Goal: Task Accomplishment & Management: Use online tool/utility

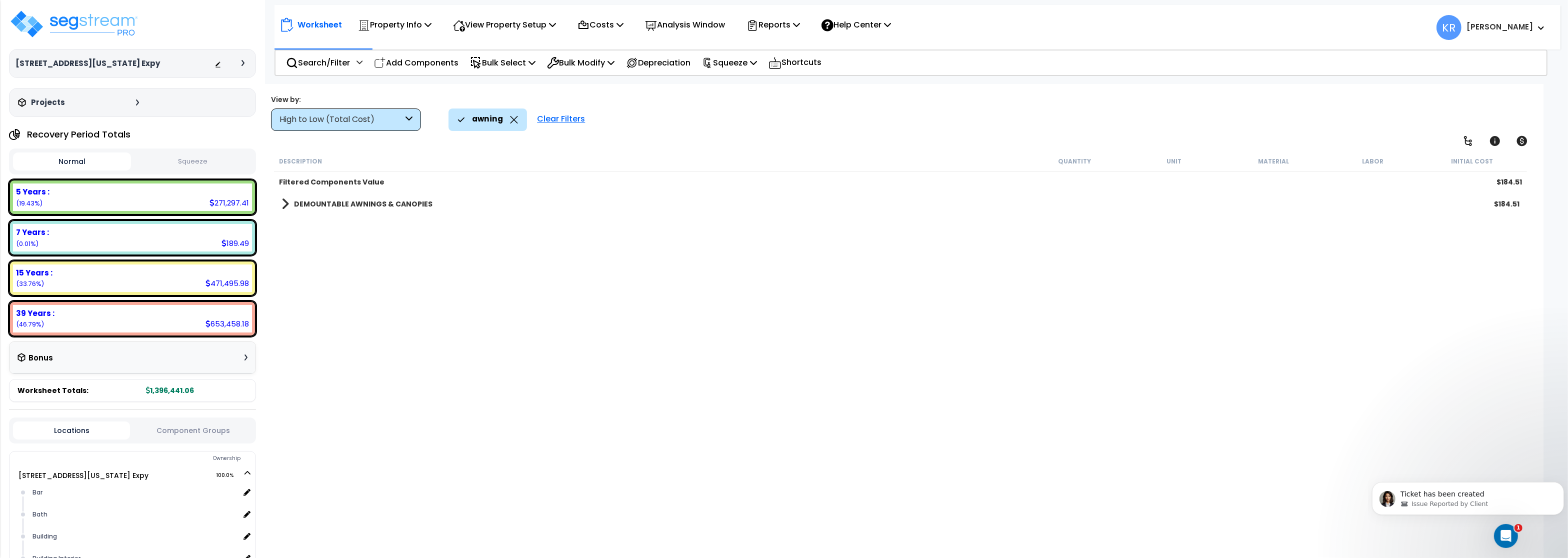
click at [326, 199] on link "DEMOUNTABLE AWNINGS & CANOPIES" at bounding box center [357, 204] width 151 height 14
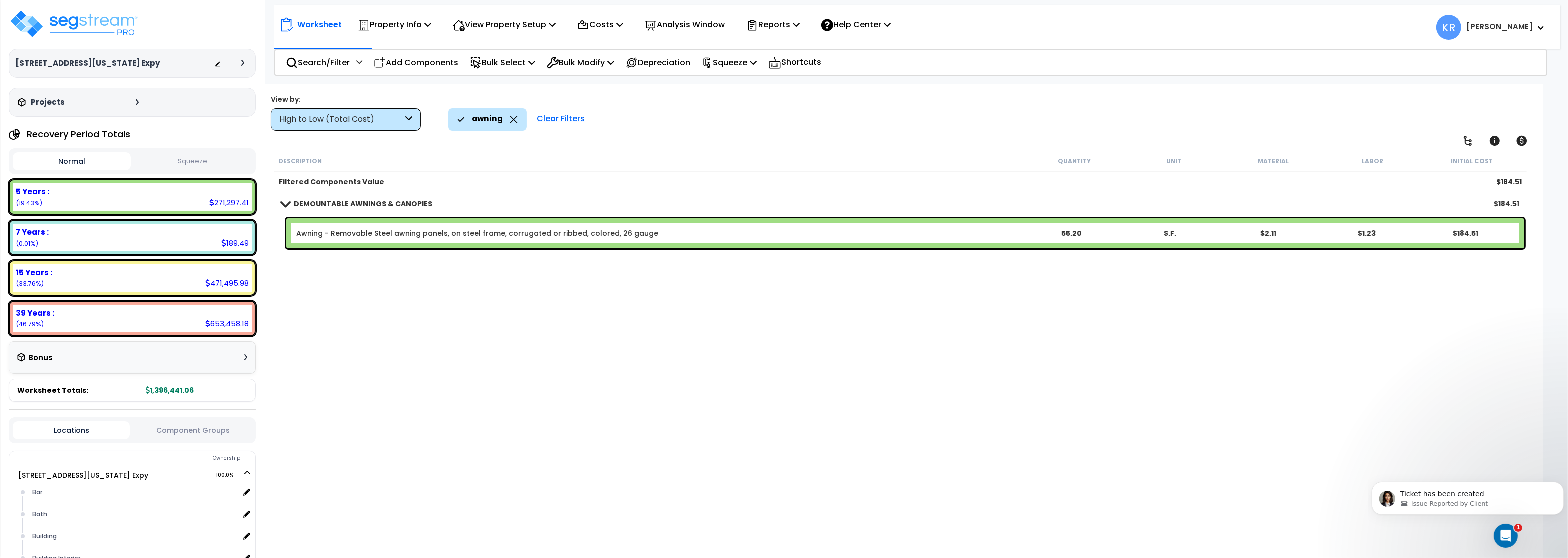
click at [550, 116] on div "Clear Filters" at bounding box center [561, 119] width 58 height 22
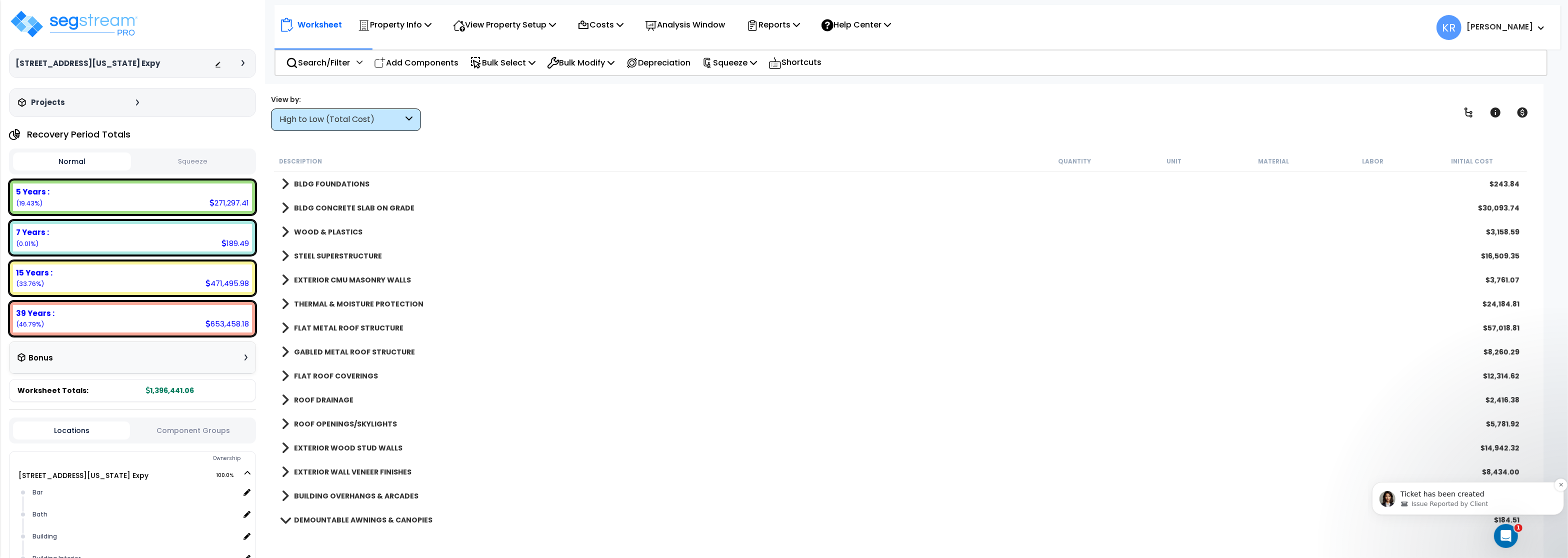
click at [1485, 505] on div "Issue Reported by Client" at bounding box center [1475, 503] width 151 height 9
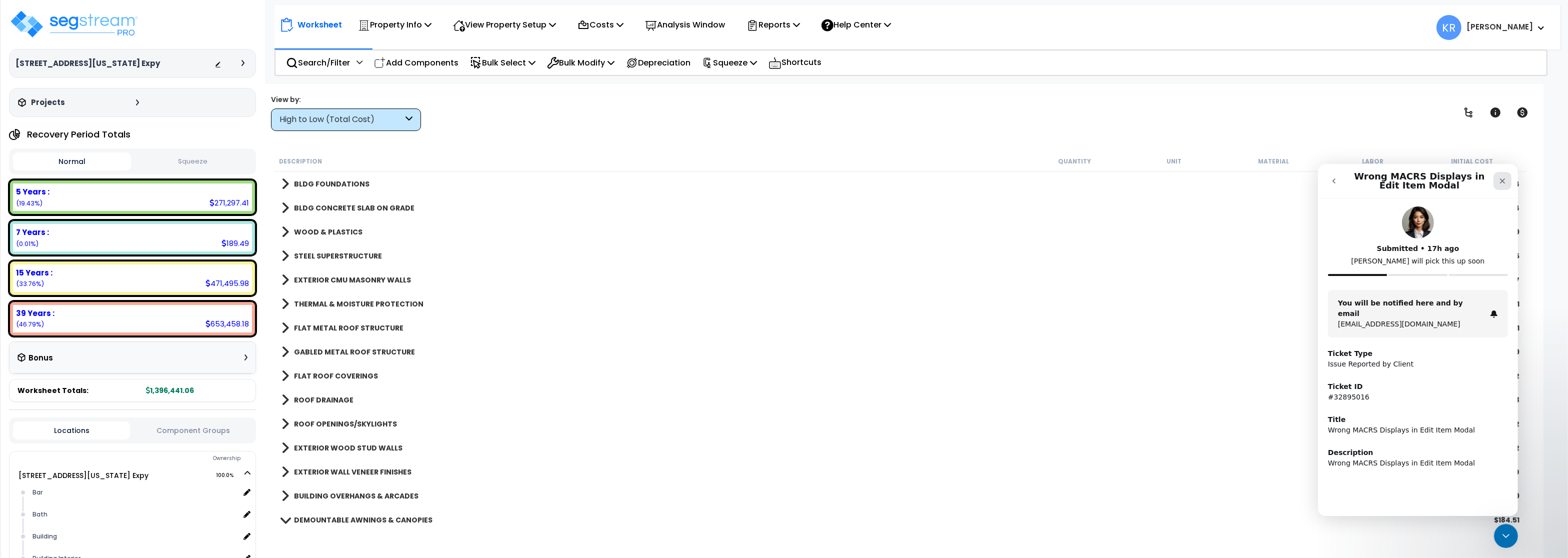
click at [1502, 180] on icon "Close" at bounding box center [1502, 180] width 5 height 5
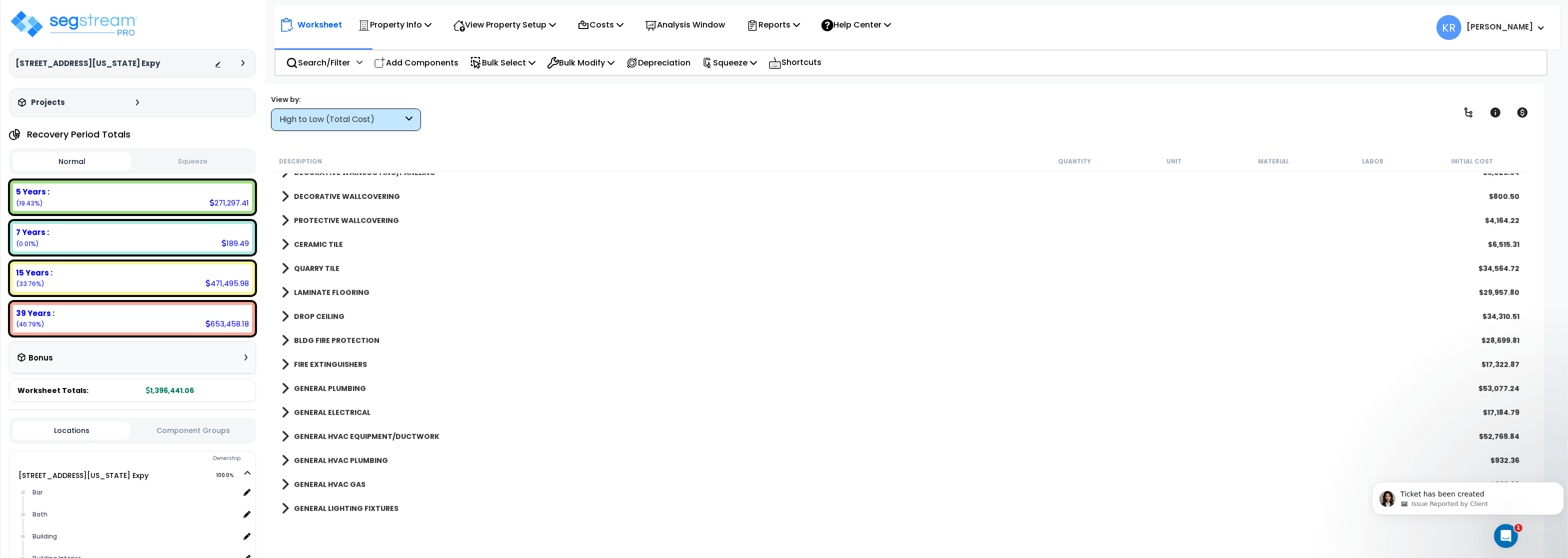
scroll to position [720, 0]
click at [340, 430] on link "GENERAL HVAC EQUIPMENT/DUCTWORK" at bounding box center [360, 434] width 158 height 14
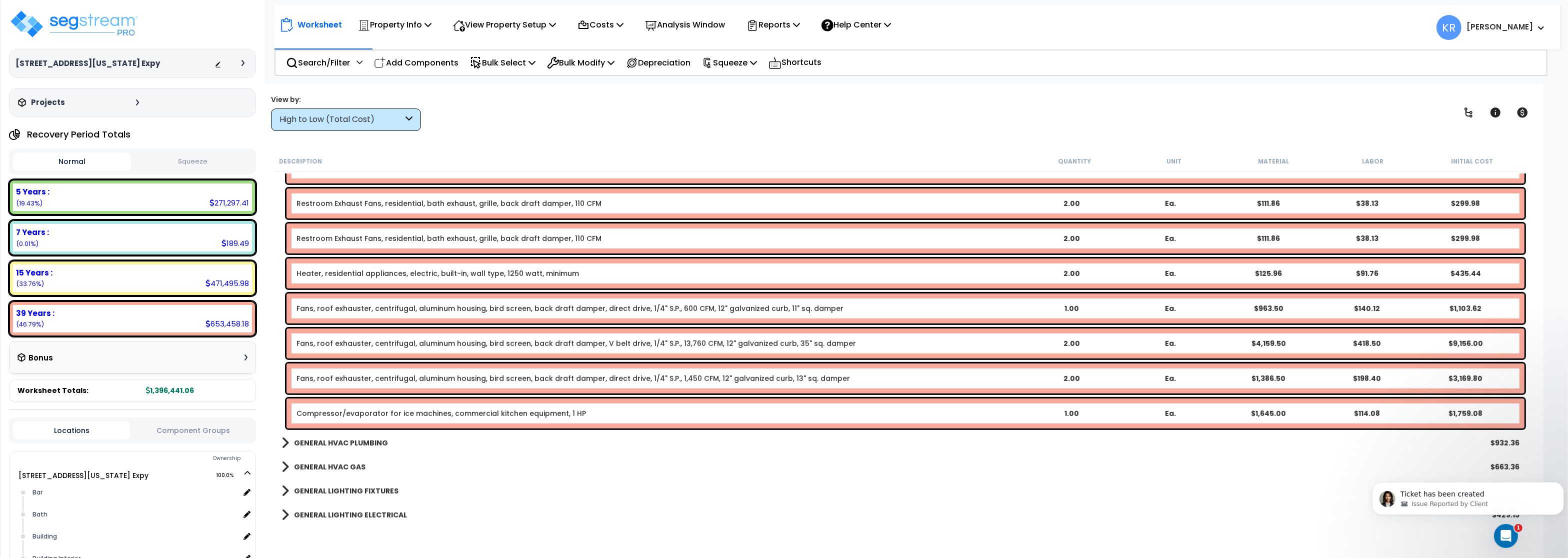
scroll to position [960, 0]
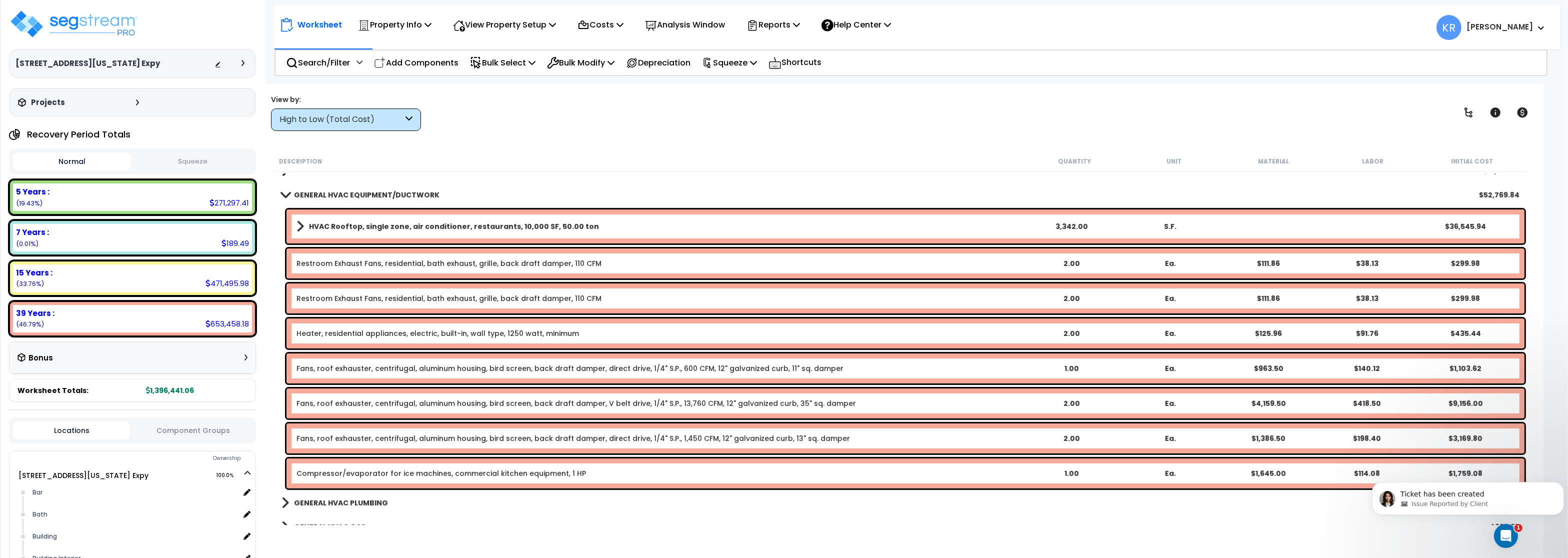
click at [365, 227] on b "HVAC Rooftop, single zone, air conditioner, restaurants, 10,000 SF, 50.00 ton" at bounding box center [454, 226] width 290 height 10
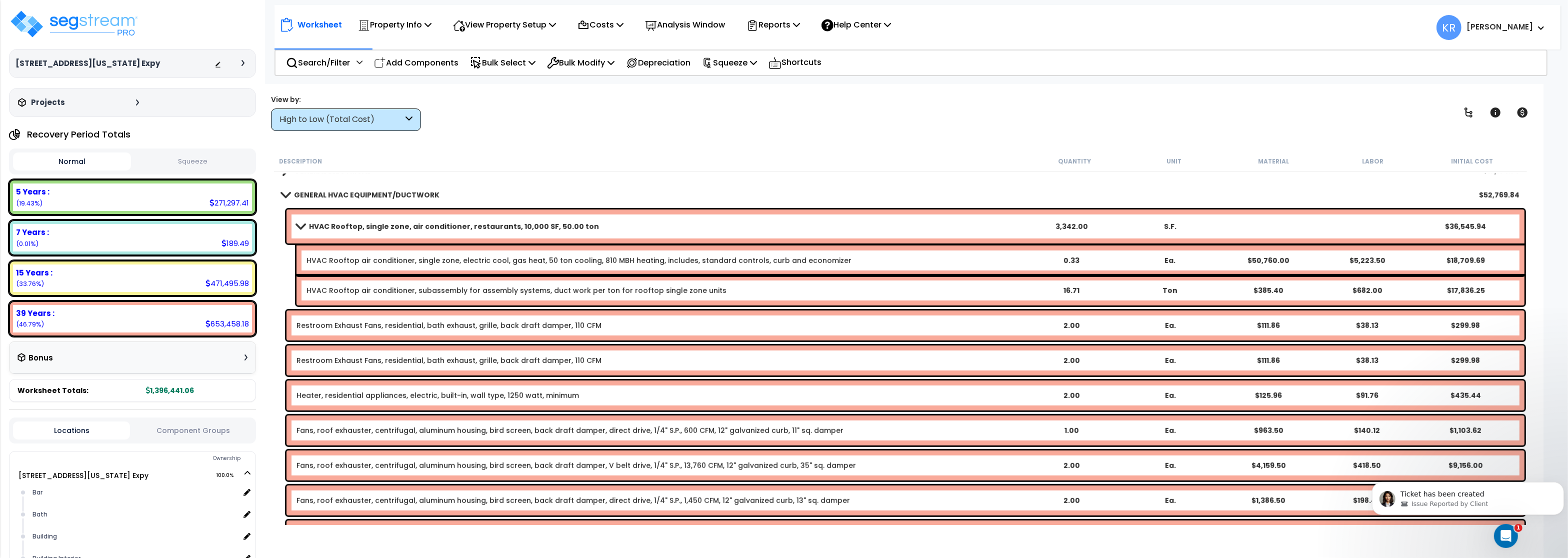
click at [365, 226] on b "HVAC Rooftop, single zone, air conditioner, restaurants, 10,000 SF, 50.00 ton" at bounding box center [454, 226] width 290 height 10
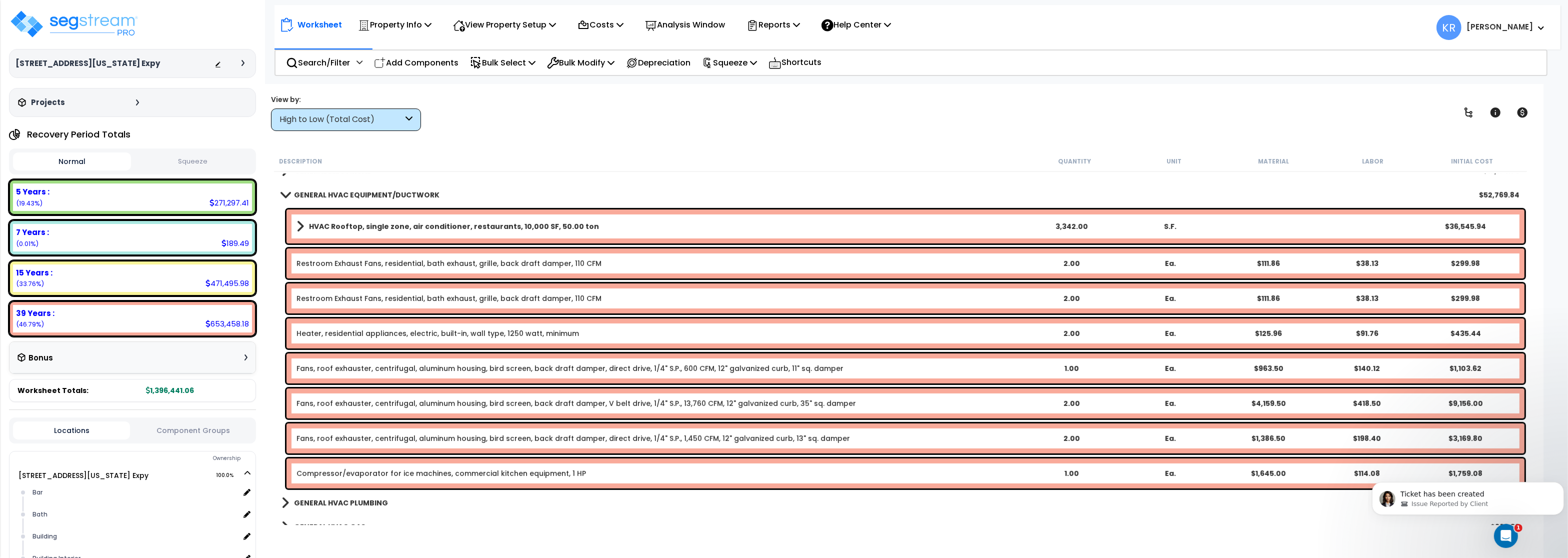
click at [365, 223] on b "HVAC Rooftop, single zone, air conditioner, restaurants, 10,000 SF, 50.00 ton" at bounding box center [454, 226] width 290 height 10
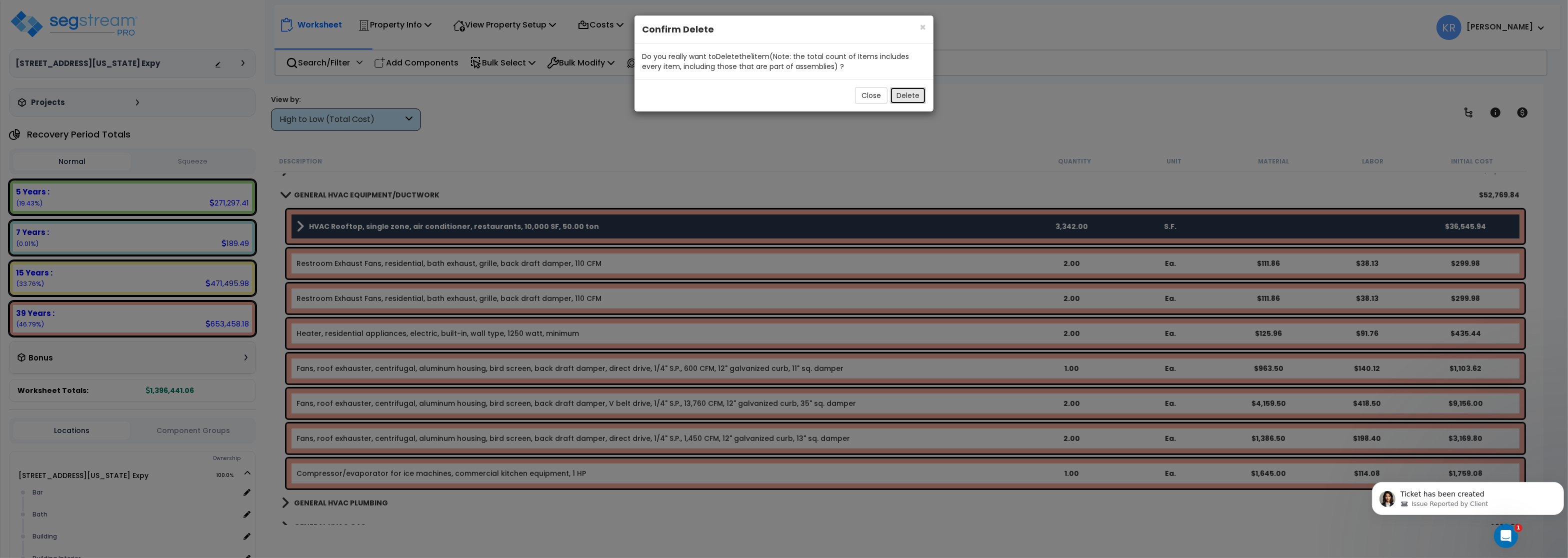
click at [909, 90] on button "Delete" at bounding box center [908, 96] width 36 height 17
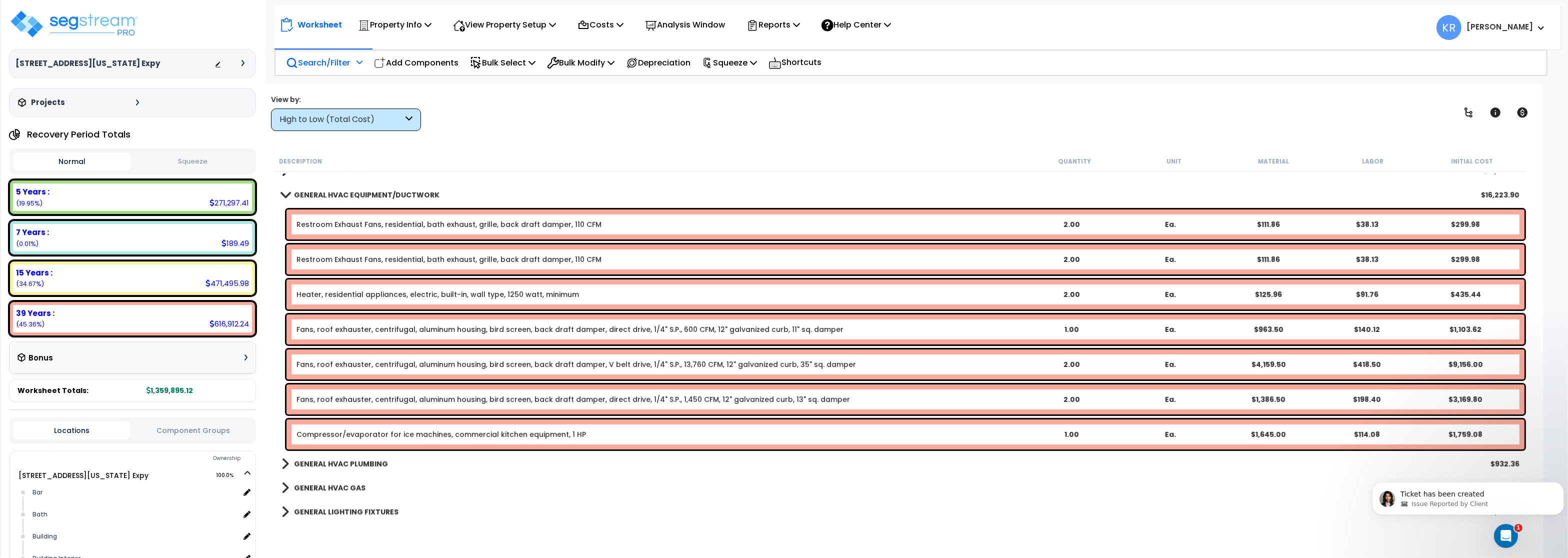
click at [318, 56] on p "Search/Filter" at bounding box center [318, 63] width 64 height 13
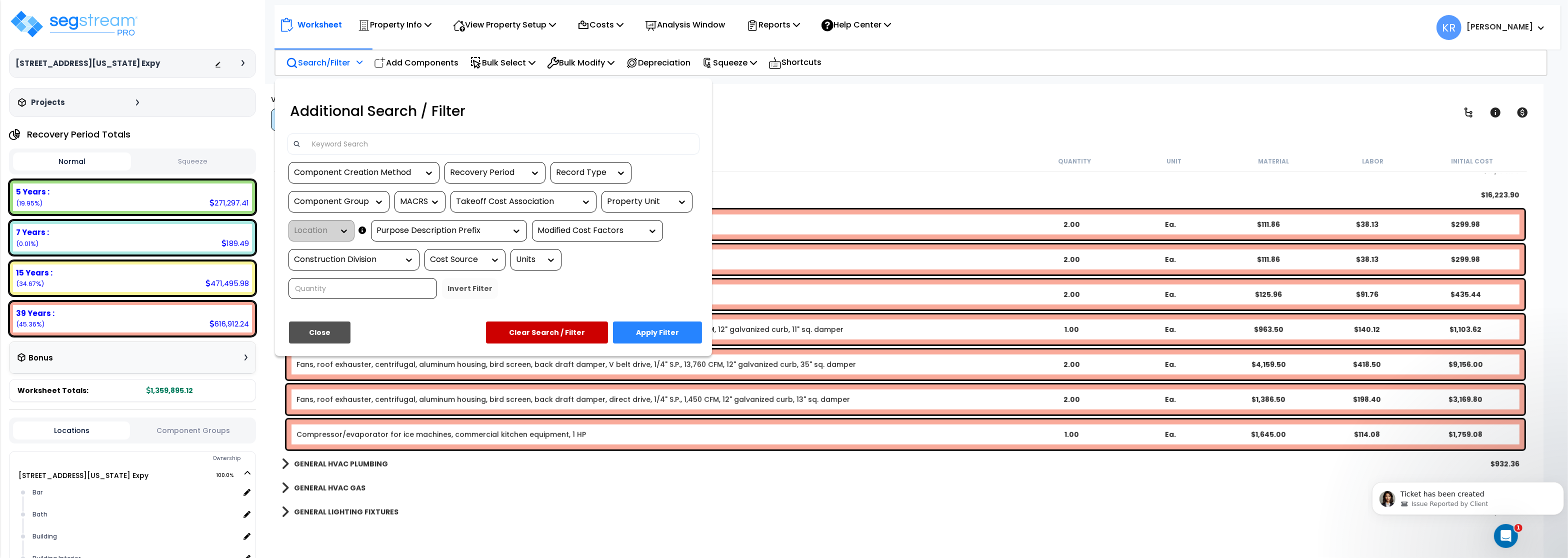
click at [353, 147] on input at bounding box center [500, 144] width 388 height 15
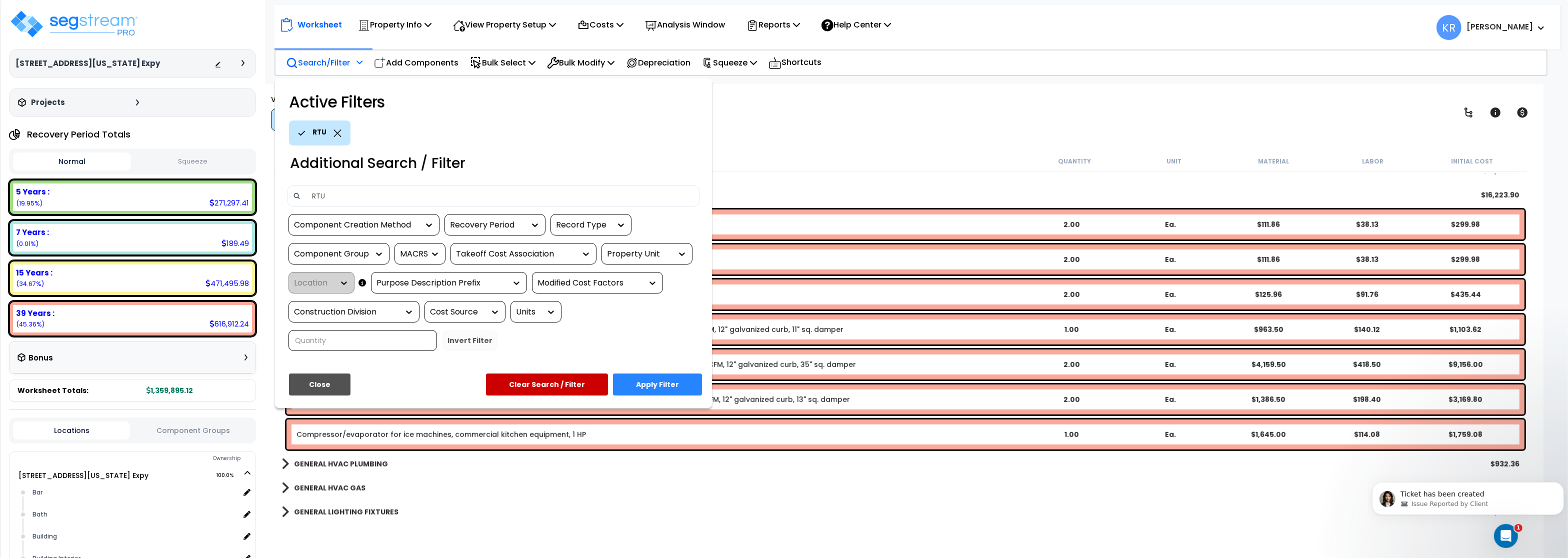
type input "RTU"
click at [300, 388] on button "Close" at bounding box center [320, 385] width 61 height 22
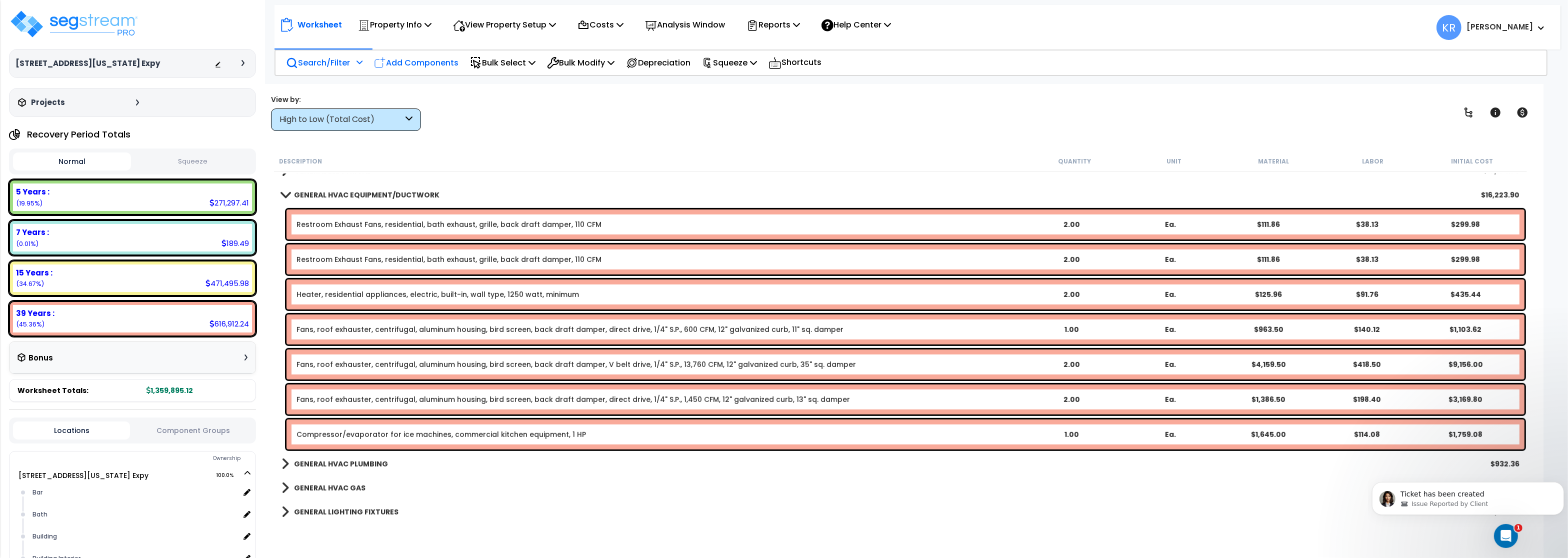
click at [422, 60] on p "Add Components" at bounding box center [416, 63] width 85 height 13
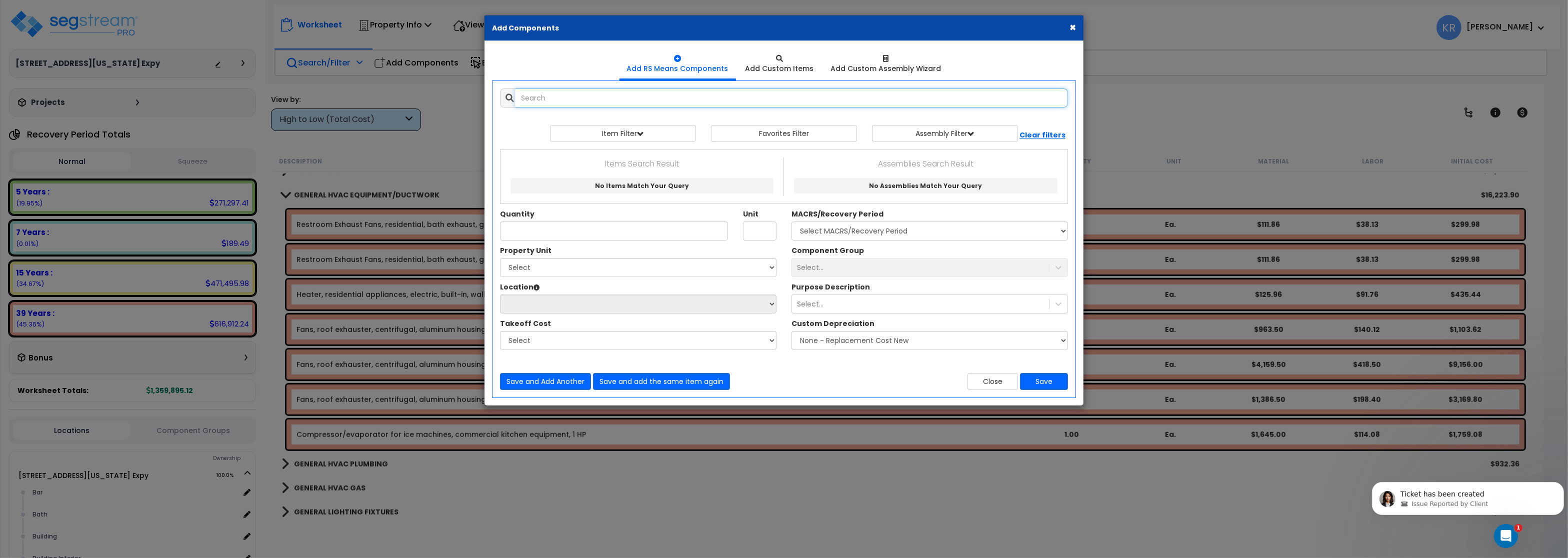
select select
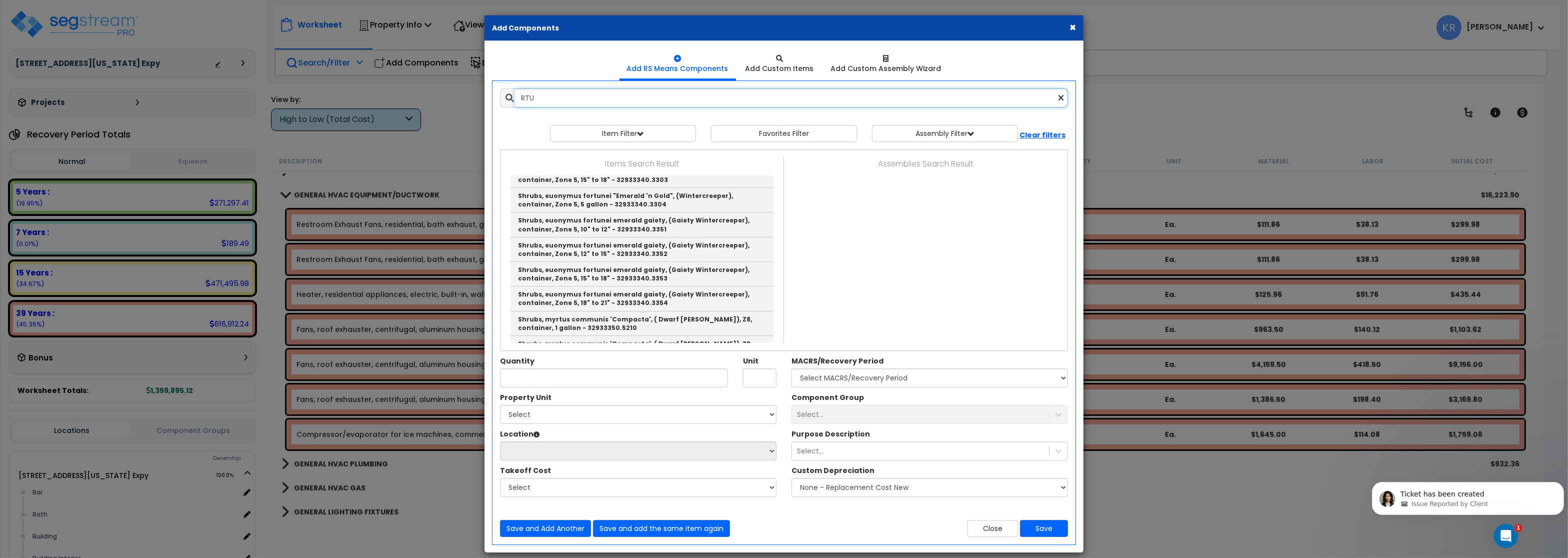
scroll to position [439, 0]
type input "R"
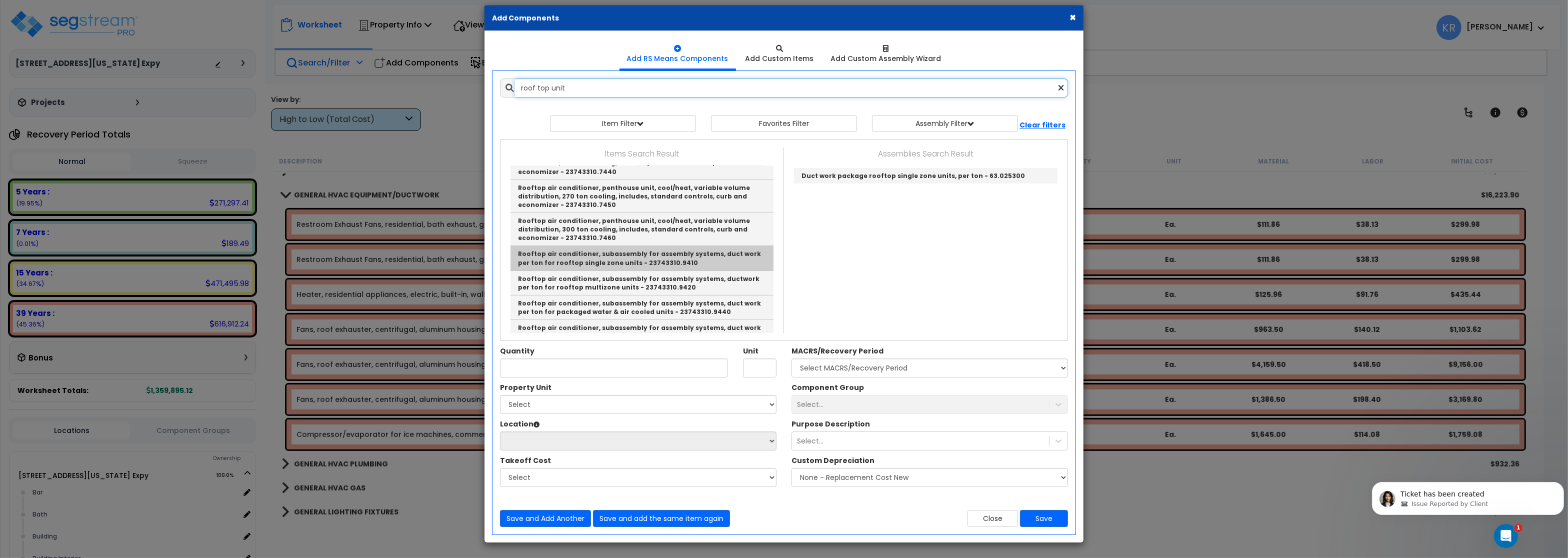
scroll to position [0, 0]
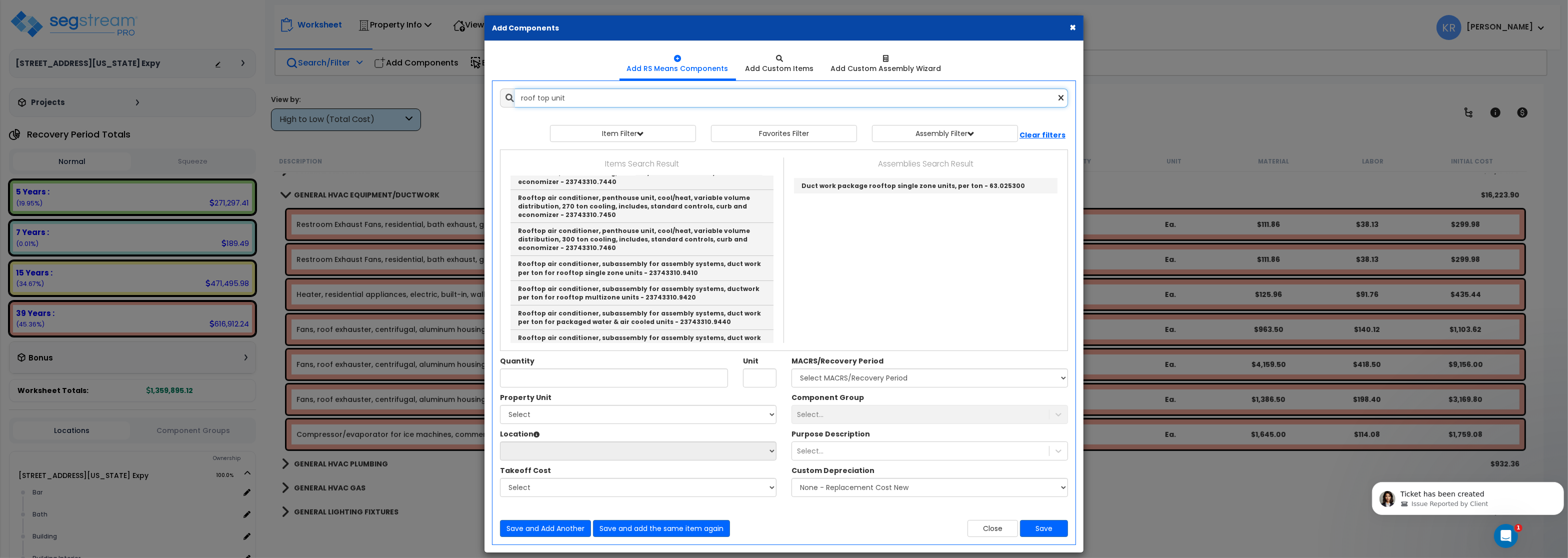
drag, startPoint x: 586, startPoint y: 103, endPoint x: 399, endPoint y: 80, distance: 188.4
click at [515, 88] on input "roof top unit" at bounding box center [791, 97] width 553 height 19
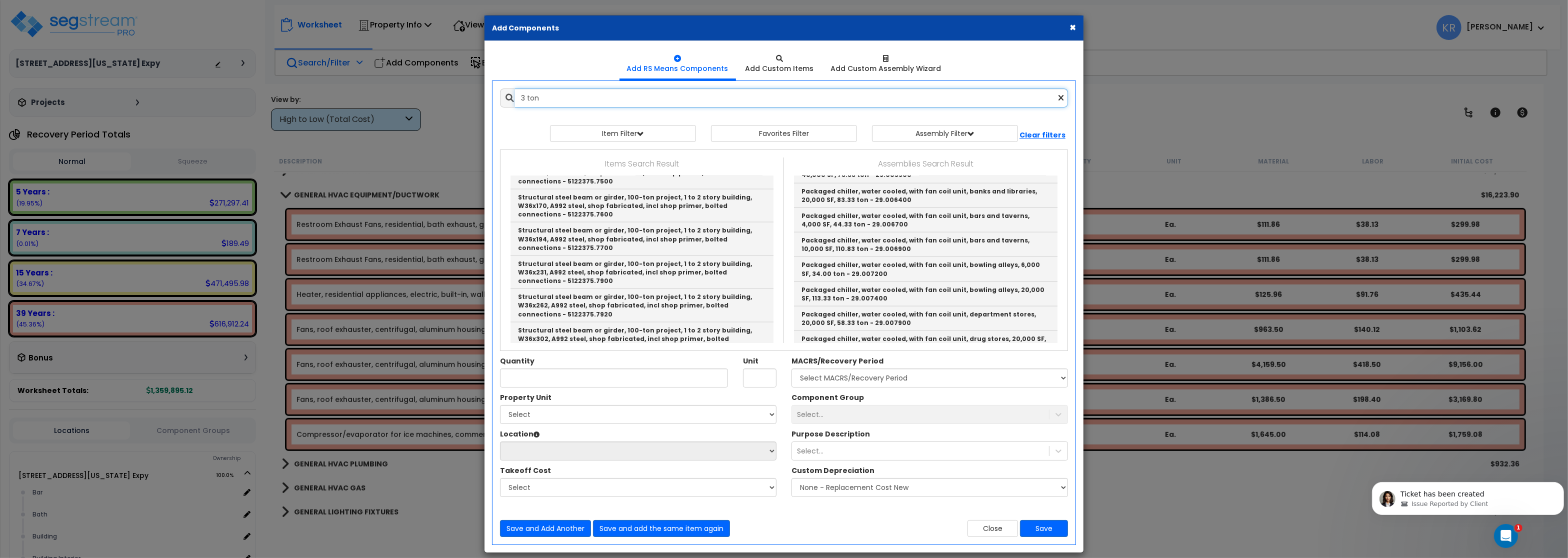
scroll to position [2176, 0]
drag, startPoint x: 549, startPoint y: 105, endPoint x: 419, endPoint y: 80, distance: 132.4
click at [515, 88] on input "3 ton" at bounding box center [791, 97] width 553 height 19
type input "t"
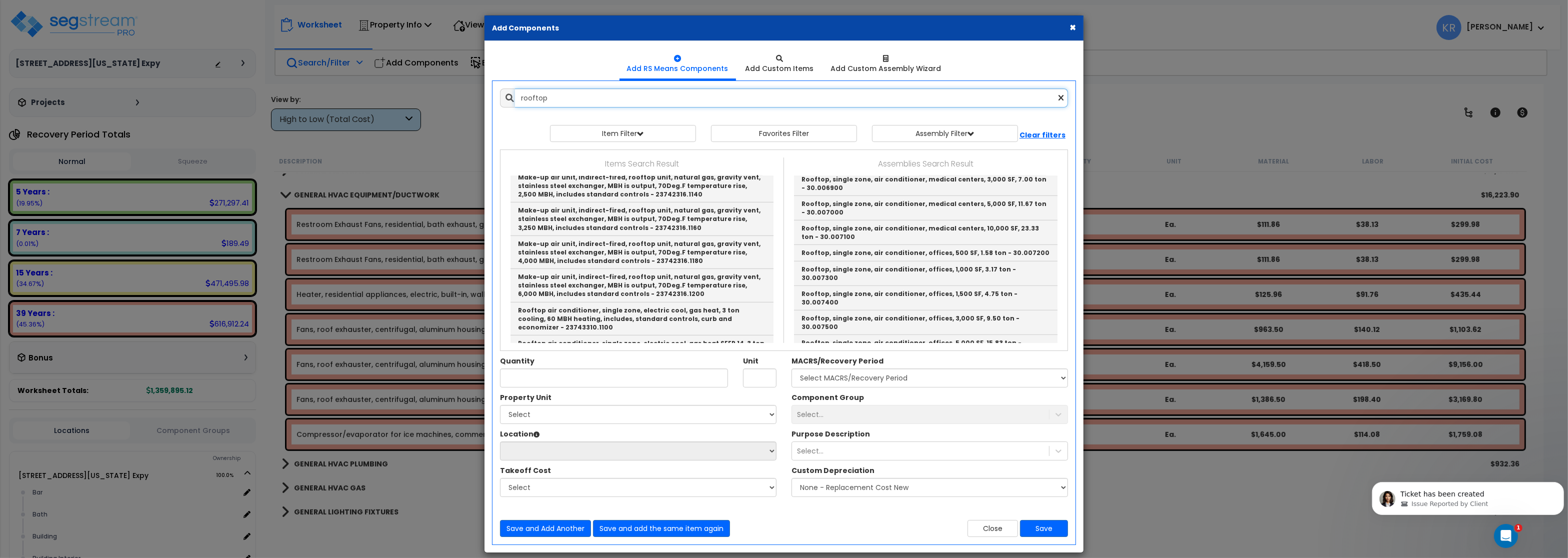
scroll to position [1260, 0]
click at [1007, 388] on link "Rooftop, single zone, air conditioner, restaurants, 500 SF, 2.50 ton - 30.007800" at bounding box center [925, 400] width 264 height 24
type input "Rooftop, single zone, air conditioner, restaurants, 500 SF, 2.50 ton - 30.007800"
checkbox input "true"
type input "S.F."
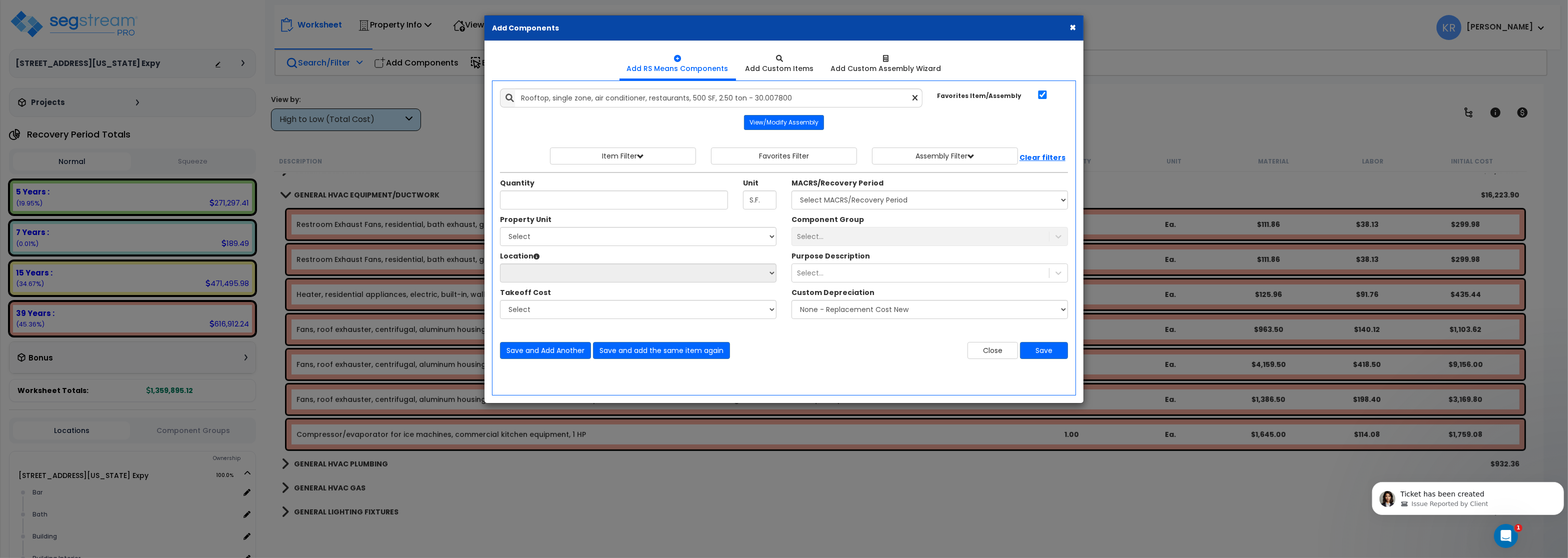
click at [964, 354] on div "Close Save" at bounding box center [929, 350] width 292 height 17
click at [917, 97] on icon at bounding box center [915, 98] width 5 height 9
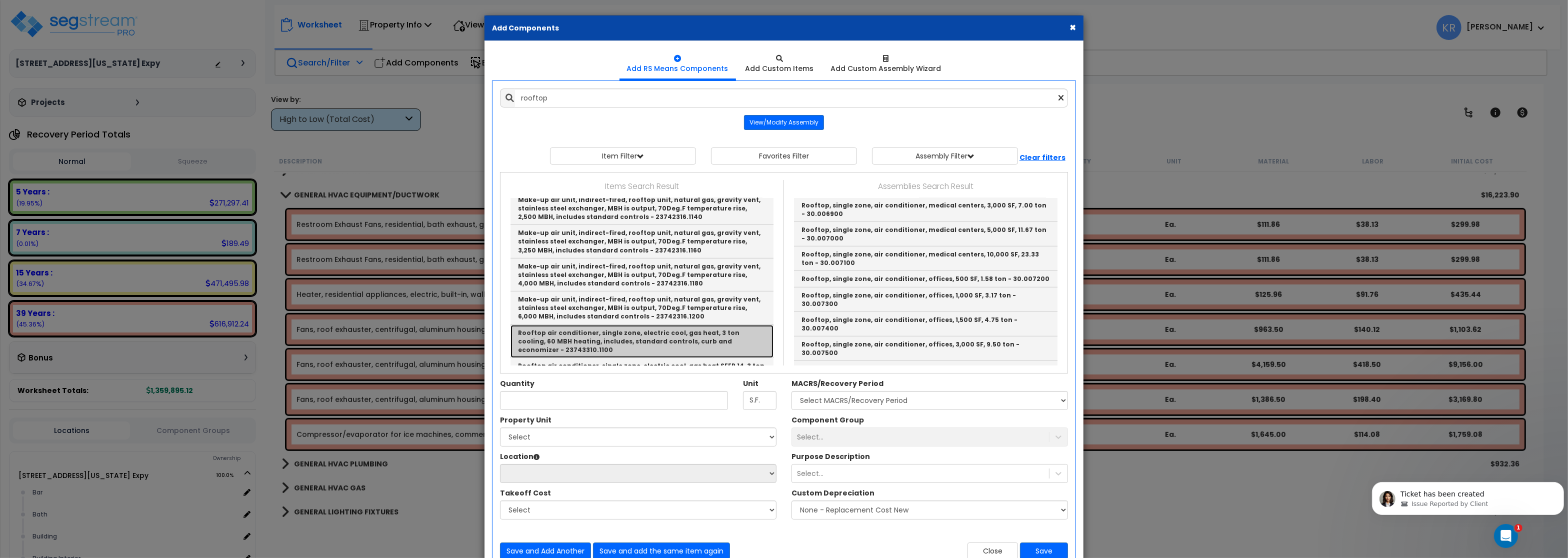
click at [658, 325] on link "Rooftop air conditioner, single zone, electric cool, gas heat, 3 ton cooling, 6…" at bounding box center [642, 341] width 263 height 33
type input "Rooftop air conditioner, single zone, electric cool, gas heat, 3 ton cooling, 6…"
checkbox input "false"
type input "Ea."
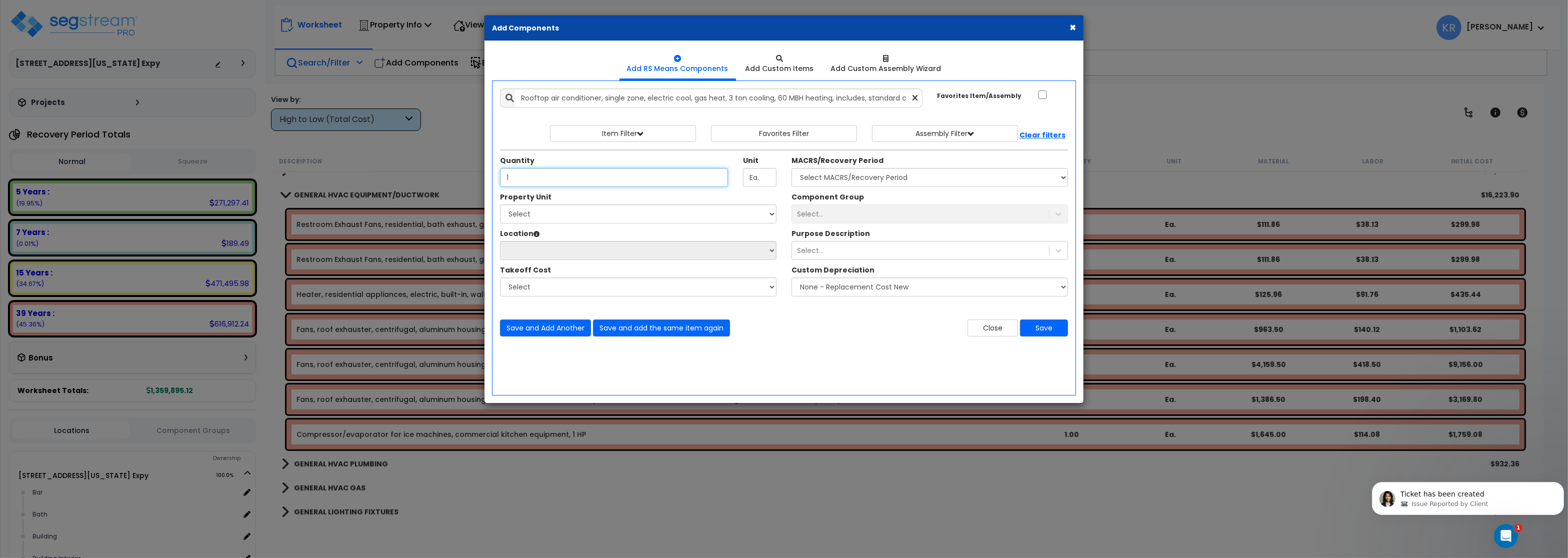
type input "1"
click at [791, 168] on select "Select MACRS/Recovery Period 5 Years - 57.0 - Distributive Trades & Services 5 …" at bounding box center [929, 177] width 276 height 19
select select "3669"
click option "39 Years - NA - Long-Life Property" at bounding box center [0, 0] width 0 height 0
click at [500, 204] on select "Select 2701 E Central Texas Expy Dining Kitchen Site Site Improvements" at bounding box center [638, 214] width 276 height 19
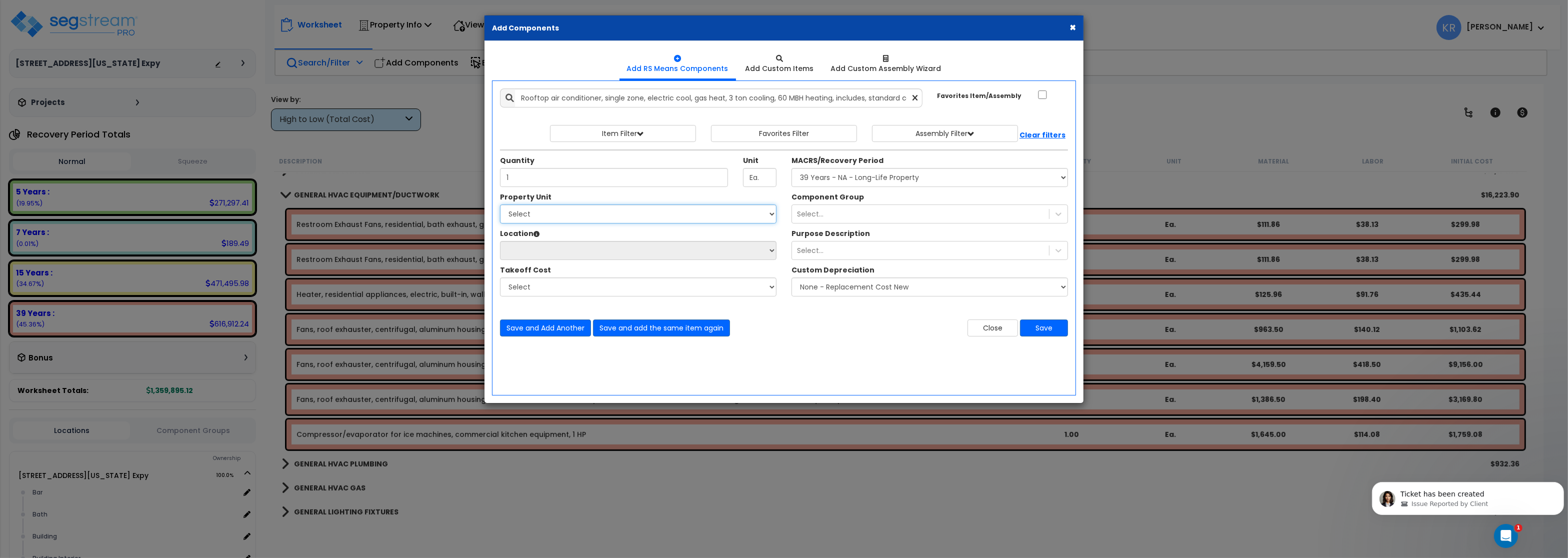
select select "165709"
click option "[STREET_ADDRESS][US_STATE] Expy" at bounding box center [0, 0] width 0 height 0
click at [500, 241] on select "Select Bar Bath Building Building Interior dining Exterior Kitchen Mech Add Add…" at bounding box center [638, 250] width 276 height 19
click option "Building Interior" at bounding box center [0, 0] width 0 height 0
click at [500, 241] on select "Select Bar Bath Building Building Interior dining Exterior Kitchen Mech Add Add…" at bounding box center [638, 250] width 276 height 19
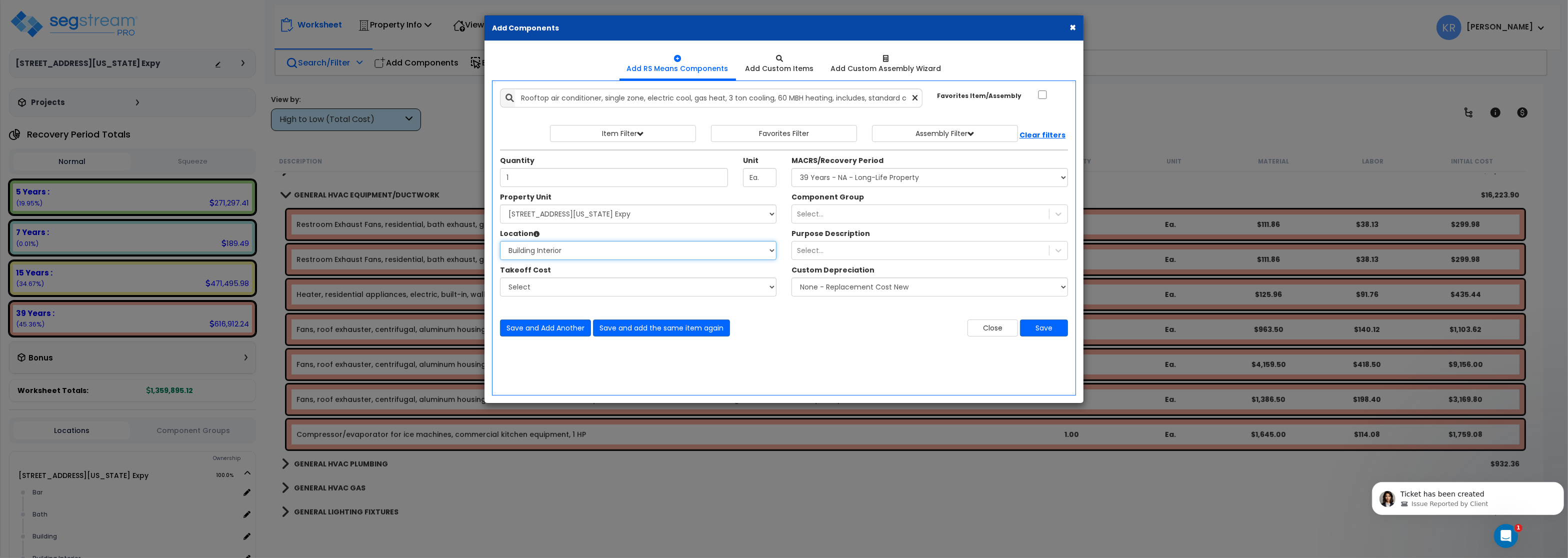
select select "6"
click option "Building" at bounding box center [0, 0] width 0 height 0
click at [814, 219] on div "Select..." at bounding box center [810, 214] width 27 height 10
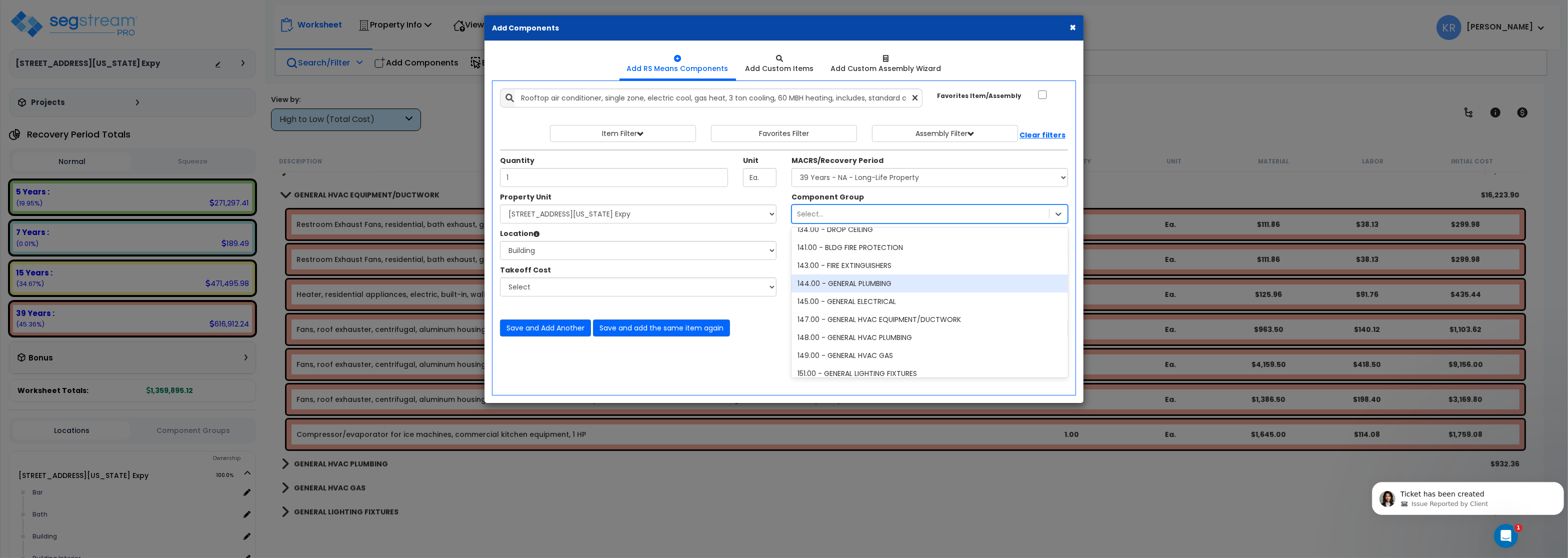
scroll to position [600, 0]
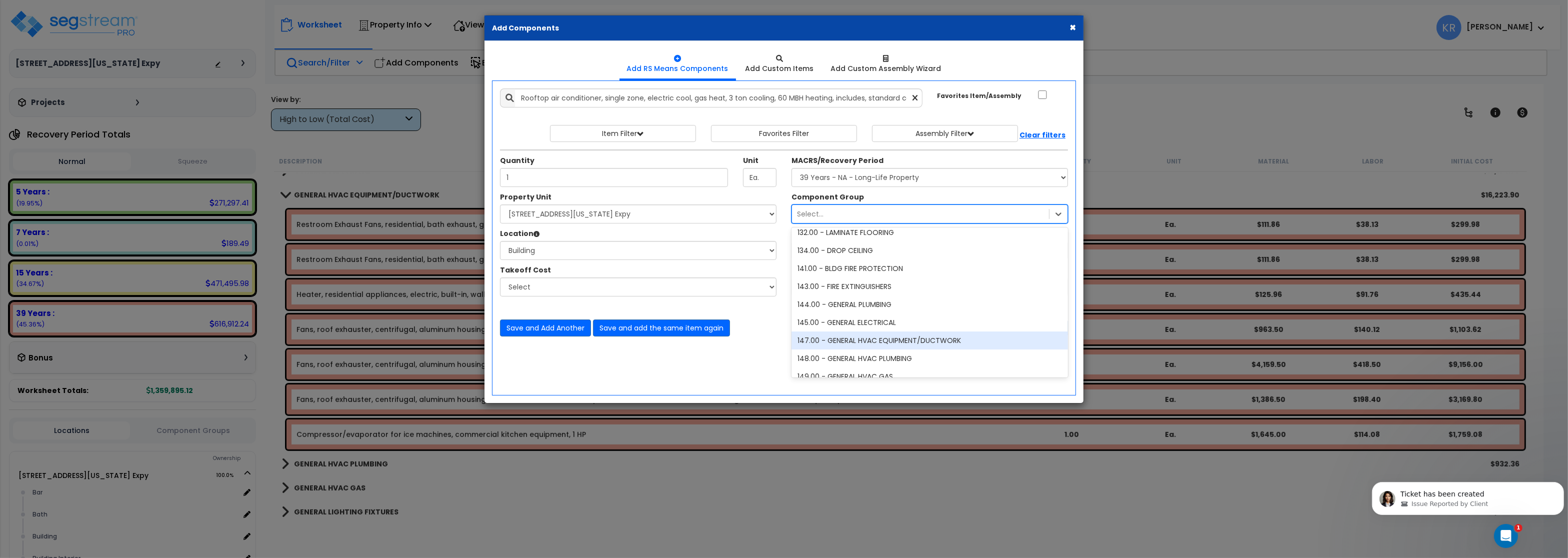
click at [861, 343] on div "147.00 - GENERAL HVAC EQUIPMENT/DUCTWORK" at bounding box center [929, 341] width 276 height 18
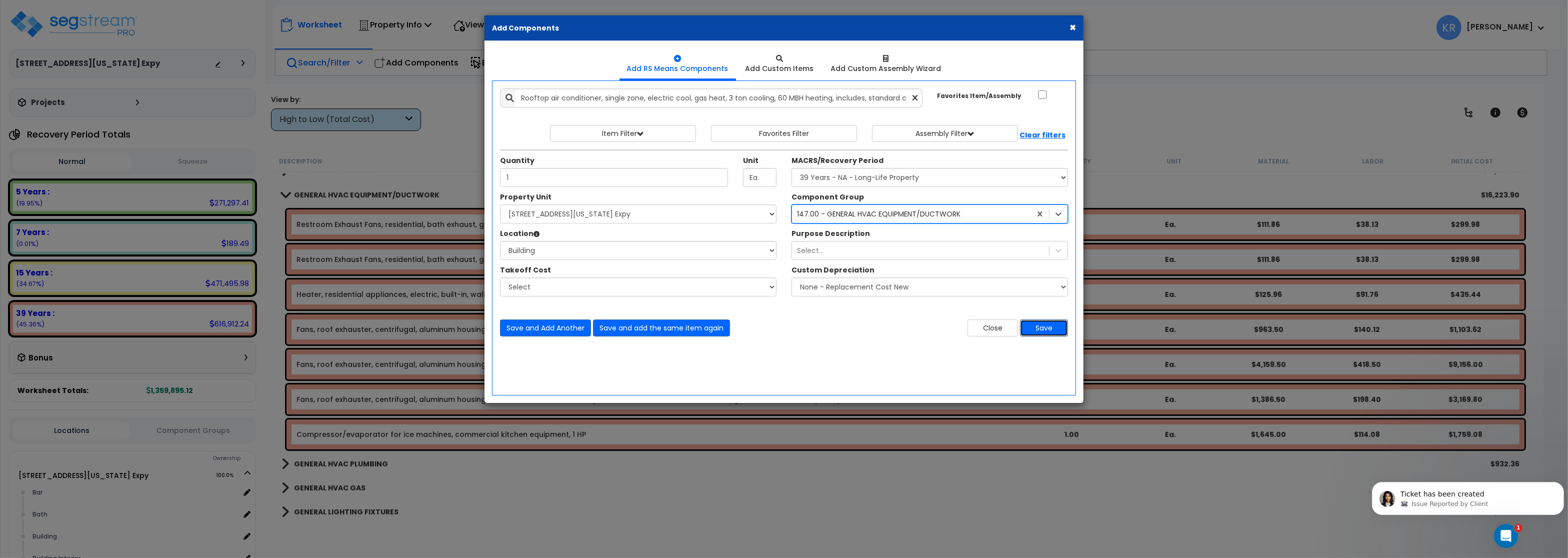
click at [1043, 329] on button "Save" at bounding box center [1044, 328] width 48 height 17
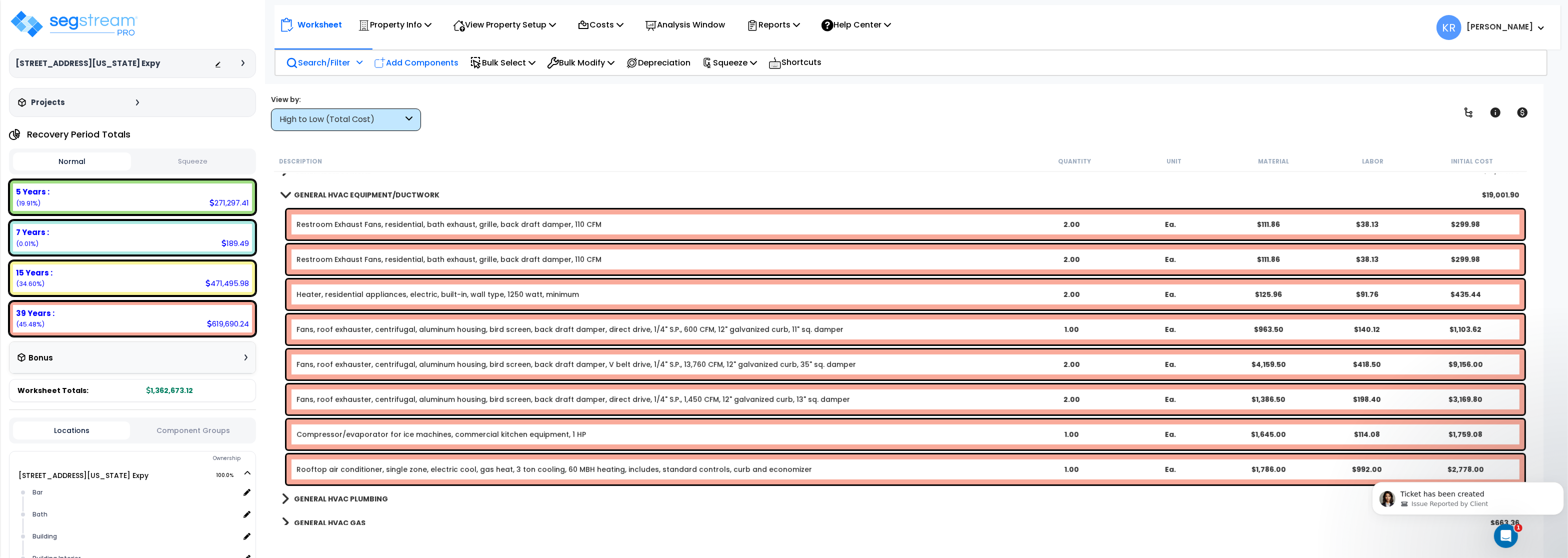
click at [405, 57] on p "Add Components" at bounding box center [416, 63] width 85 height 13
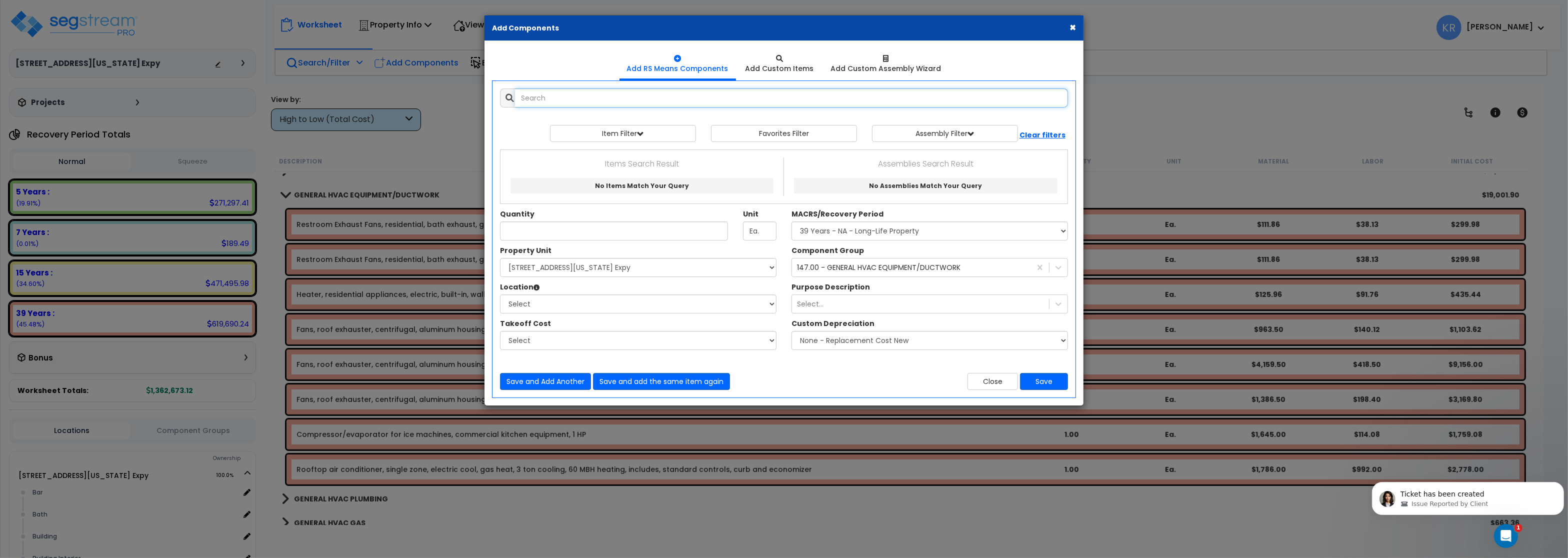
select select
click at [607, 93] on input "text" at bounding box center [791, 97] width 553 height 19
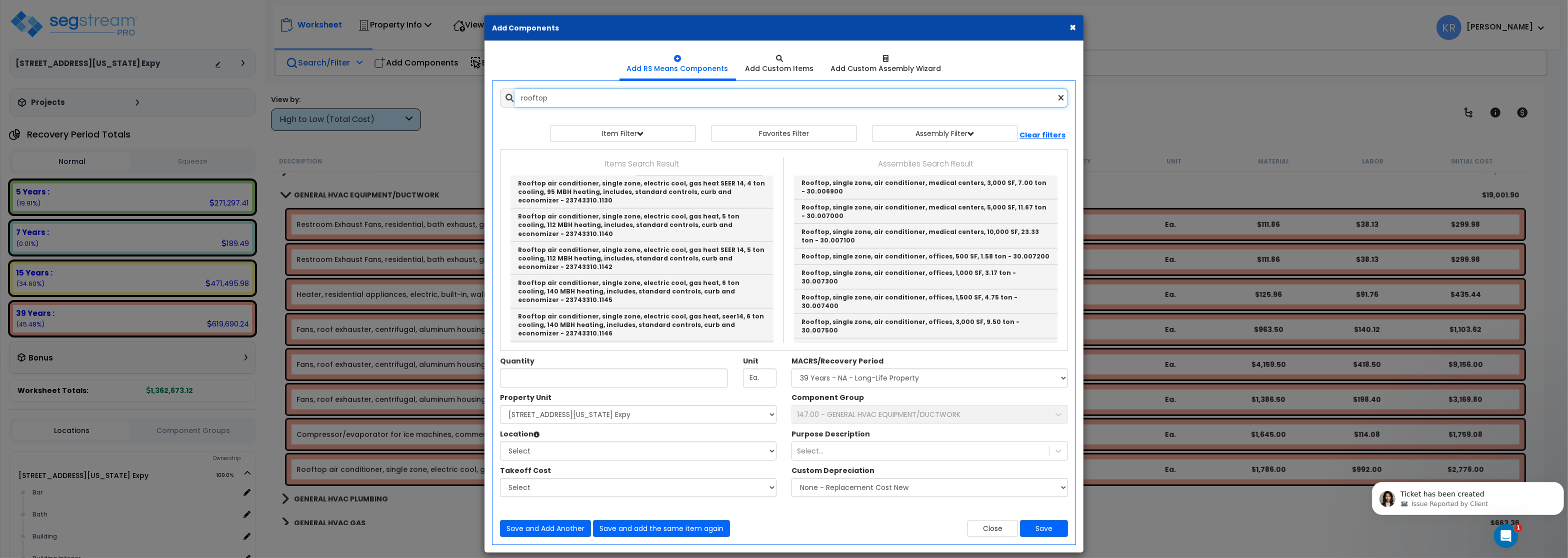
scroll to position [1199, 0]
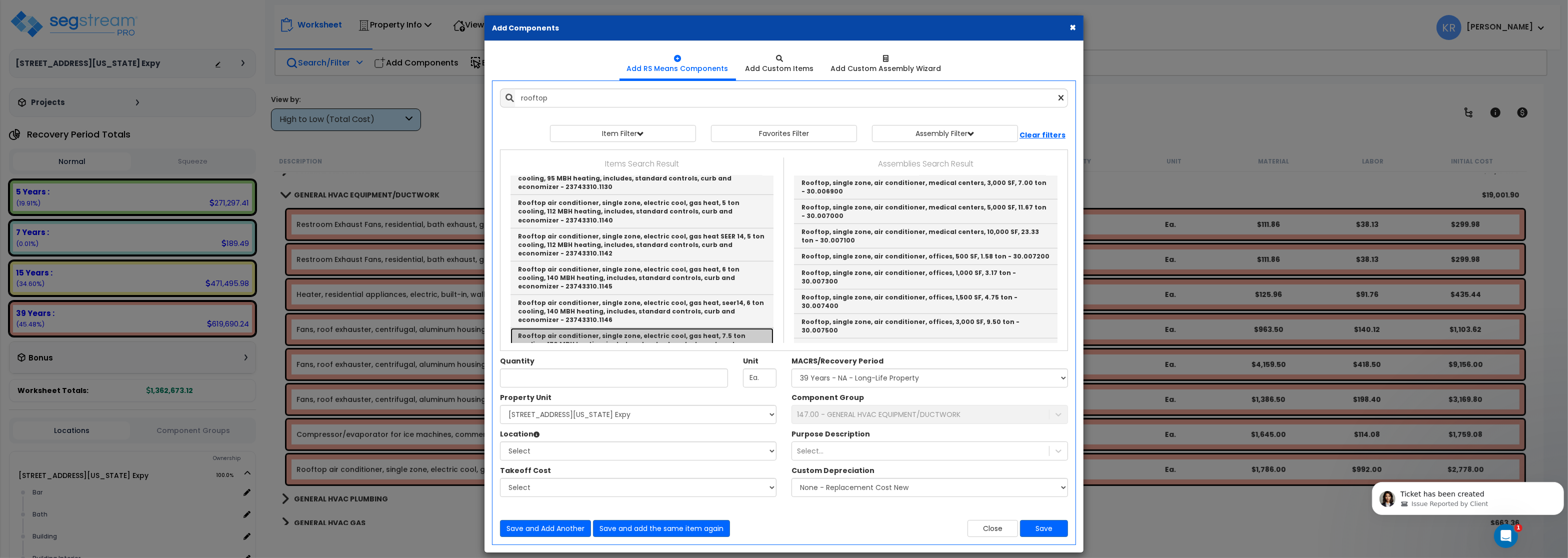
click at [727, 328] on link "Rooftop air conditioner, single zone, electric cool, gas heat, 7.5 ton cooling,…" at bounding box center [642, 344] width 263 height 33
type input "Rooftop air conditioner, single zone, electric cool, gas heat, 7.5 ton cooling,…"
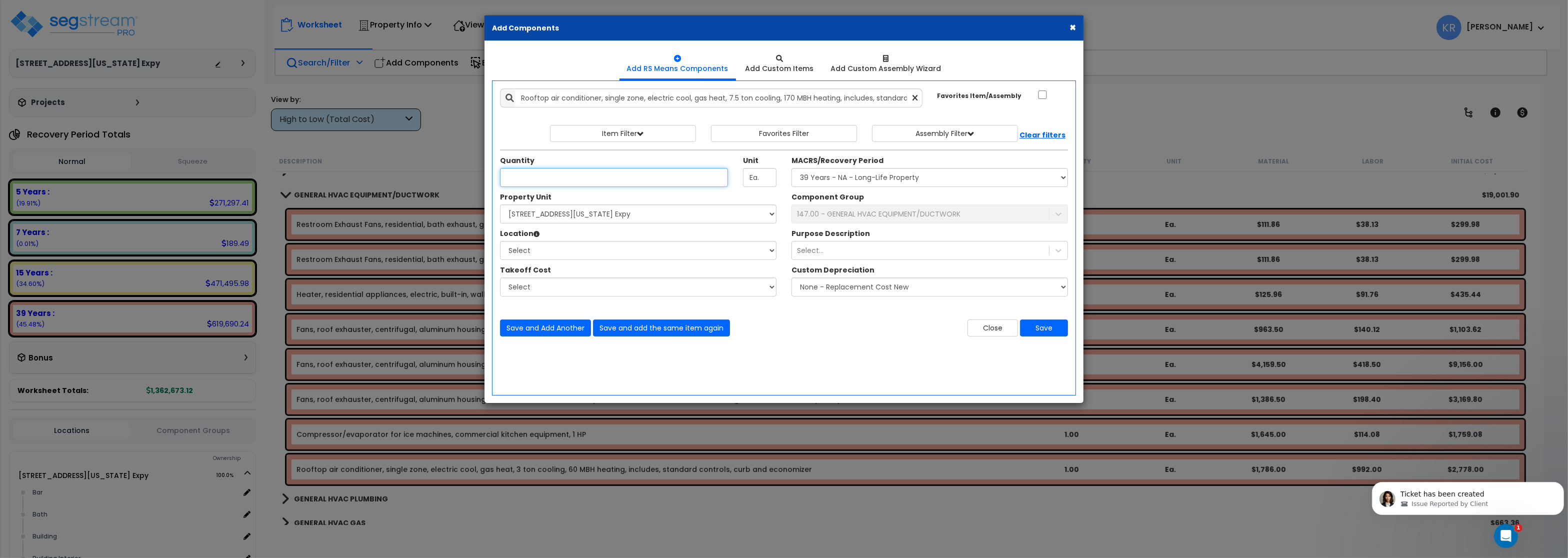
type input "3"
type input "4"
click at [791, 168] on select "Select MACRS/Recovery Period 5 Years - 57.0 - Distributive Trades & Services 5 …" at bounding box center [929, 177] width 276 height 19
select select "3669"
click option "39 Years - NA - Long-Life Property" at bounding box center [0, 0] width 0 height 0
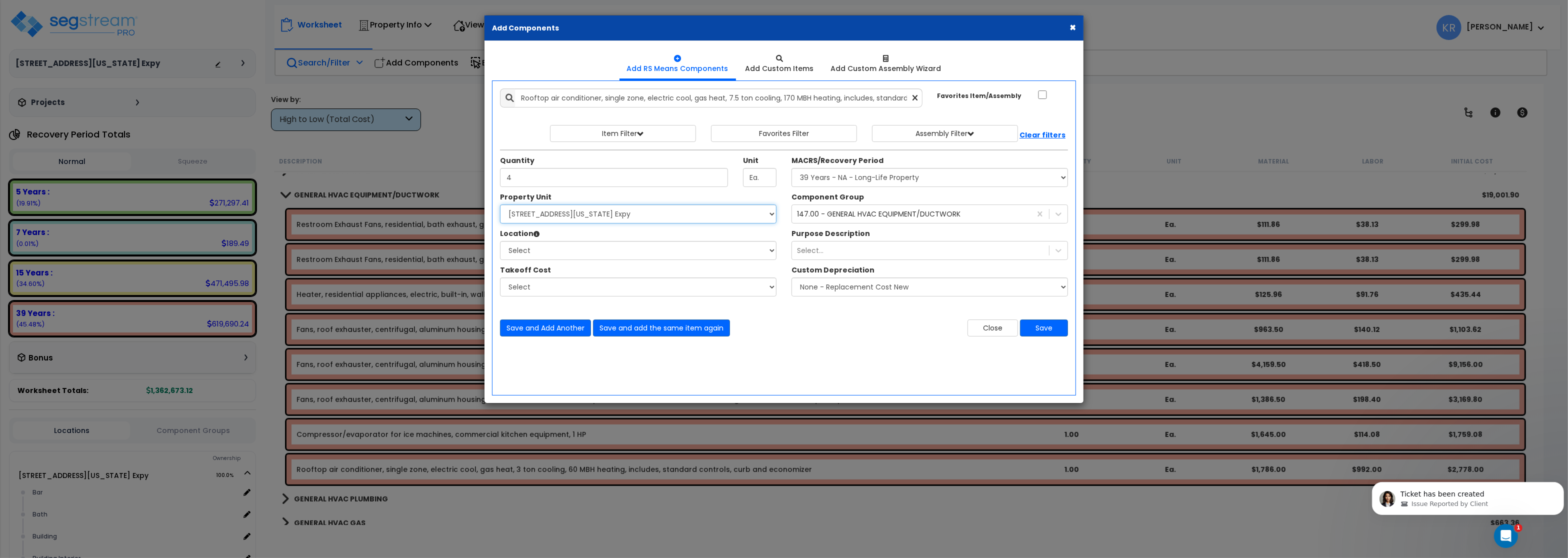
click at [500, 204] on select "Select 2701 E Central Texas Expy Dining Kitchen Site Site Improvements" at bounding box center [638, 214] width 276 height 19
select select "165709"
click option "2701 E Central Texas Expy" at bounding box center [0, 0] width 0 height 0
click at [500, 241] on select "Select Bar Bath Building Building Interior dining Exterior Kitchen Mech Add Add…" at bounding box center [638, 250] width 276 height 19
select select "6"
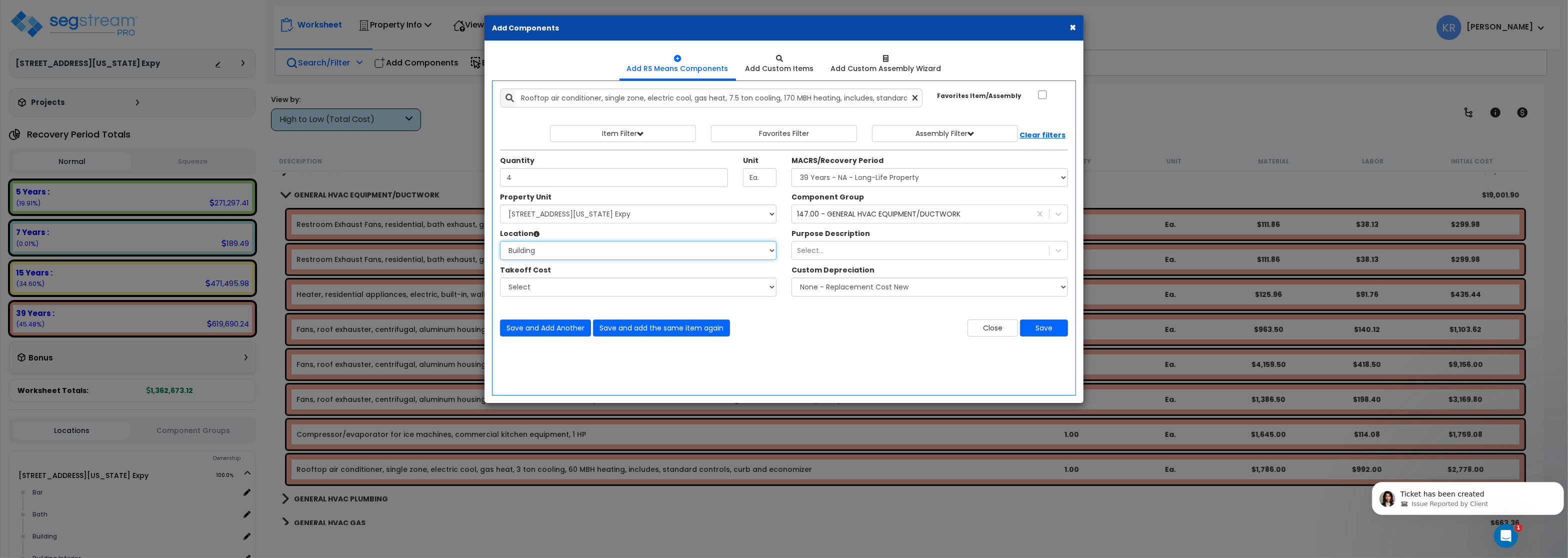
click option "Building" at bounding box center [0, 0] width 0 height 0
click at [1052, 326] on button "Save" at bounding box center [1044, 328] width 48 height 17
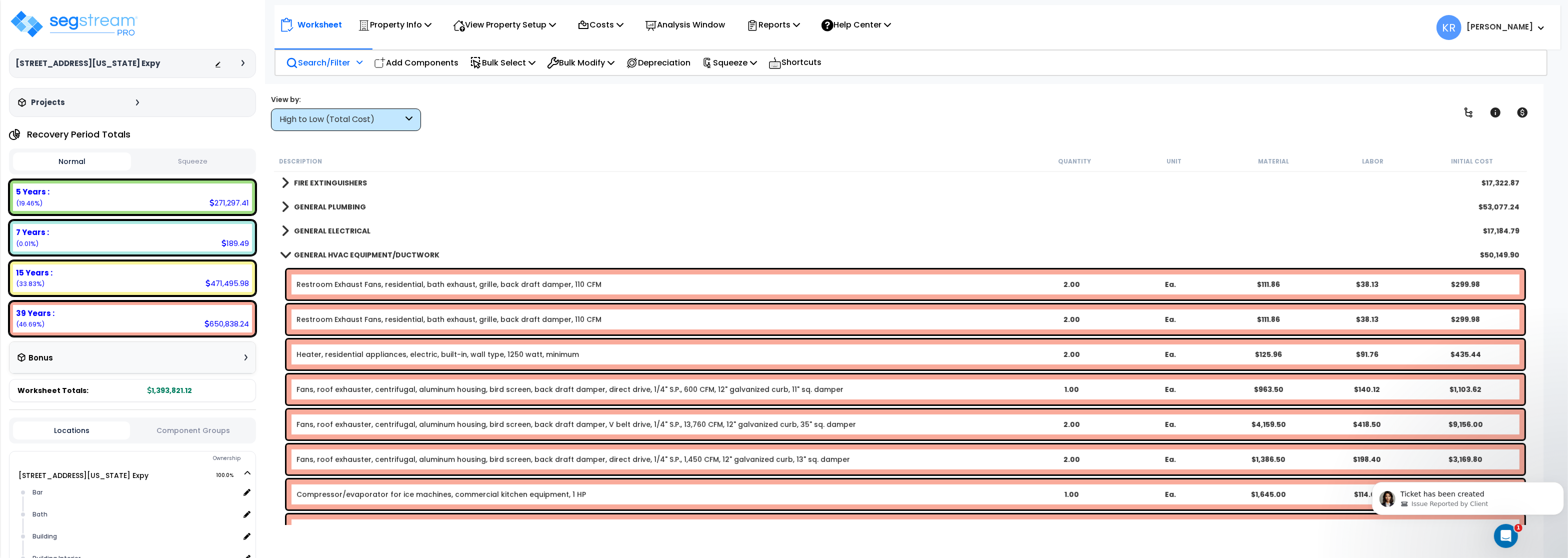
scroll to position [960, 0]
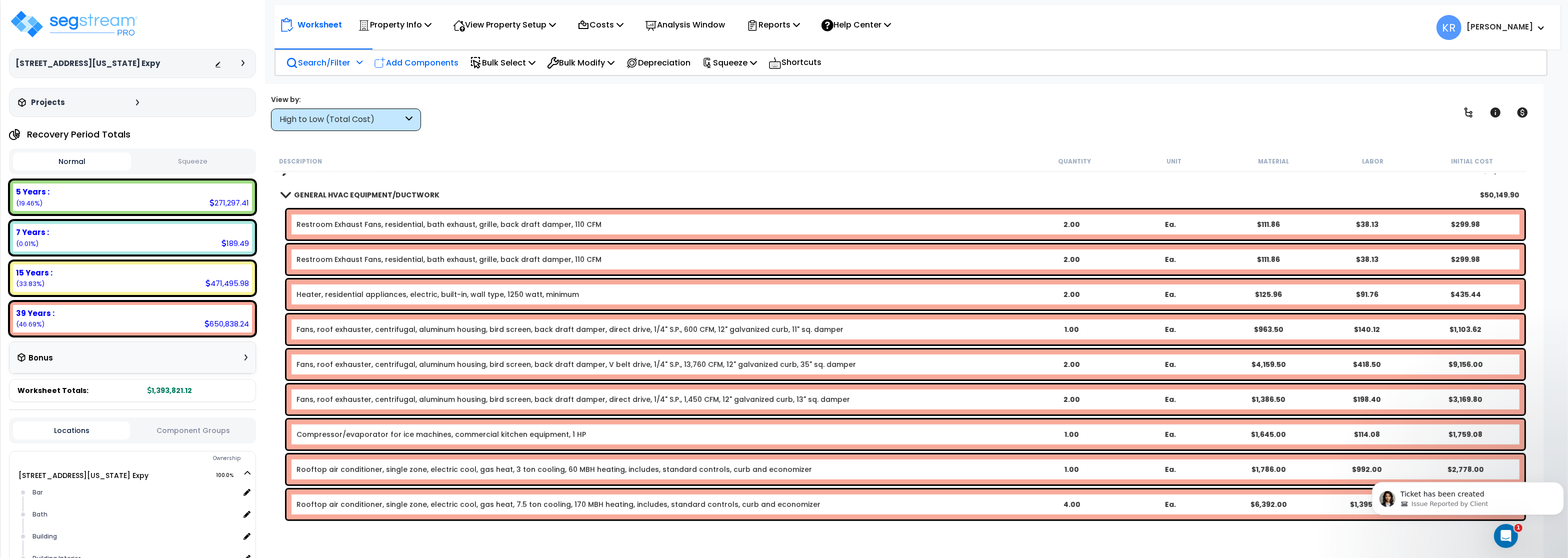
click at [410, 65] on p "Add Components" at bounding box center [416, 63] width 85 height 13
select select
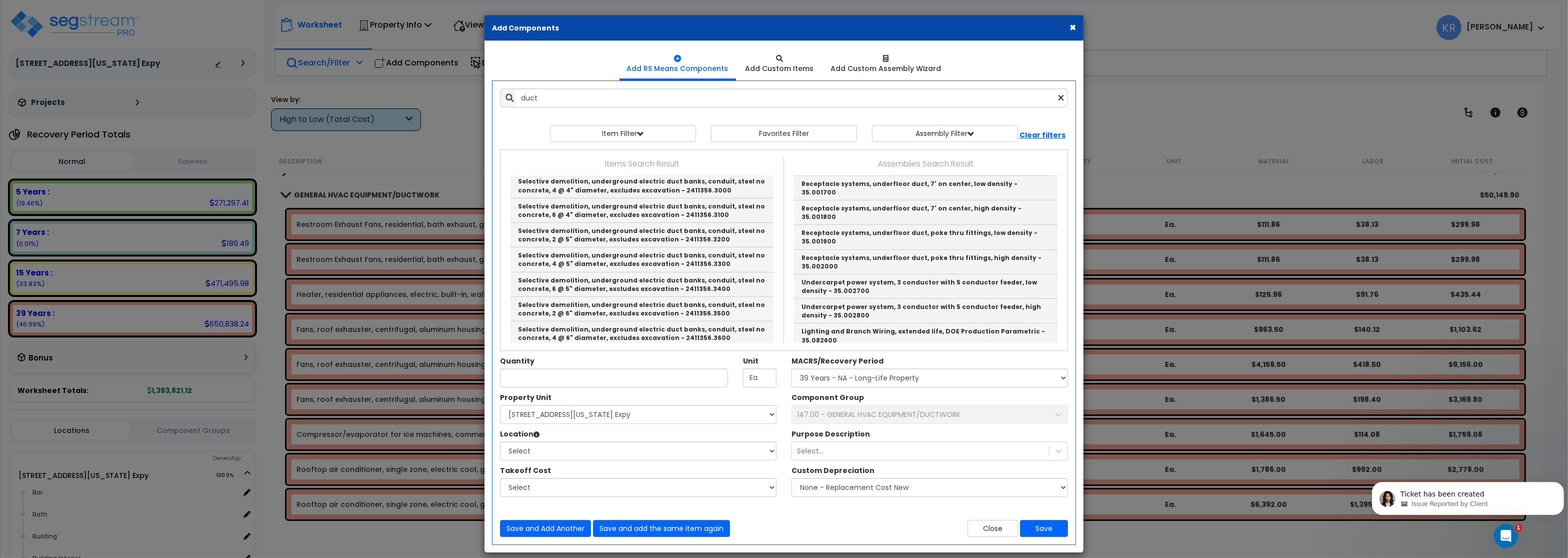
type input "General HVAC Ductwork"
checkbox input "true"
type input "EA"
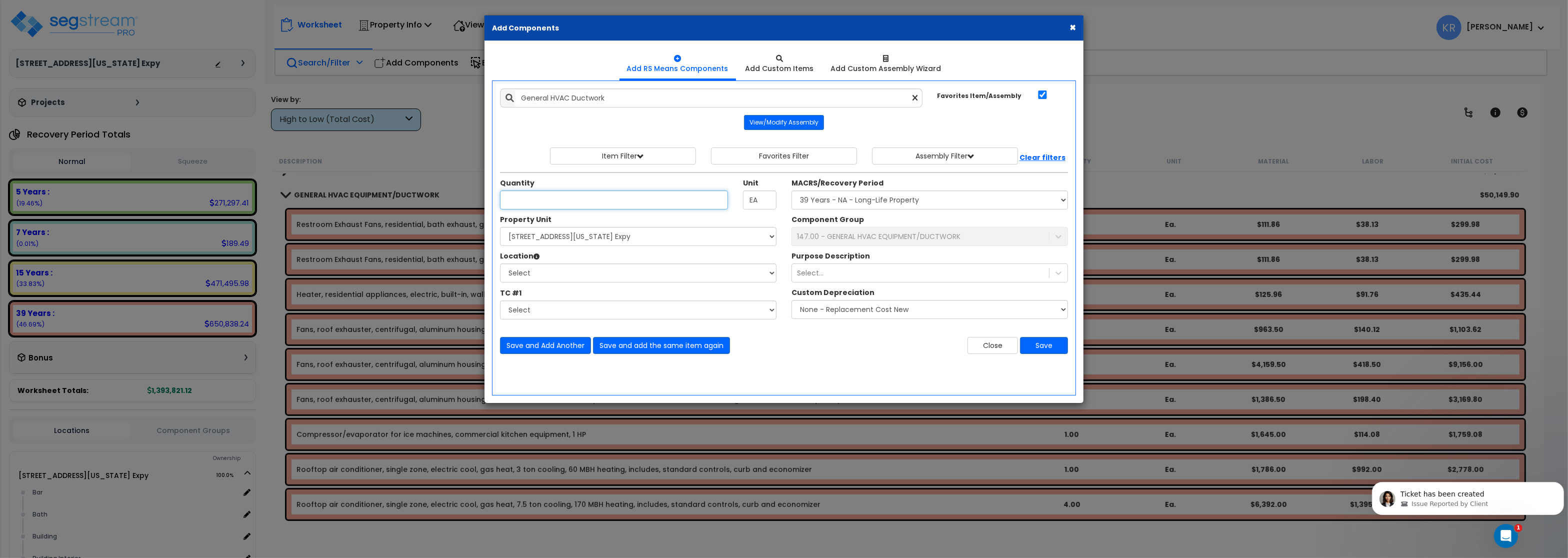
click at [527, 200] on input "Quantity" at bounding box center [614, 200] width 228 height 19
type input "6,132"
click at [791, 190] on select "Select MACRS/Recovery Period 5 Years - 57.0 - Distributive Trades & Services 5 …" at bounding box center [929, 200] width 276 height 19
select select "3669"
click option "39 Years - NA - Long-Life Property" at bounding box center [0, 0] width 0 height 0
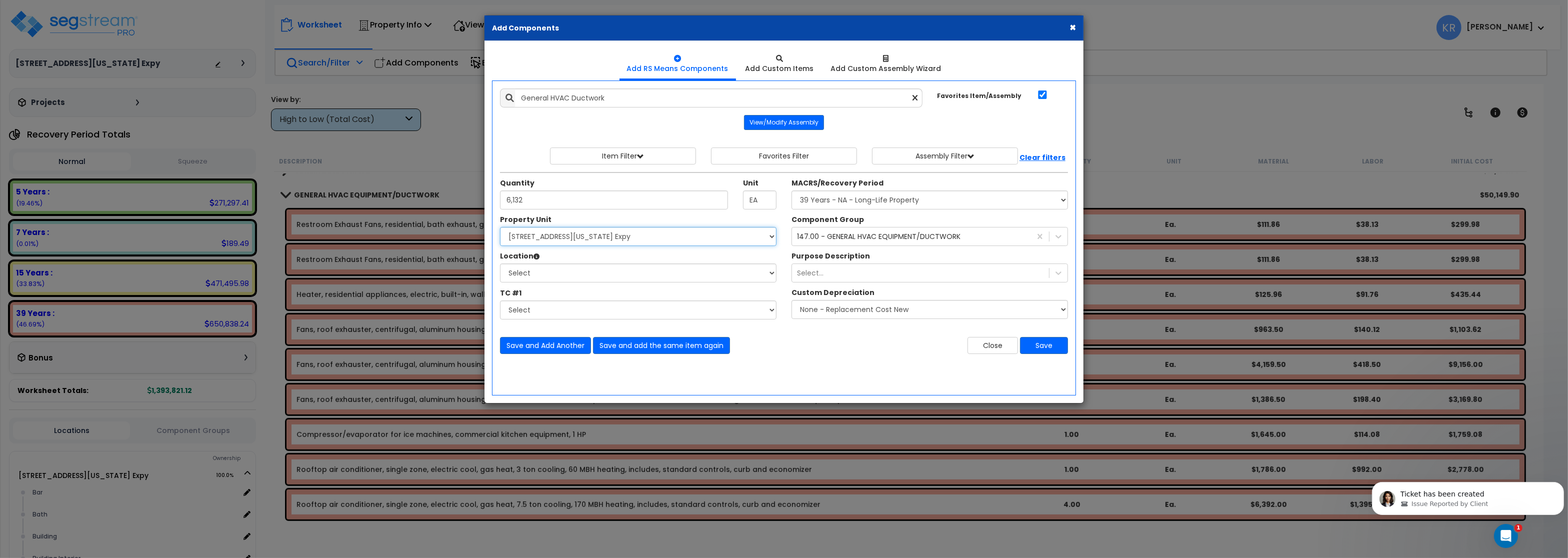
click at [500, 227] on select "Select 2701 E Central Texas Expy Dining Kitchen Site Site Improvements" at bounding box center [638, 236] width 276 height 19
select select "165709"
click option "2701 E Central Texas Expy" at bounding box center [0, 0] width 0 height 0
click at [500, 263] on select "Select Bar Bath Building Building Interior dining Exterior Kitchen Mech Add Add…" at bounding box center [638, 273] width 276 height 19
select select "6"
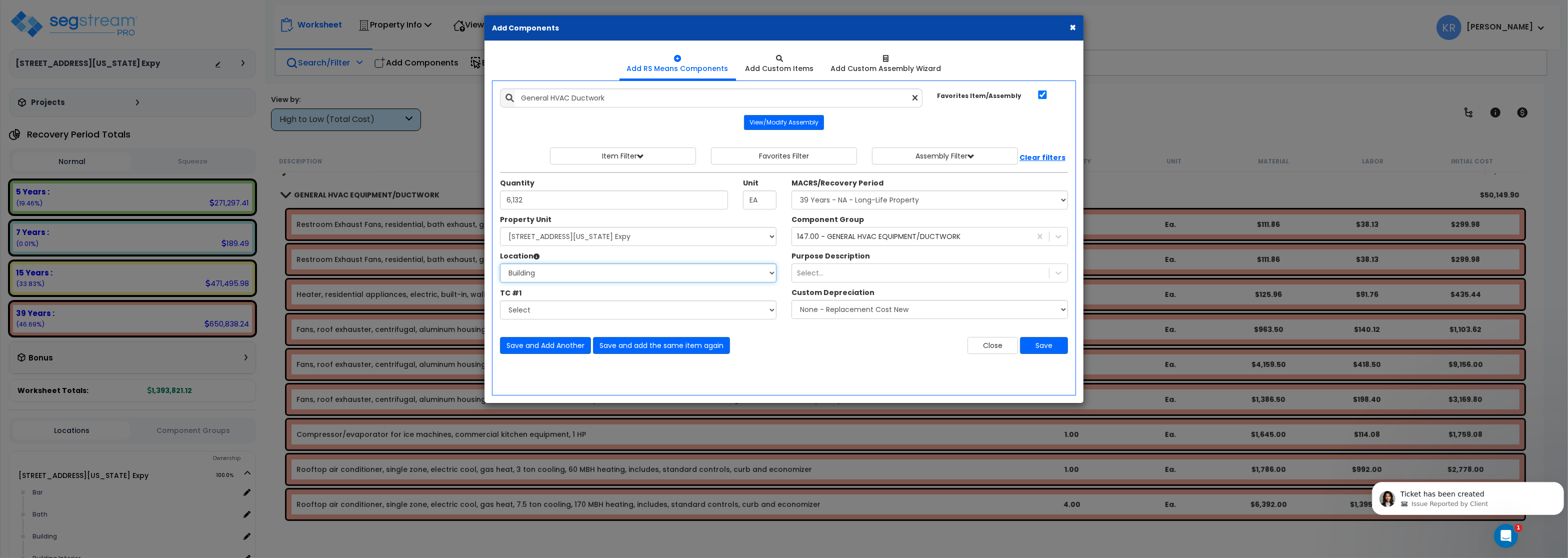
click option "Building" at bounding box center [0, 0] width 0 height 0
click at [1049, 348] on button "Save" at bounding box center [1044, 346] width 48 height 17
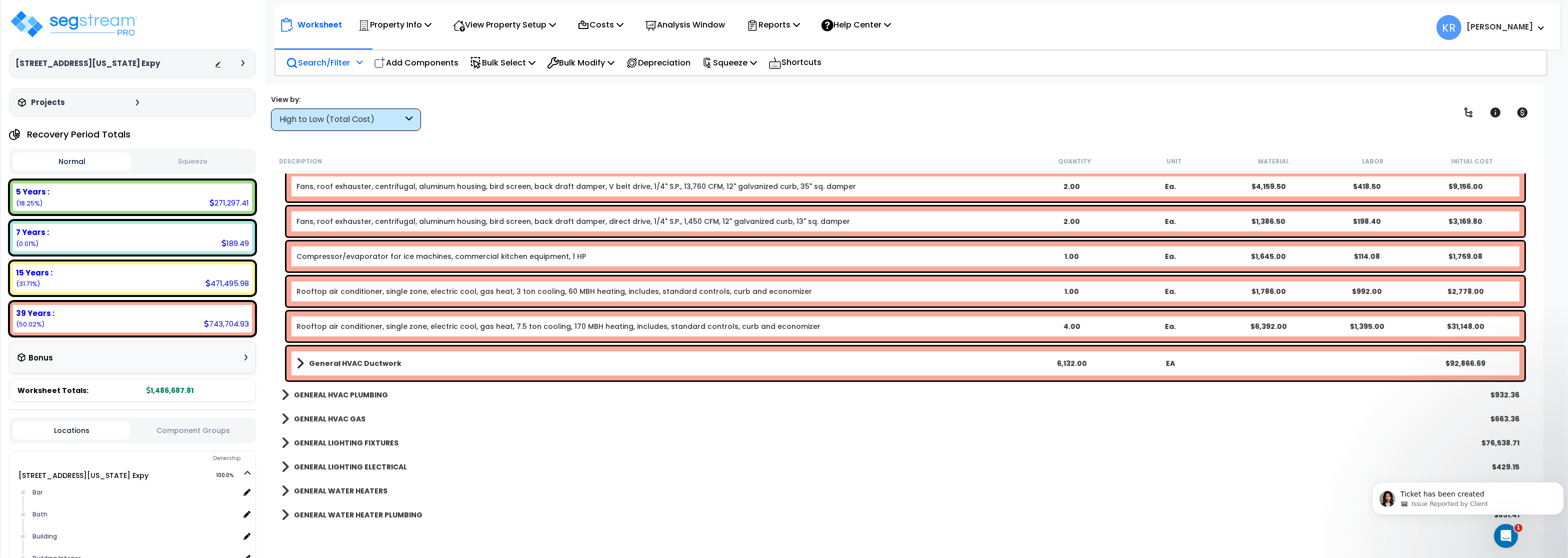
scroll to position [1140, 0]
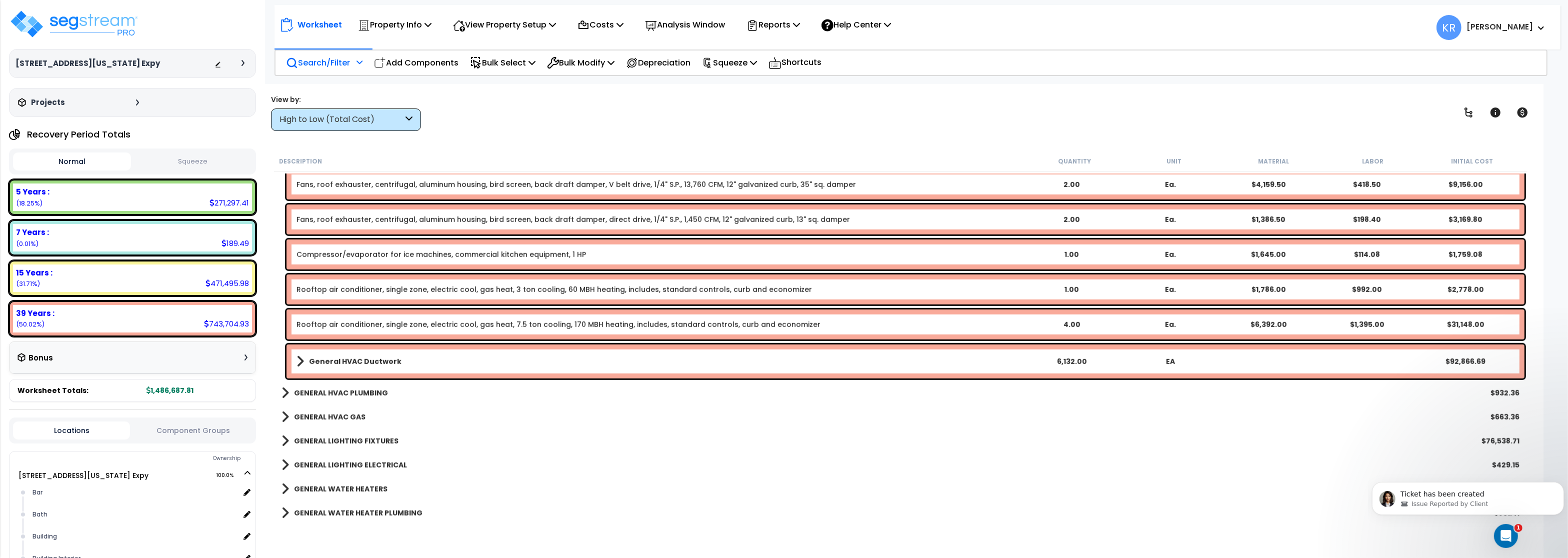
click at [1166, 360] on div "EA" at bounding box center [1171, 361] width 97 height 10
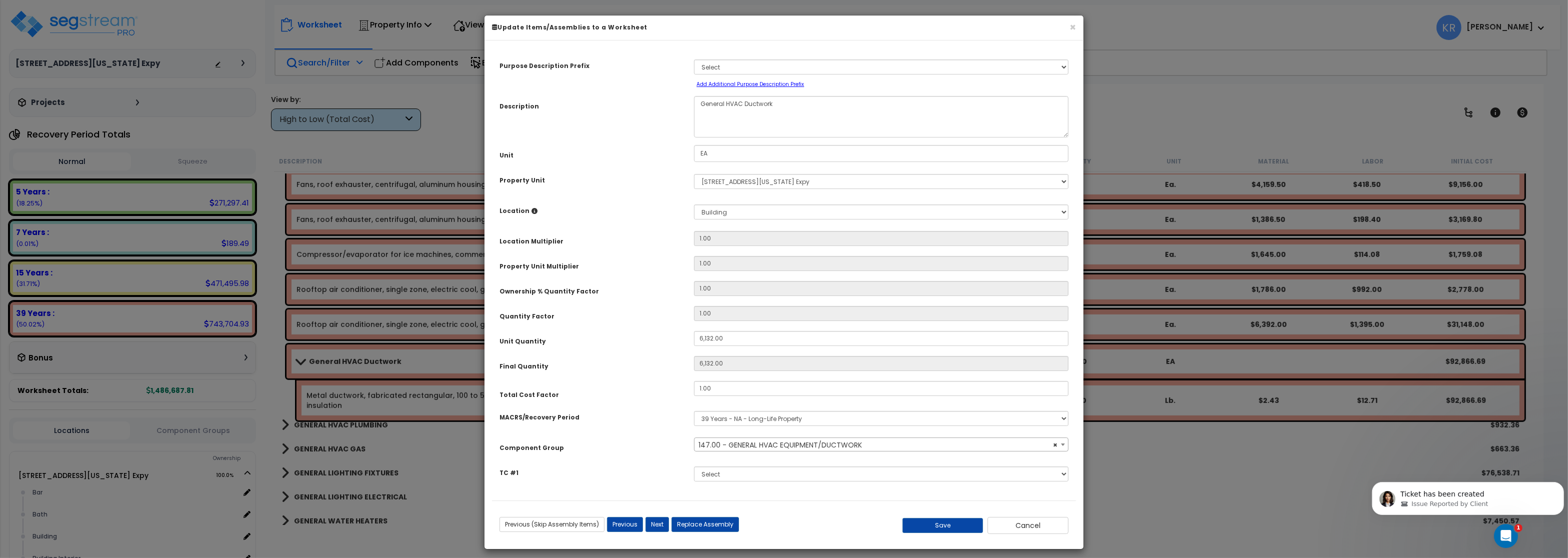
select select "56957"
click at [723, 153] on input "EA" at bounding box center [881, 153] width 374 height 17
drag, startPoint x: 710, startPoint y: 152, endPoint x: 664, endPoint y: 144, distance: 46.7
click at [694, 145] on input "EA" at bounding box center [881, 153] width 374 height 17
type input "SF"
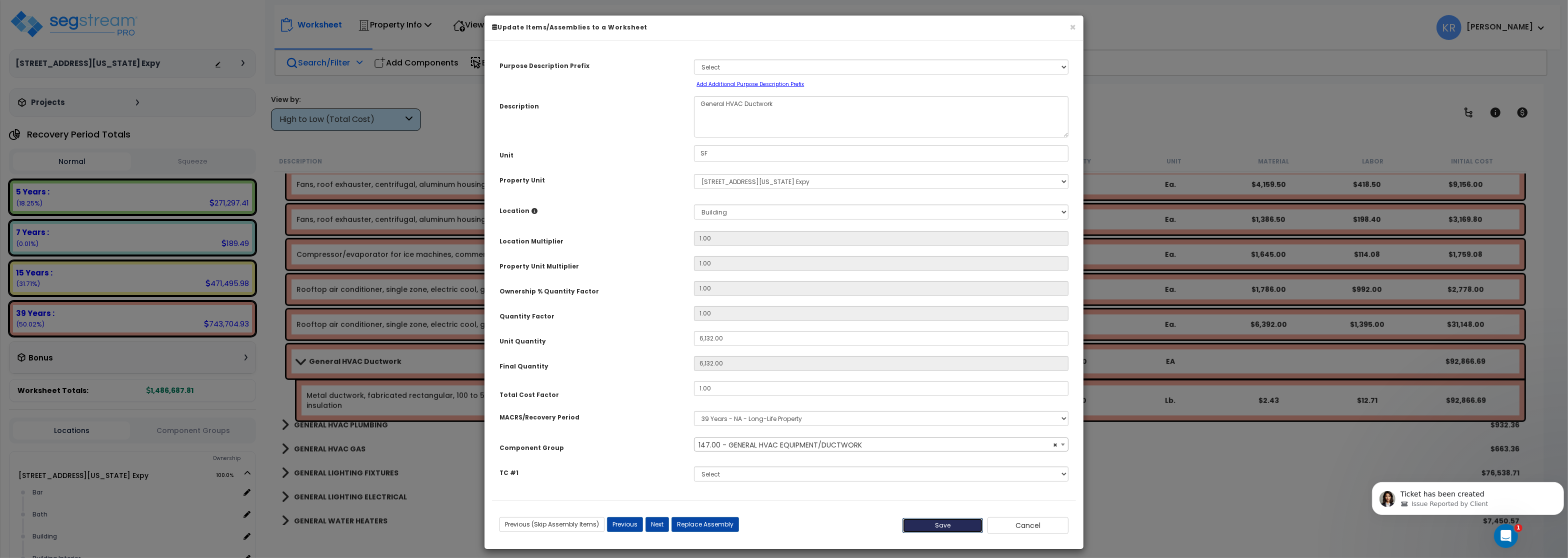
click at [952, 526] on button "Save" at bounding box center [943, 525] width 81 height 15
type input "6132.00"
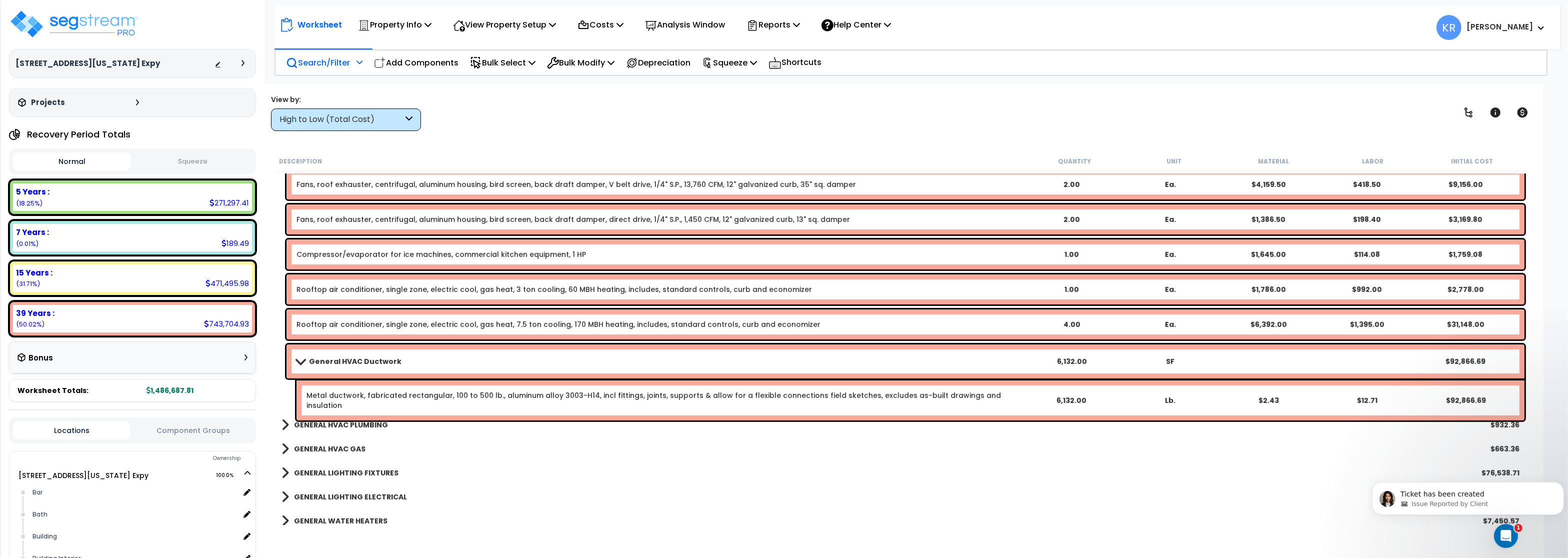
click at [180, 167] on button "Squeeze" at bounding box center [192, 161] width 118 height 18
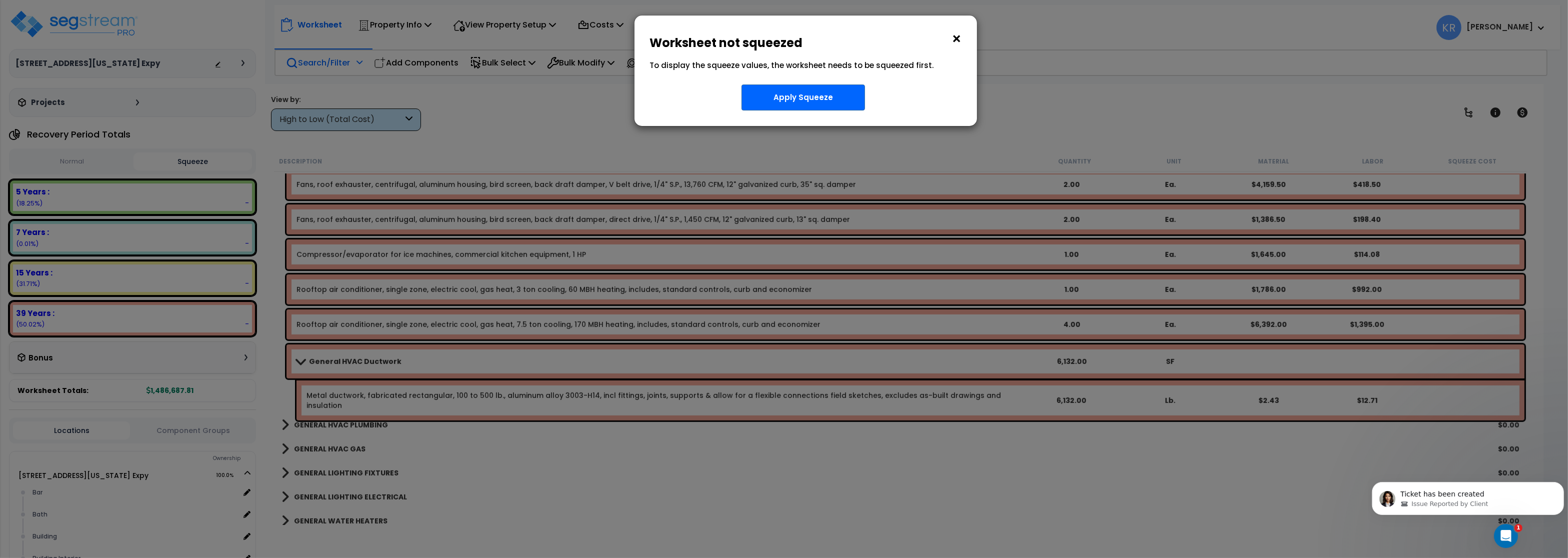
click at [960, 40] on button "×" at bounding box center [956, 39] width 11 height 16
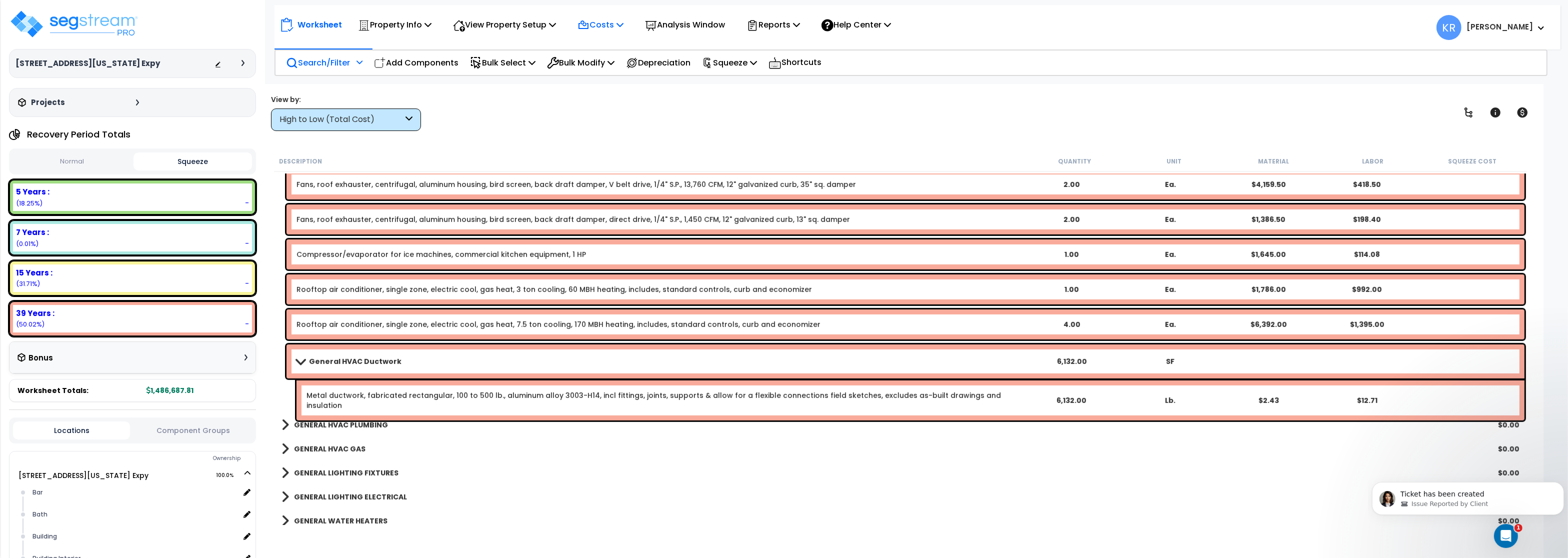
click at [623, 23] on icon at bounding box center [620, 24] width 7 height 8
click at [595, 49] on link "Indirect Costs" at bounding box center [622, 47] width 99 height 20
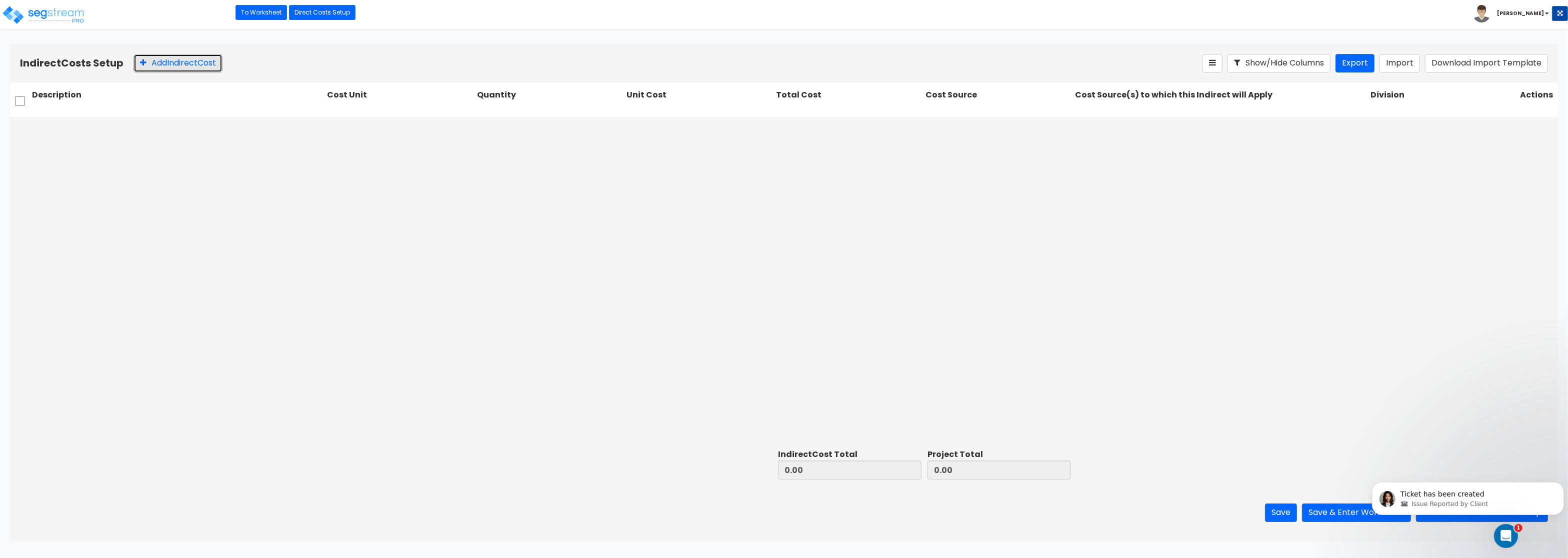
click at [155, 61] on button "Add Indirect Cost" at bounding box center [178, 63] width 89 height 18
click at [175, 130] on input "text" at bounding box center [178, 128] width 291 height 19
paste input "Architect"
type input "Architect"
type input "l"
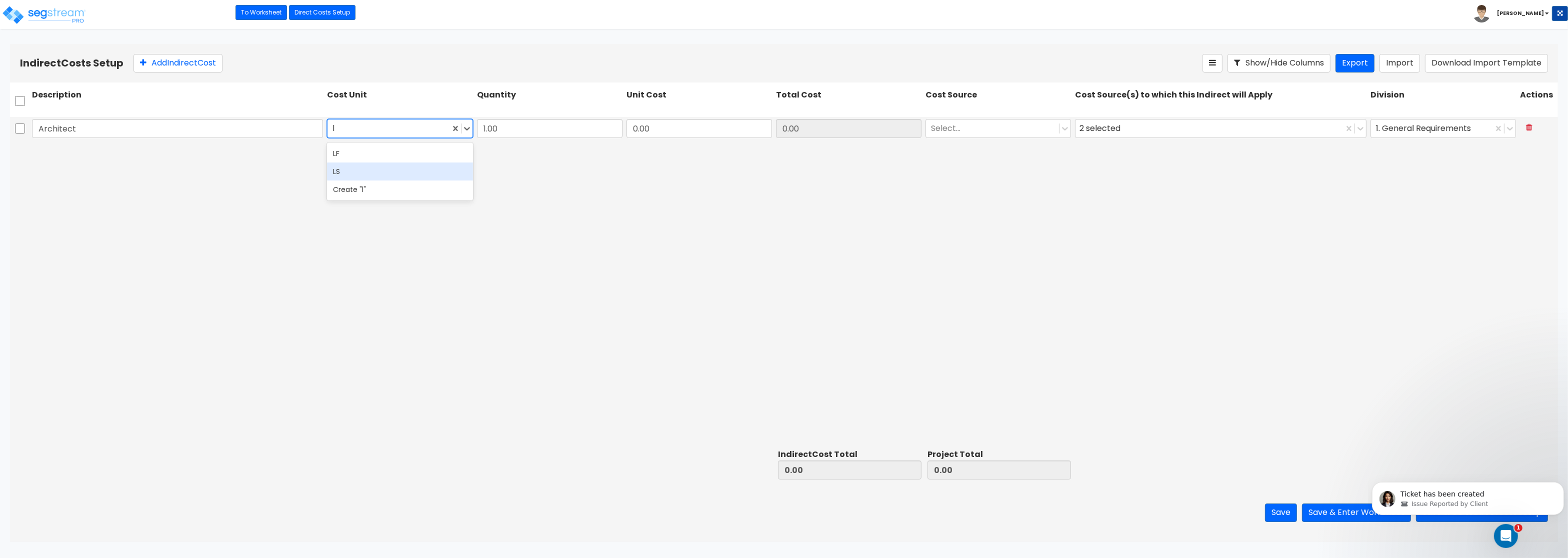
click at [354, 176] on div "LS" at bounding box center [399, 172] width 145 height 18
click at [653, 133] on input "0.00" at bounding box center [699, 128] width 145 height 19
type input "84,959.01"
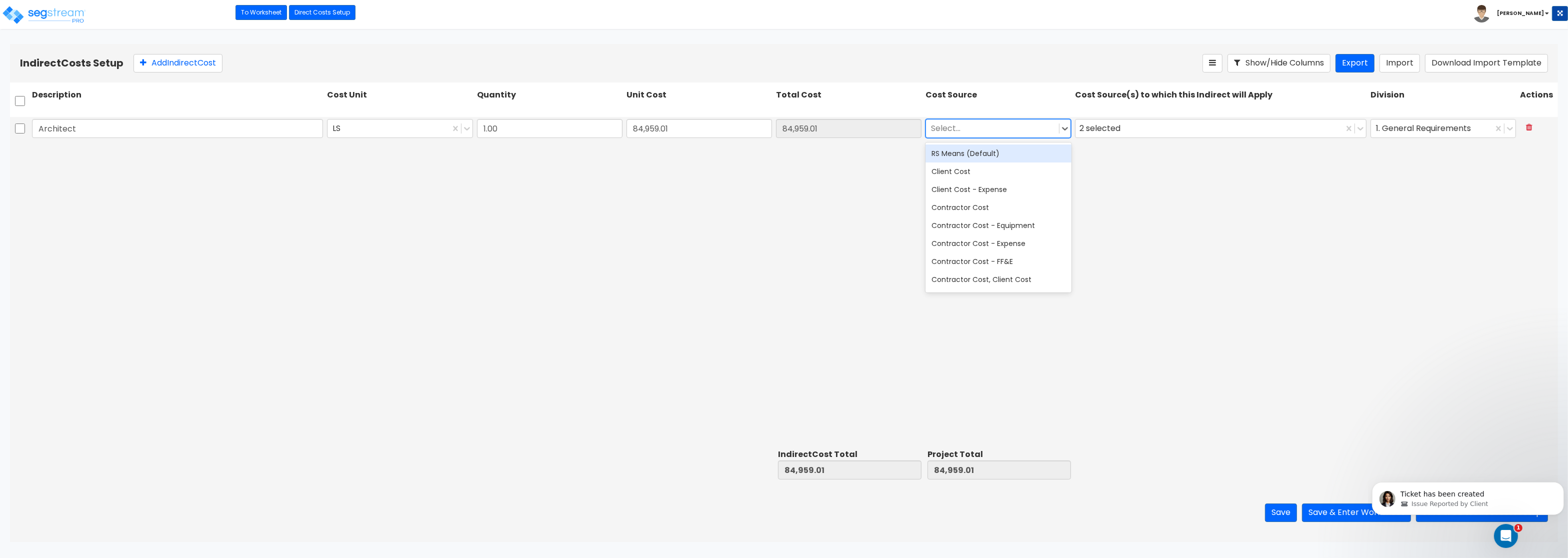
click at [938, 130] on div at bounding box center [993, 128] width 123 height 13
click at [942, 155] on div "RS Means (Default)" at bounding box center [998, 153] width 145 height 18
click at [1113, 136] on div "2 selected" at bounding box center [1102, 128] width 45 height 15
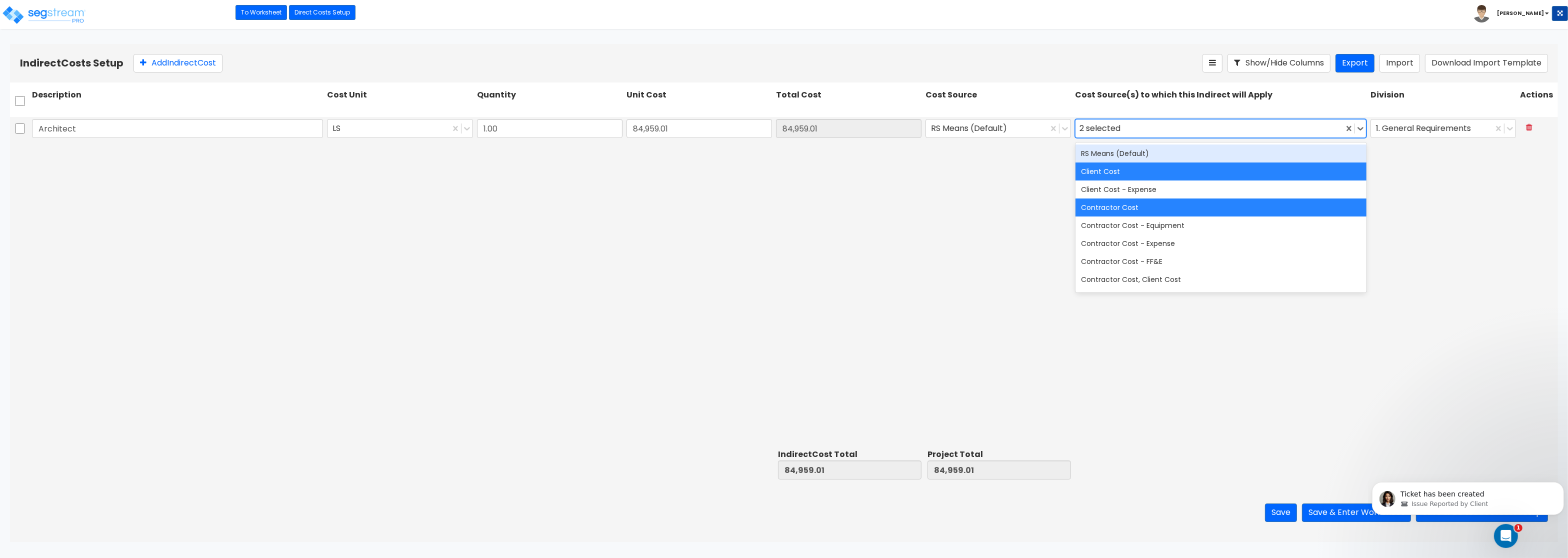
click at [1125, 159] on div "RS Means (Default)" at bounding box center [1221, 153] width 291 height 18
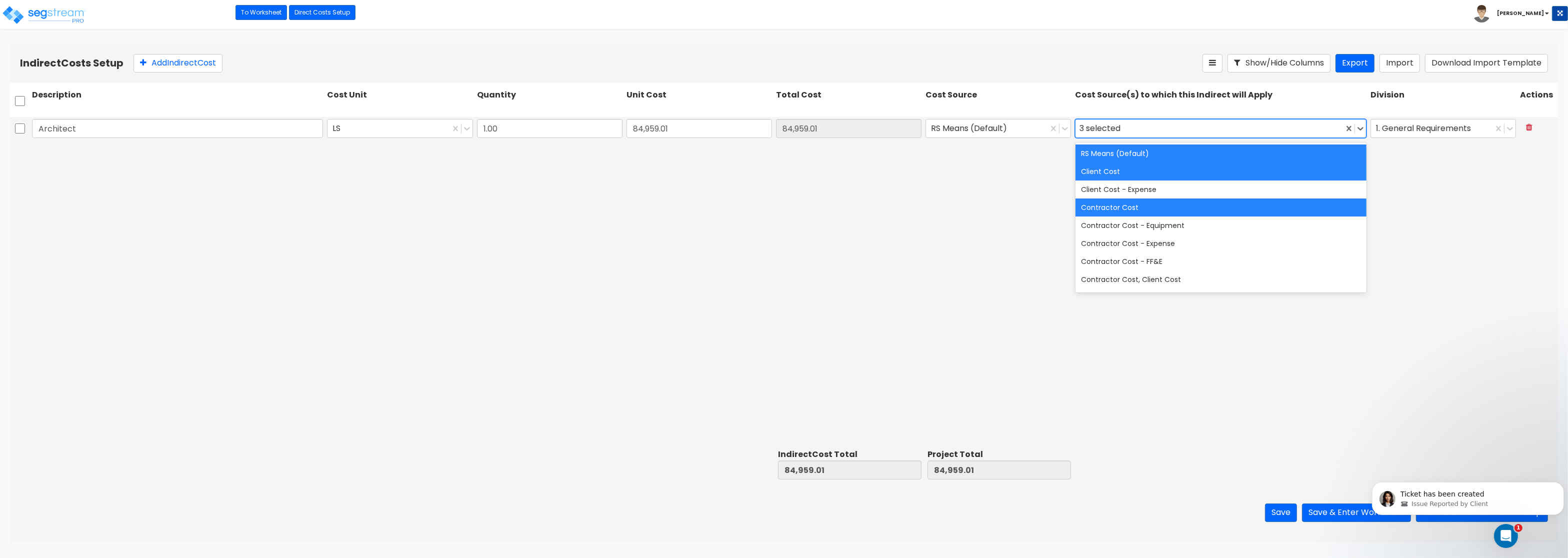
click at [460, 208] on div "Architect LS 1.00 84,959.01 84,959.01 RS Means (Default) option RS Means (Defau…" at bounding box center [783, 281] width 1548 height 328
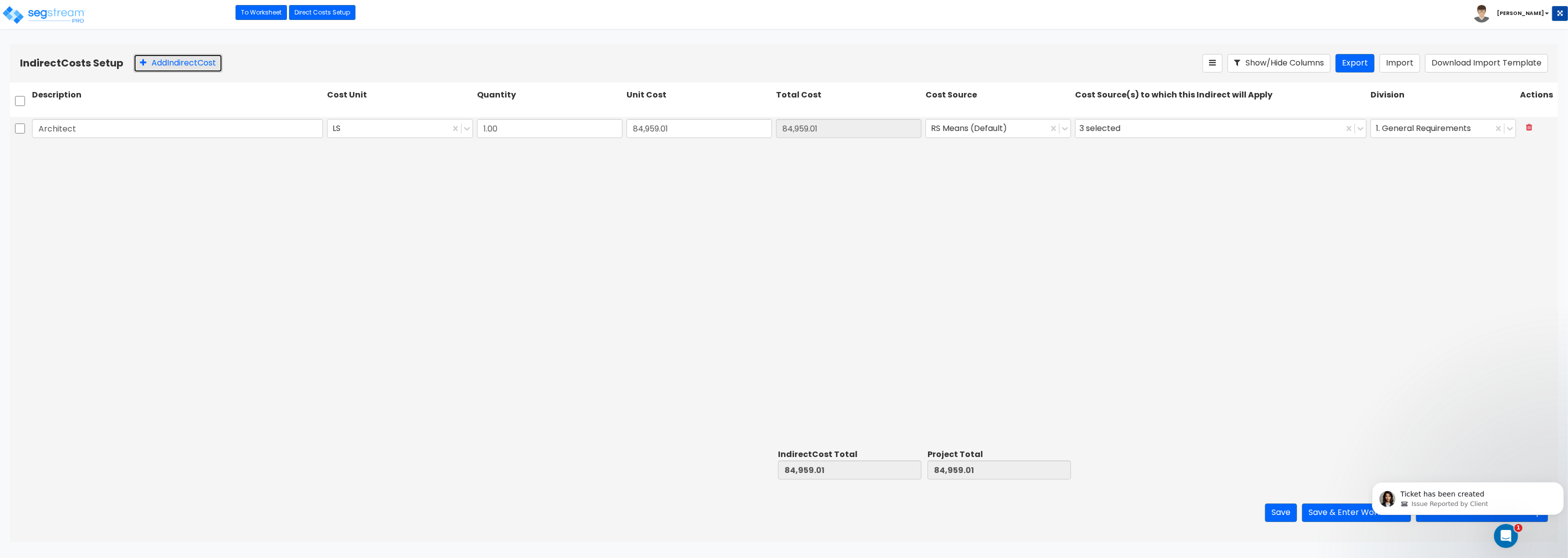
click at [187, 66] on button "Add Indirect Cost" at bounding box center [178, 63] width 89 height 18
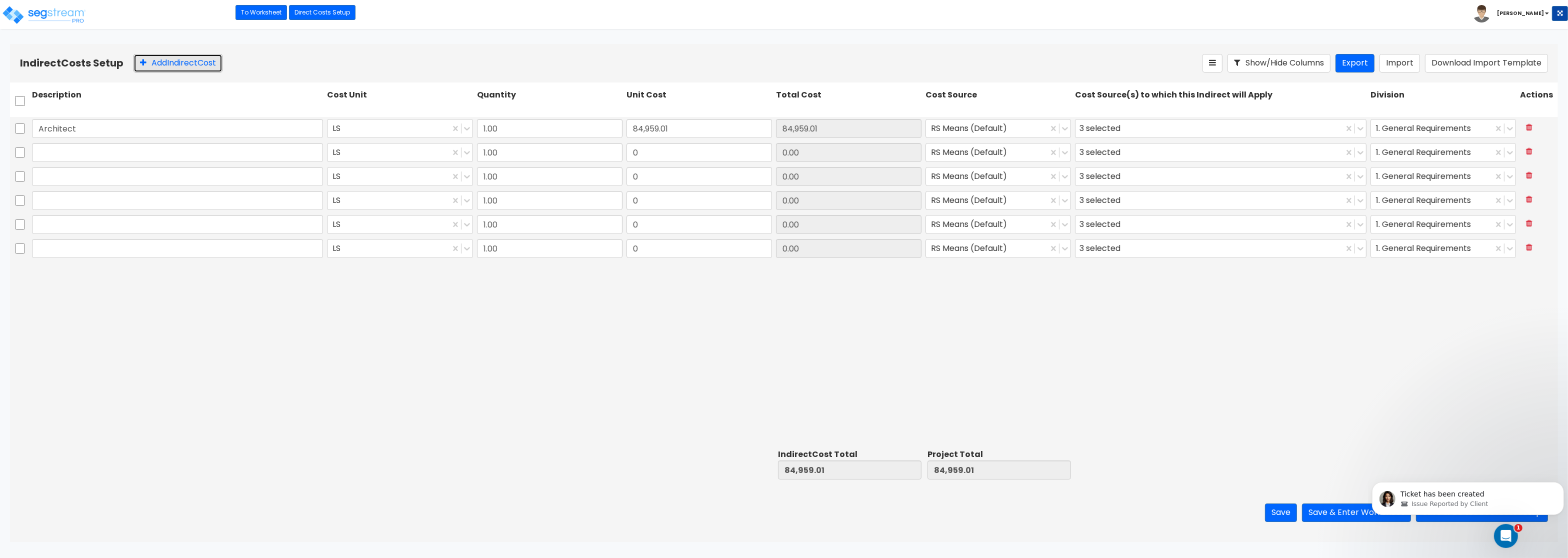
click at [187, 66] on button "Add Indirect Cost" at bounding box center [178, 63] width 89 height 18
click at [102, 150] on input "text" at bounding box center [178, 152] width 291 height 19
paste input "Engineering"
type input "Engineering"
click at [68, 175] on input "text" at bounding box center [178, 176] width 291 height 19
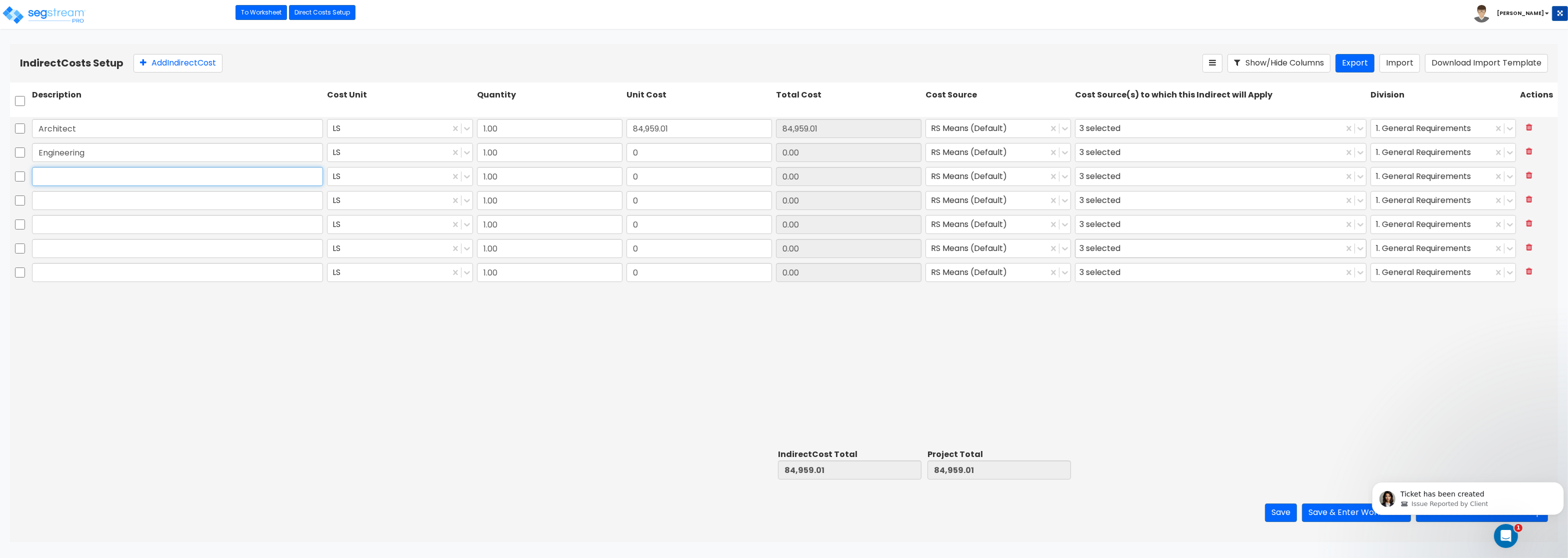
paste input "General Construction Manager"
type input "General Construction Manager"
click at [73, 220] on input "text" at bounding box center [178, 224] width 291 height 19
click at [64, 206] on input "text" at bounding box center [178, 200] width 291 height 19
paste input "Overhead and Profit"
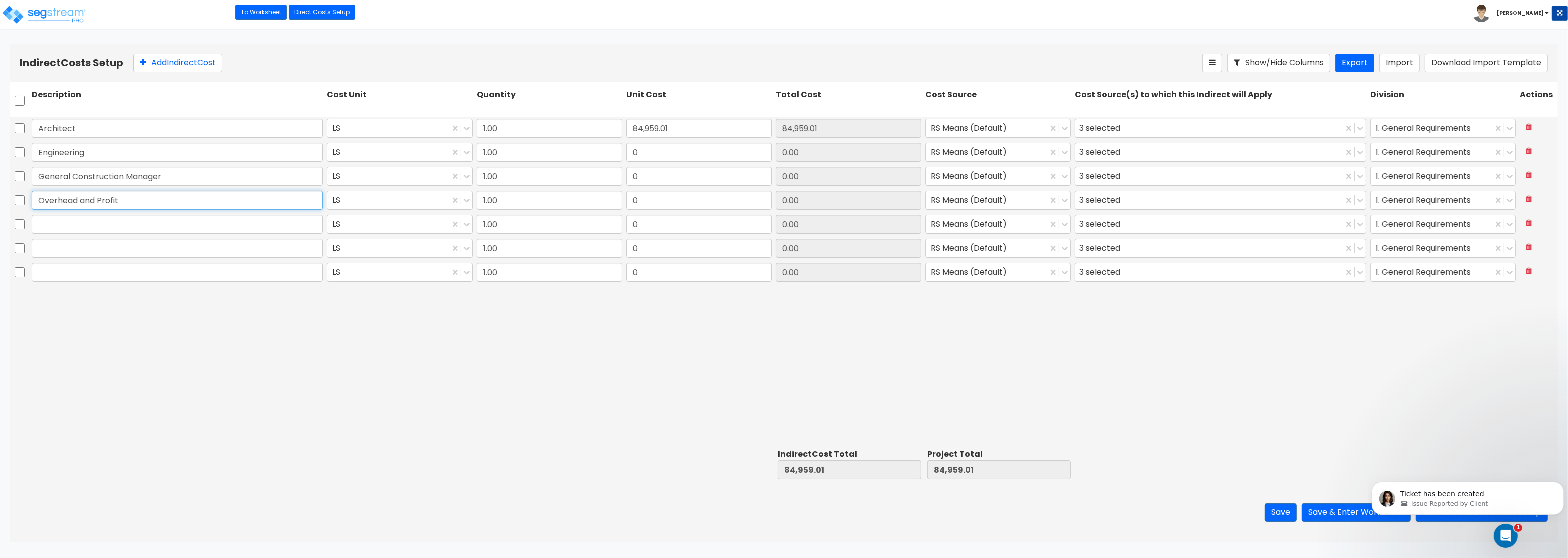
type input "Overhead and Profit"
click at [52, 220] on input "text" at bounding box center [178, 224] width 291 height 19
paste input "Bond"
type input "Bond"
click at [100, 245] on input "text" at bounding box center [178, 248] width 291 height 19
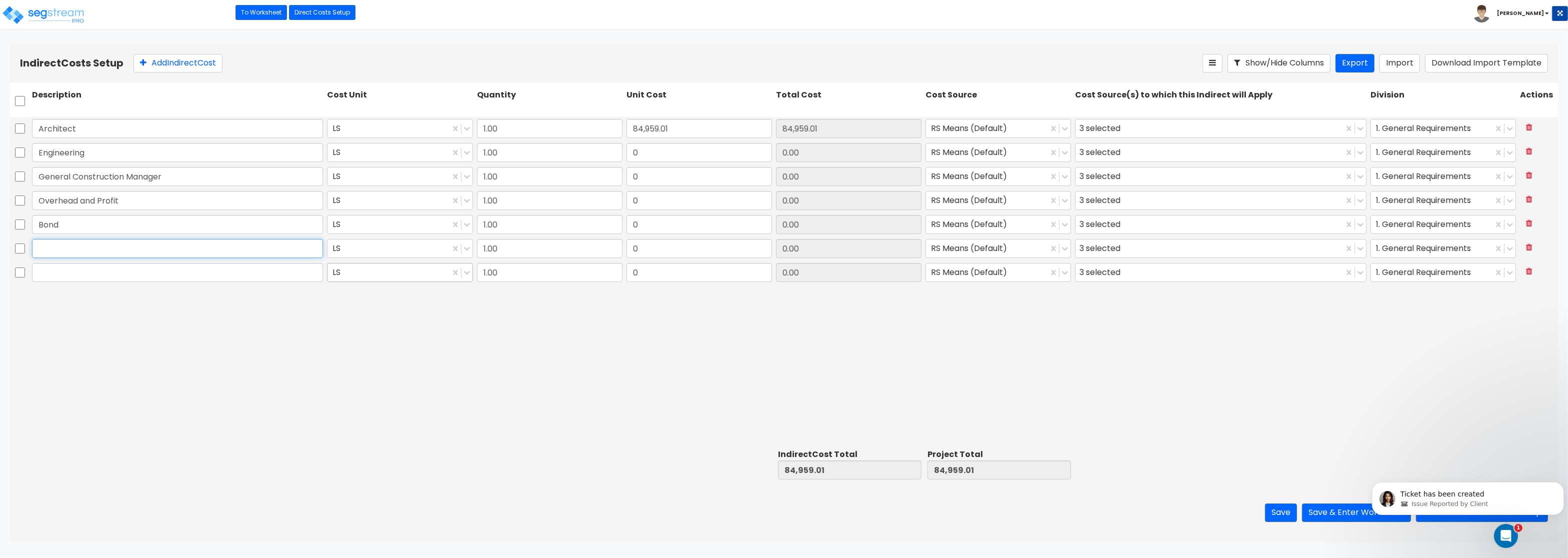
paste input "Permits"
type input "Permits"
click at [71, 275] on input "text" at bounding box center [178, 272] width 291 height 19
paste input "Other"
type input "Other"
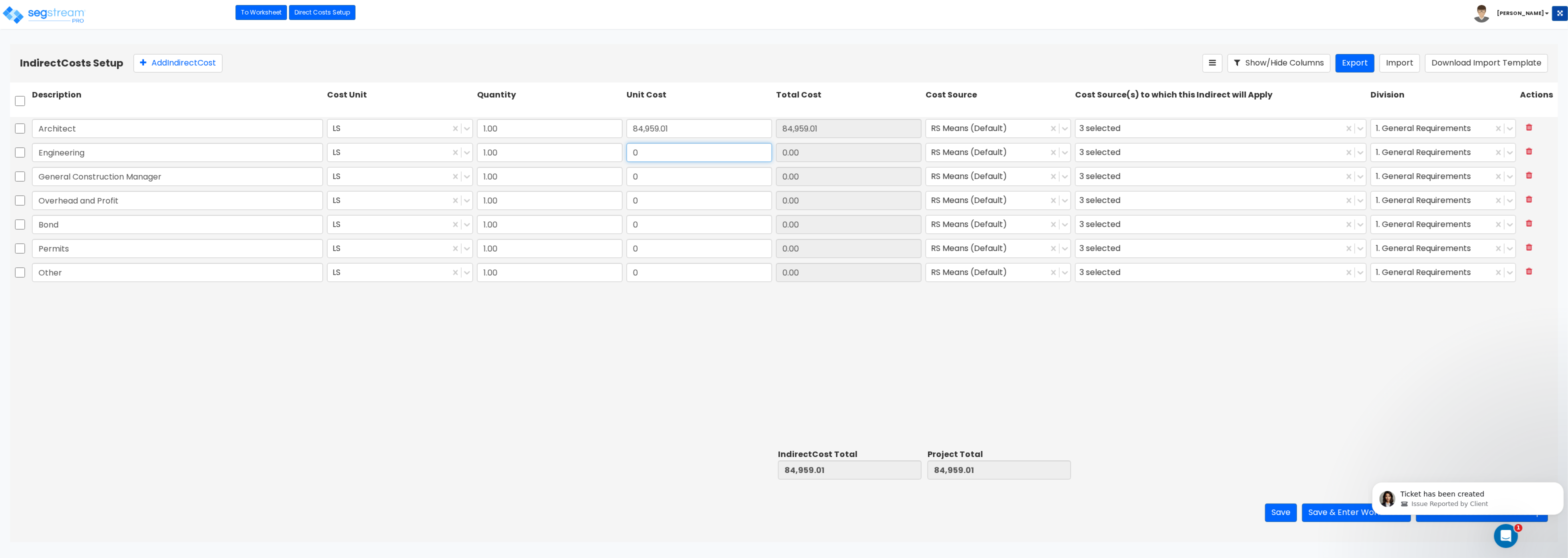
drag, startPoint x: 685, startPoint y: 150, endPoint x: 552, endPoint y: 143, distance: 133.2
click at [626, 143] on input "0" at bounding box center [699, 152] width 145 height 19
drag, startPoint x: 635, startPoint y: 155, endPoint x: 658, endPoint y: 150, distance: 23.5
click at [658, 150] on input "0" at bounding box center [699, 152] width 145 height 19
type input "26,549.69"
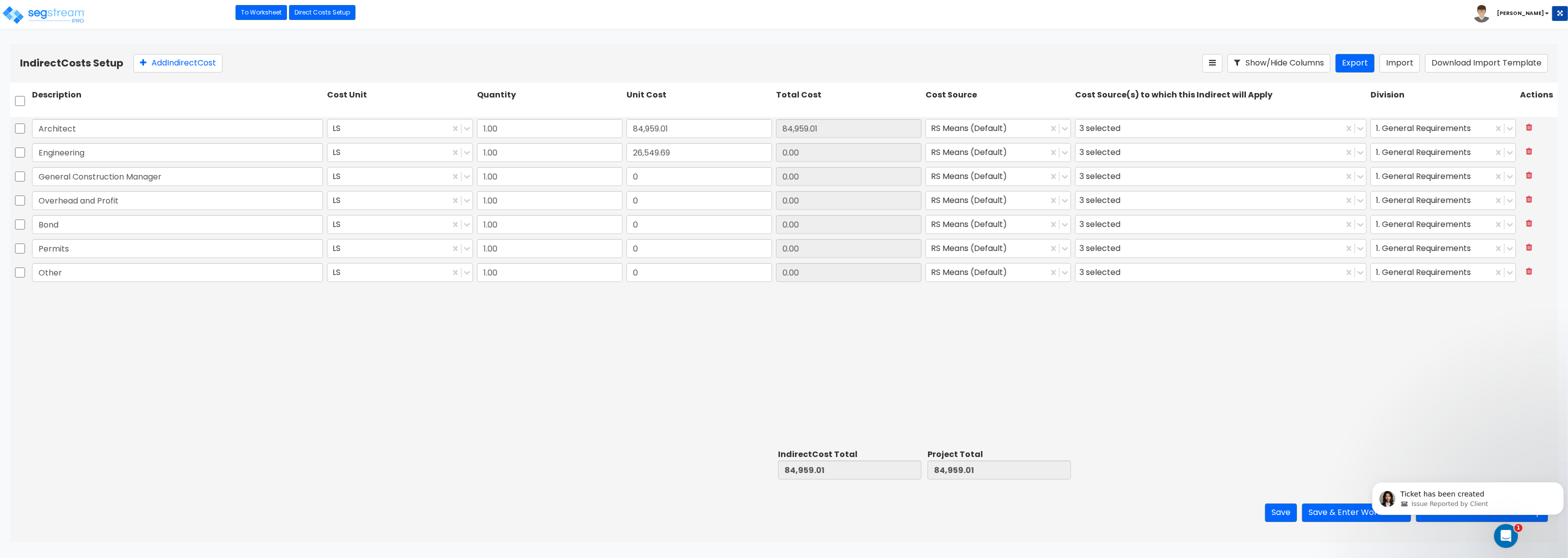
type input "26,549.69"
drag, startPoint x: 667, startPoint y: 167, endPoint x: 651, endPoint y: 183, distance: 22.6
click at [667, 167] on div "0" at bounding box center [699, 176] width 150 height 23
drag, startPoint x: 651, startPoint y: 183, endPoint x: 584, endPoint y: 178, distance: 67.2
click at [626, 178] on input "0" at bounding box center [699, 176] width 145 height 19
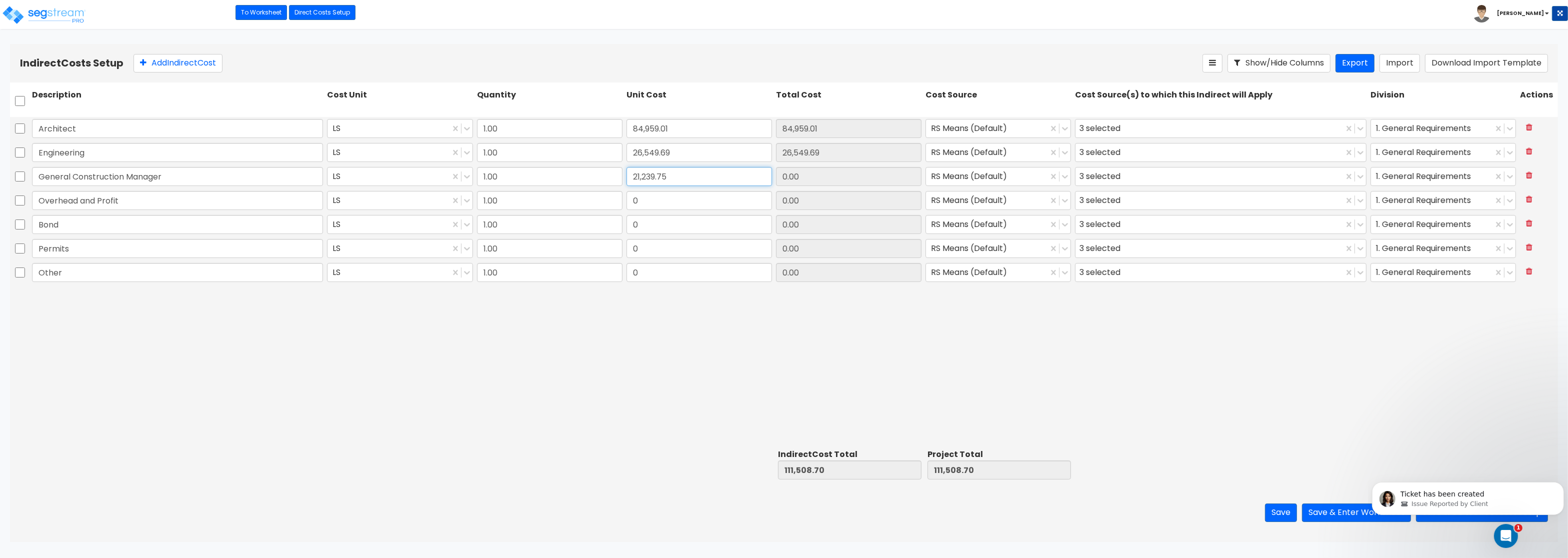
type input "21,239.75"
drag, startPoint x: 647, startPoint y: 200, endPoint x: 672, endPoint y: 193, distance: 26.0
click at [673, 195] on input "0" at bounding box center [699, 200] width 145 height 19
type input "53,099.38"
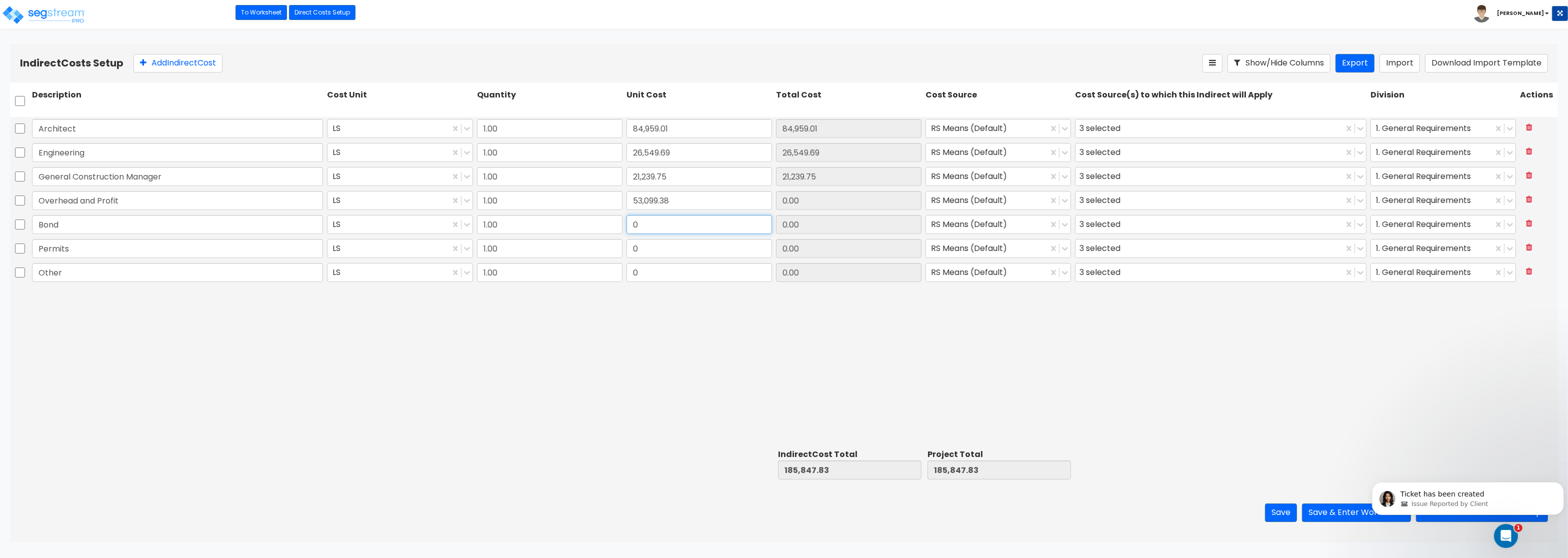
type input "53,099.38"
drag, startPoint x: 662, startPoint y: 223, endPoint x: 558, endPoint y: 222, distance: 104.0
click at [626, 222] on input "0" at bounding box center [699, 224] width 145 height 19
click at [530, 244] on input "1.00" at bounding box center [550, 248] width 145 height 19
drag, startPoint x: 634, startPoint y: 225, endPoint x: 651, endPoint y: 221, distance: 17.5
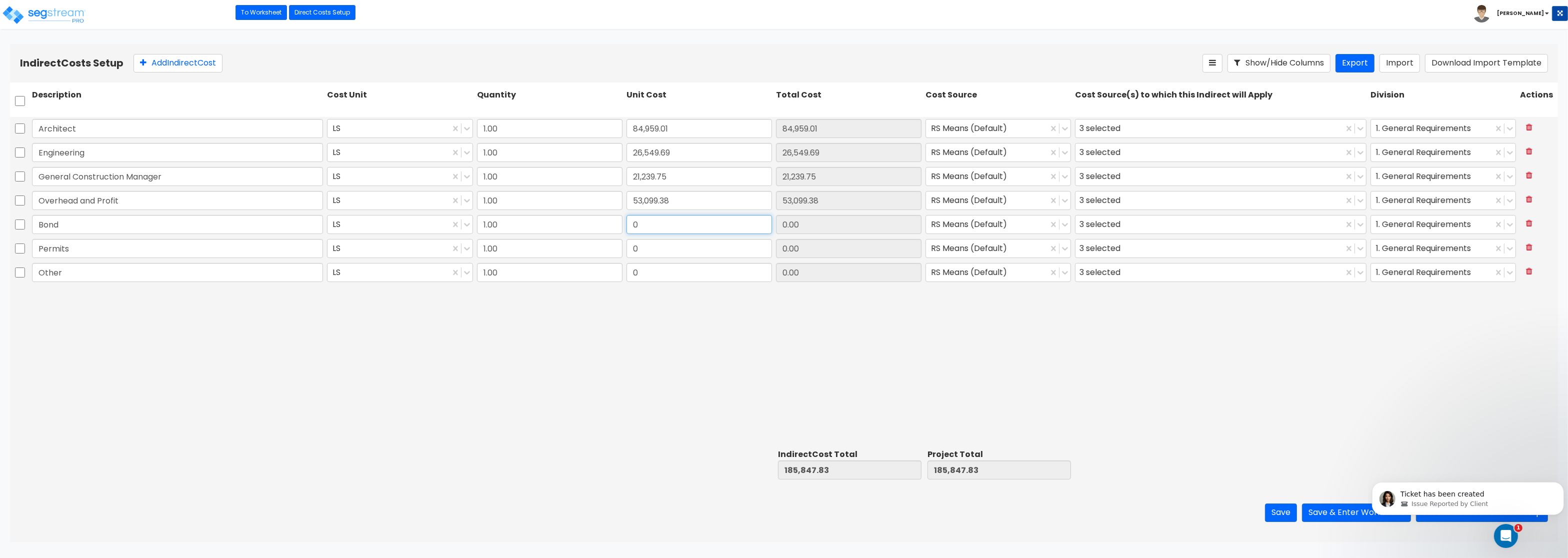
click at [651, 221] on input "0" at bounding box center [699, 224] width 145 height 19
type input "15,929.81"
drag, startPoint x: 670, startPoint y: 247, endPoint x: 680, endPoint y: 249, distance: 10.2
click at [680, 249] on input "0" at bounding box center [699, 248] width 145 height 19
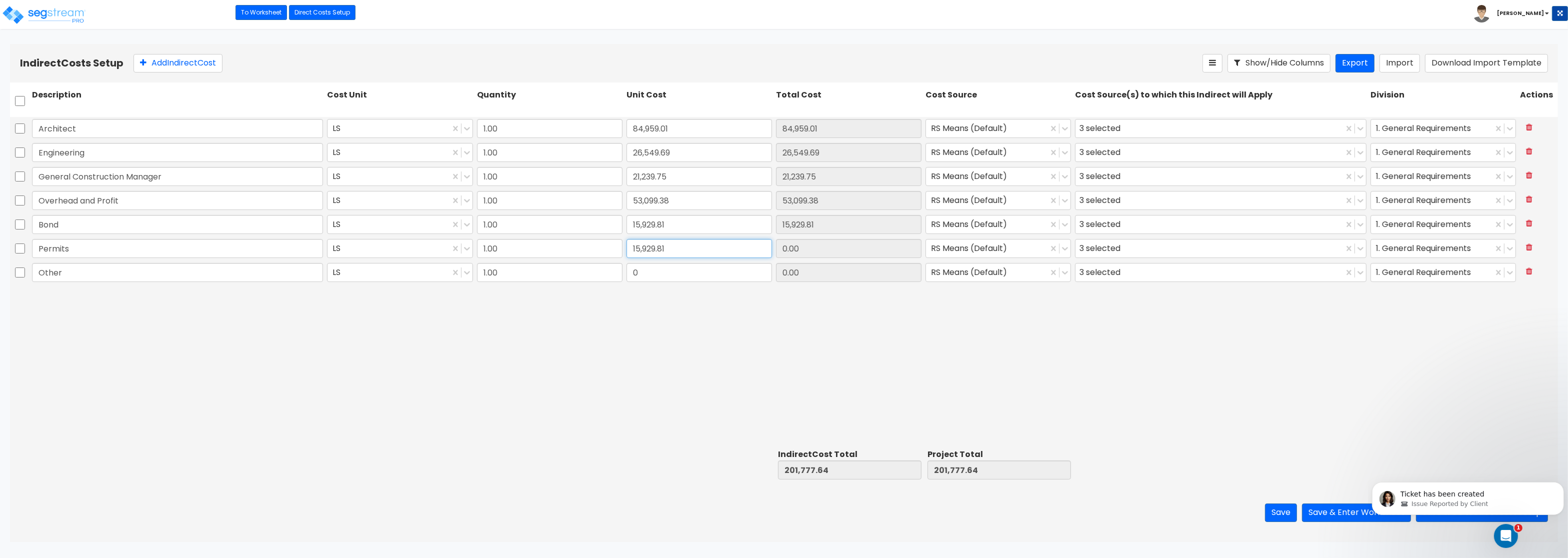
type input "15,929.81"
click at [671, 285] on div "Other LS 1.00 0 0.00 RS Means (Default) 3 selected 1. General Requirements" at bounding box center [783, 273] width 1548 height 24
drag, startPoint x: 652, startPoint y: 275, endPoint x: 712, endPoint y: 283, distance: 60.5
click at [712, 282] on input "0" at bounding box center [699, 272] width 145 height 19
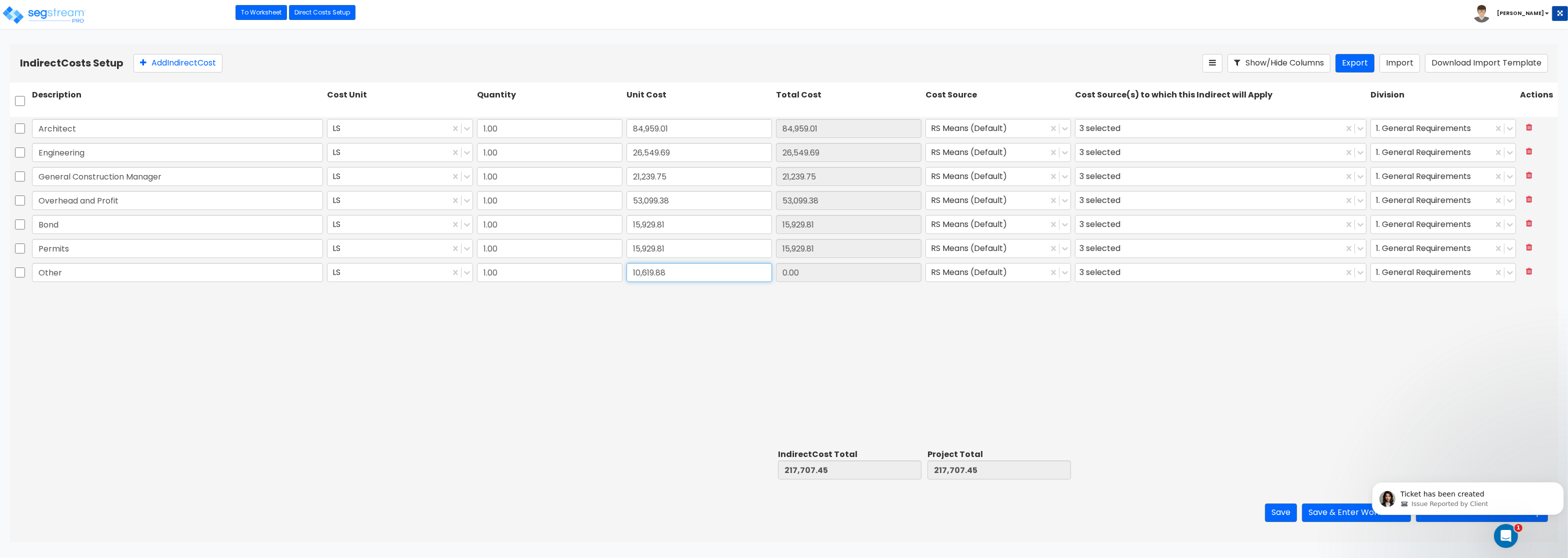
type input "10,619.88"
click at [727, 200] on input "53,099.38" at bounding box center [699, 200] width 145 height 19
click at [1323, 513] on button "Save & Enter Worksheet" at bounding box center [1356, 512] width 109 height 18
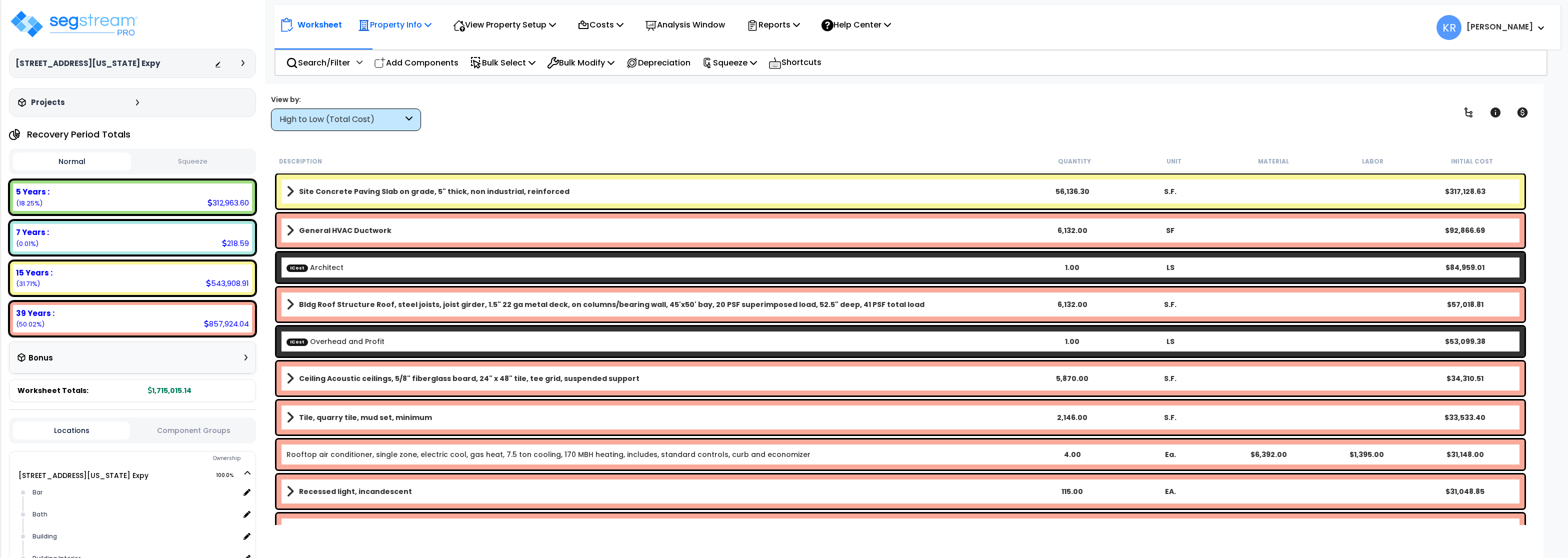
click at [396, 23] on p "Property Info" at bounding box center [394, 25] width 74 height 13
click at [385, 58] on div at bounding box center [402, 58] width 99 height 1
click at [394, 25] on p "Property Info" at bounding box center [394, 25] width 74 height 13
click at [393, 46] on link "Property Setup" at bounding box center [402, 47] width 99 height 20
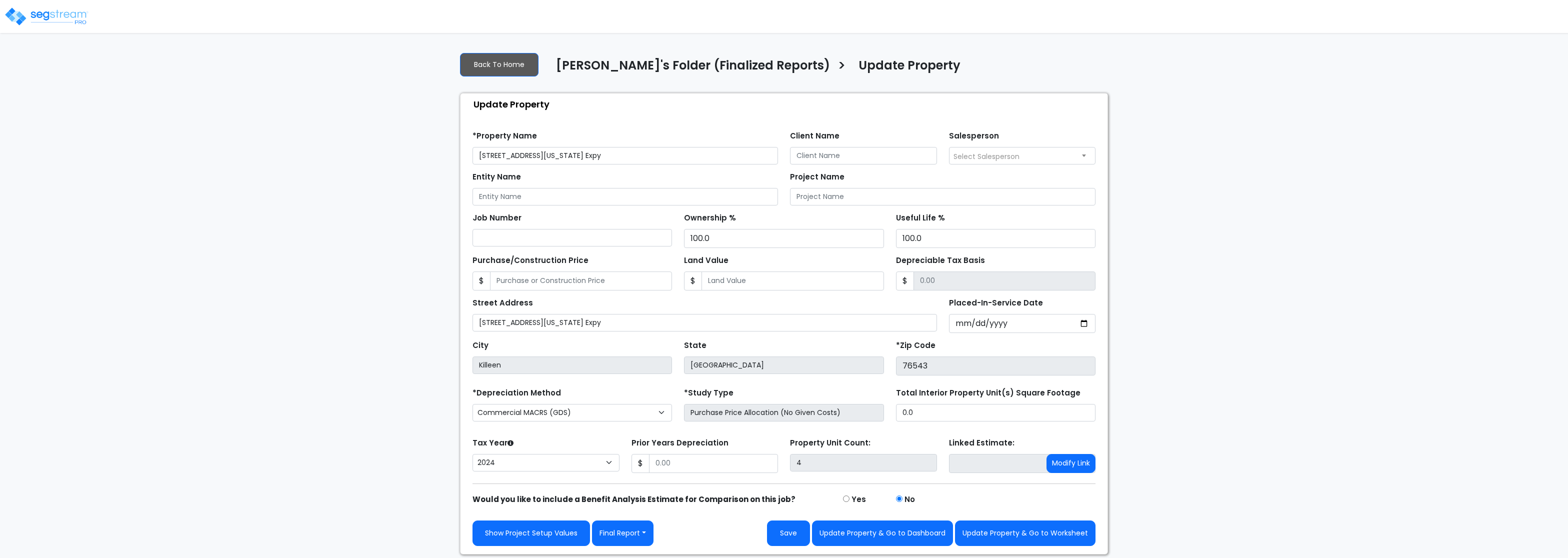
select select "2024"
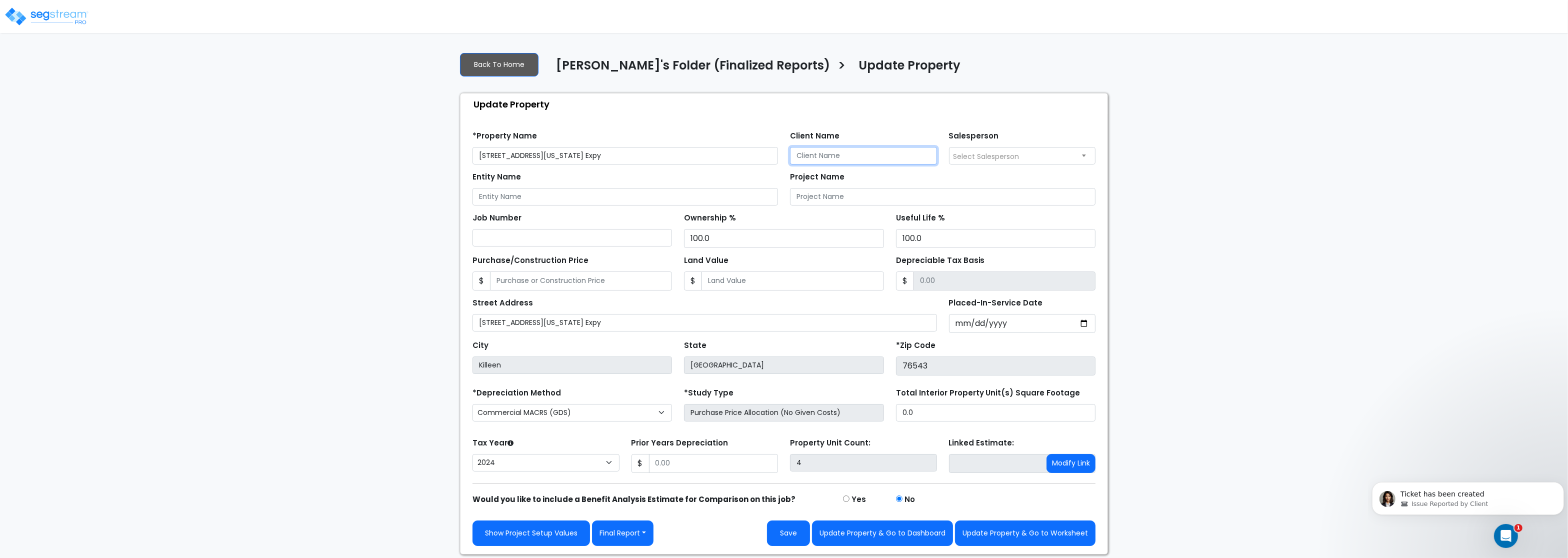
click at [839, 160] on input "Client Name" at bounding box center [864, 156] width 147 height 18
paste input "Jamar, Inc."
type input "Jamar, Inc."
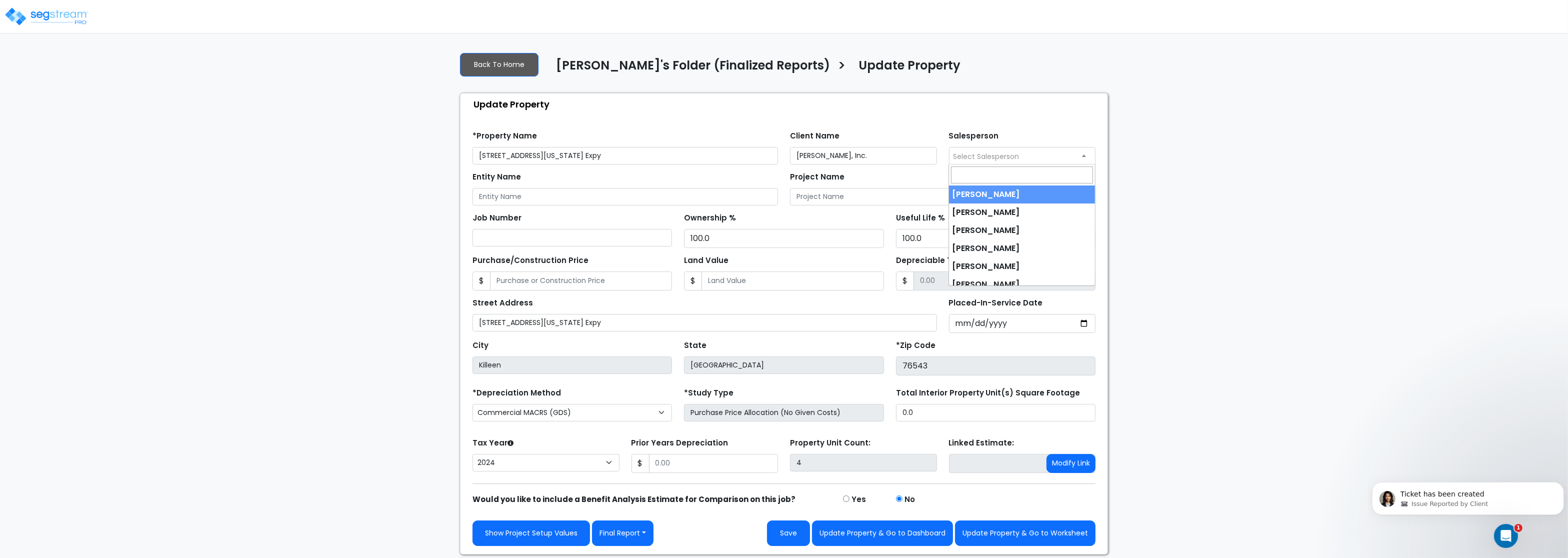
click at [979, 155] on span "Select Salesperson" at bounding box center [986, 156] width 66 height 10
select select "245"
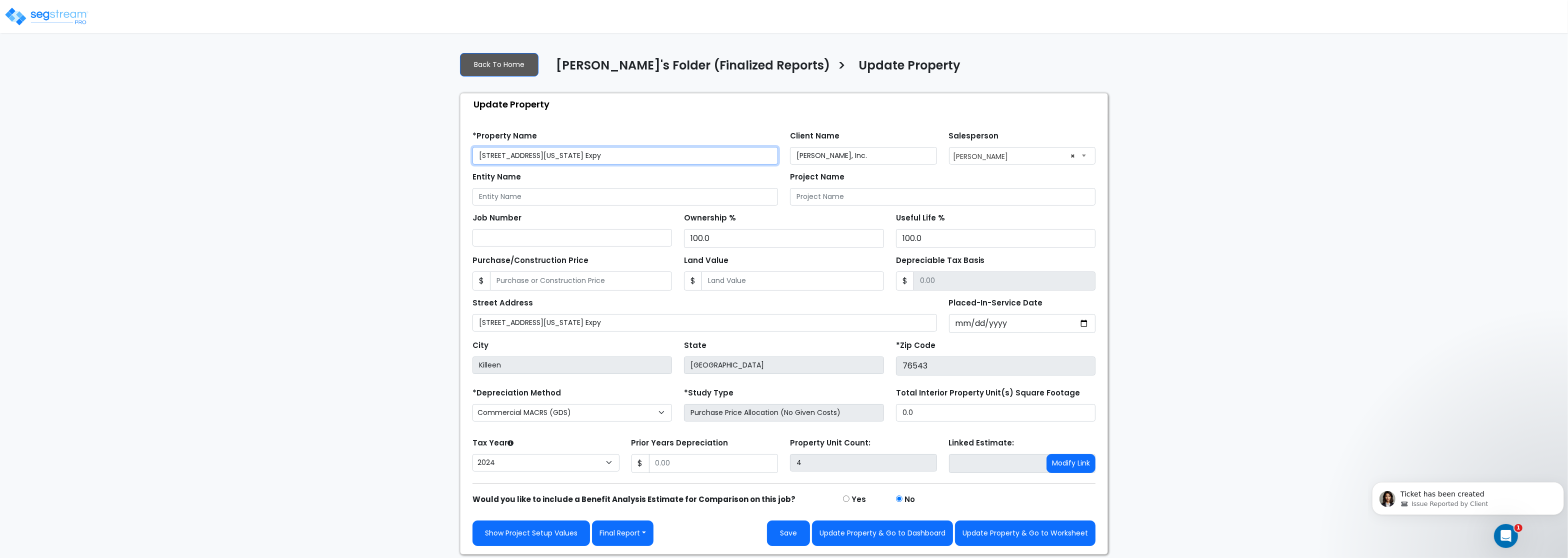
drag, startPoint x: 595, startPoint y: 150, endPoint x: 369, endPoint y: 140, distance: 226.2
click at [472, 147] on input "[STREET_ADDRESS][US_STATE] Expy" at bounding box center [625, 156] width 306 height 18
paste input "ast Central Texas Expresswa"
type input "2701 East Central Texas Expressway"
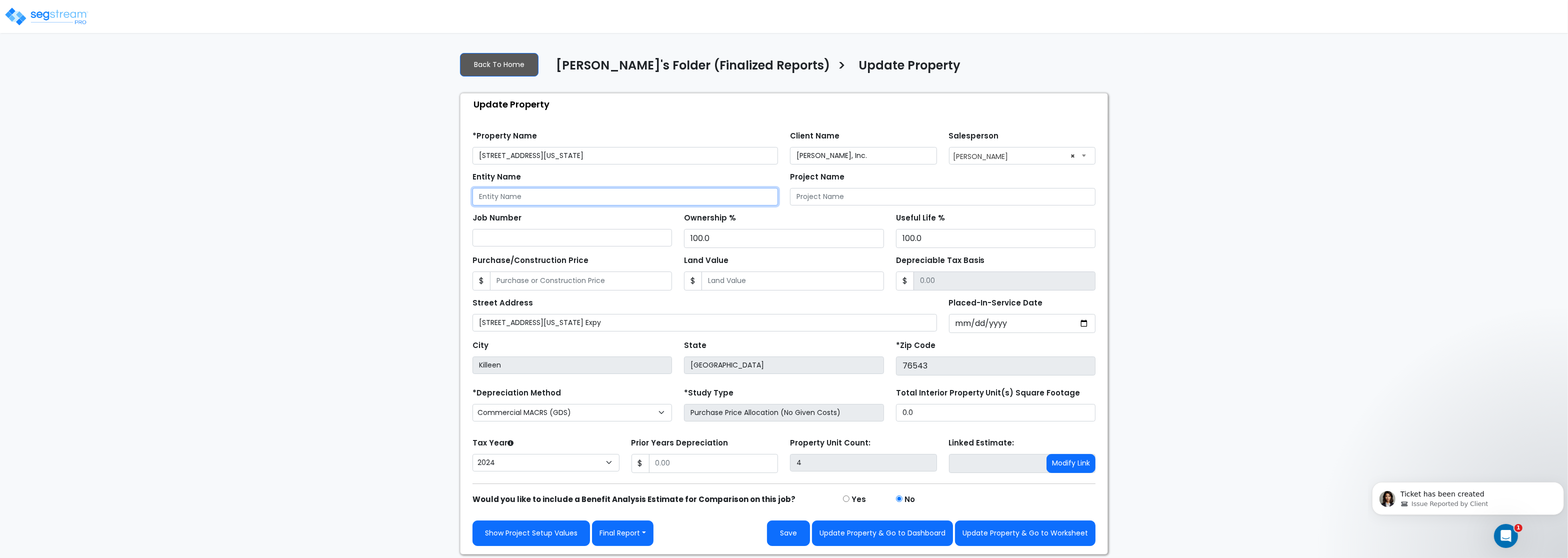
click at [517, 200] on input "Entity Name" at bounding box center [625, 197] width 306 height 18
click at [520, 195] on input "Entity Name" at bounding box center [625, 197] width 306 height 18
paste input "2701 East Central Texas Expressway"
type input "2701 East Central Texas Expressway"
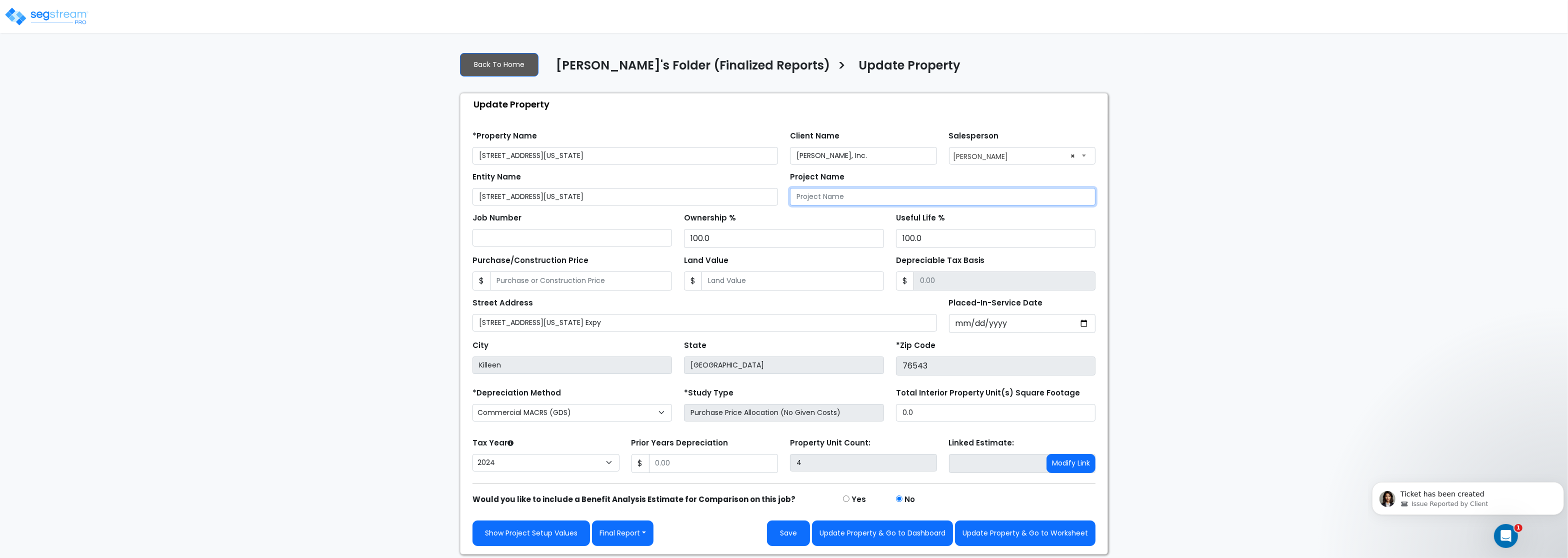
click at [869, 204] on input "Project Name" at bounding box center [943, 197] width 306 height 18
click at [917, 333] on div "Street Address 2701 E Central Texas Expy" at bounding box center [704, 314] width 477 height 38
click at [931, 405] on div "Total Interior Property Unit(s) Square Footage 0.0" at bounding box center [996, 403] width 200 height 36
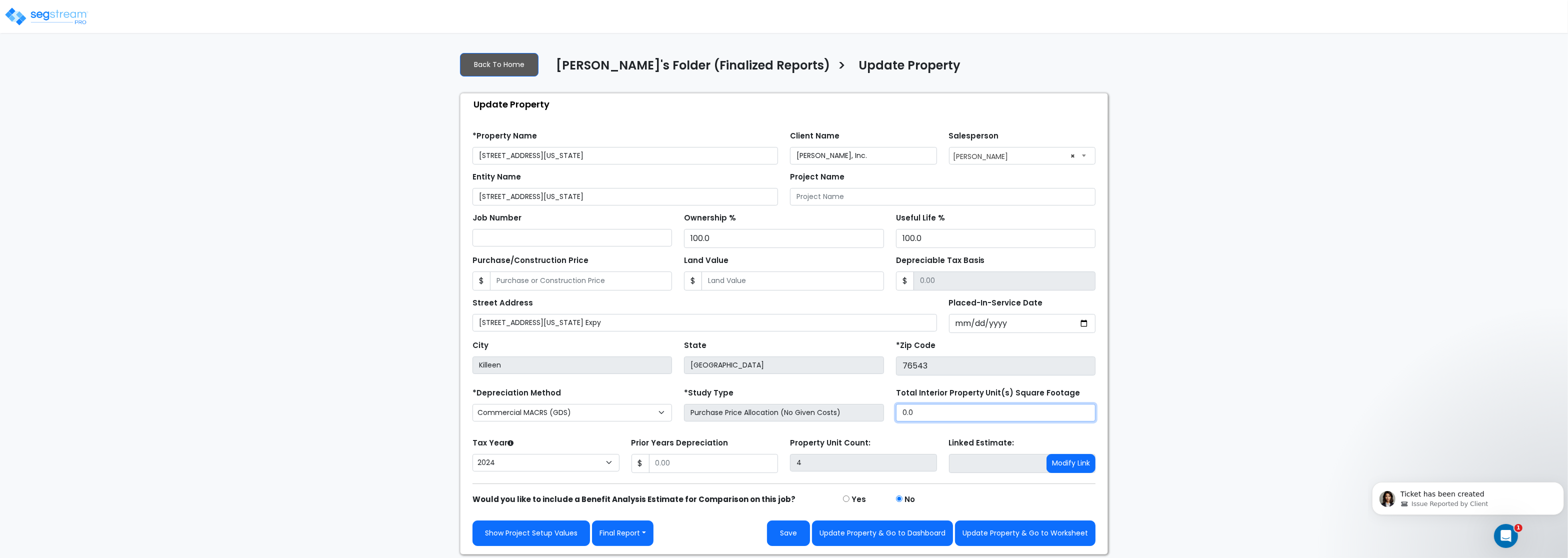
drag, startPoint x: 917, startPoint y: 419, endPoint x: 865, endPoint y: 418, distance: 52.0
click at [896, 418] on input "0.0" at bounding box center [996, 413] width 200 height 18
type input "6,132"
click at [585, 433] on form "*Property Name 2701 East Central Texas Expressway Client Name Jamar, Inc. Sales…" at bounding box center [784, 335] width 623 height 422
click at [472, 454] on select "2026 2025 2024 2023 2022 2021 2020 2019" at bounding box center [546, 462] width 147 height 18
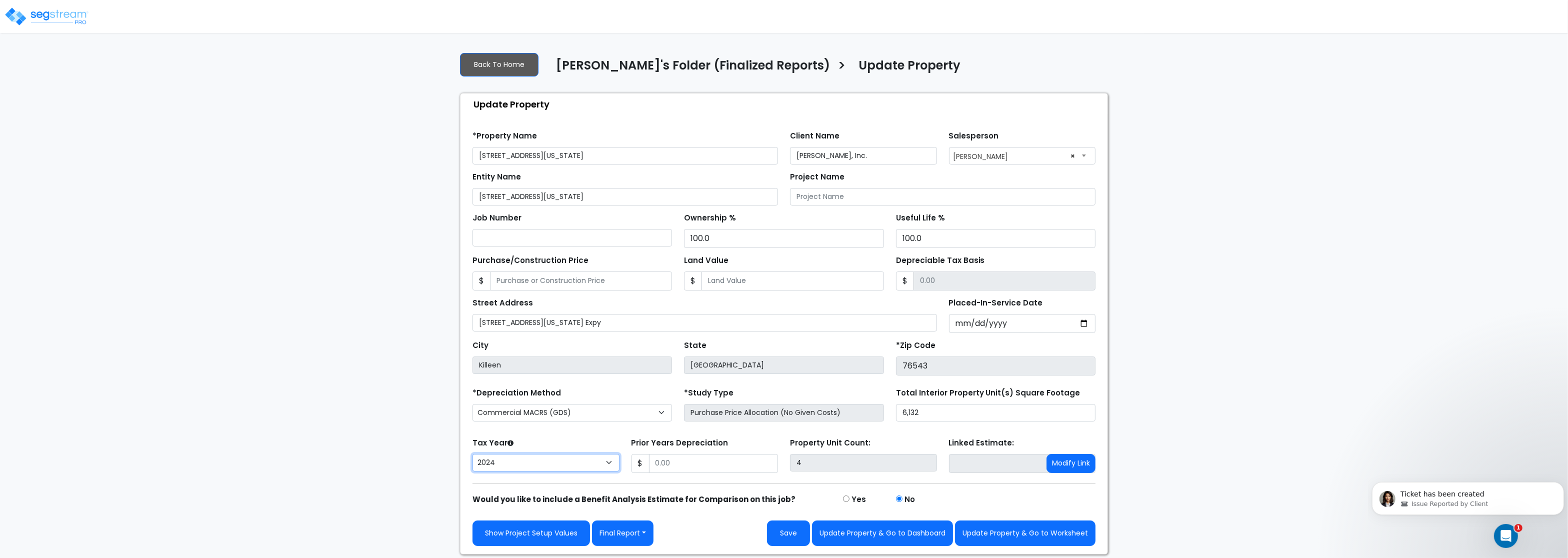
select select "2019"
click option "2019" at bounding box center [0, 0] width 0 height 0
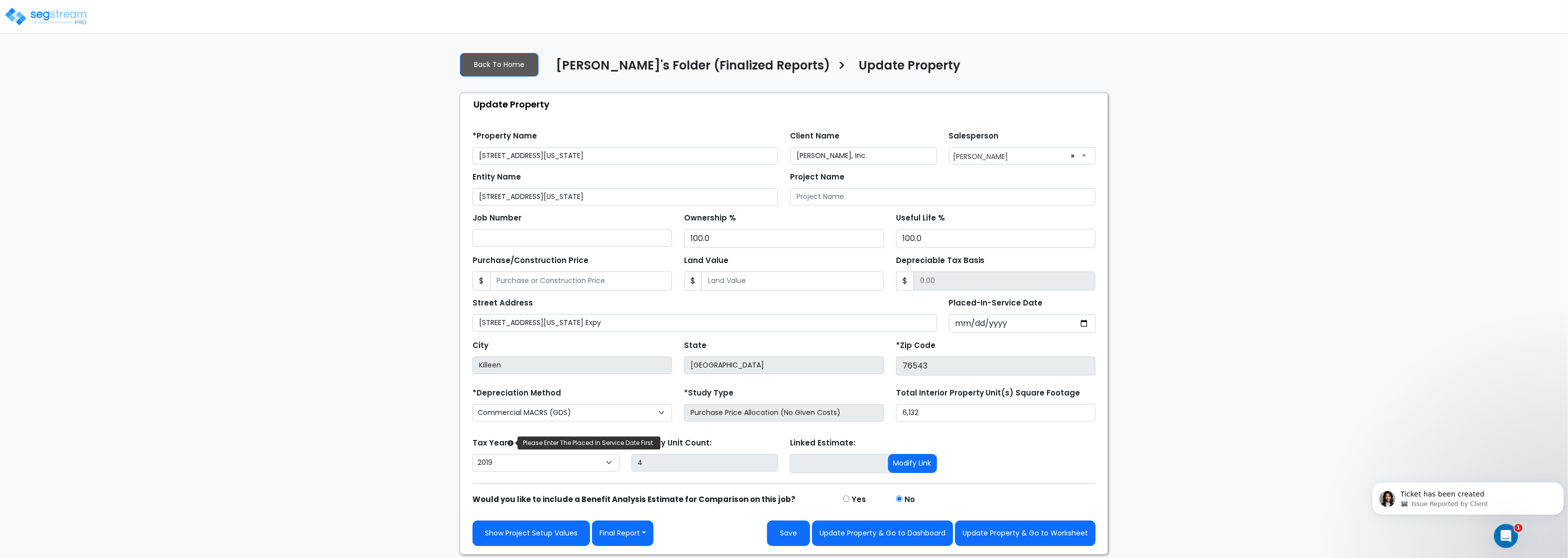
click at [509, 447] on icon at bounding box center [511, 444] width 6 height 6
click at [509, 454] on select "2026 2025 2024 2023 2022 2021 2020 2019" at bounding box center [546, 462] width 147 height 18
click at [702, 472] on input "4" at bounding box center [705, 462] width 147 height 18
drag, startPoint x: 680, startPoint y: 469, endPoint x: 520, endPoint y: 447, distance: 161.5
click at [631, 454] on input "4" at bounding box center [705, 462] width 147 height 18
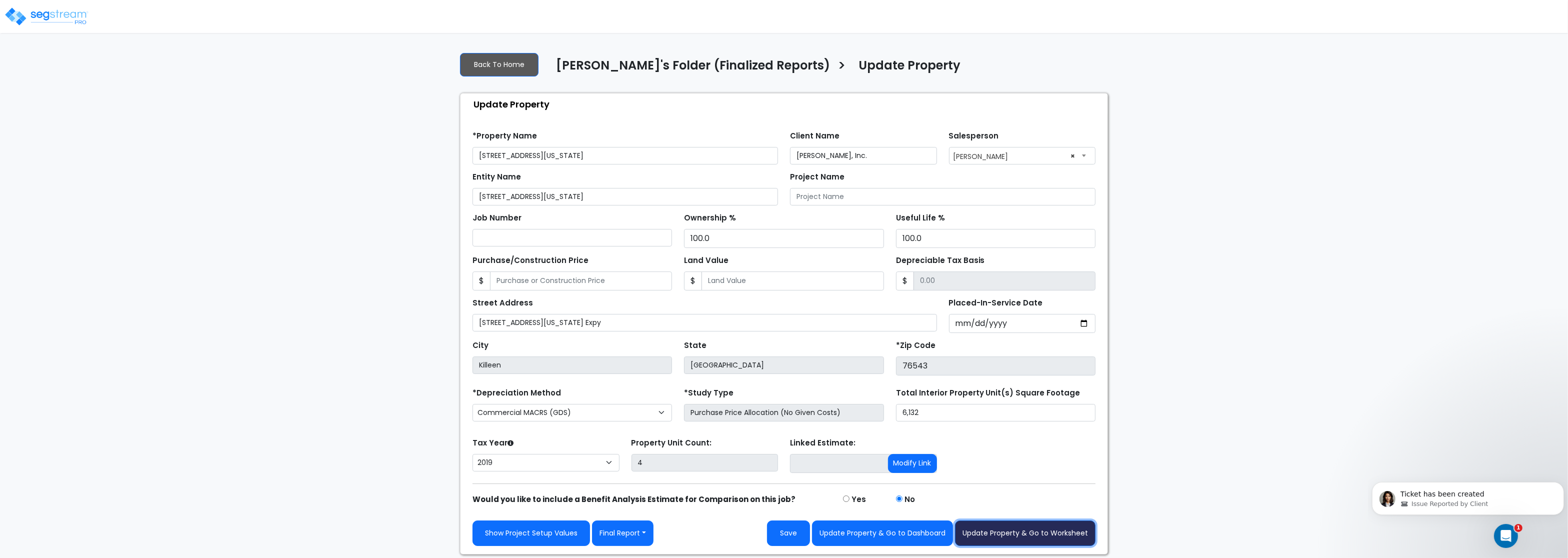
click at [1041, 537] on button "Update Property & Go to Worksheet" at bounding box center [1025, 533] width 141 height 26
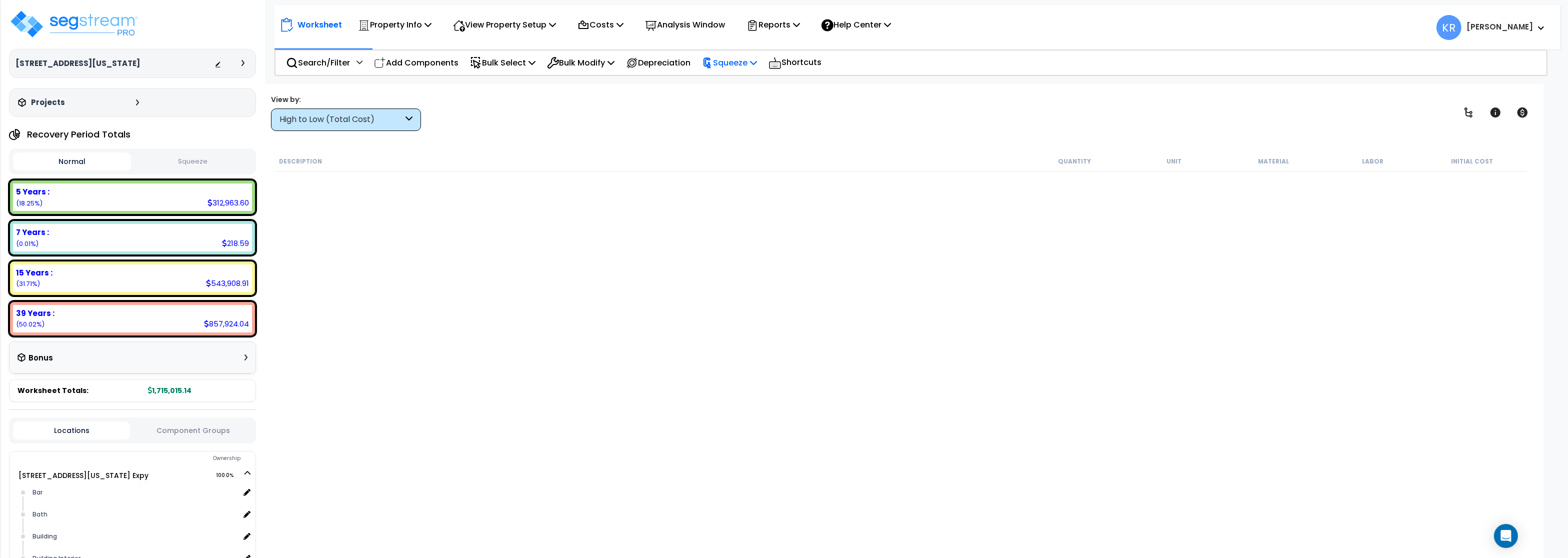
click at [733, 62] on p "Squeeze" at bounding box center [729, 63] width 55 height 13
click at [732, 79] on link "Squeeze" at bounding box center [746, 85] width 99 height 20
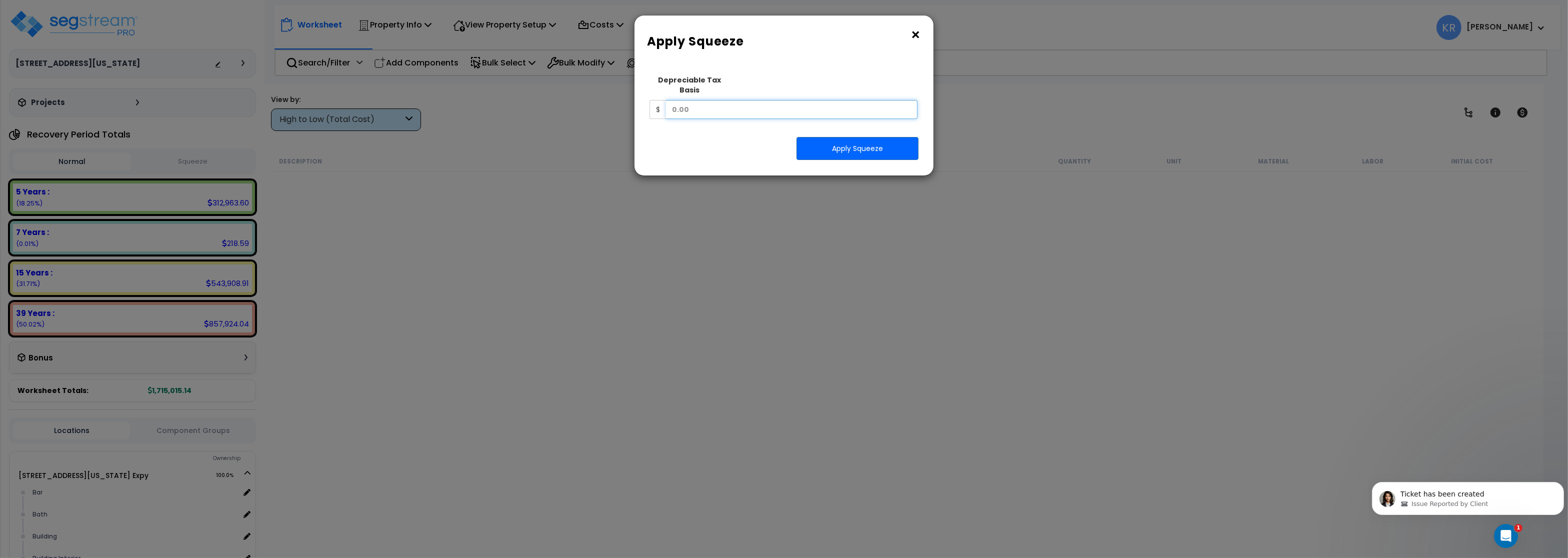
click at [705, 100] on input "text" at bounding box center [791, 109] width 251 height 19
type input "1,061,987.57"
click at [869, 138] on button "Apply Squeeze" at bounding box center [858, 148] width 122 height 23
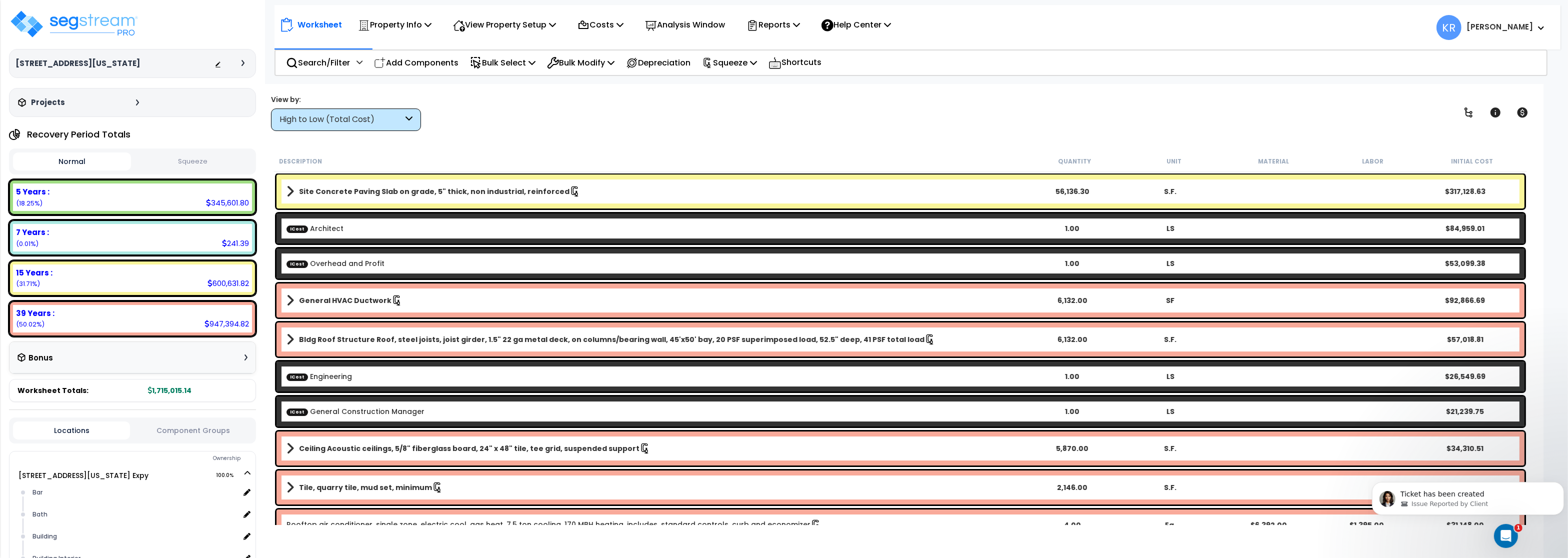
click at [209, 155] on button "Squeeze" at bounding box center [192, 161] width 118 height 18
click at [335, 116] on div "High to Low (Total Cost)" at bounding box center [341, 119] width 124 height 12
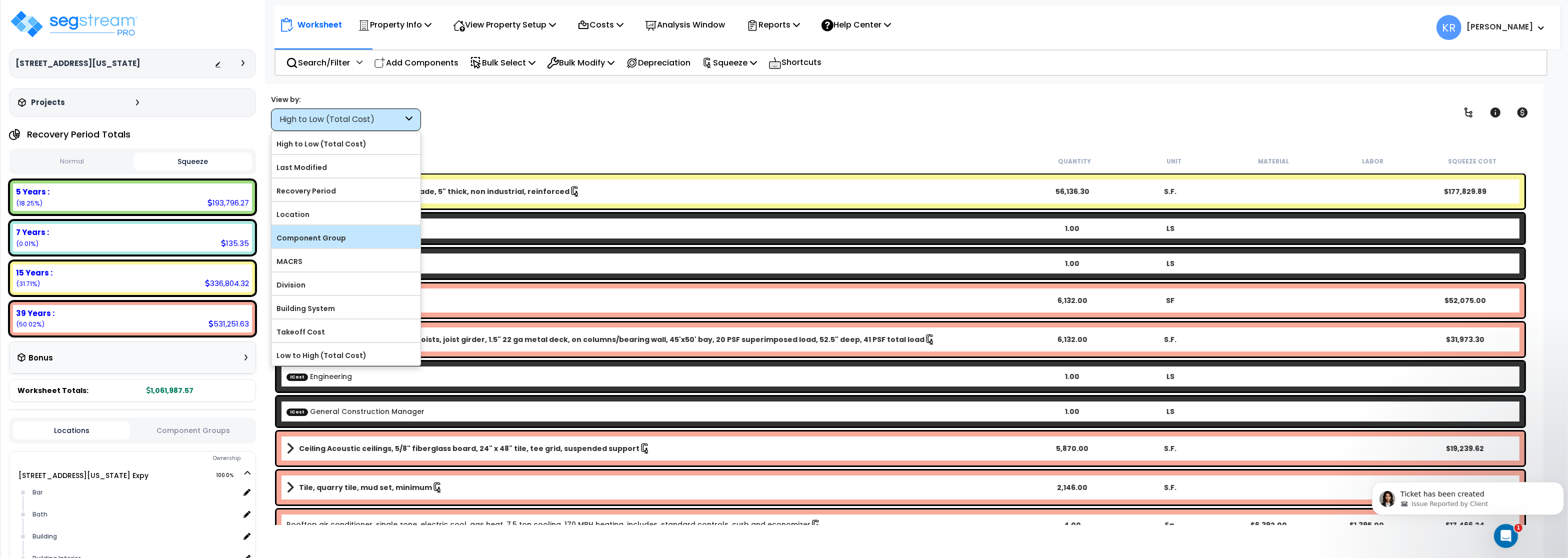
click at [321, 242] on label "Component Group" at bounding box center [346, 238] width 149 height 15
click at [0, 0] on input "Component Group" at bounding box center [0, 0] width 0 height 0
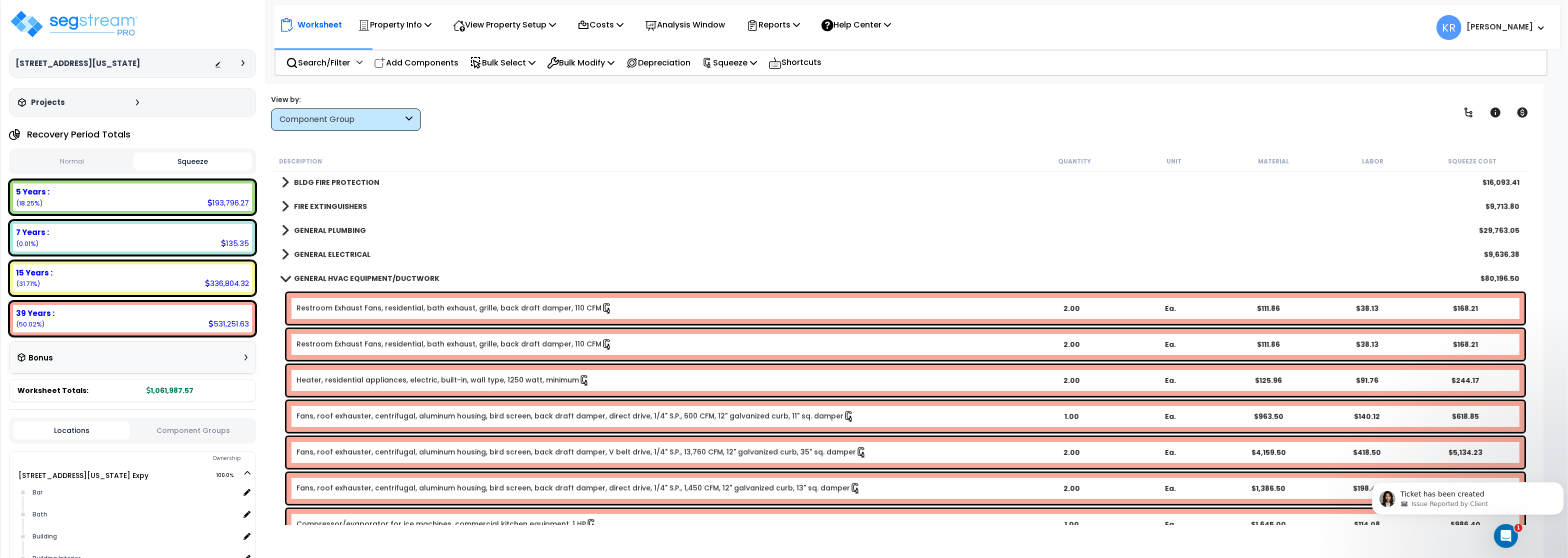
scroll to position [900, 0]
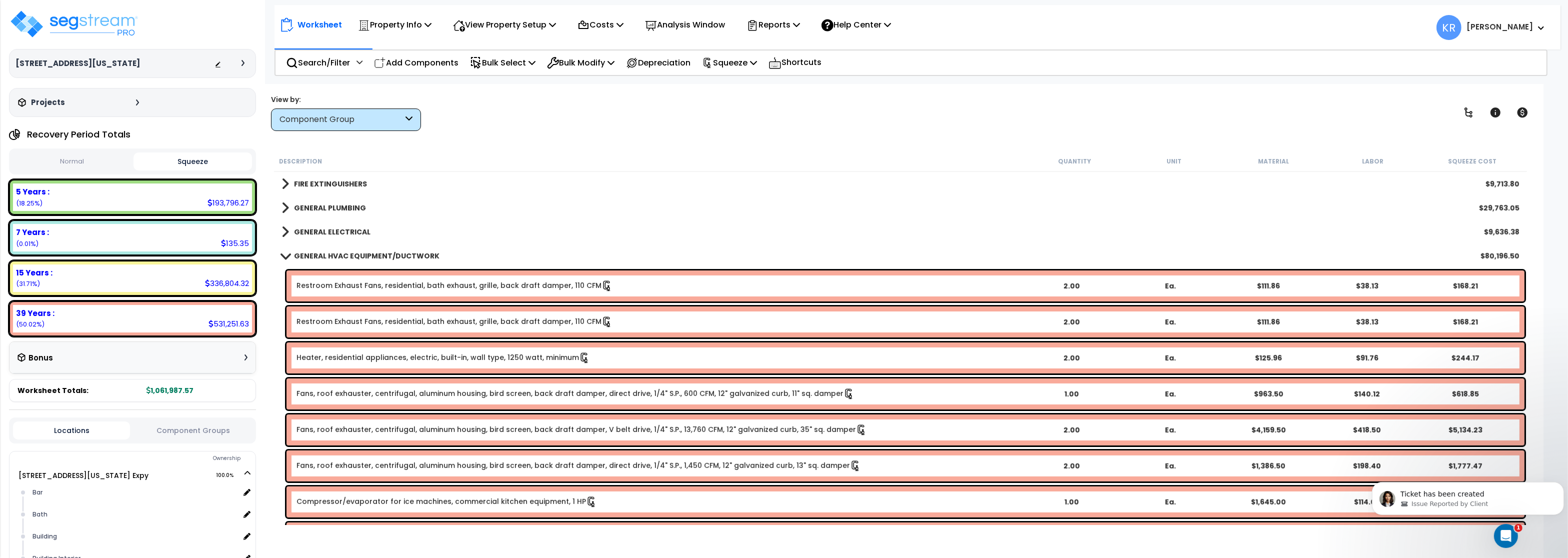
click at [375, 257] on b "GENERAL HVAC EQUIPMENT/DUCTWORK" at bounding box center [366, 256] width 145 height 10
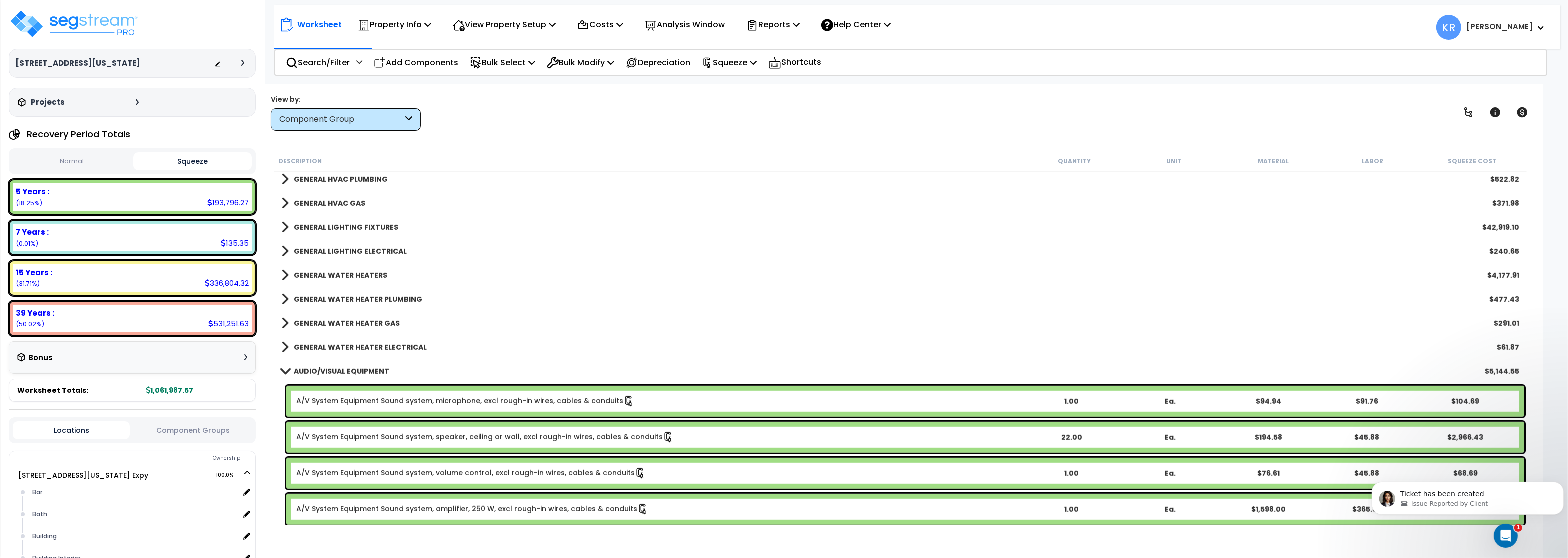
scroll to position [1020, 0]
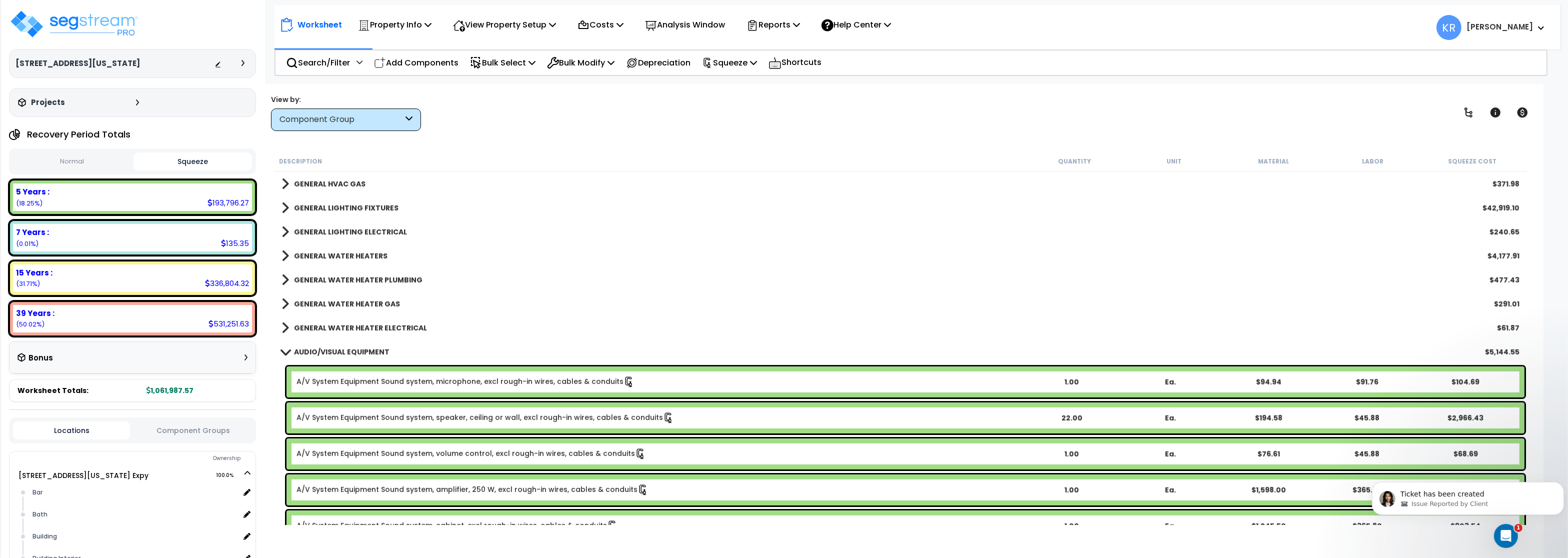
click at [335, 353] on b "AUDIO/VISUAL EQUIPMENT" at bounding box center [341, 352] width 96 height 10
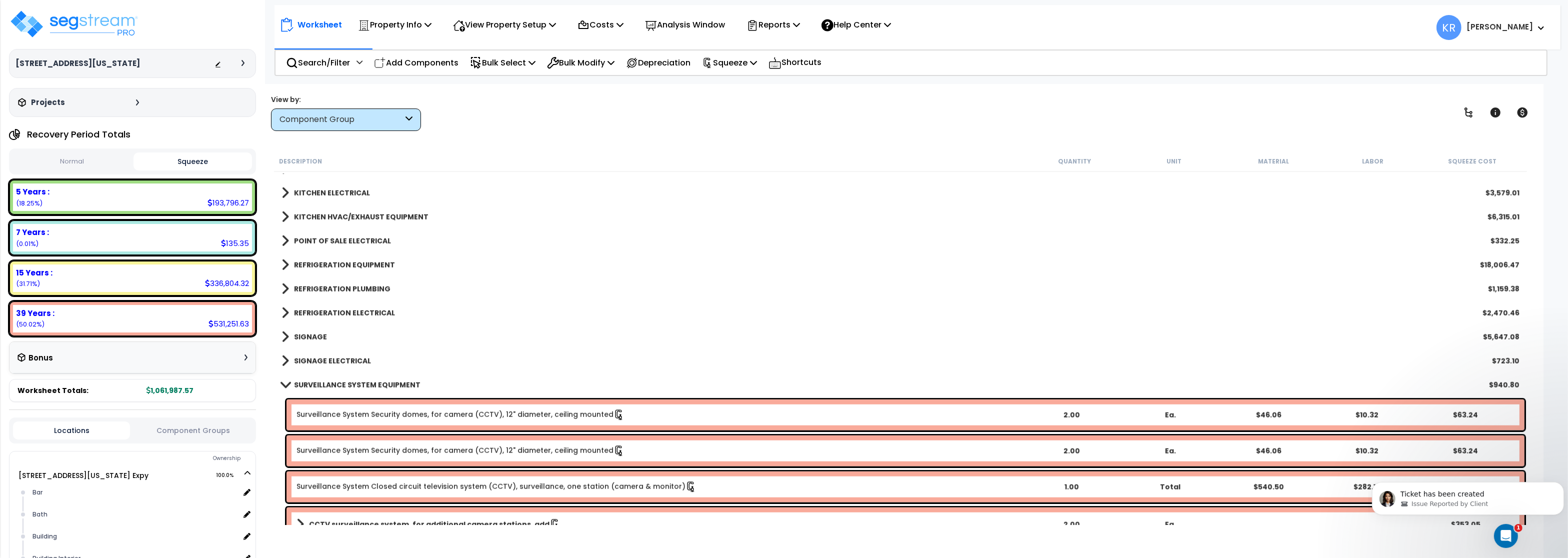
scroll to position [2219, 0]
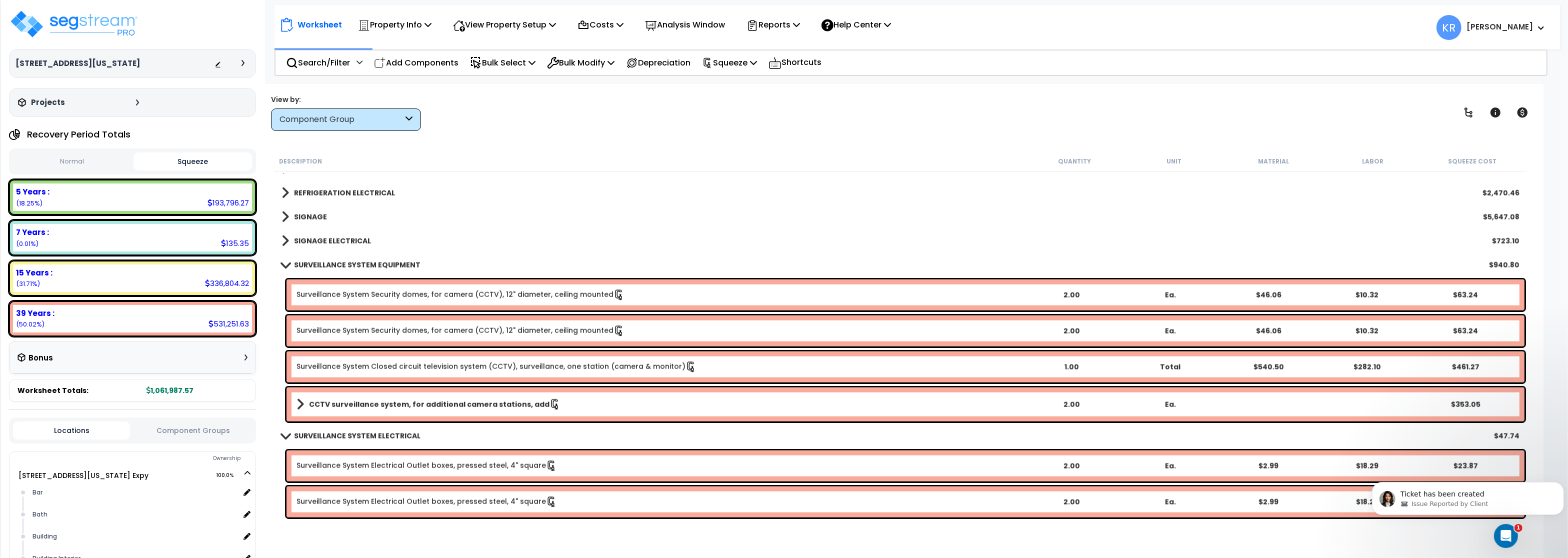
click at [369, 269] on b "SURVEILLANCE SYSTEM EQUIPMENT" at bounding box center [357, 265] width 127 height 10
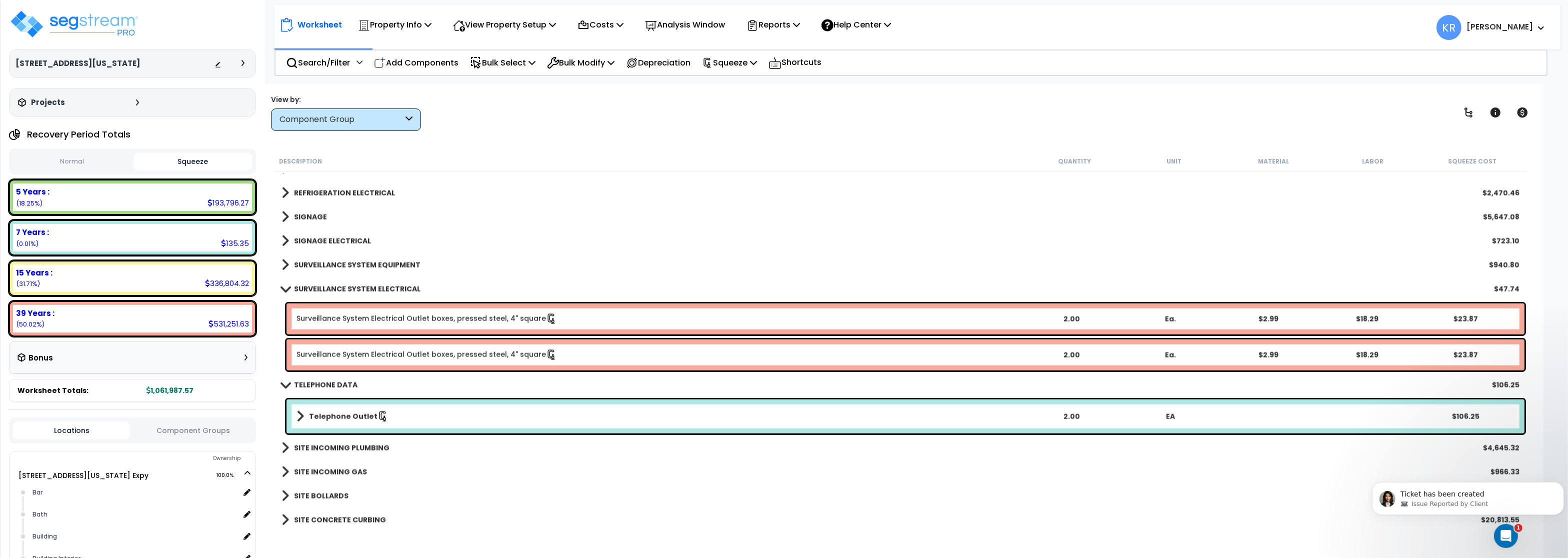
click at [365, 284] on b "SURVEILLANCE SYSTEM ELECTRICAL" at bounding box center [357, 289] width 127 height 10
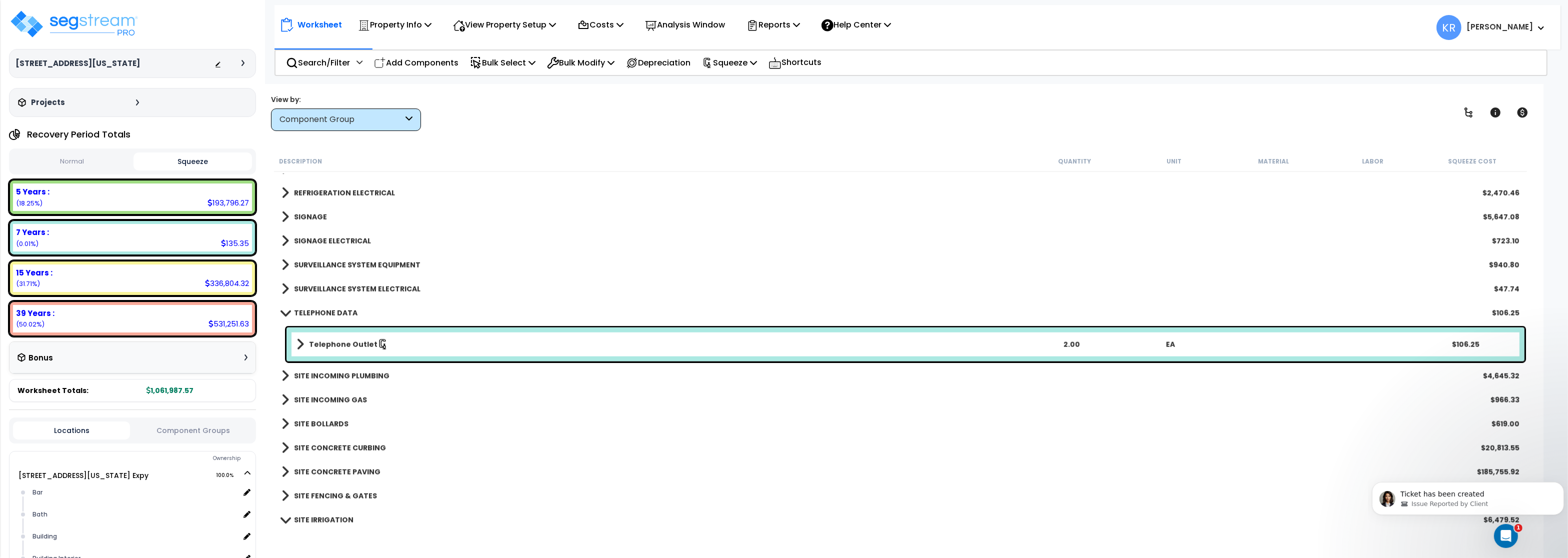
click at [347, 320] on div "TELEPHONE DATA $106.25" at bounding box center [900, 312] width 1248 height 24
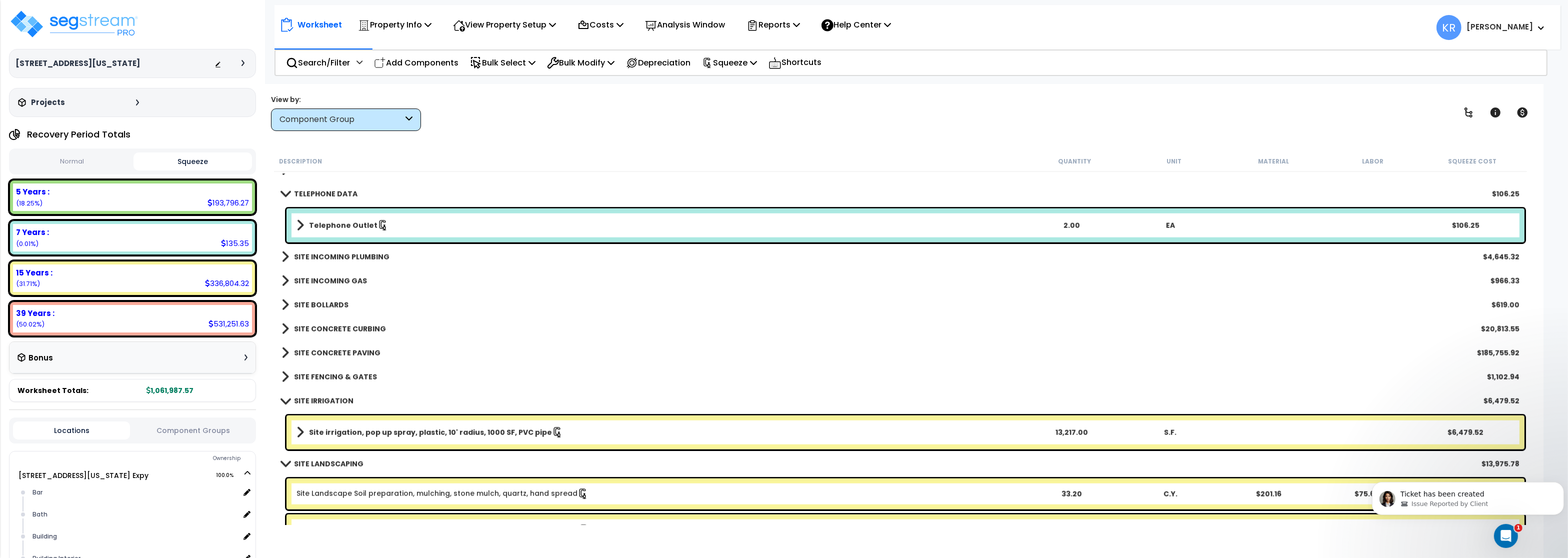
scroll to position [2339, 0]
click at [327, 349] on b "SITE CONCRETE PAVING" at bounding box center [337, 352] width 86 height 10
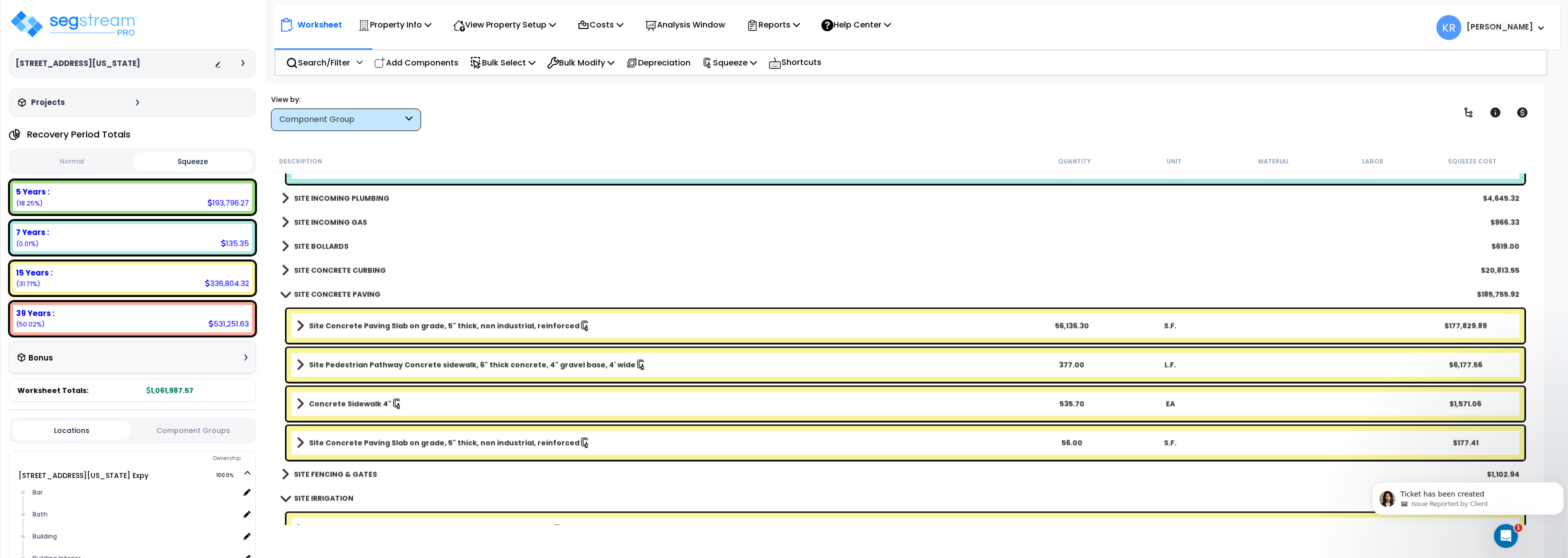
scroll to position [2459, 0]
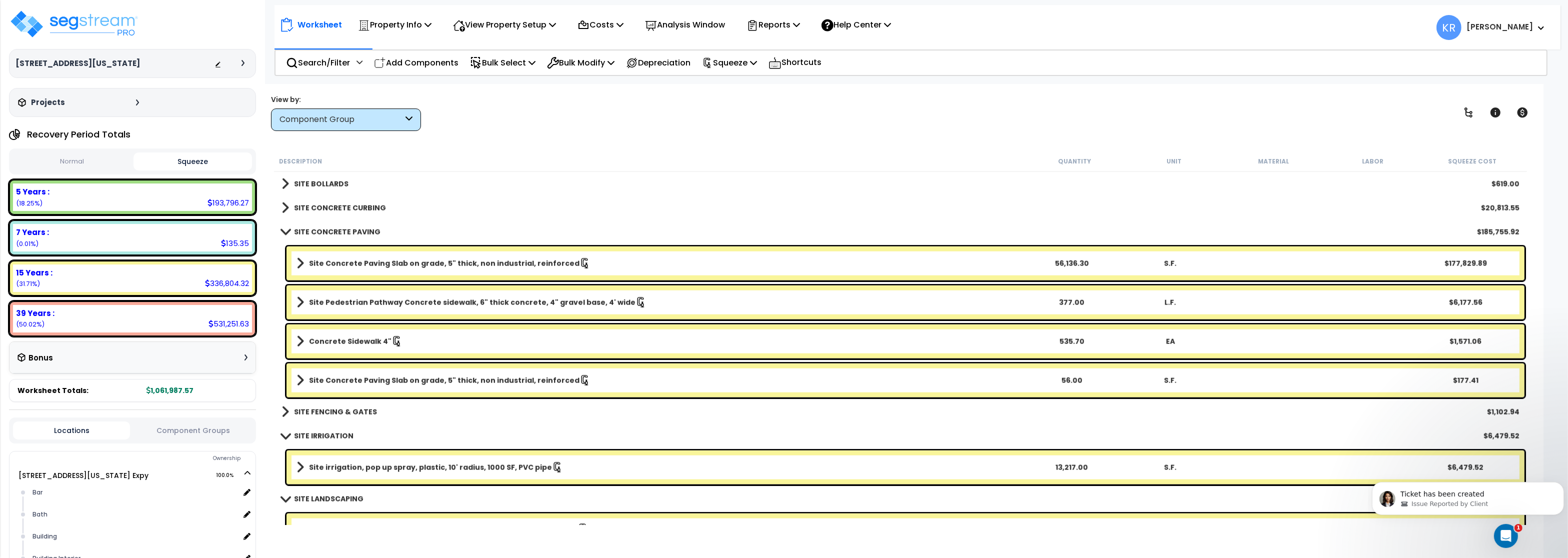
click at [375, 259] on b "Site Concrete Paving Slab on grade, 5" thick, non industrial, reinforced" at bounding box center [444, 263] width 270 height 10
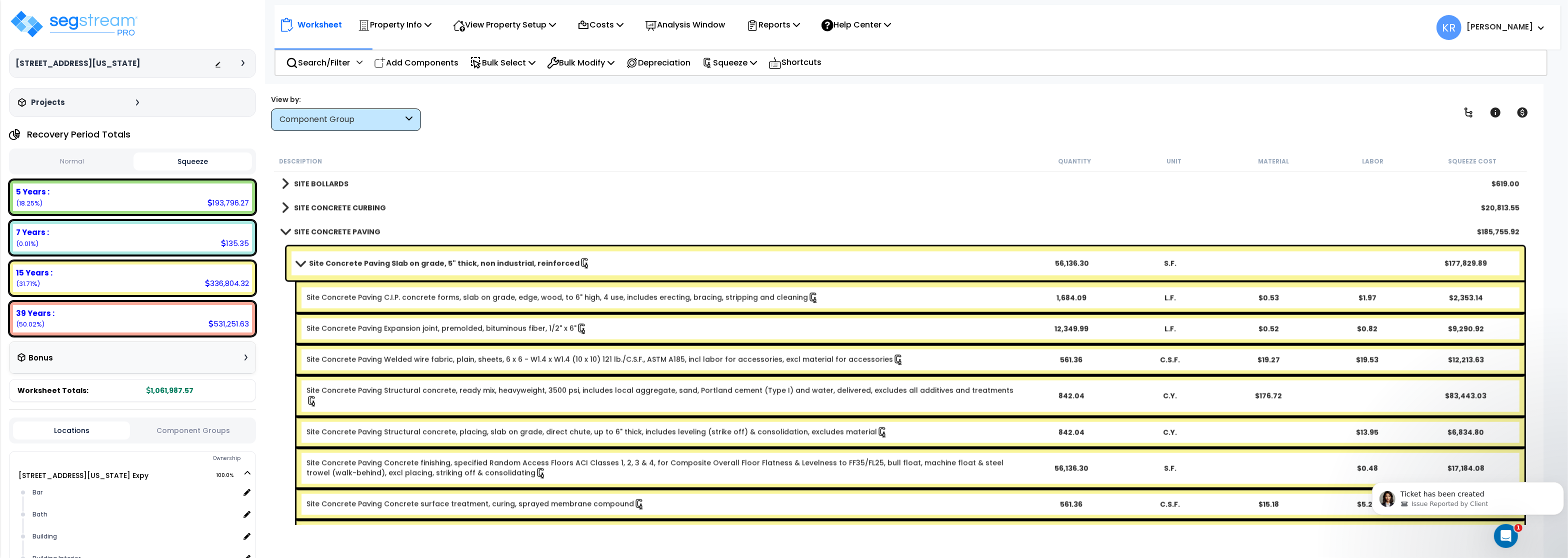
click at [375, 259] on b "Site Concrete Paving Slab on grade, 5" thick, non industrial, reinforced" at bounding box center [444, 263] width 270 height 10
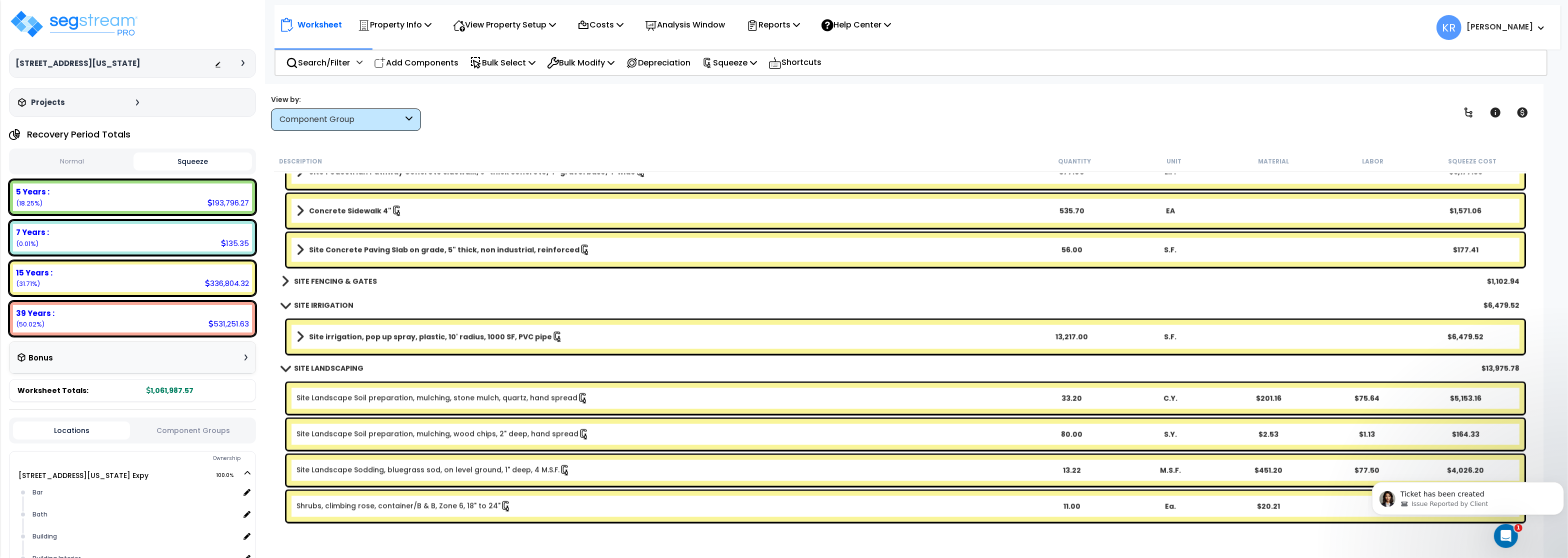
scroll to position [2639, 0]
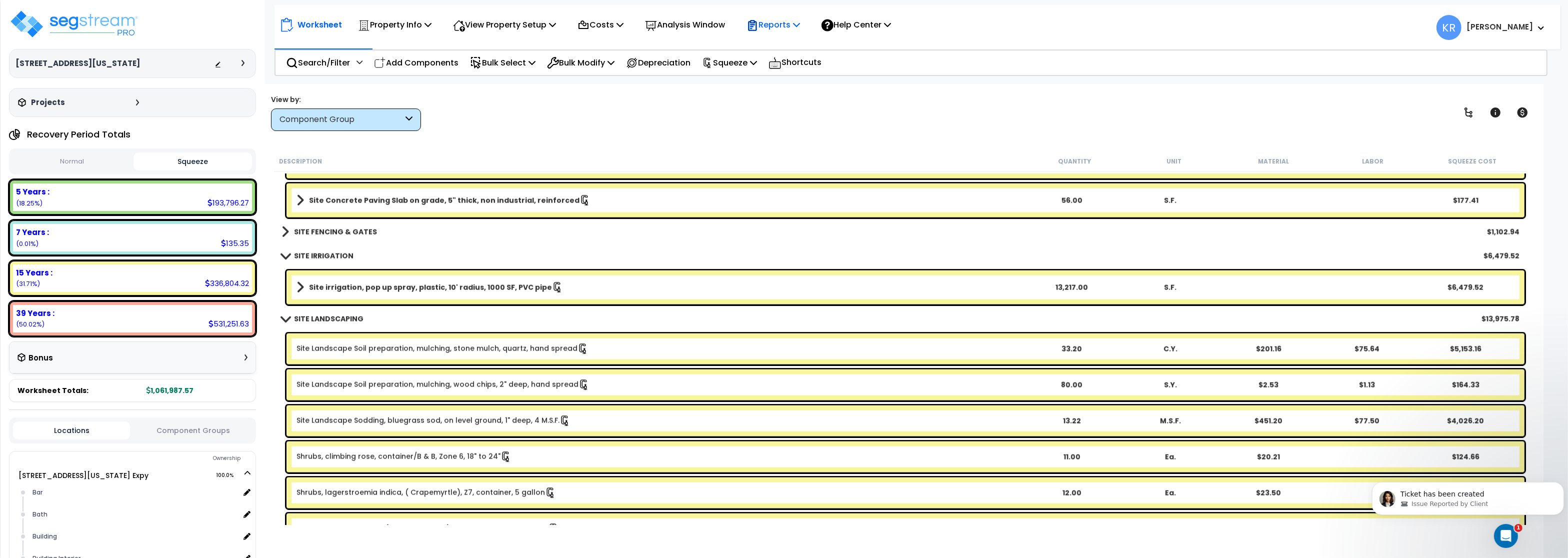
click at [778, 25] on p "Reports" at bounding box center [773, 25] width 54 height 13
click at [780, 47] on link "Get Report" at bounding box center [791, 47] width 99 height 20
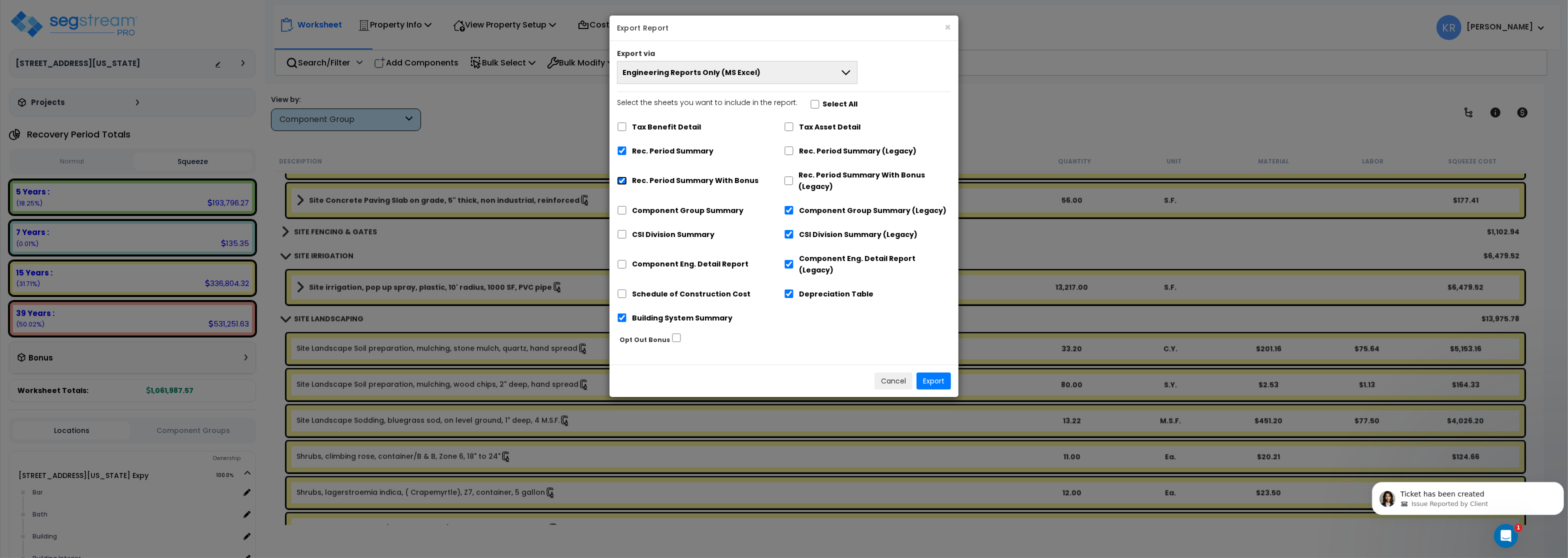
click at [622, 179] on input "Rec. Period Summary With Bonus" at bounding box center [622, 181] width 10 height 9
checkbox input "false"
click at [790, 209] on input "Component Group Summary (Legacy)" at bounding box center [789, 210] width 10 height 9
checkbox input "false"
click at [788, 237] on input "CSI Division Summary (Legacy)" at bounding box center [789, 234] width 10 height 9
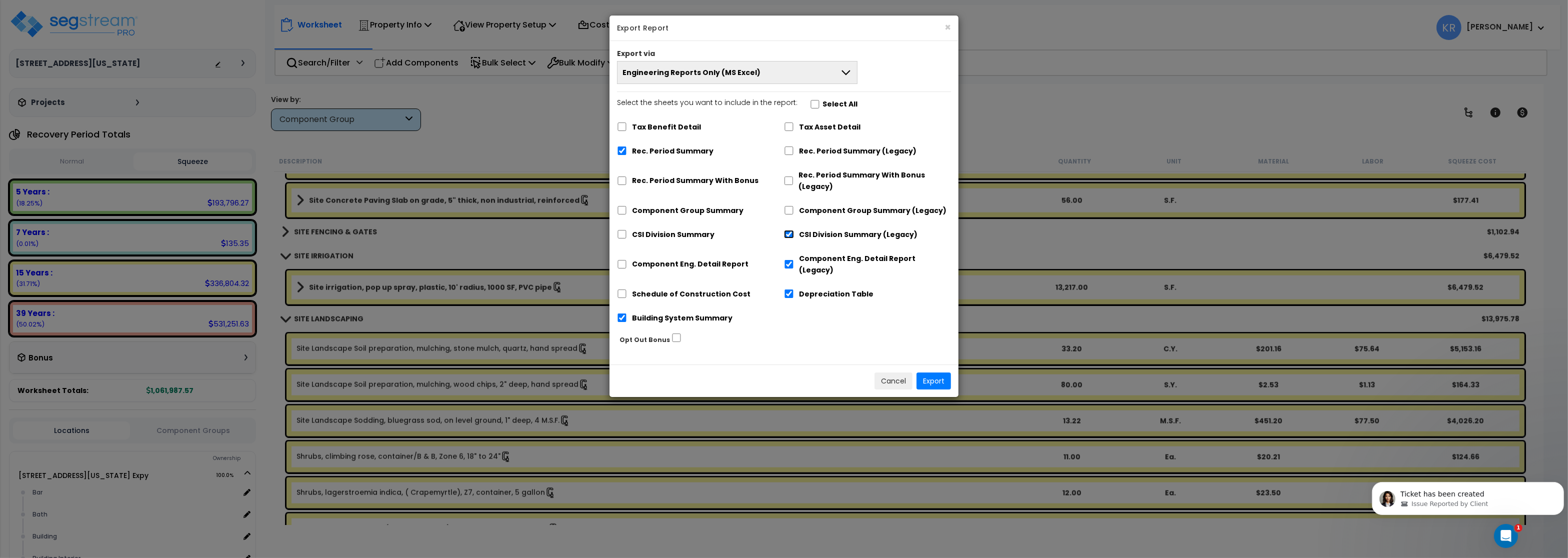
checkbox input "false"
click at [788, 262] on input "Component Eng. Detail Report (Legacy)" at bounding box center [789, 264] width 10 height 9
checkbox input "false"
click at [789, 290] on input "Depreciation Table" at bounding box center [789, 294] width 10 height 9
checkbox input "false"
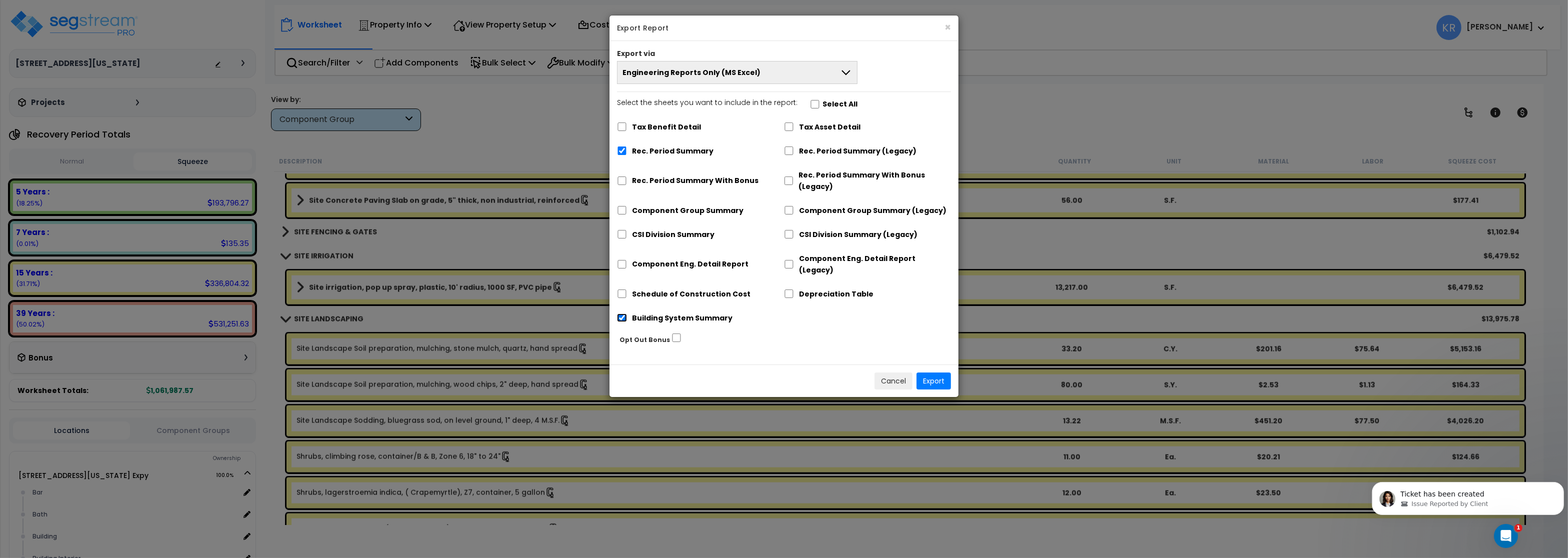
click at [623, 313] on input "Building System Summary" at bounding box center [622, 318] width 10 height 9
checkbox input "false"
click at [928, 372] on button "Export" at bounding box center [934, 381] width 35 height 17
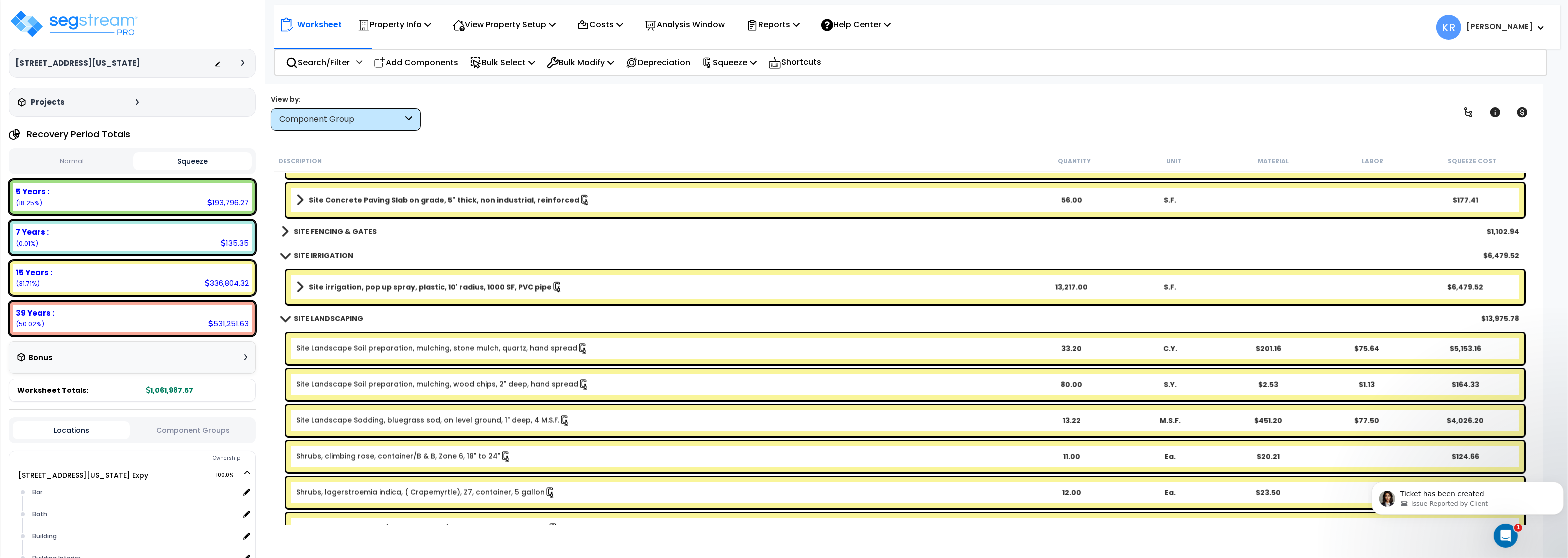
click at [1292, 2] on html "We are Building your Property. So please grab a coffee and let us do the heavy …" at bounding box center [784, 279] width 1568 height 558
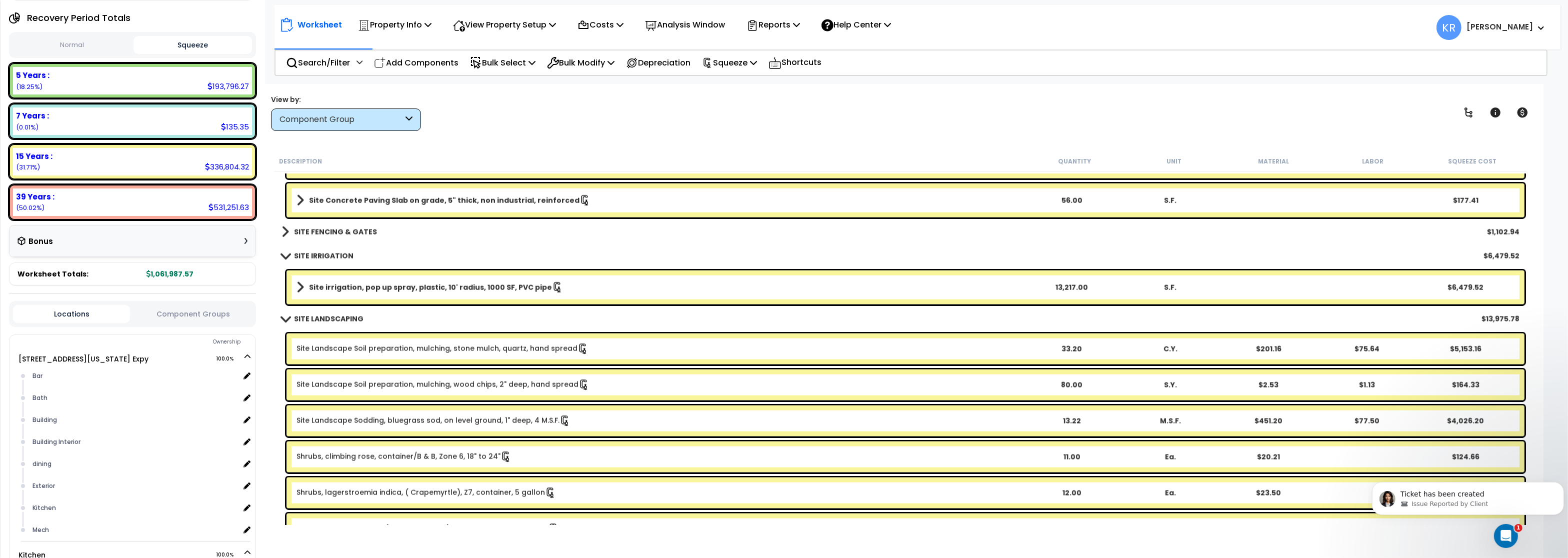
scroll to position [180, 0]
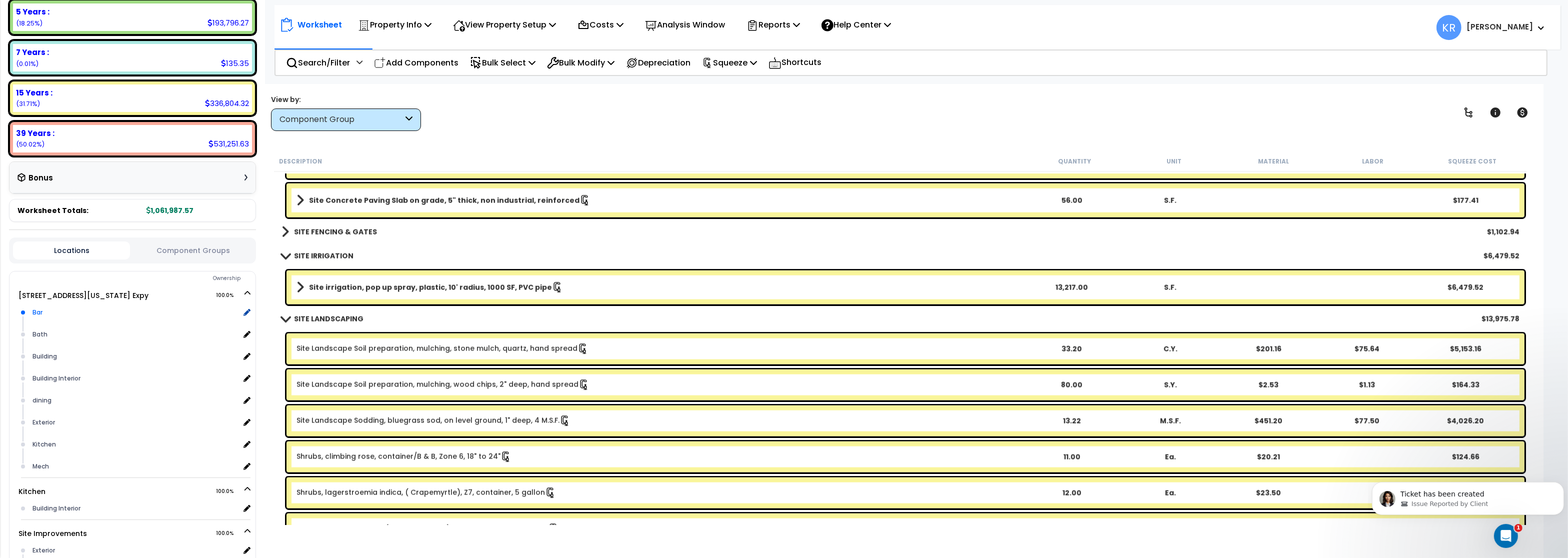
click at [32, 310] on div "Bar" at bounding box center [135, 313] width 209 height 12
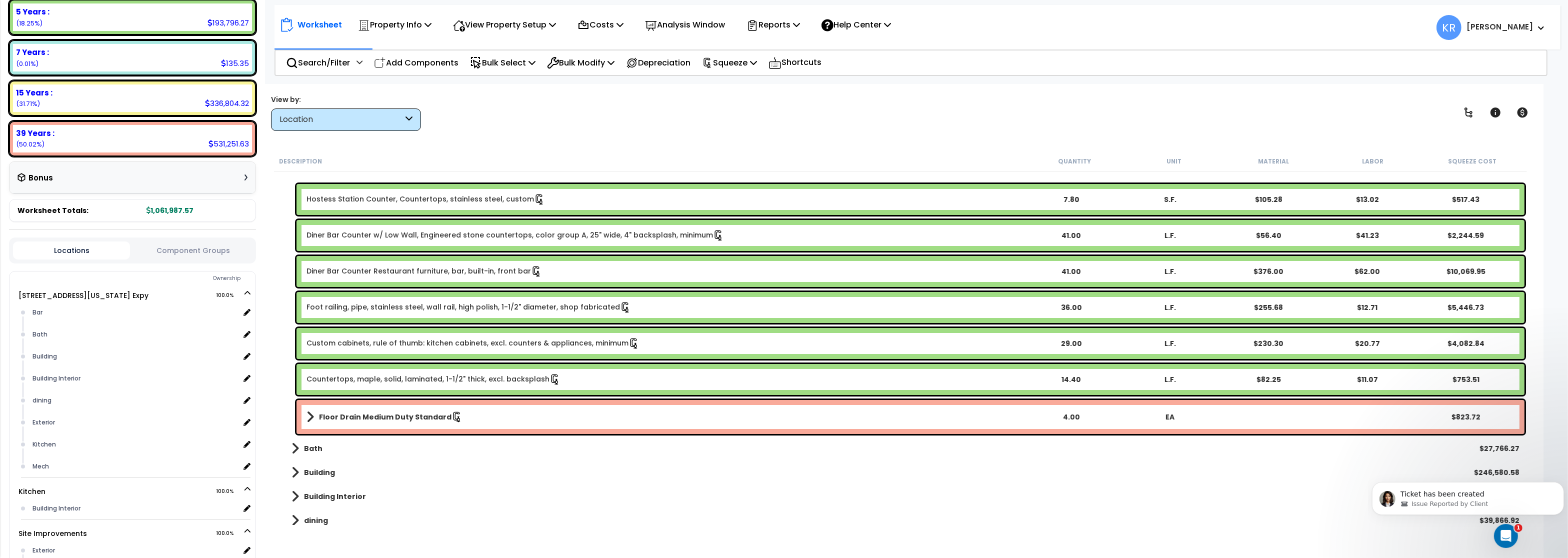
scroll to position [0, 0]
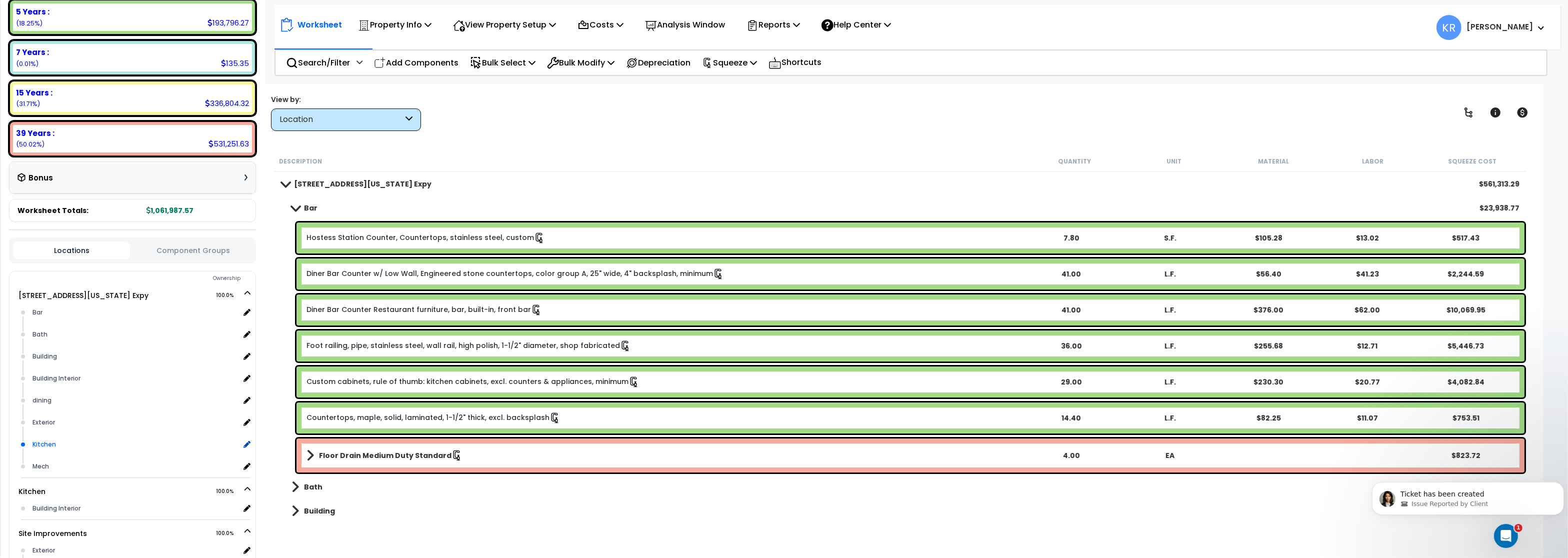
click at [43, 439] on div "Kitchen" at bounding box center [135, 444] width 209 height 12
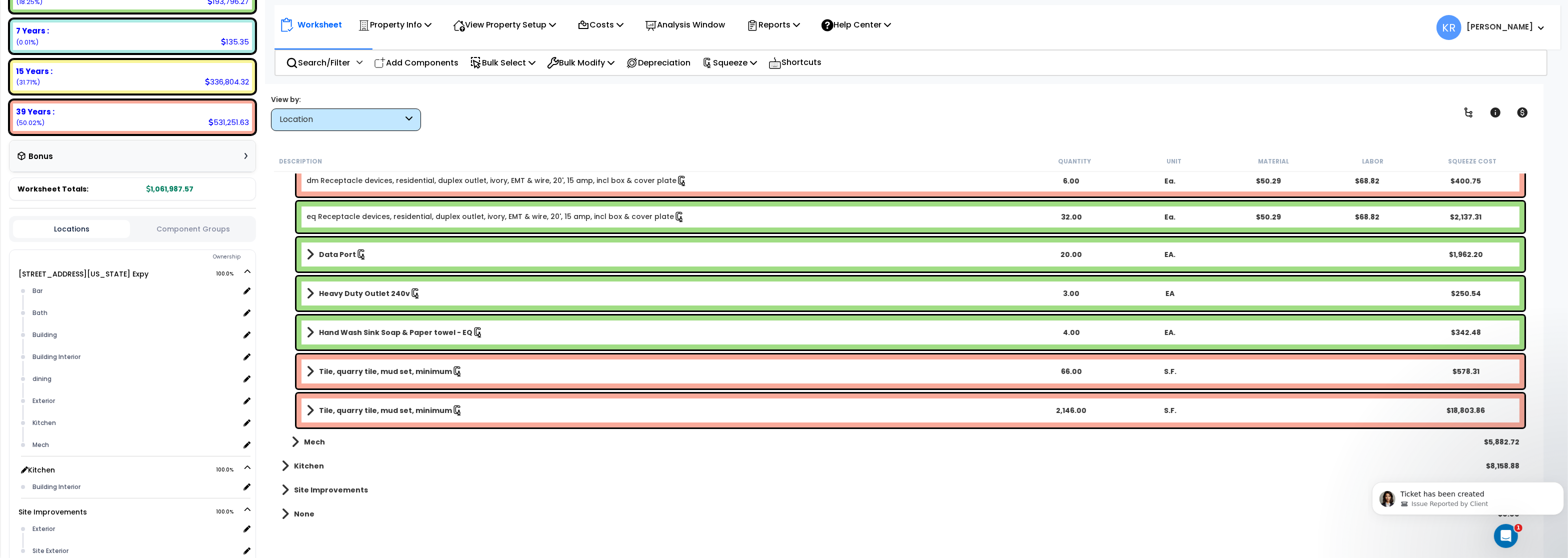
scroll to position [262, 0]
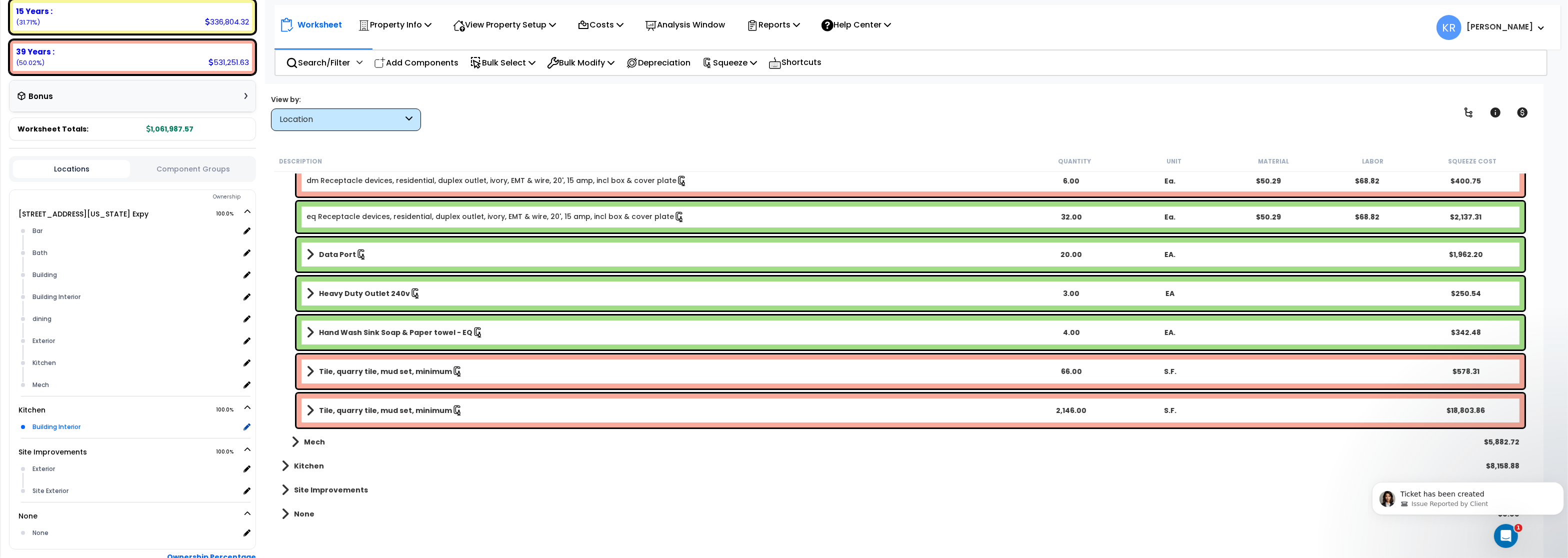
click at [60, 425] on div "Building Interior" at bounding box center [135, 427] width 209 height 12
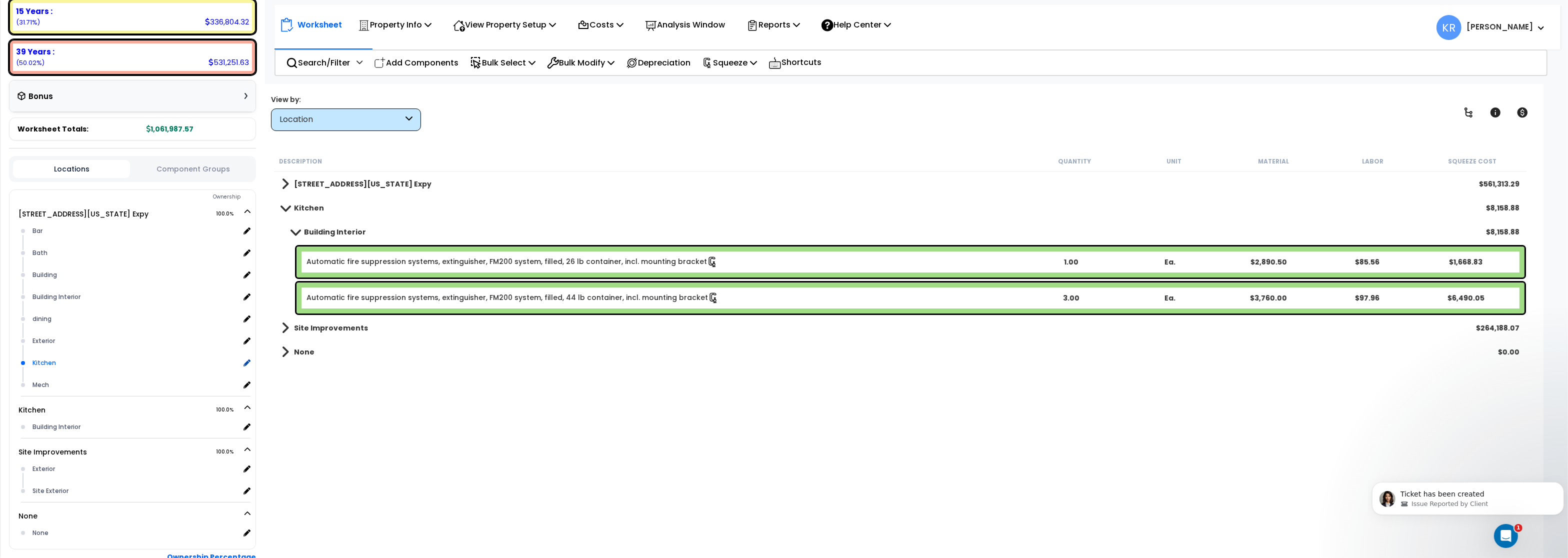
click at [40, 360] on div "Kitchen" at bounding box center [135, 363] width 209 height 12
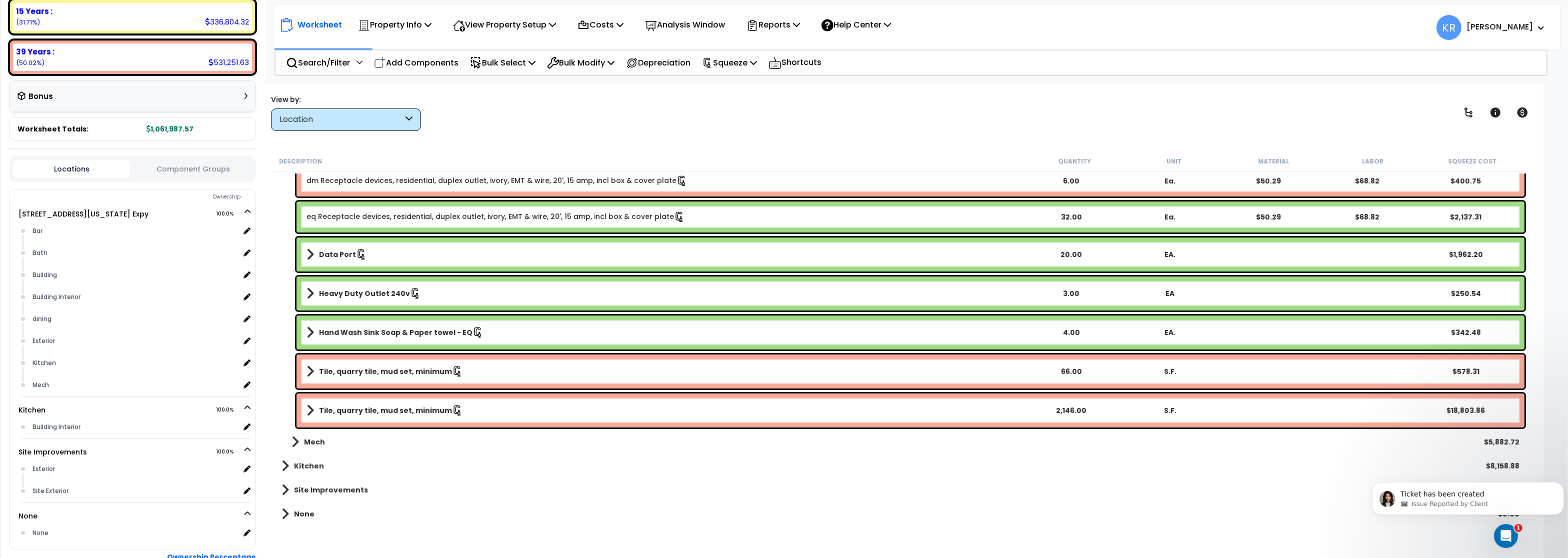
scroll to position [120, 0]
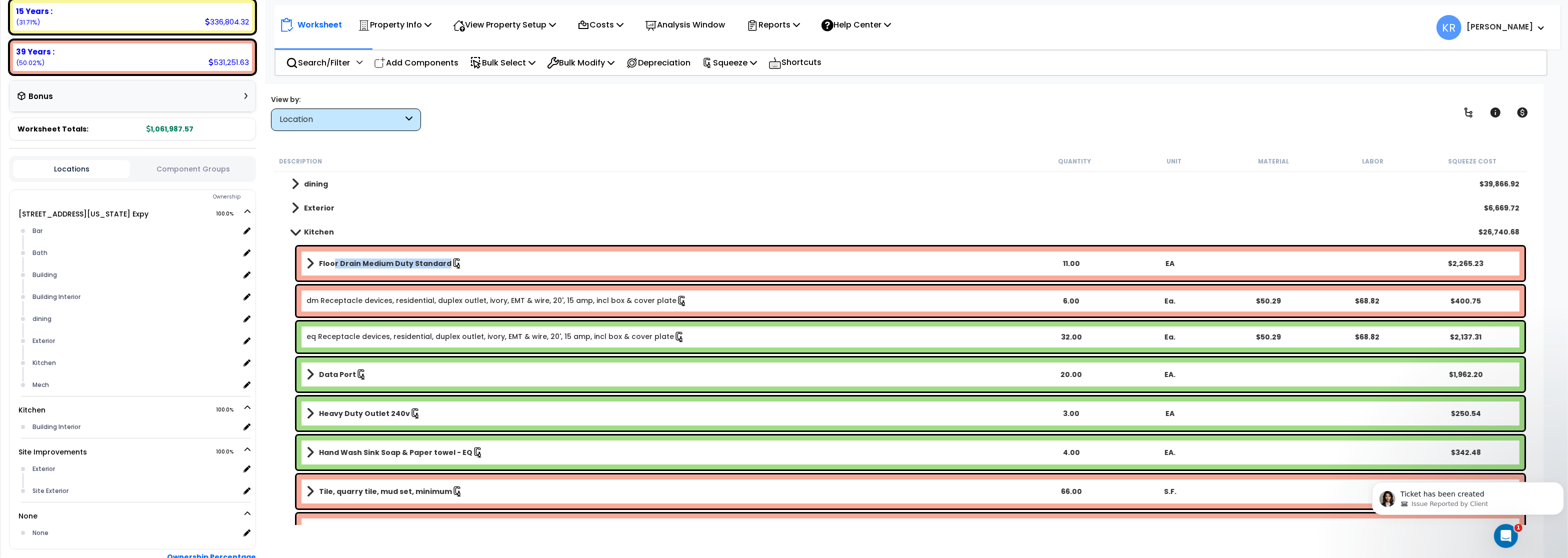
click at [332, 264] on b "Floor Drain Medium Duty Standard" at bounding box center [385, 263] width 133 height 10
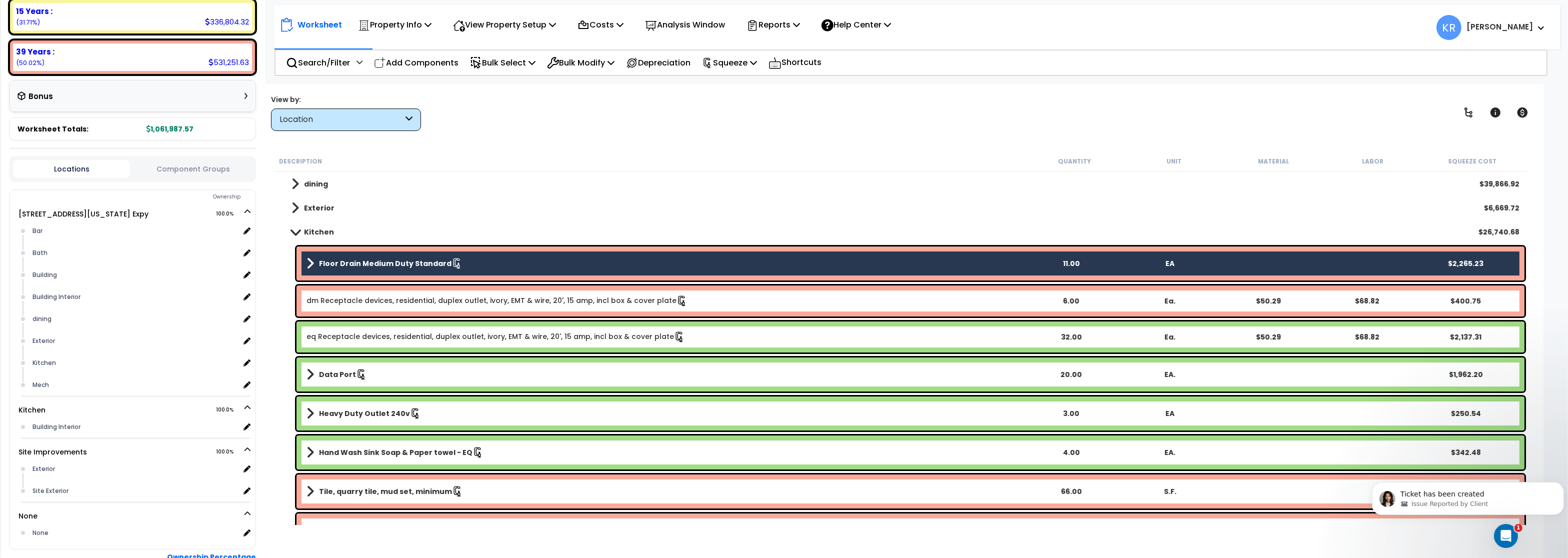
click at [334, 291] on div "dm Receptacle devices, residential, duplex outlet, ivory, EMT & wire, 20', 15 a…" at bounding box center [910, 301] width 1228 height 31
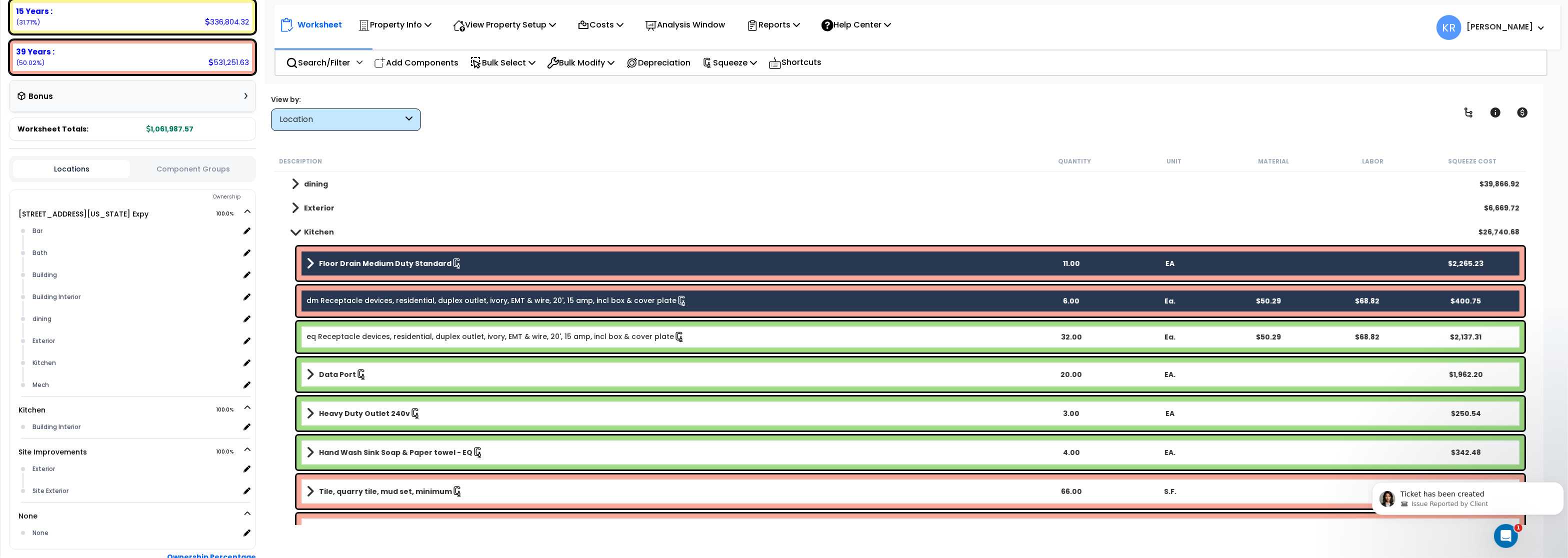
click at [331, 330] on div "eq Receptacle devices, residential, duplex outlet, ivory, EMT & wire, 20', 15 a…" at bounding box center [910, 337] width 1228 height 31
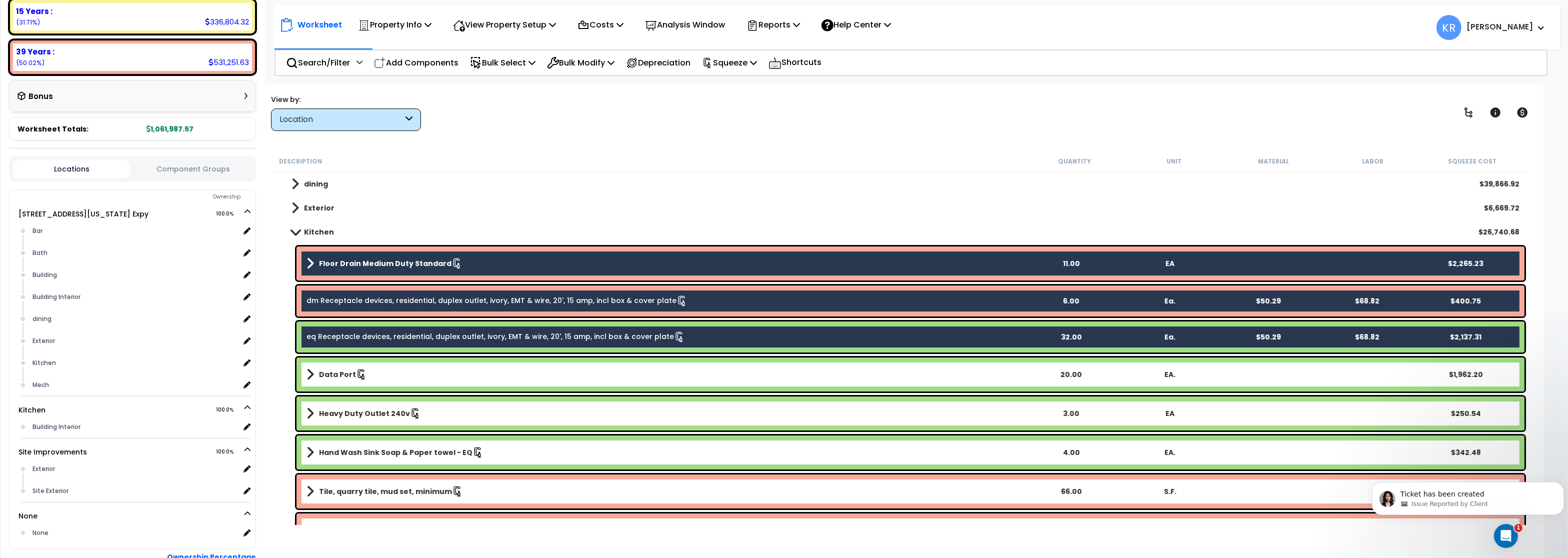
click at [329, 378] on b "Data Port" at bounding box center [337, 374] width 37 height 10
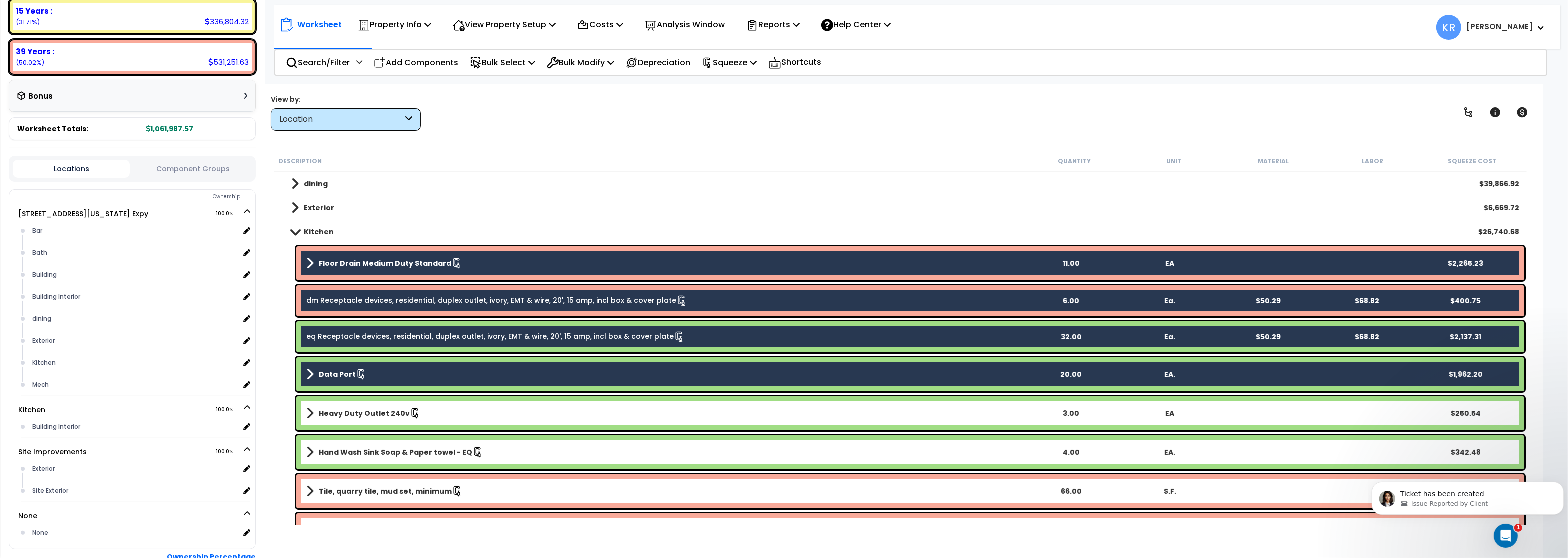
click at [327, 414] on b "Heavy Duty Outlet 240v" at bounding box center [365, 413] width 91 height 10
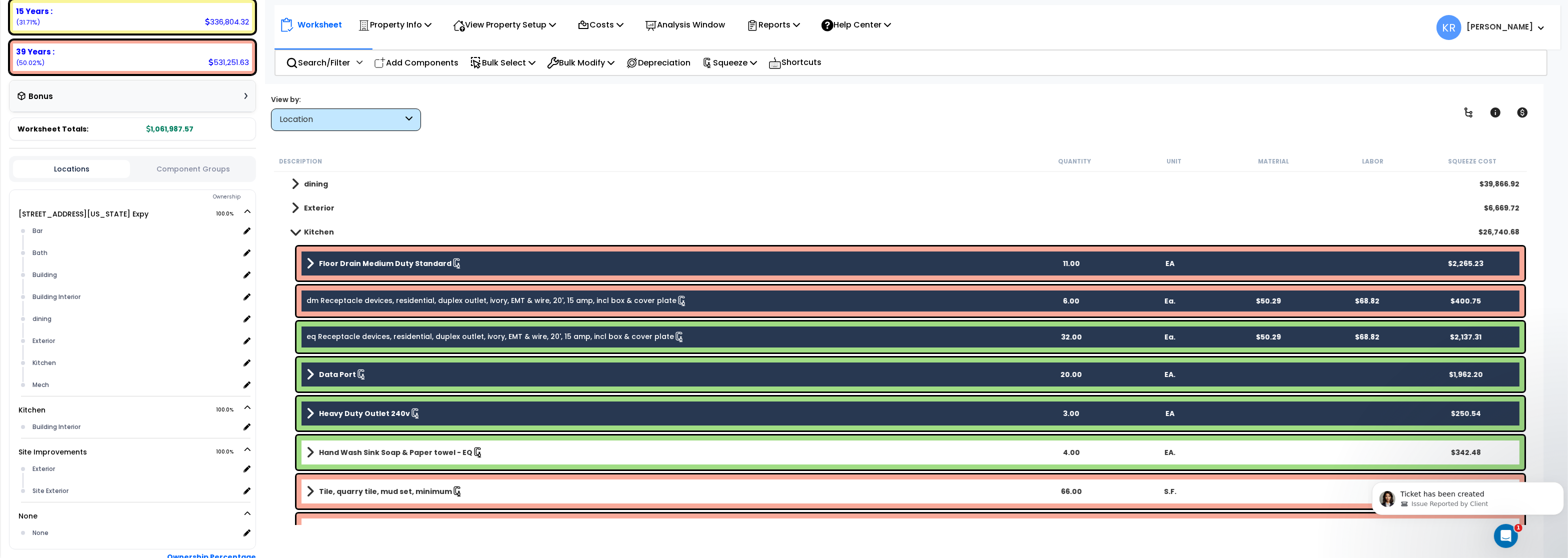
click at [329, 457] on link "Hand Wash Sink Soap & Paper towel - EQ" at bounding box center [664, 452] width 715 height 14
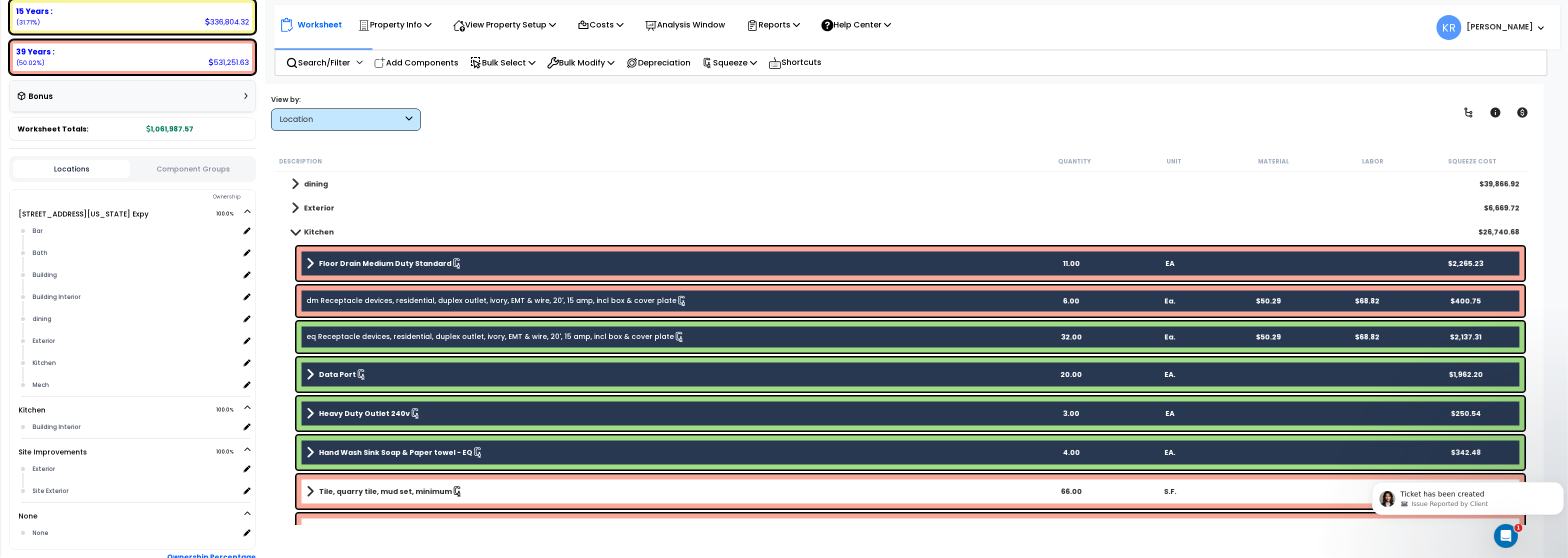
click at [338, 488] on b "Tile, quarry tile, mud set, minimum" at bounding box center [385, 491] width 133 height 10
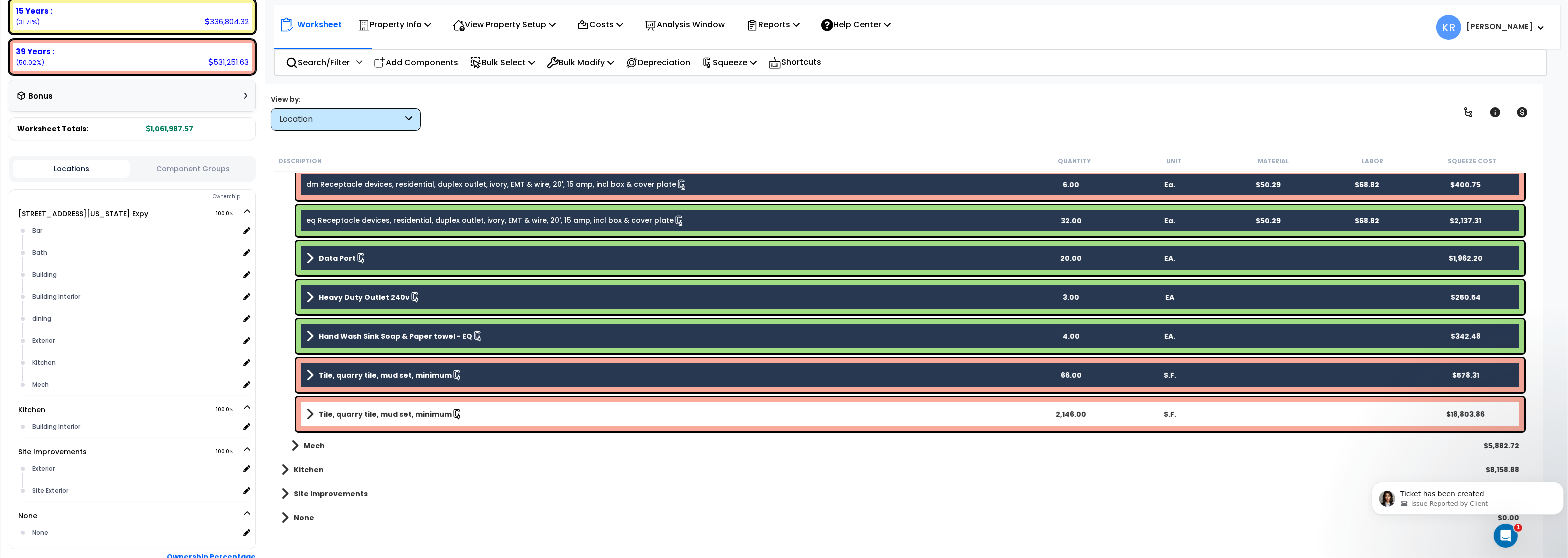
scroll to position [240, 0]
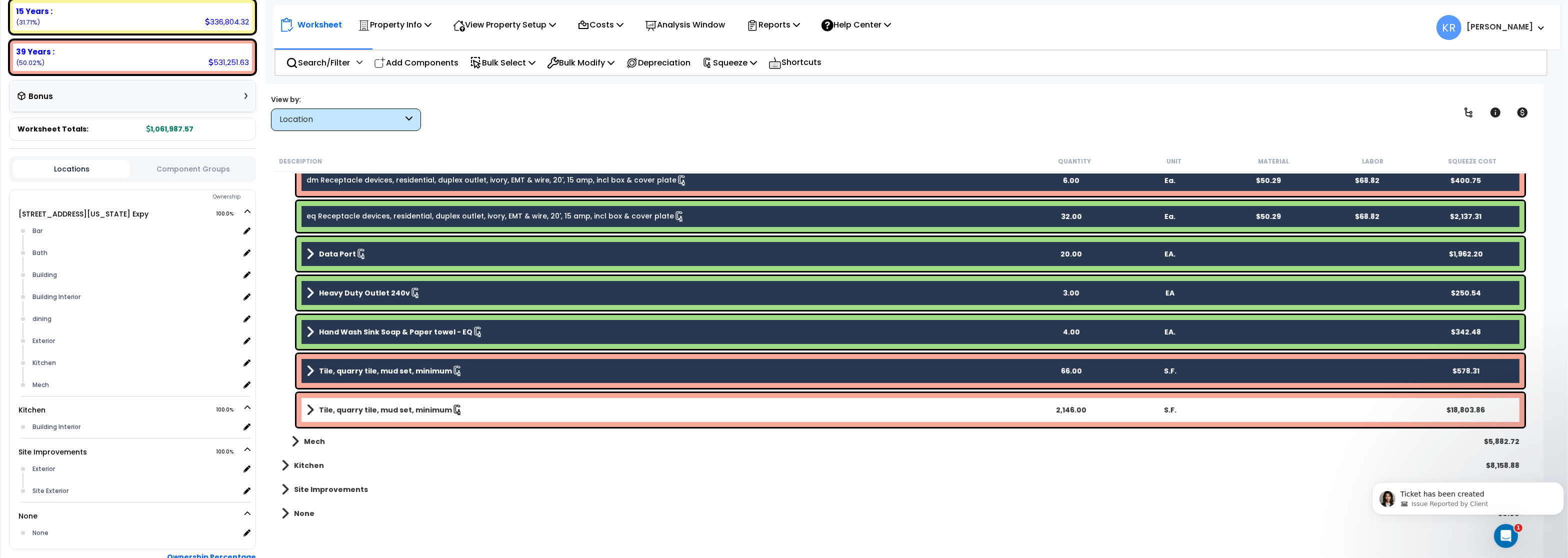
click at [388, 397] on div "Tile, quarry tile, mud set, minimum 2,146.00 S.F. $18,803.86" at bounding box center [910, 410] width 1228 height 34
click at [377, 414] on b "Tile, quarry tile, mud set, minimum" at bounding box center [385, 410] width 133 height 10
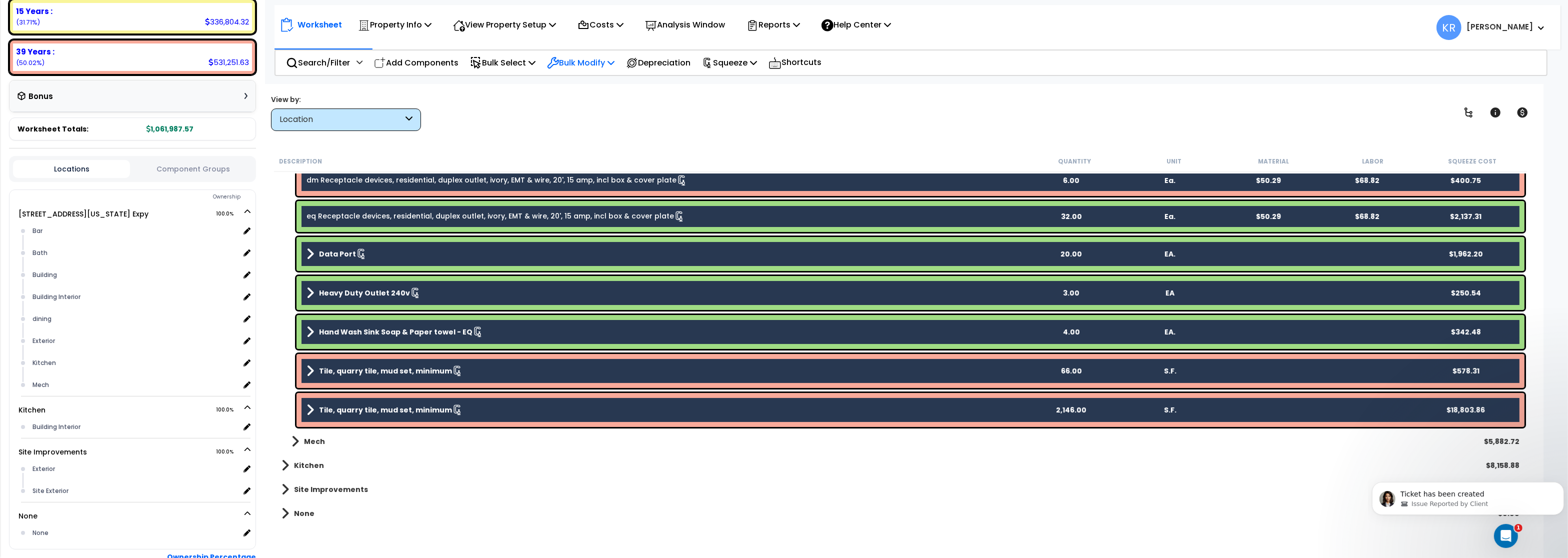
click at [592, 65] on p "Bulk Modify" at bounding box center [581, 63] width 68 height 13
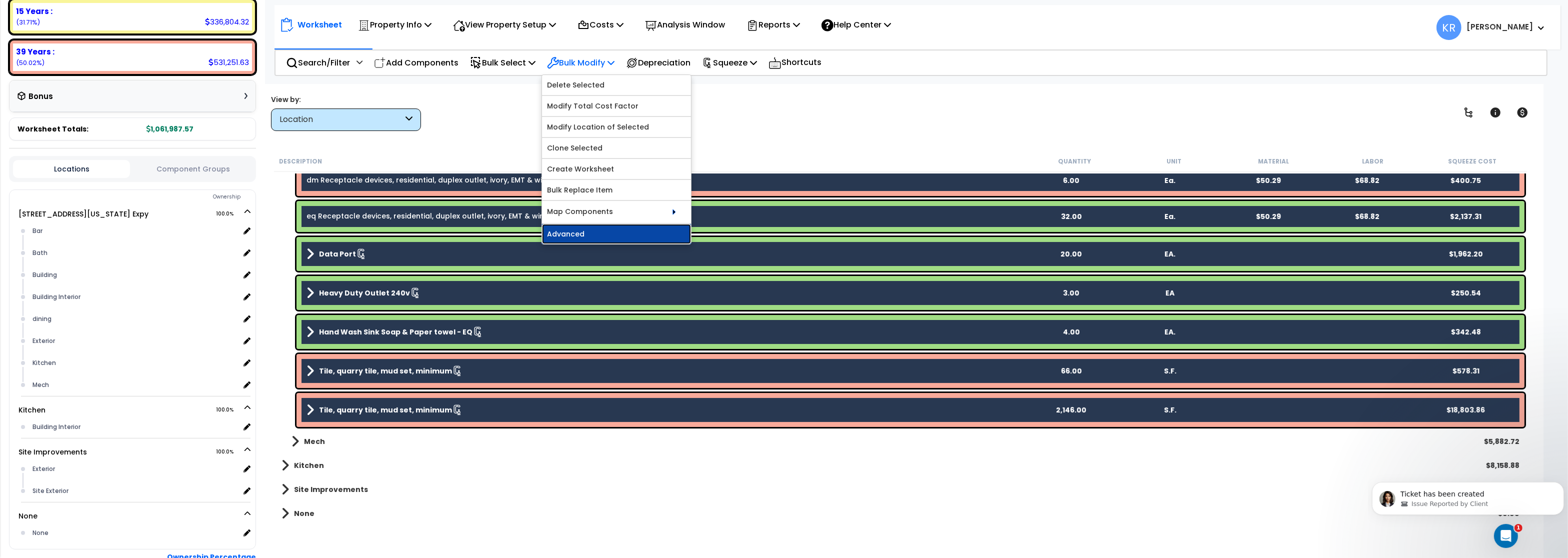
click at [587, 235] on link "Advanced" at bounding box center [616, 234] width 149 height 20
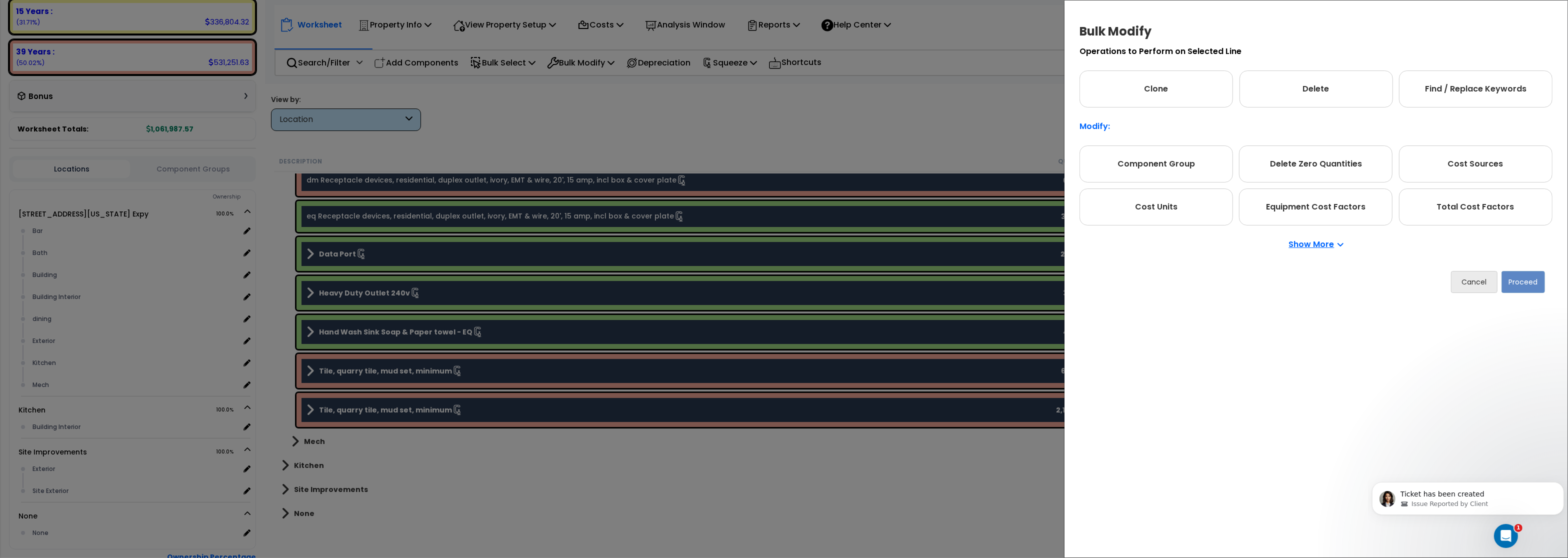
click at [1314, 250] on div "Show More" at bounding box center [1315, 244] width 473 height 38
click at [1314, 245] on p "Show More" at bounding box center [1317, 243] width 55 height 8
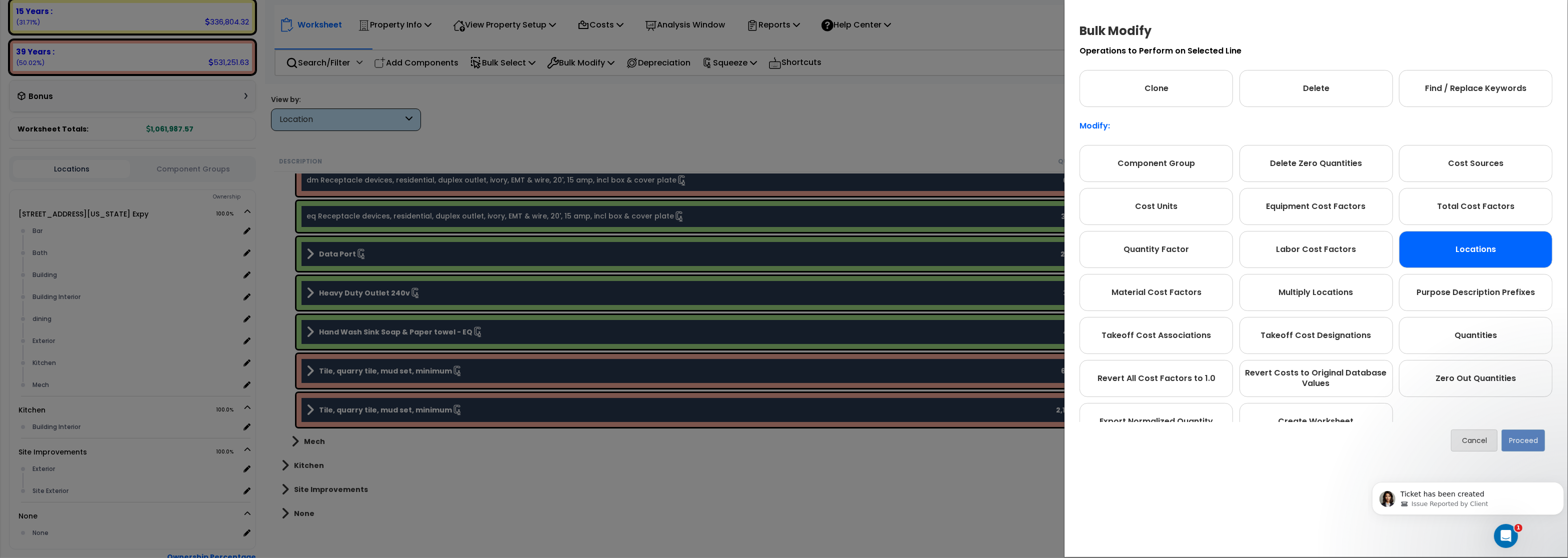
click at [1485, 254] on div "Locations" at bounding box center [1475, 249] width 153 height 37
click at [1529, 442] on button "Proceed" at bounding box center [1523, 441] width 43 height 22
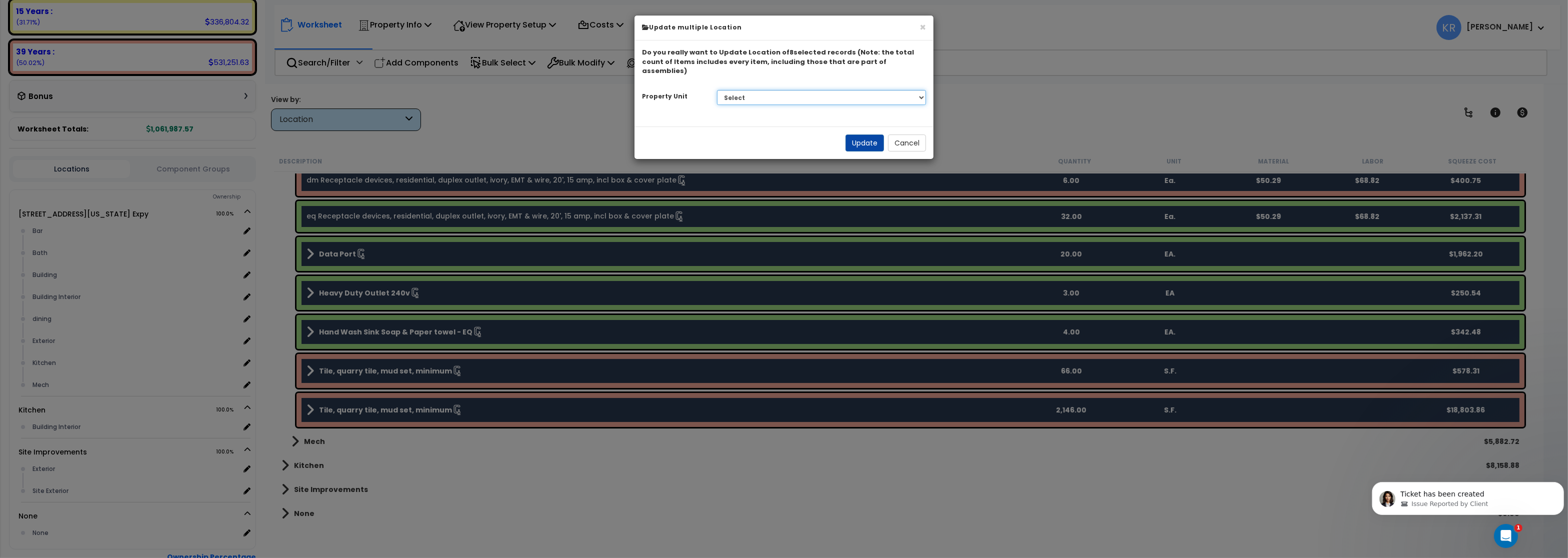
click at [717, 90] on select "Select 2701 E Central Texas Expy Dining Kitchen Site Site Improvements" at bounding box center [822, 97] width 209 height 15
select select "165710"
click option "Kitchen" at bounding box center [0, 0] width 0 height 0
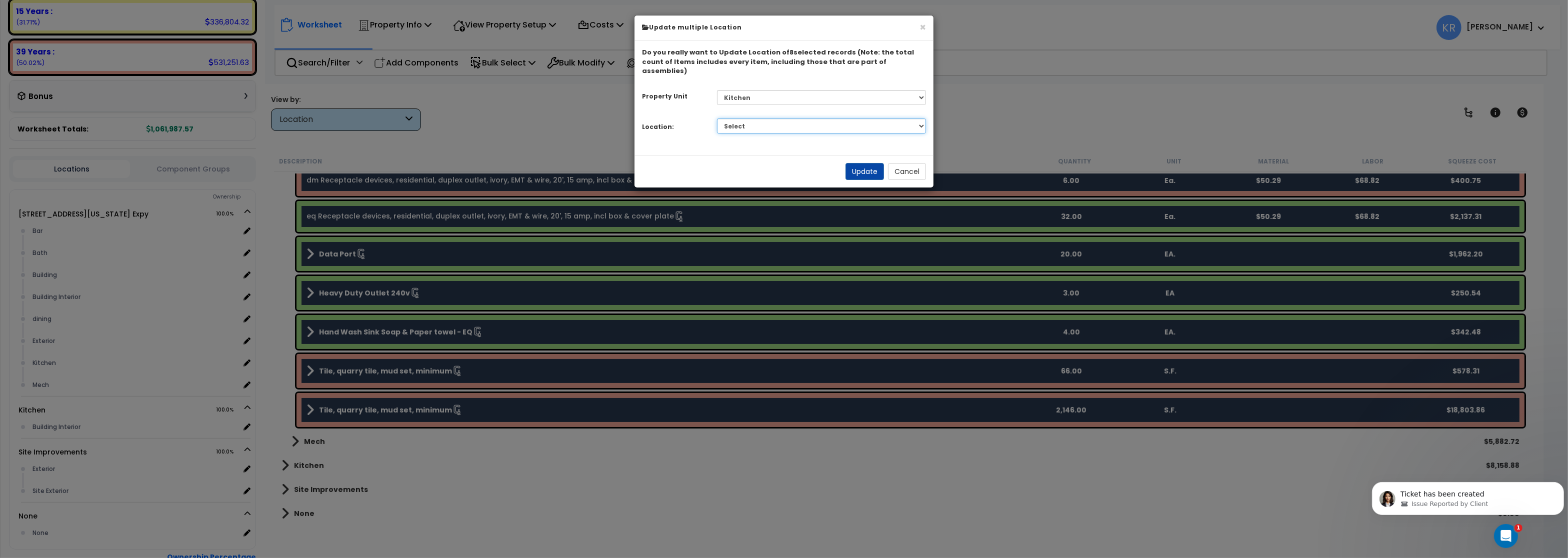
click at [717, 119] on select "Select Building Building Interior Add Additional Location" at bounding box center [822, 126] width 209 height 15
select select "461"
click option "Building Interior" at bounding box center [0, 0] width 0 height 0
click at [854, 164] on button "Update" at bounding box center [864, 172] width 38 height 17
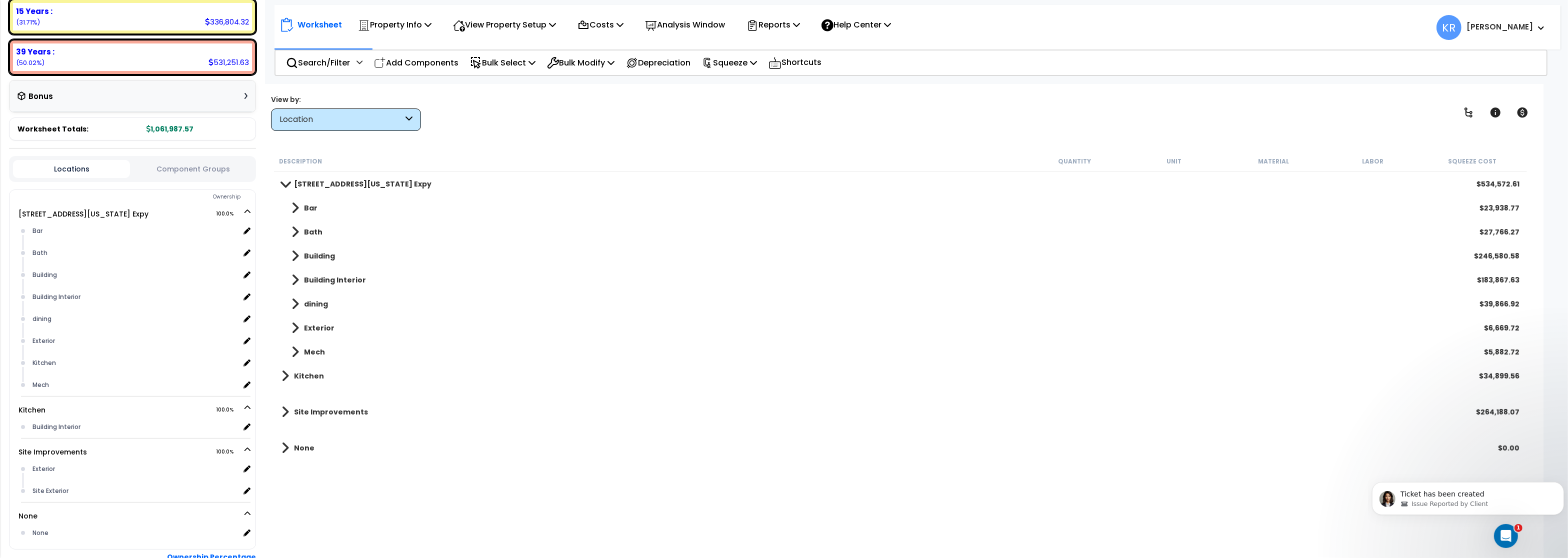
scroll to position [0, 0]
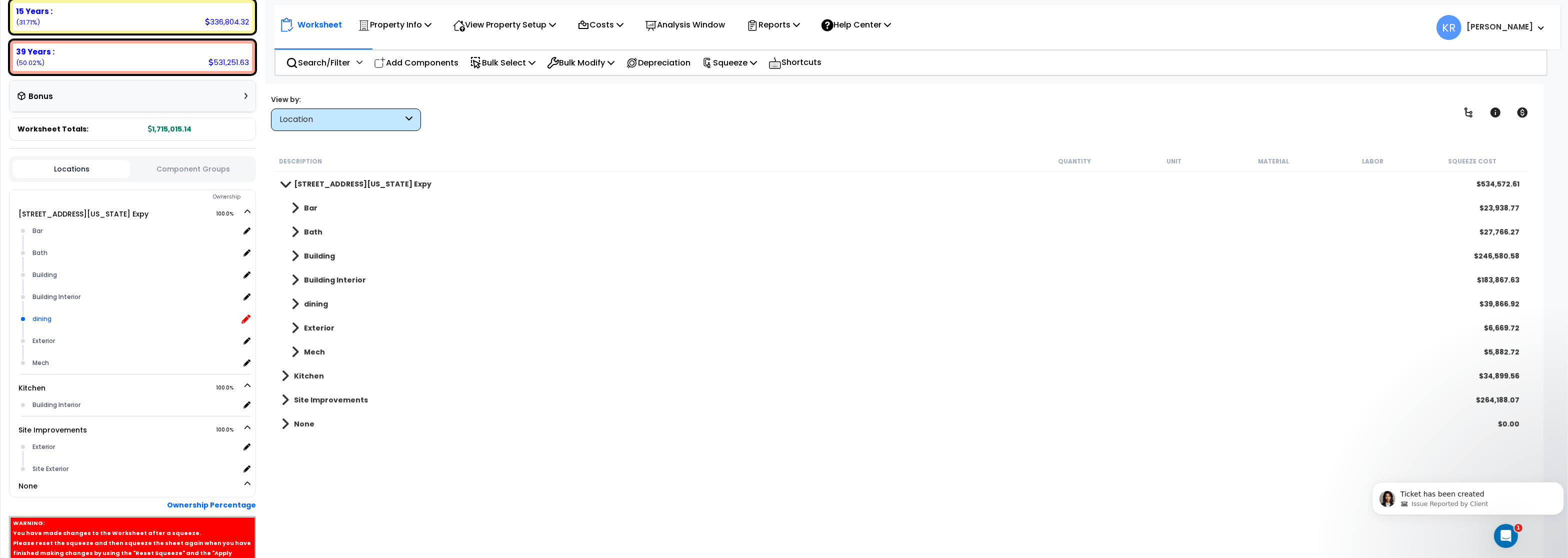
click at [245, 315] on icon at bounding box center [246, 319] width 9 height 9
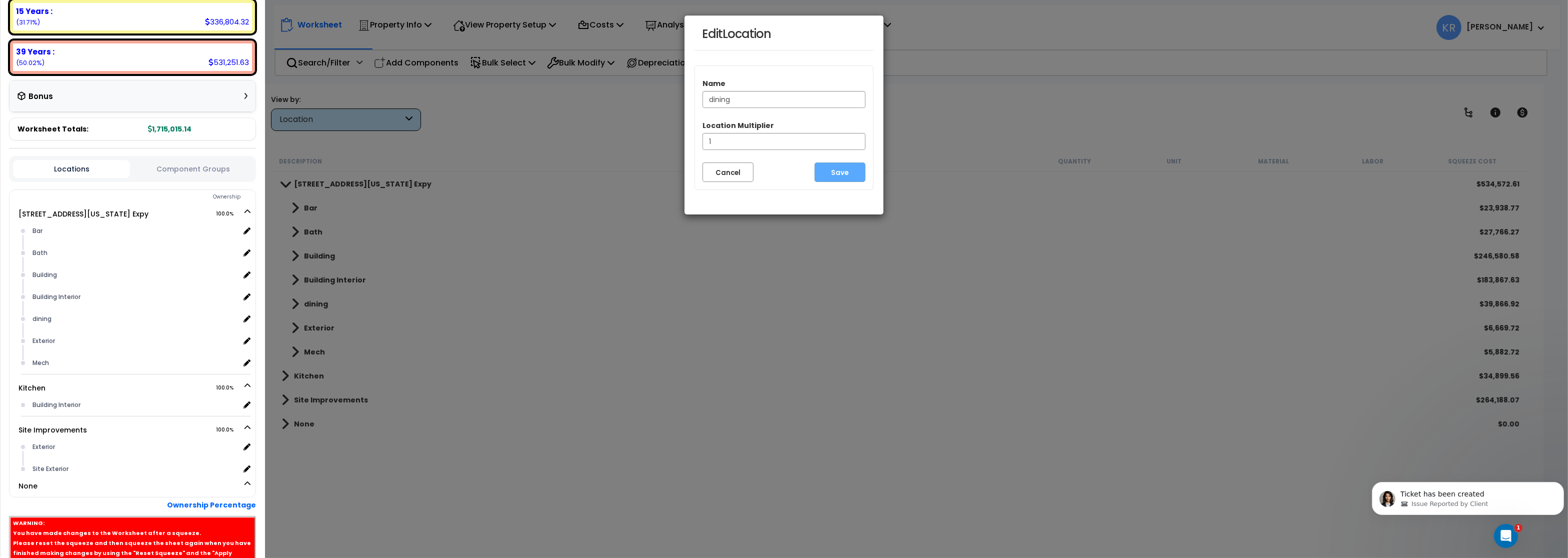
drag, startPoint x: 771, startPoint y: 97, endPoint x: 615, endPoint y: 84, distance: 156.5
click at [702, 91] on input "dining" at bounding box center [784, 100] width 163 height 17
type input "Dining Areas"
click at [852, 166] on button "Save" at bounding box center [840, 172] width 51 height 19
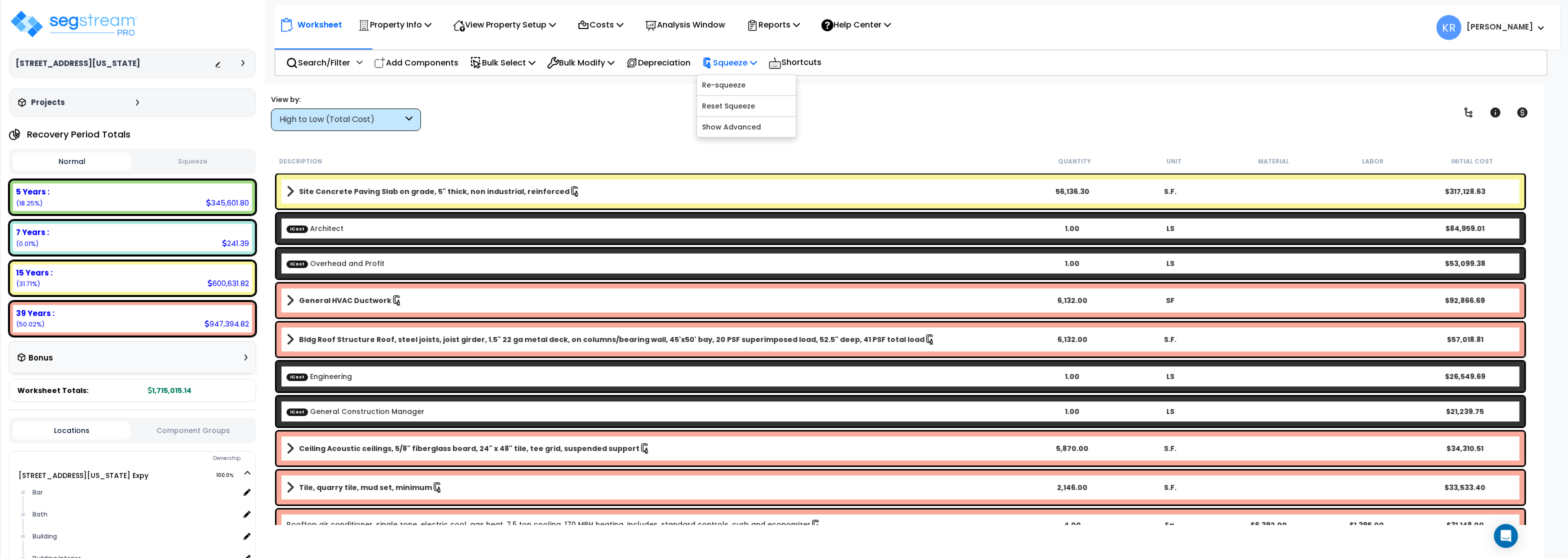
scroll to position [141, 0]
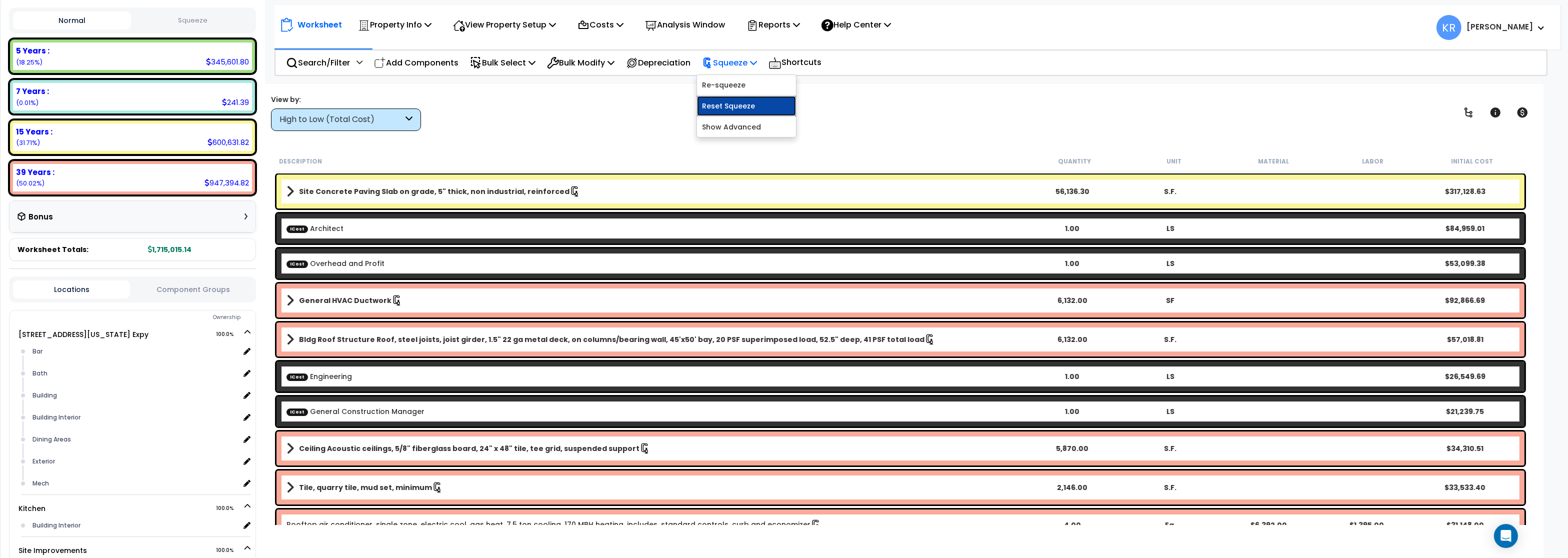
click at [735, 100] on link "Reset Squeeze" at bounding box center [746, 106] width 99 height 20
click at [248, 347] on icon at bounding box center [246, 351] width 9 height 9
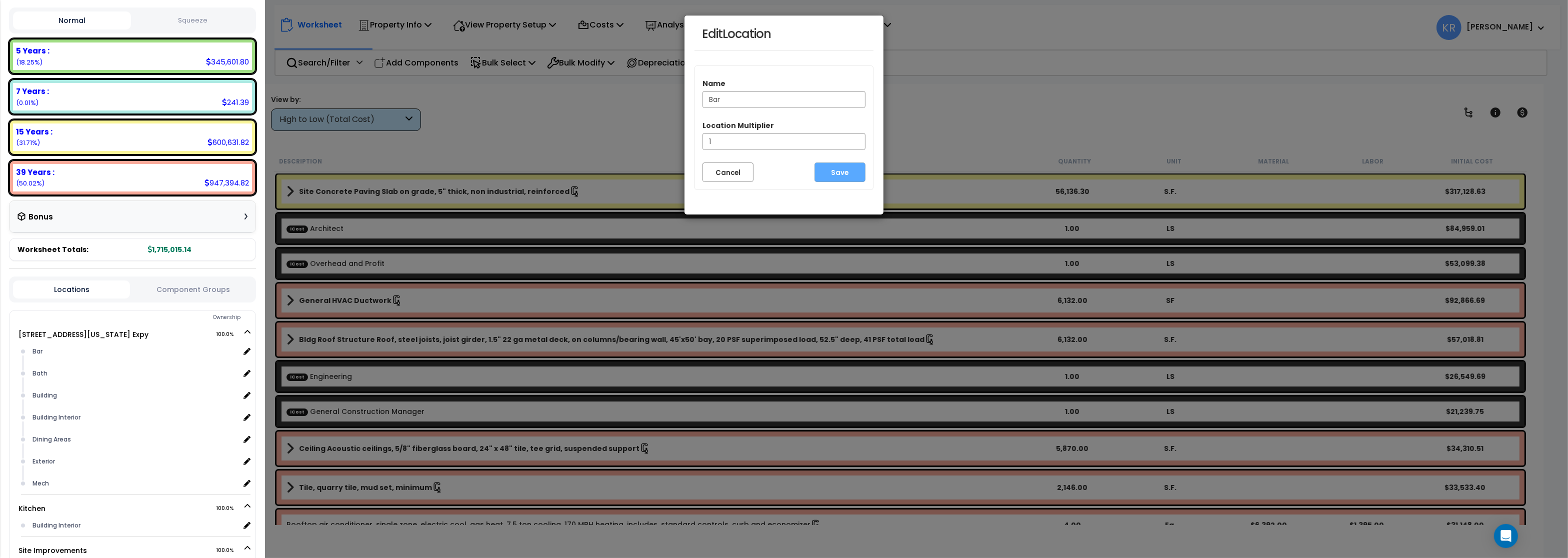
click at [729, 99] on input "Bar" at bounding box center [784, 100] width 163 height 17
type input "Bar Area"
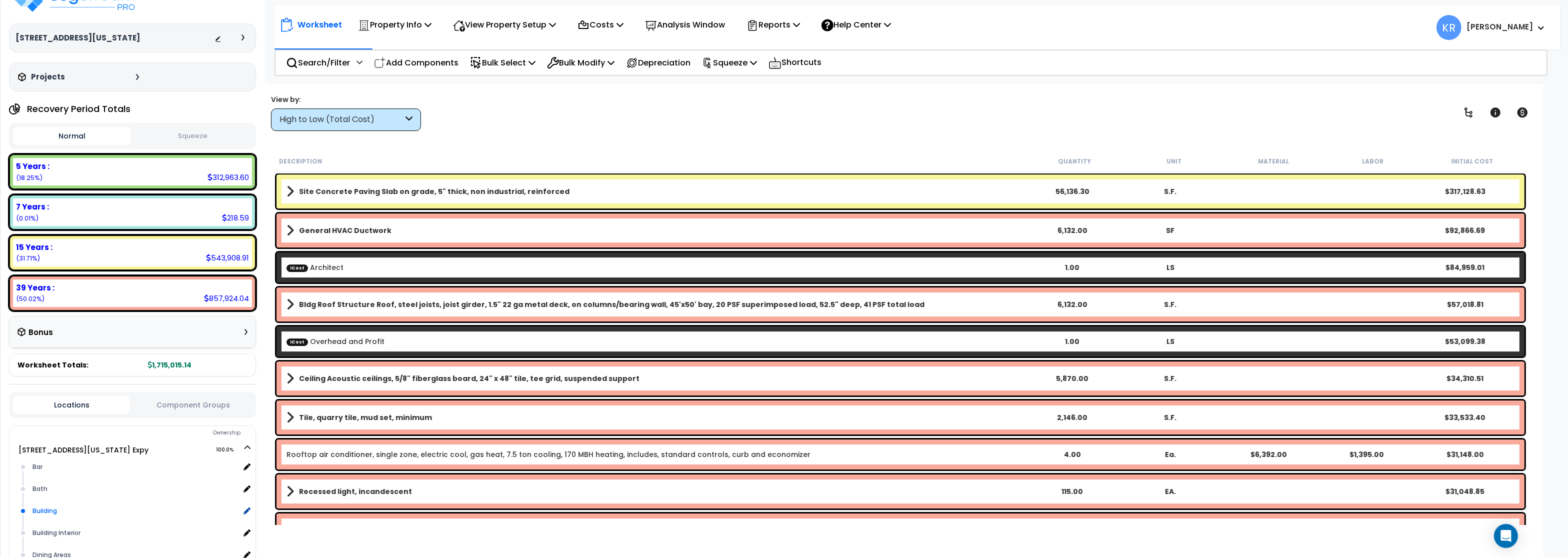
scroll to position [180, 0]
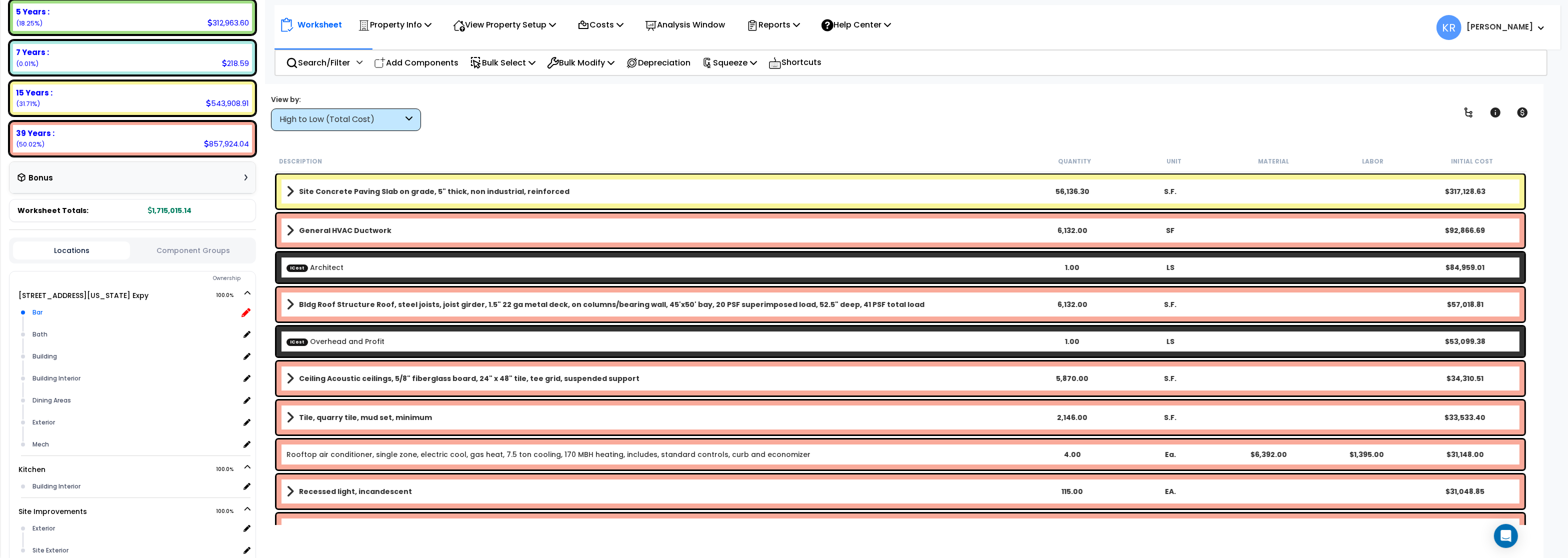
click at [248, 308] on icon at bounding box center [246, 312] width 9 height 9
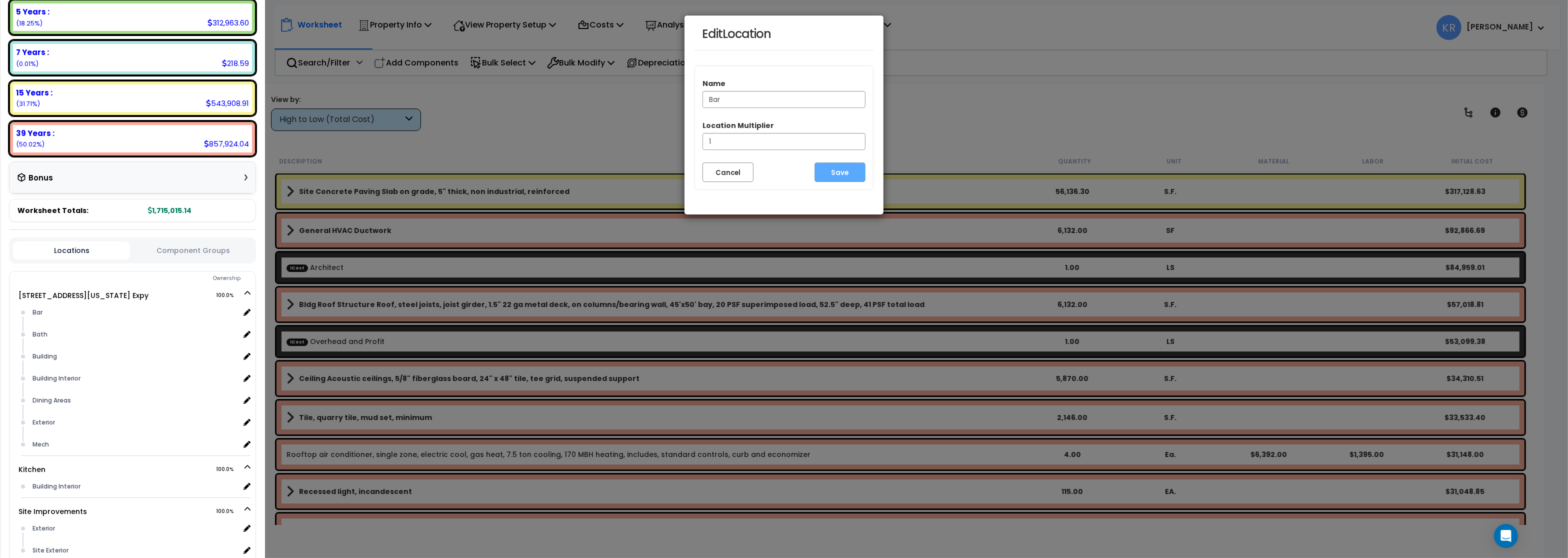
click at [728, 99] on input "Bar" at bounding box center [784, 100] width 163 height 17
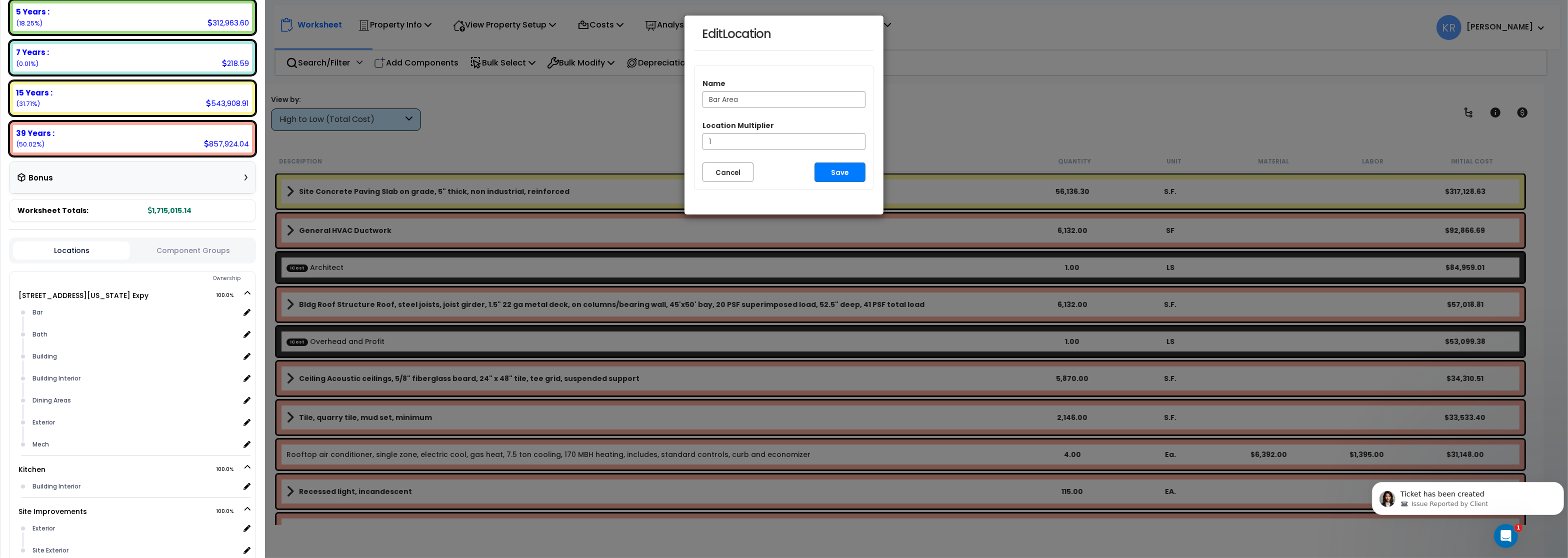
scroll to position [0, 0]
type input "Bar Area"
click at [852, 170] on button "Save" at bounding box center [840, 172] width 51 height 19
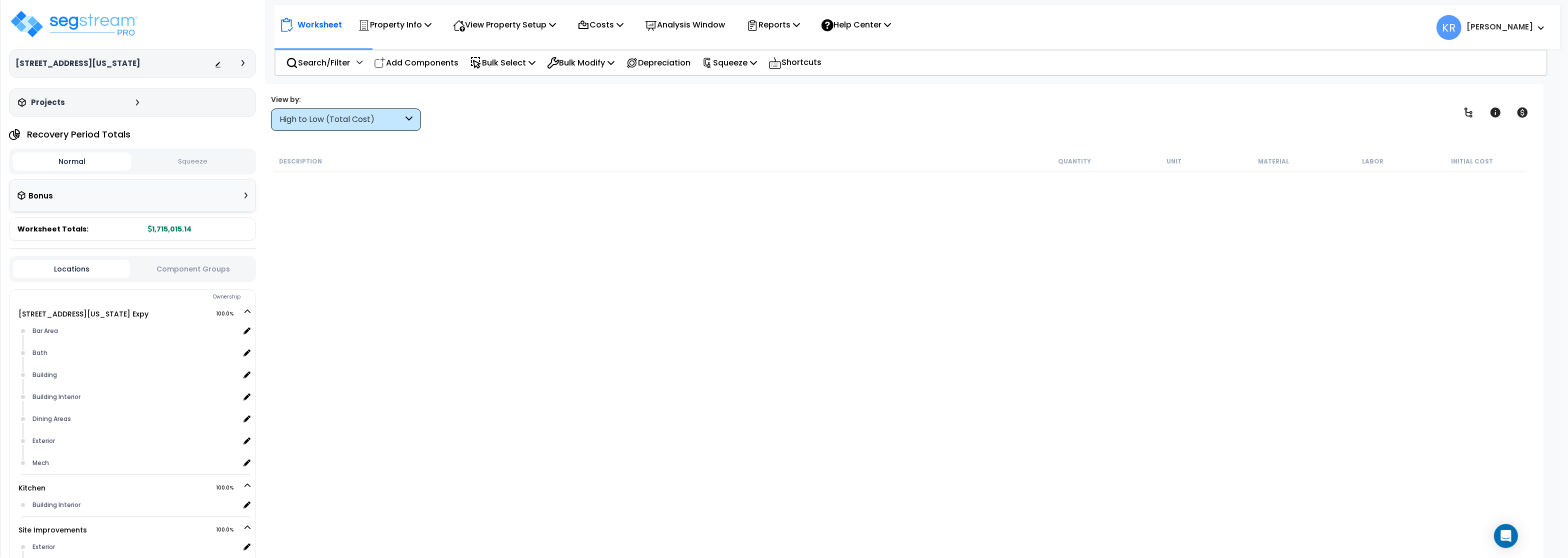
scroll to position [141, 0]
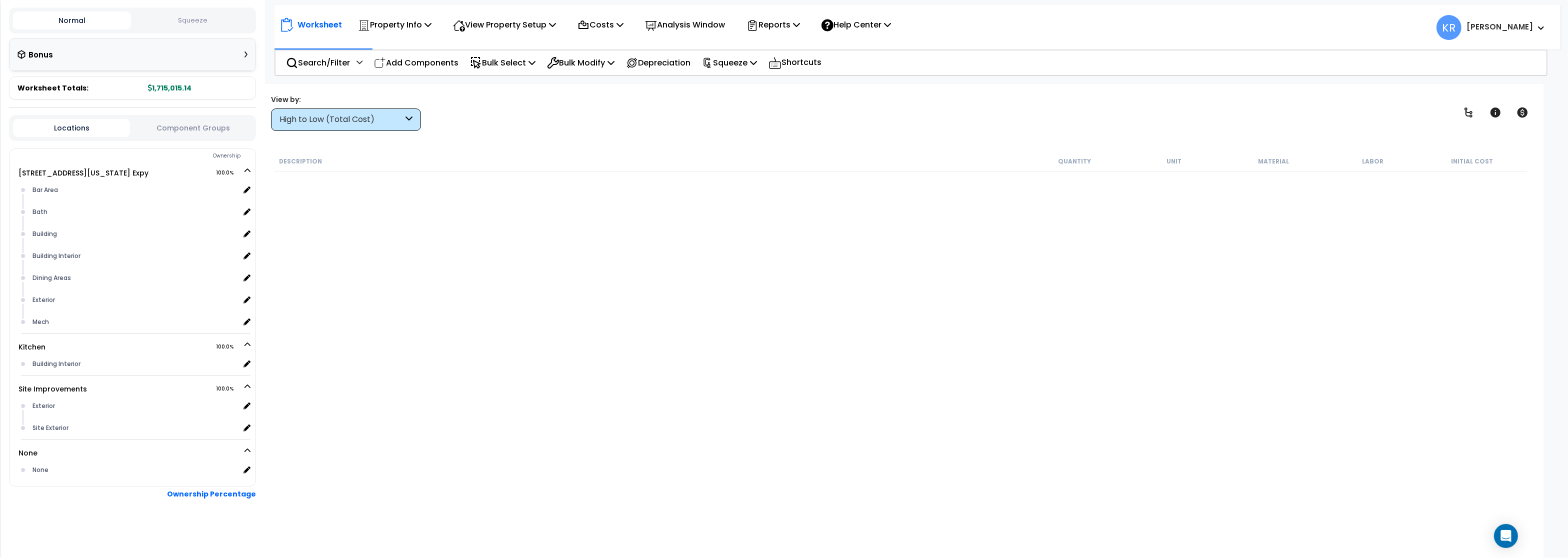
click at [245, 65] on div "Bonus" at bounding box center [133, 55] width 230 height 19
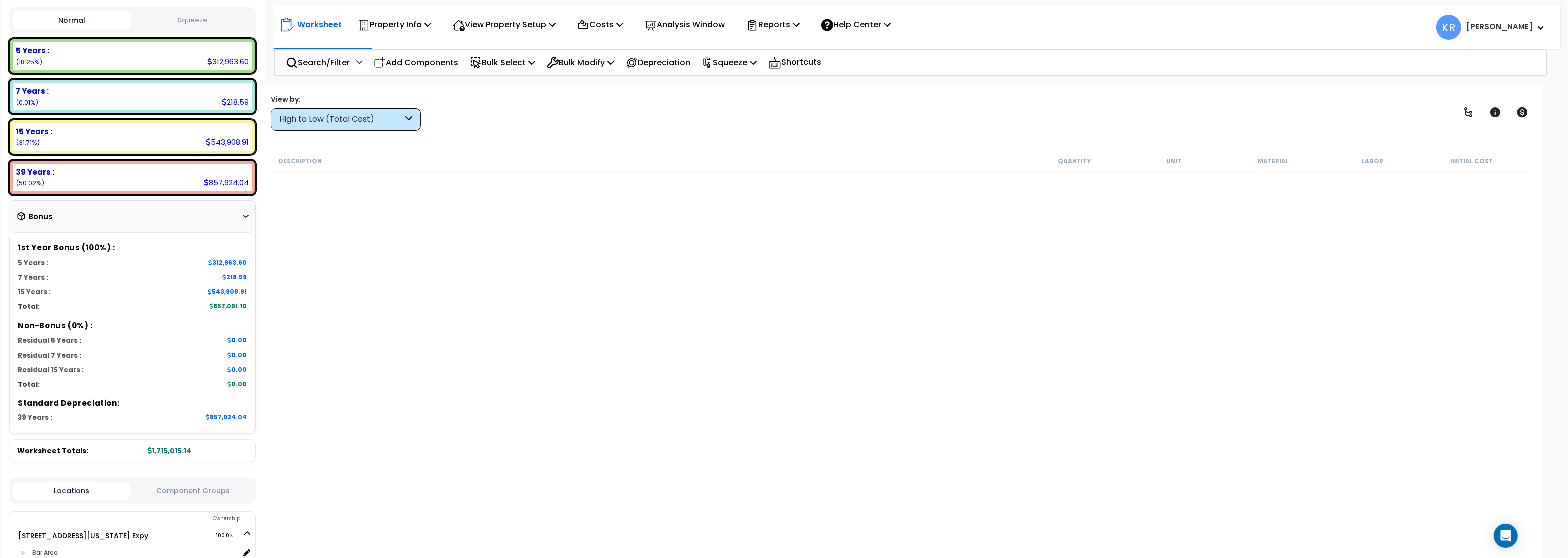
click at [248, 209] on div "Bonus" at bounding box center [133, 217] width 246 height 32
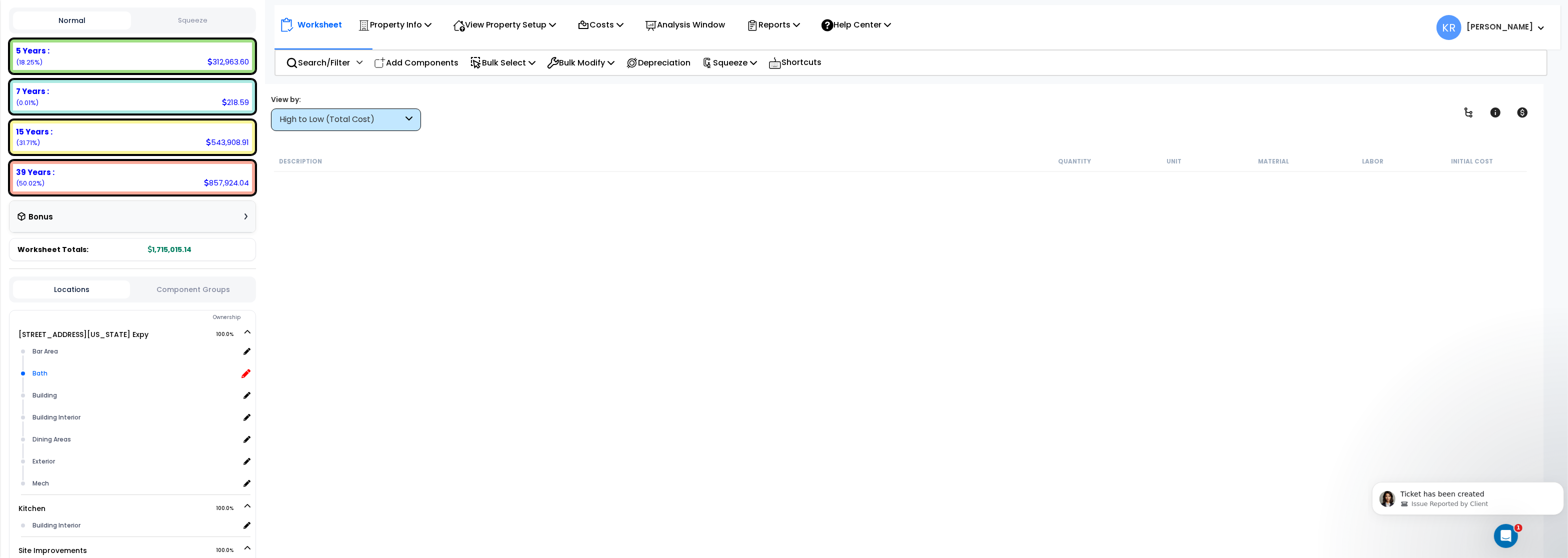
scroll to position [0, 0]
click at [248, 369] on icon at bounding box center [246, 373] width 9 height 9
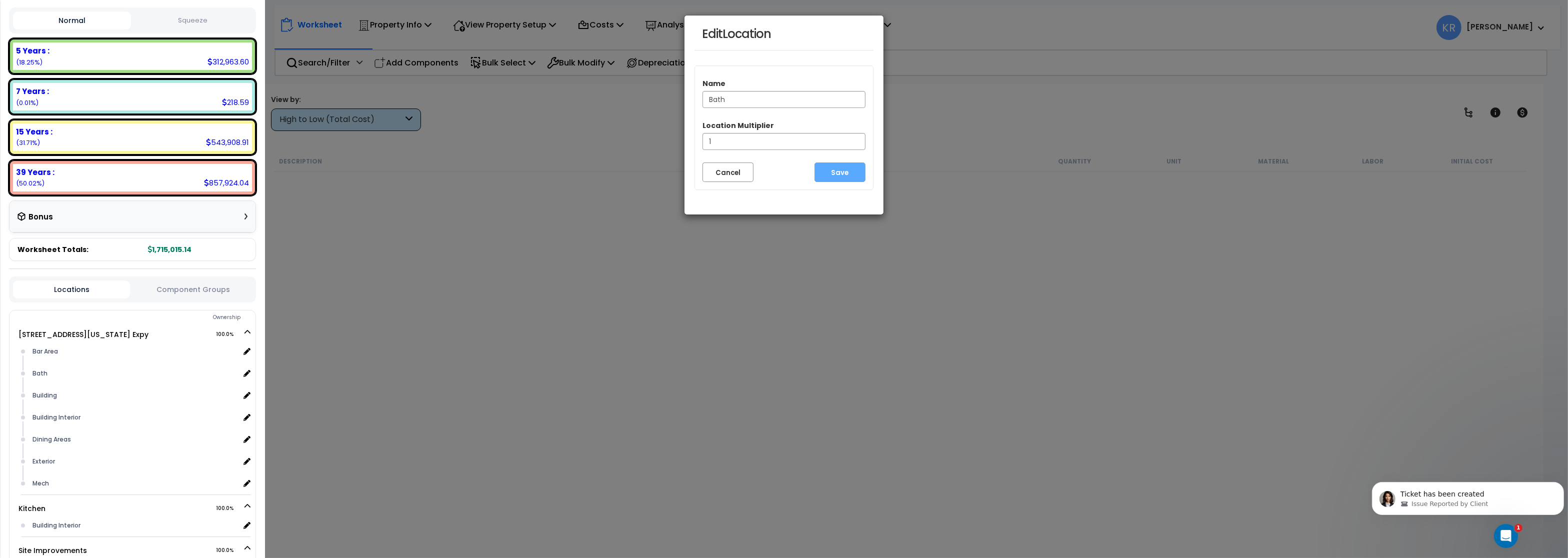
drag, startPoint x: 764, startPoint y: 106, endPoint x: 631, endPoint y: 97, distance: 133.3
click at [702, 97] on input "Bath" at bounding box center [784, 100] width 163 height 17
type input "Restroom Areas"
click at [825, 172] on button "Save" at bounding box center [840, 172] width 51 height 19
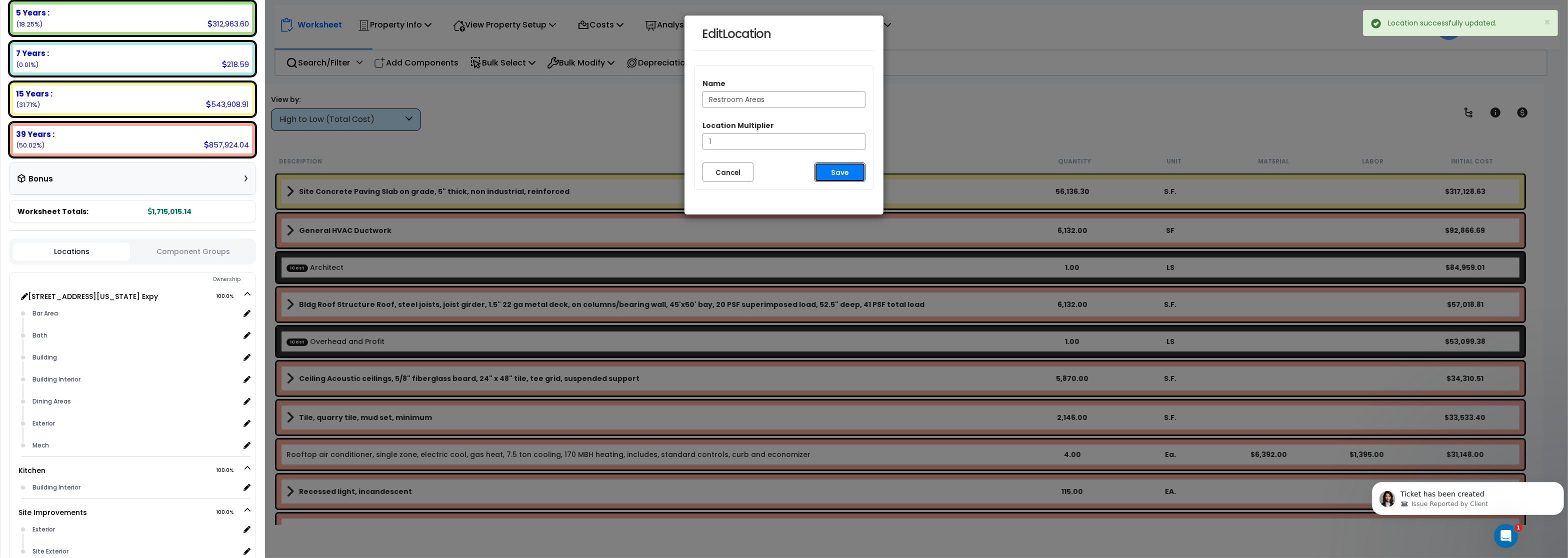
scroll to position [201, 0]
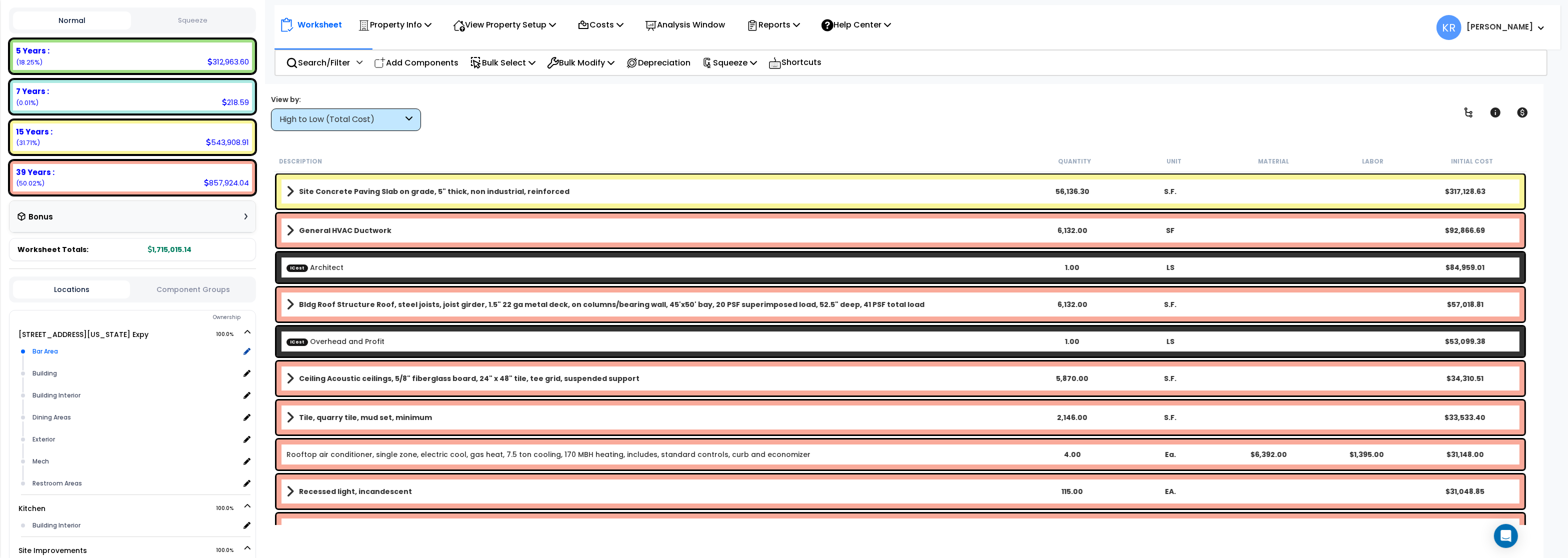
scroll to position [261, 0]
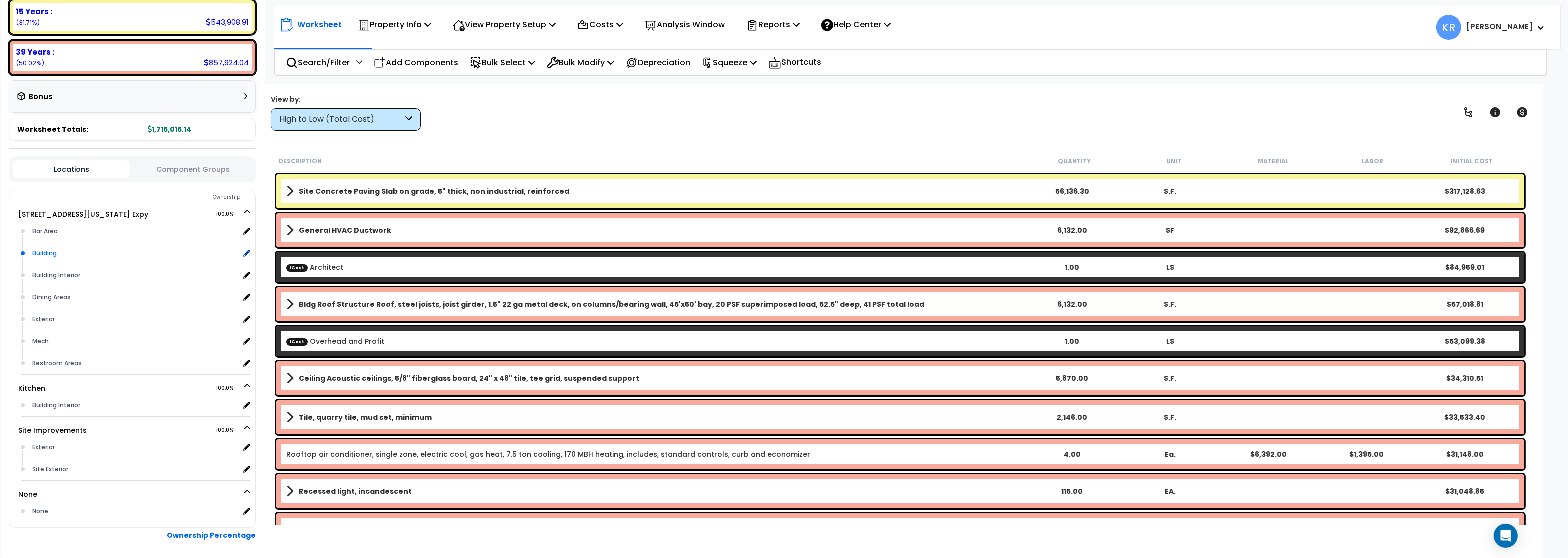
click at [43, 248] on div "Building" at bounding box center [135, 254] width 209 height 12
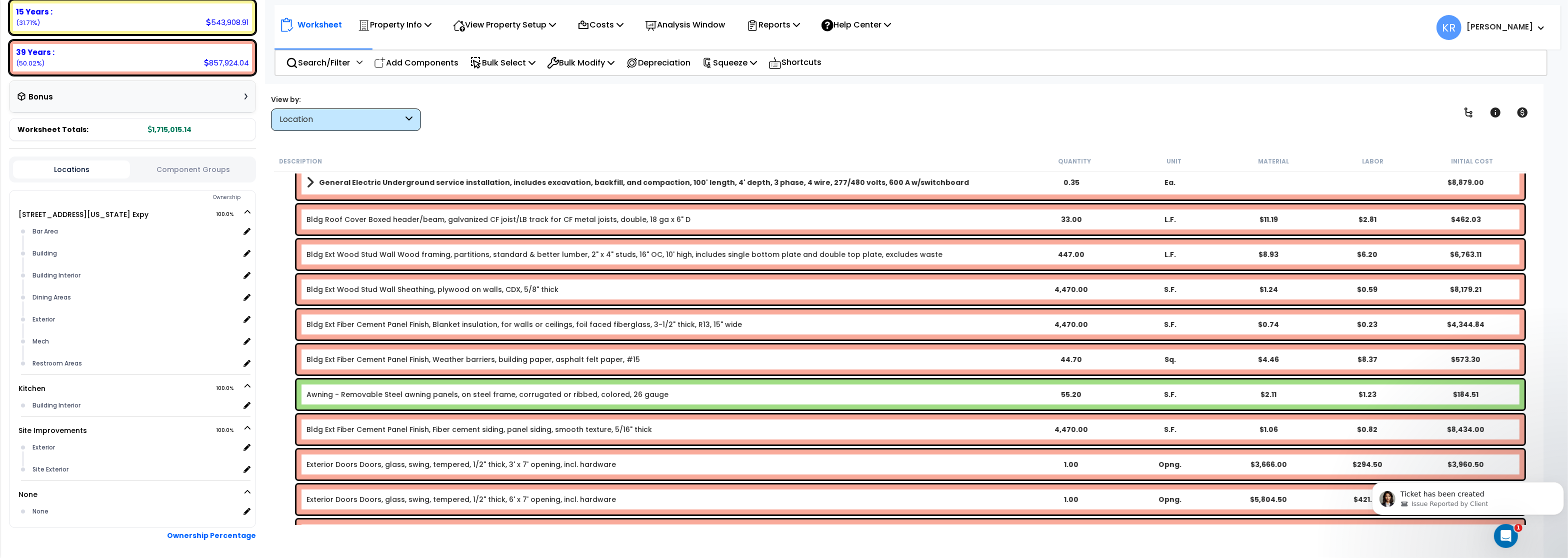
scroll to position [480, 0]
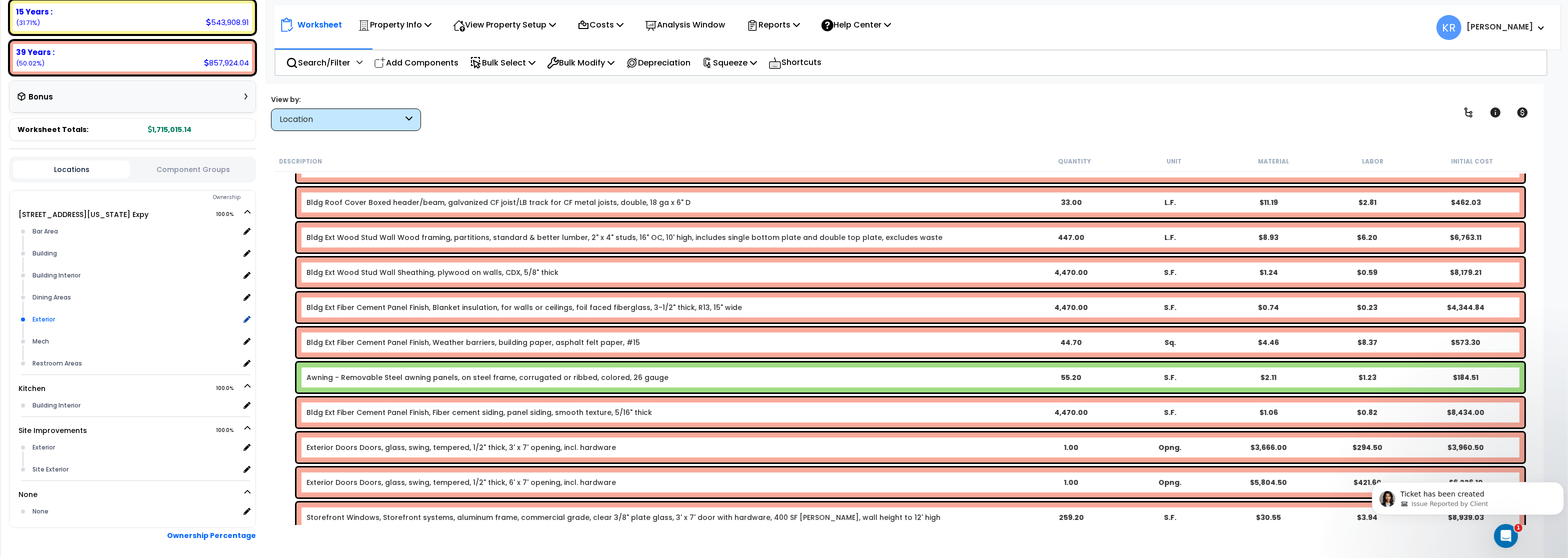
click at [57, 317] on div "Exterior" at bounding box center [135, 319] width 209 height 12
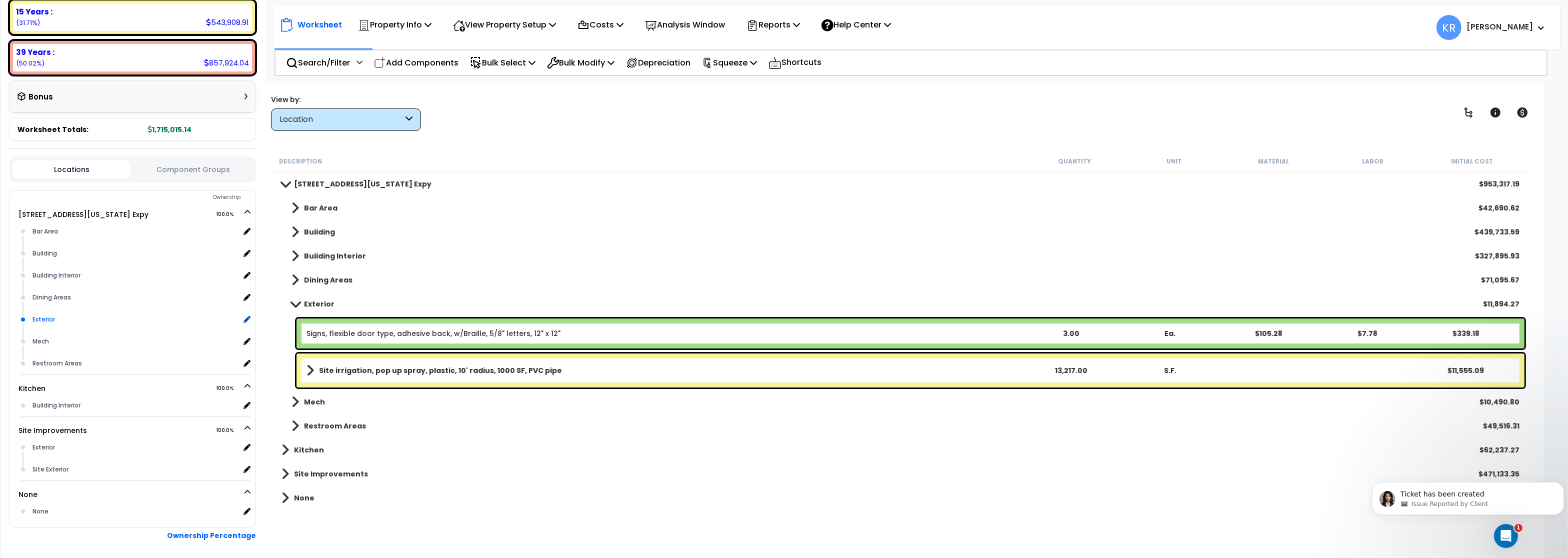
scroll to position [0, 0]
click at [46, 337] on div "Mech" at bounding box center [135, 341] width 209 height 12
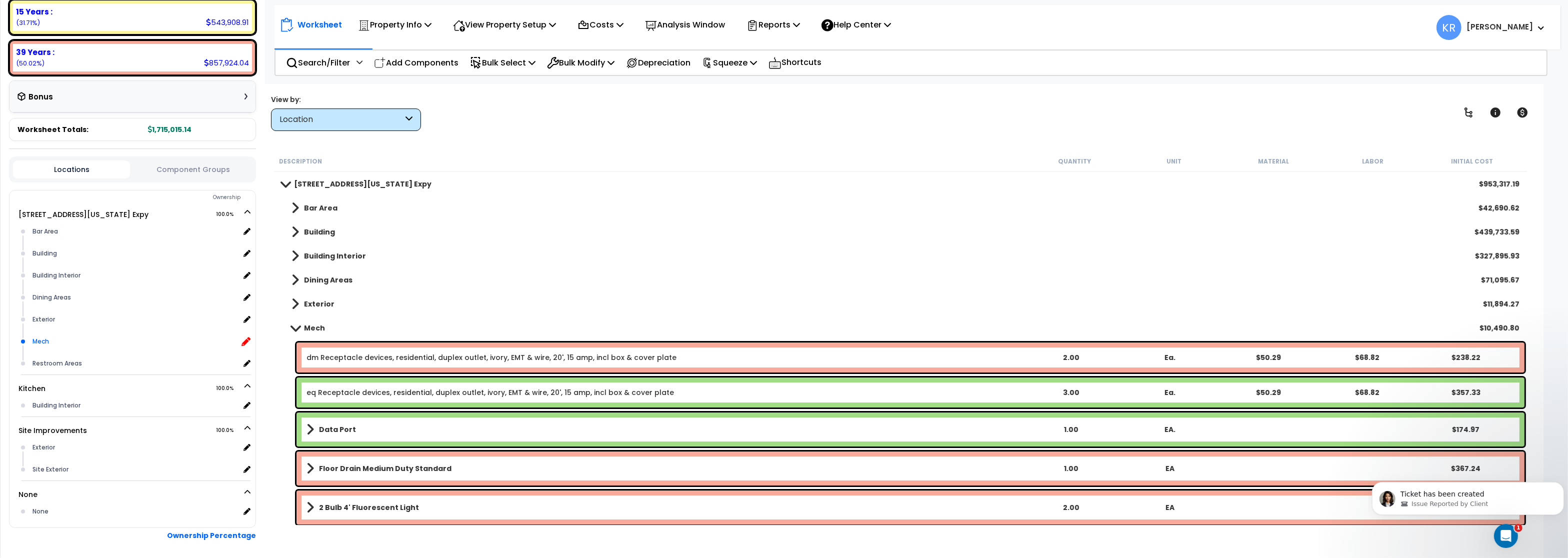
click at [245, 337] on icon at bounding box center [246, 341] width 9 height 9
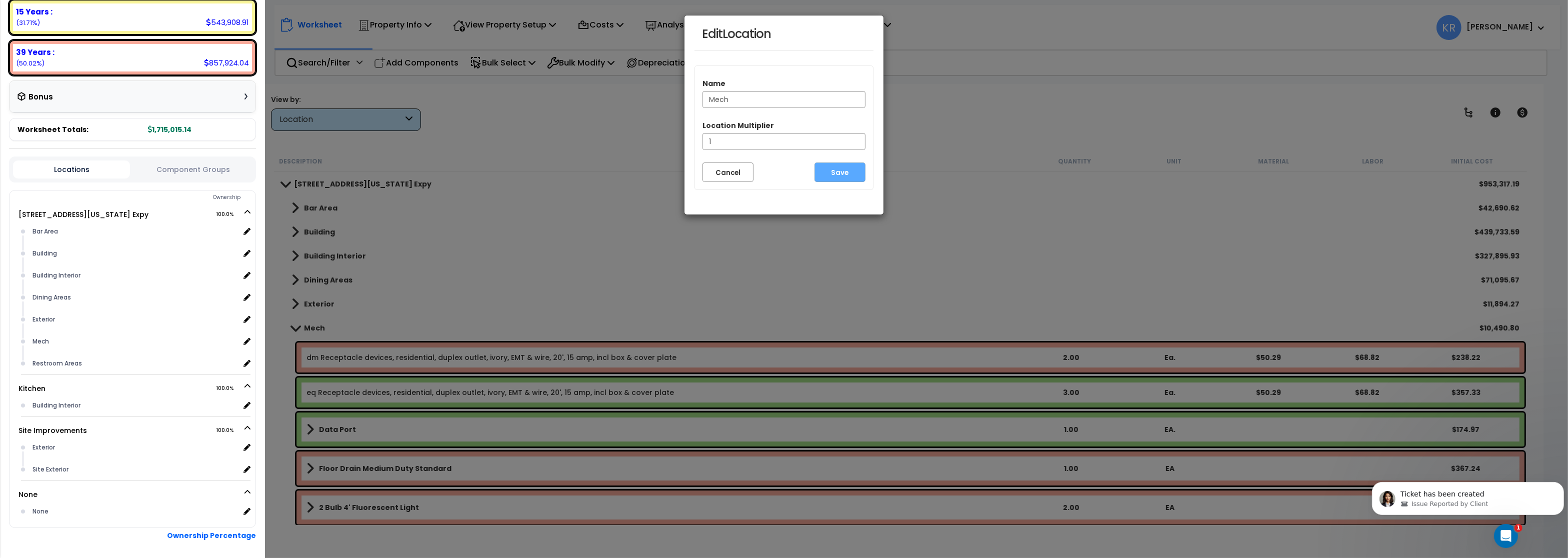
click at [735, 100] on input "Mech" at bounding box center [784, 100] width 163 height 17
type input "Mechanical Areas"
click at [828, 173] on button "Save" at bounding box center [840, 172] width 51 height 19
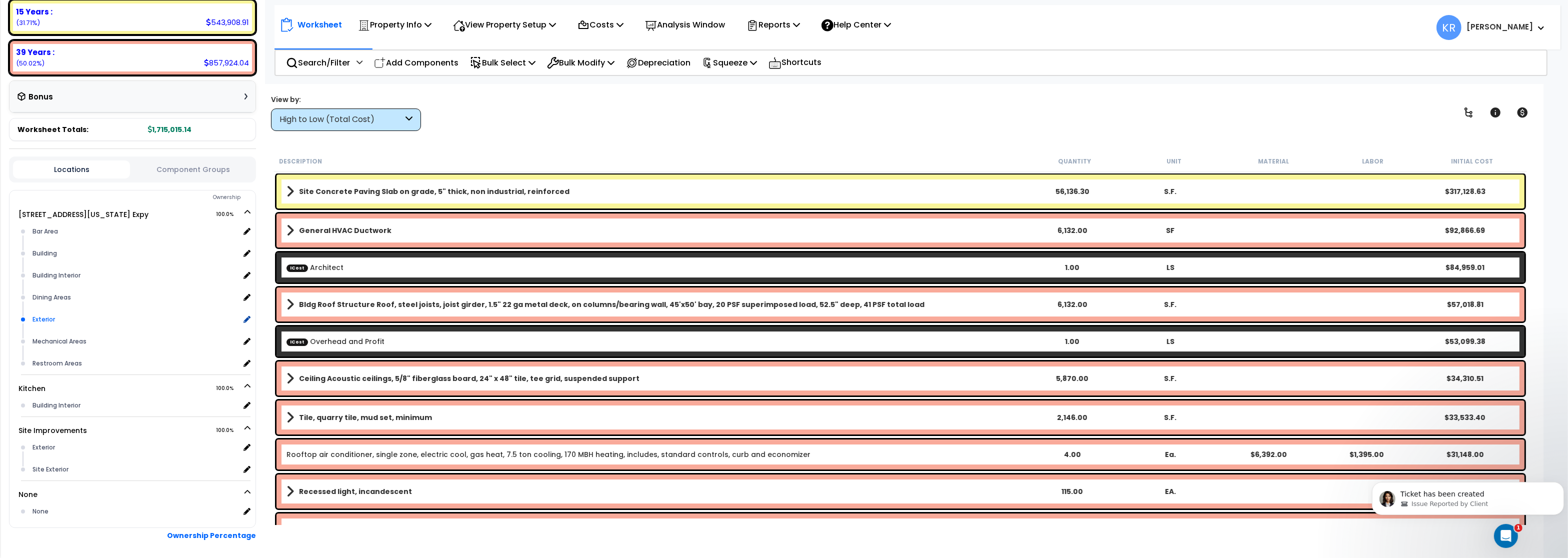
click at [47, 315] on div "Exterior" at bounding box center [135, 319] width 209 height 12
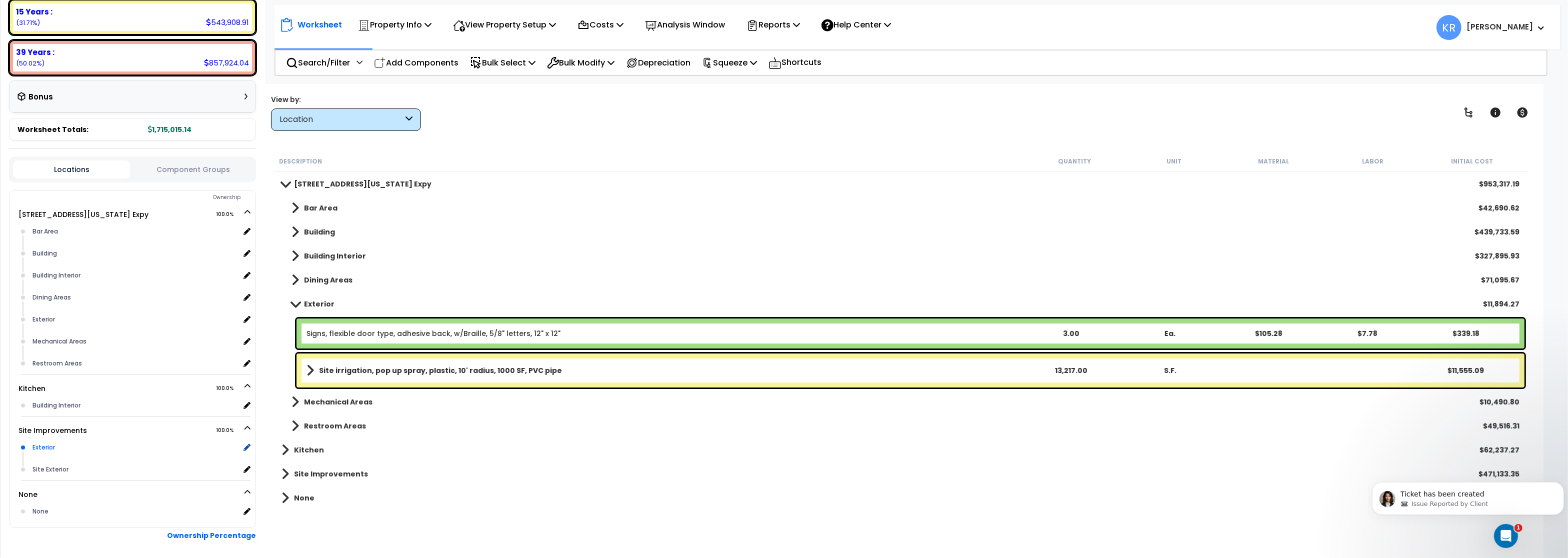
click at [44, 444] on div "Exterior" at bounding box center [135, 447] width 209 height 12
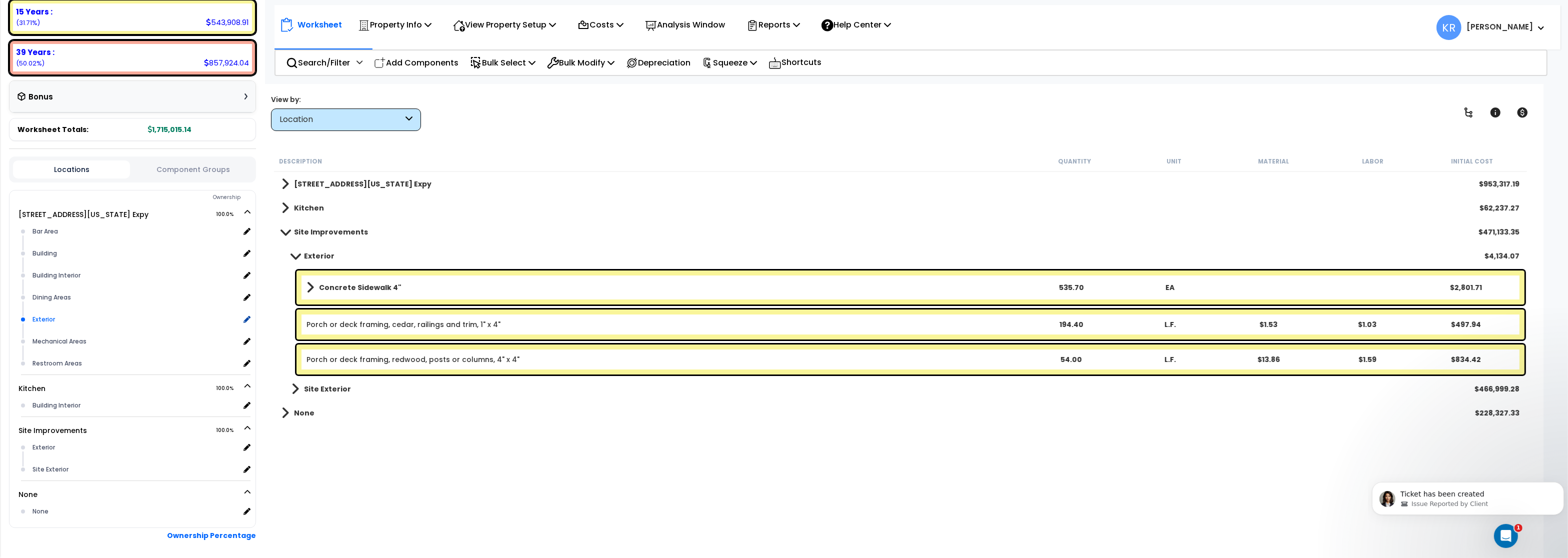
click at [55, 317] on div "Exterior" at bounding box center [135, 319] width 209 height 12
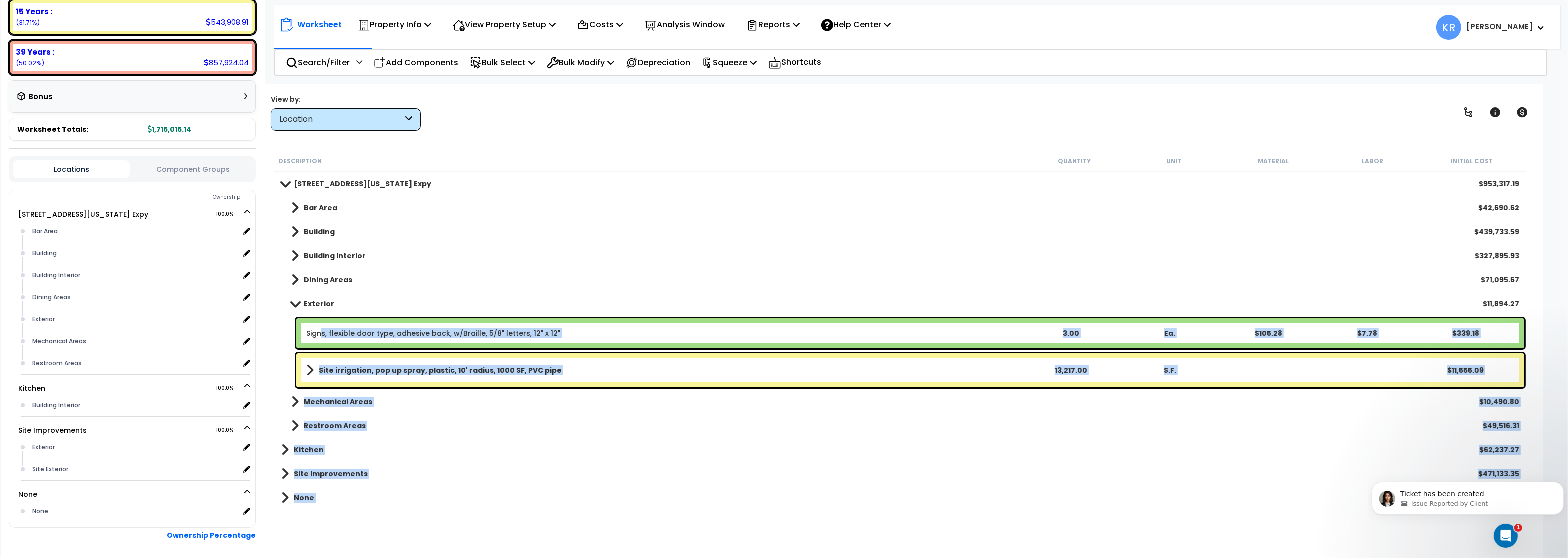
click at [324, 332] on link "Signs, flexible door type, adhesive back, w/Braille, 5/8" letters, 12" x 12"" at bounding box center [433, 333] width 254 height 10
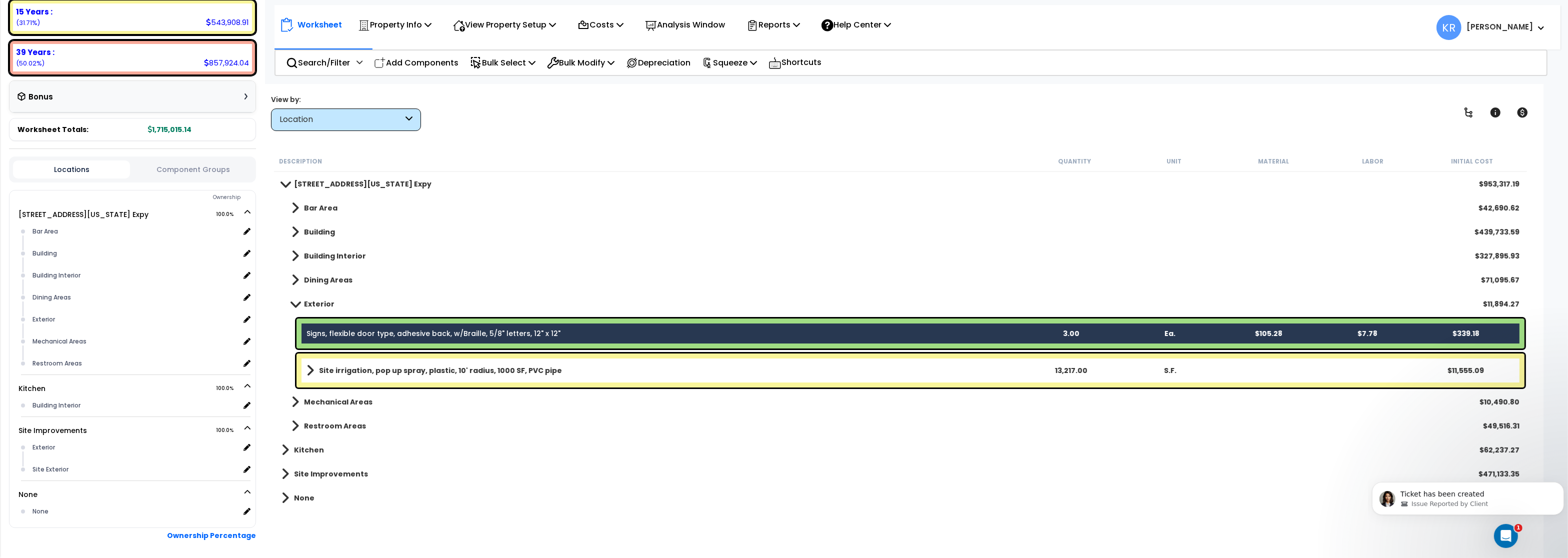
click at [332, 367] on b "Site irrigation, pop up spray, plastic, 10' radius, 1000 SF, PVC pipe" at bounding box center [440, 370] width 243 height 10
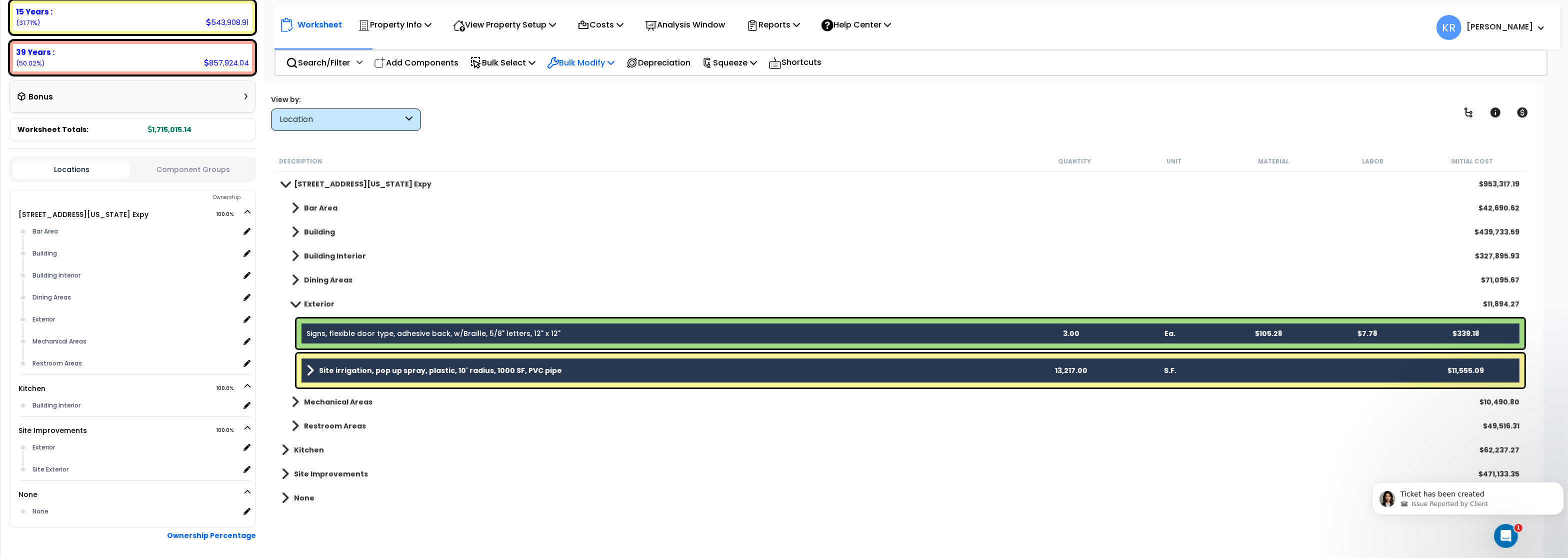
click at [592, 69] on div "Bulk Modify" at bounding box center [581, 63] width 68 height 24
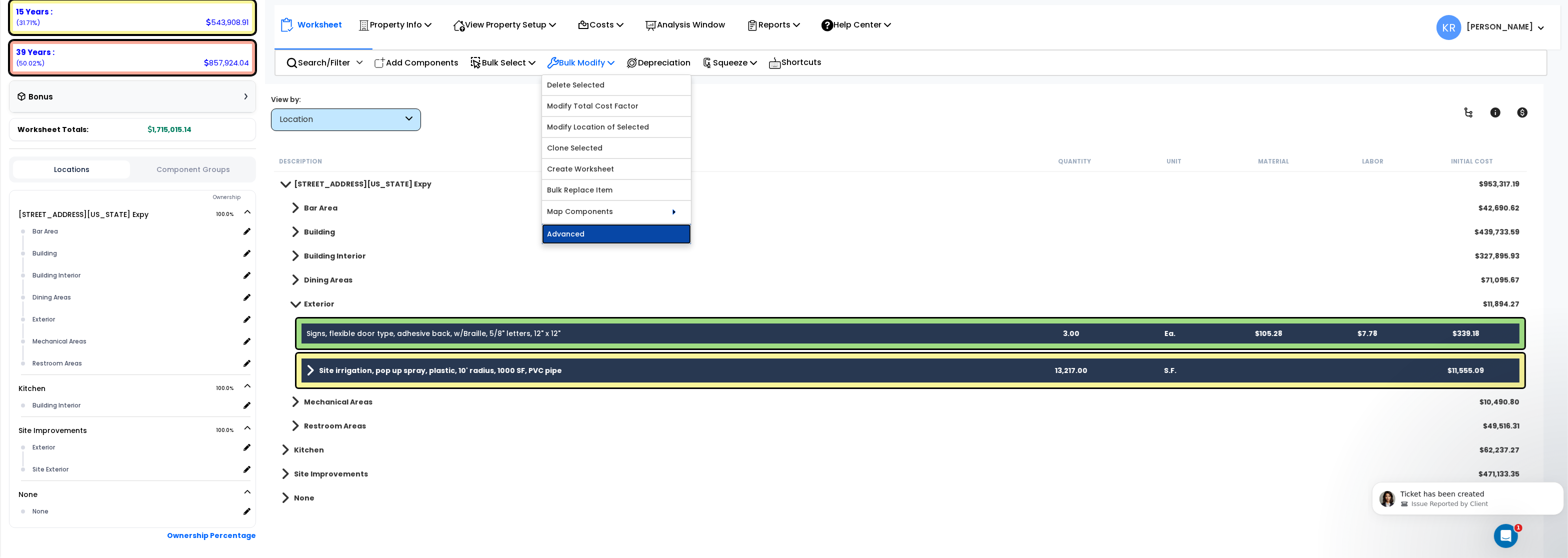
click at [602, 238] on link "Advanced" at bounding box center [616, 234] width 149 height 20
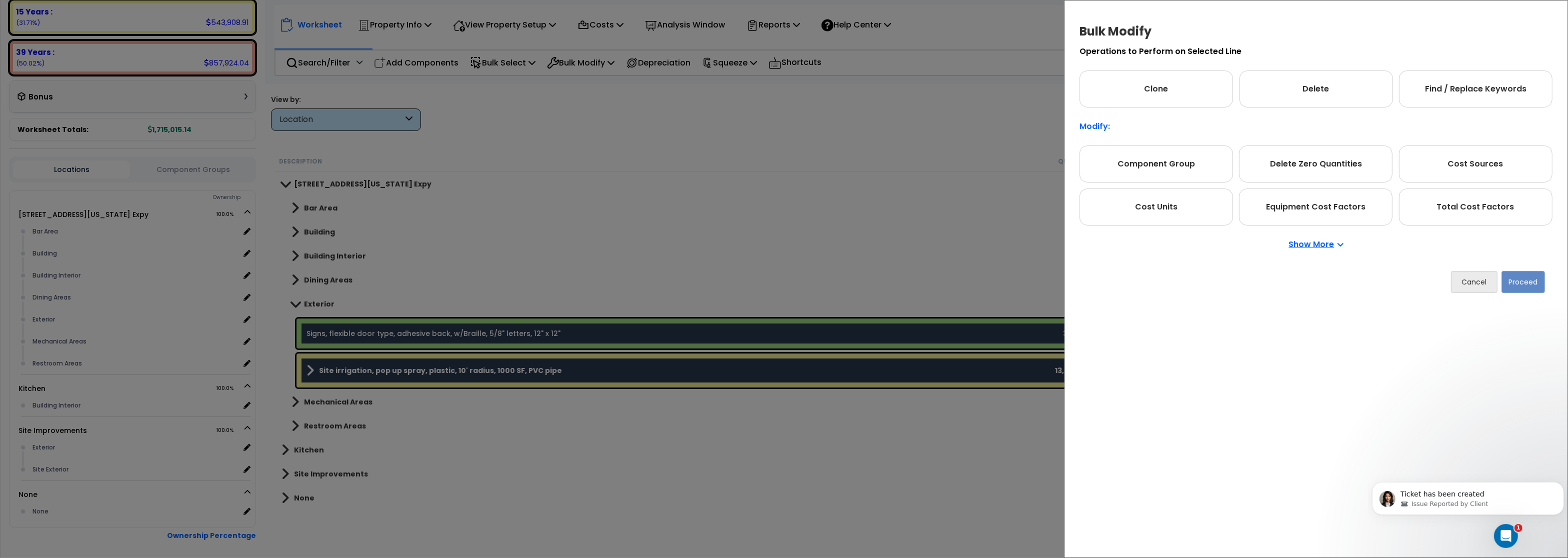
click at [1306, 246] on p "Show More" at bounding box center [1317, 244] width 55 height 8
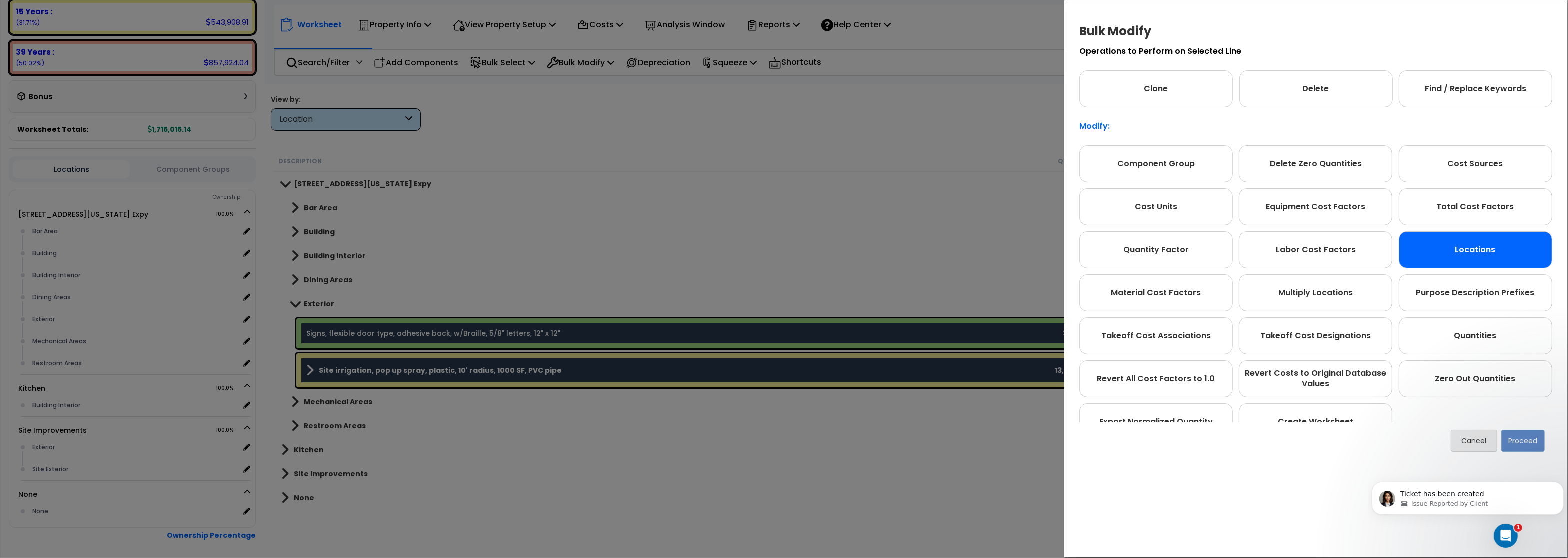
click at [1478, 245] on div "Locations" at bounding box center [1475, 249] width 153 height 37
click at [1460, 255] on div "Locations" at bounding box center [1475, 249] width 153 height 37
click at [1535, 442] on button "Proceed" at bounding box center [1523, 441] width 43 height 22
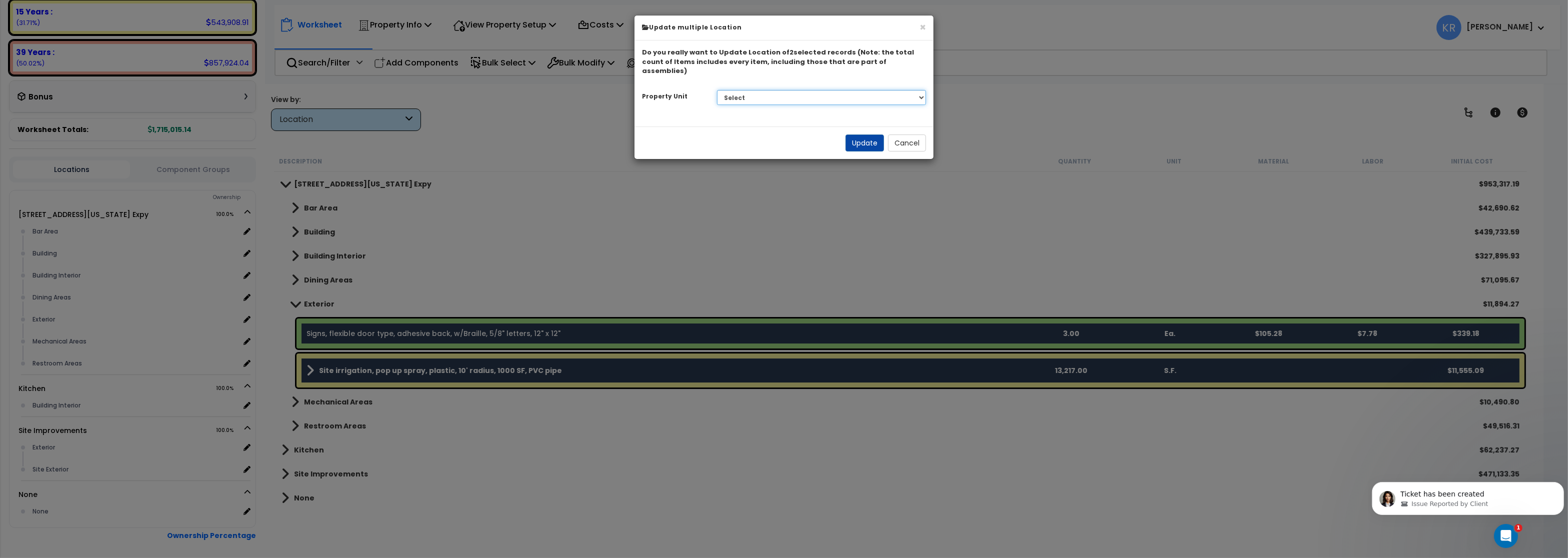
click at [717, 90] on select "Select 2701 E Central Texas Expy Dining Kitchen Site Site Improvements" at bounding box center [822, 97] width 209 height 15
select select "165713"
click option "Site Improvements" at bounding box center [0, 0] width 0 height 0
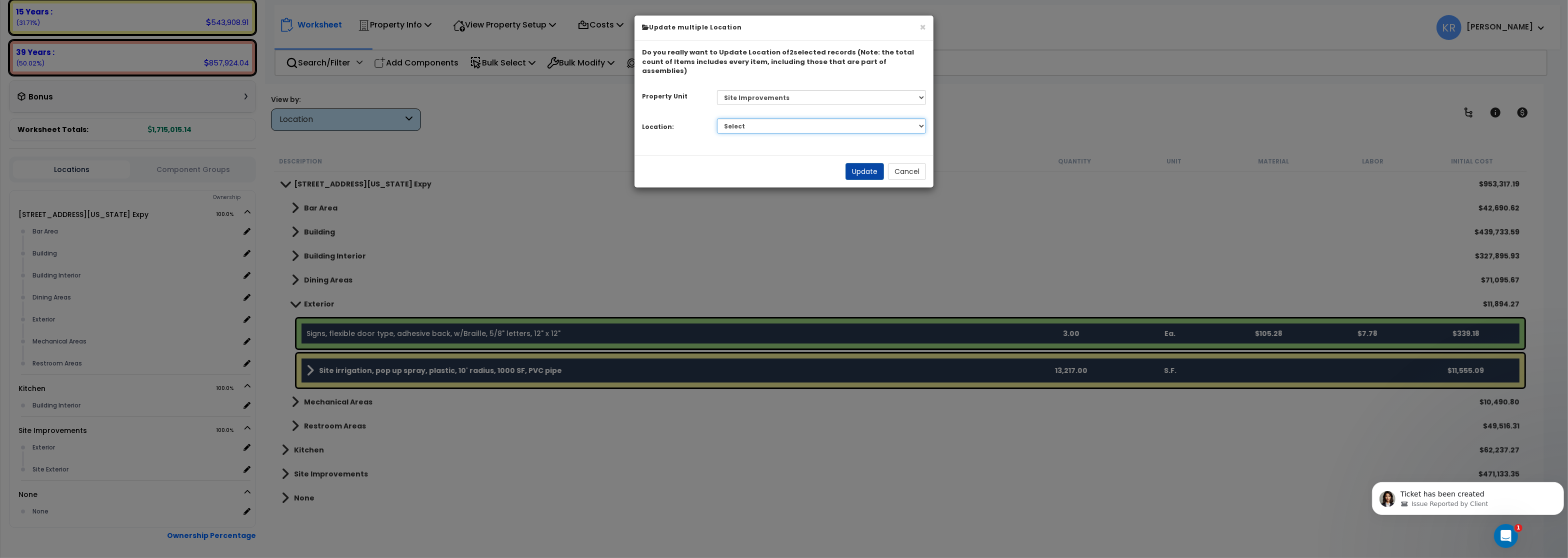
click at [717, 119] on select "Select Exterior Site Exterior Add Additional Location" at bounding box center [822, 126] width 209 height 15
select select "462"
click option "Site Exterior" at bounding box center [0, 0] width 0 height 0
click at [865, 163] on button "Update" at bounding box center [864, 172] width 38 height 17
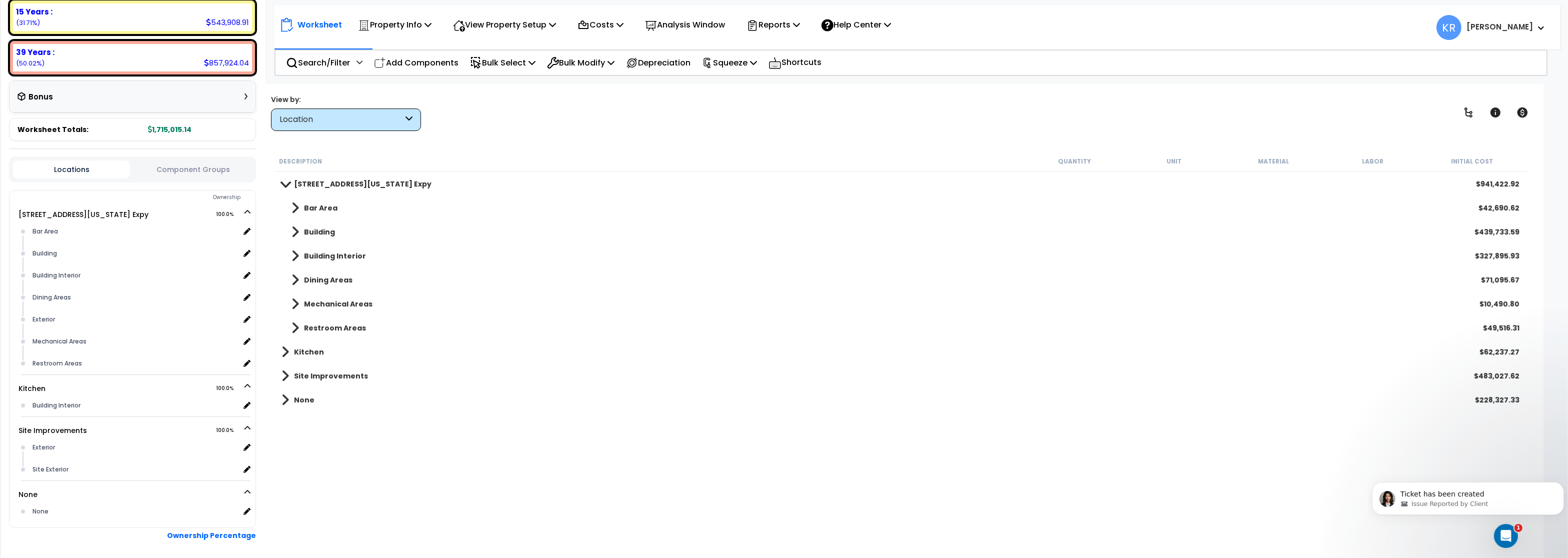
scroll to position [248, 0]
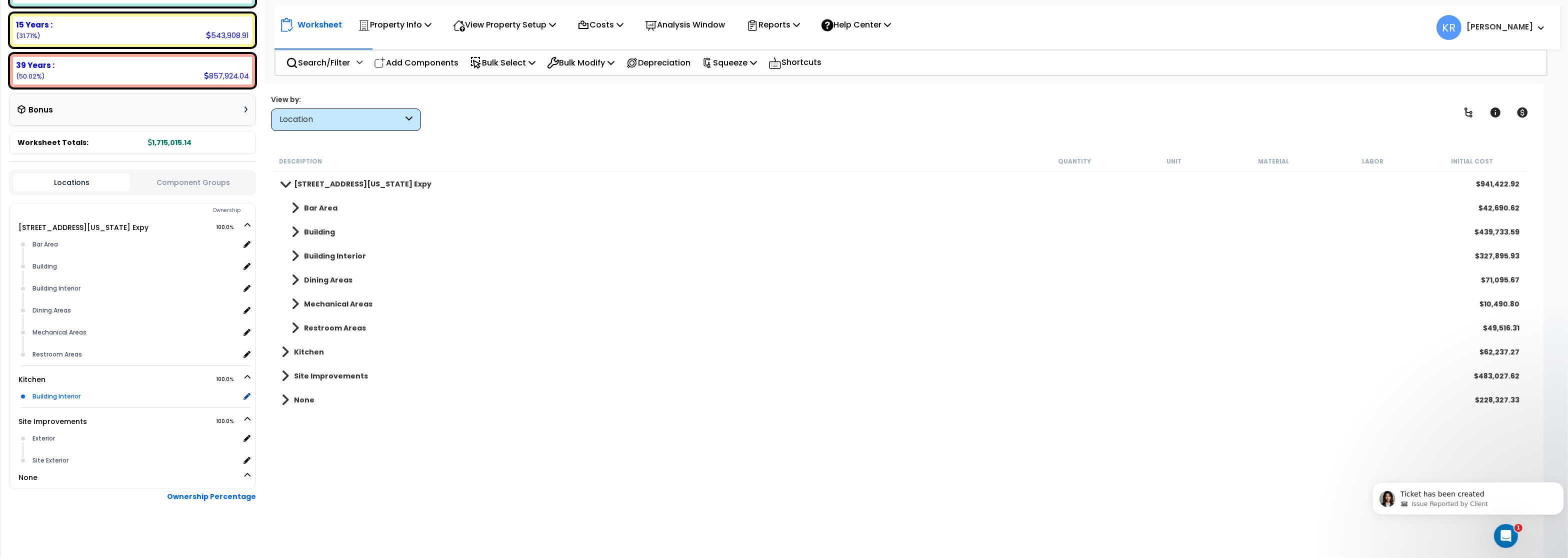
click at [63, 391] on div "Building Interior" at bounding box center [135, 397] width 209 height 12
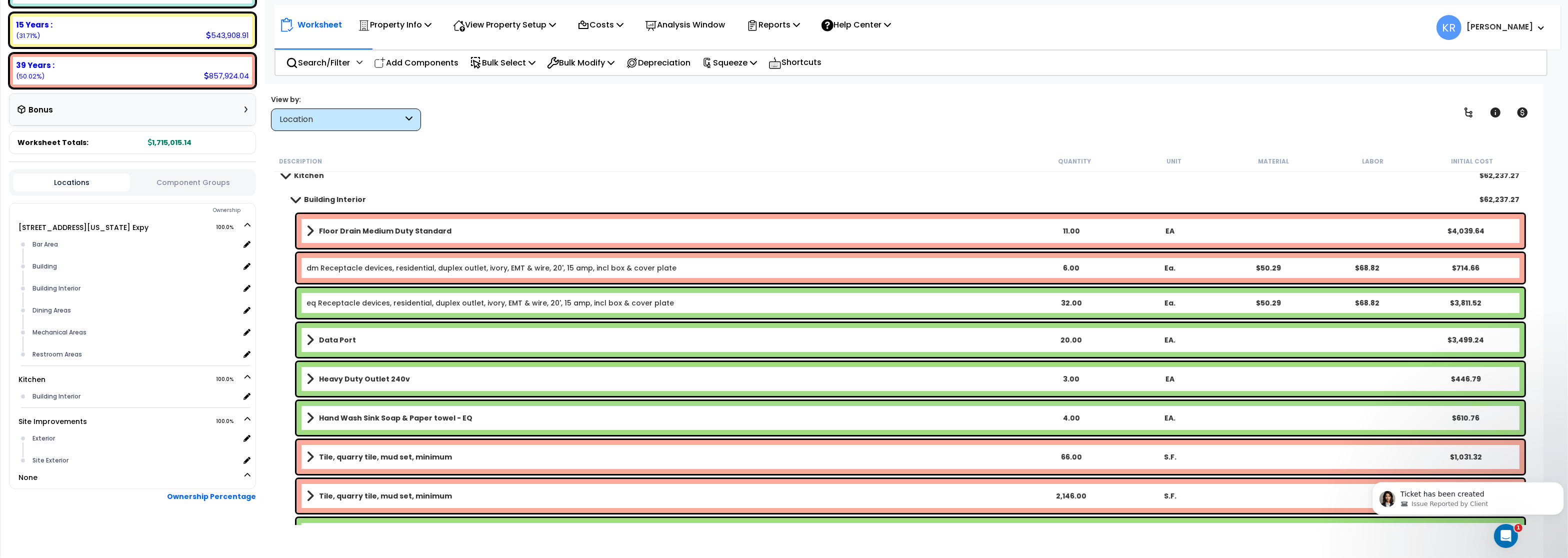
scroll to position [21, 0]
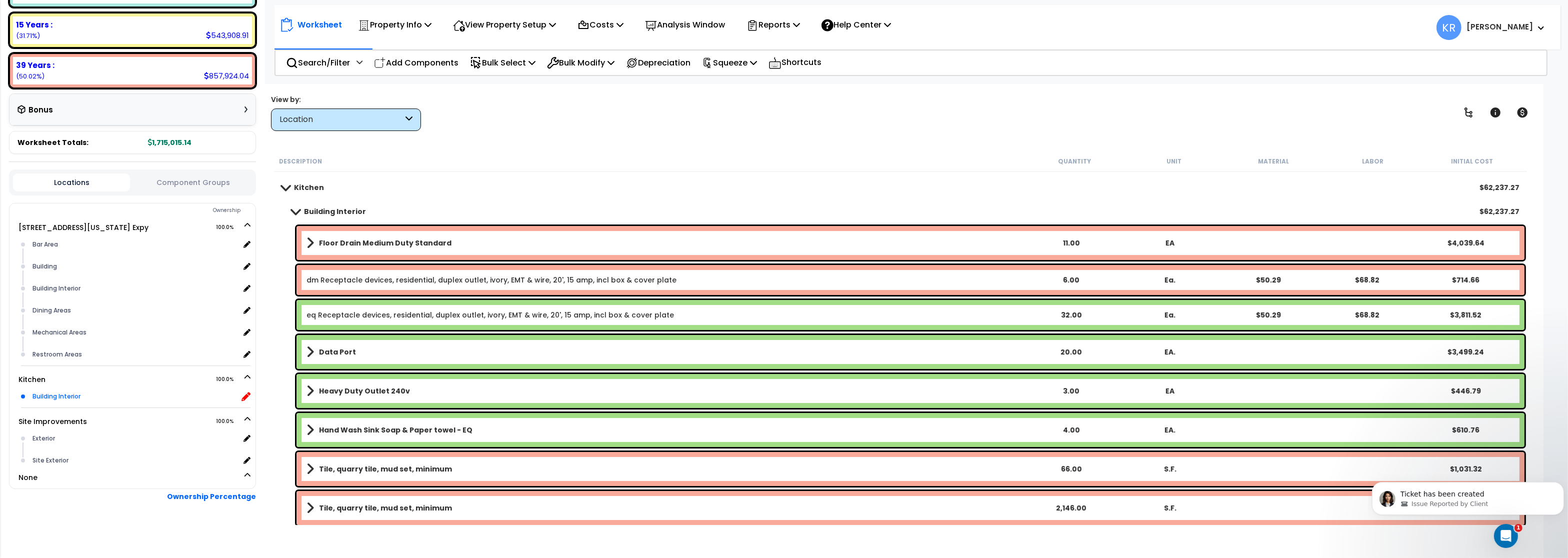
click at [247, 392] on icon at bounding box center [246, 396] width 9 height 9
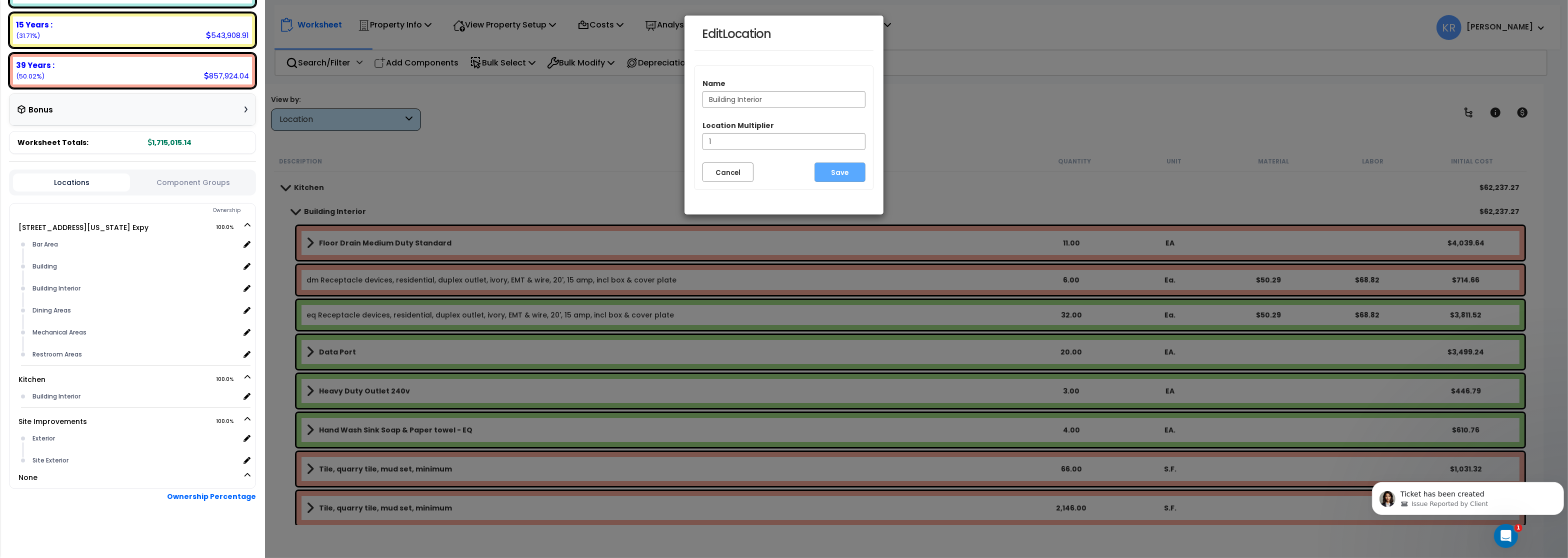
drag, startPoint x: 771, startPoint y: 102, endPoint x: 677, endPoint y: 96, distance: 94.2
click at [702, 96] on input "Building Interior" at bounding box center [784, 100] width 163 height 17
type input "Kitchen Areas"
click at [827, 172] on button "Save" at bounding box center [840, 172] width 51 height 19
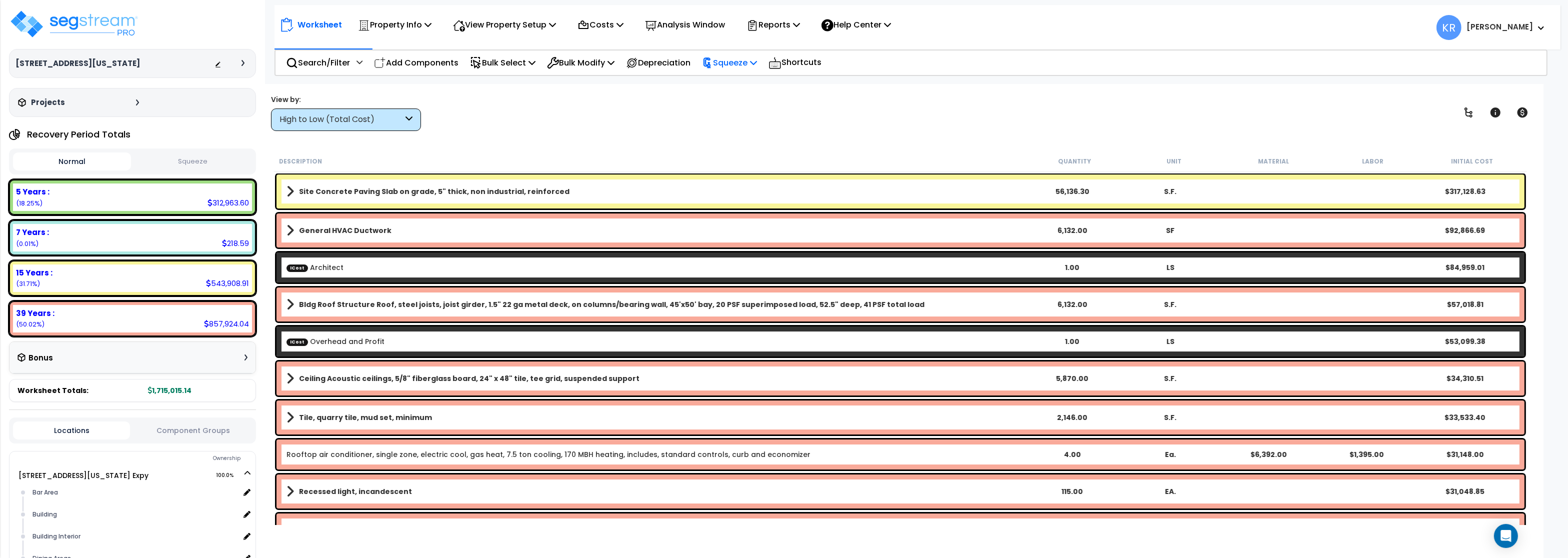
scroll to position [119, 0]
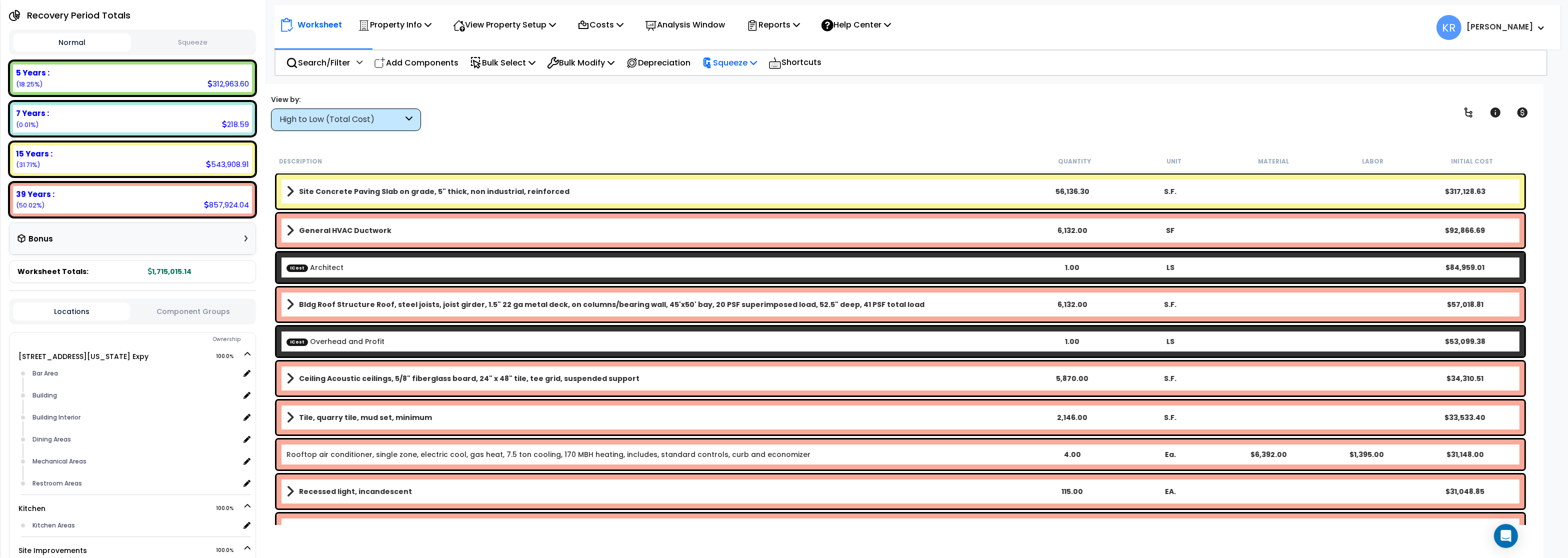
click at [744, 57] on p "Squeeze" at bounding box center [729, 63] width 55 height 13
click at [735, 85] on link "Squeeze" at bounding box center [746, 85] width 99 height 20
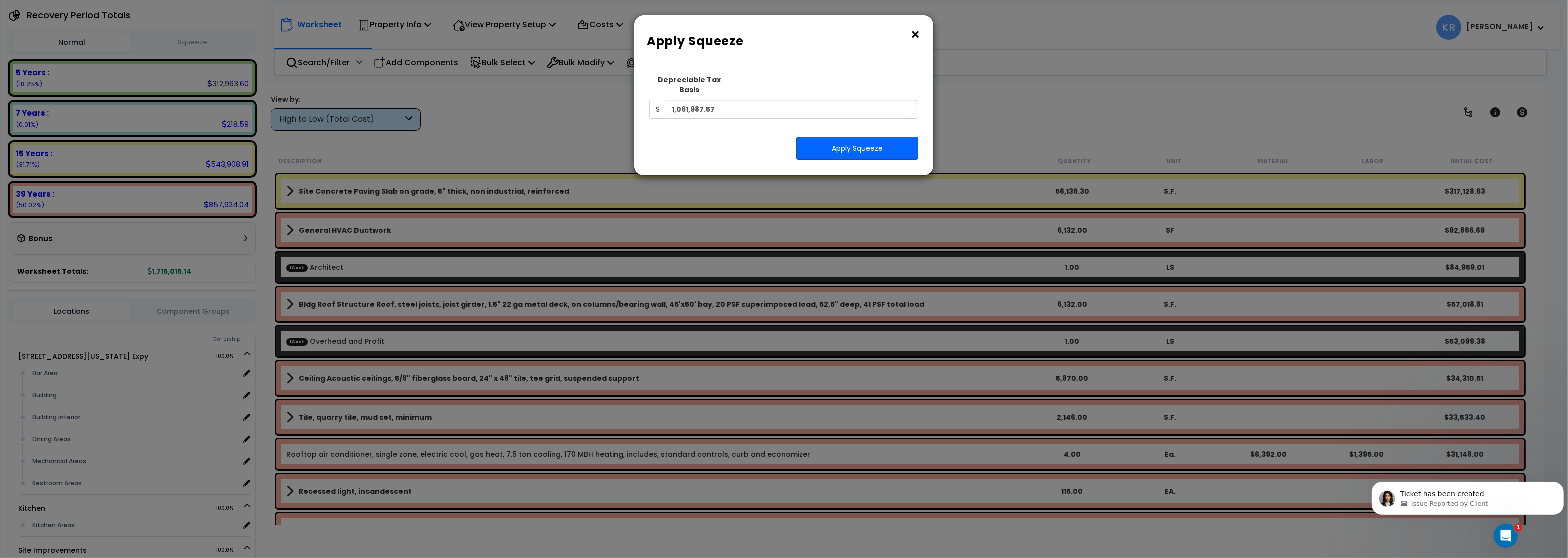
scroll to position [0, 0]
click at [852, 137] on button "Apply Squeeze" at bounding box center [858, 148] width 122 height 23
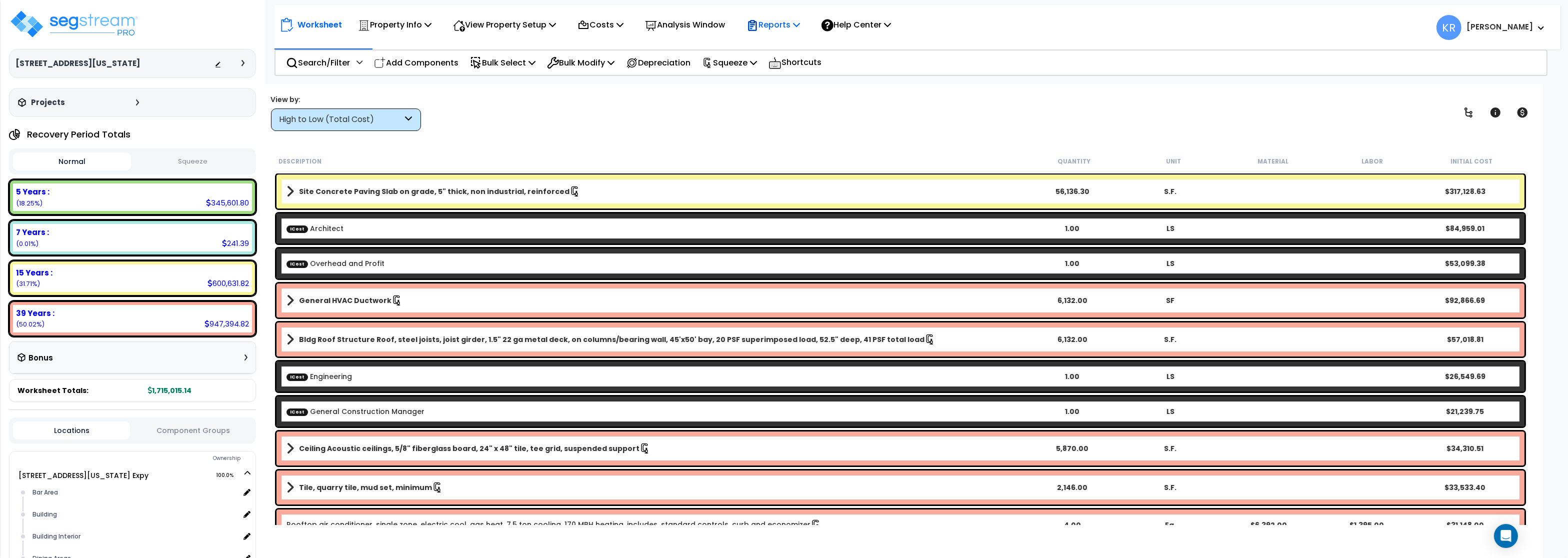
scroll to position [119, 0]
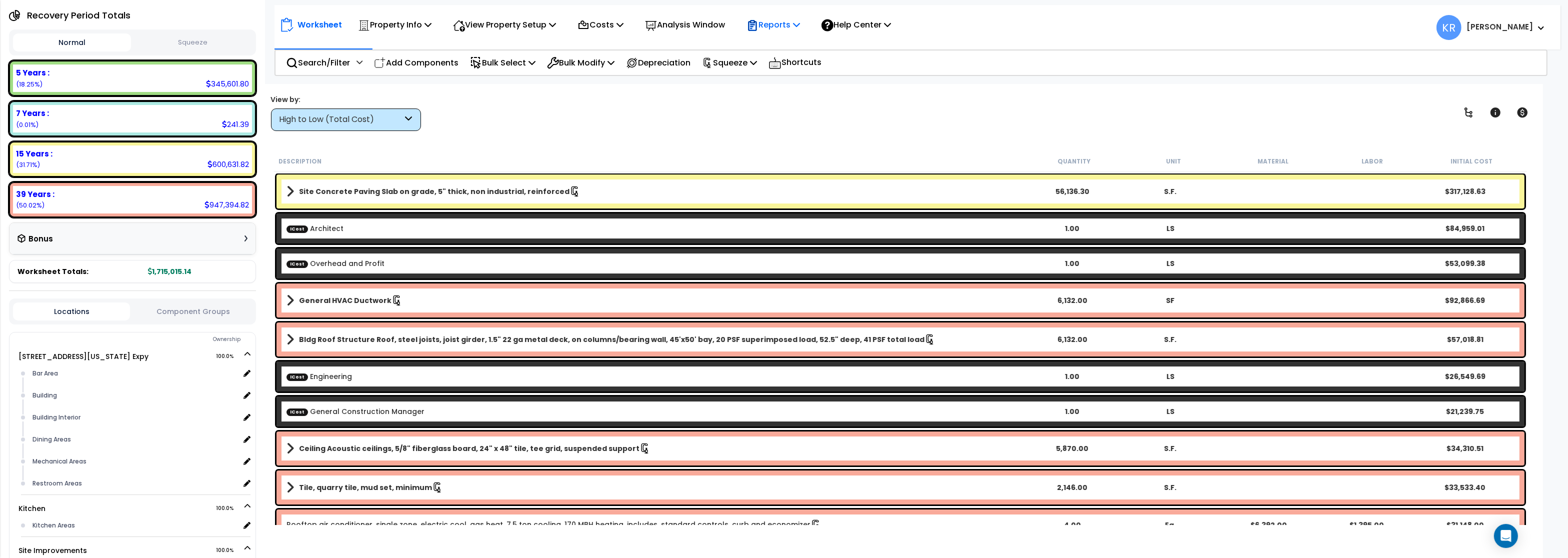
click at [785, 23] on p "Reports" at bounding box center [773, 25] width 54 height 13
click at [777, 49] on link "Get Report" at bounding box center [791, 47] width 99 height 20
click at [0, 0] on div at bounding box center [0, 0] width 0 height 0
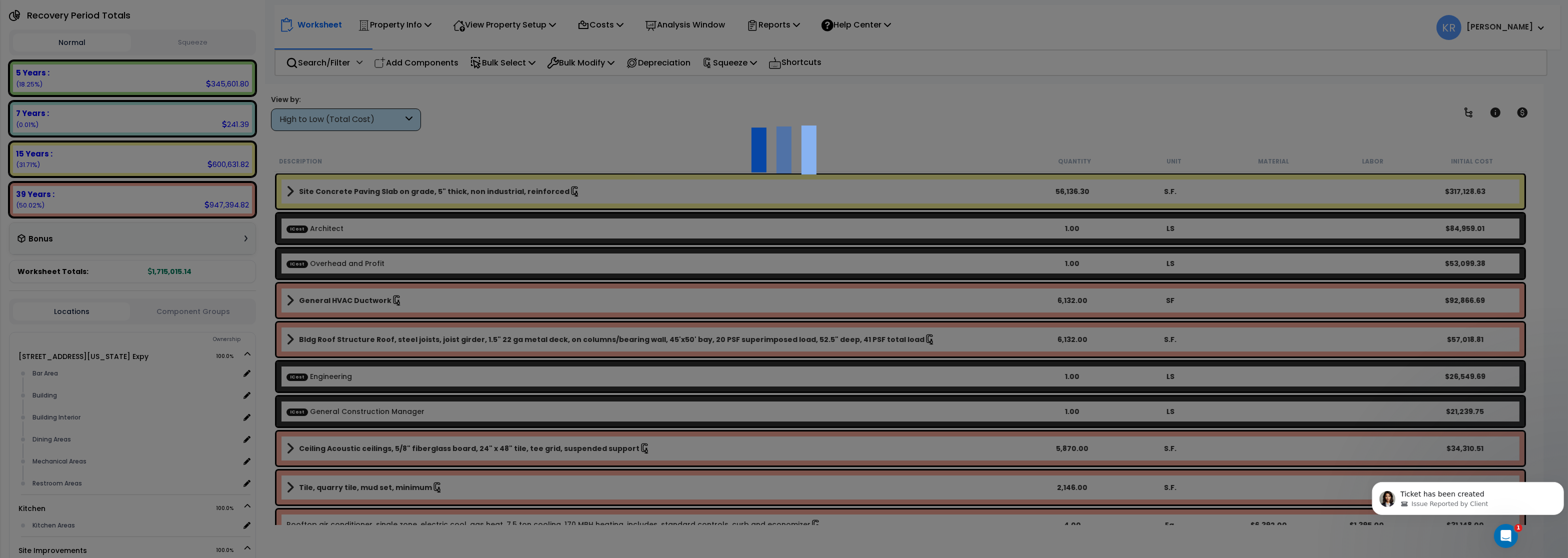
scroll to position [0, 0]
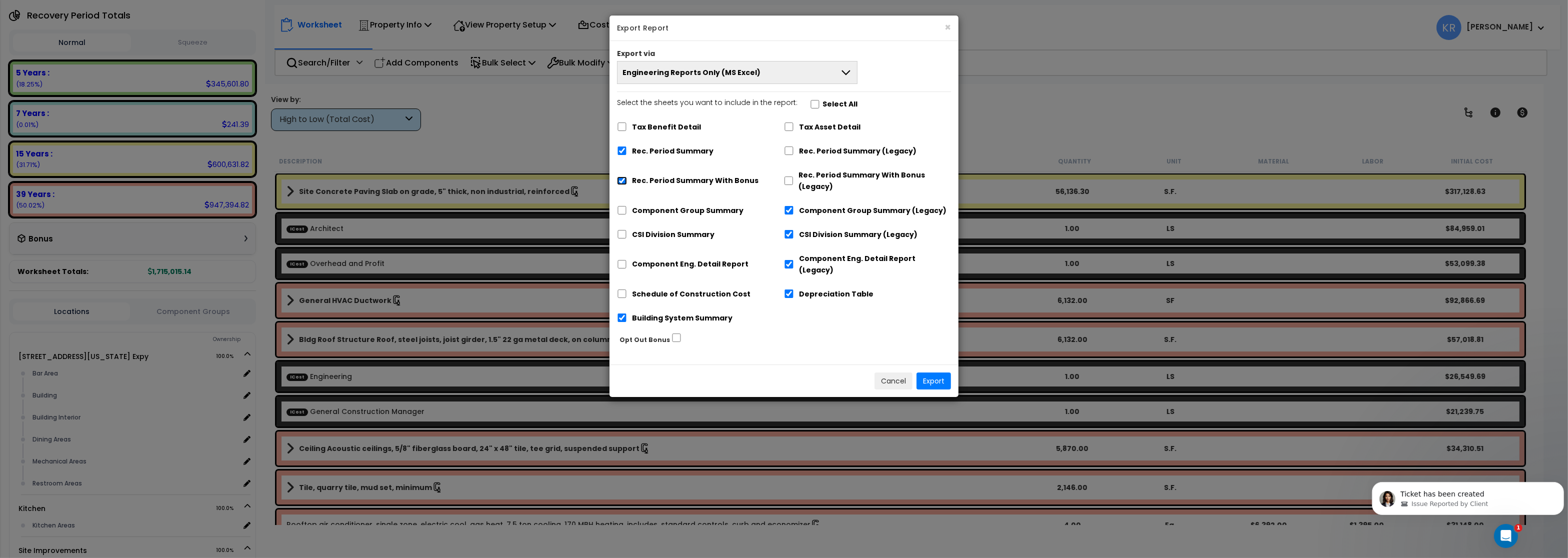
click at [620, 181] on input "Rec. Period Summary With Bonus" at bounding box center [622, 181] width 10 height 9
checkbox input "false"
click at [787, 212] on input "Component Group Summary (Legacy)" at bounding box center [789, 210] width 10 height 9
checkbox input "false"
click at [788, 237] on input "CSI Division Summary (Legacy)" at bounding box center [789, 234] width 10 height 9
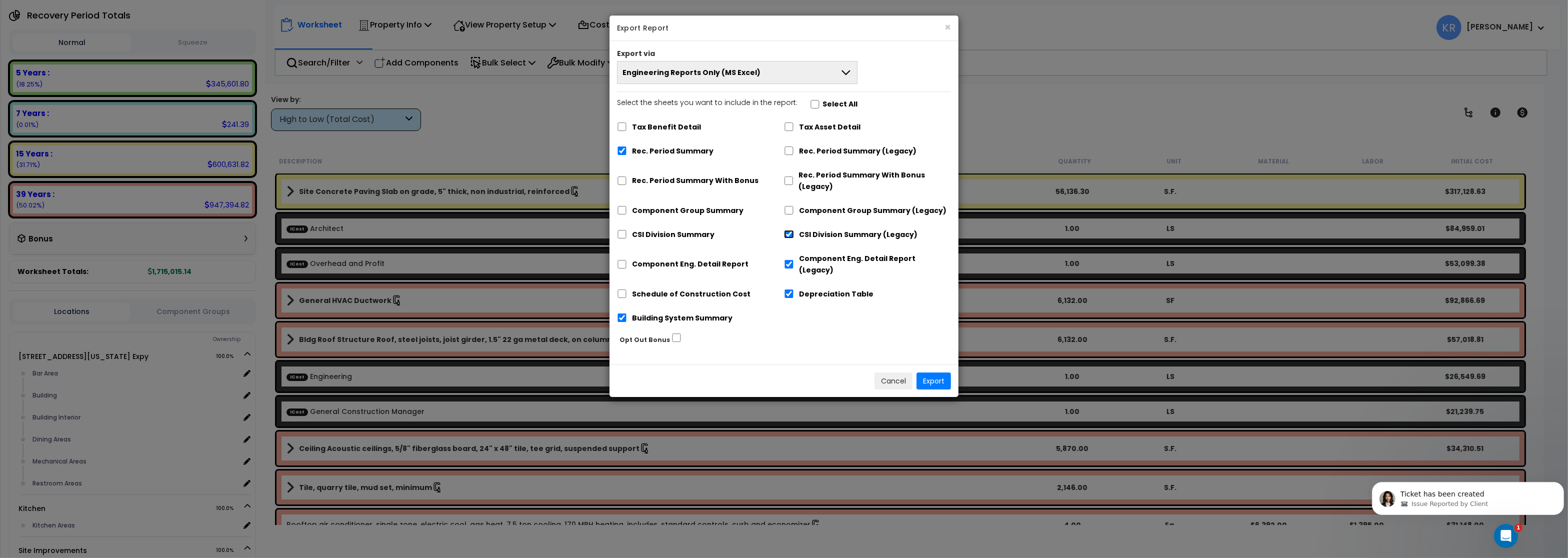
checkbox input "false"
click at [789, 262] on input "Component Eng. Detail Report (Legacy)" at bounding box center [789, 264] width 10 height 9
checkbox input "false"
click at [791, 290] on input "Depreciation Table" at bounding box center [789, 294] width 10 height 9
checkbox input "false"
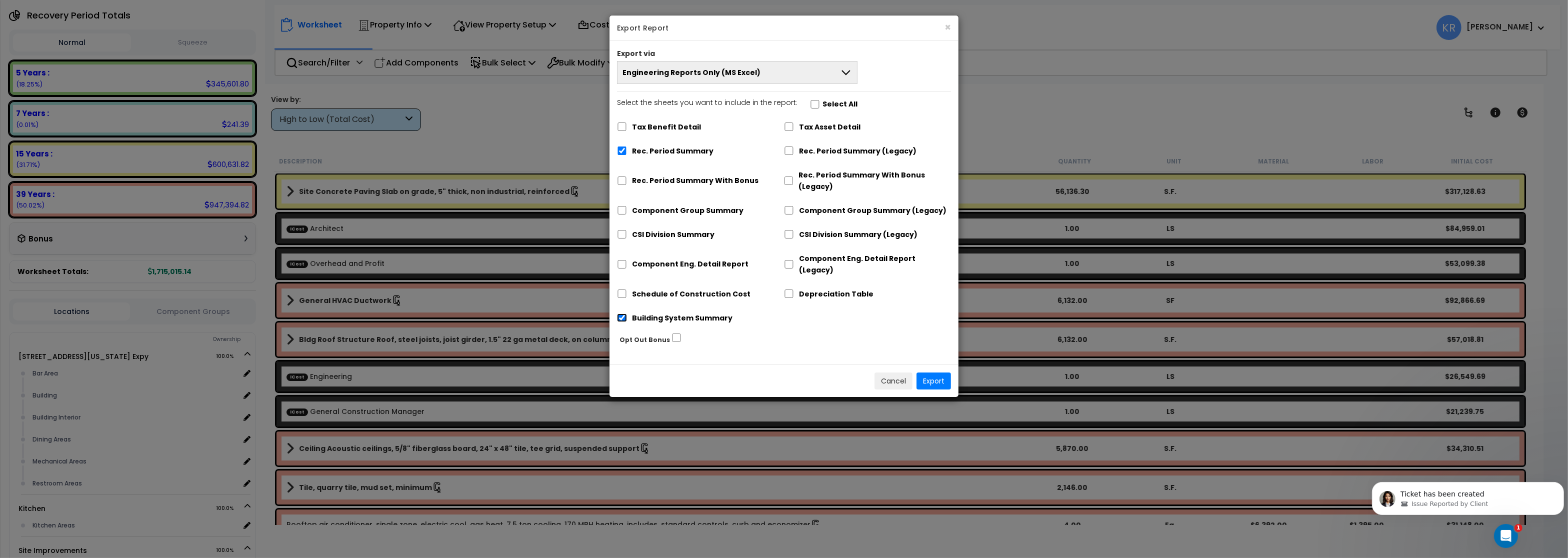
click at [624, 313] on input "Building System Summary" at bounding box center [622, 318] width 10 height 9
checkbox input "false"
click at [932, 372] on button "Export" at bounding box center [934, 381] width 35 height 17
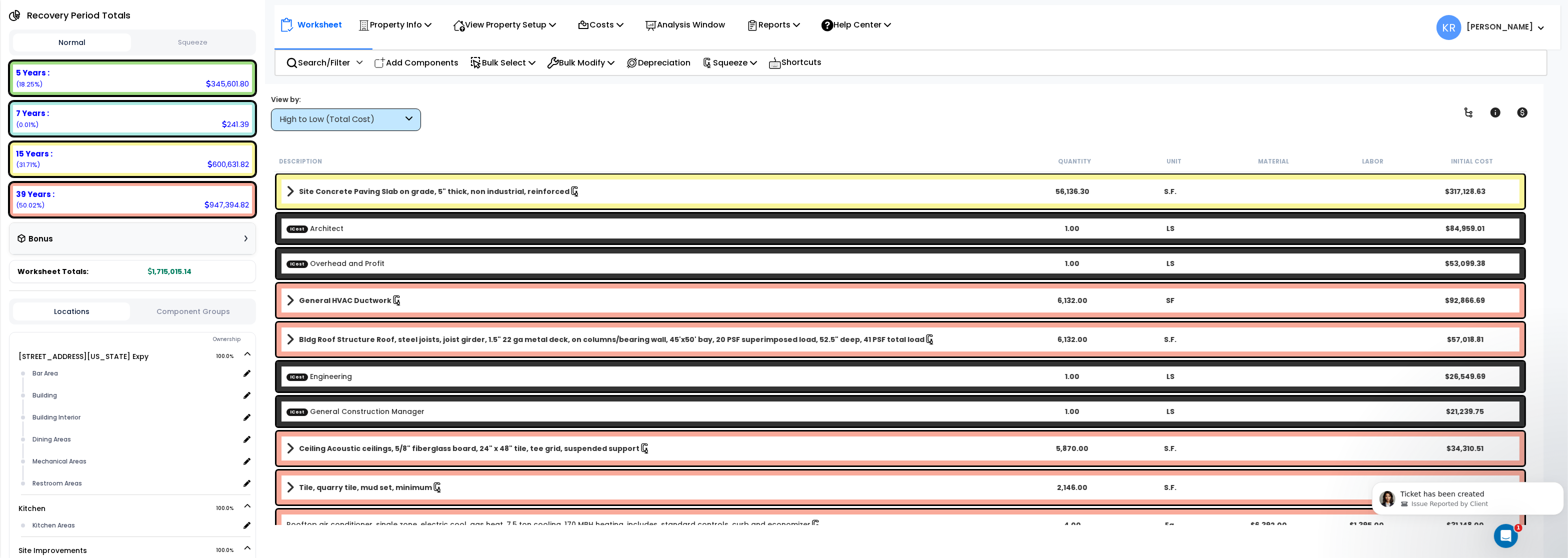
click at [1326, 2] on div "Property Name DB Costs Setup Indirect Costs Direct Costs Costs Setup Rapid Take…" at bounding box center [784, 21] width 1568 height 40
click at [210, 43] on button "Squeeze" at bounding box center [192, 43] width 118 height 18
click at [774, 23] on p "Reports" at bounding box center [773, 25] width 54 height 13
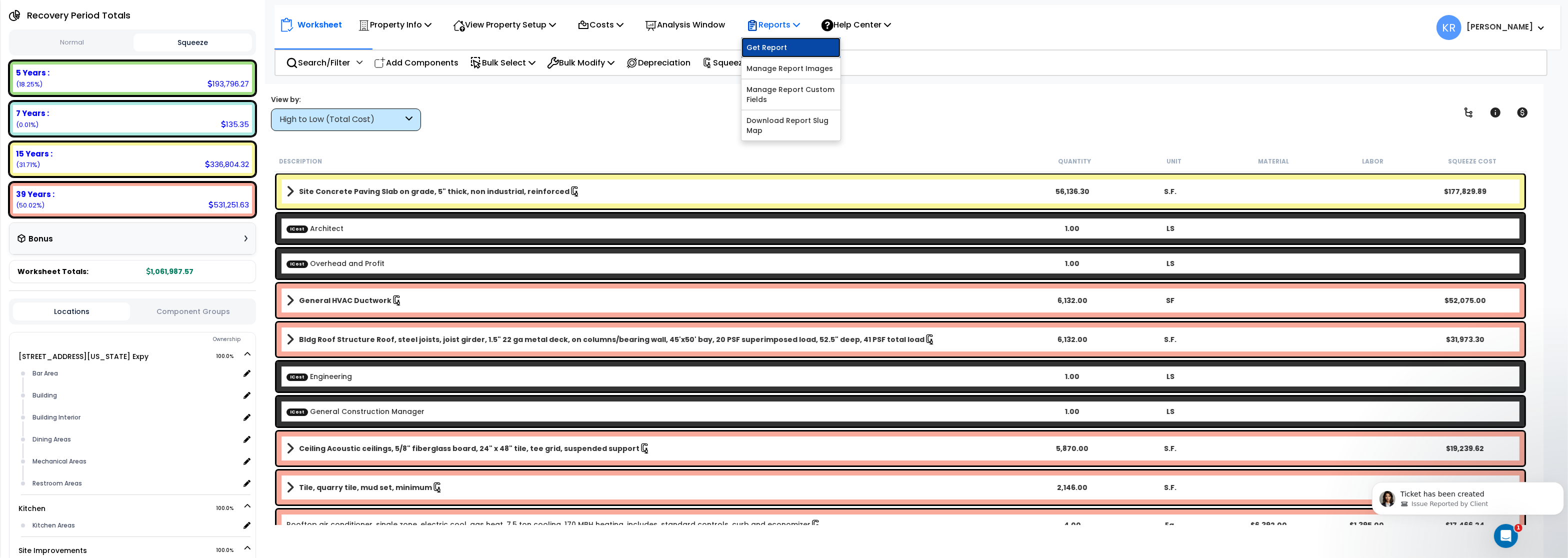
click at [787, 49] on link "Get Report" at bounding box center [791, 47] width 99 height 20
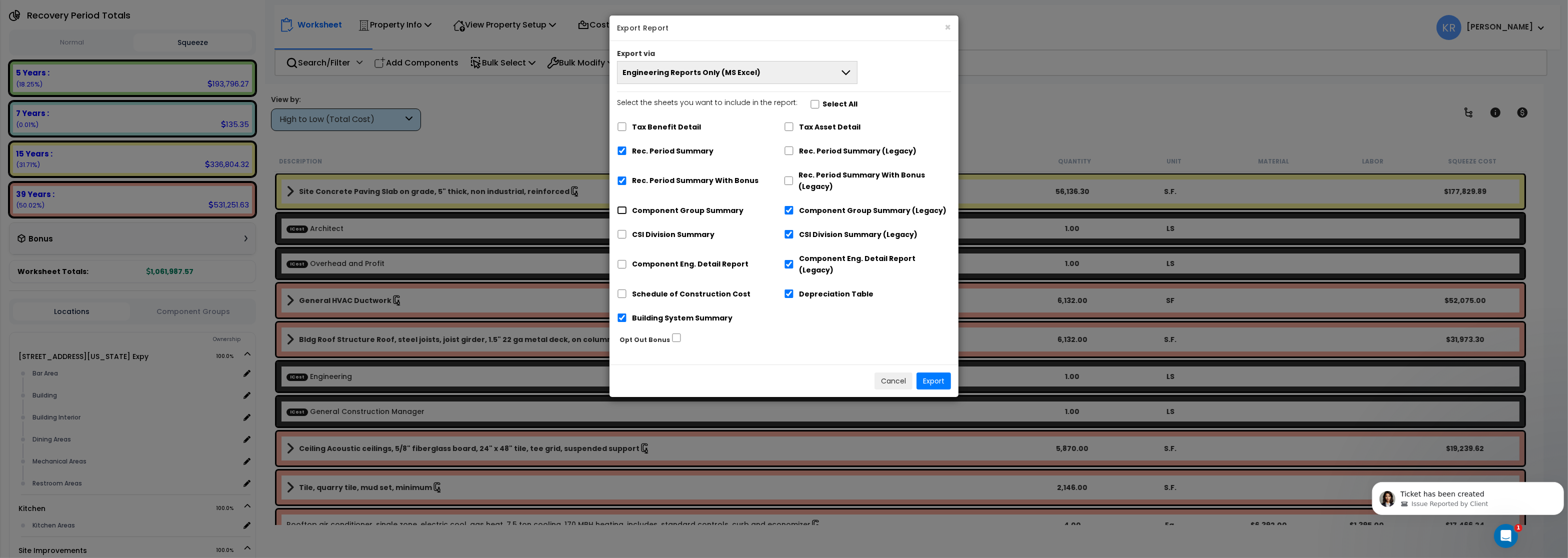
click at [620, 212] on input "Component Group Summary" at bounding box center [622, 210] width 10 height 9
checkbox input "true"
checkbox input "false"
drag, startPoint x: 623, startPoint y: 235, endPoint x: 623, endPoint y: 248, distance: 13.0
click at [623, 235] on input "CSI Division Summary" at bounding box center [622, 234] width 10 height 9
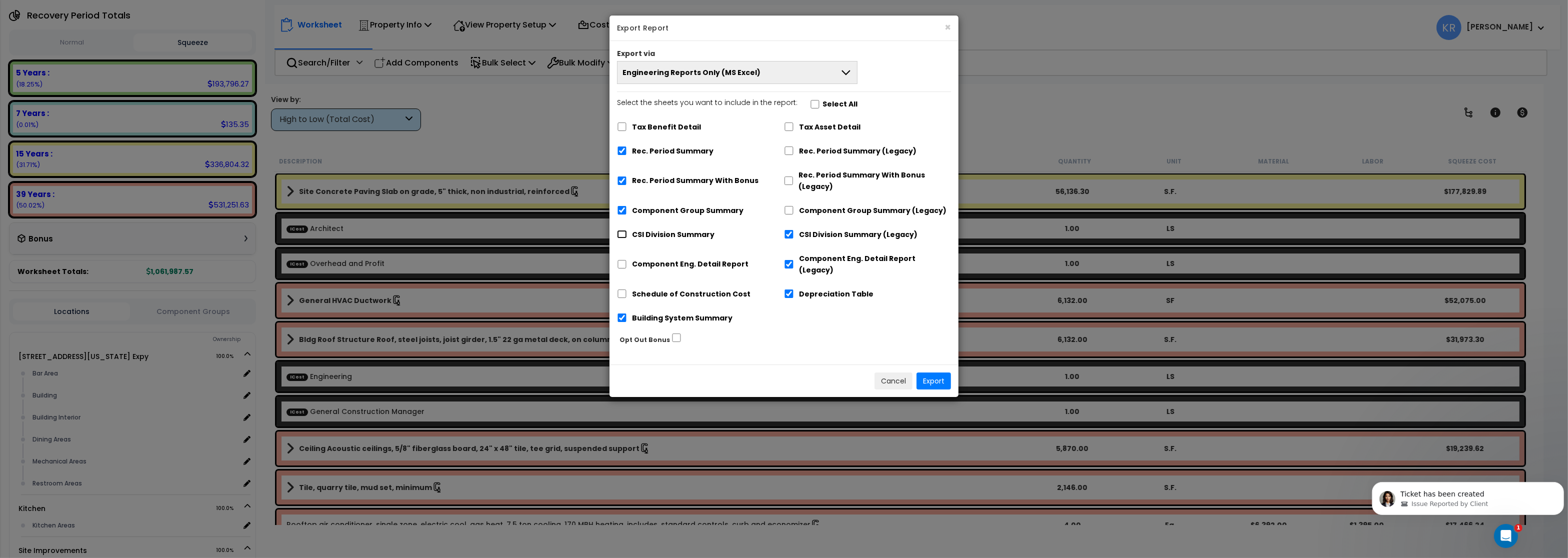
checkbox input "true"
checkbox input "false"
click at [620, 260] on input "Component Eng. Detail Report" at bounding box center [622, 264] width 10 height 9
checkbox input "true"
checkbox input "false"
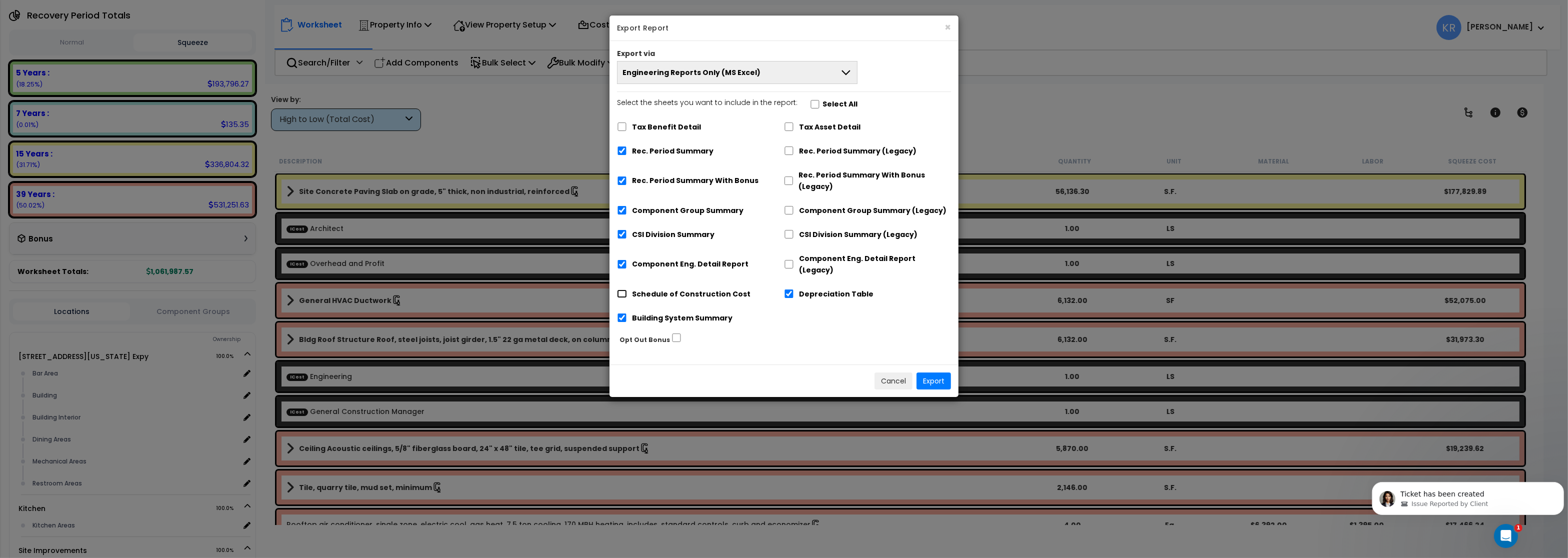
click at [621, 290] on input "Schedule of Construction Cost" at bounding box center [622, 294] width 10 height 9
checkbox input "true"
click at [789, 290] on input "Depreciation Table" at bounding box center [789, 294] width 10 height 9
checkbox input "false"
click at [933, 372] on button "Export" at bounding box center [934, 381] width 35 height 17
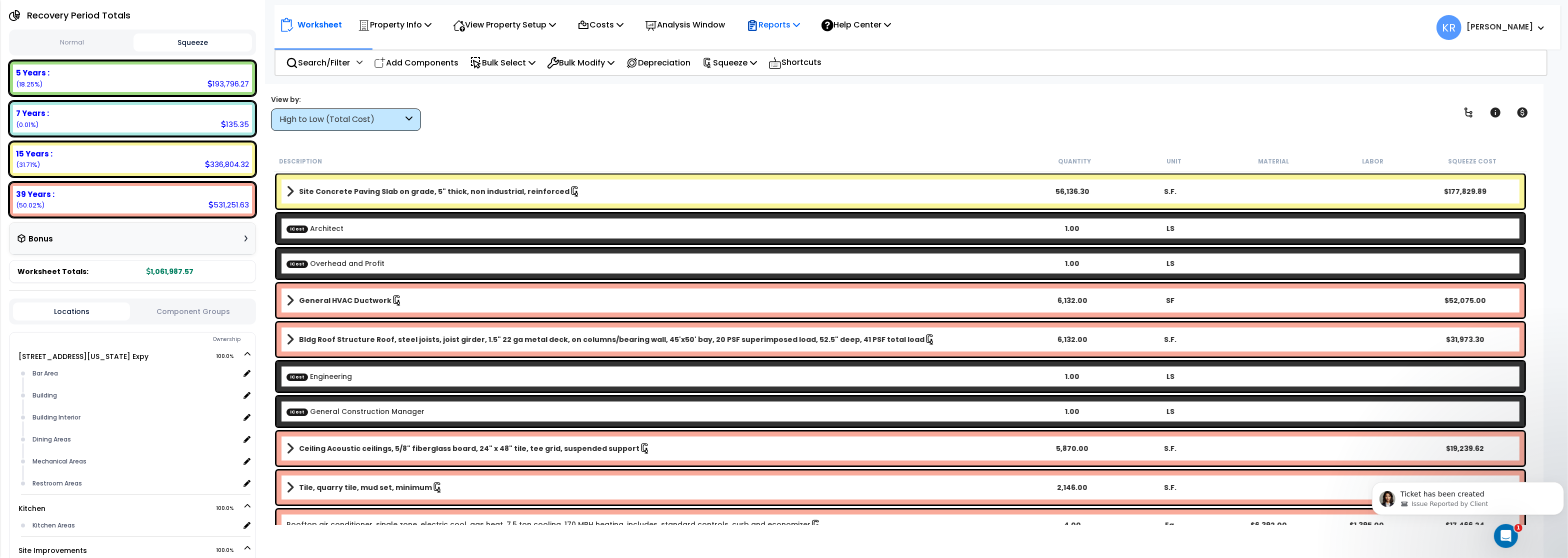
click at [800, 29] on p "Reports" at bounding box center [773, 25] width 54 height 13
click at [783, 52] on link "Get Report" at bounding box center [791, 47] width 99 height 20
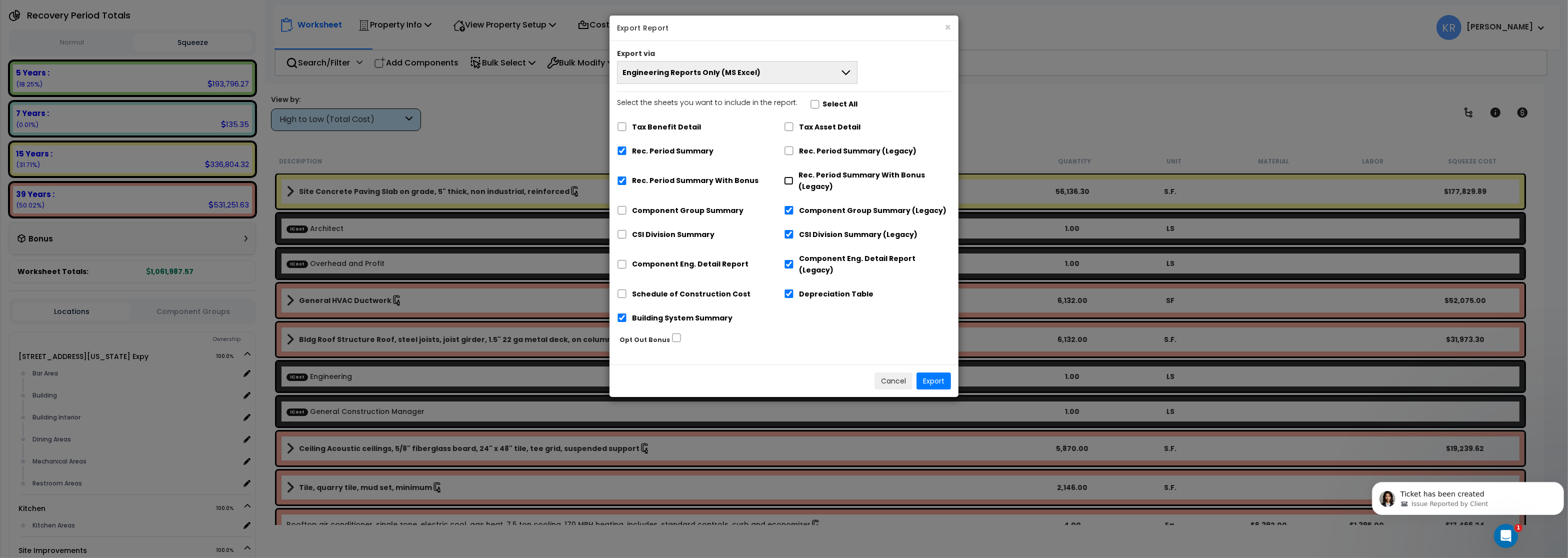
click at [790, 180] on input "Rec. Period Summary With Bonus (Legacy)" at bounding box center [789, 181] width 10 height 9
checkbox input "true"
checkbox input "false"
click at [791, 152] on input "Rec. Period Summary (Legacy)" at bounding box center [789, 151] width 10 height 9
checkbox input "true"
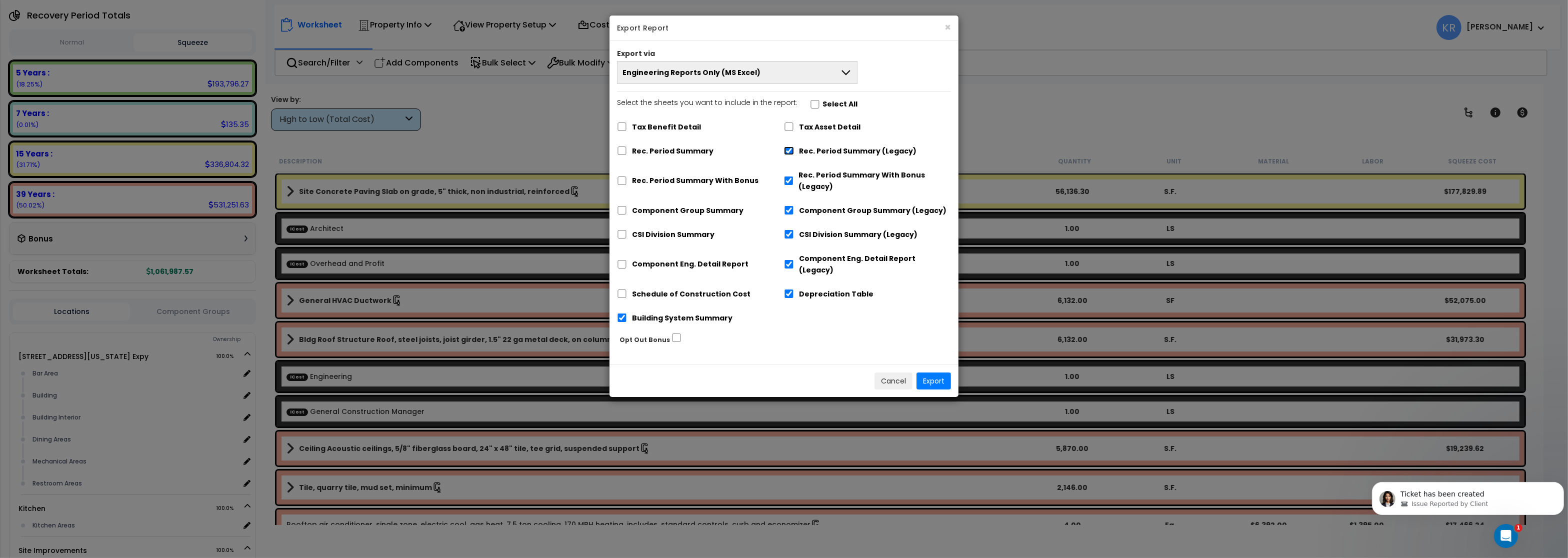
checkbox input "false"
click at [793, 127] on input "Tax Asset Detail" at bounding box center [789, 127] width 10 height 9
checkbox input "true"
click at [620, 313] on input "Building System Summary" at bounding box center [622, 318] width 10 height 9
checkbox input "false"
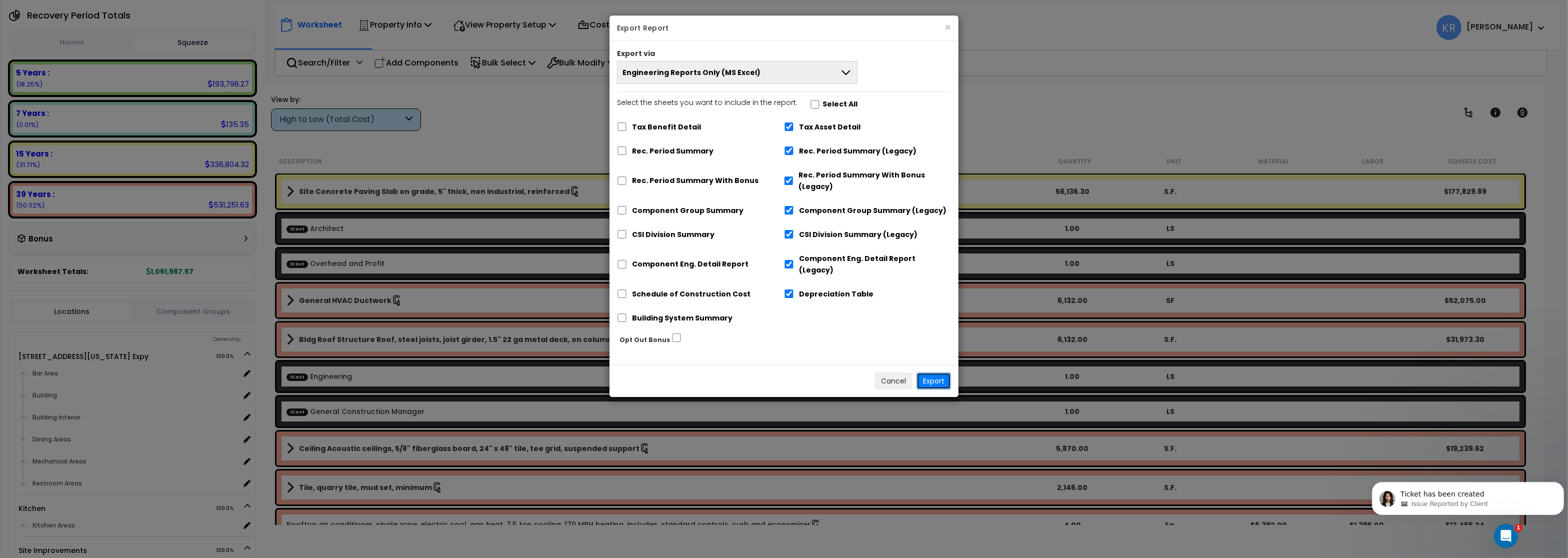
click at [937, 372] on button "Export" at bounding box center [934, 381] width 35 height 17
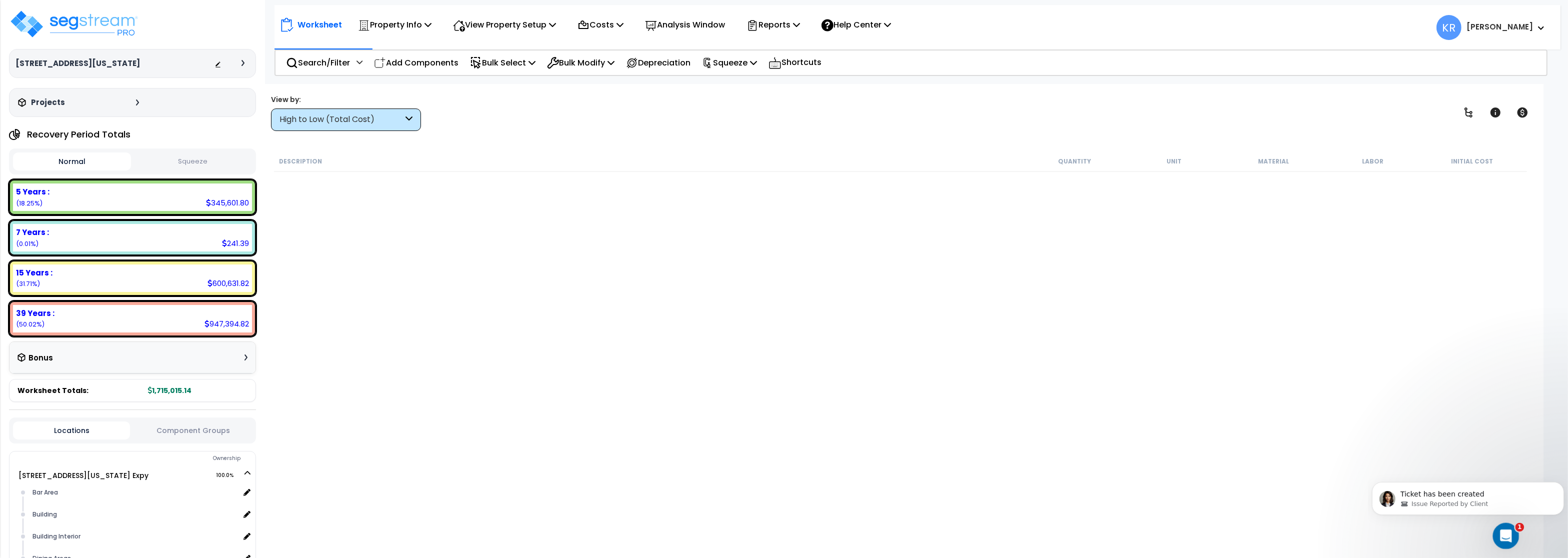
click at [1502, 532] on icon "Open Intercom Messenger" at bounding box center [1505, 534] width 16 height 16
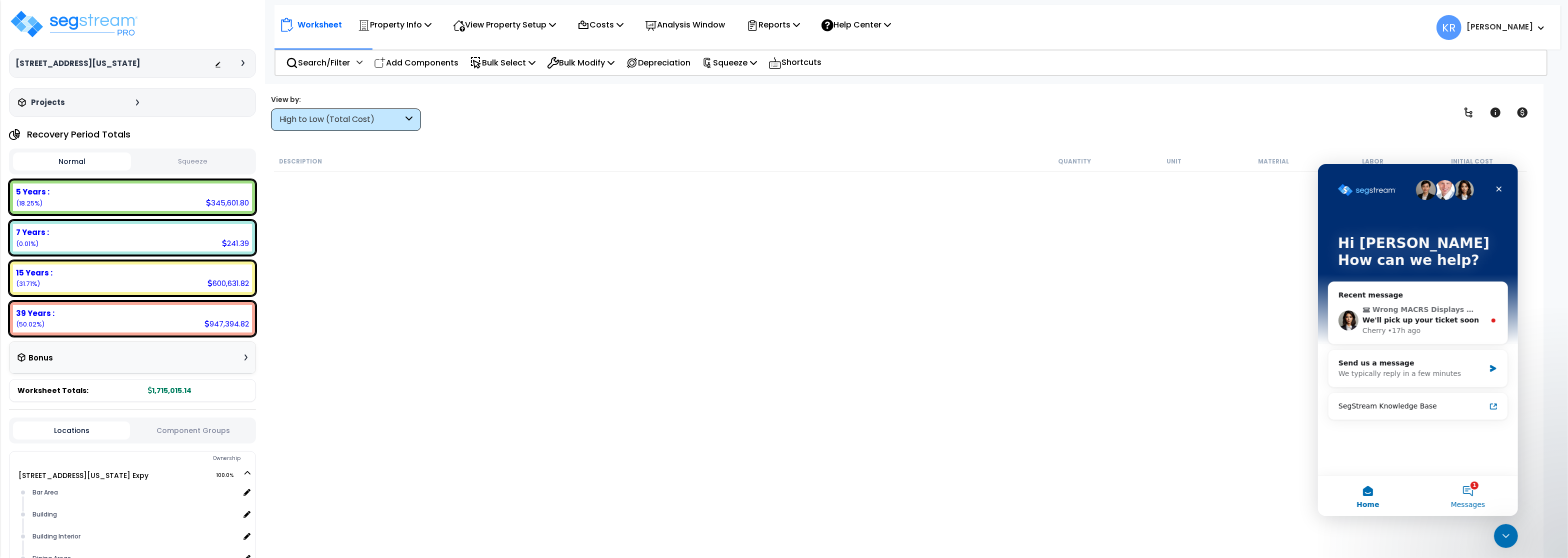
click at [1459, 489] on button "1 Messages" at bounding box center [1468, 495] width 100 height 40
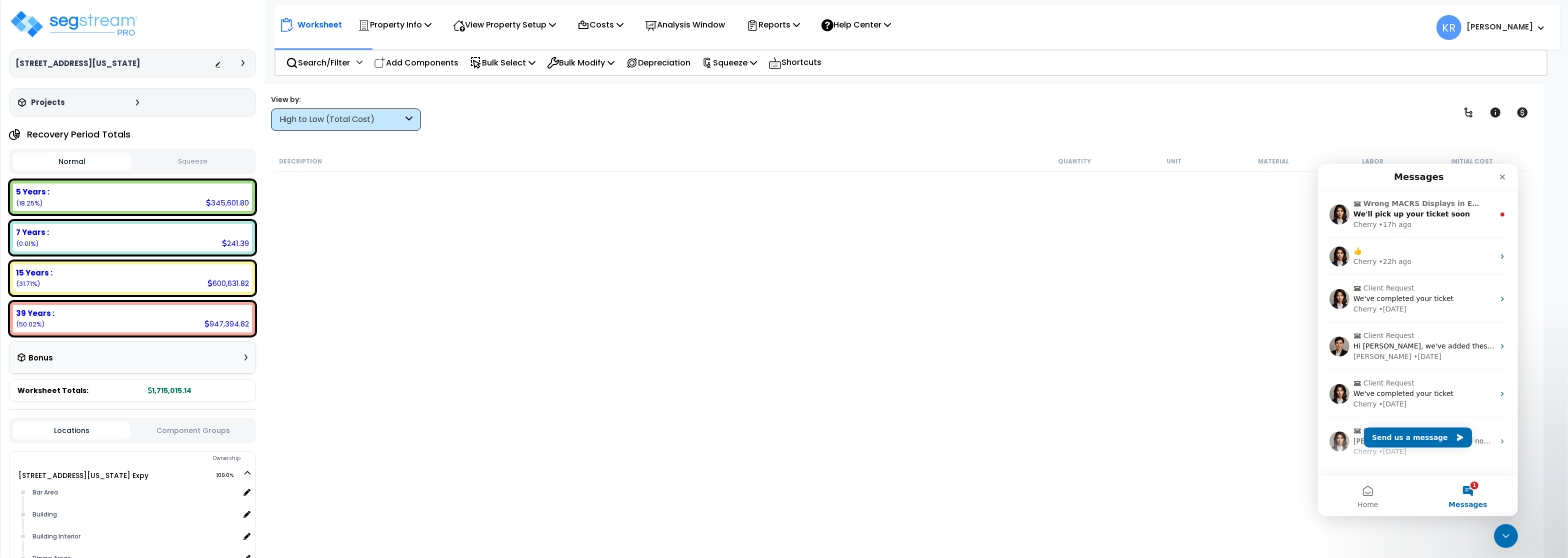
click at [1470, 489] on button "1 Messages" at bounding box center [1468, 495] width 100 height 40
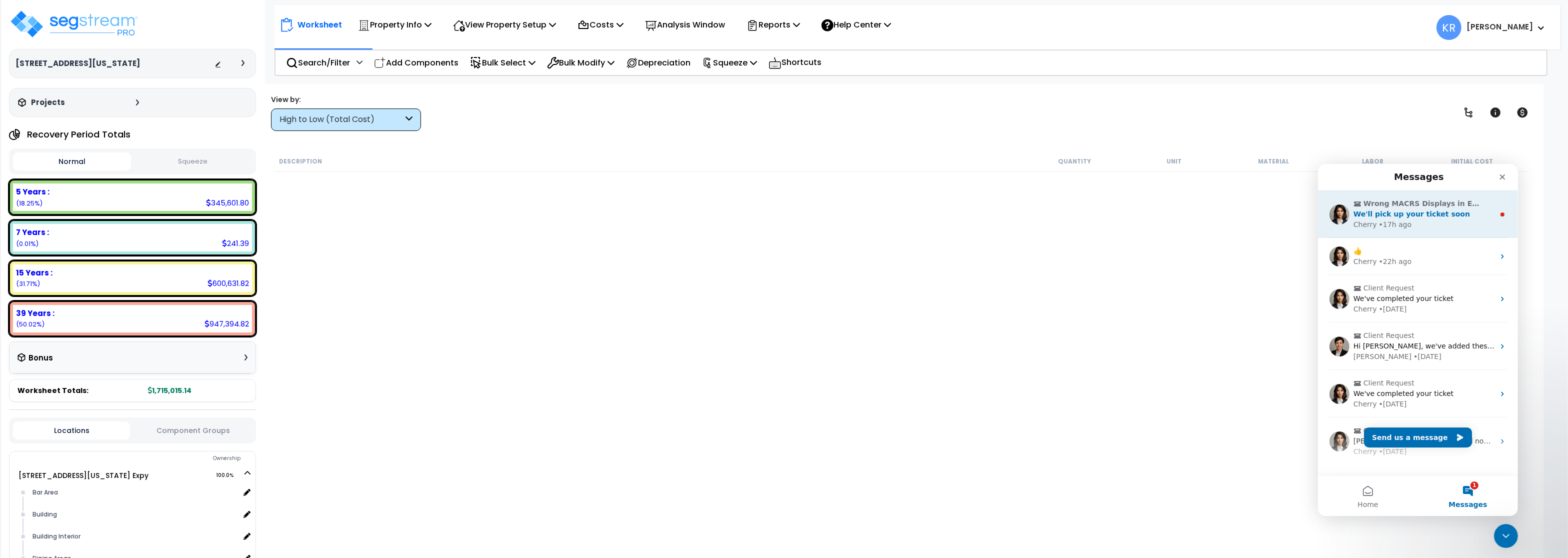
click at [1379, 206] on span "Wrong MACRS Displays in Edit Item Modal" at bounding box center [1423, 203] width 119 height 10
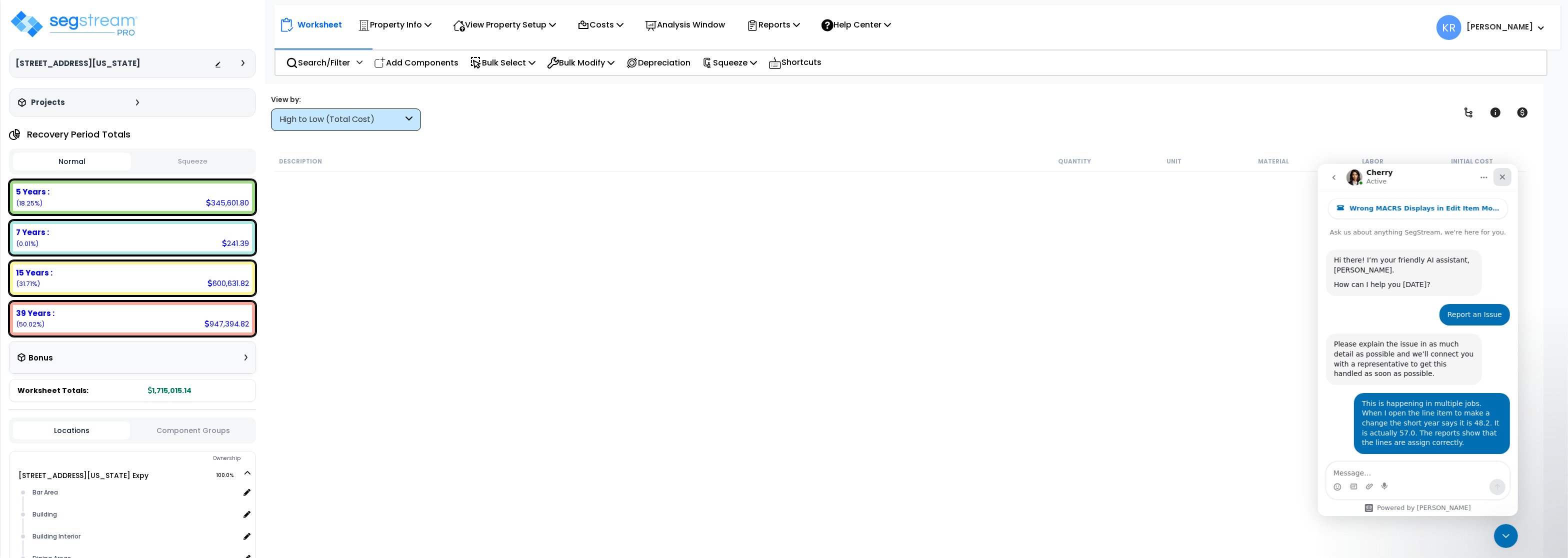
scroll to position [284, 0]
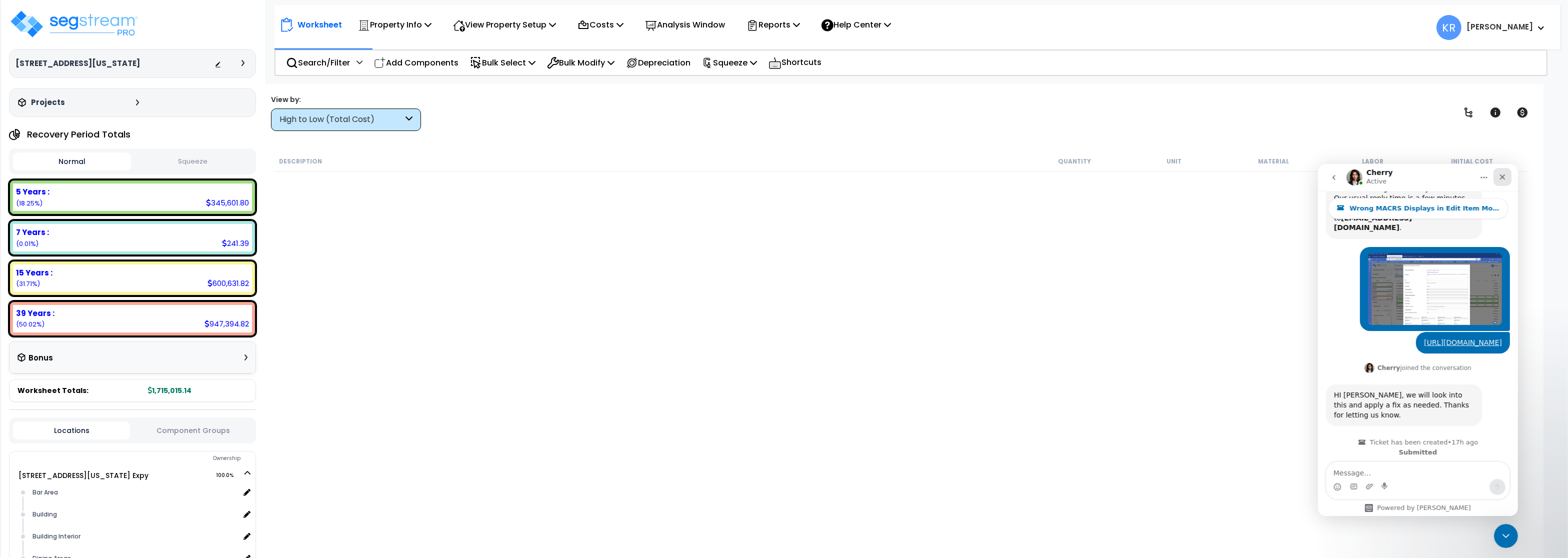
click at [1500, 172] on div "Close" at bounding box center [1502, 176] width 18 height 18
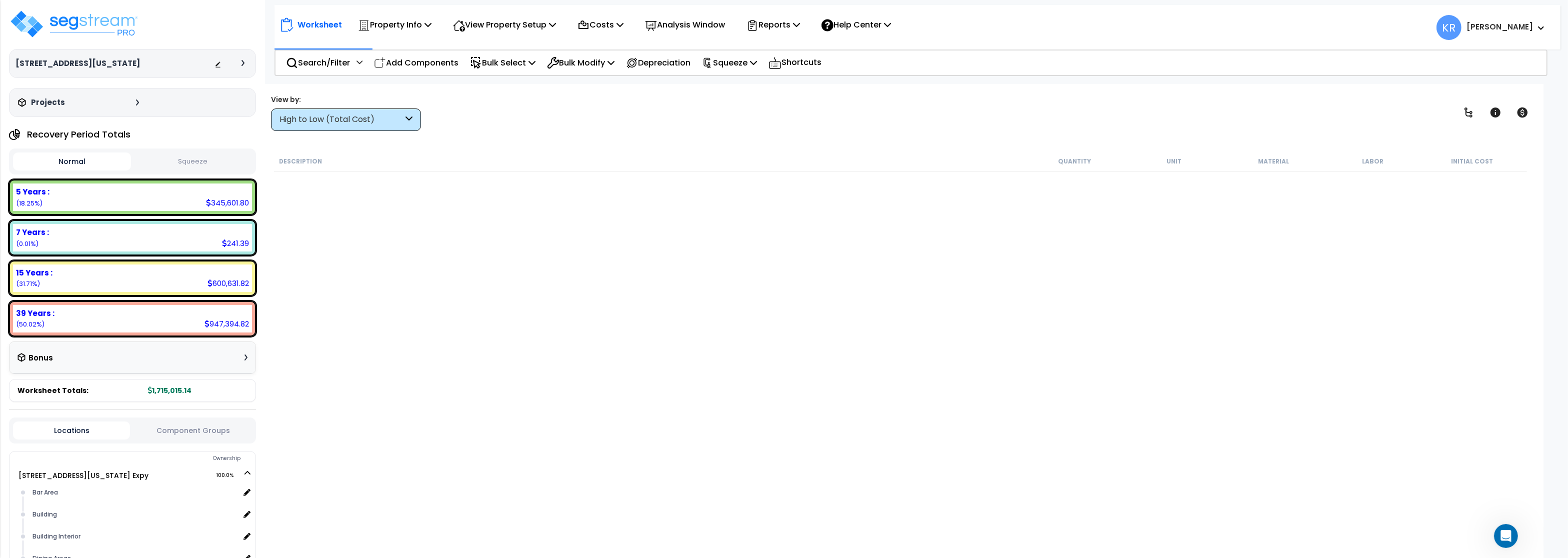
scroll to position [0, 0]
click at [66, 26] on img at bounding box center [74, 24] width 130 height 30
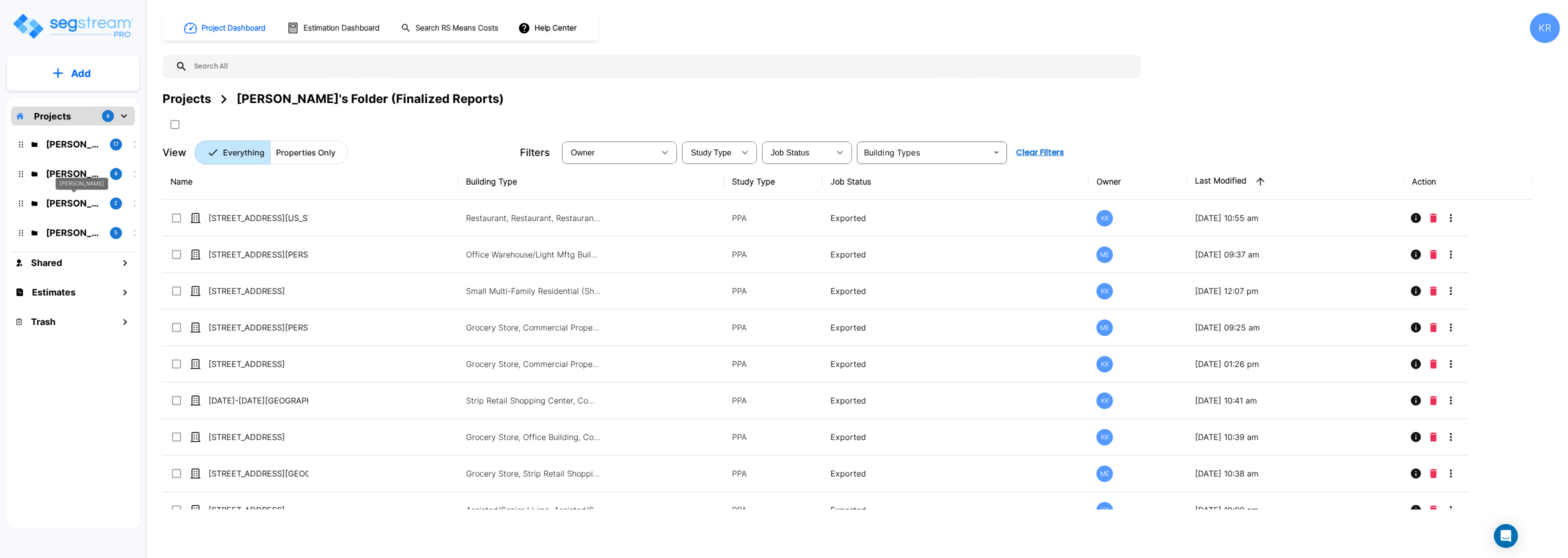
click at [63, 203] on p "[PERSON_NAME]" at bounding box center [74, 203] width 56 height 13
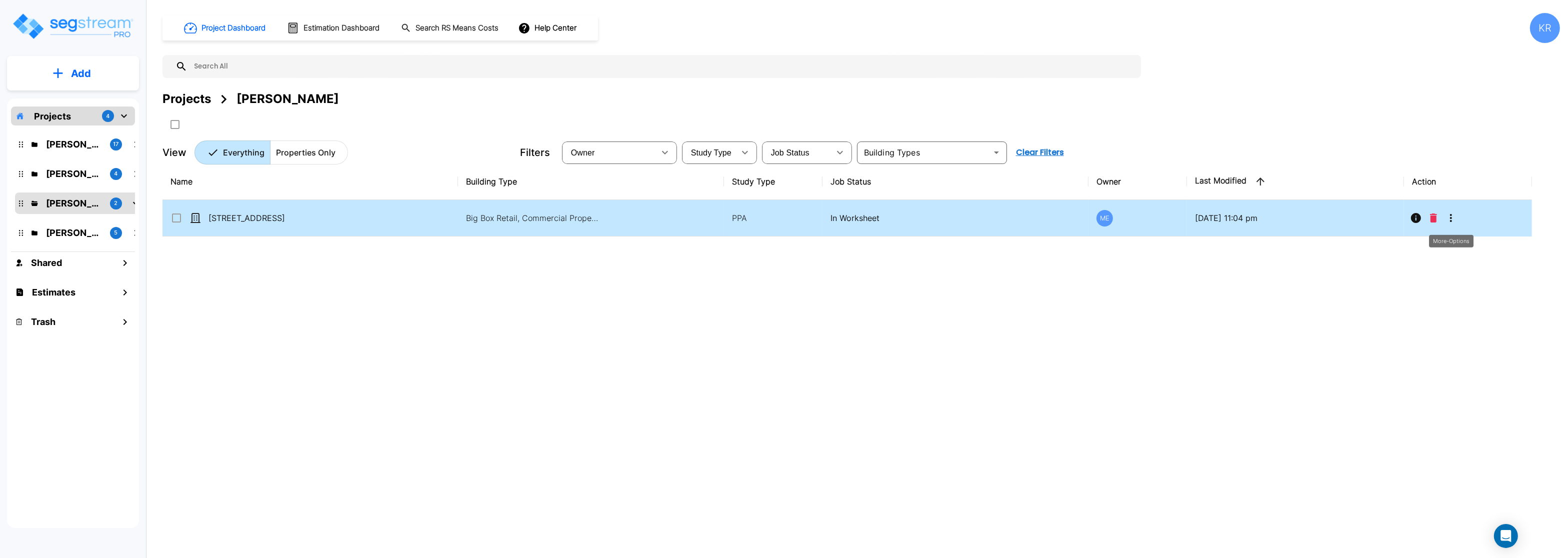
click at [1453, 220] on icon "More-Options" at bounding box center [1451, 218] width 12 height 12
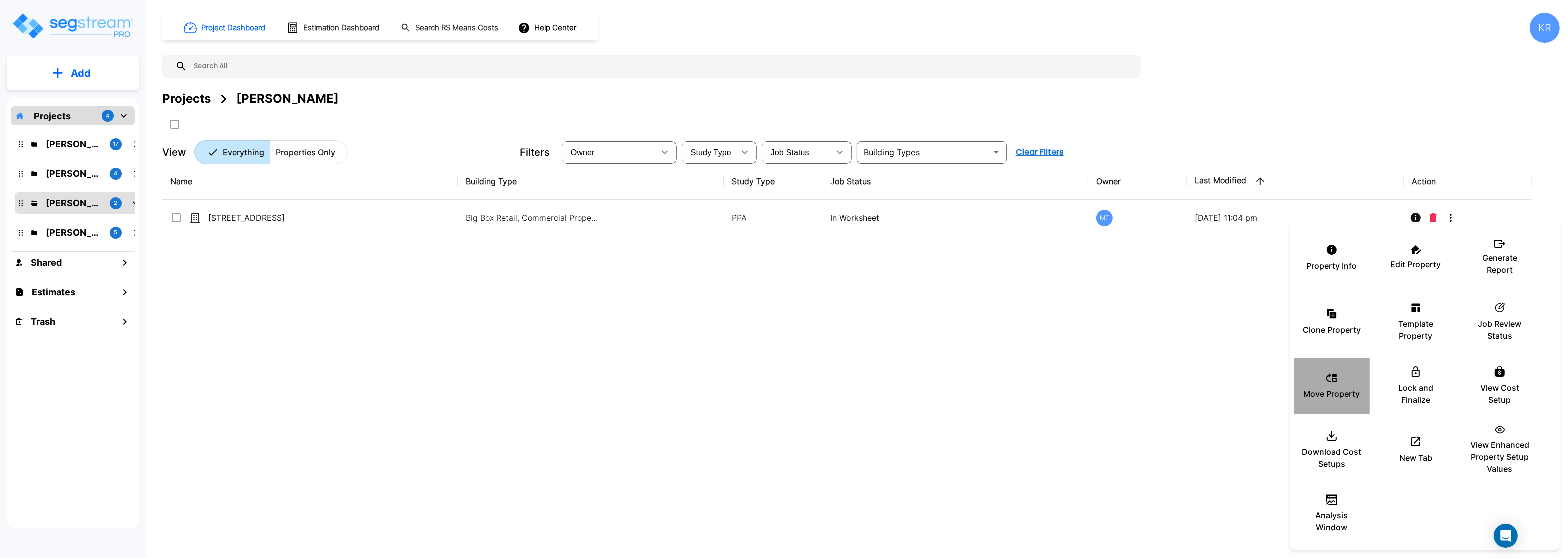
click at [1330, 383] on icon at bounding box center [1332, 378] width 12 height 12
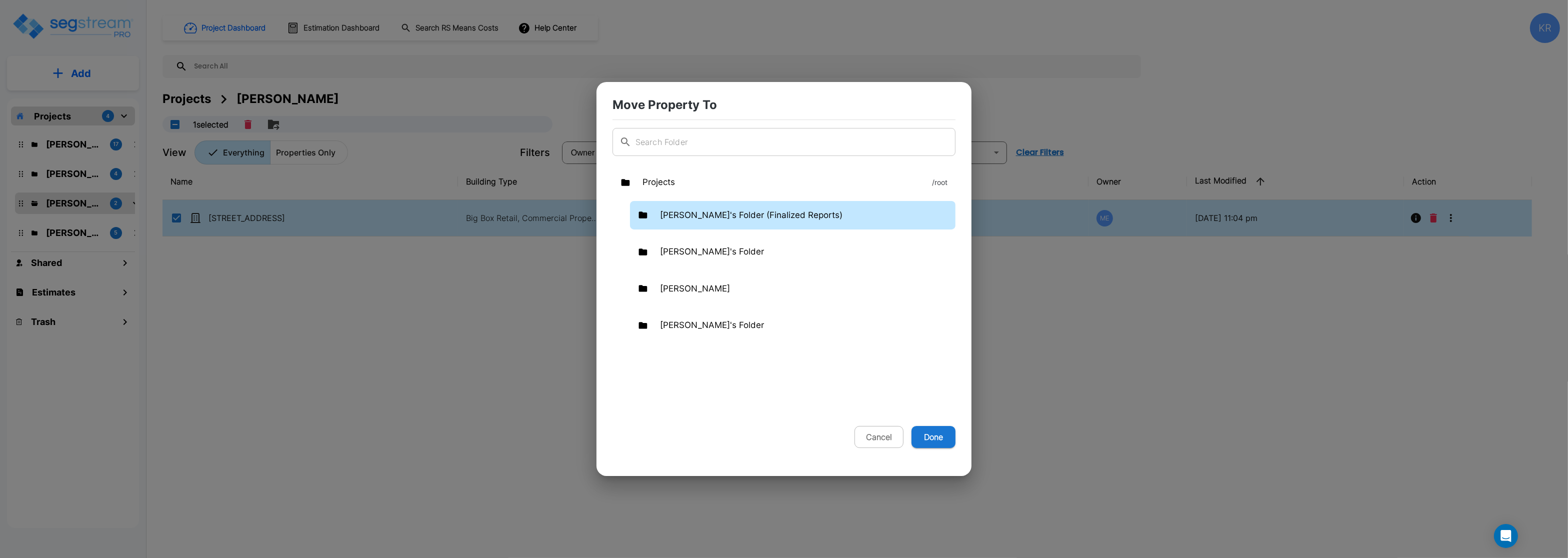
click at [685, 217] on p "Kristina's Folder (Finalized Reports)" at bounding box center [751, 215] width 183 height 13
click at [934, 437] on button "Done" at bounding box center [933, 437] width 44 height 22
checkbox input "false"
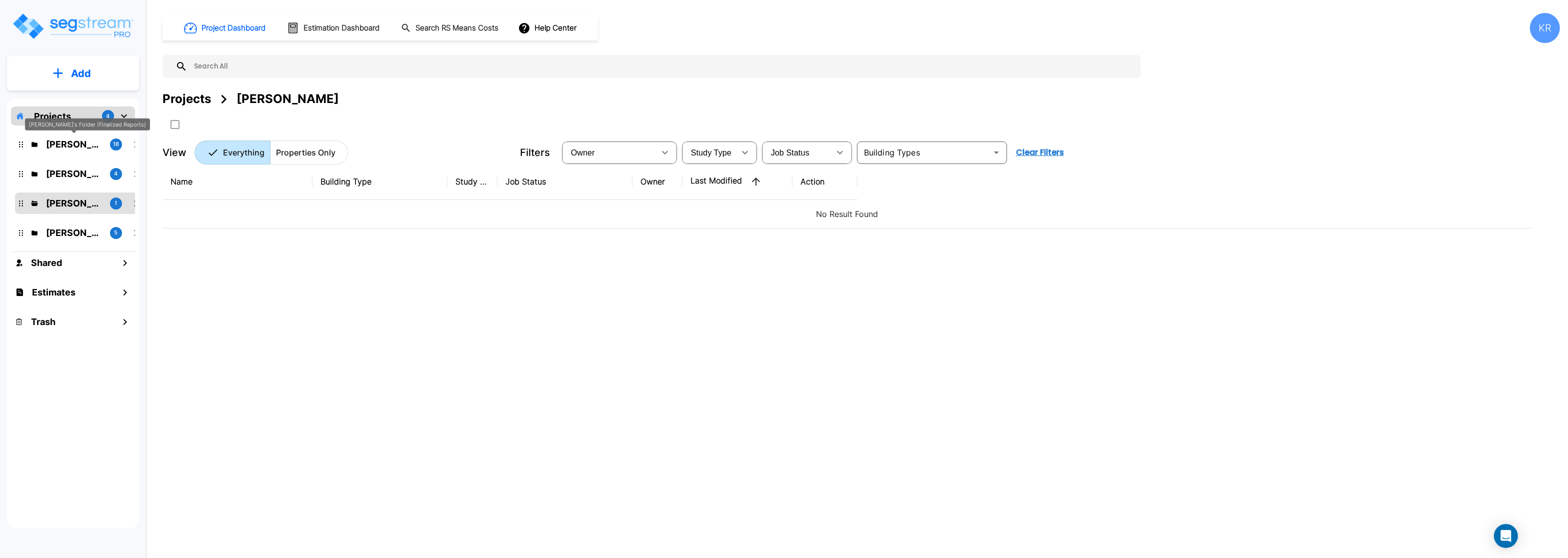
click at [57, 145] on p "[PERSON_NAME]'s Folder (Finalized Reports)" at bounding box center [74, 144] width 56 height 13
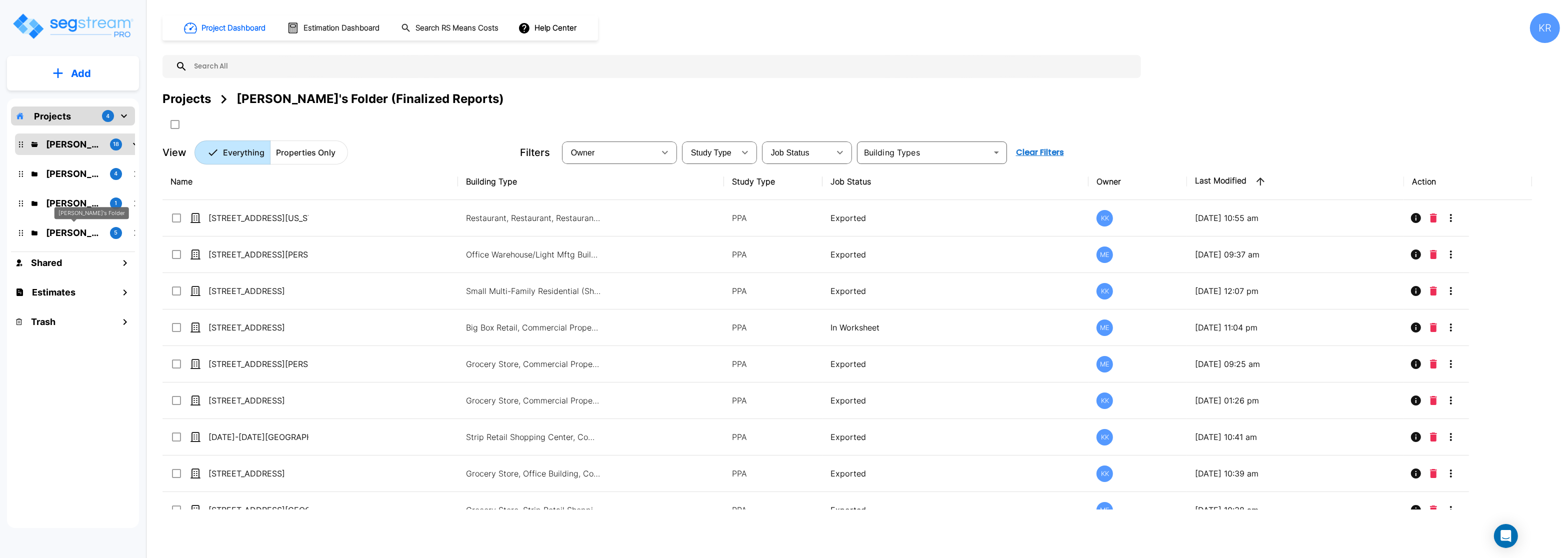
click at [70, 231] on p "Jon's Folder" at bounding box center [74, 232] width 56 height 13
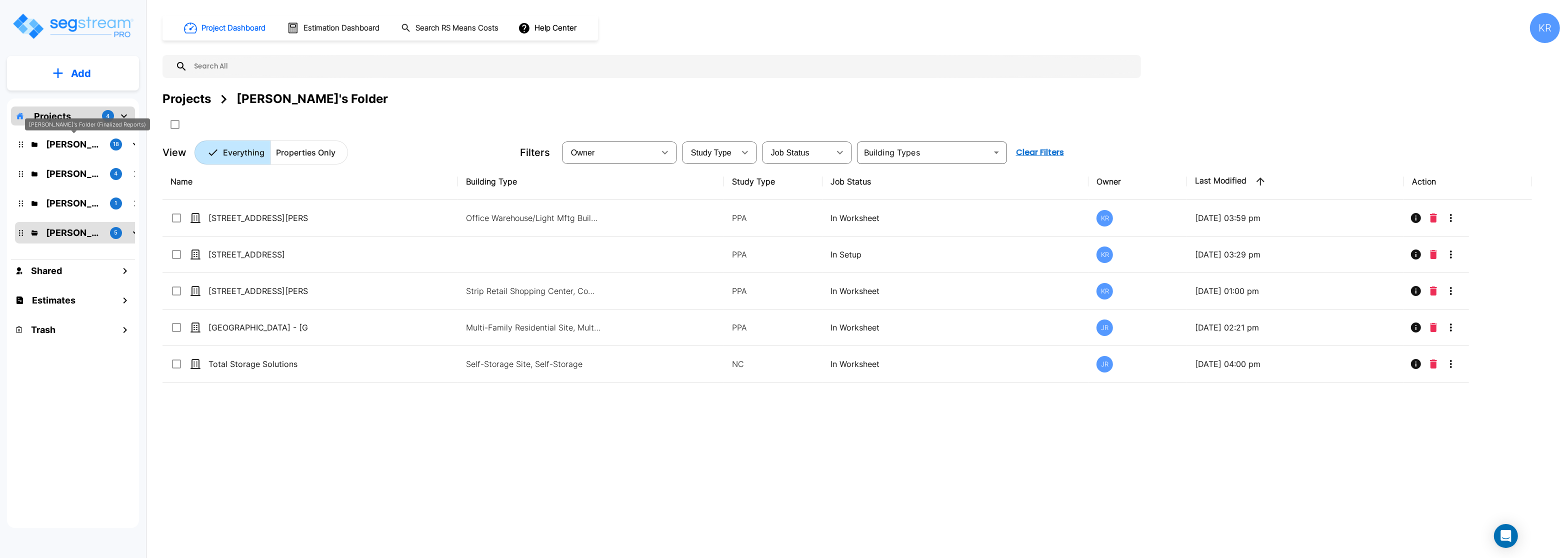
click at [57, 142] on p "[PERSON_NAME]'s Folder (Finalized Reports)" at bounding box center [74, 144] width 56 height 13
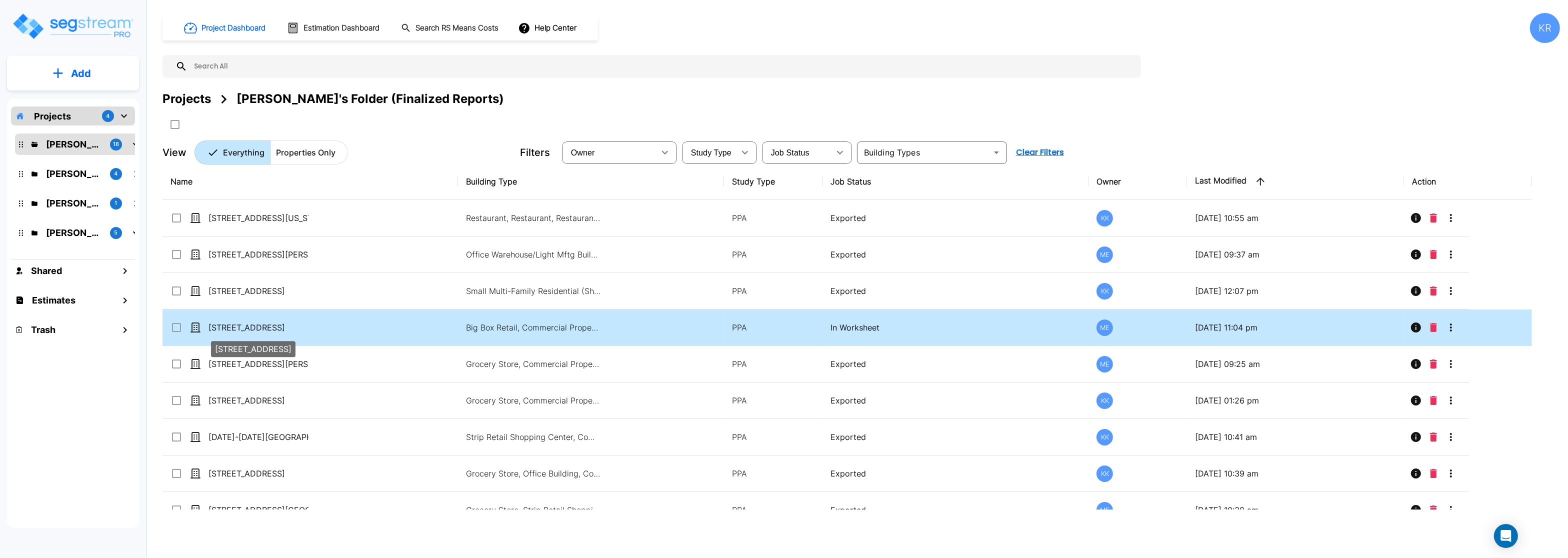
click at [232, 327] on p "[STREET_ADDRESS]" at bounding box center [259, 327] width 100 height 12
checkbox input "true"
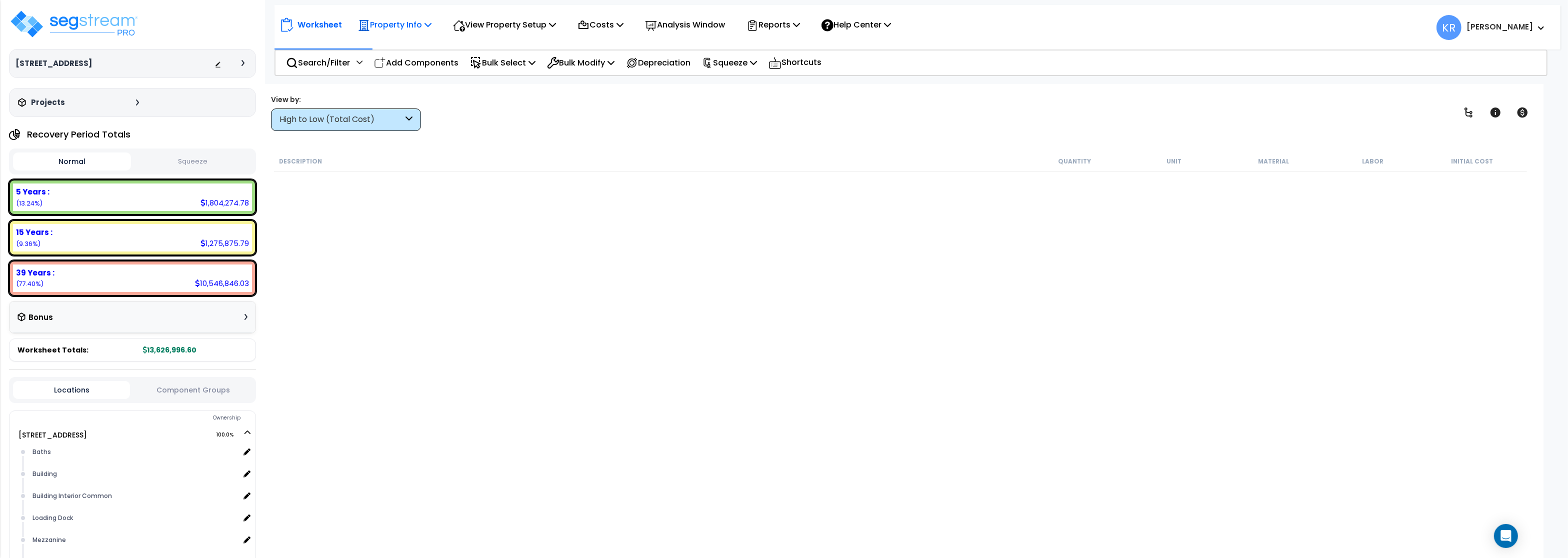
click at [419, 24] on p "Property Info" at bounding box center [394, 25] width 74 height 13
click at [392, 47] on link "Property Setup" at bounding box center [402, 47] width 99 height 20
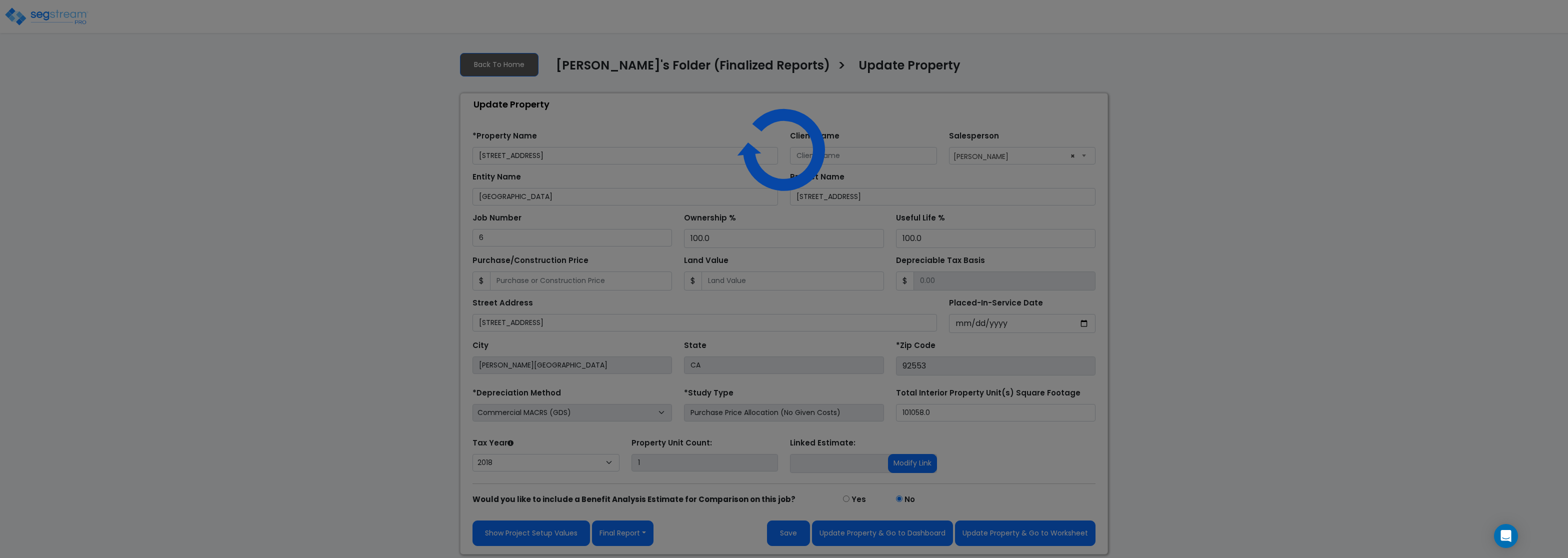
select select "2018"
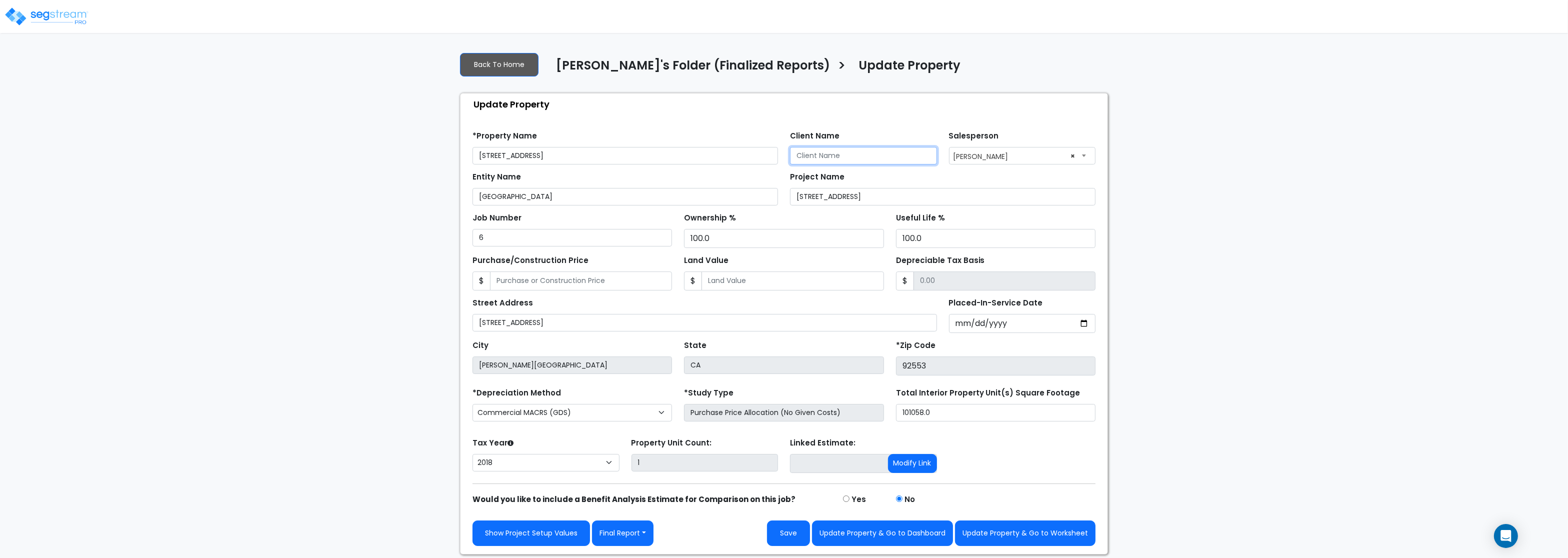
click at [875, 161] on input "Client Name" at bounding box center [864, 156] width 147 height 18
paste input "DSD Note Investors, LLC"
type input "DSD Note Investors, LLC"
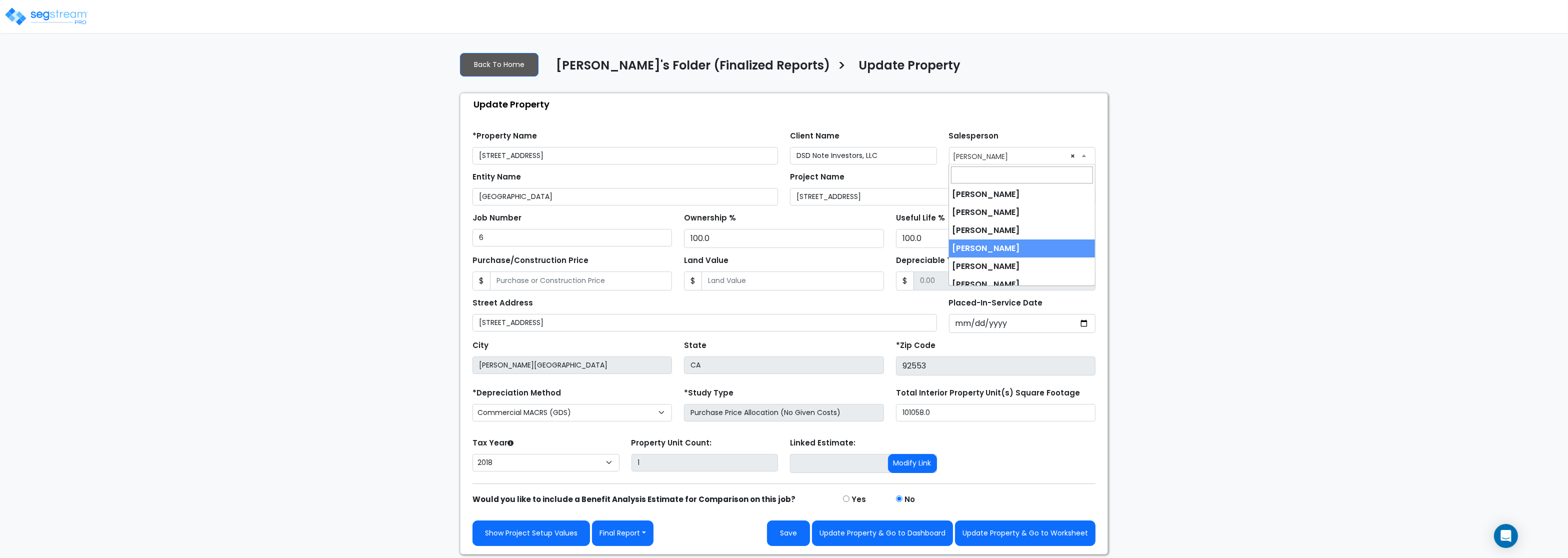
click at [970, 152] on span "× [PERSON_NAME]" at bounding box center [1023, 155] width 146 height 16
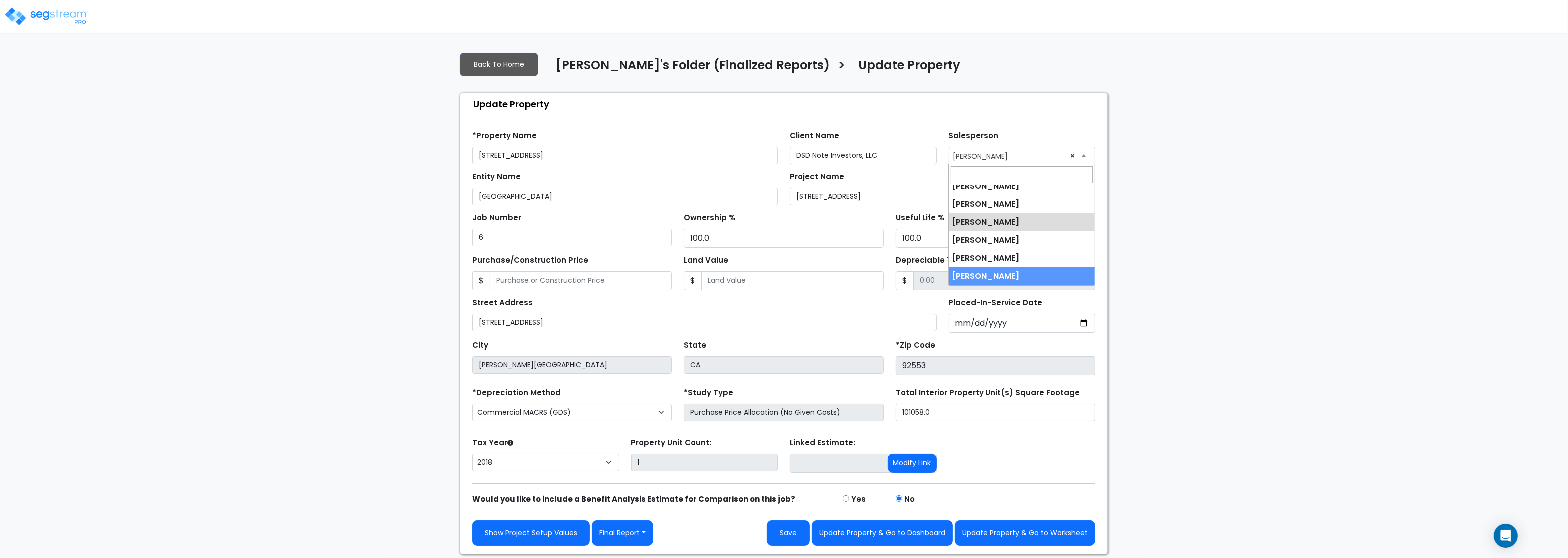
select select "245"
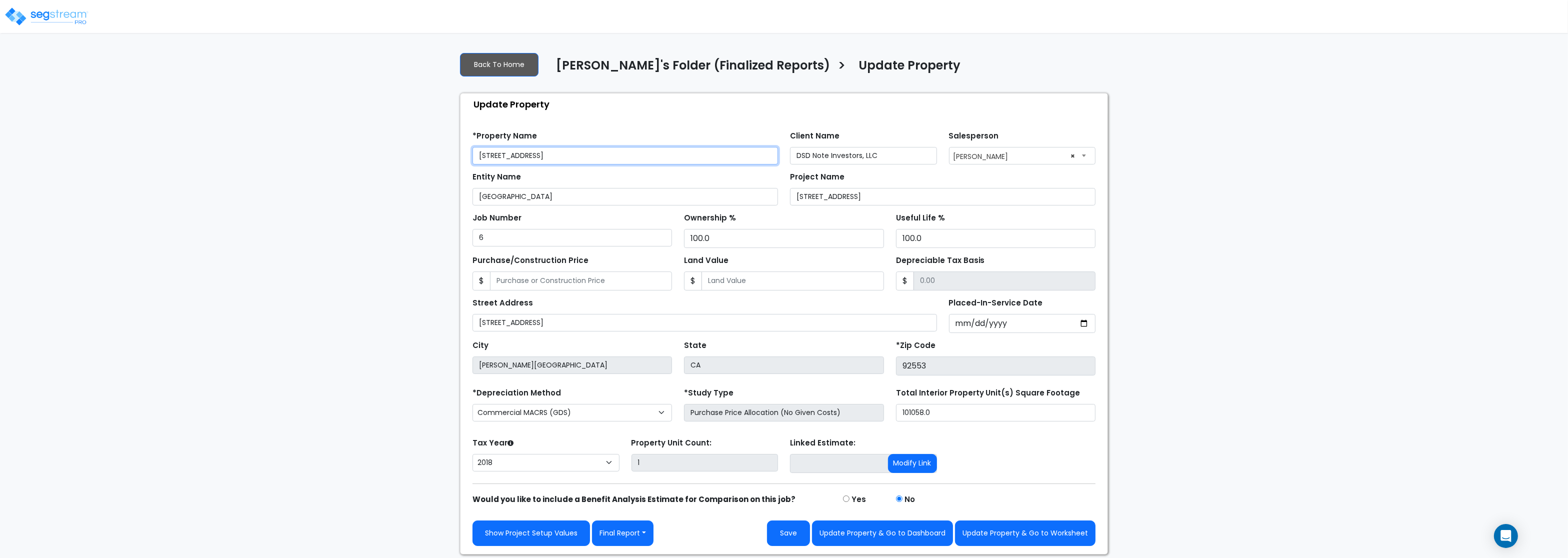
click at [562, 159] on input "25211 Sunnymead Blvd" at bounding box center [625, 156] width 306 height 18
drag, startPoint x: 570, startPoint y: 159, endPoint x: 366, endPoint y: 145, distance: 204.5
click at [472, 147] on input "25211 Sunnymead Blvd" at bounding box center [625, 156] width 306 height 18
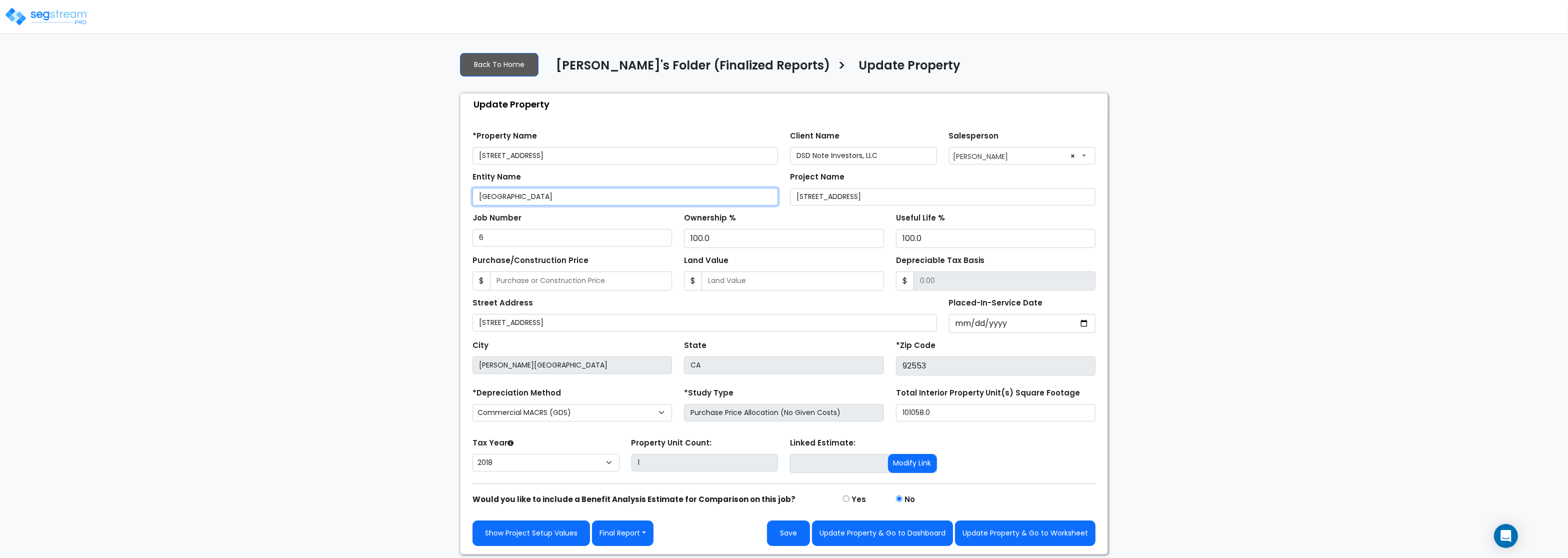
drag, startPoint x: 579, startPoint y: 197, endPoint x: 173, endPoint y: 175, distance: 406.6
click at [472, 188] on input "Rio Rancho Super Mall" at bounding box center [625, 197] width 306 height 18
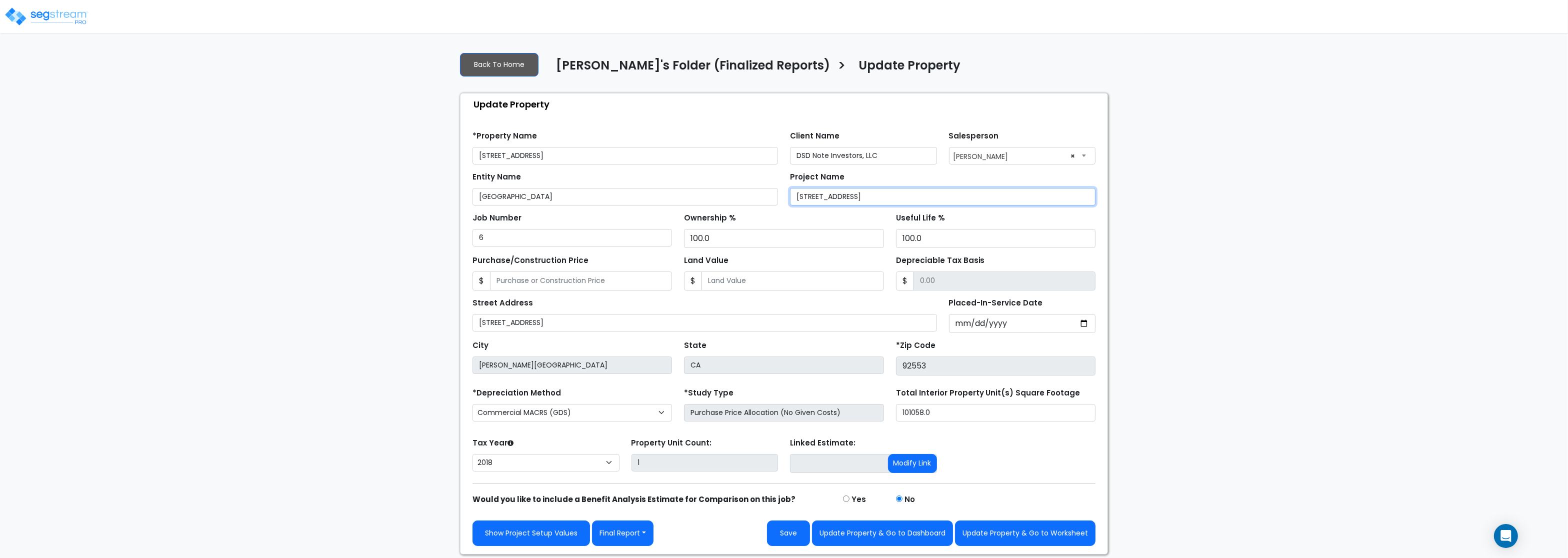
drag, startPoint x: 902, startPoint y: 198, endPoint x: 628, endPoint y: 180, distance: 274.6
click at [790, 188] on input "[STREET_ADDRESS]" at bounding box center [943, 197] width 306 height 18
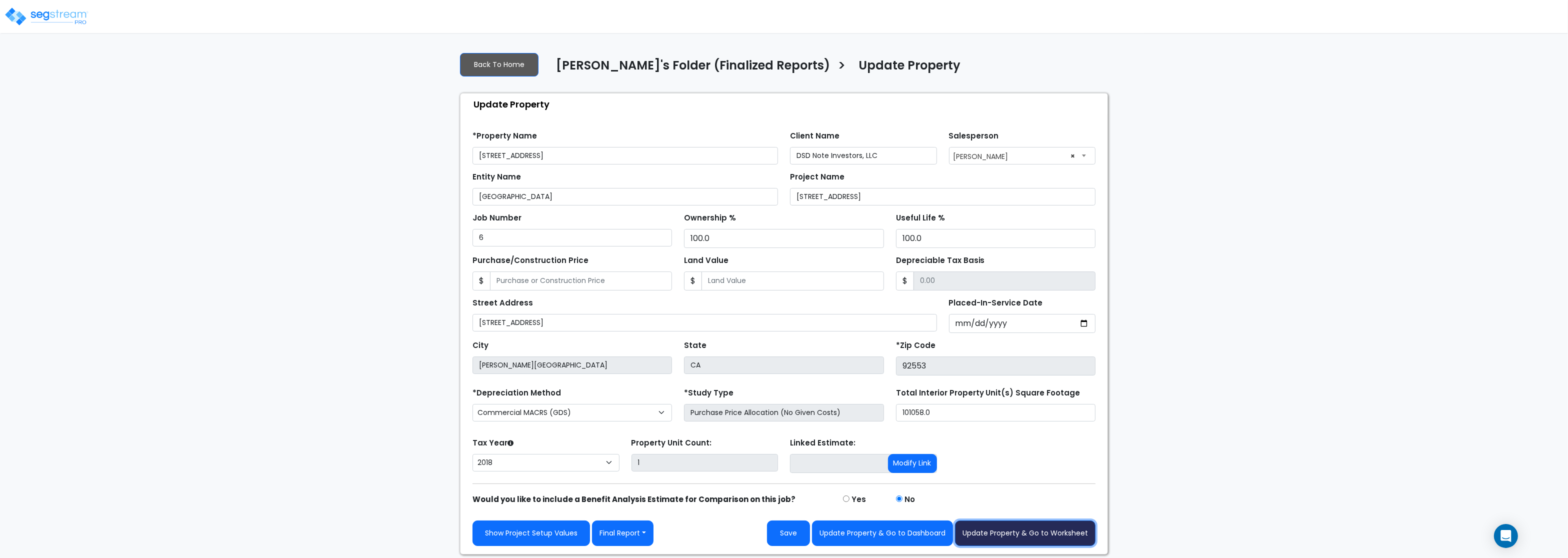
click at [1035, 536] on button "Update Property & Go to Worksheet" at bounding box center [1025, 533] width 141 height 26
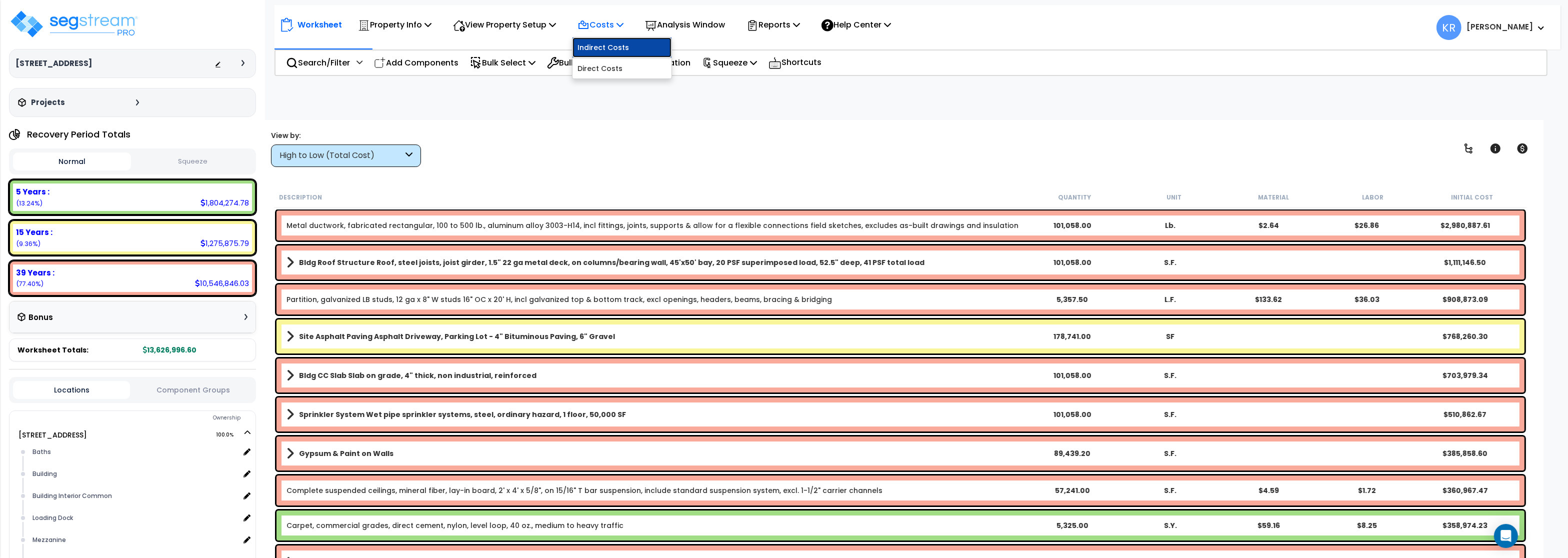
click at [605, 46] on link "Indirect Costs" at bounding box center [622, 47] width 99 height 20
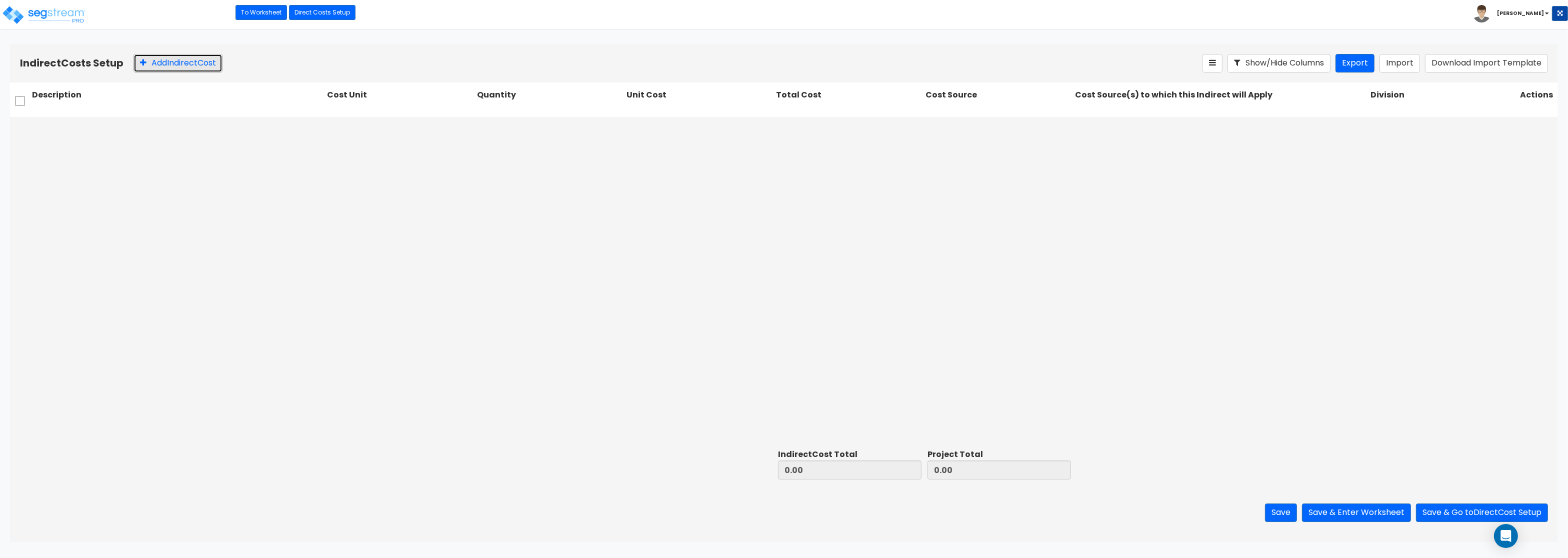
click at [168, 57] on button "Add Indirect Cost" at bounding box center [178, 63] width 89 height 18
click at [41, 124] on input "text" at bounding box center [178, 128] width 291 height 19
paste input "Architect"
type input "Architect"
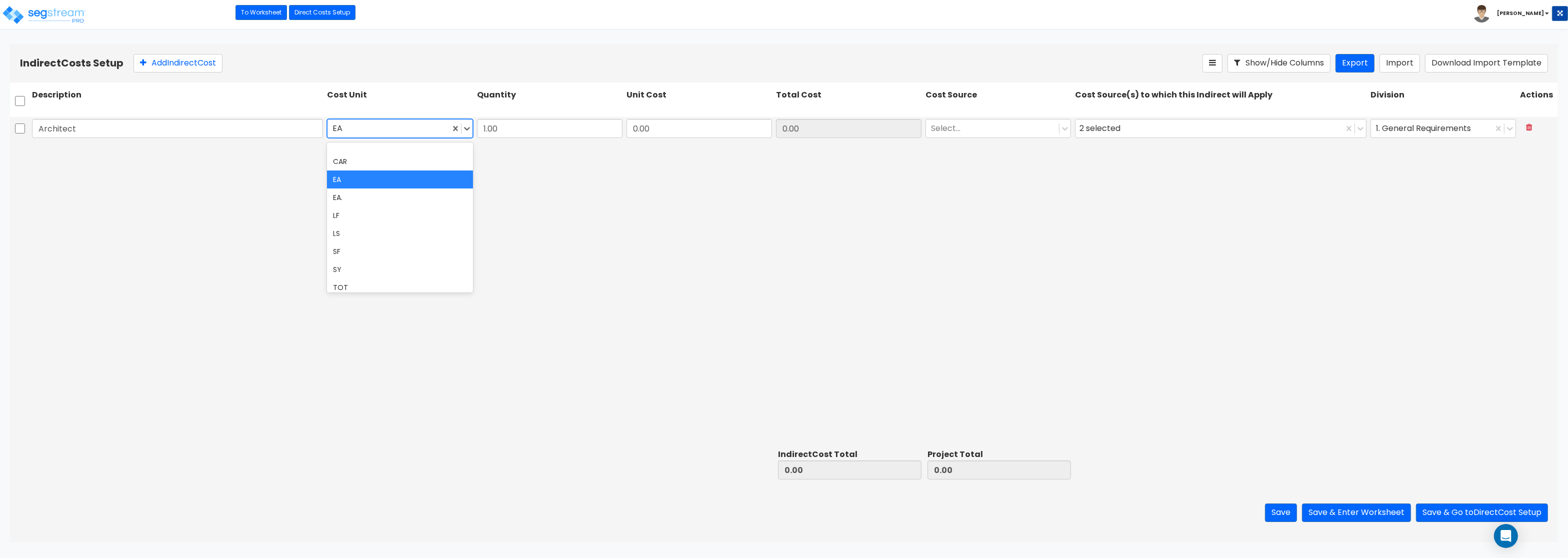
click at [405, 128] on div at bounding box center [388, 128] width 112 height 13
click at [357, 230] on div "LS" at bounding box center [399, 234] width 145 height 18
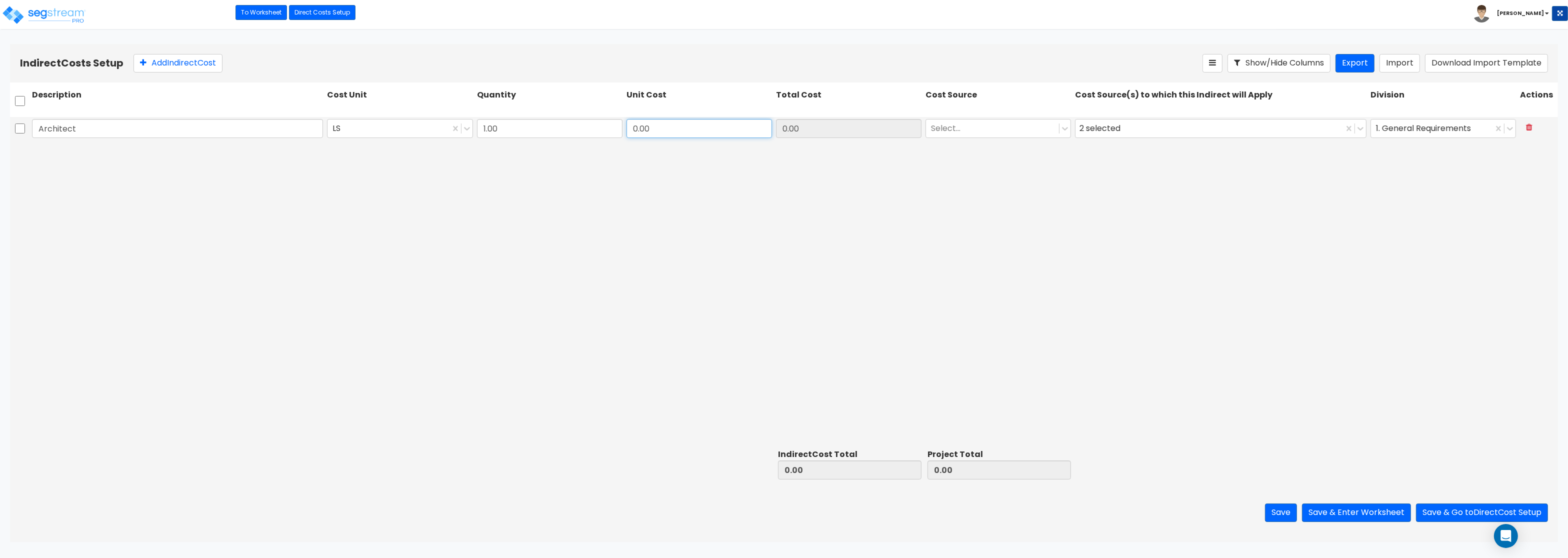
drag, startPoint x: 679, startPoint y: 133, endPoint x: 824, endPoint y: 138, distance: 145.1
click at [772, 138] on input "0.00" at bounding box center [699, 128] width 145 height 19
type input "399,200"
type input "399,200.00"
click at [968, 128] on div at bounding box center [993, 128] width 123 height 13
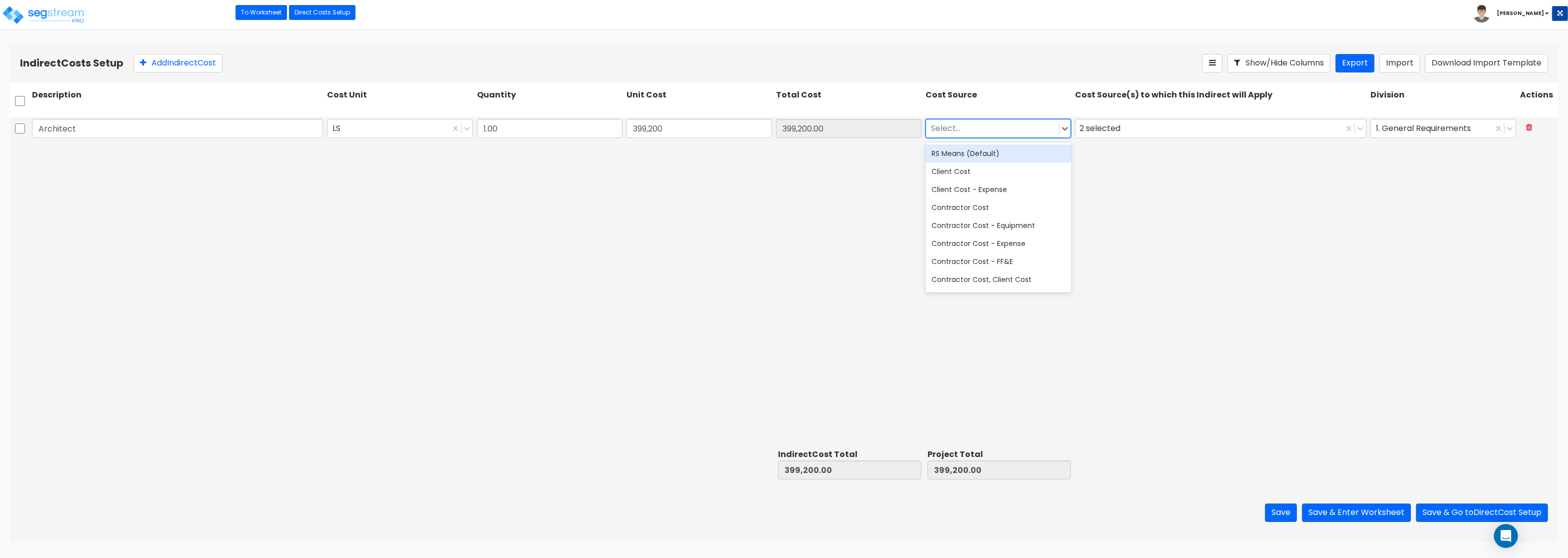
click at [965, 158] on div "RS Means (Default)" at bounding box center [998, 153] width 145 height 18
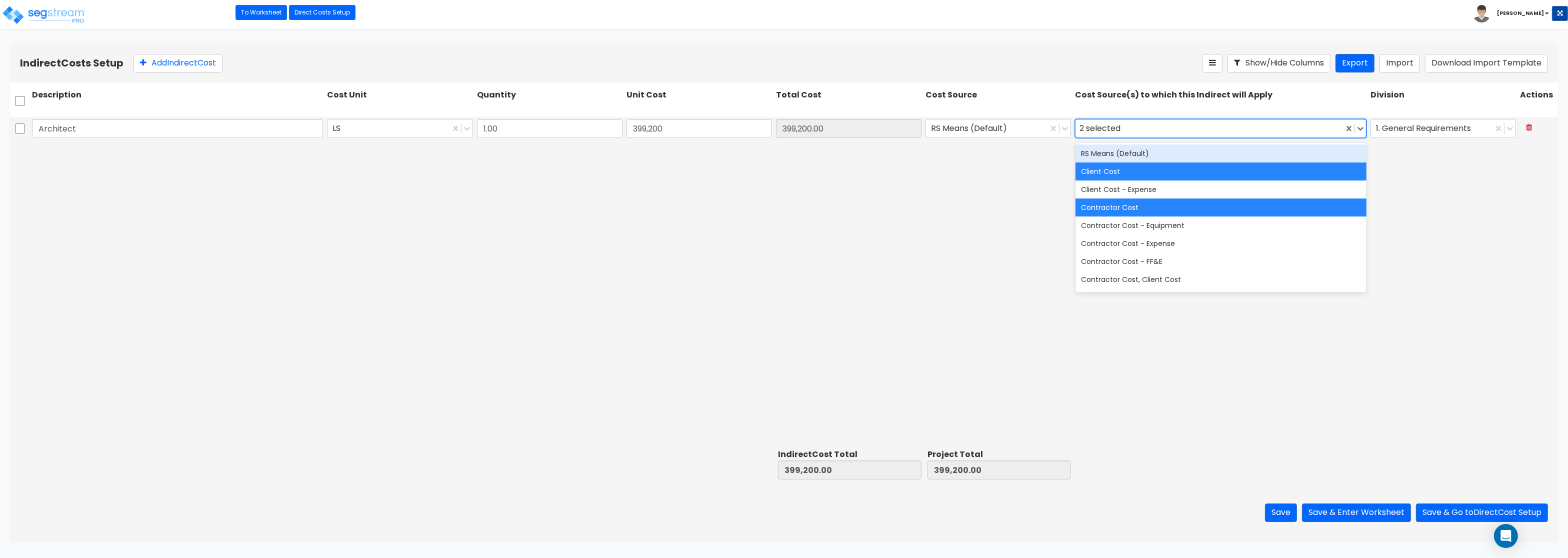
click at [1090, 130] on div "2 selected" at bounding box center [1102, 128] width 45 height 15
click at [1100, 155] on div "RS Means (Default)" at bounding box center [1221, 153] width 291 height 18
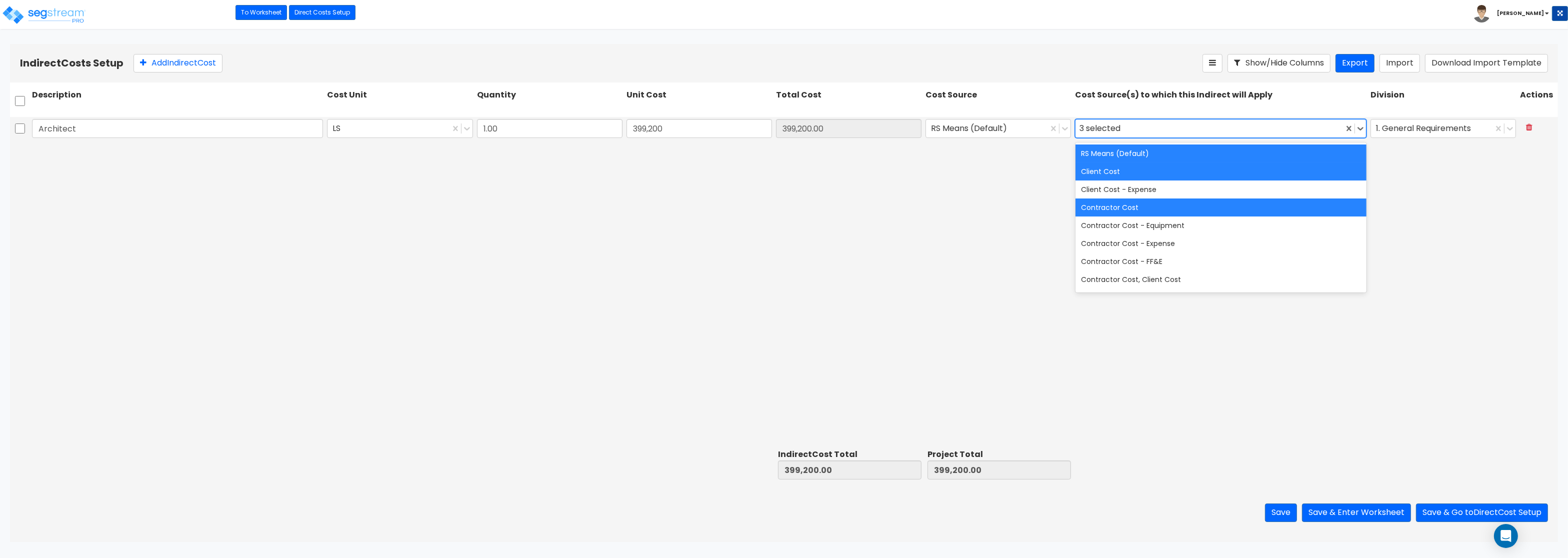
click at [542, 201] on div "Architect LS 1.00 399,200 399,200.00 RS Means (Default) option RS Means (Defaul…" at bounding box center [783, 281] width 1548 height 328
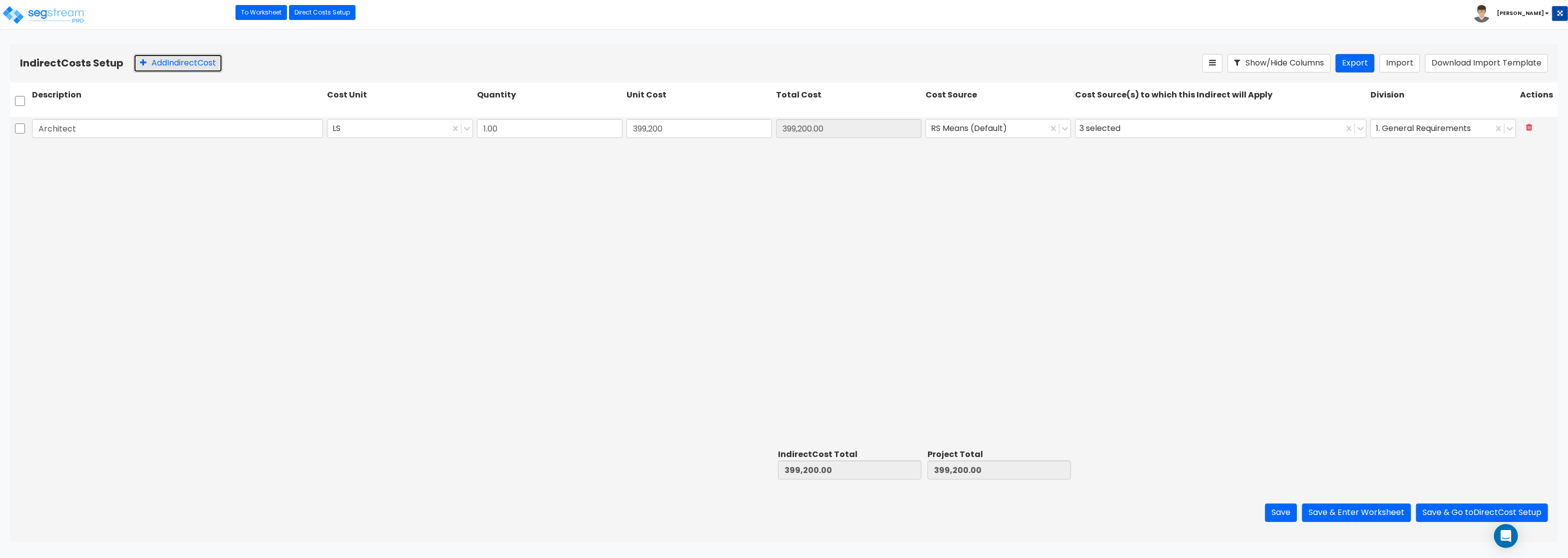
click at [138, 60] on button "Add Indirect Cost" at bounding box center [178, 63] width 89 height 18
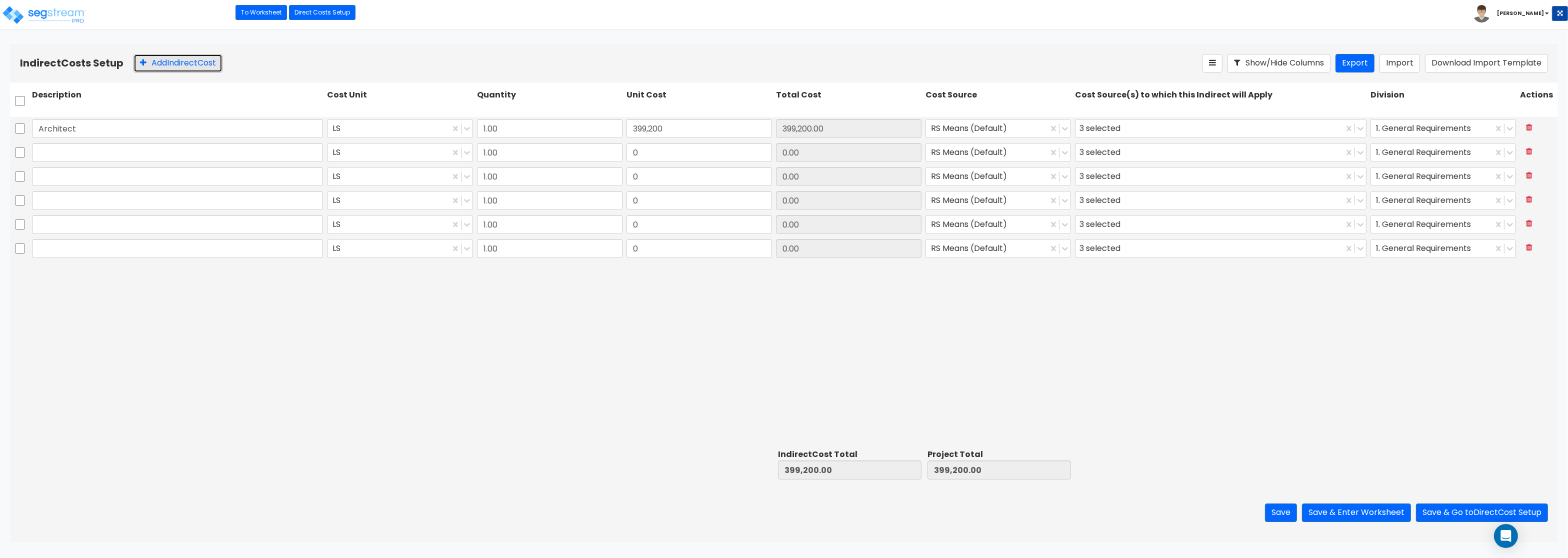
click at [138, 60] on button "Add Indirect Cost" at bounding box center [178, 63] width 89 height 18
click at [167, 153] on input "text" at bounding box center [178, 152] width 291 height 19
paste input "Engineering"
type input "Engineering"
click at [64, 179] on input "text" at bounding box center [178, 176] width 291 height 19
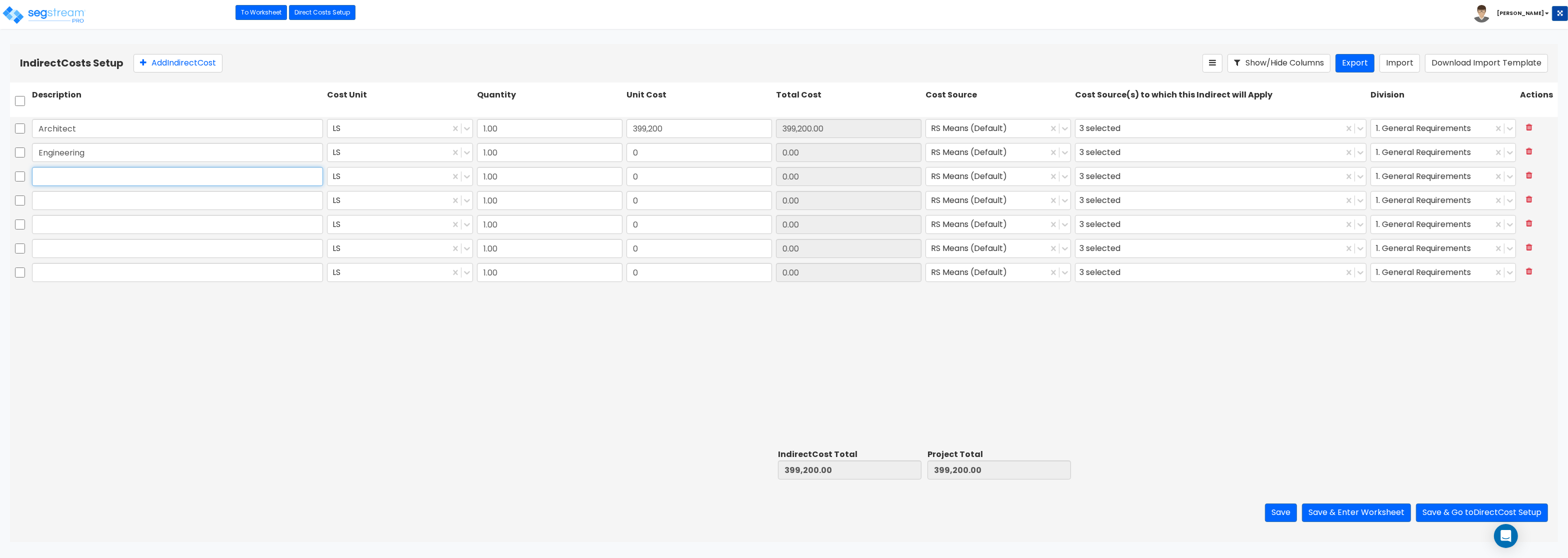
paste input "General Construction Manager"
type input "General Construction Manager"
click at [66, 204] on input "text" at bounding box center [178, 200] width 291 height 19
paste input "Overhead and Profit"
type input "Overhead and Profit"
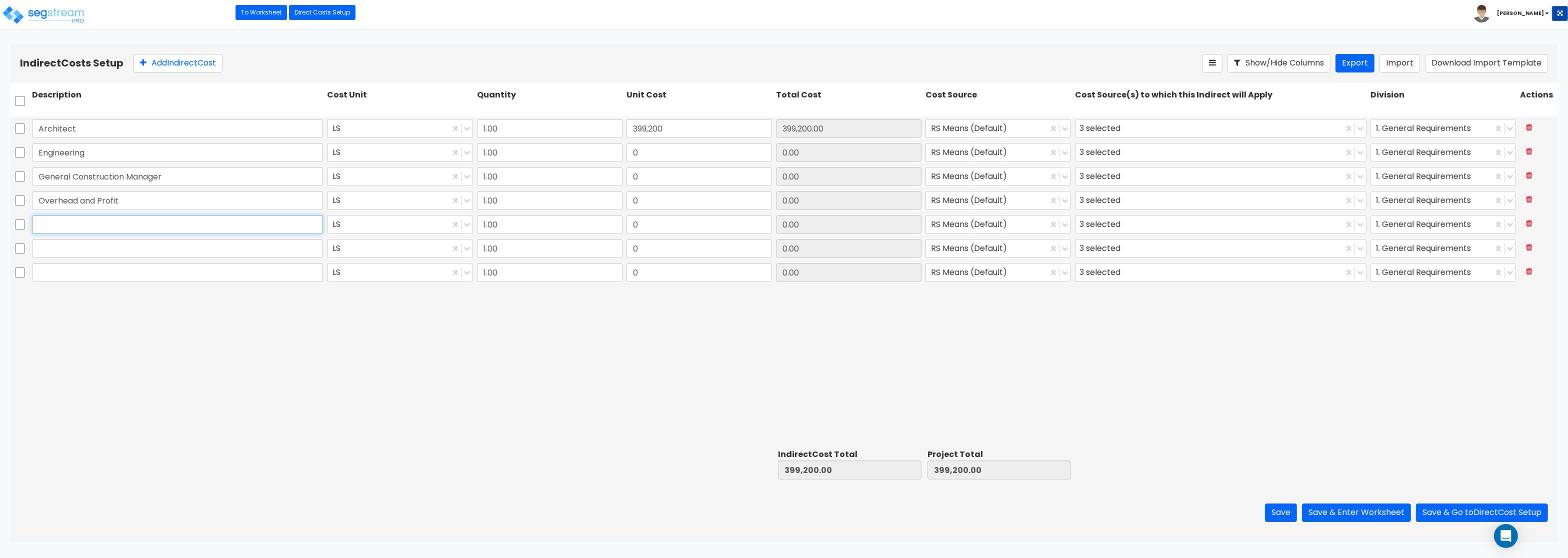
click at [152, 228] on input "text" at bounding box center [178, 224] width 291 height 19
paste input "Bond"
type input "Bond"
click at [78, 251] on input "text" at bounding box center [178, 248] width 291 height 19
paste input "Permits"
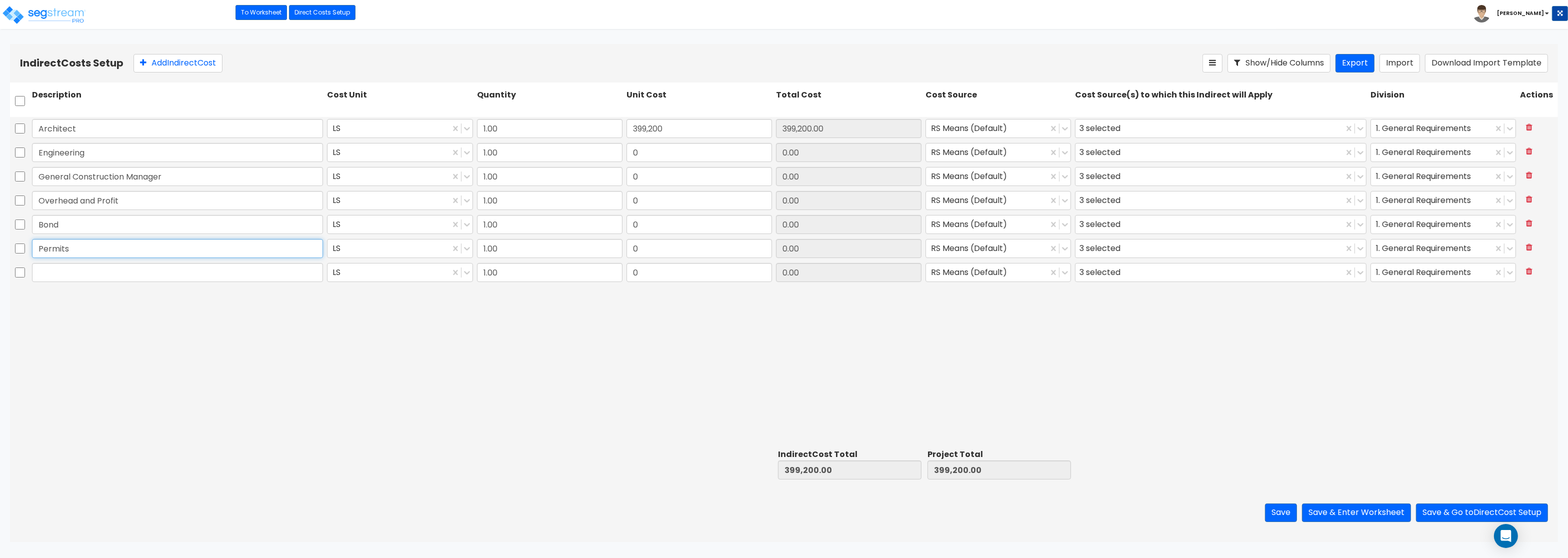
type input "Permits"
click at [80, 274] on input "text" at bounding box center [178, 272] width 291 height 19
paste input "Other"
type input "Other"
drag, startPoint x: 667, startPoint y: 150, endPoint x: 793, endPoint y: 153, distance: 126.0
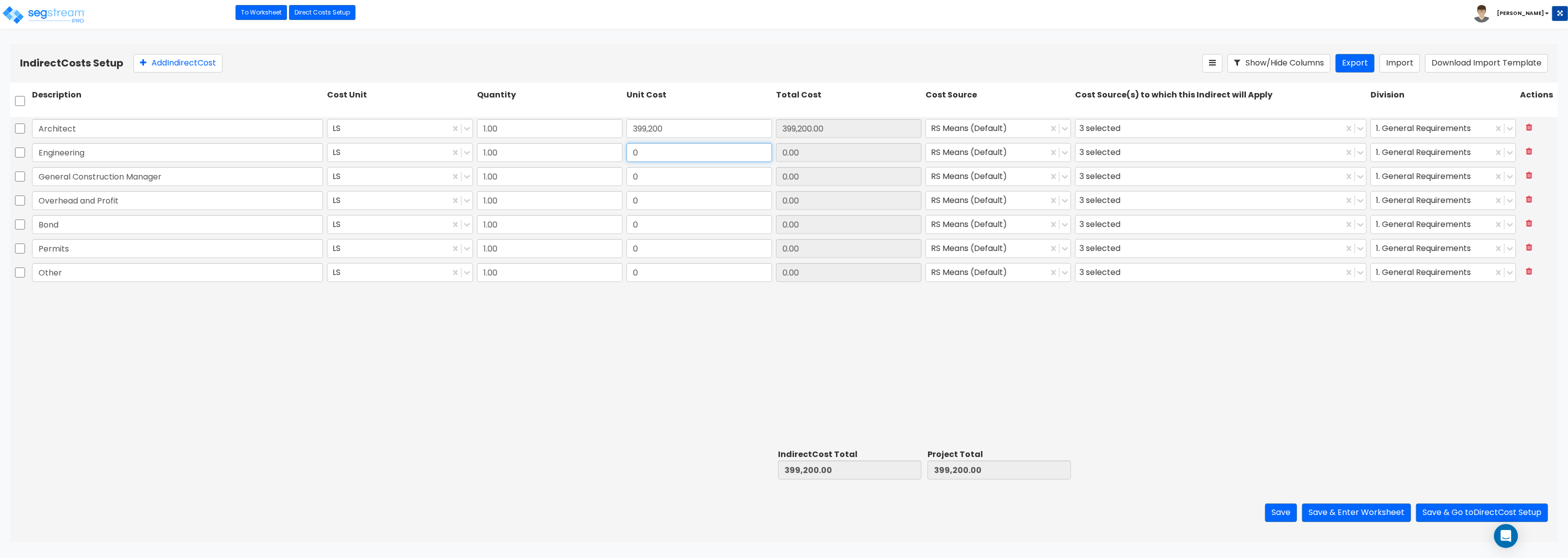
click at [772, 153] on input "0" at bounding box center [699, 152] width 145 height 19
type input "124,750"
type input "124,750.00"
drag, startPoint x: 671, startPoint y: 183, endPoint x: 615, endPoint y: 161, distance: 60.2
click at [614, 161] on div "Architect LS 1.00 399,200 399,200.00 RS Means (Default) 3 selected 1. General R…" at bounding box center [783, 201] width 1548 height 168
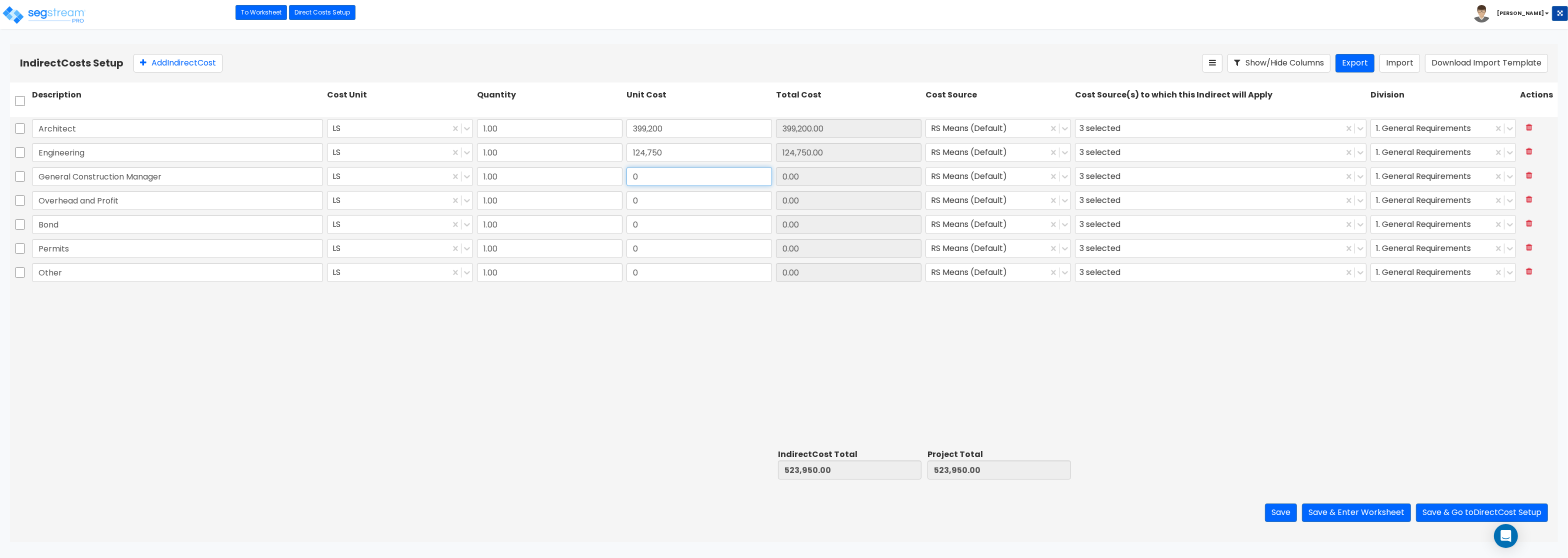
drag, startPoint x: 637, startPoint y: 173, endPoint x: 687, endPoint y: 177, distance: 50.2
click at [687, 177] on input "0" at bounding box center [699, 176] width 145 height 19
type input "99,800"
type input "99,800.00"
drag, startPoint x: 707, startPoint y: 200, endPoint x: 654, endPoint y: 193, distance: 53.5
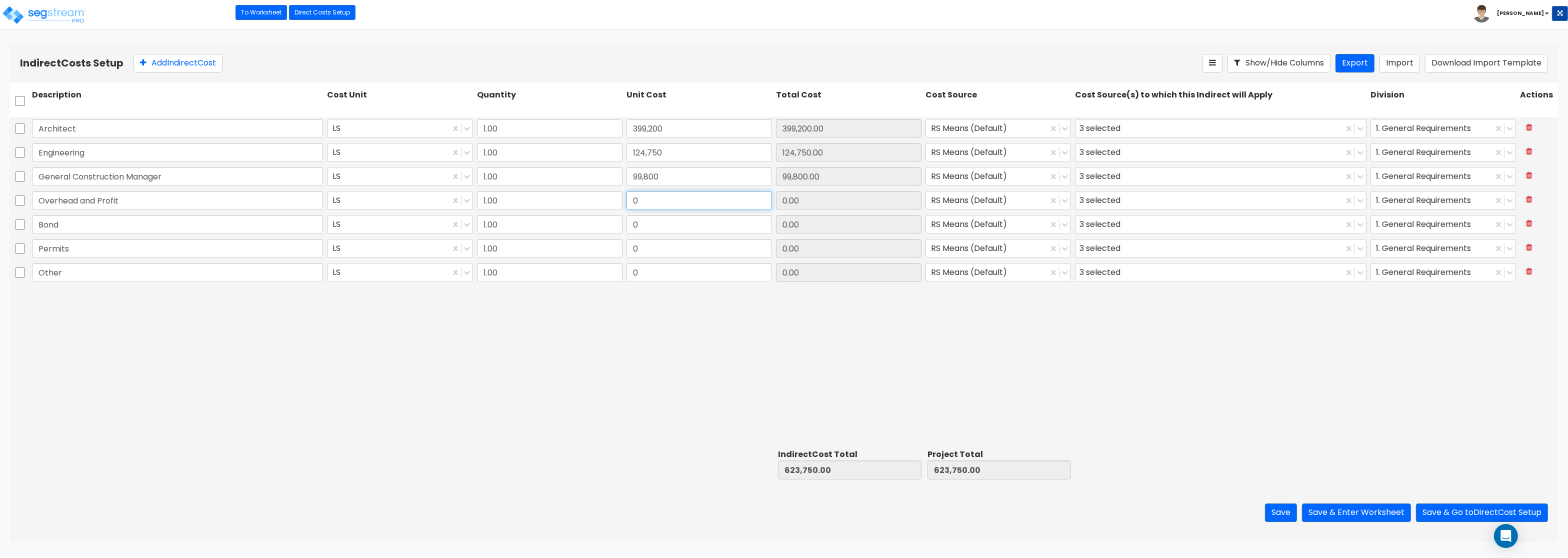
click at [654, 193] on input "0" at bounding box center [699, 200] width 145 height 19
type input "249,500"
type input "249,500.00"
drag, startPoint x: 644, startPoint y: 225, endPoint x: 619, endPoint y: 220, distance: 25.5
click at [626, 220] on input "0" at bounding box center [699, 224] width 145 height 19
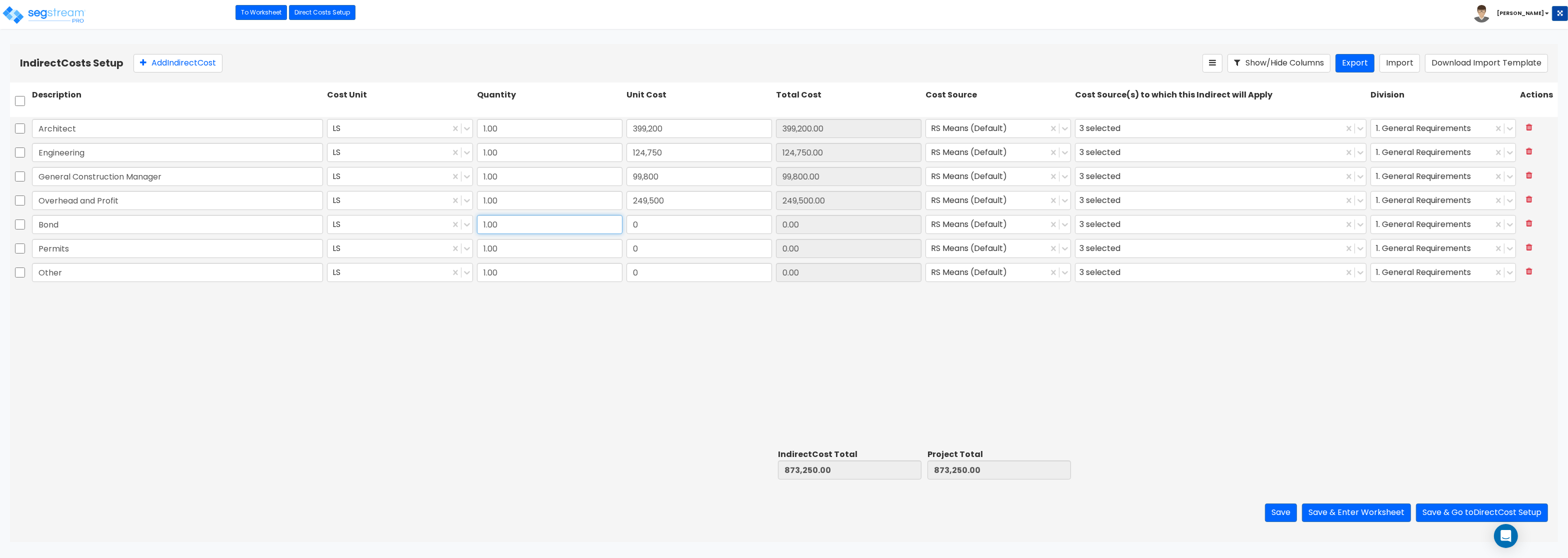
click at [597, 234] on input "1.00" at bounding box center [550, 224] width 145 height 19
click at [597, 234] on input "text" at bounding box center [550, 224] width 145 height 19
type input "1"
drag, startPoint x: 648, startPoint y: 225, endPoint x: 640, endPoint y: 224, distance: 8.1
click at [640, 224] on input "0" at bounding box center [699, 224] width 145 height 19
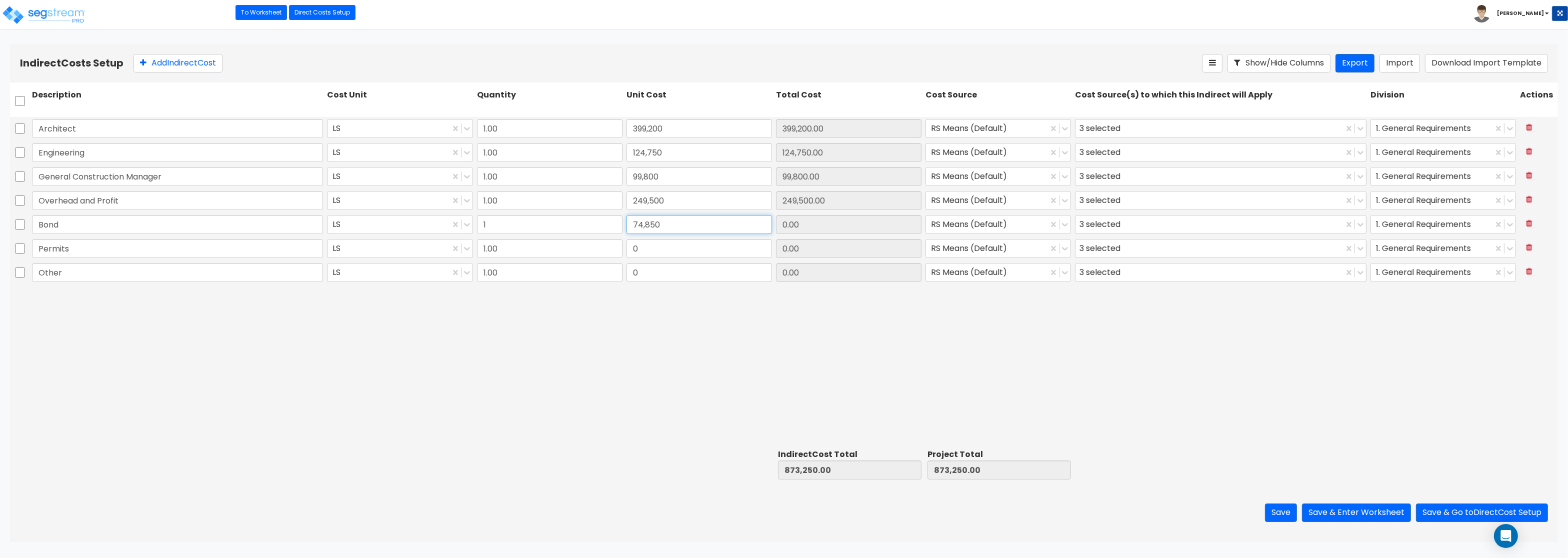
click at [642, 234] on input "74,850" at bounding box center [699, 224] width 145 height 19
type input "74,850"
type input "74,850.00"
click at [639, 245] on input "0" at bounding box center [699, 248] width 145 height 19
type input "74,850"
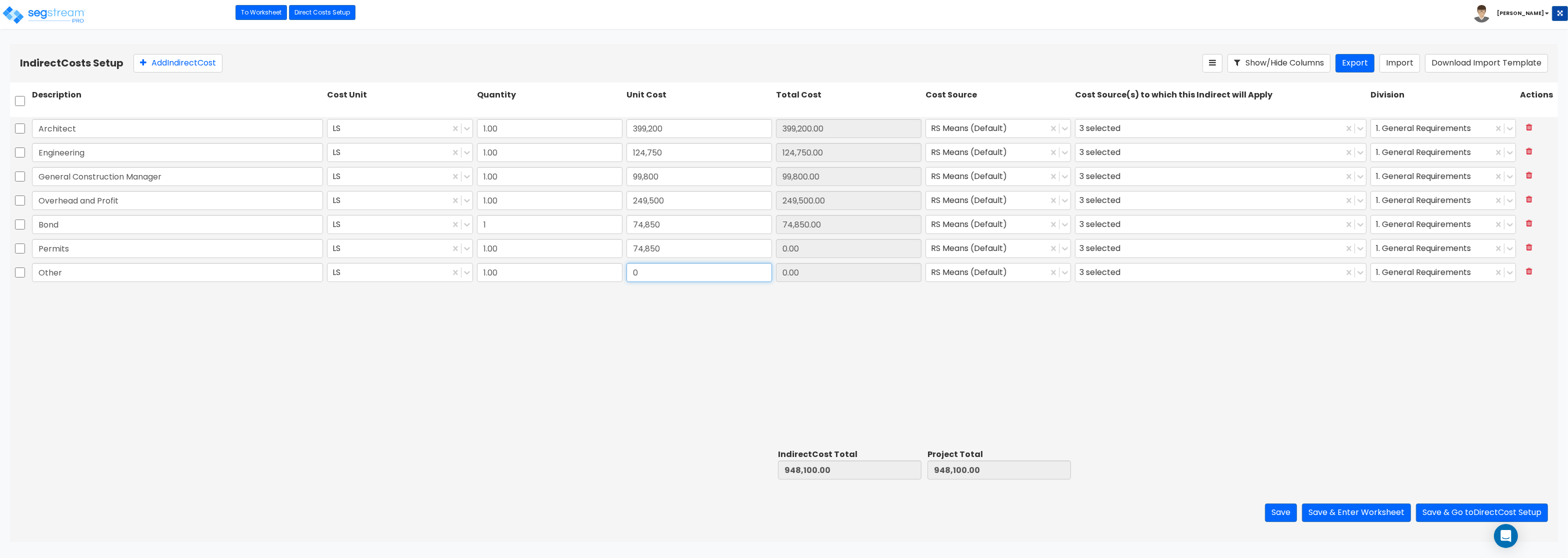
type input "74,850.00"
click at [642, 277] on input "0" at bounding box center [699, 272] width 145 height 19
type input "49,900"
type input "49,900.00"
click at [682, 405] on div "Architect LS 1.00 399,200 399,200.00 RS Means (Default) 3 selected 1. General R…" at bounding box center [783, 281] width 1548 height 328
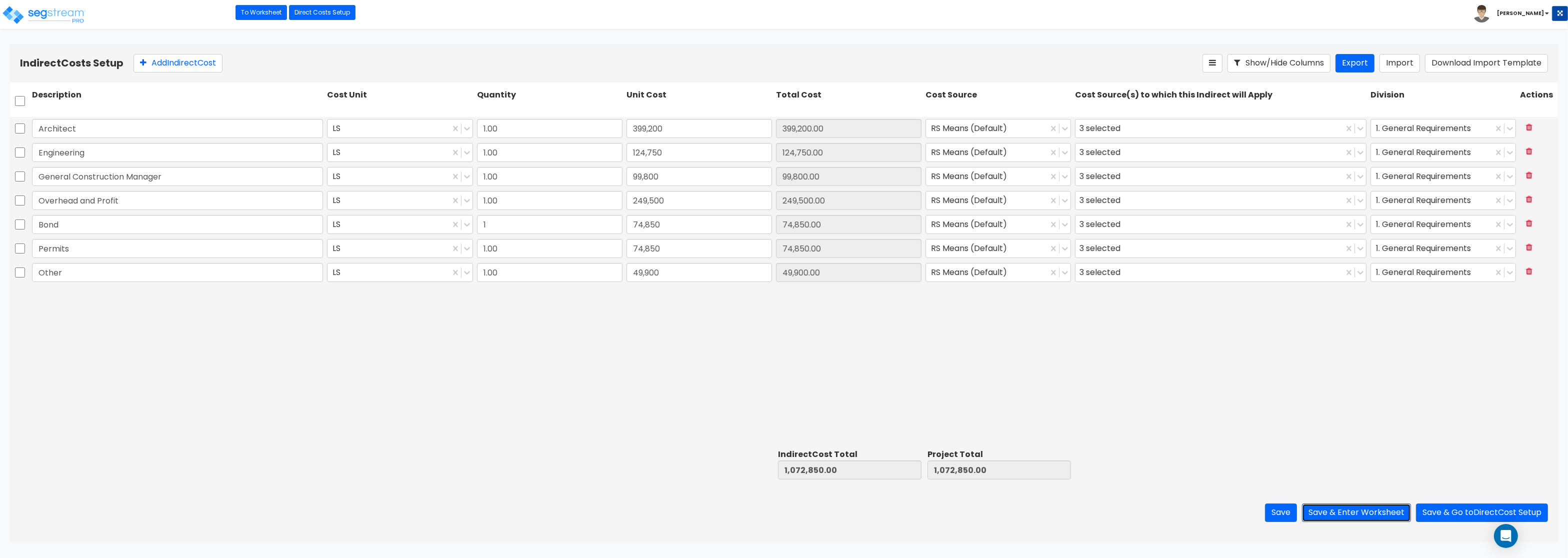
click at [1389, 514] on button "Save & Enter Worksheet" at bounding box center [1356, 512] width 109 height 18
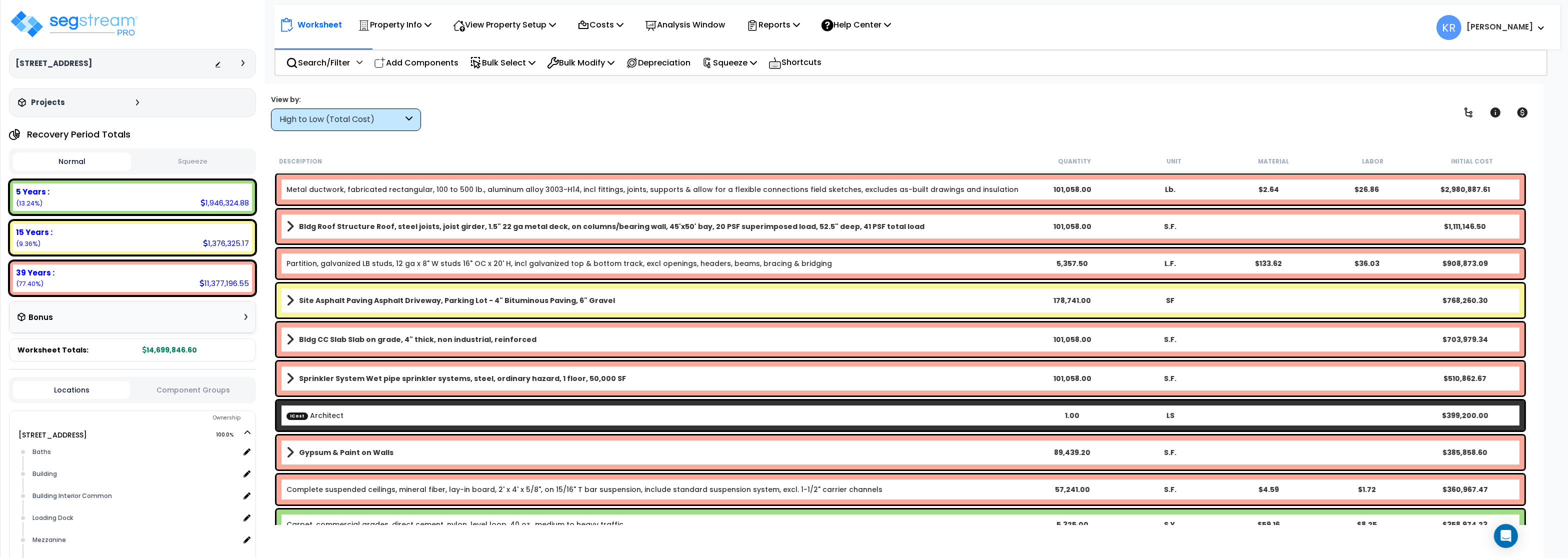
click at [332, 114] on div "High to Low (Total Cost)" at bounding box center [341, 119] width 124 height 12
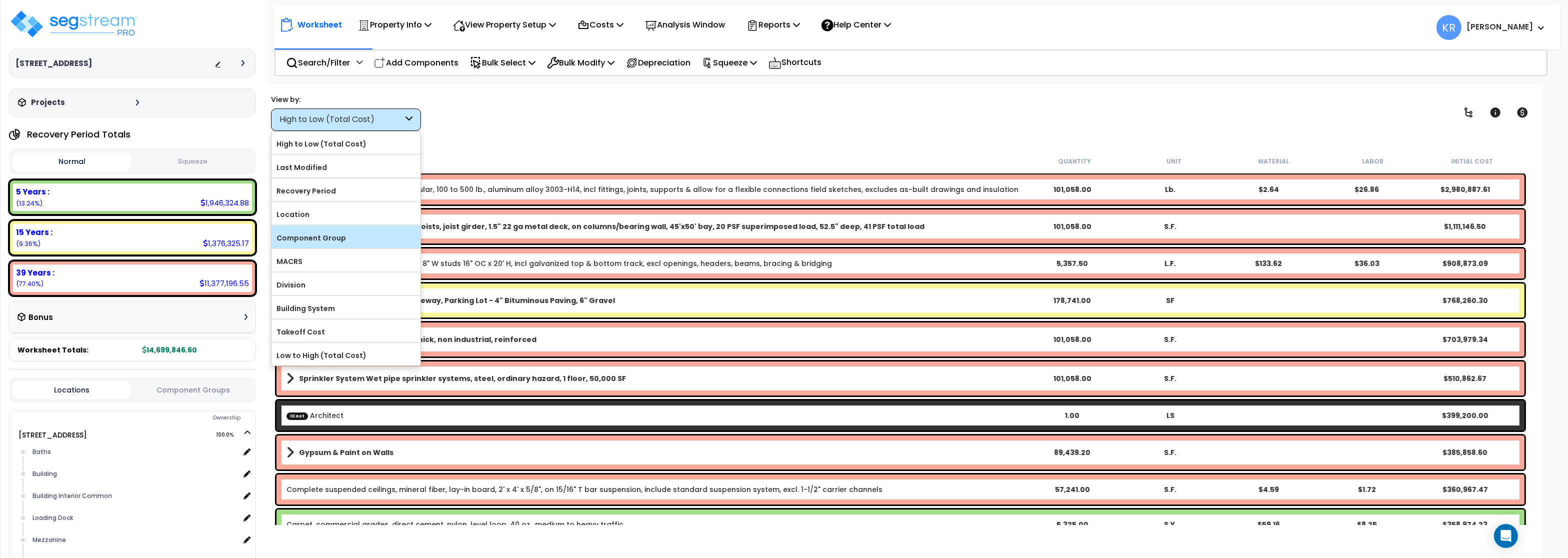
click at [323, 237] on label "Component Group" at bounding box center [346, 238] width 149 height 15
click at [0, 0] on input "Component Group" at bounding box center [0, 0] width 0 height 0
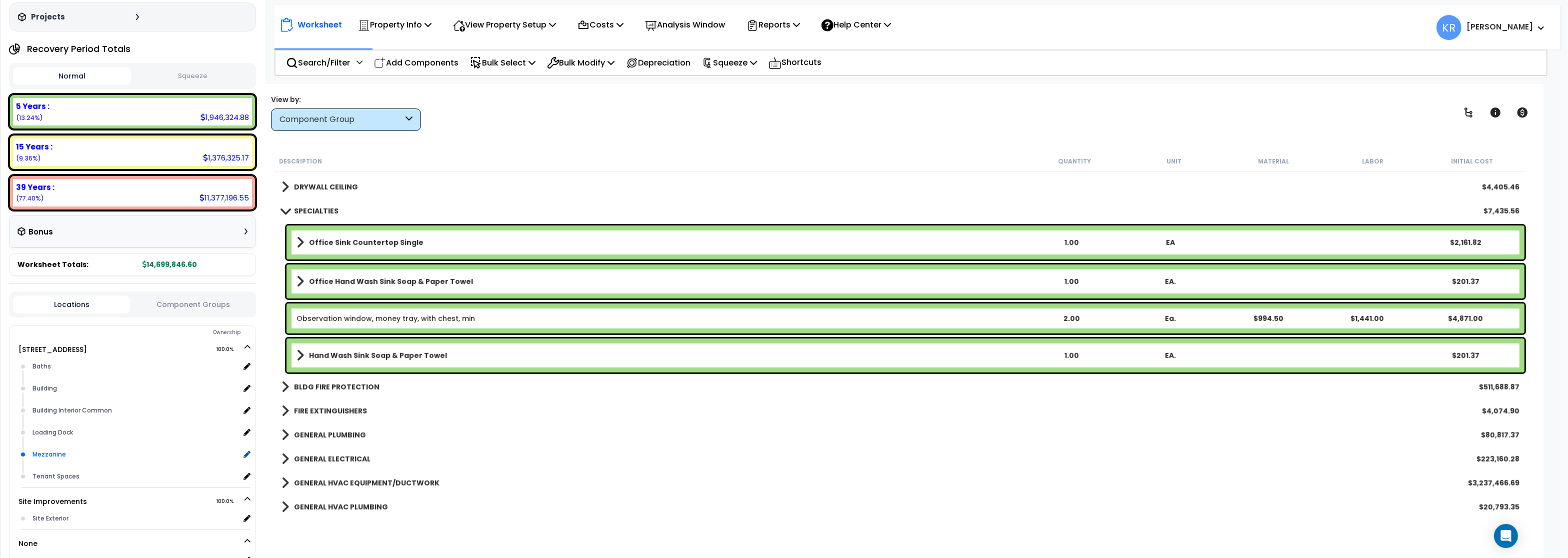
scroll to position [120, 0]
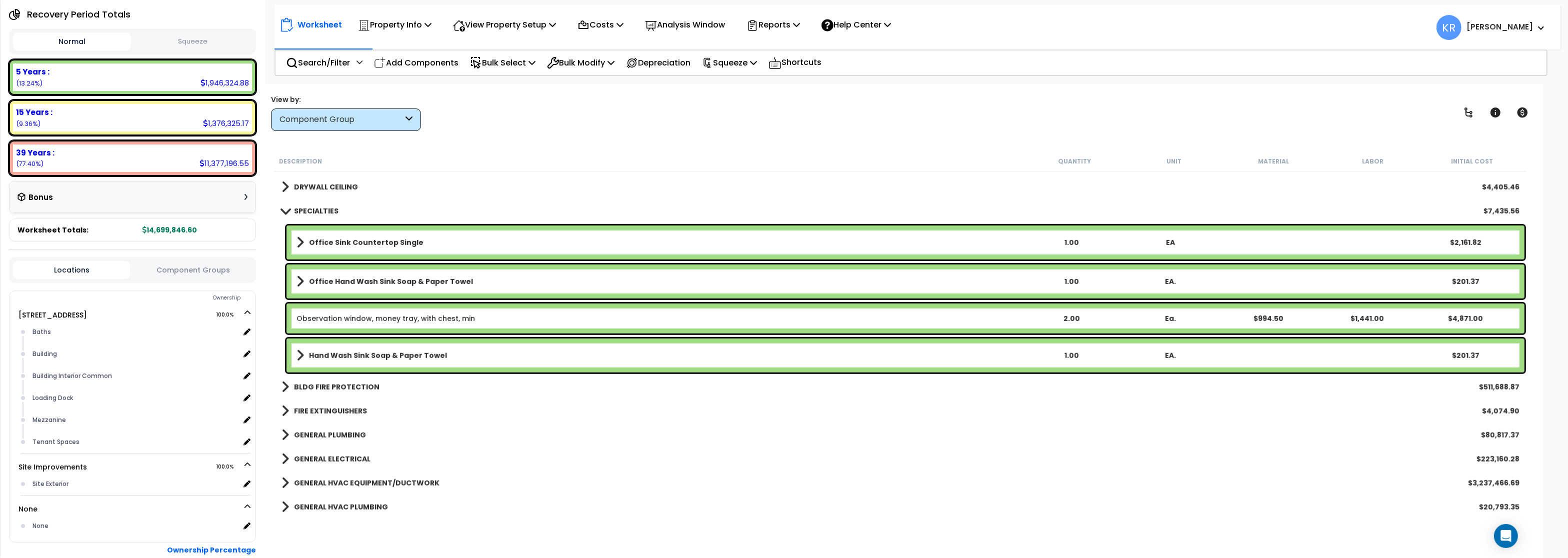
click at [254, 326] on form "[STREET_ADDRESS] 100.0% Baths x" at bounding box center [143, 423] width 225 height 228
click at [249, 327] on icon at bounding box center [246, 332] width 9 height 9
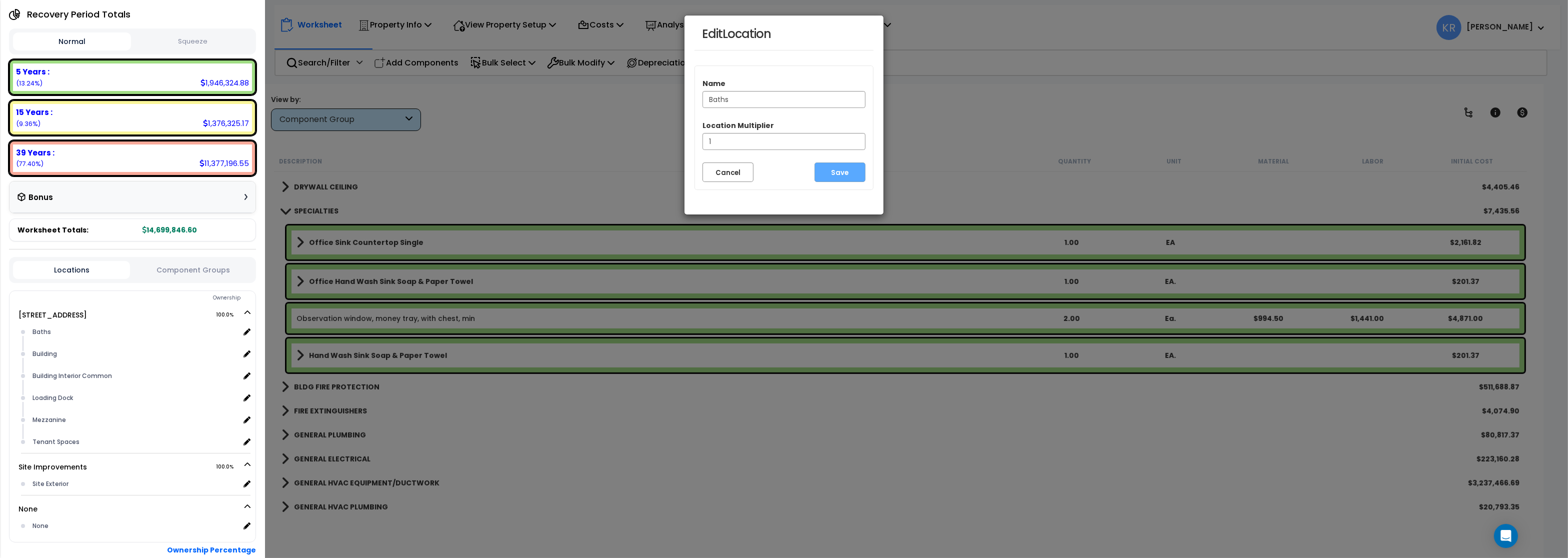
drag, startPoint x: 754, startPoint y: 97, endPoint x: 727, endPoint y: 119, distance: 34.8
click at [626, 75] on div "Edit Location Name Baths Location Multiplier 1 Cancel Save" at bounding box center [784, 279] width 1568 height 558
drag, startPoint x: 749, startPoint y: 97, endPoint x: 673, endPoint y: 99, distance: 76.0
click at [702, 99] on input "Baths" at bounding box center [784, 100] width 163 height 17
type input "e"
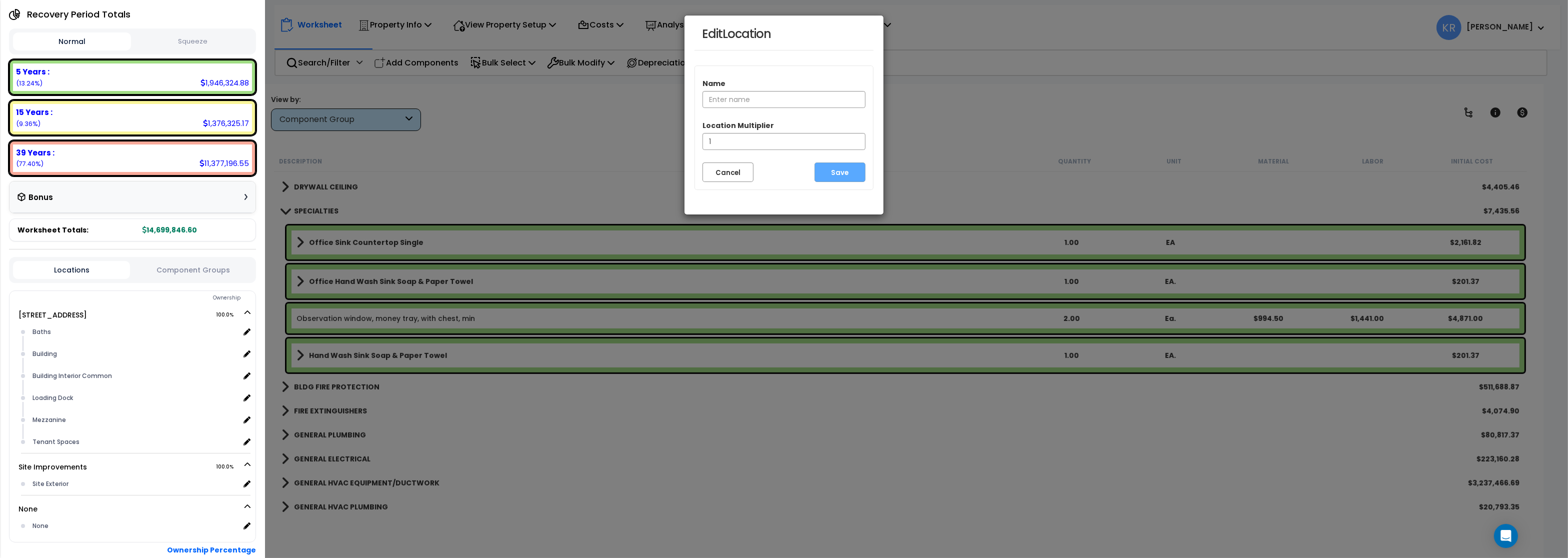
type input "e"
click at [748, 102] on input at bounding box center [784, 100] width 163 height 17
type input "r"
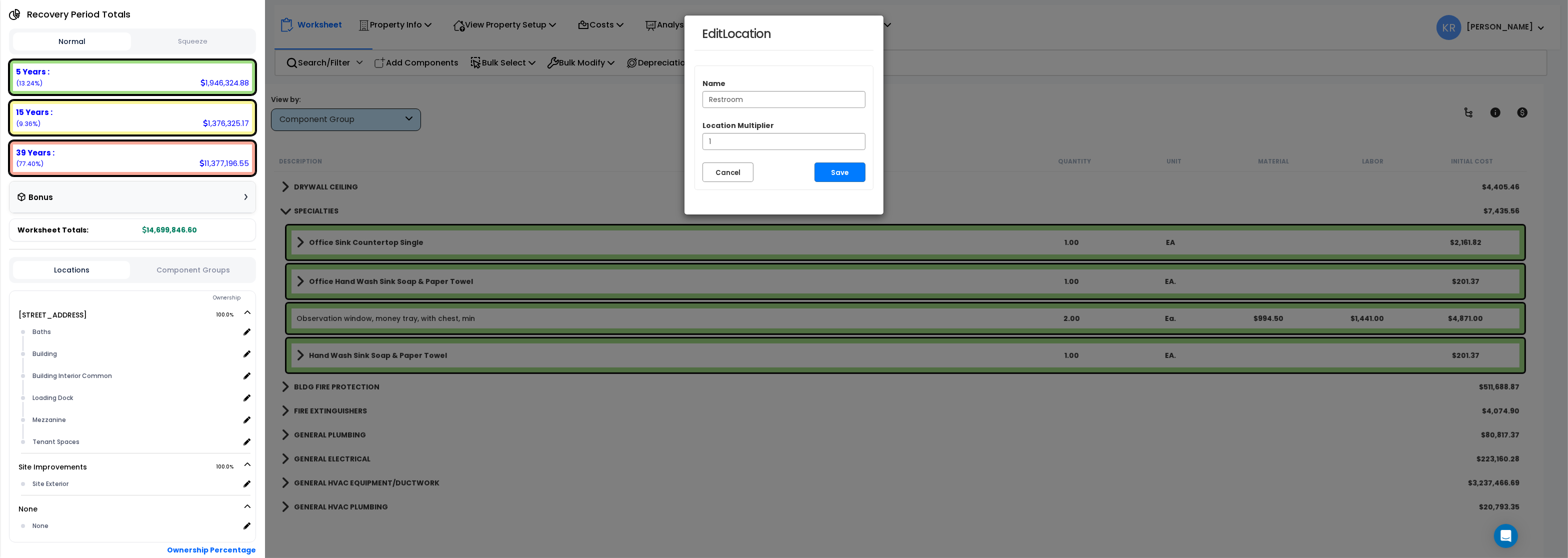
type input "Restroom"
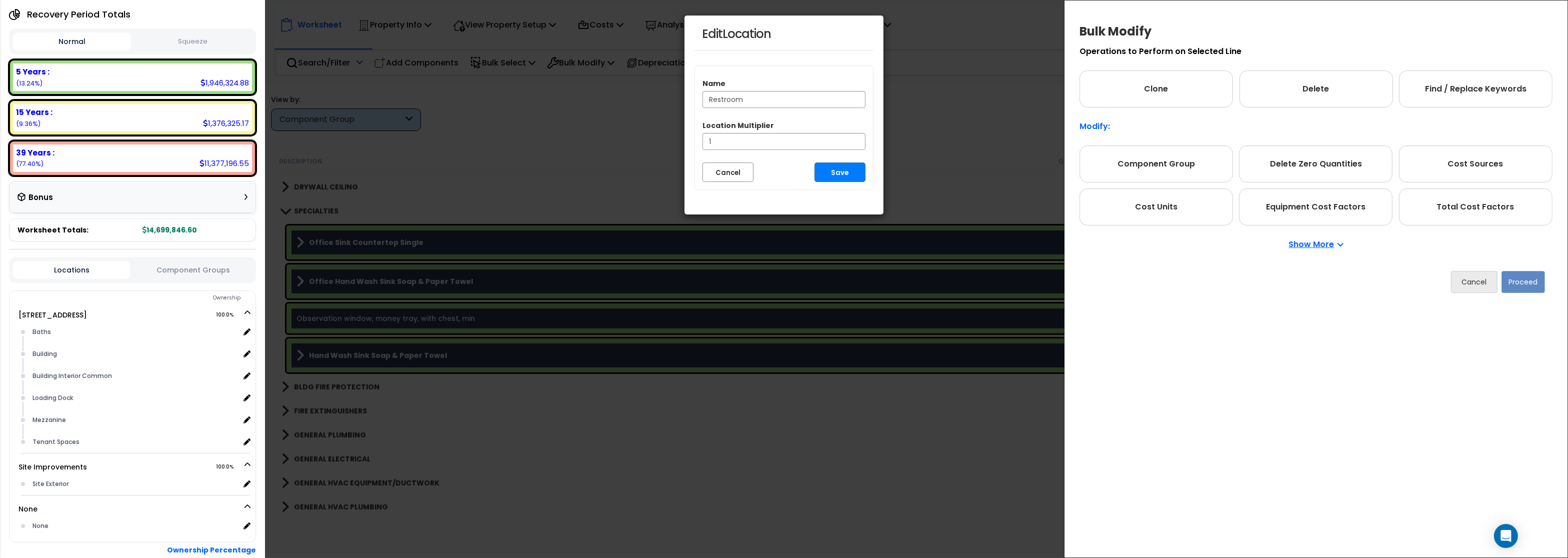
click at [989, 116] on div "Edit Location Name Restroom Location Multiplier 1 Cancel Save" at bounding box center [784, 279] width 1568 height 558
click at [1472, 282] on div "Edit Location Name Restroom Location Multiplier 1 Cancel Save" at bounding box center [784, 279] width 1568 height 558
click at [1477, 283] on div "Edit Location Name Restroom Location Multiplier 1 Cancel Save" at bounding box center [784, 279] width 1568 height 558
click at [957, 93] on div "Edit Location Name Restroom Location Multiplier 1 Cancel Save" at bounding box center [784, 279] width 1568 height 558
drag, startPoint x: 1335, startPoint y: 314, endPoint x: 1452, endPoint y: 294, distance: 118.7
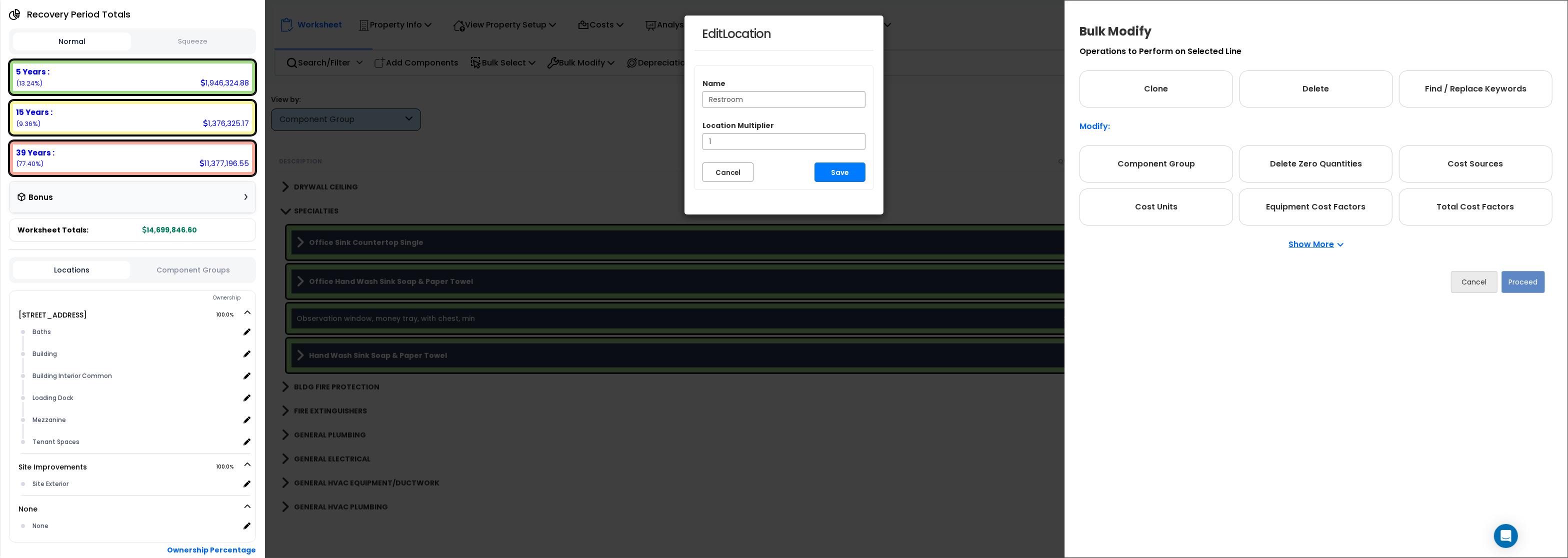
click at [1337, 312] on div "Edit Location Name Restroom Location Multiplier 1 Cancel Save" at bounding box center [784, 279] width 1568 height 558
click at [1469, 282] on div "Edit Location Name Restroom Location Multiplier 1 Cancel Save" at bounding box center [784, 279] width 1568 height 558
click at [765, 92] on input "Restroom" at bounding box center [784, 100] width 163 height 17
click at [758, 99] on input "Restroom" at bounding box center [784, 100] width 163 height 17
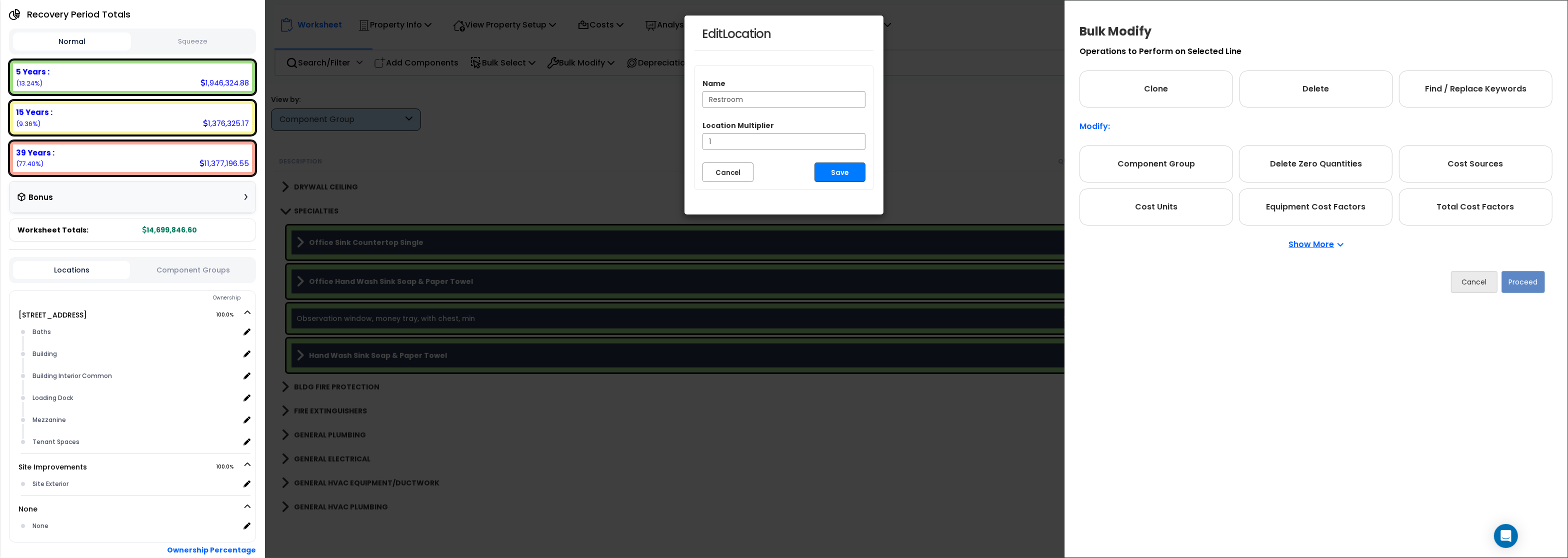
click at [833, 172] on button "Save" at bounding box center [840, 172] width 51 height 19
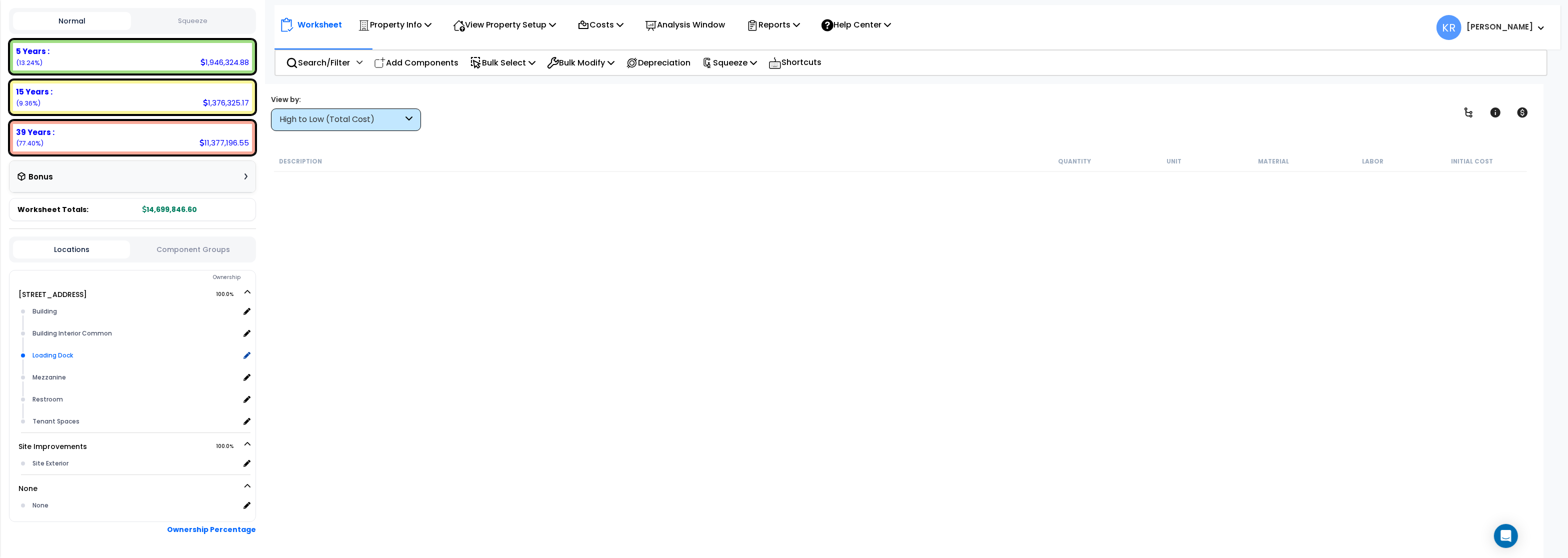
scroll to position [114, 0]
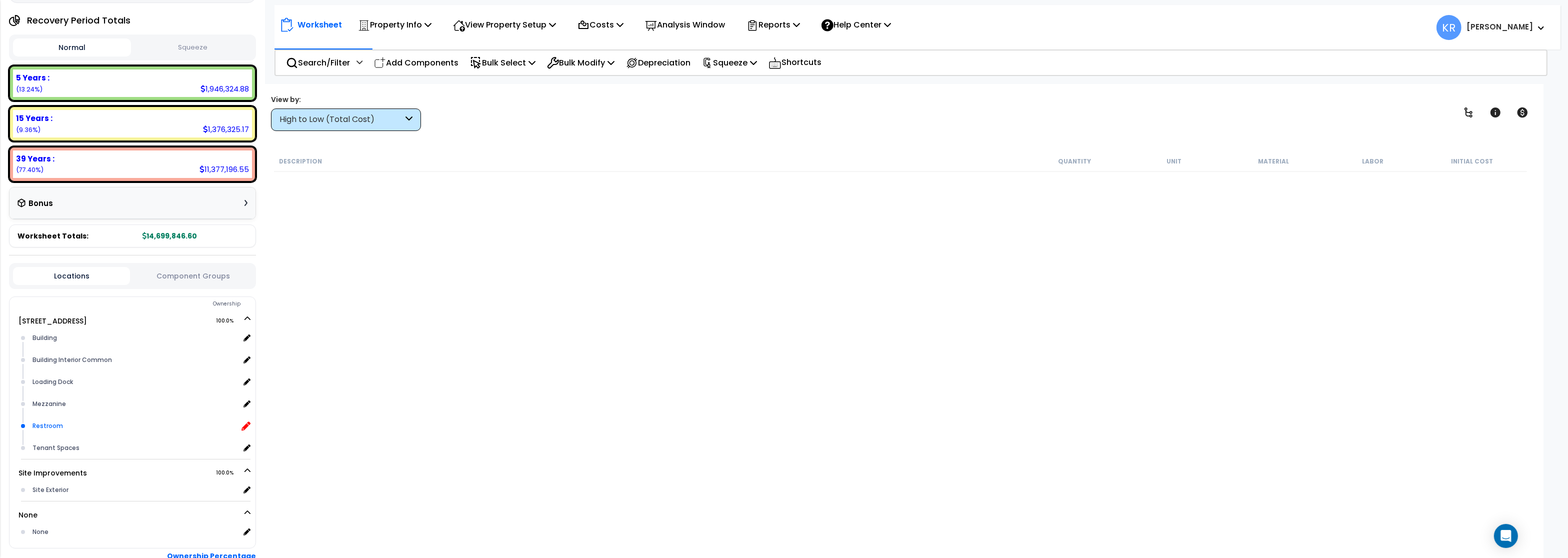
click at [248, 427] on icon at bounding box center [246, 425] width 9 height 9
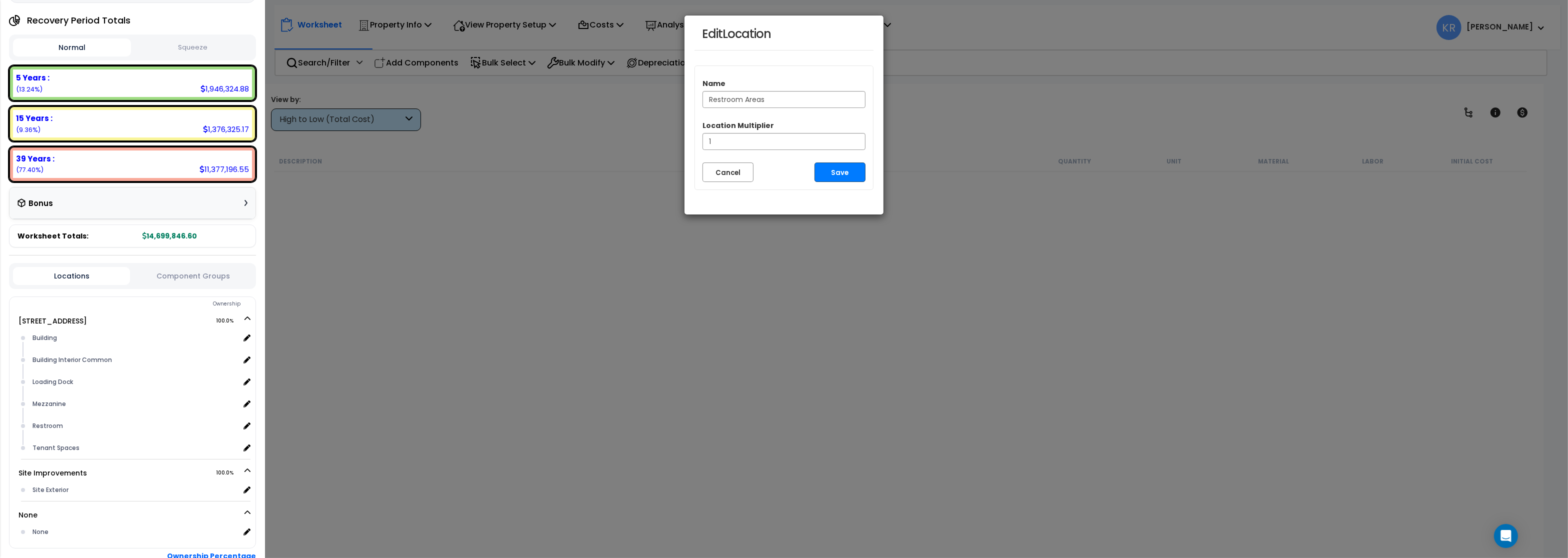
type input "Restroom Areas"
drag, startPoint x: 862, startPoint y: 164, endPoint x: 856, endPoint y: 167, distance: 6.7
click at [861, 164] on button "Save" at bounding box center [840, 172] width 51 height 19
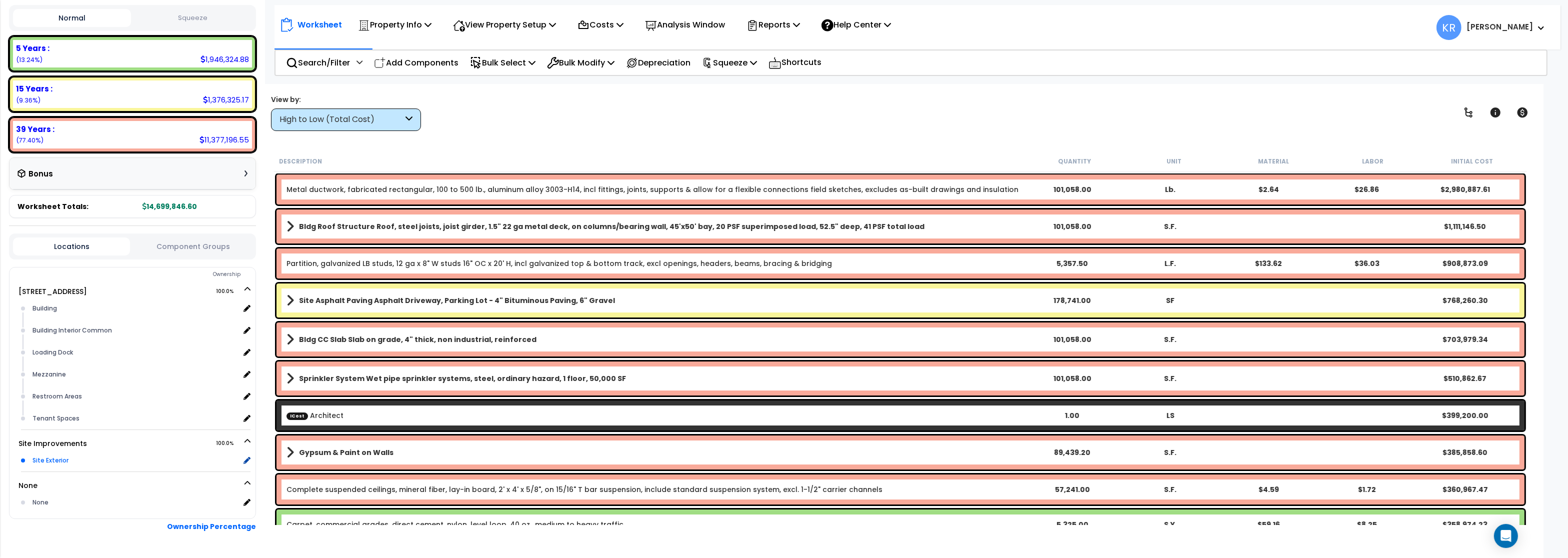
scroll to position [174, 0]
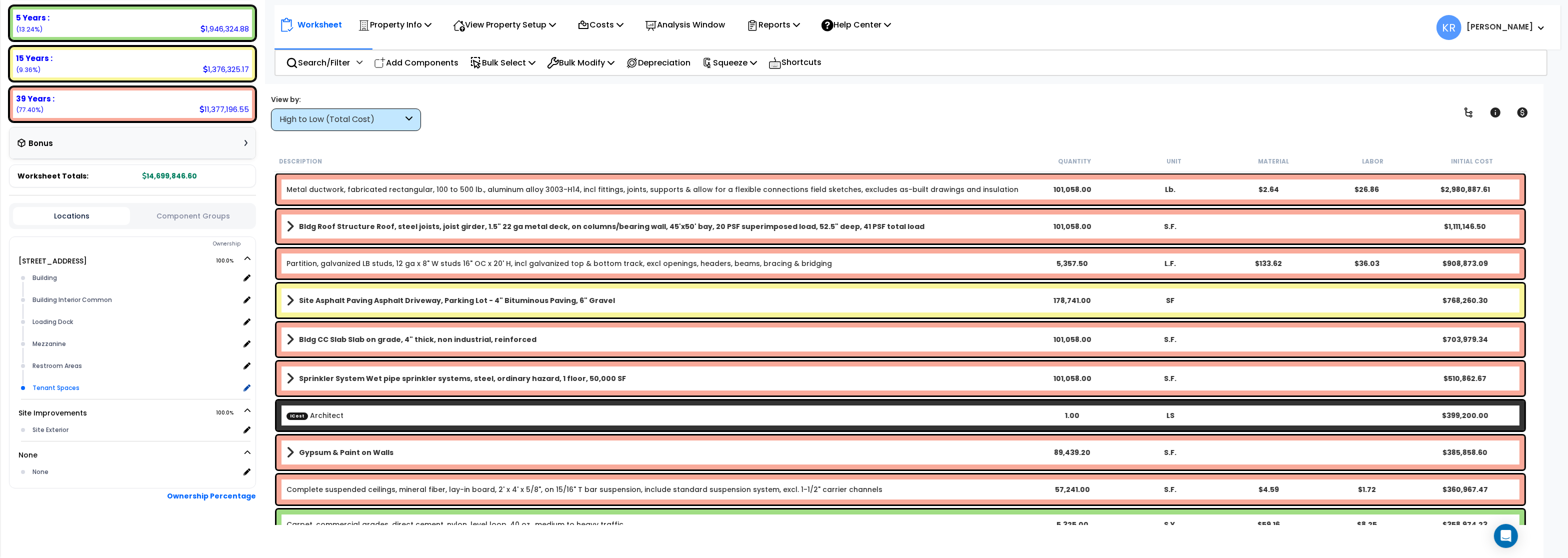
click at [57, 382] on div "Tenant Spaces" at bounding box center [135, 388] width 209 height 12
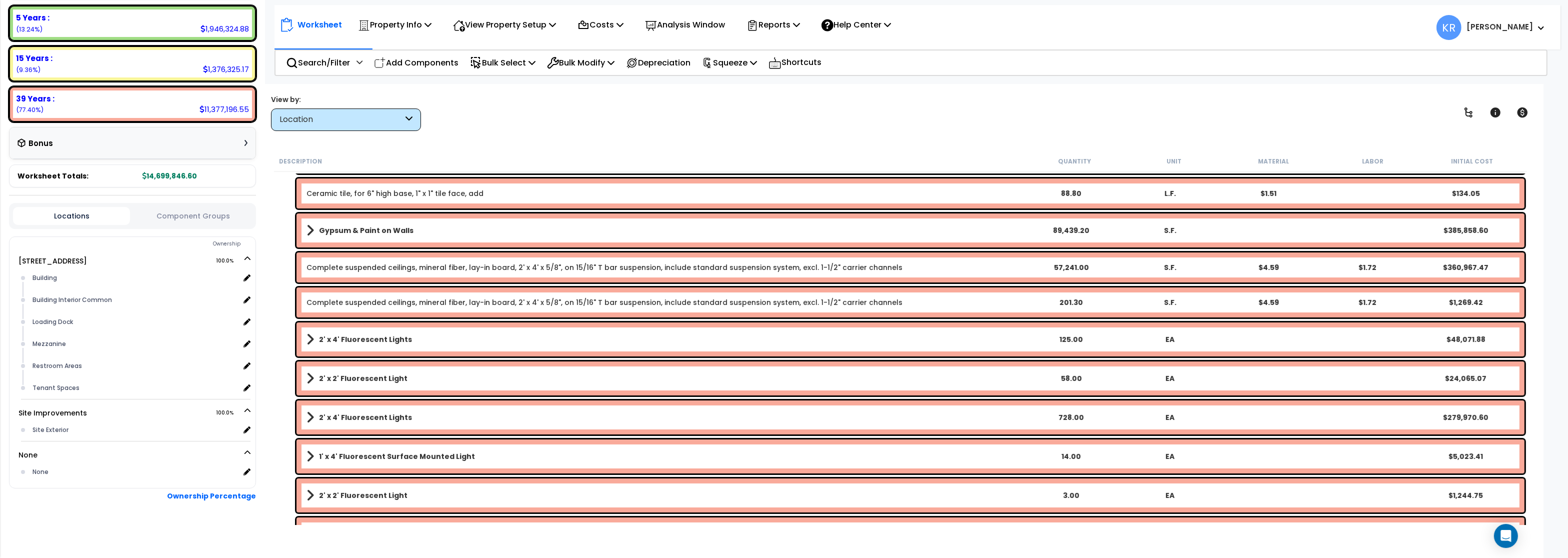
scroll to position [633, 0]
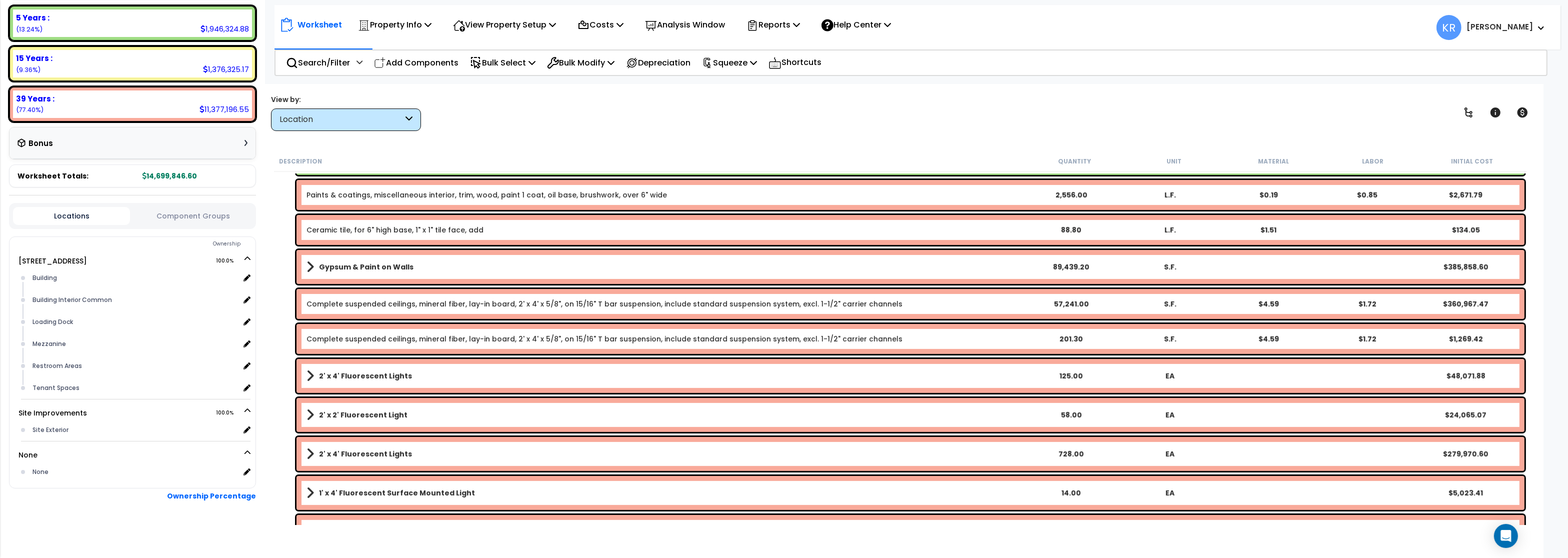
click at [332, 120] on div "Location" at bounding box center [341, 119] width 124 height 12
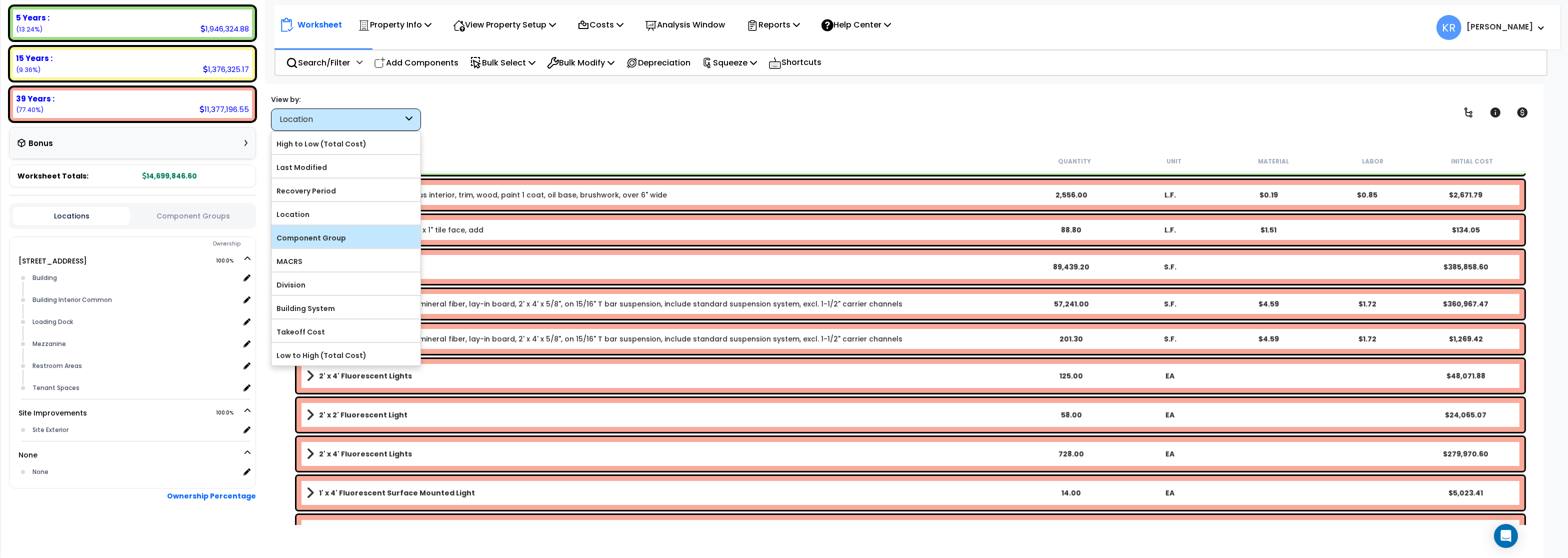
click at [327, 239] on label "Component Group" at bounding box center [346, 238] width 149 height 15
click at [0, 0] on input "Component Group" at bounding box center [0, 0] width 0 height 0
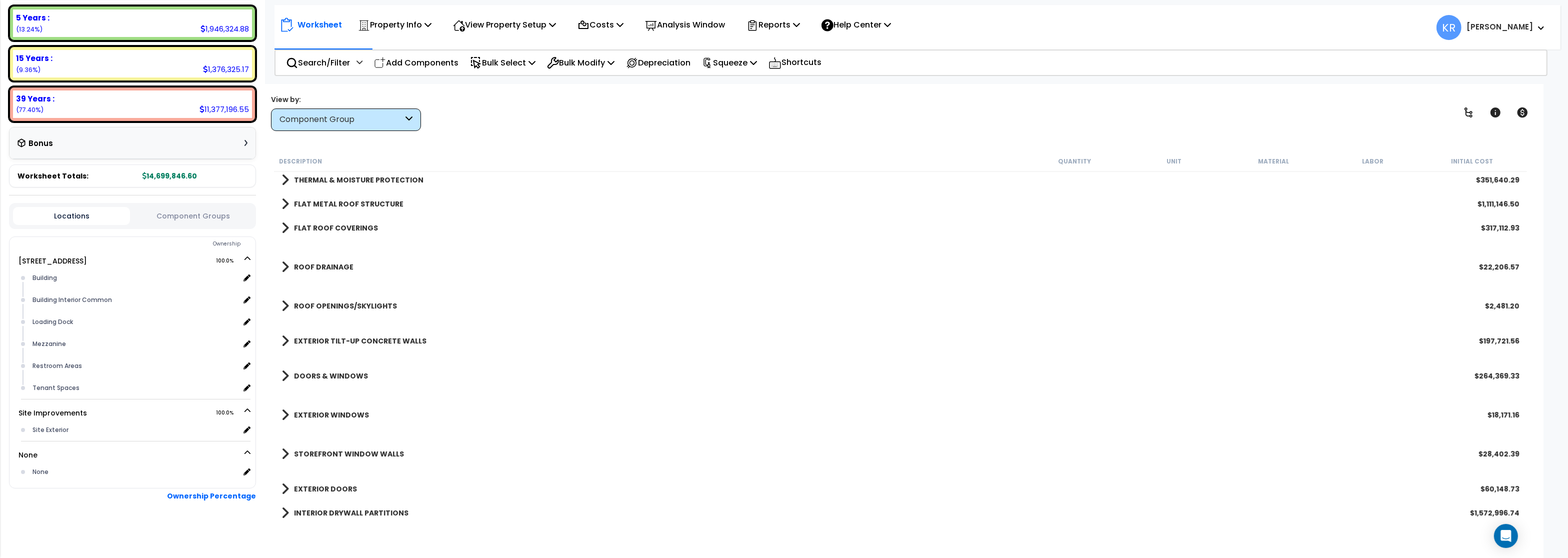
scroll to position [0, 0]
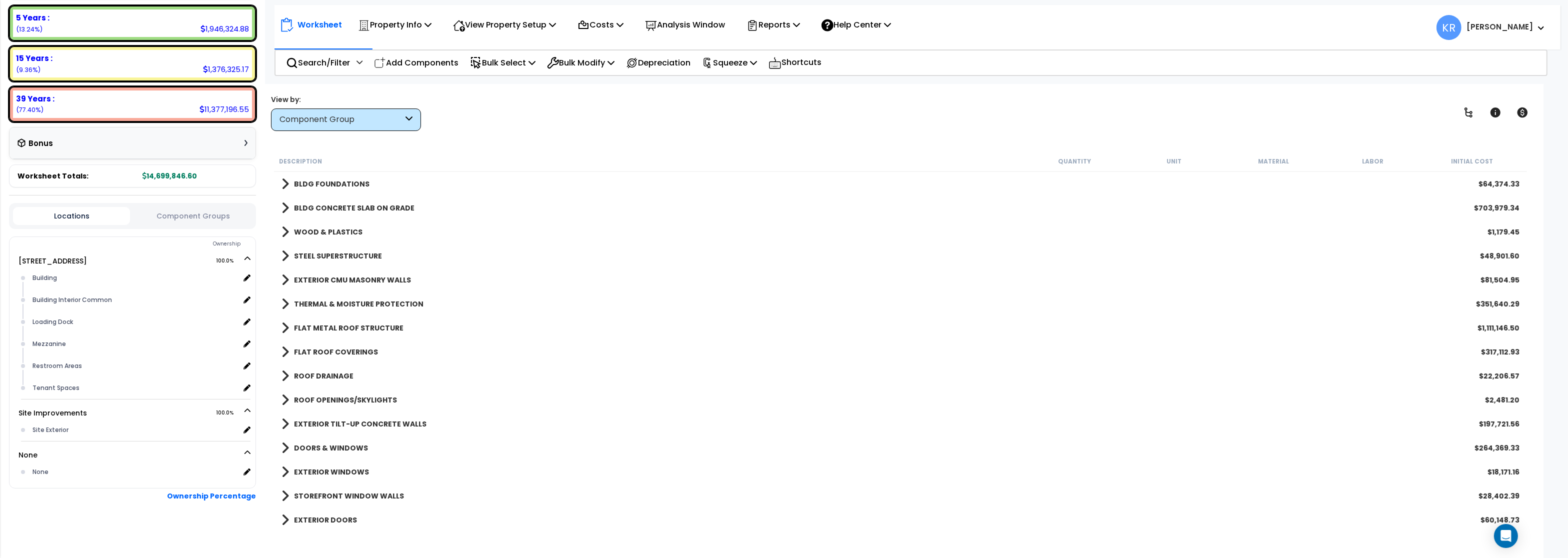
click at [322, 207] on b "BLDG CONCRETE SLAB ON GRADE" at bounding box center [354, 208] width 121 height 10
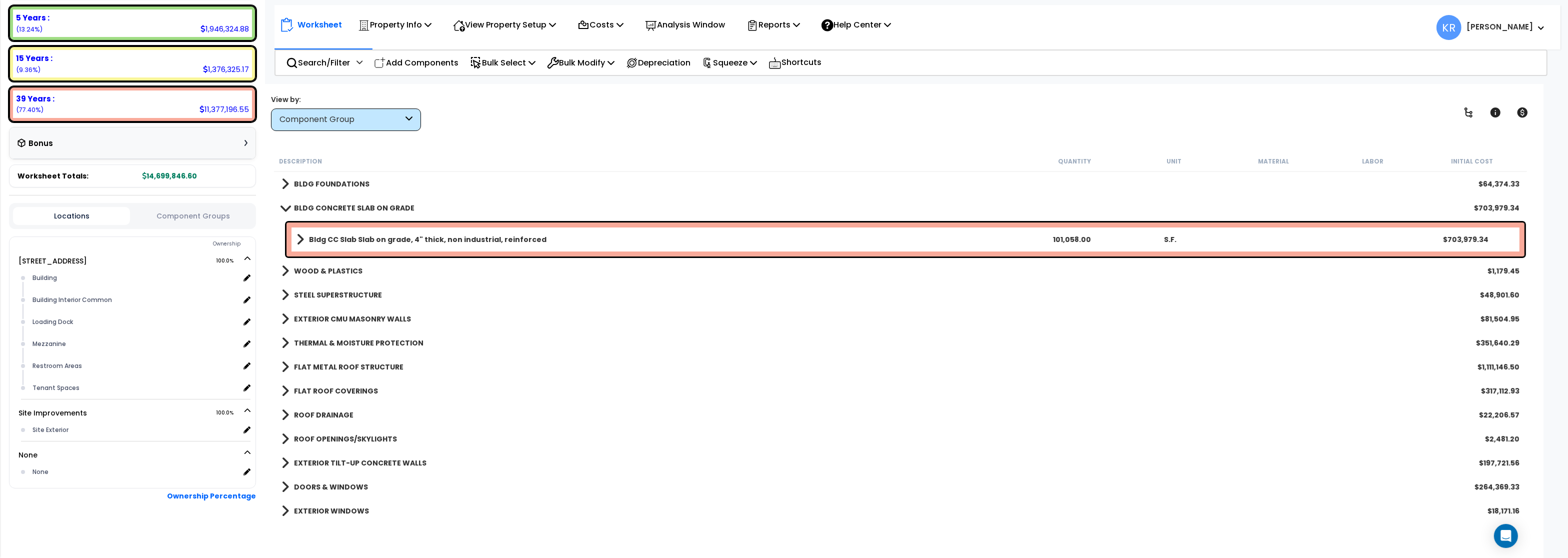
click at [322, 206] on b "BLDG CONCRETE SLAB ON GRADE" at bounding box center [354, 208] width 121 height 10
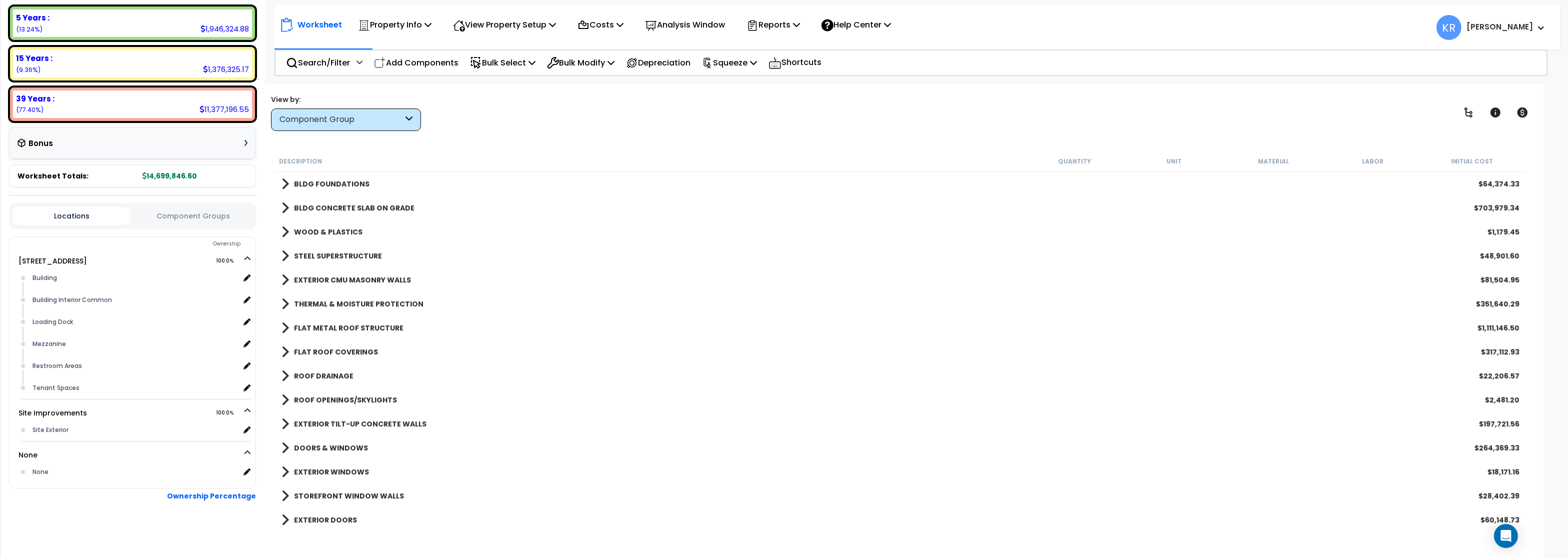
click at [312, 238] on link "WOOD & PLASTICS" at bounding box center [321, 232] width 81 height 14
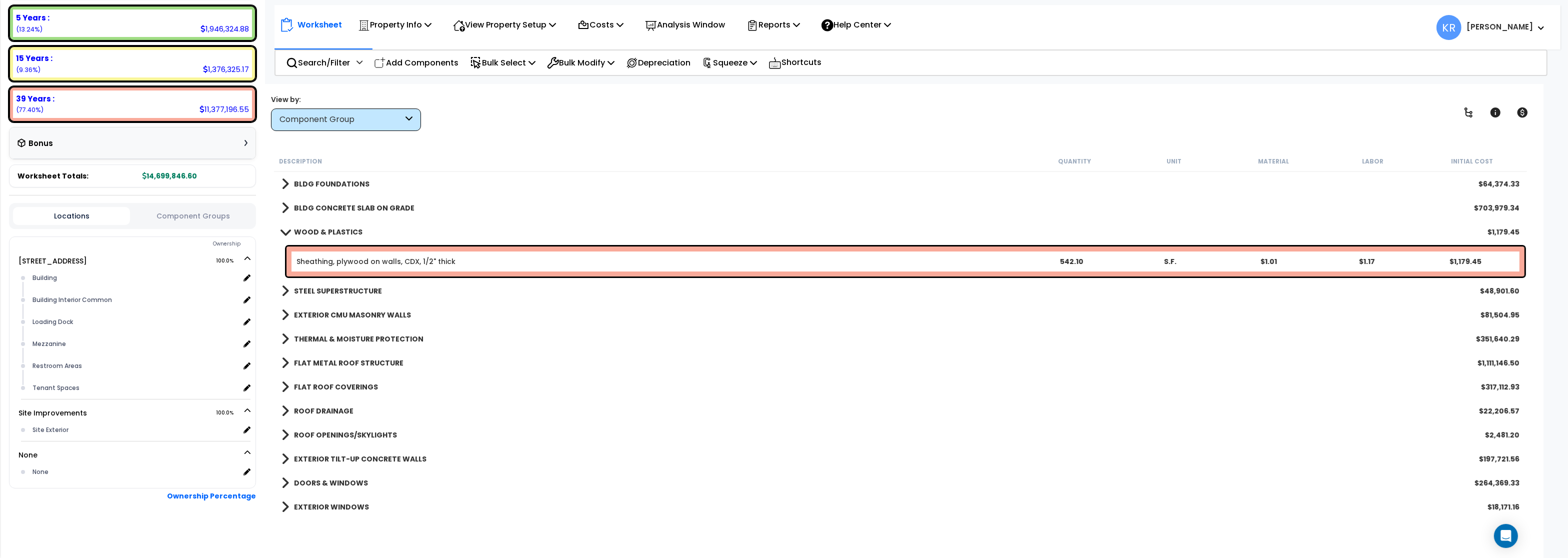
click at [312, 231] on b "WOOD & PLASTICS" at bounding box center [328, 232] width 69 height 10
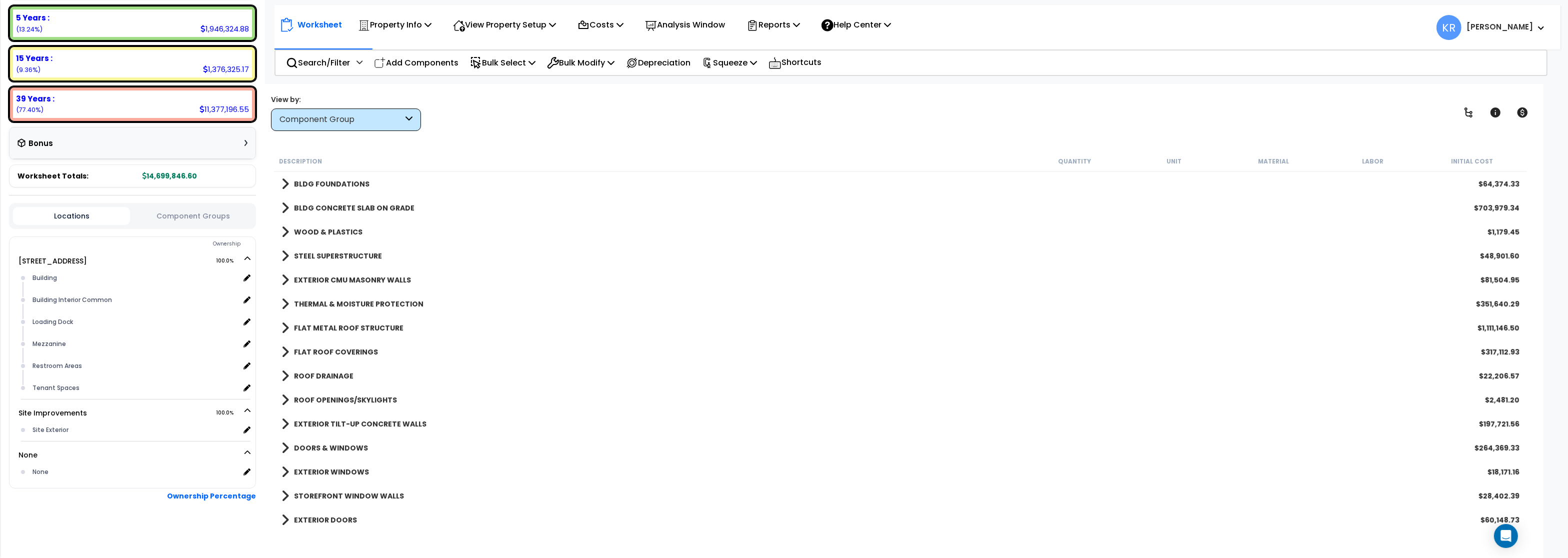
click at [312, 255] on b "STEEL SUPERSTRUCTURE" at bounding box center [338, 256] width 88 height 10
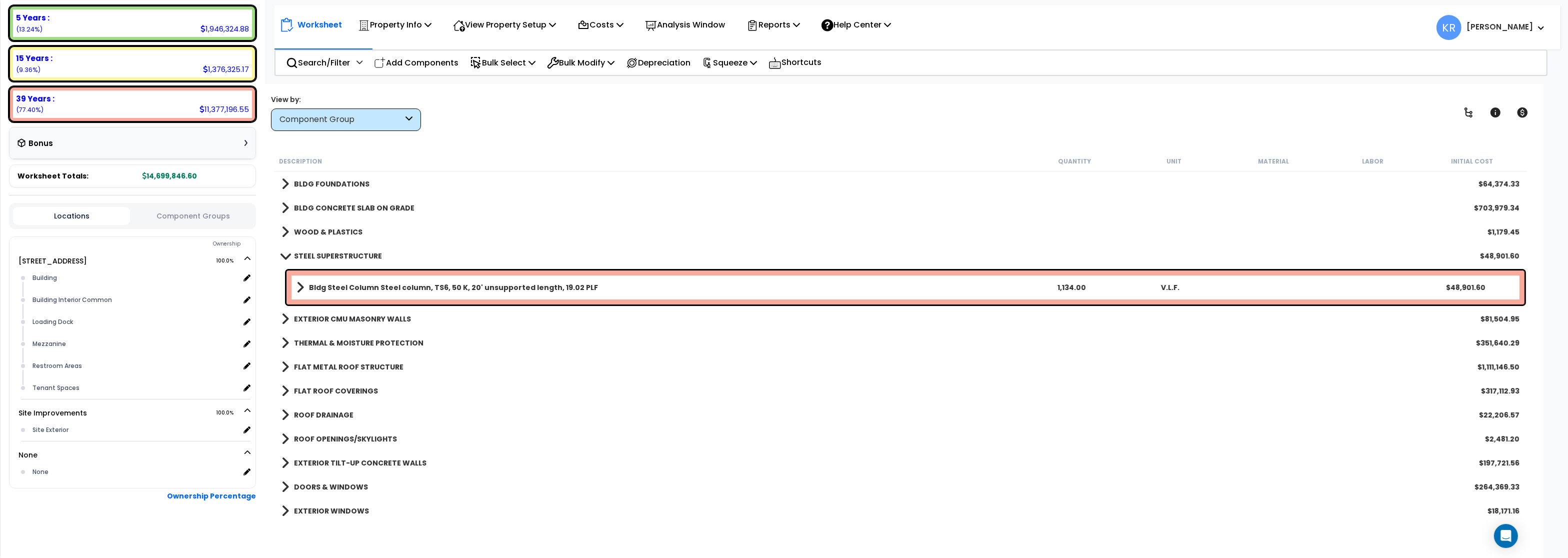
click at [312, 254] on b "STEEL SUPERSTRUCTURE" at bounding box center [338, 256] width 88 height 10
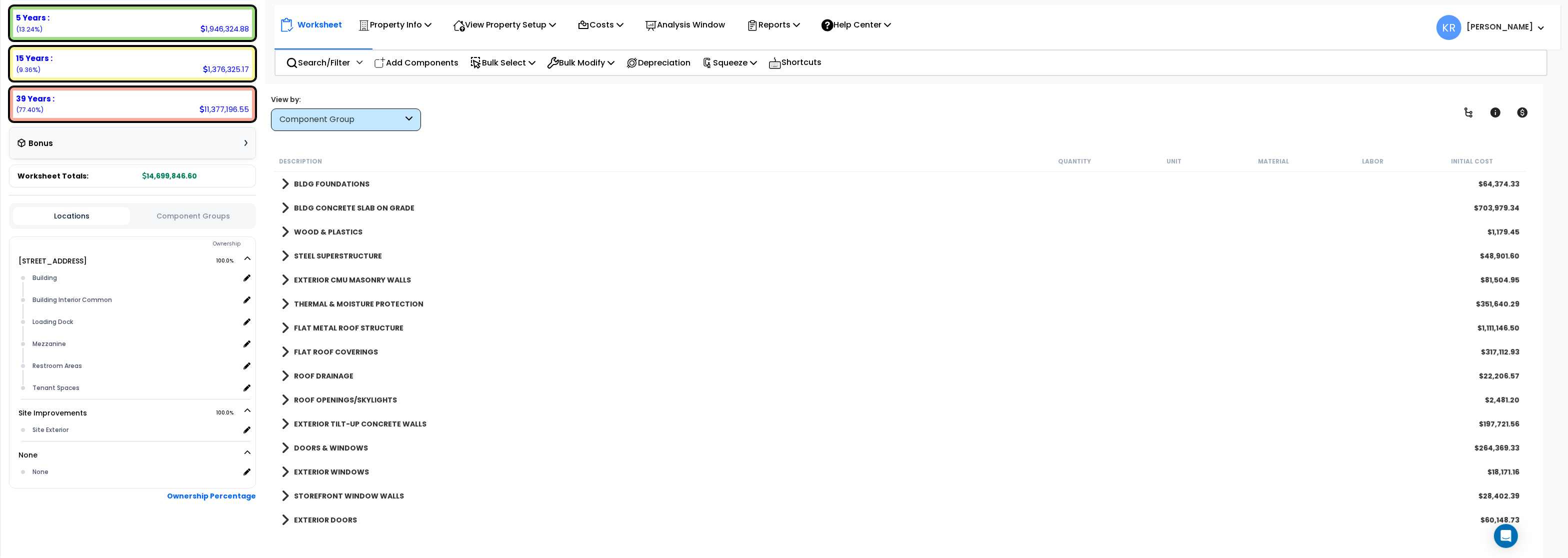
click at [309, 276] on b "EXTERIOR CMU MASONRY WALLS" at bounding box center [352, 280] width 117 height 10
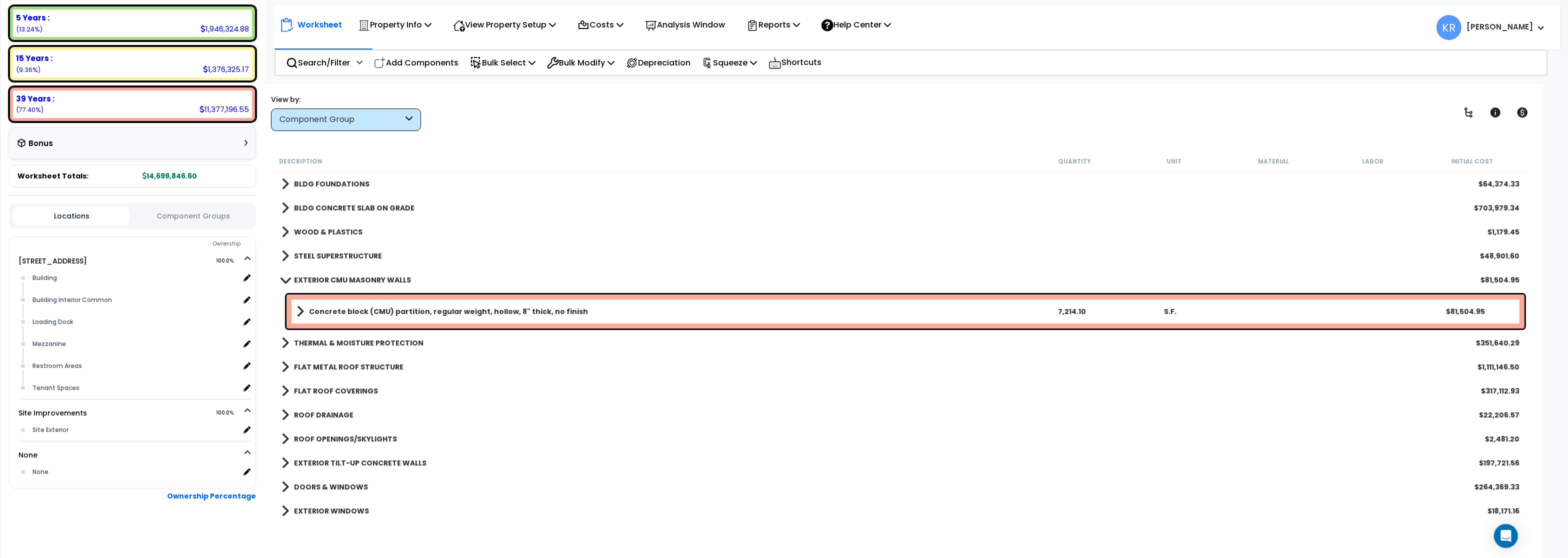
click at [309, 276] on b "EXTERIOR CMU MASONRY WALLS" at bounding box center [352, 280] width 117 height 10
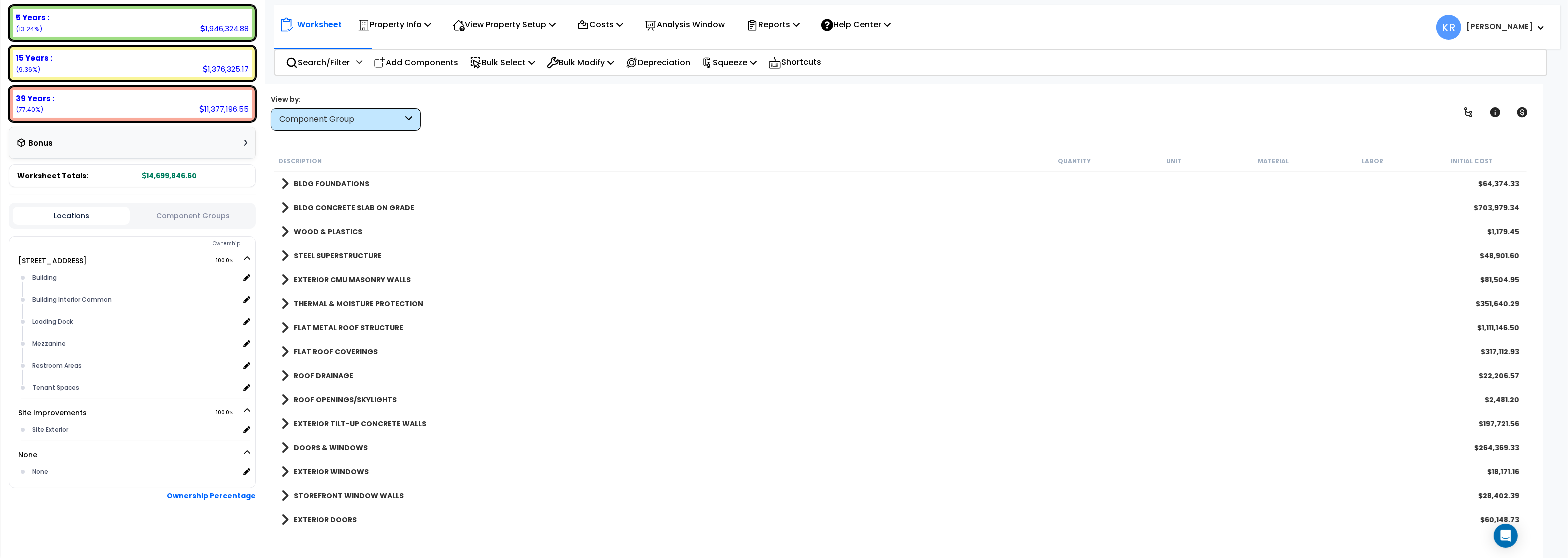
click at [307, 302] on b "THERMAL & MOISTURE PROTECTION" at bounding box center [359, 304] width 130 height 10
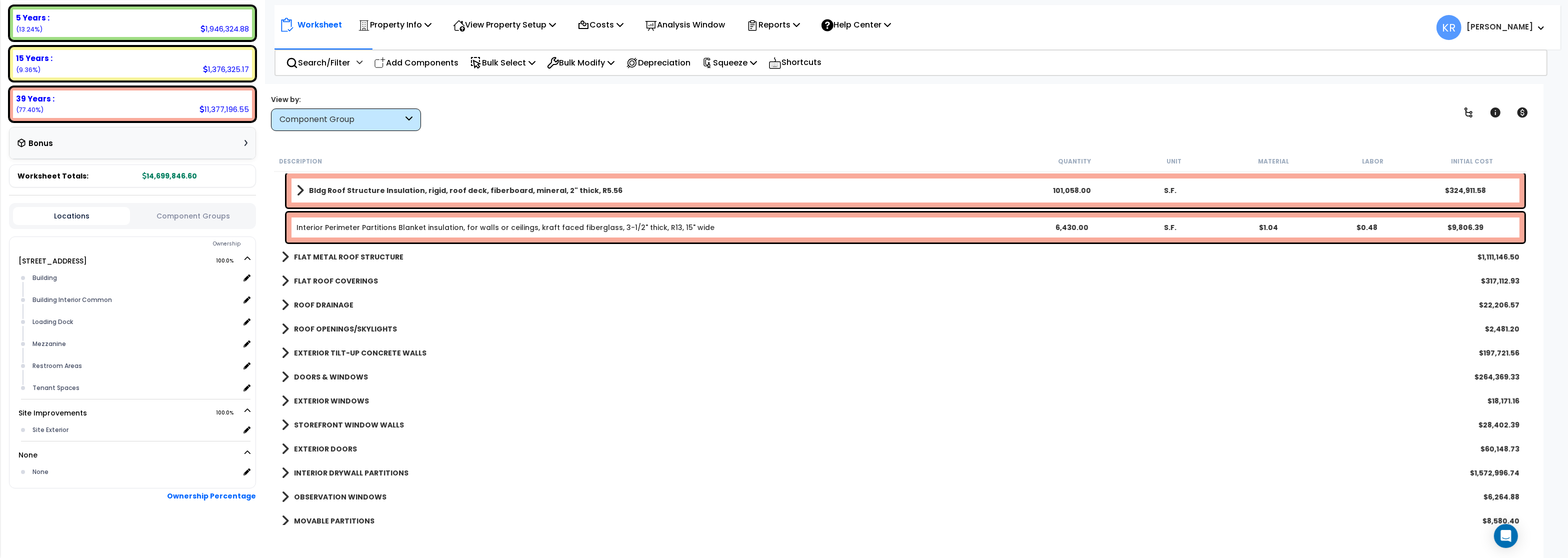
scroll to position [120, 0]
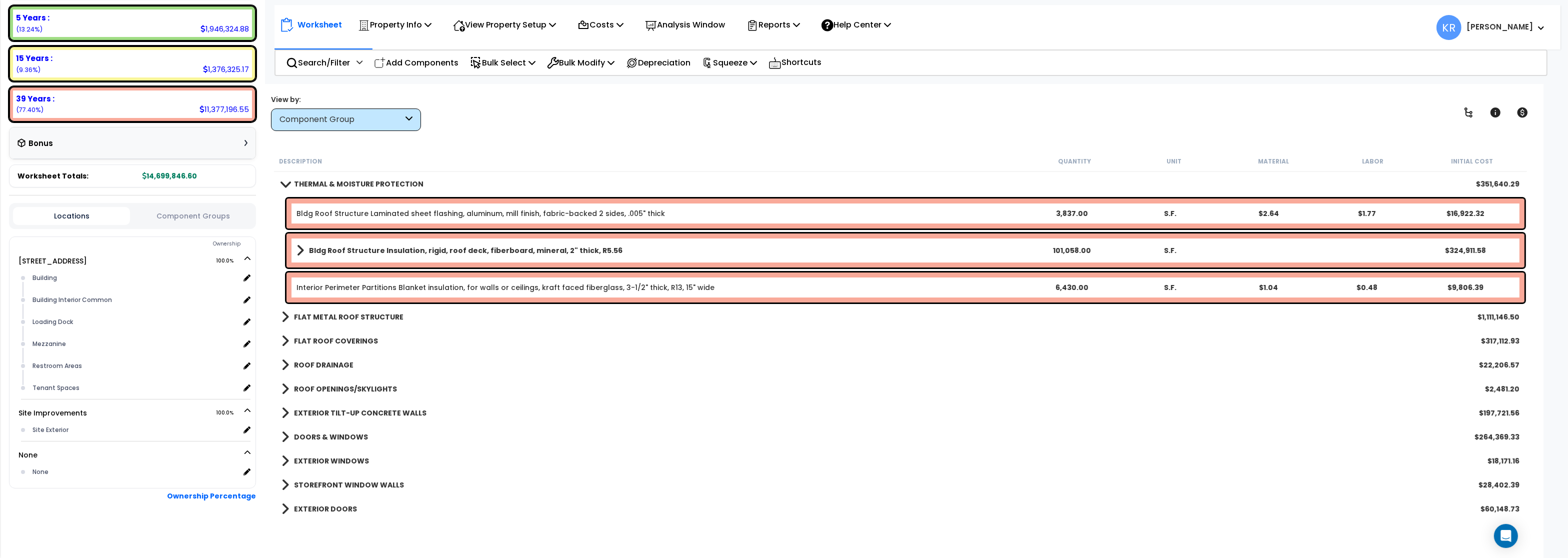
click at [299, 180] on b "THERMAL & MOISTURE PROTECTION" at bounding box center [359, 184] width 130 height 10
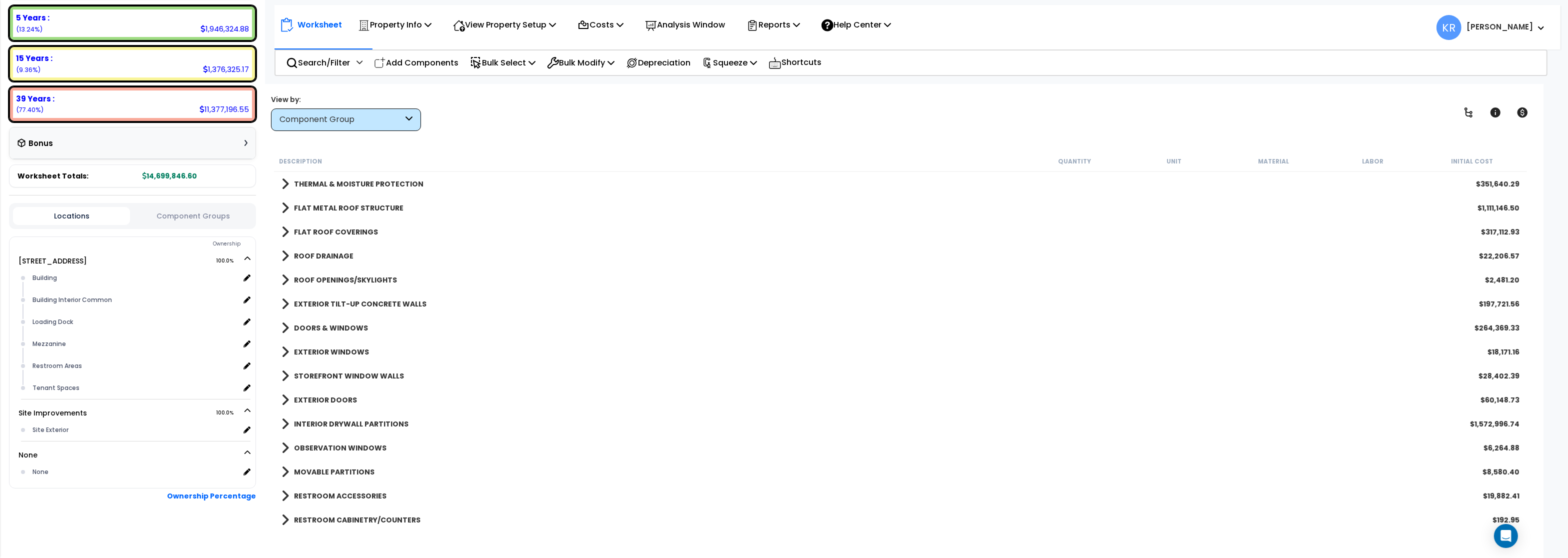
click at [305, 211] on b "FLAT METAL ROOF STRUCTURE" at bounding box center [349, 208] width 110 height 10
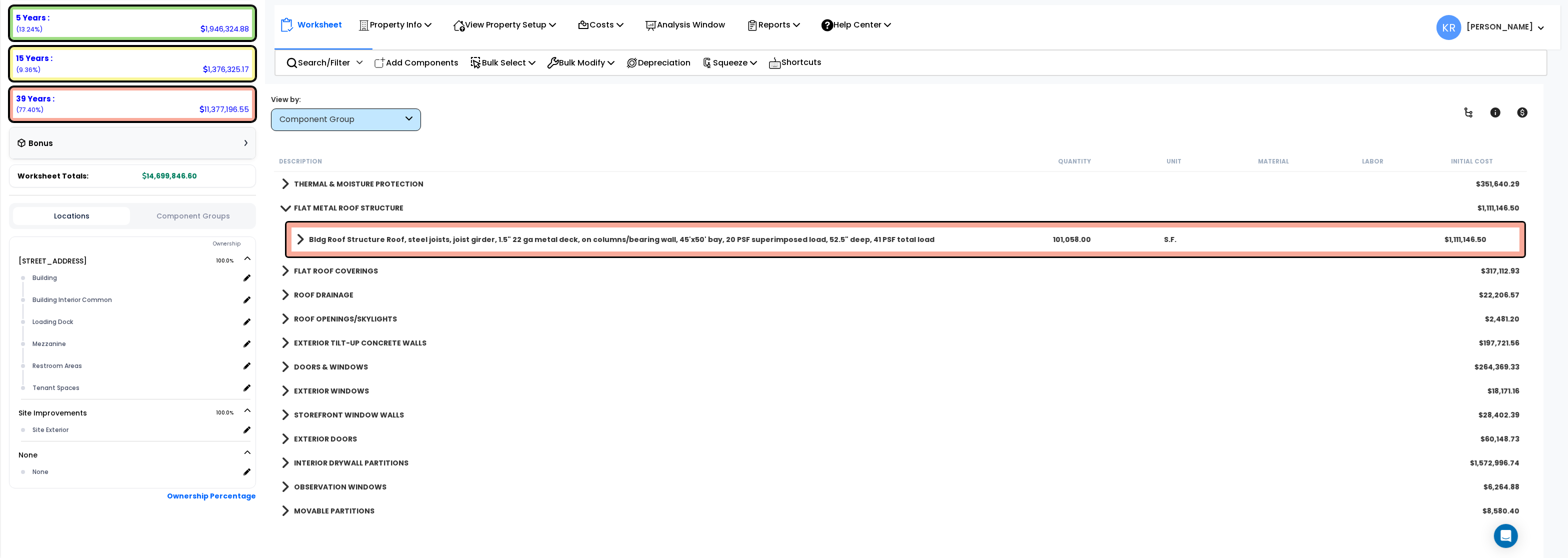
click at [306, 211] on b "FLAT METAL ROOF STRUCTURE" at bounding box center [349, 208] width 110 height 10
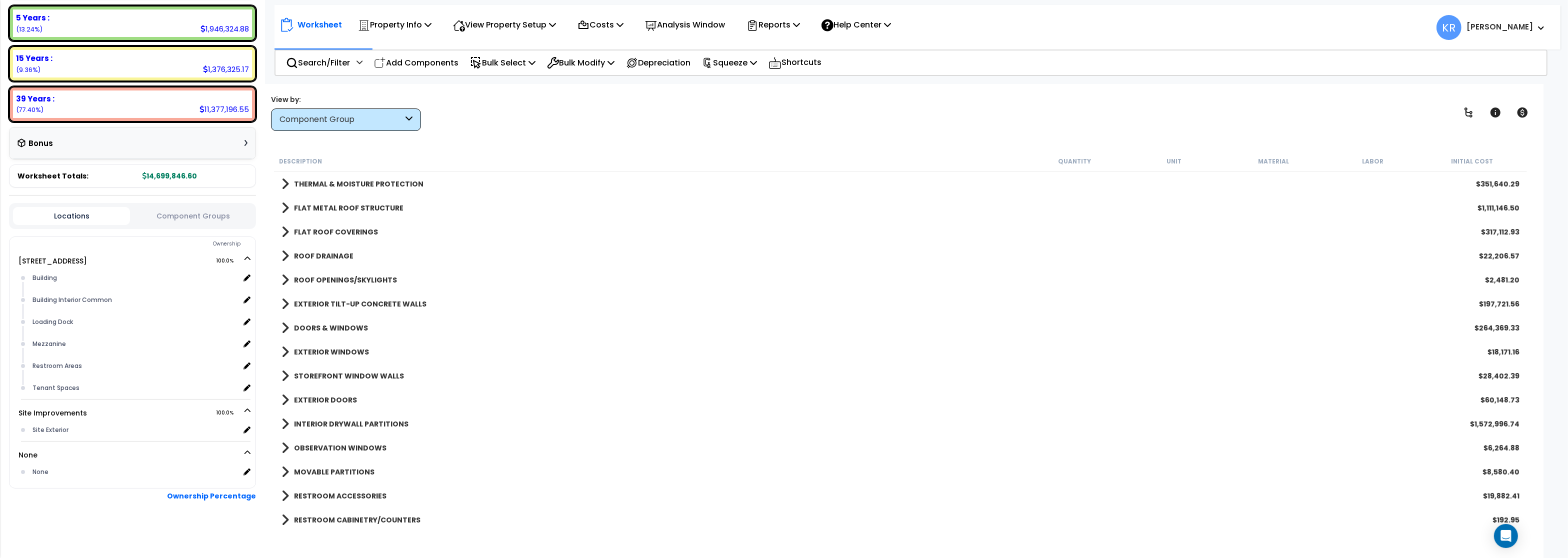
click at [306, 231] on b "FLAT ROOF COVERINGS" at bounding box center [336, 232] width 84 height 10
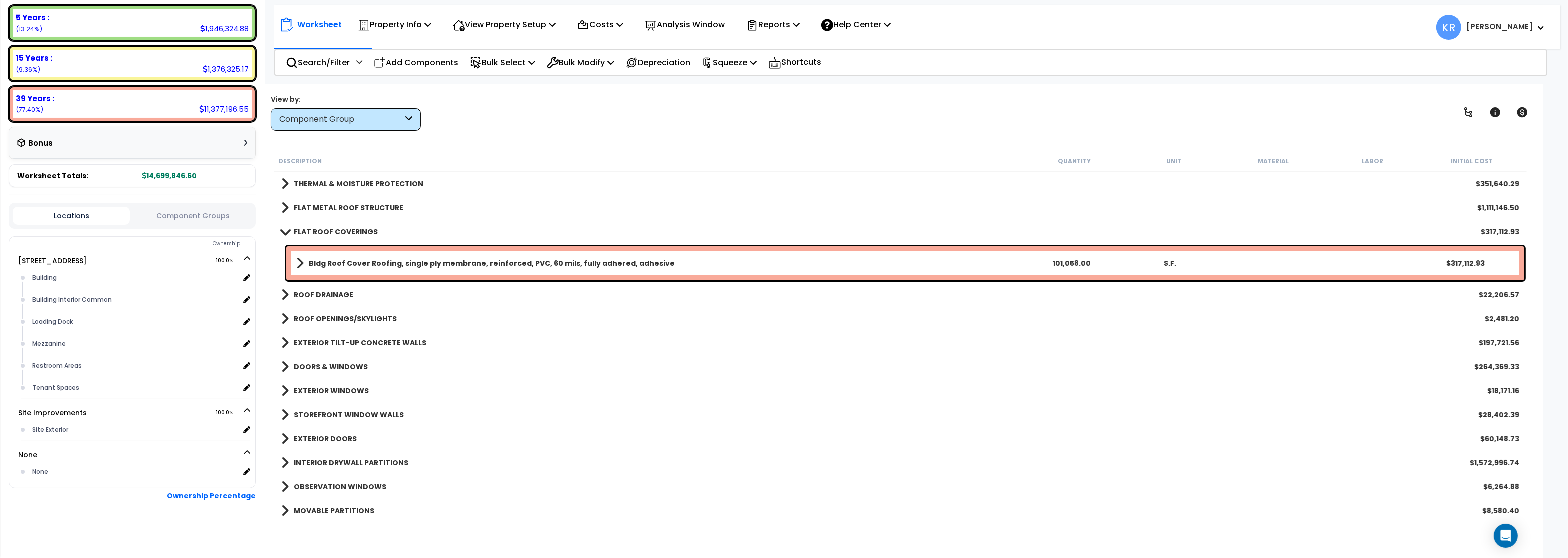
click at [306, 231] on b "FLAT ROOF COVERINGS" at bounding box center [336, 232] width 84 height 10
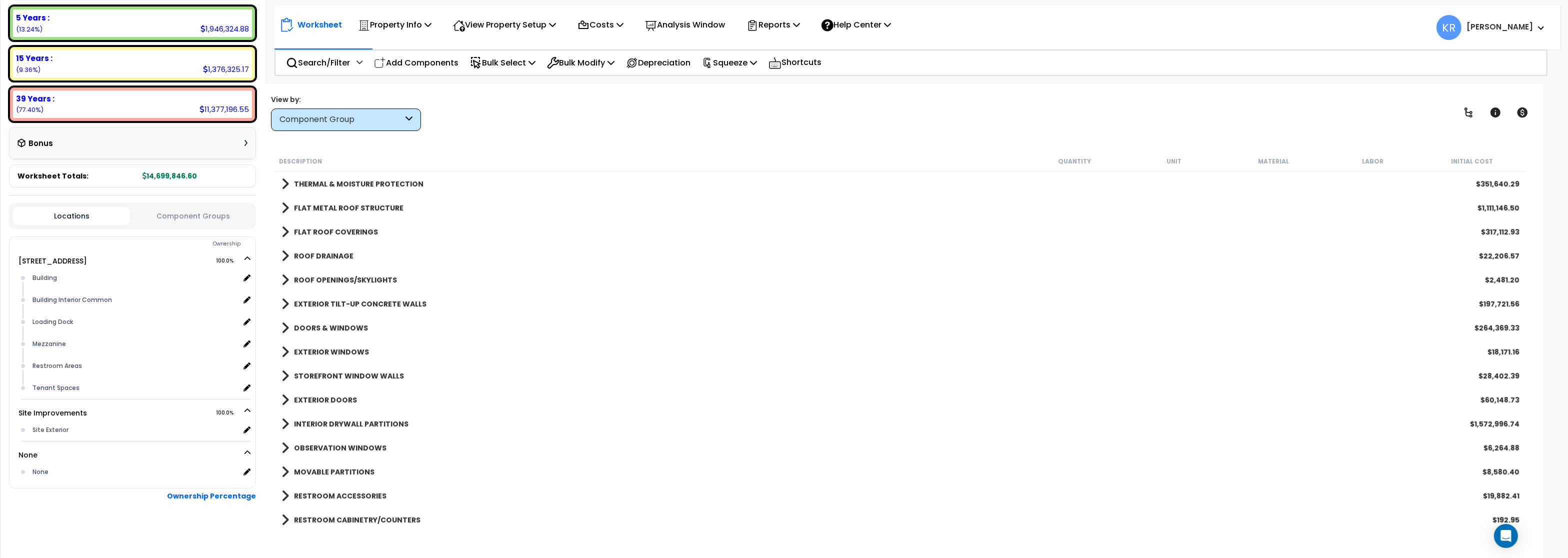
click at [307, 249] on div "ROOF DRAINAGE $22,206.57" at bounding box center [900, 256] width 1248 height 24
click at [307, 257] on b "ROOF DRAINAGE" at bounding box center [324, 256] width 60 height 10
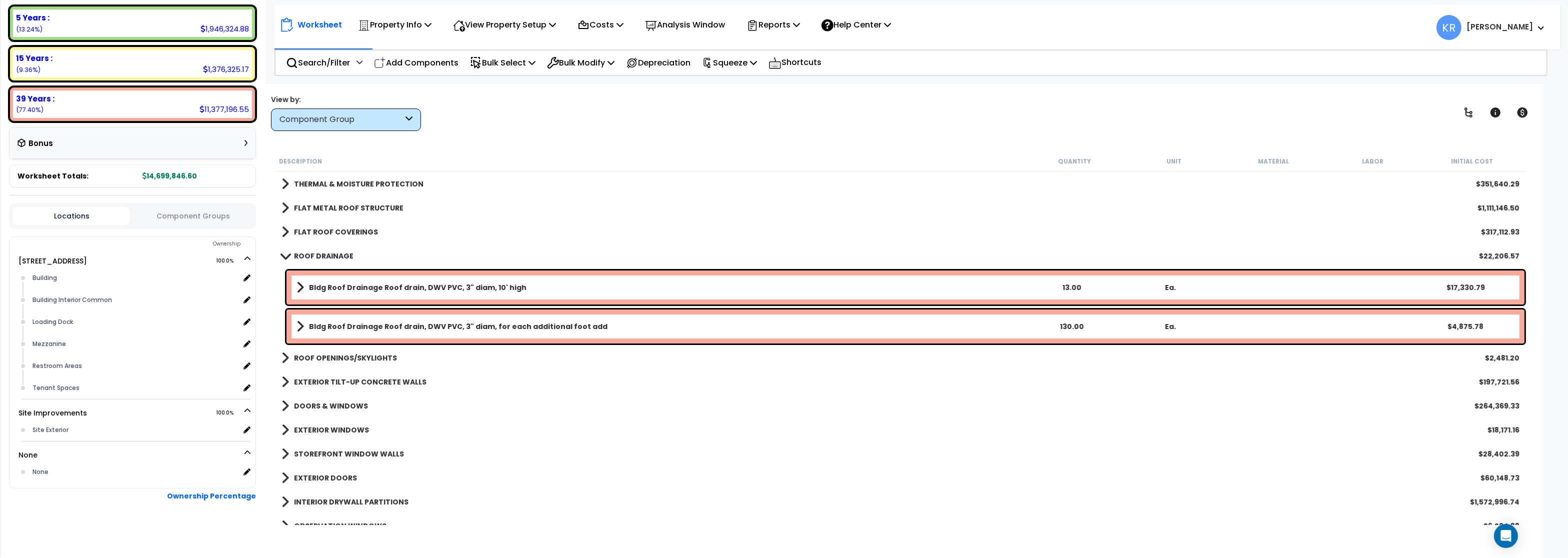
click at [307, 255] on b "ROOF DRAINAGE" at bounding box center [324, 256] width 60 height 10
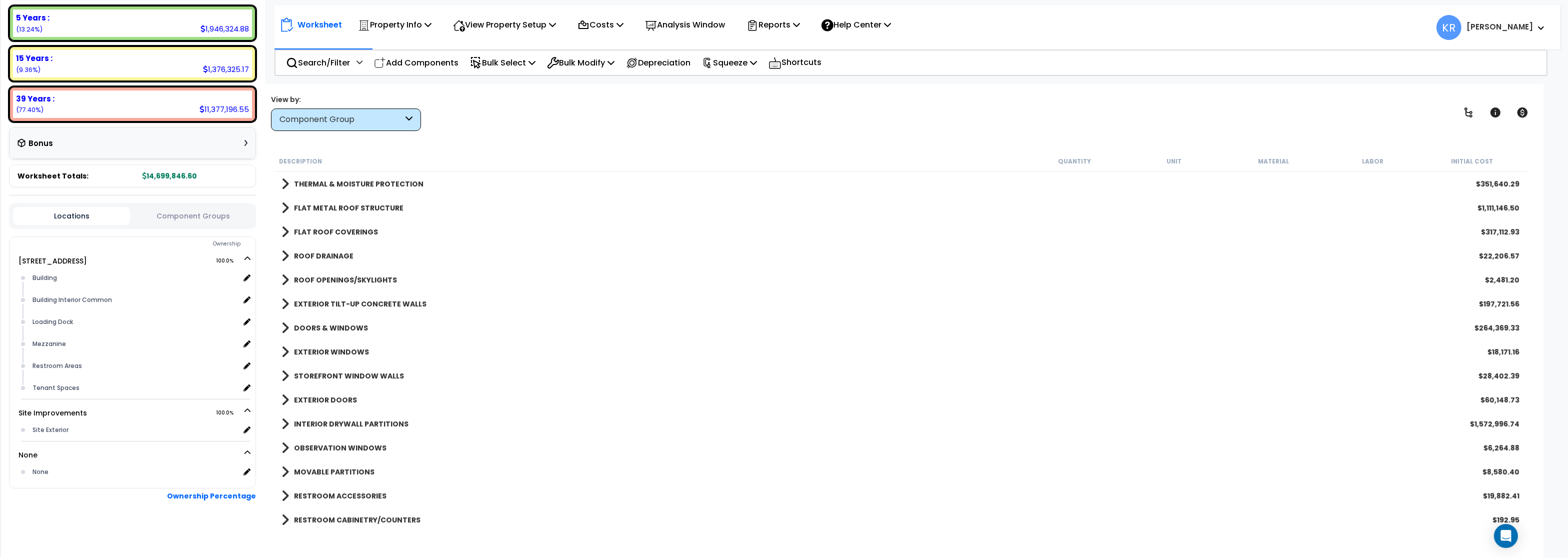
click at [320, 281] on b "ROOF OPENINGS/SKYLIGHTS" at bounding box center [345, 280] width 103 height 10
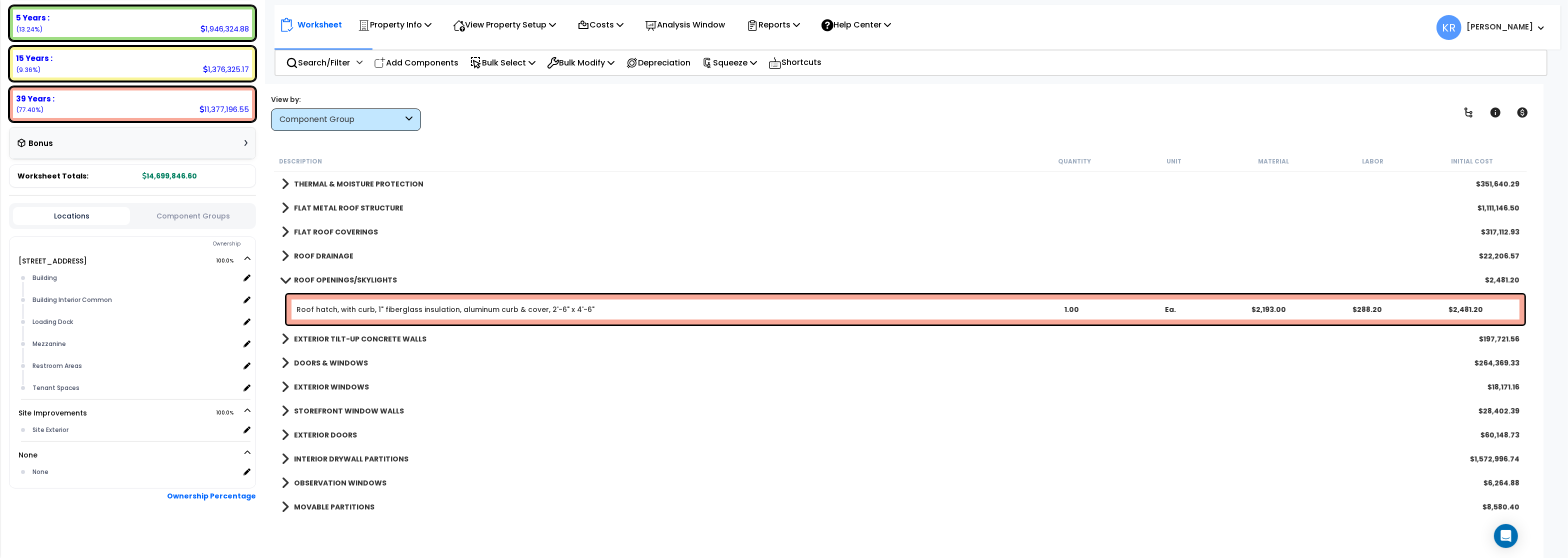
click at [322, 279] on b "ROOF OPENINGS/SKYLIGHTS" at bounding box center [345, 280] width 103 height 10
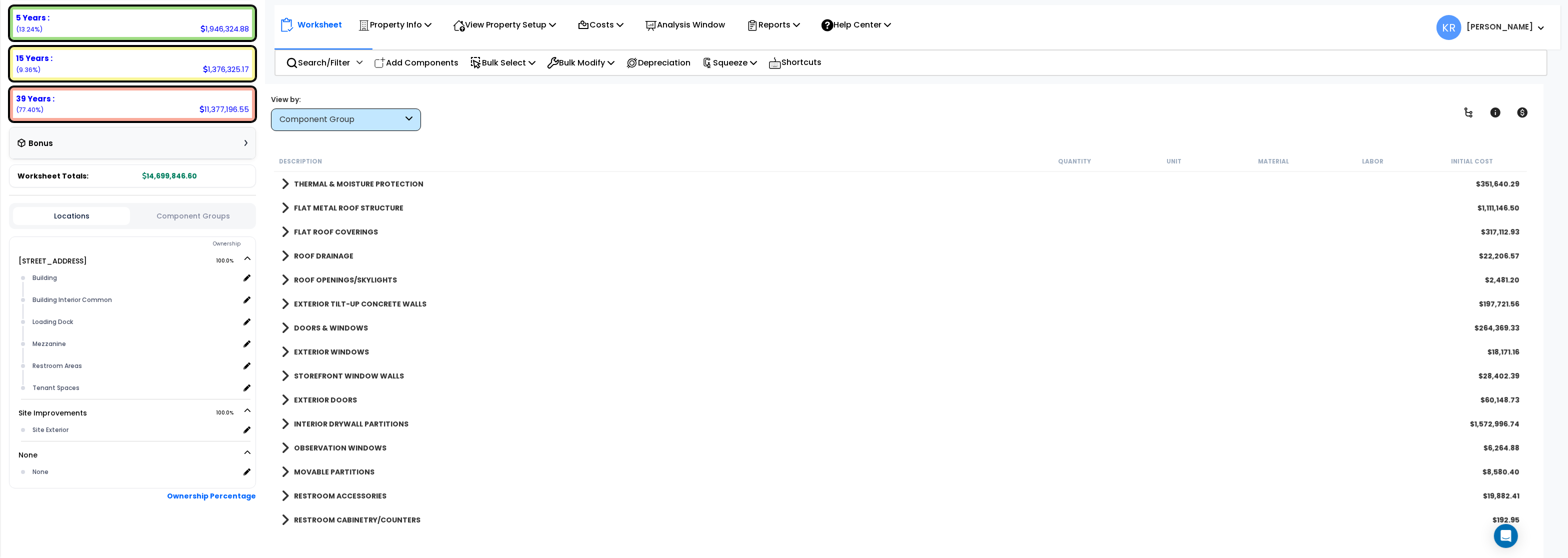
click at [322, 301] on b "EXTERIOR TILT-UP CONCRETE WALLS" at bounding box center [360, 304] width 133 height 10
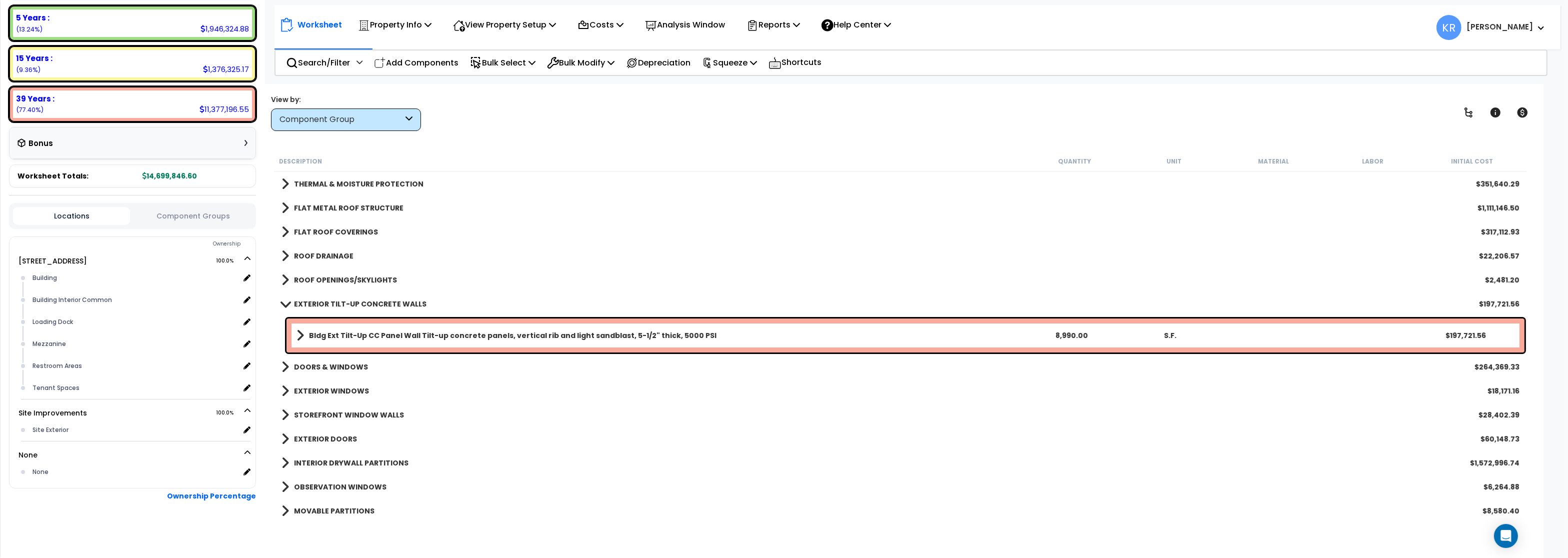
click at [322, 301] on b "EXTERIOR TILT-UP CONCRETE WALLS" at bounding box center [360, 304] width 133 height 10
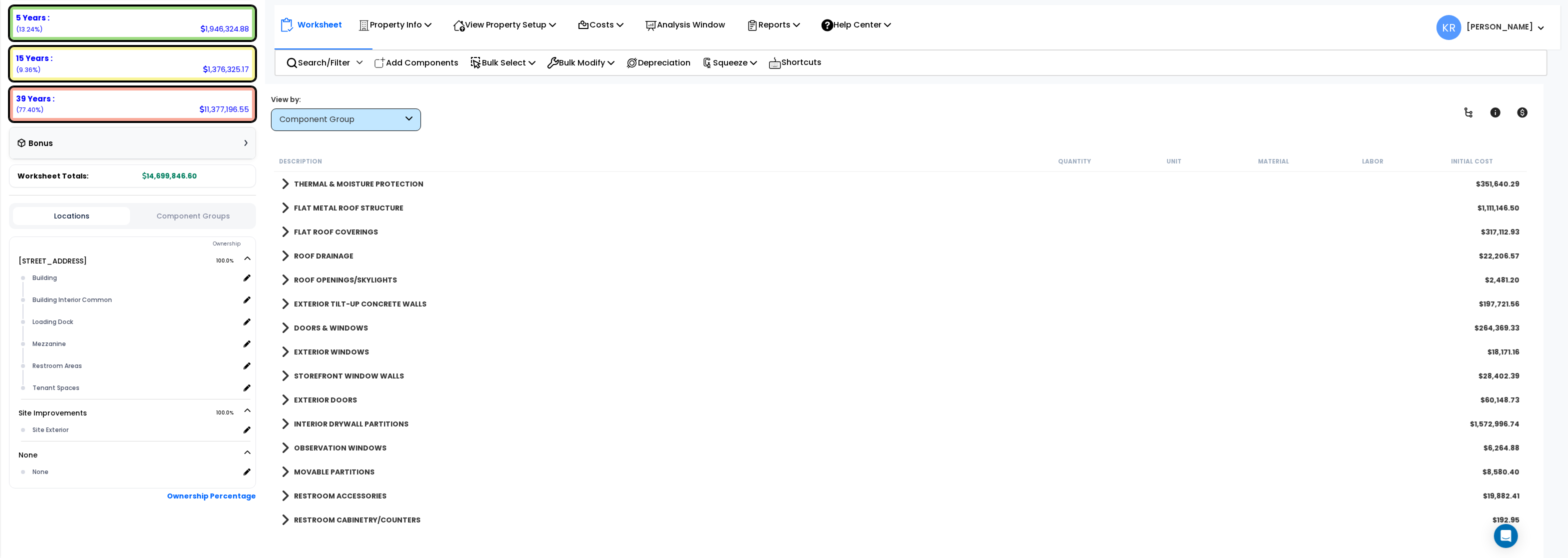
click at [323, 326] on b "DOORS & WINDOWS" at bounding box center [331, 328] width 74 height 10
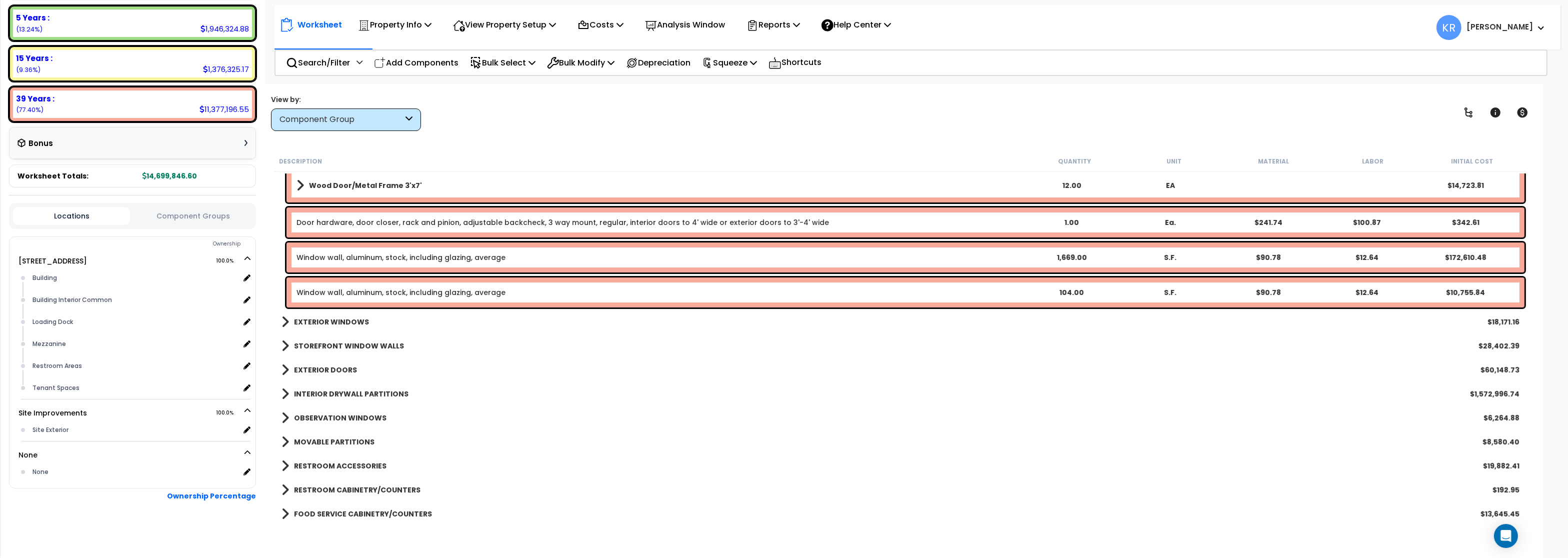
scroll to position [660, 0]
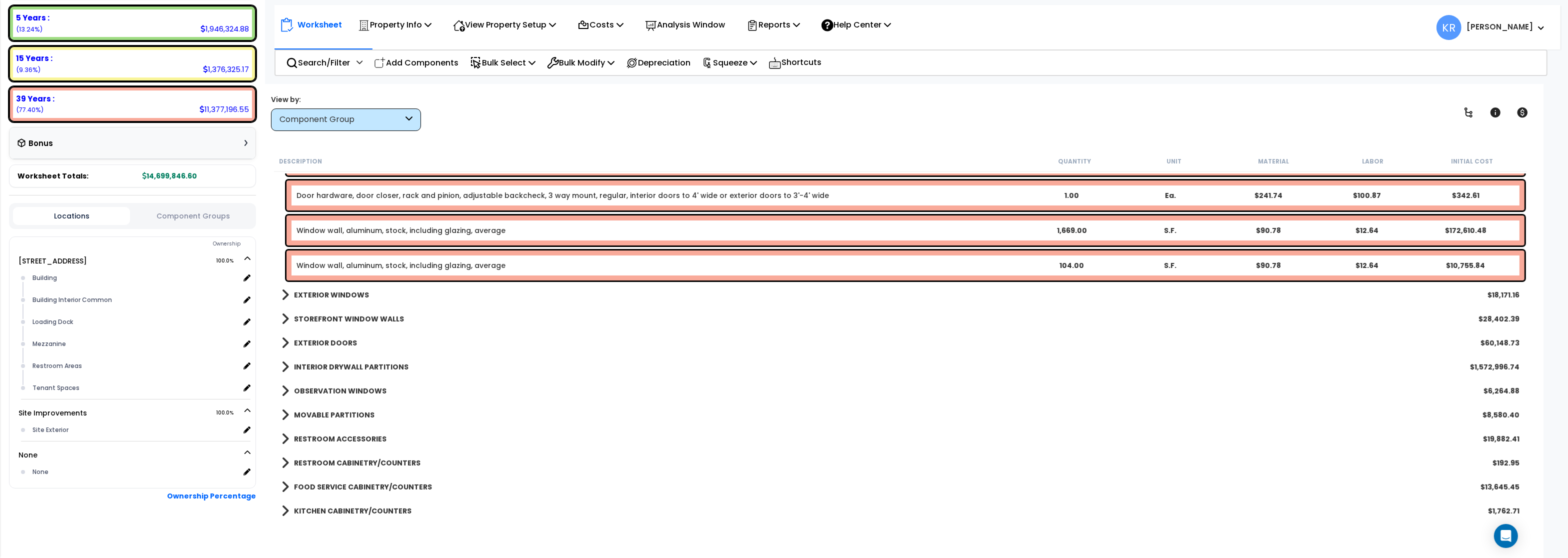
click at [327, 290] on link "EXTERIOR WINDOWS" at bounding box center [325, 295] width 88 height 14
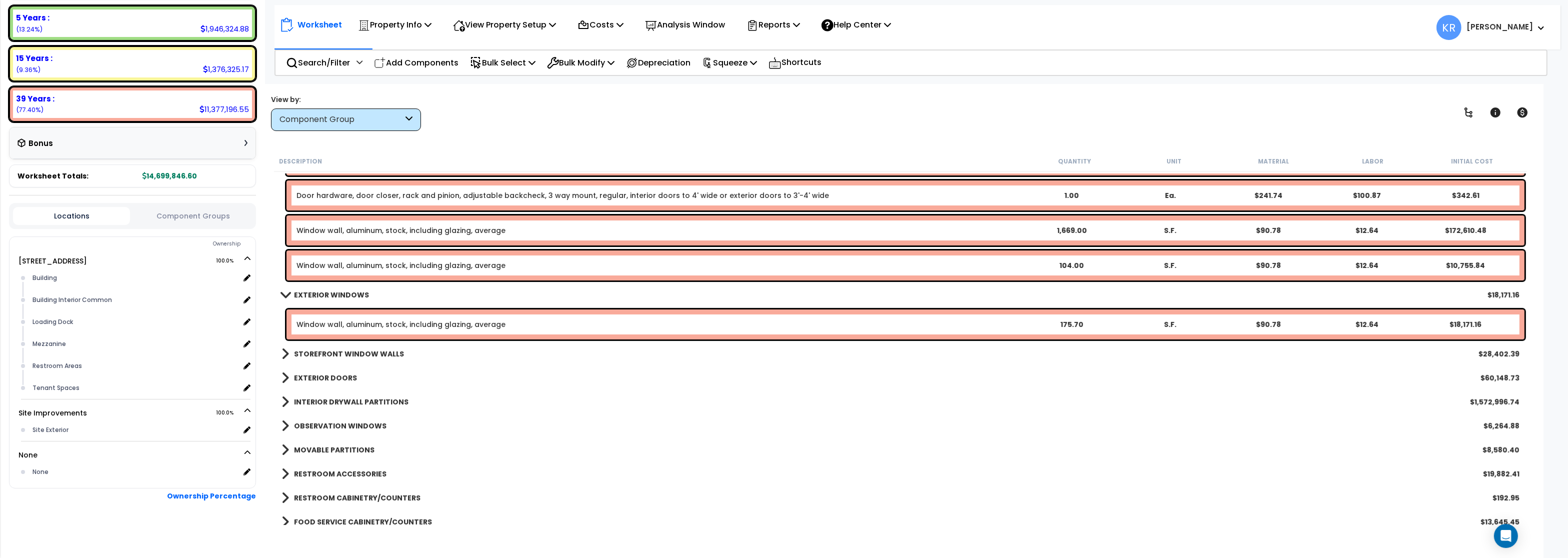
click at [337, 324] on link "Window wall, aluminum, stock, including glazing, average" at bounding box center [401, 324] width 209 height 10
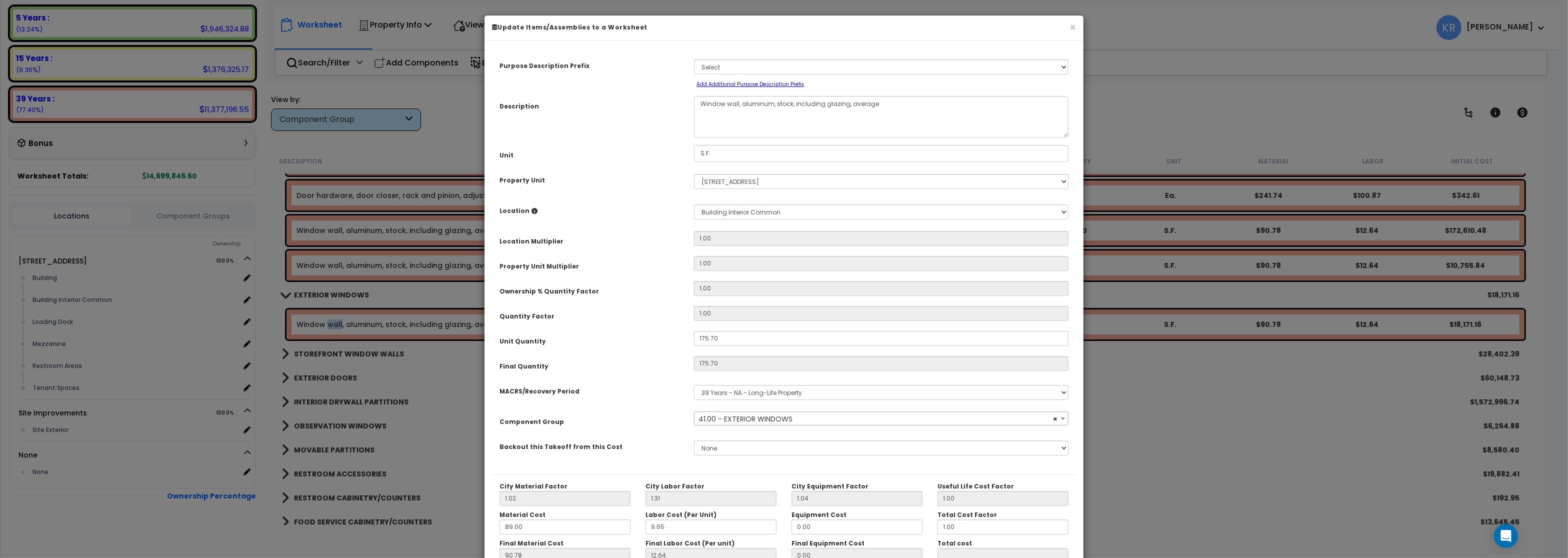
select select "56865"
click at [721, 420] on span "× 41.00 - EXTERIOR WINDOWS" at bounding box center [881, 419] width 373 height 14
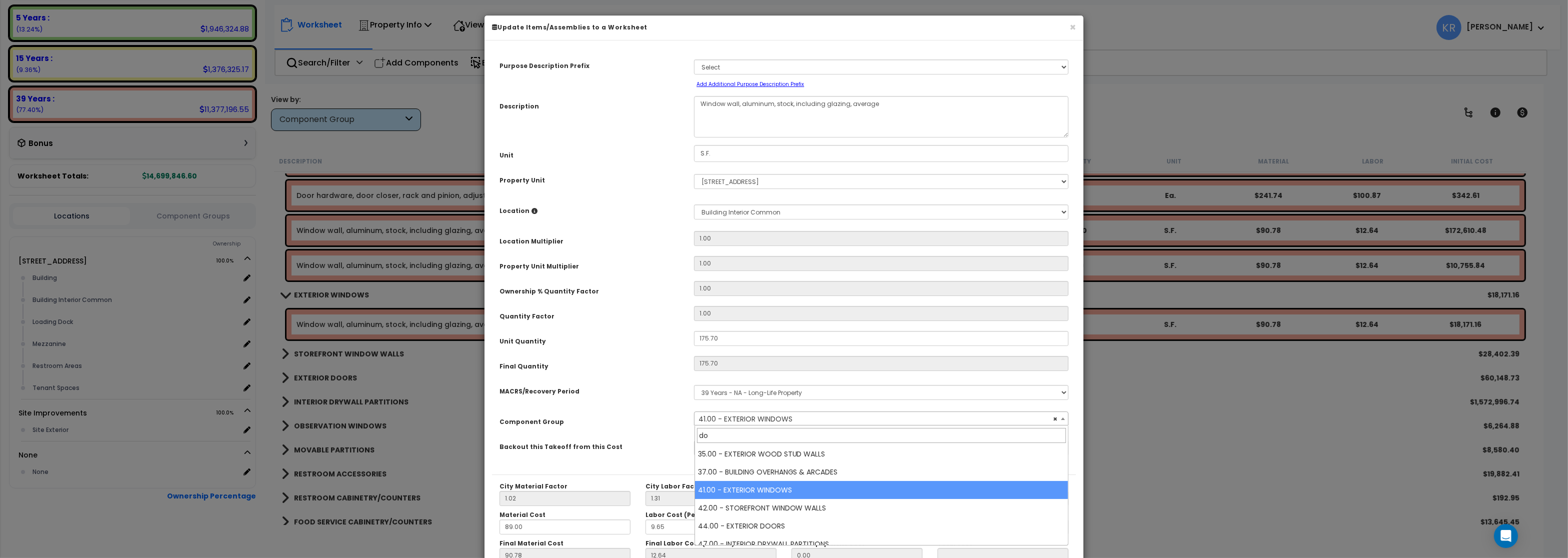
scroll to position [0, 0]
type input "doors"
select select "57248"
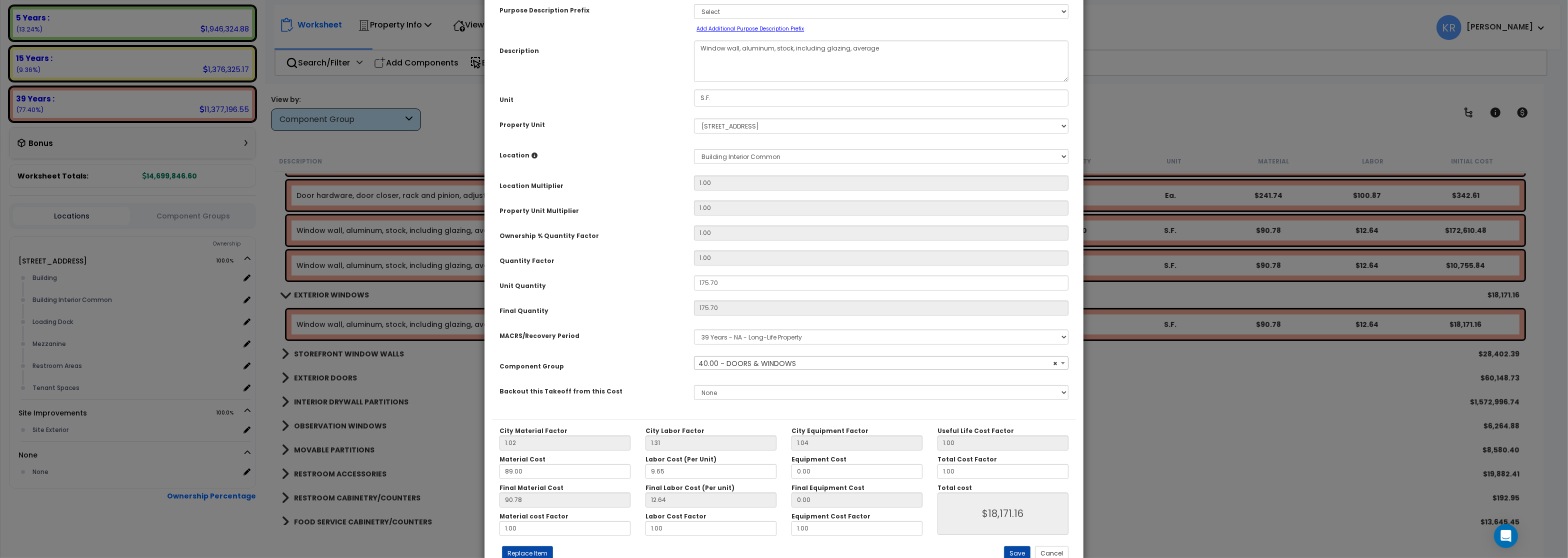
scroll to position [89, 0]
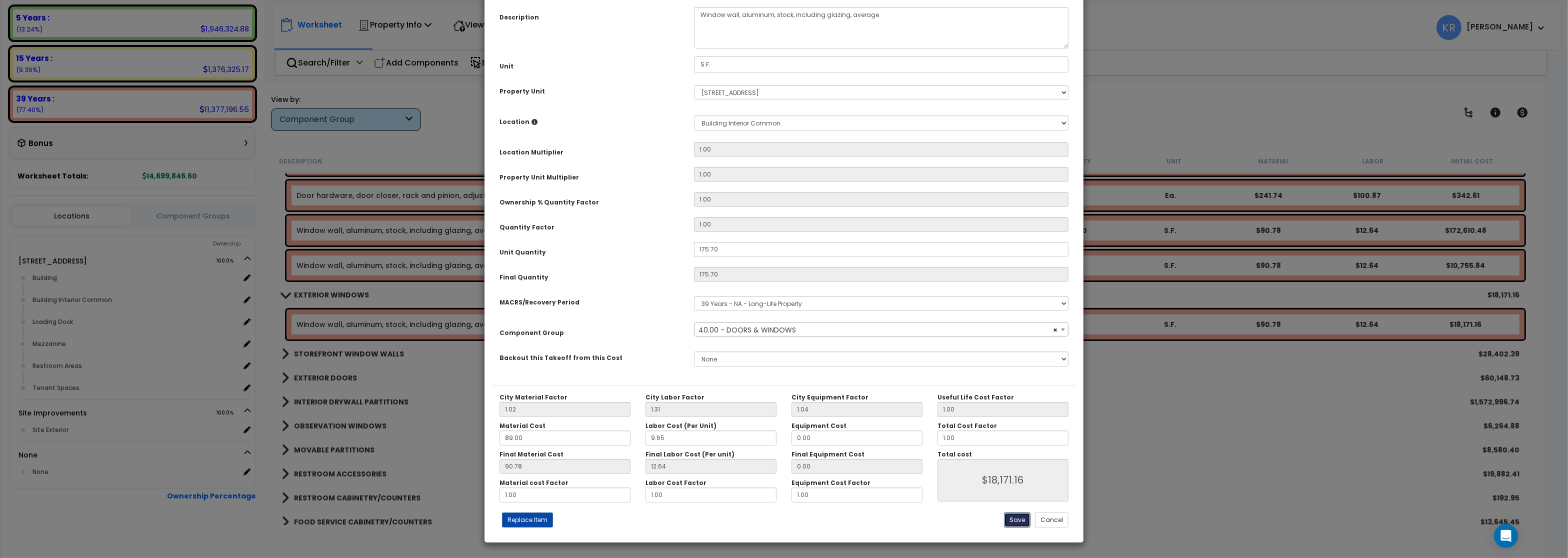
click at [1023, 521] on button "Save" at bounding box center [1017, 520] width 27 height 15
type input "18171.16"
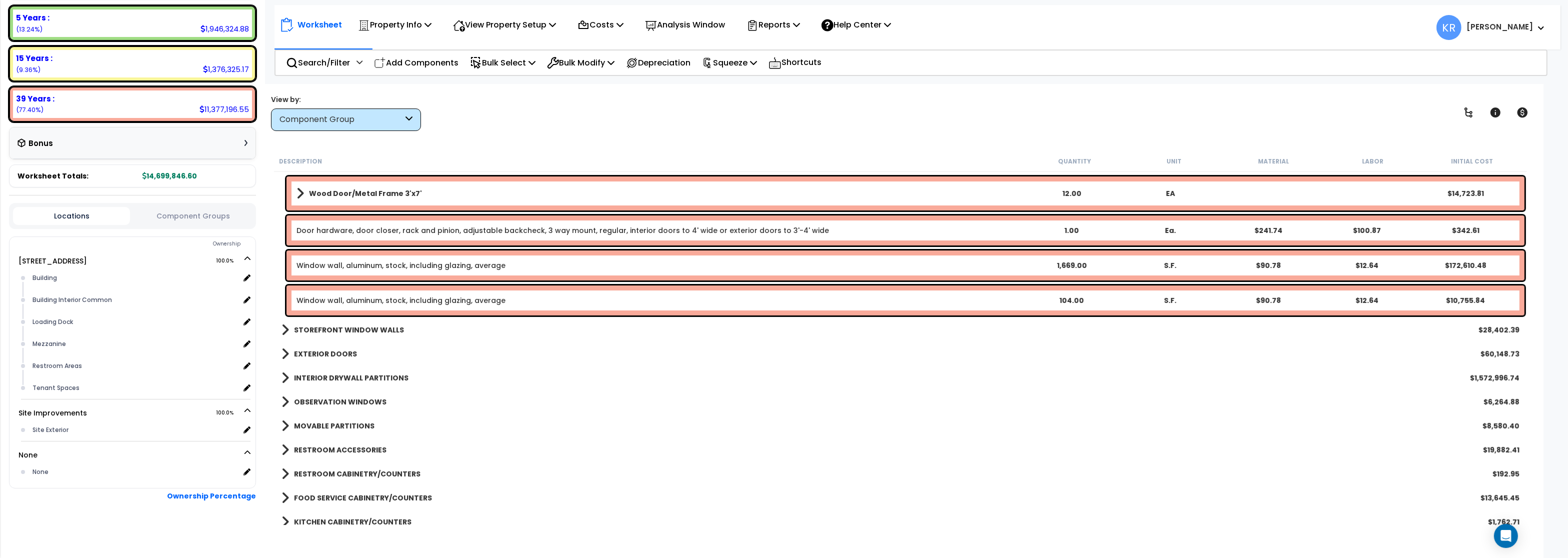
click at [327, 334] on b "STOREFRONT WINDOW WALLS" at bounding box center [349, 330] width 110 height 10
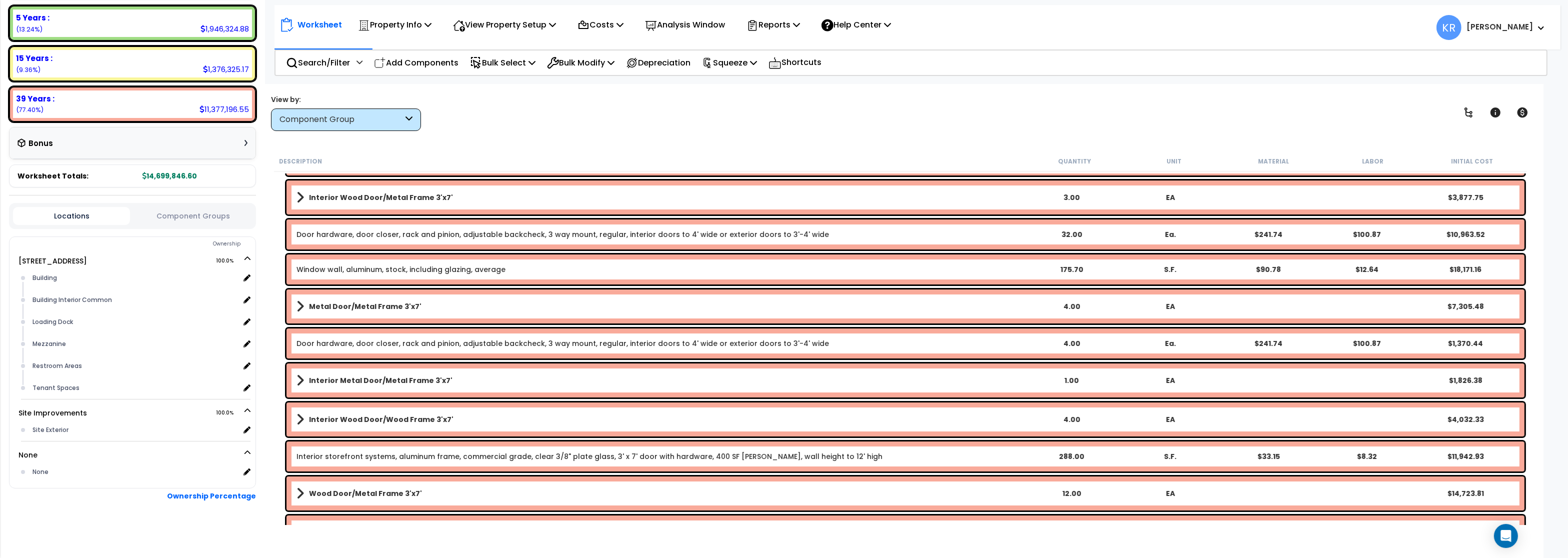
scroll to position [240, 0]
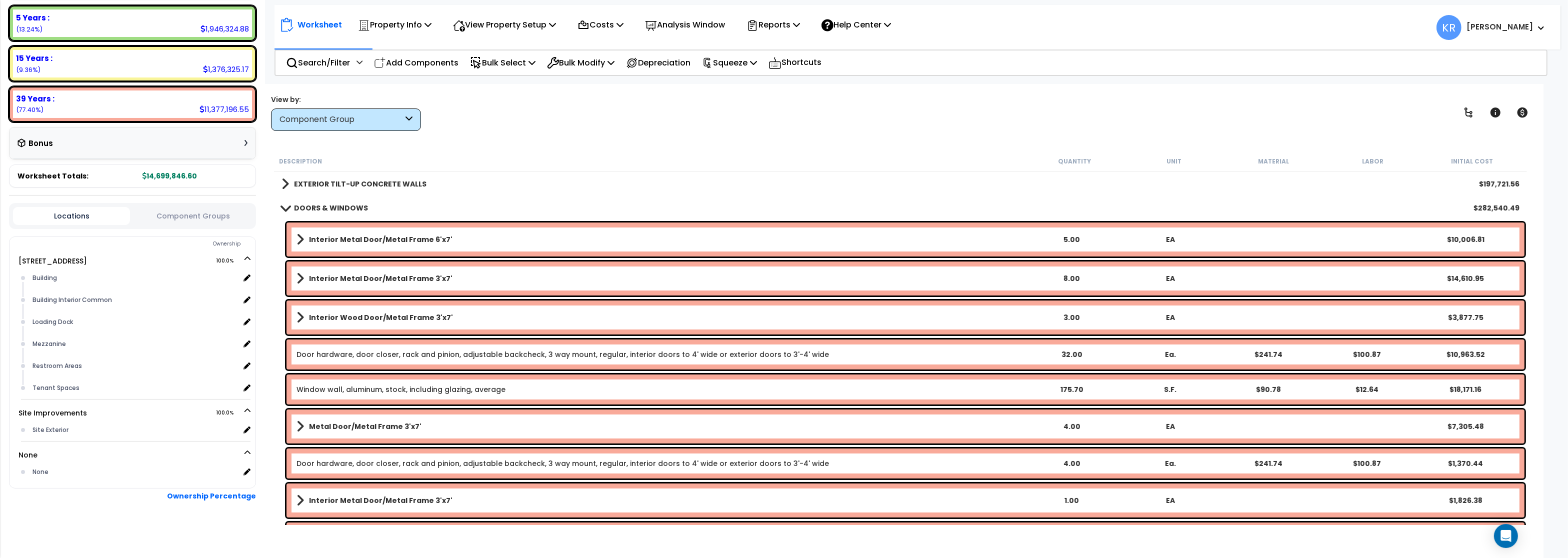
click at [322, 205] on b "DOORS & WINDOWS" at bounding box center [331, 208] width 74 height 10
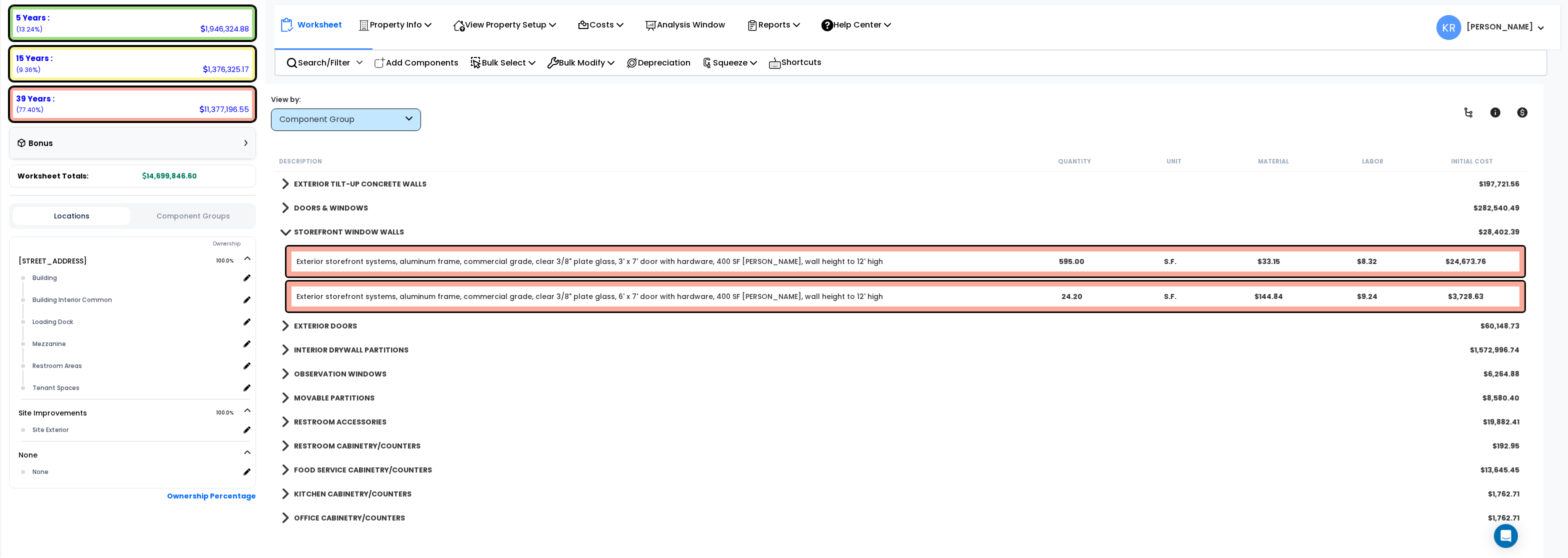
click at [320, 228] on b "STOREFRONT WINDOW WALLS" at bounding box center [349, 232] width 110 height 10
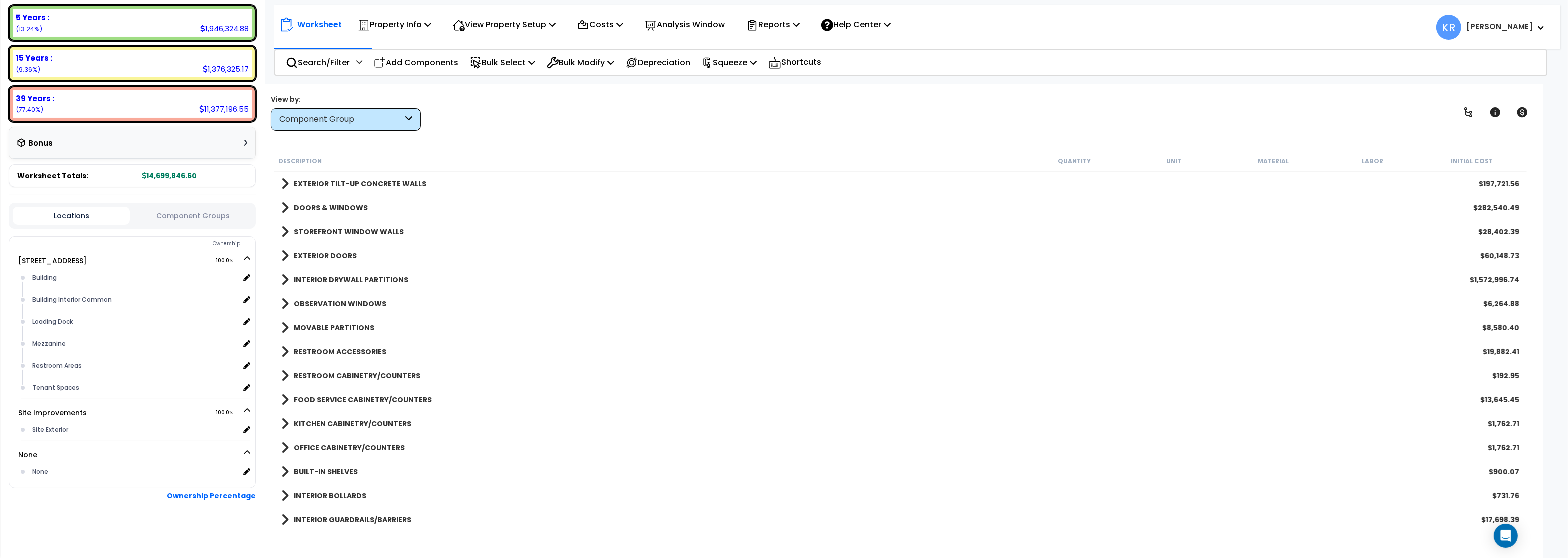
click at [317, 254] on b "EXTERIOR DOORS" at bounding box center [326, 256] width 63 height 10
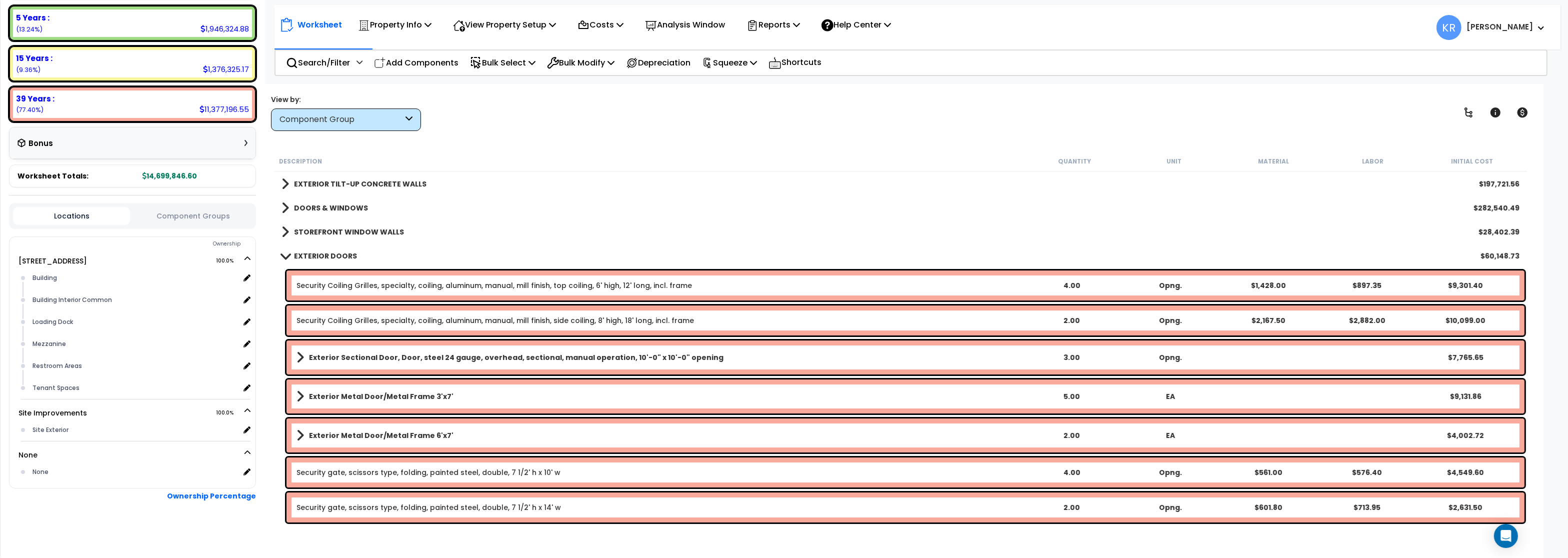
scroll to position [300, 0]
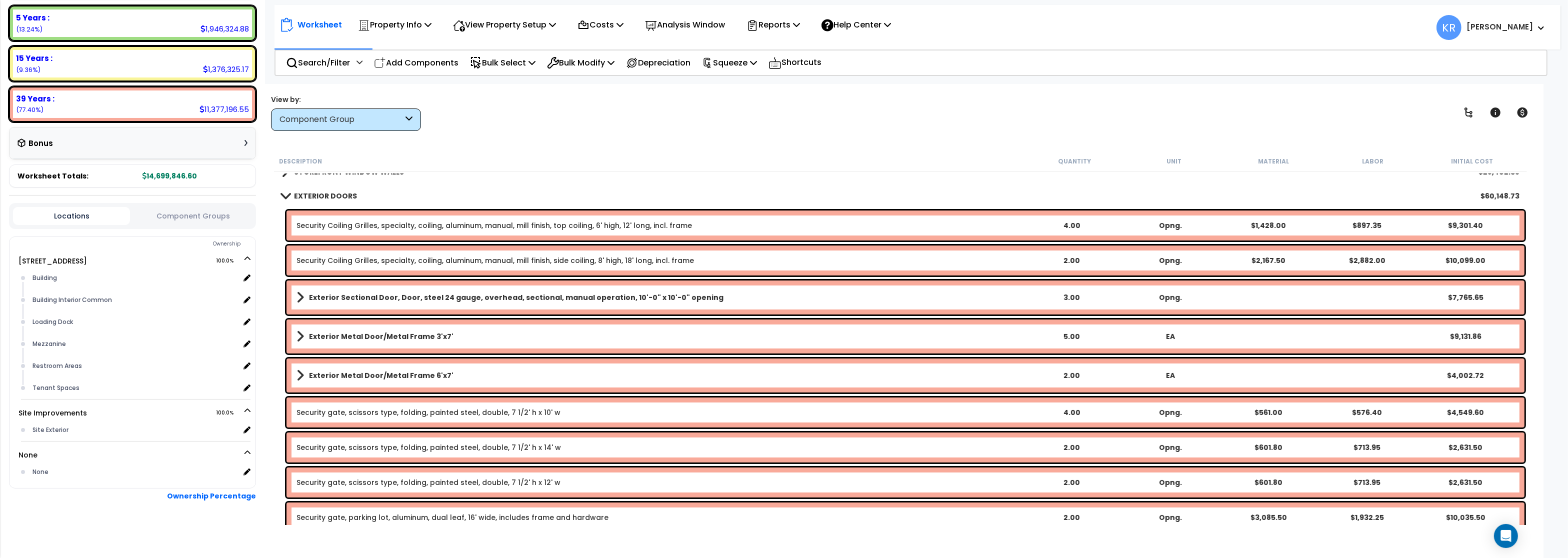
click at [372, 230] on link "Security Coiling Grilles, specialty, coiling, aluminum, manual, mill finish, to…" at bounding box center [494, 225] width 396 height 10
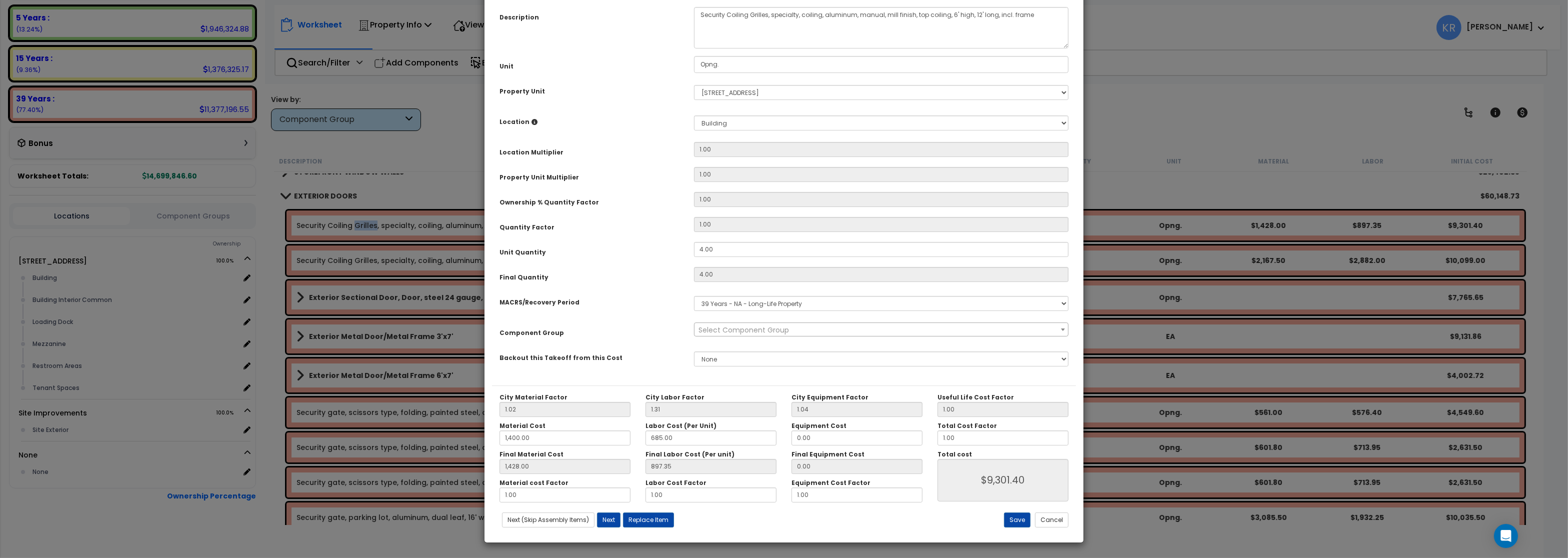
select select "56868"
click at [694, 296] on select "Select MACRS/Recovery Period 5 Years - 57.0 - Distributive Trades & Services 5 …" at bounding box center [881, 303] width 374 height 15
select select "3667"
click option "5 Years - 57.0 - Distributive Trades & Services" at bounding box center [0, 0] width 0 height 0
click at [712, 335] on span "Select Component Group" at bounding box center [744, 330] width 91 height 10
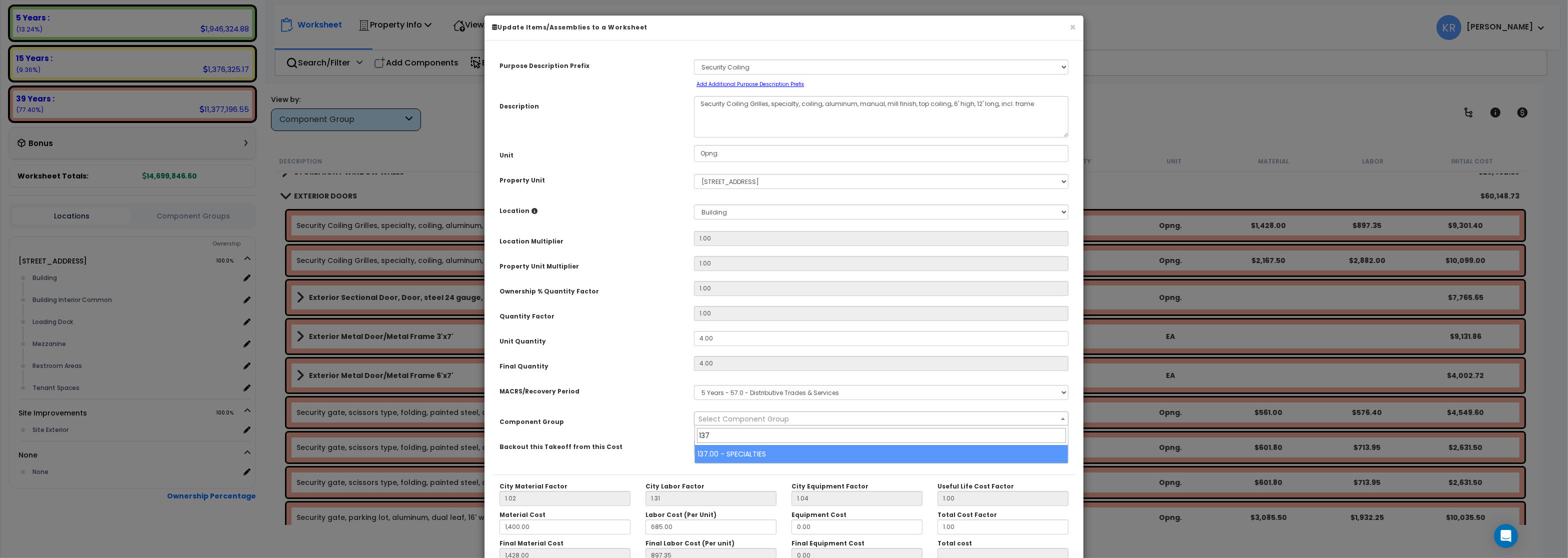
scroll to position [0, 0]
type input "137"
select select "57255"
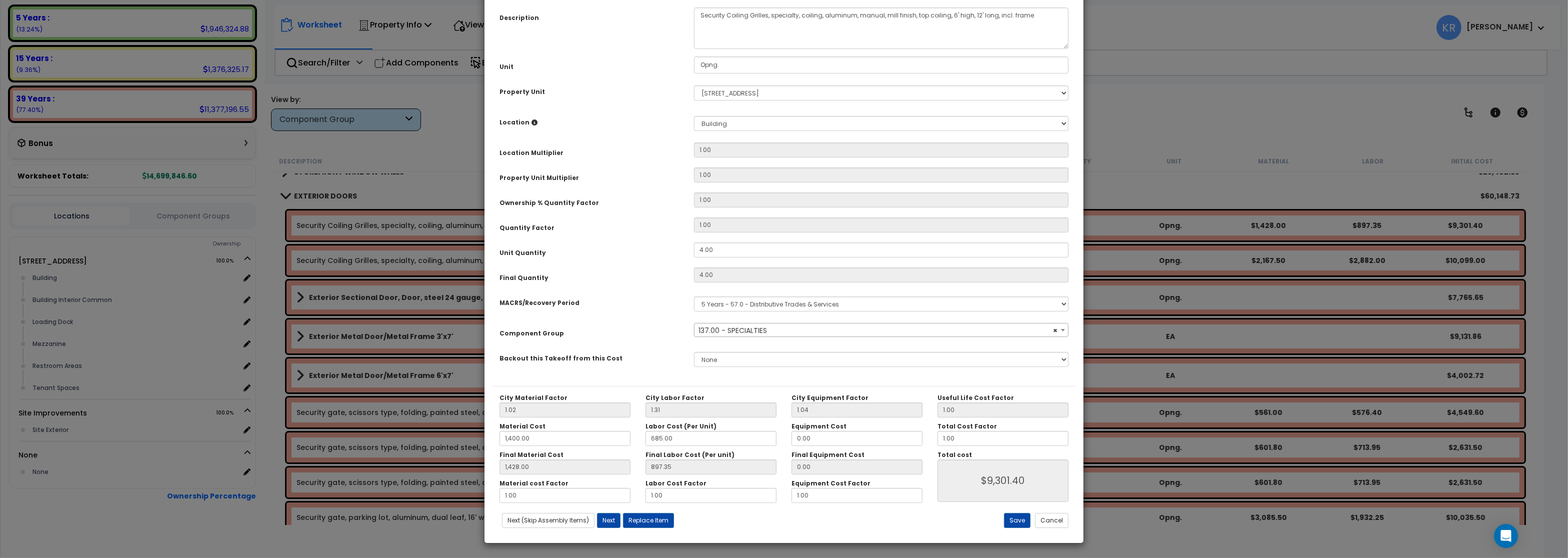
scroll to position [89, 0]
click at [1015, 517] on button "Save" at bounding box center [1017, 520] width 27 height 15
type input "1400.00"
type input "1428.00"
type input "9301.40"
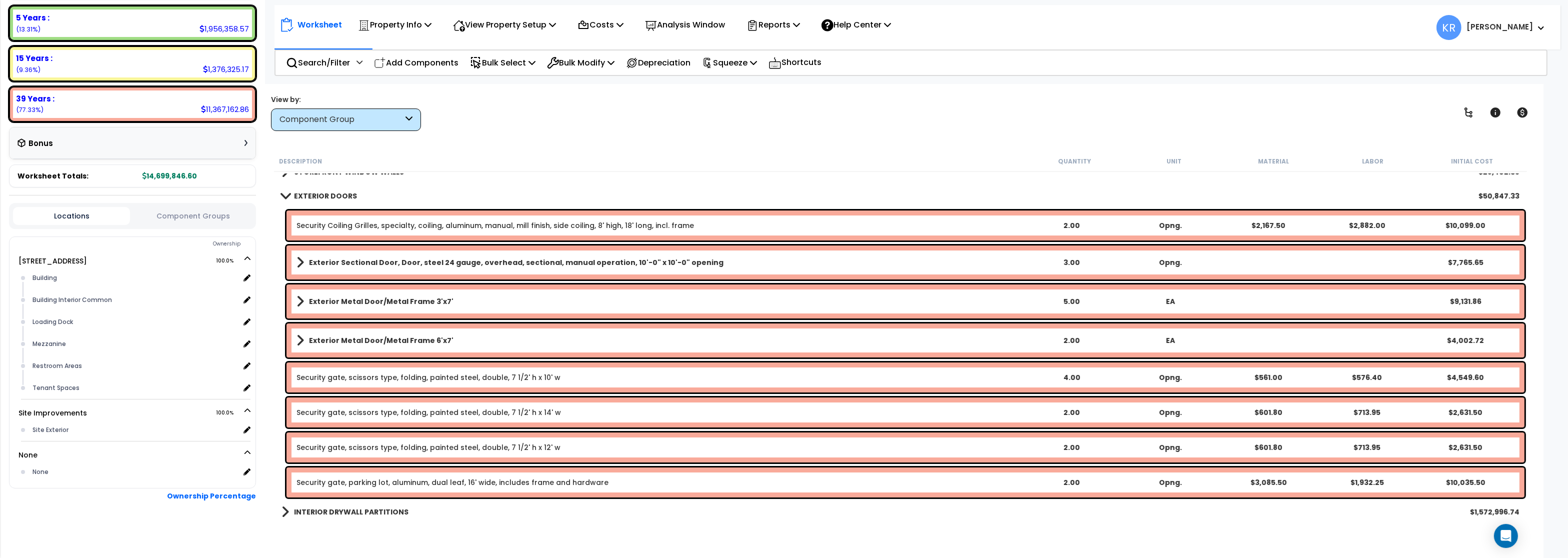
click at [372, 225] on link "Security Coiling Grilles, specialty, coiling, aluminum, manual, mill finish, si…" at bounding box center [495, 225] width 397 height 10
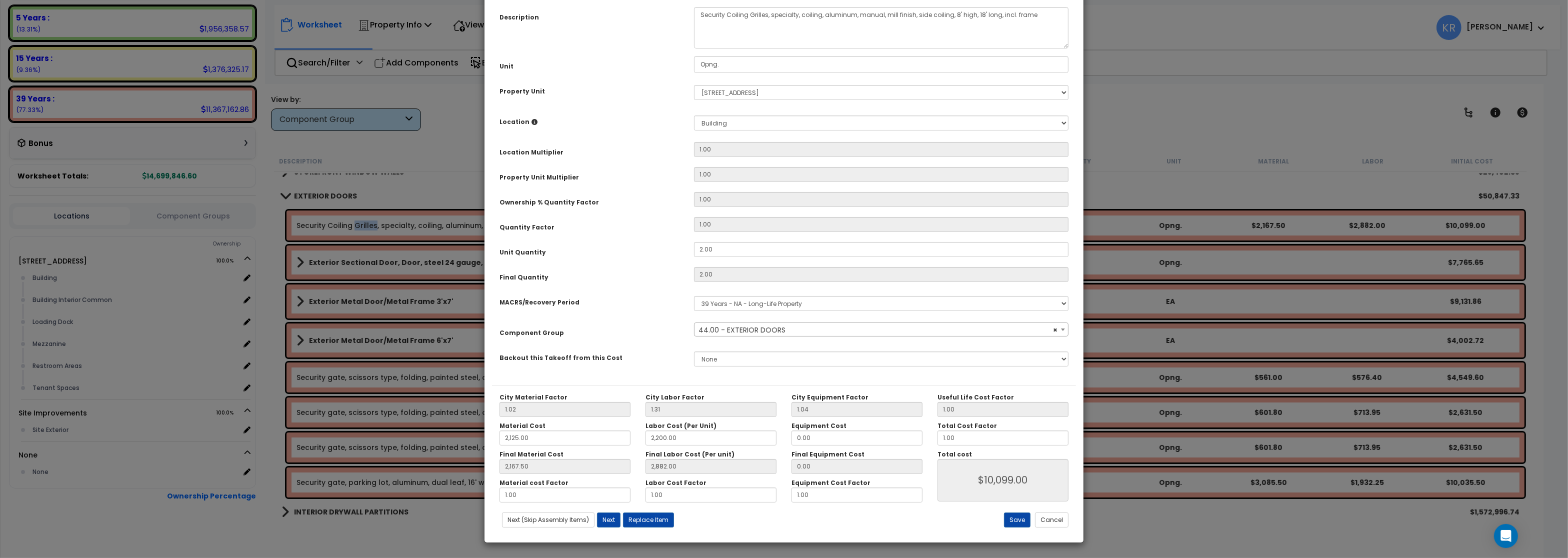
select select "56868"
click at [694, 296] on select "Select MACRS/Recovery Period 5 Years - 57.0 - Distributive Trades & Services 5 …" at bounding box center [881, 303] width 374 height 15
select select "3667"
click option "5 Years - 57.0 - Distributive Trades & Services" at bounding box center [0, 0] width 0 height 0
click at [712, 335] on span "Select Component Group" at bounding box center [744, 330] width 91 height 10
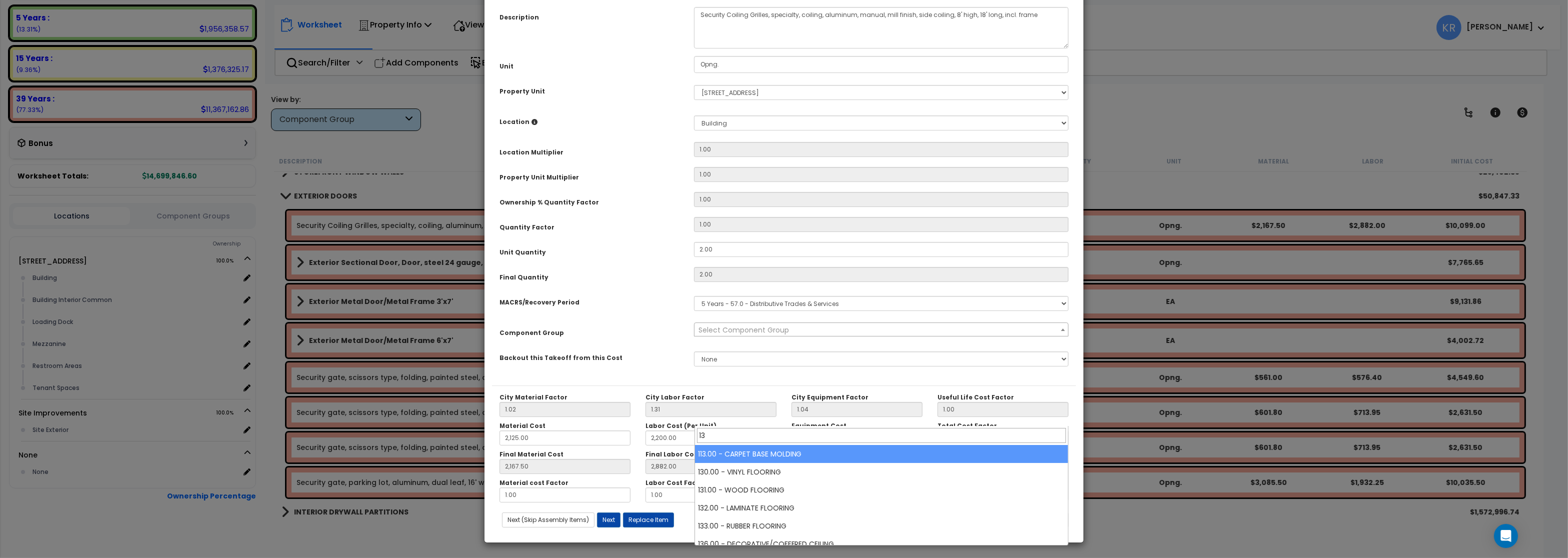
type input "1"
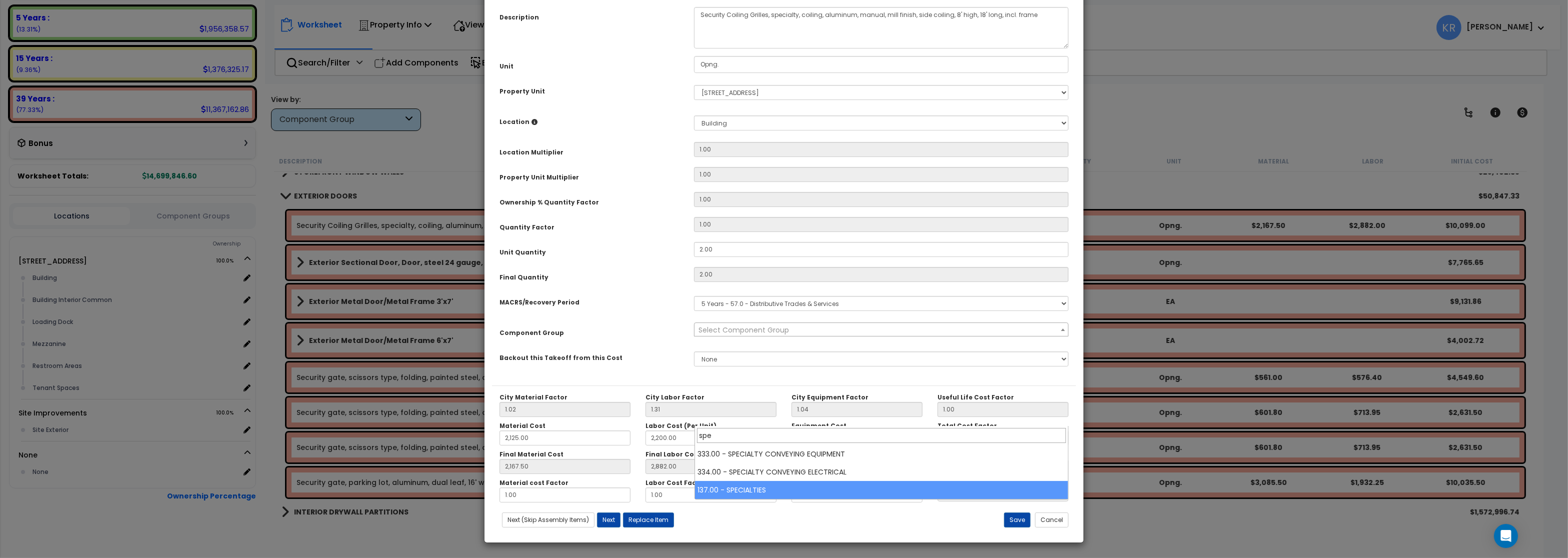
type input "spe"
select select "57255"
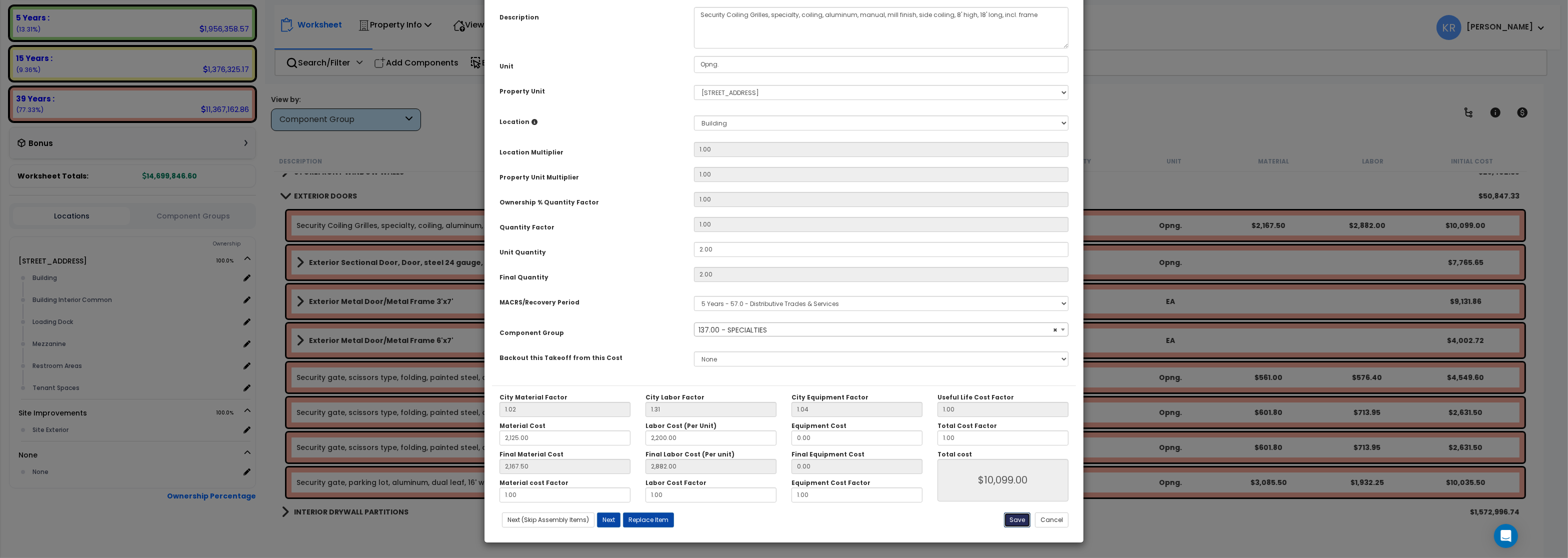
click at [1015, 524] on button "Save" at bounding box center [1017, 520] width 27 height 15
type input "2125.00"
type input "2200.00"
type input "2167.50"
type input "2882.00"
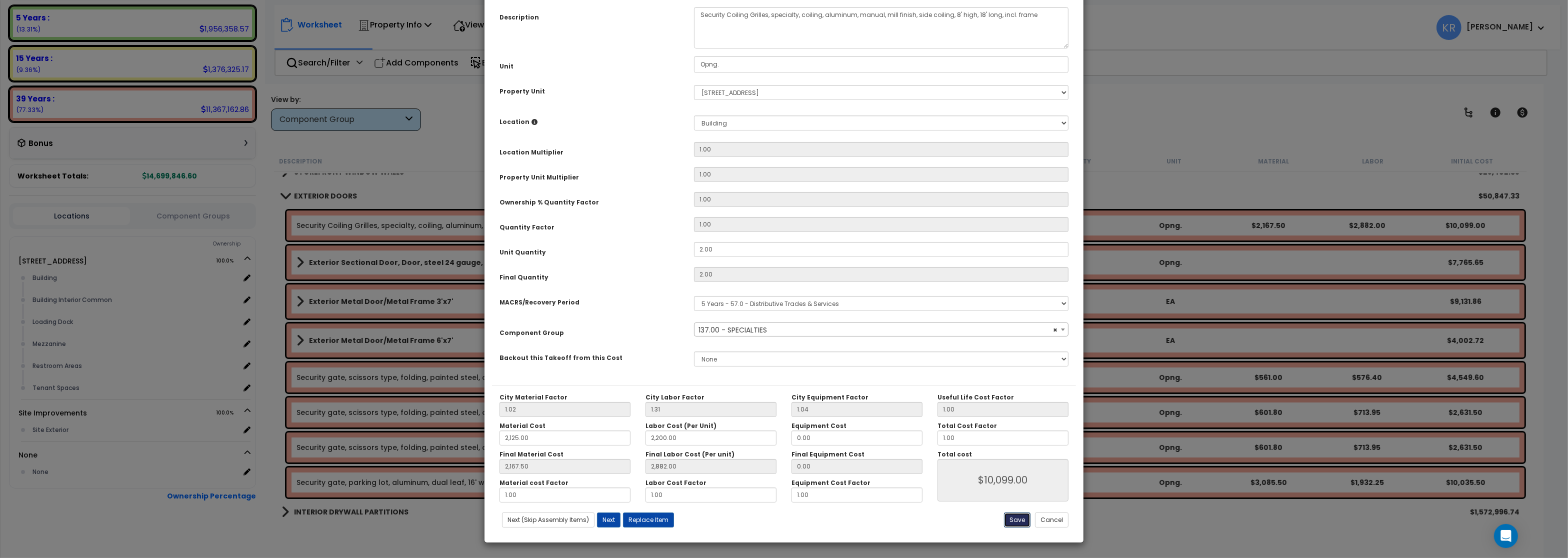
type input "10099.00"
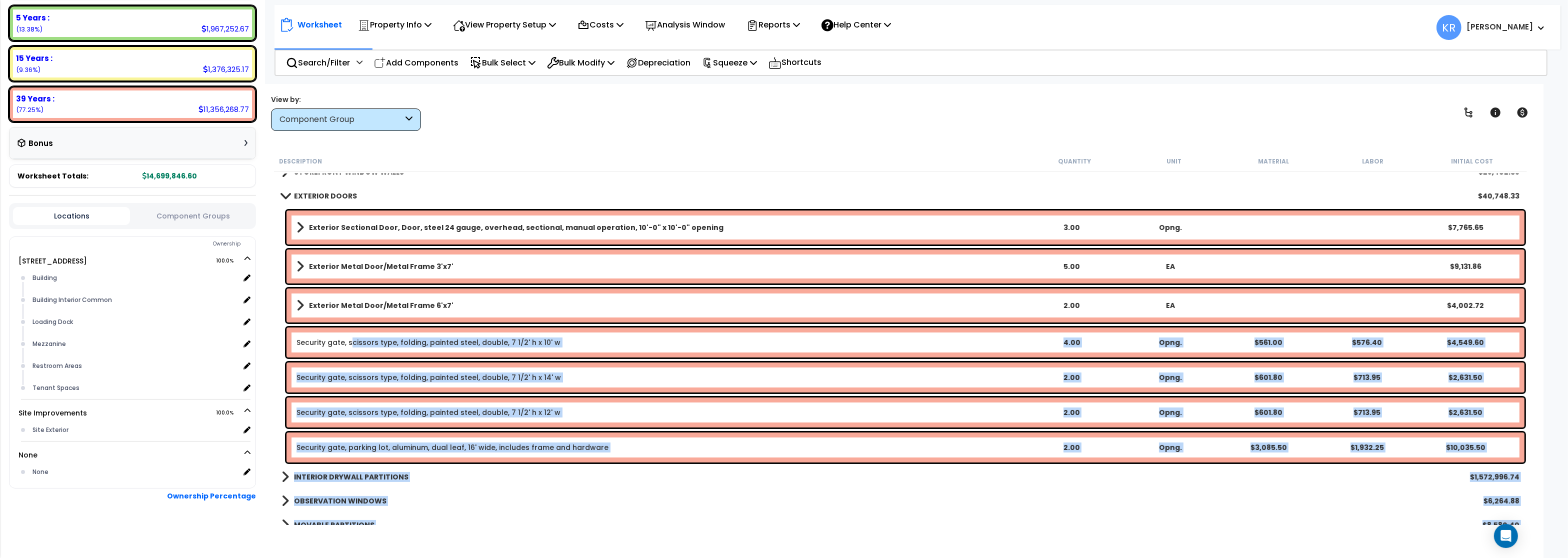
click at [352, 343] on link "Security gate, scissors type, folding, painted steel, double, 7 1/2' h x 10' w" at bounding box center [429, 342] width 264 height 10
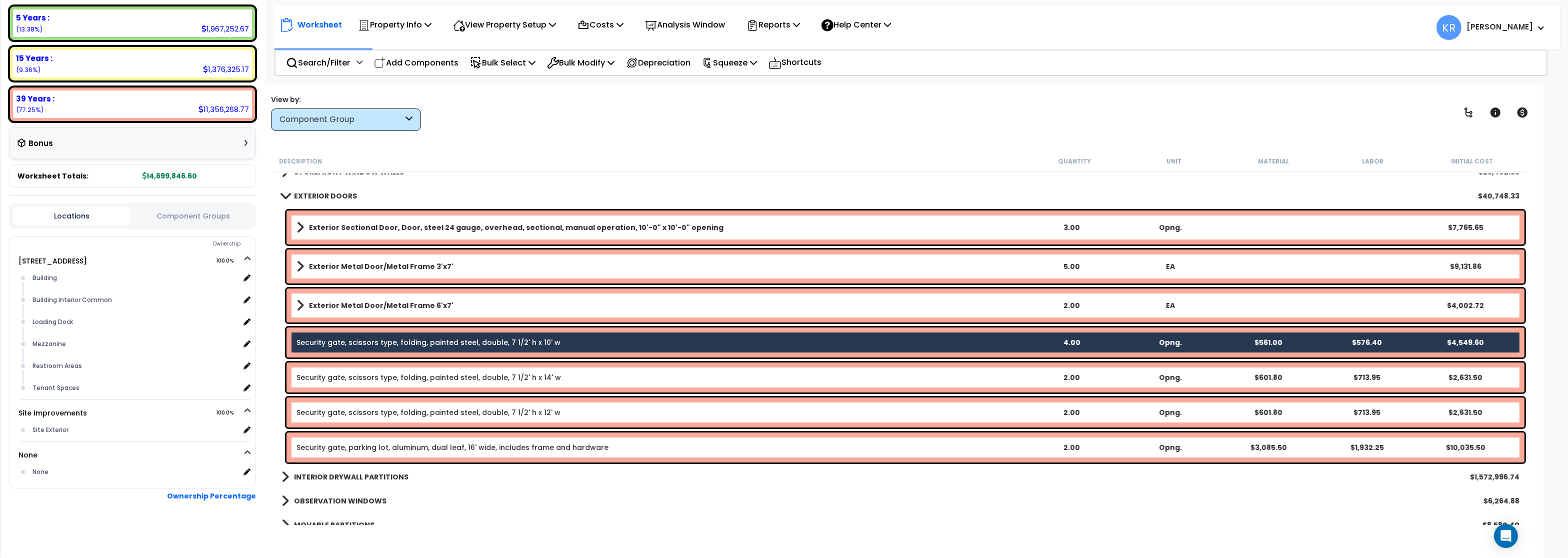
click at [355, 384] on div "Security gate, scissors type, folding, painted steel, double, 7 1/2' h x 14' w …" at bounding box center [906, 377] width 1238 height 30
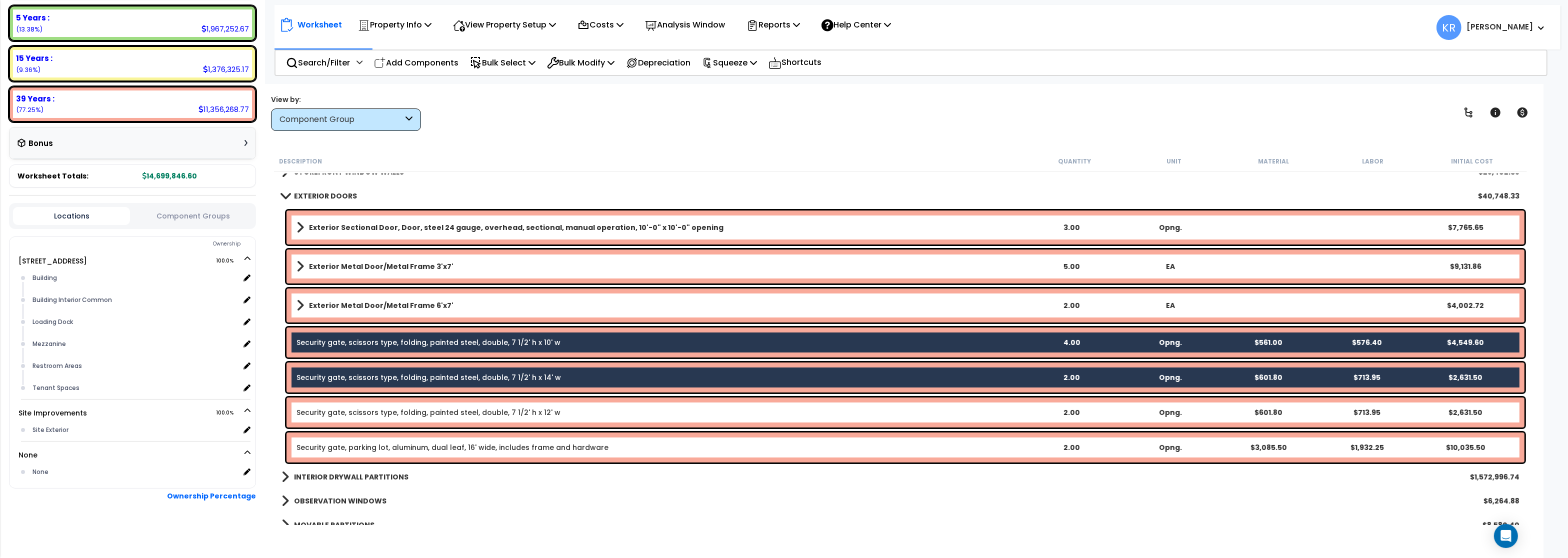
click at [357, 406] on div "Security gate, scissors type, folding, painted steel, double, 7 1/2' h x 12' w …" at bounding box center [906, 412] width 1238 height 30
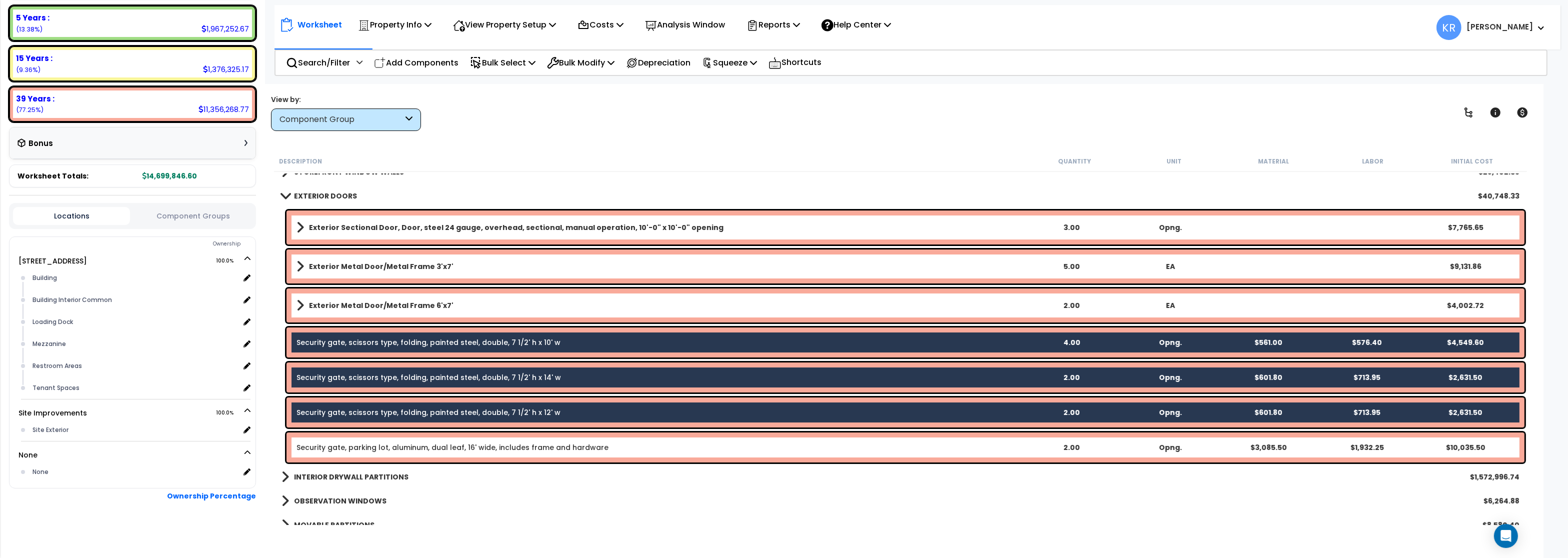
click at [371, 447] on link "Security gate, parking lot, aluminum, dual leaf, 16' wide, includes frame and h…" at bounding box center [452, 447] width 312 height 10
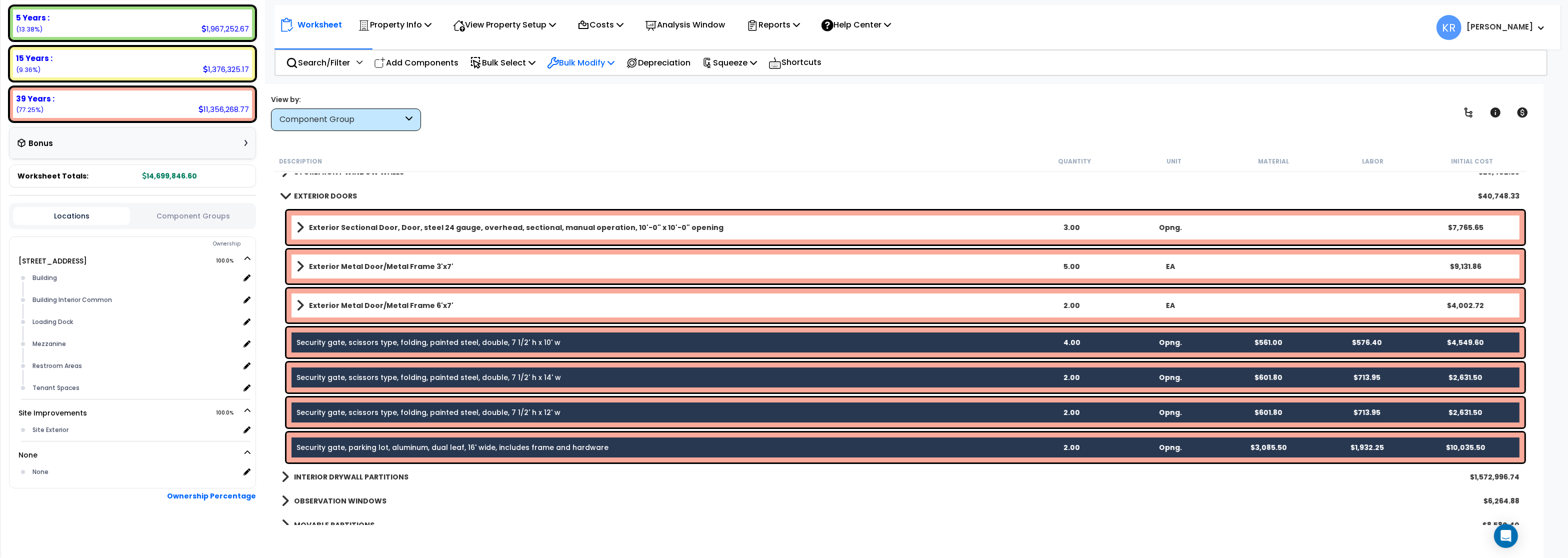
click at [576, 63] on p "Bulk Modify" at bounding box center [581, 63] width 68 height 13
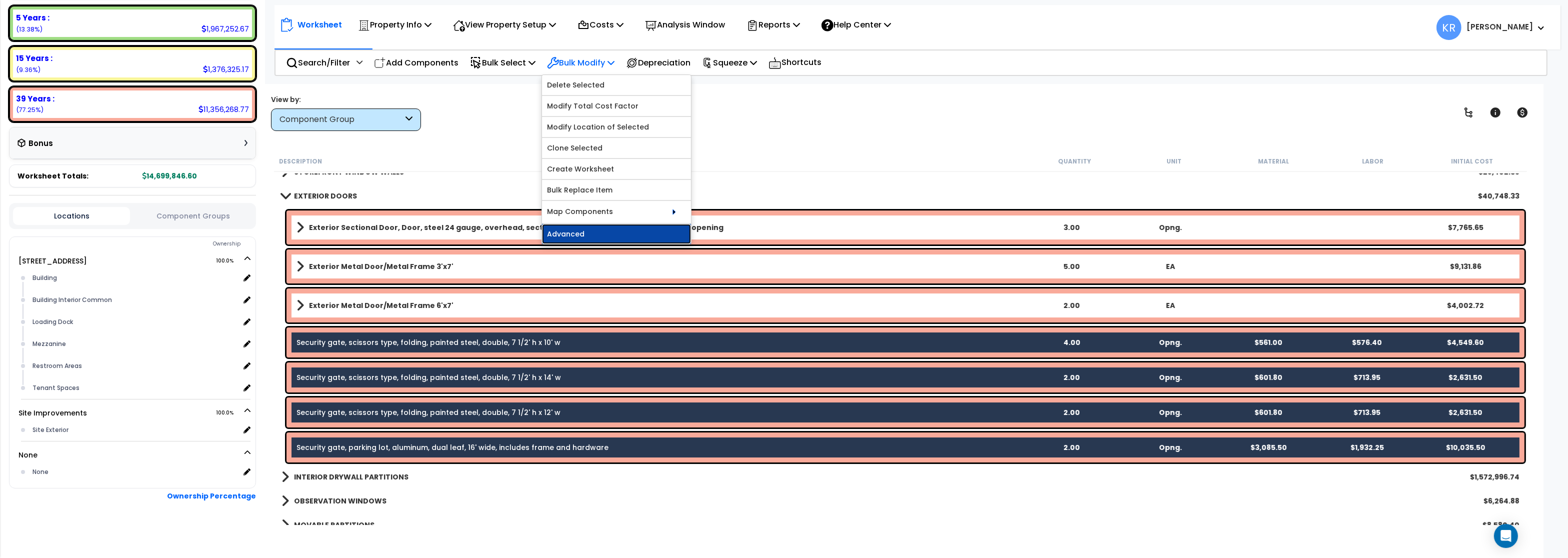
click at [575, 238] on link "Advanced" at bounding box center [616, 234] width 149 height 20
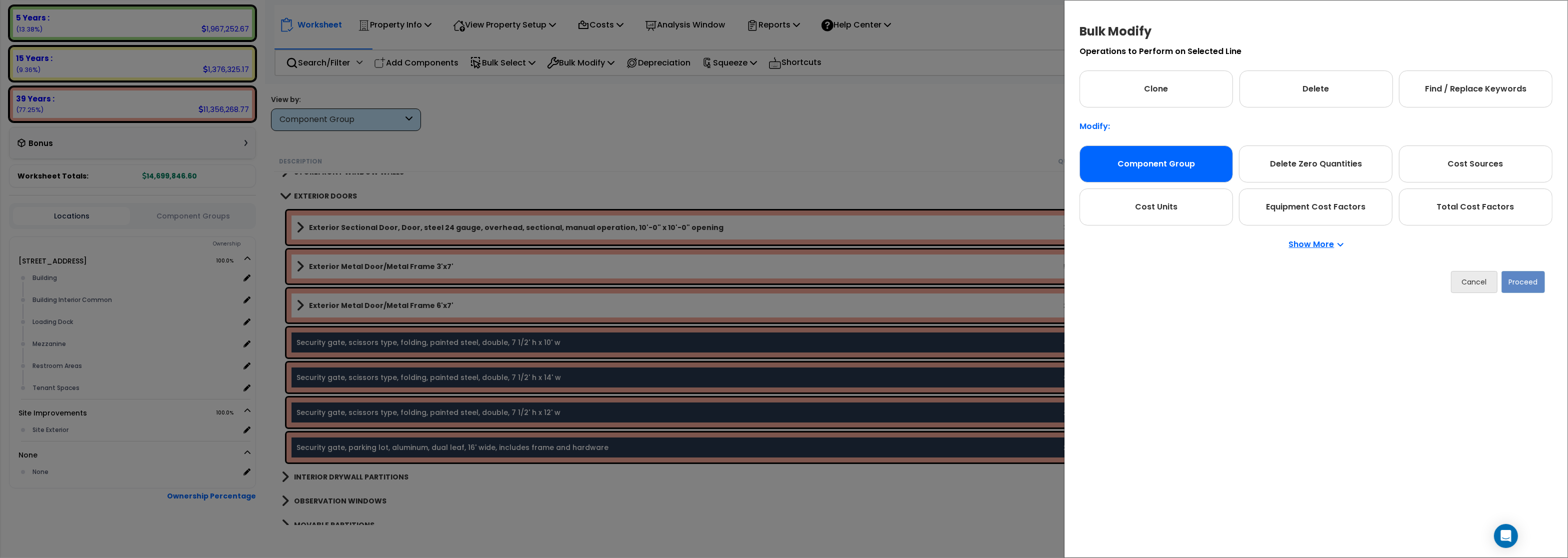
click at [1158, 172] on div "Component Group" at bounding box center [1156, 164] width 153 height 37
click at [1534, 283] on button "Proceed" at bounding box center [1523, 282] width 43 height 22
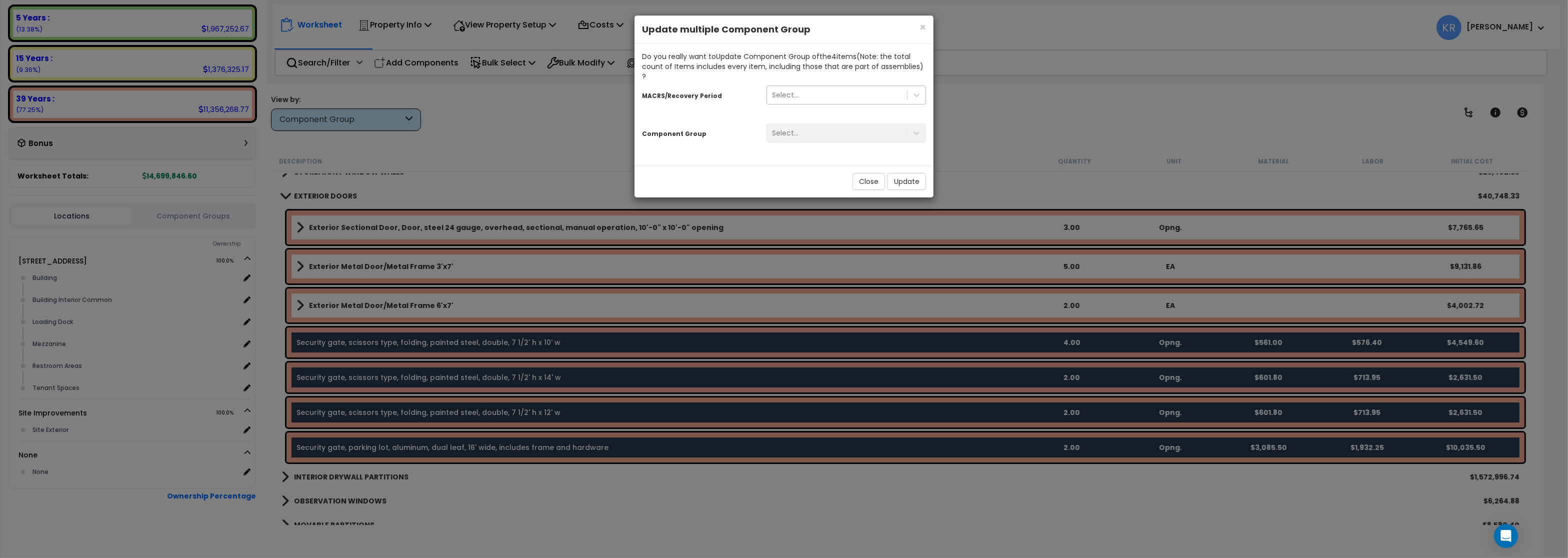
click at [809, 87] on div "Select..." at bounding box center [837, 95] width 140 height 16
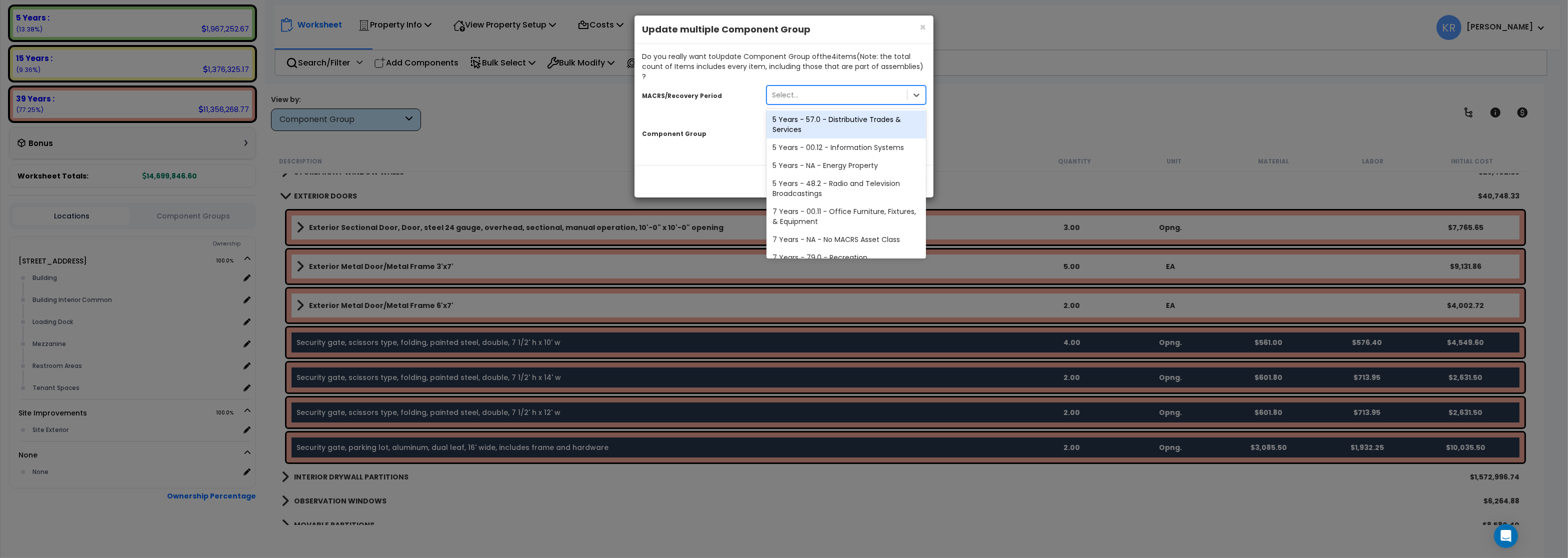
click at [805, 111] on div "5 Years - 57.0 - Distributive Trades & Services" at bounding box center [846, 125] width 159 height 28
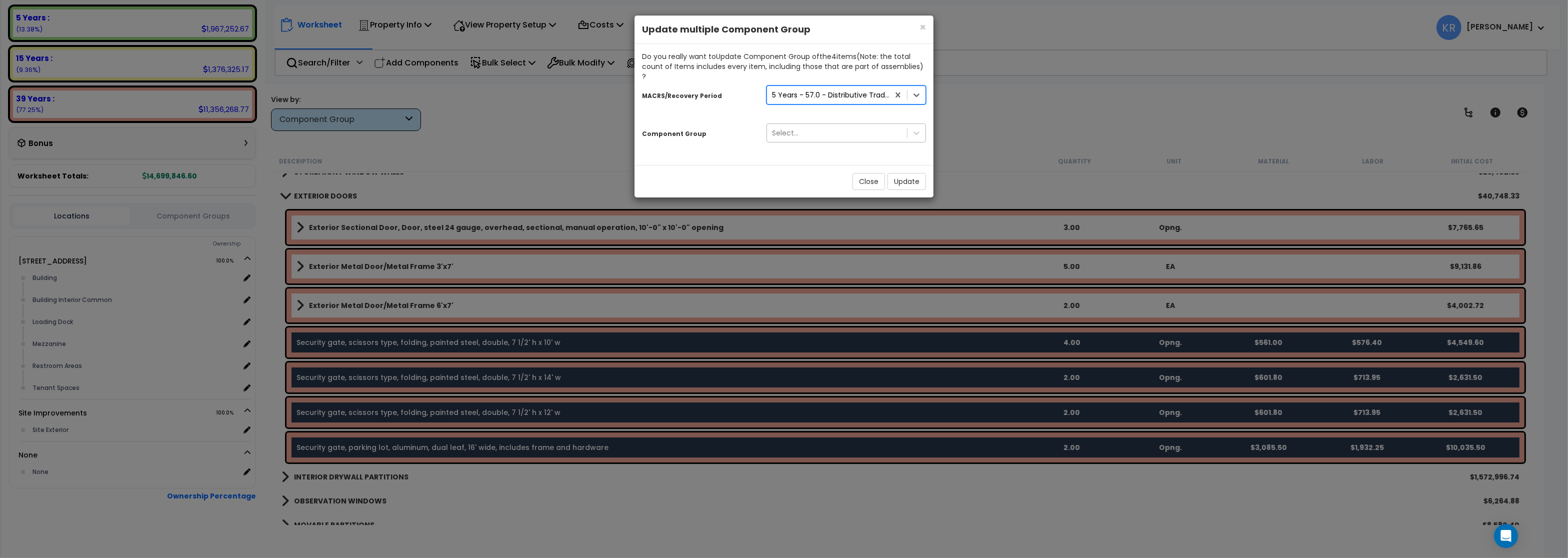
click at [800, 125] on div "Select..." at bounding box center [837, 133] width 140 height 16
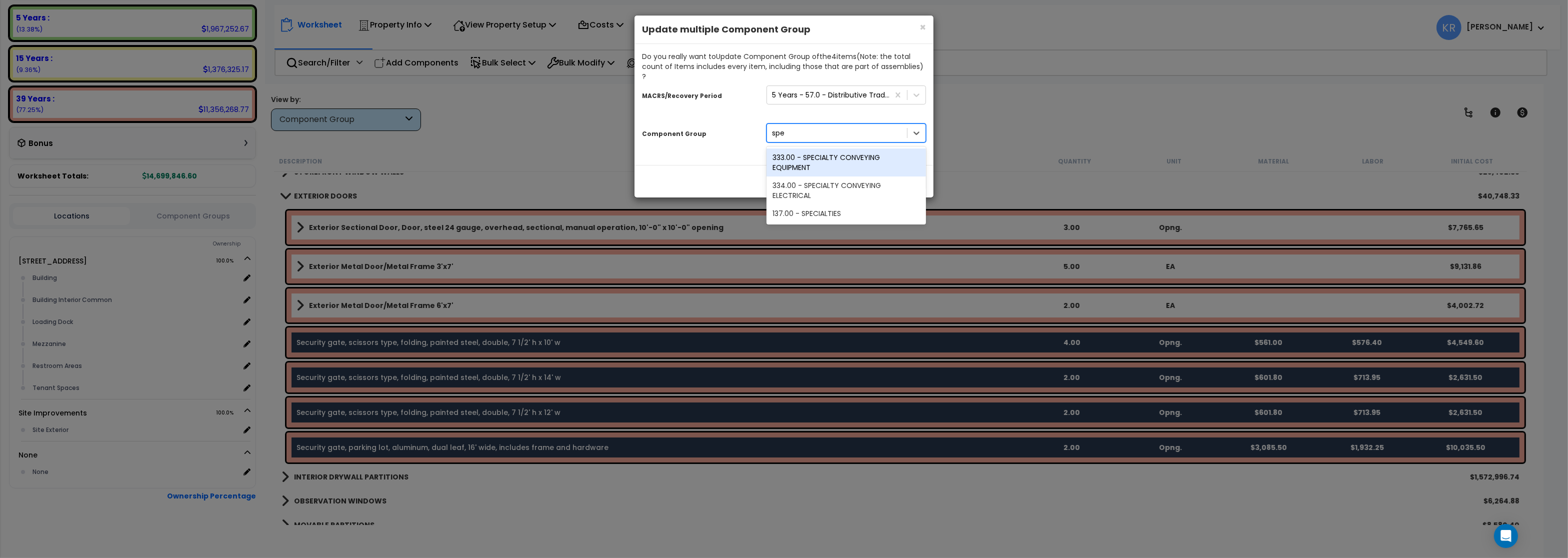
type input "spec"
click at [822, 204] on div "137.00 - SPECIALTIES" at bounding box center [846, 214] width 159 height 18
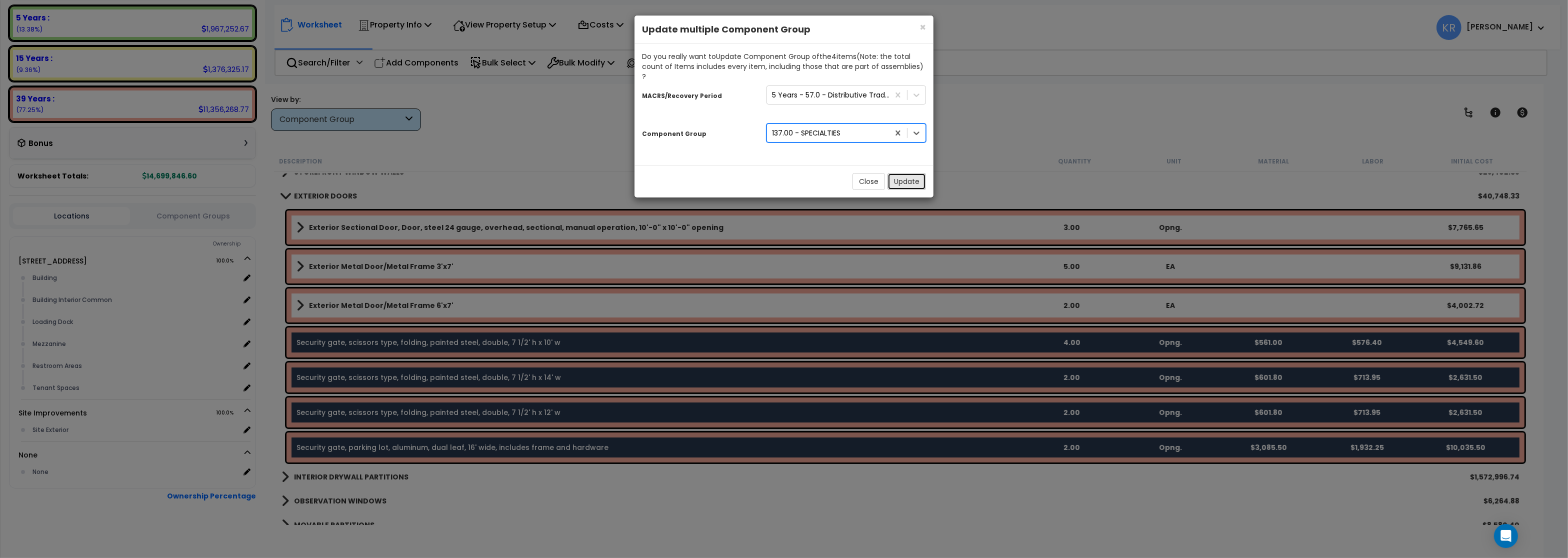
click at [904, 173] on button "Update" at bounding box center [906, 181] width 38 height 17
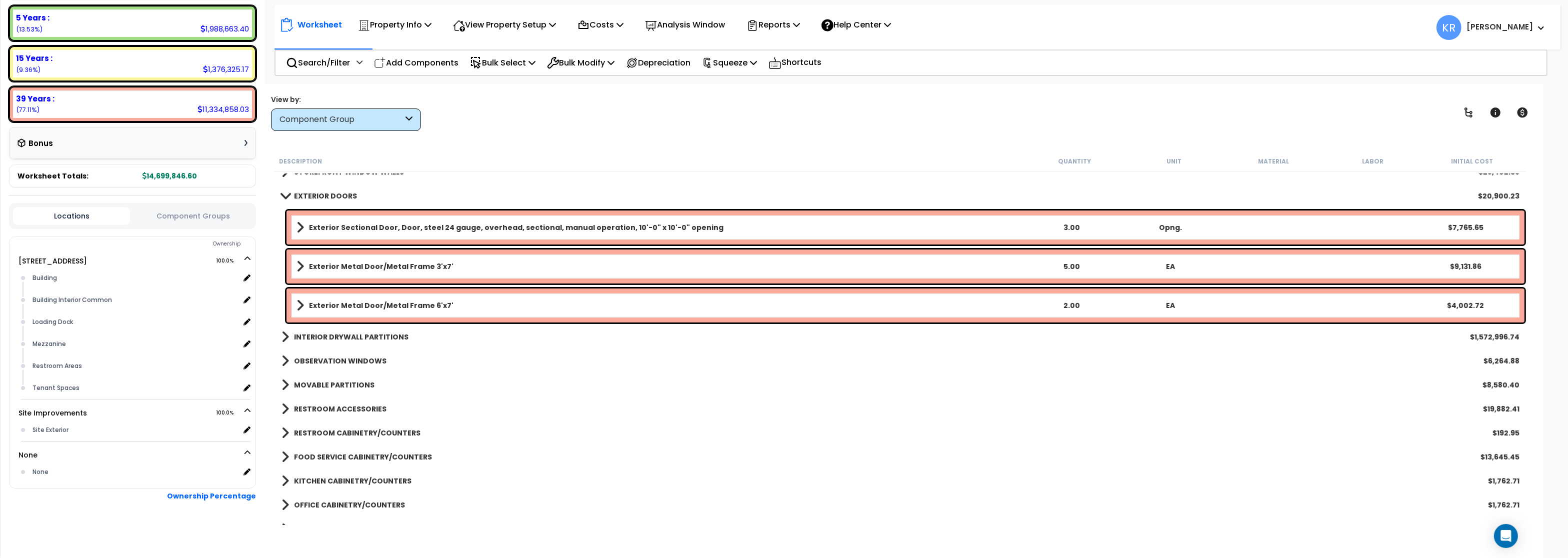
click at [285, 199] on span at bounding box center [285, 195] width 14 height 7
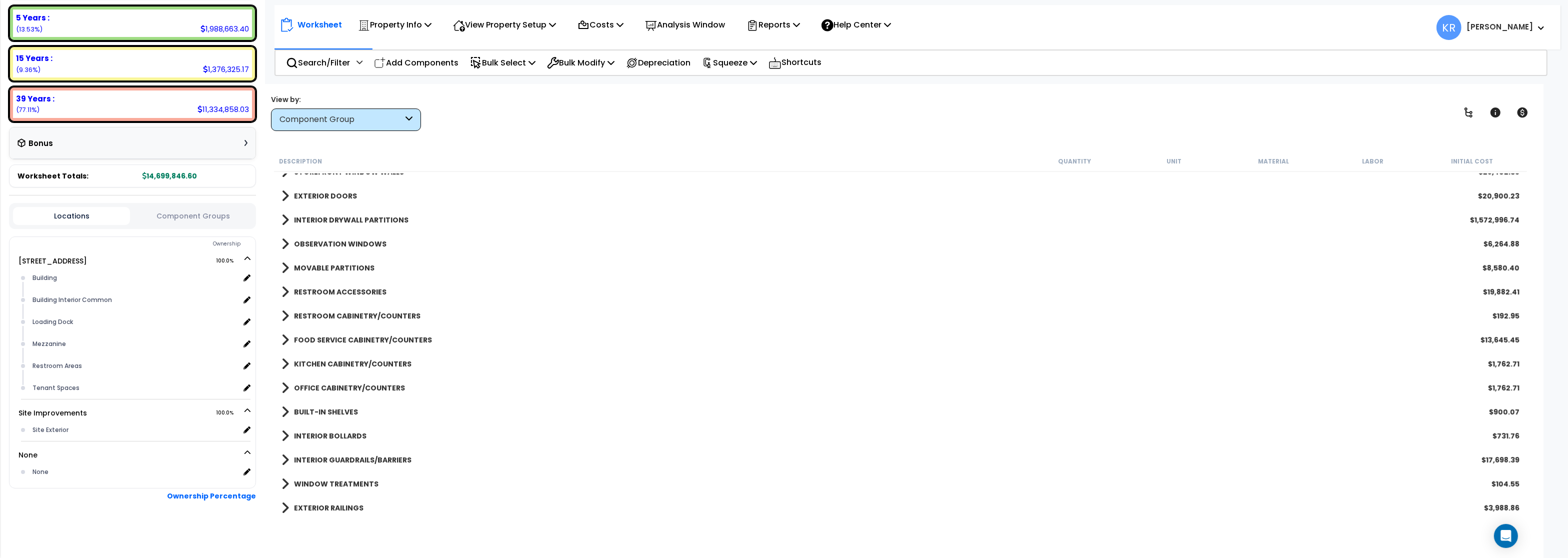
click at [297, 214] on link "INTERIOR DRYWALL PARTITIONS" at bounding box center [345, 220] width 127 height 14
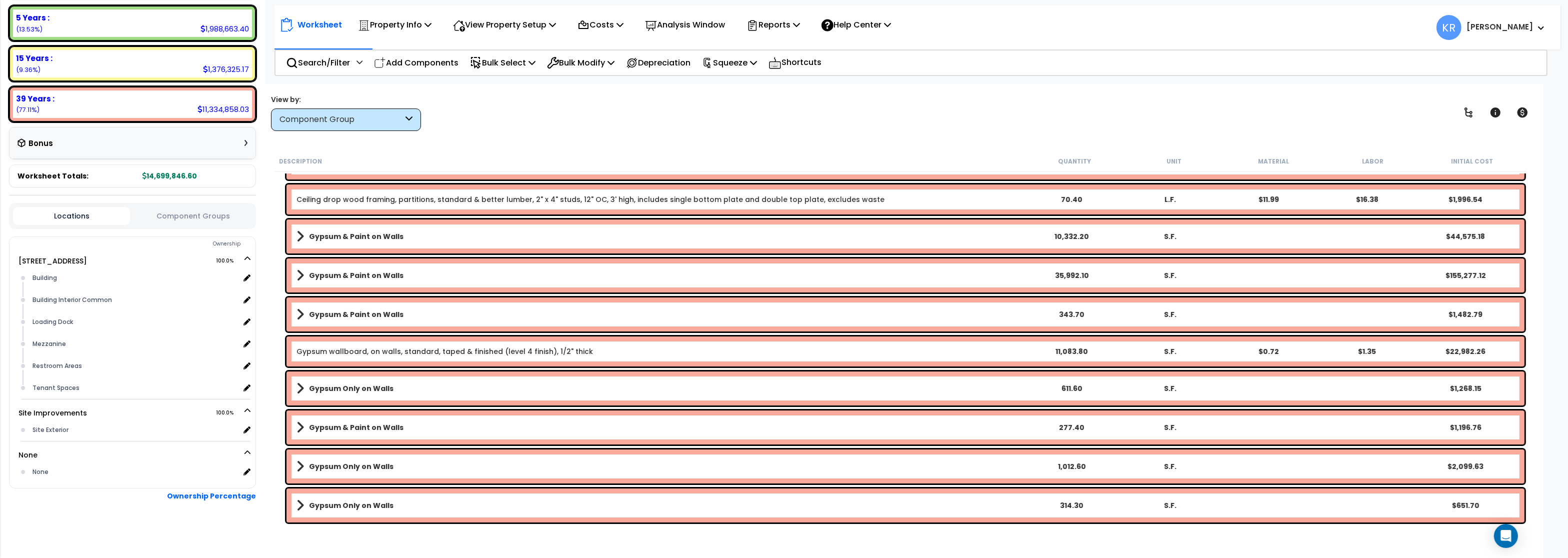
scroll to position [300, 0]
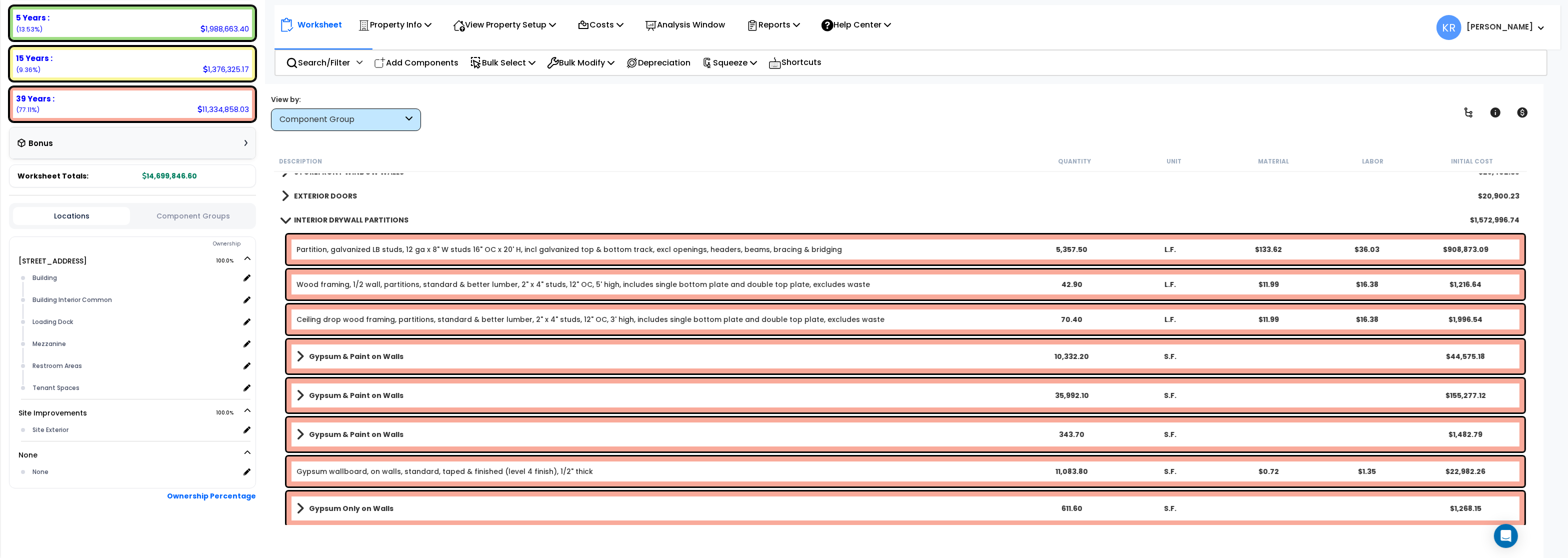
click at [323, 317] on link "Ceiling drop wood framing, partitions, standard & better lumber, 2" x 4" studs,…" at bounding box center [590, 319] width 588 height 10
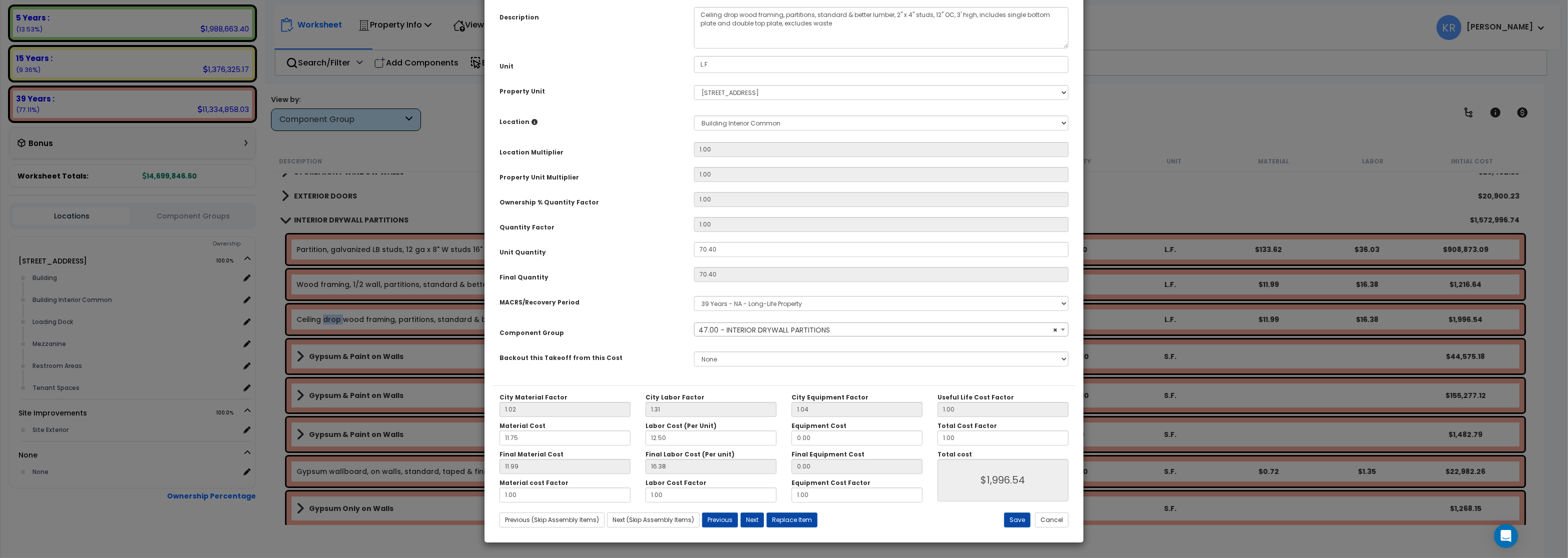
click at [728, 337] on span "× 47.00 - INTERIOR DRYWALL PARTITIONS" at bounding box center [881, 330] width 373 height 14
select select "56869"
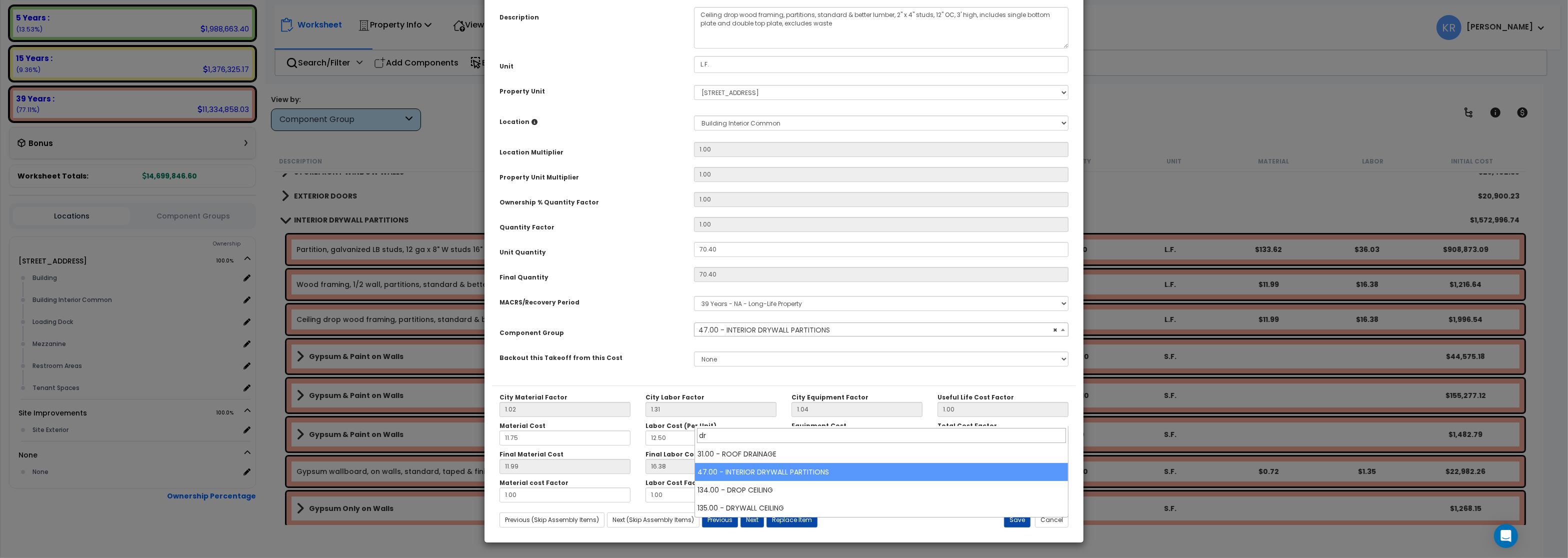
scroll to position [0, 0]
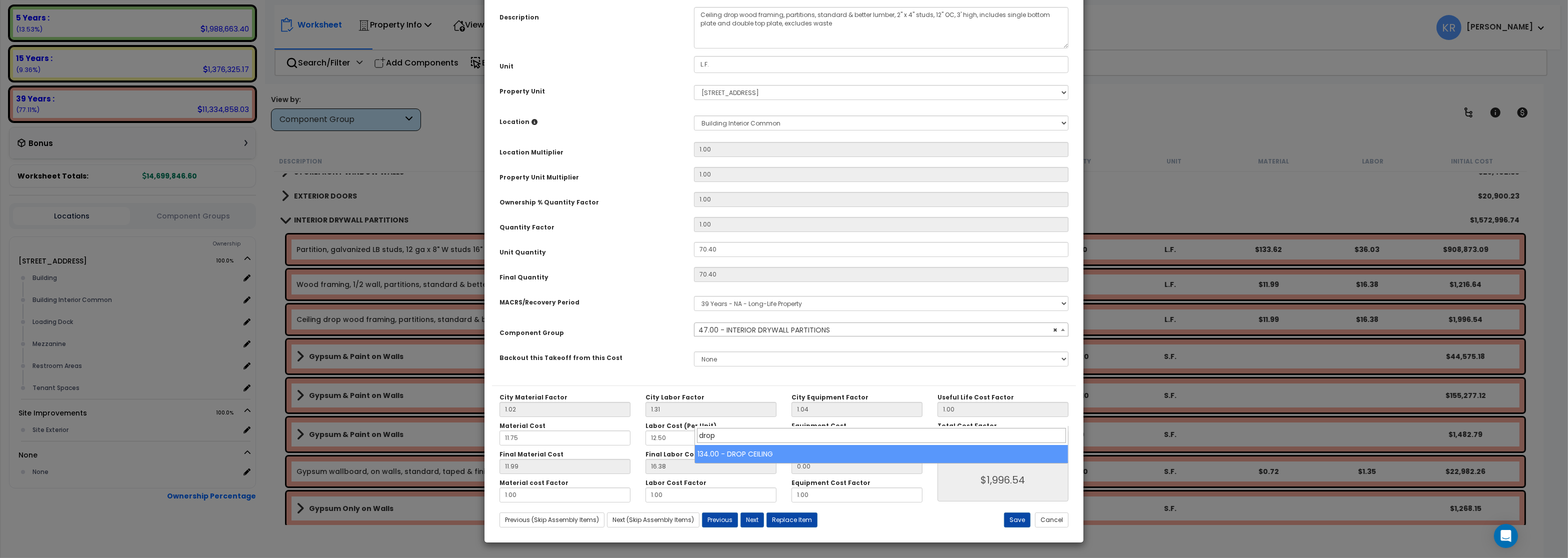
type input "drop"
select select "56949"
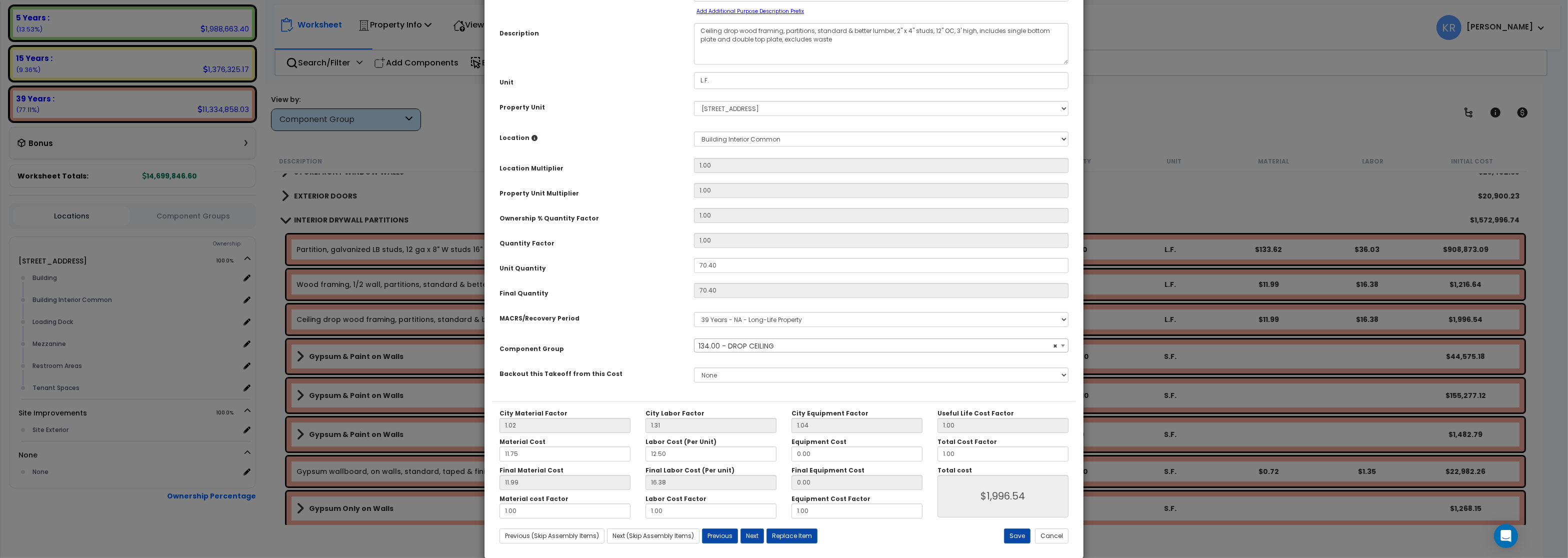
scroll to position [89, 0]
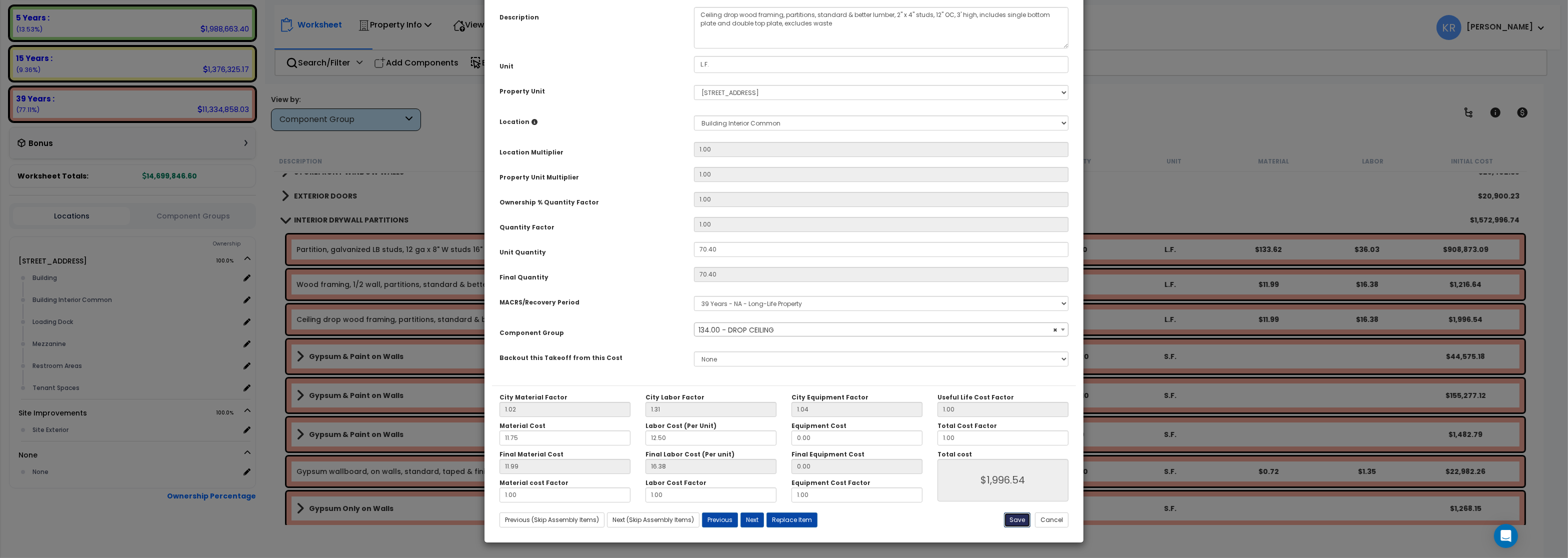
click at [1015, 523] on button "Save" at bounding box center [1017, 520] width 27 height 15
type input "1996.54"
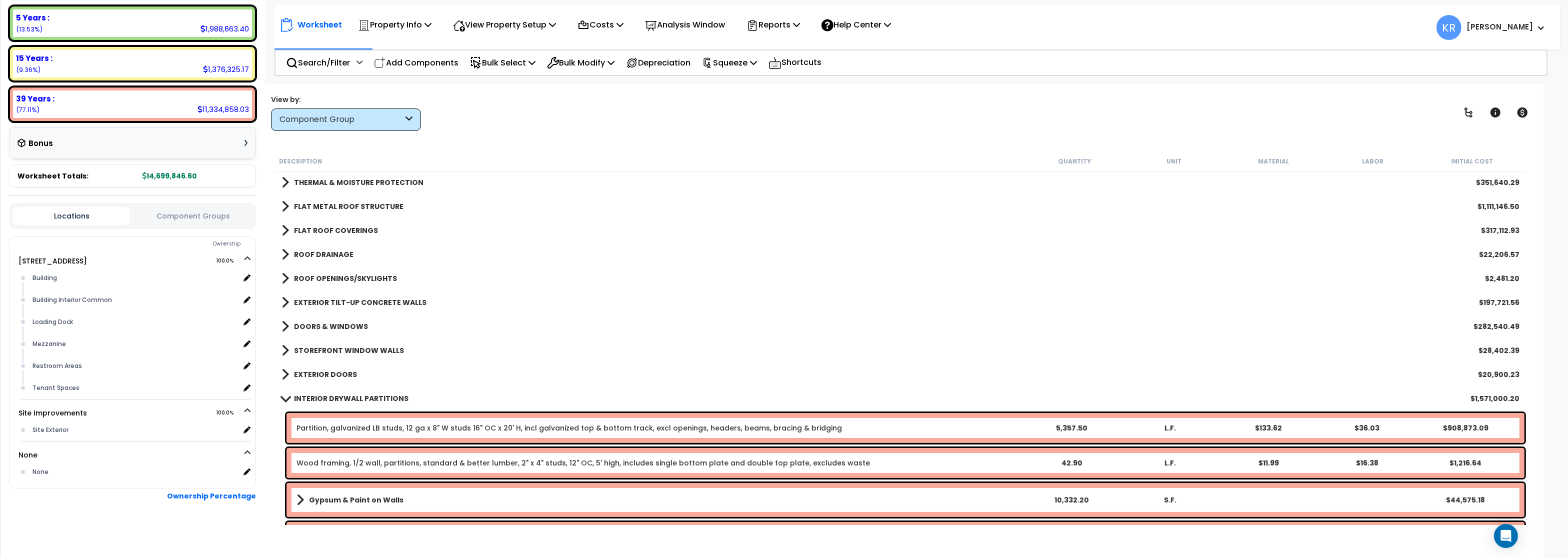
scroll to position [120, 0]
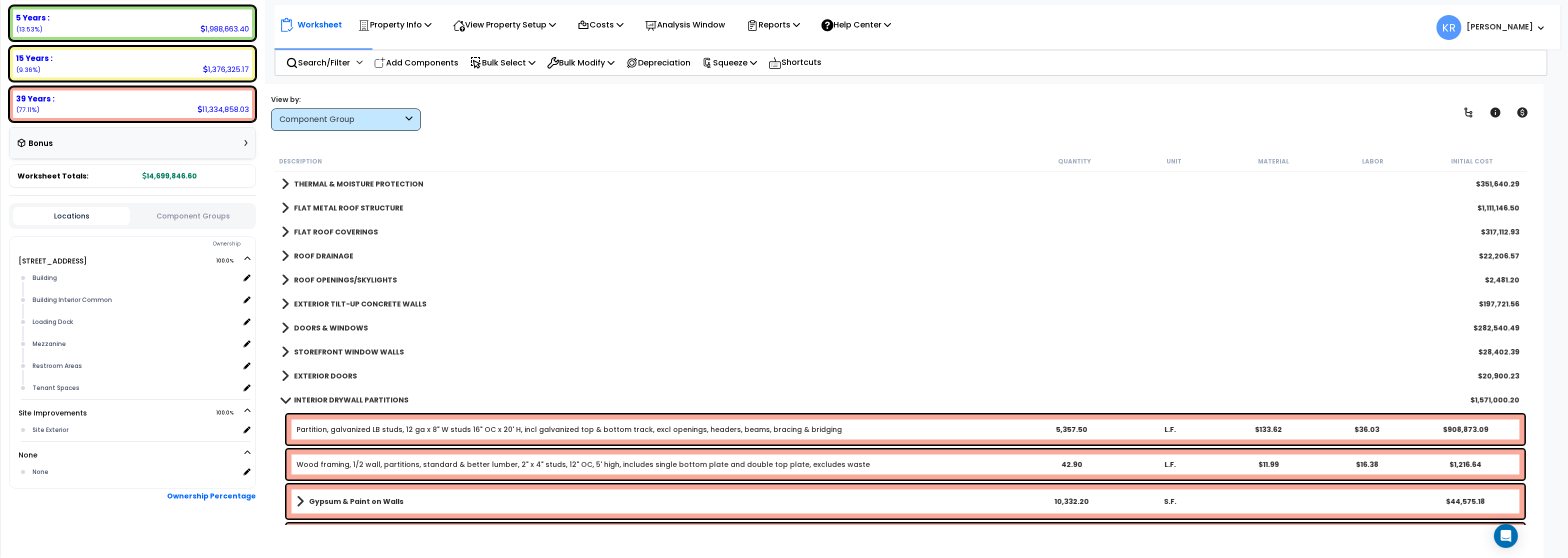
click at [299, 398] on b "INTERIOR DRYWALL PARTITIONS" at bounding box center [351, 400] width 114 height 10
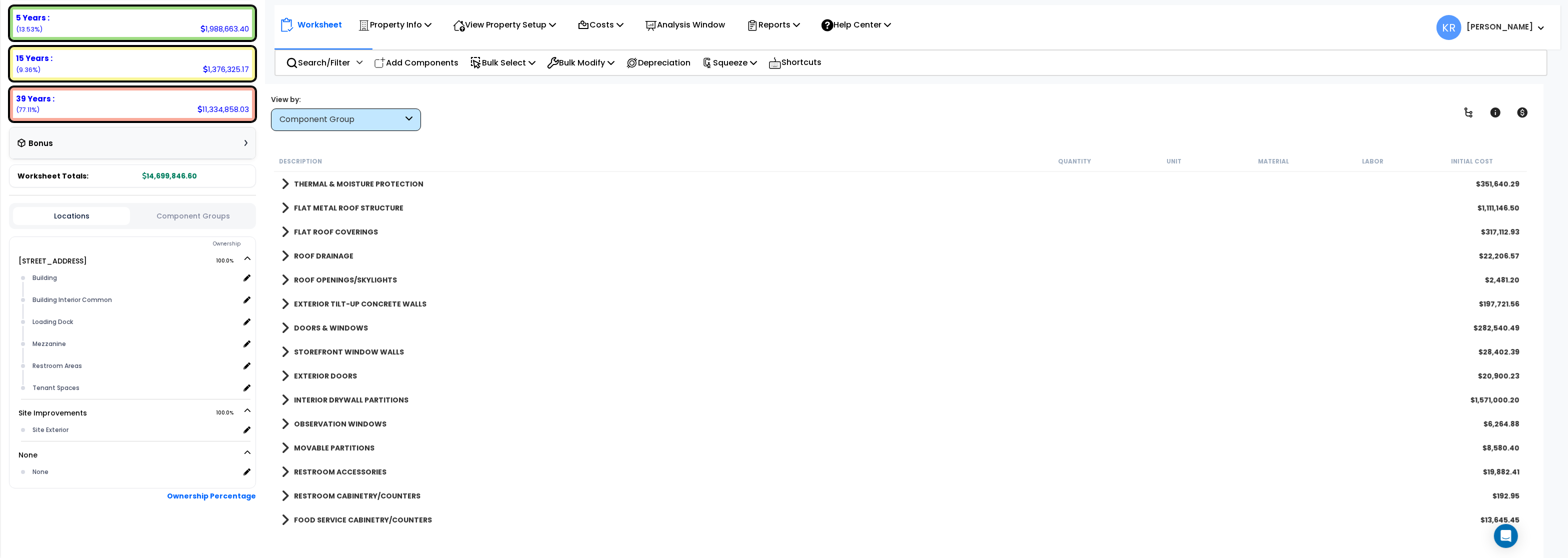
click at [307, 423] on b "OBSERVATION WINDOWS" at bounding box center [340, 424] width 93 height 10
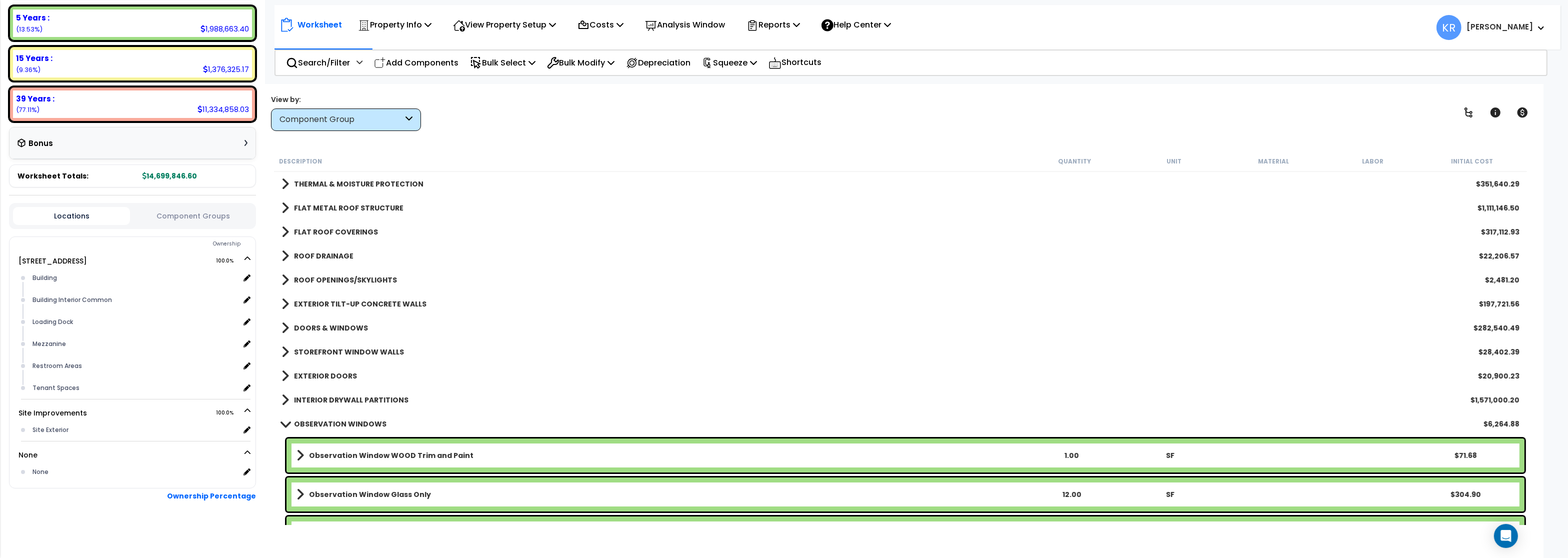
click at [307, 412] on div "OBSERVATION WINDOWS $6,264.88" at bounding box center [900, 424] width 1248 height 24
click at [308, 423] on b "OBSERVATION WINDOWS" at bounding box center [340, 424] width 93 height 10
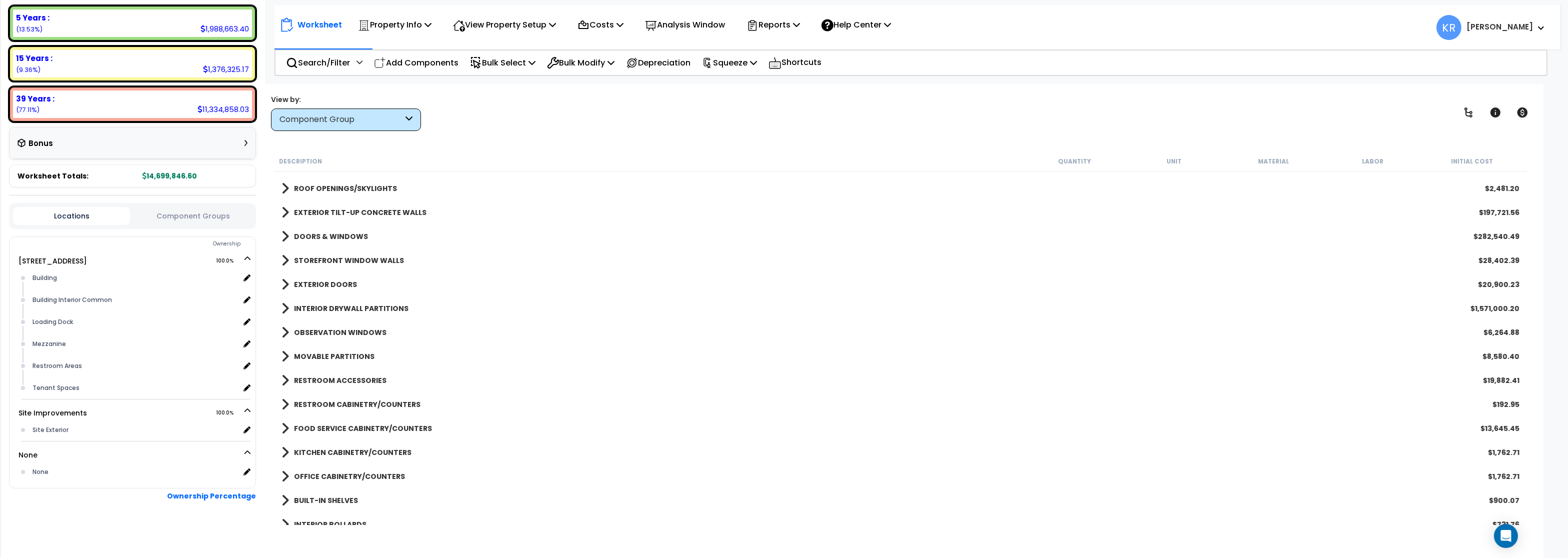
scroll to position [240, 0]
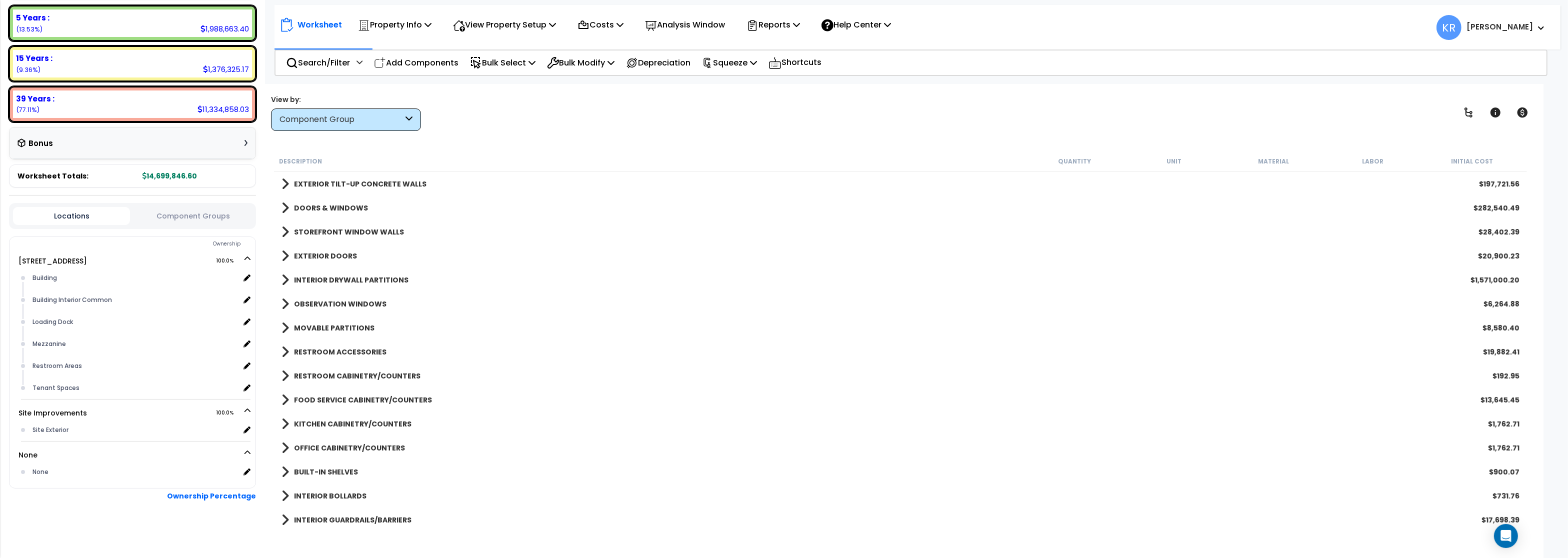
click at [340, 326] on b "MOVABLE PARTITIONS" at bounding box center [334, 328] width 80 height 10
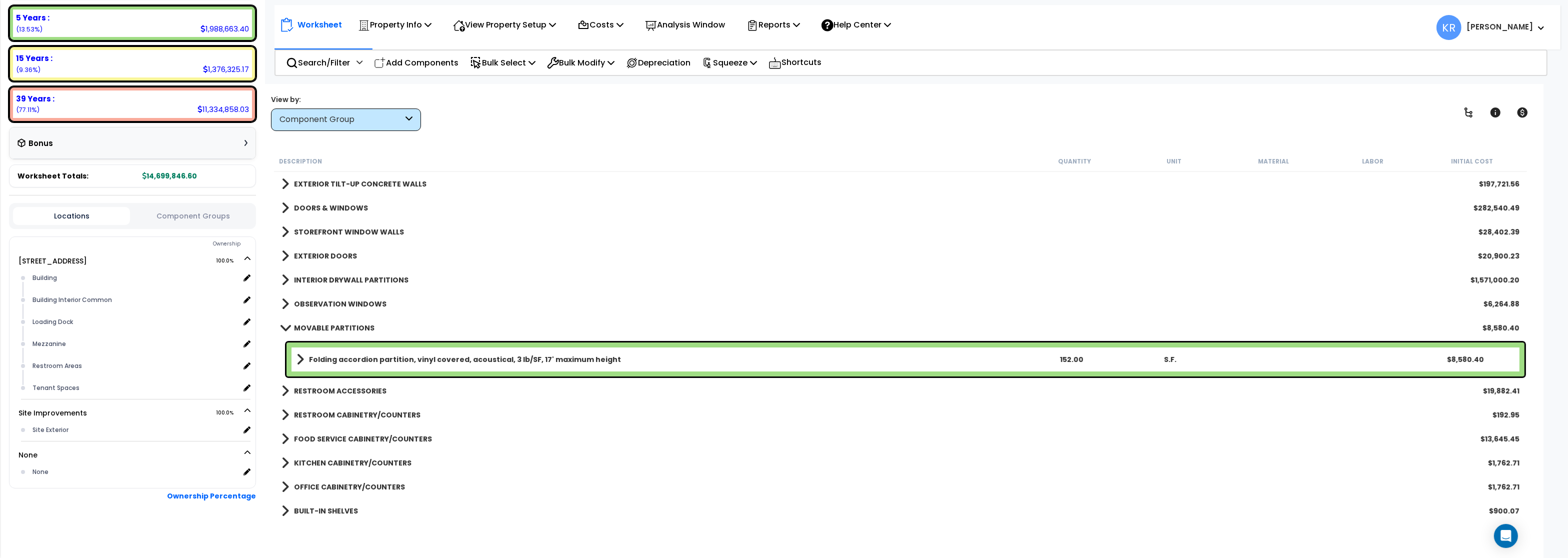
click at [340, 326] on b "MOVABLE PARTITIONS" at bounding box center [334, 328] width 80 height 10
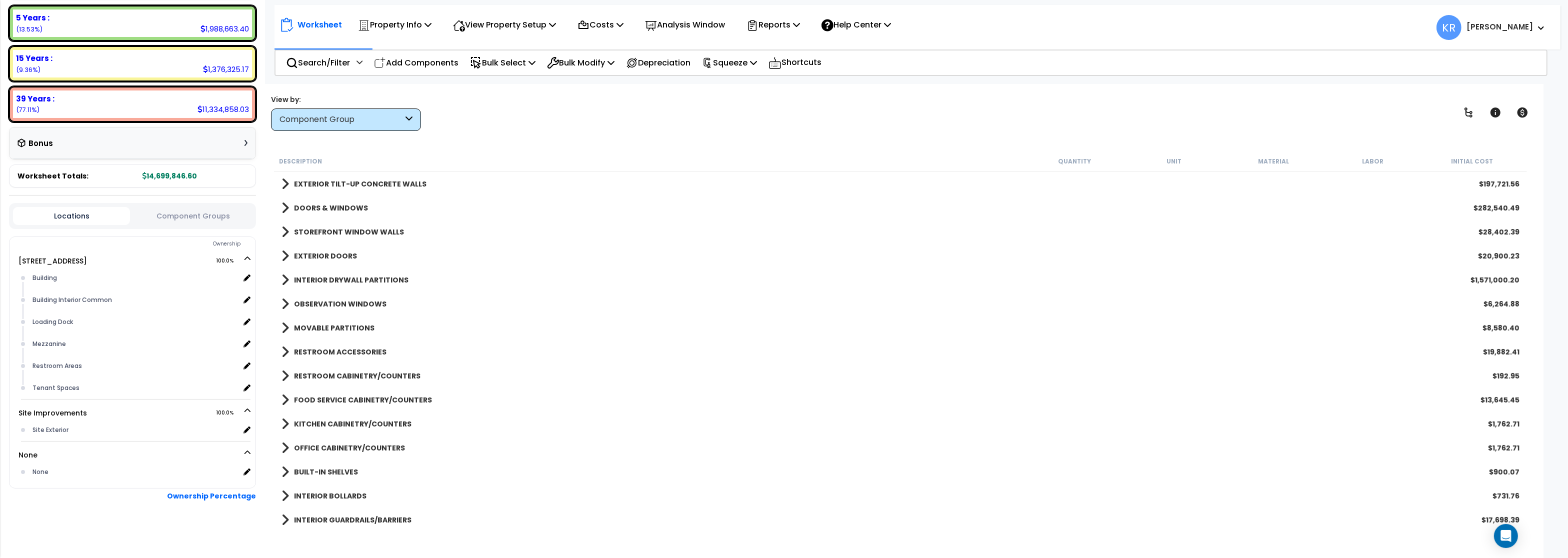
click at [332, 357] on link "RESTROOM ACCESSORIES" at bounding box center [334, 352] width 105 height 14
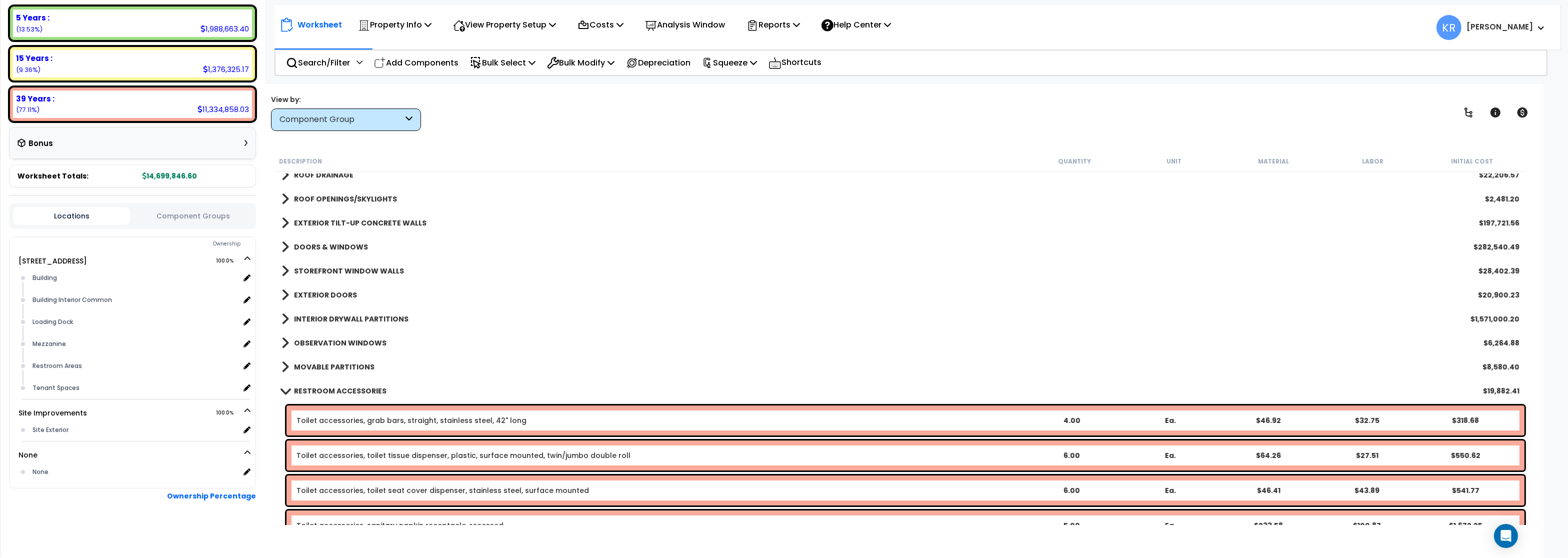
scroll to position [180, 0]
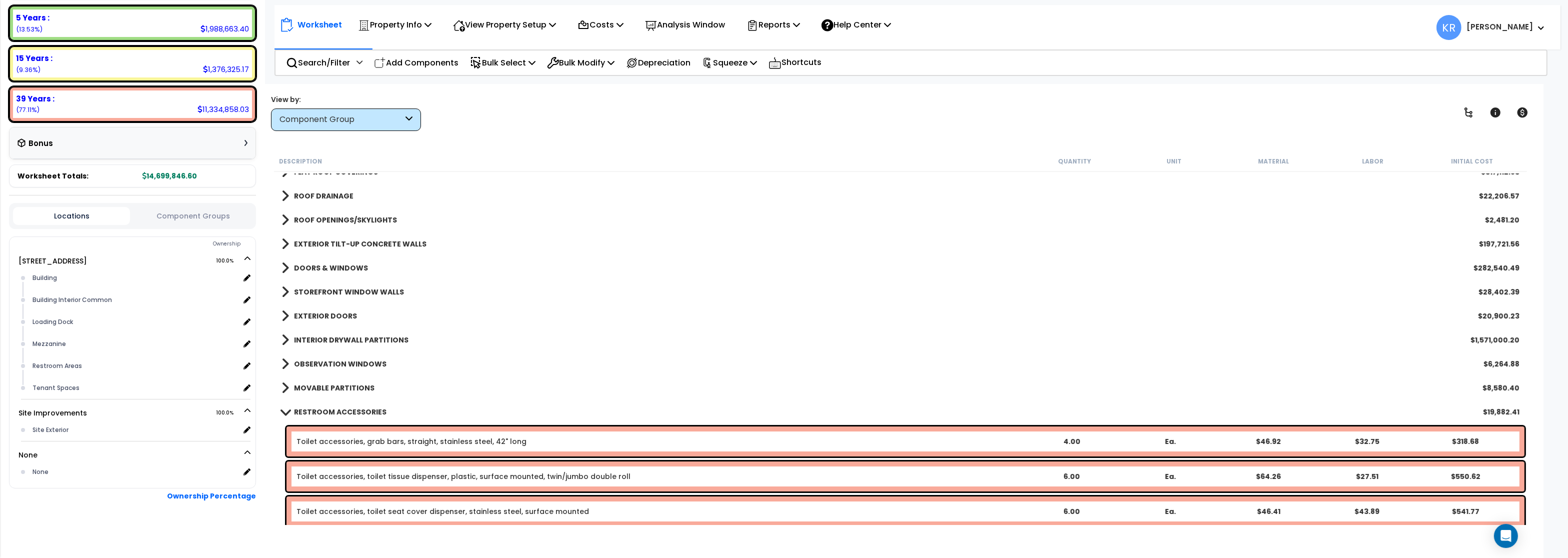
click at [335, 406] on link "RESTROOM ACCESSORIES" at bounding box center [334, 411] width 105 height 14
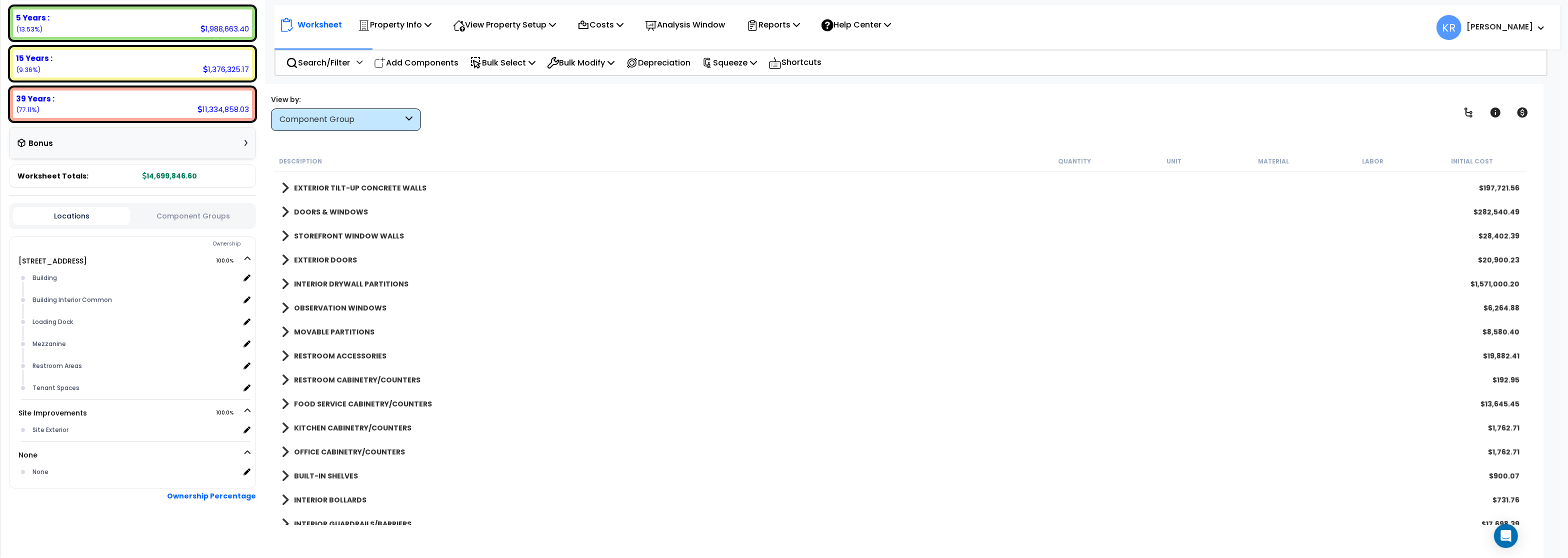
scroll to position [300, 0]
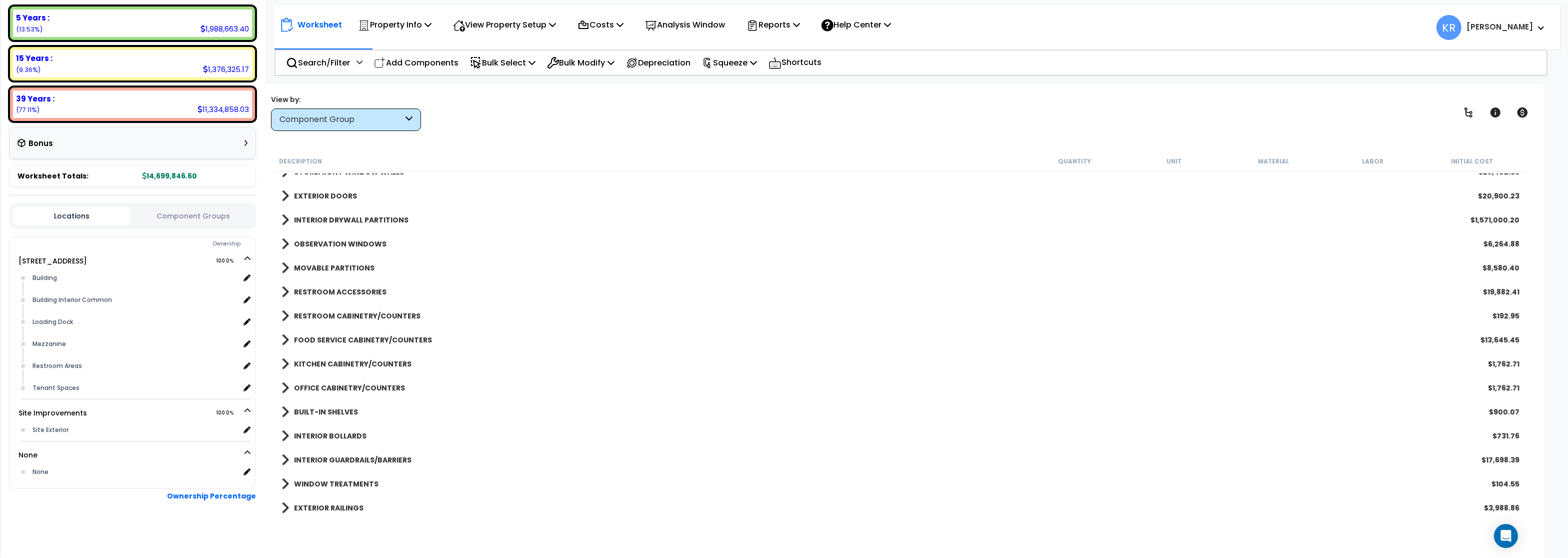
click at [363, 314] on b "RESTROOM CABINETRY/COUNTERS" at bounding box center [357, 316] width 127 height 10
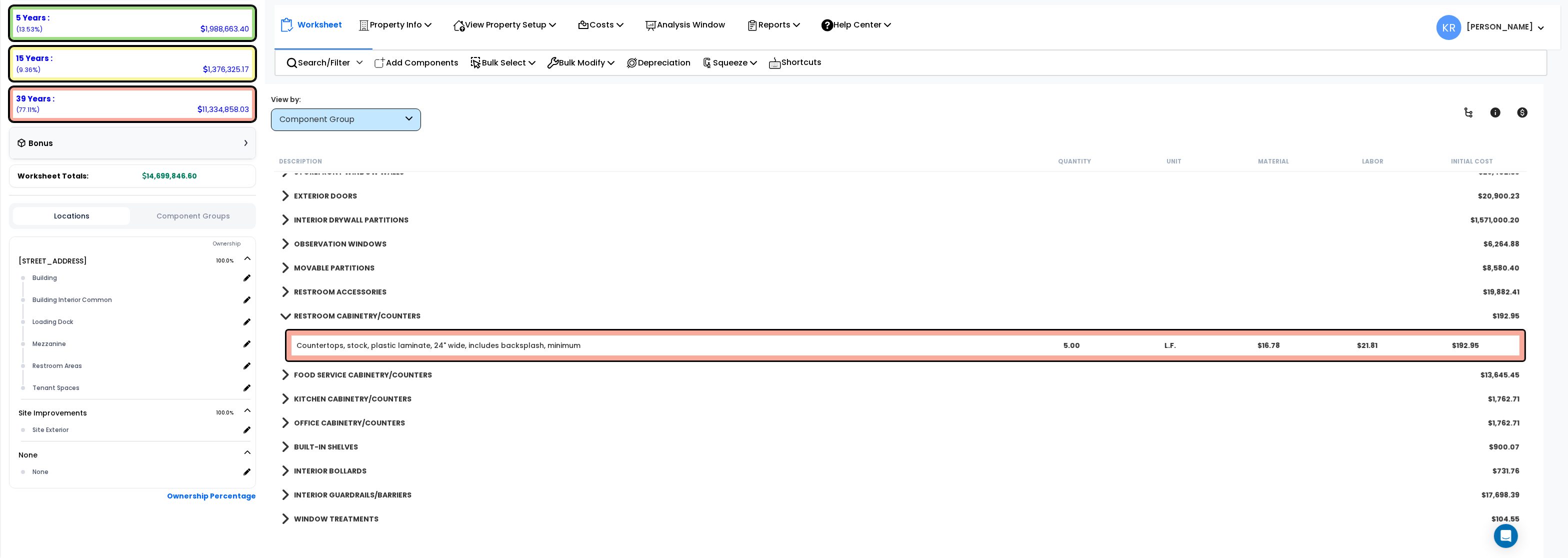
click at [363, 314] on b "RESTROOM CABINETRY/COUNTERS" at bounding box center [357, 316] width 127 height 10
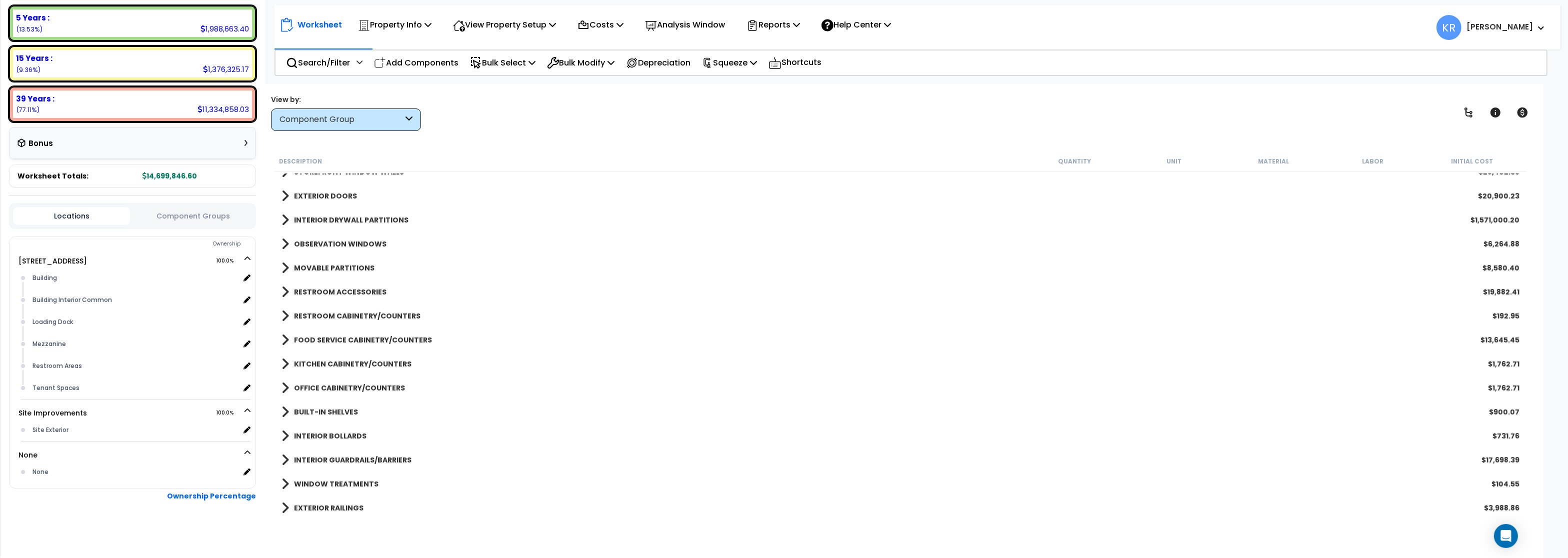
click at [355, 339] on b "FOOD SERVICE CABINETRY/COUNTERS" at bounding box center [363, 340] width 138 height 10
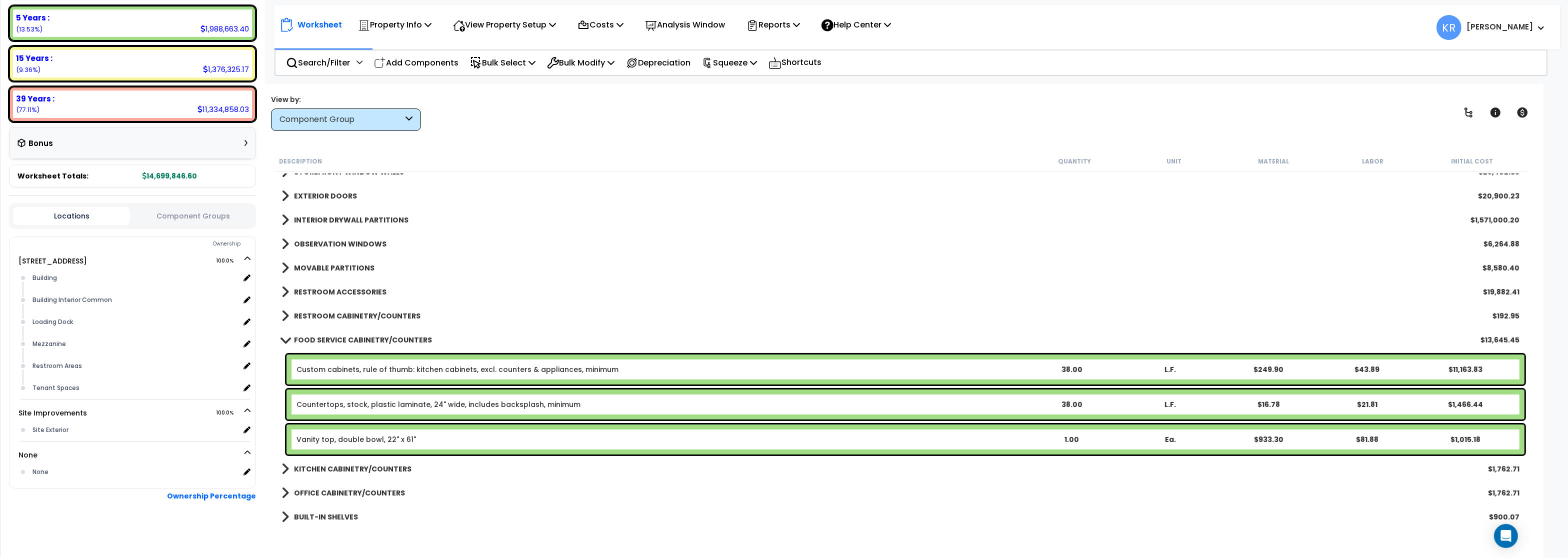
click at [357, 337] on b "FOOD SERVICE CABINETRY/COUNTERS" at bounding box center [363, 340] width 138 height 10
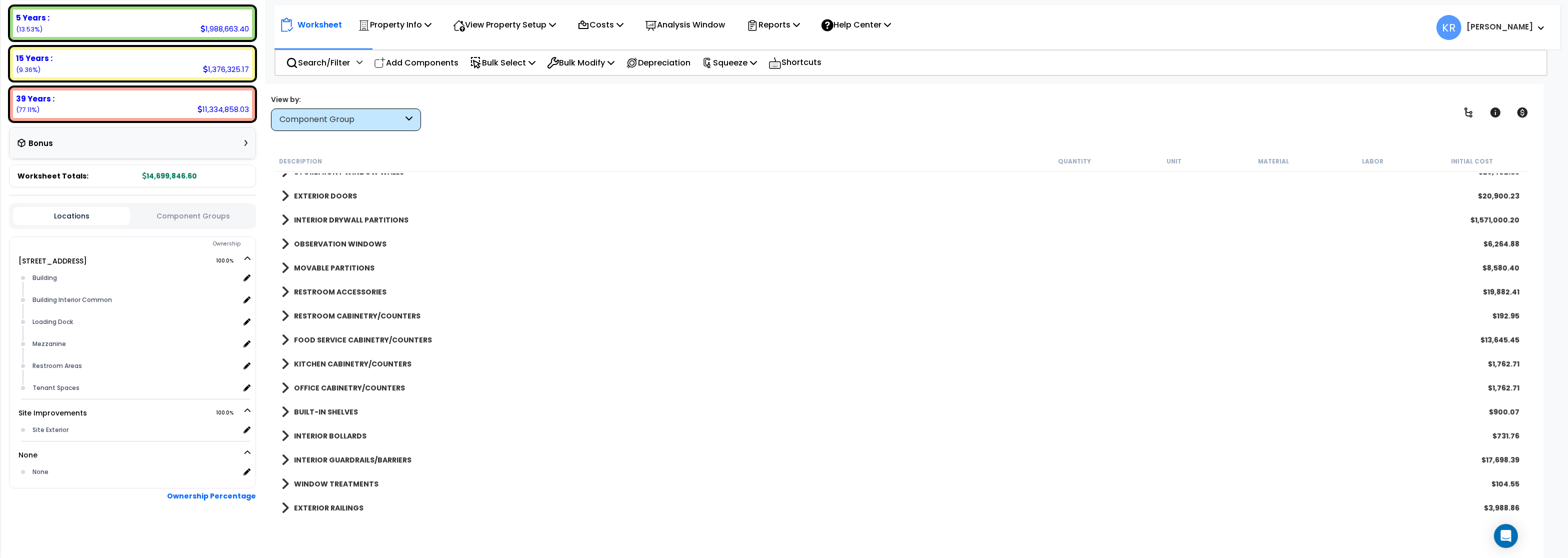
click at [355, 365] on b "KITCHEN CABINETRY/COUNTERS" at bounding box center [352, 364] width 117 height 10
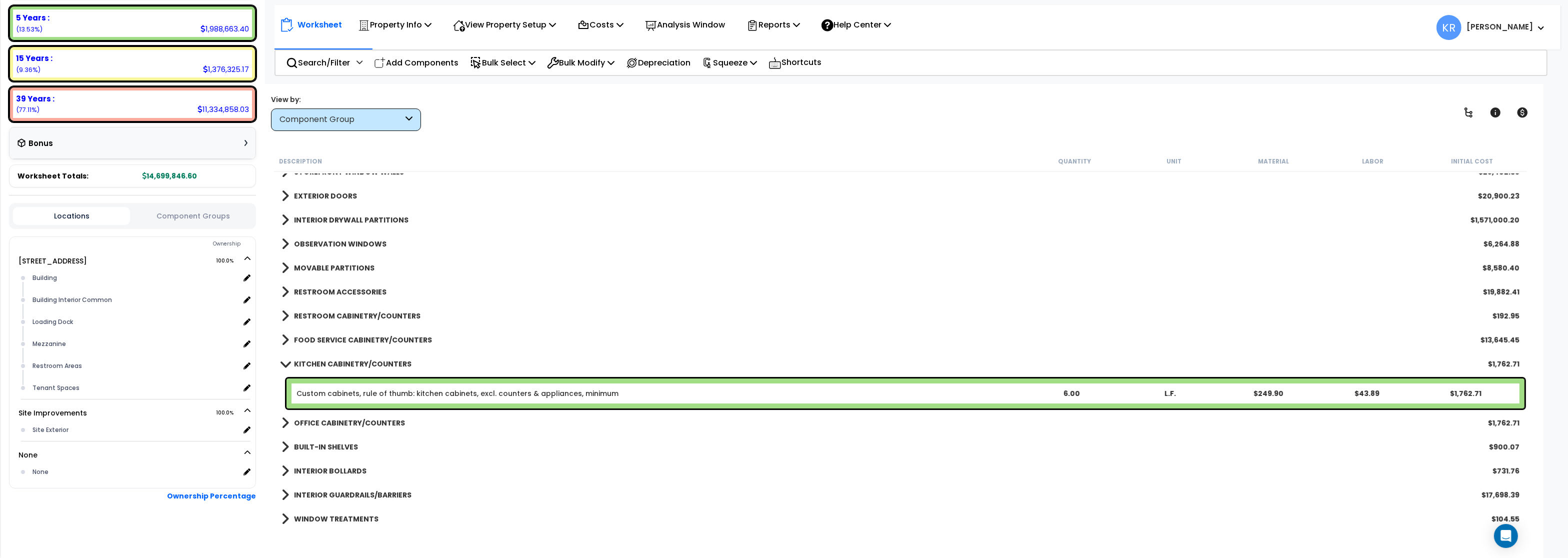
click at [355, 365] on b "KITCHEN CABINETRY/COUNTERS" at bounding box center [352, 364] width 117 height 10
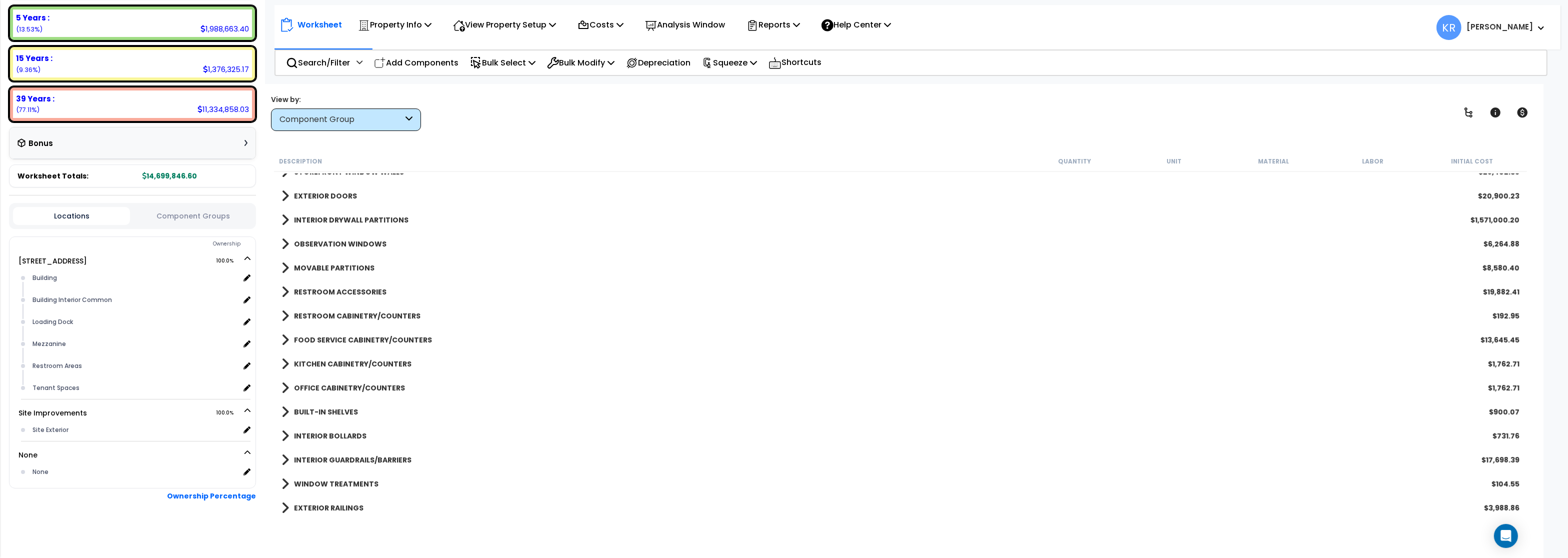
click at [323, 290] on b "RESTROOM ACCESSORIES" at bounding box center [340, 292] width 93 height 10
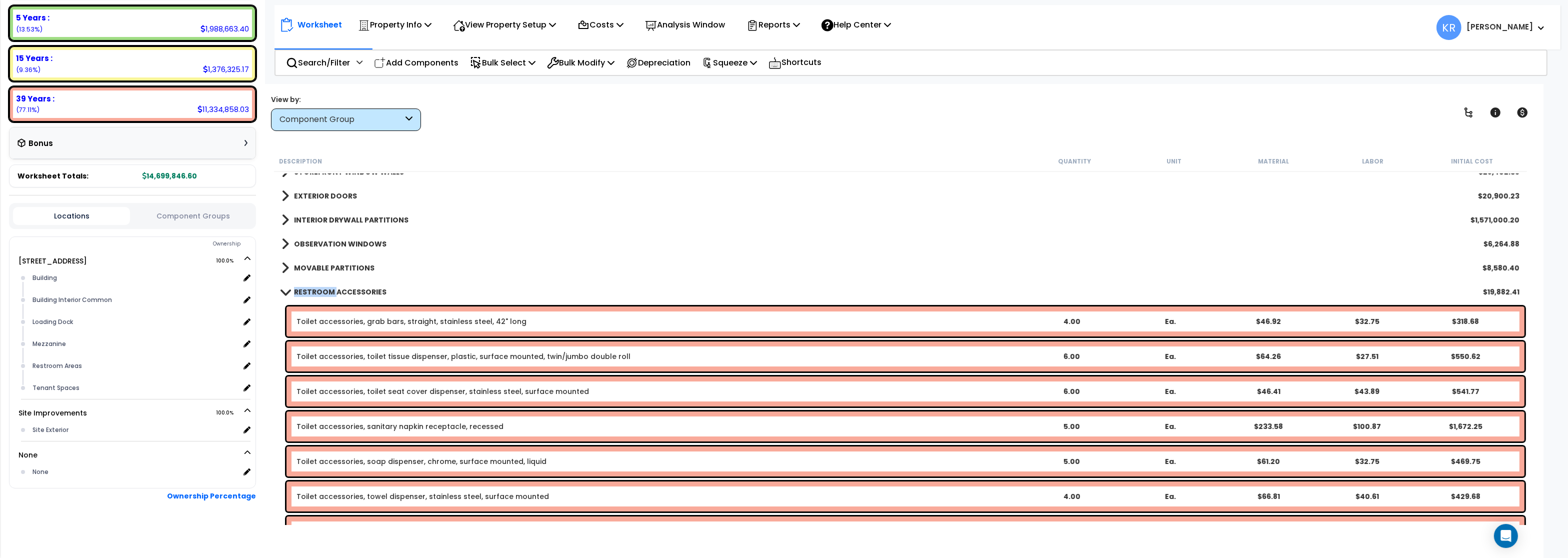
click at [323, 290] on b "RESTROOM ACCESSORIES" at bounding box center [340, 292] width 93 height 10
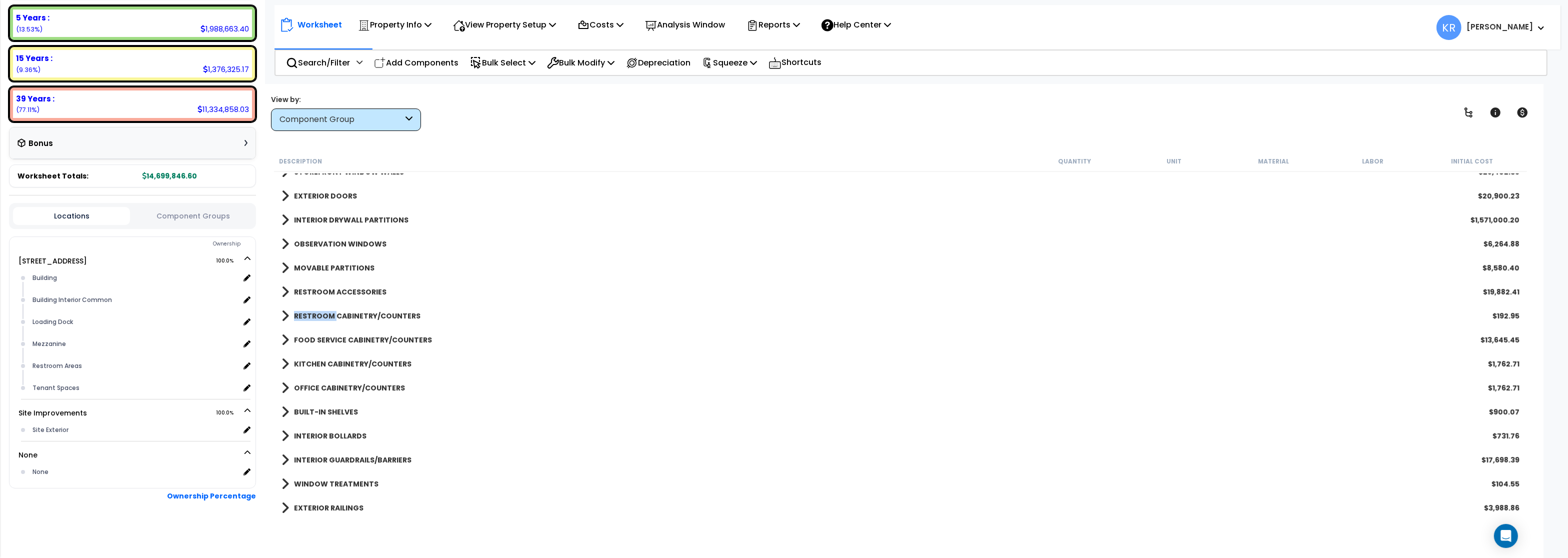
scroll to position [360, 0]
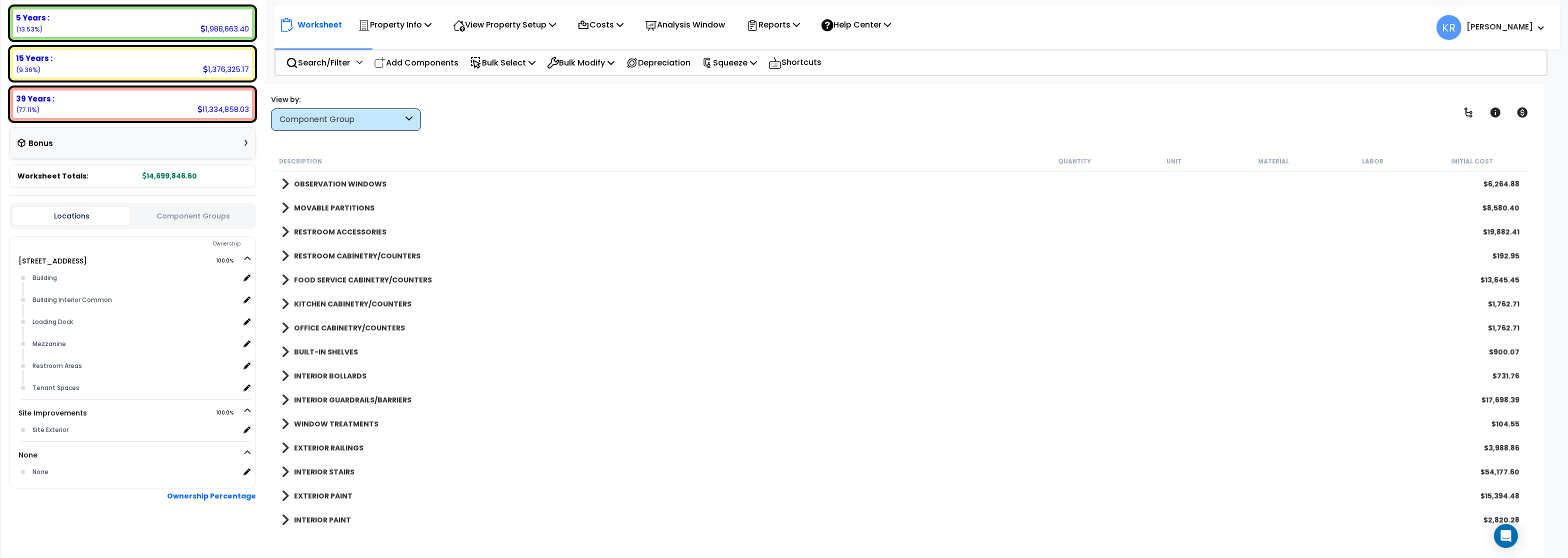
click at [317, 326] on b "OFFICE CABINETRY/COUNTERS" at bounding box center [349, 328] width 111 height 10
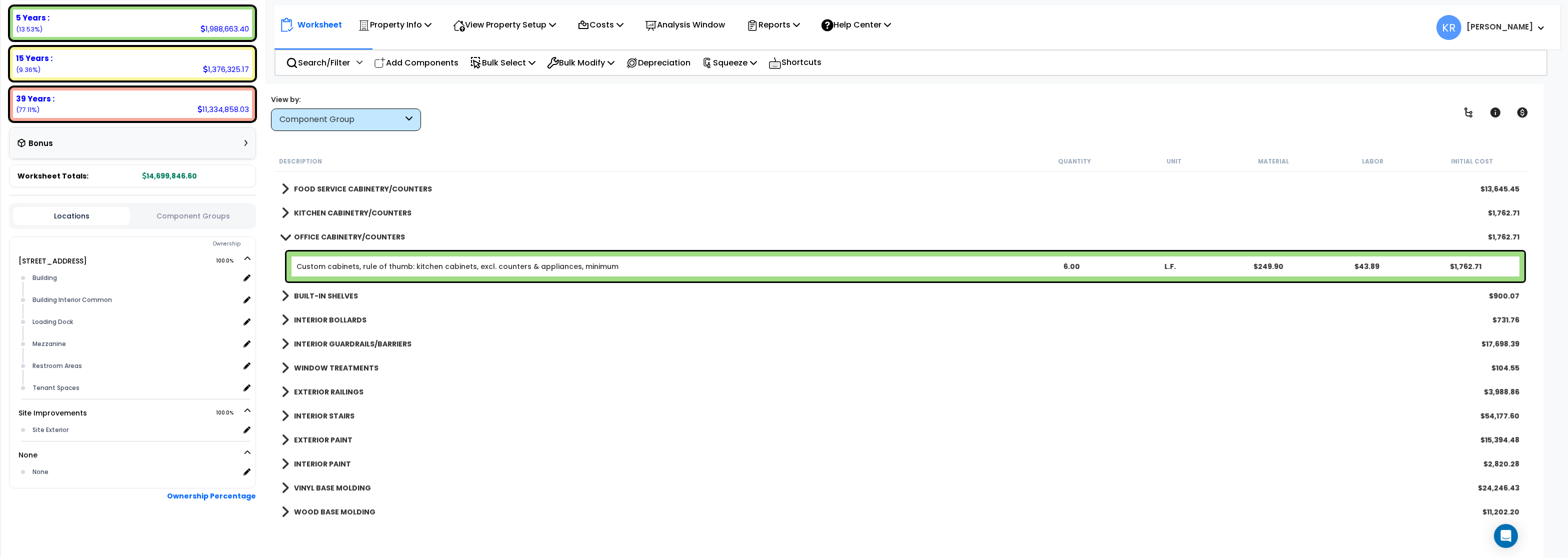
scroll to position [480, 0]
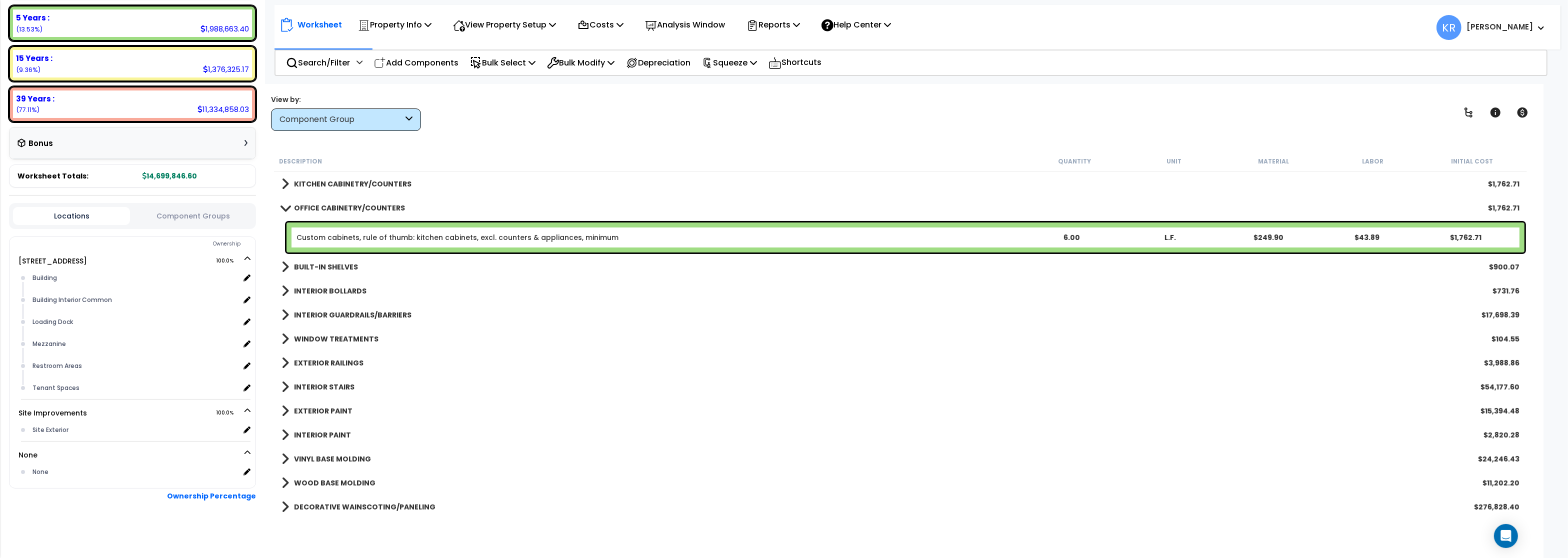
click at [300, 204] on b "OFFICE CABINETRY/COUNTERS" at bounding box center [349, 208] width 111 height 10
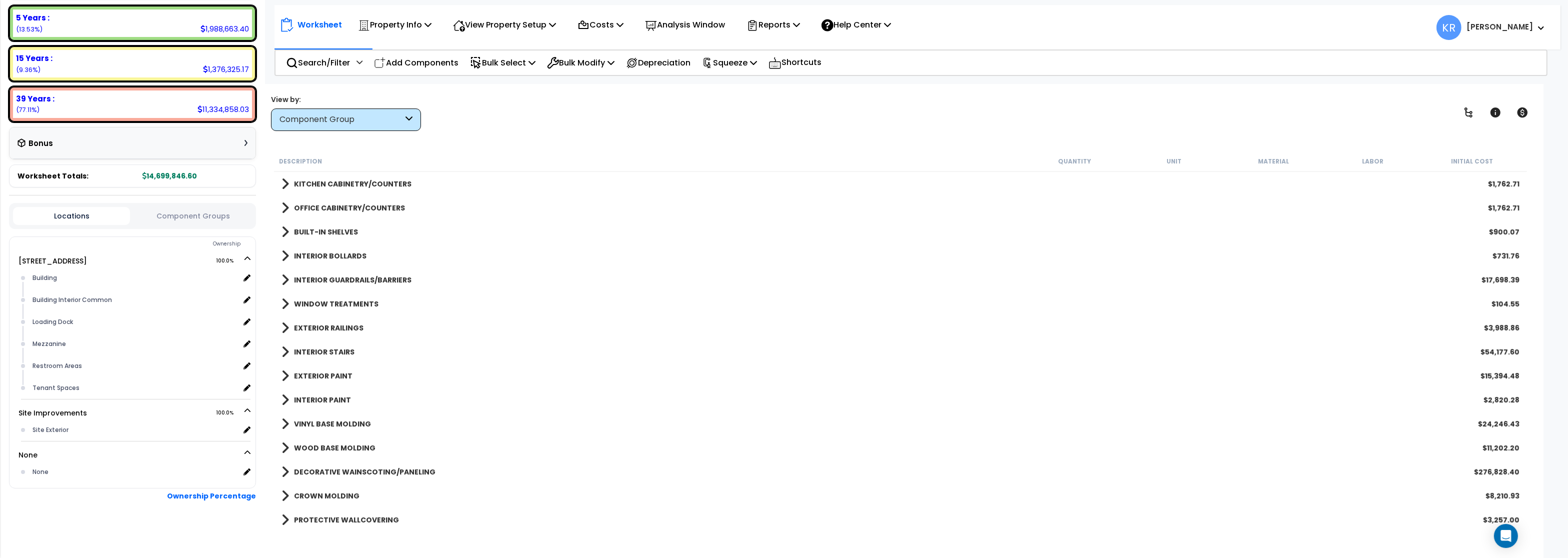
click at [322, 220] on div "BUILT-IN SHELVES $900.07" at bounding box center [900, 231] width 1248 height 24
click at [321, 229] on b "BUILT-IN SHELVES" at bounding box center [326, 232] width 64 height 10
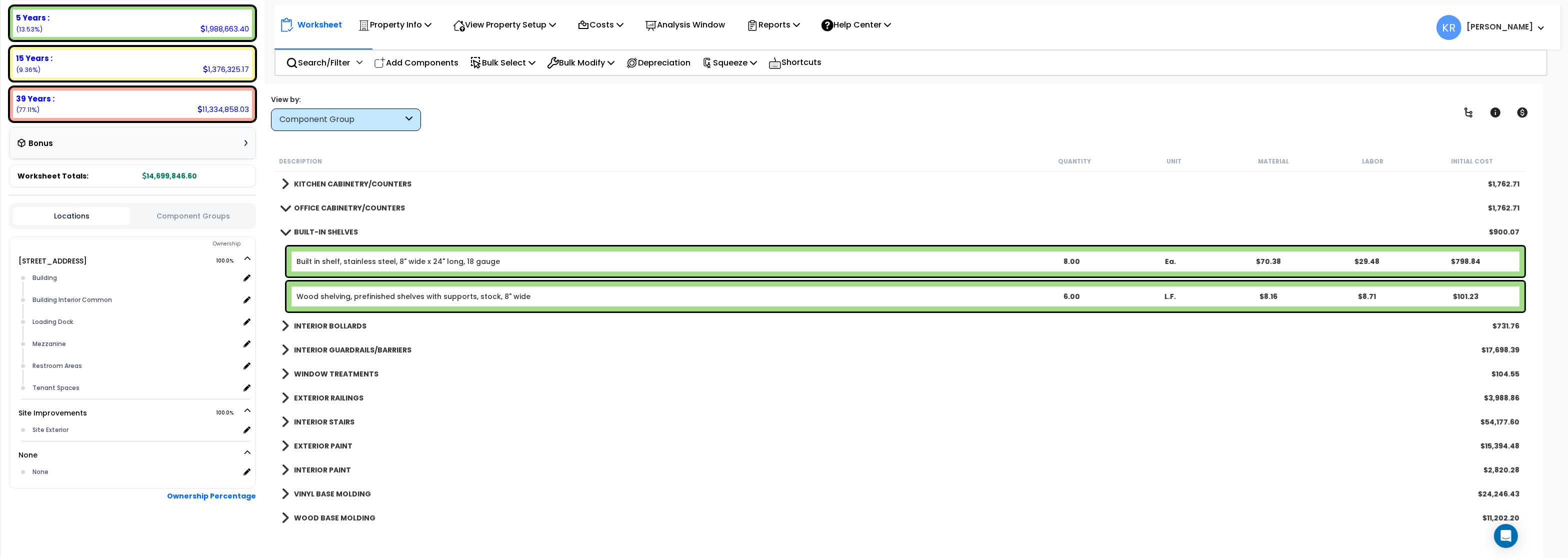
click at [321, 229] on b "BUILT-IN SHELVES" at bounding box center [326, 232] width 64 height 10
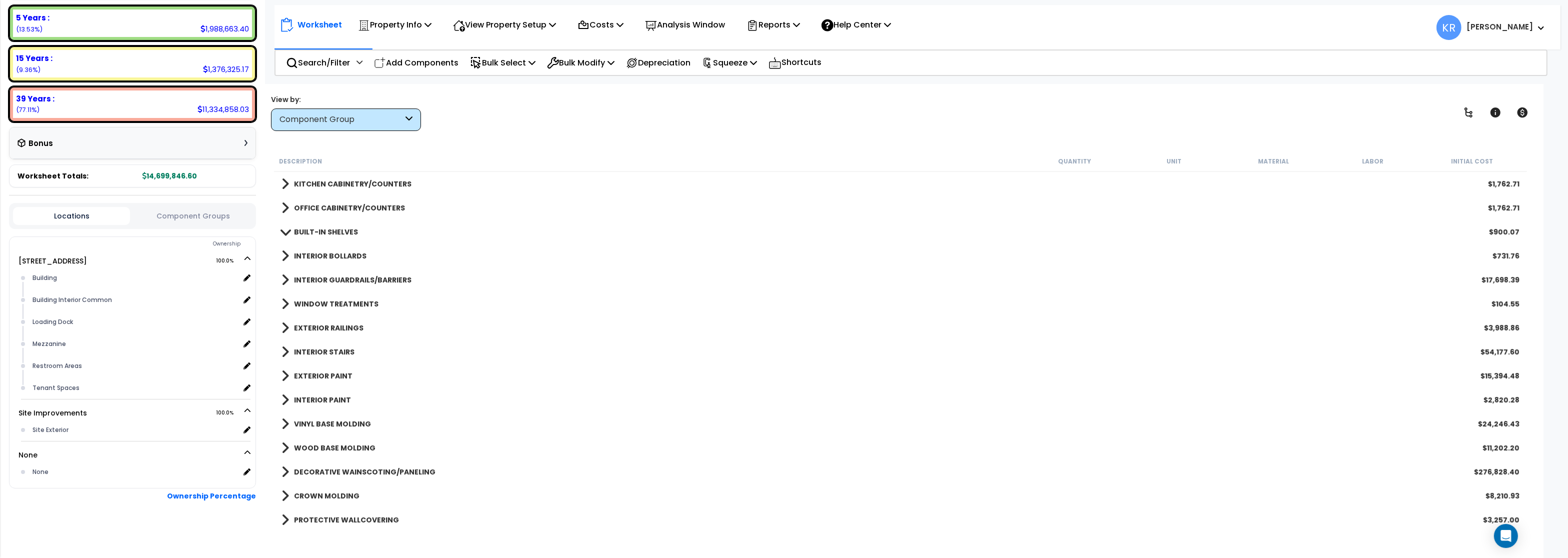
click at [327, 251] on b "INTERIOR BOLLARDS" at bounding box center [330, 256] width 72 height 10
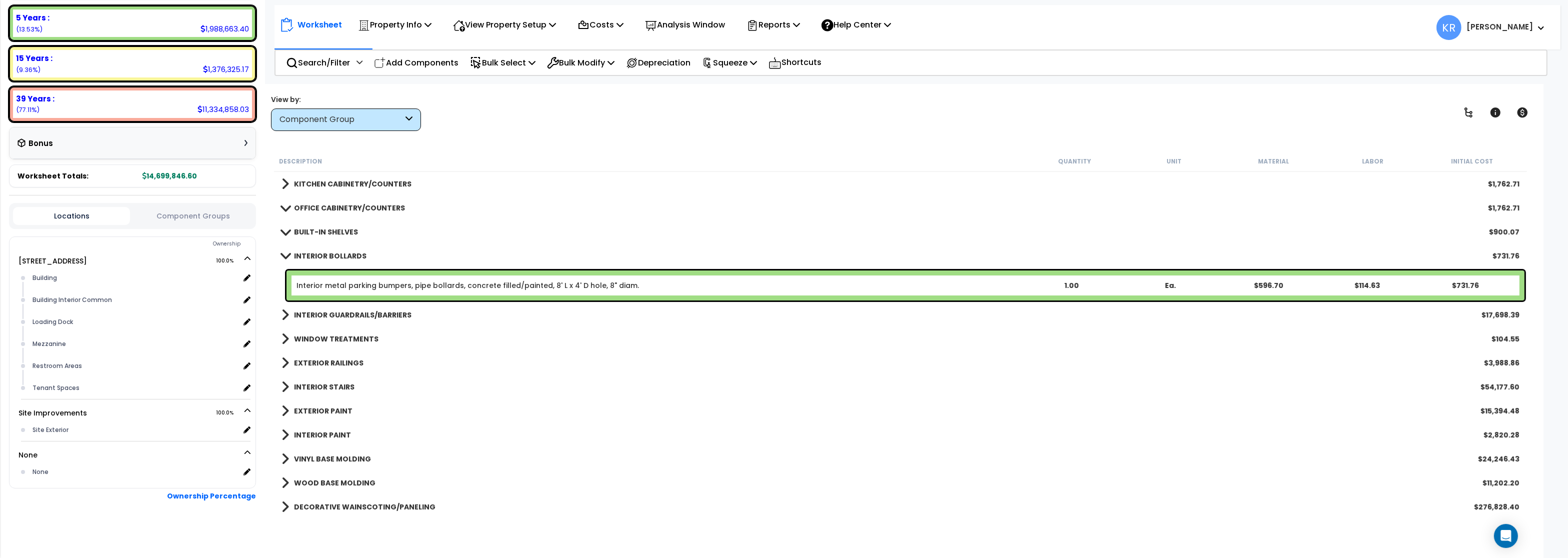
click at [327, 251] on b "INTERIOR BOLLARDS" at bounding box center [330, 256] width 72 height 10
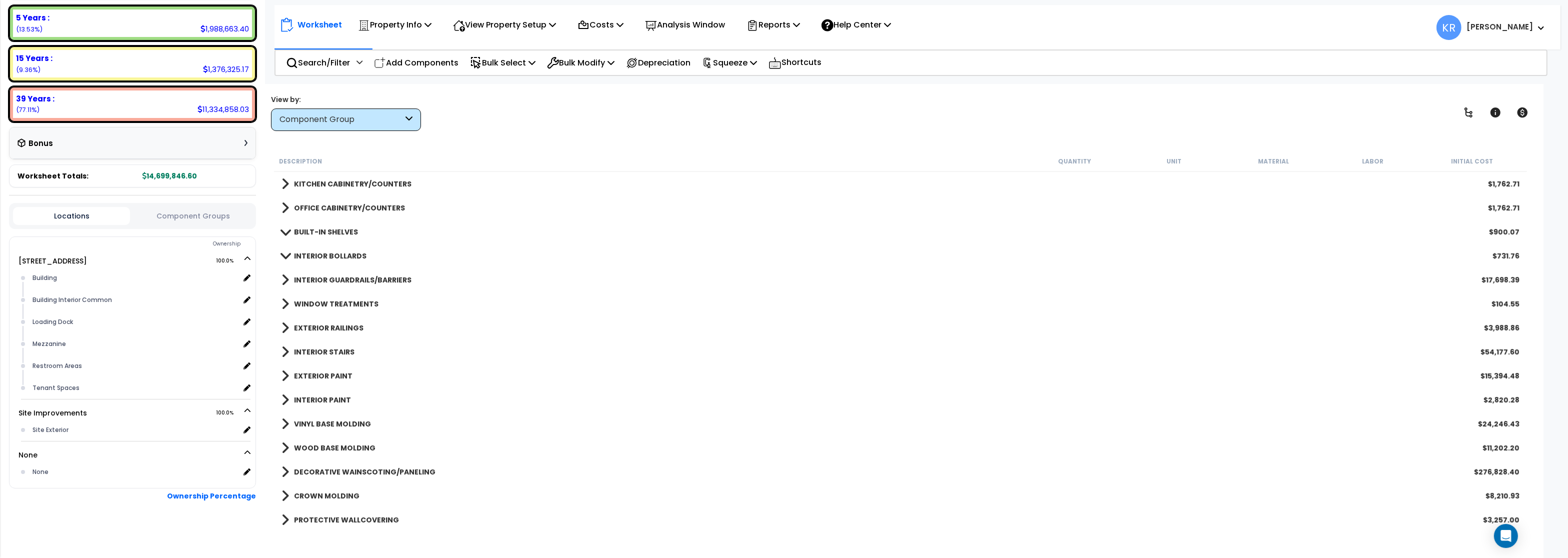
click at [326, 280] on b "INTERIOR GUARDRAILS/BARRIERS" at bounding box center [352, 280] width 117 height 10
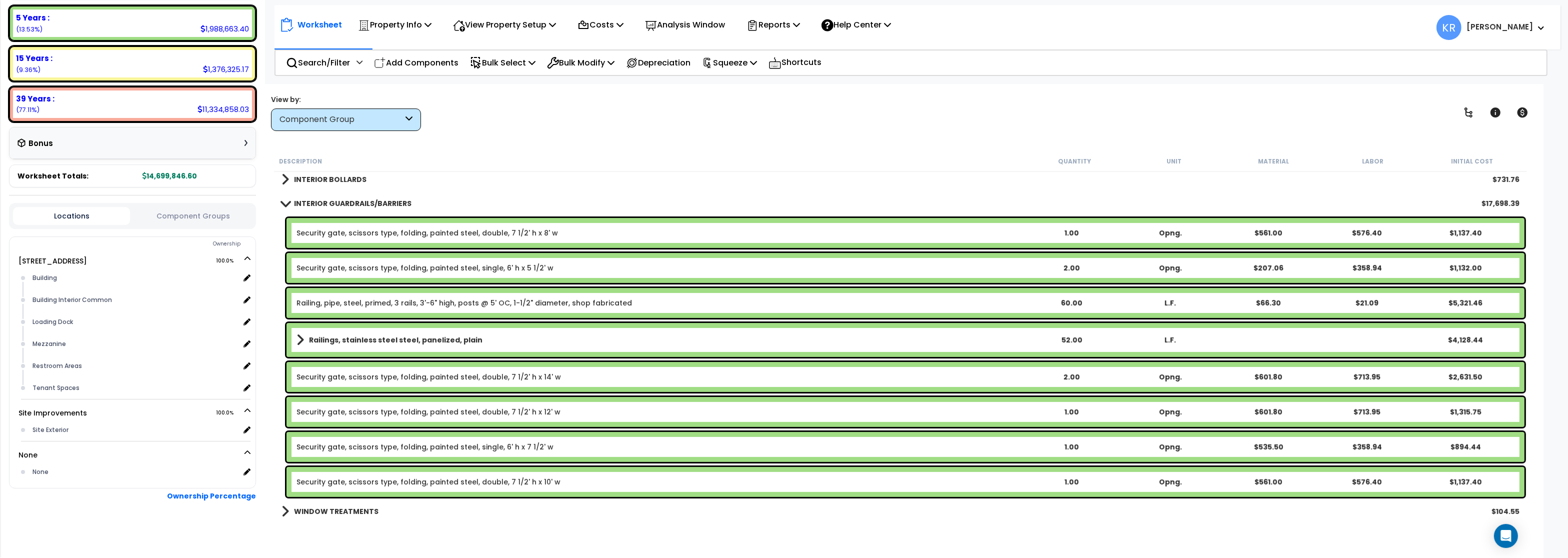
scroll to position [540, 0]
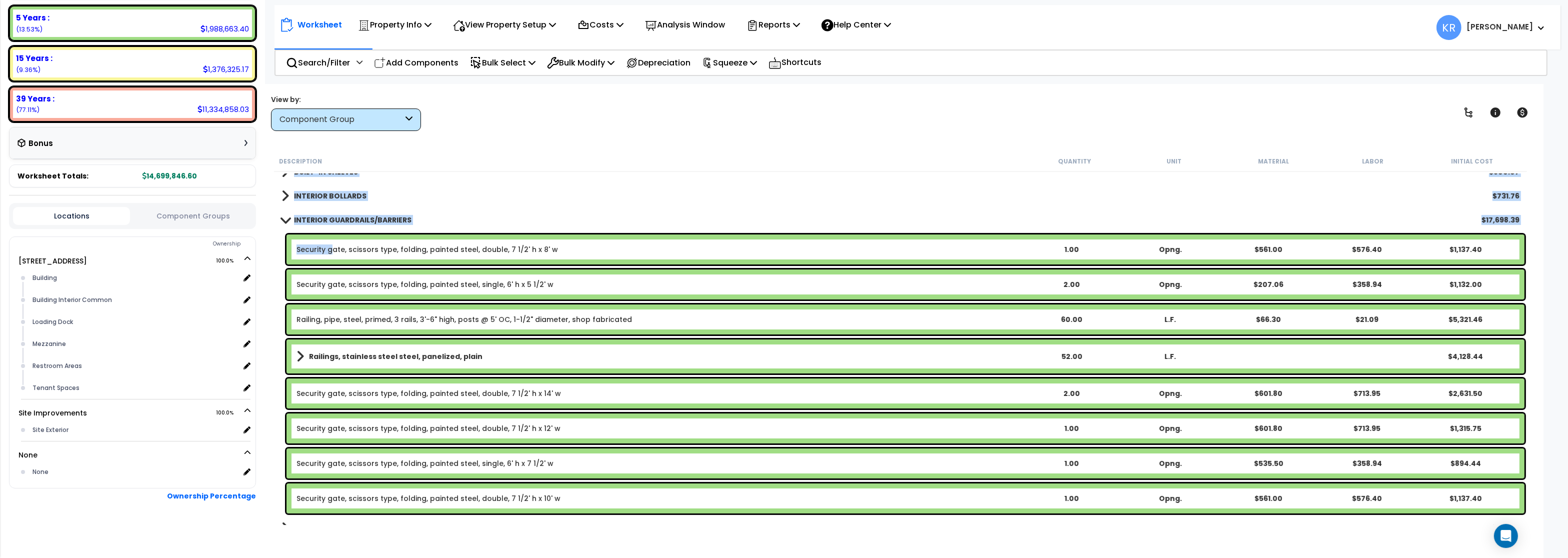
click at [332, 253] on link "Security gate, scissors type, folding, painted steel, double, 7 1/2' h x 8' w" at bounding box center [427, 249] width 262 height 10
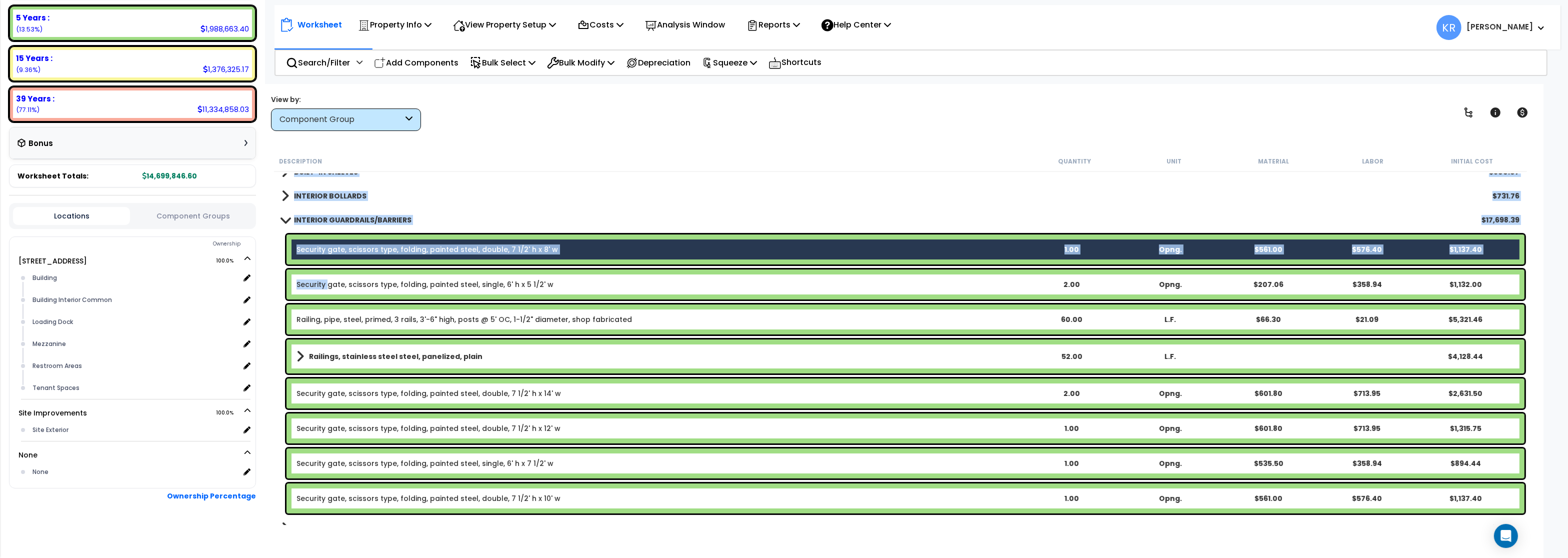
click at [327, 282] on link "Security gate, scissors type, folding, painted steel, single, 6' h x 5 1/2' w" at bounding box center [425, 284] width 257 height 10
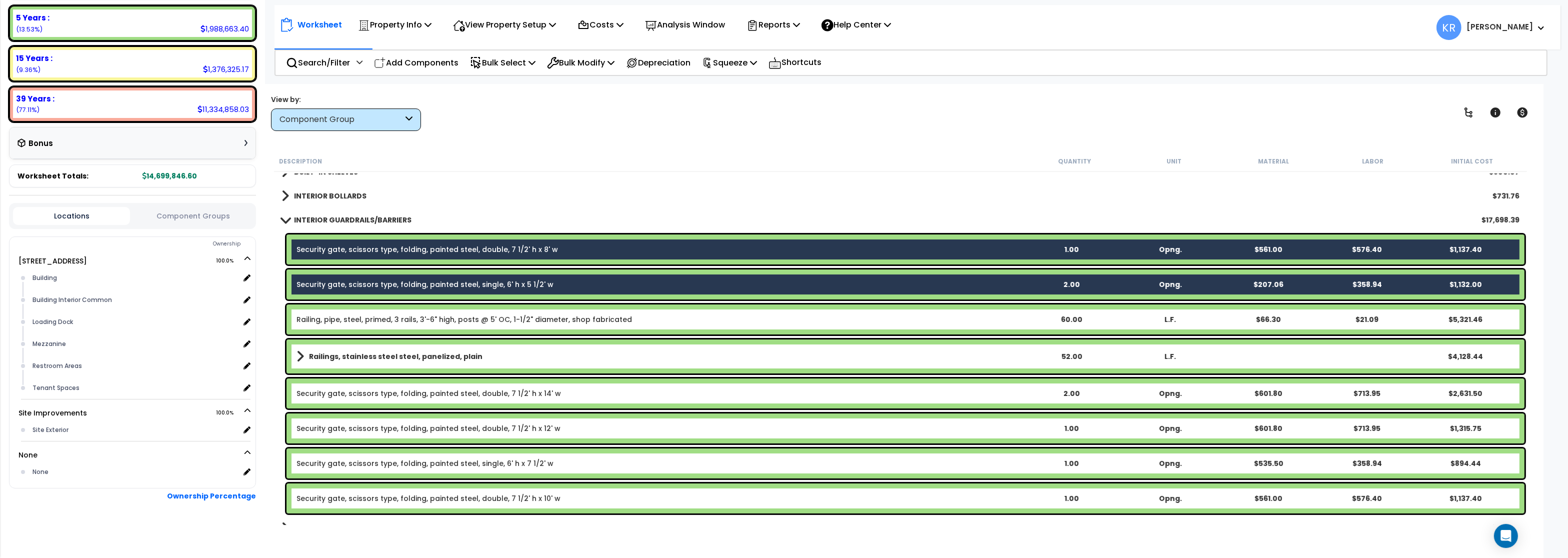
click at [322, 399] on div "Security gate, scissors type, folding, painted steel, double, 7 1/2' h x 14' w …" at bounding box center [906, 393] width 1238 height 30
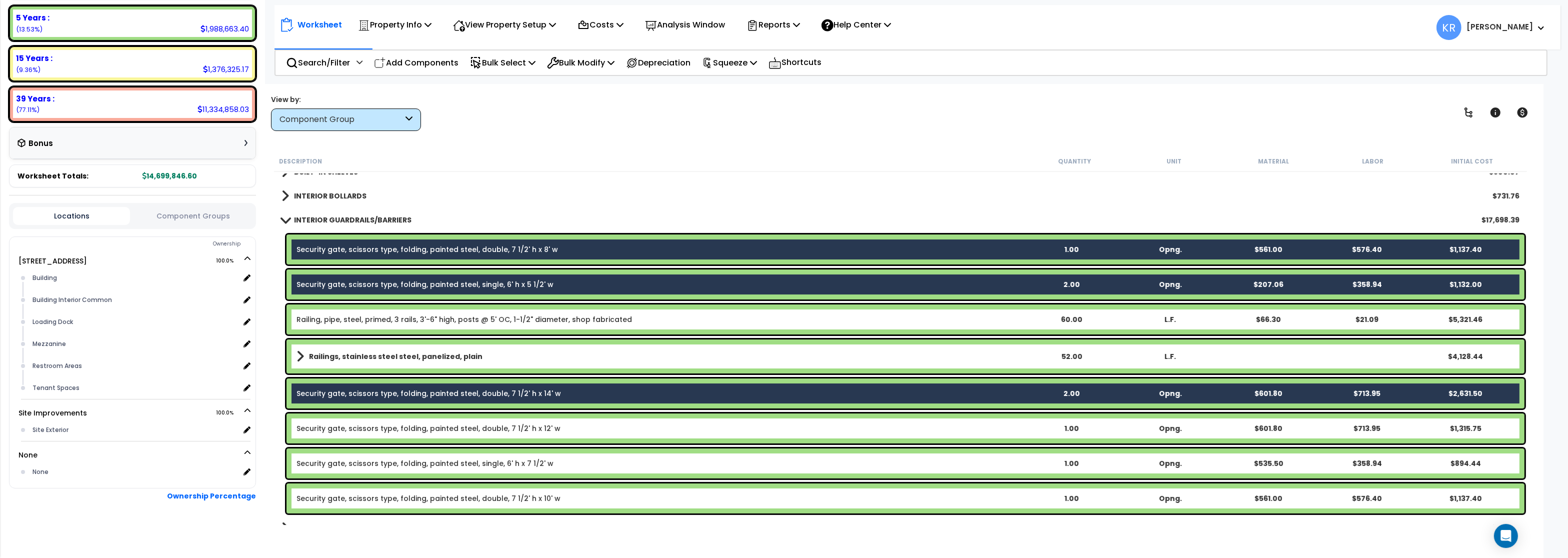
click at [330, 427] on link "Security gate, scissors type, folding, painted steel, double, 7 1/2' h x 12' w" at bounding box center [429, 428] width 264 height 10
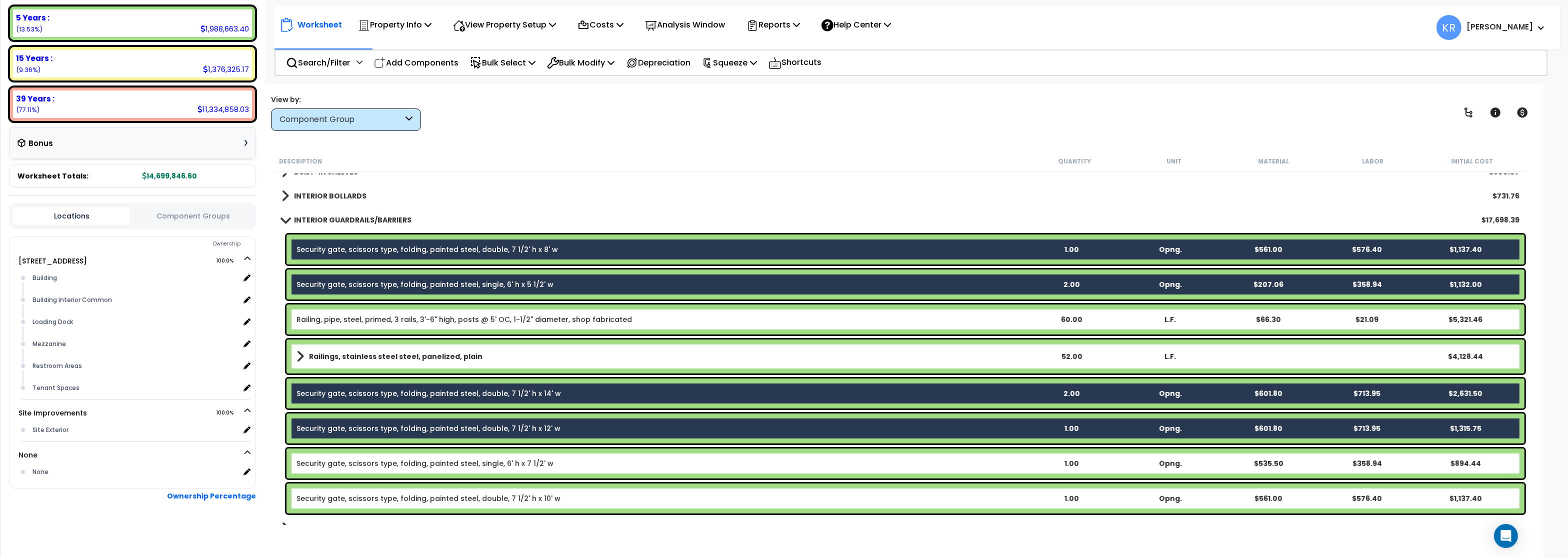
click at [327, 463] on link "Security gate, scissors type, folding, painted steel, single, 6' h x 7 1/2' w" at bounding box center [425, 463] width 257 height 10
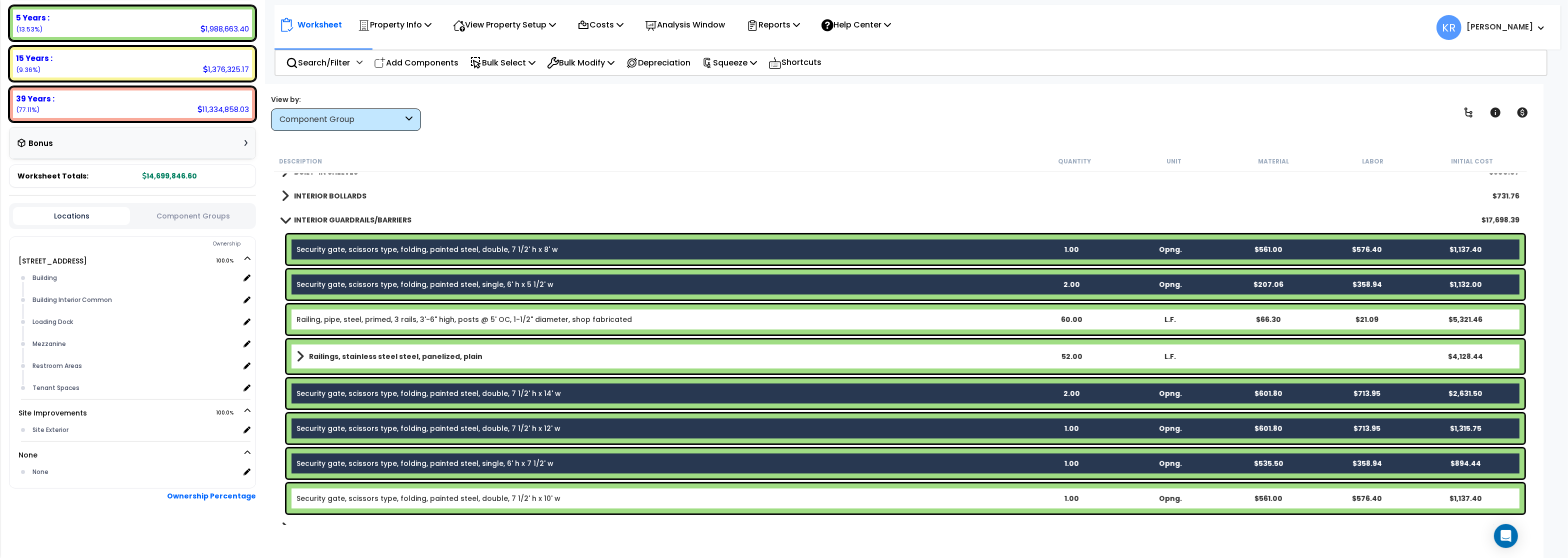
click at [325, 499] on link "Security gate, scissors type, folding, painted steel, double, 7 1/2' h x 10' w" at bounding box center [429, 498] width 264 height 10
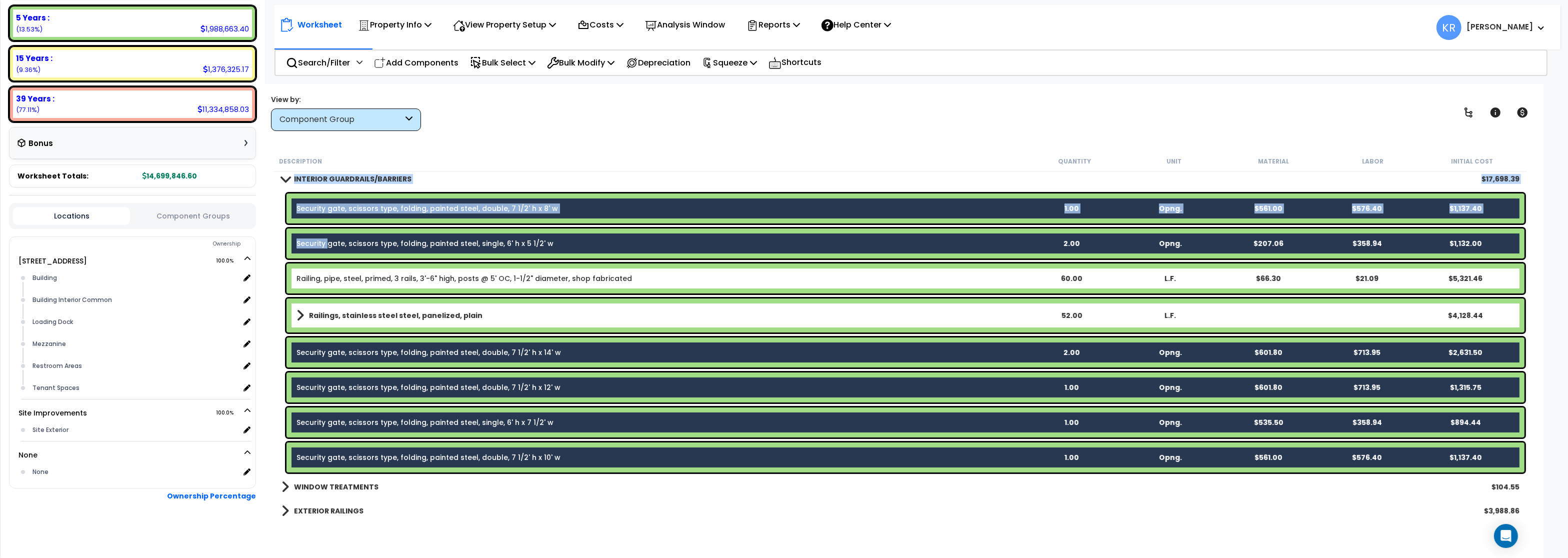
scroll to position [600, 0]
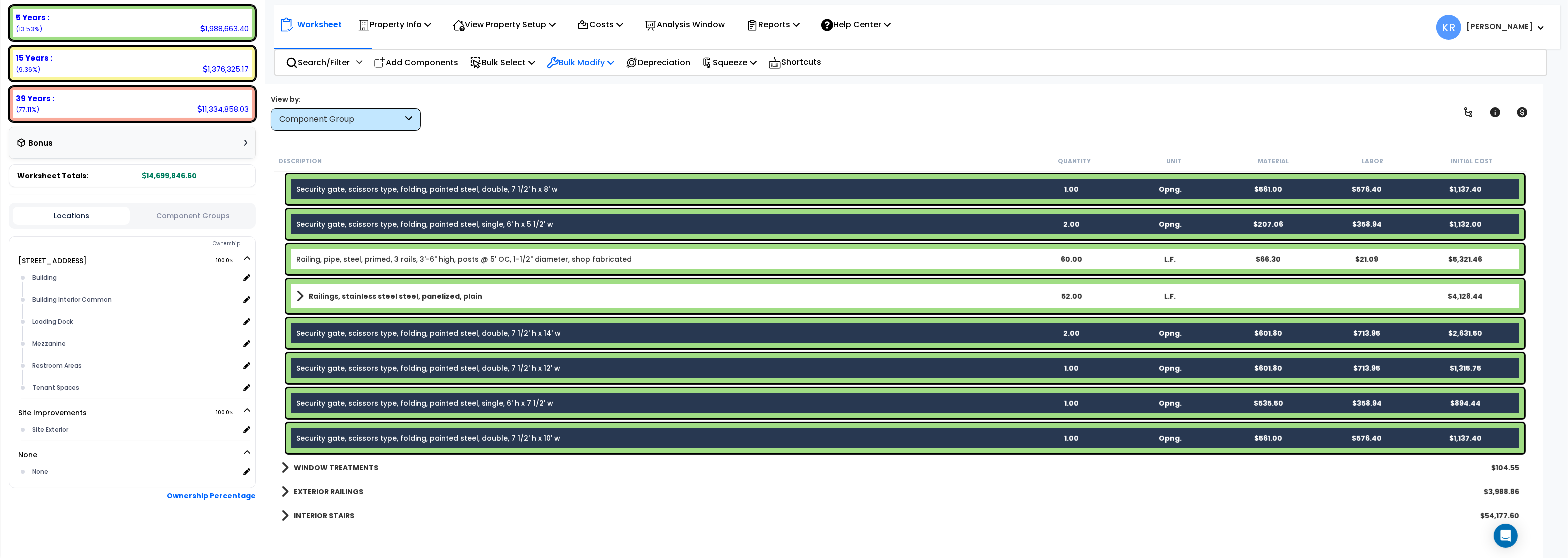
click at [607, 57] on p "Bulk Modify" at bounding box center [581, 63] width 68 height 13
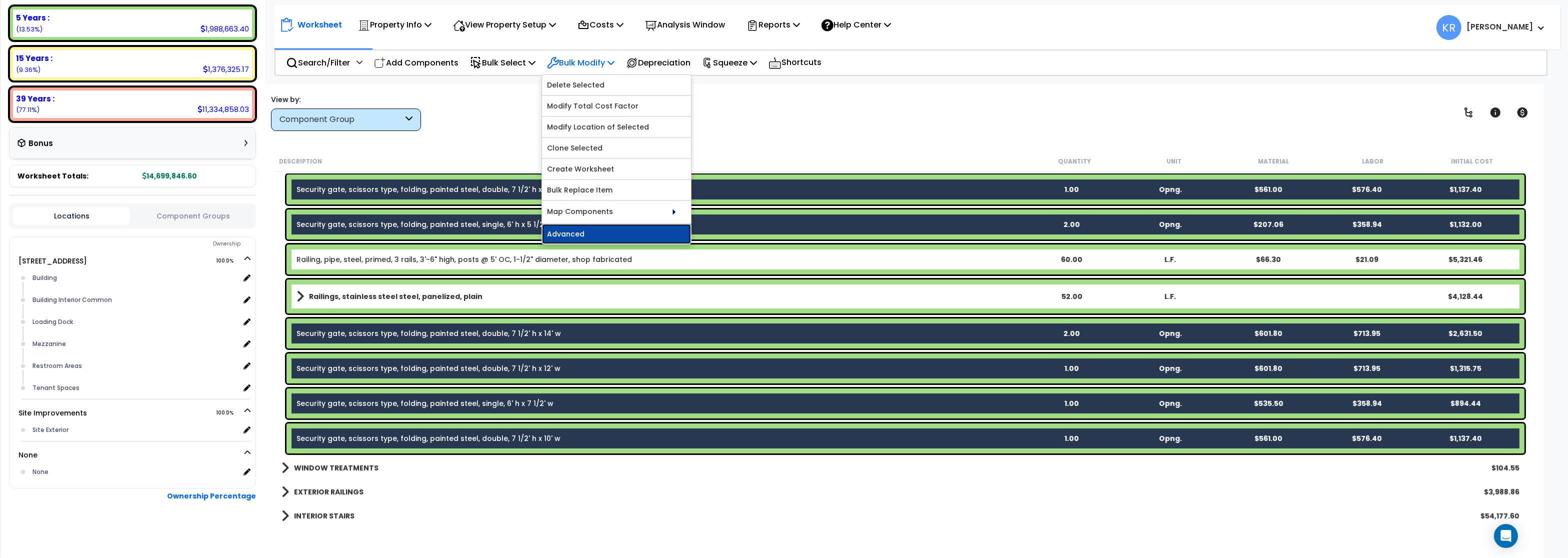
click at [575, 238] on link "Advanced" at bounding box center [616, 234] width 149 height 20
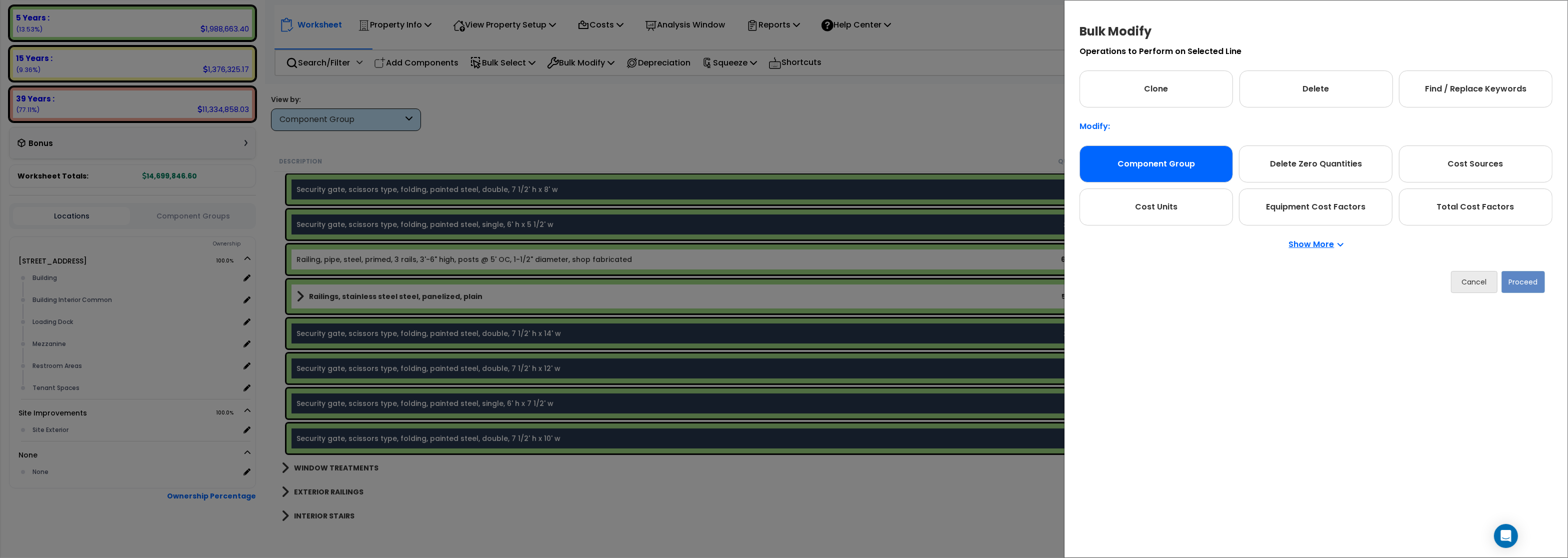
click at [1172, 158] on div "Component Group" at bounding box center [1156, 164] width 153 height 37
click at [1533, 279] on button "Proceed" at bounding box center [1523, 282] width 43 height 22
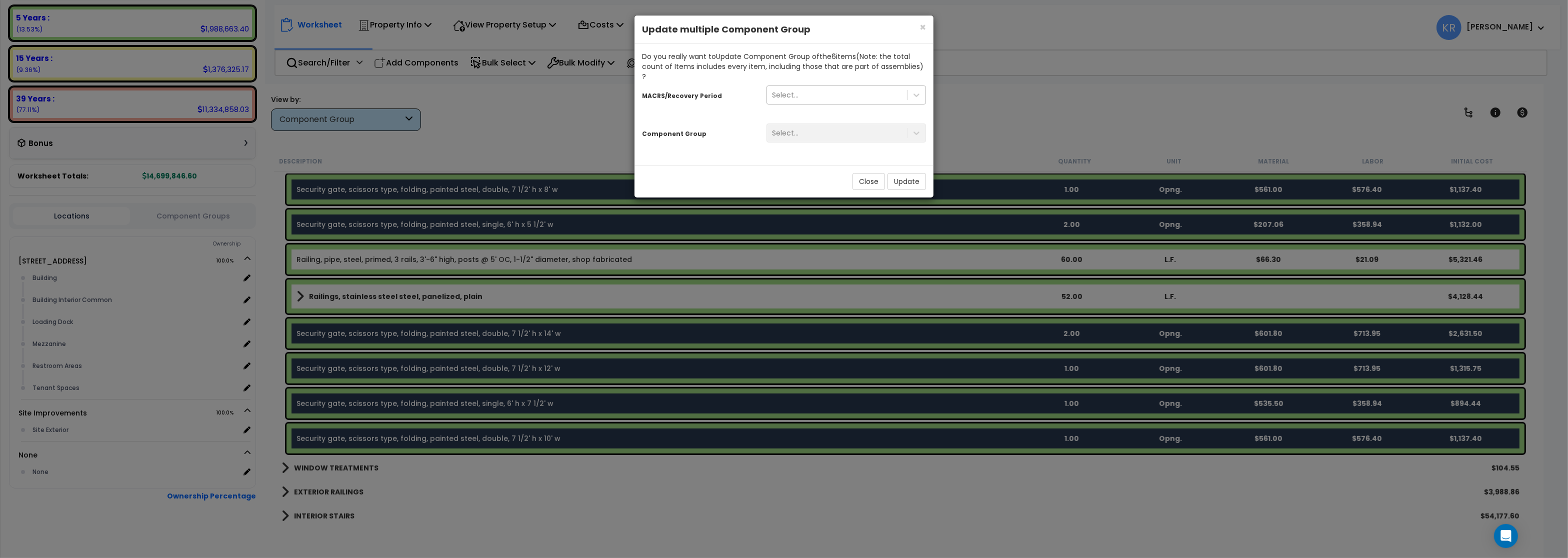
click at [791, 90] on div "Select..." at bounding box center [785, 95] width 27 height 10
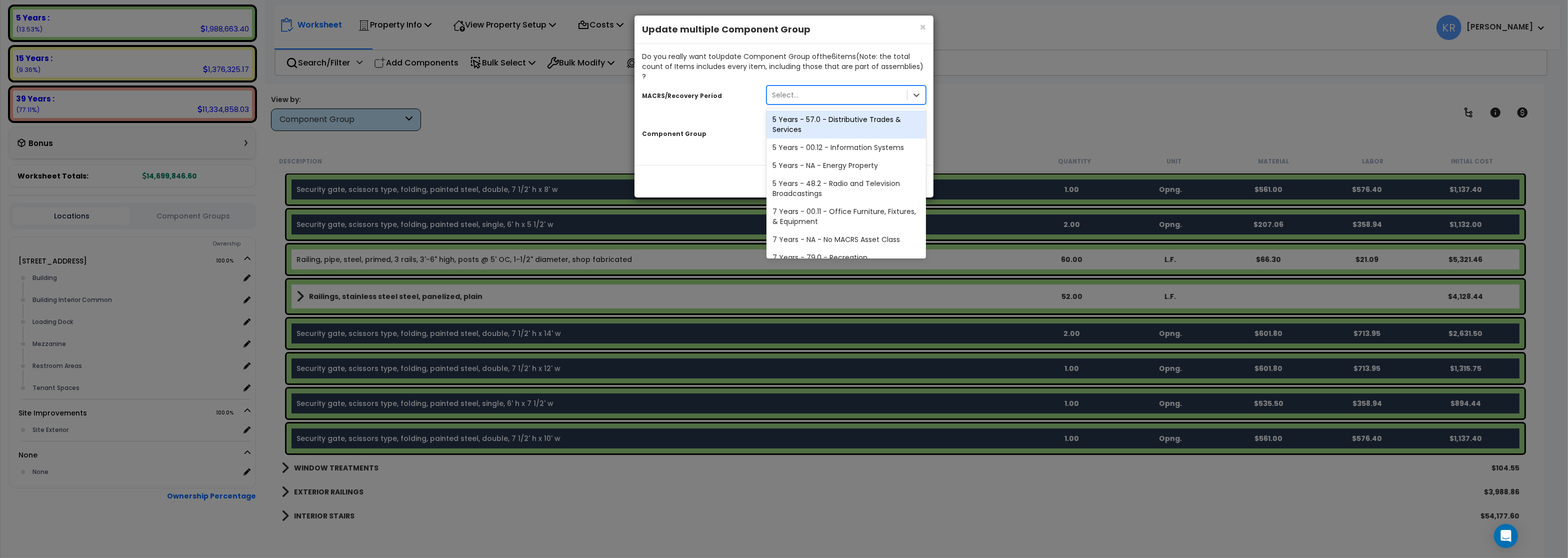
click at [800, 113] on div "5 Years - 57.0 - Distributive Trades & Services" at bounding box center [846, 125] width 159 height 28
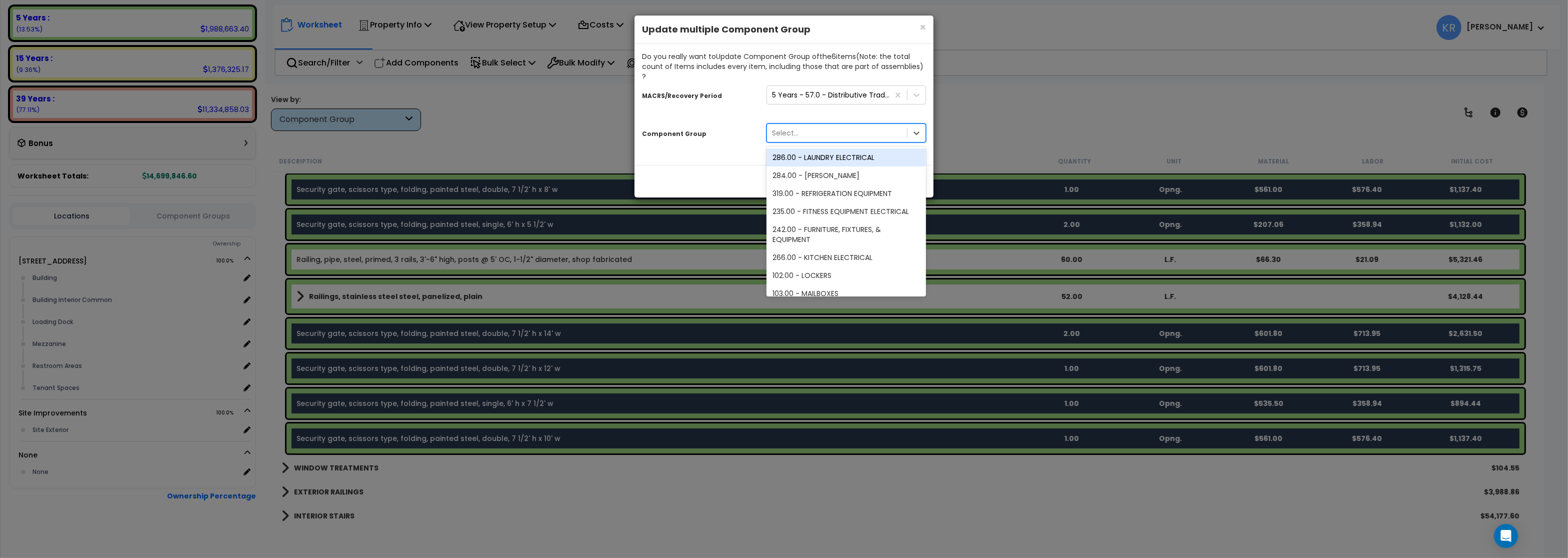
click at [797, 128] on div "Select..." at bounding box center [785, 133] width 27 height 10
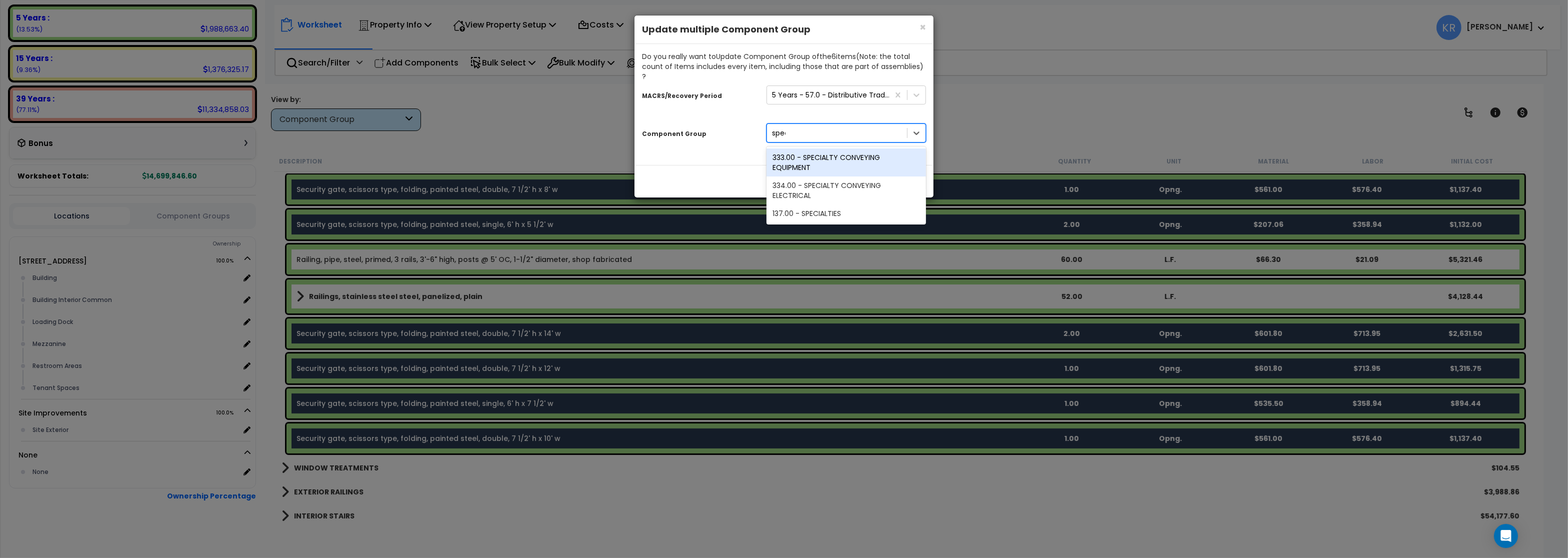
type input "speci"
click at [823, 204] on div "137.00 - SPECIALTIES" at bounding box center [846, 214] width 159 height 18
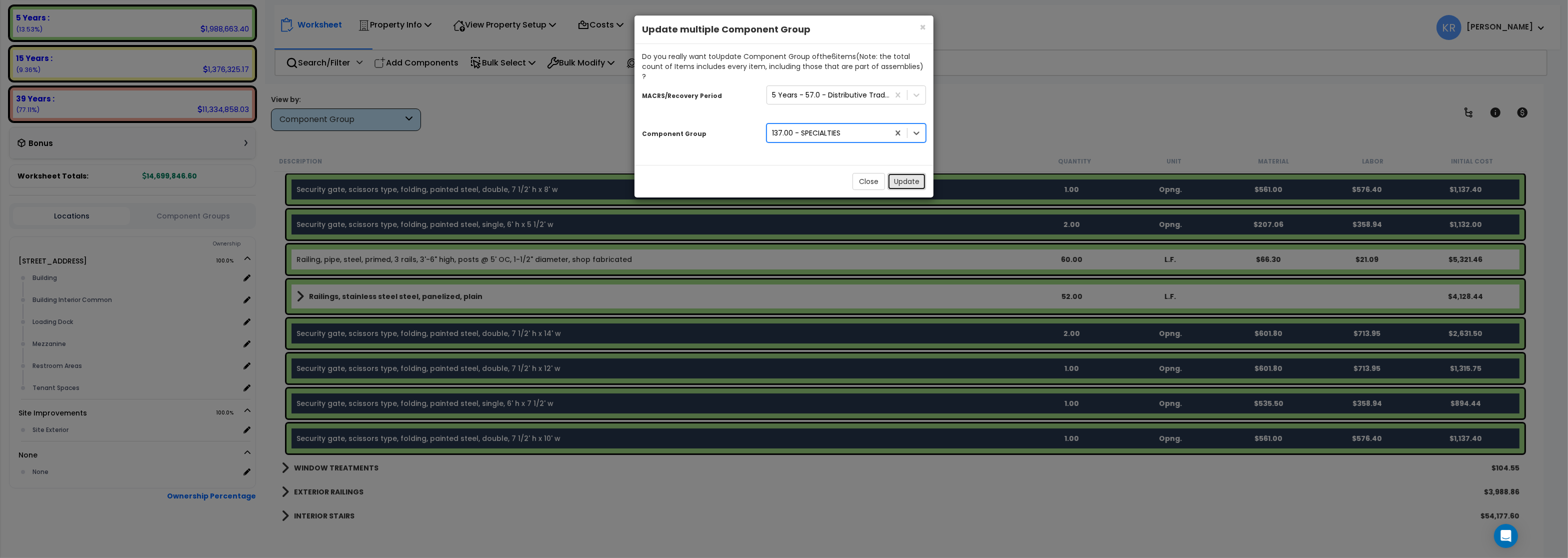
click at [900, 173] on button "Update" at bounding box center [906, 181] width 38 height 17
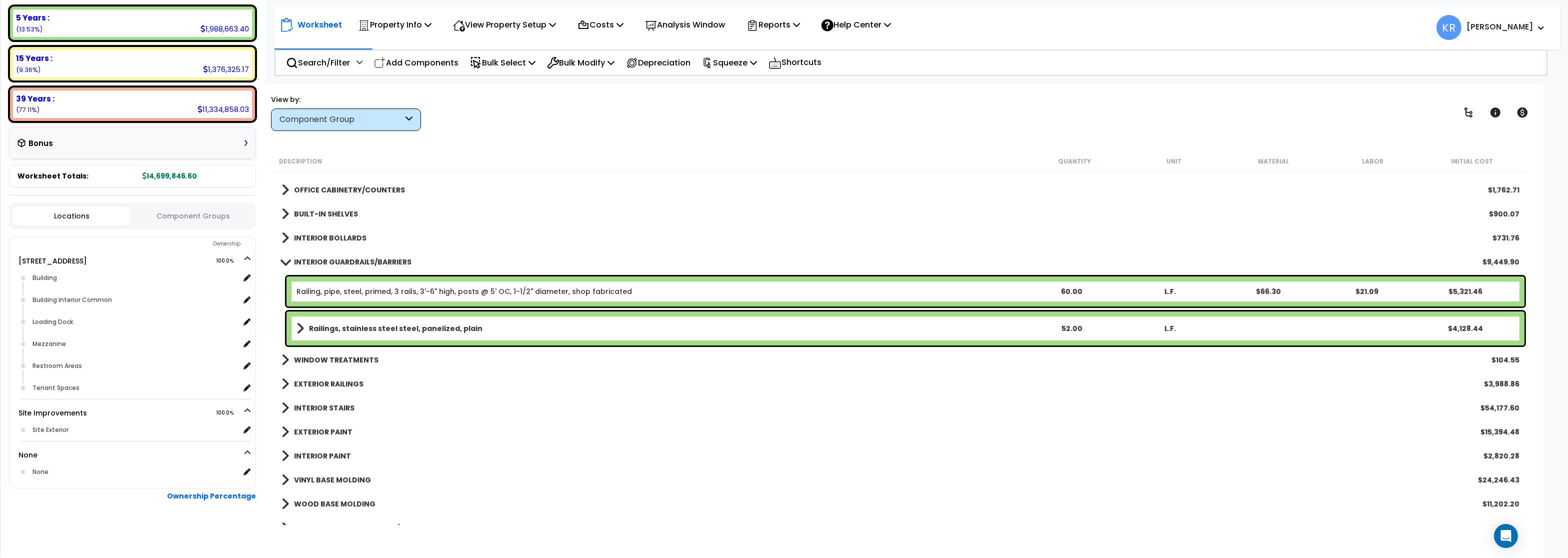
scroll to position [480, 0]
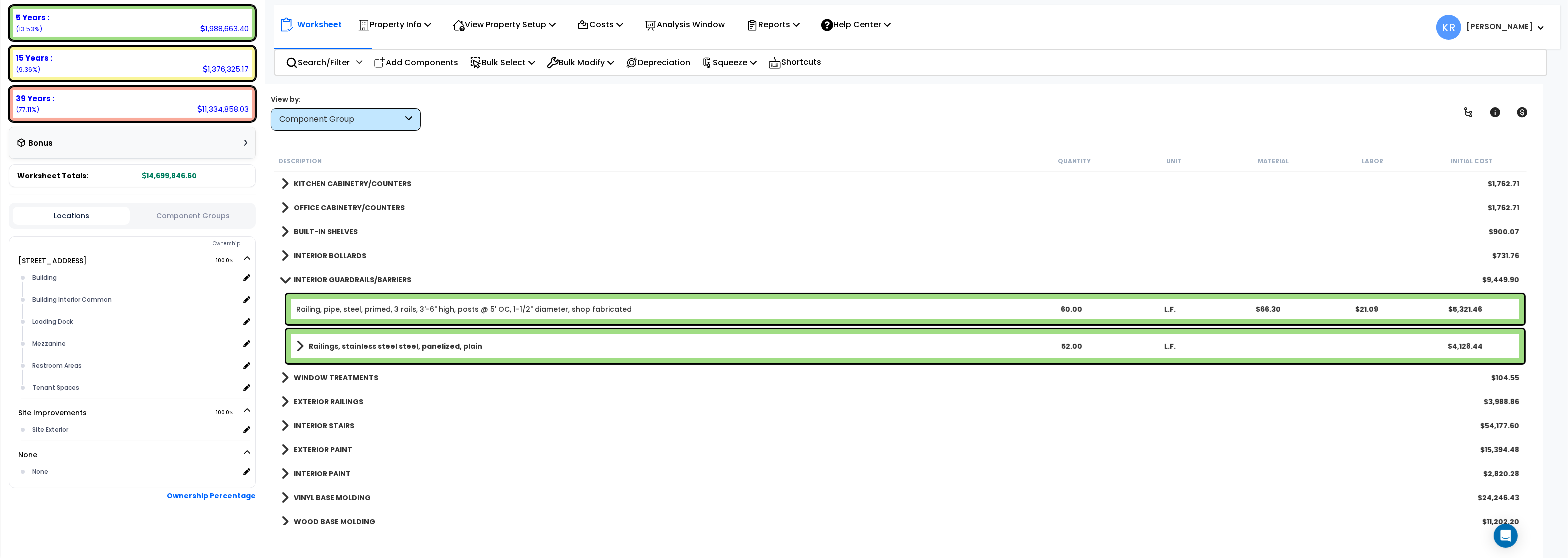
click at [328, 279] on b "INTERIOR GUARDRAILS/BARRIERS" at bounding box center [352, 280] width 117 height 10
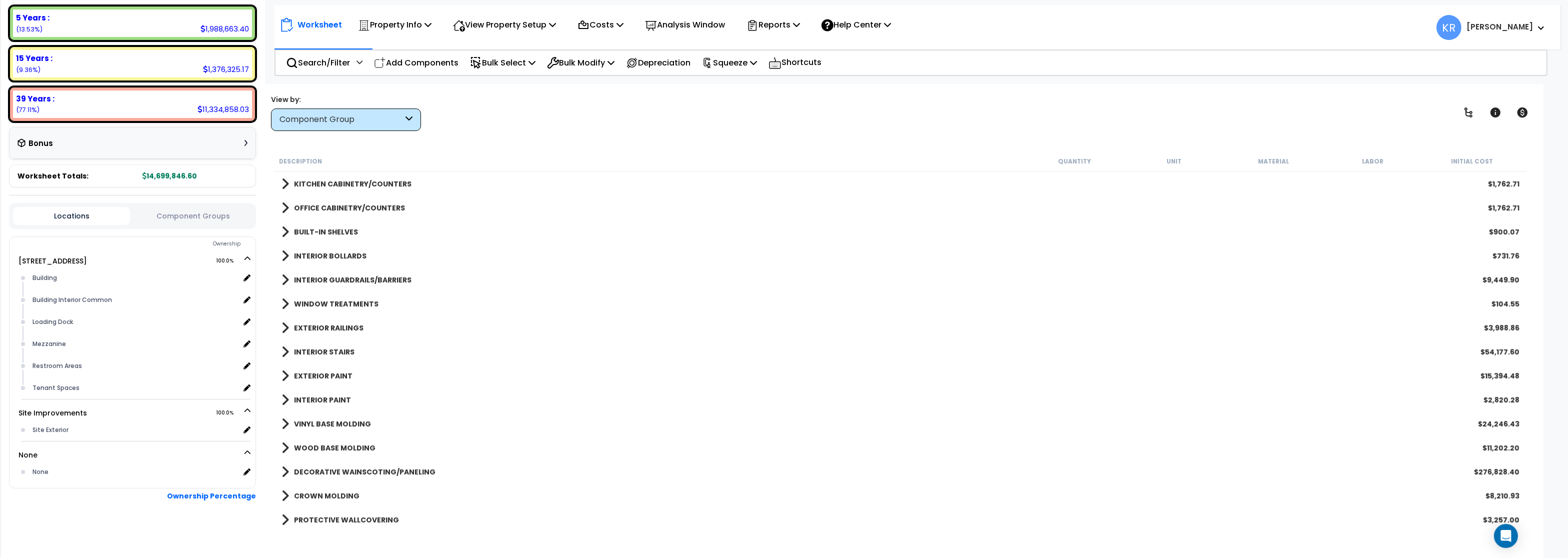
click at [315, 302] on b "WINDOW TREATMENTS" at bounding box center [336, 304] width 85 height 10
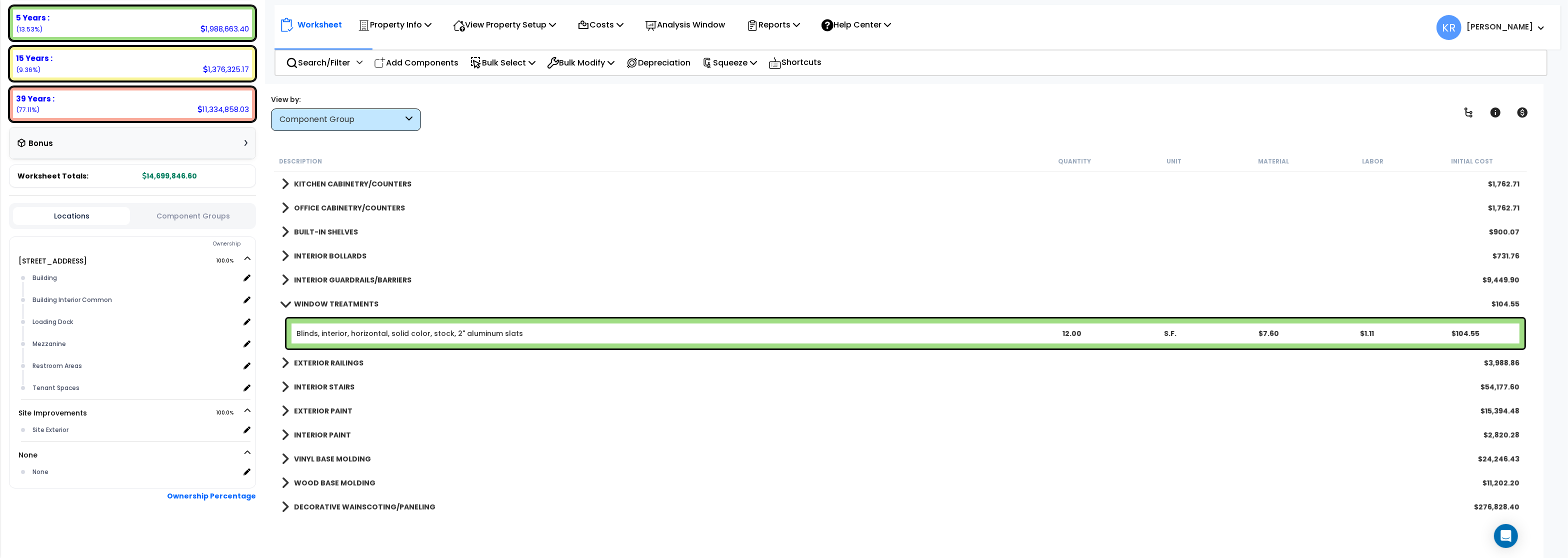
click at [315, 302] on b "WINDOW TREATMENTS" at bounding box center [336, 304] width 85 height 10
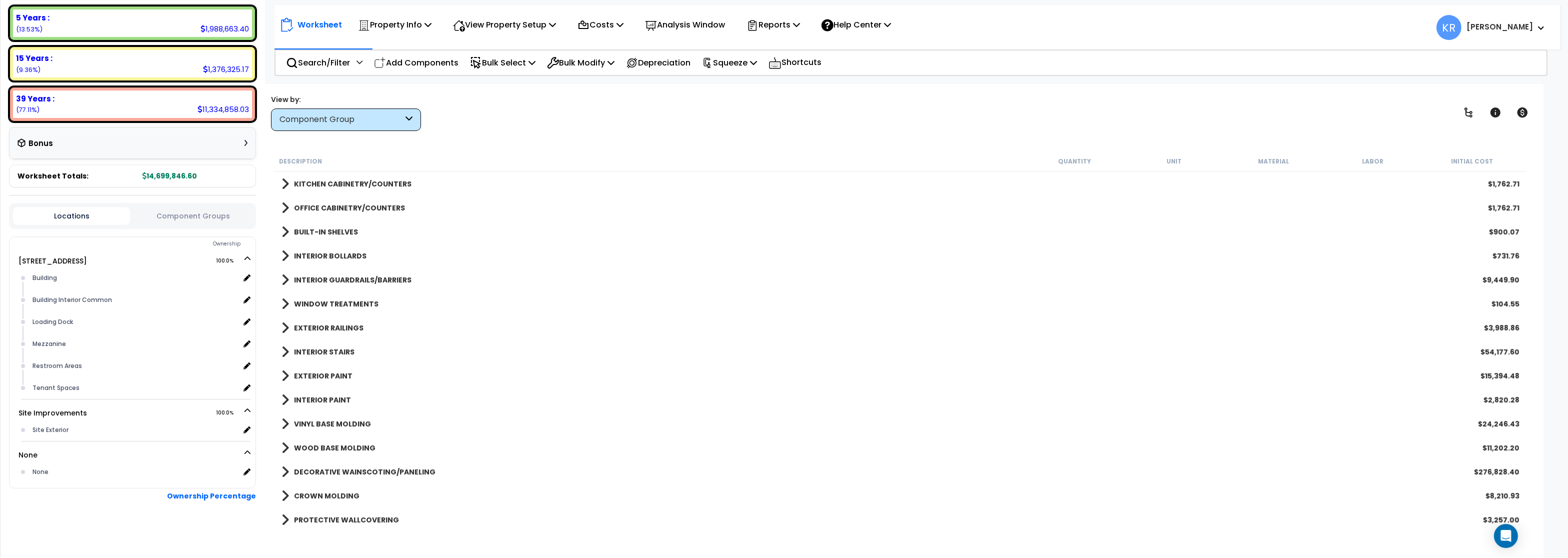
click at [310, 323] on link "EXTERIOR RAILINGS" at bounding box center [322, 327] width 82 height 14
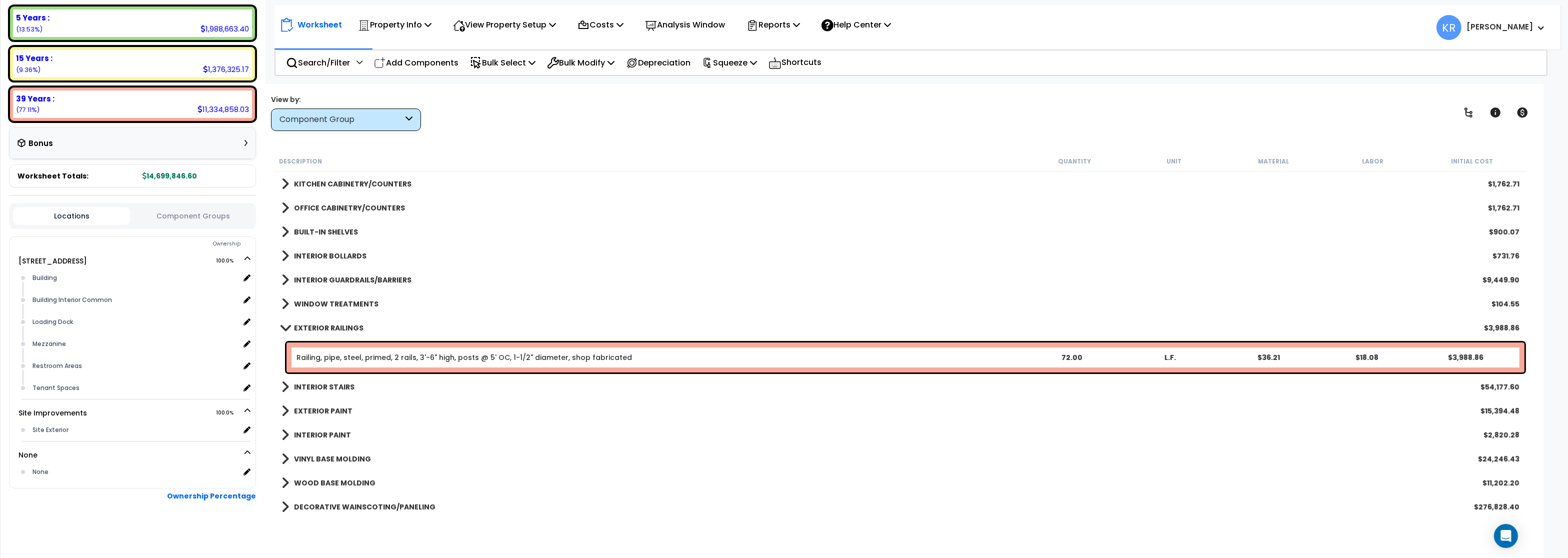
click at [310, 323] on link "EXTERIOR RAILINGS" at bounding box center [322, 327] width 82 height 14
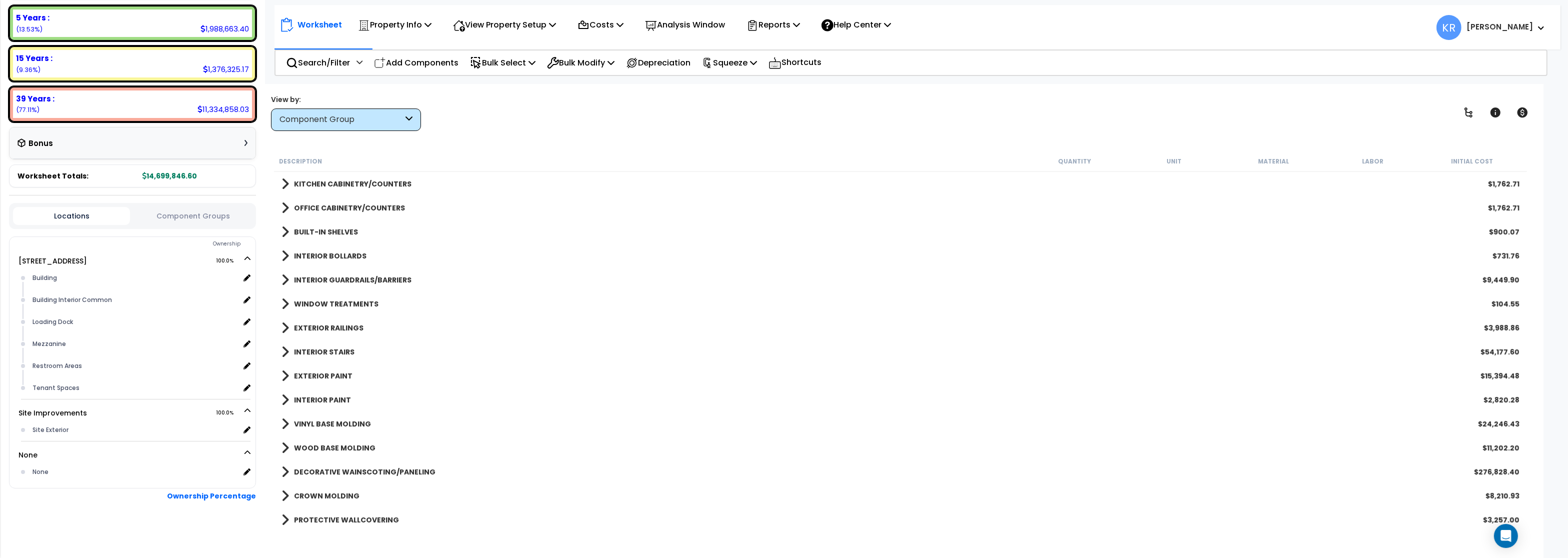
click at [310, 347] on link "INTERIOR STAIRS" at bounding box center [318, 352] width 73 height 14
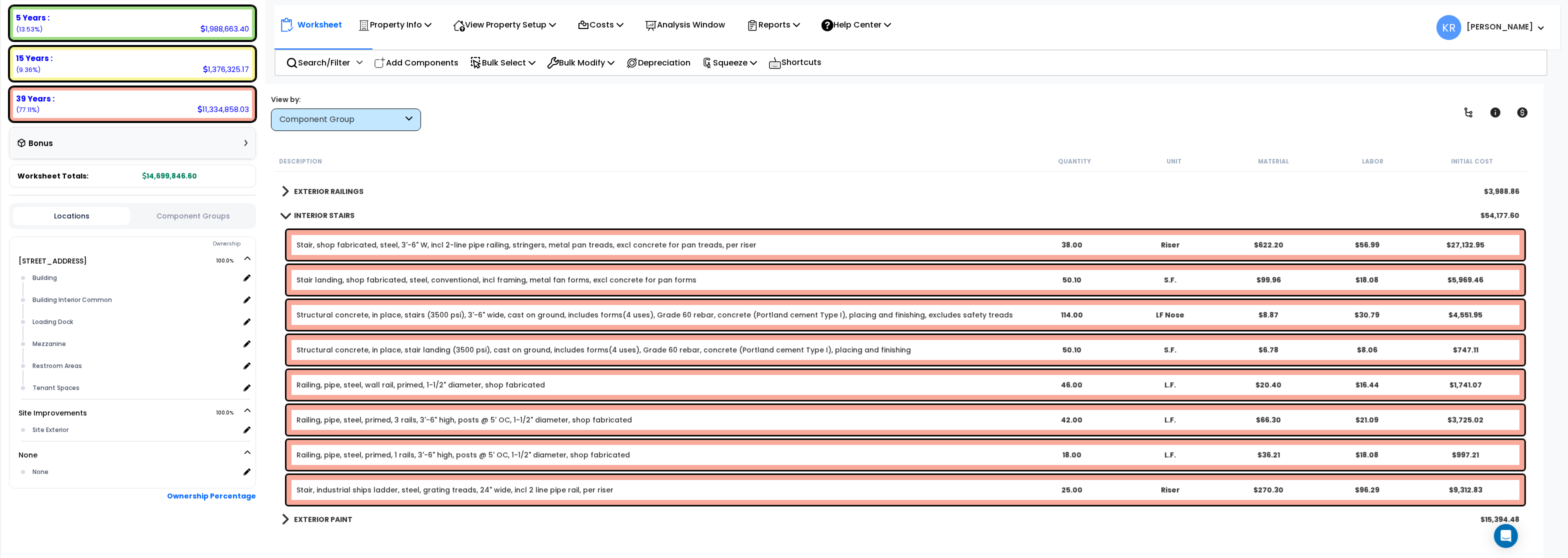
scroll to position [540, 0]
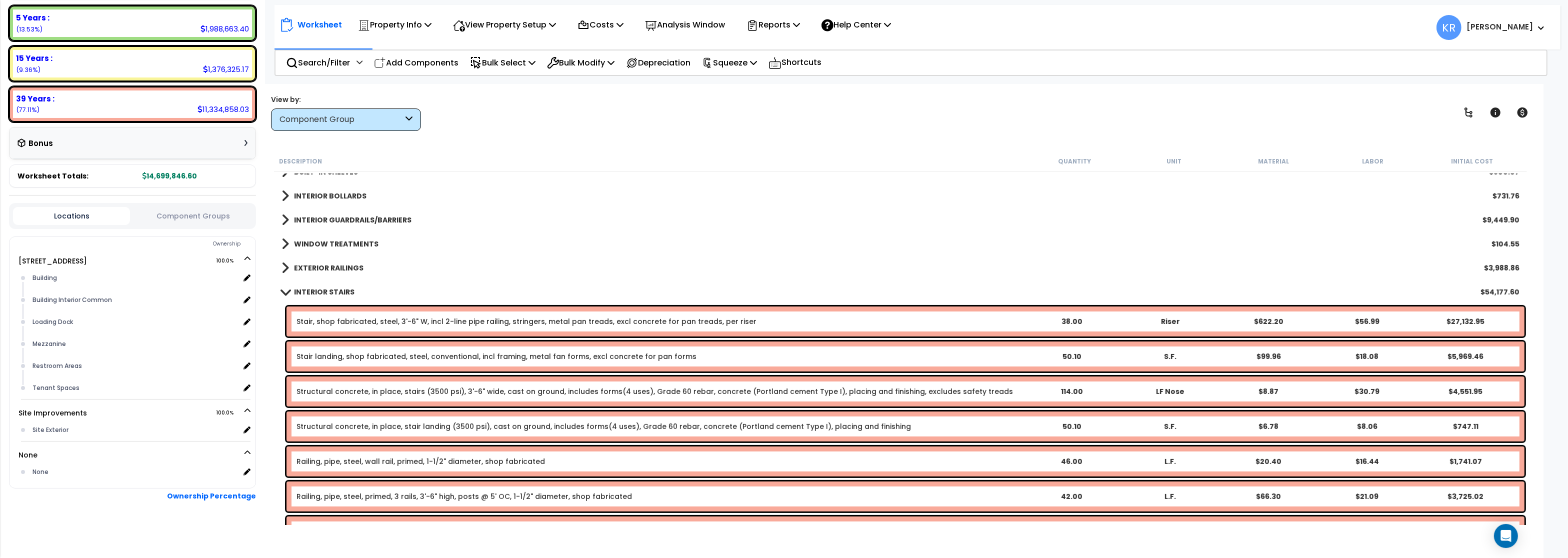
click at [305, 289] on b "INTERIOR STAIRS" at bounding box center [324, 292] width 60 height 10
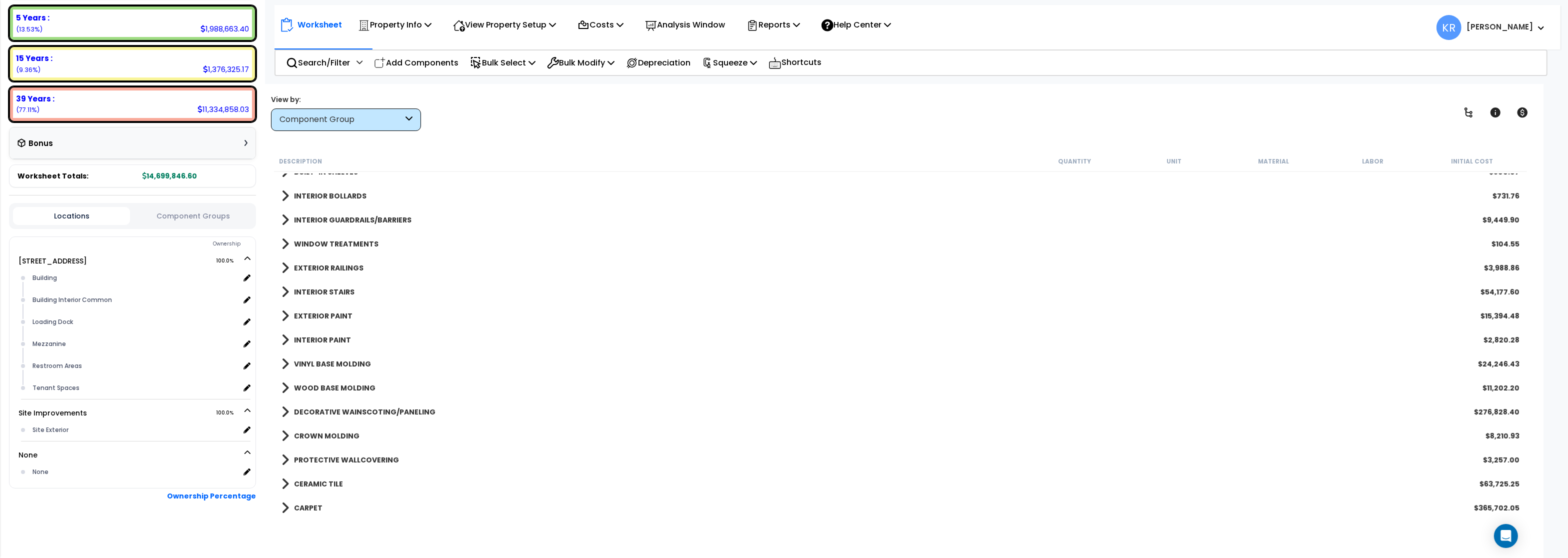
click at [306, 312] on b "EXTERIOR PAINT" at bounding box center [323, 316] width 58 height 10
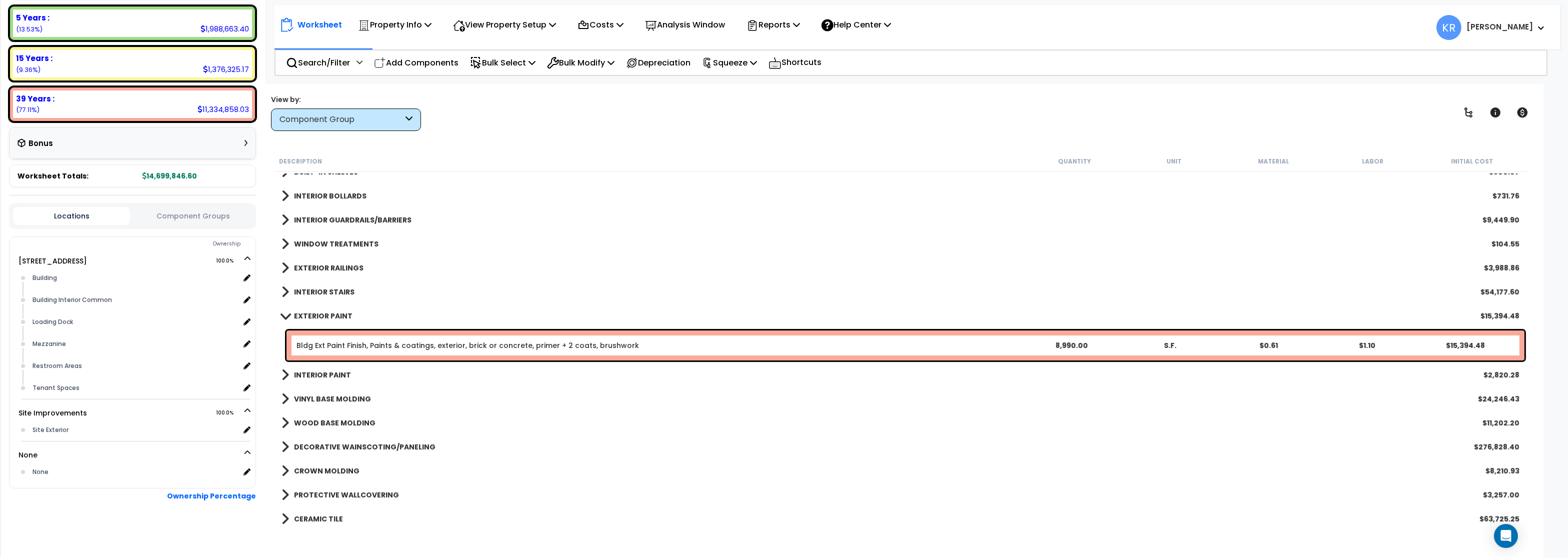
click at [306, 312] on b "EXTERIOR PAINT" at bounding box center [323, 316] width 58 height 10
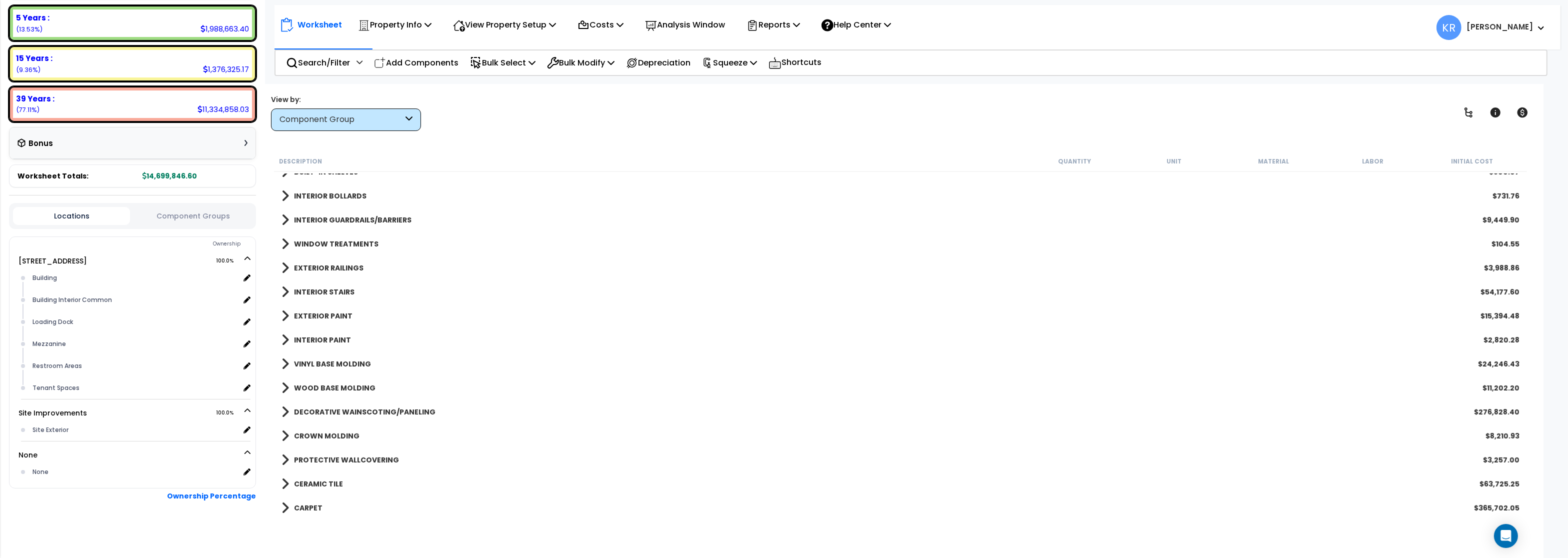
click at [307, 337] on b "INTERIOR PAINT" at bounding box center [323, 340] width 57 height 10
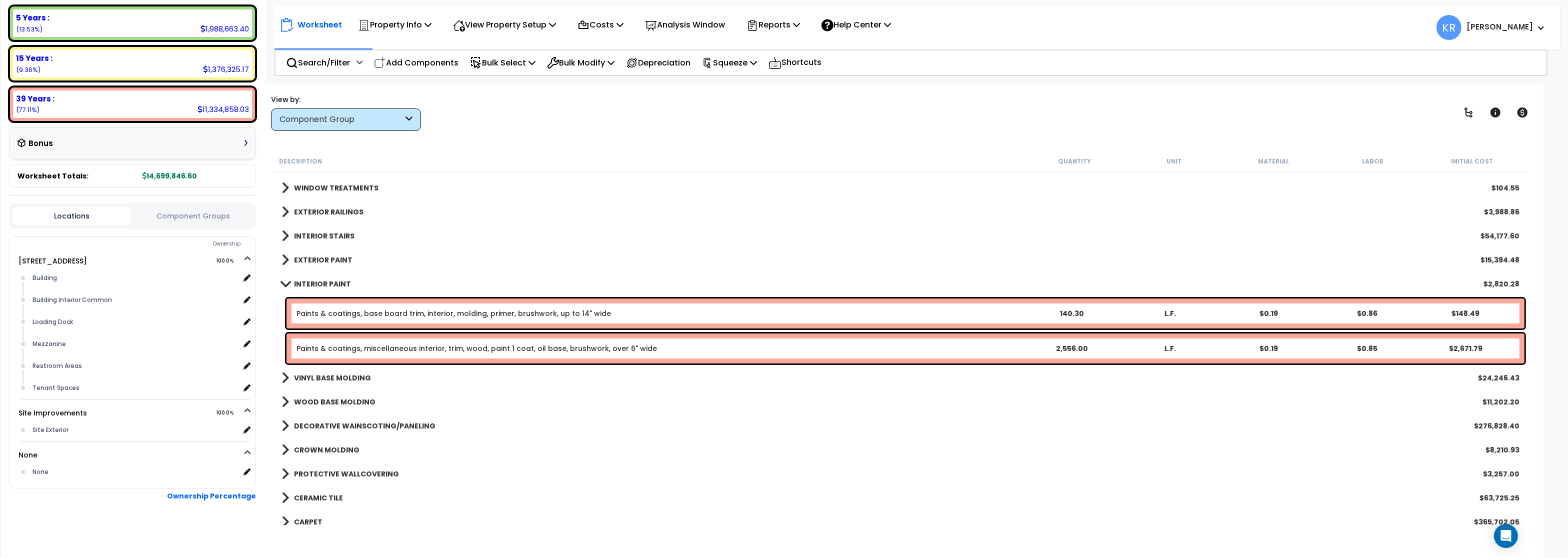
scroll to position [600, 0]
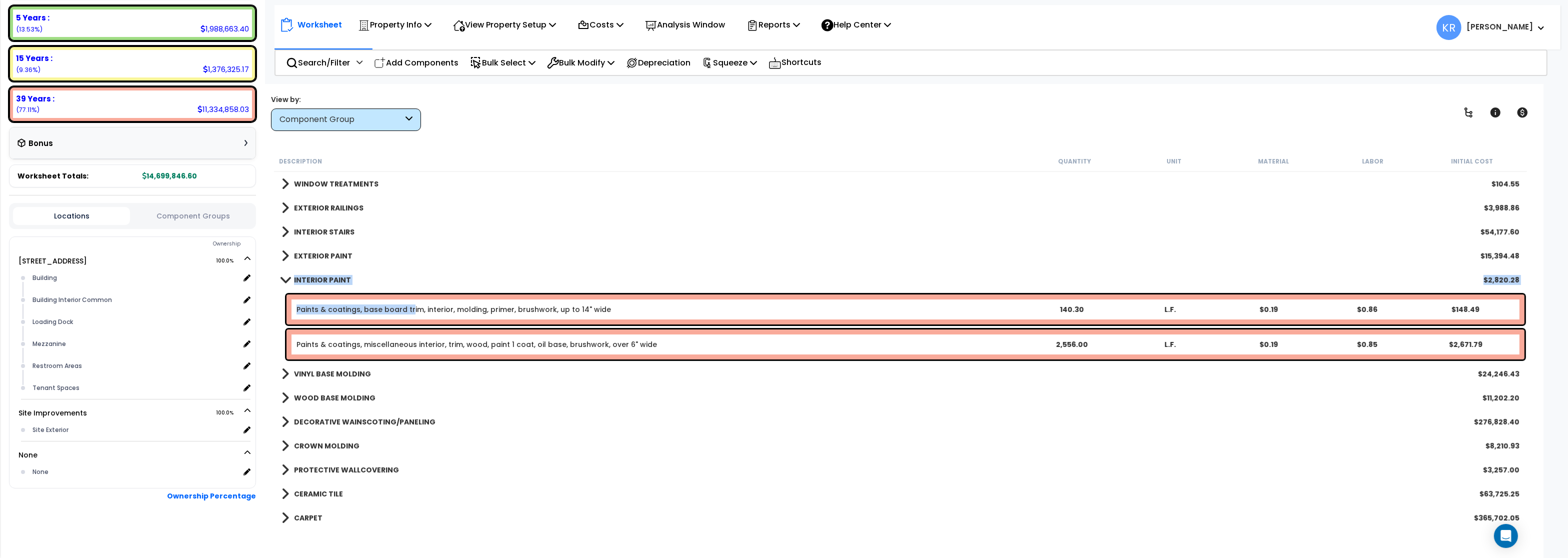
click at [409, 316] on div "Paints & coatings, base board trim, interior, molding, primer, brushwork, up to…" at bounding box center [906, 309] width 1238 height 30
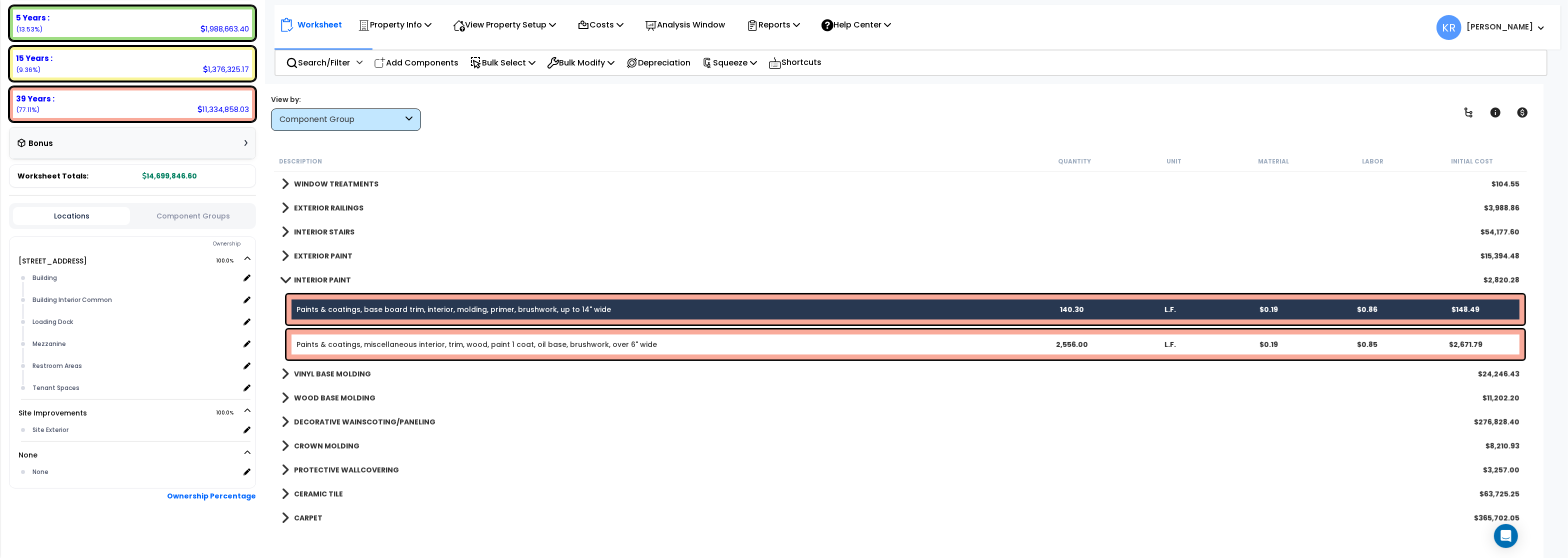
click at [404, 347] on link "Paints & coatings, miscellaneous interior, trim, wood, paint 1 coat, oil base, …" at bounding box center [477, 344] width 360 height 10
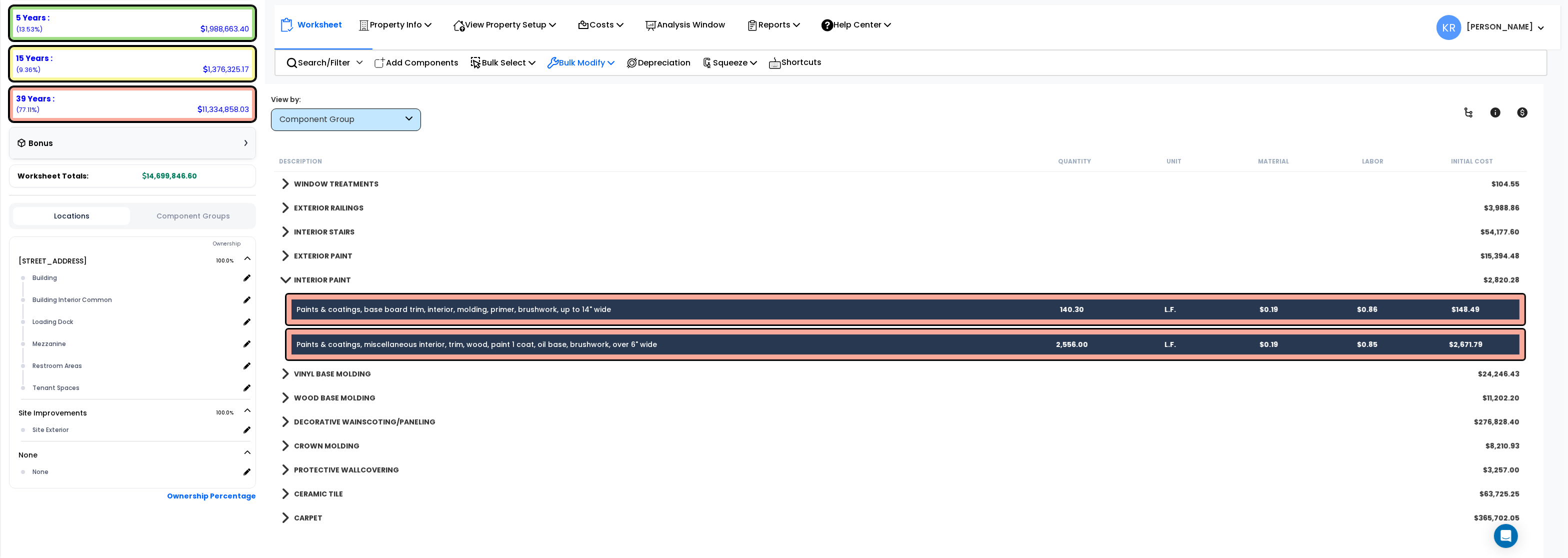
click at [599, 57] on p "Bulk Modify" at bounding box center [581, 63] width 68 height 13
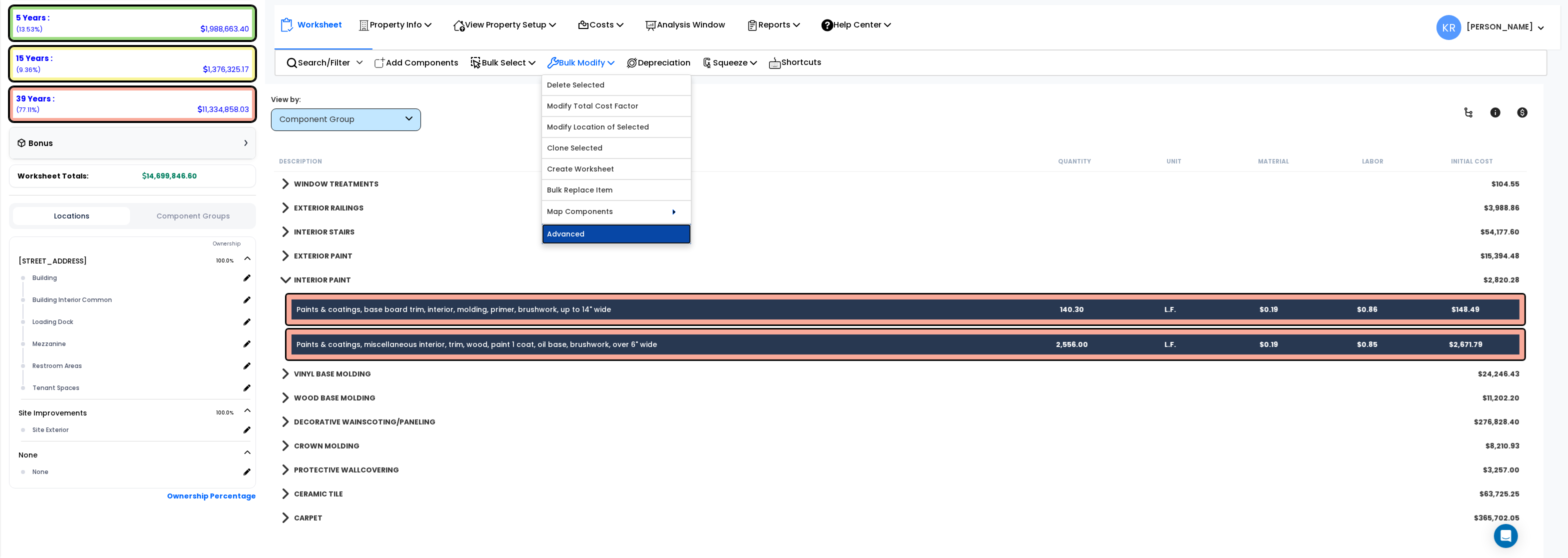
click at [600, 239] on link "Advanced" at bounding box center [616, 234] width 149 height 20
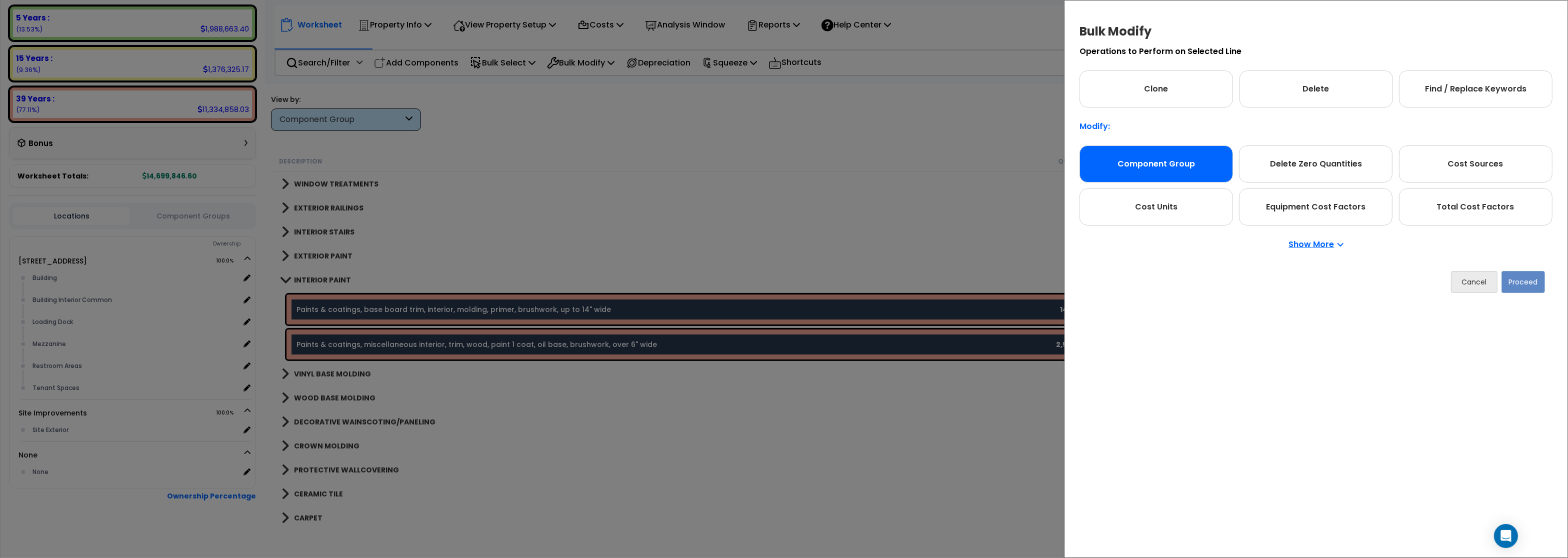
click at [1152, 169] on div "Component Group" at bounding box center [1156, 164] width 153 height 37
click at [1530, 282] on button "Proceed" at bounding box center [1523, 282] width 43 height 22
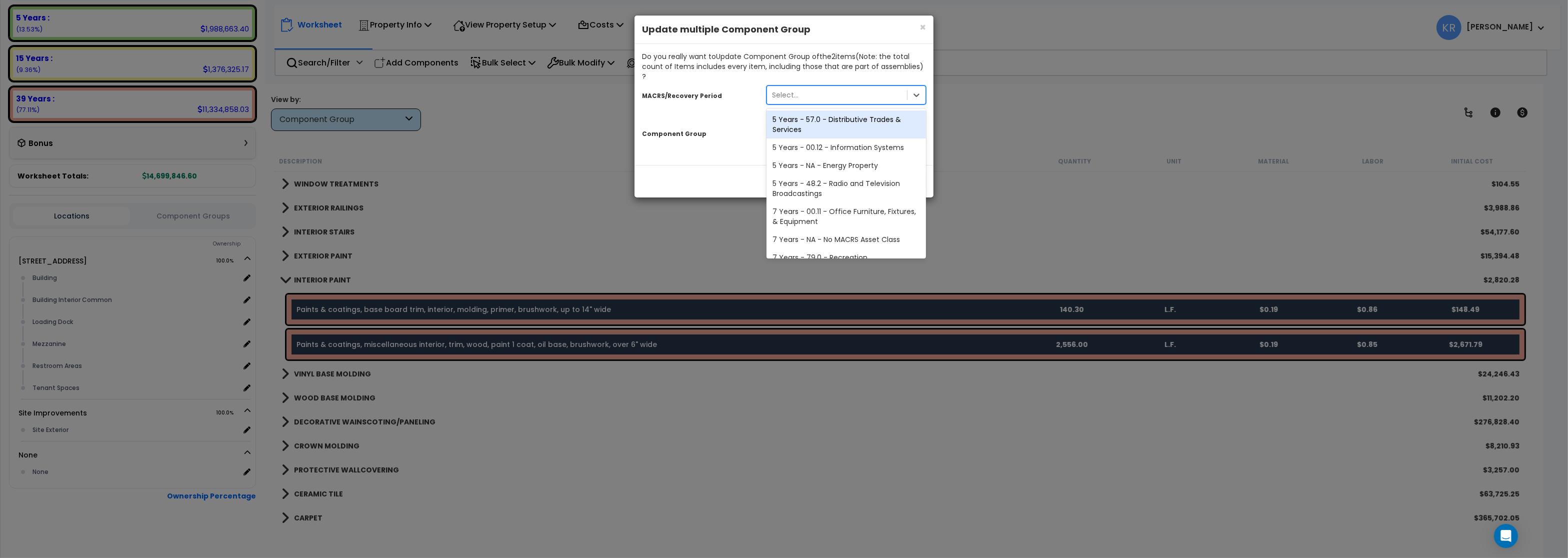
click at [787, 90] on div "Select..." at bounding box center [785, 95] width 27 height 10
click at [783, 117] on div "5 Years - 57.0 - Distributive Trades & Services" at bounding box center [846, 125] width 159 height 28
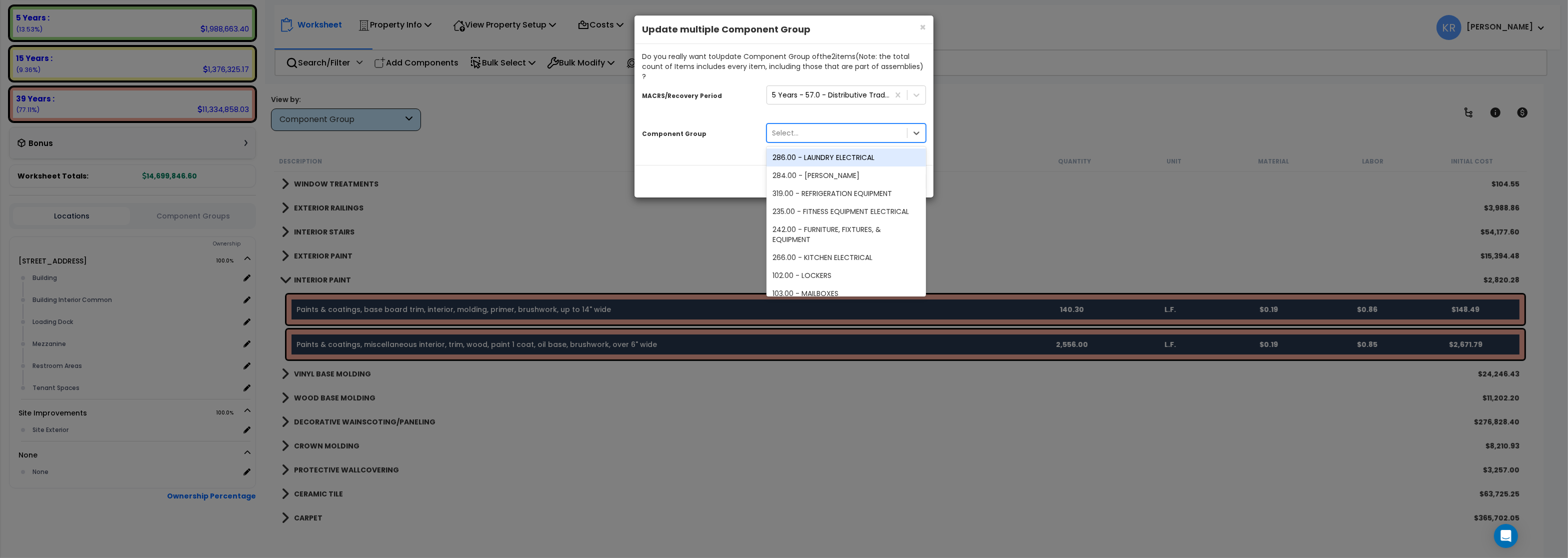
click at [785, 128] on div "Select..." at bounding box center [785, 133] width 27 height 10
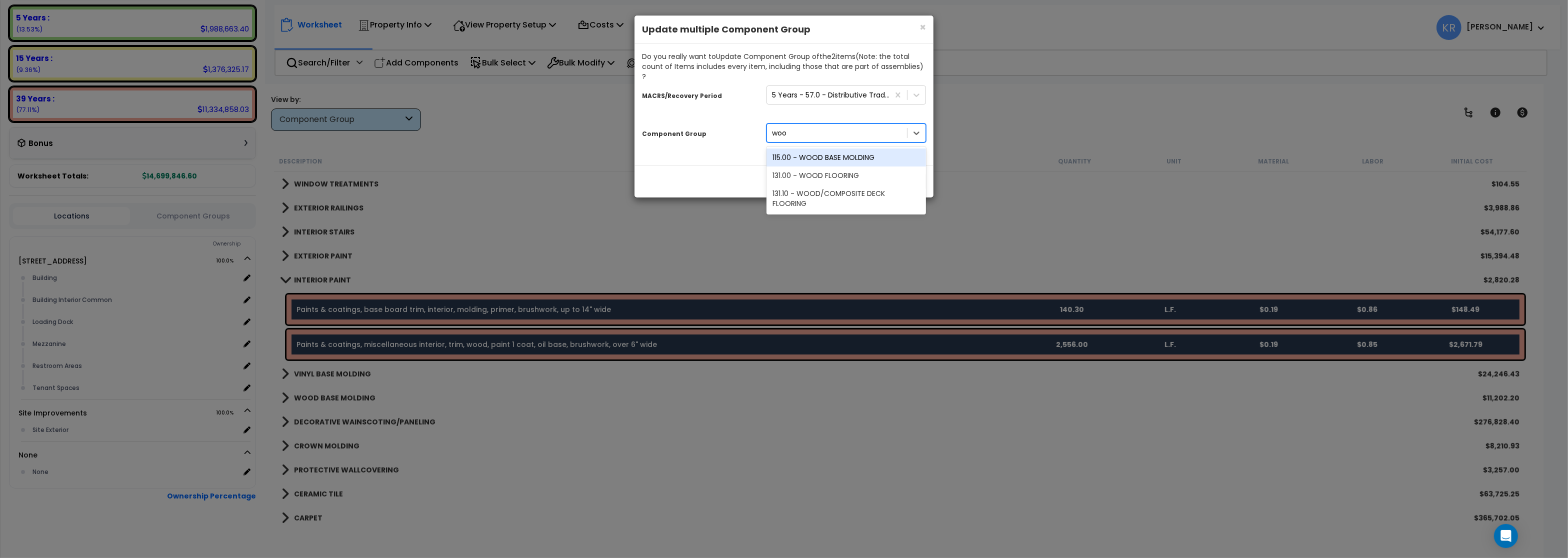
type input "wood"
click at [839, 148] on div "115.00 - WOOD BASE MOLDING" at bounding box center [846, 158] width 159 height 18
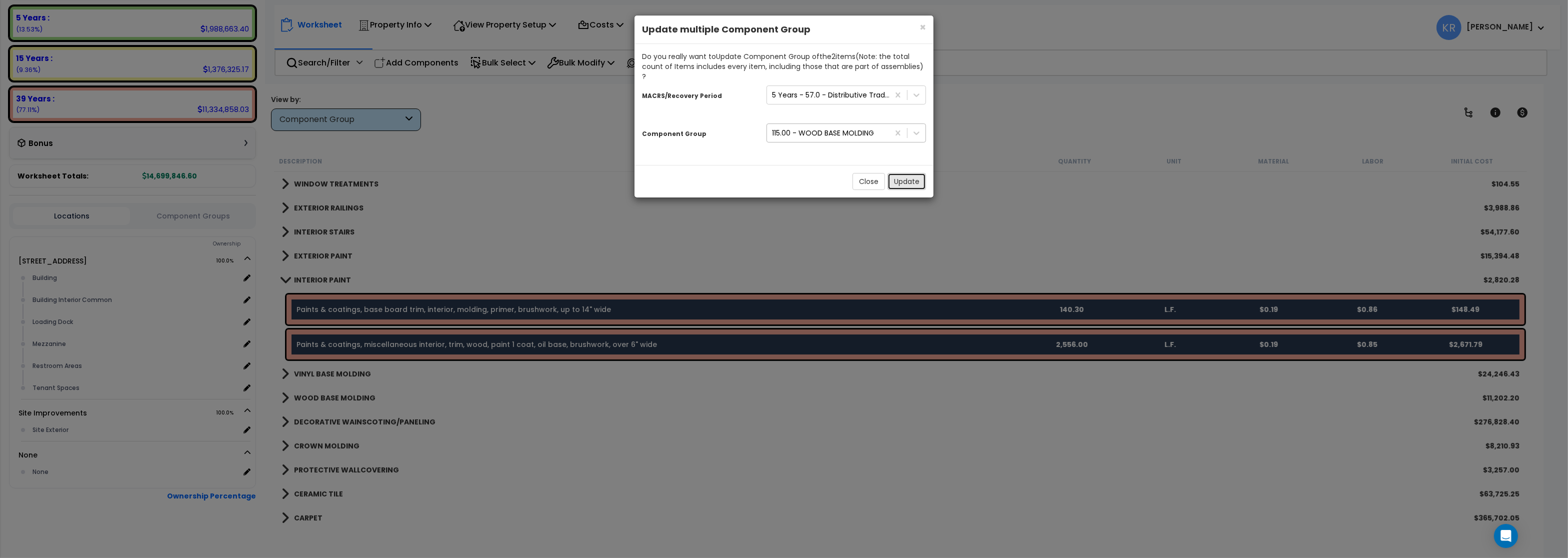
click at [903, 173] on button "Update" at bounding box center [906, 181] width 38 height 17
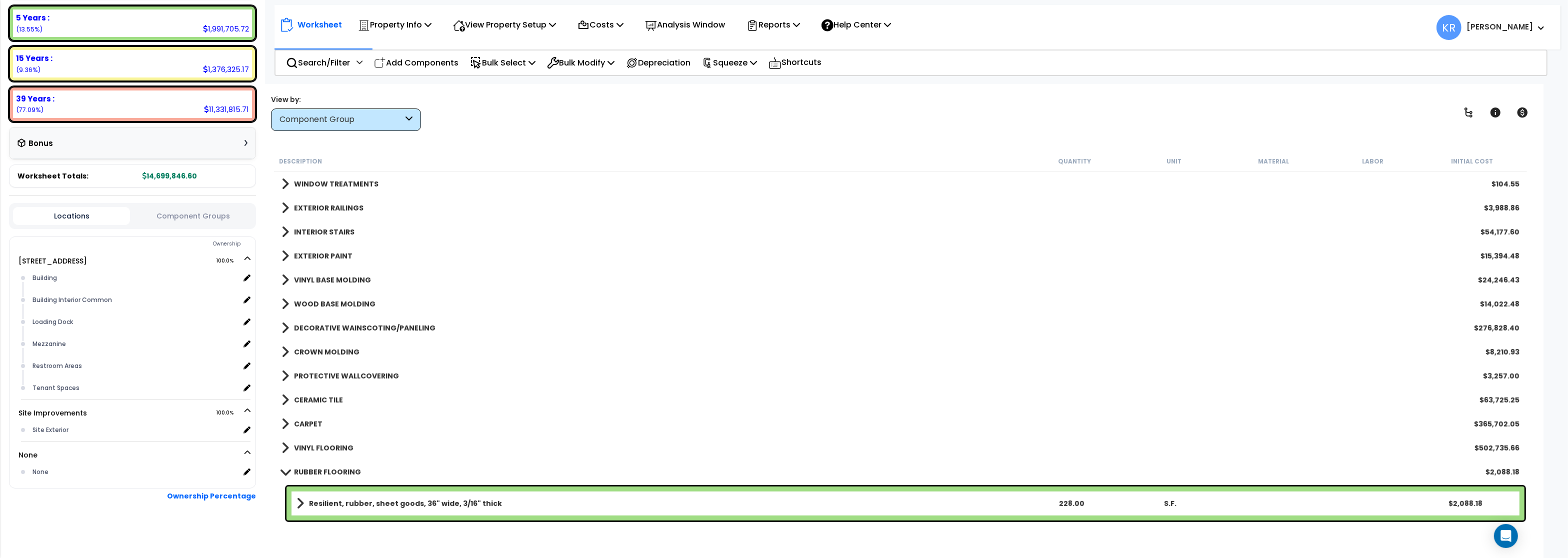
click at [331, 273] on div "VINYL BASE MOLDING $24,246.43" at bounding box center [900, 279] width 1248 height 24
click at [331, 283] on b "VINYL BASE MOLDING" at bounding box center [332, 280] width 77 height 10
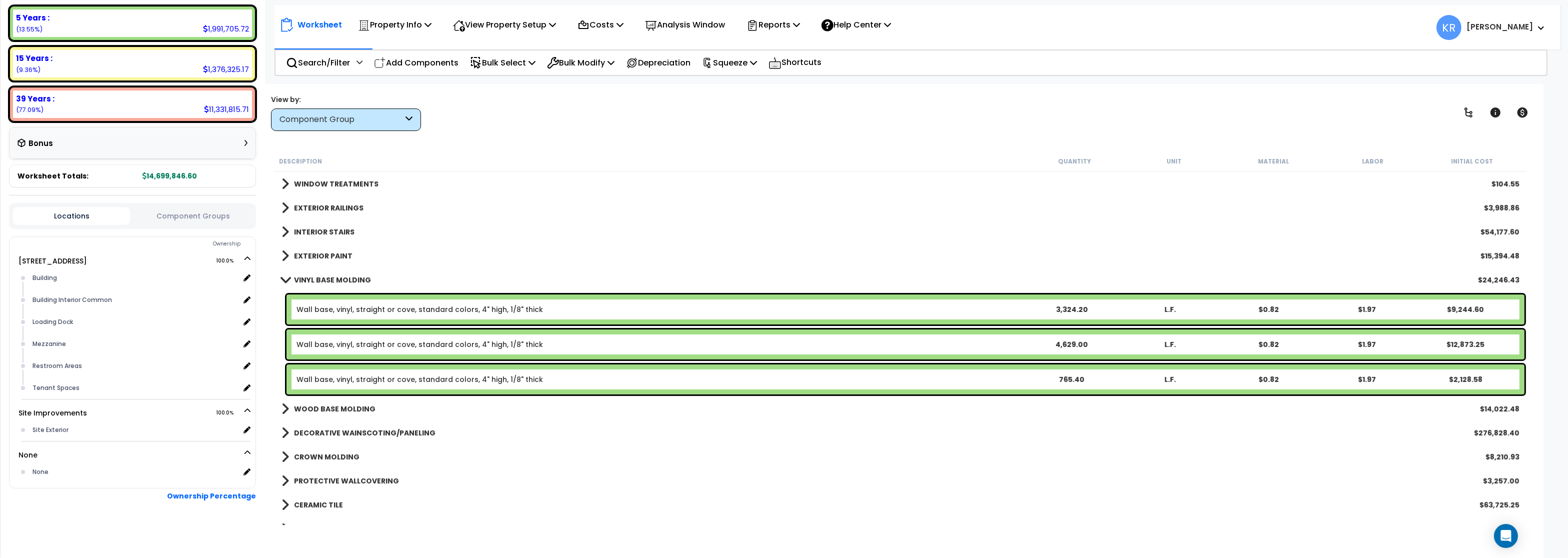
click at [331, 281] on b "VINYL BASE MOLDING" at bounding box center [332, 280] width 77 height 10
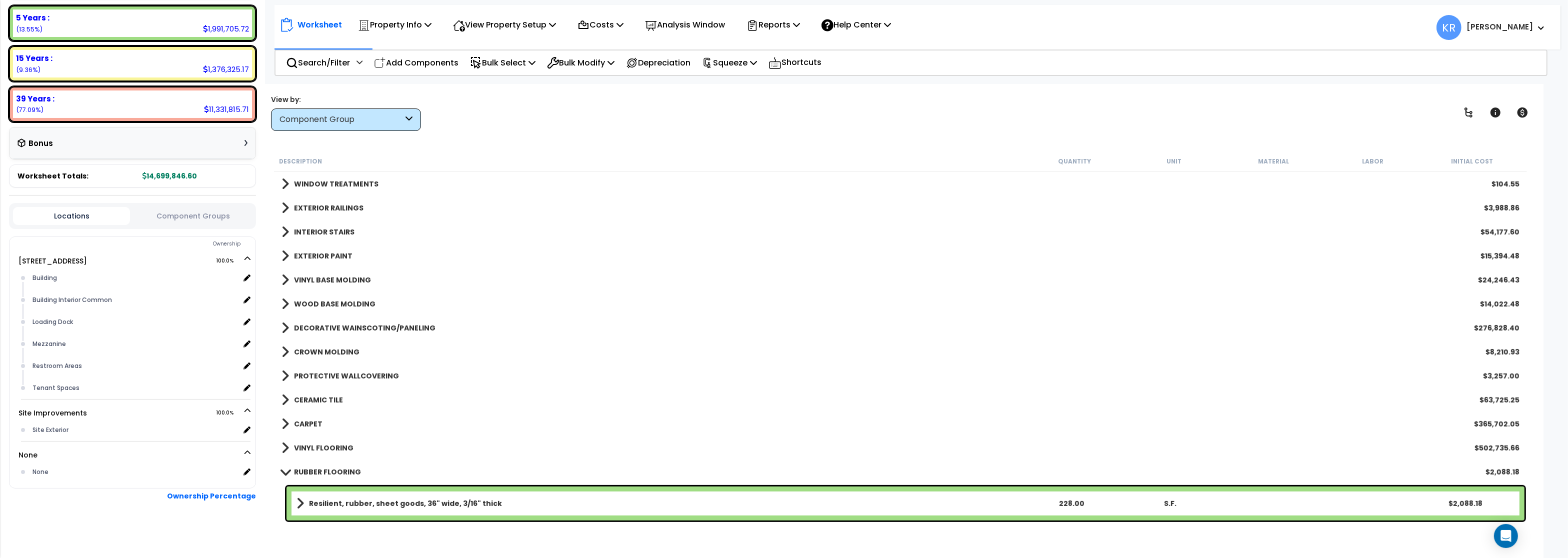
click at [332, 296] on div "WOOD BASE MOLDING $14,022.48" at bounding box center [900, 304] width 1248 height 24
click at [332, 301] on b "WOOD BASE MOLDING" at bounding box center [335, 304] width 82 height 10
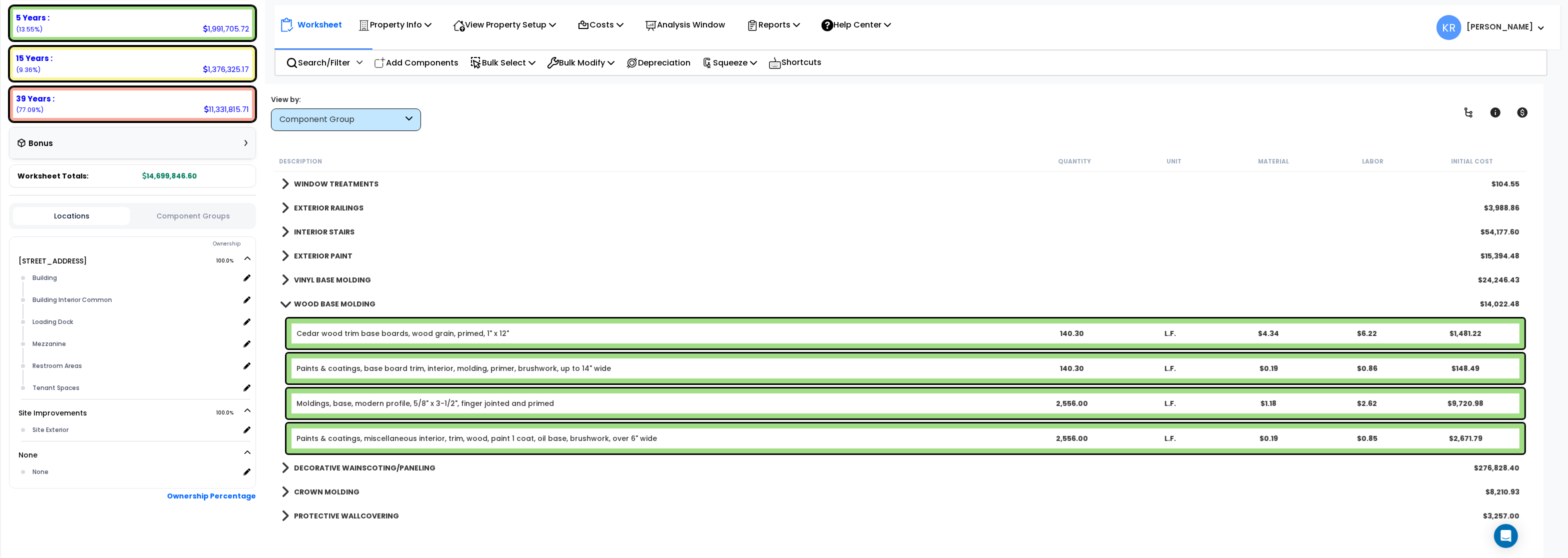
click at [332, 301] on b "WOOD BASE MOLDING" at bounding box center [335, 304] width 82 height 10
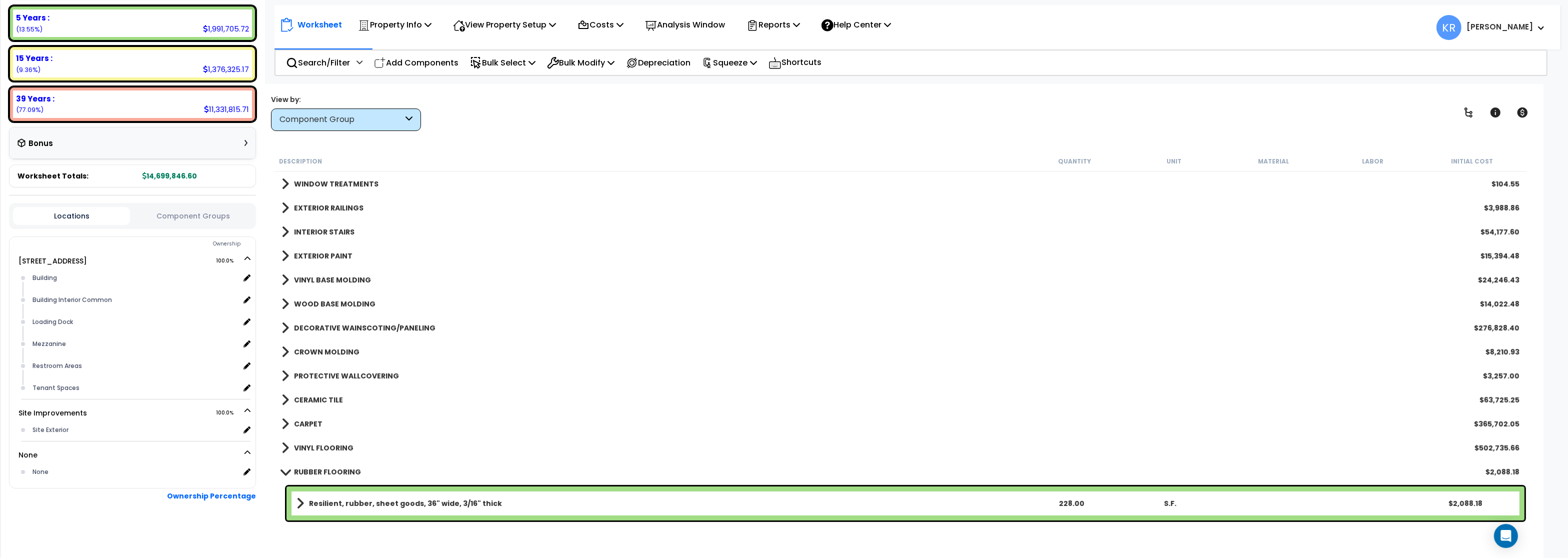
click at [329, 327] on b "DECORATIVE WAINSCOTING/PANELING" at bounding box center [365, 328] width 141 height 10
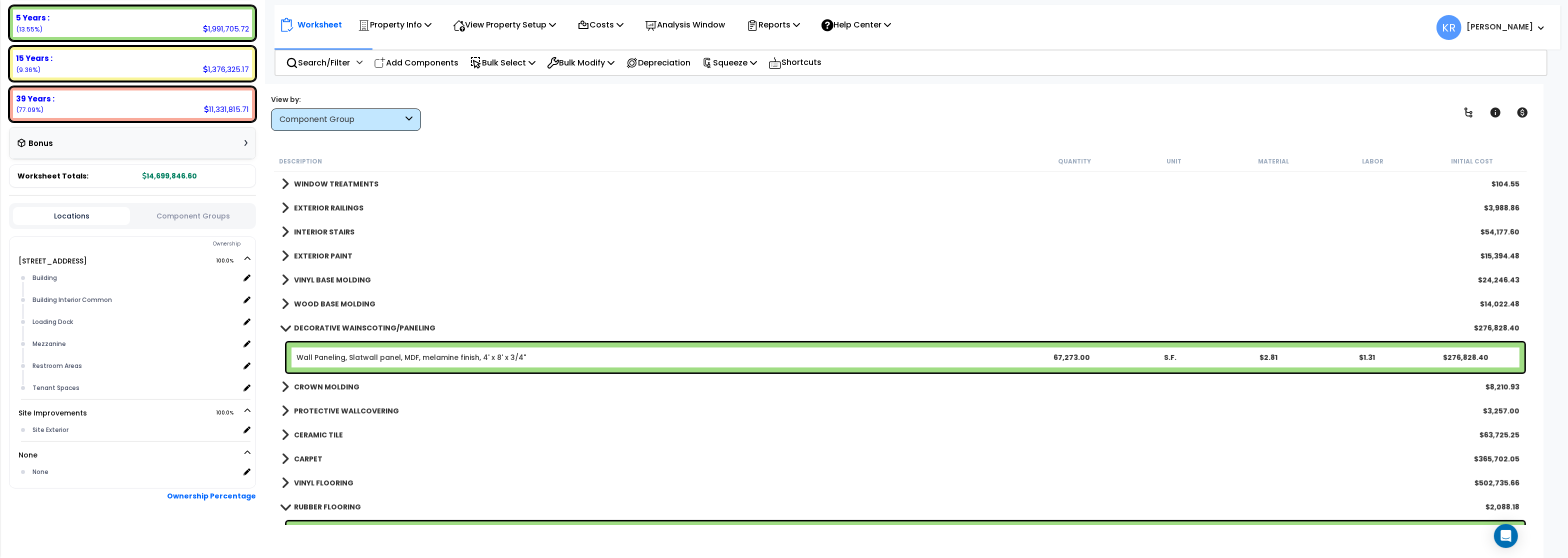
click at [329, 327] on b "DECORATIVE WAINSCOTING/PANELING" at bounding box center [365, 328] width 141 height 10
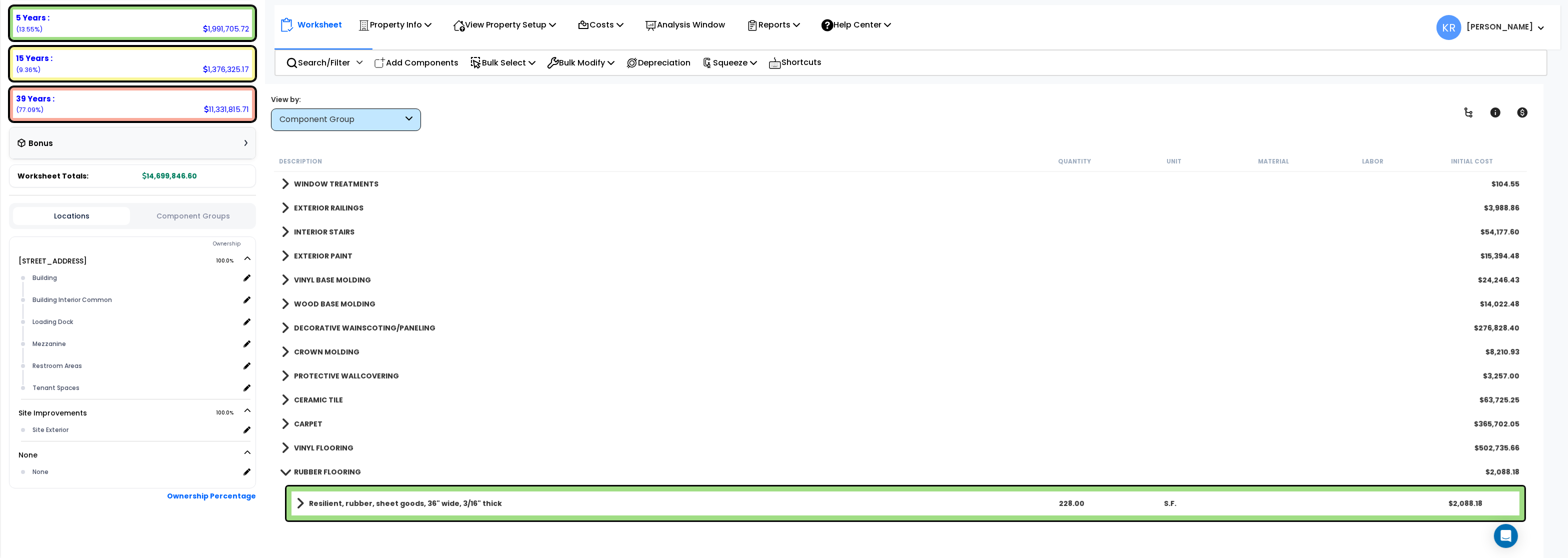
click at [335, 330] on b "DECORATIVE WAINSCOTING/PANELING" at bounding box center [365, 328] width 141 height 10
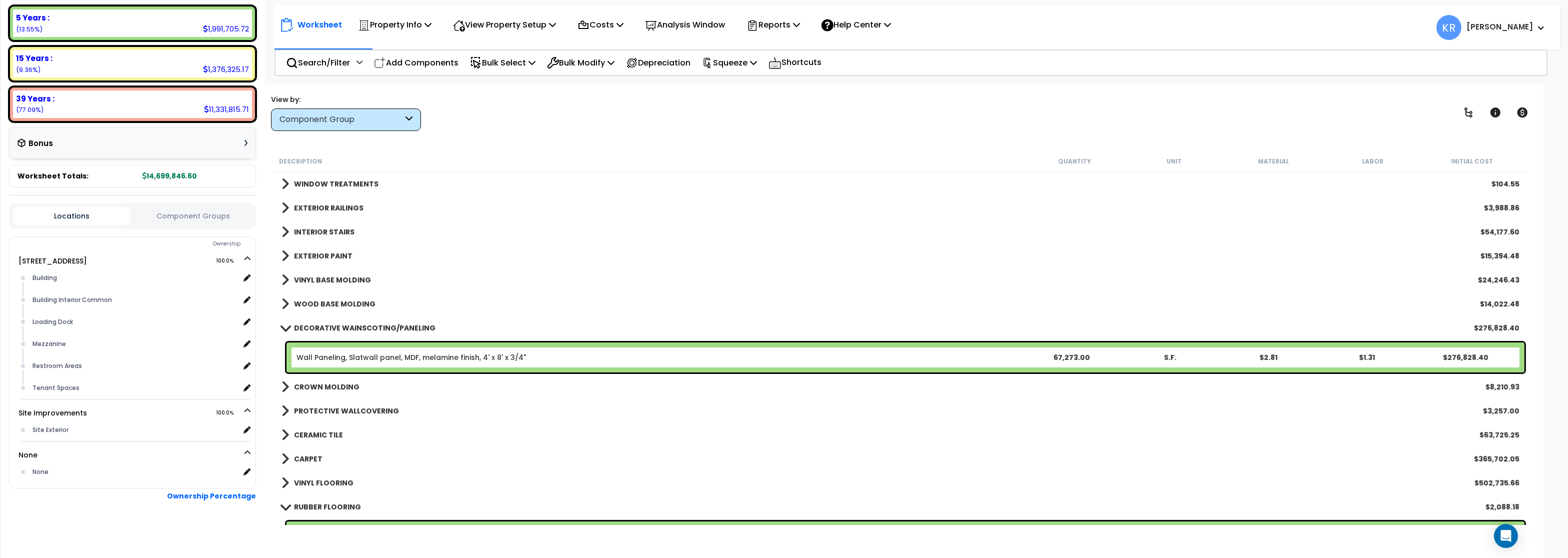
click at [335, 327] on b "DECORATIVE WAINSCOTING/PANELING" at bounding box center [365, 328] width 141 height 10
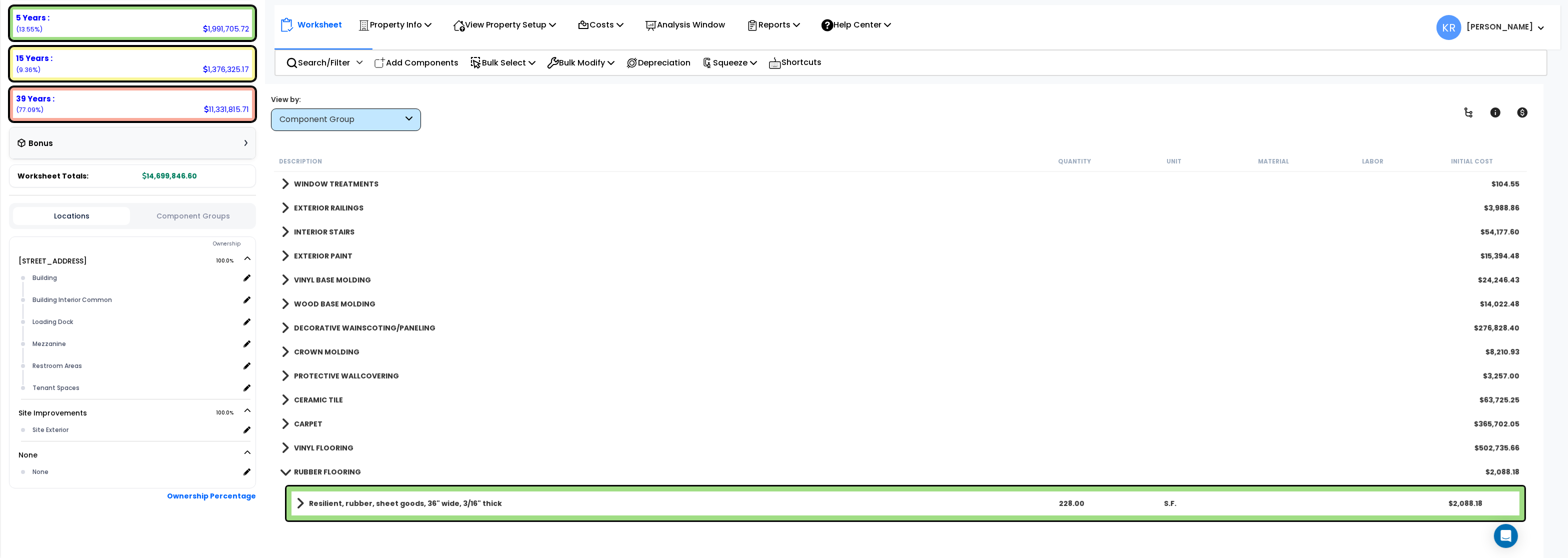
drag, startPoint x: 329, startPoint y: 360, endPoint x: 332, endPoint y: 353, distance: 7.6
click at [330, 360] on div "CROWN MOLDING $8,210.93" at bounding box center [900, 352] width 1248 height 24
click at [333, 349] on b "CROWN MOLDING" at bounding box center [327, 352] width 66 height 10
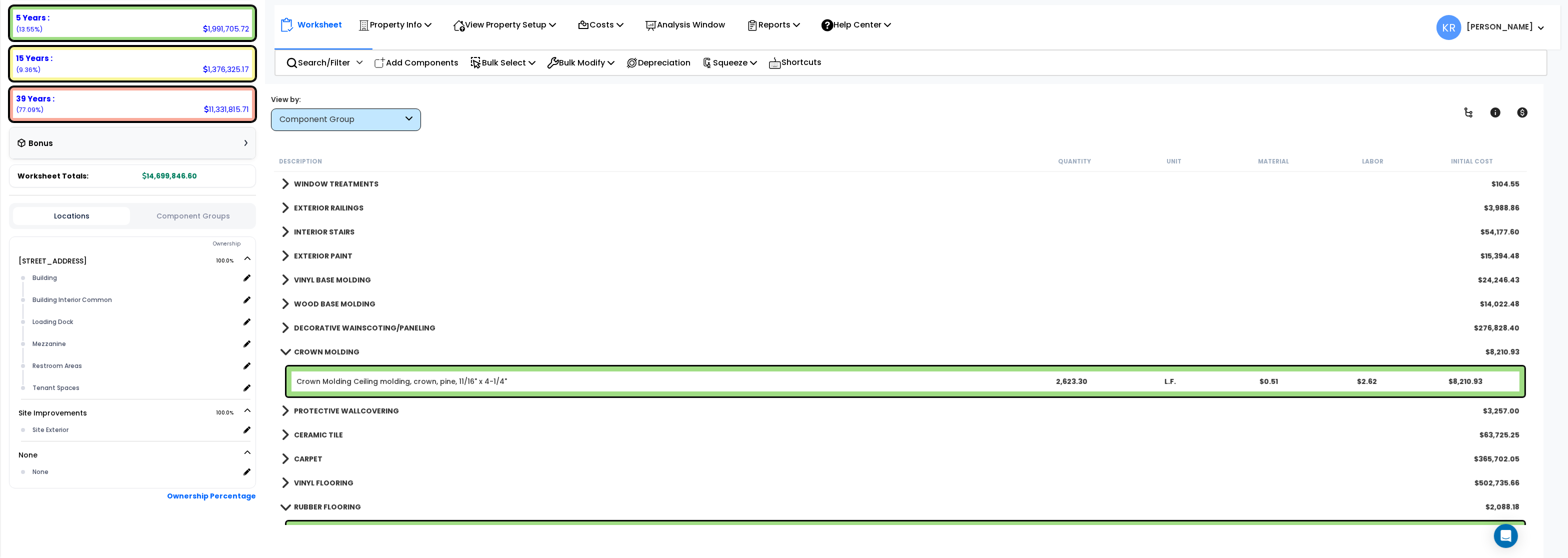
click at [333, 349] on b "CROWN MOLDING" at bounding box center [327, 352] width 66 height 10
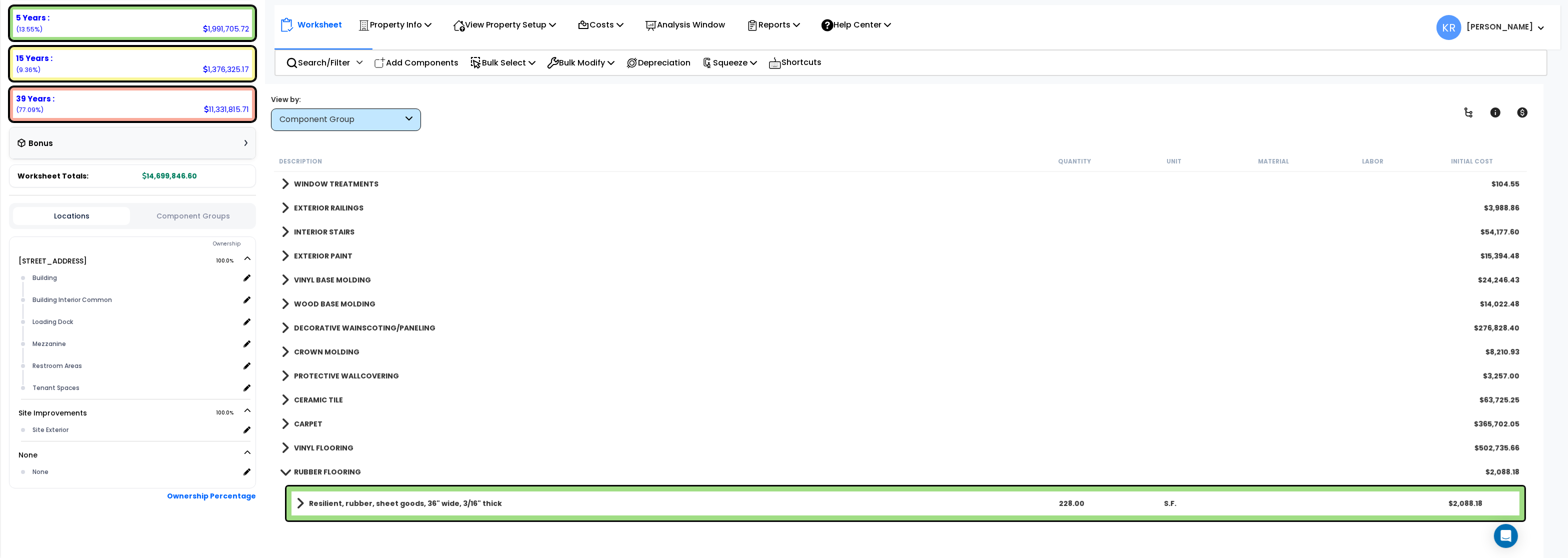
click at [328, 373] on b "PROTECTIVE WALLCOVERING" at bounding box center [346, 376] width 105 height 10
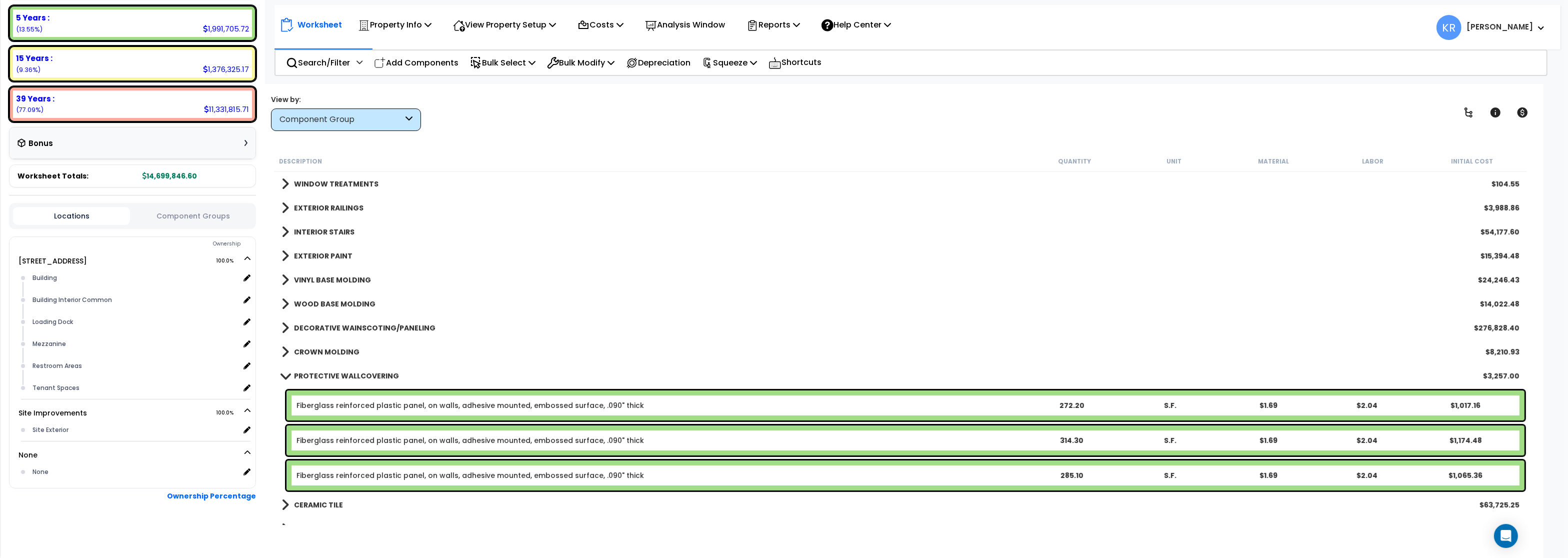
click at [328, 373] on b "PROTECTIVE WALLCOVERING" at bounding box center [346, 376] width 105 height 10
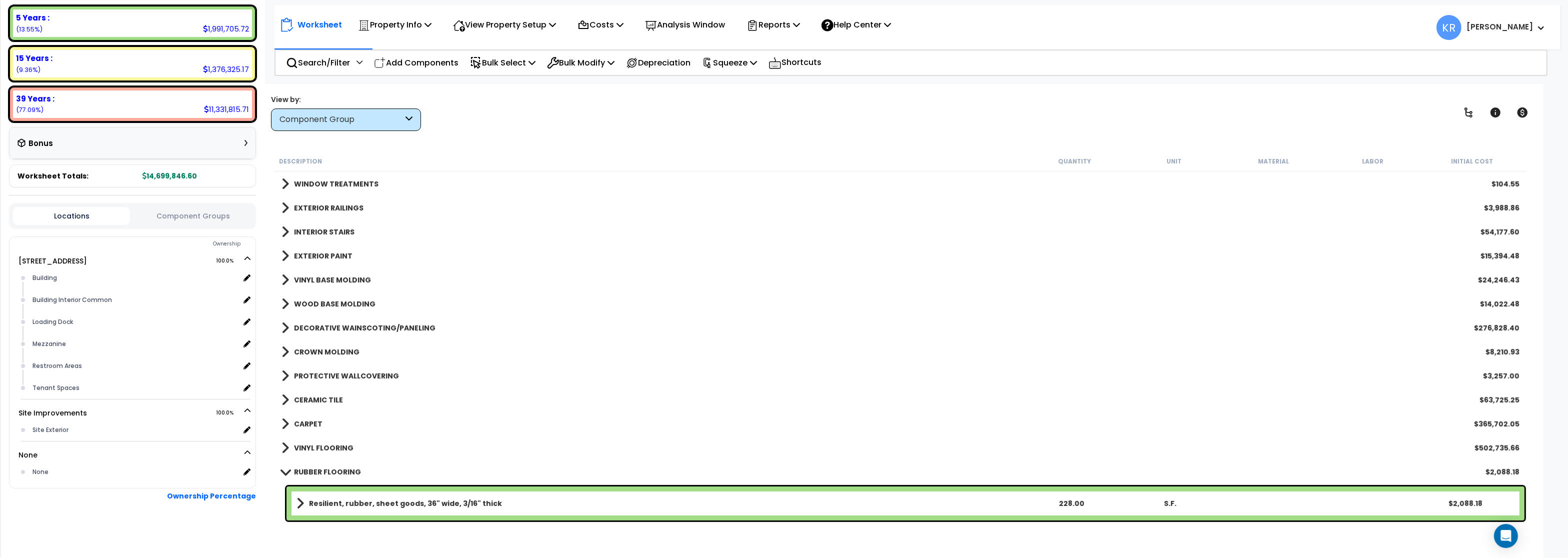
click at [328, 373] on b "PROTECTIVE WALLCOVERING" at bounding box center [346, 376] width 105 height 10
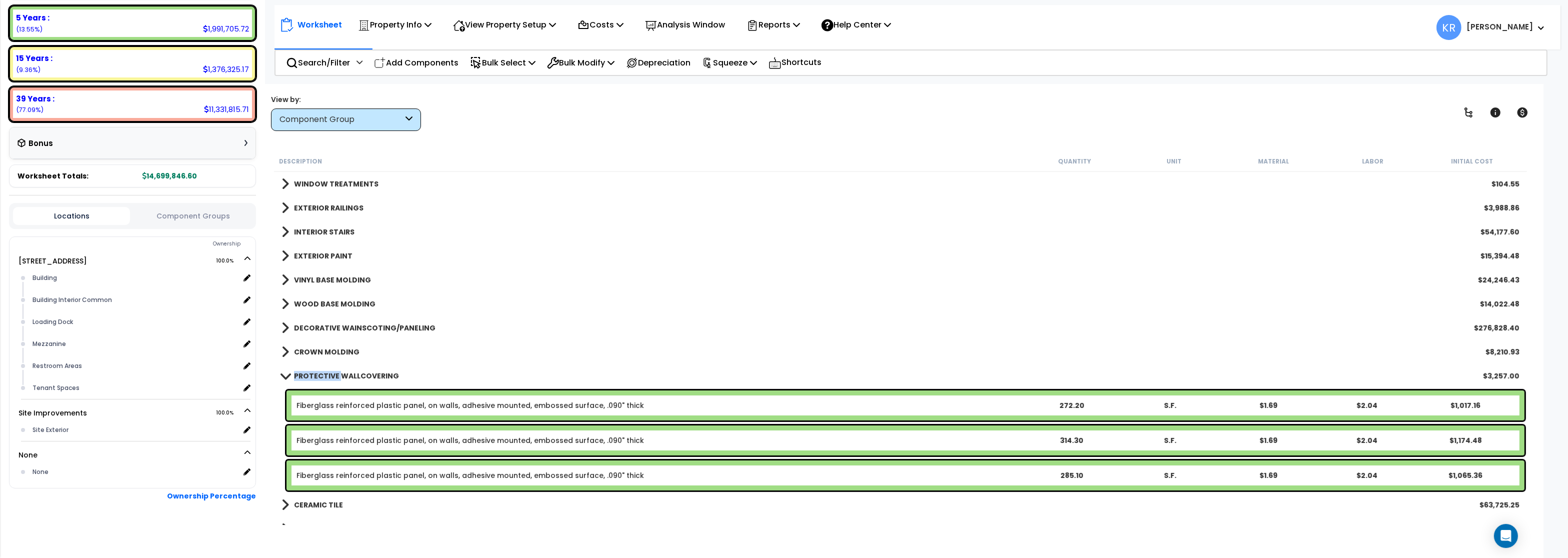
click at [328, 373] on b "PROTECTIVE WALLCOVERING" at bounding box center [346, 376] width 105 height 10
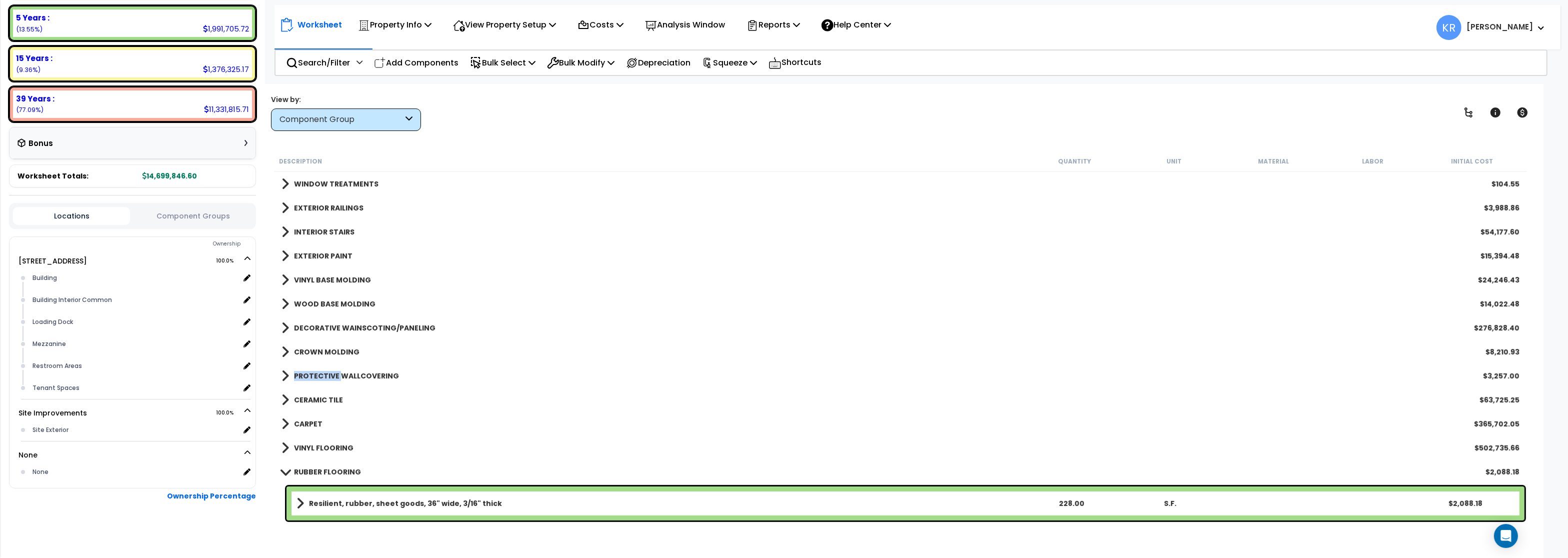
click at [328, 373] on b "PROTECTIVE WALLCOVERING" at bounding box center [346, 376] width 105 height 10
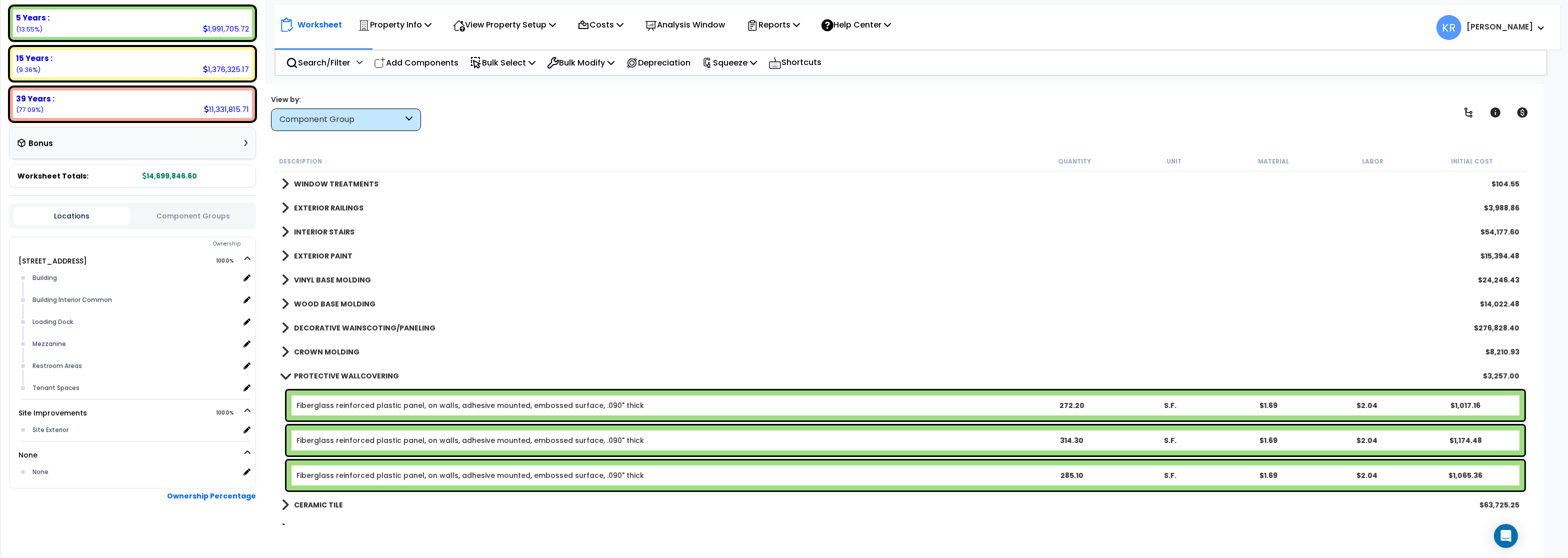
scroll to position [660, 0]
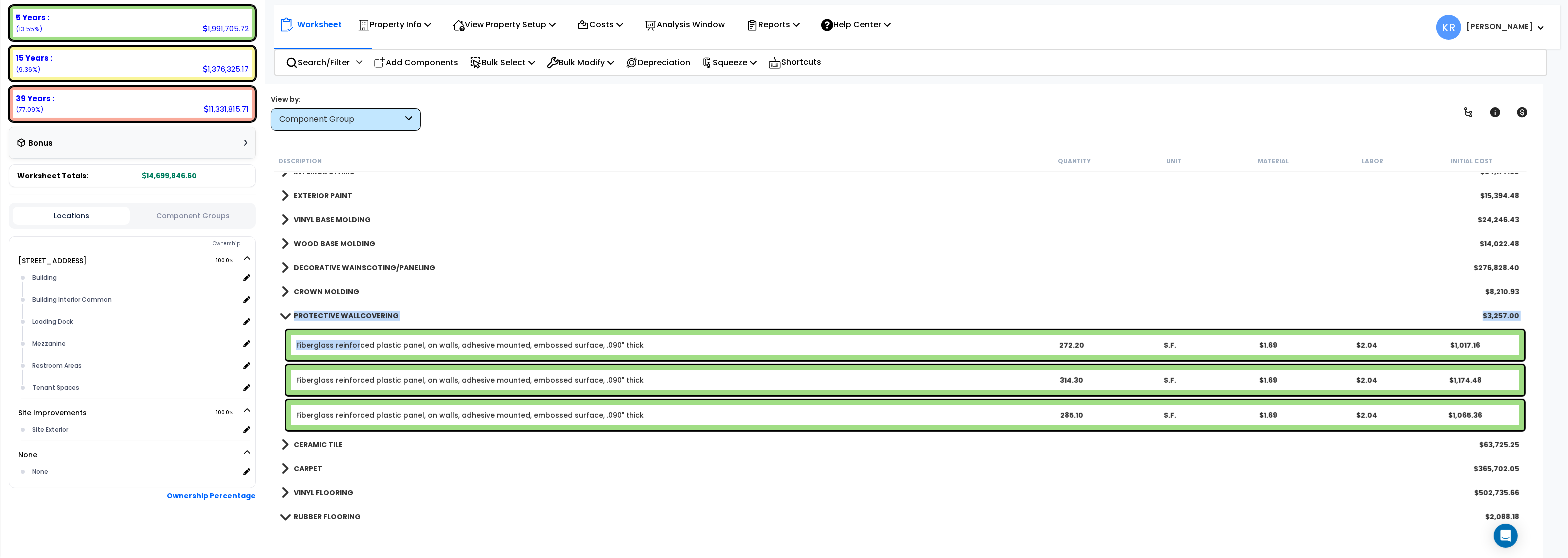
click at [357, 343] on link "Fiberglass reinforced plastic panel, on walls, adhesive mounted, embossed surfa…" at bounding box center [470, 345] width 348 height 10
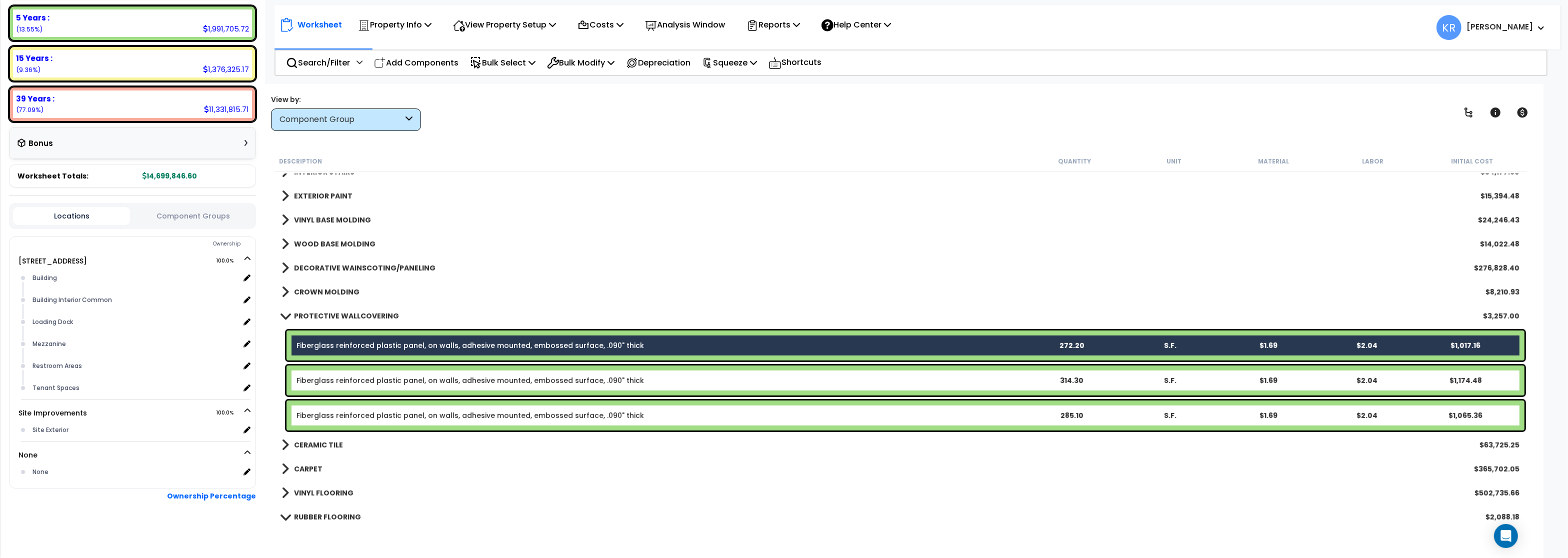
click at [357, 383] on link "Fiberglass reinforced plastic panel, on walls, adhesive mounted, embossed surfa…" at bounding box center [470, 380] width 348 height 10
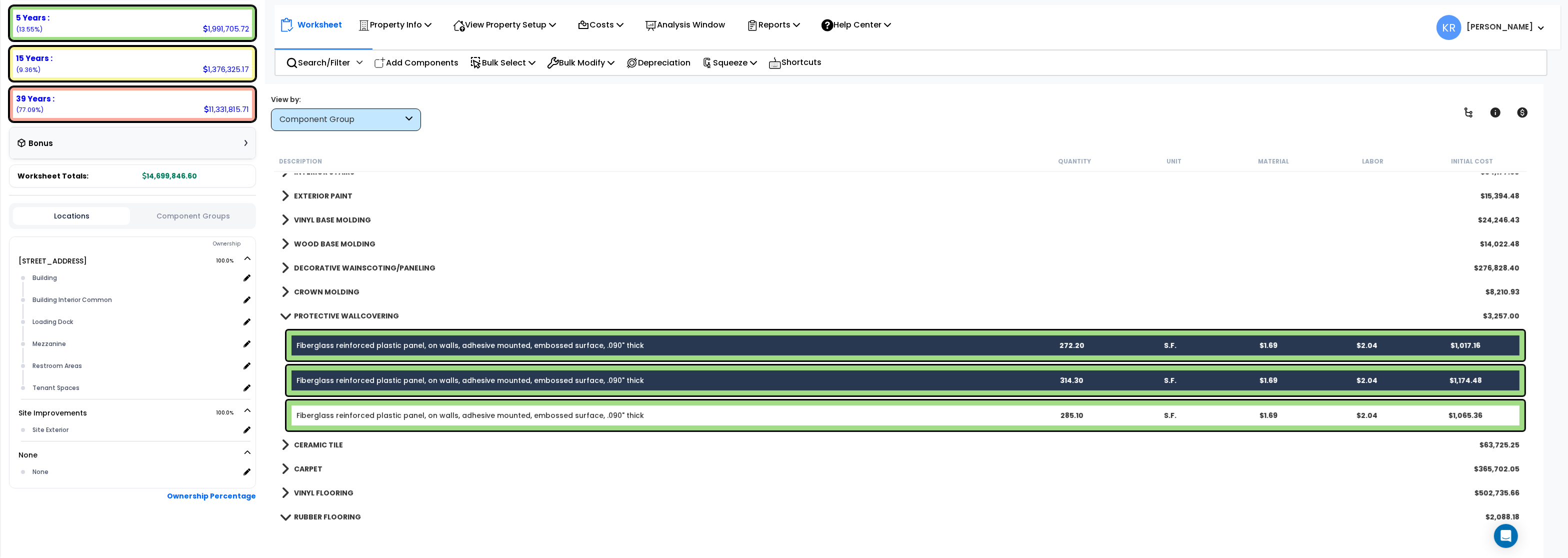
click at [365, 415] on link "Fiberglass reinforced plastic panel, on walls, adhesive mounted, embossed surfa…" at bounding box center [470, 415] width 348 height 10
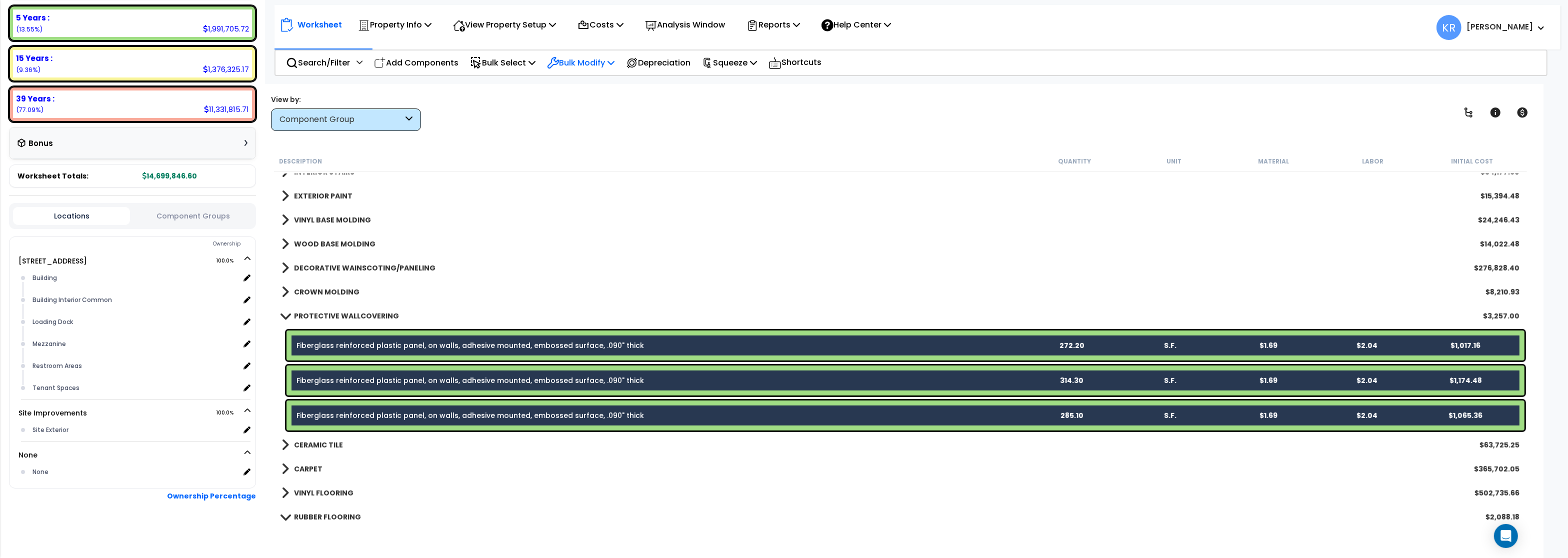
click at [589, 59] on p "Bulk Modify" at bounding box center [581, 63] width 68 height 13
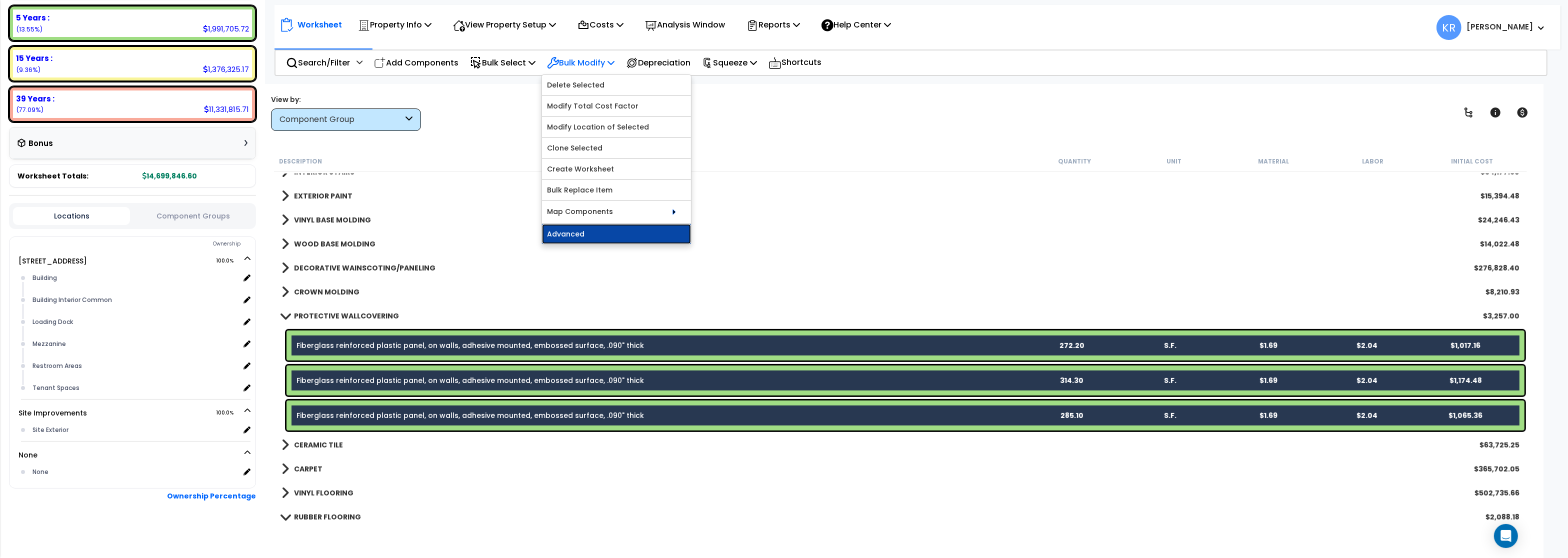
click at [584, 237] on link "Advanced" at bounding box center [616, 234] width 149 height 20
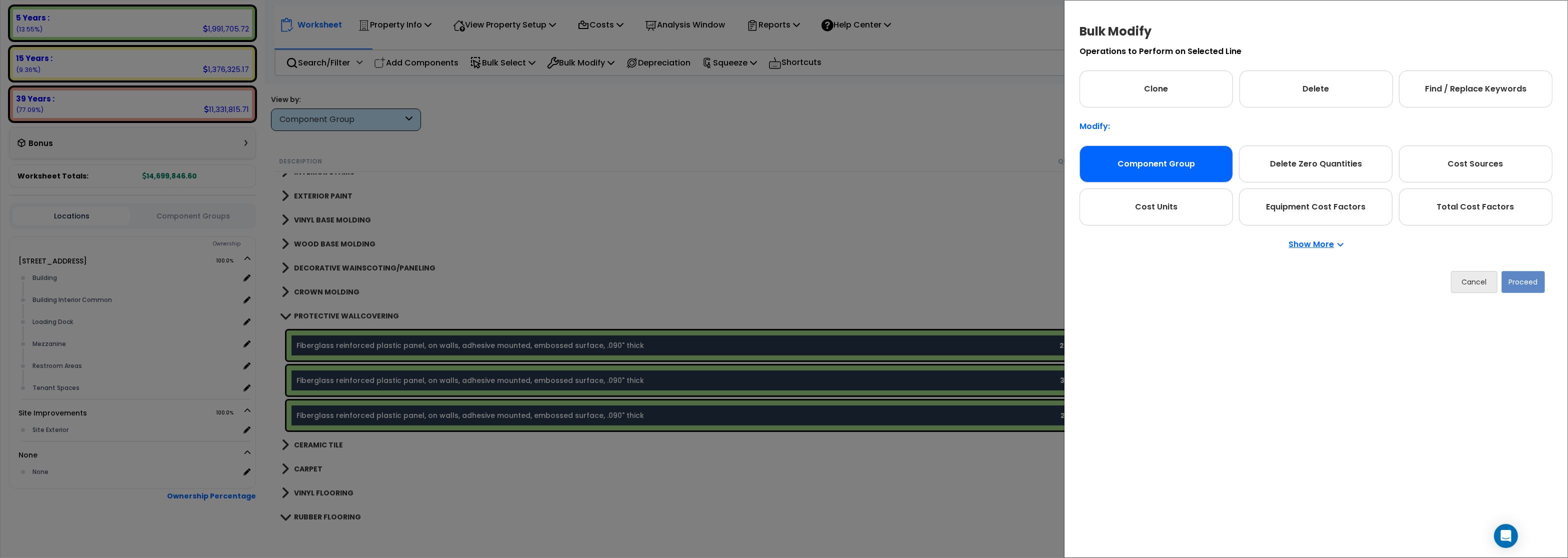
click at [1180, 158] on div "Component Group" at bounding box center [1156, 164] width 153 height 37
click at [1523, 282] on button "Proceed" at bounding box center [1523, 282] width 43 height 22
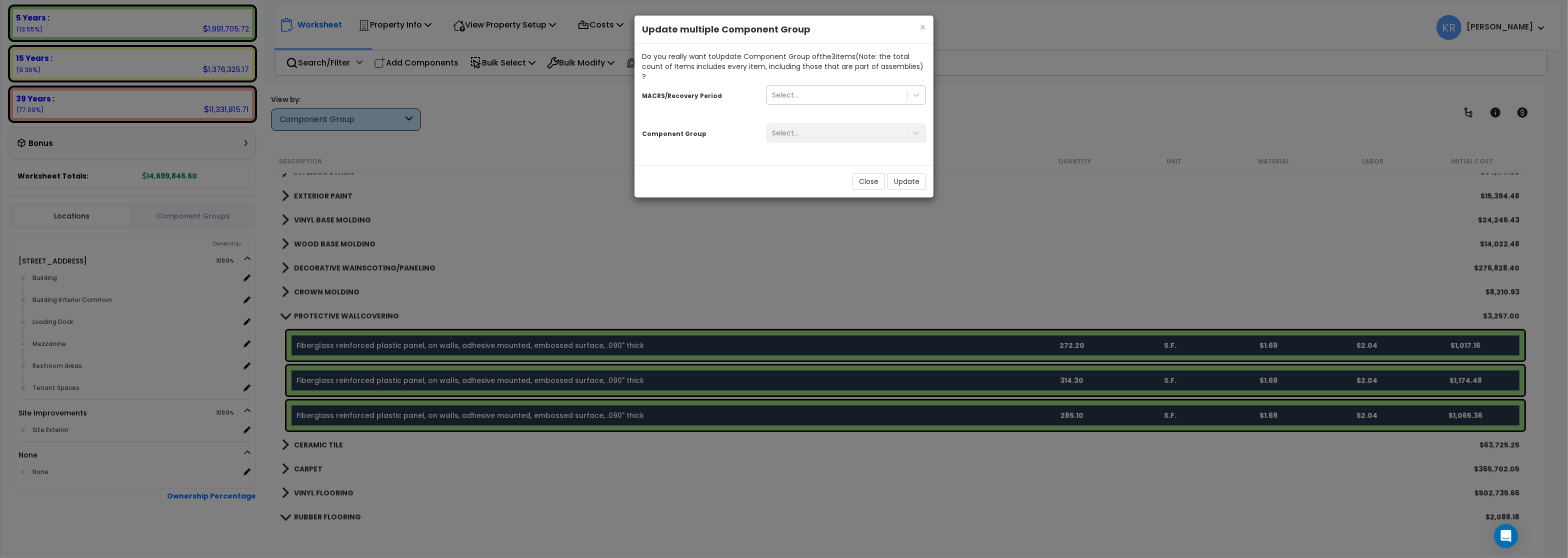
click at [791, 90] on div "Select..." at bounding box center [785, 95] width 27 height 10
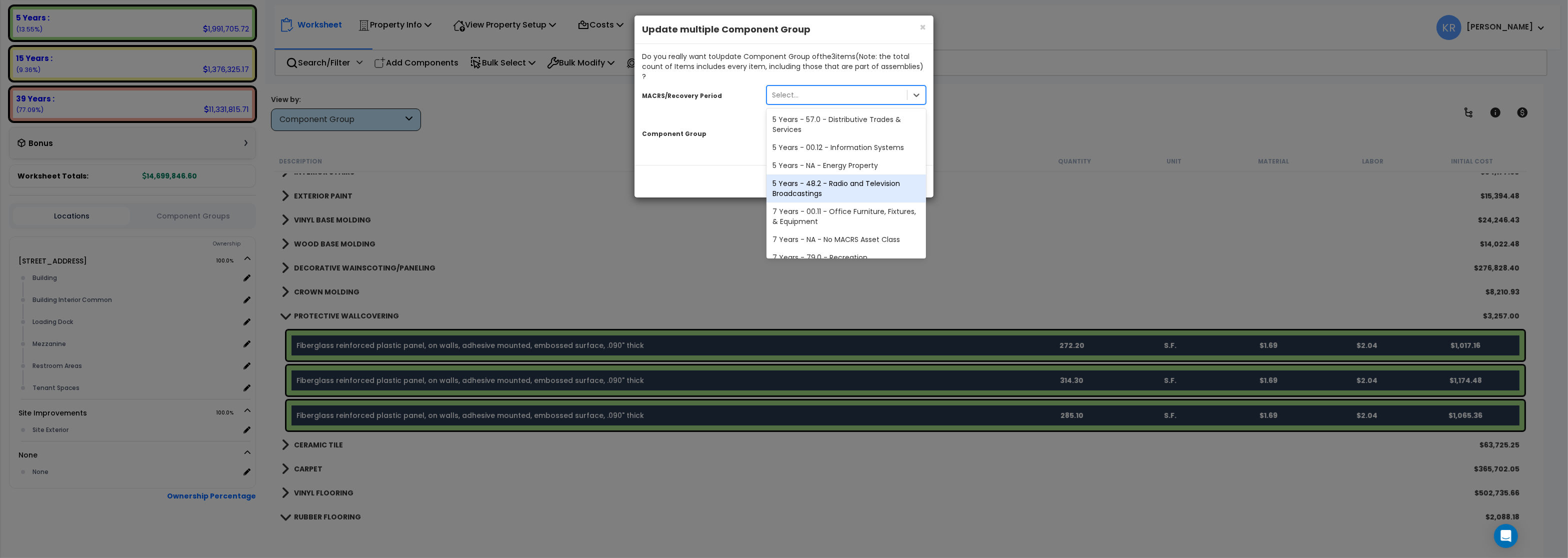
scroll to position [186, 0]
click at [838, 222] on div "39 Years - NA - Long-Life Property" at bounding box center [846, 229] width 159 height 18
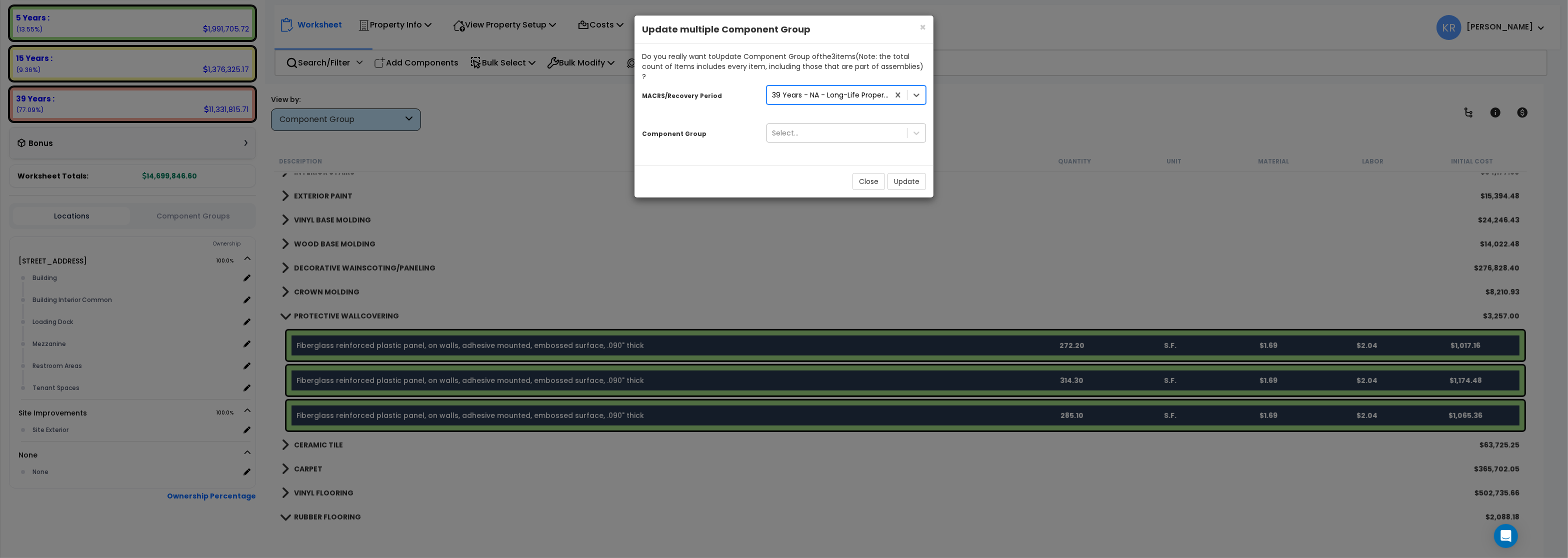
click at [802, 125] on div "Select..." at bounding box center [837, 133] width 140 height 16
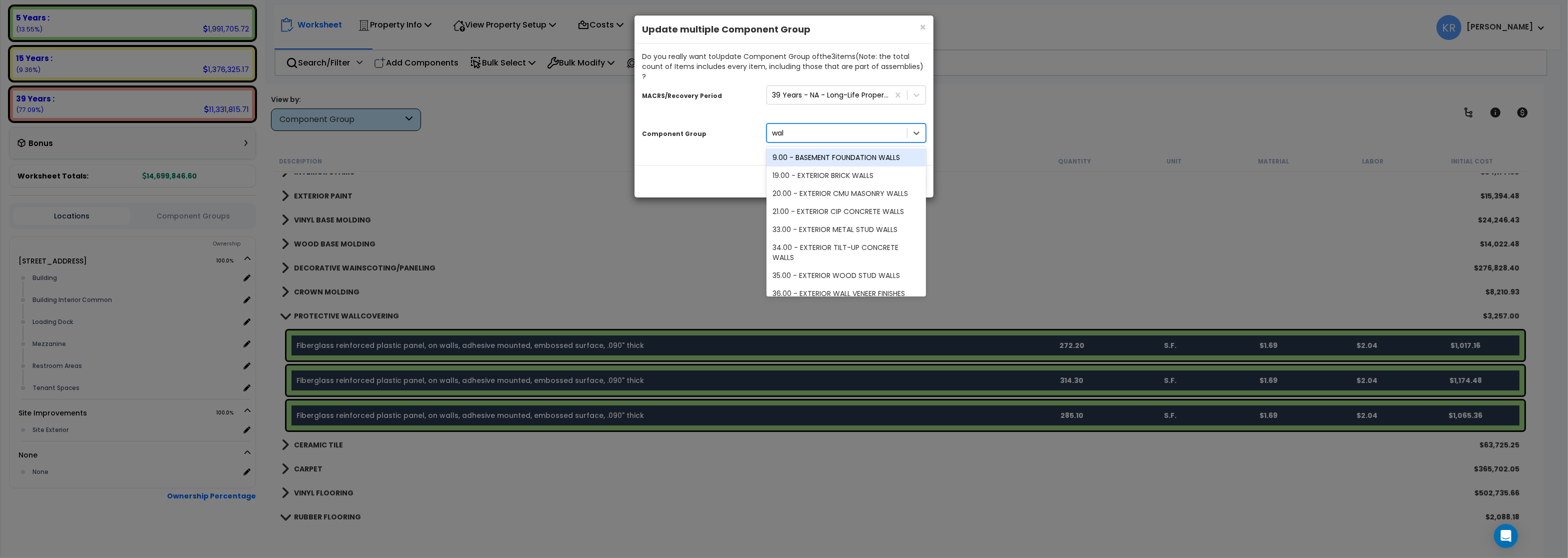
type input "wall"
click at [847, 268] on div "47.00 - INTERIOR DRYWALL PARTITIONS" at bounding box center [846, 277] width 159 height 18
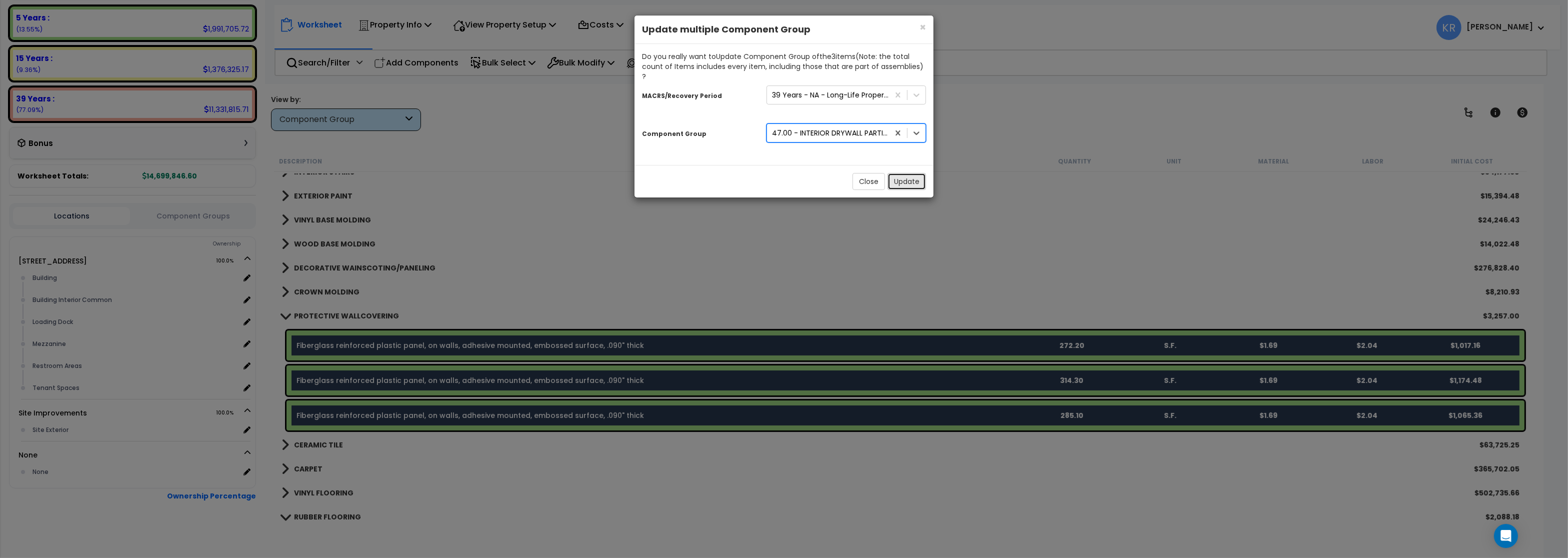
click at [900, 174] on button "Update" at bounding box center [906, 181] width 38 height 17
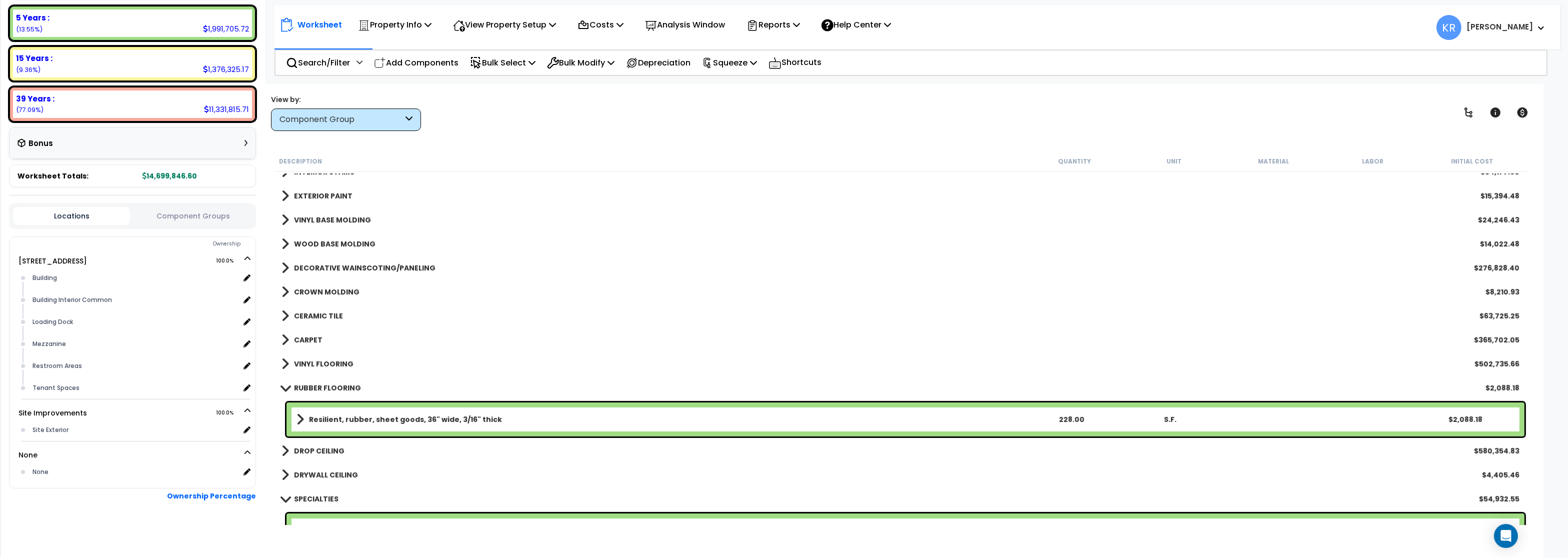
scroll to position [779, 0]
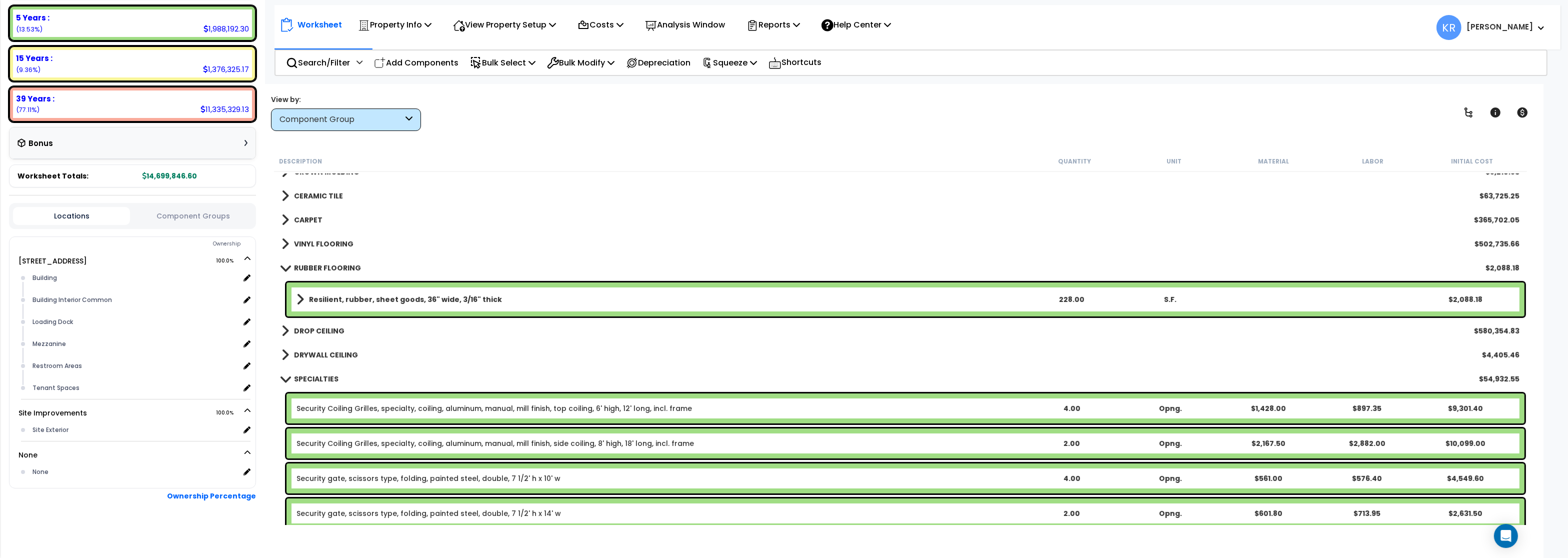
click at [312, 265] on b "RUBBER FLOORING" at bounding box center [327, 268] width 67 height 10
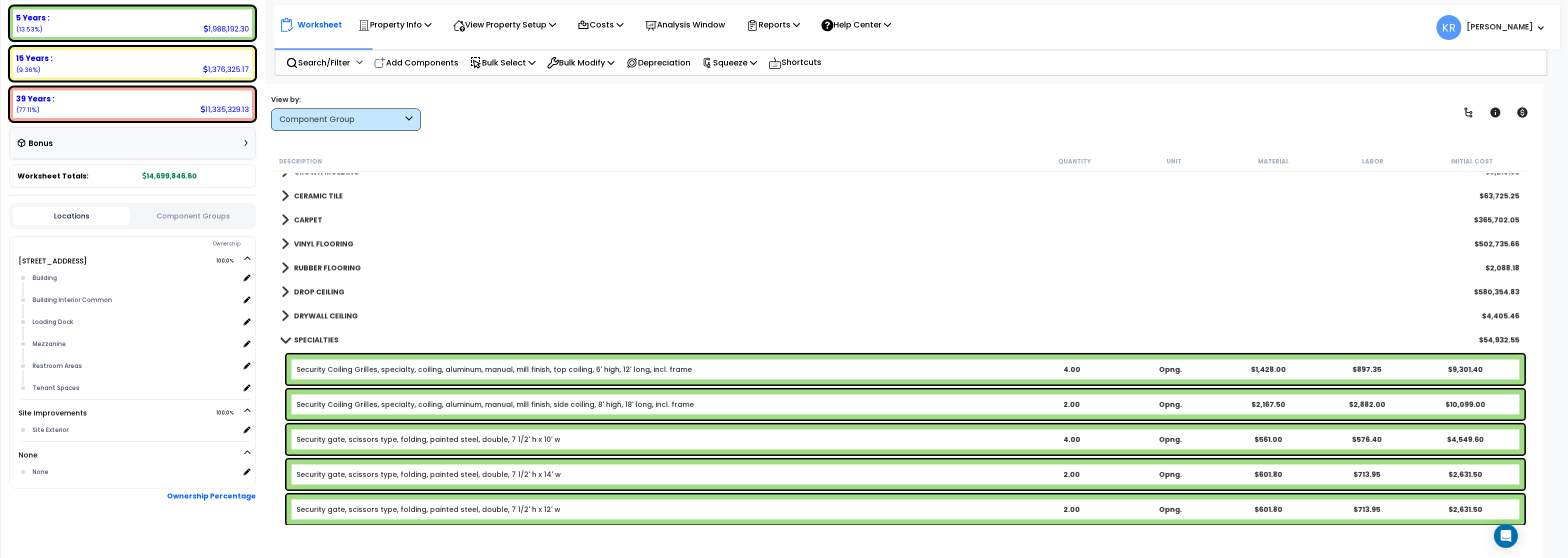
click at [310, 293] on b "DROP CEILING" at bounding box center [319, 292] width 51 height 10
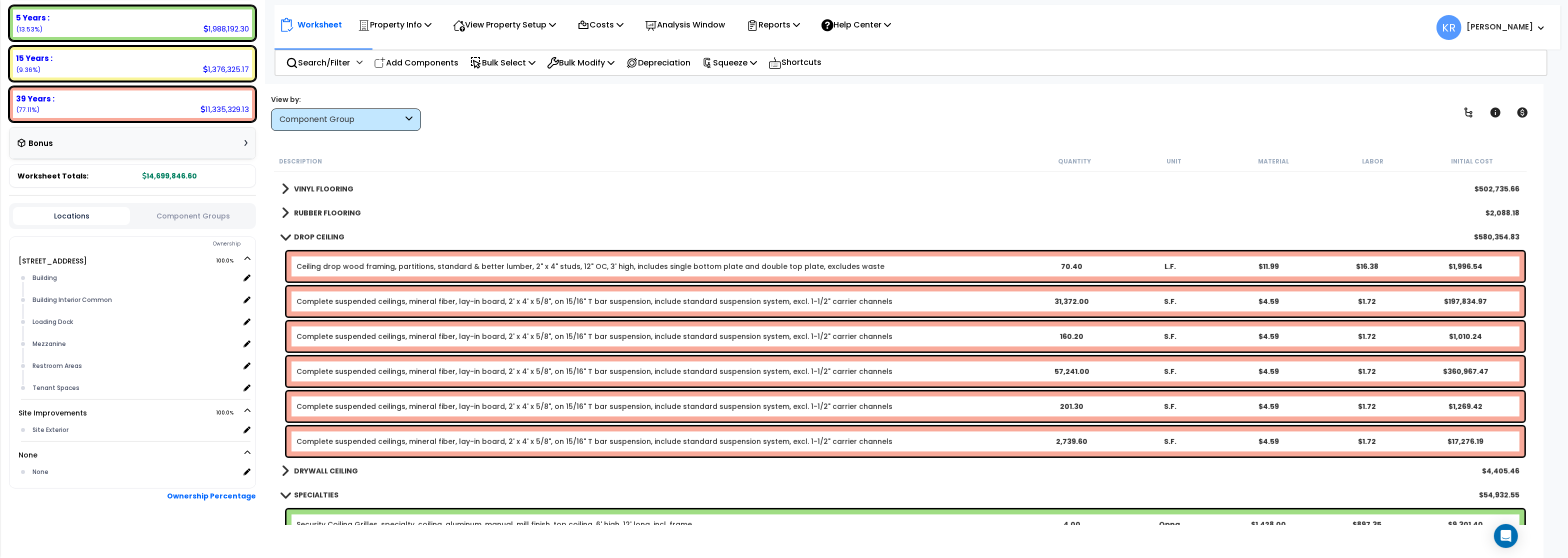
scroll to position [840, 0]
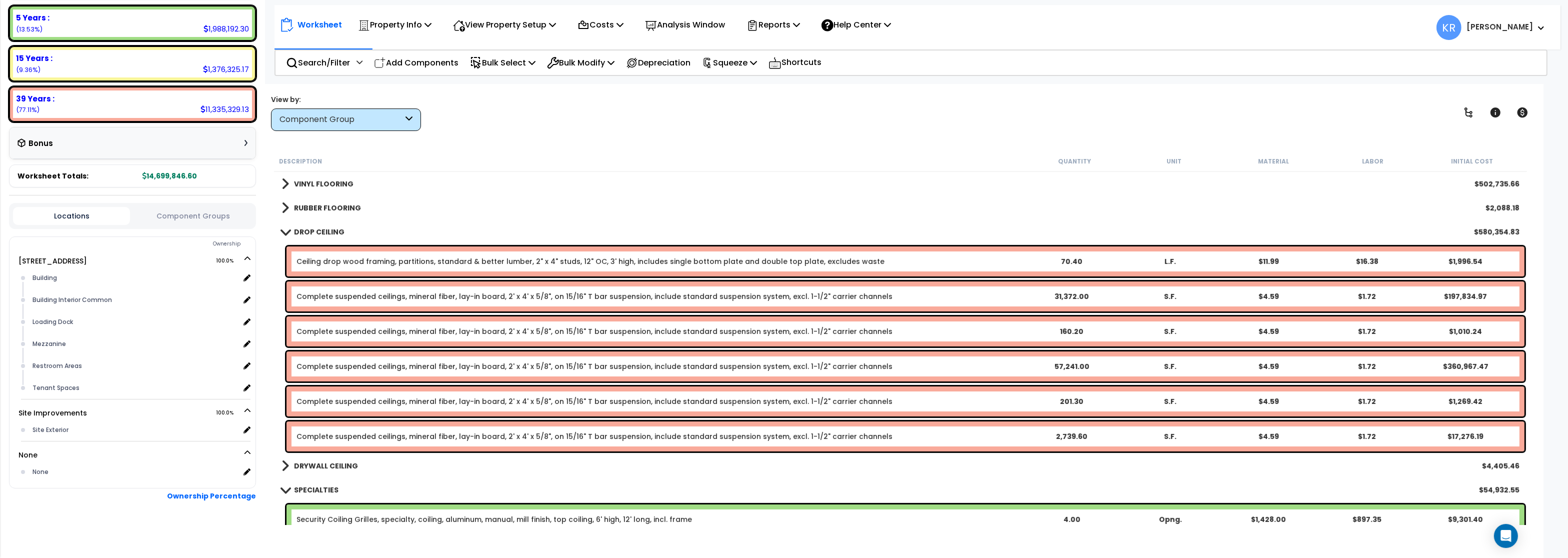
click at [309, 231] on b "DROP CEILING" at bounding box center [319, 232] width 51 height 10
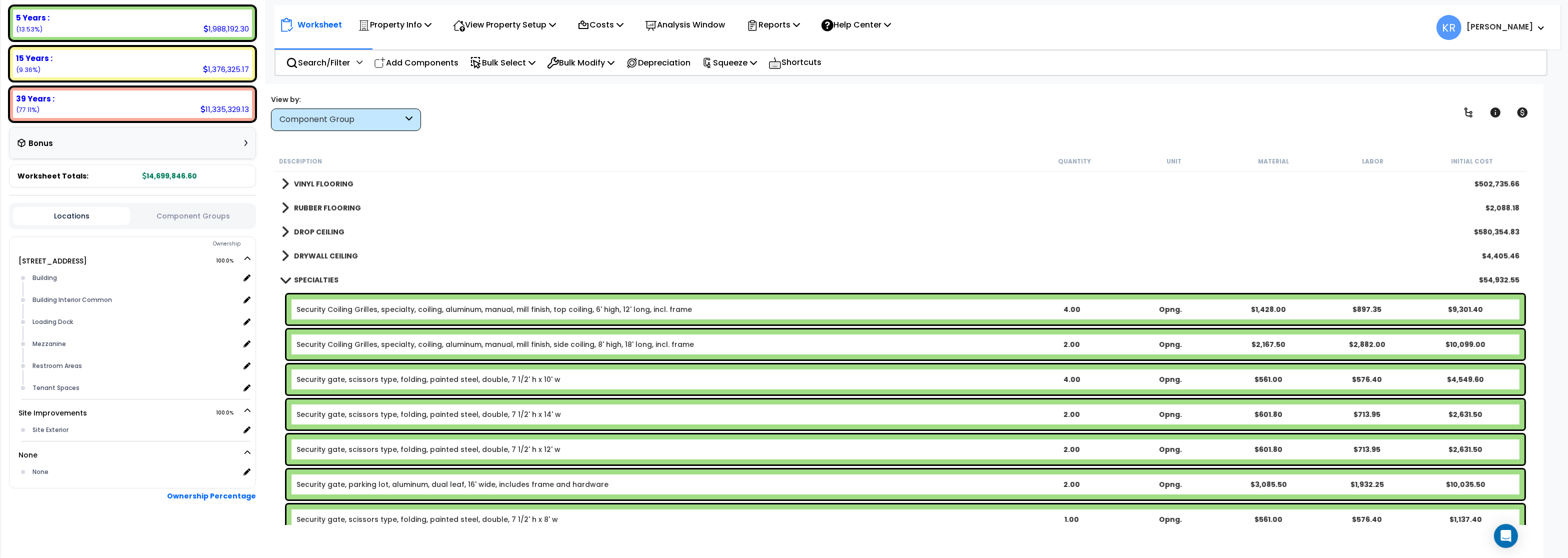
click at [309, 258] on b "DRYWALL CEILING" at bounding box center [326, 256] width 64 height 10
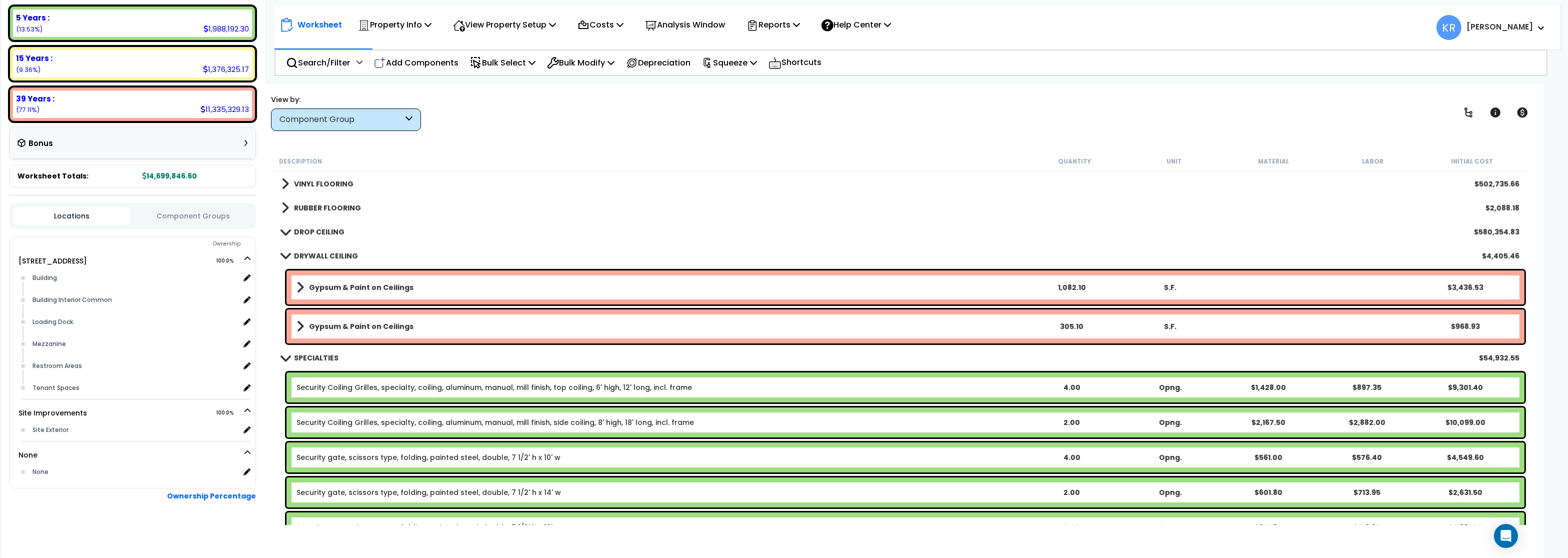
click at [310, 253] on b "DRYWALL CEILING" at bounding box center [326, 256] width 64 height 10
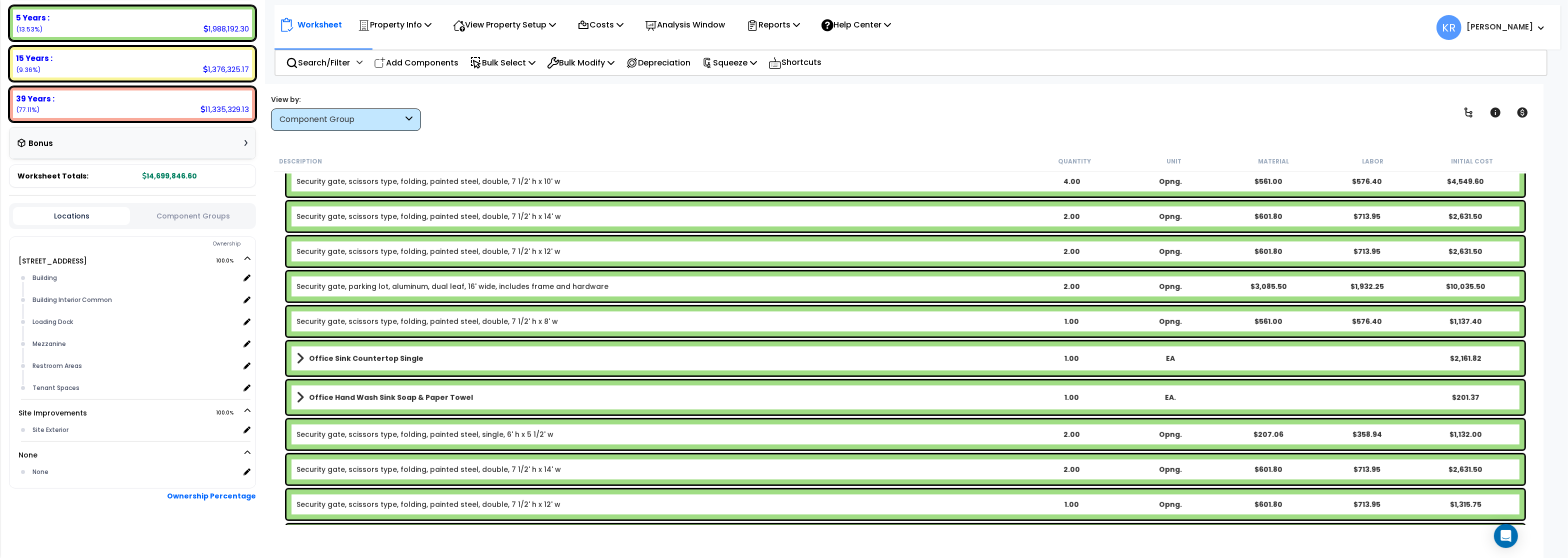
scroll to position [1079, 0]
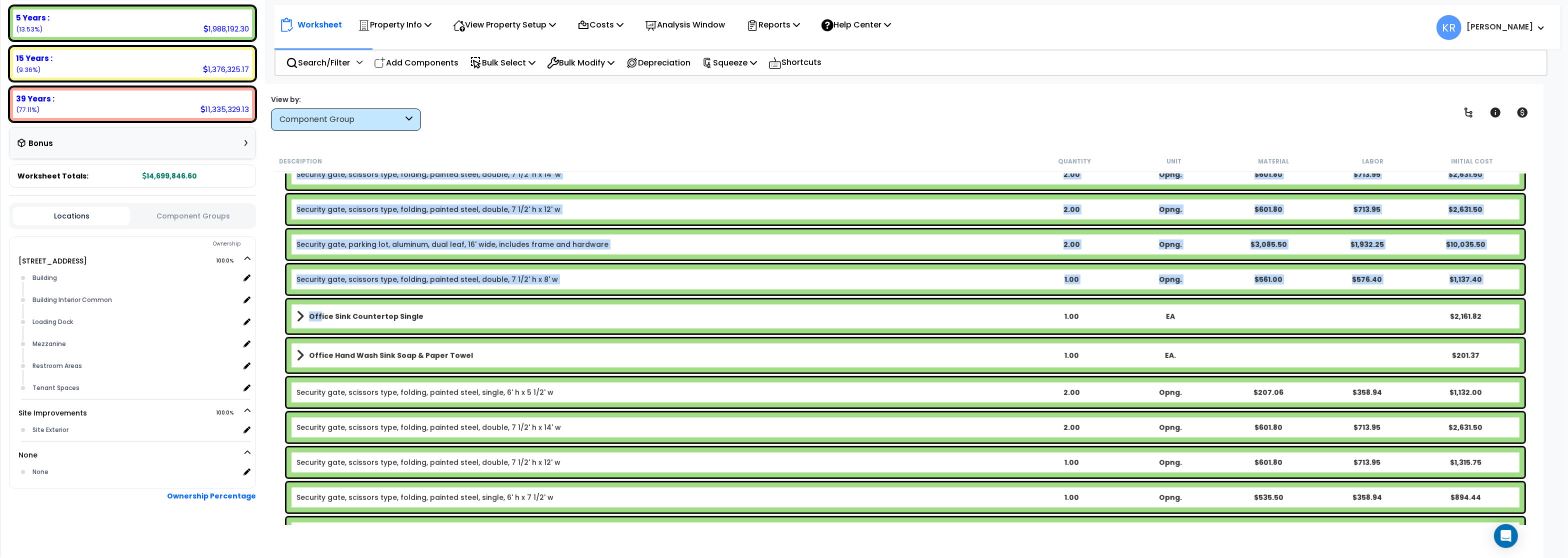
click at [320, 315] on b "Office Sink Countertop Single" at bounding box center [366, 316] width 114 height 10
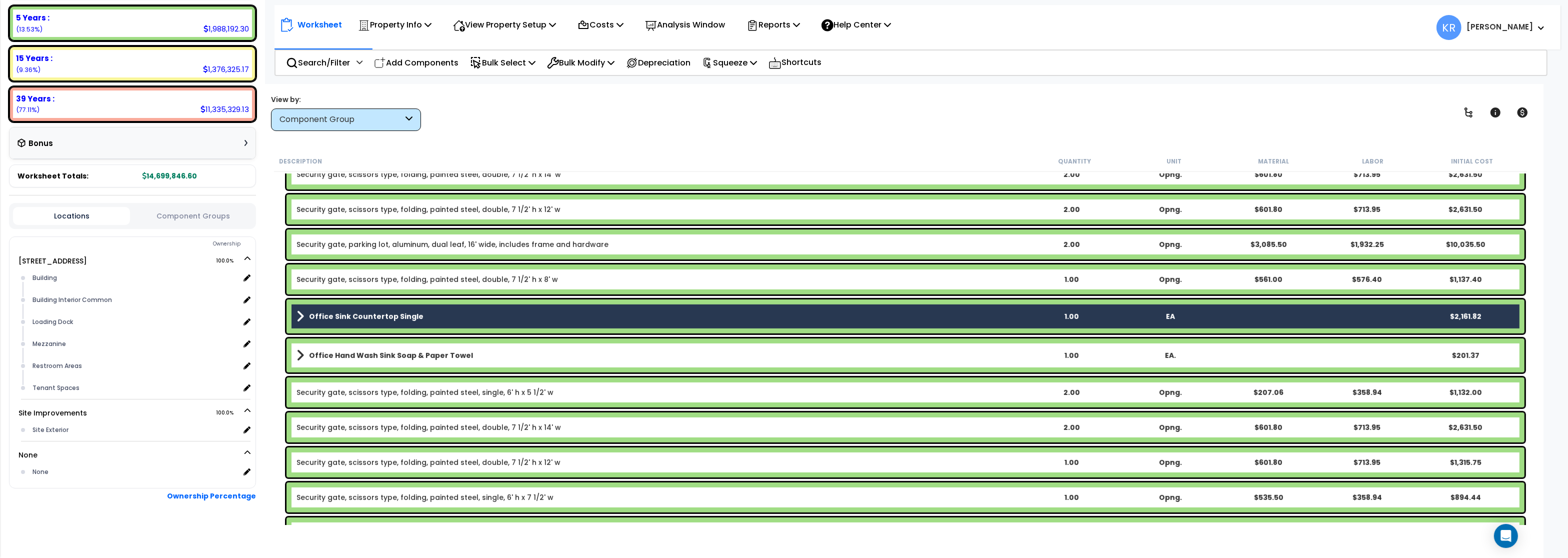
click at [324, 347] on div "Office Hand Wash Sink Soap & Paper Towel 1.00 EA. $201.37" at bounding box center [906, 355] width 1238 height 34
click at [351, 355] on b "Office Hand Wash Sink Soap & Paper Towel" at bounding box center [391, 355] width 164 height 10
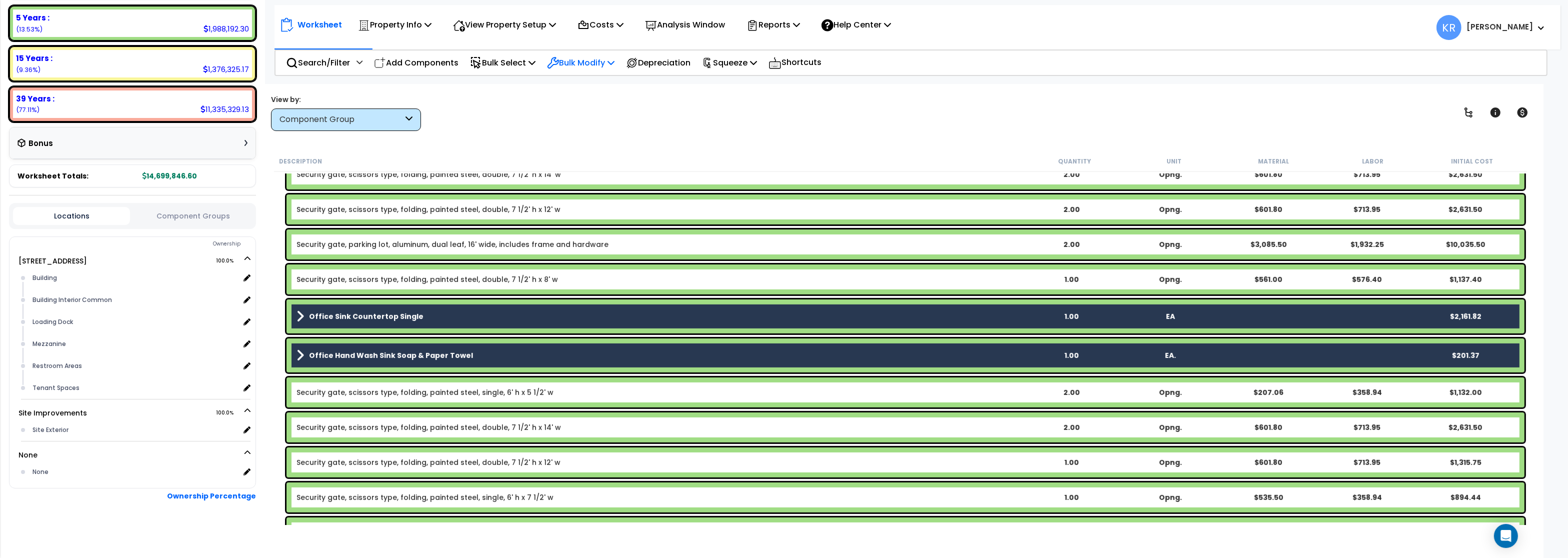
click at [589, 61] on p "Bulk Modify" at bounding box center [581, 63] width 68 height 13
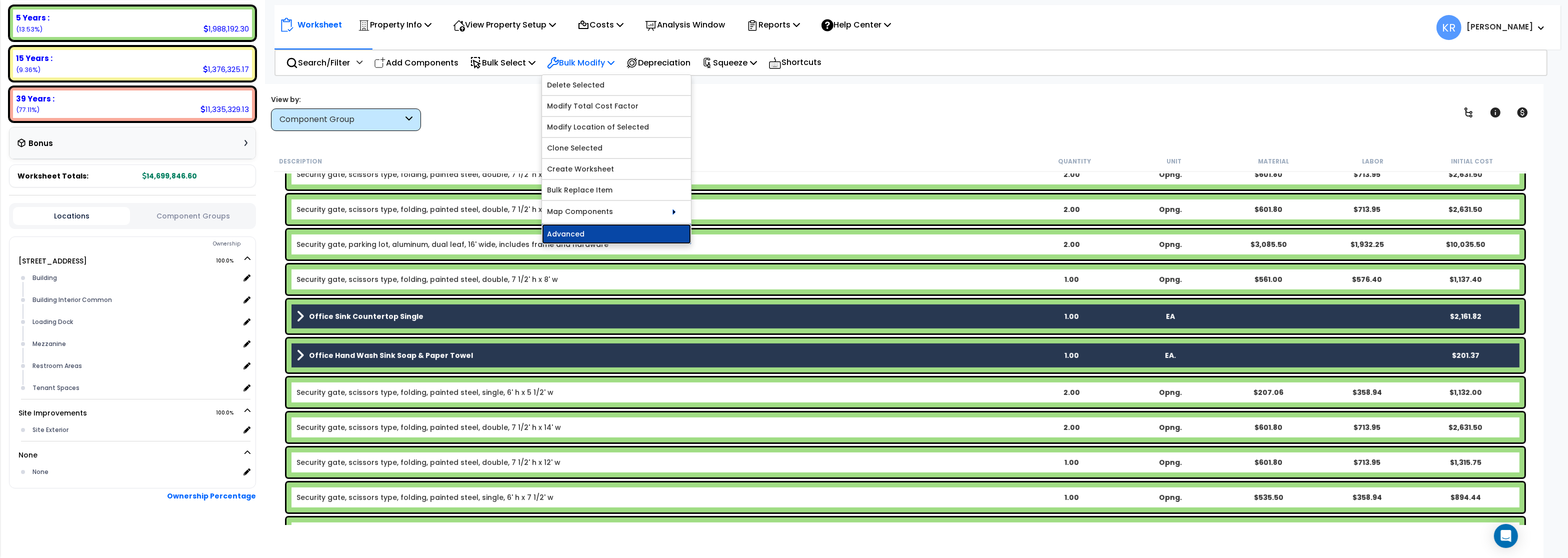
click at [578, 233] on link "Advanced" at bounding box center [616, 234] width 149 height 20
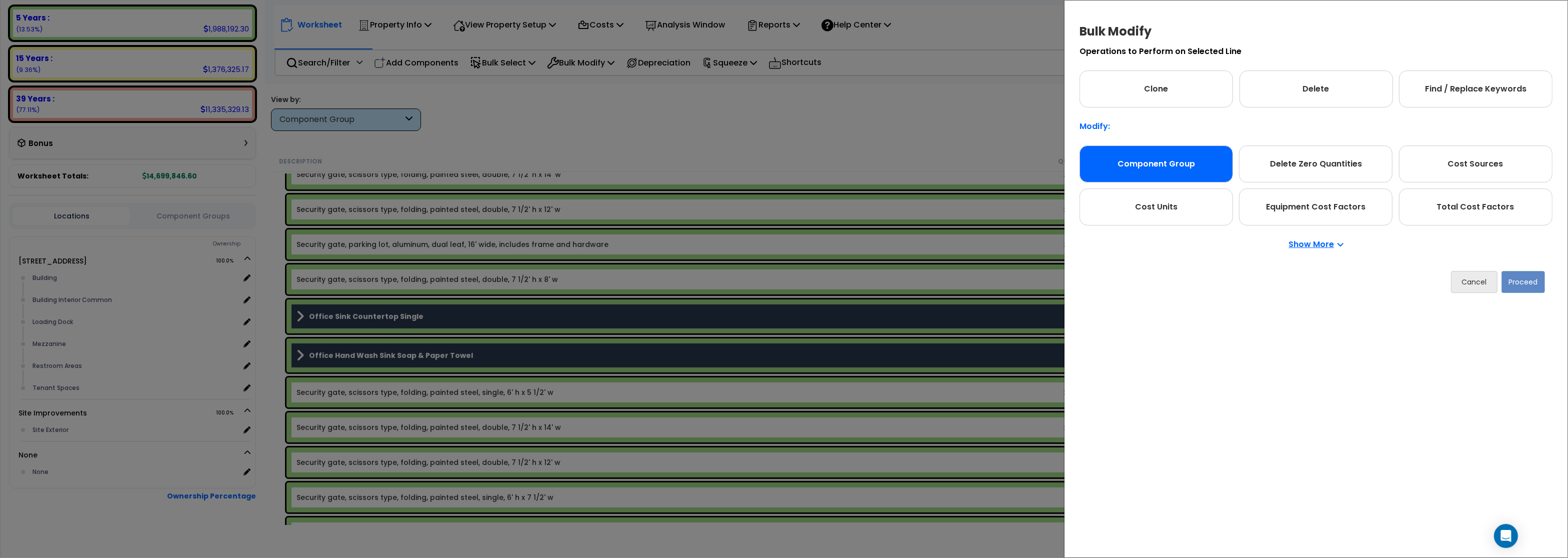
click at [1140, 175] on div "Component Group" at bounding box center [1156, 164] width 153 height 37
click at [1517, 279] on button "Proceed" at bounding box center [1523, 282] width 43 height 22
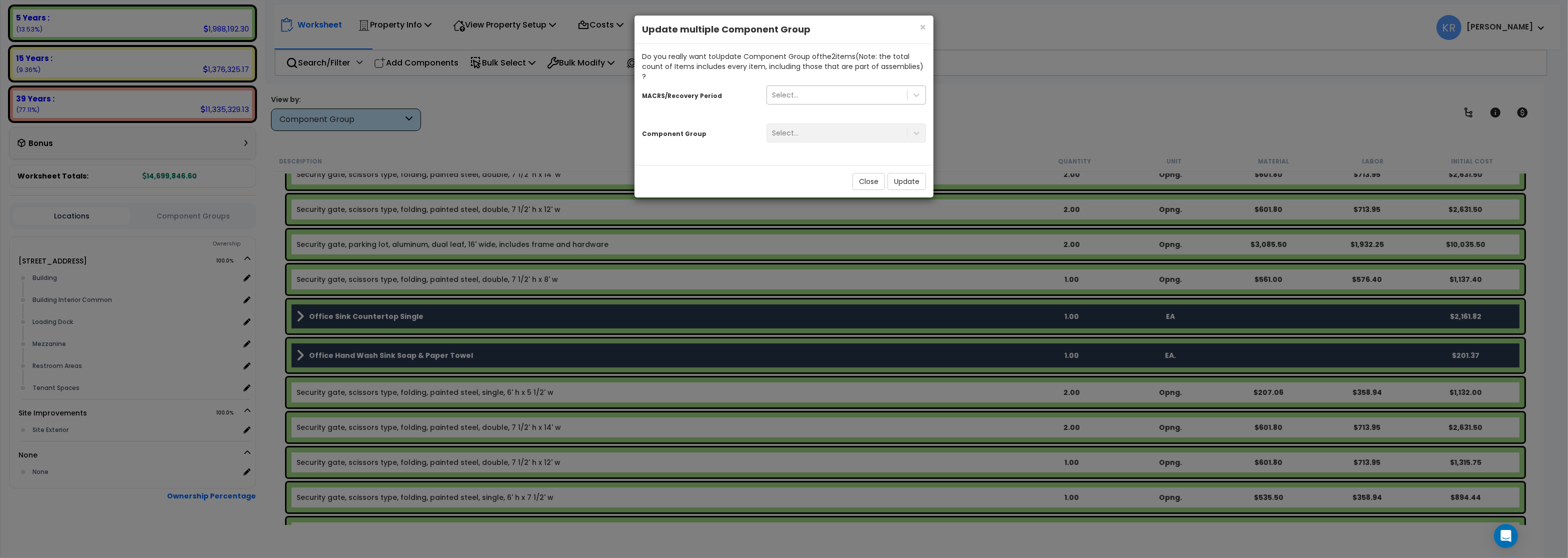
click at [785, 90] on div "Select..." at bounding box center [785, 95] width 27 height 10
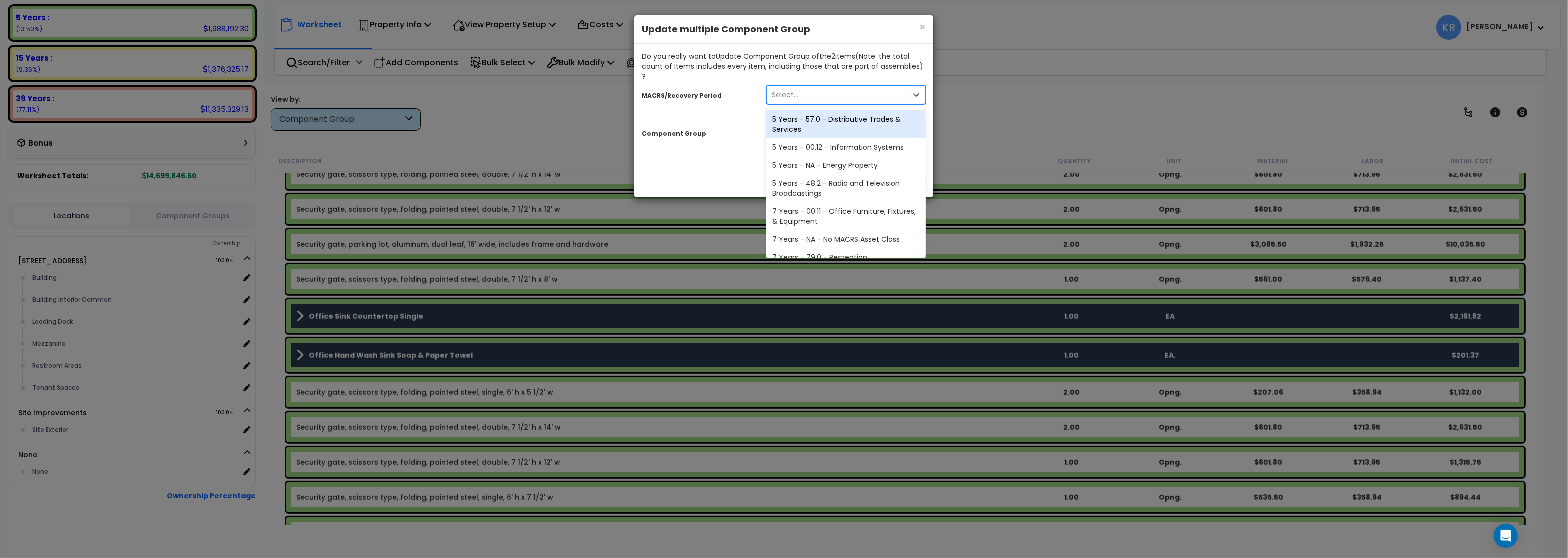
click at [794, 115] on div "5 Years - 57.0 - Distributive Trades & Services" at bounding box center [846, 125] width 159 height 28
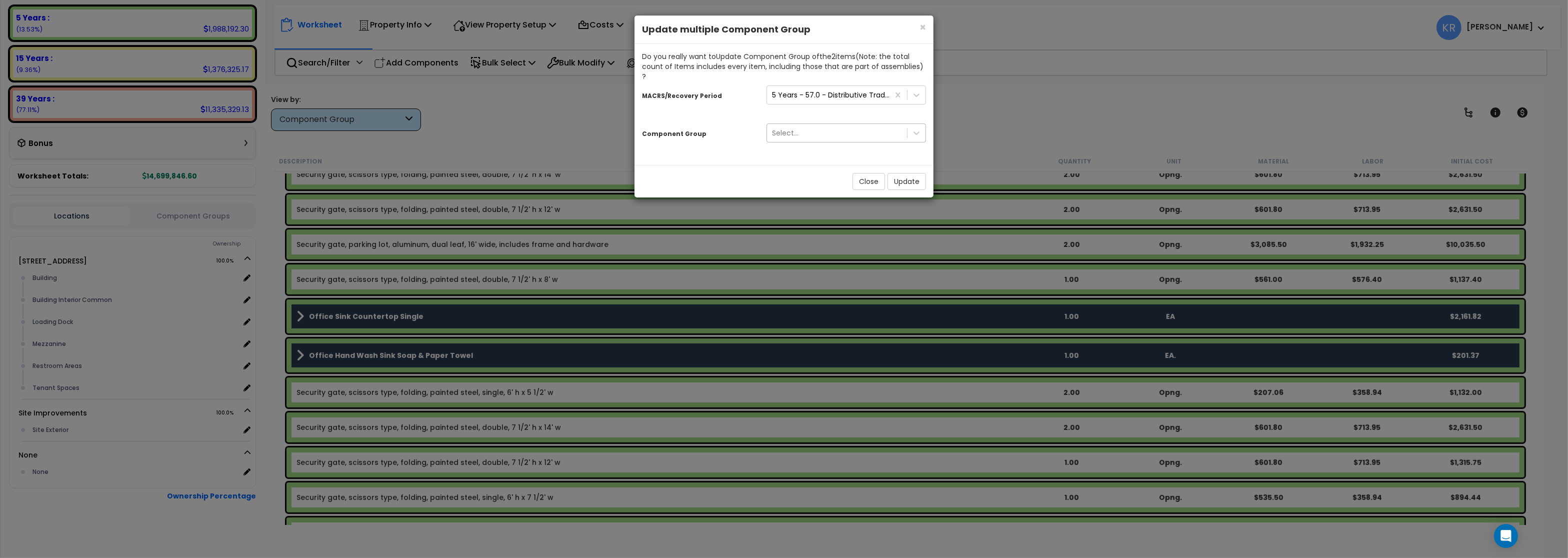
click at [792, 128] on div "Select..." at bounding box center [785, 133] width 27 height 10
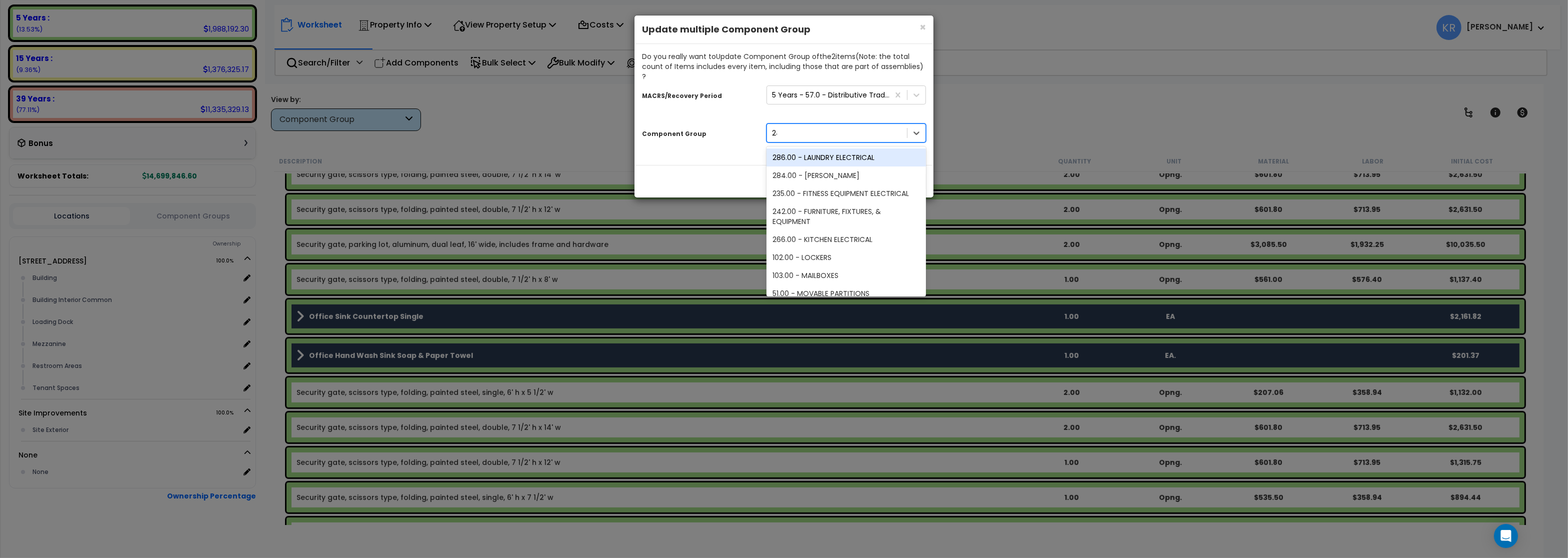
type input "246"
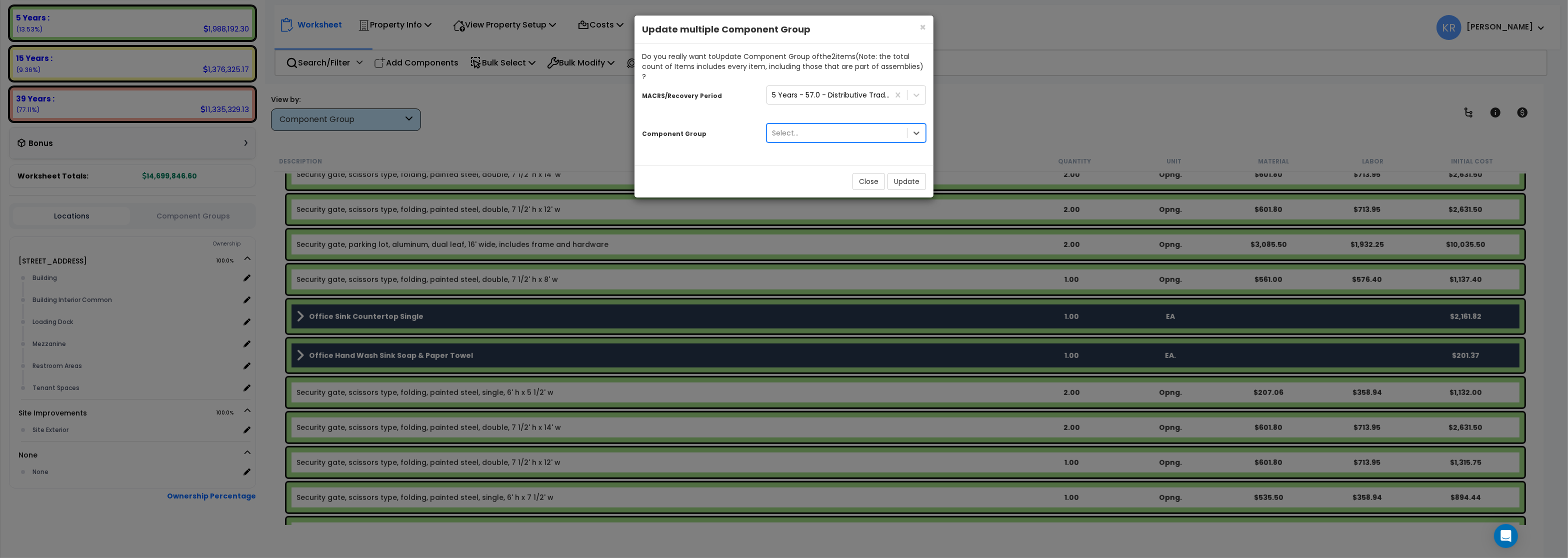
click at [795, 125] on div "Select..." at bounding box center [837, 133] width 140 height 16
type input "office"
drag, startPoint x: 813, startPoint y: 120, endPoint x: 721, endPoint y: 127, distance: 92.3
click at [721, 127] on div "Component Group 230 results available. Select is focused ,type to refine list, …" at bounding box center [783, 134] width 299 height 30
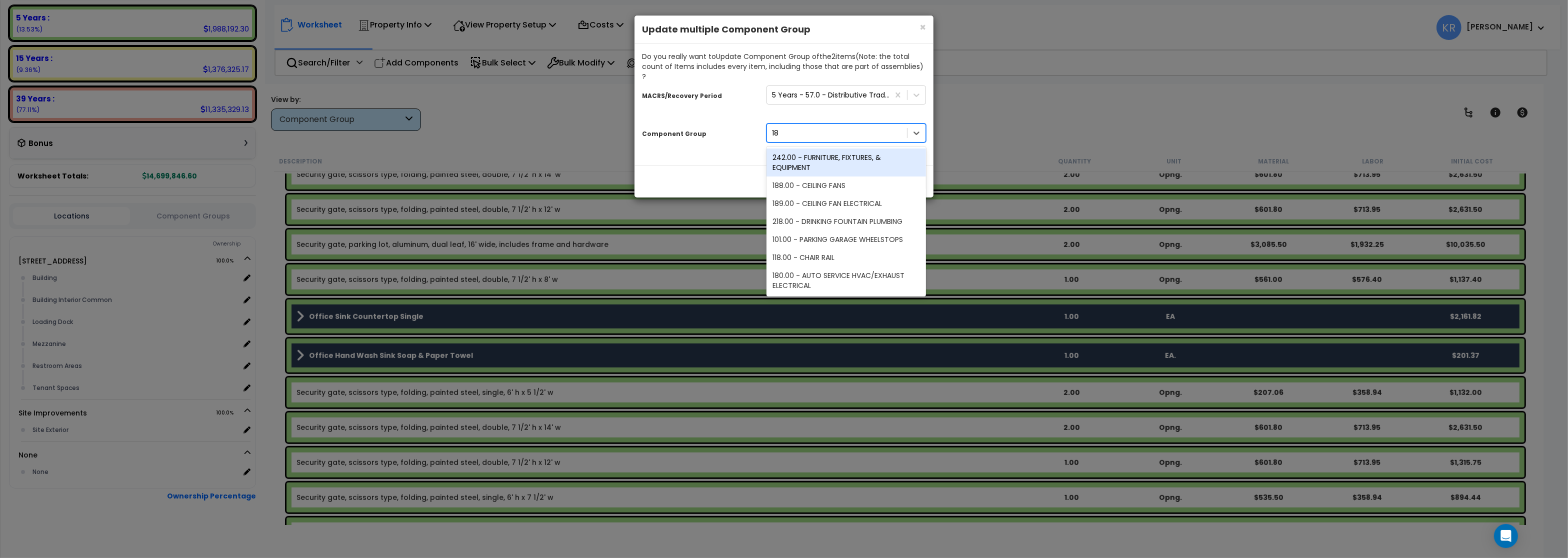
type input "185"
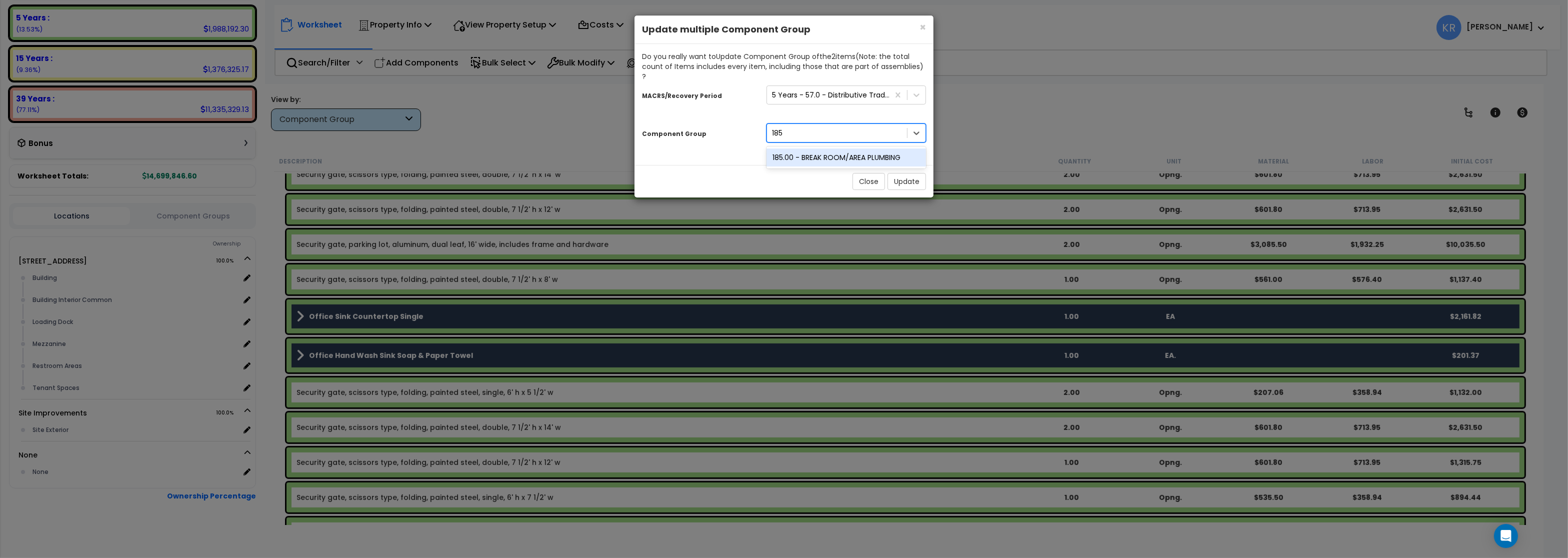
click at [811, 148] on div "185.00 - BREAK ROOM/AREA PLUMBING" at bounding box center [846, 158] width 159 height 18
click at [914, 173] on button "Update" at bounding box center [906, 181] width 38 height 17
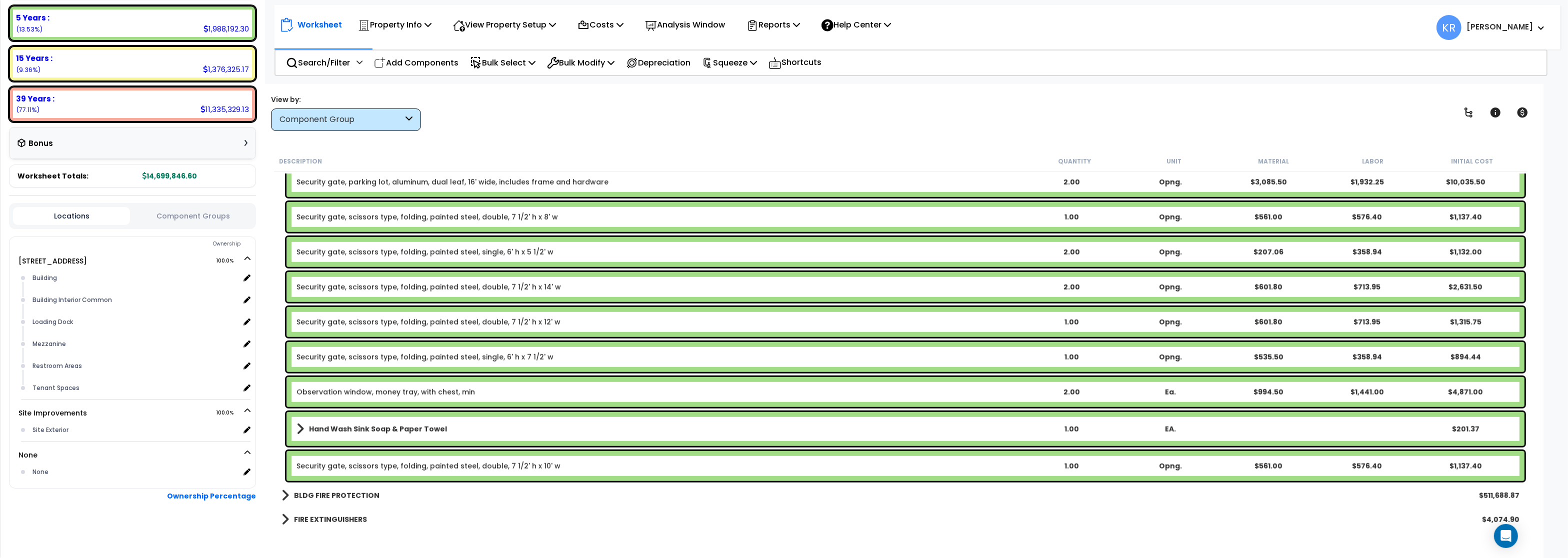
scroll to position [1140, 0]
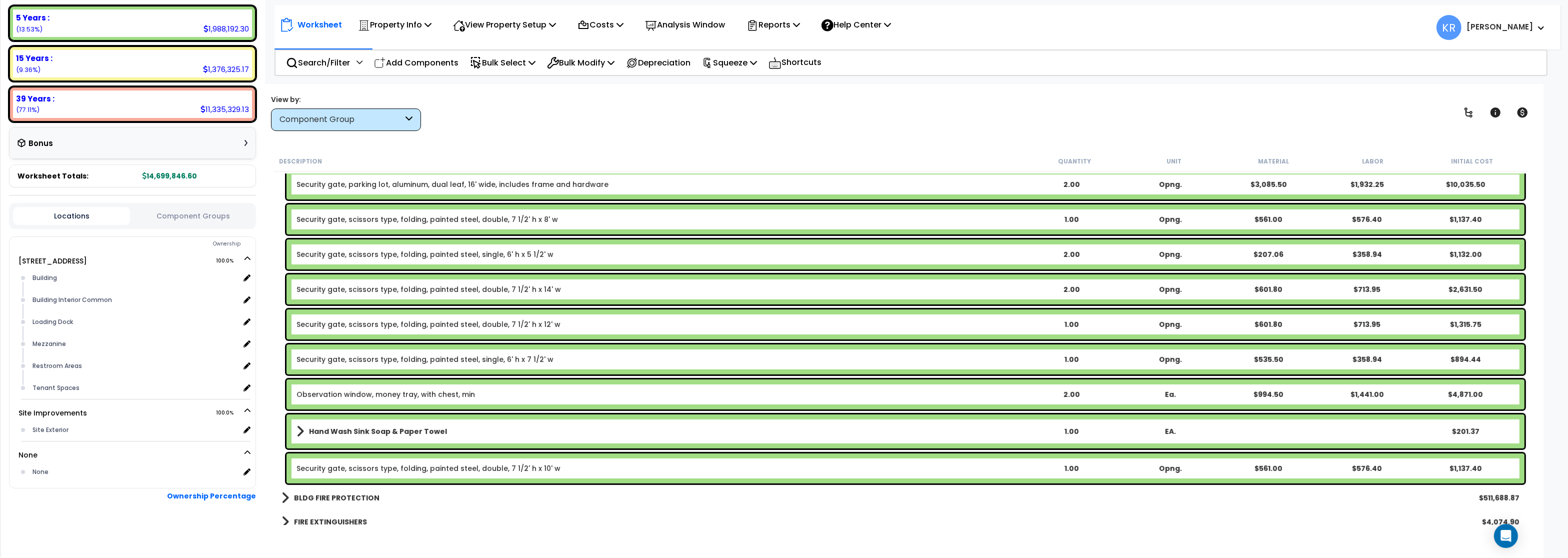
click at [323, 431] on b "Hand Wash Sink Soap & Paper Towel" at bounding box center [378, 431] width 138 height 10
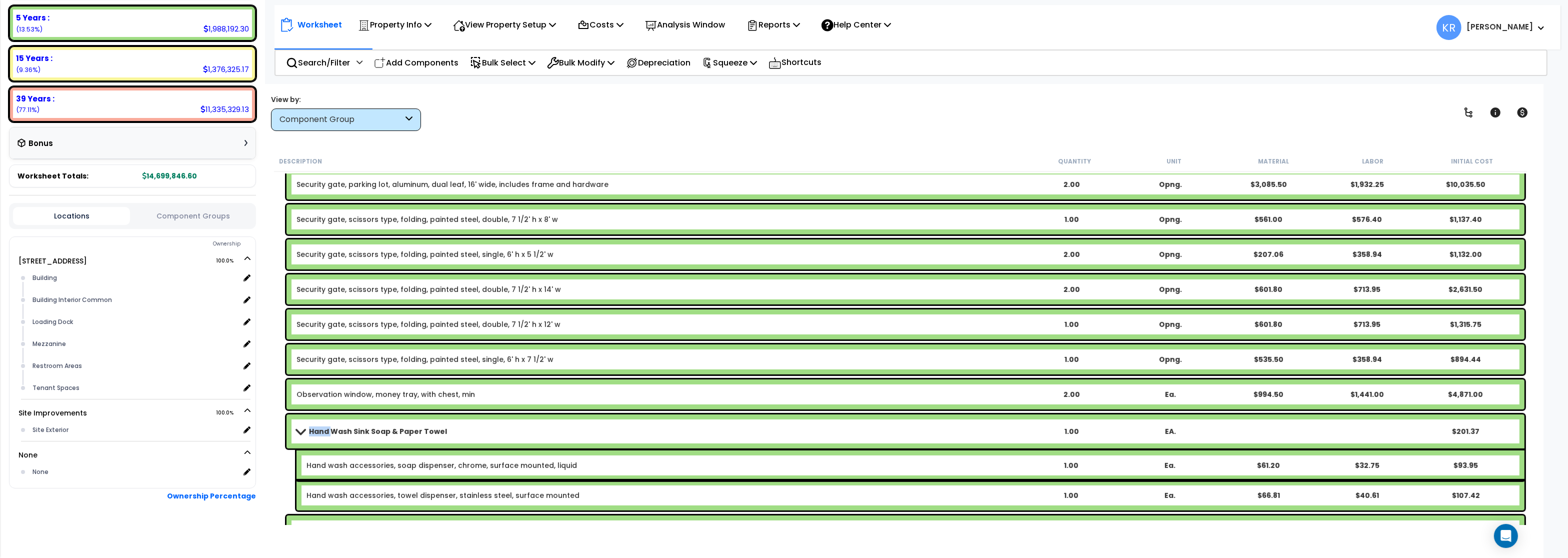
click at [323, 431] on b "Hand Wash Sink Soap & Paper Towel" at bounding box center [378, 431] width 138 height 10
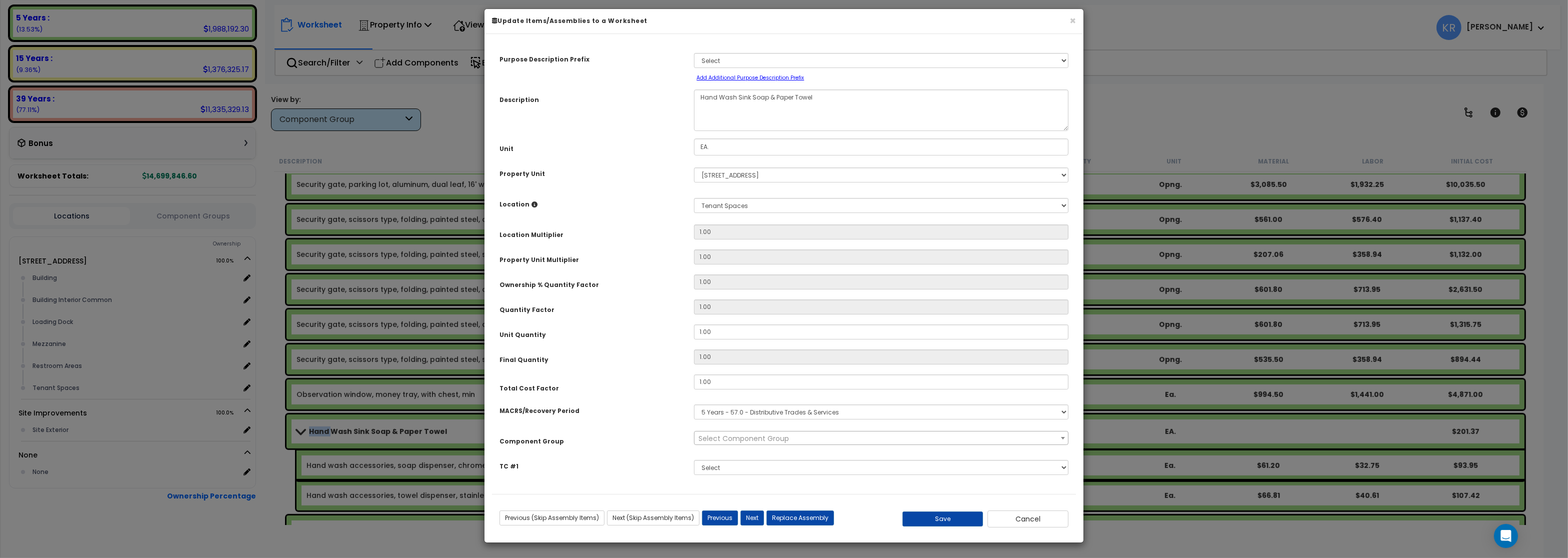
select select "57255"
click at [739, 445] on span "× 137.00 - SPECIALTIES" at bounding box center [881, 438] width 373 height 14
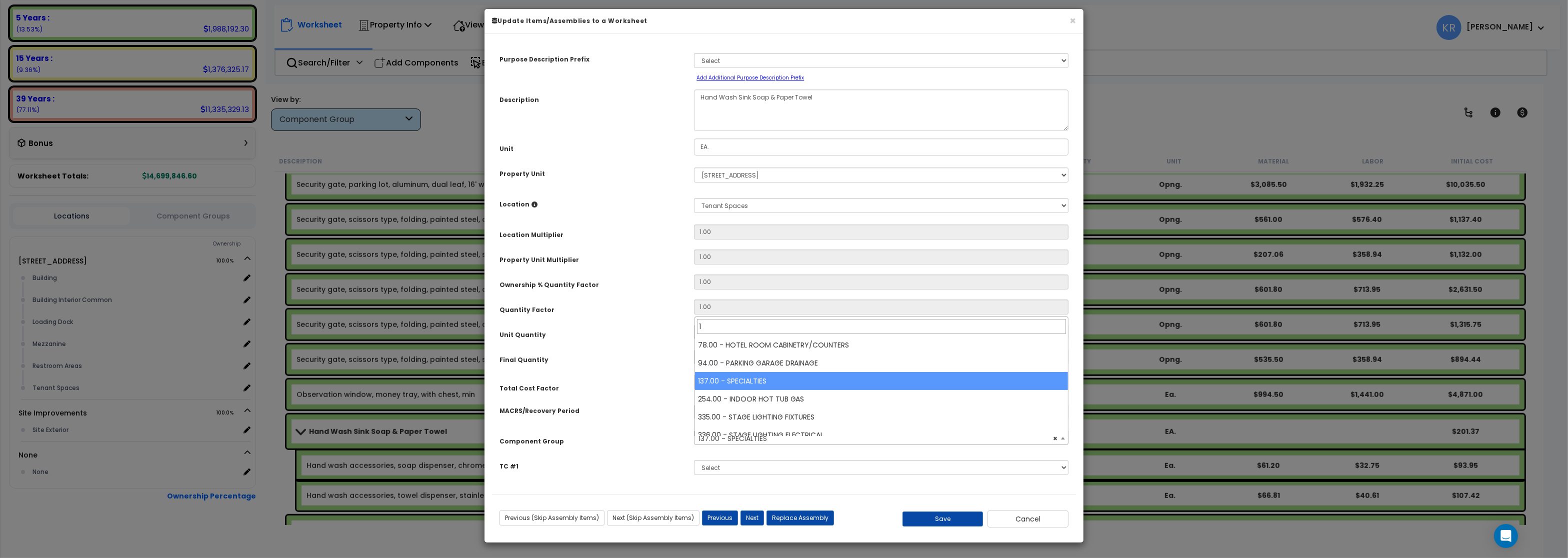
scroll to position [0, 0]
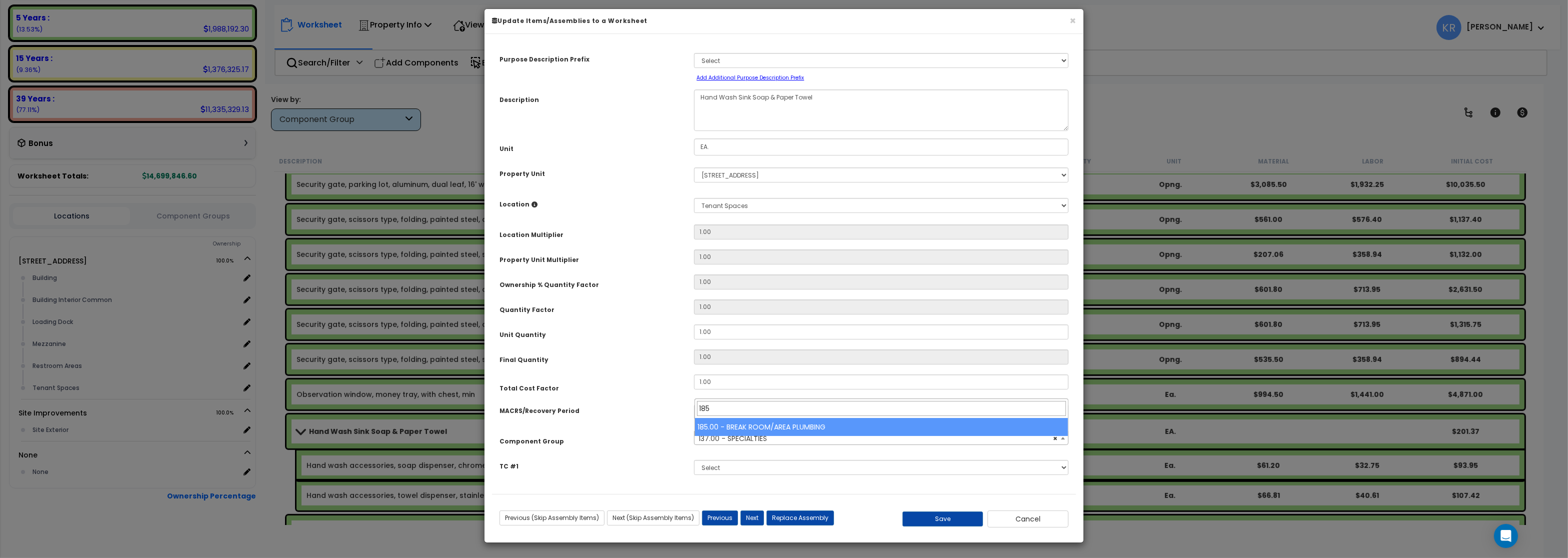
type input "185"
select select "56995"
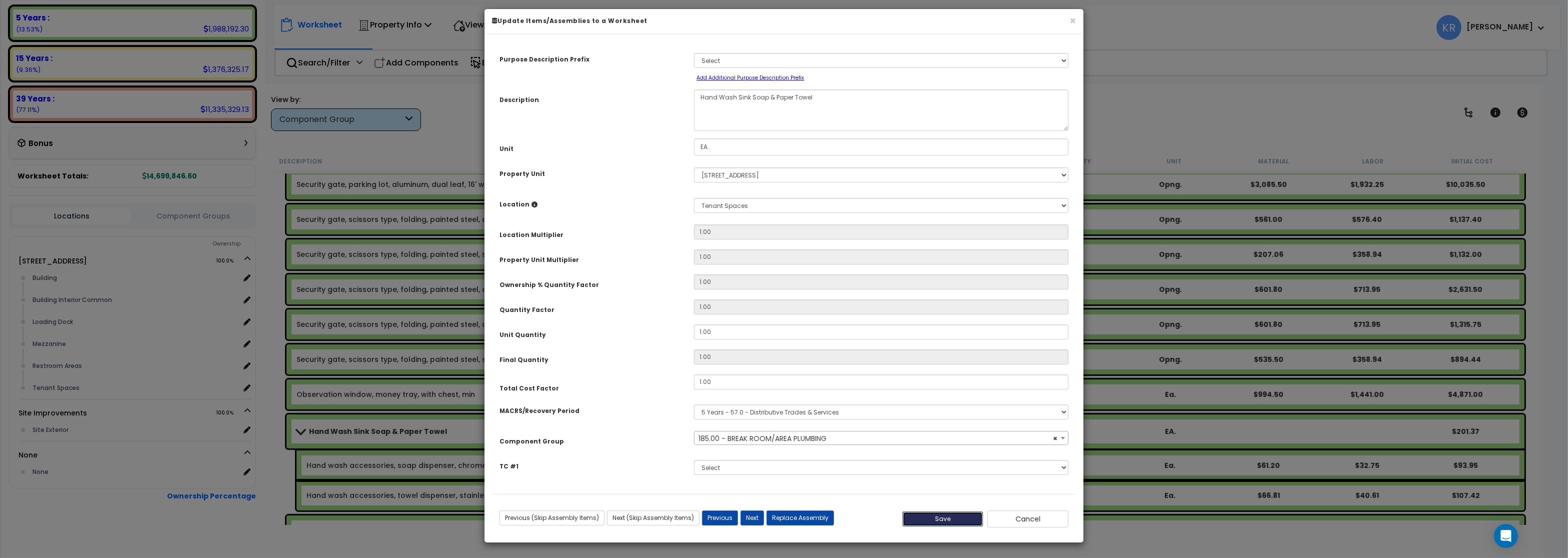
click at [936, 525] on button "Save" at bounding box center [943, 518] width 81 height 15
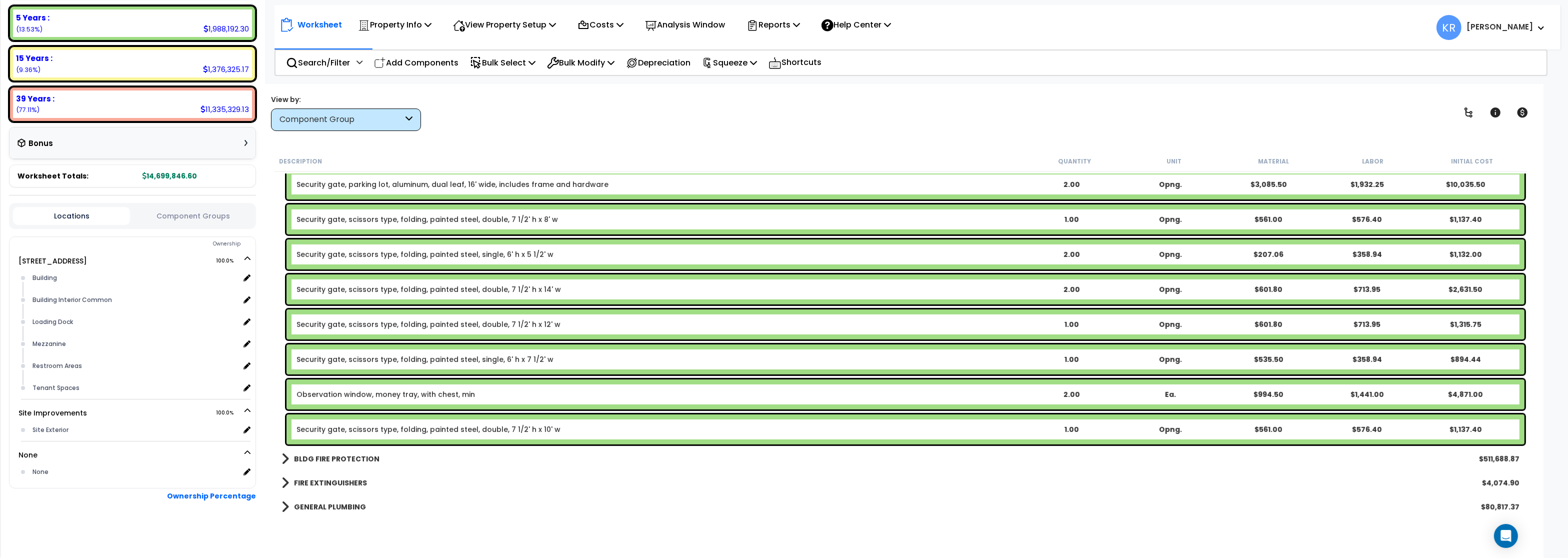
click at [365, 392] on link "Observation window, money tray, with chest, min" at bounding box center [385, 394] width 178 height 10
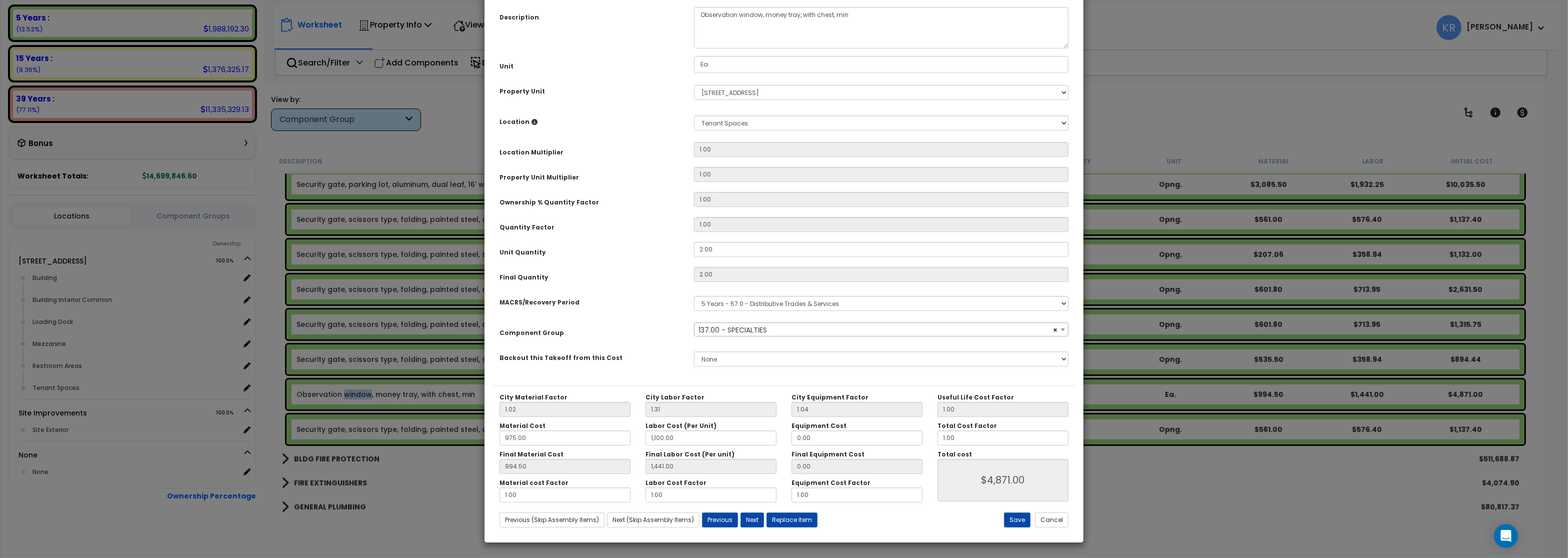
select select "57255"
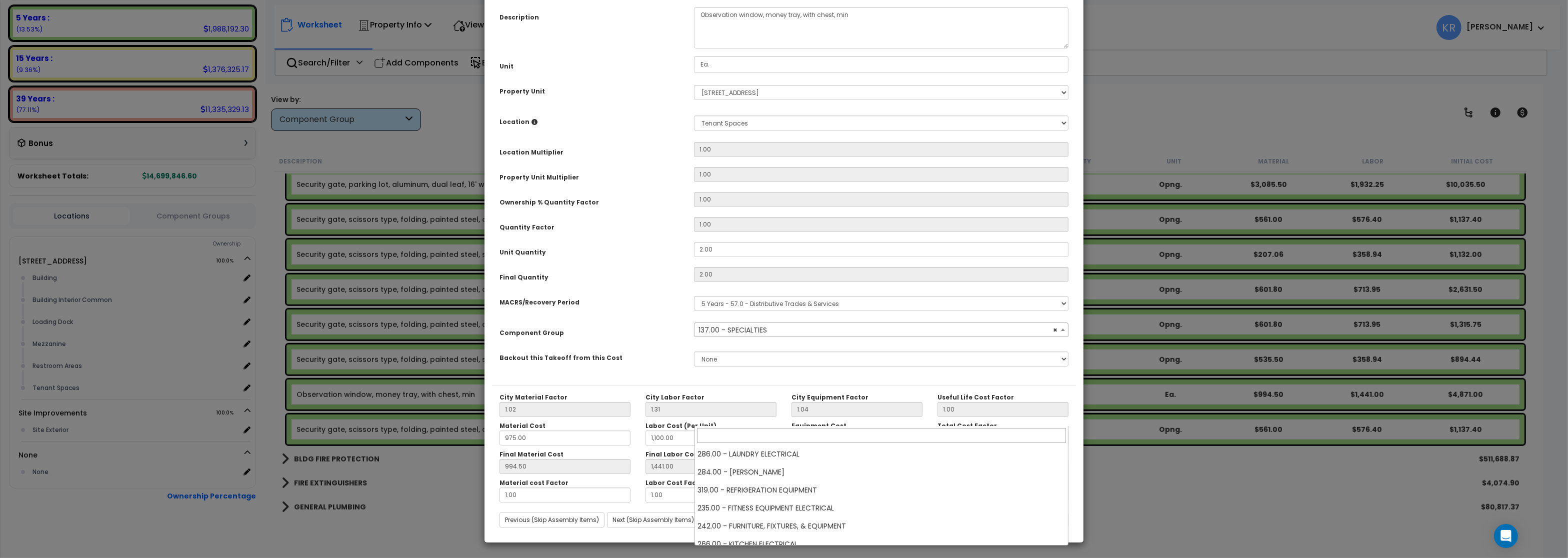
click at [763, 337] on span "× 137.00 - SPECIALTIES" at bounding box center [881, 330] width 373 height 14
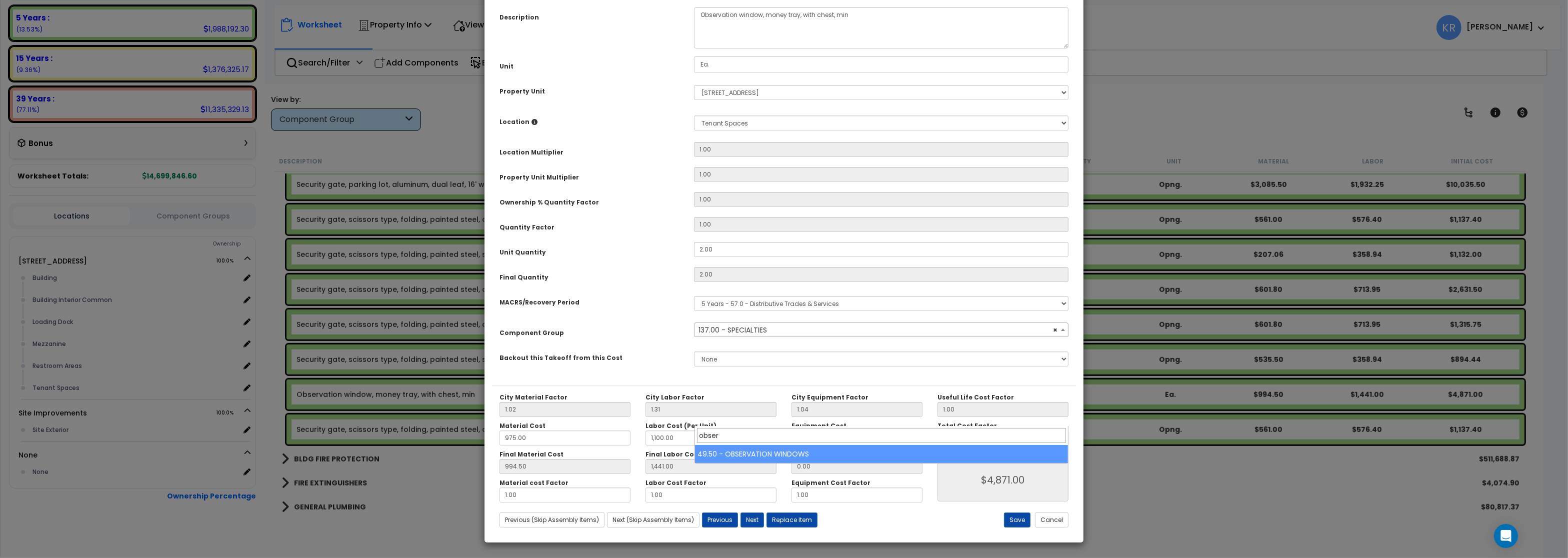
type input "obser"
select select "64676"
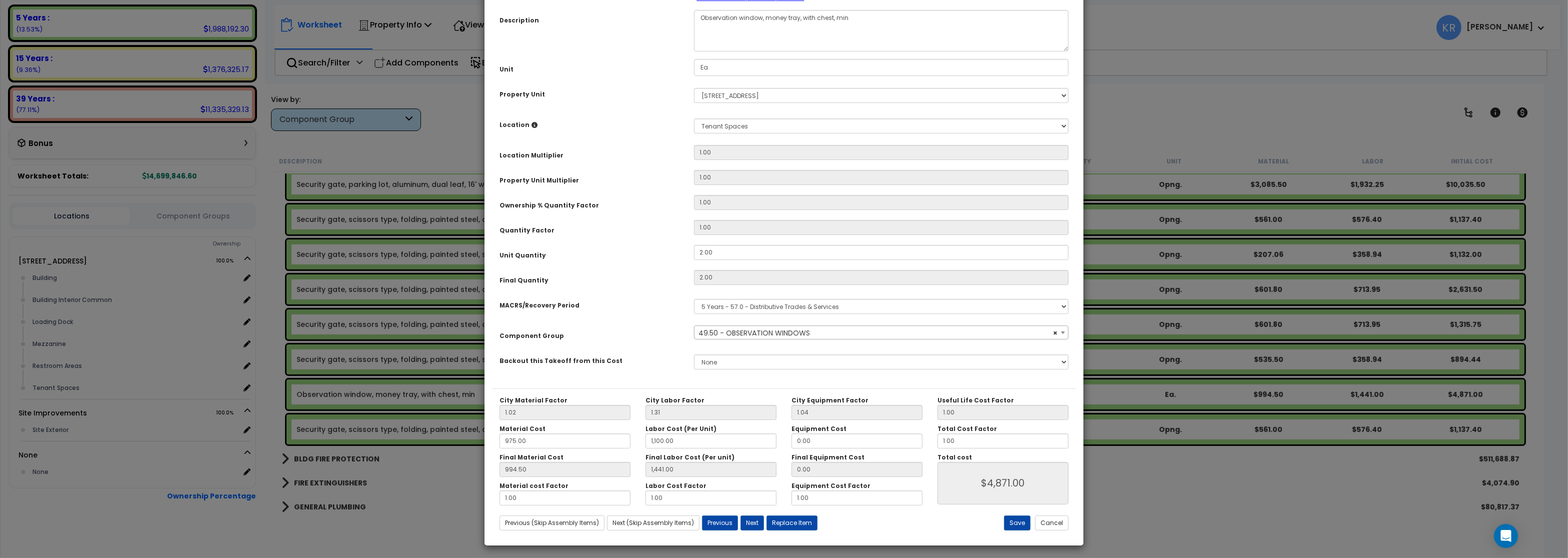
scroll to position [89, 0]
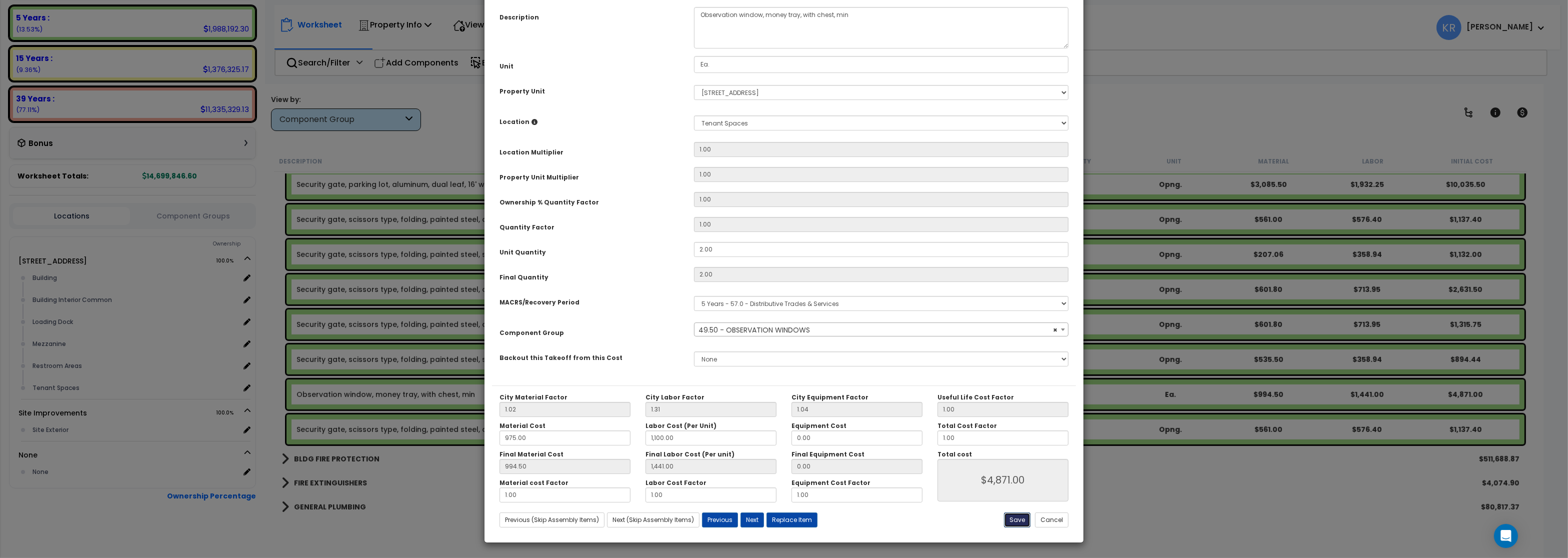
click at [1014, 518] on button "Save" at bounding box center [1017, 520] width 27 height 15
type input "1100.00"
type input "1441.00"
type input "4871.00"
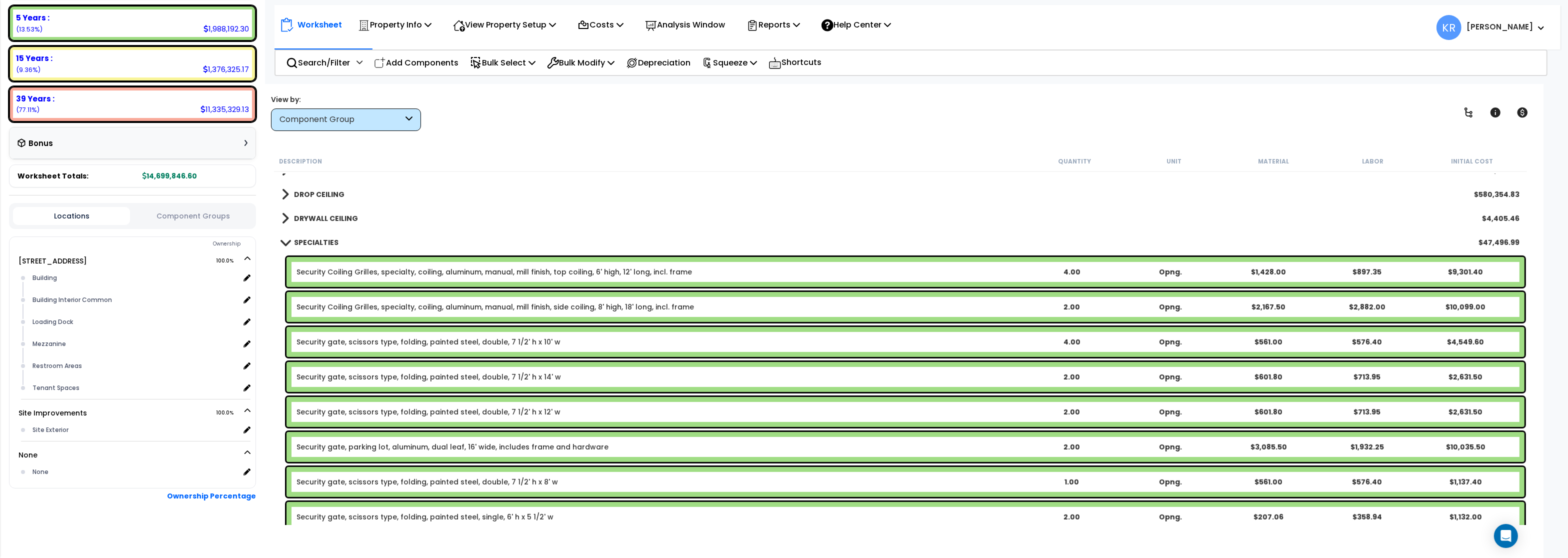
scroll to position [840, 0]
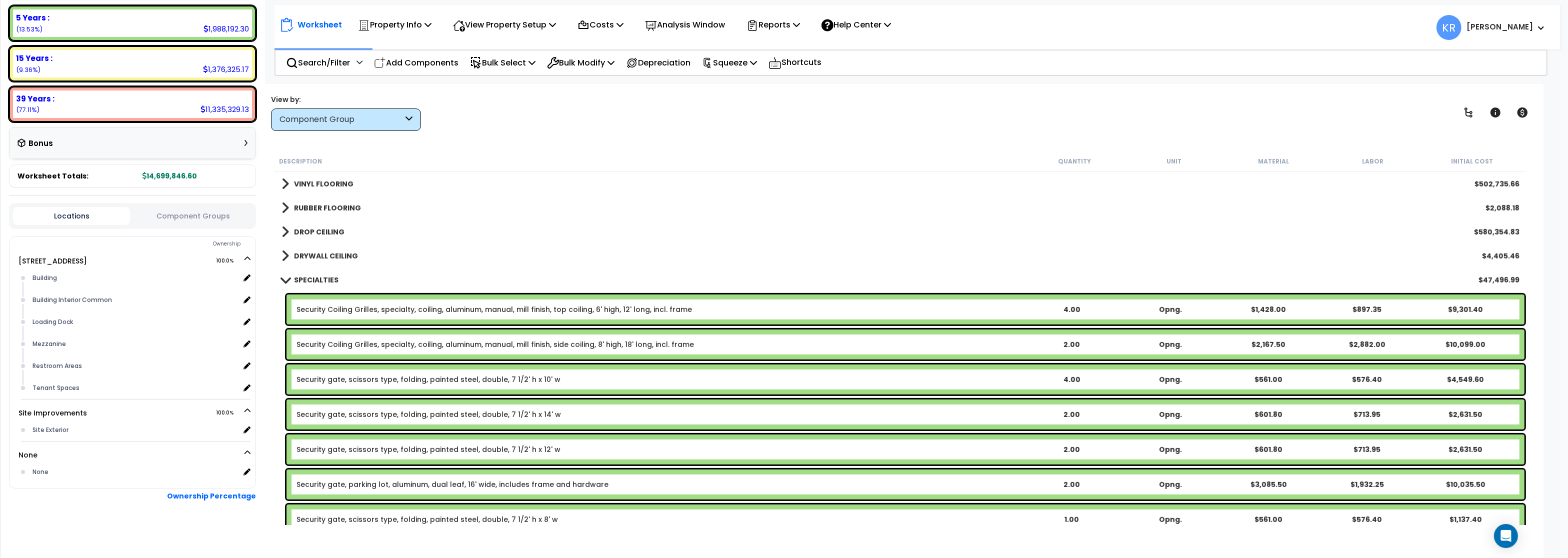
click at [304, 282] on b "SPECIALTIES" at bounding box center [316, 280] width 44 height 10
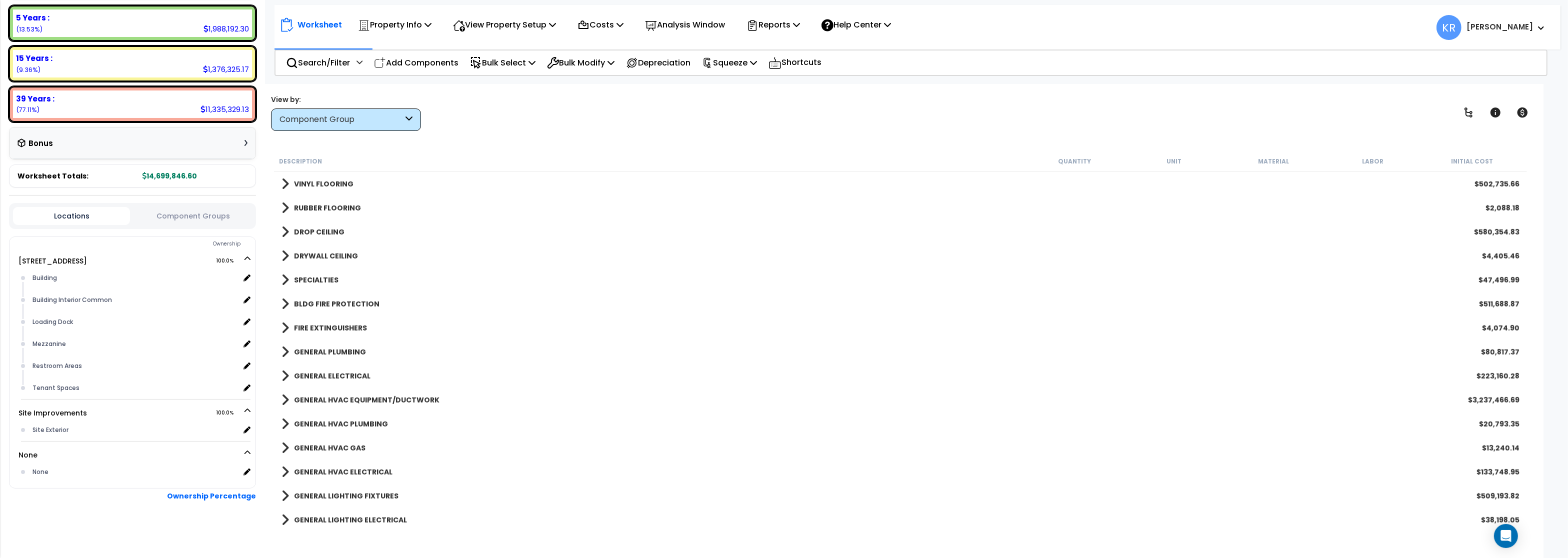
click at [303, 302] on b "BLDG FIRE PROTECTION" at bounding box center [337, 304] width 85 height 10
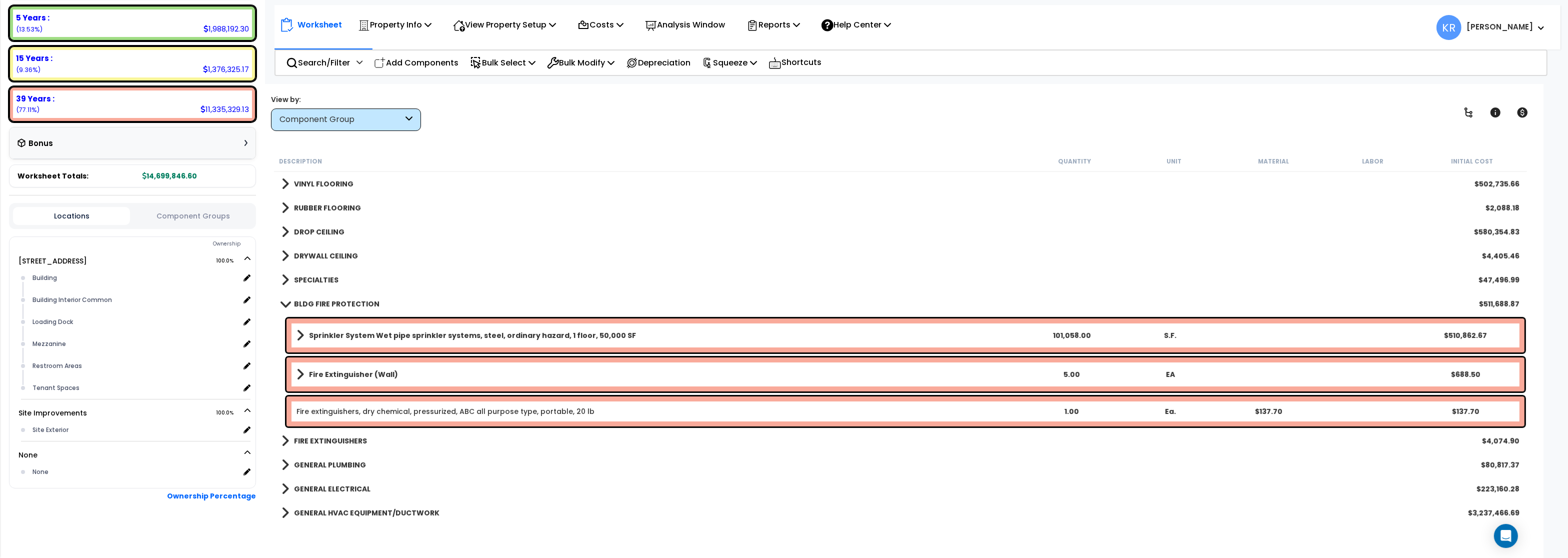
click at [301, 301] on b "BLDG FIRE PROTECTION" at bounding box center [337, 304] width 85 height 10
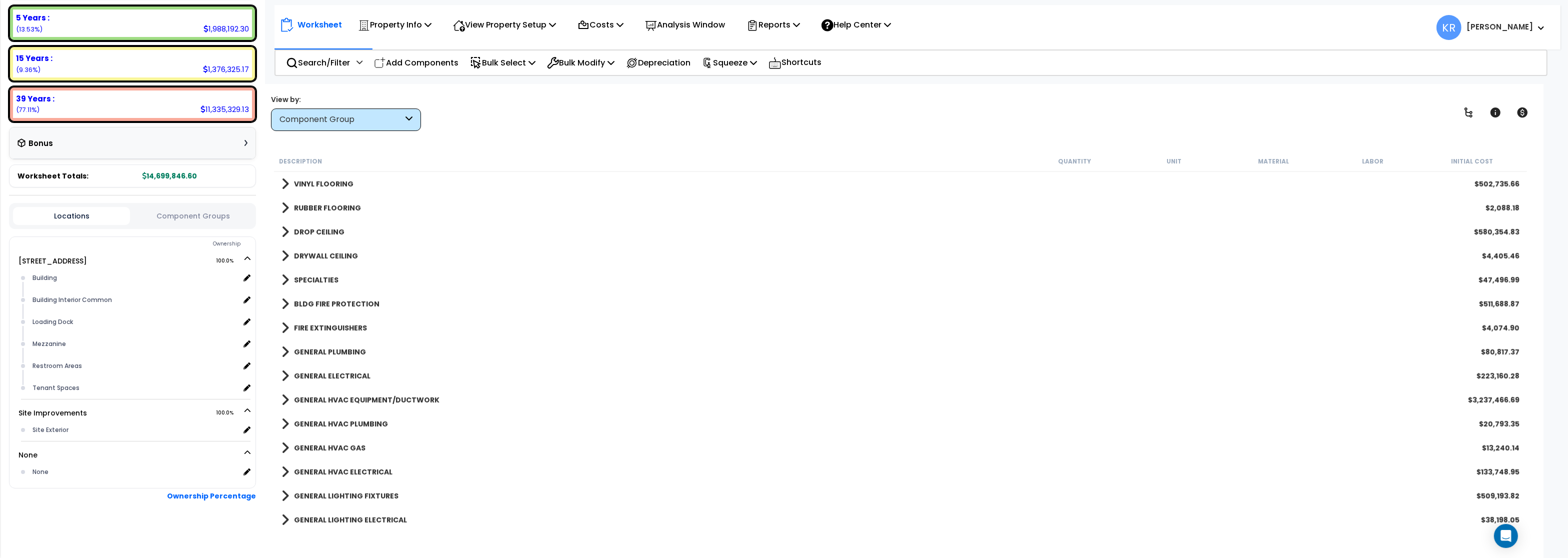
click at [298, 323] on b "FIRE EXTINGUISHERS" at bounding box center [331, 328] width 73 height 10
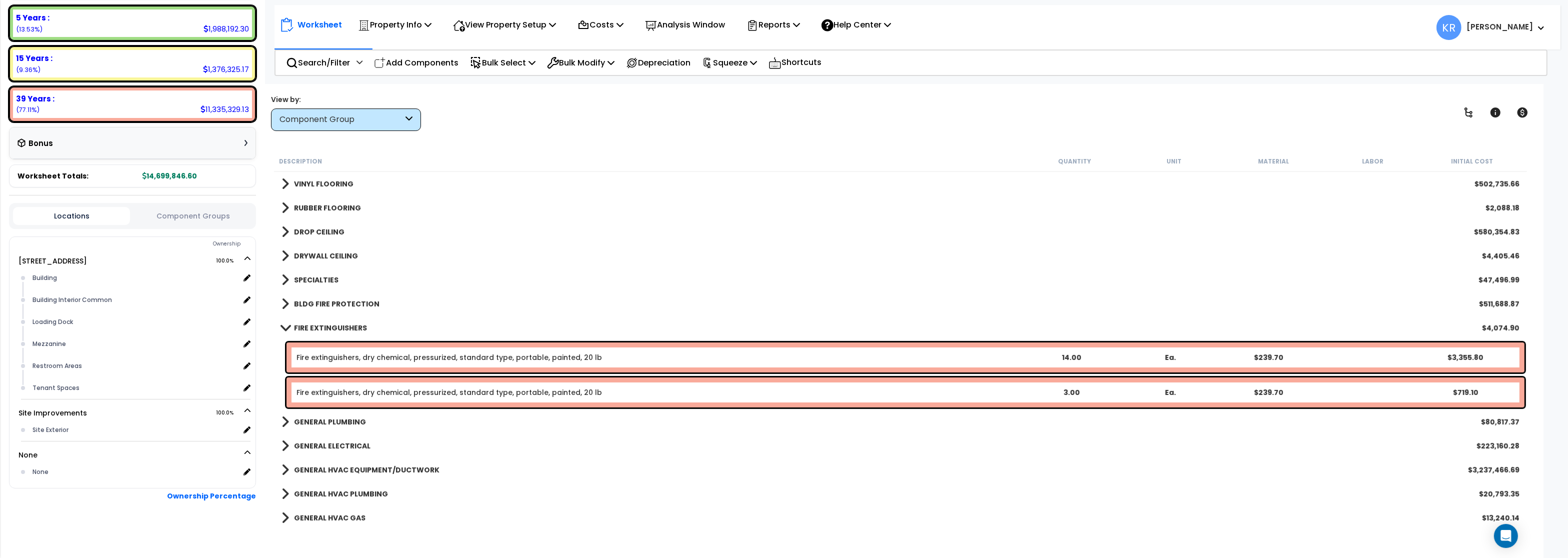
click at [298, 323] on b "FIRE EXTINGUISHERS" at bounding box center [331, 328] width 73 height 10
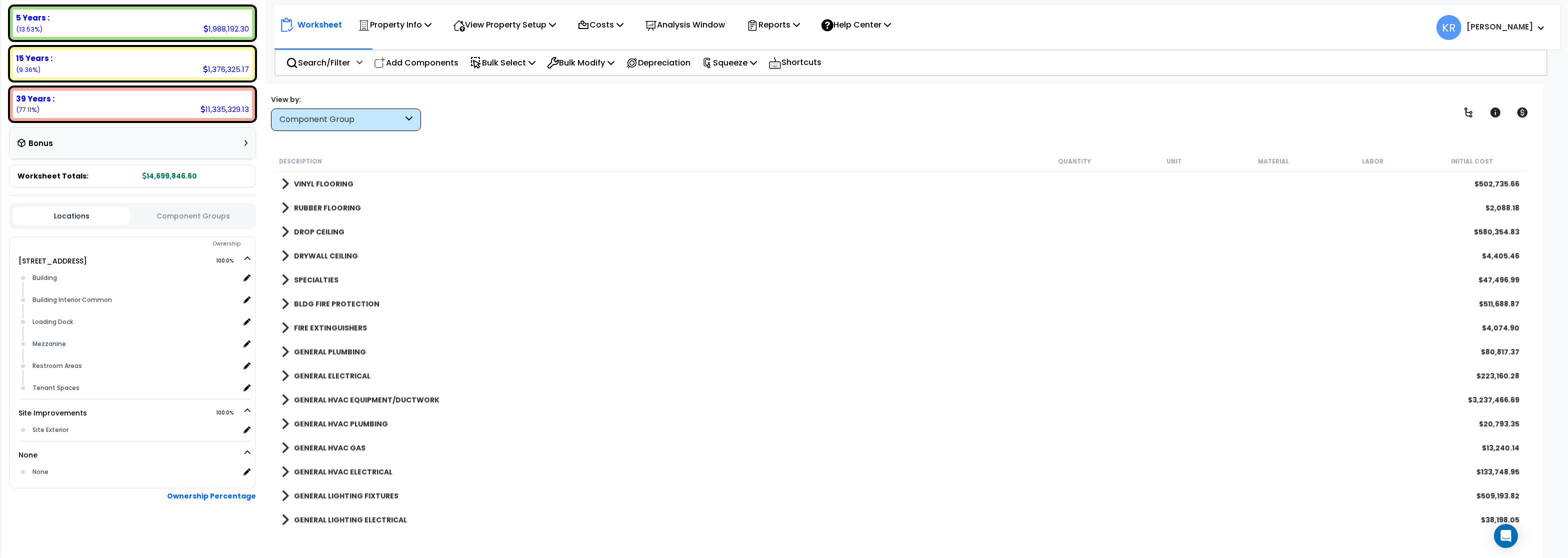
click at [305, 302] on b "BLDG FIRE PROTECTION" at bounding box center [337, 304] width 85 height 10
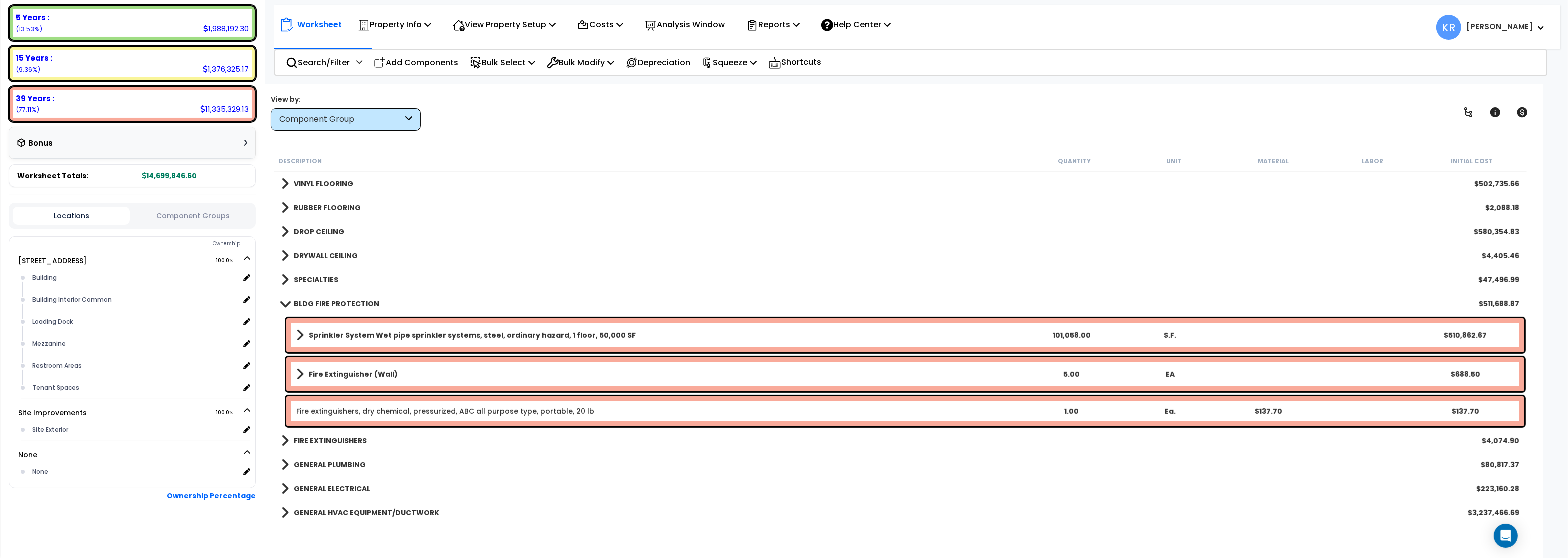
click at [305, 302] on b "BLDG FIRE PROTECTION" at bounding box center [337, 304] width 85 height 10
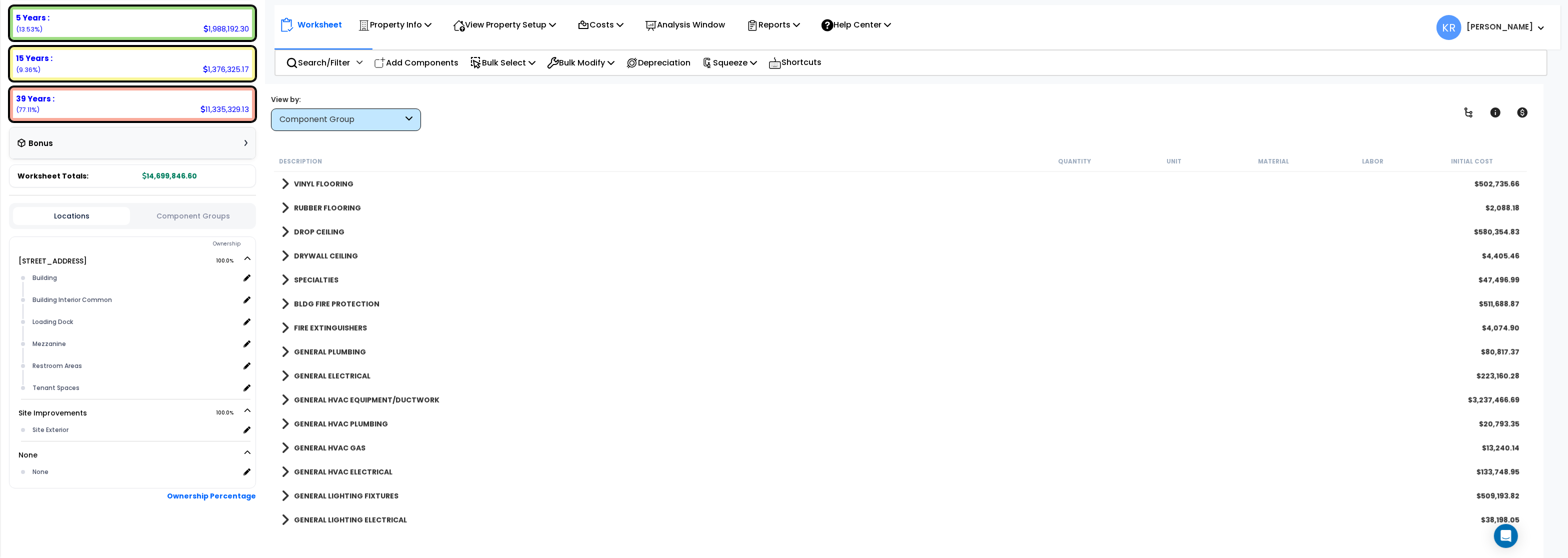
click at [305, 302] on b "BLDG FIRE PROTECTION" at bounding box center [337, 304] width 85 height 10
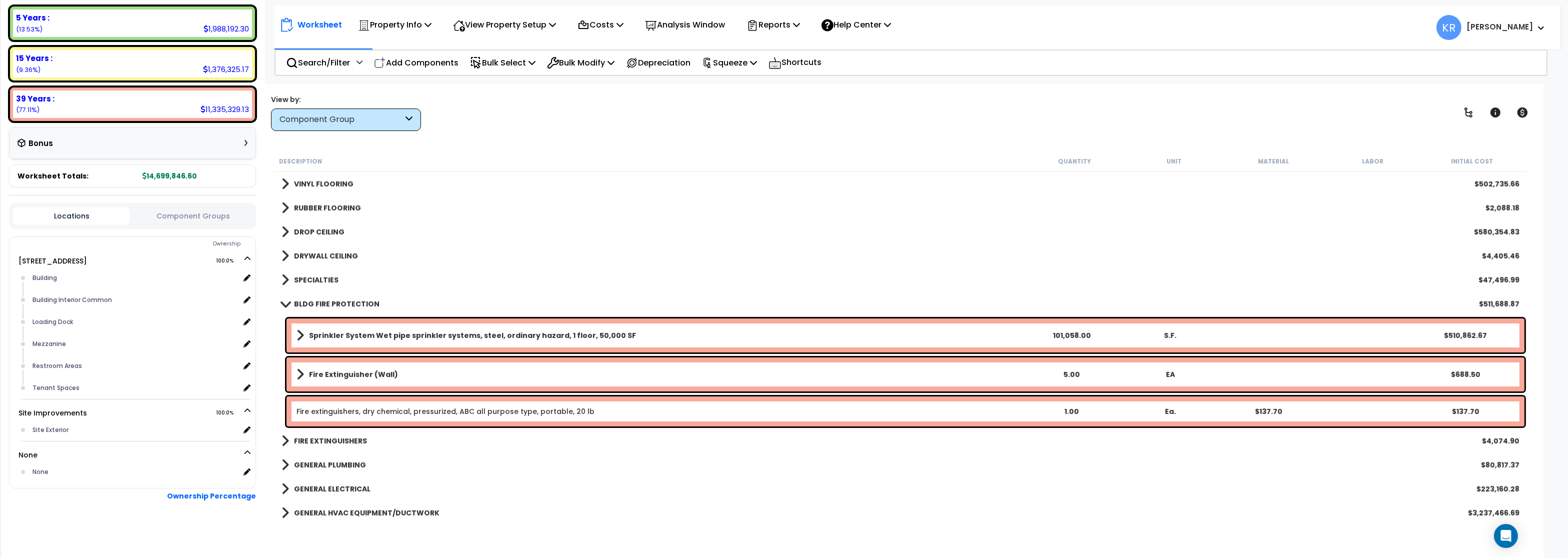
click at [324, 374] on b "Fire Extinguisher (Wall)" at bounding box center [354, 374] width 89 height 10
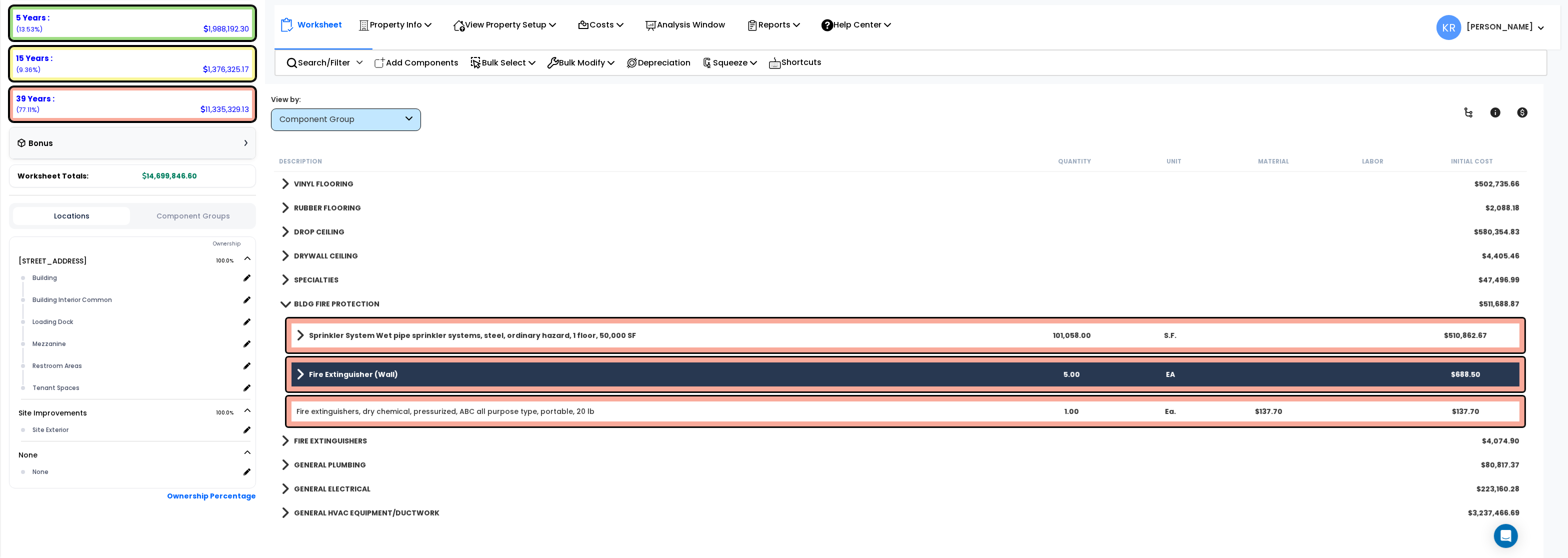
click at [326, 407] on link "Fire extinguishers, dry chemical, pressurized, ABC all purpose type, portable, …" at bounding box center [446, 411] width 298 height 10
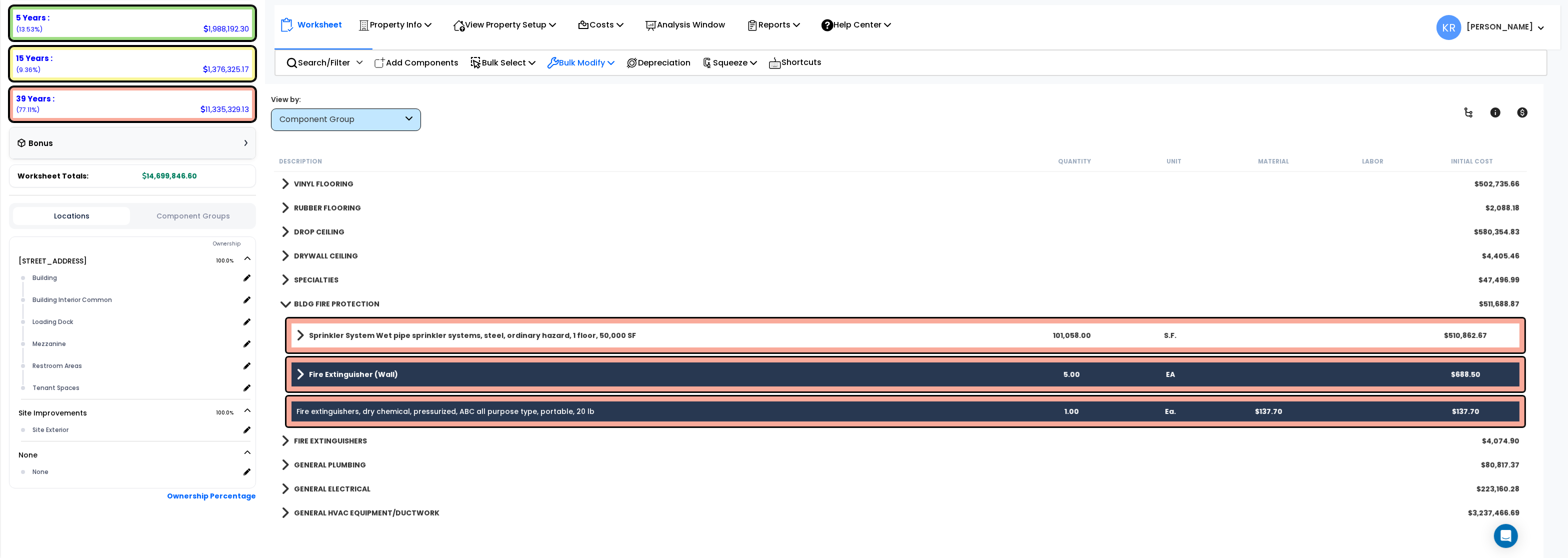
click at [603, 64] on p "Bulk Modify" at bounding box center [581, 63] width 68 height 13
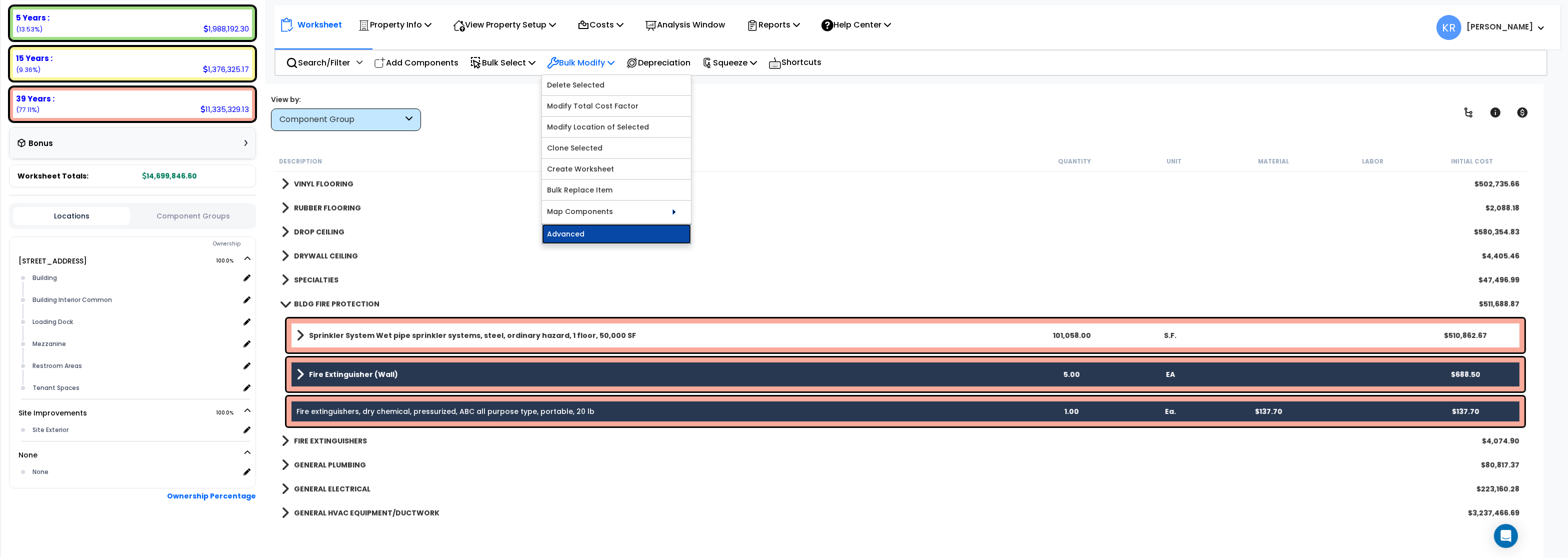
click at [598, 239] on link "Advanced" at bounding box center [616, 234] width 149 height 20
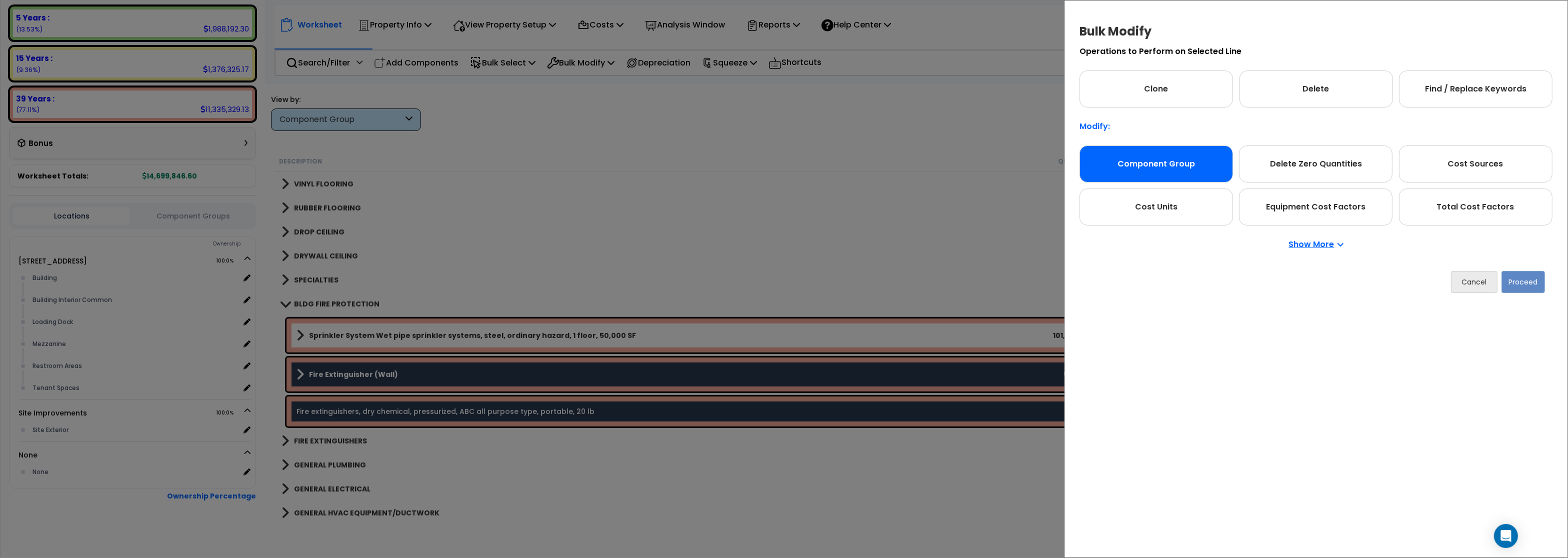
click at [1154, 166] on div "Component Group" at bounding box center [1156, 164] width 153 height 37
click at [1522, 282] on button "Proceed" at bounding box center [1523, 282] width 43 height 22
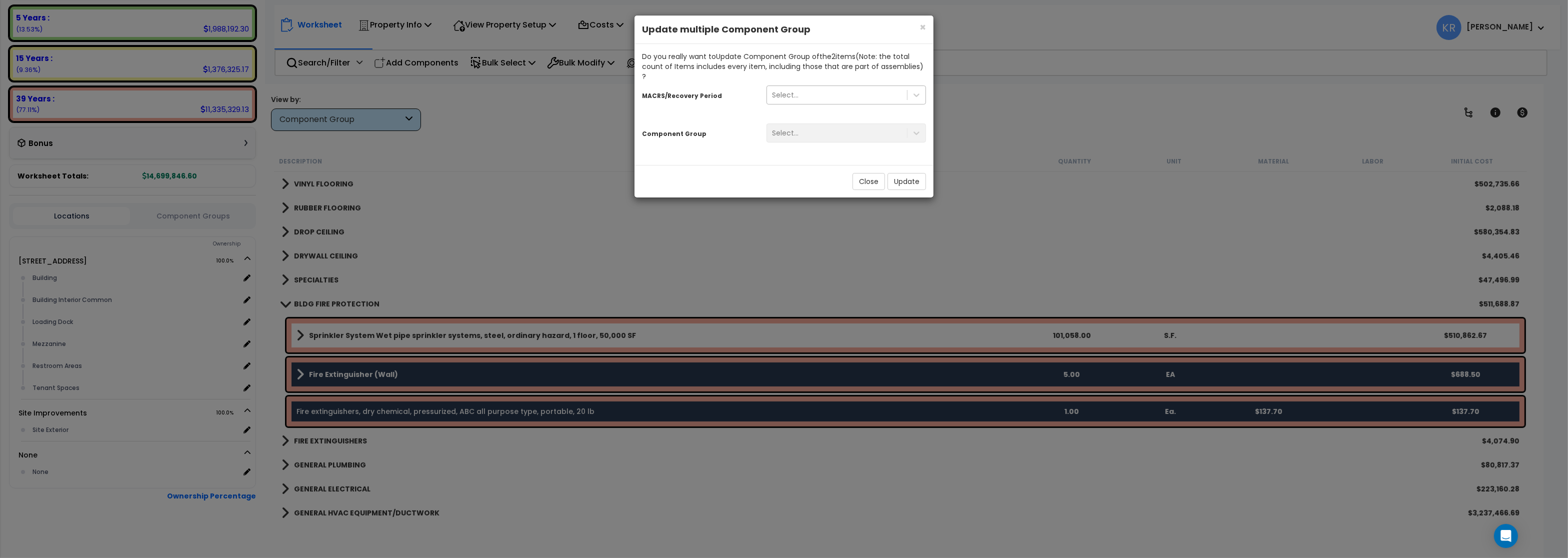
click at [783, 90] on div "Select..." at bounding box center [837, 95] width 140 height 16
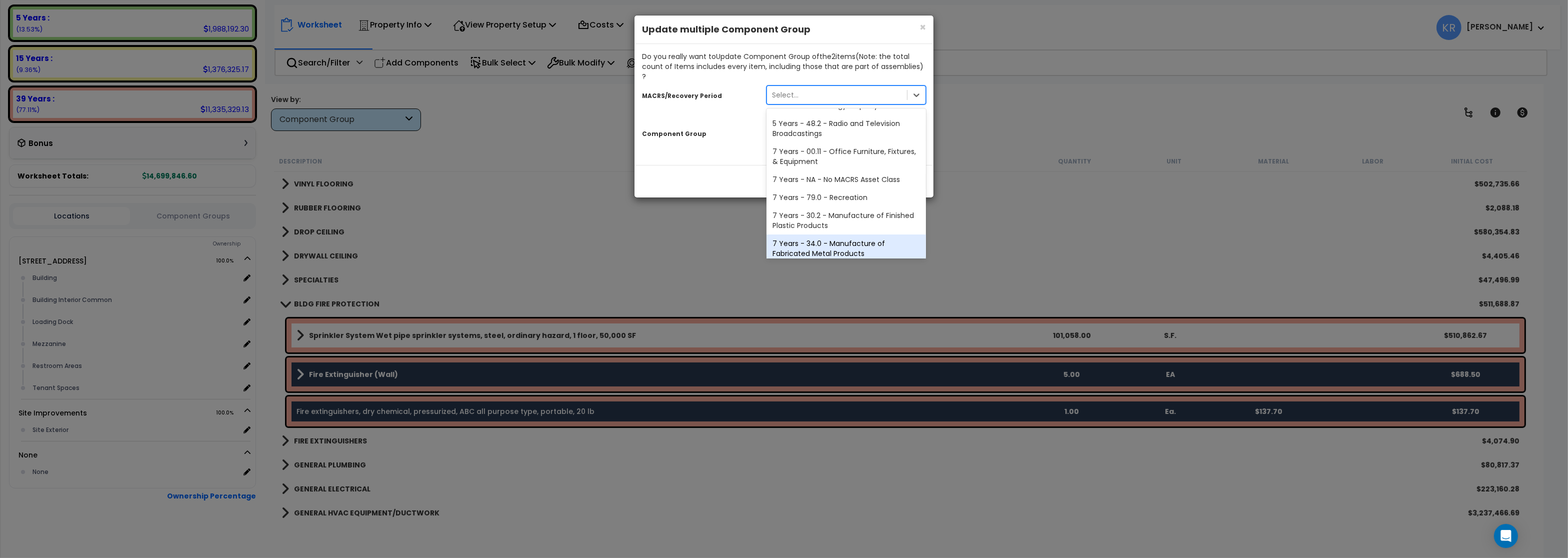
scroll to position [186, 0]
click at [811, 220] on div "39 Years - NA - Long-Life Property" at bounding box center [846, 229] width 159 height 18
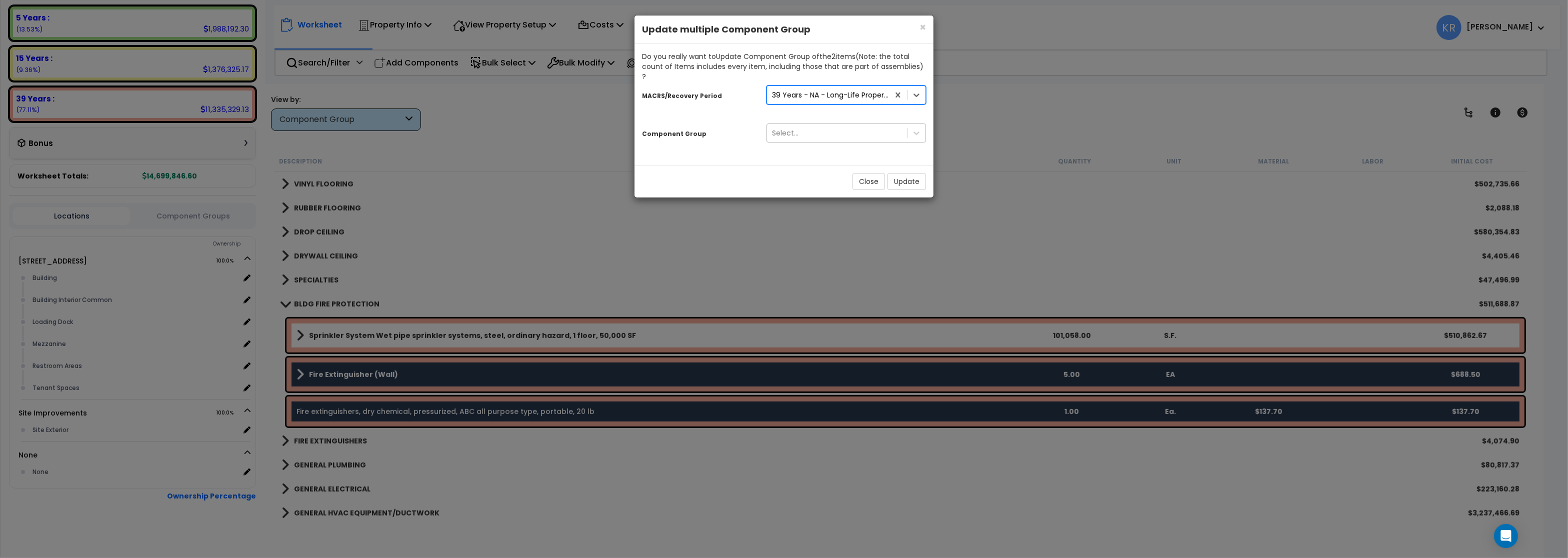
click at [782, 130] on div "Select..." at bounding box center [837, 133] width 140 height 16
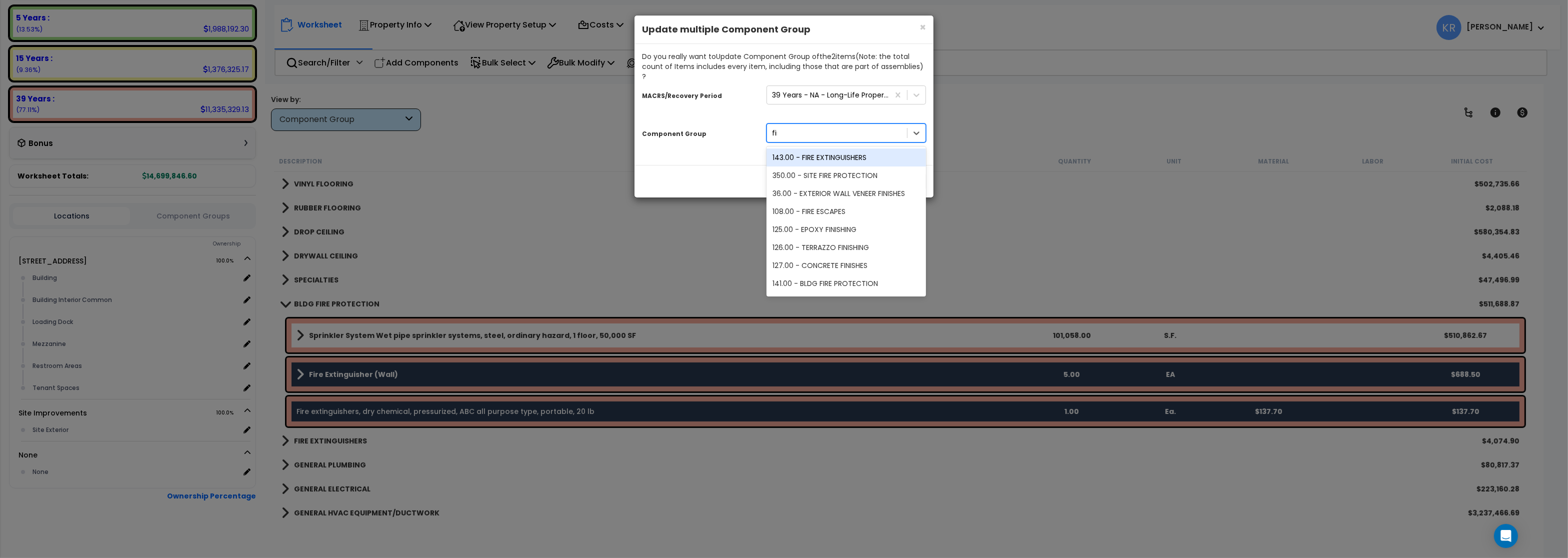
type input "fire"
click at [829, 148] on div "143.00 - FIRE EXTINGUISHERS" at bounding box center [846, 158] width 159 height 18
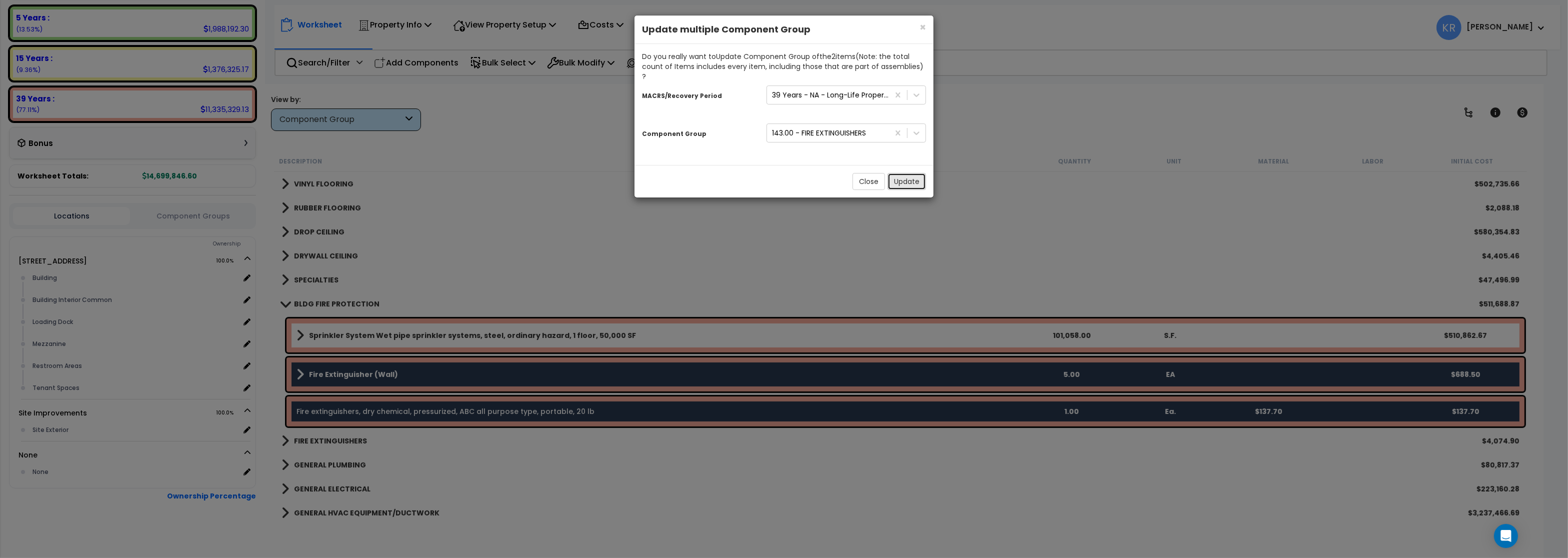
click at [911, 175] on button "Update" at bounding box center [906, 181] width 38 height 17
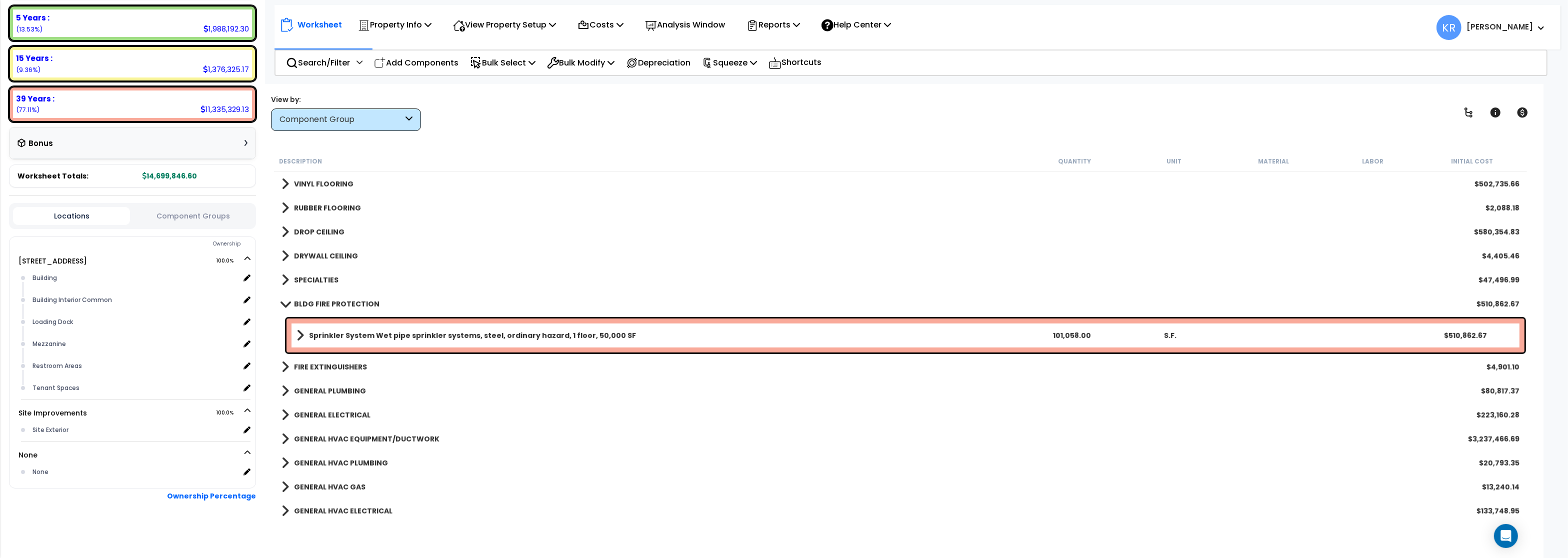
click at [326, 307] on b "BLDG FIRE PROTECTION" at bounding box center [337, 304] width 85 height 10
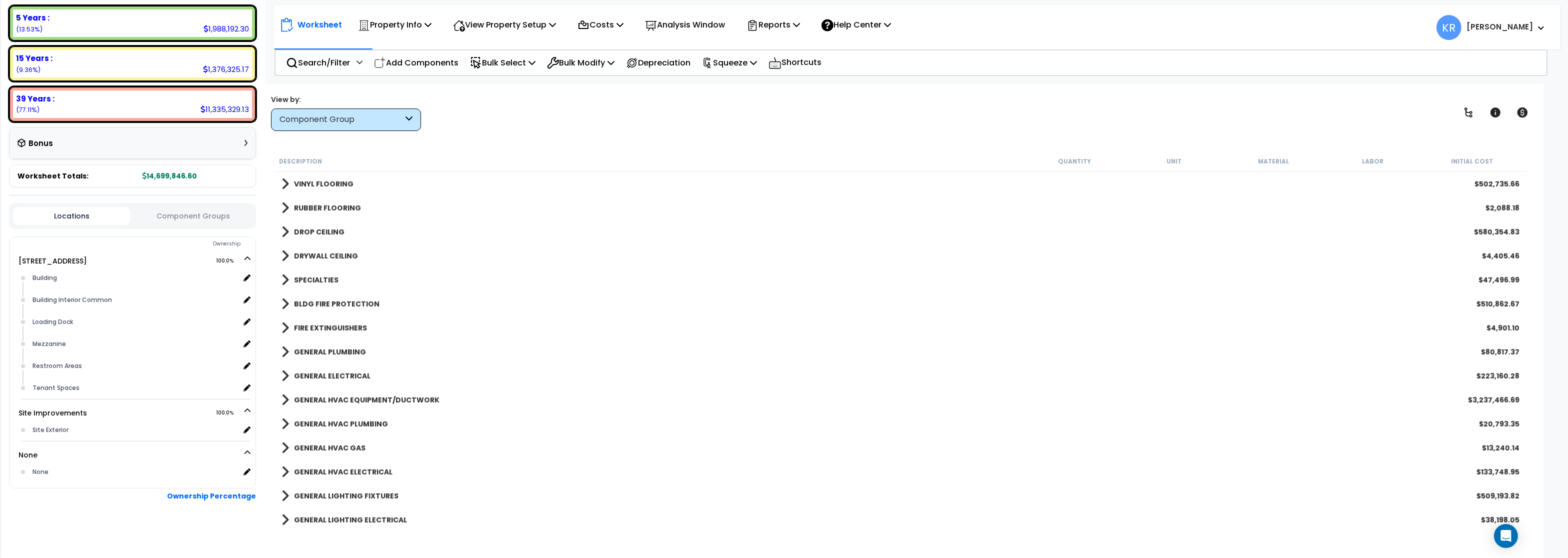
click at [309, 350] on b "GENERAL PLUMBING" at bounding box center [330, 352] width 72 height 10
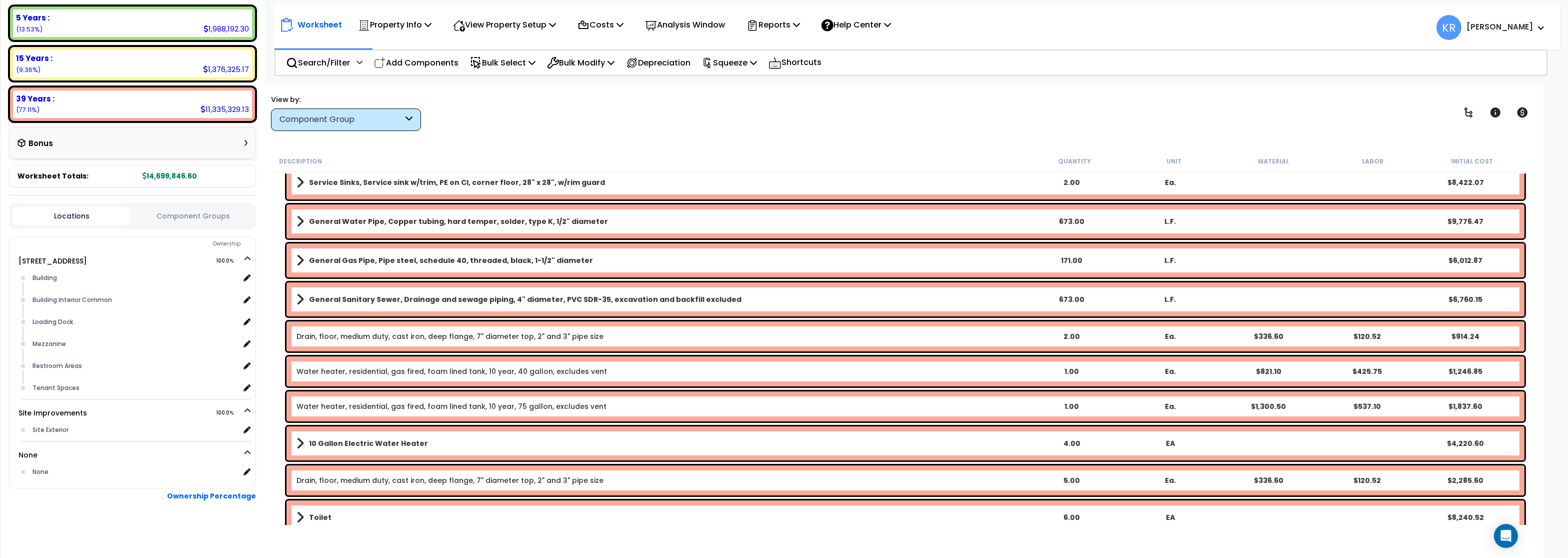
scroll to position [960, 0]
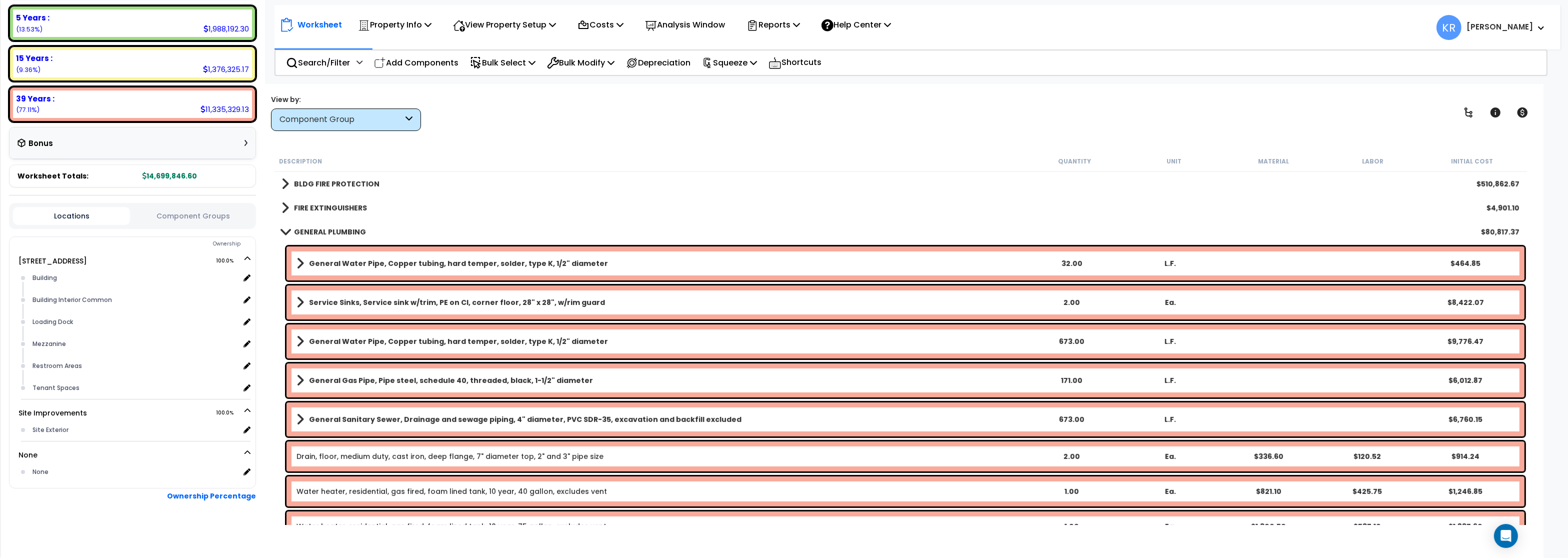
click at [321, 240] on div "GENERAL PLUMBING $80,817.37" at bounding box center [900, 231] width 1248 height 24
click at [323, 232] on b "GENERAL PLUMBING" at bounding box center [330, 232] width 72 height 10
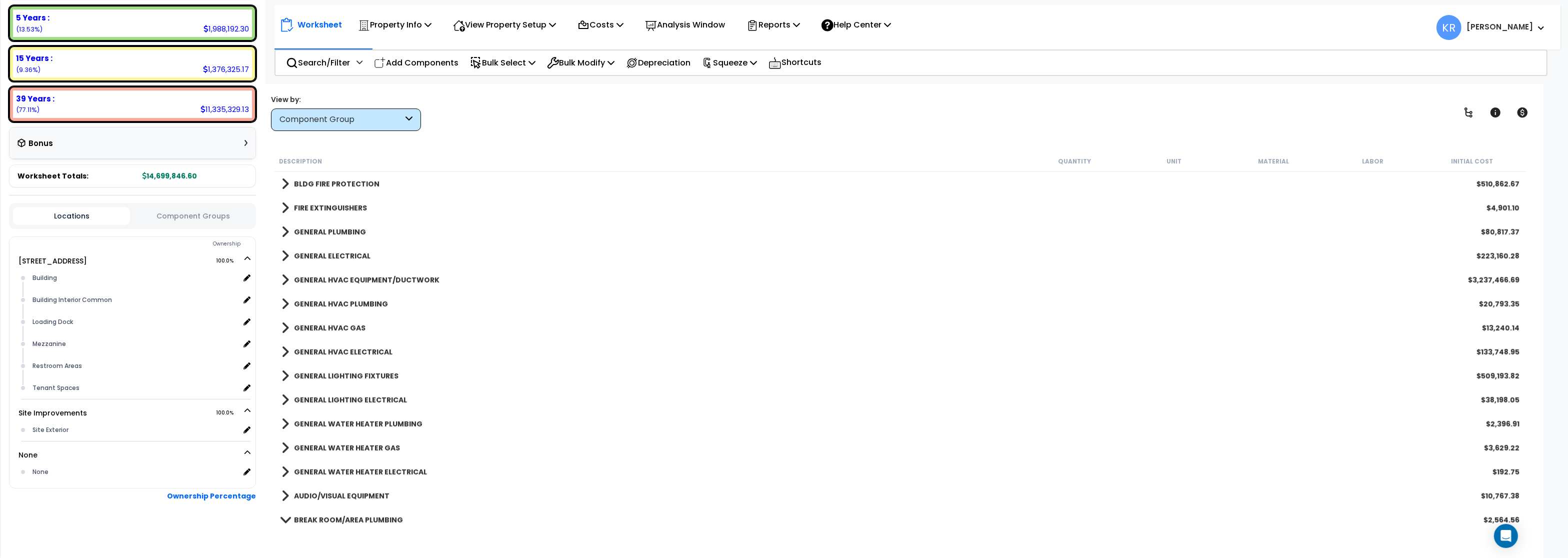
click at [321, 257] on b "GENERAL ELECTRICAL" at bounding box center [332, 256] width 77 height 10
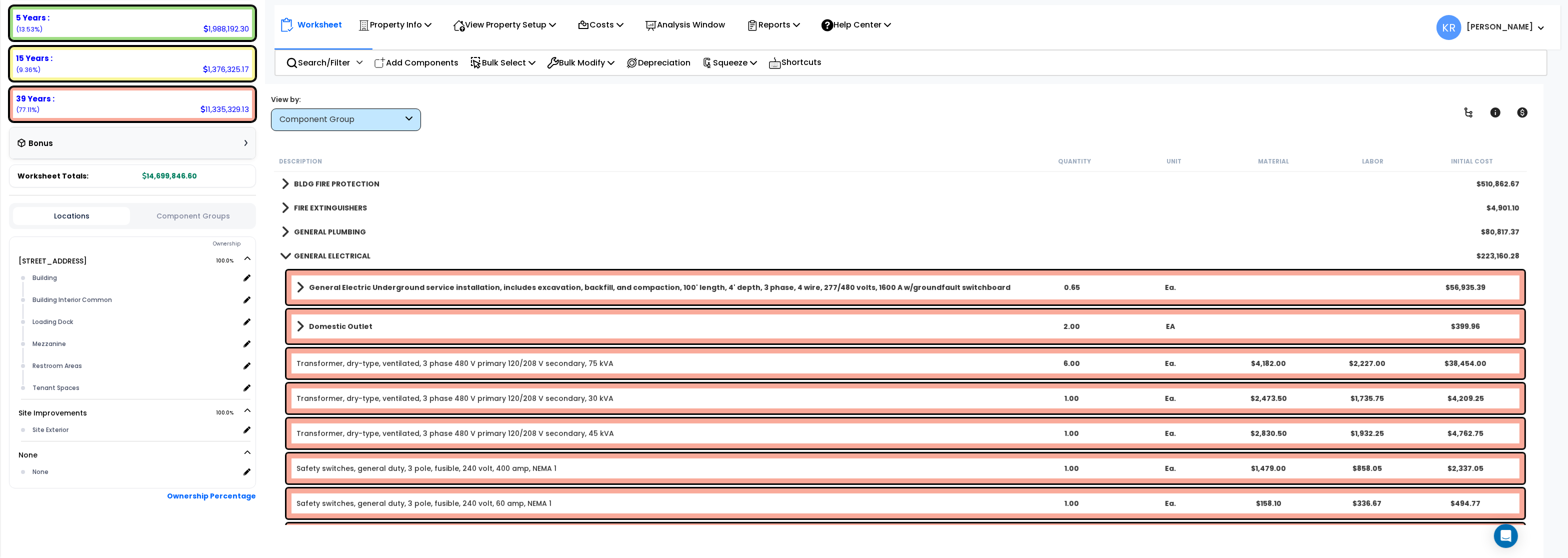
click at [324, 255] on b "GENERAL ELECTRICAL" at bounding box center [332, 256] width 77 height 10
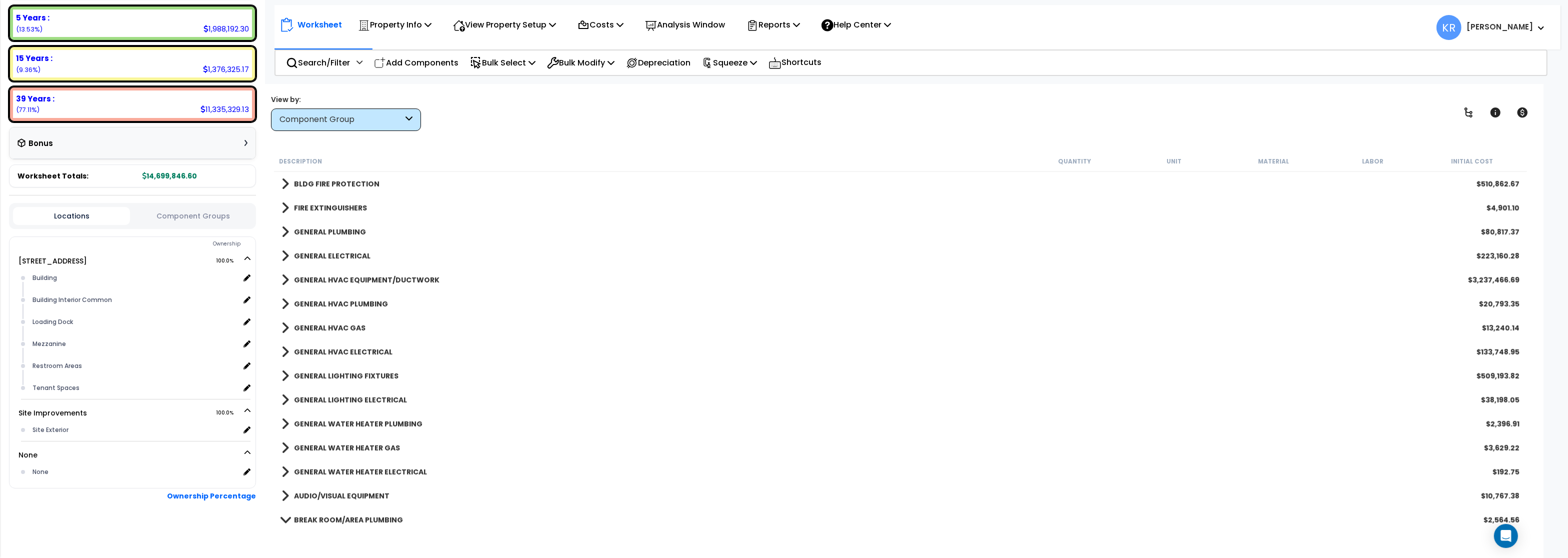
click at [326, 281] on b "GENERAL HVAC EQUIPMENT/DUCTWORK" at bounding box center [366, 280] width 145 height 10
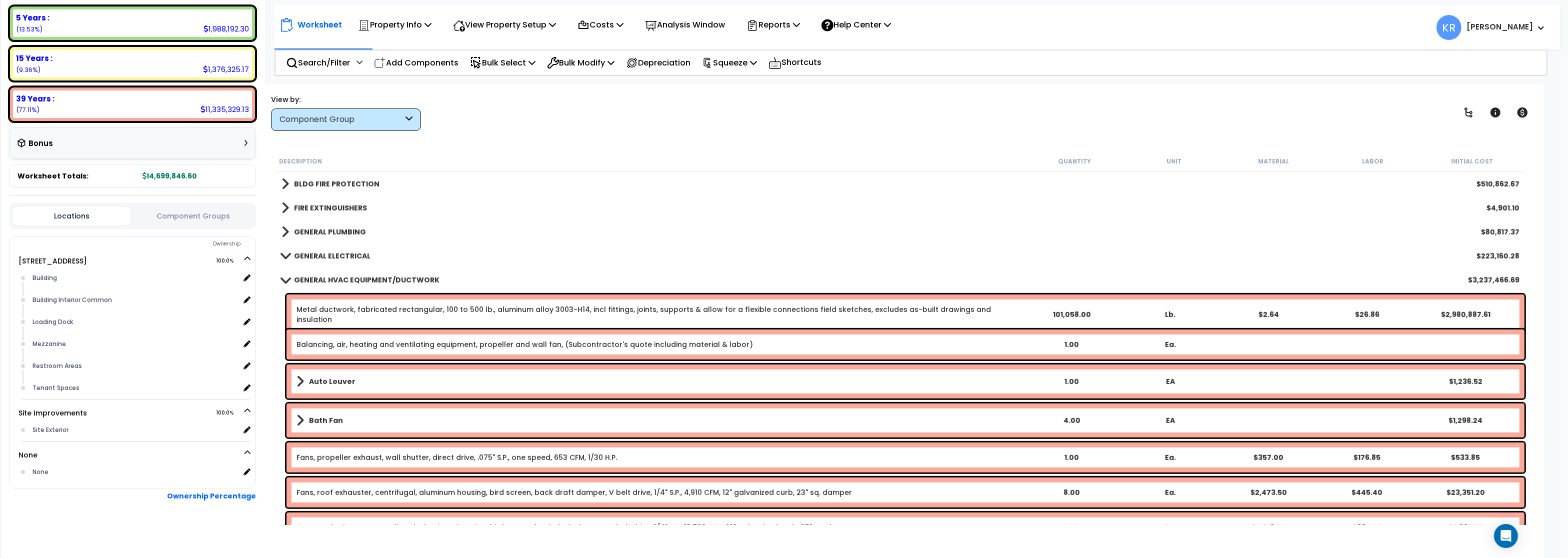
click at [329, 308] on link "Metal ductwork, fabricated rectangular, 100 to 500 lb., aluminum alloy 3003-H14…" at bounding box center [659, 314] width 726 height 20
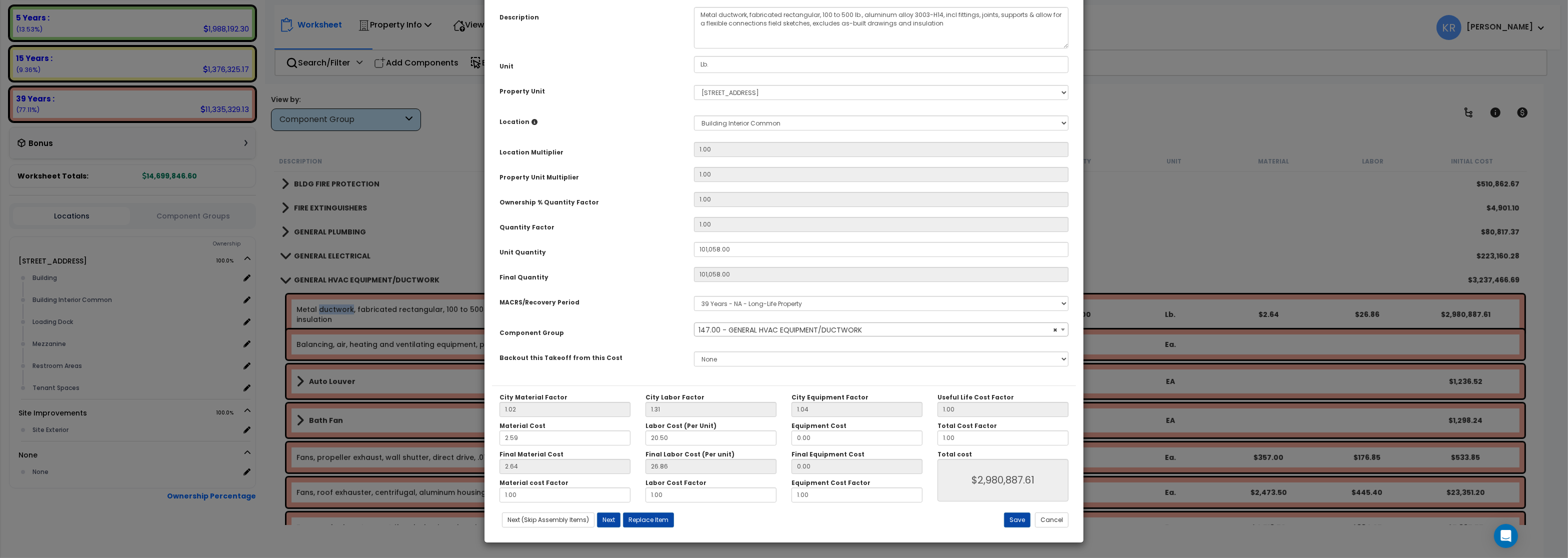
select select "56957"
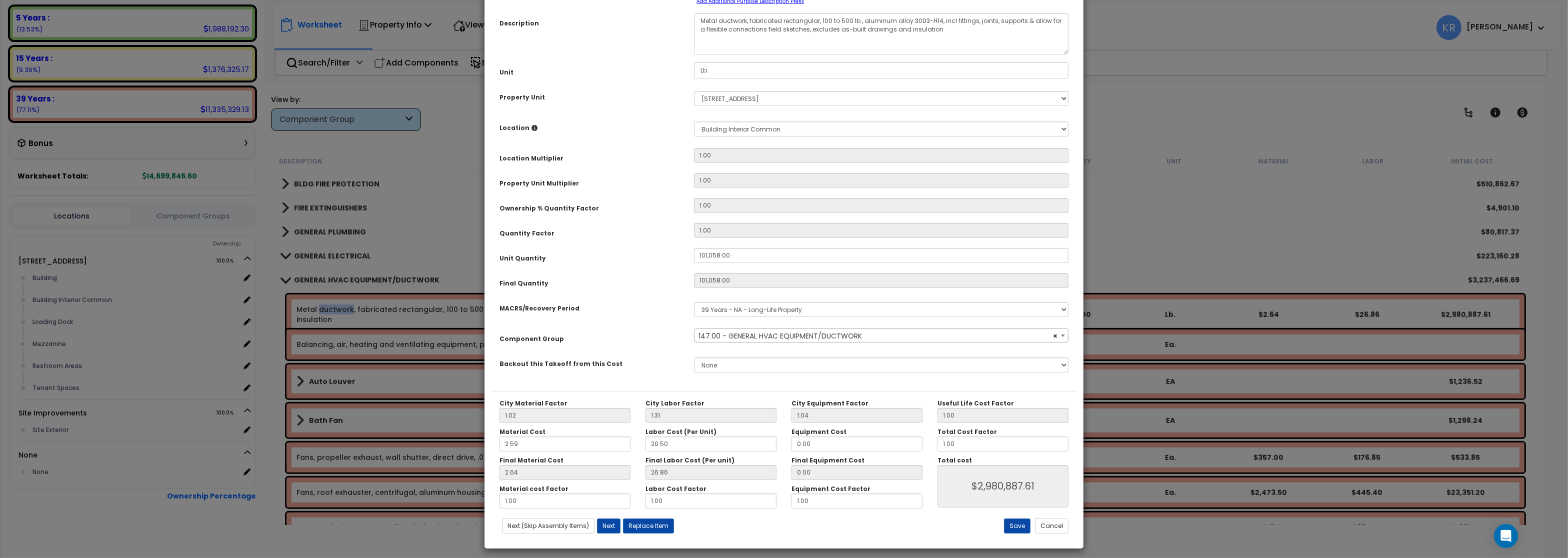
scroll to position [89, 0]
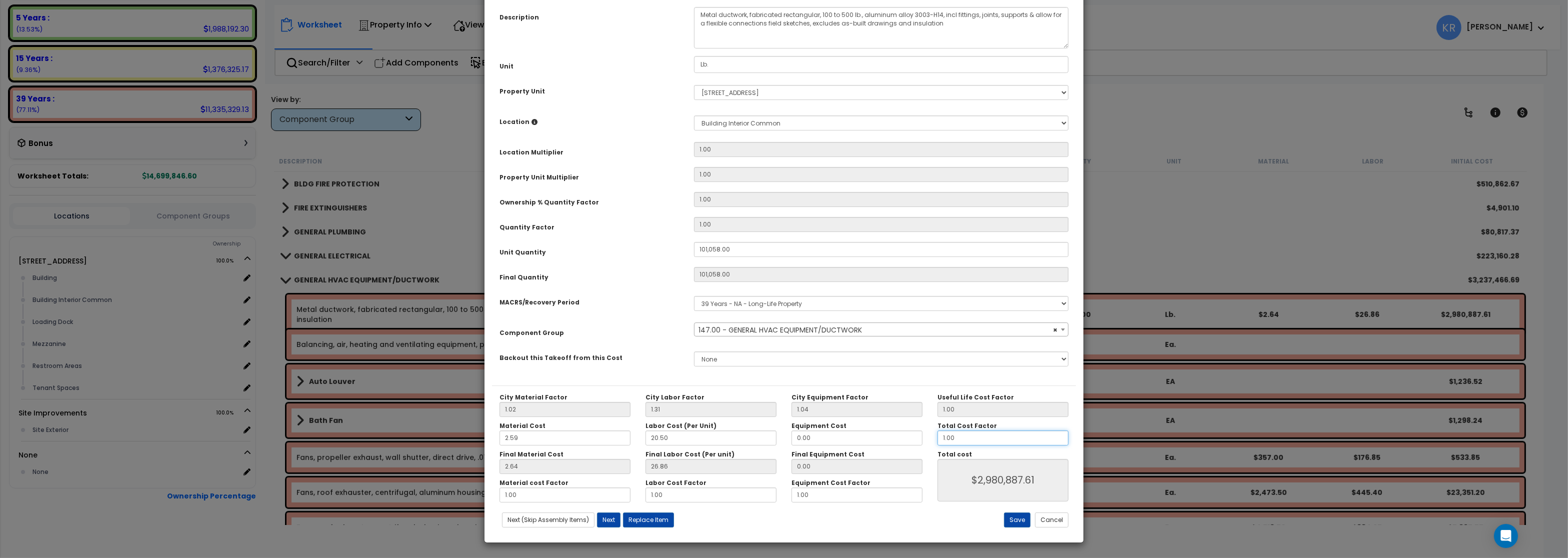
drag, startPoint x: 967, startPoint y: 438, endPoint x: 906, endPoint y: 430, distance: 61.5
click at [937, 430] on input "1.00" at bounding box center [1003, 438] width 131 height 15
type input "."
type input "$0.00"
type input ".6"
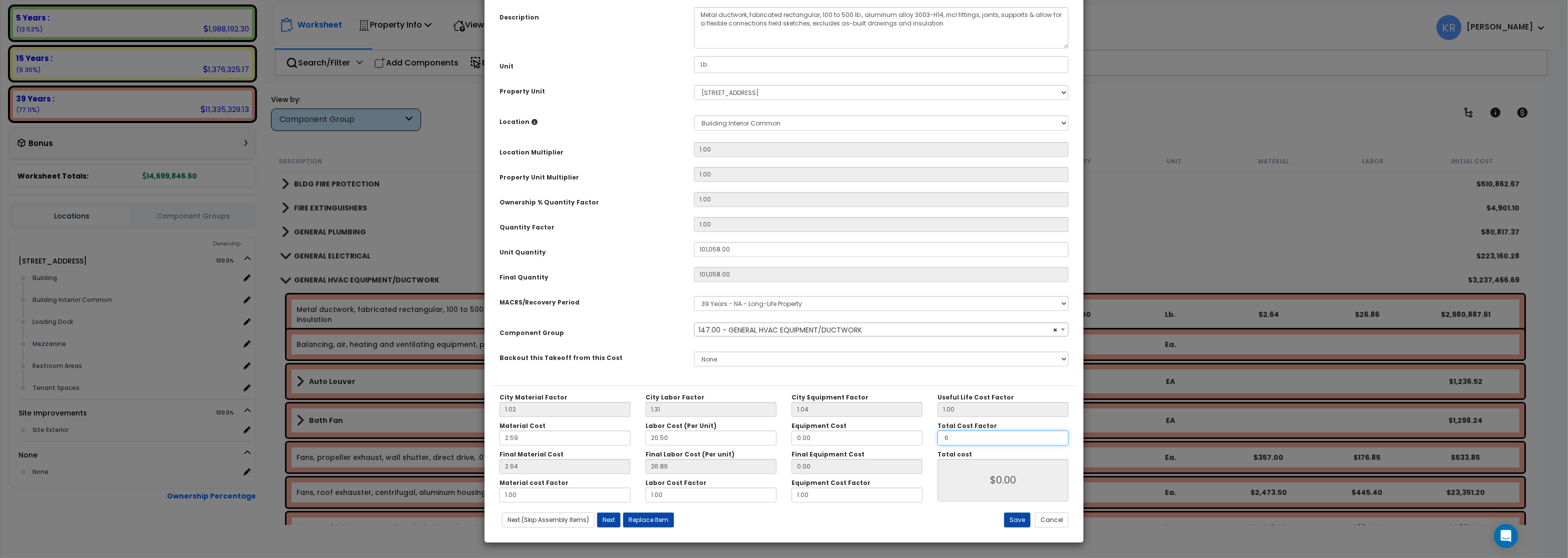
type input "$1,788,726.60"
type input "."
type input "$0.00"
type input ".5"
type input "$1,490,605.50"
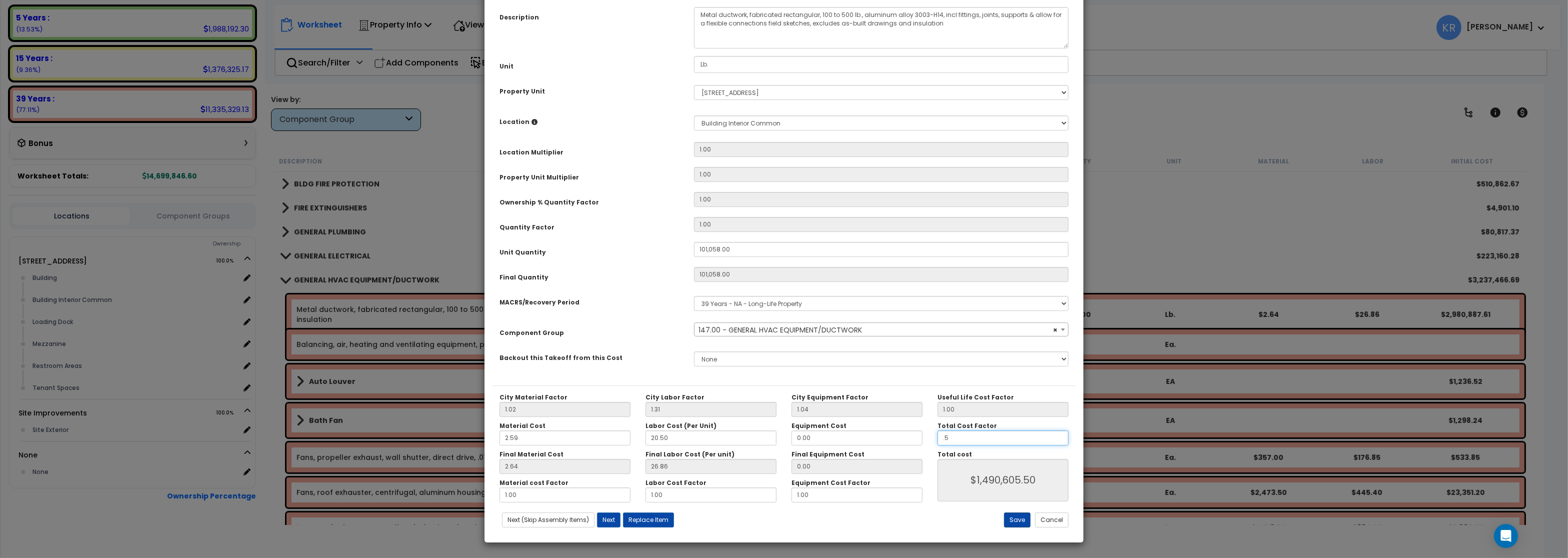
type input ".5"
type input "$1,490,605.50"
click at [1009, 522] on button "Save" at bounding box center [1017, 520] width 27 height 15
type input "101058.00"
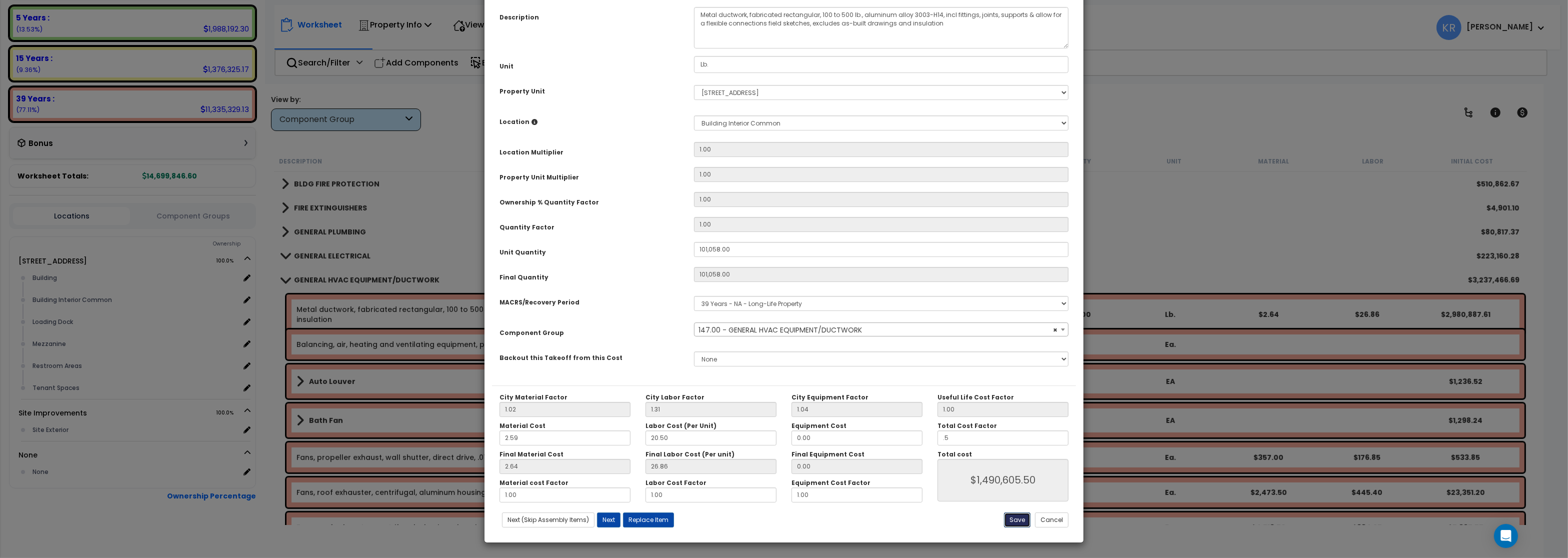
type input "0.50"
type input "1490605.50"
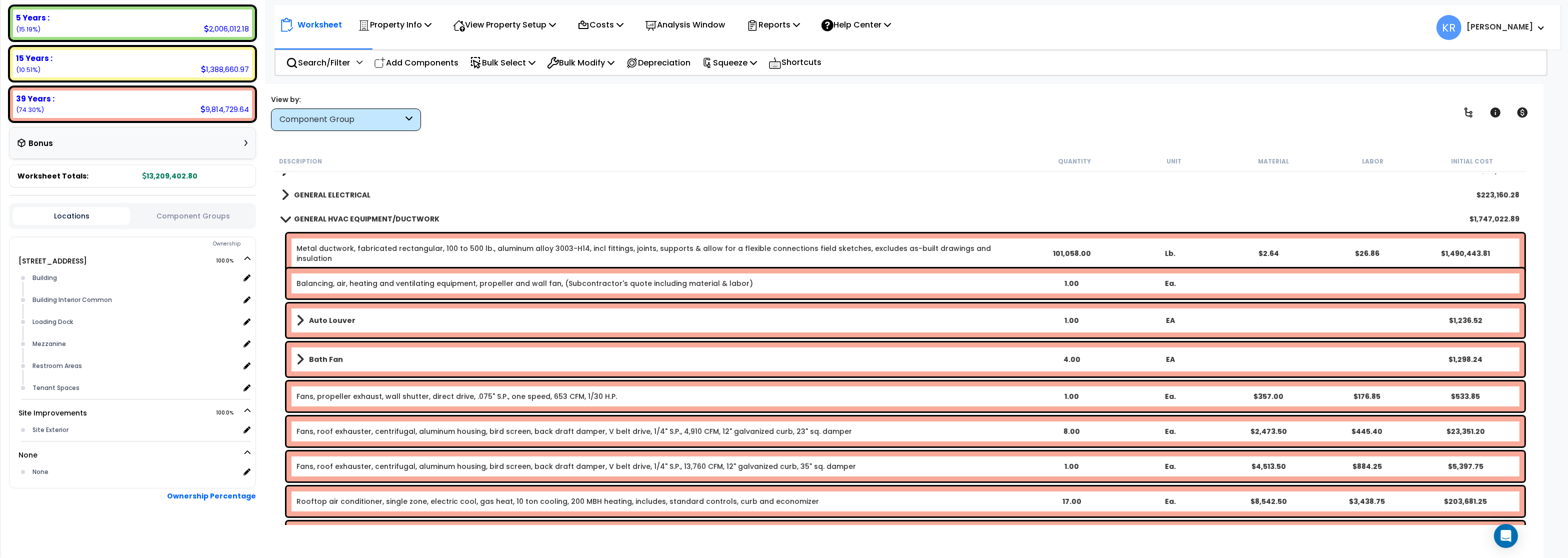
scroll to position [960, 0]
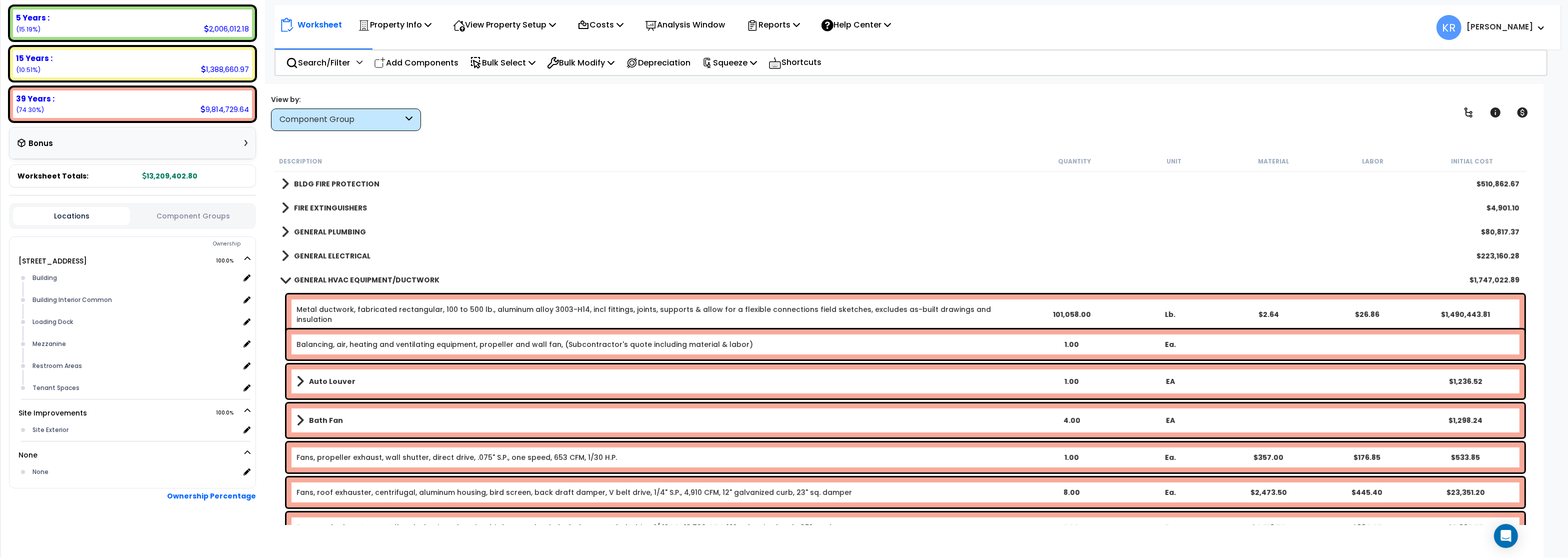
click at [310, 277] on b "GENERAL HVAC EQUIPMENT/DUCTWORK" at bounding box center [366, 280] width 145 height 10
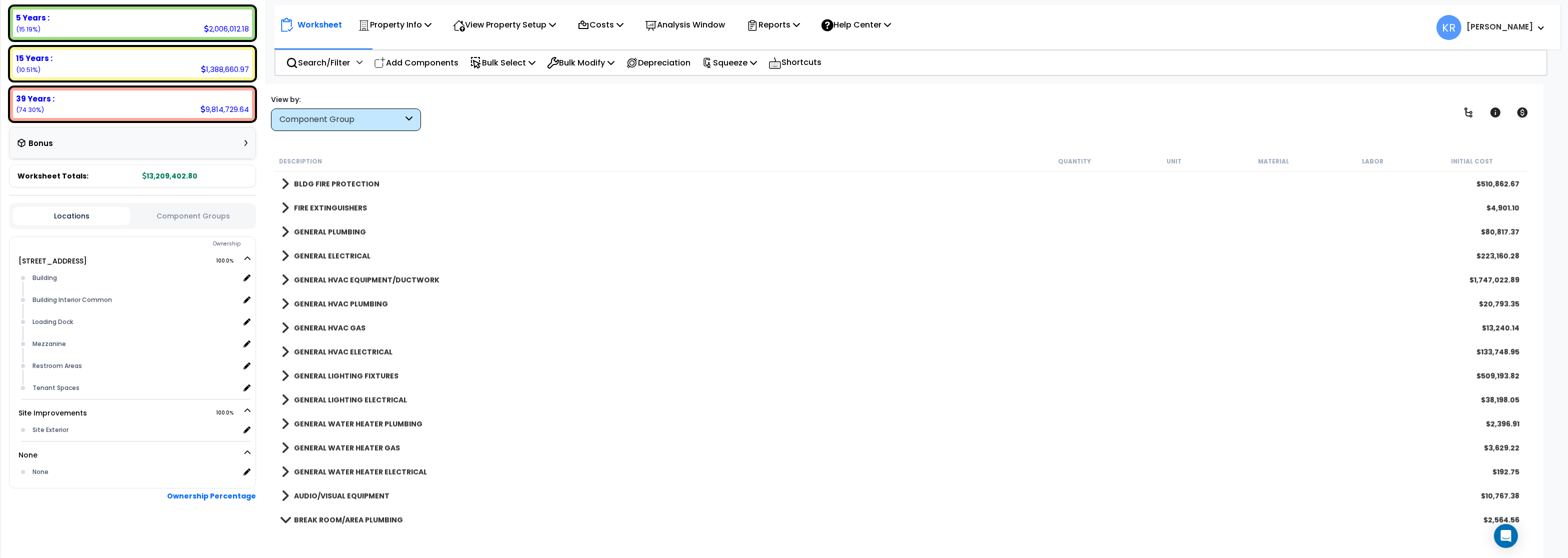
click at [312, 301] on b "GENERAL HVAC PLUMBING" at bounding box center [341, 304] width 94 height 10
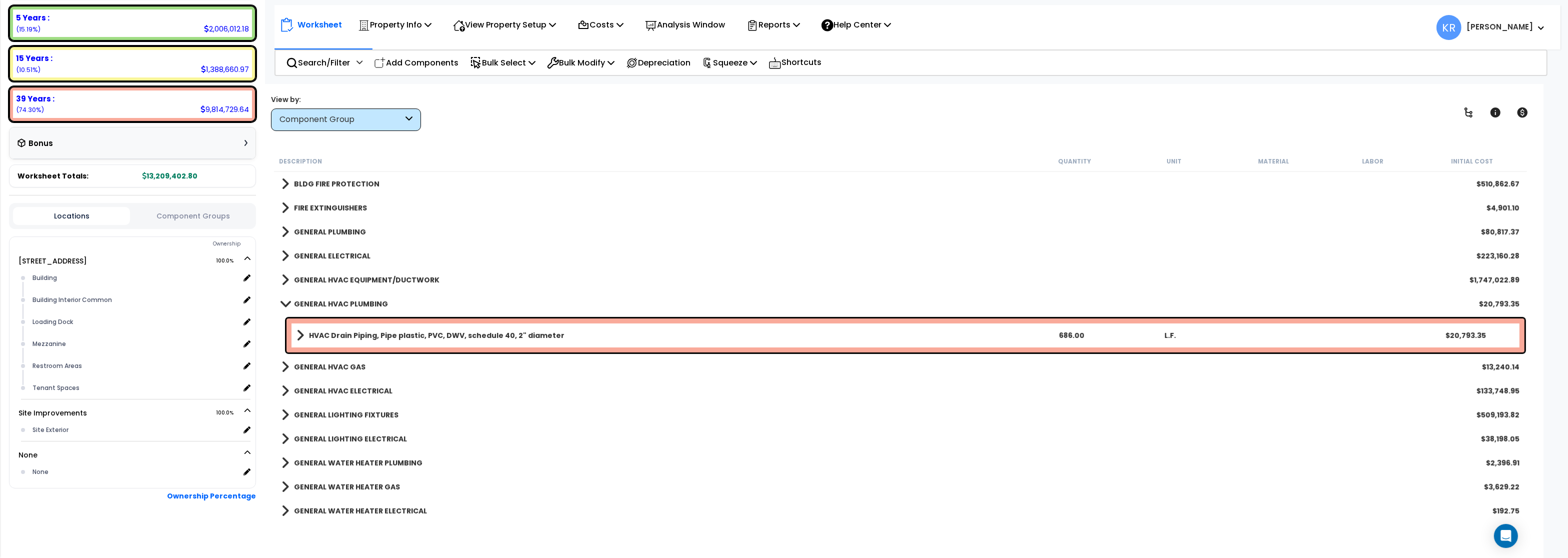
click at [307, 301] on b "GENERAL HVAC PLUMBING" at bounding box center [341, 304] width 94 height 10
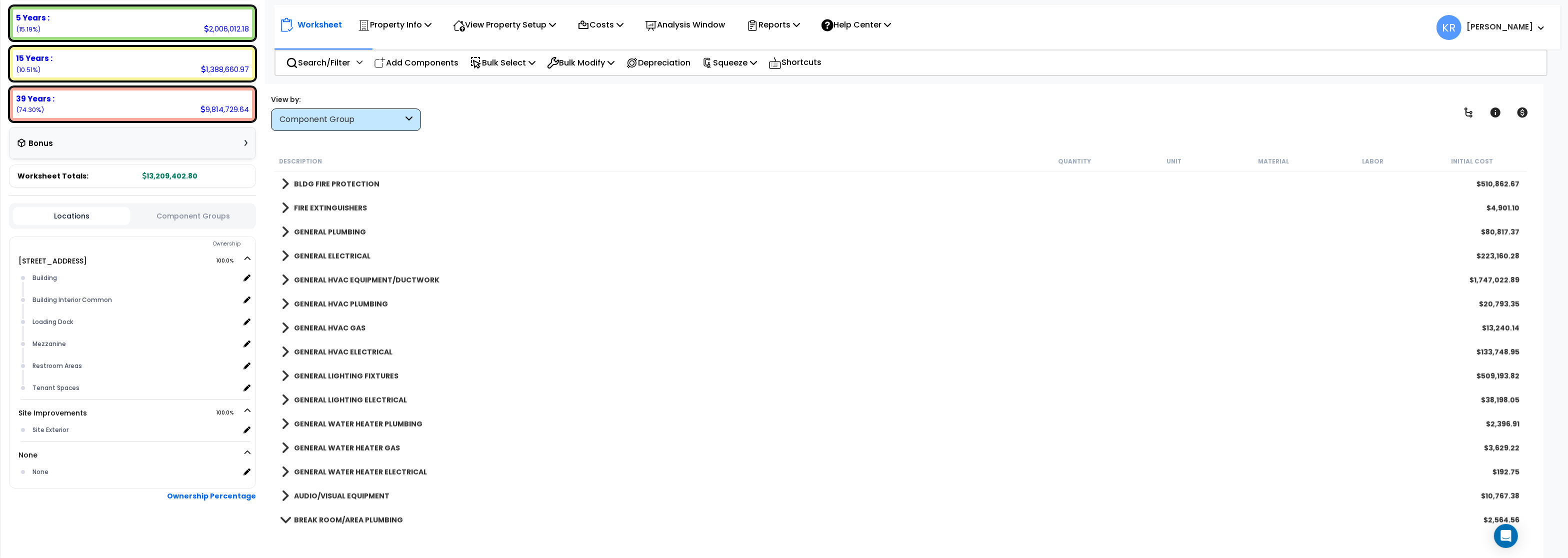
click at [315, 326] on b "GENERAL HVAC GAS" at bounding box center [329, 328] width 71 height 10
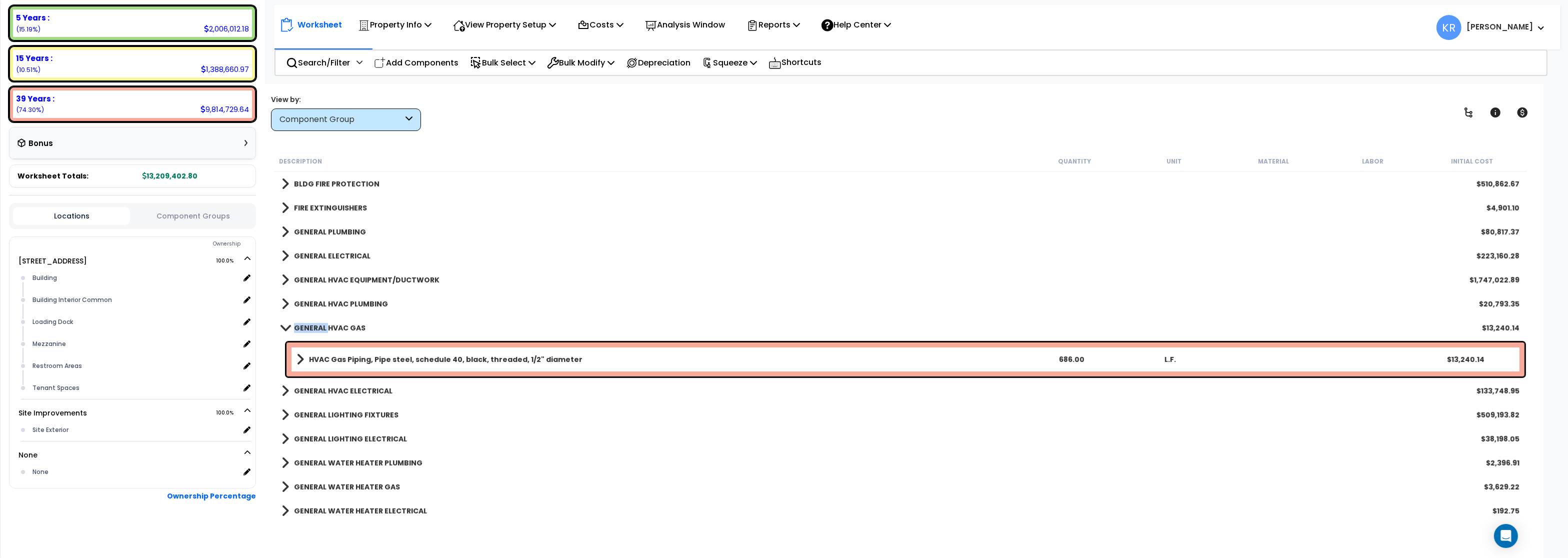
click at [315, 326] on b "GENERAL HVAC GAS" at bounding box center [329, 328] width 71 height 10
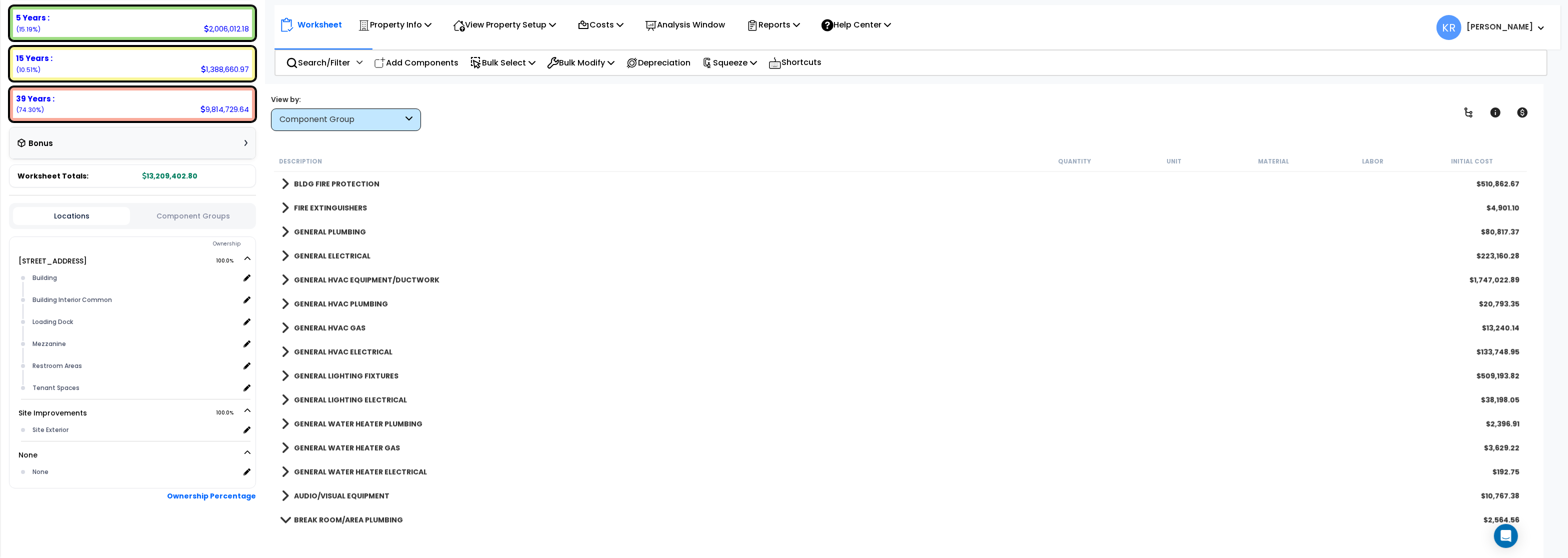
click at [318, 347] on link "GENERAL HVAC ELECTRICAL" at bounding box center [337, 352] width 111 height 14
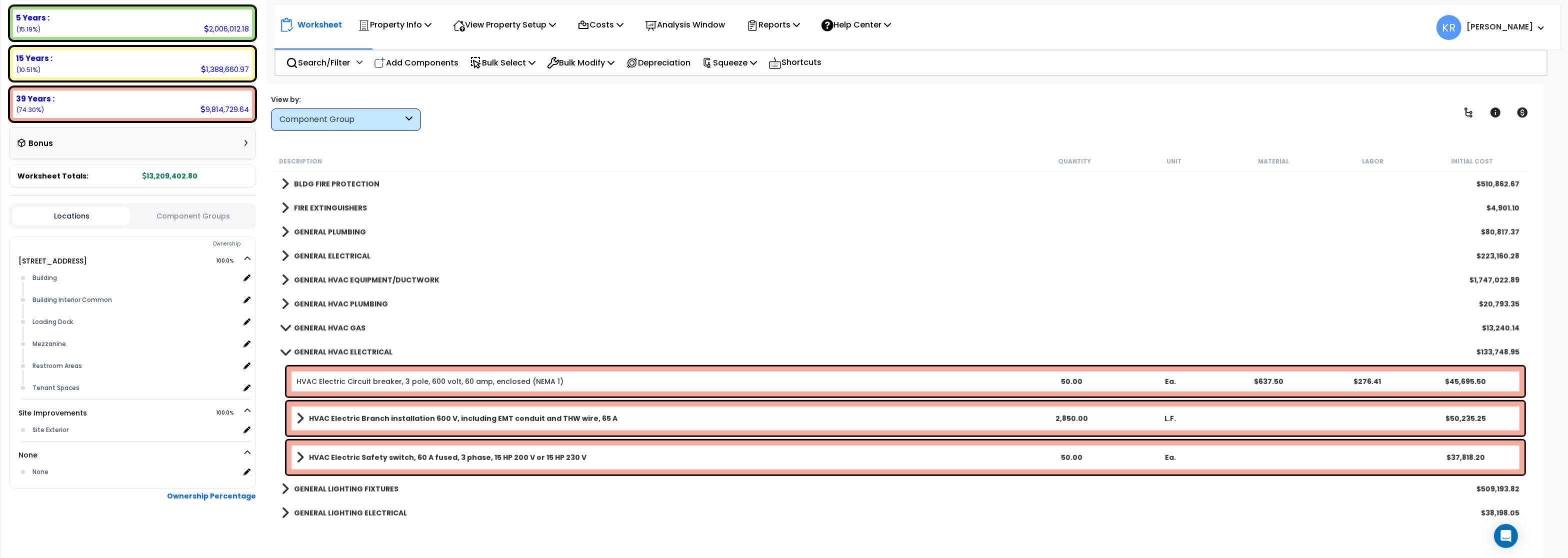
click at [318, 346] on link "GENERAL HVAC ELECTRICAL" at bounding box center [337, 352] width 111 height 14
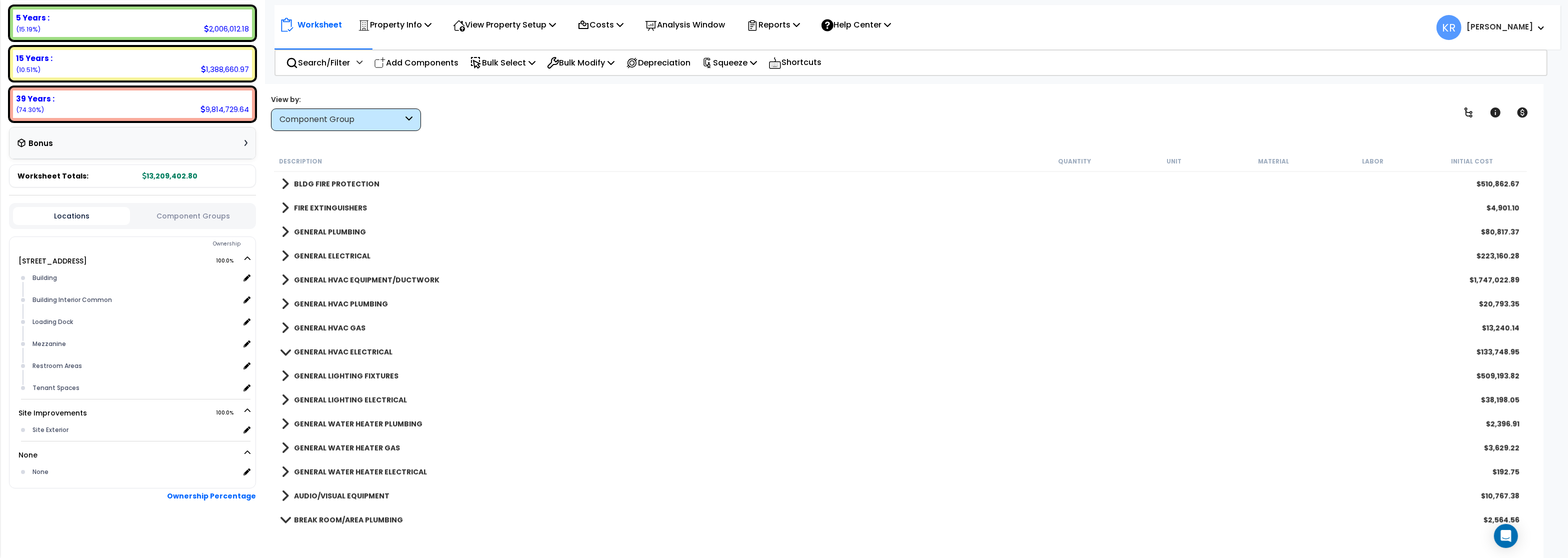
click at [320, 375] on b "GENERAL LIGHTING FIXTURES" at bounding box center [346, 376] width 105 height 10
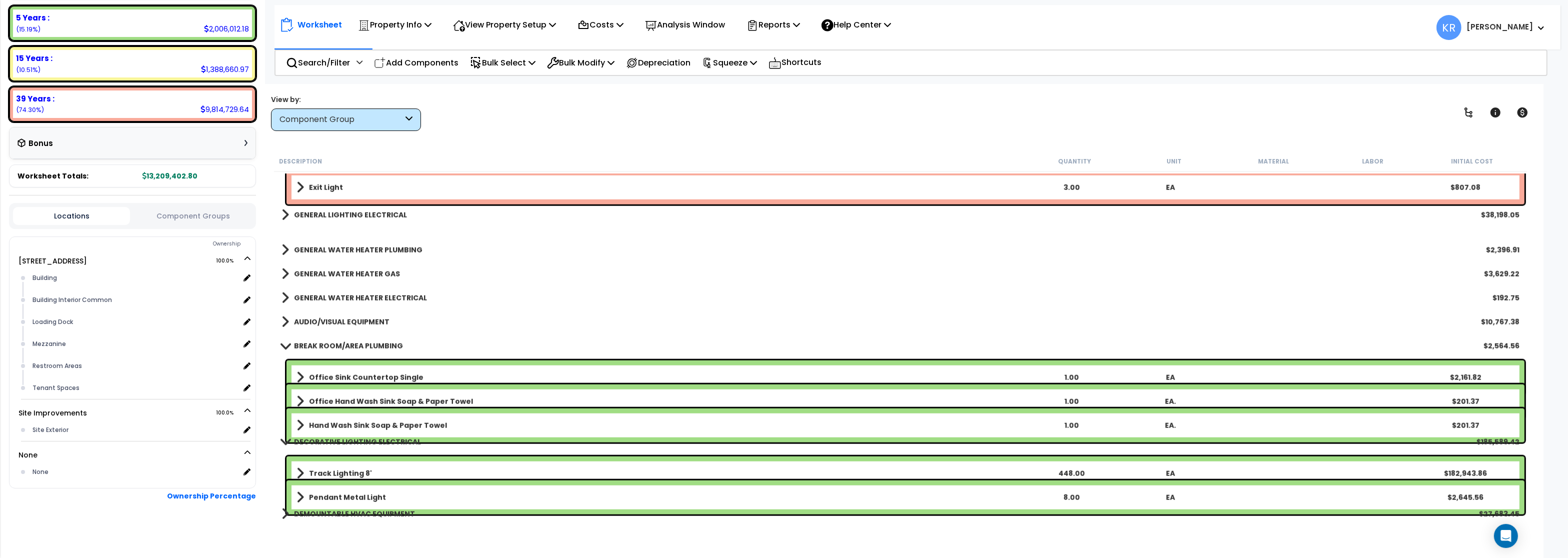
scroll to position [2219, 0]
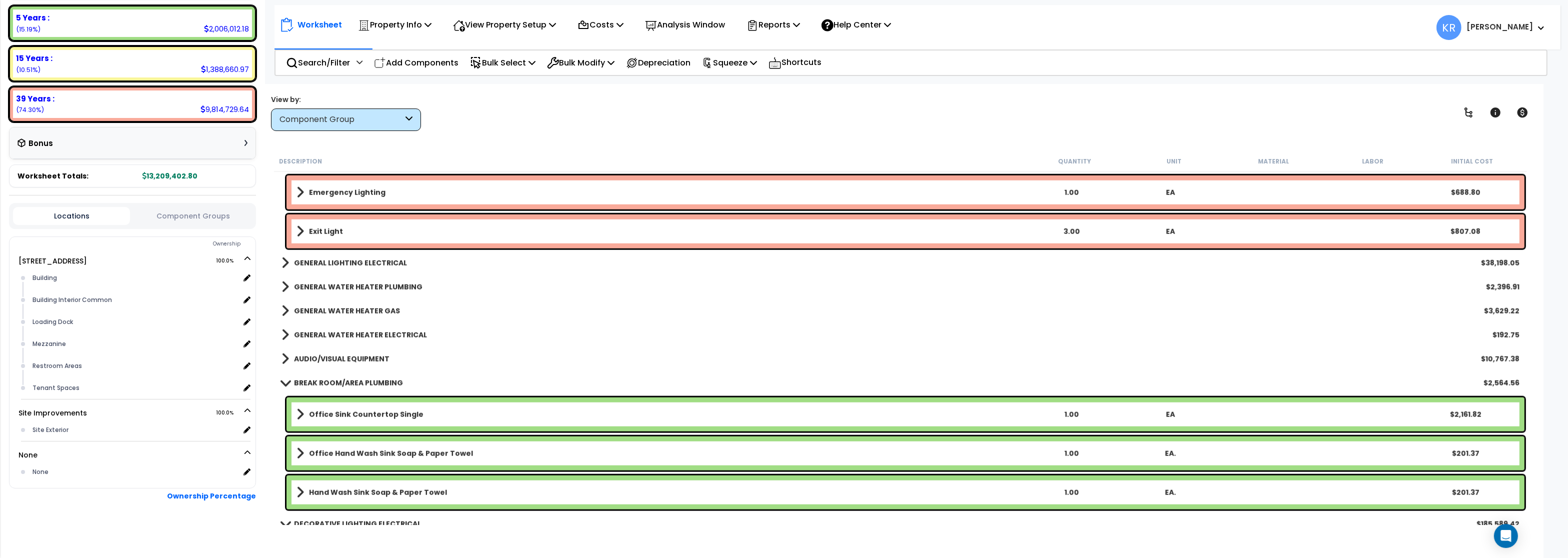
click at [324, 262] on b "GENERAL LIGHTING ELECTRICAL" at bounding box center [351, 263] width 113 height 10
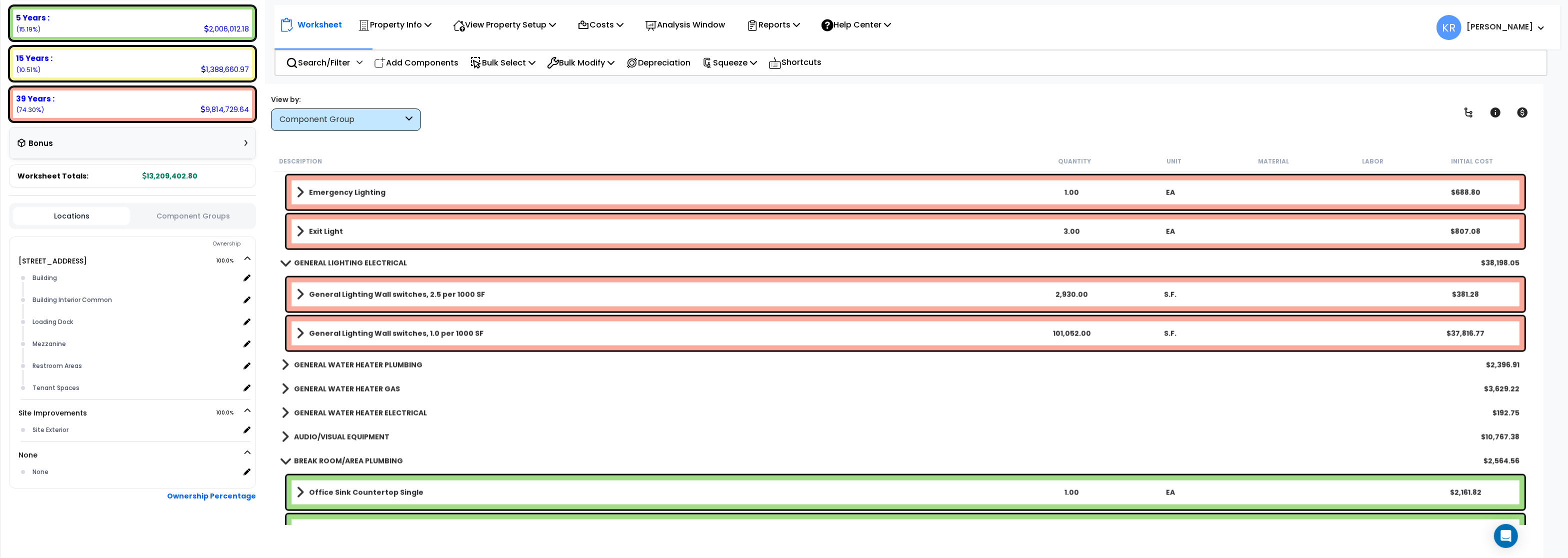
click at [324, 262] on b "GENERAL LIGHTING ELECTRICAL" at bounding box center [351, 263] width 113 height 10
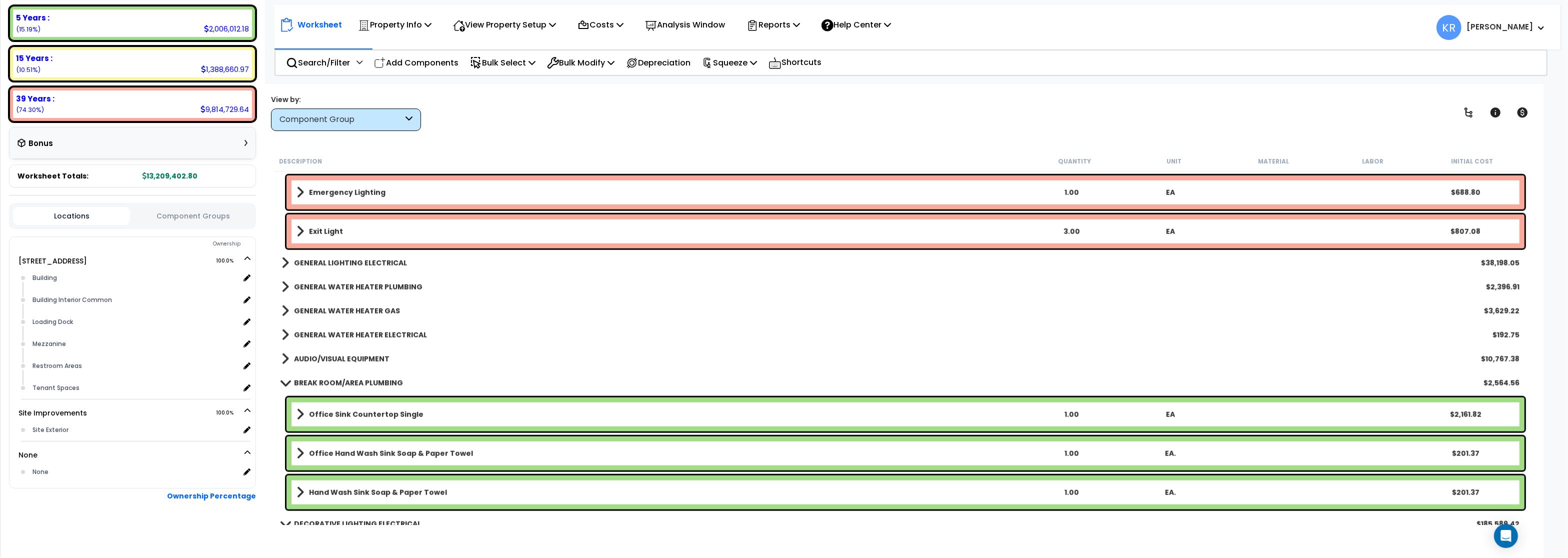
click at [324, 281] on link "GENERAL WATER HEATER PLUMBING" at bounding box center [352, 287] width 141 height 14
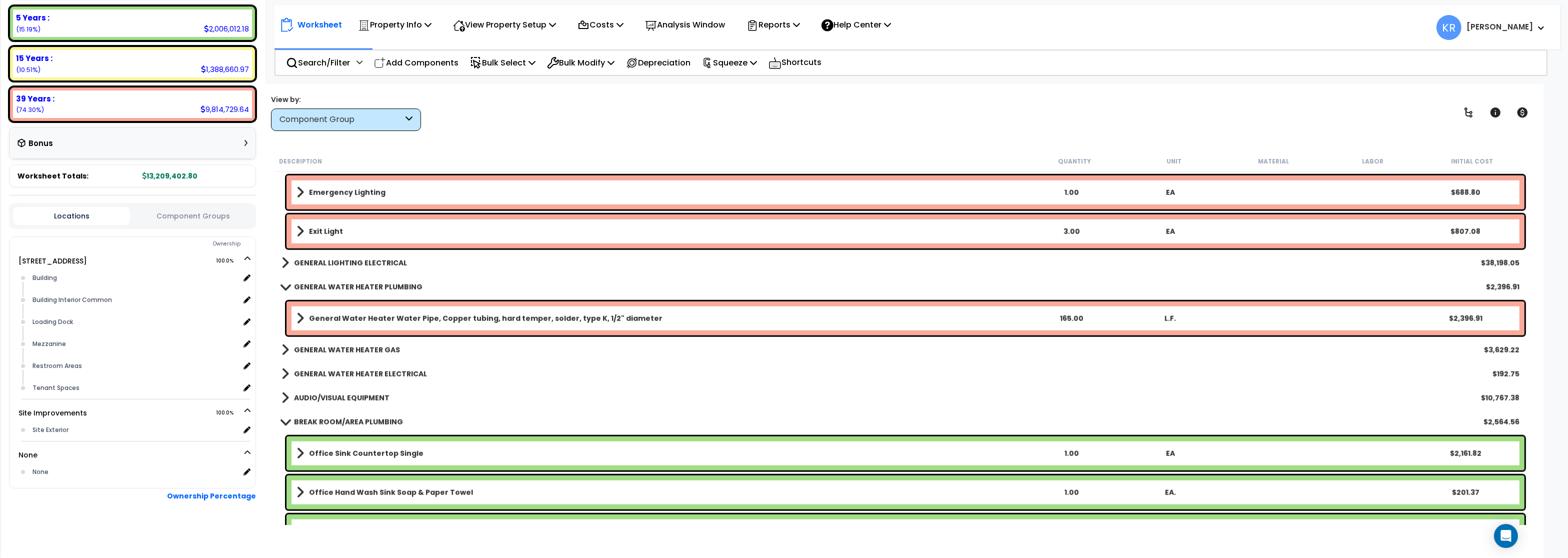
click at [343, 315] on b "General Water Heater Water Pipe, Copper tubing, hard temper, solder, type K, 1/…" at bounding box center [486, 318] width 354 height 10
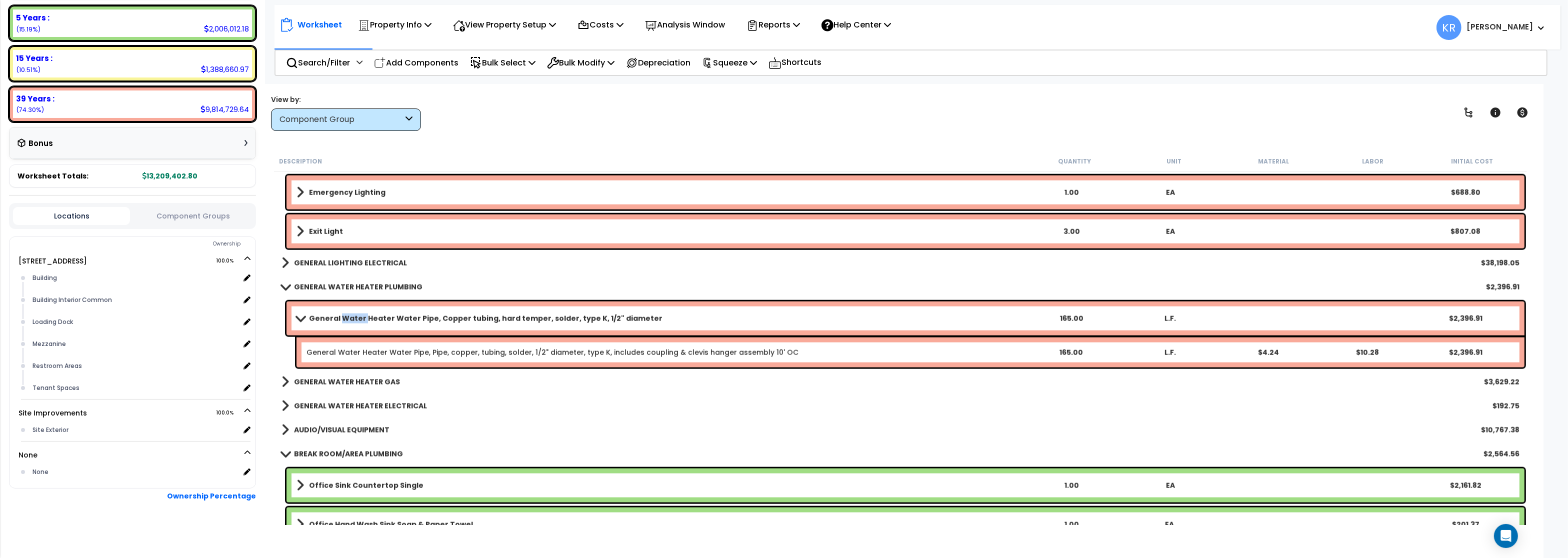
click at [343, 315] on b "General Water Heater Water Pipe, Copper tubing, hard temper, solder, type K, 1/…" at bounding box center [486, 318] width 354 height 10
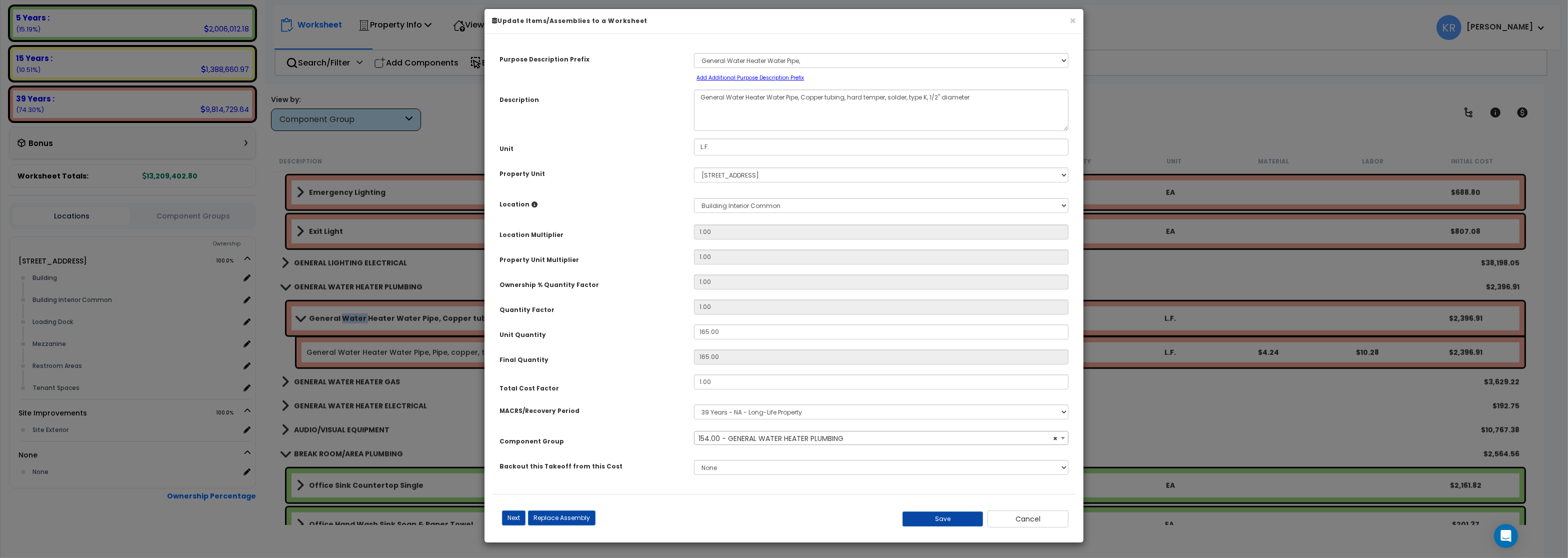
select select "56964"
click at [855, 445] on span "× 154.00 - GENERAL WATER HEATER PLUMBING" at bounding box center [881, 438] width 373 height 14
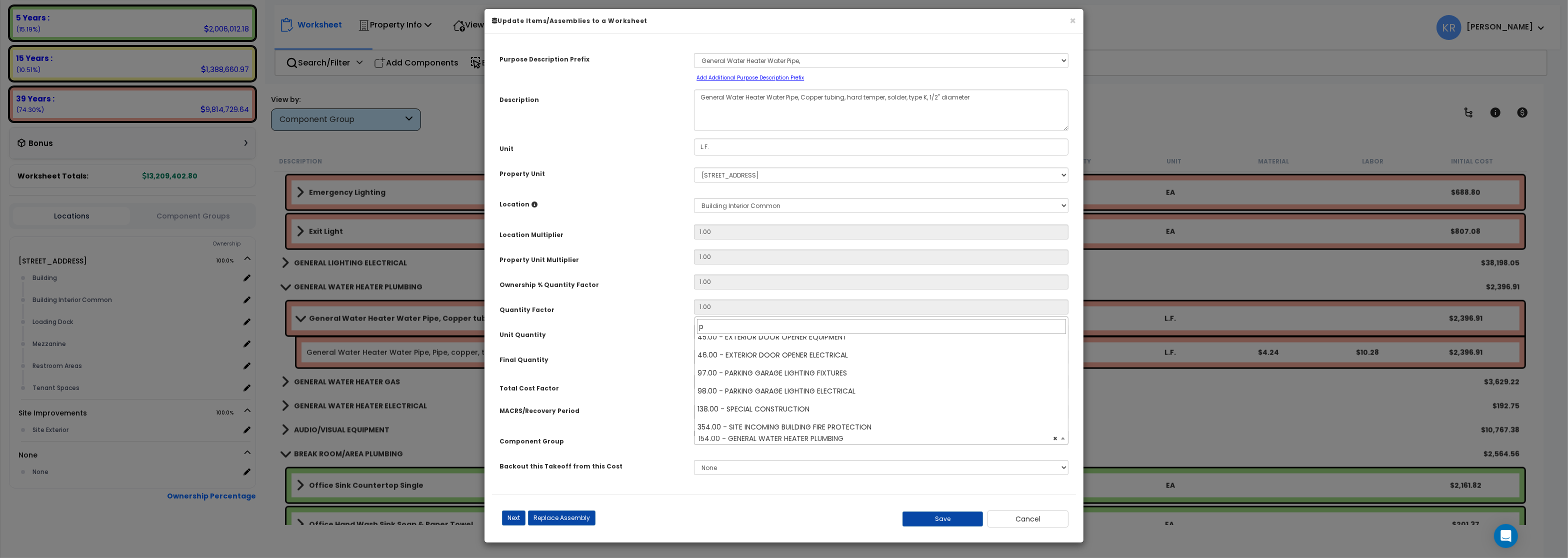
scroll to position [0, 0]
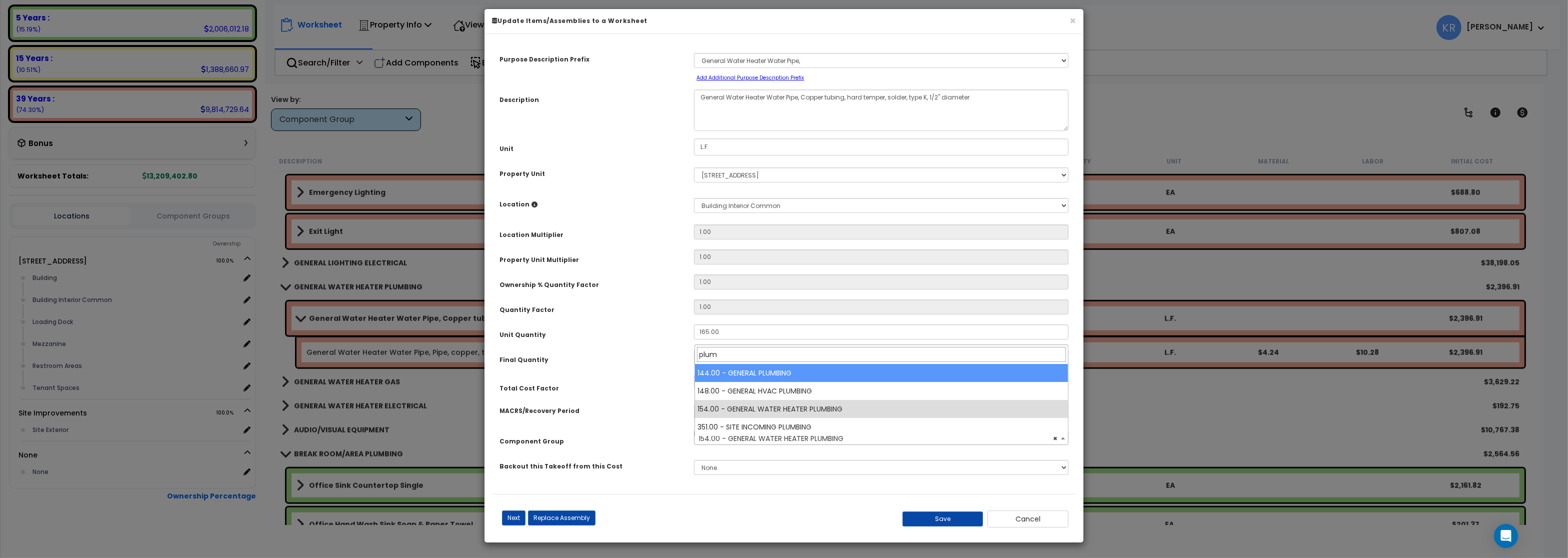
type input "plum"
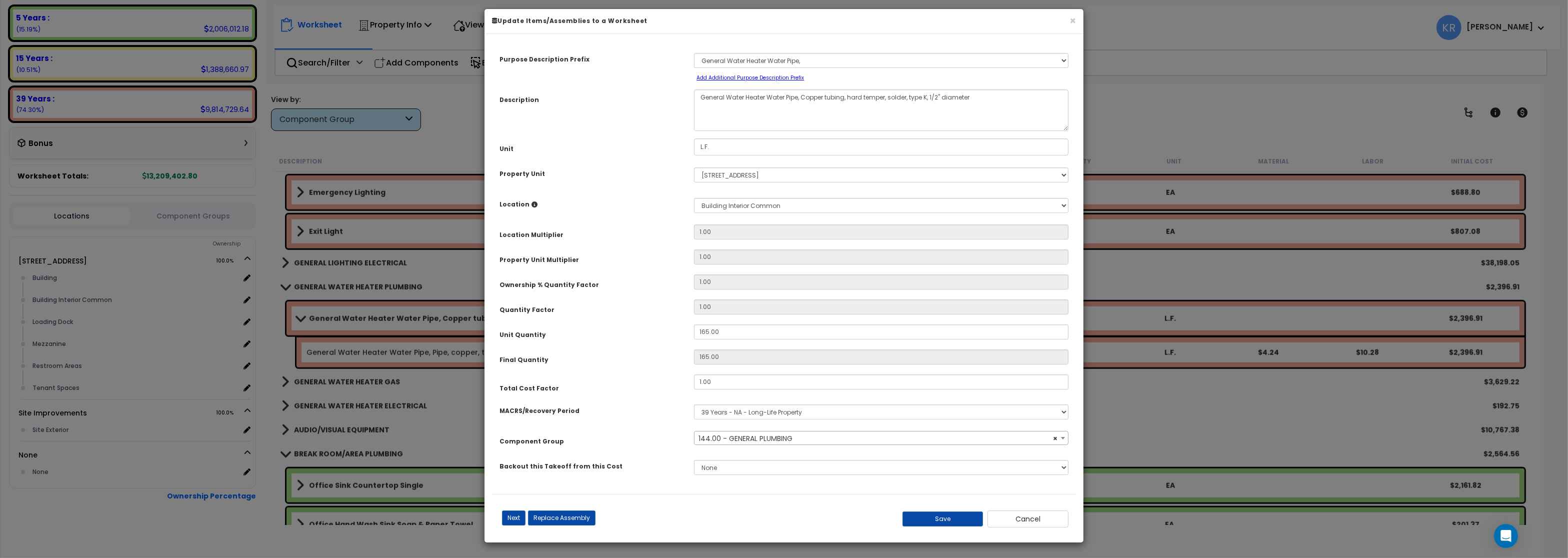
select select "56954"
click at [938, 525] on button "Save" at bounding box center [943, 518] width 81 height 15
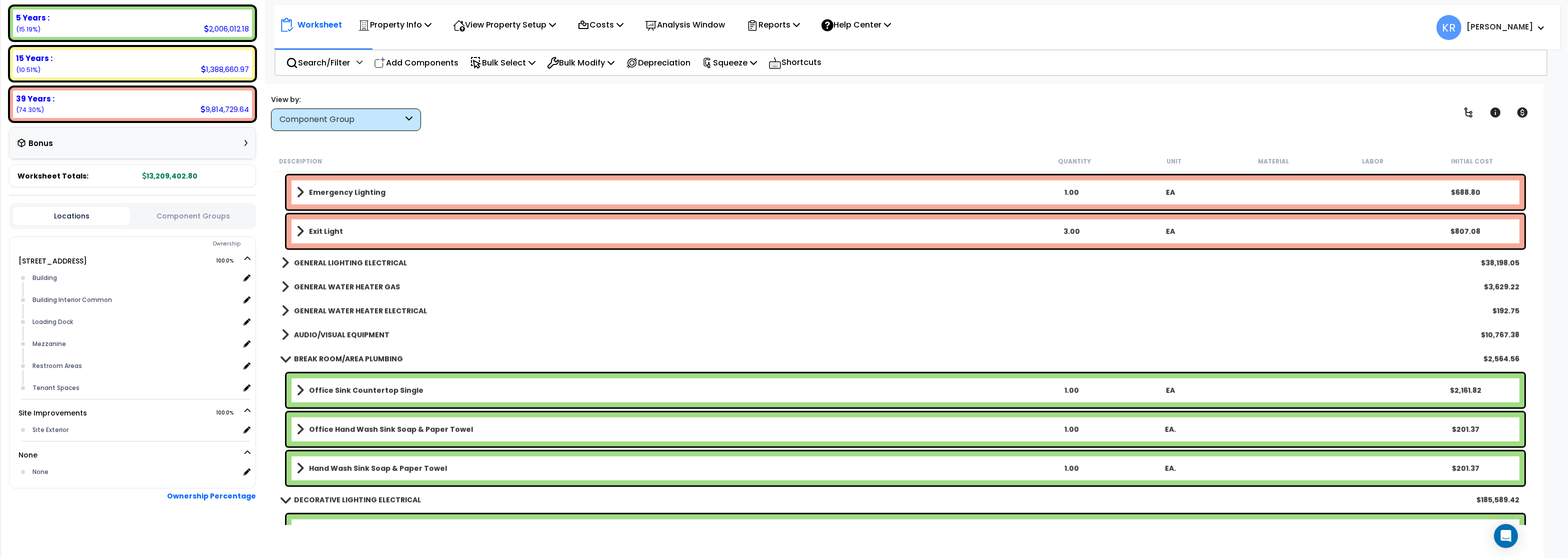
click at [371, 282] on b "GENERAL WATER HEATER GAS" at bounding box center [347, 287] width 106 height 10
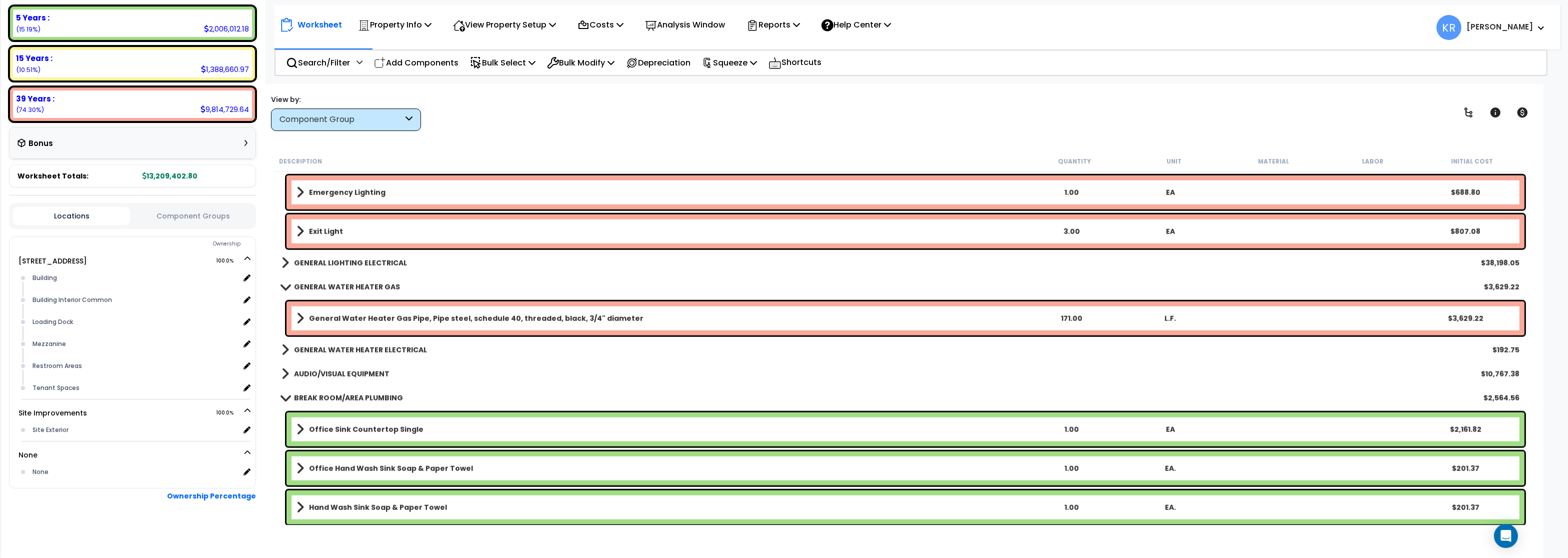
click at [374, 317] on b "General Water Heater Gas Pipe, Pipe steel, schedule 40, threaded, black, 3/4" d…" at bounding box center [477, 318] width 335 height 10
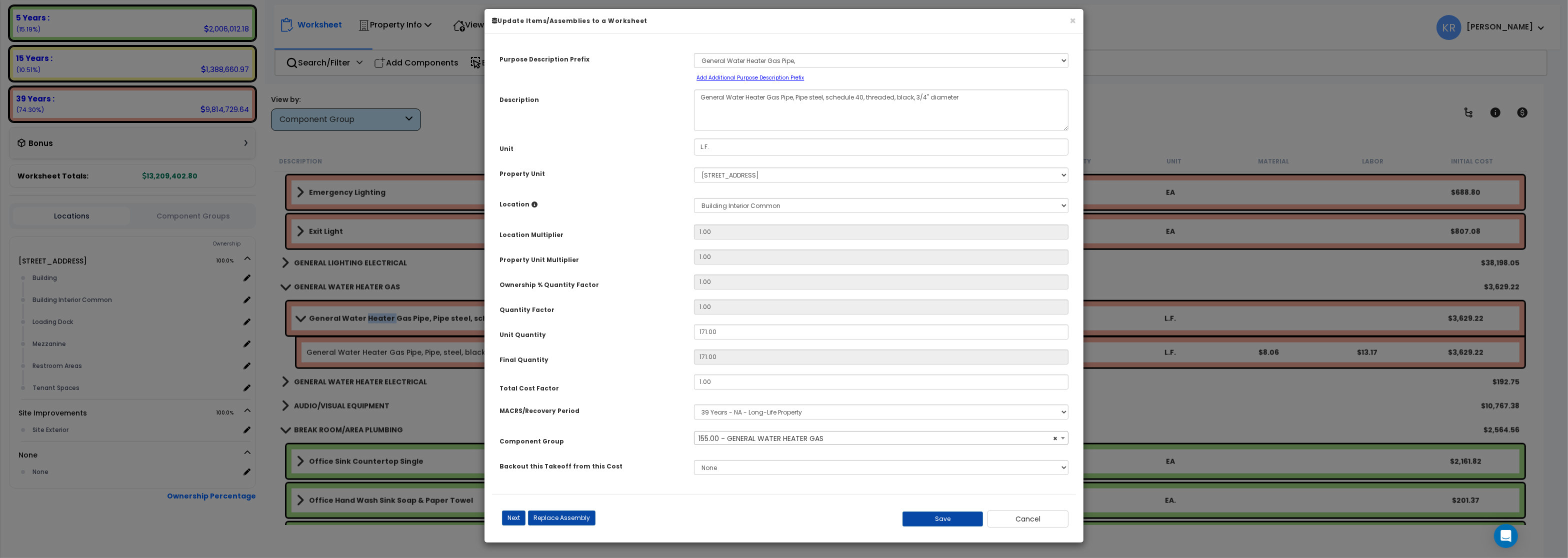
select select "56965"
click at [740, 444] on span "× 155.00 - GENERAL WATER HEATER GAS" at bounding box center [881, 438] width 373 height 14
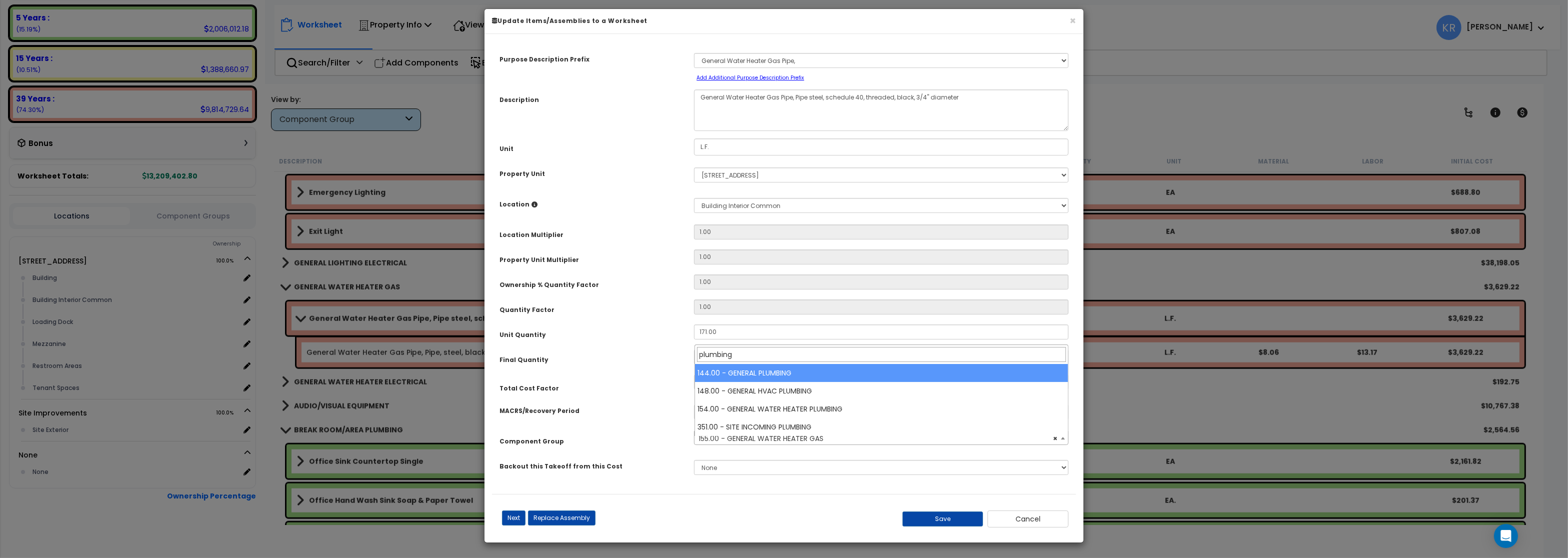
type input "plumbing"
select select "56954"
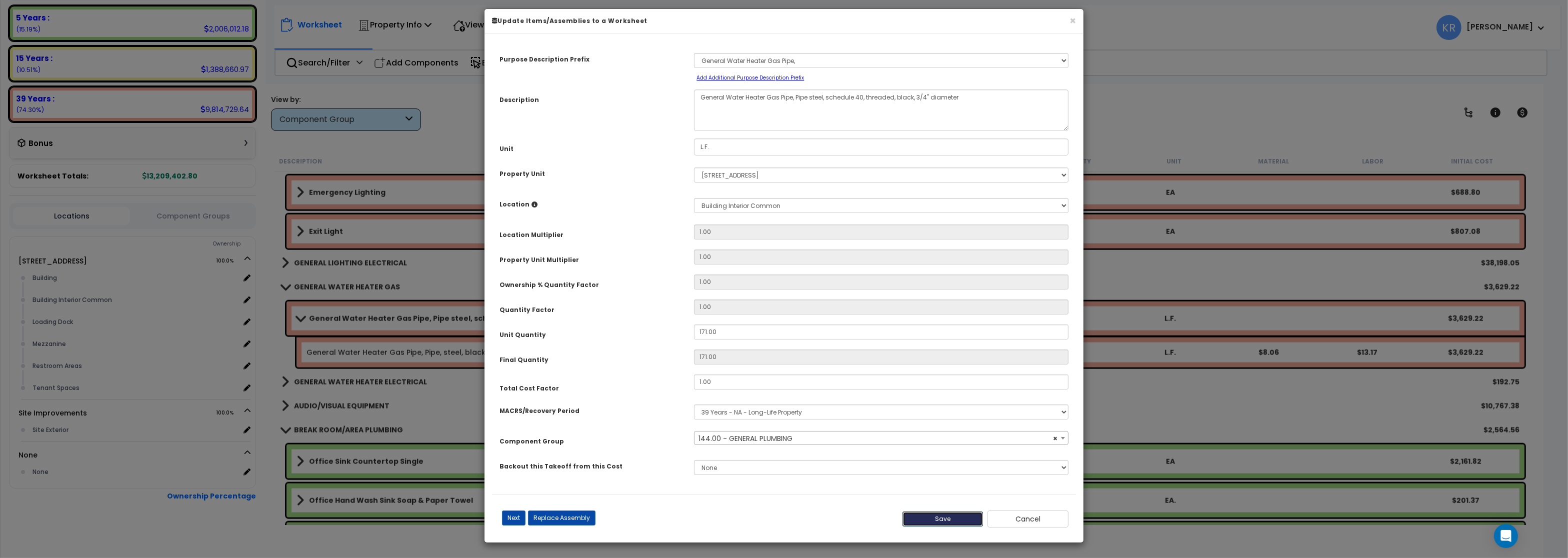
click at [937, 525] on button "Save" at bounding box center [943, 518] width 81 height 15
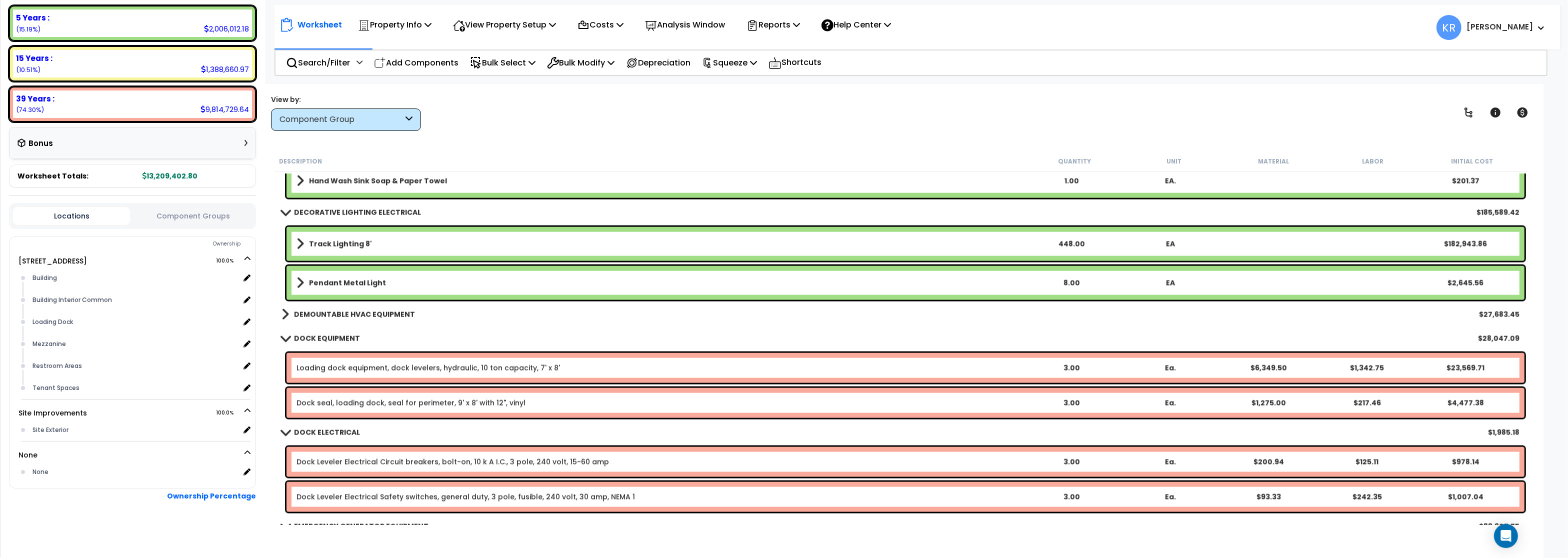
scroll to position [2519, 0]
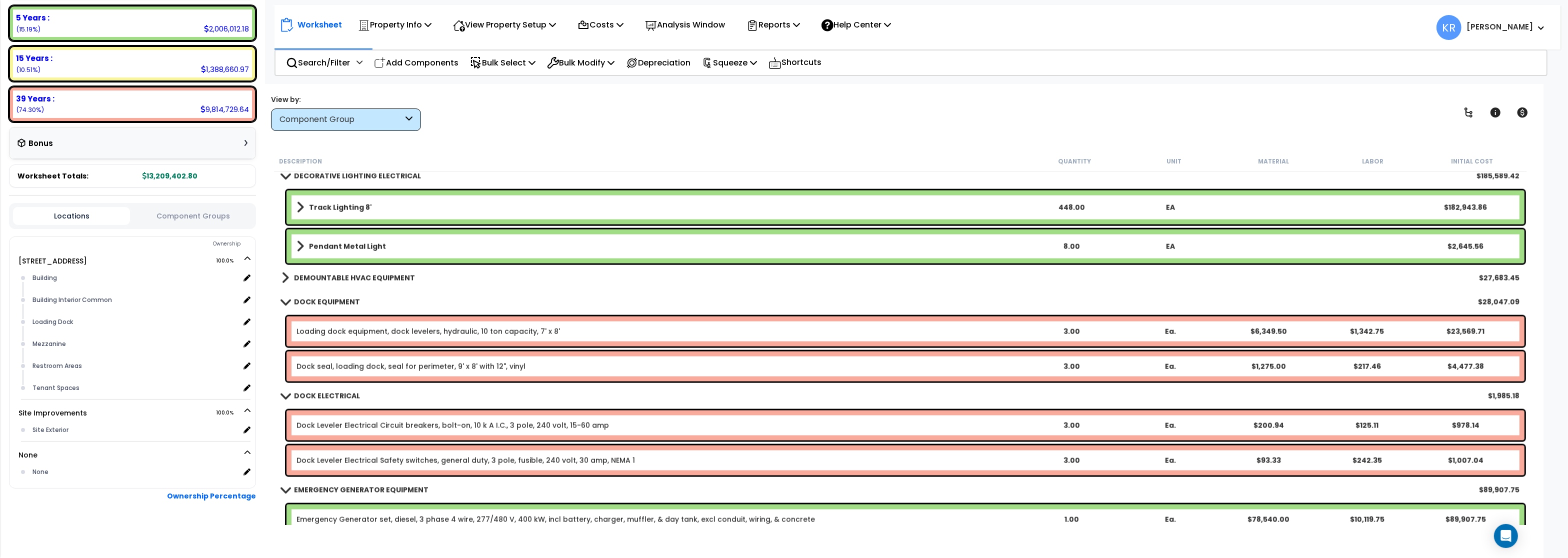
click at [328, 277] on b "DEMOUNTABLE HVAC EQUIPMENT" at bounding box center [354, 277] width 121 height 10
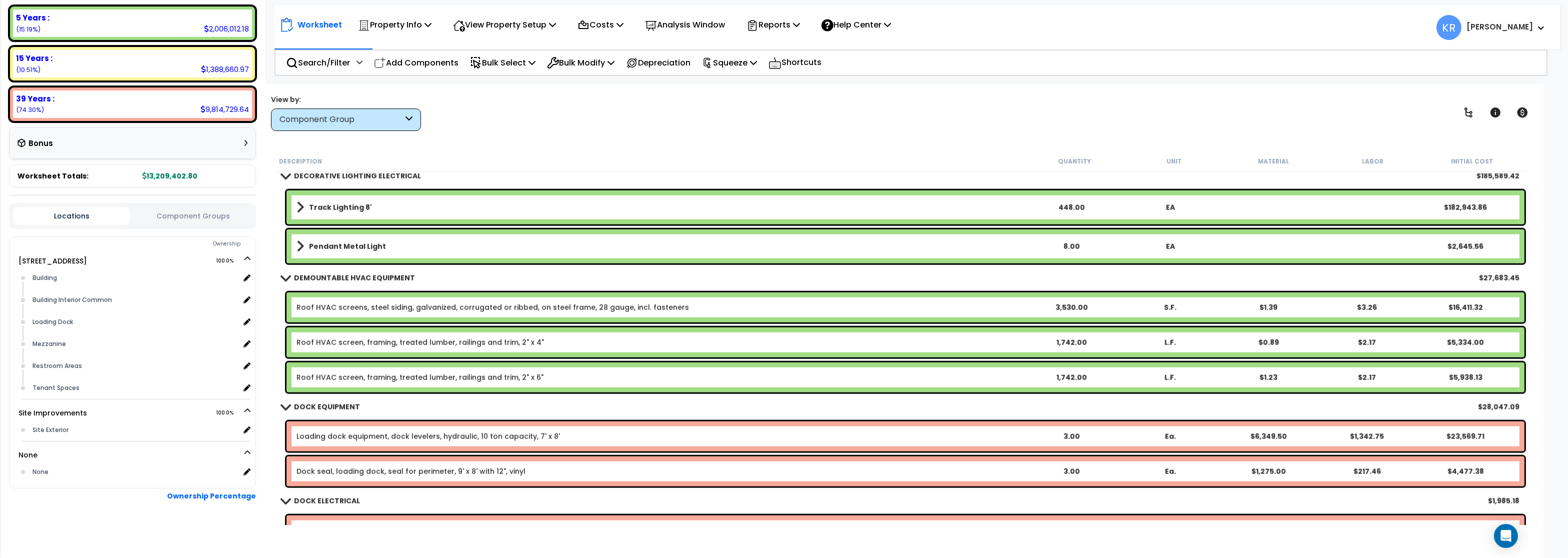
click at [328, 277] on b "DEMOUNTABLE HVAC EQUIPMENT" at bounding box center [354, 277] width 121 height 10
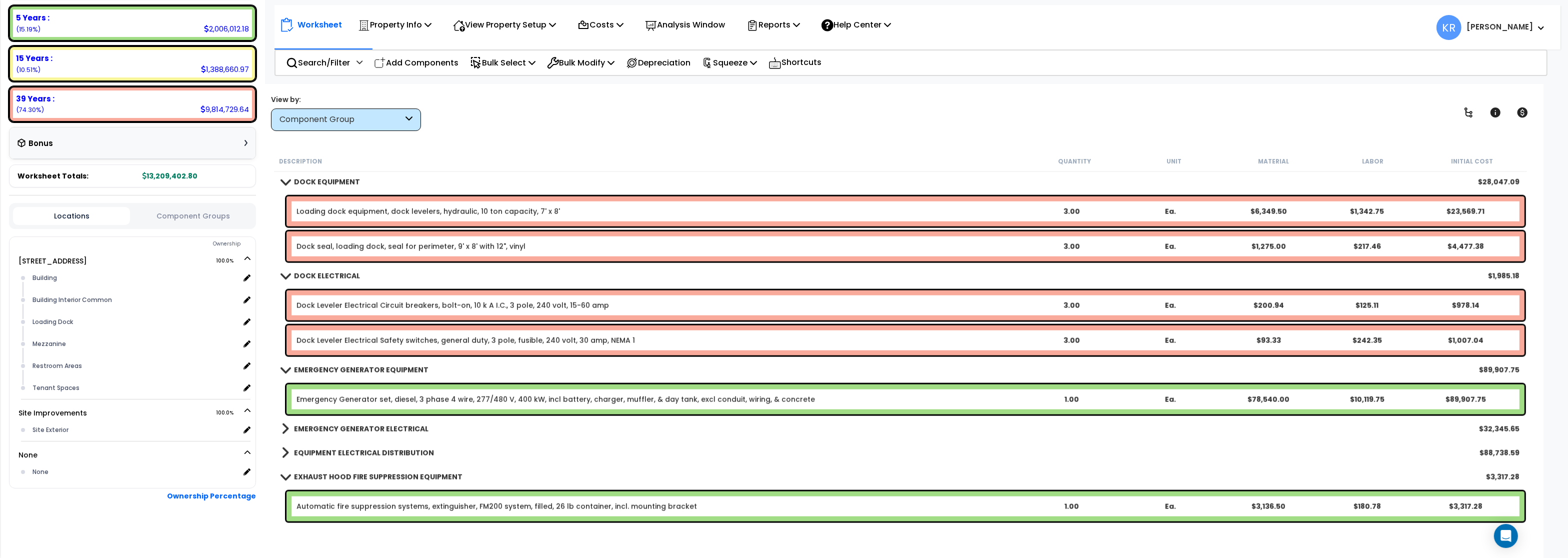
scroll to position [2699, 0]
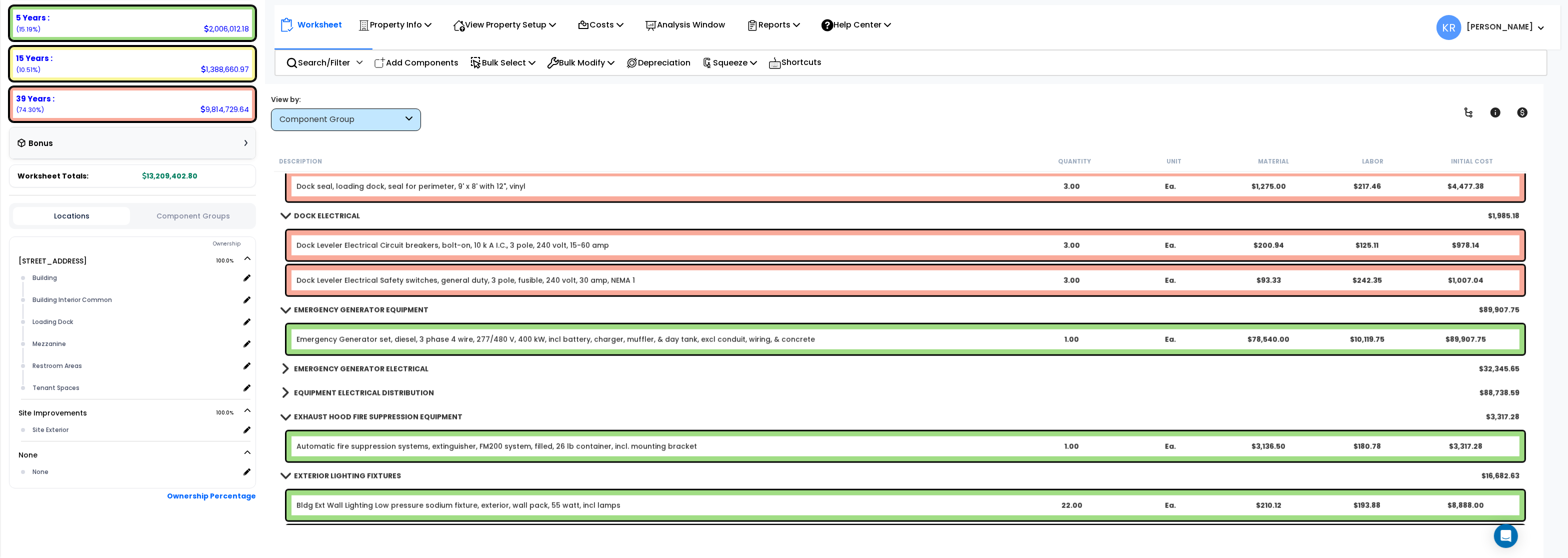
click at [379, 337] on link "Emergency Generator set, diesel, 3 phase 4 wire, 277/480 V, 400 kW, incl batter…" at bounding box center [556, 340] width 519 height 10
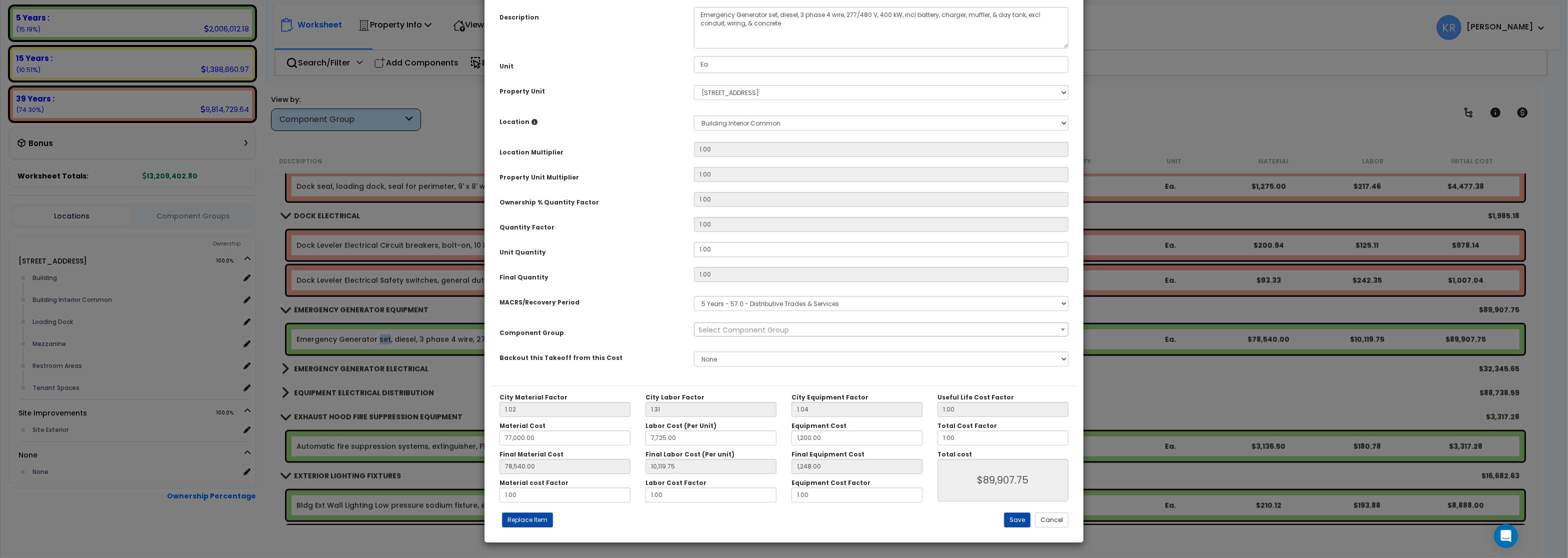
select select "57030"
click at [694, 296] on select "Select MACRS/Recovery Period 5 Years - 57.0 - Distributive Trades & Services 5 …" at bounding box center [881, 303] width 374 height 15
select select "3669"
click option "39 Years - NA - Long-Life Property" at bounding box center [0, 0] width 0 height 0
click at [743, 335] on span "Select Component Group" at bounding box center [744, 330] width 91 height 10
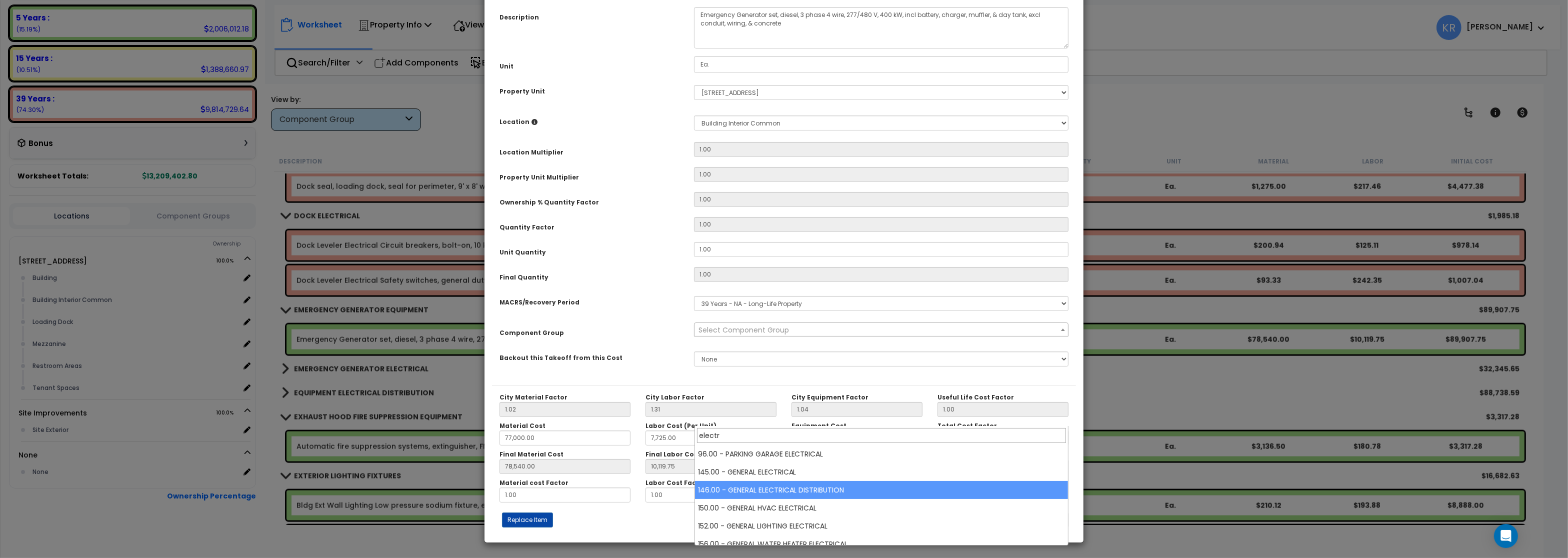
type input "electr"
select select "56956"
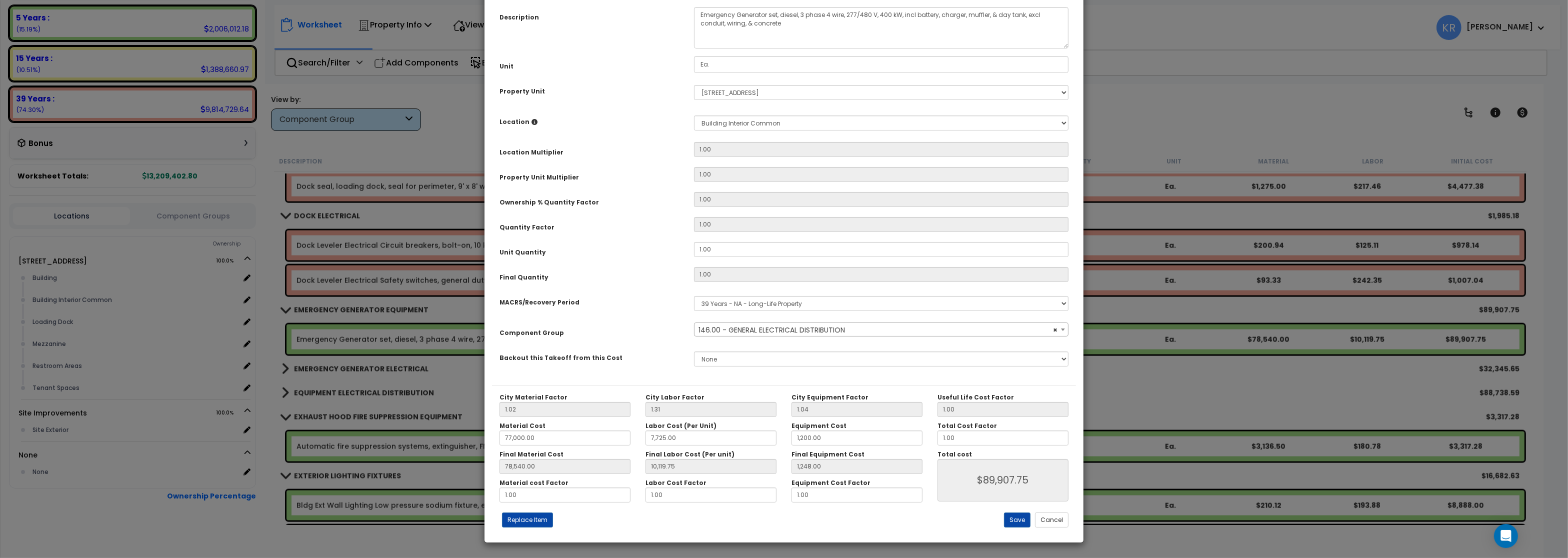
scroll to position [89, 0]
click at [1015, 519] on button "Save" at bounding box center [1017, 520] width 27 height 15
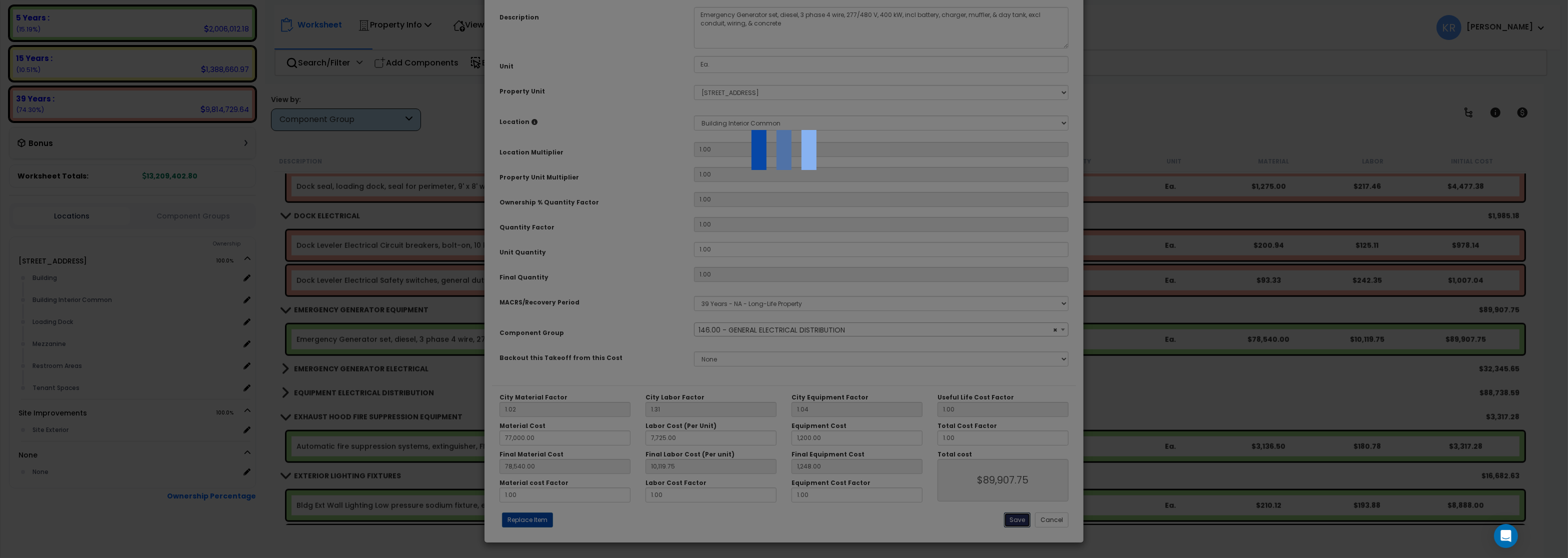
type input "77000.00"
type input "7725.00"
type input "1200.00"
type input "78540.00"
type input "10119.75"
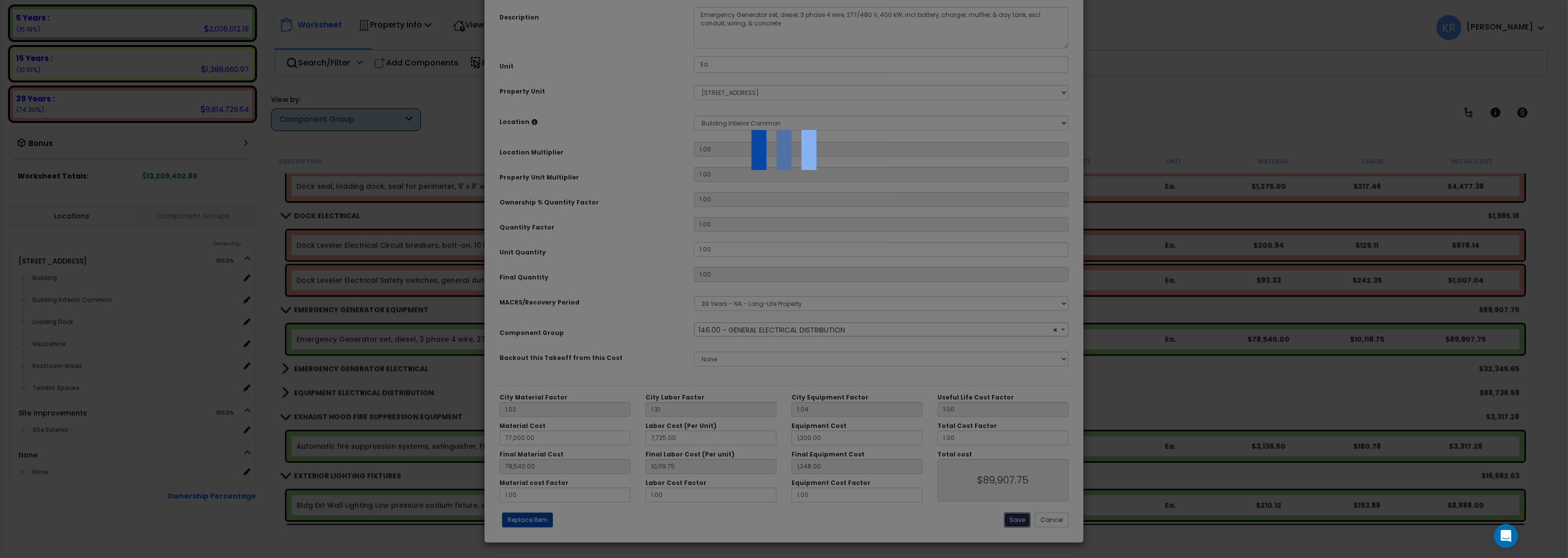
type input "1248.00"
type input "89907.75"
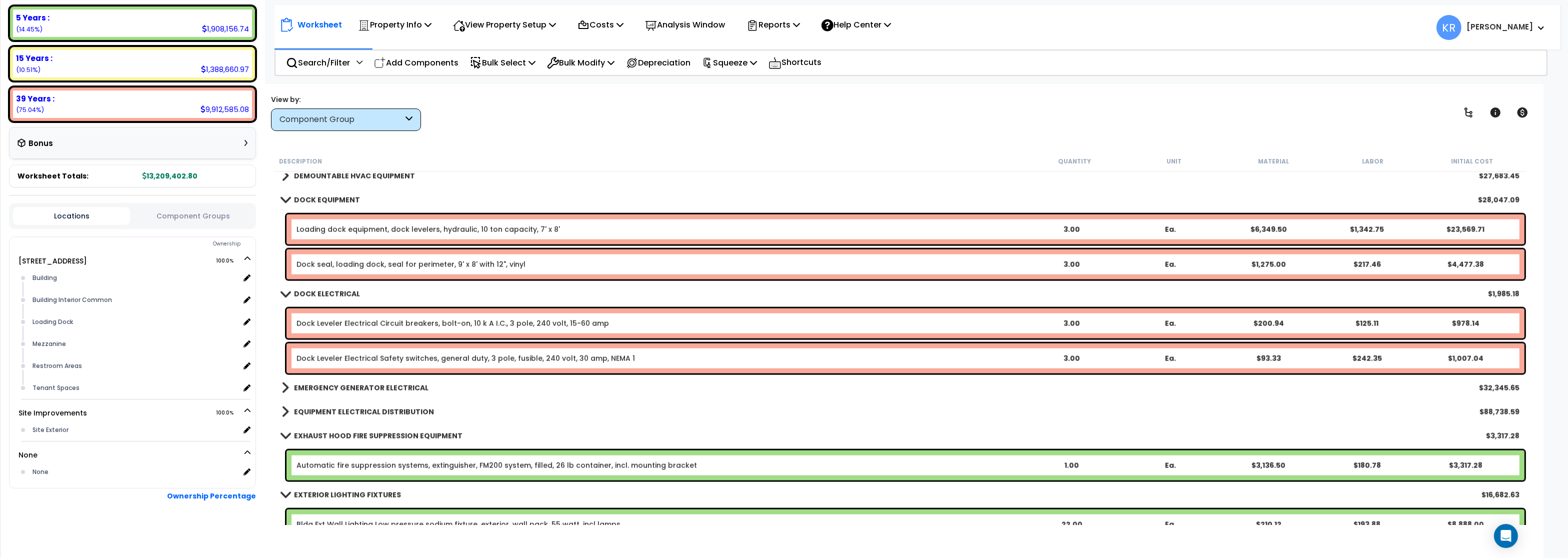
click at [362, 389] on b "EMERGENCY GENERATOR ELECTRICAL" at bounding box center [361, 388] width 135 height 10
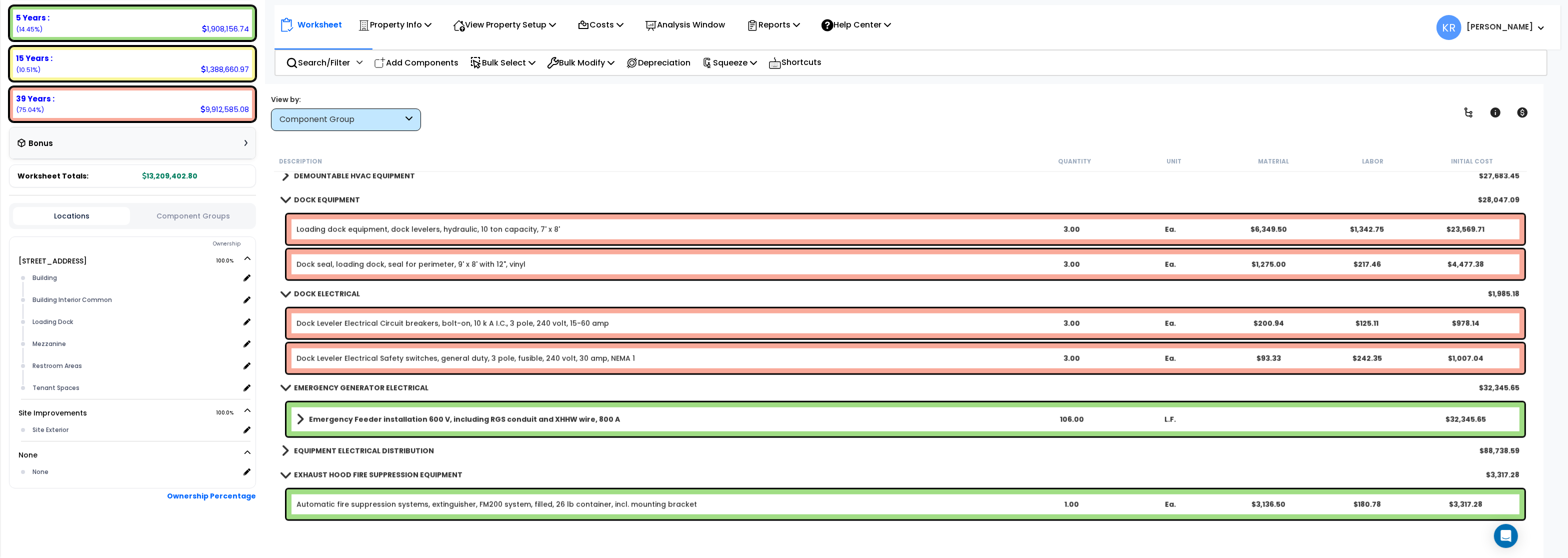
click at [364, 420] on b "Emergency Feeder installation 600 V, including RGS conduit and XHHW wire, 800 A" at bounding box center [464, 419] width 311 height 10
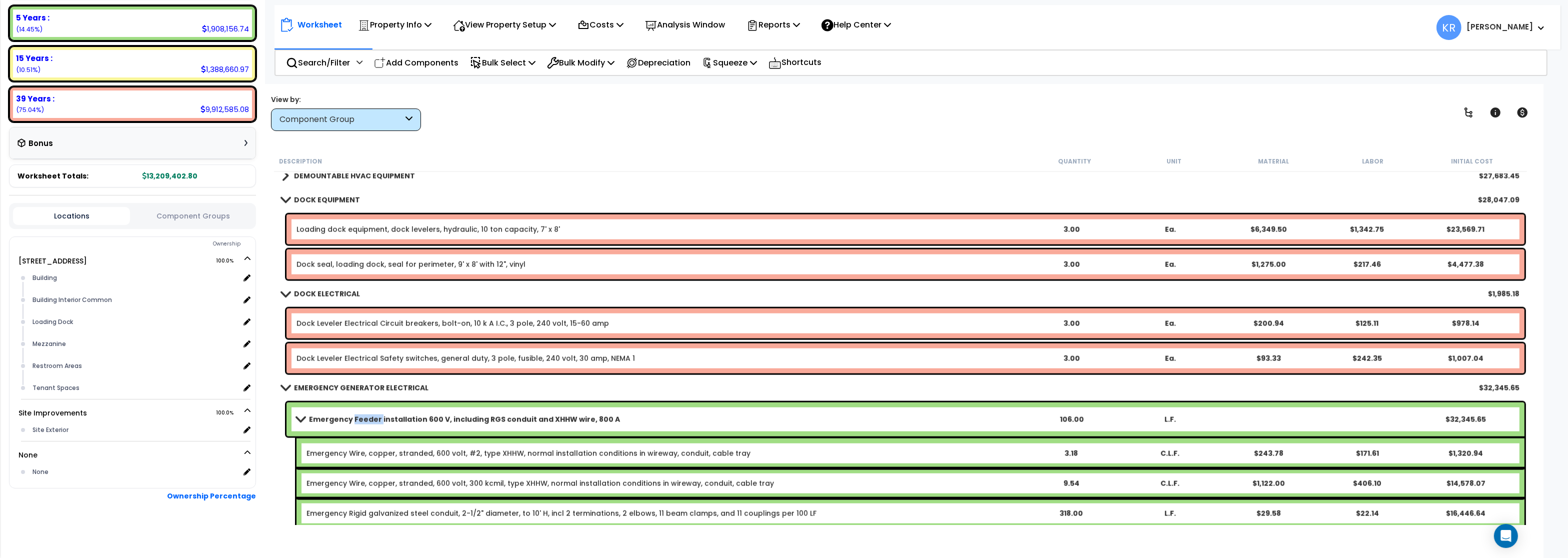
click at [364, 420] on b "Emergency Feeder installation 600 V, including RGS conduit and XHHW wire, 800 A" at bounding box center [464, 419] width 311 height 10
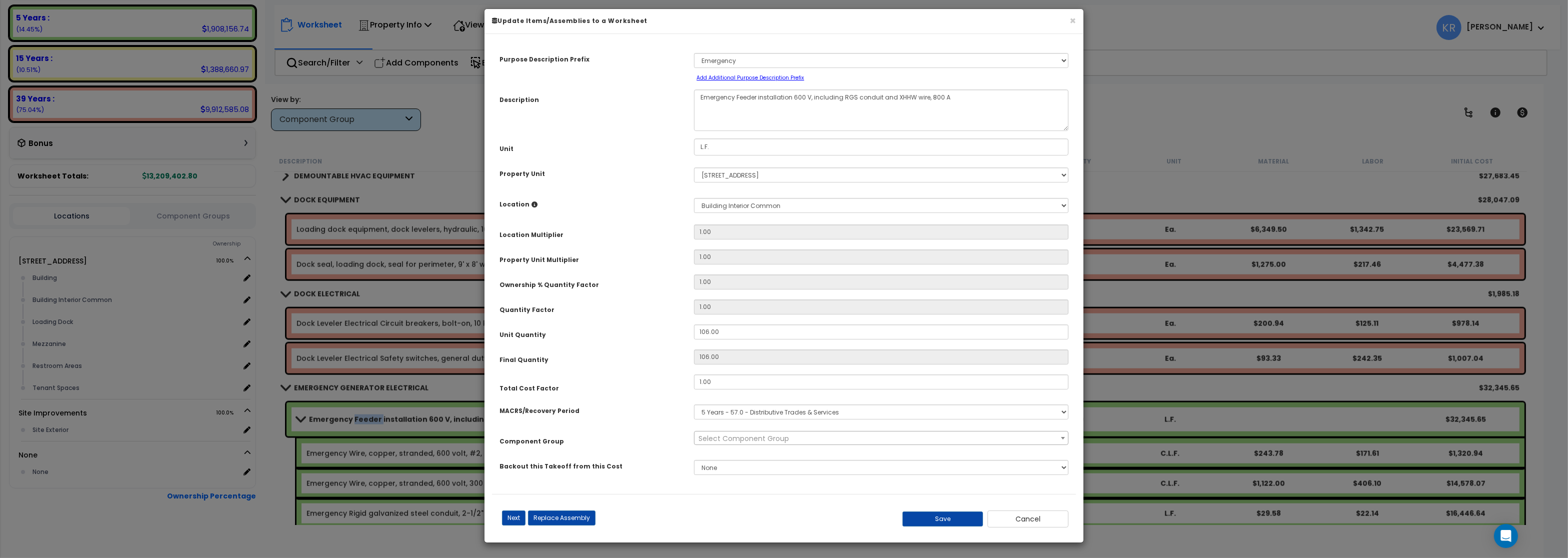
select select "57032"
click at [694, 405] on select "Select MACRS/Recovery Period 5 Years - 57.0 - Distributive Trades & Services 5 …" at bounding box center [881, 412] width 374 height 15
select select "3669"
click option "39 Years - NA - Long-Life Property" at bounding box center [0, 0] width 0 height 0
click at [727, 444] on span "Select Component Group" at bounding box center [744, 438] width 91 height 10
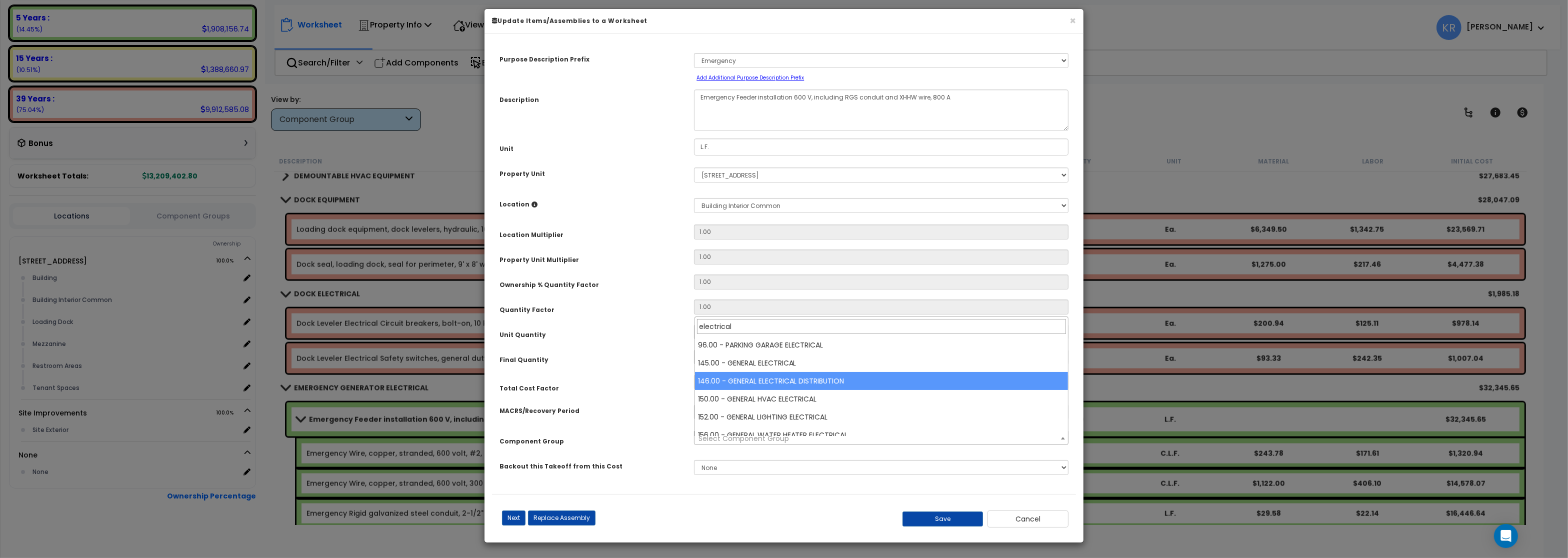
type input "electrical"
select select "56956"
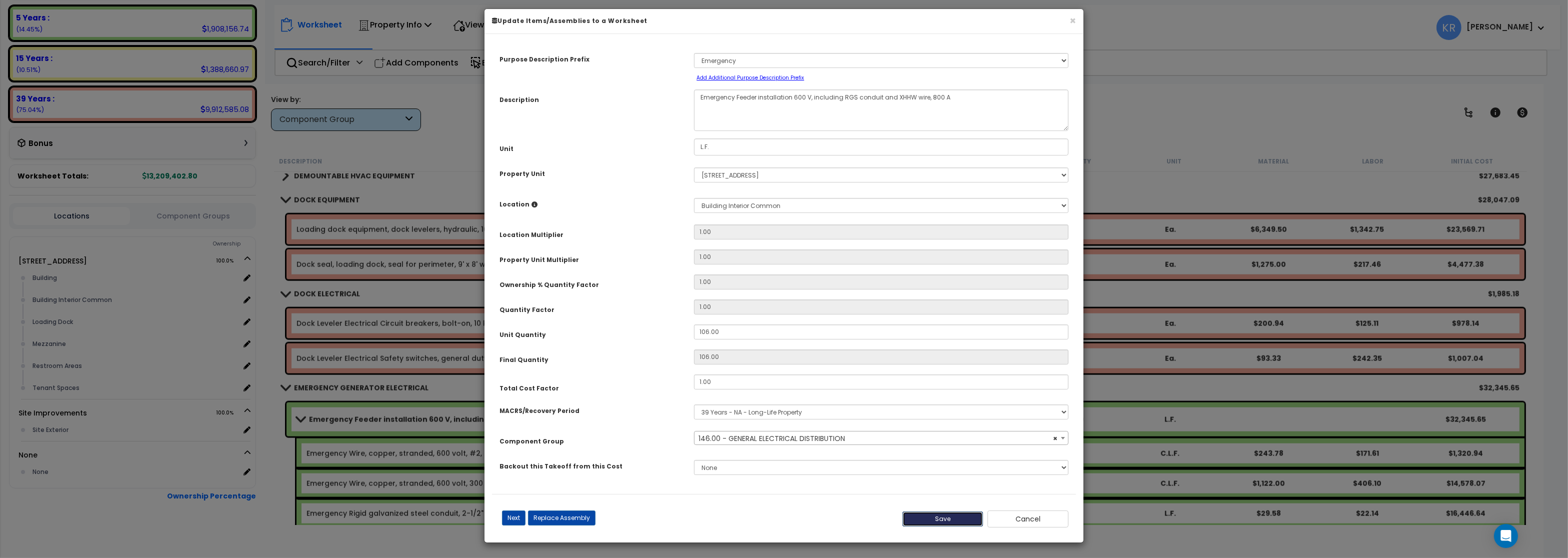
click at [931, 523] on button "Save" at bounding box center [943, 518] width 81 height 15
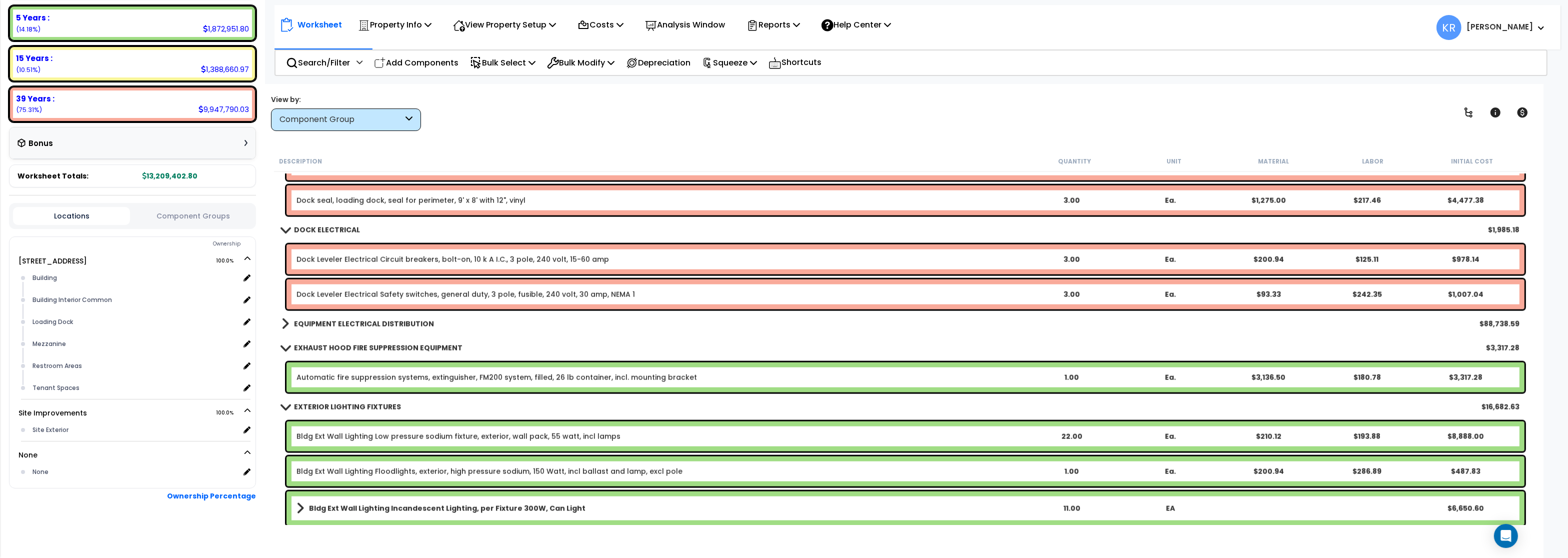
scroll to position [2819, 0]
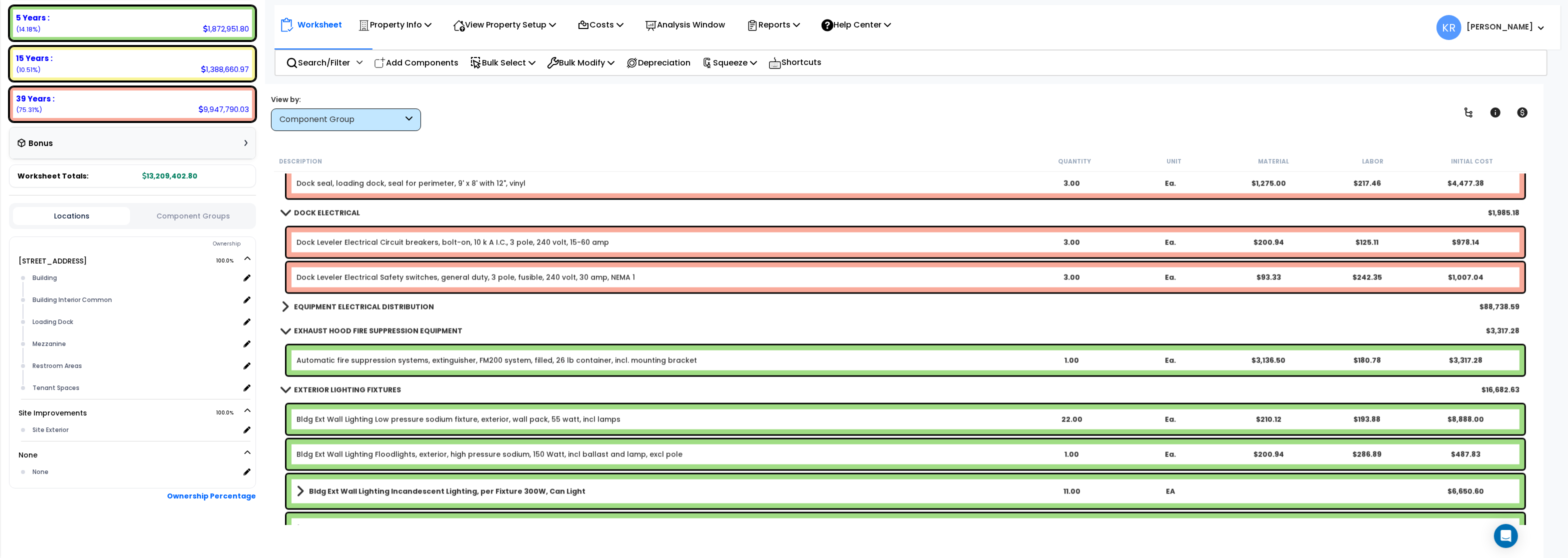
click at [320, 329] on b "EXHAUST HOOD FIRE SUPPRESSION EQUIPMENT" at bounding box center [378, 331] width 169 height 10
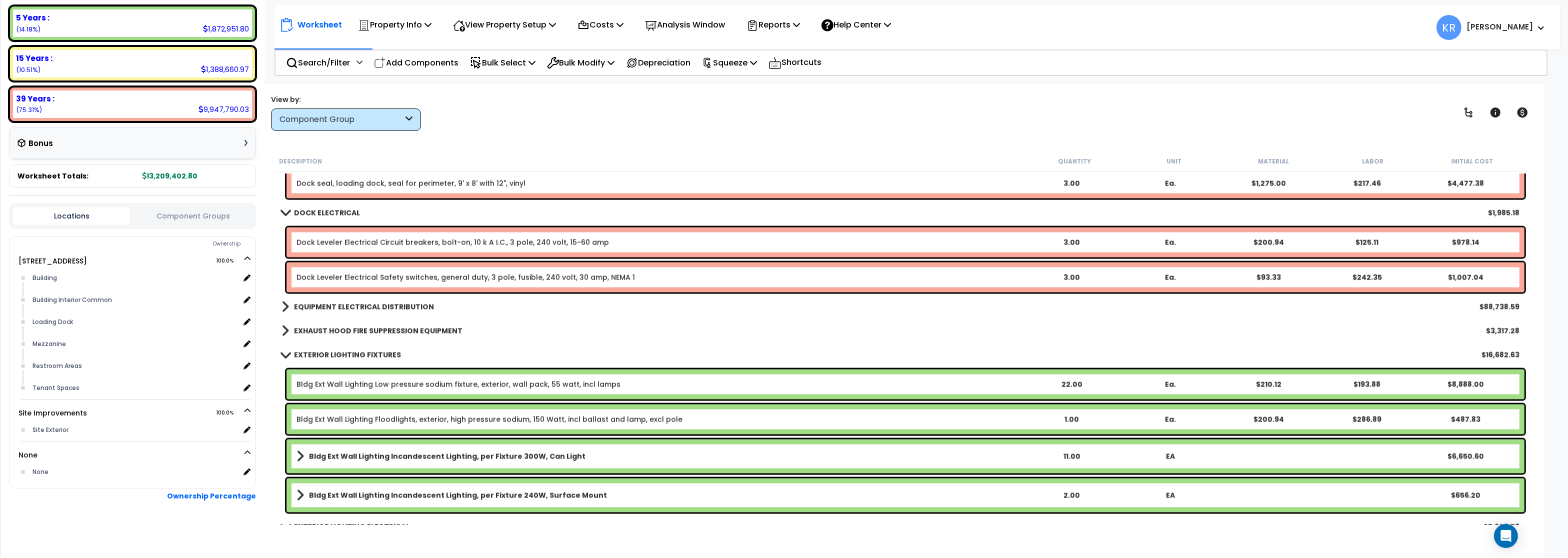
scroll to position [2879, 0]
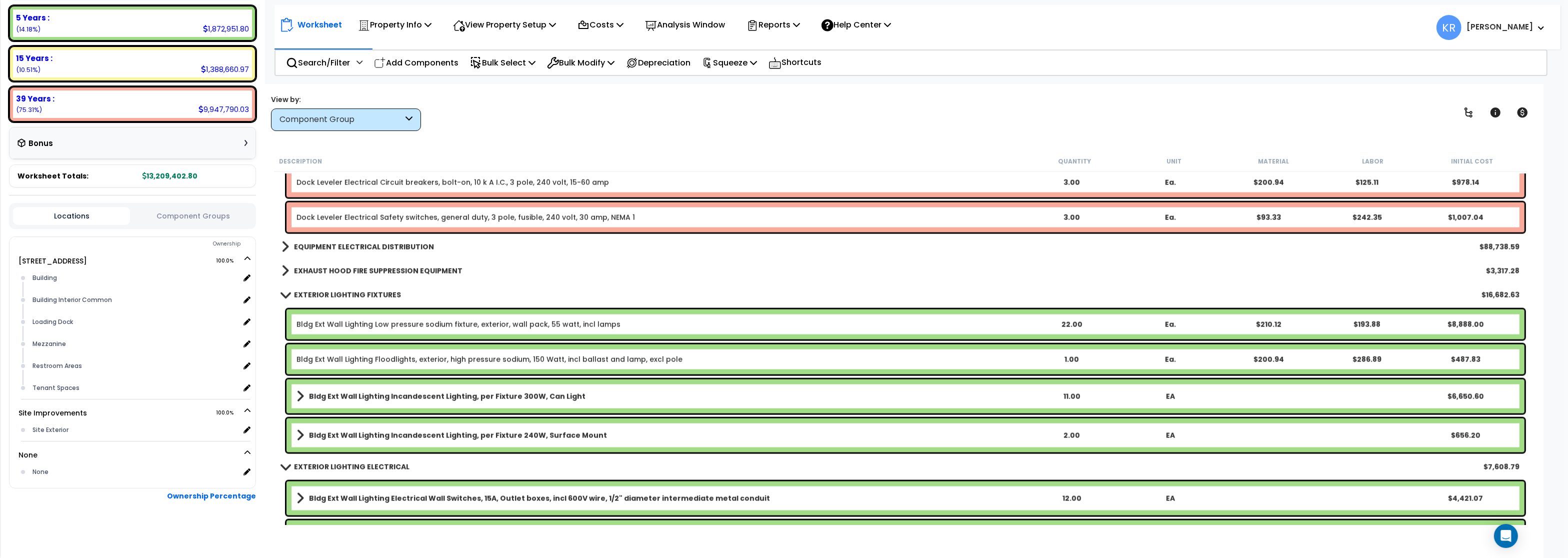
click at [325, 319] on link "Bldg Ext Wall Lighting Low pressure sodium fixture, exterior, wall pack, 55 wat…" at bounding box center [458, 324] width 324 height 10
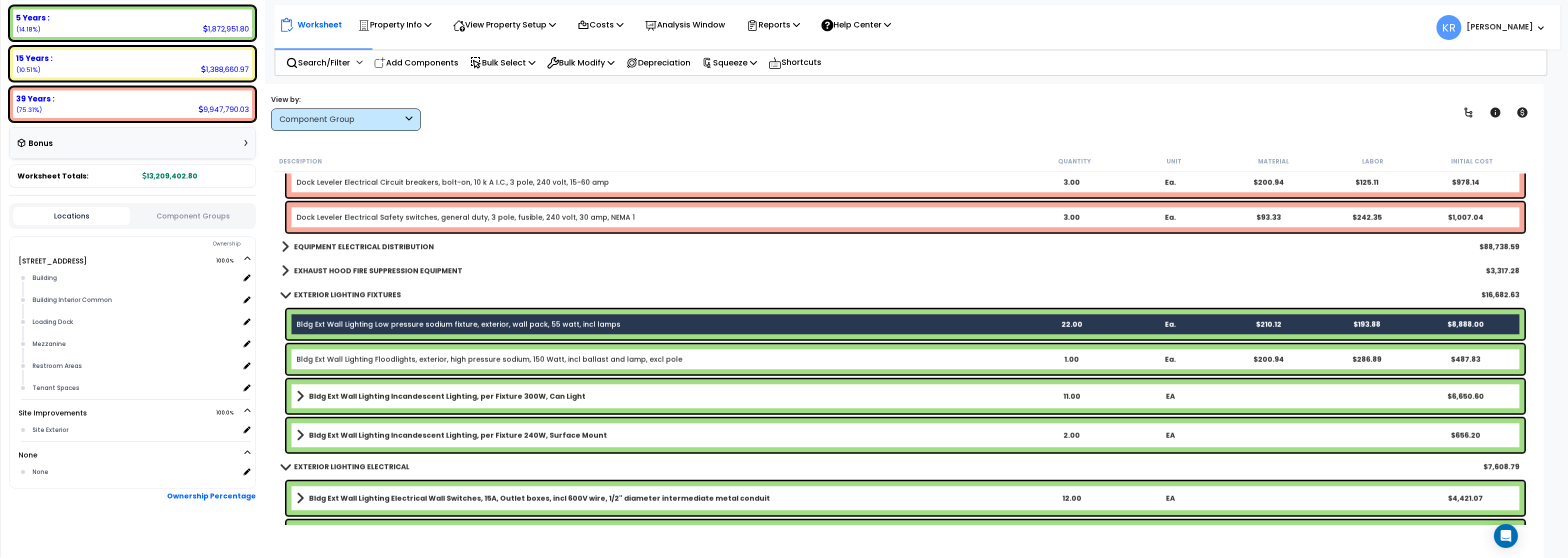
click at [326, 362] on link "Bldg Ext Wall Lighting Floodlights, exterior, high pressure sodium, 150 Watt, i…" at bounding box center [489, 359] width 386 height 10
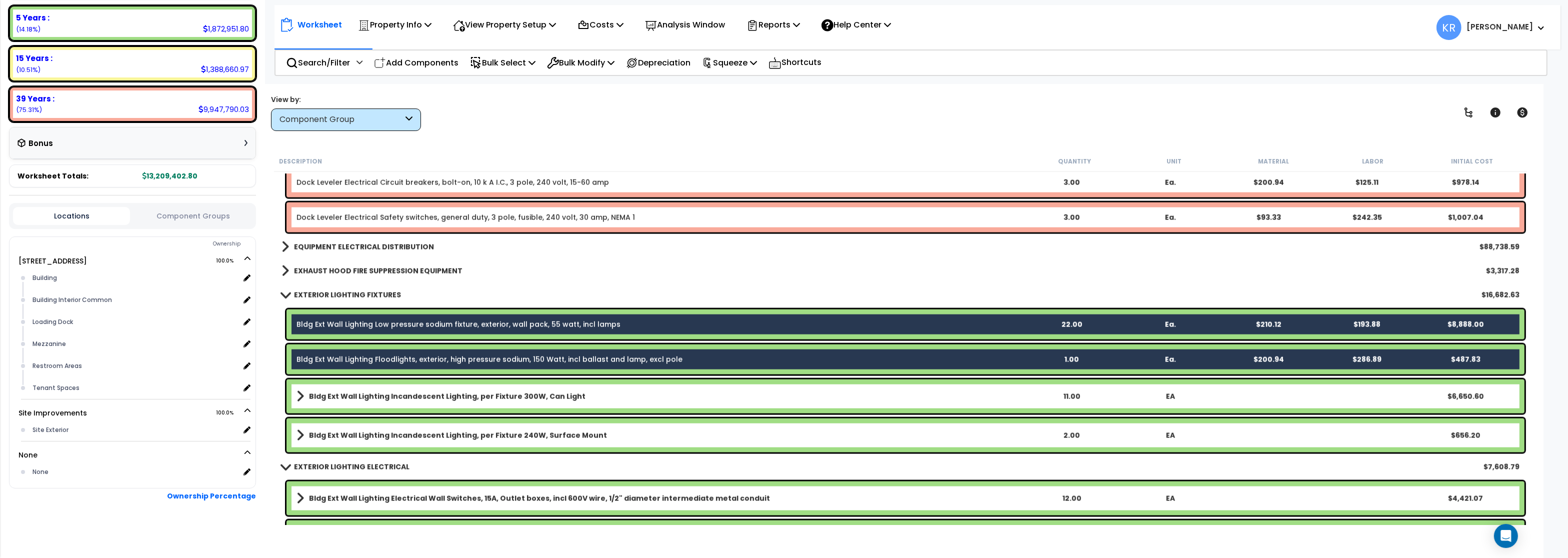
click at [328, 398] on b "Bldg Ext Wall Lighting Incandescent Lighting, per Fixture 300W, Can Light" at bounding box center [447, 396] width 276 height 10
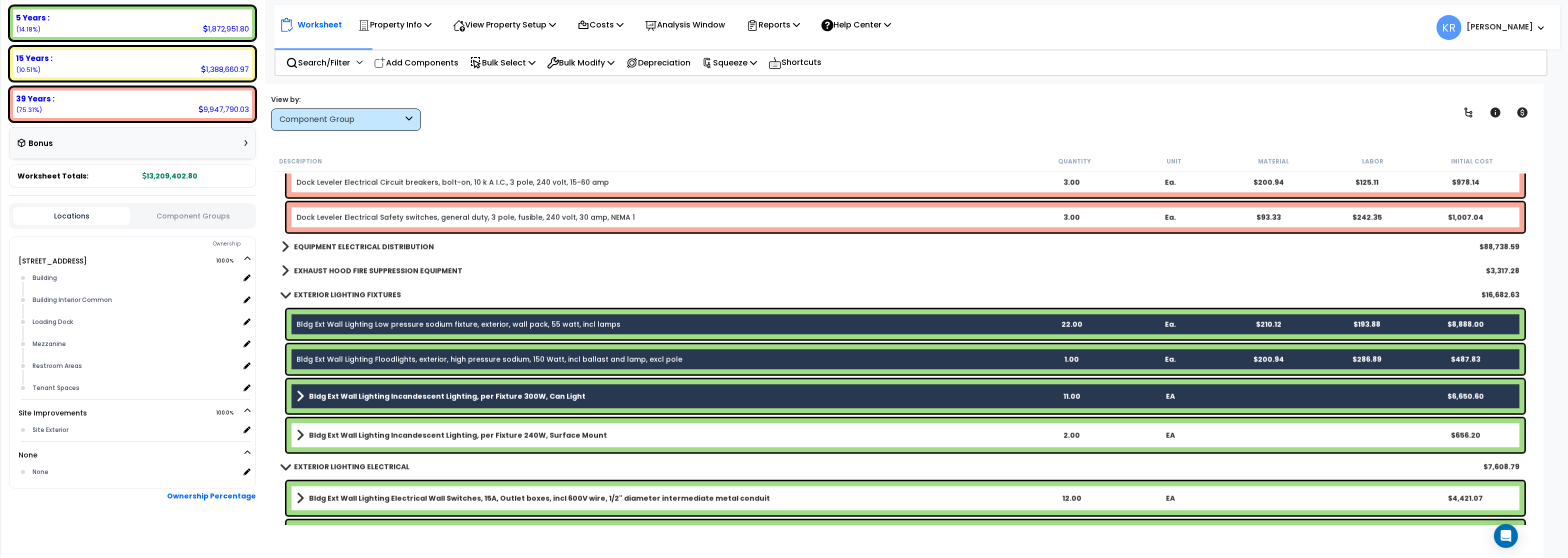
click at [335, 431] on b "Bldg Ext Wall Lighting Incandescent Lighting, per Fixture 240W, Surface Mount" at bounding box center [458, 435] width 298 height 10
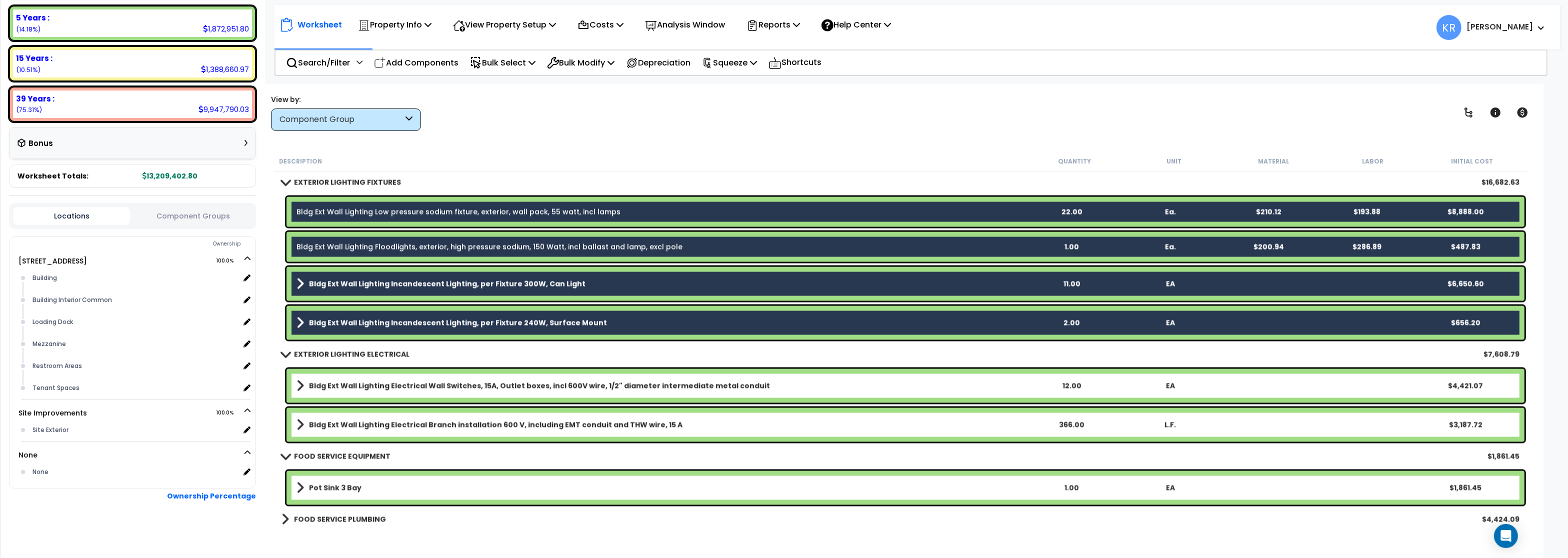
scroll to position [2999, 0]
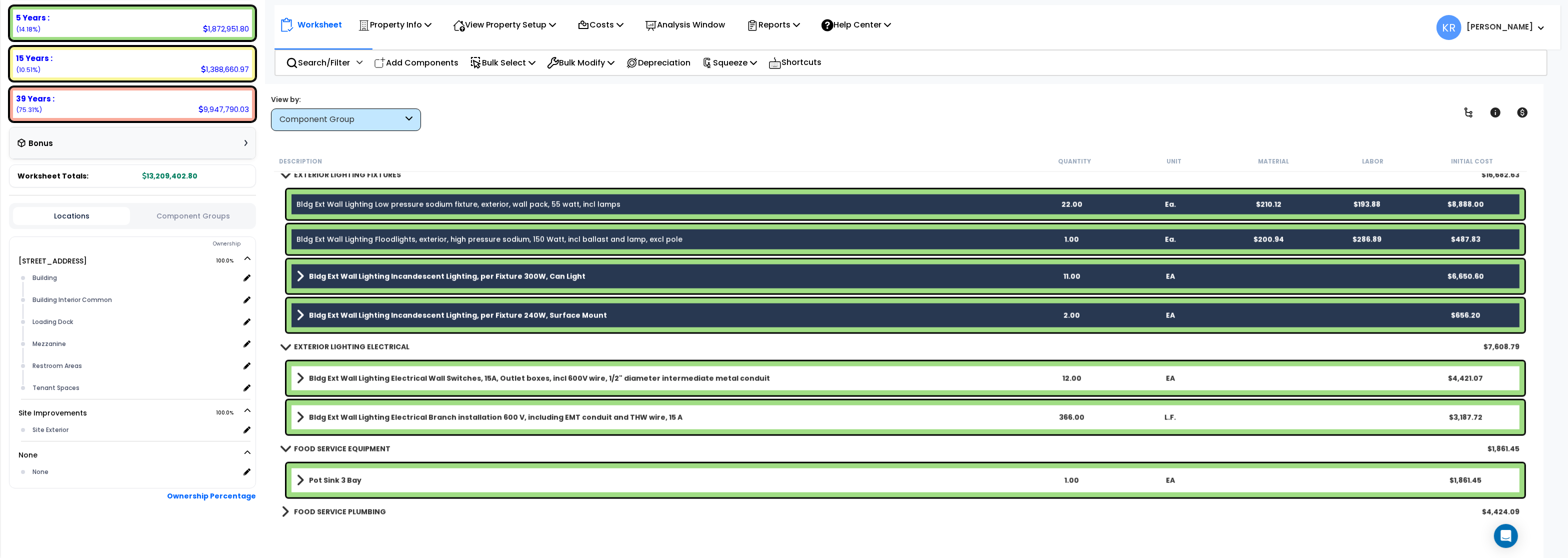
click at [391, 367] on div "Bldg Ext Wall Lighting Electrical Wall Switches, 15A, Outlet boxes, incl 600V w…" at bounding box center [906, 378] width 1238 height 34
click at [374, 365] on div "Bldg Ext Wall Lighting Electrical Wall Switches, 15A, Outlet boxes, incl 600V w…" at bounding box center [906, 378] width 1238 height 34
click at [368, 372] on link "Bldg Ext Wall Lighting Electrical Wall Switches, 15A, Outlet boxes, incl 600V w…" at bounding box center [659, 378] width 726 height 14
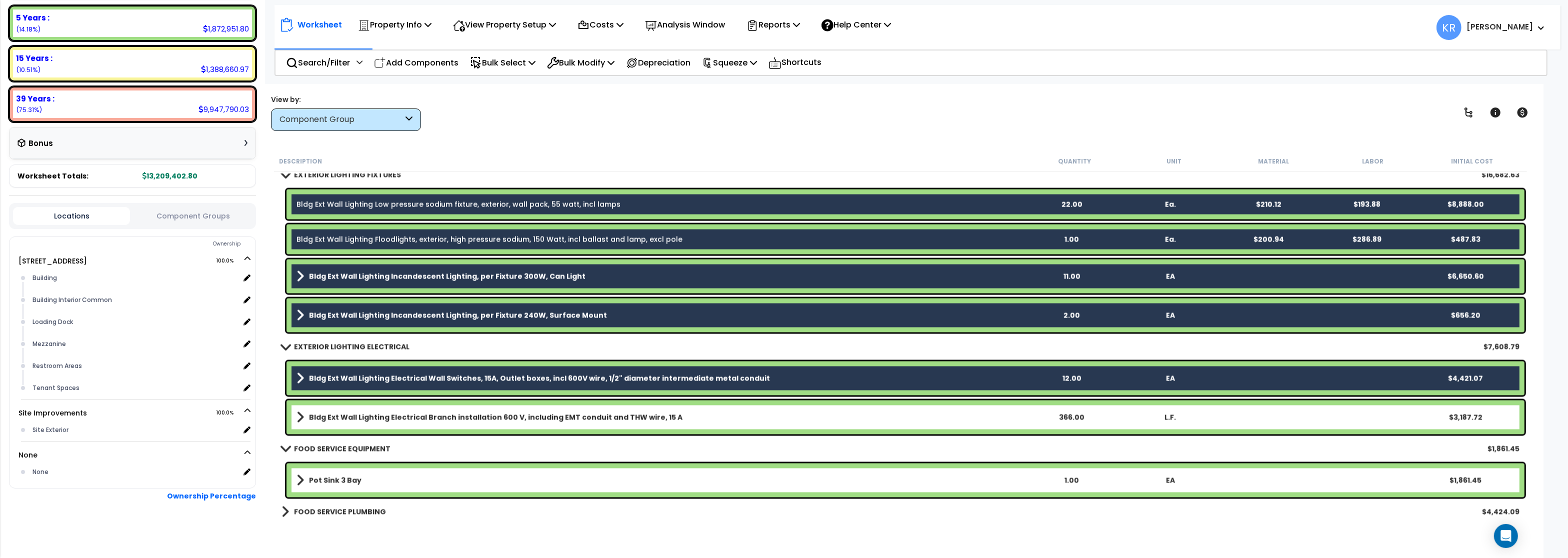
click at [365, 414] on b "Bldg Ext Wall Lighting Electrical Branch installation 600 V, including EMT cond…" at bounding box center [496, 417] width 374 height 10
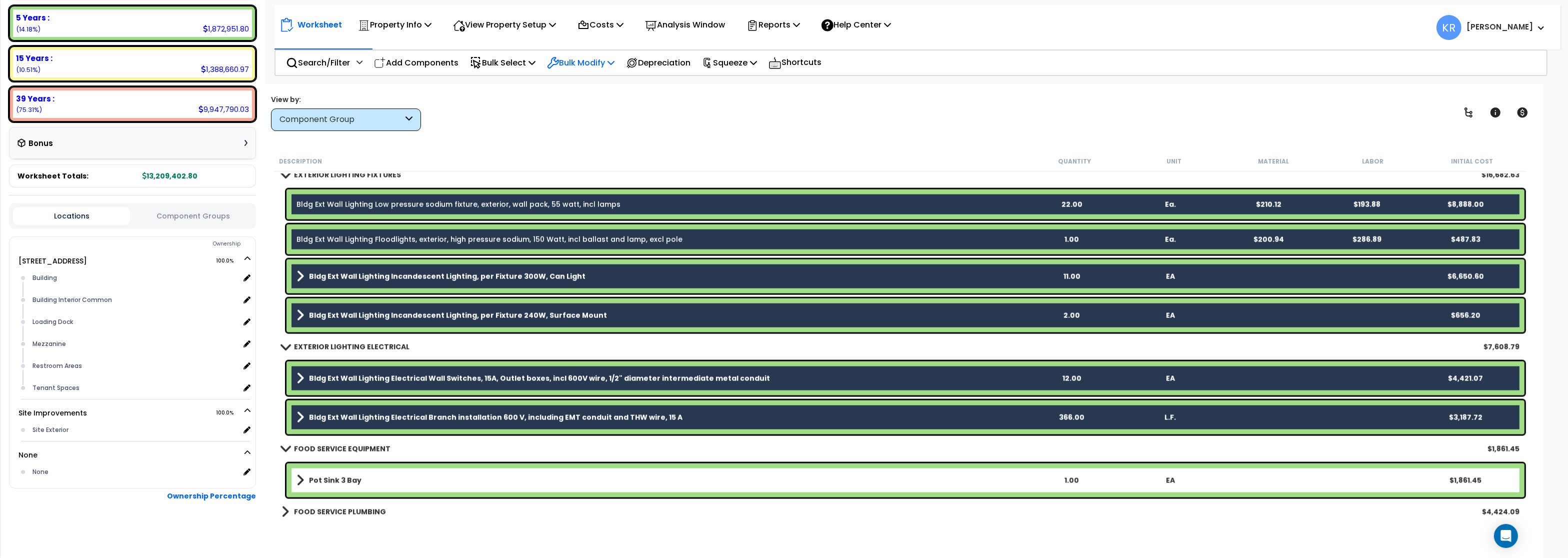
click at [602, 66] on p "Bulk Modify" at bounding box center [581, 63] width 68 height 13
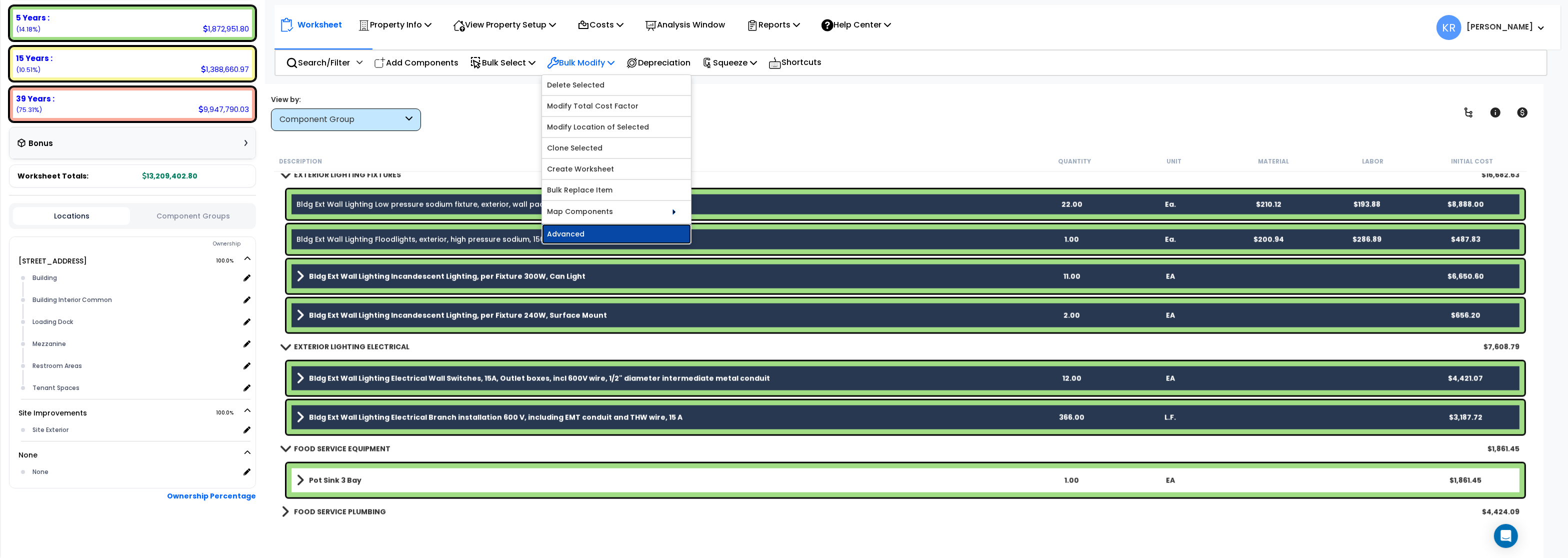
click at [588, 229] on link "Advanced" at bounding box center [616, 234] width 149 height 20
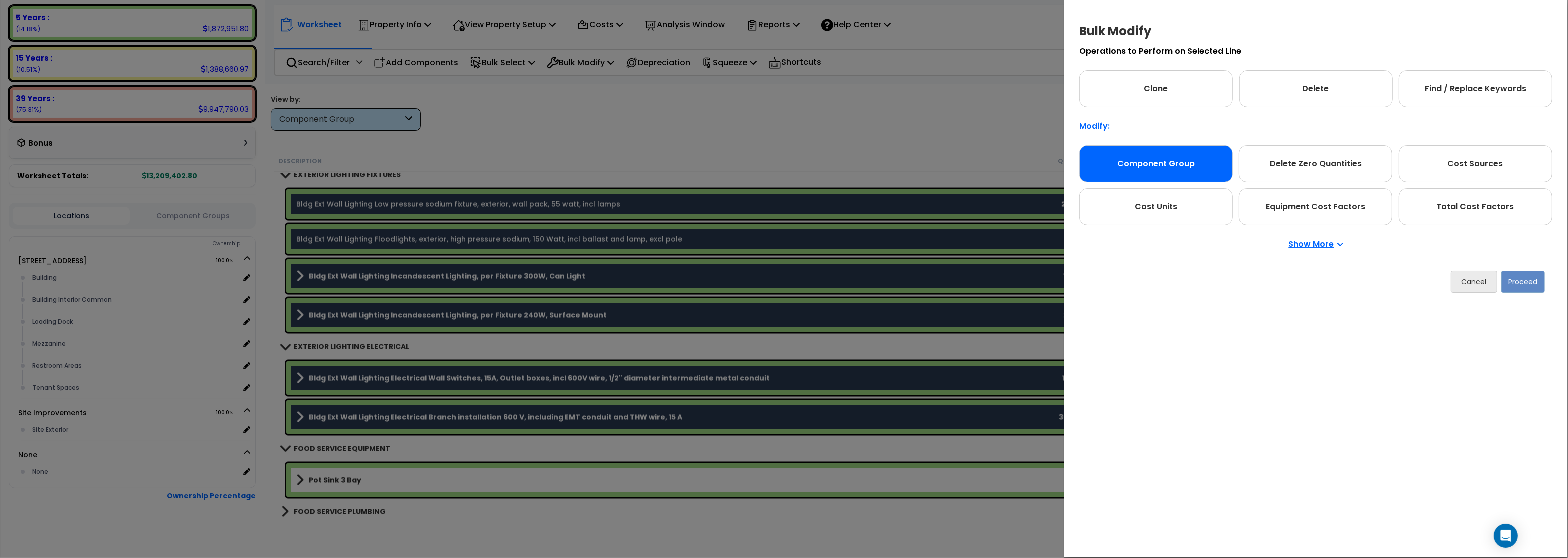
click at [1163, 162] on div "Component Group" at bounding box center [1156, 164] width 153 height 37
click at [1523, 279] on button "Proceed" at bounding box center [1523, 282] width 43 height 22
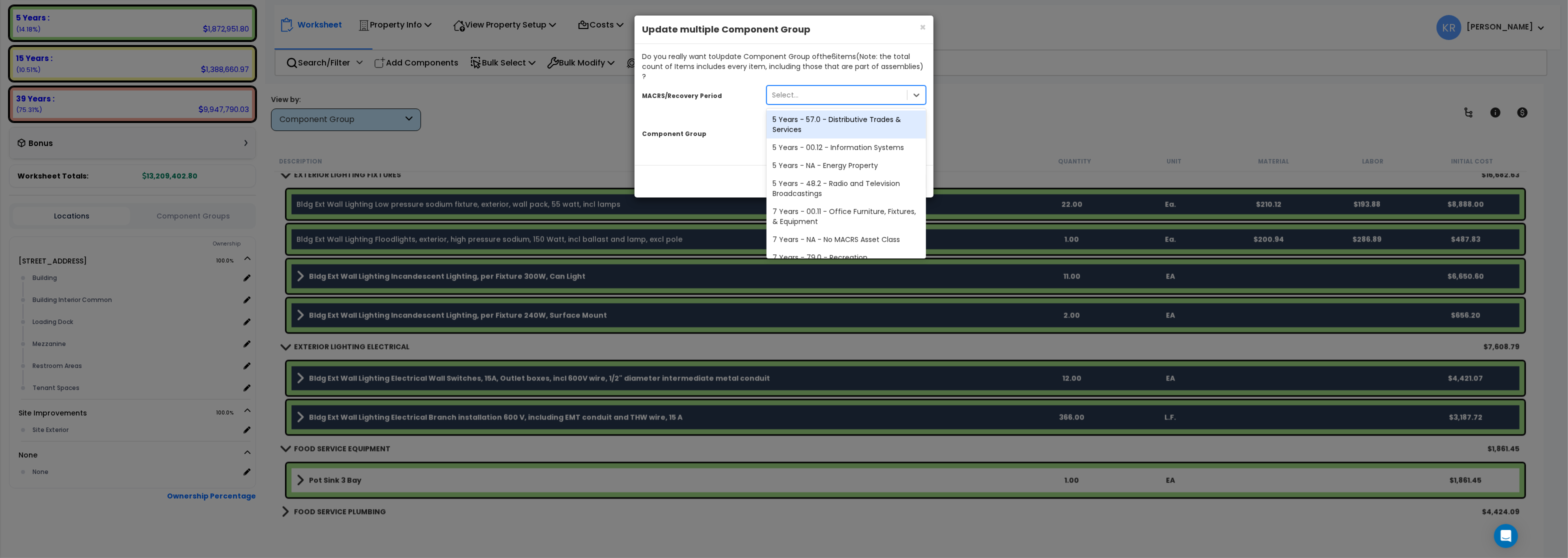
click at [817, 87] on div "Select..." at bounding box center [837, 95] width 140 height 16
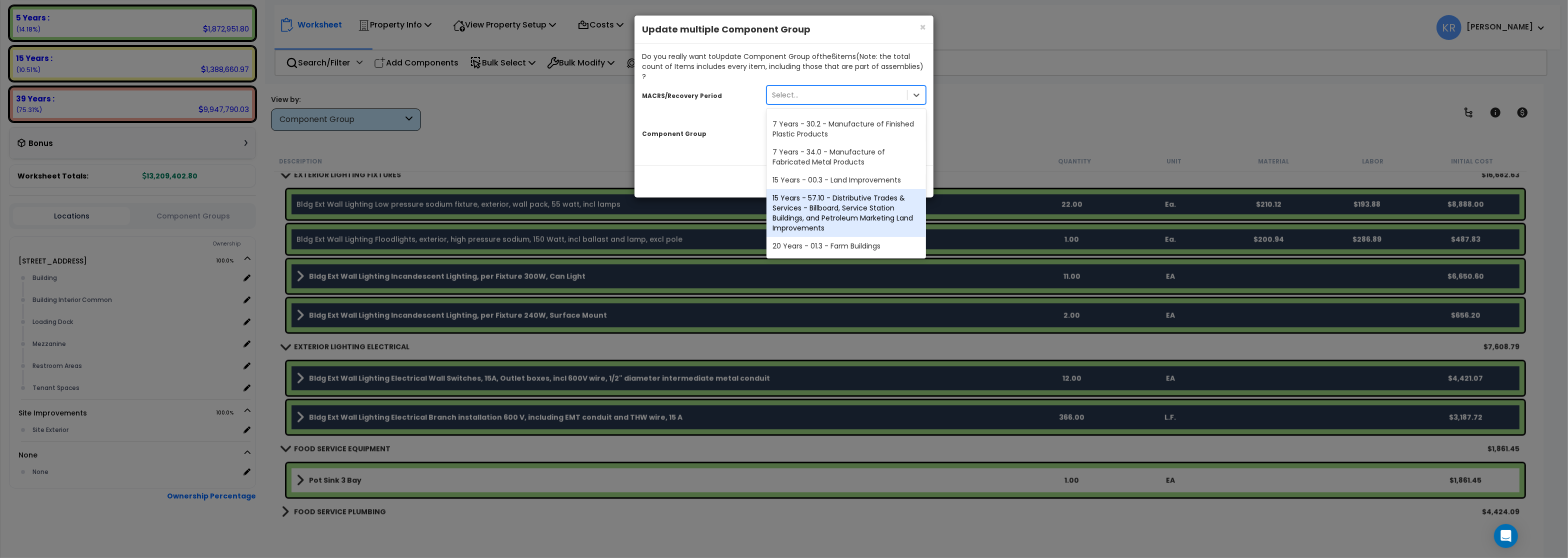
scroll to position [186, 0]
click at [810, 220] on div "39 Years - NA - Long-Life Property" at bounding box center [846, 229] width 159 height 18
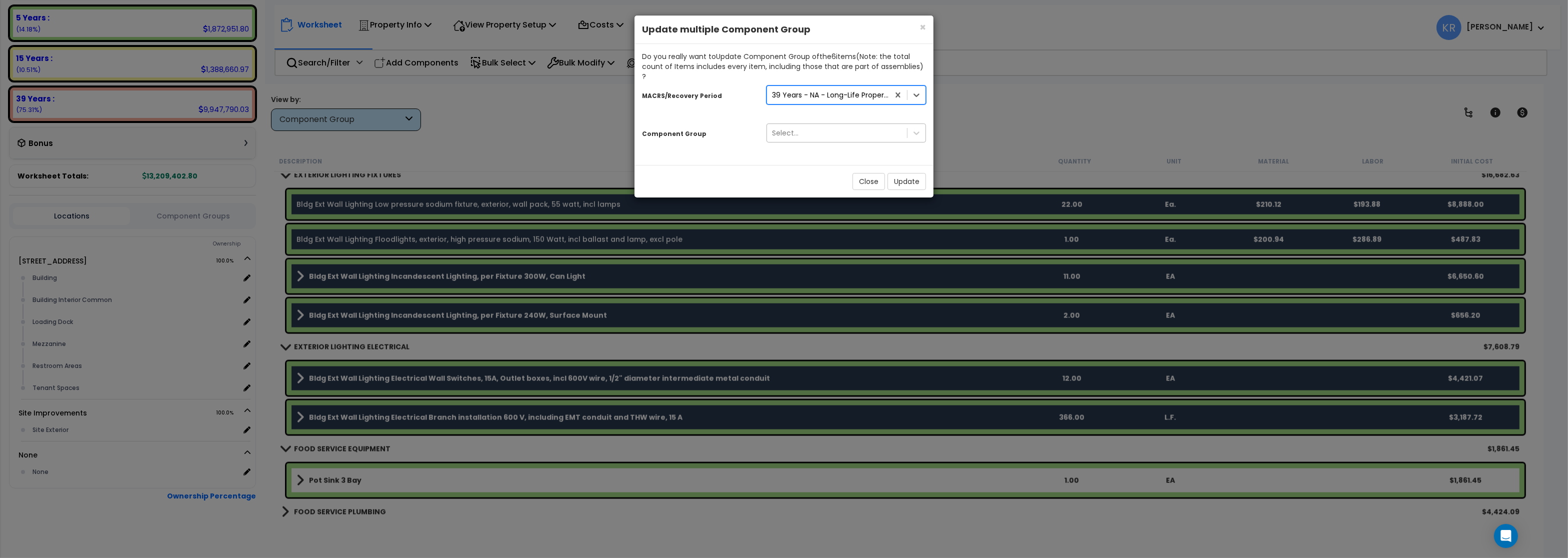
click at [785, 128] on div "Select..." at bounding box center [785, 133] width 27 height 10
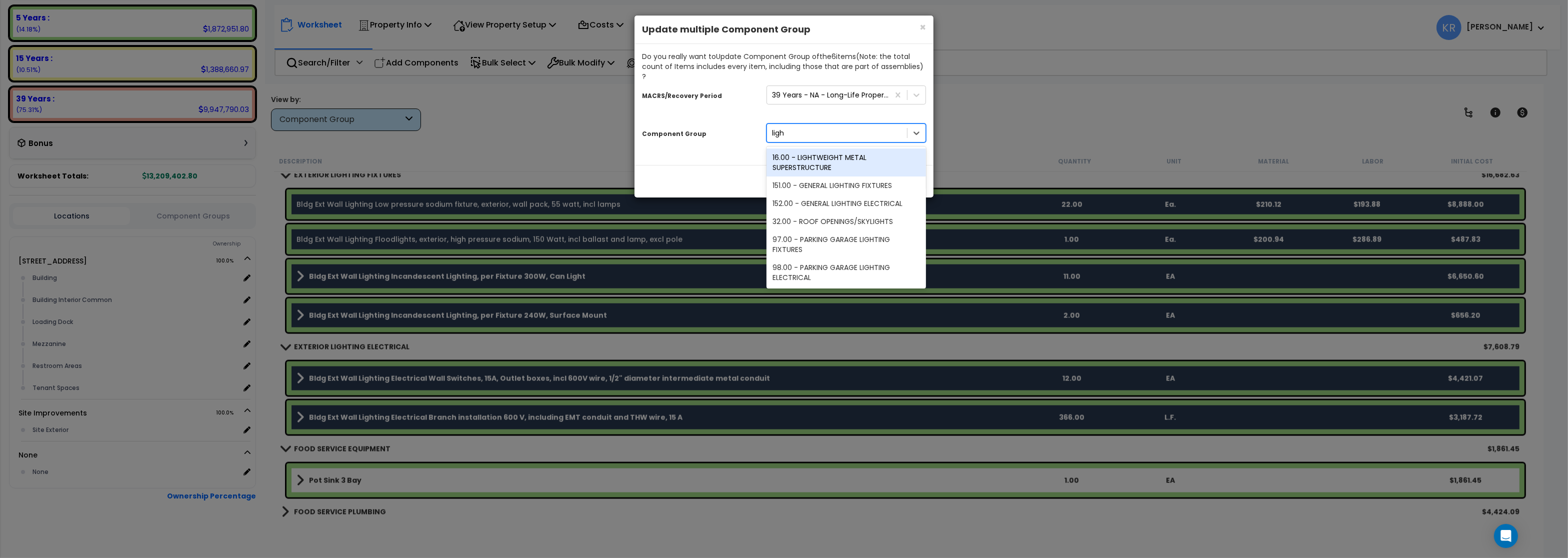
type input "light"
click at [837, 176] on div "151.00 - GENERAL LIGHTING FIXTURES" at bounding box center [846, 186] width 159 height 18
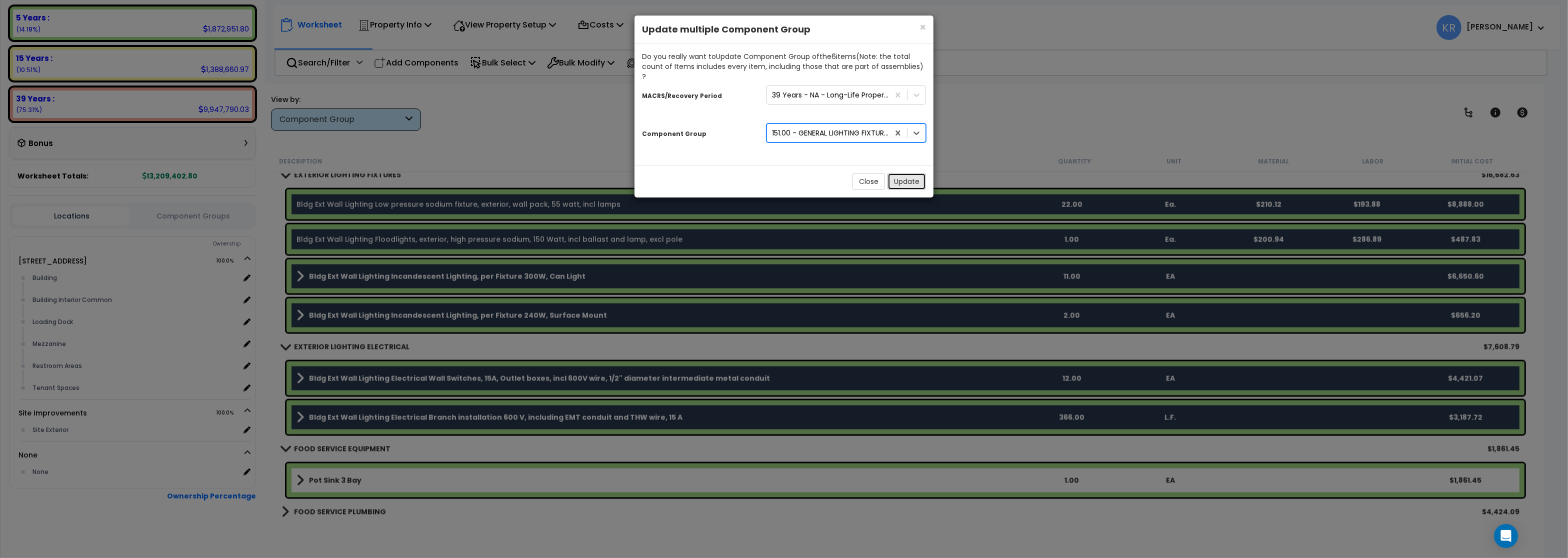
click at [905, 173] on button "Update" at bounding box center [906, 181] width 38 height 17
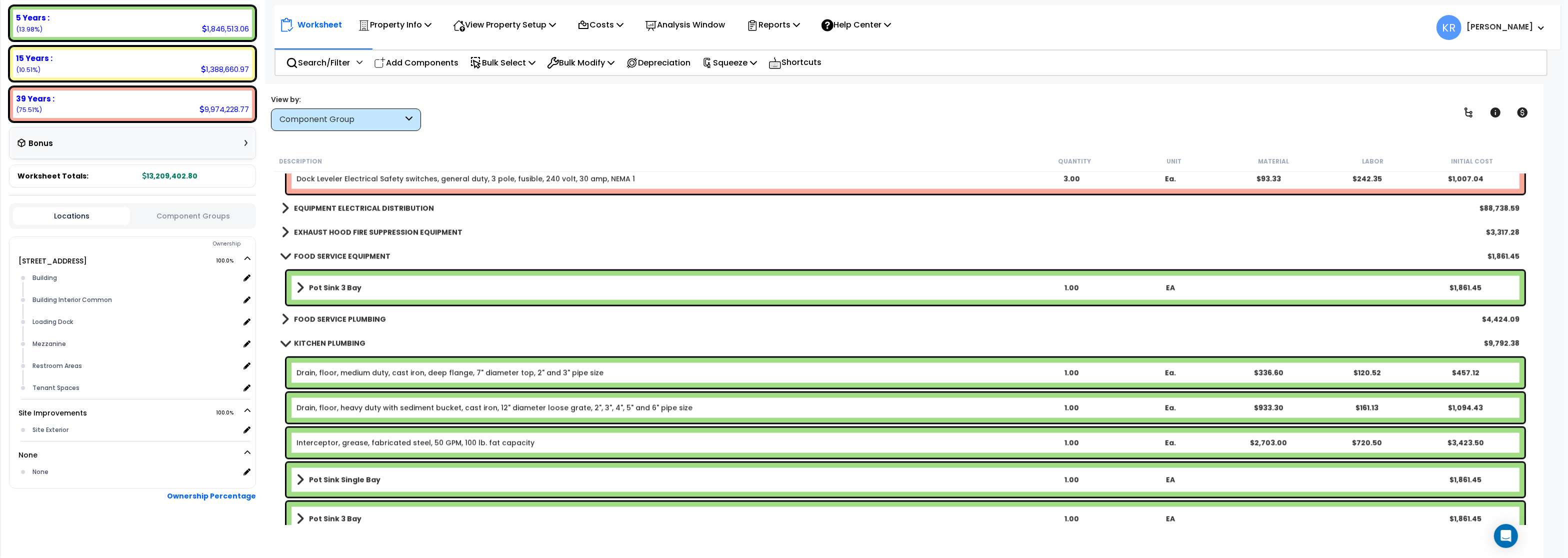
scroll to position [3119, 0]
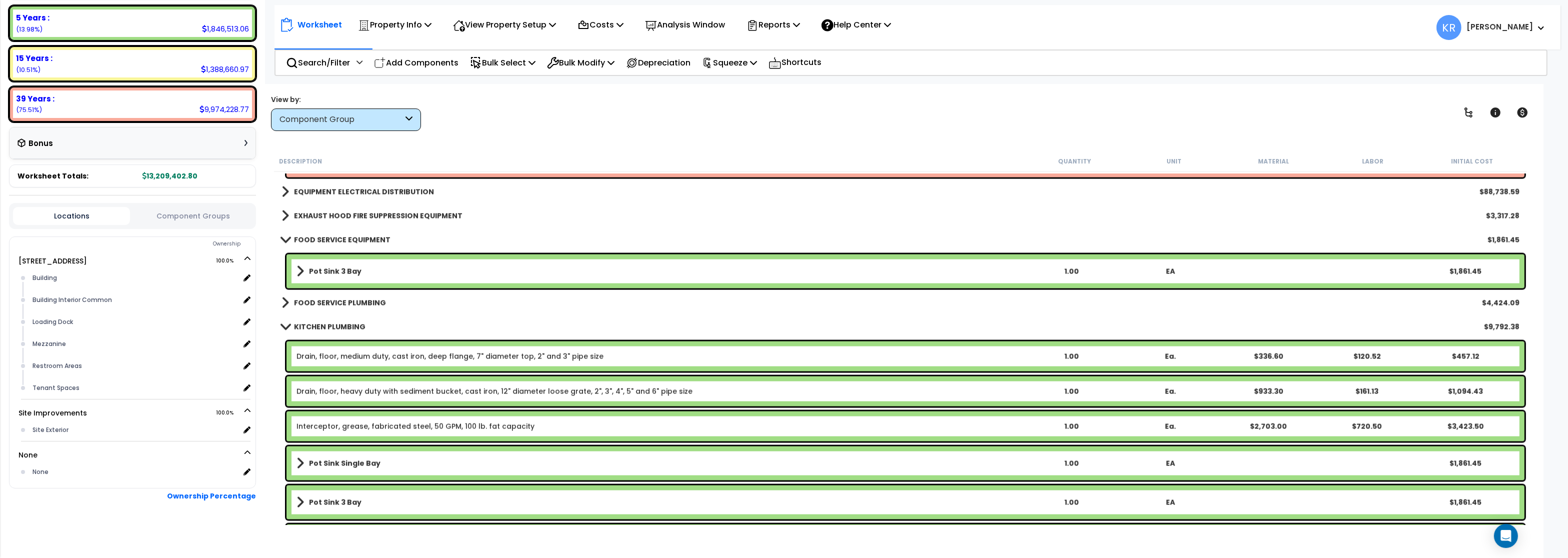
click at [312, 272] on b "Pot Sink 3 Bay" at bounding box center [335, 271] width 52 height 10
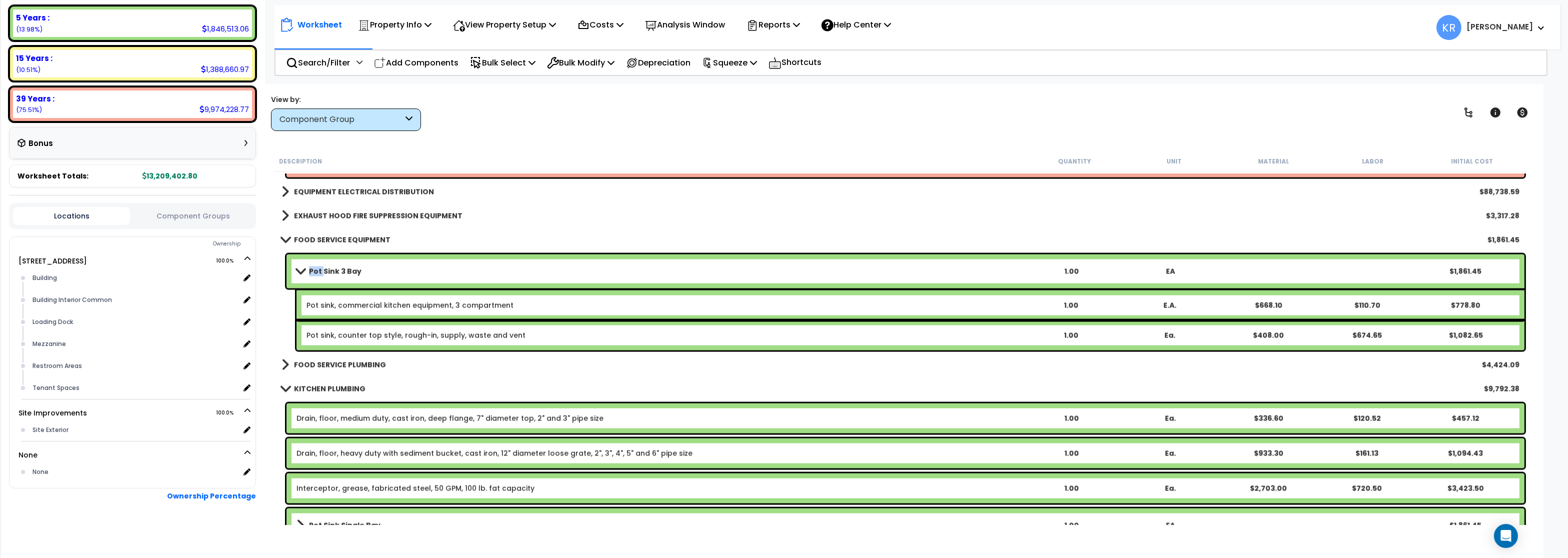
click at [312, 272] on b "Pot Sink 3 Bay" at bounding box center [335, 271] width 52 height 10
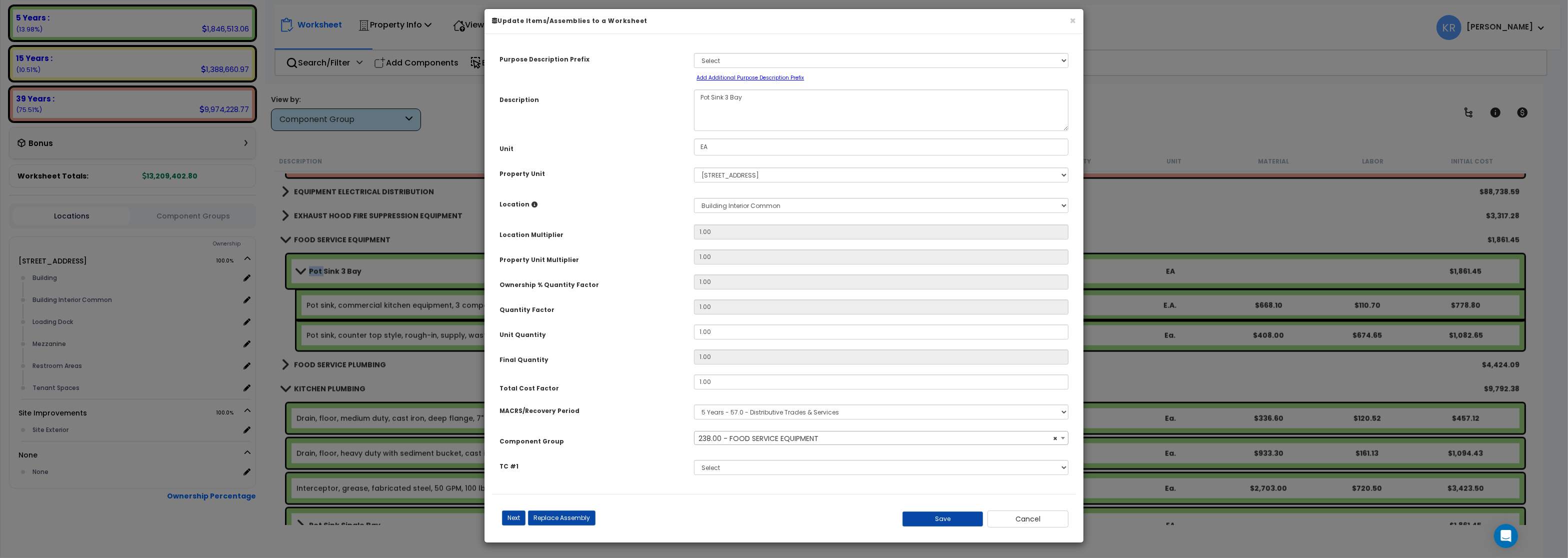
select select "56832"
click at [771, 445] on span "× 238.00 - FOOD SERVICE EQUIPMENT" at bounding box center [881, 438] width 373 height 14
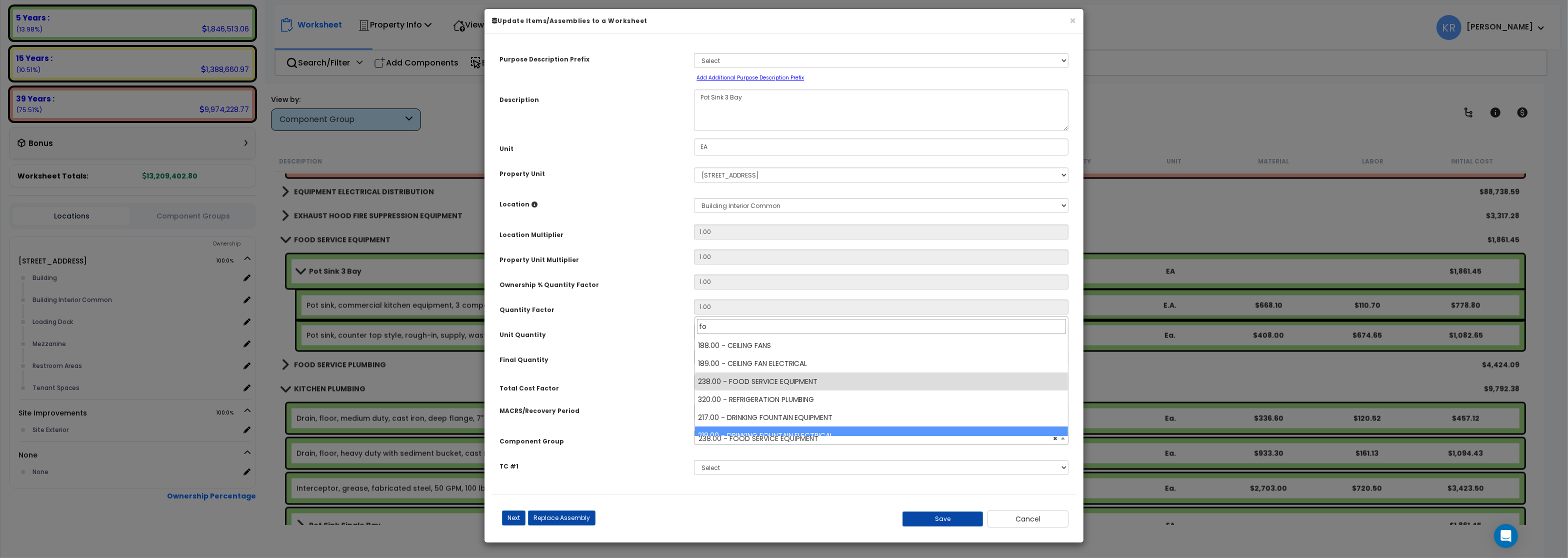
scroll to position [0, 0]
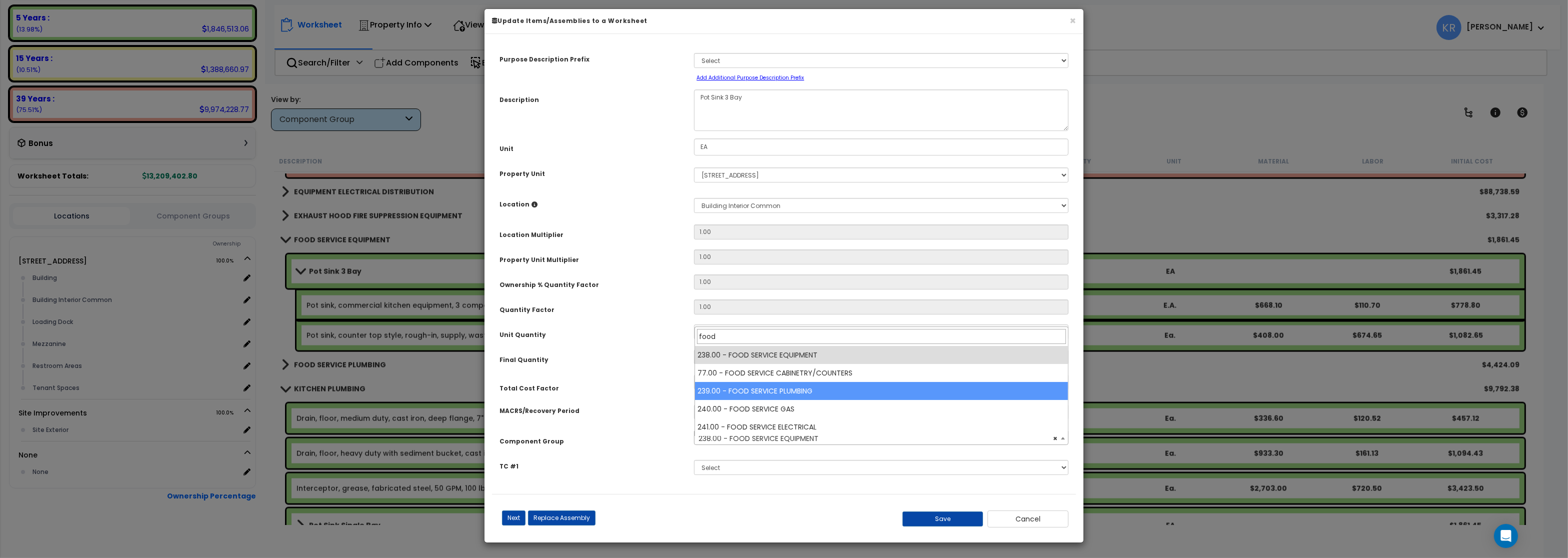
type input "food"
select select "57041"
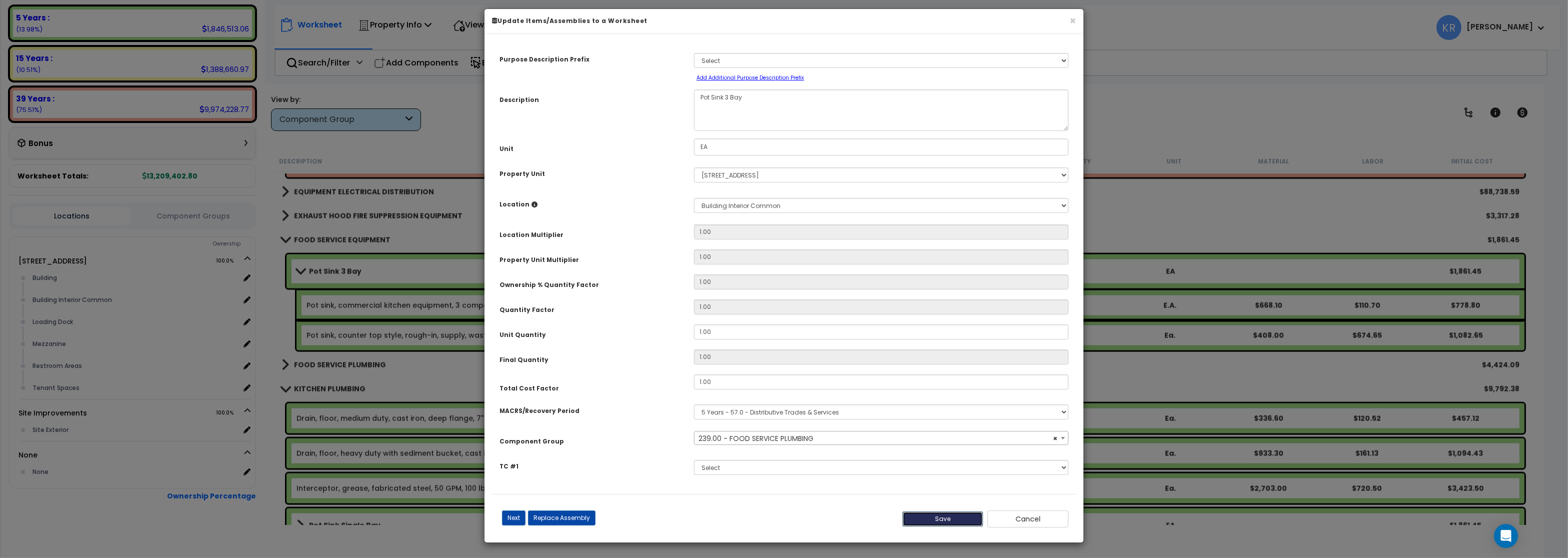
click at [930, 523] on button "Save" at bounding box center [943, 518] width 81 height 15
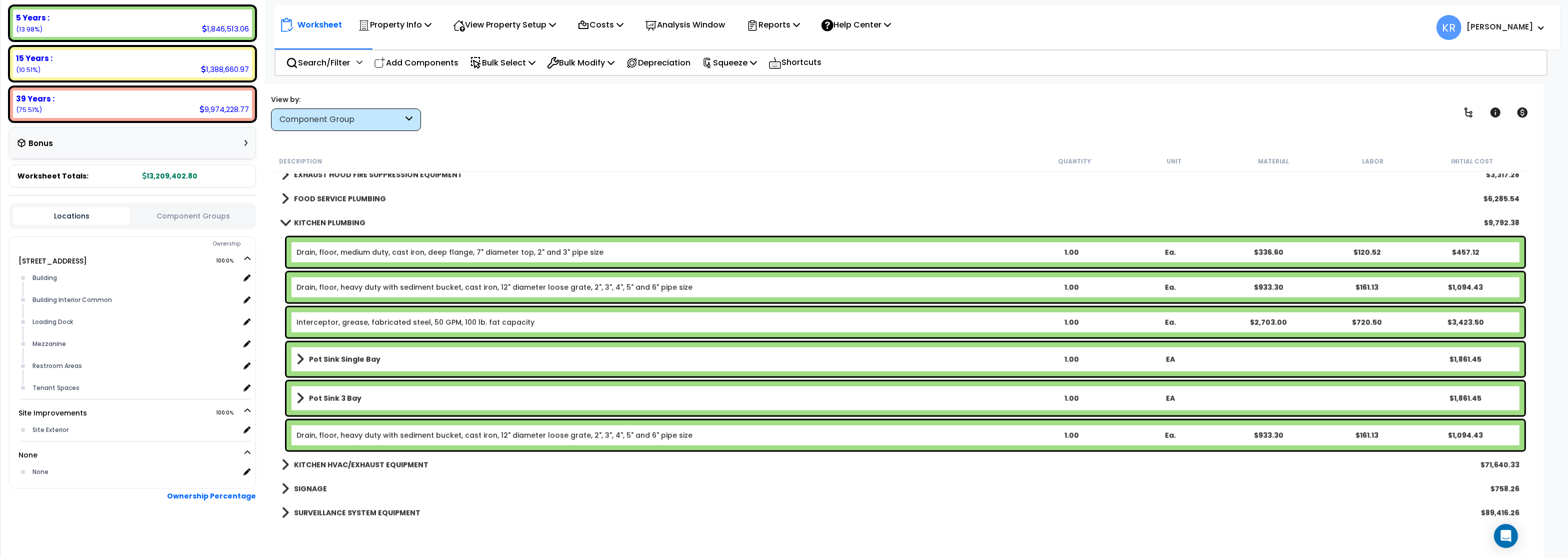
scroll to position [3179, 0]
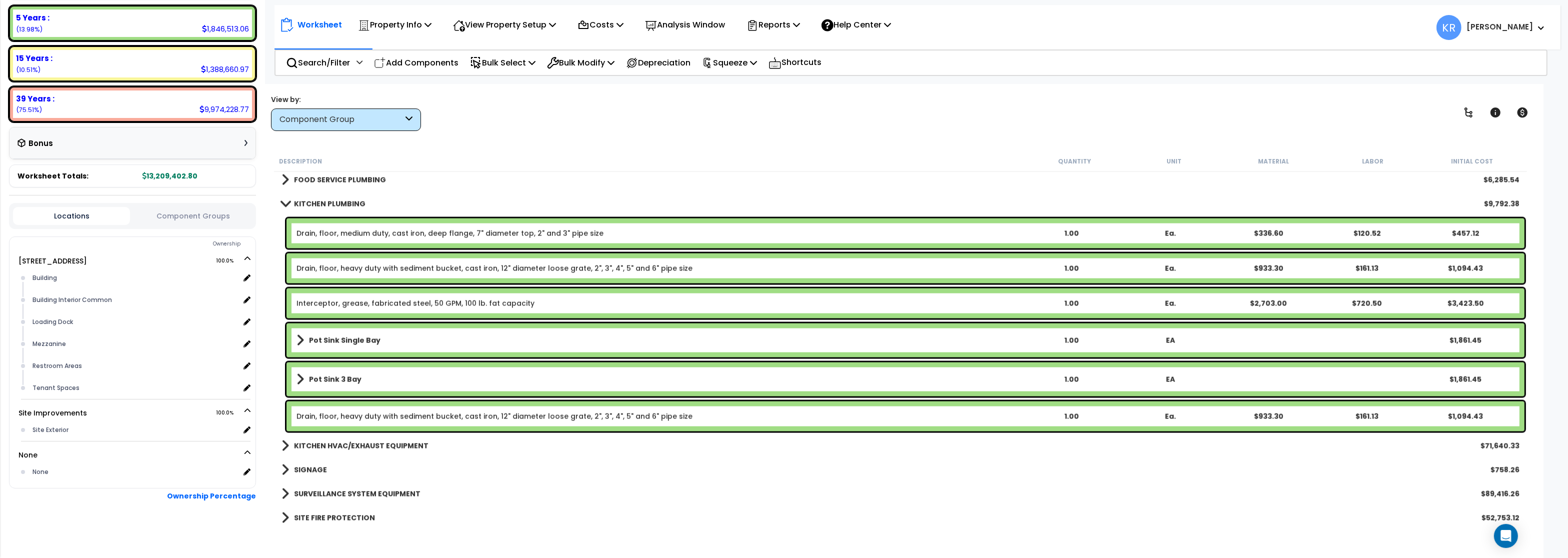
click at [332, 199] on link "KITCHEN PLUMBING" at bounding box center [323, 204] width 84 height 14
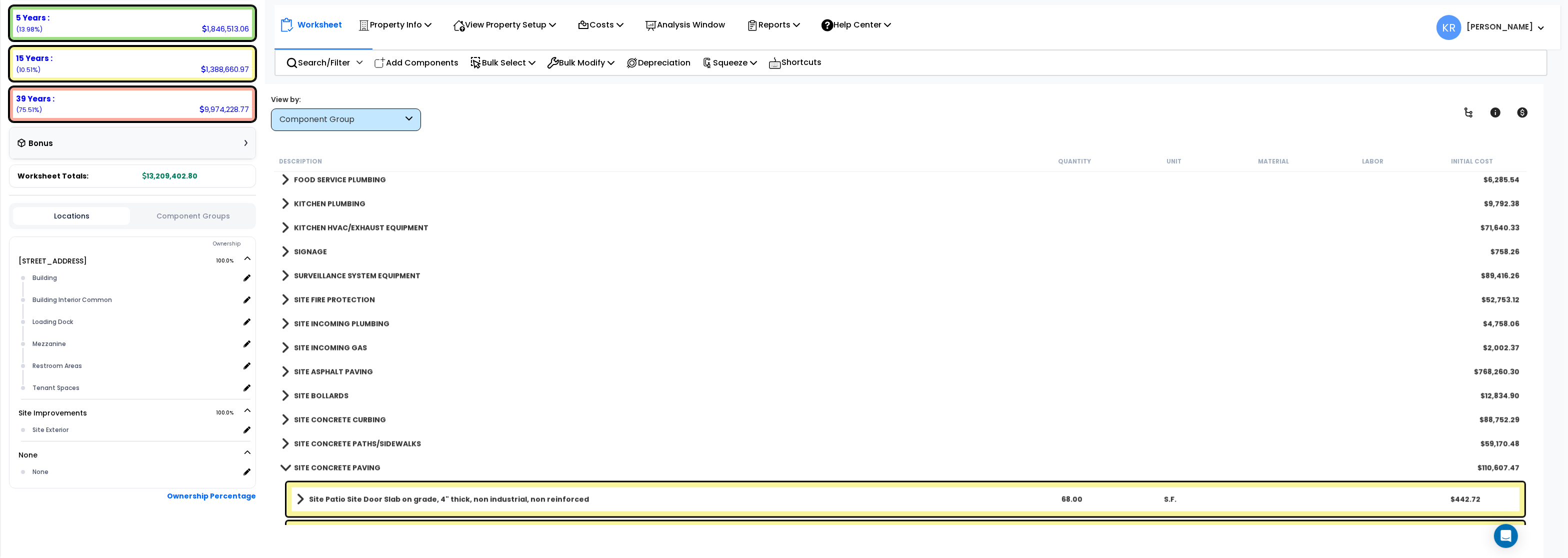
click at [329, 227] on b "KITCHEN HVAC/EXHAUST EQUIPMENT" at bounding box center [361, 228] width 135 height 10
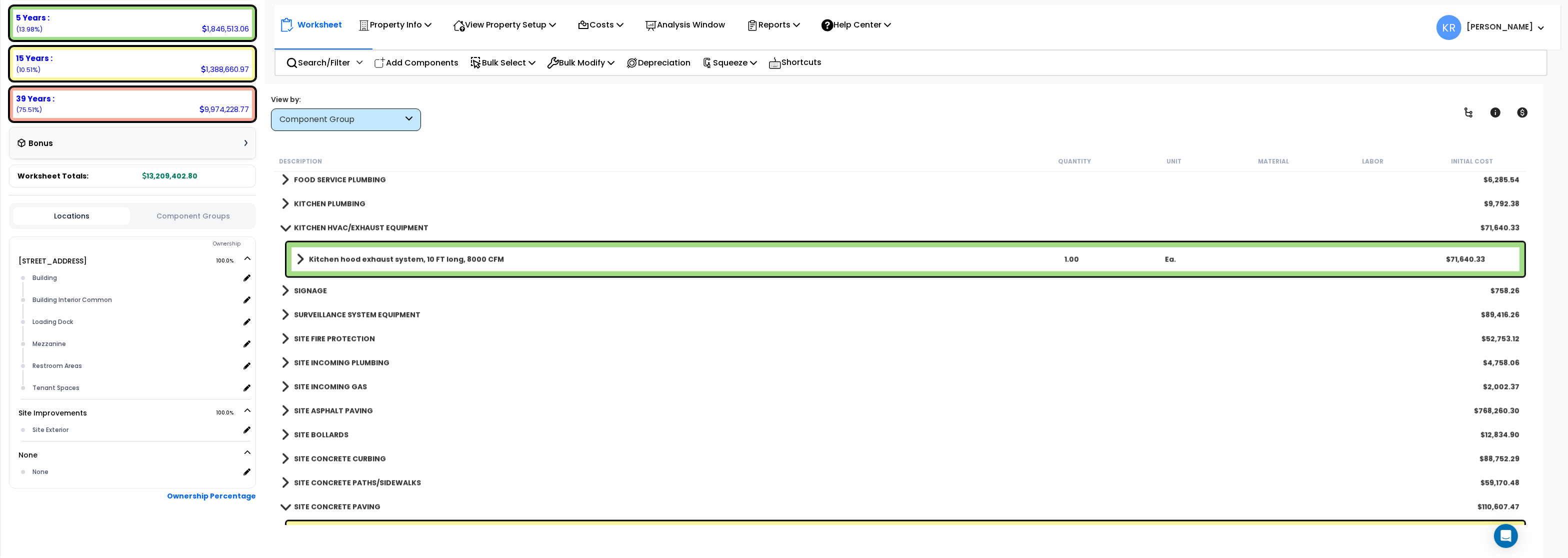
click at [309, 270] on div "Kitchen hood exhaust system, 10 FT long, 8000 CFM 1.00 Ea. $71,640.33" at bounding box center [906, 259] width 1238 height 34
click at [313, 260] on b "Kitchen hood exhaust system, 10 FT long, 8000 CFM" at bounding box center [407, 259] width 195 height 10
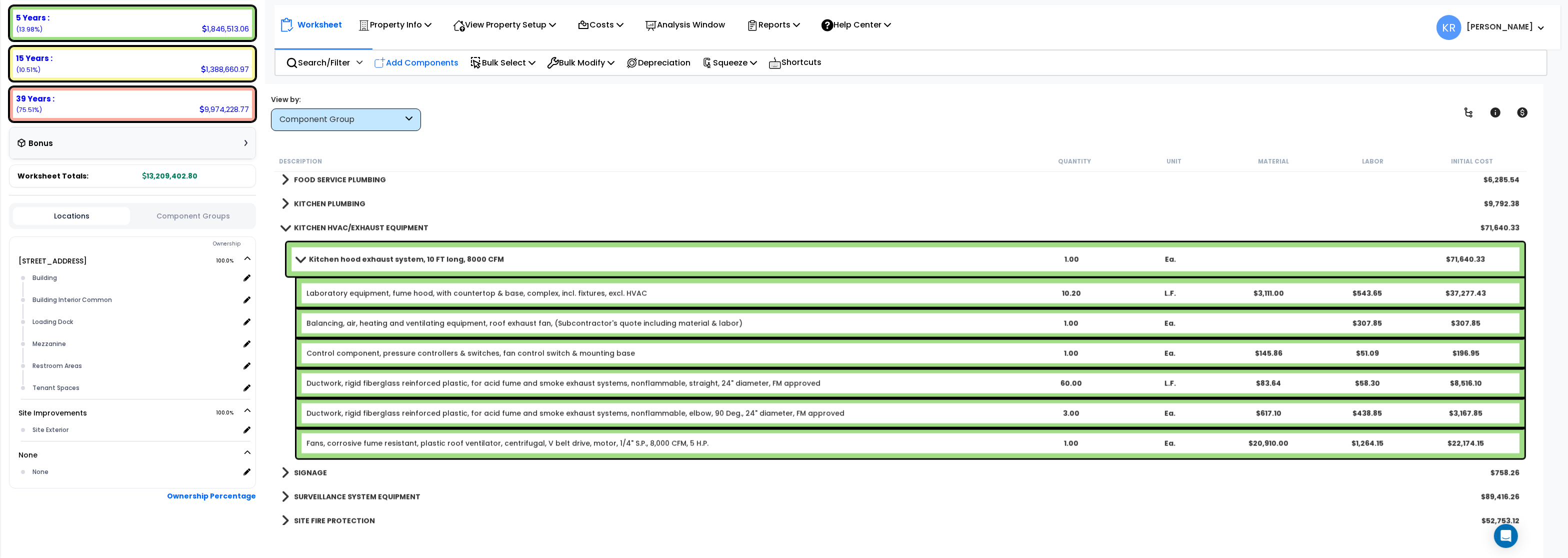
click at [419, 60] on p "Add Components" at bounding box center [416, 63] width 85 height 13
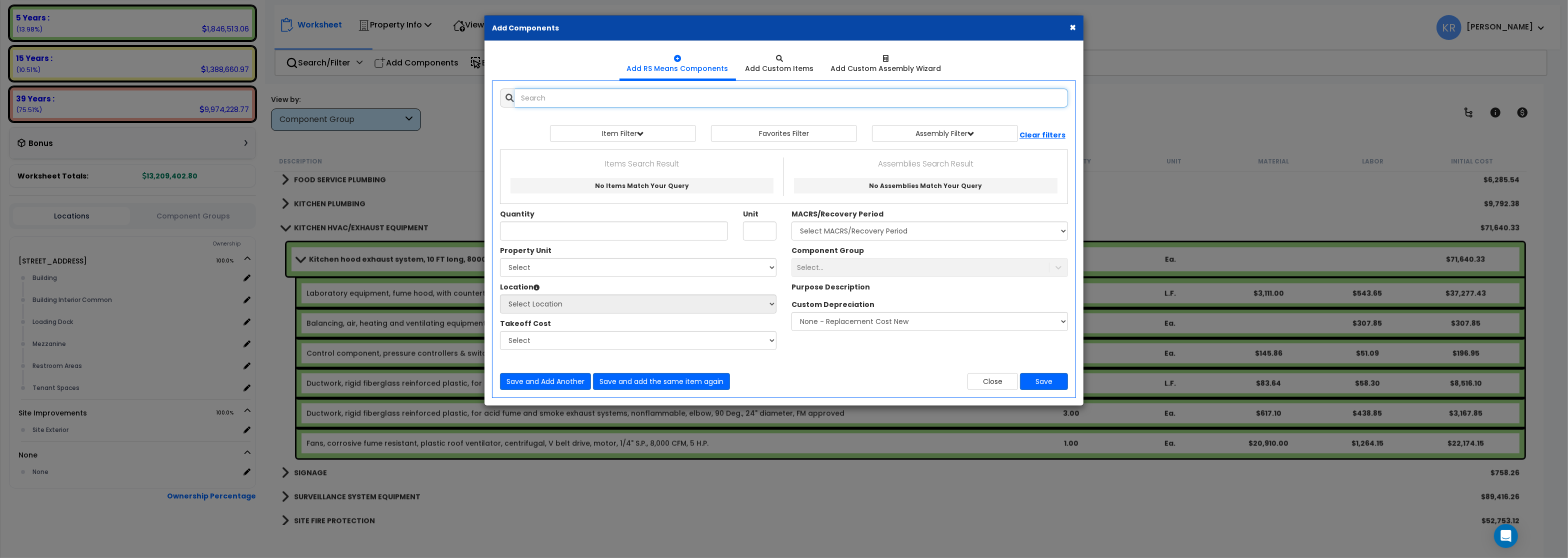
select select
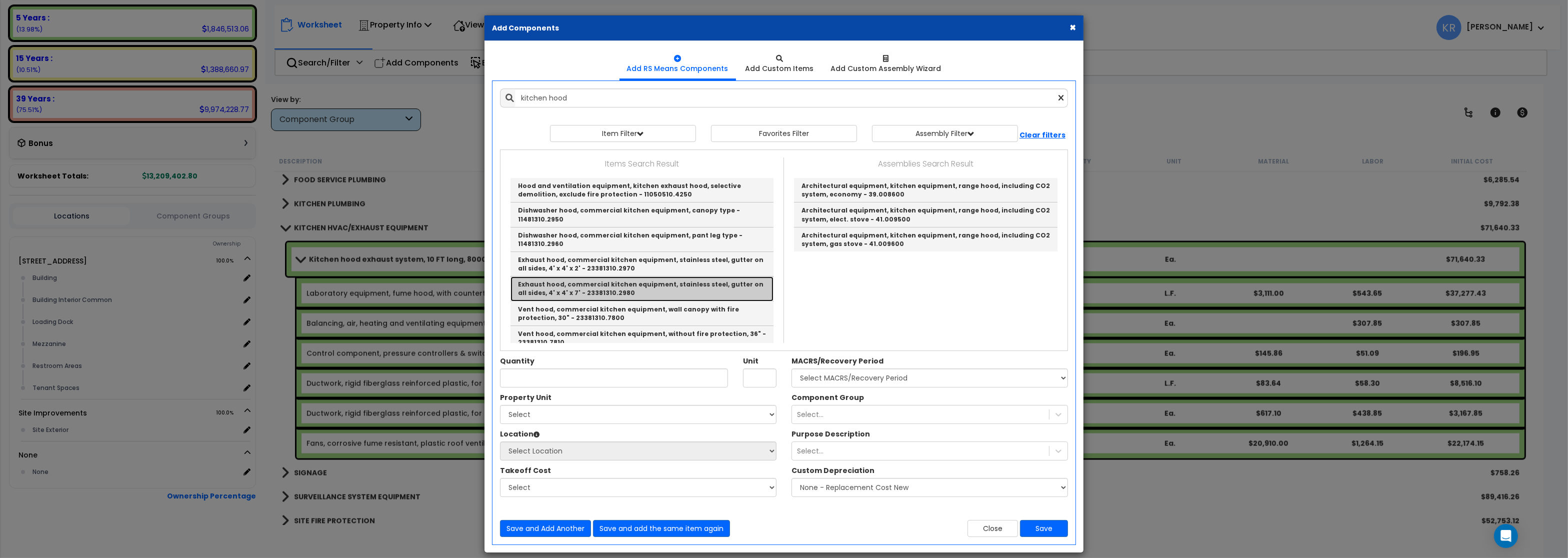
click at [674, 276] on link "Exhaust hood, commercial kitchen equipment, stainless steel, gutter on all side…" at bounding box center [642, 288] width 263 height 24
type input "Exhaust hood, commercial kitchen equipment, stainless steel, gutter on all side…"
type input "Ea."
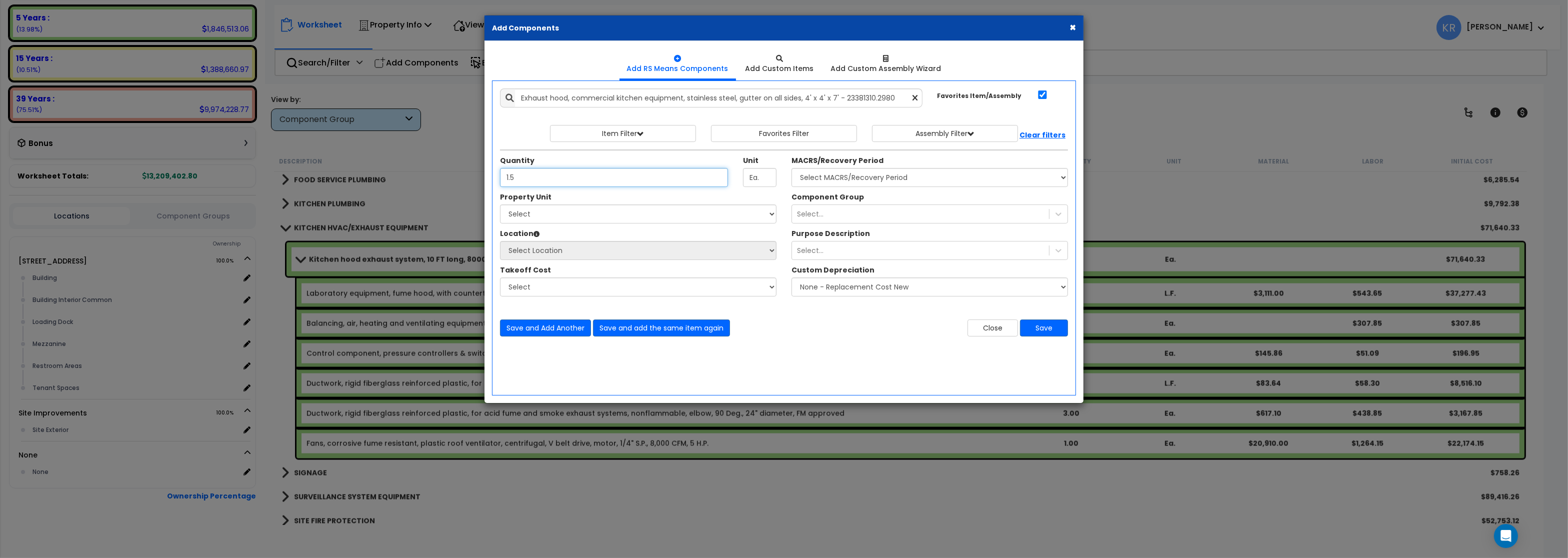
type input "1.5"
click at [791, 168] on select "Select MACRS/Recovery Period 5 Years - 57.0 - Distributive Trades & Services 5 …" at bounding box center [929, 177] width 276 height 19
select select "3667"
click option "5 Years - 57.0 - Distributive Trades & Services" at bounding box center [0, 0] width 0 height 0
click at [500, 204] on select "Select 25211 Sunnymead Blvd Site Improvements" at bounding box center [638, 214] width 276 height 19
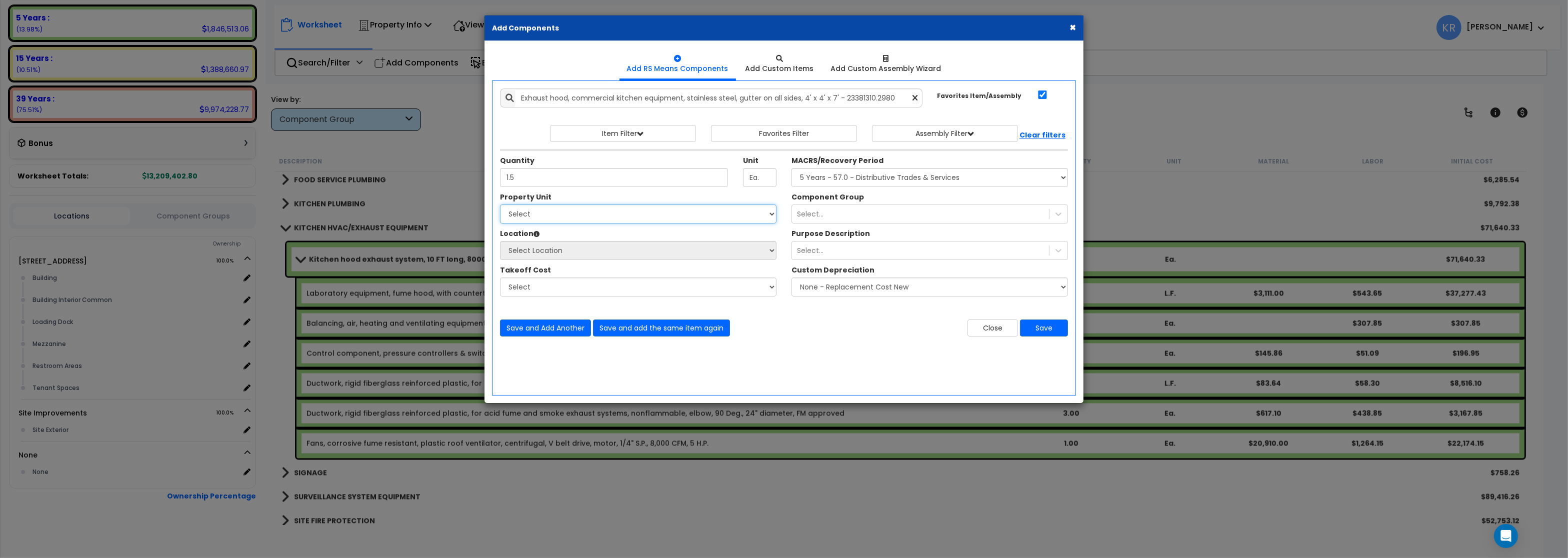
select select "166495"
click option "25211 Sunnymead Blvd" at bounding box center [0, 0] width 0 height 0
click at [500, 241] on select "Select Building Building Interior Building Interior Common Loading Dock Mezzani…" at bounding box center [638, 250] width 276 height 19
select select "405"
click option "Tenant Spaces" at bounding box center [0, 0] width 0 height 0
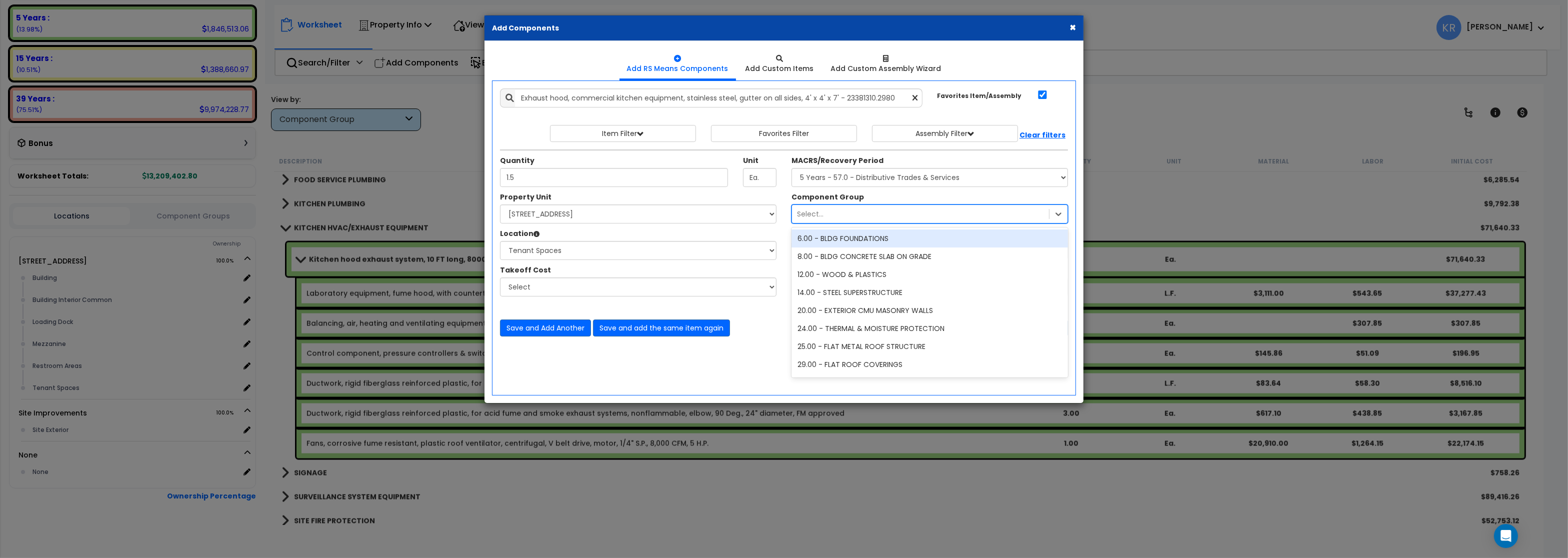
click at [830, 220] on div "Select..." at bounding box center [920, 214] width 257 height 16
type input "kitchen"
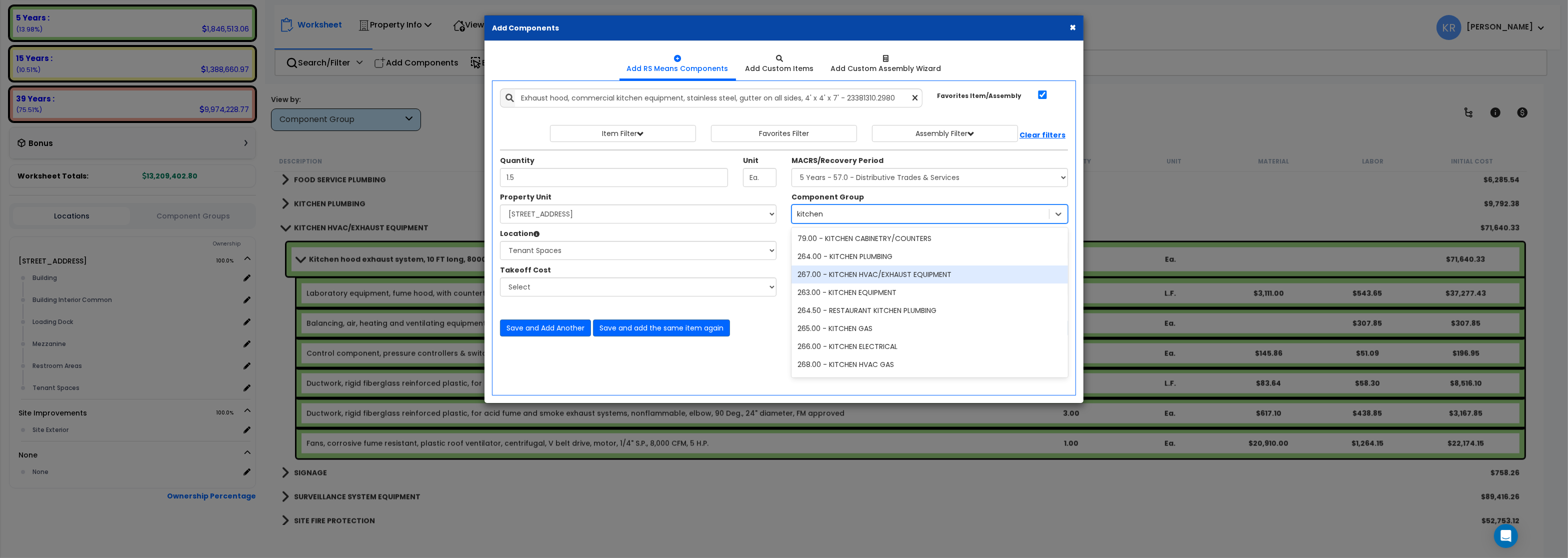
click at [884, 279] on div "267.00 - KITCHEN HVAC/EXHAUST EQUIPMENT" at bounding box center [929, 274] width 276 height 18
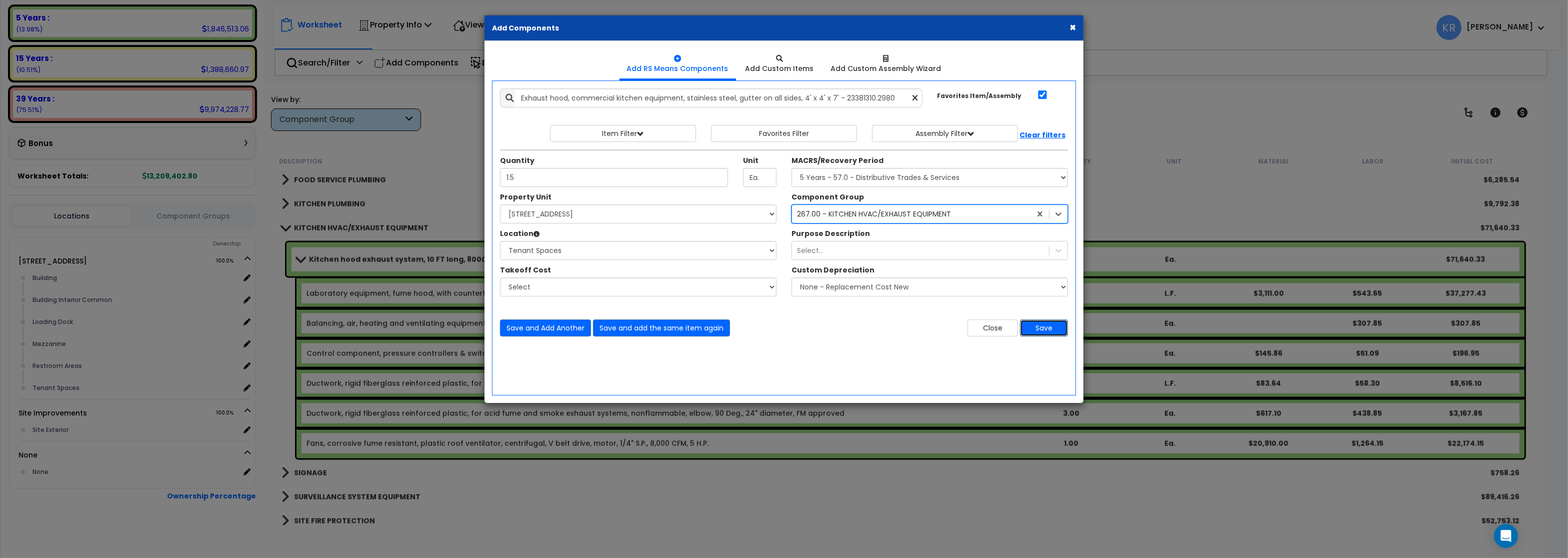
click at [1035, 326] on button "Save" at bounding box center [1044, 328] width 48 height 17
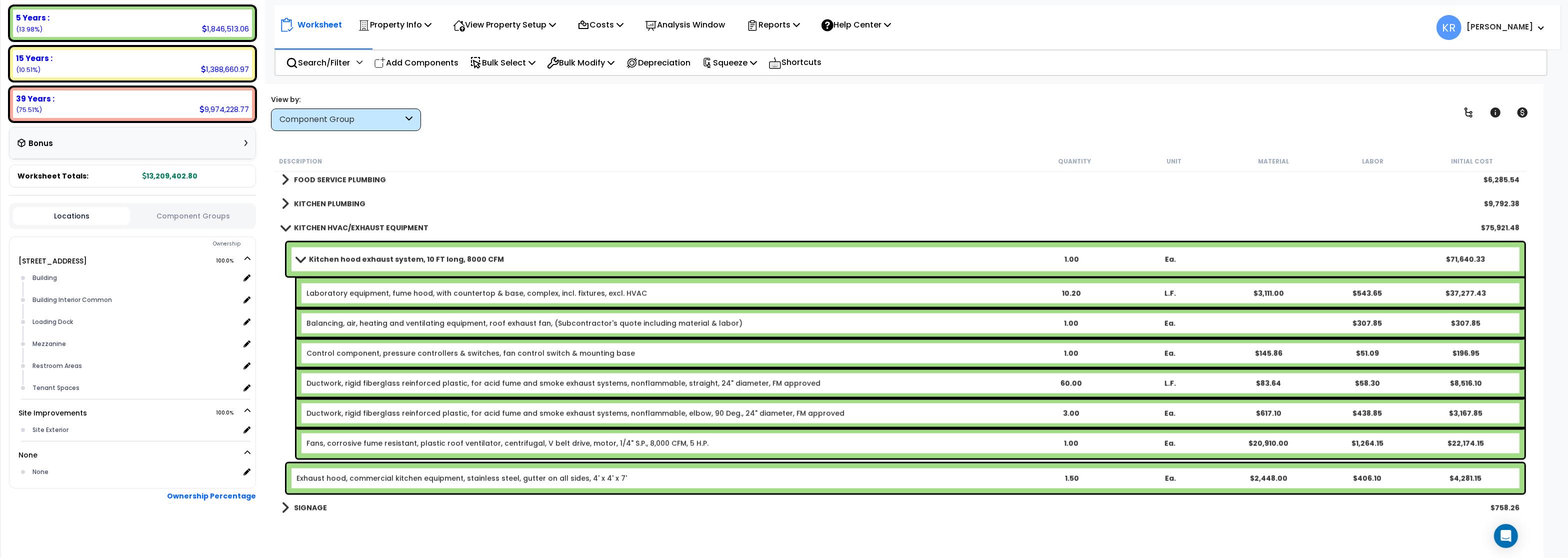
scroll to position [144, 0]
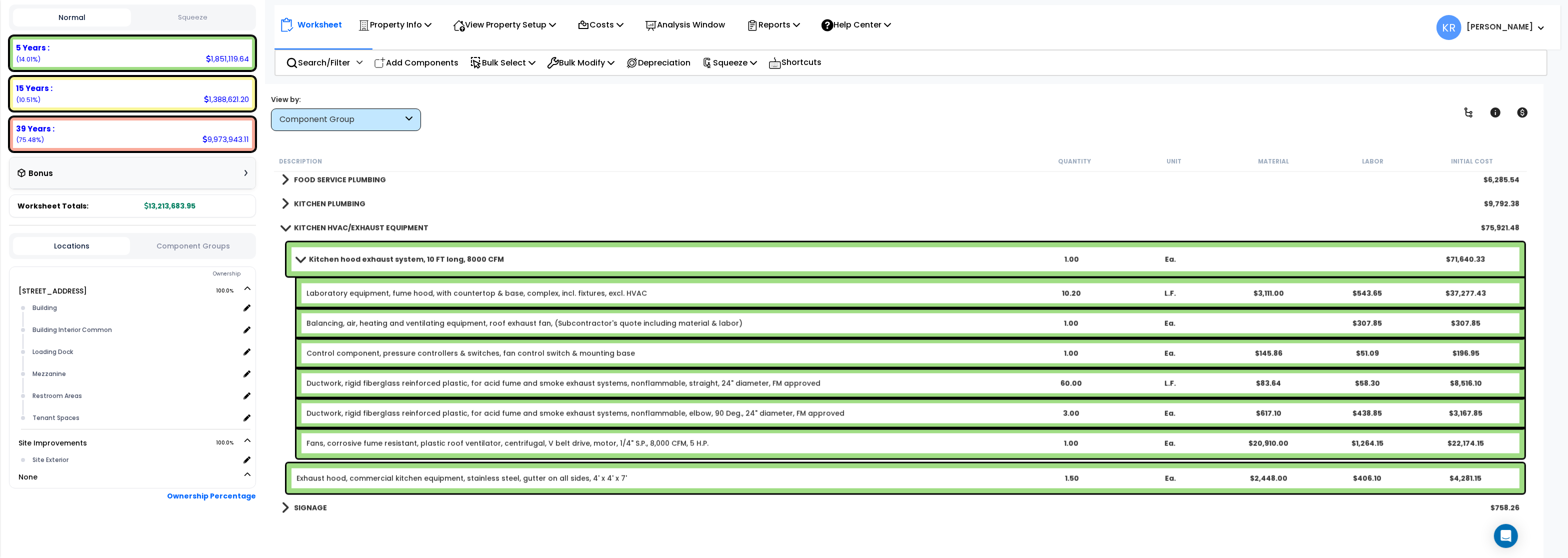
click at [340, 256] on b "Kitchen hood exhaust system, 10 FT long, 8000 CFM" at bounding box center [407, 259] width 195 height 10
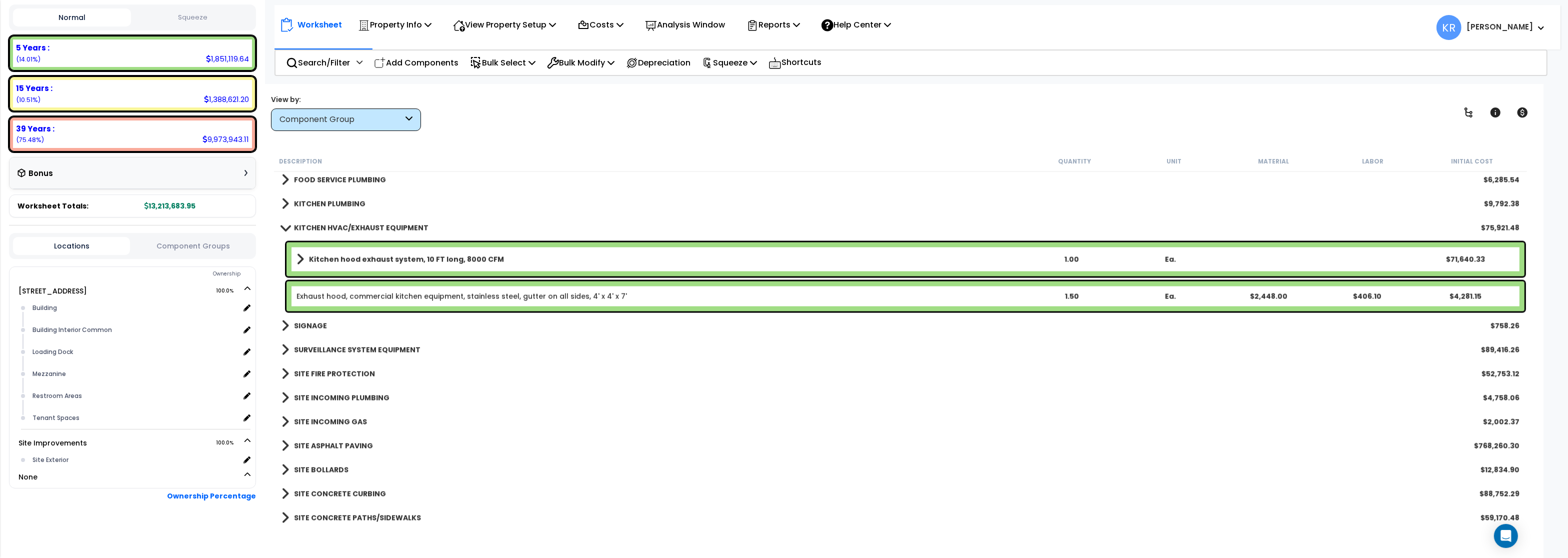
click at [340, 256] on b "Kitchen hood exhaust system, 10 FT long, 8000 CFM" at bounding box center [407, 259] width 195 height 10
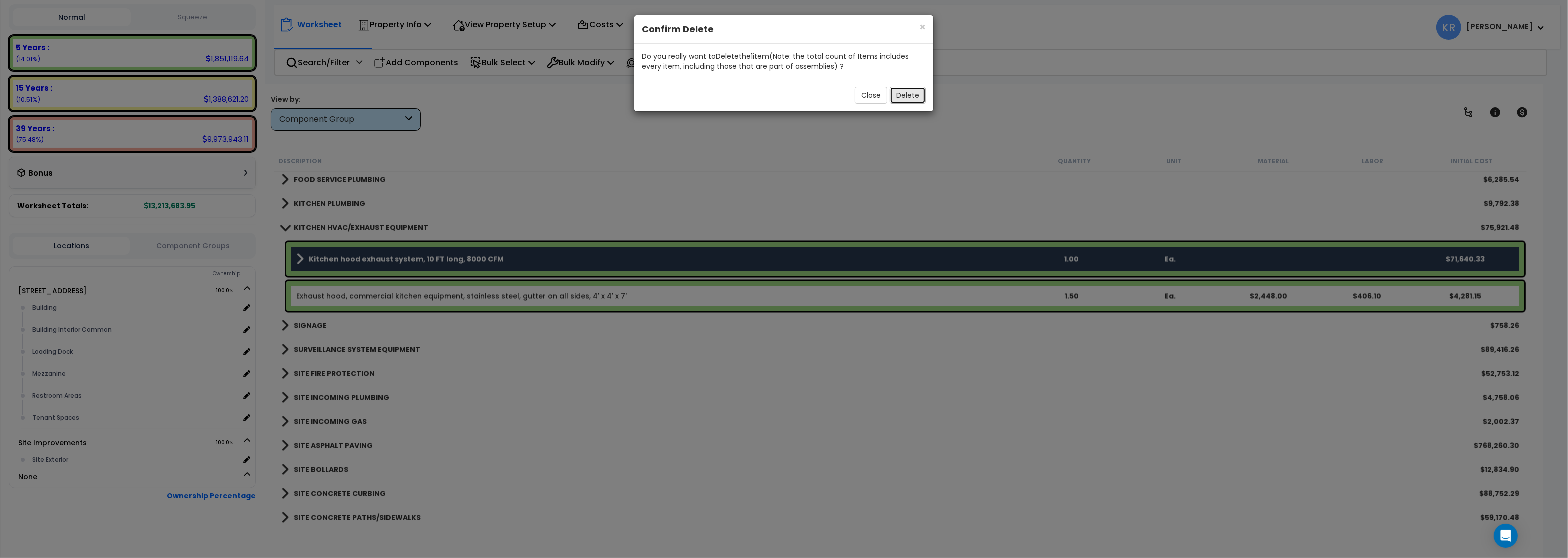
click at [914, 97] on button "Delete" at bounding box center [908, 96] width 36 height 17
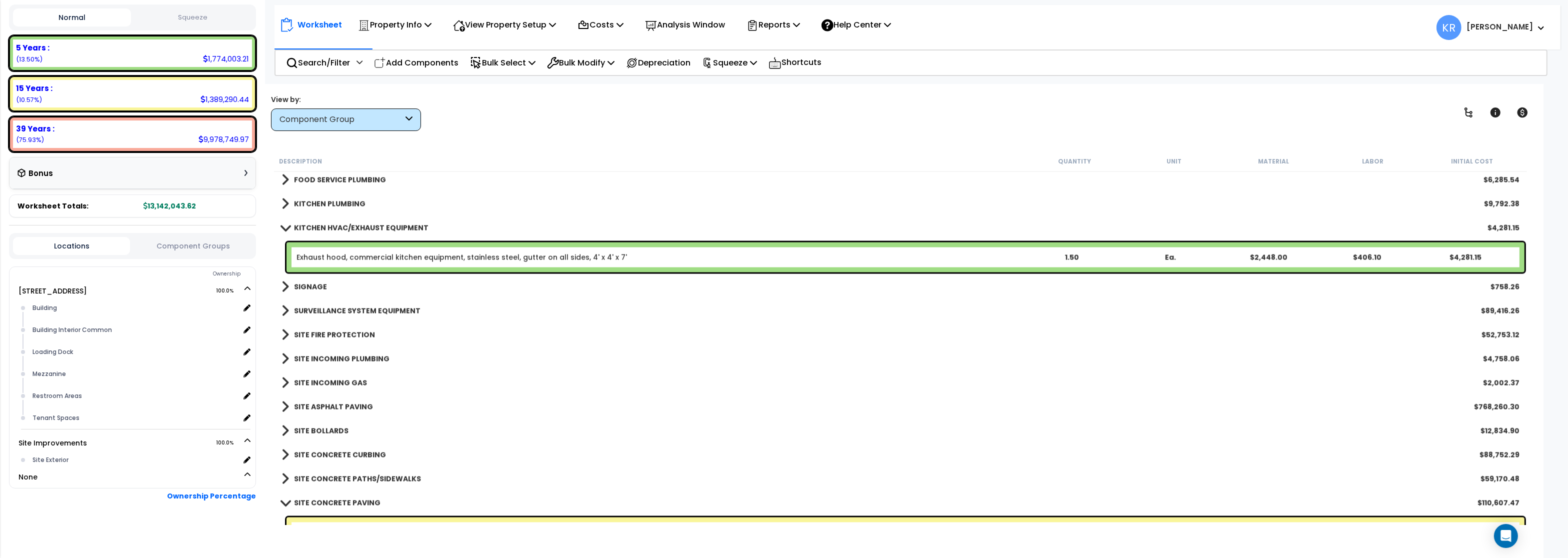
click at [309, 229] on b "KITCHEN HVAC/EXHAUST EQUIPMENT" at bounding box center [361, 228] width 135 height 10
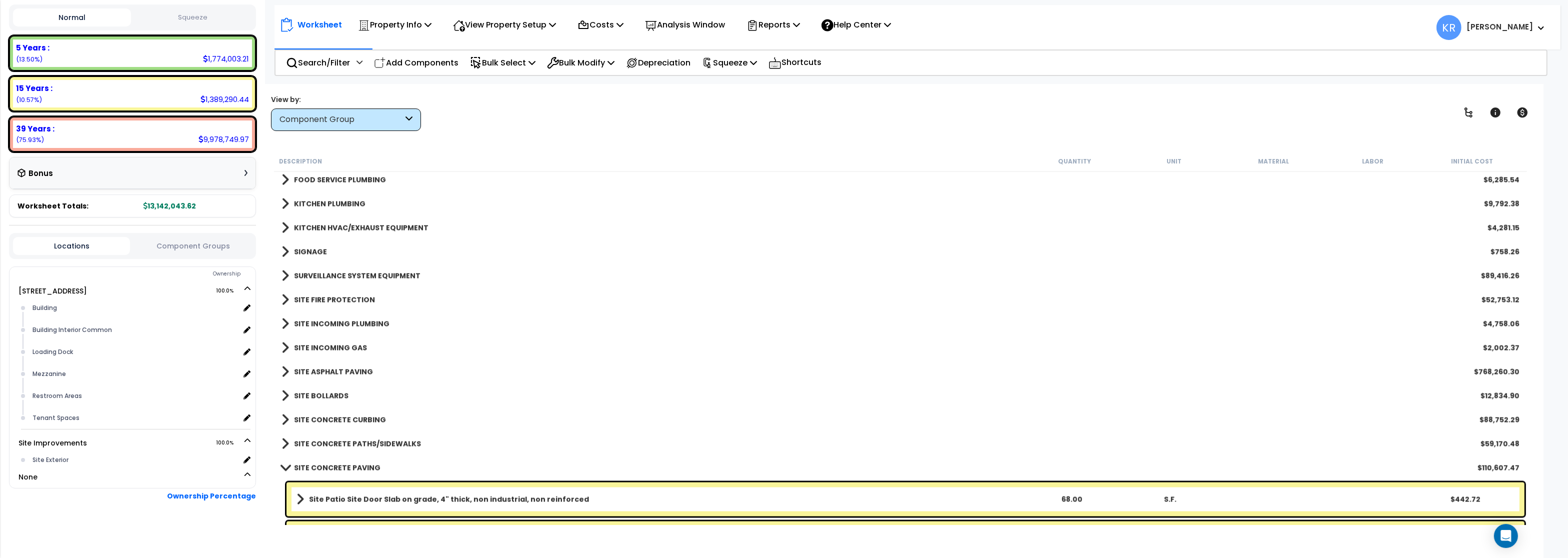
click at [307, 253] on b "SIGNAGE" at bounding box center [310, 252] width 33 height 10
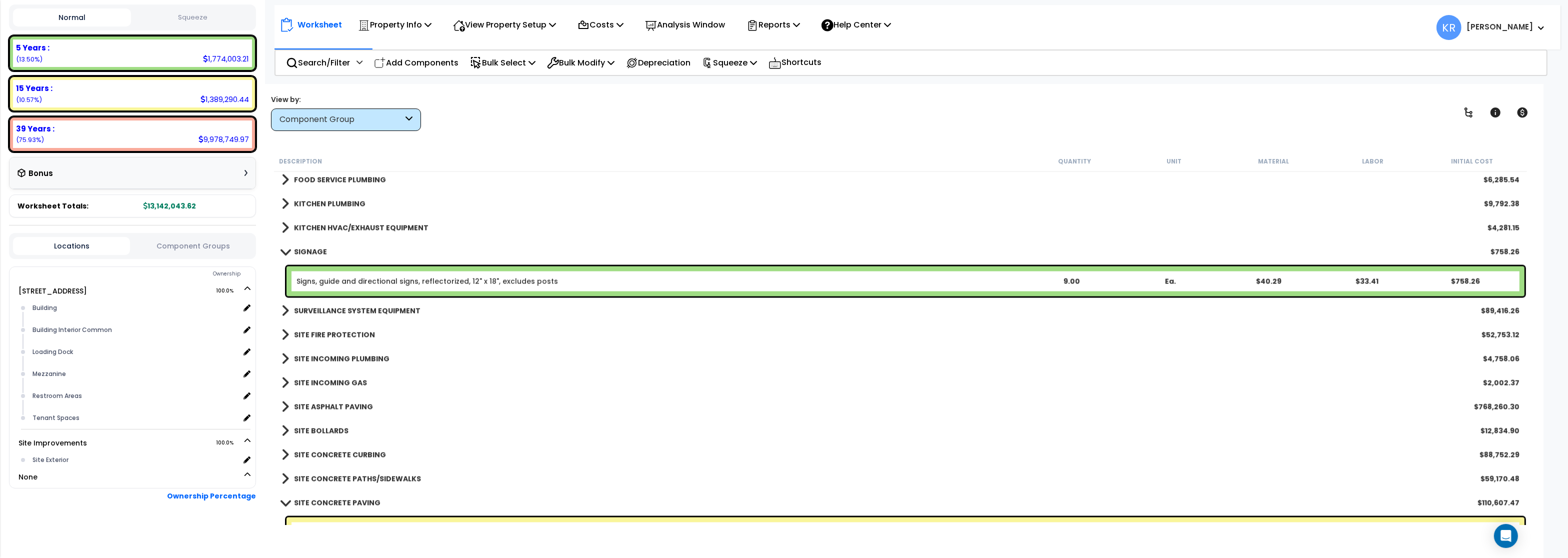
click at [307, 253] on b "SIGNAGE" at bounding box center [310, 252] width 33 height 10
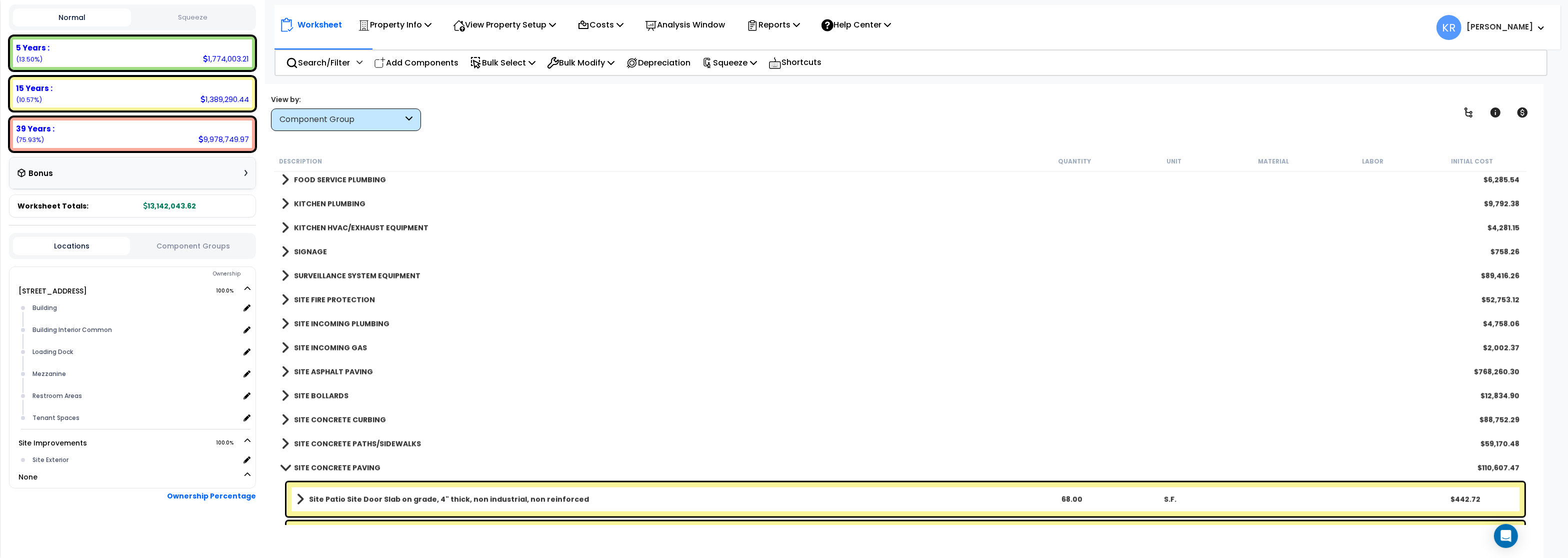
click at [306, 273] on b "SURVEILLANCE SYSTEM EQUIPMENT" at bounding box center [357, 276] width 127 height 10
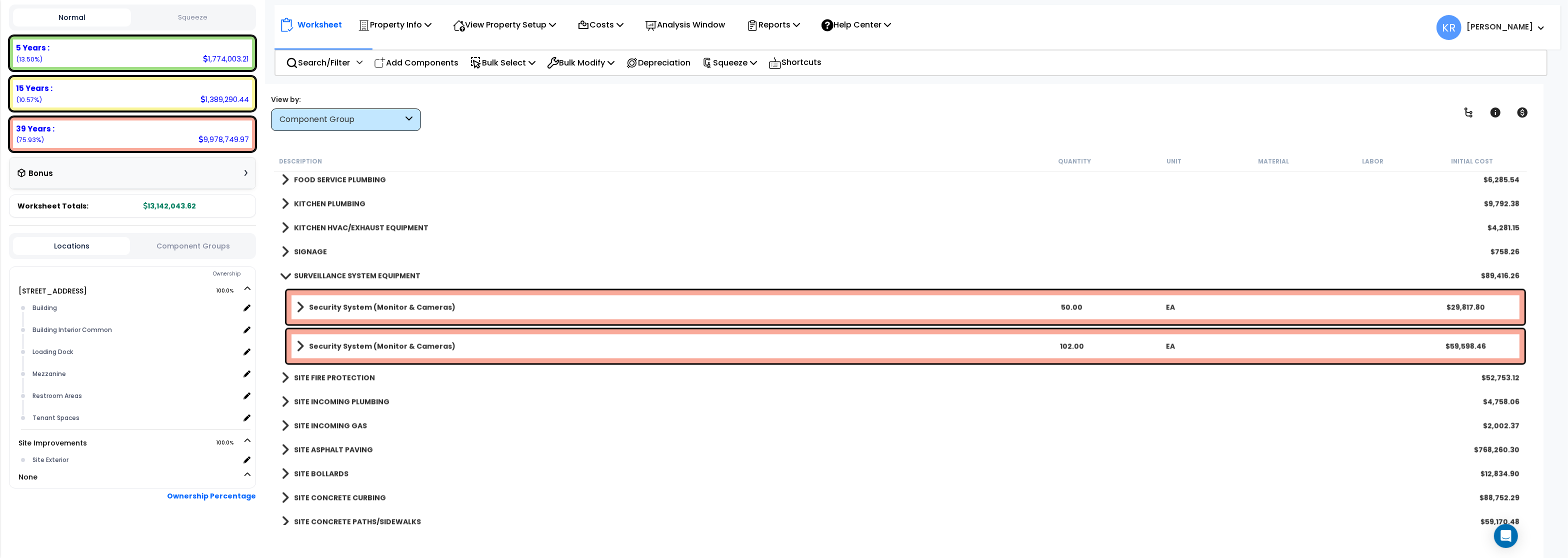
click at [338, 305] on b "Security System (Monitor & Cameras)" at bounding box center [382, 307] width 147 height 10
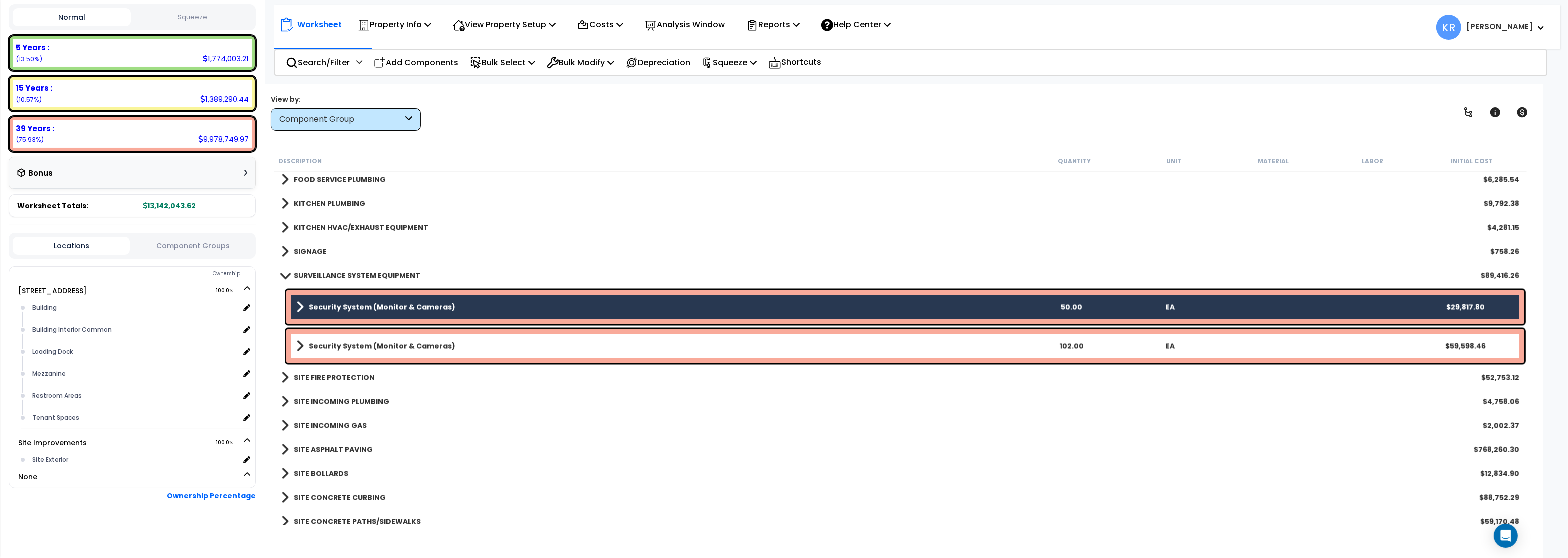
click at [338, 342] on b "Security System (Monitor & Cameras)" at bounding box center [382, 346] width 147 height 10
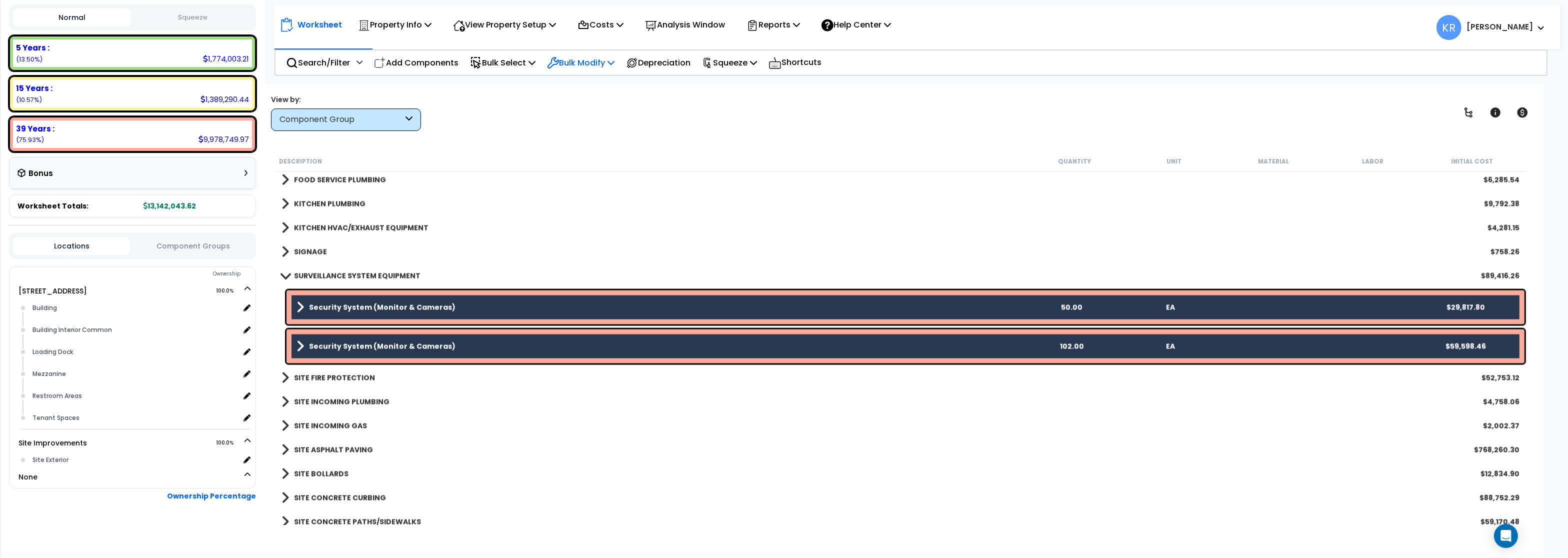
click at [600, 61] on p "Bulk Modify" at bounding box center [581, 63] width 68 height 13
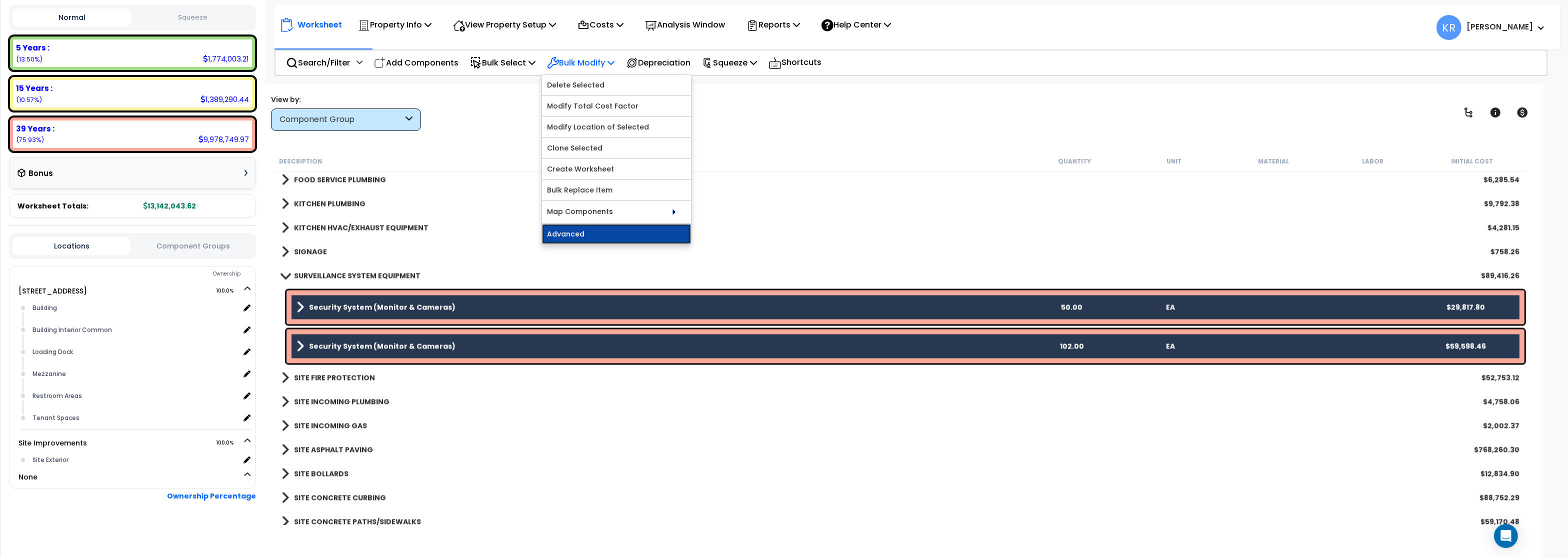
click at [597, 235] on link "Advanced" at bounding box center [616, 234] width 149 height 20
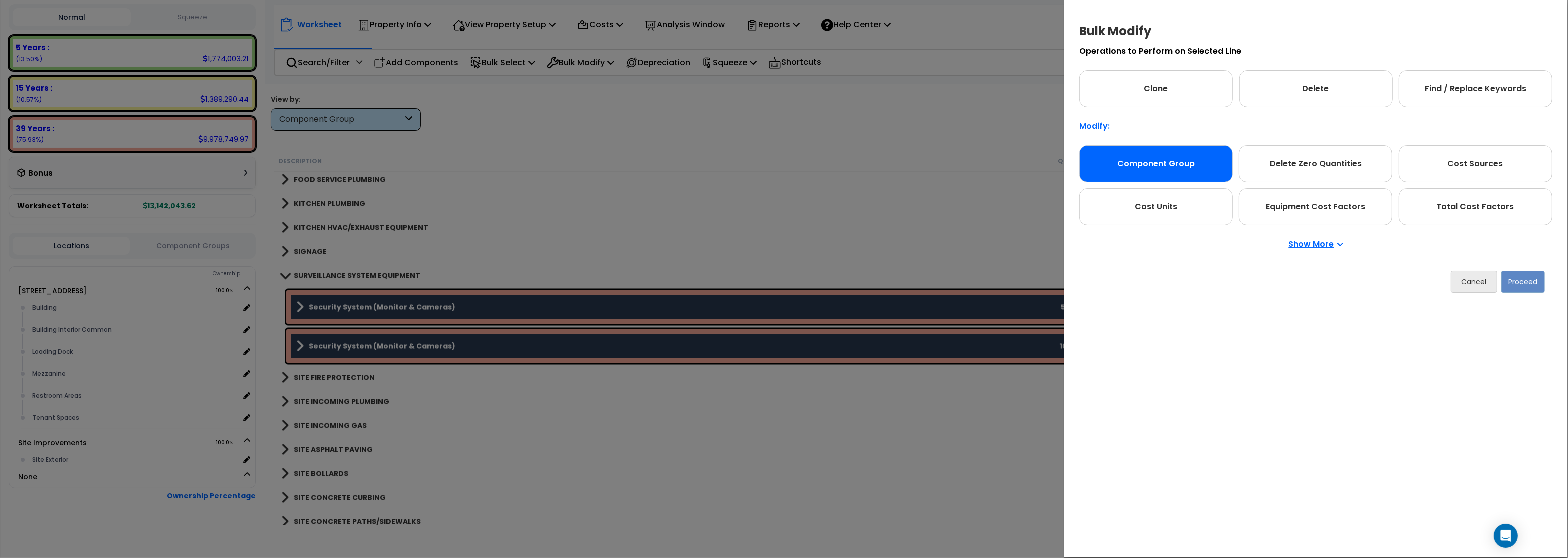
click at [1155, 165] on div "Component Group" at bounding box center [1156, 164] width 153 height 37
click at [1529, 277] on button "Proceed" at bounding box center [1523, 282] width 43 height 22
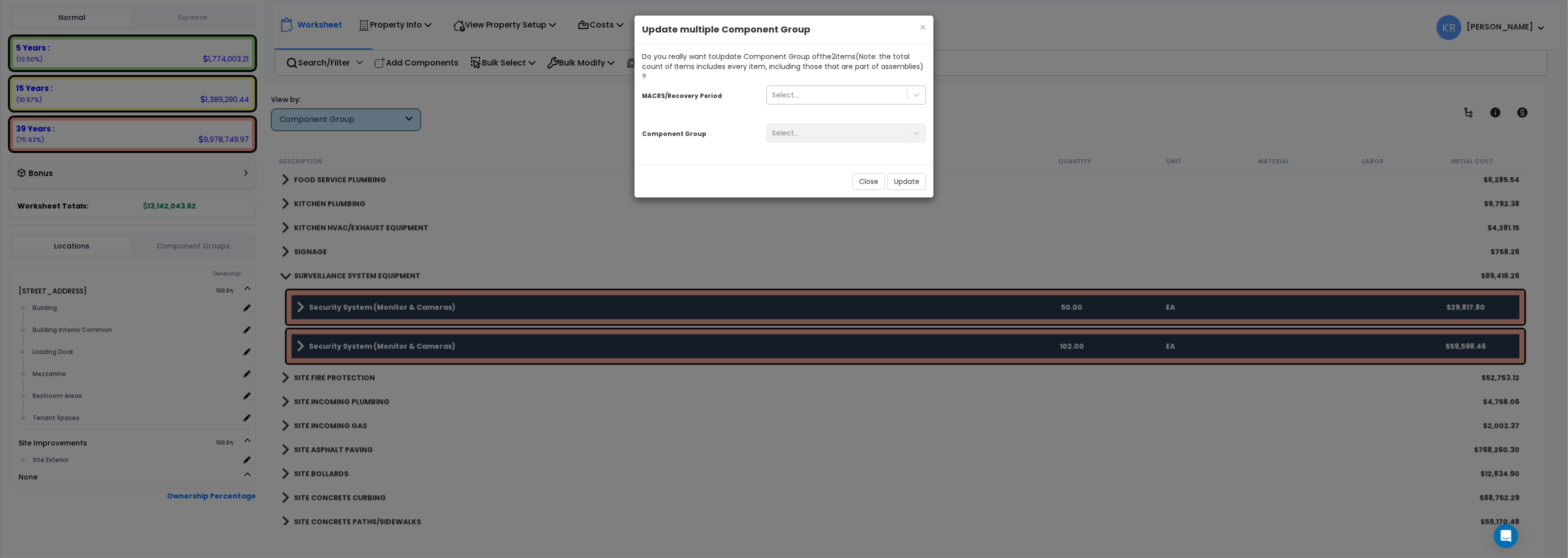
click at [803, 88] on div "Select..." at bounding box center [837, 95] width 140 height 16
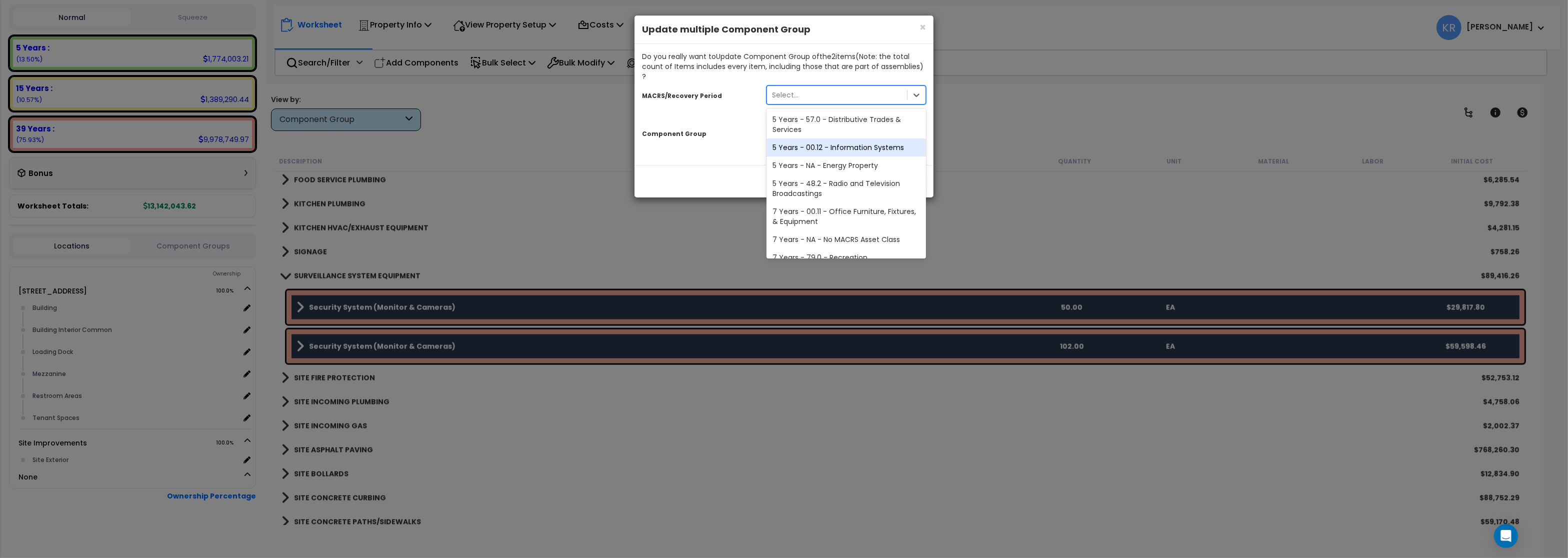
click at [800, 139] on div "5 Years - 00.12 - Information Systems" at bounding box center [846, 148] width 159 height 18
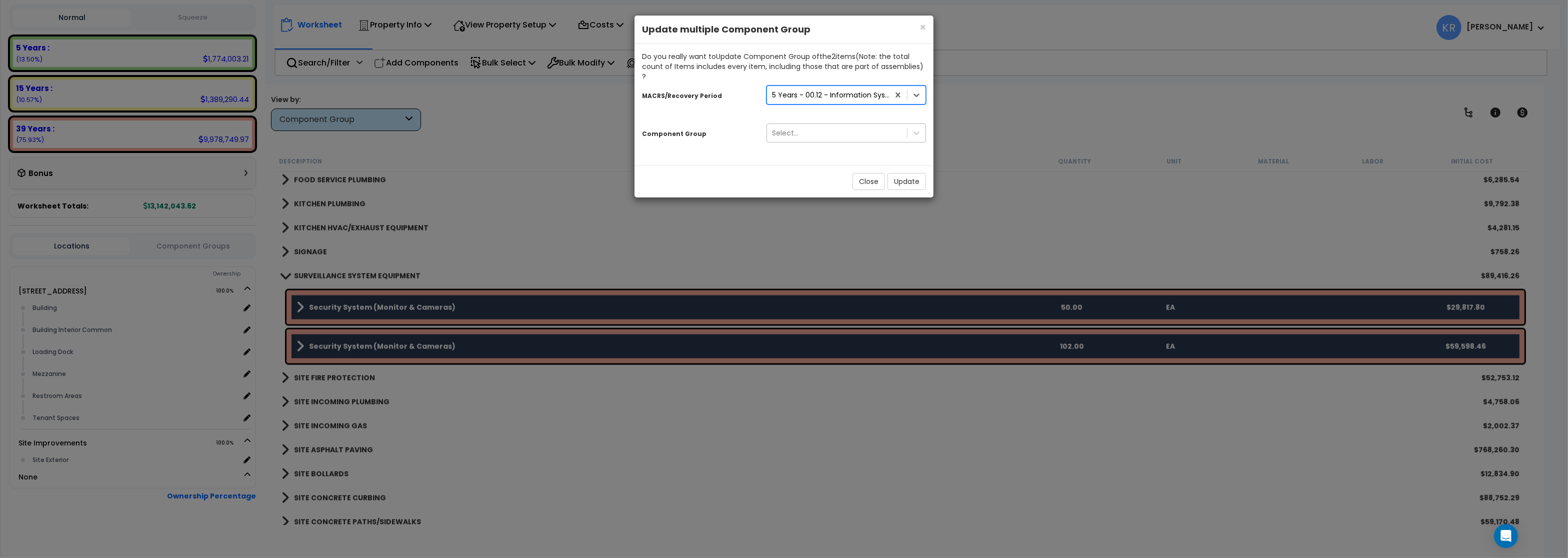
click at [789, 128] on div "Select..." at bounding box center [785, 133] width 27 height 10
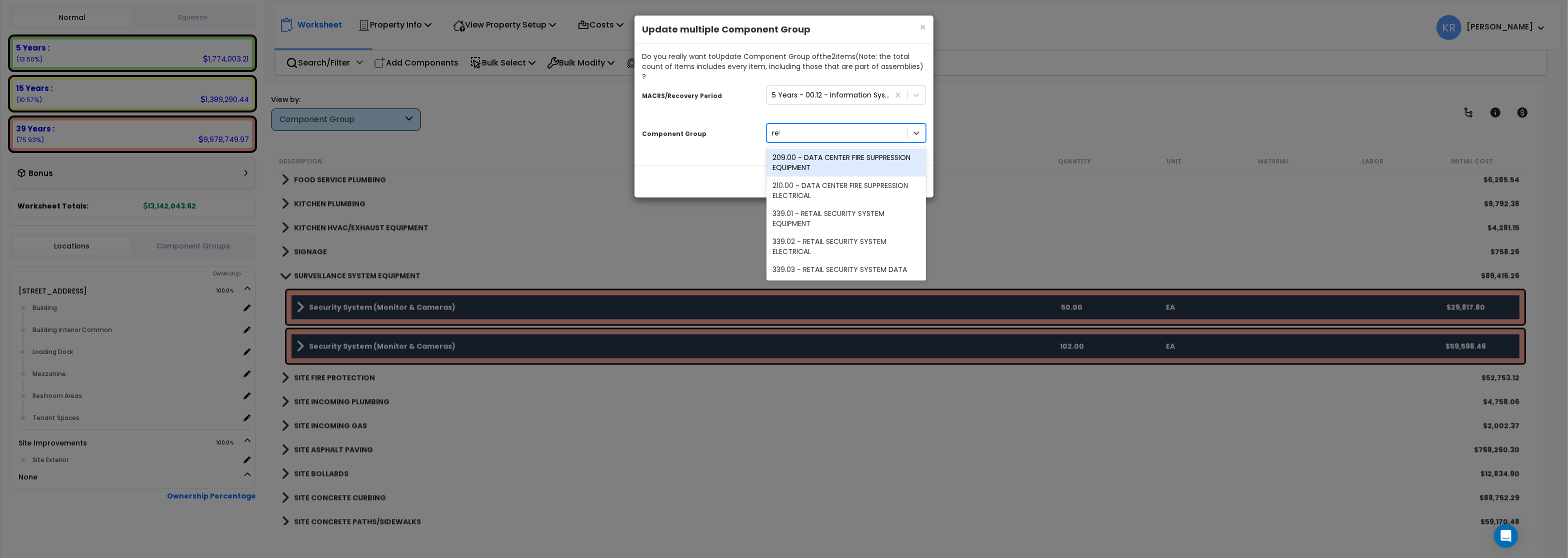
type input "reta"
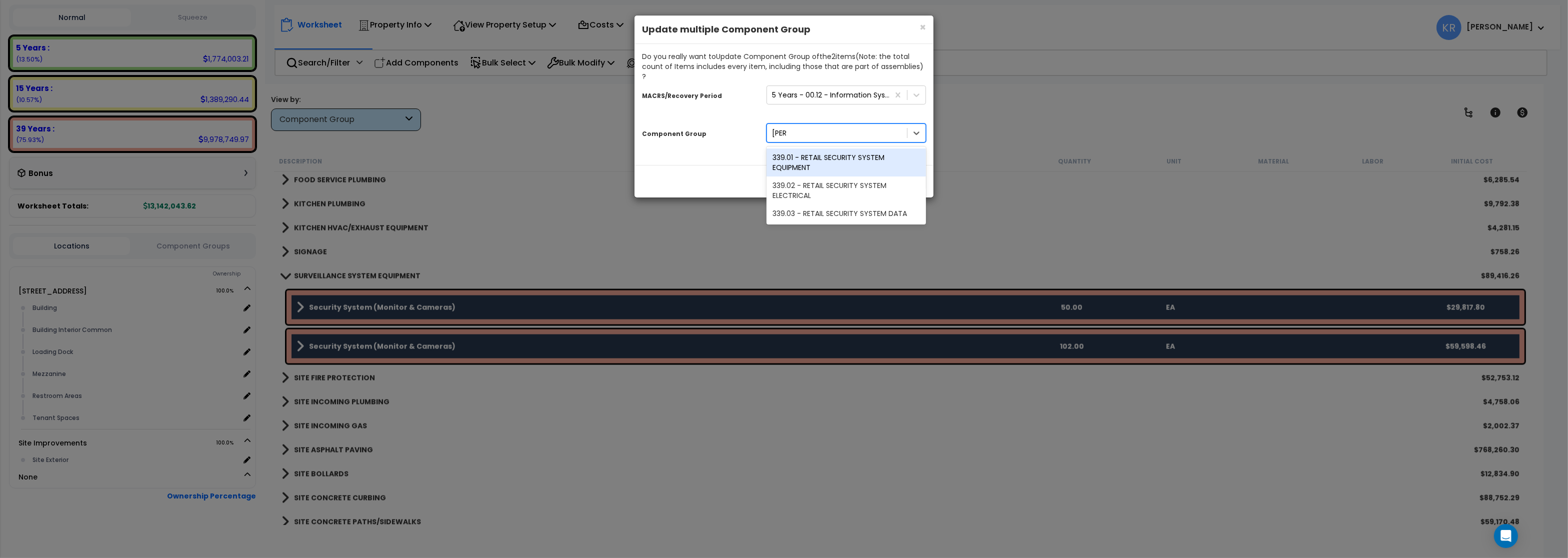
click at [791, 148] on div "339.01 - RETAIL SECURITY SYSTEM EQUIPMENT" at bounding box center [846, 162] width 159 height 28
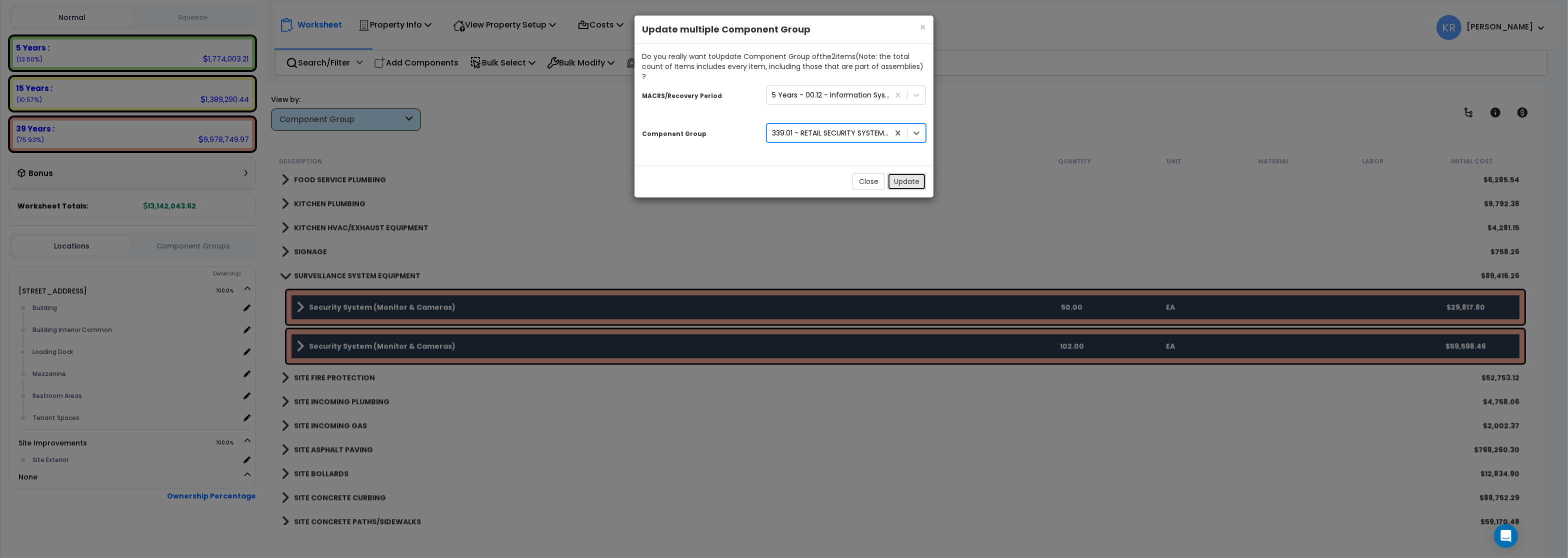
click at [905, 175] on button "Update" at bounding box center [906, 181] width 38 height 17
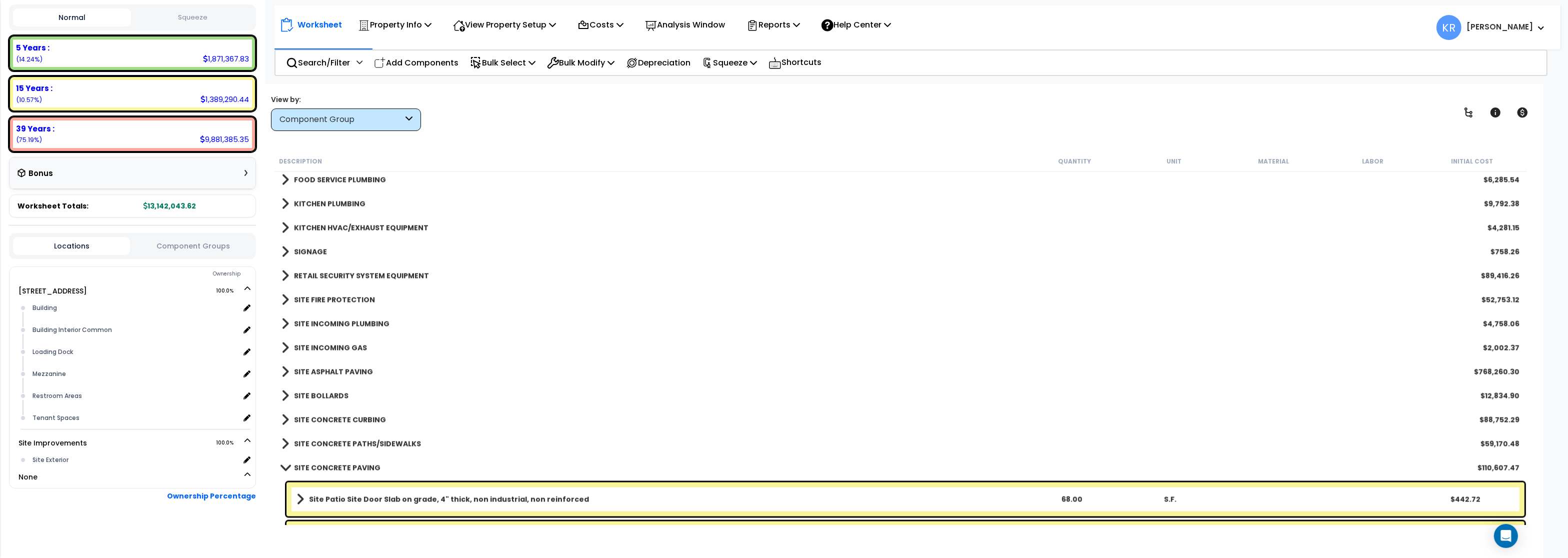
click at [326, 298] on b "SITE FIRE PROTECTION" at bounding box center [334, 300] width 81 height 10
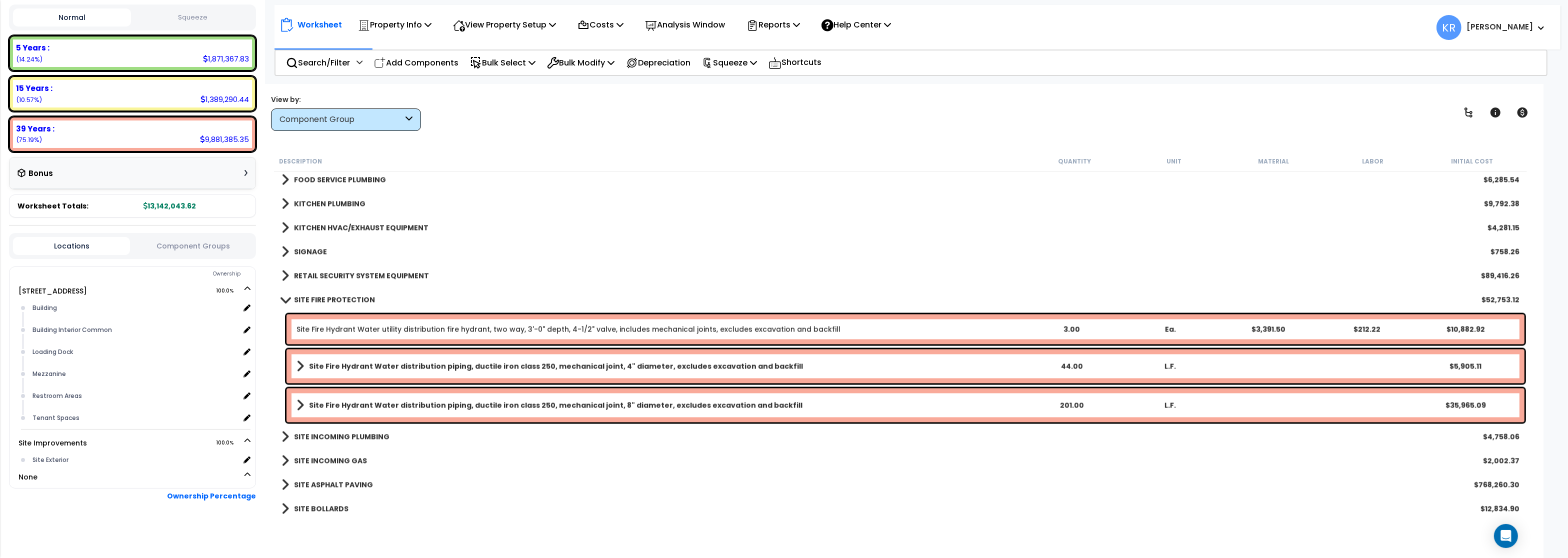
click at [326, 298] on b "SITE FIRE PROTECTION" at bounding box center [334, 300] width 81 height 10
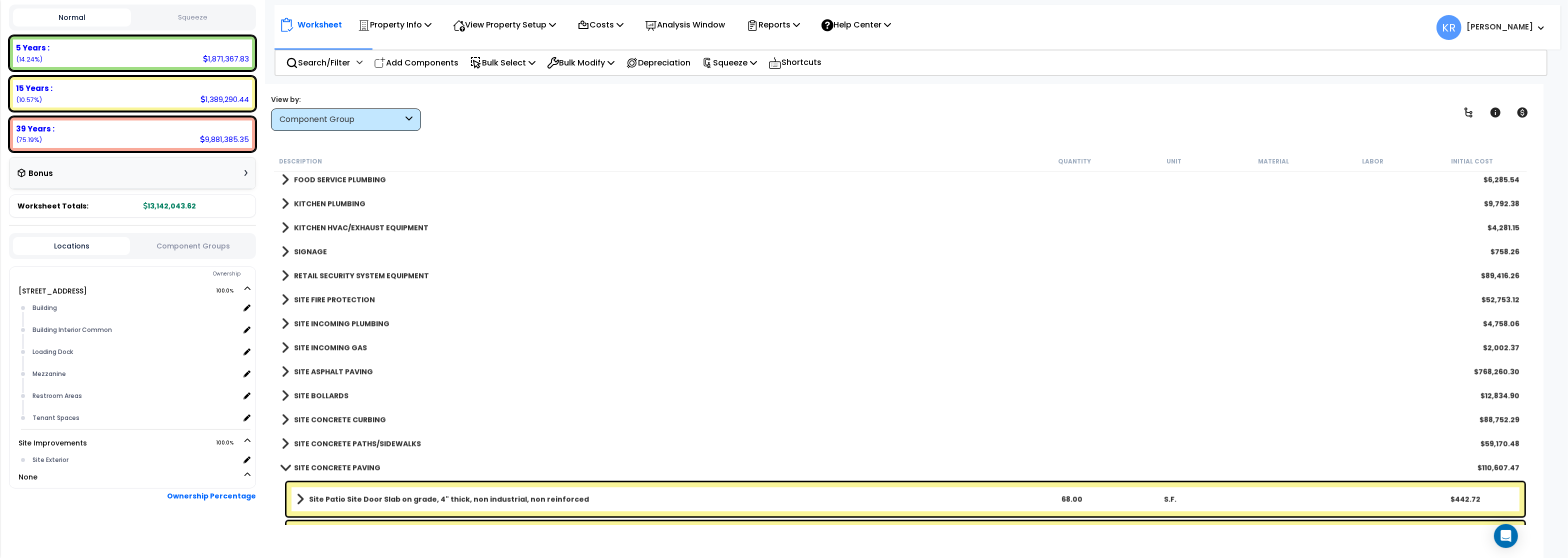
click at [328, 298] on b "SITE FIRE PROTECTION" at bounding box center [334, 300] width 81 height 10
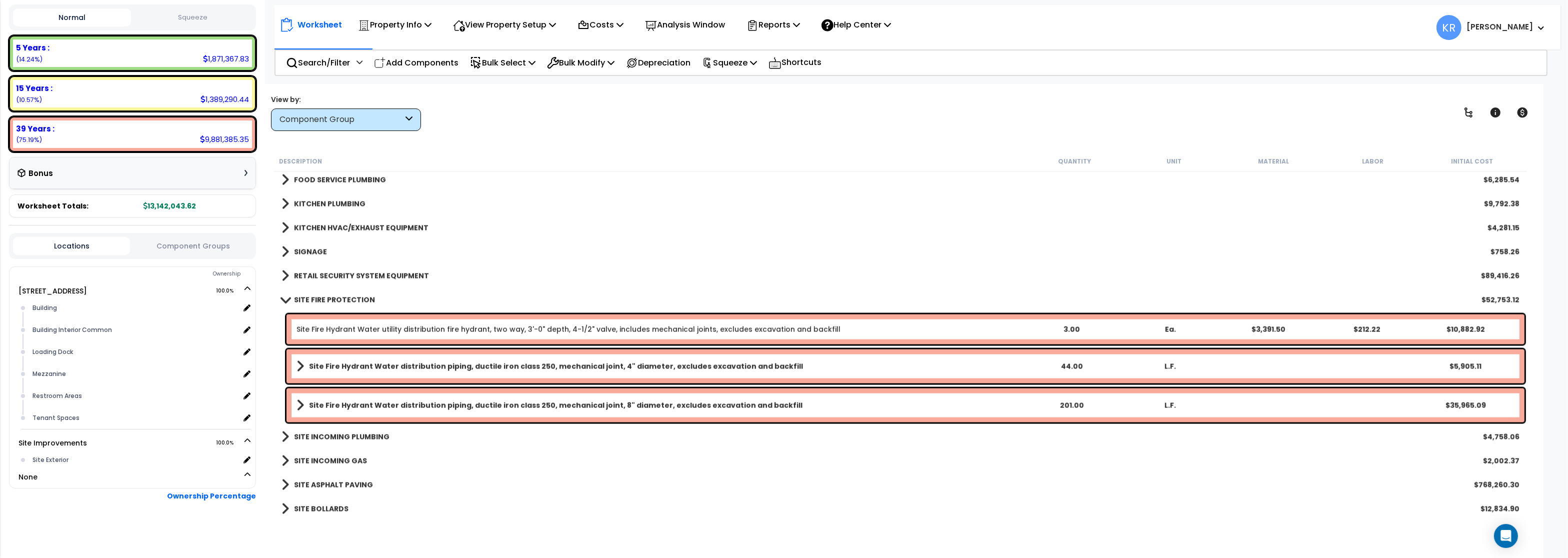
click at [328, 298] on b "SITE FIRE PROTECTION" at bounding box center [334, 300] width 81 height 10
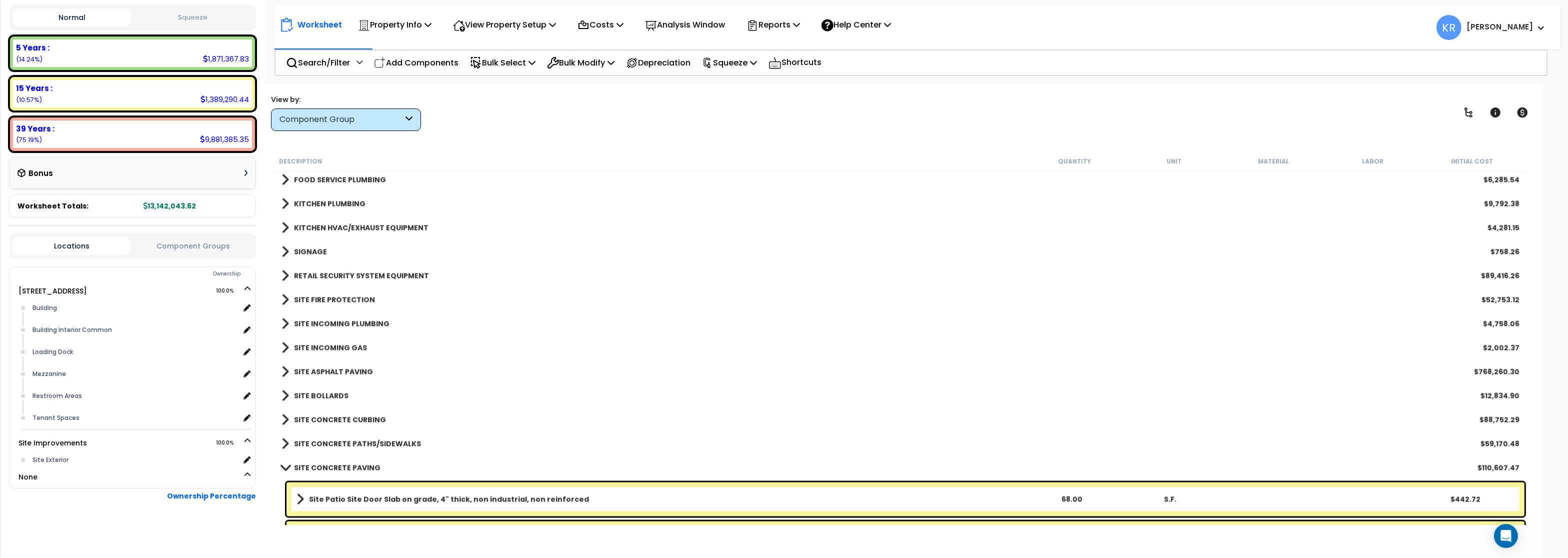
click at [326, 324] on b "SITE INCOMING PLUMBING" at bounding box center [341, 324] width 96 height 10
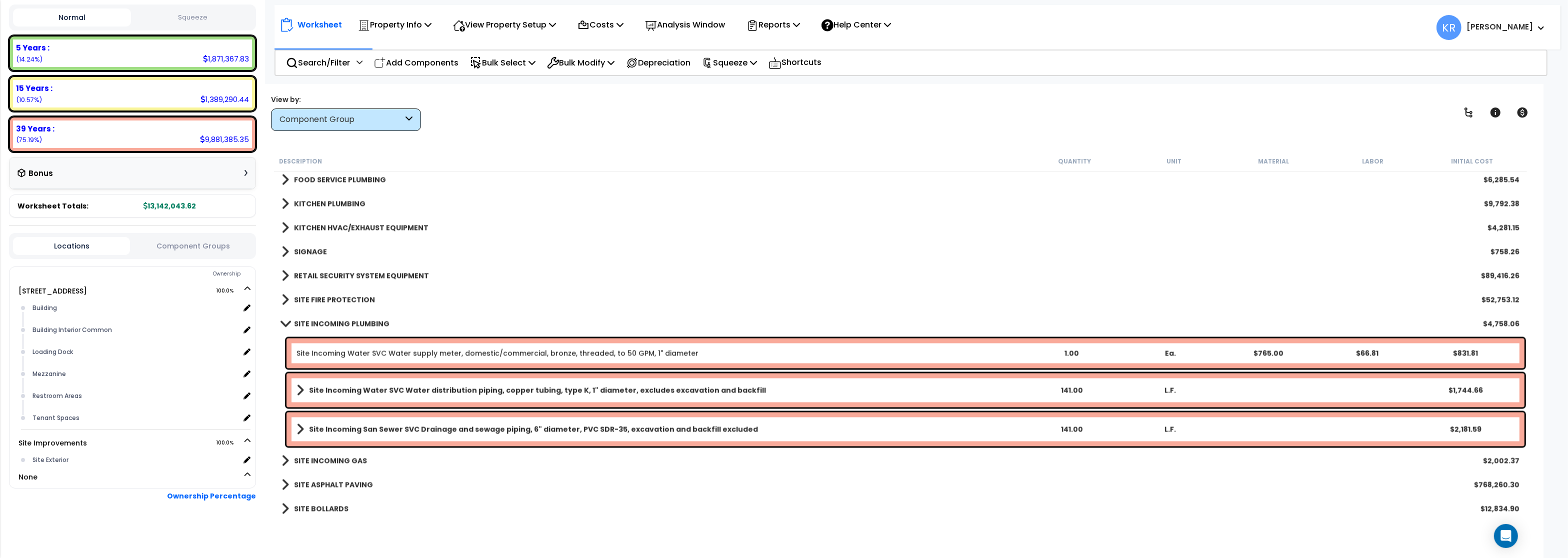
click at [326, 324] on b "SITE INCOMING PLUMBING" at bounding box center [341, 324] width 96 height 10
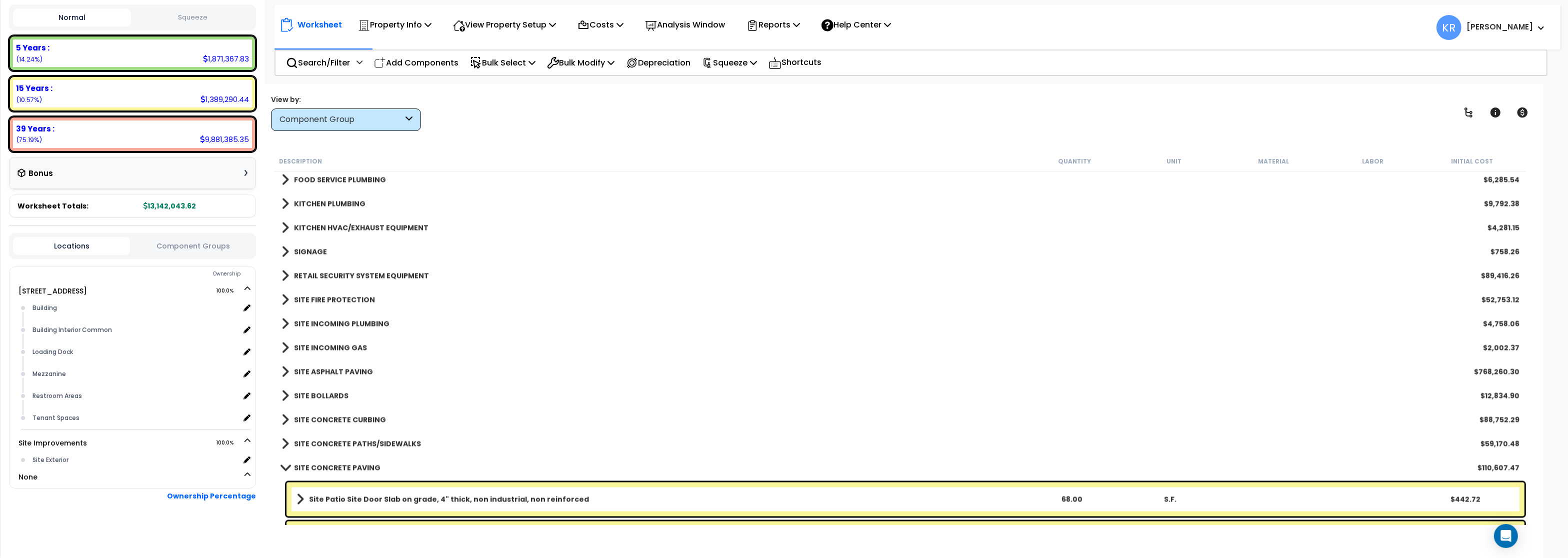
drag, startPoint x: 326, startPoint y: 334, endPoint x: 324, endPoint y: 348, distance: 14.1
click at [324, 348] on b "SITE INCOMING GAS" at bounding box center [331, 348] width 73 height 10
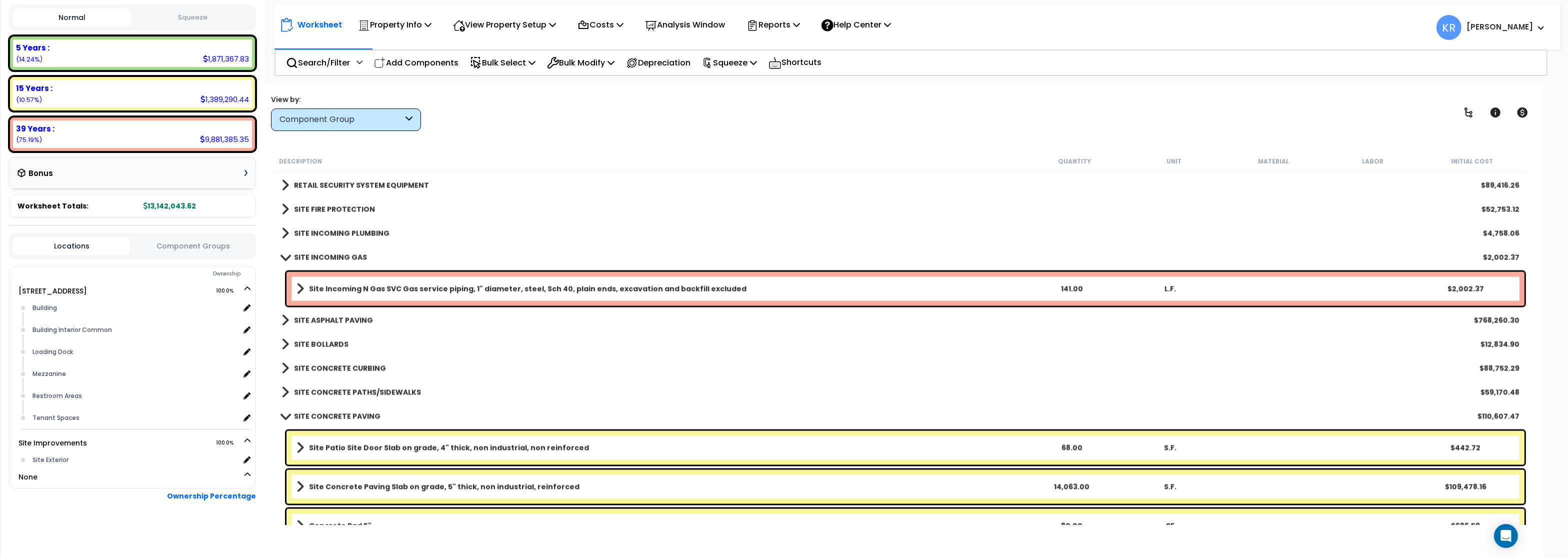
scroll to position [3299, 0]
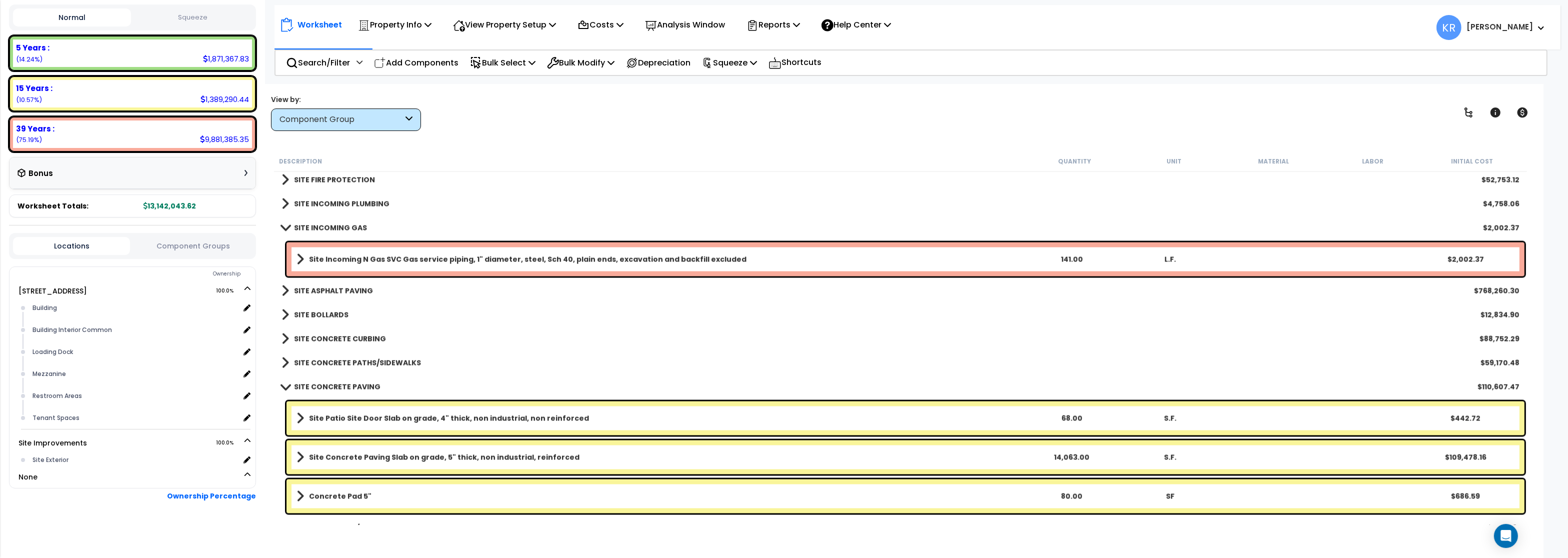
click at [320, 230] on b "SITE INCOMING GAS" at bounding box center [331, 228] width 73 height 10
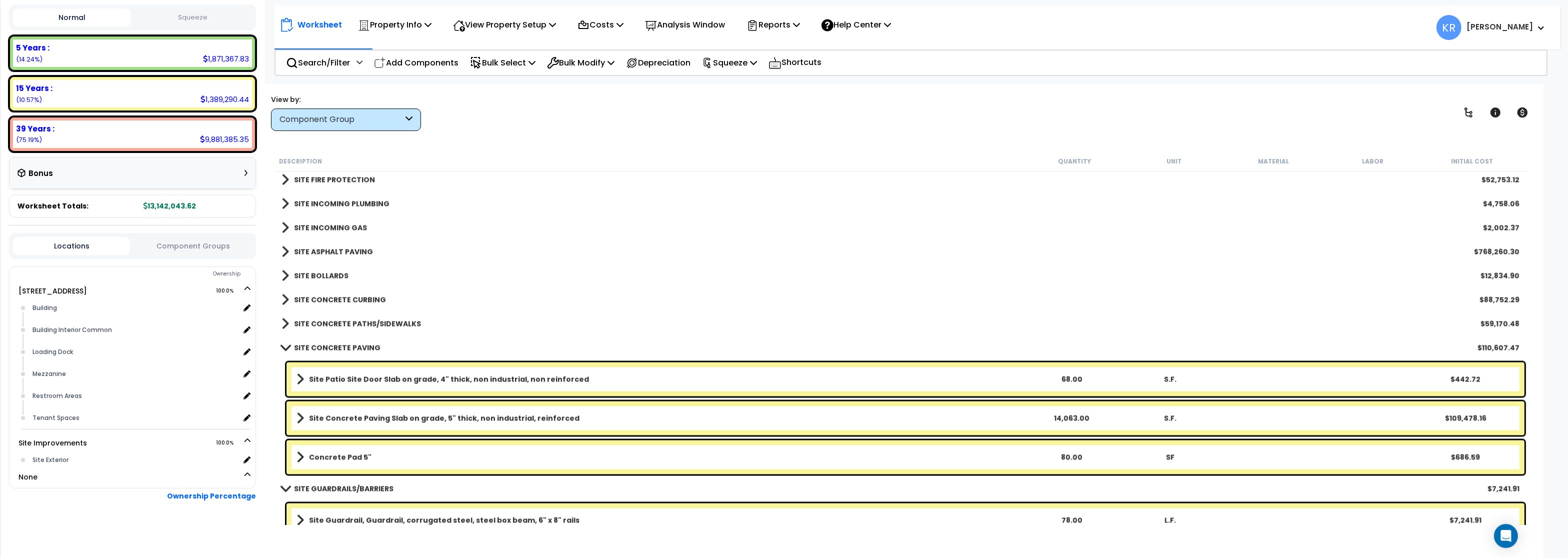
click at [328, 249] on b "SITE ASPHALT PAVING" at bounding box center [334, 252] width 79 height 10
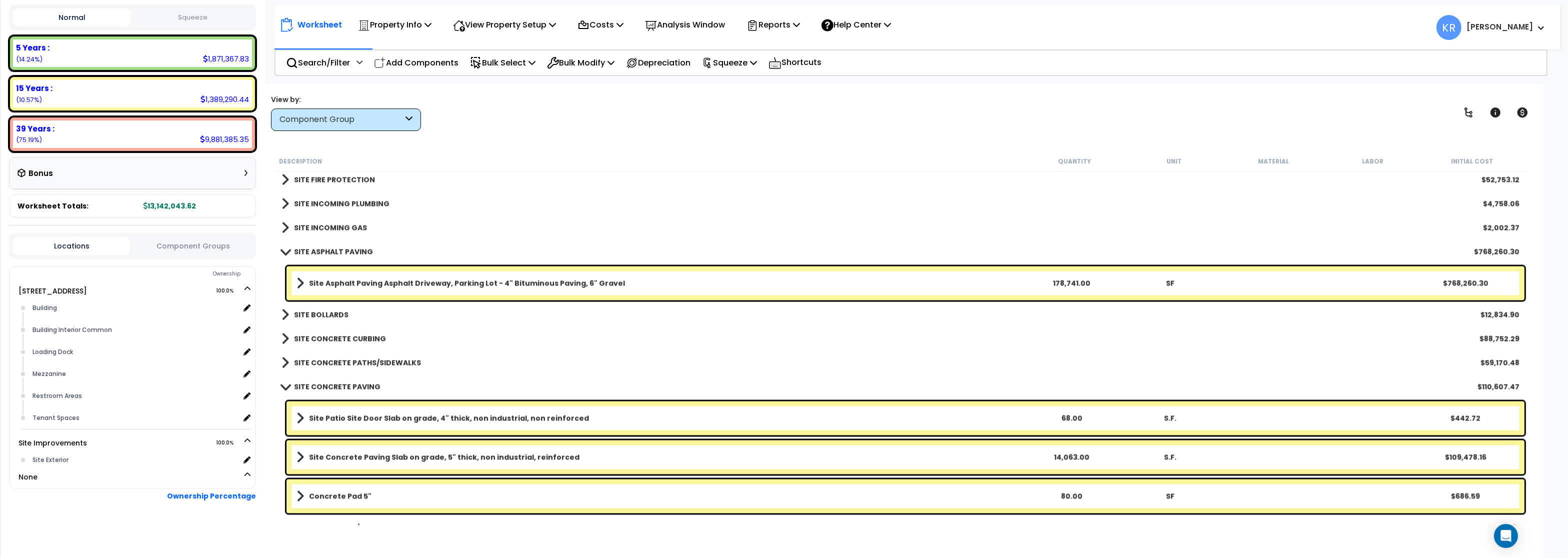
click at [328, 249] on b "SITE ASPHALT PAVING" at bounding box center [334, 252] width 79 height 10
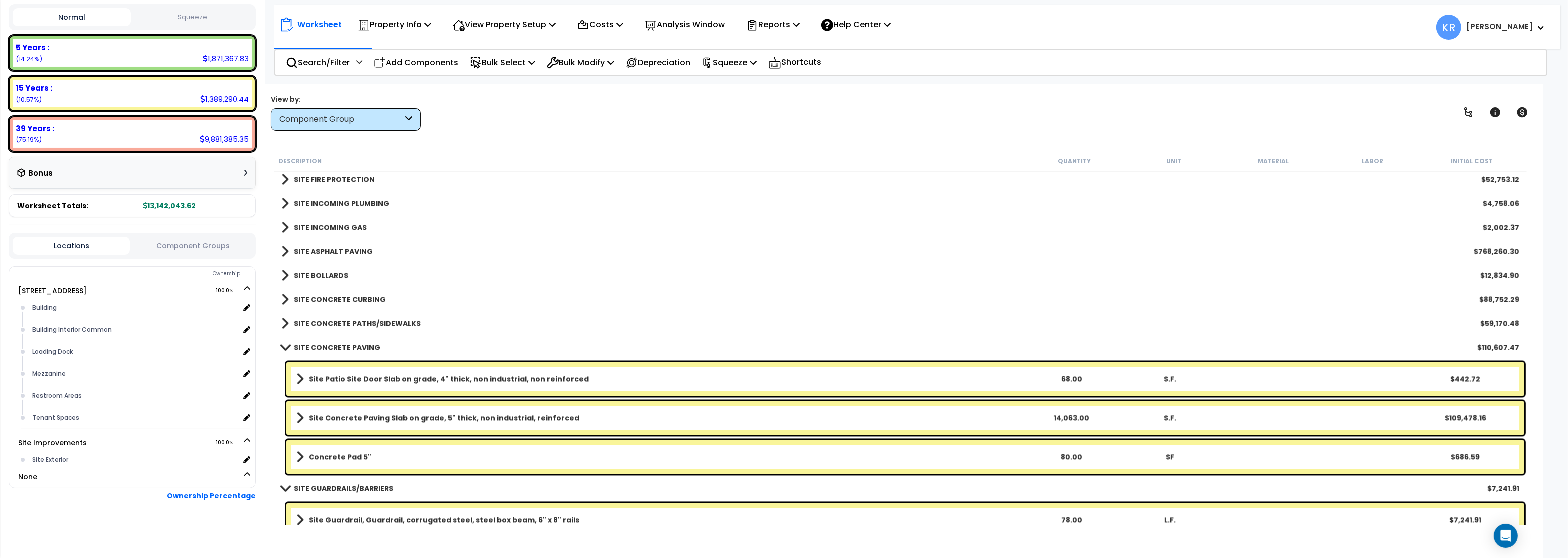
click at [326, 281] on b "SITE BOLLARDS" at bounding box center [321, 276] width 55 height 10
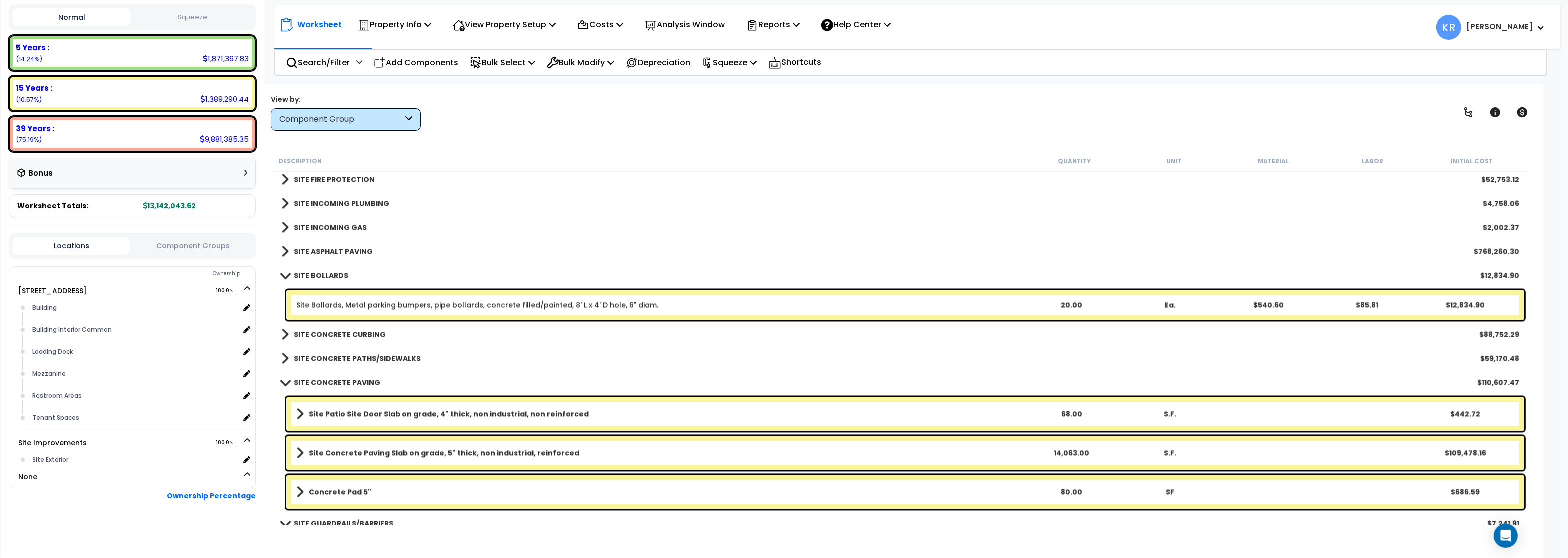
click at [326, 276] on b "SITE BOLLARDS" at bounding box center [321, 276] width 55 height 10
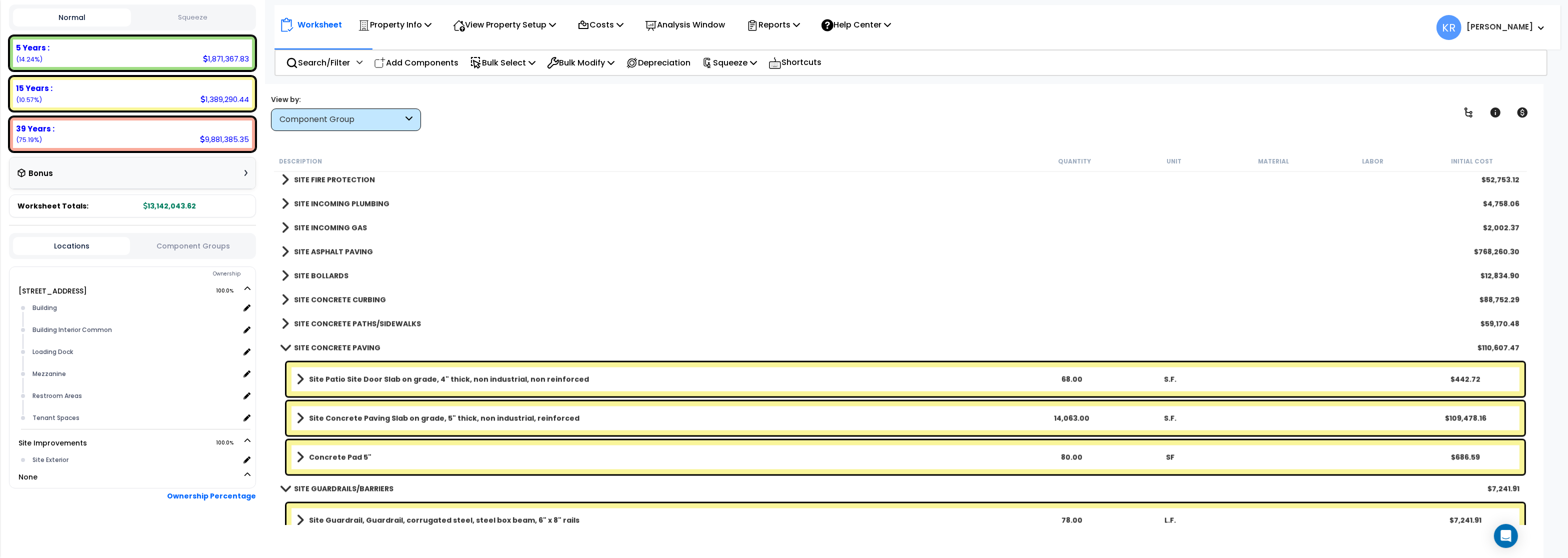
click at [330, 299] on b "SITE CONCRETE CURBING" at bounding box center [340, 300] width 92 height 10
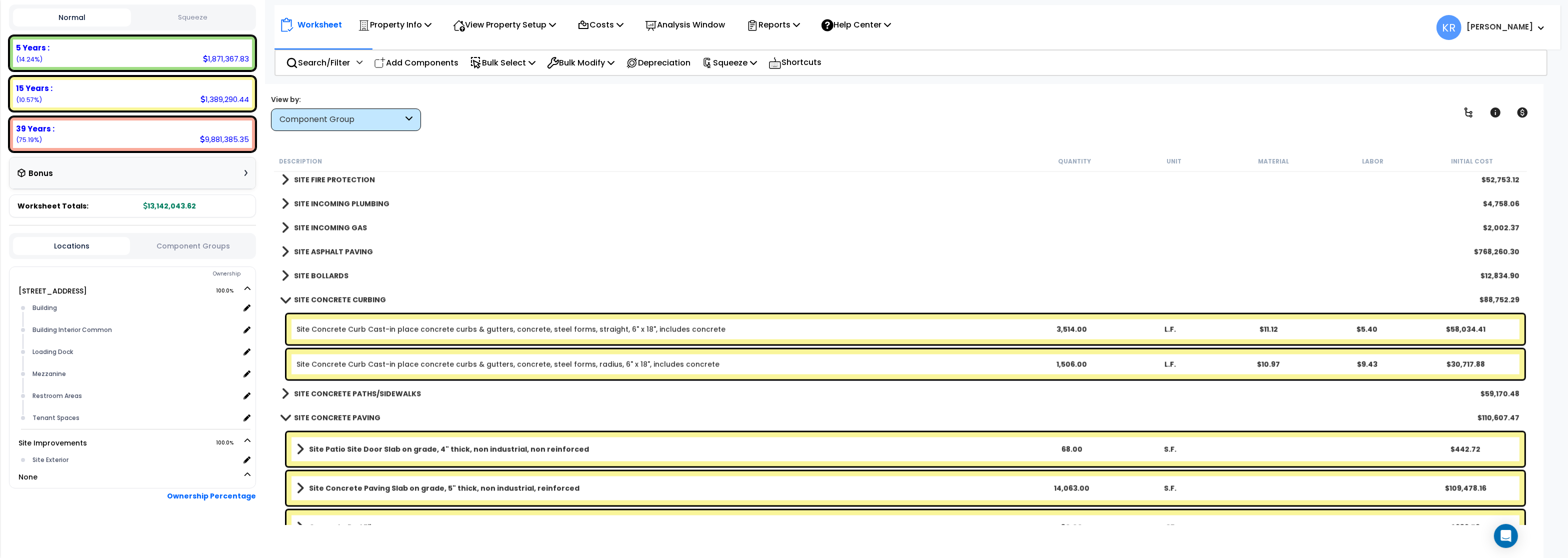
click at [330, 299] on b "SITE CONCRETE CURBING" at bounding box center [340, 300] width 92 height 10
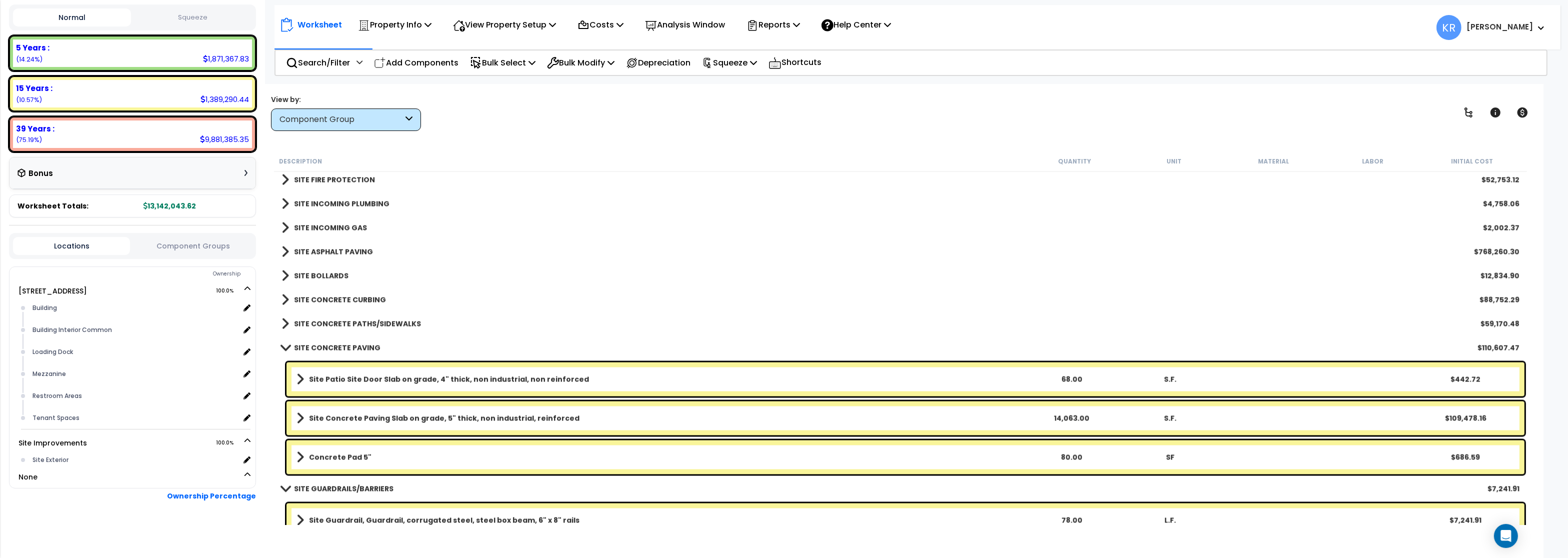
click at [332, 323] on b "SITE CONCRETE PATHS/SIDEWALKS" at bounding box center [357, 324] width 127 height 10
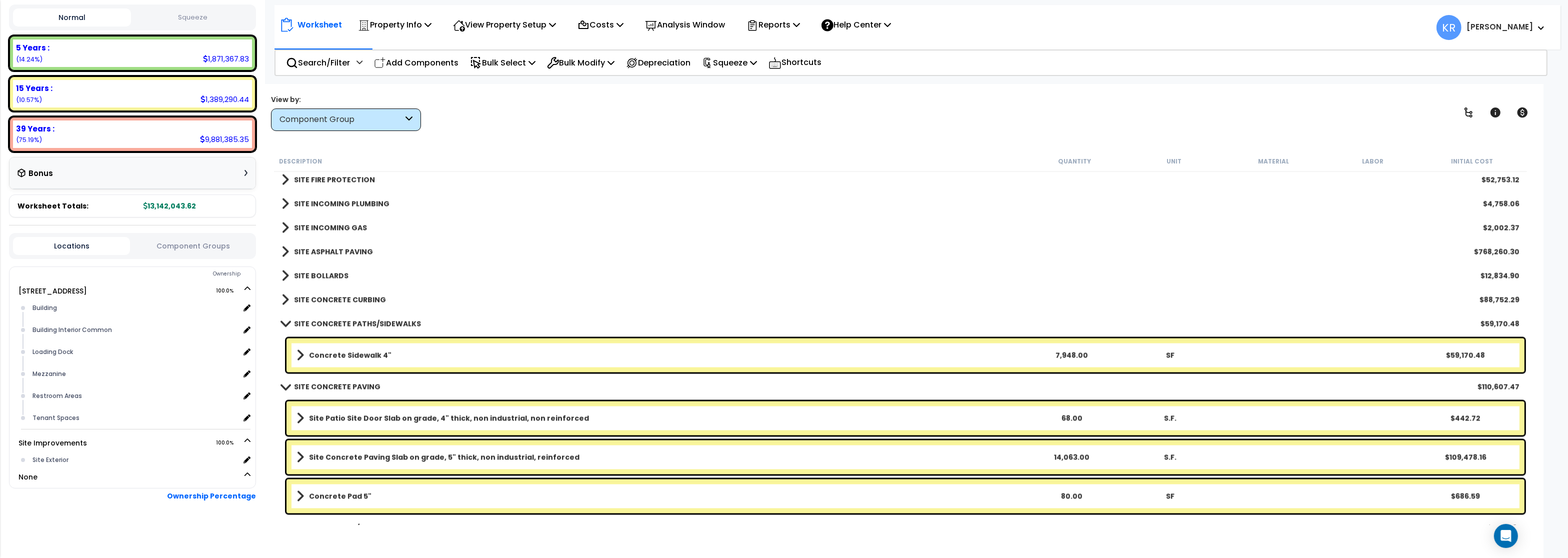
click at [332, 323] on b "SITE CONCRETE PATHS/SIDEWALKS" at bounding box center [357, 324] width 127 height 10
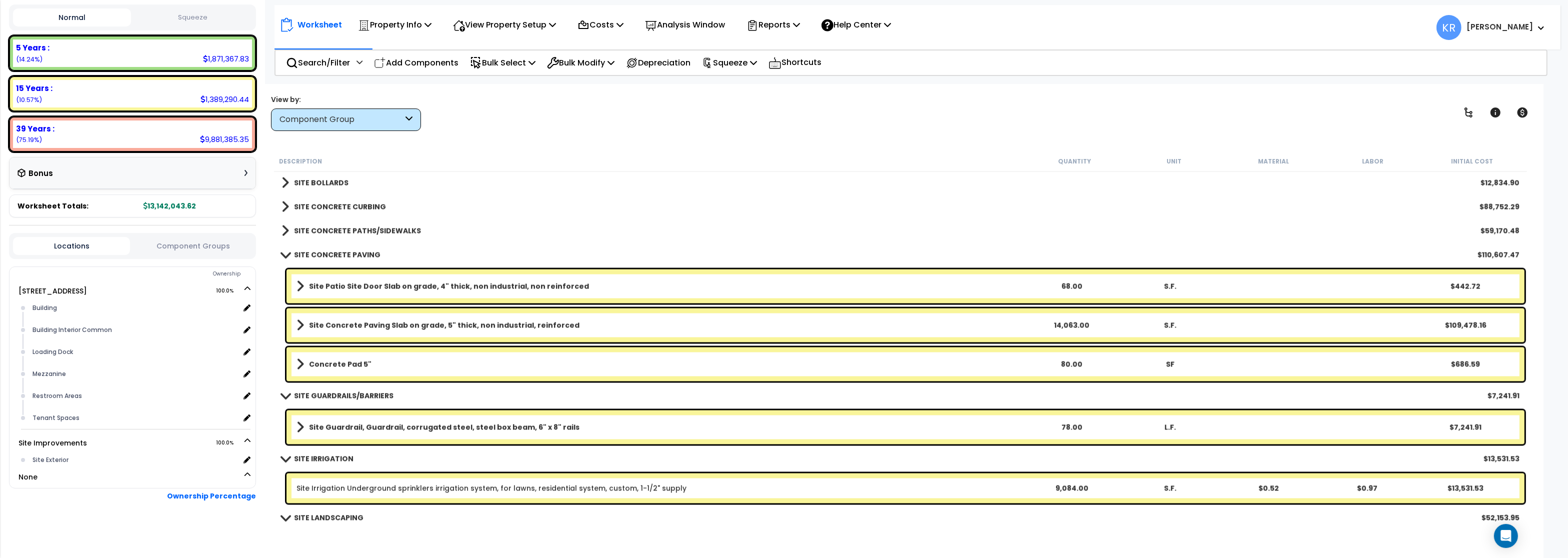
scroll to position [3419, 0]
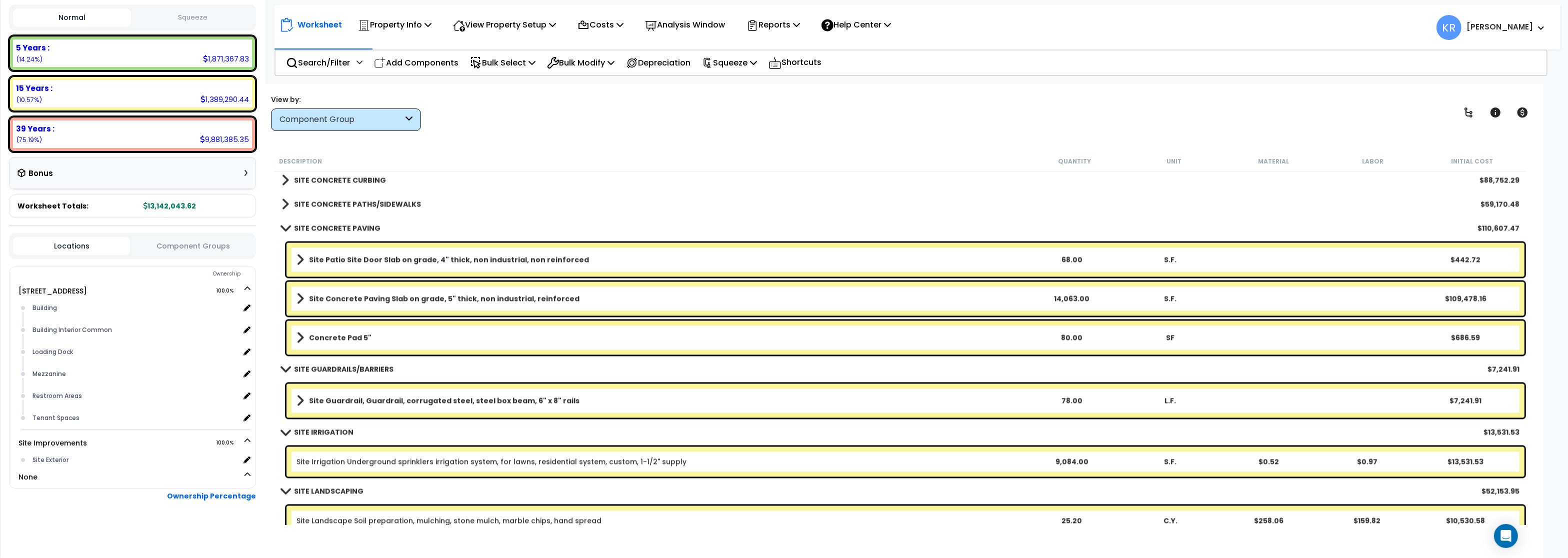
click at [323, 225] on b "SITE CONCRETE PAVING" at bounding box center [337, 228] width 86 height 10
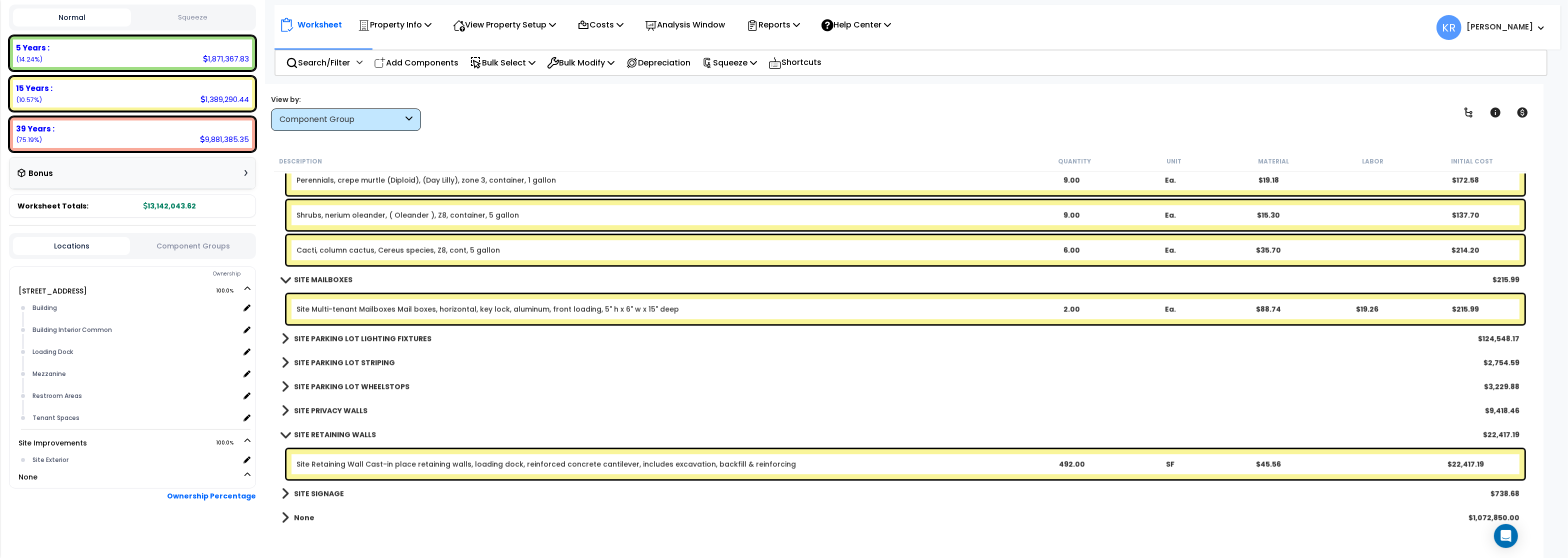
scroll to position [3962, 0]
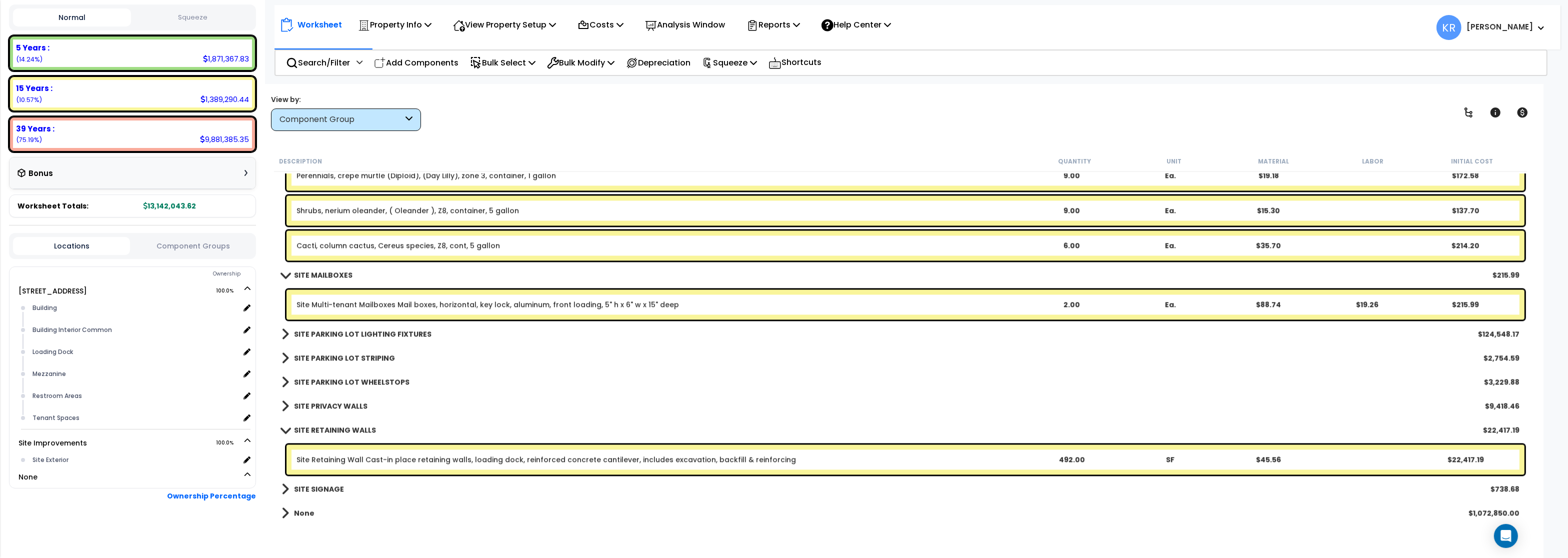
click at [323, 332] on b "SITE PARKING LOT LIGHTING FIXTURES" at bounding box center [363, 333] width 138 height 10
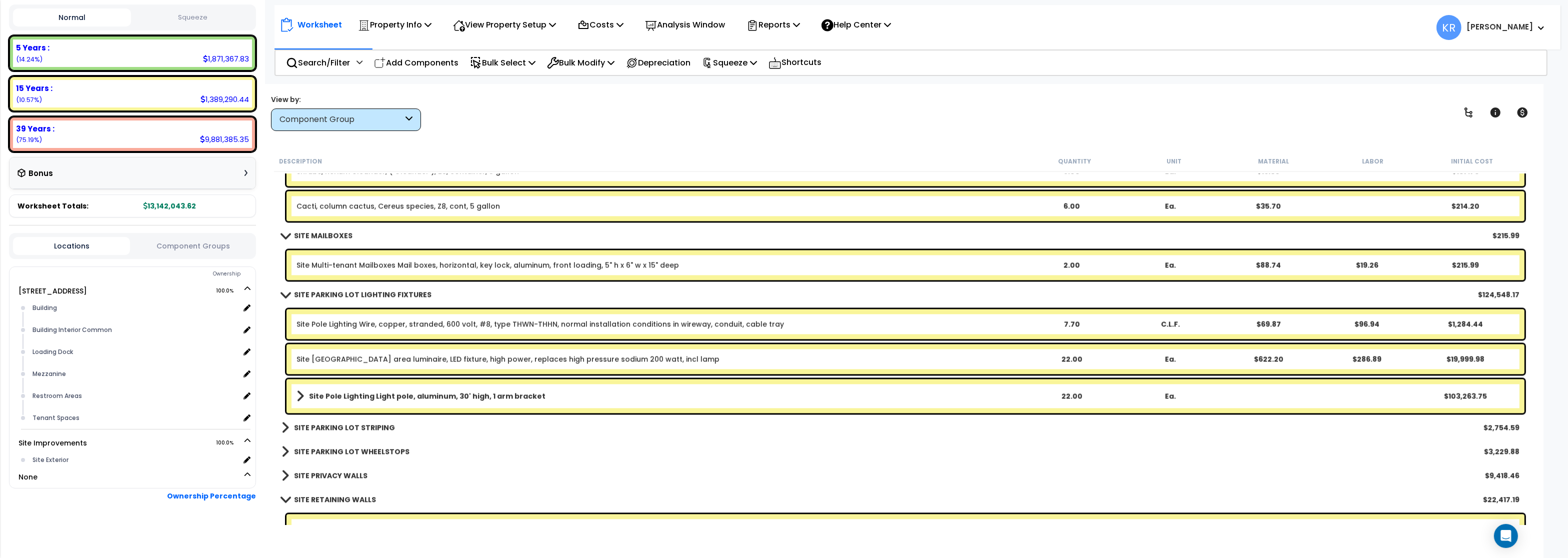
scroll to position [4022, 0]
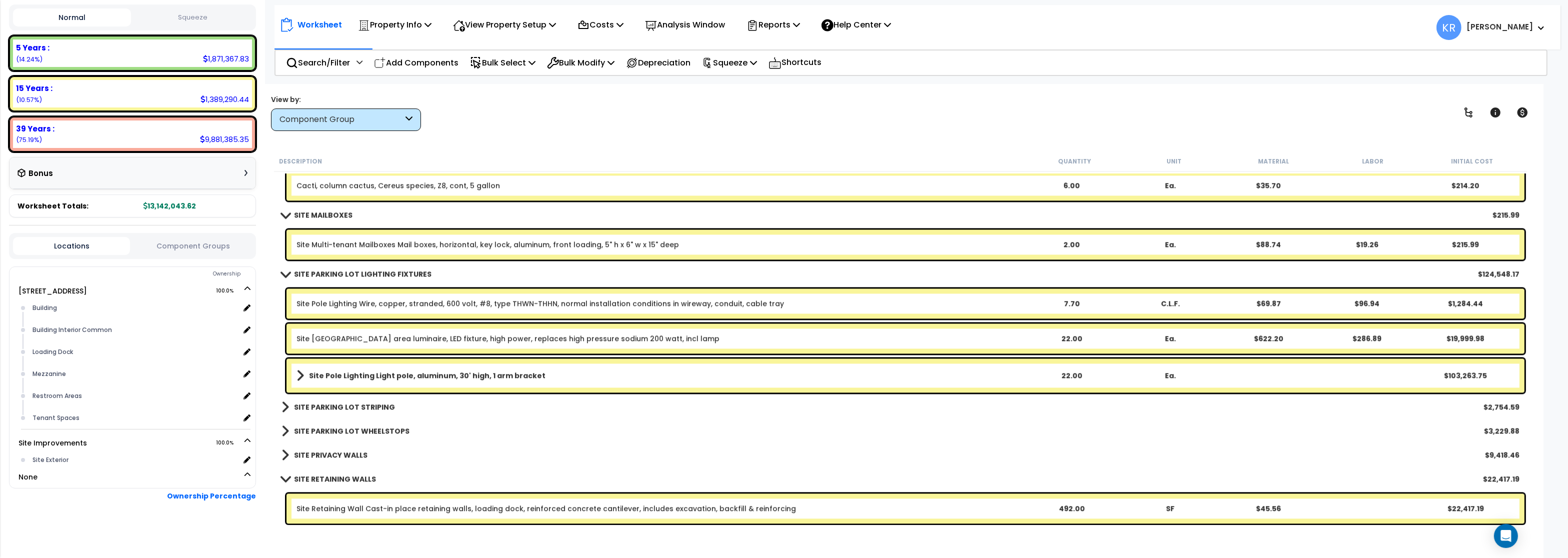
click at [330, 377] on b "Site Pole Lighting Light pole, aluminum, 30' high, 1 arm bracket" at bounding box center [427, 375] width 237 height 10
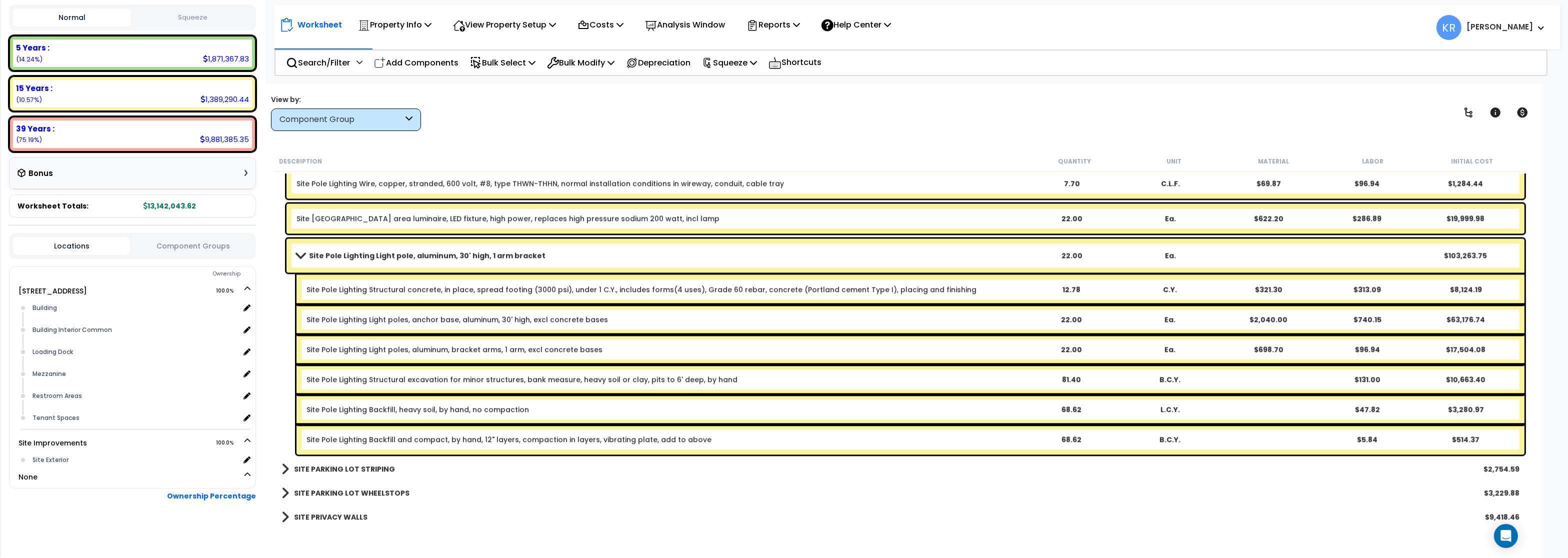
scroll to position [4082, 0]
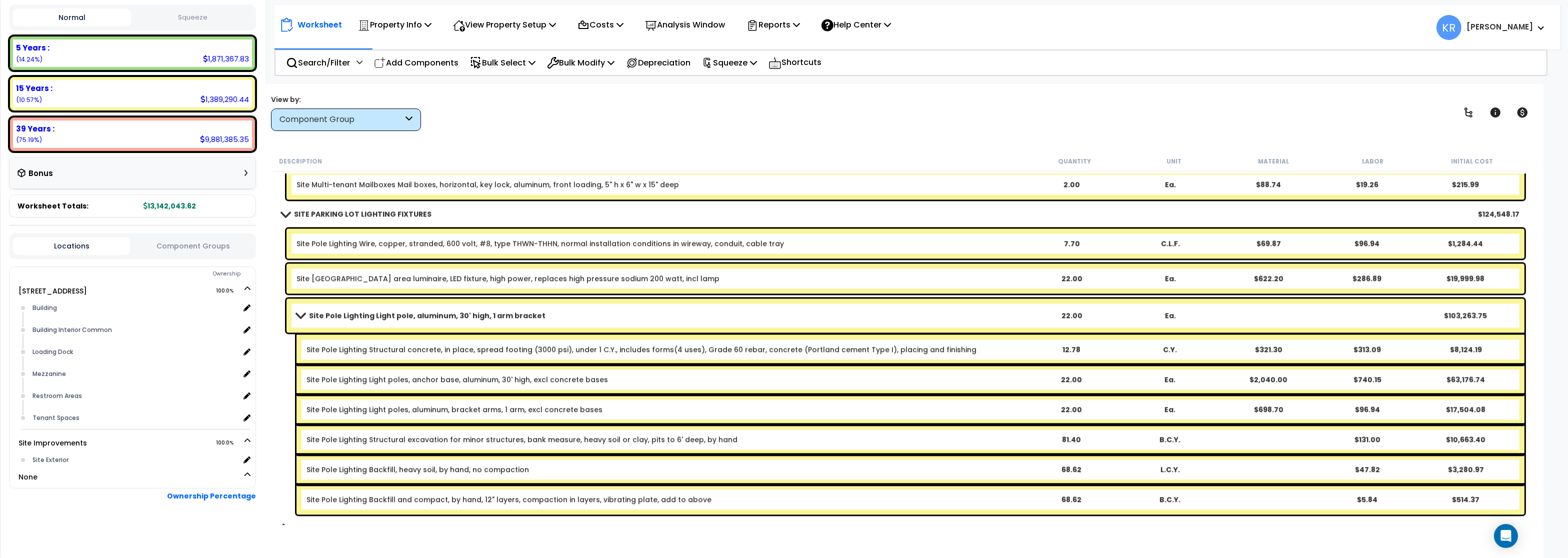
click at [317, 324] on div "Site Pole Lighting Light pole, aluminum, 30' high, 1 arm bracket 22.00 Ea. $103…" at bounding box center [906, 315] width 1238 height 34
click at [317, 318] on b "Site Pole Lighting Light pole, aluminum, 30' high, 1 arm bracket" at bounding box center [427, 315] width 237 height 10
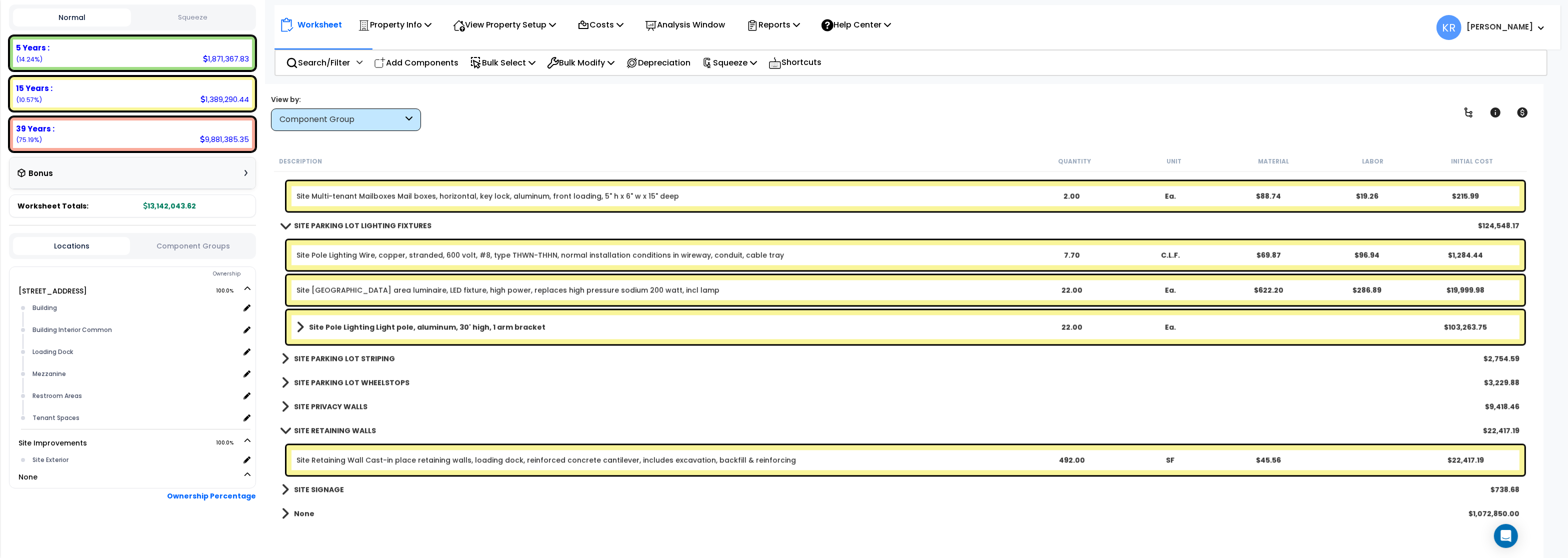
click at [300, 357] on b "SITE PARKING LOT STRIPING" at bounding box center [345, 358] width 101 height 10
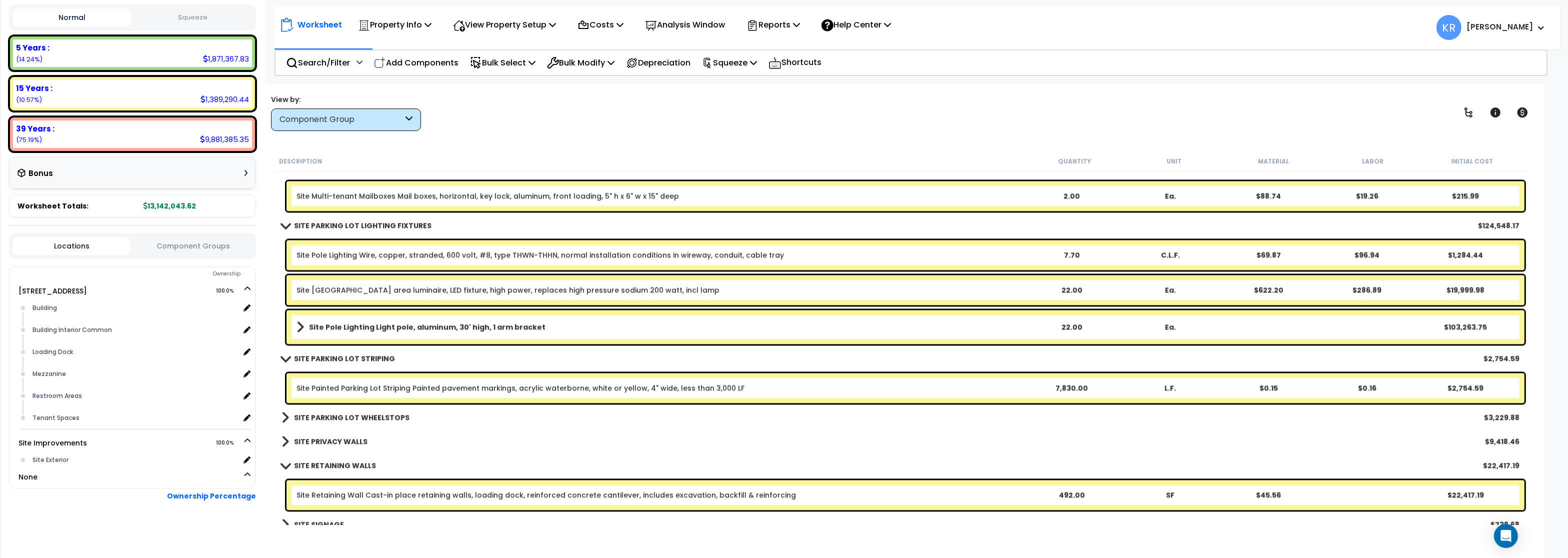
click at [300, 357] on b "SITE PARKING LOT STRIPING" at bounding box center [345, 358] width 101 height 10
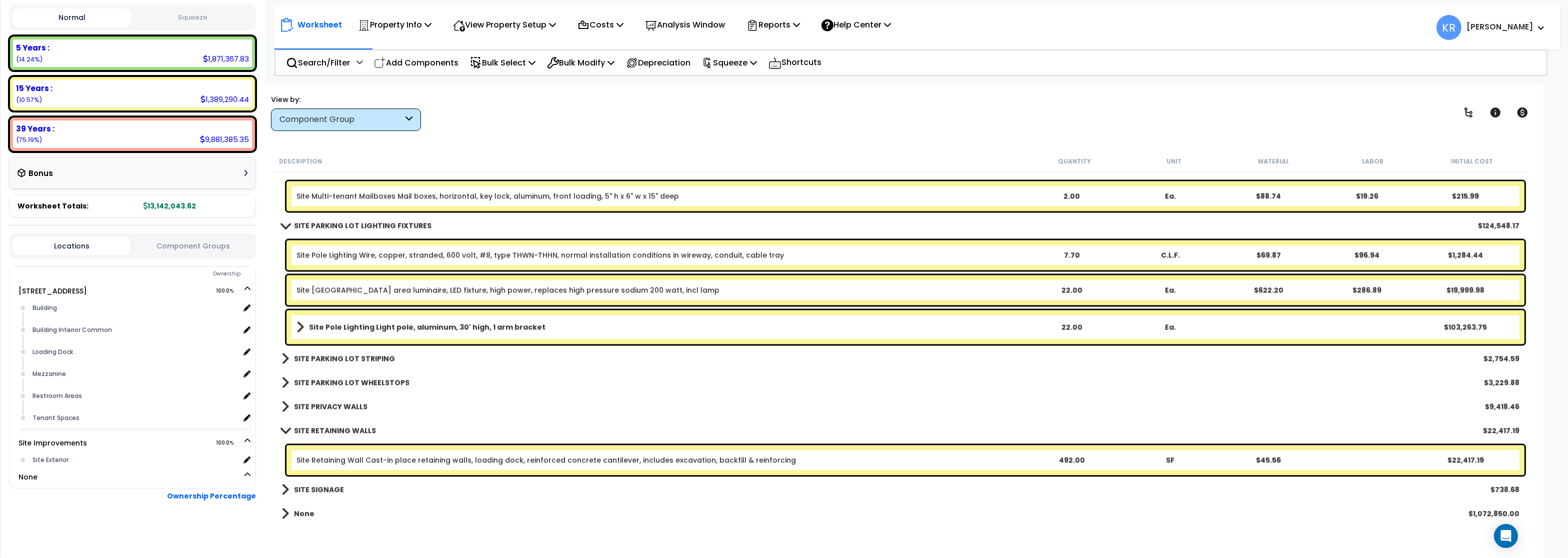
click at [300, 379] on b "SITE PARKING LOT WHEELSTOPS" at bounding box center [352, 382] width 116 height 10
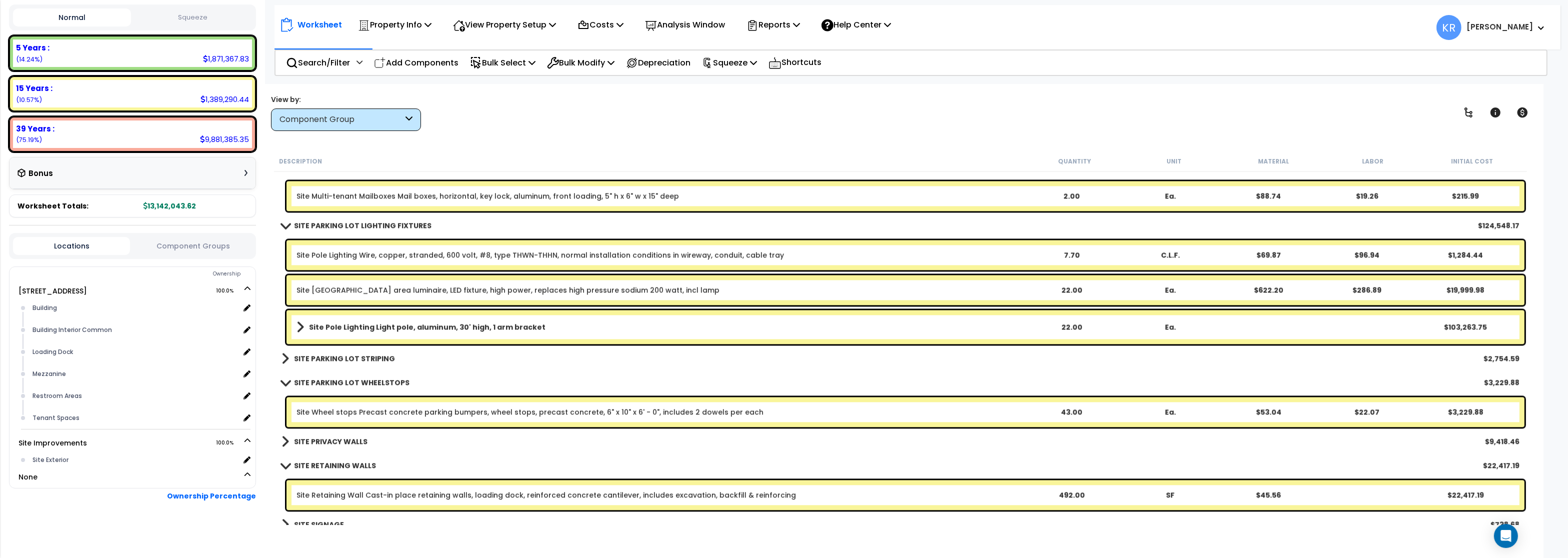
click at [300, 377] on link "SITE PARKING LOT WHEELSTOPS" at bounding box center [345, 382] width 128 height 14
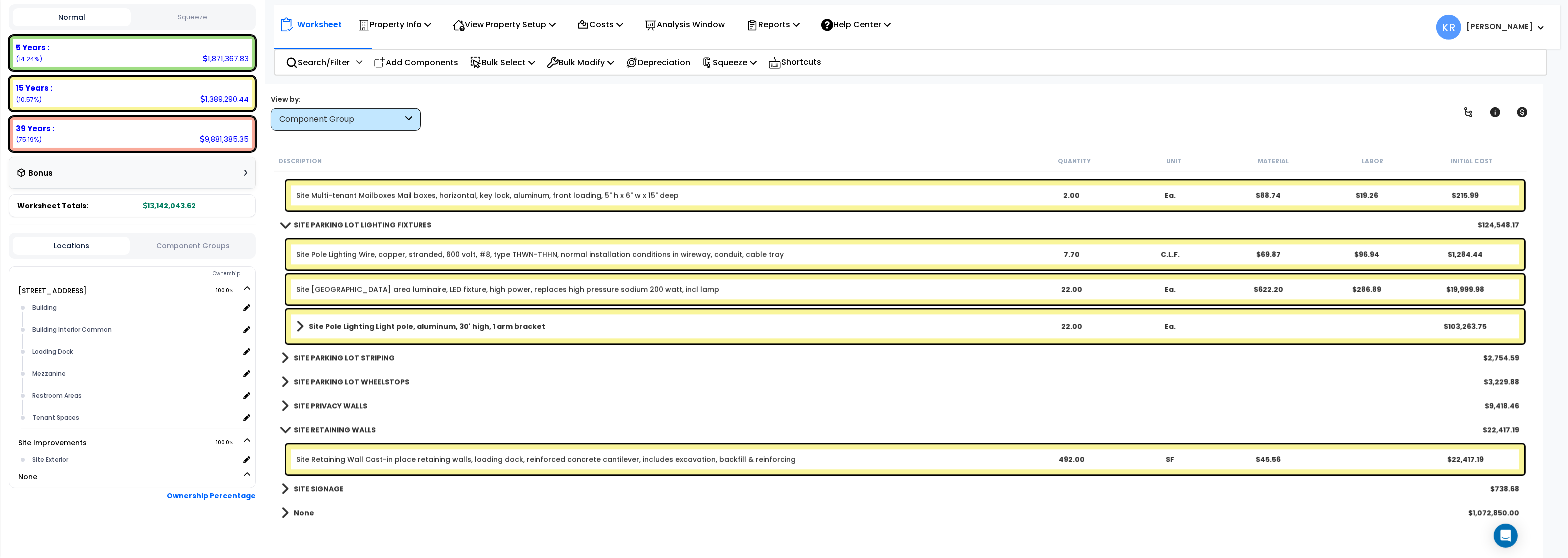
scroll to position [43, 0]
click at [304, 398] on div "SITE PRIVACY WALLS $9,418.46" at bounding box center [900, 406] width 1248 height 24
click at [304, 407] on b "SITE PRIVACY WALLS" at bounding box center [331, 406] width 74 height 10
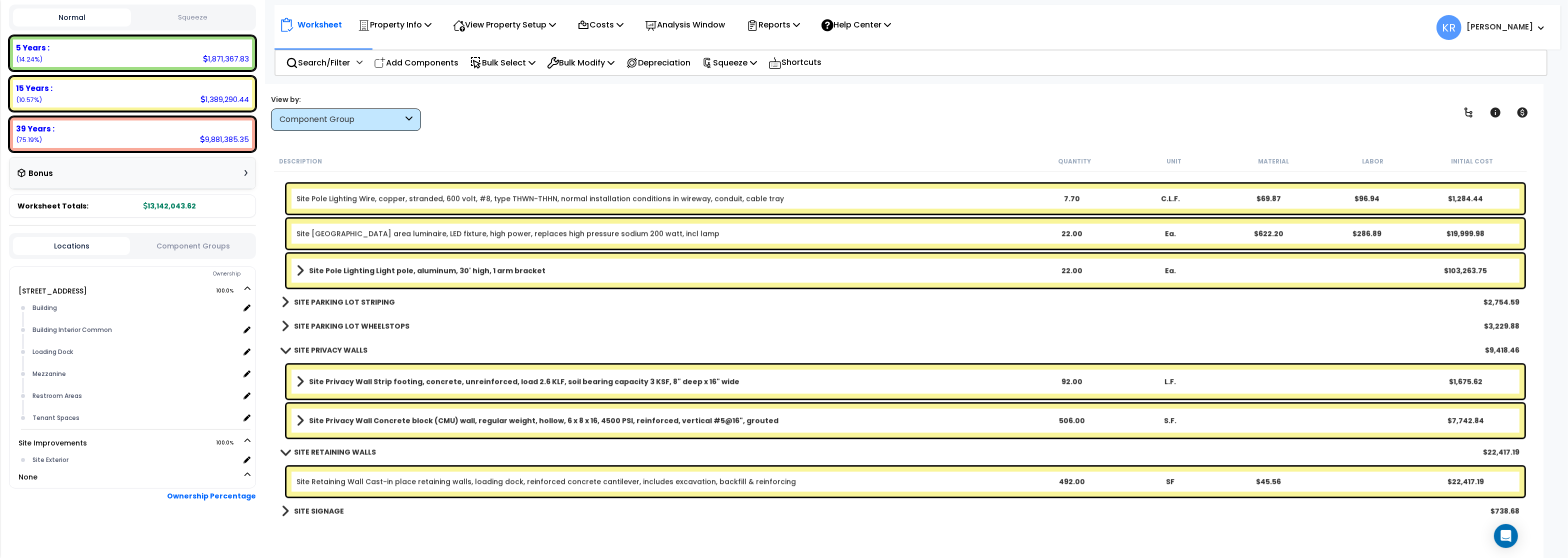
scroll to position [4149, 0]
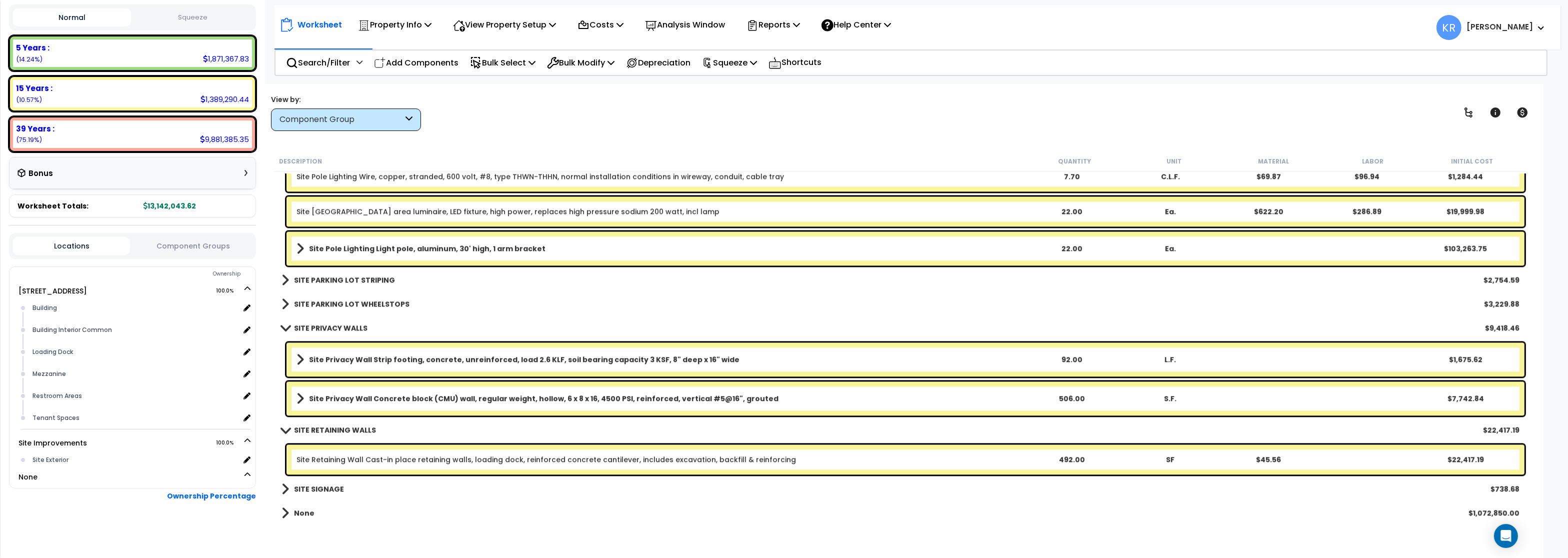
click at [305, 328] on b "SITE PRIVACY WALLS" at bounding box center [331, 328] width 74 height 10
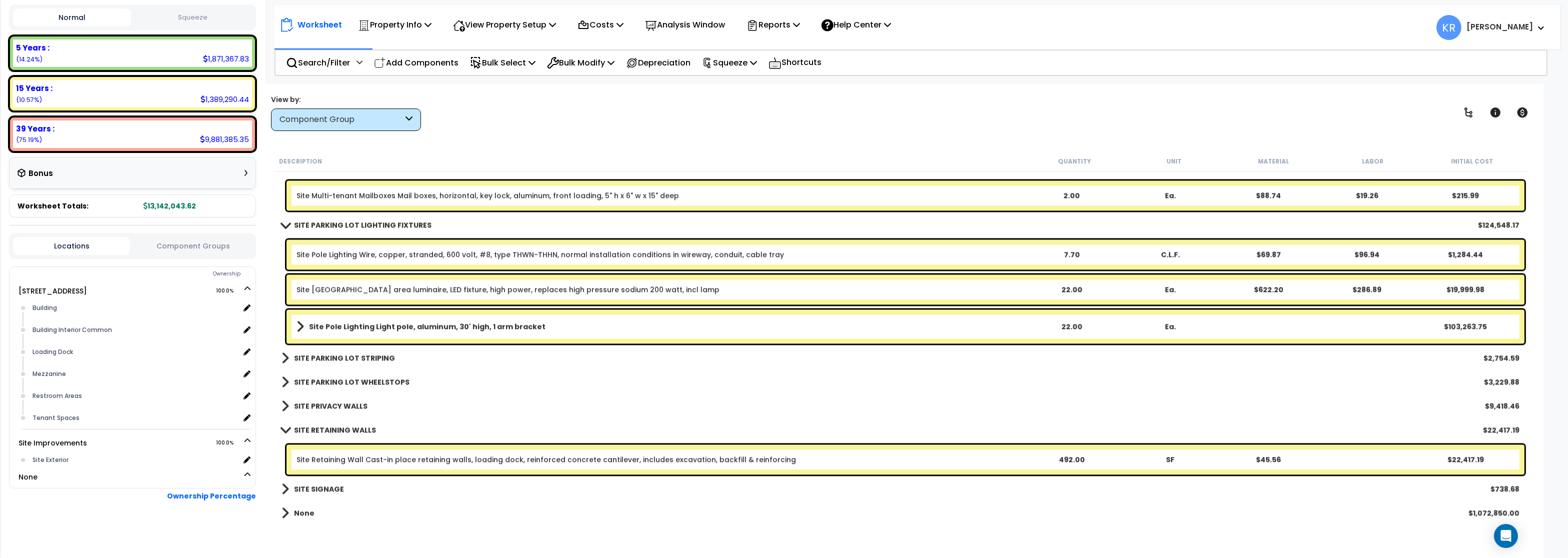
scroll to position [4070, 0]
click at [327, 481] on div "SITE SIGNAGE $738.68" at bounding box center [900, 489] width 1248 height 24
click at [329, 486] on b "SITE SIGNAGE" at bounding box center [319, 489] width 50 height 10
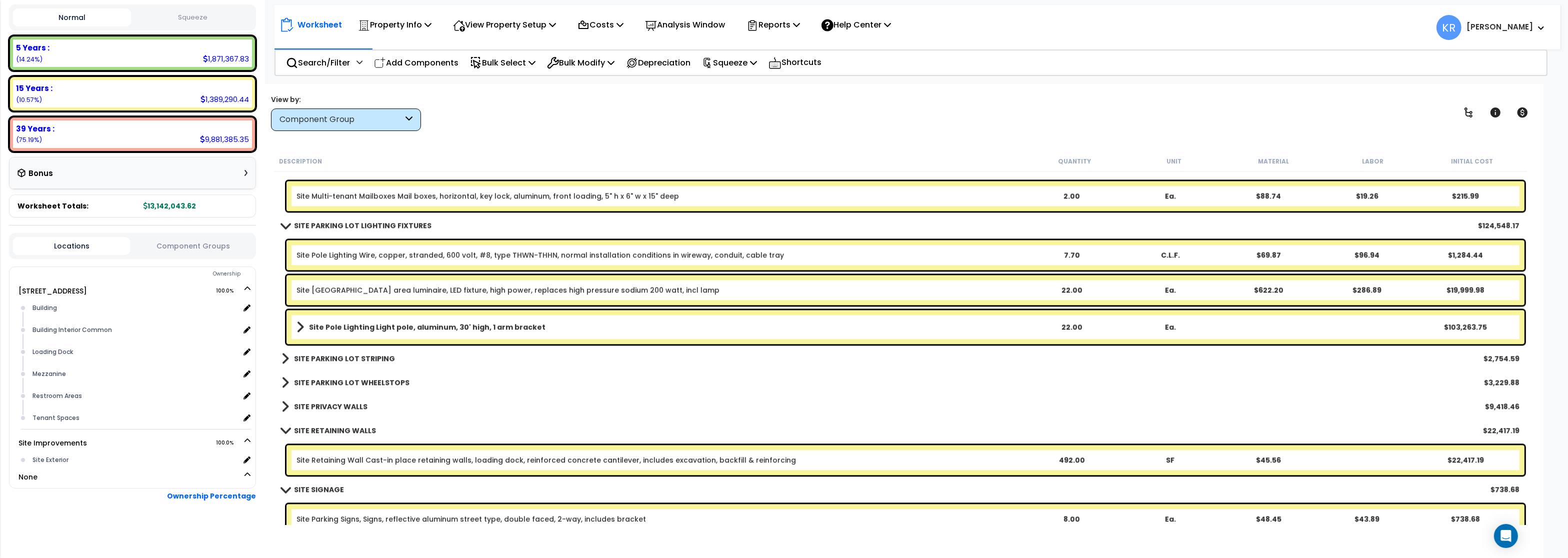
scroll to position [4105, 0]
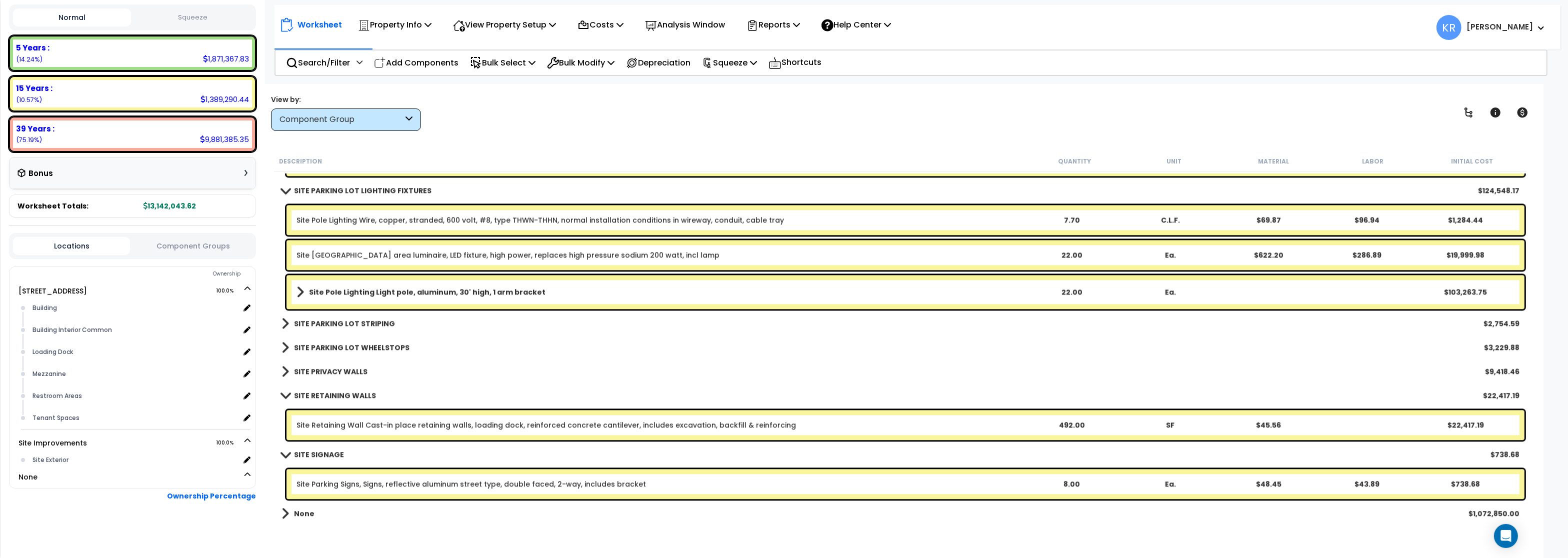
click at [377, 480] on link "Site Parking Signs, Signs, reflective aluminum street type, double faced, 2-way…" at bounding box center [471, 484] width 349 height 10
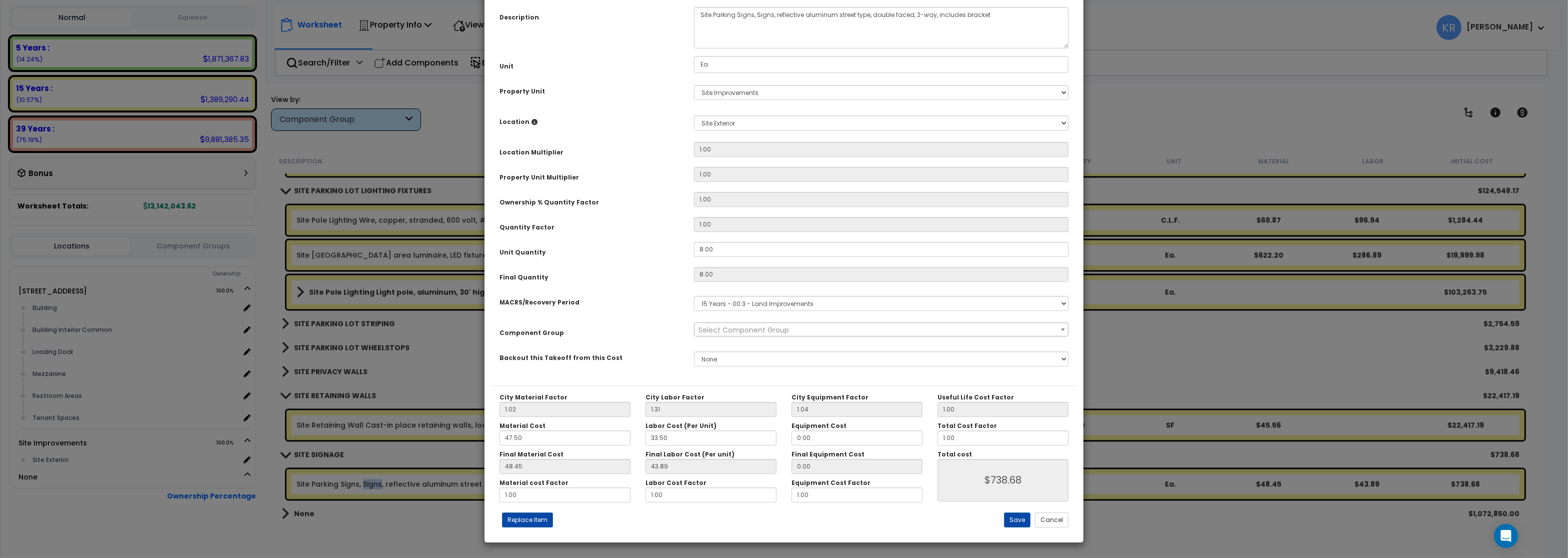
select select "57224"
click at [694, 296] on select "Select MACRS/Recovery Period 5 Years - 57.0 - Distributive Trades & Services 5 …" at bounding box center [881, 303] width 374 height 15
select select "3667"
click option "5 Years - 57.0 - Distributive Trades & Services" at bounding box center [0, 0] width 0 height 0
click at [734, 337] on span "Select Component Group" at bounding box center [881, 330] width 373 height 14
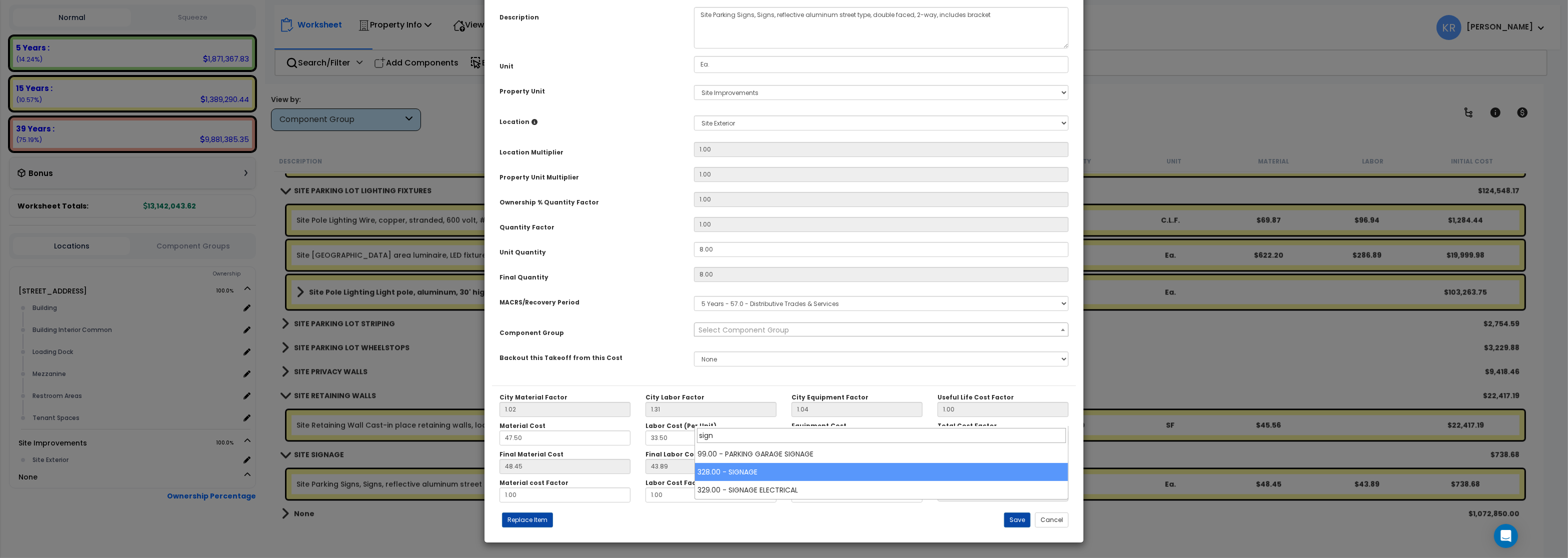
type input "sign"
select select "57119"
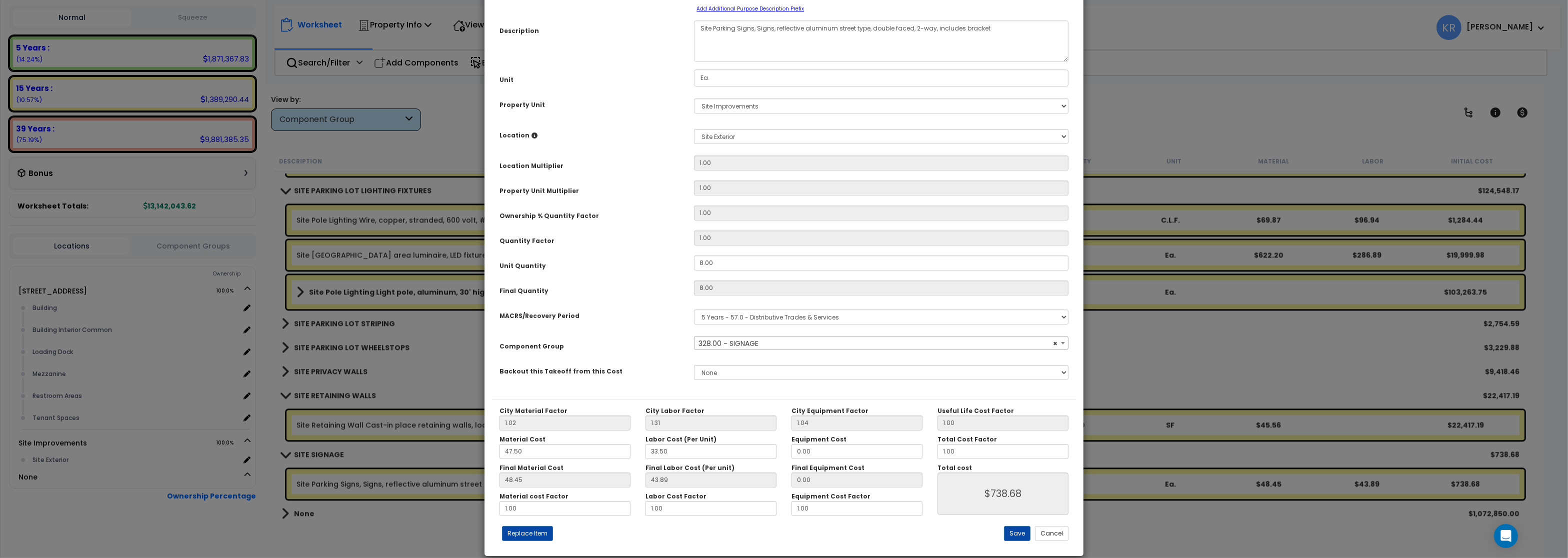
scroll to position [89, 0]
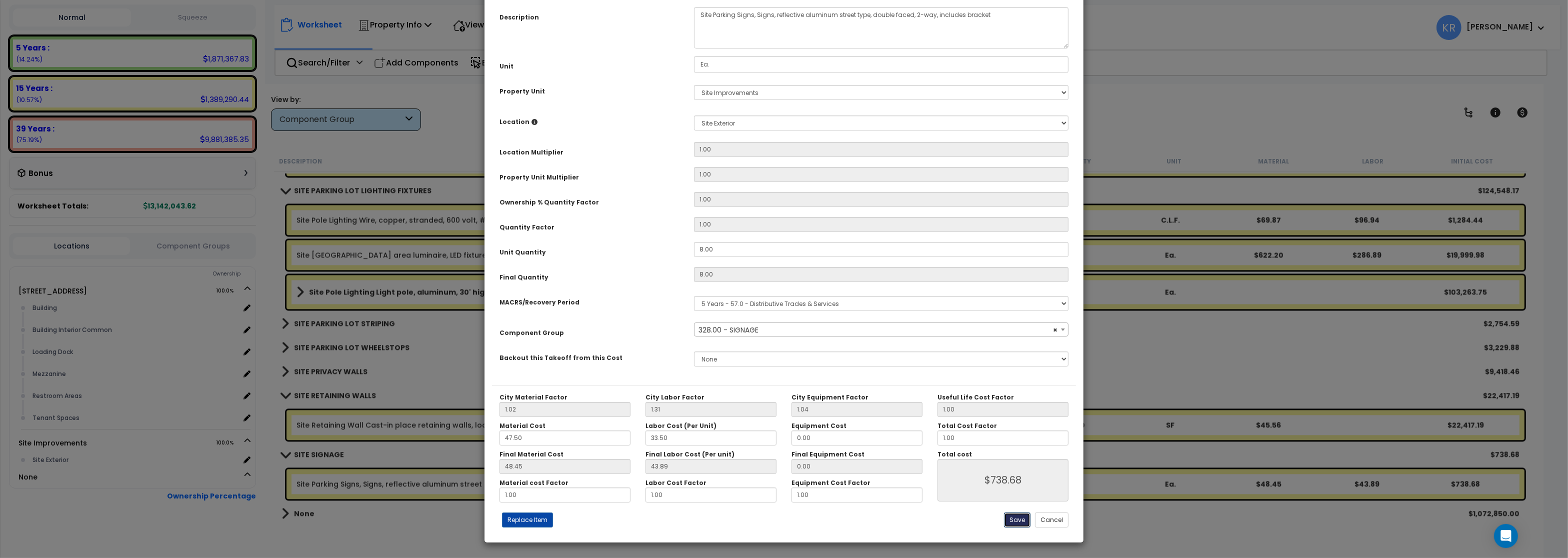
click at [1015, 522] on button "Save" at bounding box center [1017, 520] width 27 height 15
type input "738.68"
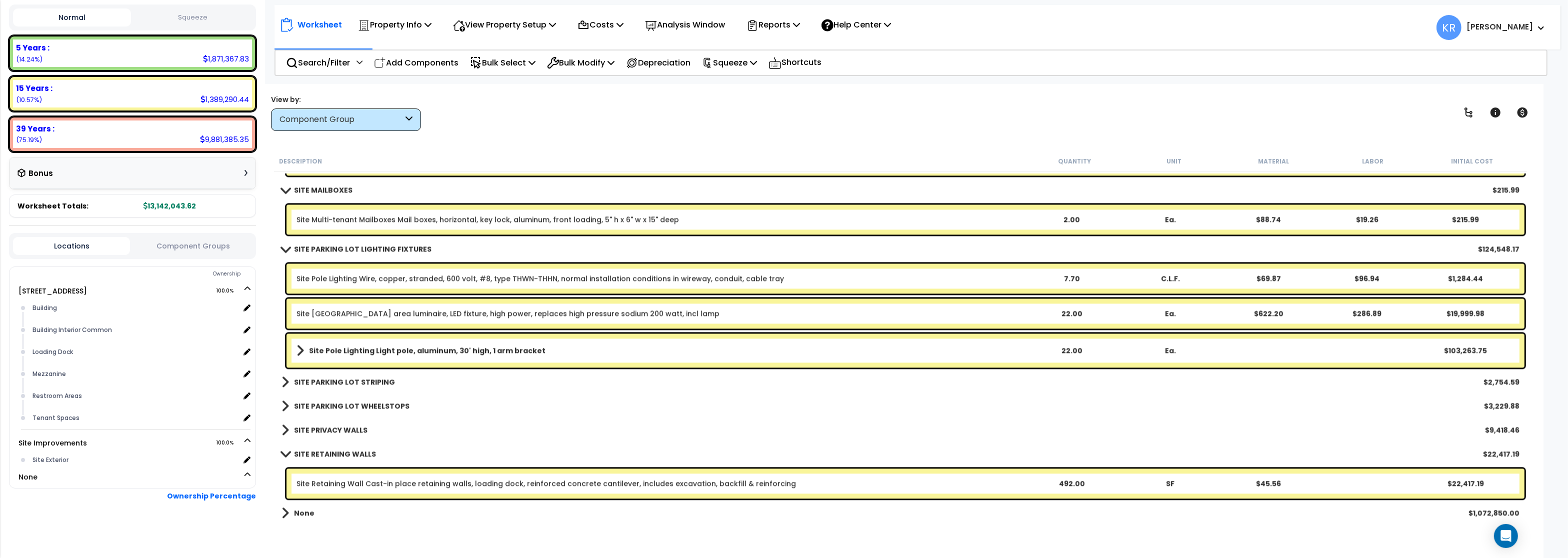
scroll to position [4047, 0]
click at [324, 455] on b "SITE RETAINING WALLS" at bounding box center [335, 454] width 82 height 10
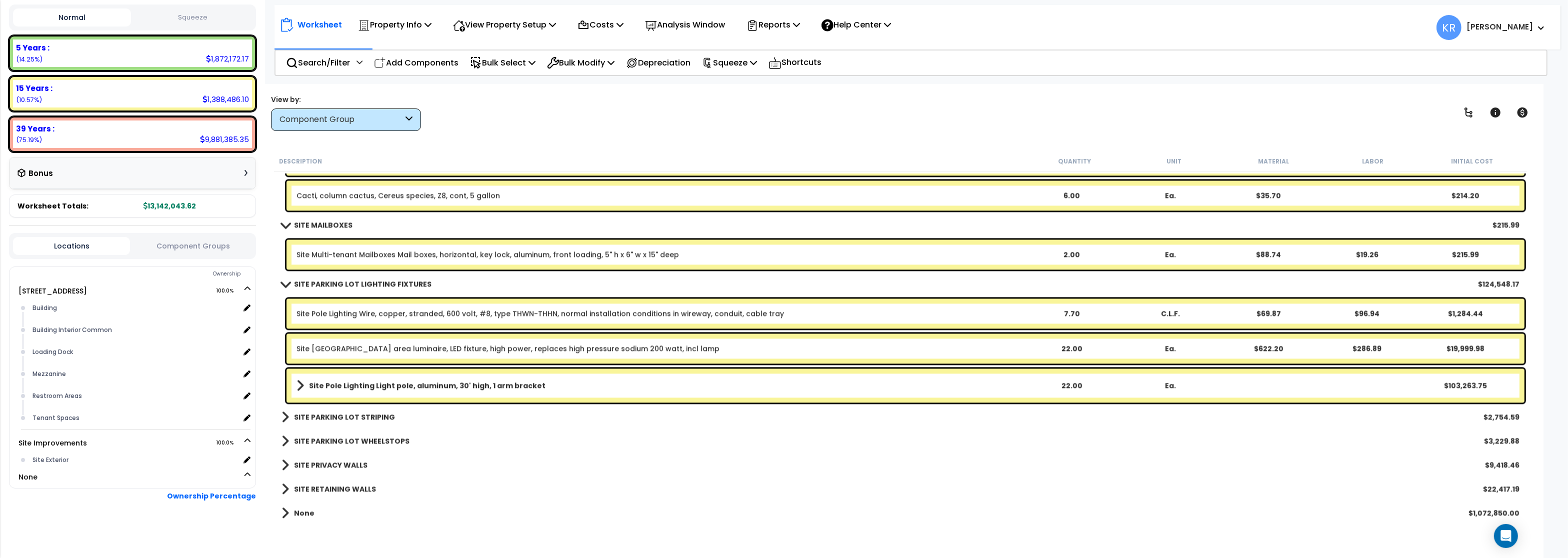
scroll to position [4012, 0]
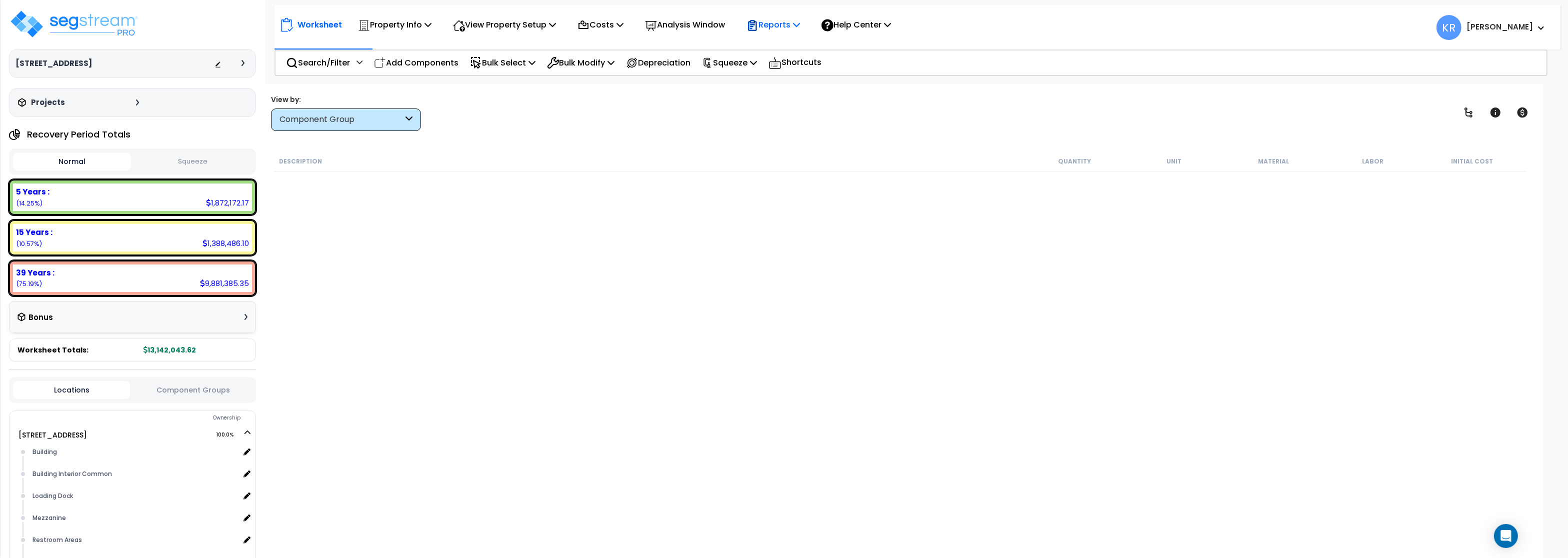
scroll to position [144, 0]
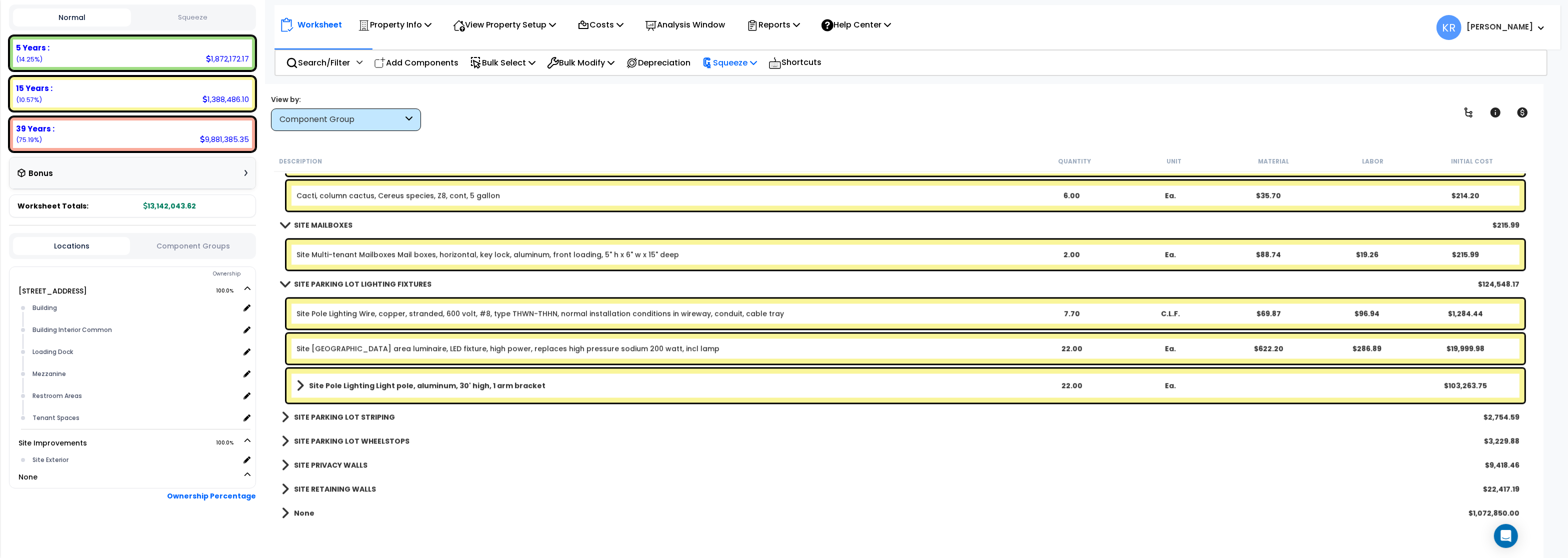
click at [741, 59] on p "Squeeze" at bounding box center [729, 63] width 55 height 13
click at [729, 84] on link "Squeeze" at bounding box center [746, 85] width 99 height 20
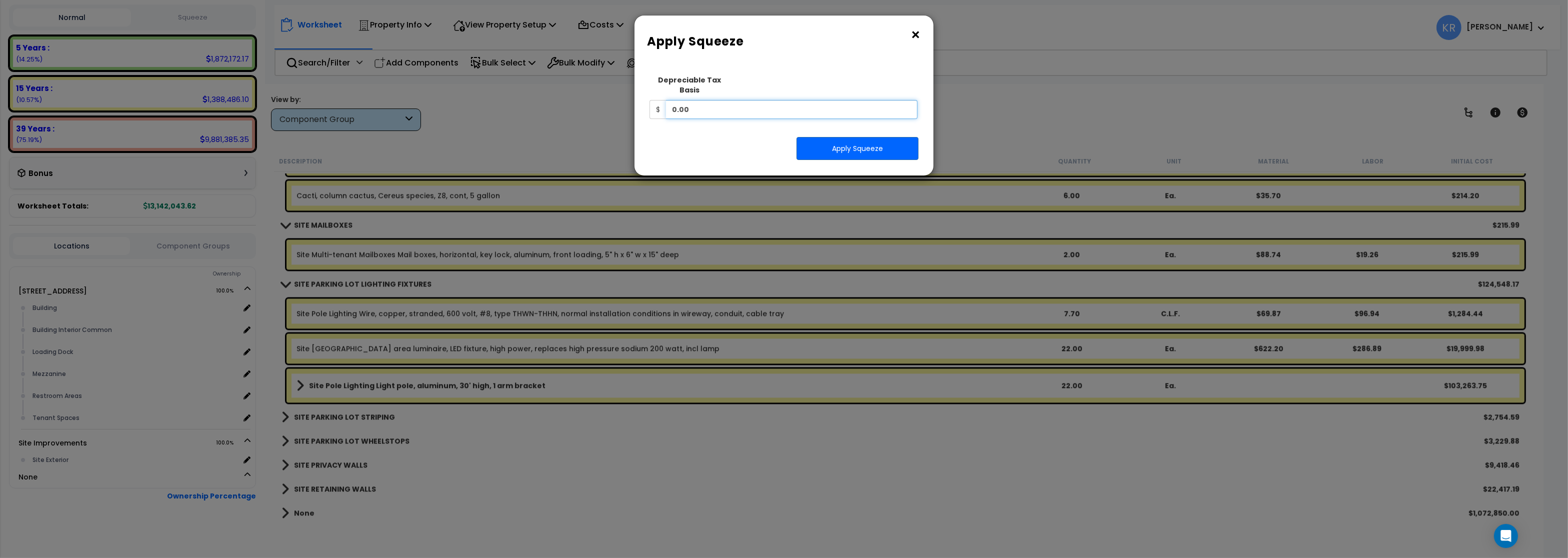
click at [700, 100] on input "0.00" at bounding box center [791, 109] width 251 height 19
type input "0"
type input "4,990,000"
click at [845, 141] on button "Apply Squeeze" at bounding box center [858, 148] width 122 height 23
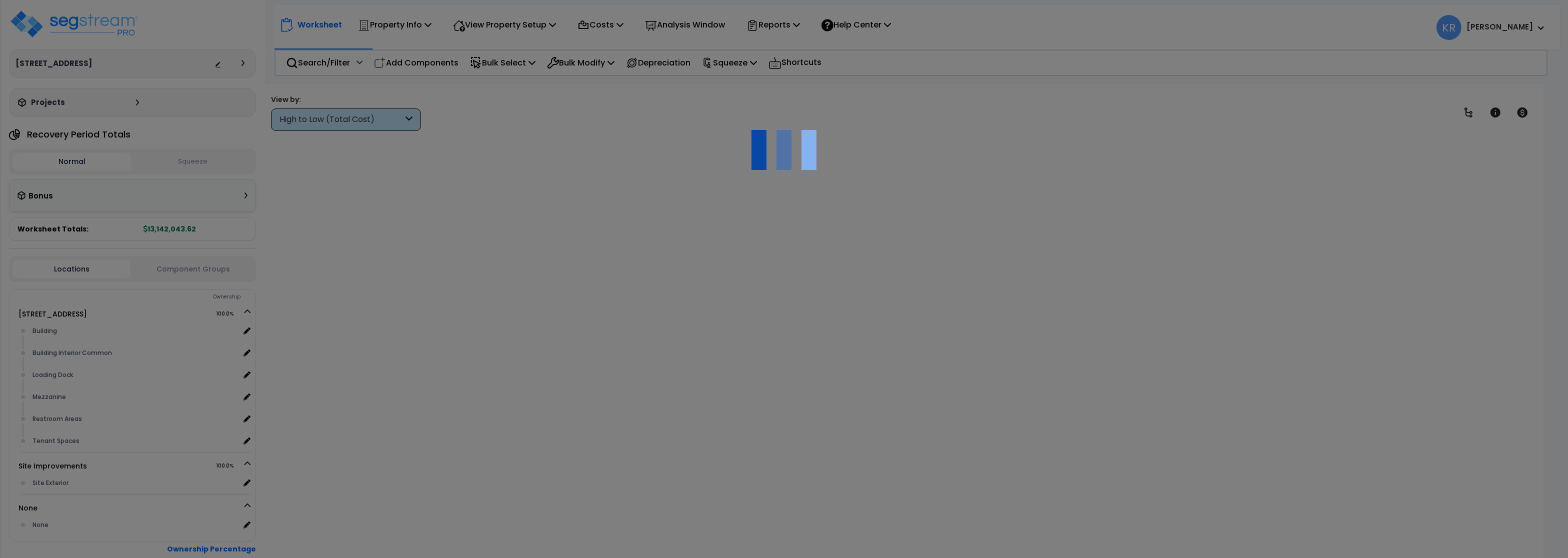
scroll to position [55, 0]
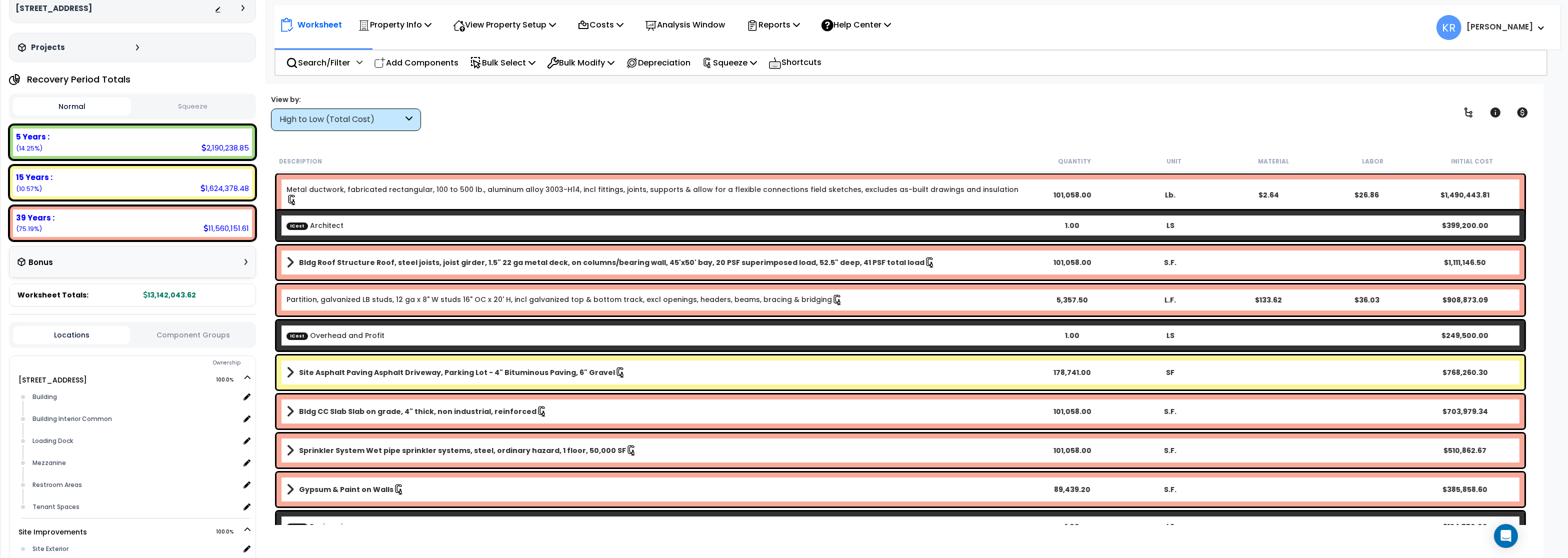
click at [195, 110] on button "Squeeze" at bounding box center [192, 106] width 118 height 18
click at [300, 120] on div "High to Low (Total Cost)" at bounding box center [341, 119] width 124 height 12
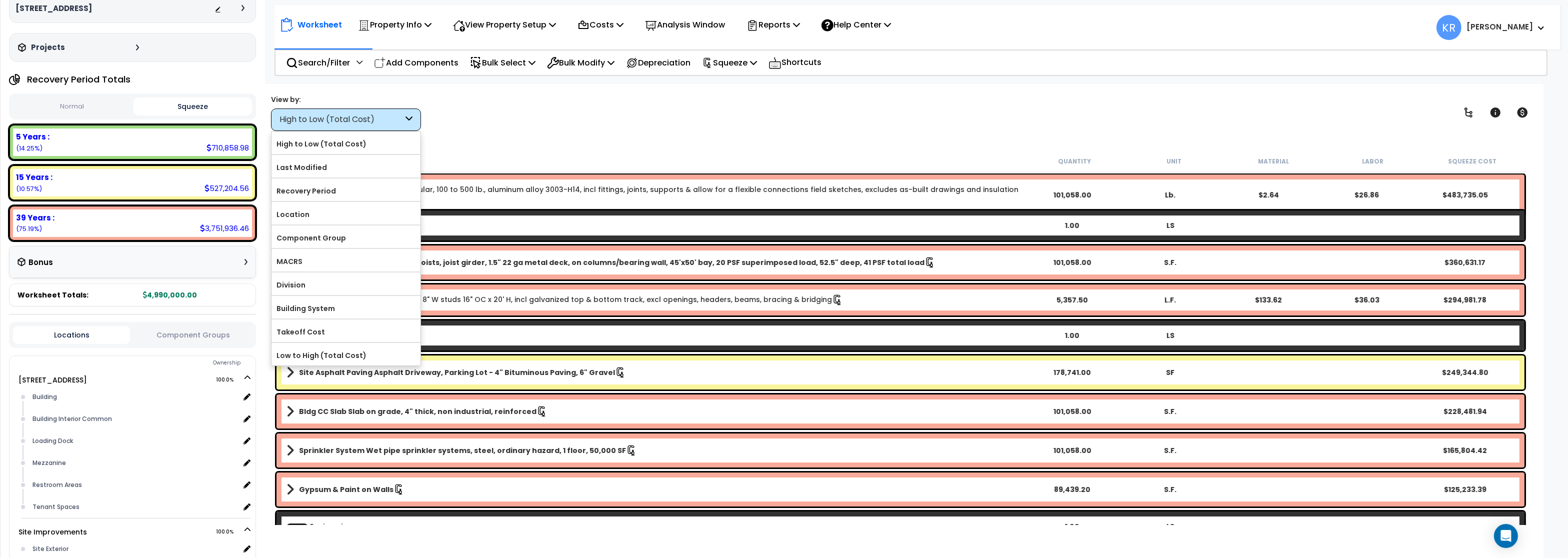
click at [315, 237] on label "Component Group" at bounding box center [346, 238] width 149 height 15
click at [0, 0] on input "Component Group" at bounding box center [0, 0] width 0 height 0
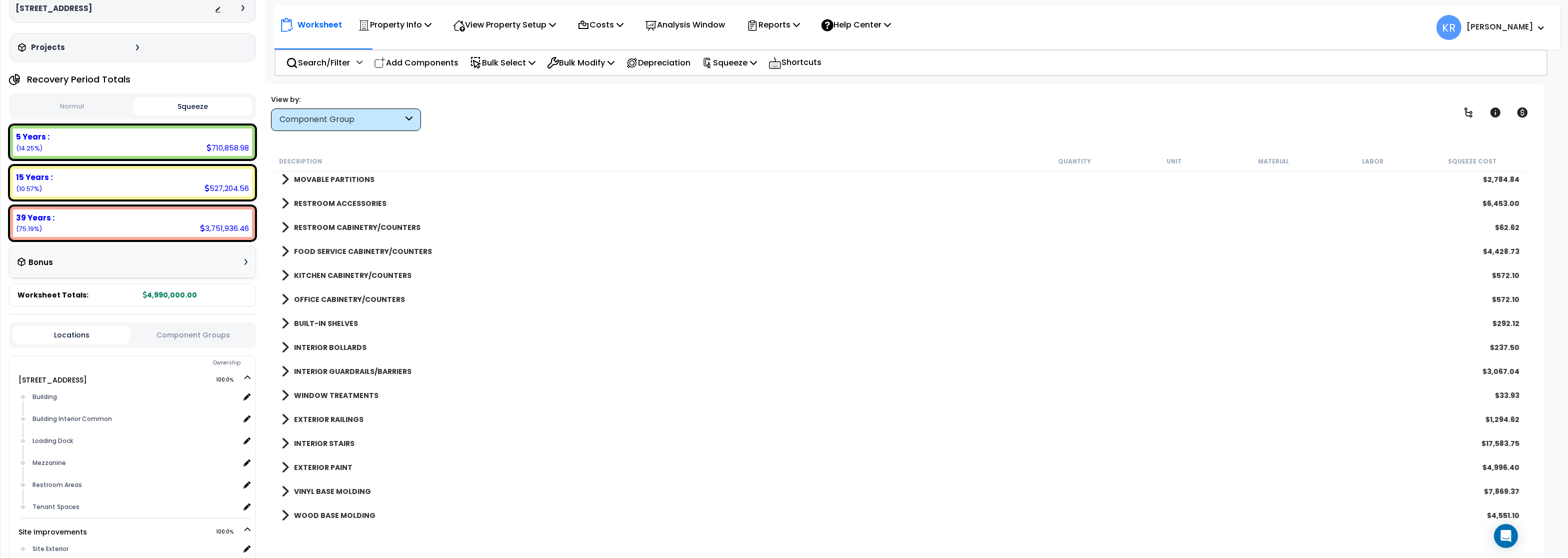
scroll to position [420, 0]
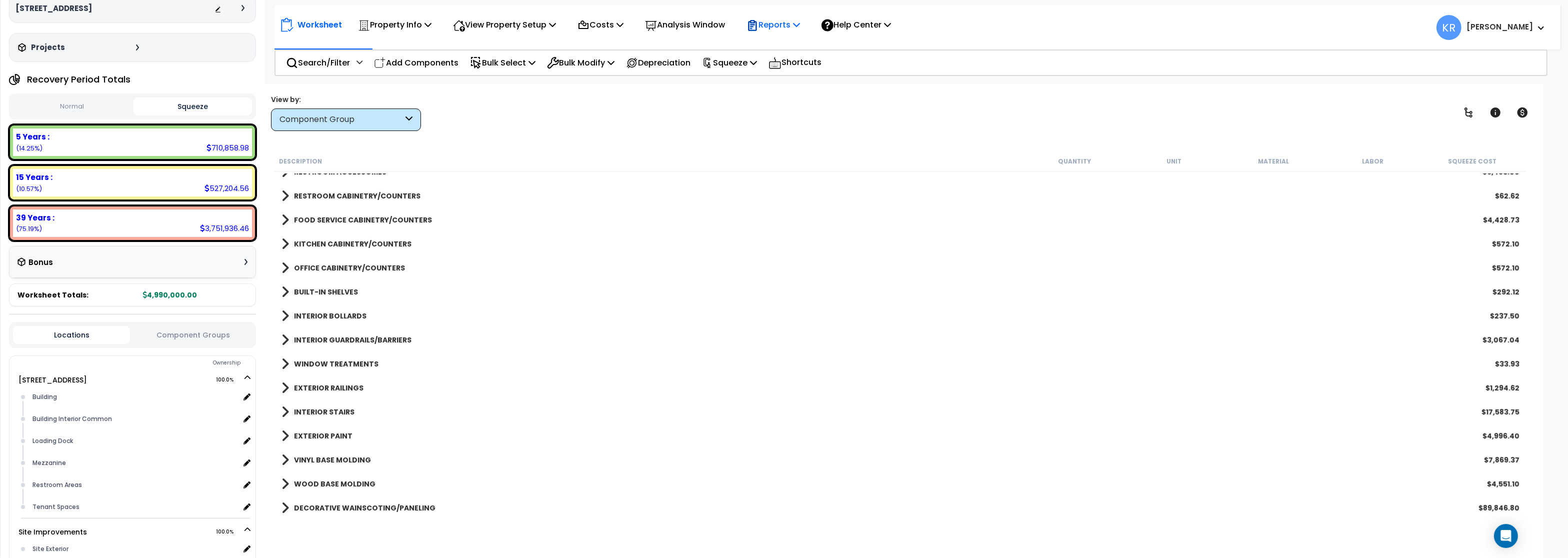
click at [790, 26] on p "Reports" at bounding box center [773, 25] width 54 height 13
click at [785, 41] on link "Get Report" at bounding box center [791, 47] width 99 height 20
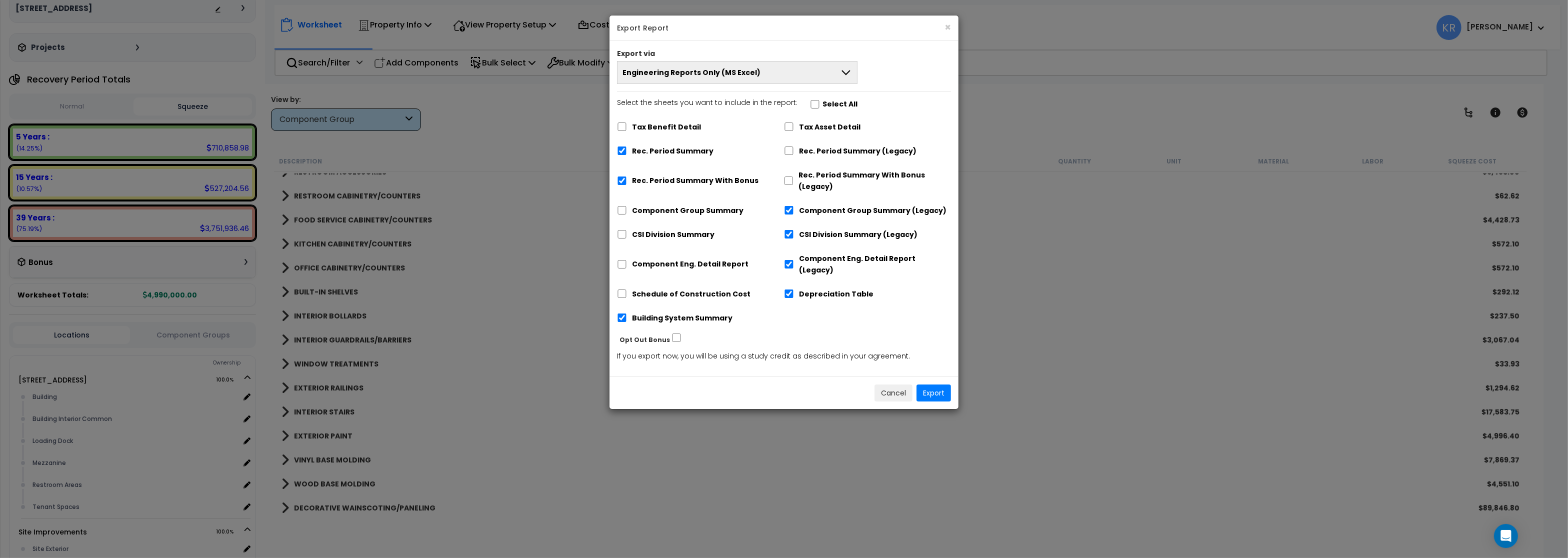
click at [617, 183] on div "Select the sheets you want to include in the report: Select All Tax Benefit Det…" at bounding box center [783, 214] width 349 height 234
click at [623, 178] on input "Rec. Period Summary With Bonus" at bounding box center [622, 181] width 10 height 9
checkbox input "false"
click at [789, 212] on input "Component Group Summary (Legacy)" at bounding box center [789, 210] width 10 height 9
checkbox input "false"
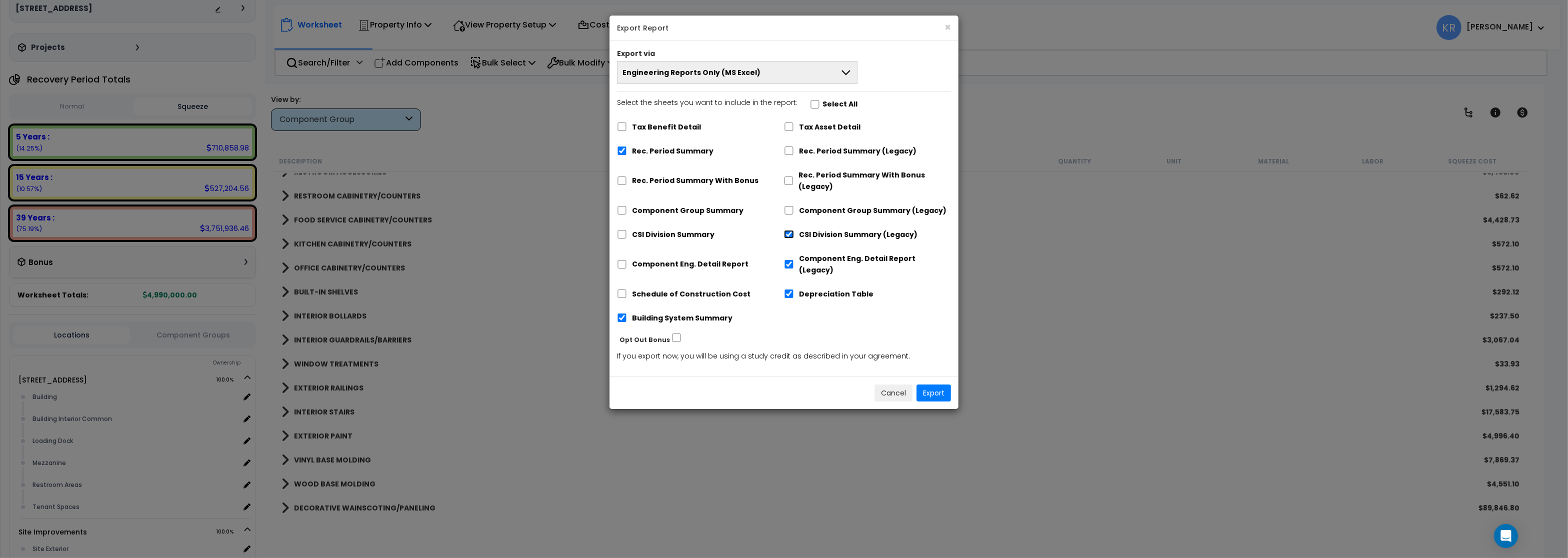
click at [791, 233] on input "CSI Division Summary (Legacy)" at bounding box center [789, 234] width 10 height 9
checkbox input "false"
click at [790, 260] on input "Component Eng. Detail Report (Legacy)" at bounding box center [789, 264] width 10 height 9
checkbox input "false"
drag, startPoint x: 789, startPoint y: 284, endPoint x: 721, endPoint y: 295, distance: 68.9
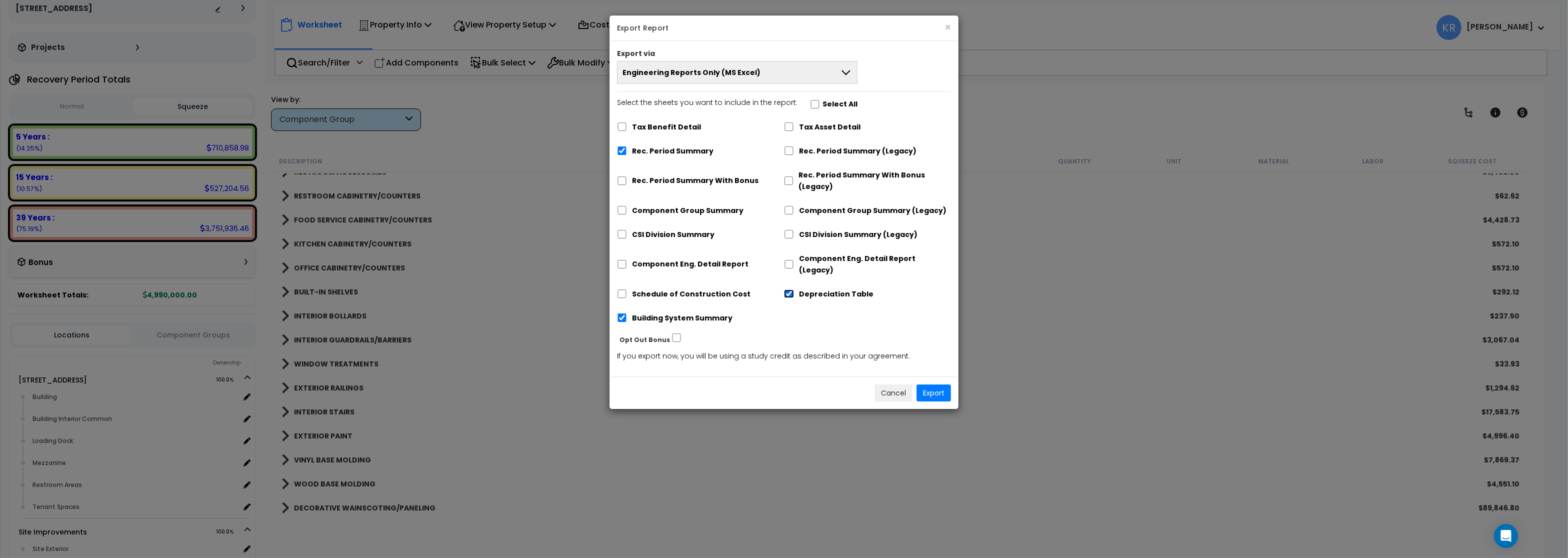
click at [788, 290] on input "Depreciation Table" at bounding box center [789, 294] width 10 height 9
checkbox input "false"
click at [619, 307] on div "Building System Summary" at bounding box center [701, 316] width 167 height 19
click at [623, 313] on input "Building System Summary" at bounding box center [622, 318] width 10 height 9
checkbox input "false"
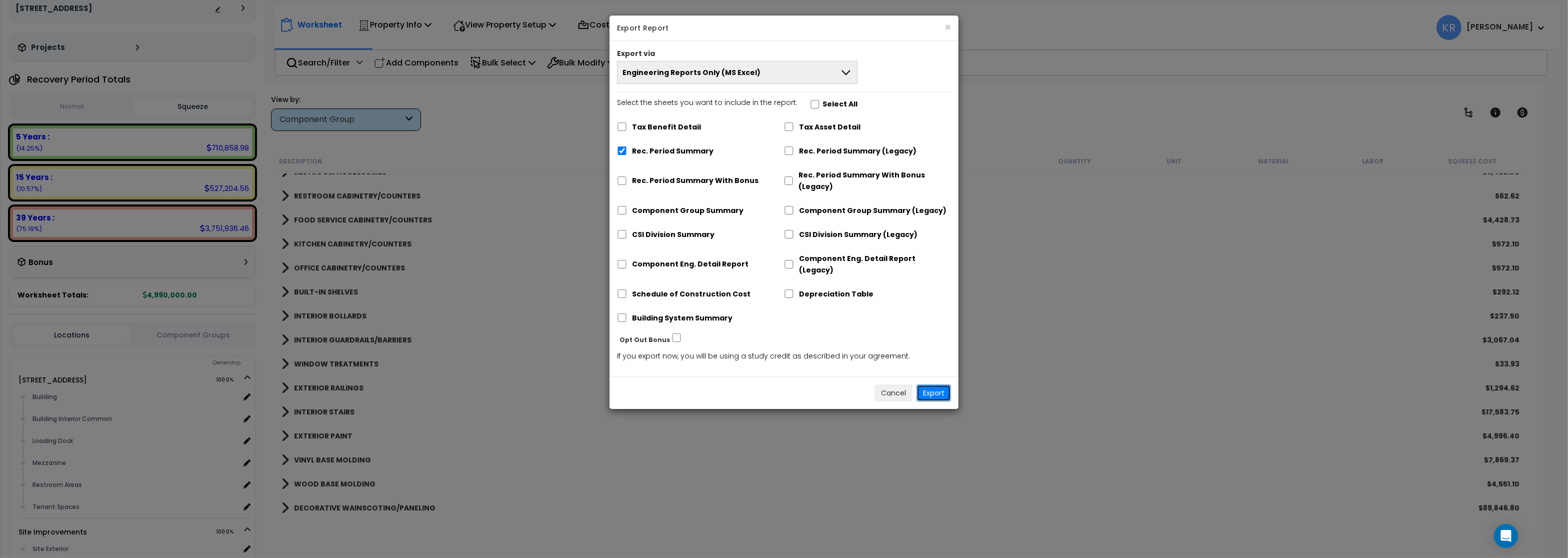
click at [939, 385] on button "Export" at bounding box center [934, 393] width 35 height 17
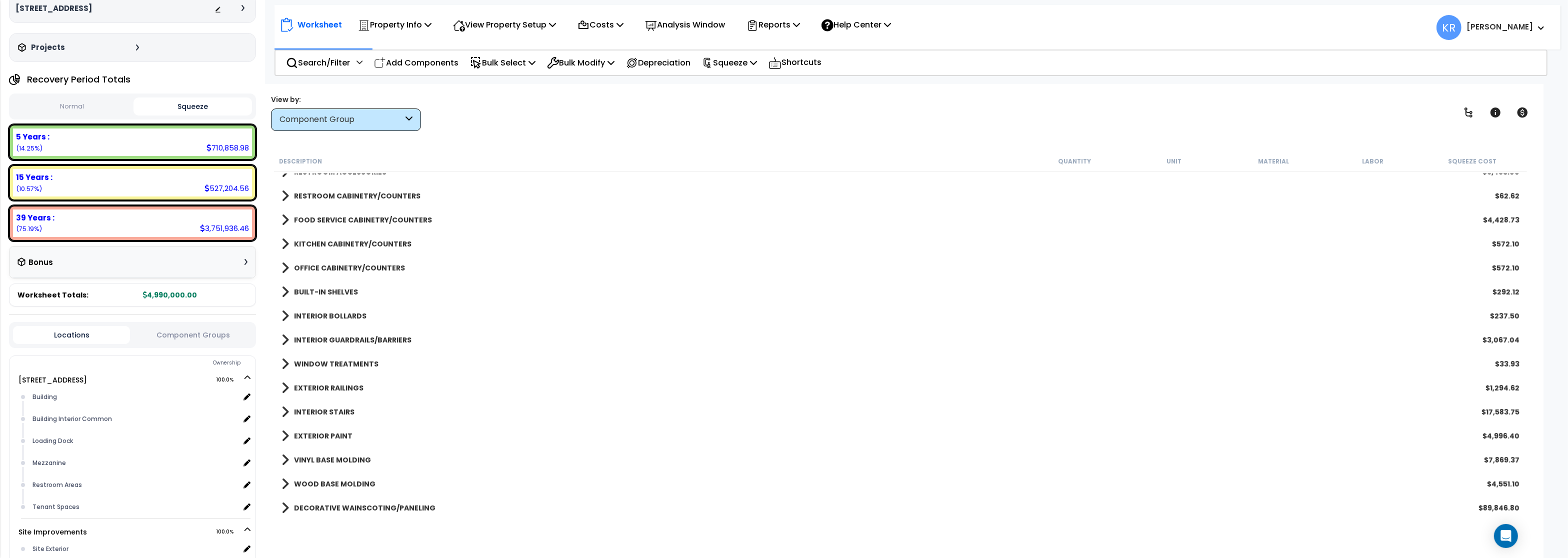
click at [1258, 1] on html "We are Building your Property. So please grab a coffee and let us do the heavy …" at bounding box center [784, 279] width 1568 height 558
click at [1389, 2] on html "We are Building your Property. So please grab a coffee and let us do the heavy …" at bounding box center [784, 279] width 1568 height 558
click at [192, 147] on div "5 Years : 710,858.98 (14.25%)" at bounding box center [132, 142] width 239 height 27
click at [177, 150] on div "5 Years : 710,858.98 (14.25%)" at bounding box center [132, 142] width 239 height 27
click at [337, 119] on div "Component Group" at bounding box center [341, 119] width 124 height 12
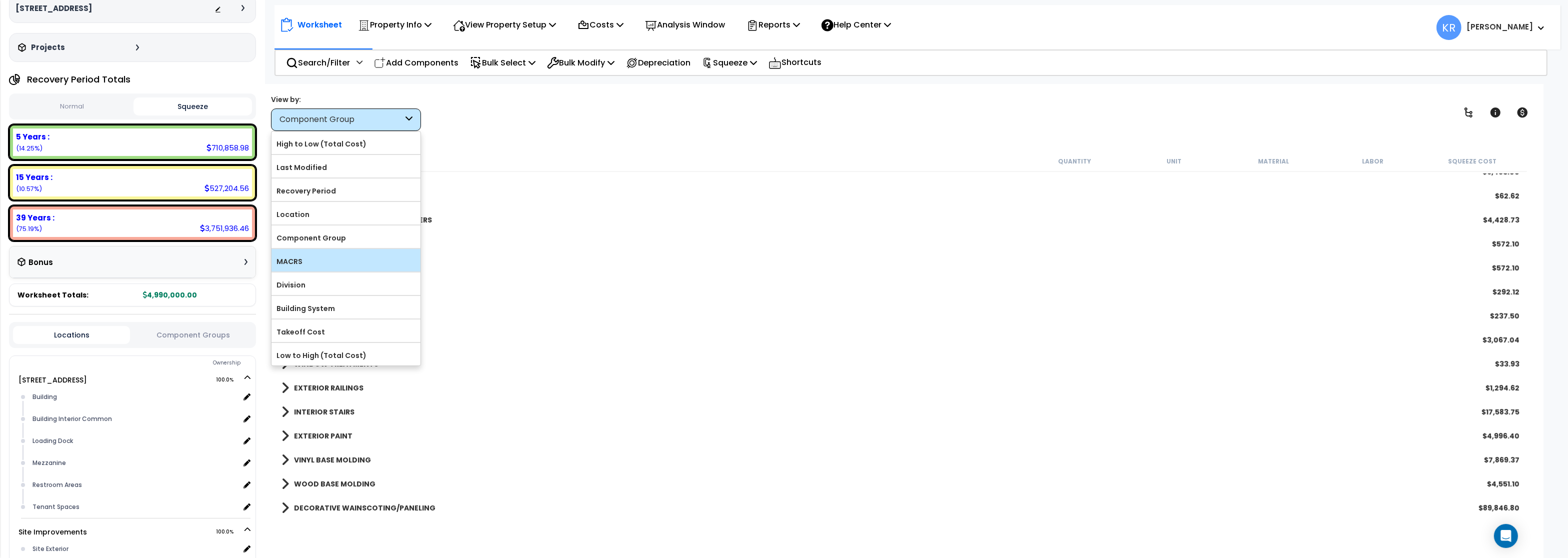
click at [318, 262] on label "MACRS" at bounding box center [346, 261] width 149 height 15
click at [0, 0] on input "MACRS" at bounding box center [0, 0] width 0 height 0
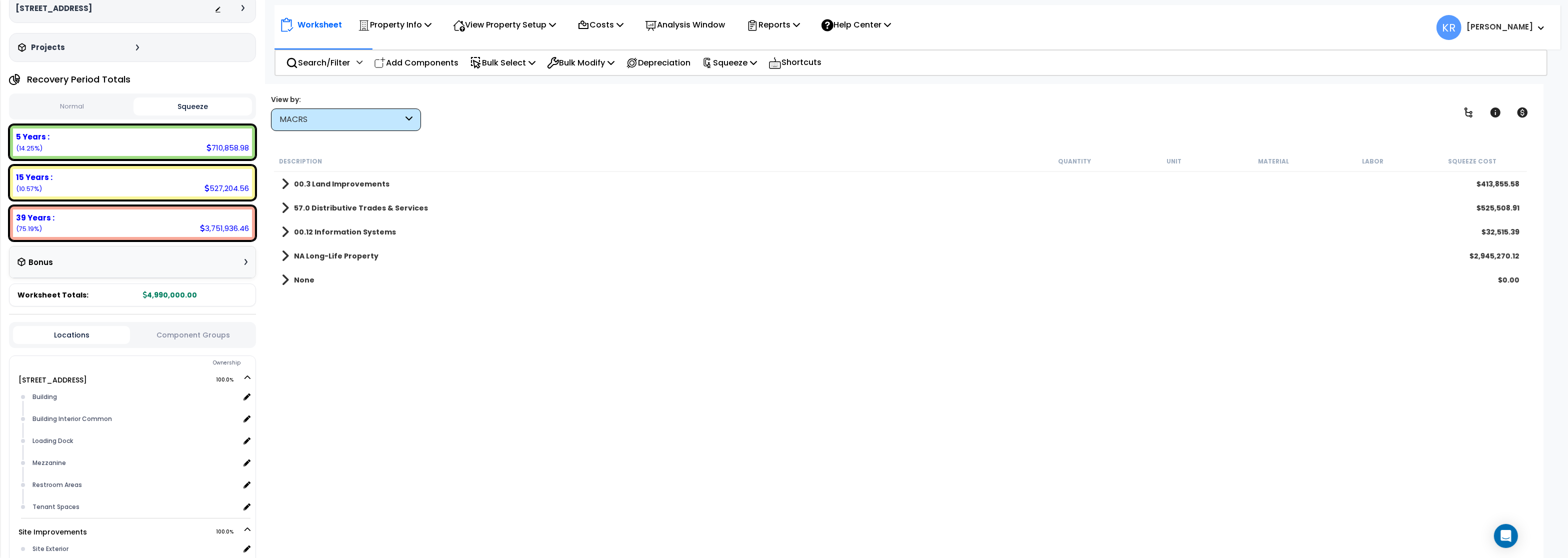
click at [344, 203] on b "57.0 Distributive Trades & Services" at bounding box center [361, 208] width 134 height 10
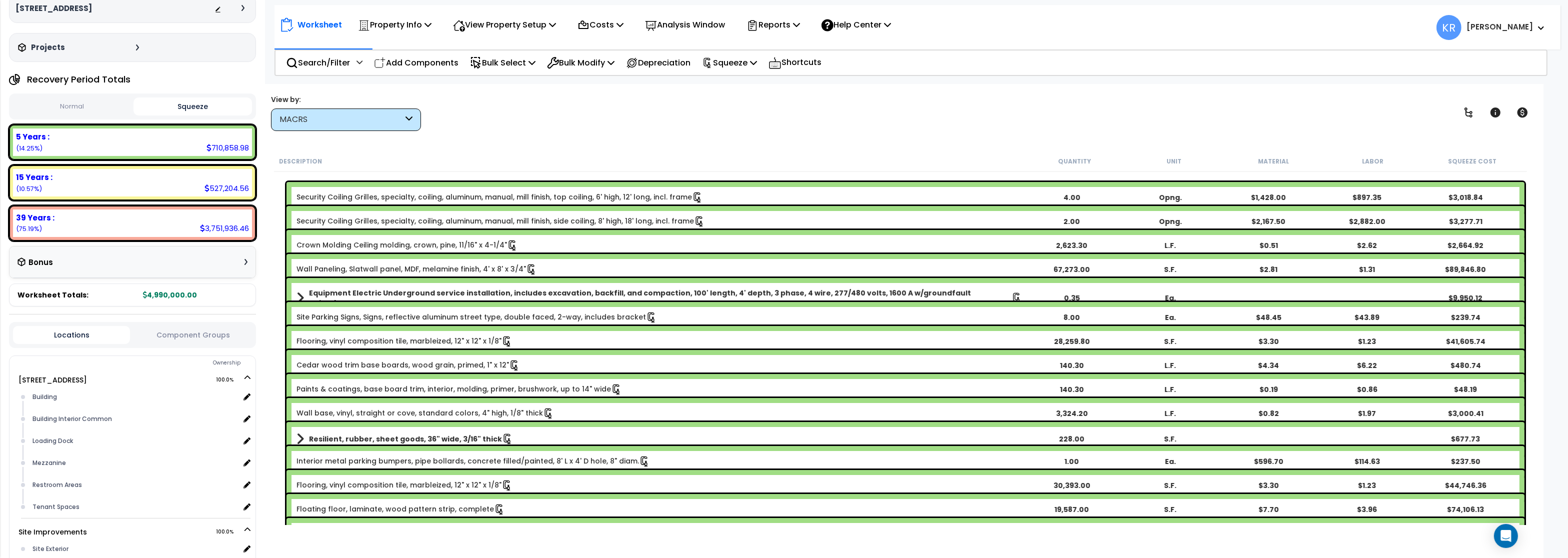
scroll to position [60, 0]
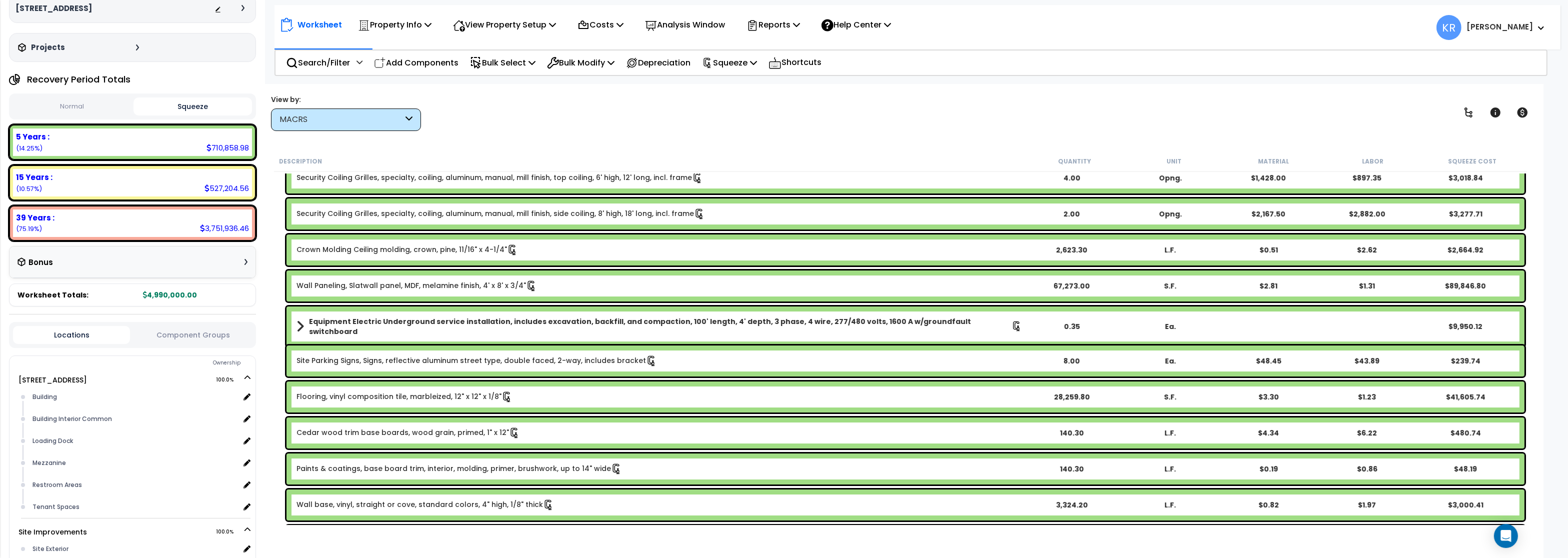
click at [402, 323] on b "Equipment Electric Underground service installation, includes excavation, backf…" at bounding box center [660, 326] width 702 height 20
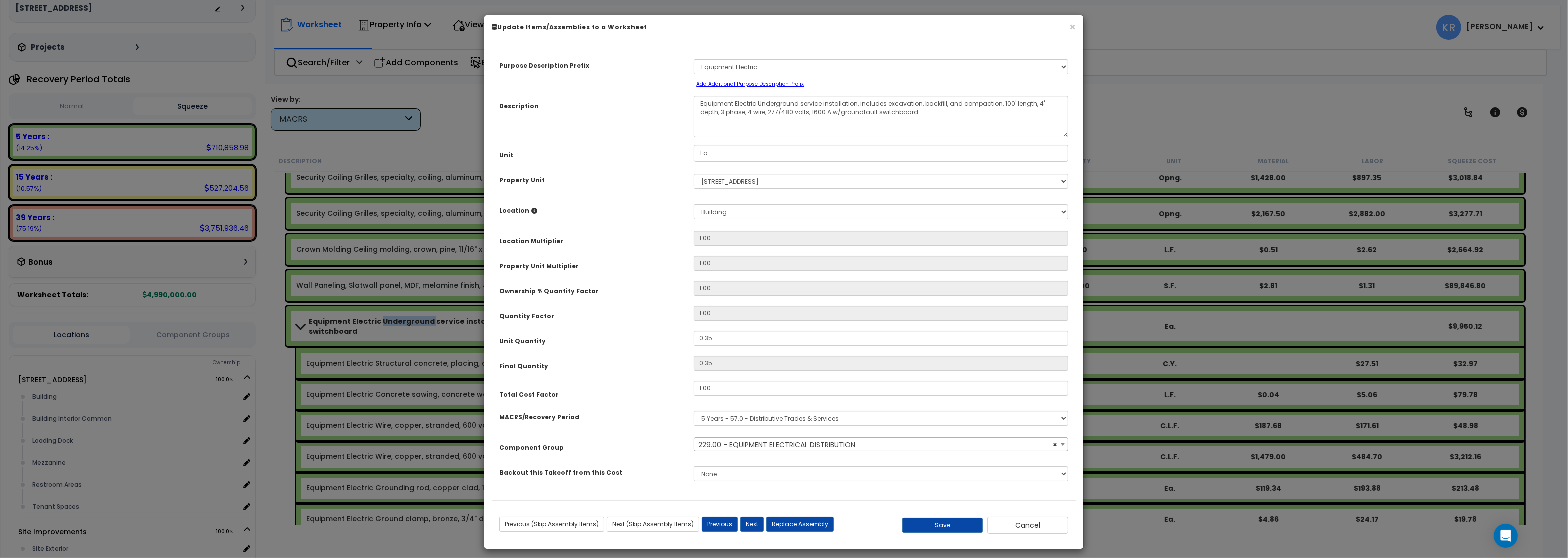
select select "57033"
click at [694, 411] on select "Select MACRS/Recovery Period 5 Years - 57.0 - Distributive Trades & Services 5 …" at bounding box center [881, 418] width 374 height 15
click at [1035, 528] on button "Cancel" at bounding box center [1027, 525] width 81 height 17
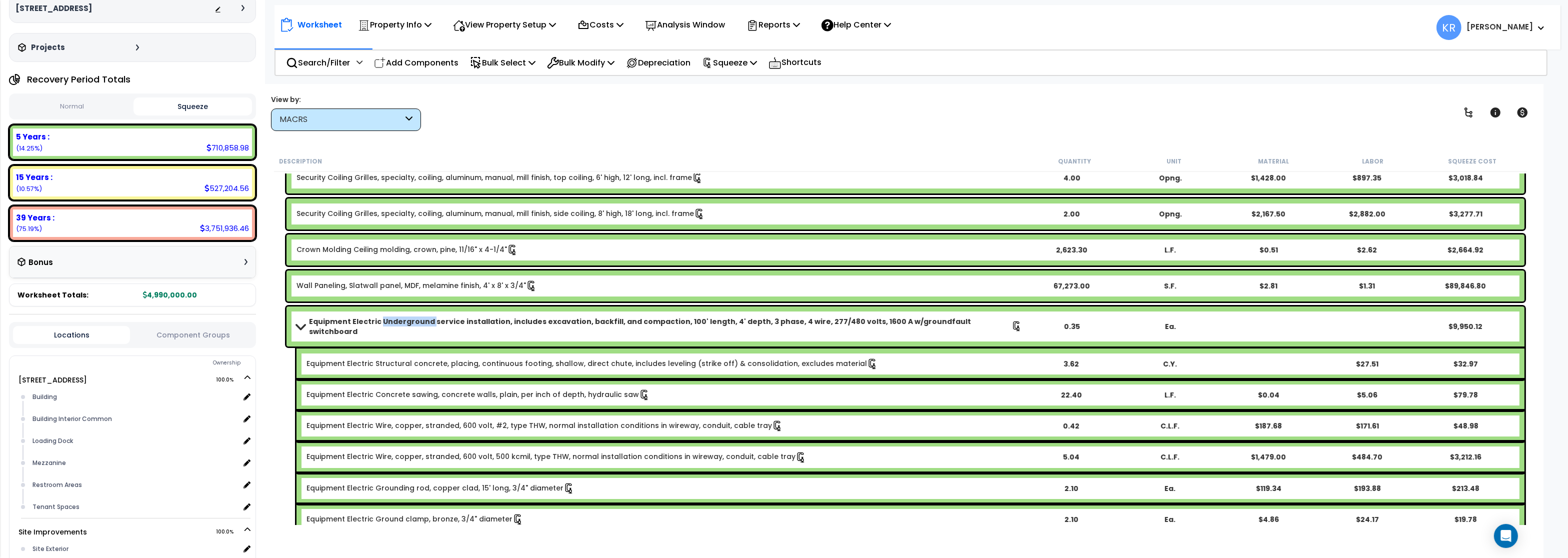
click at [295, 325] on span at bounding box center [300, 326] width 14 height 7
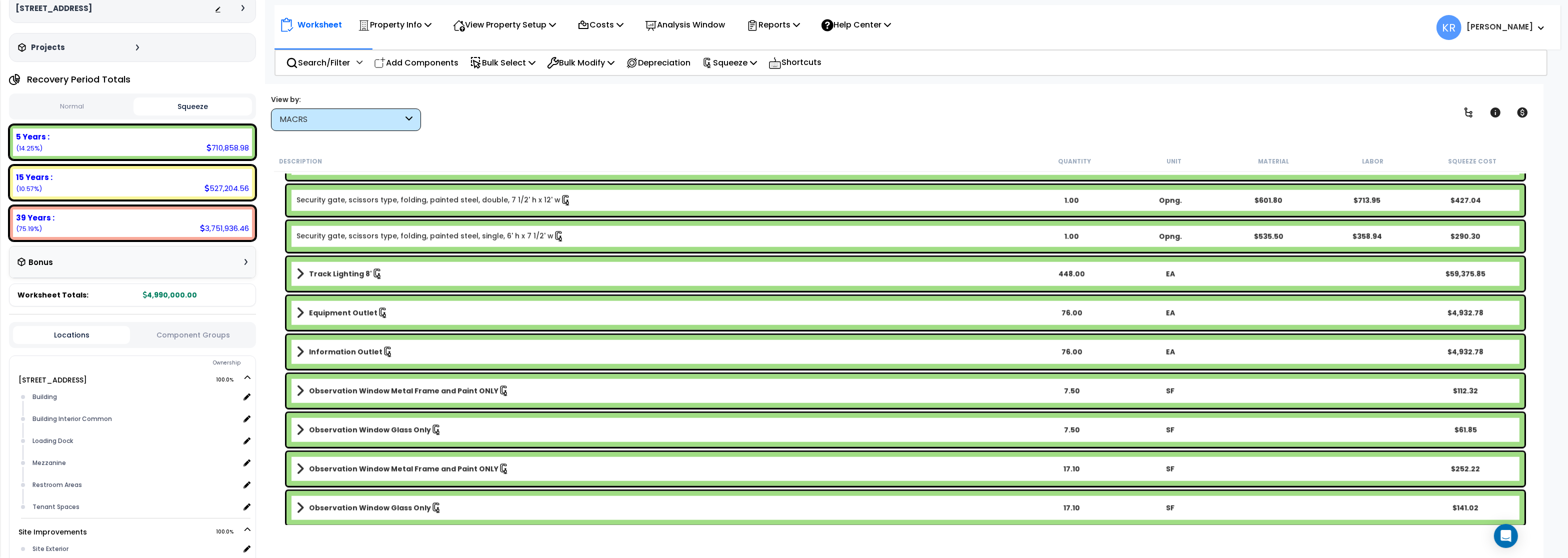
scroll to position [2039, 0]
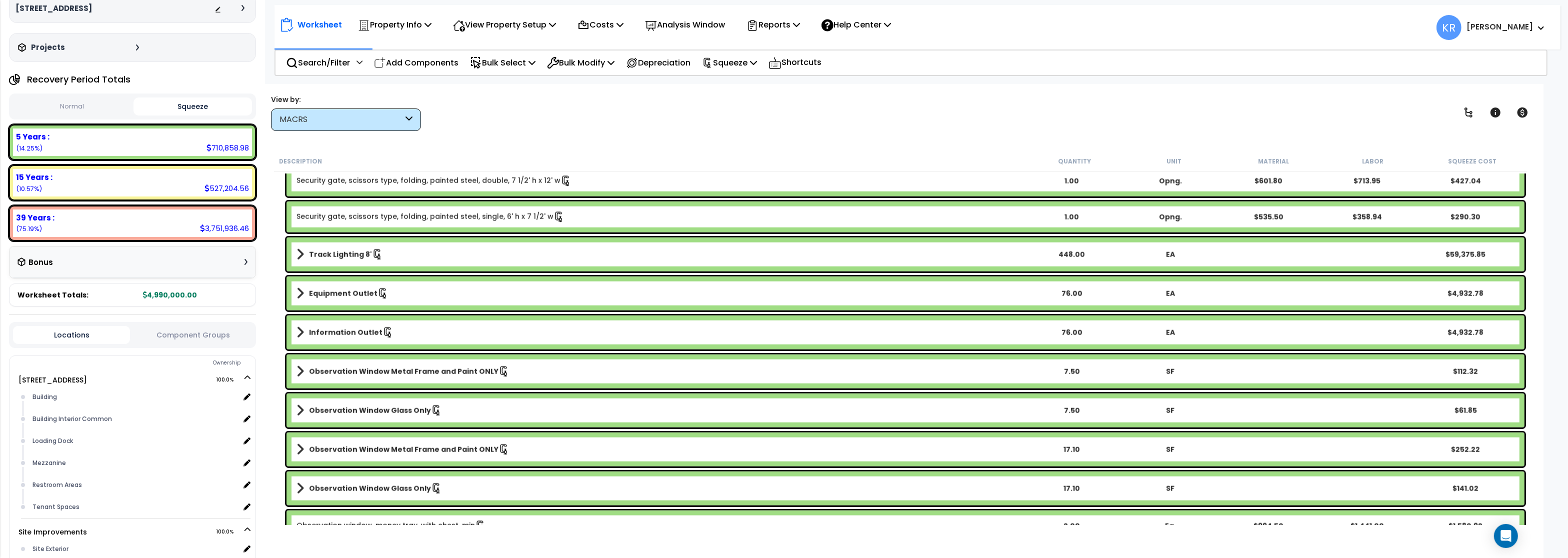
click at [348, 332] on b "Information Outlet" at bounding box center [346, 332] width 74 height 10
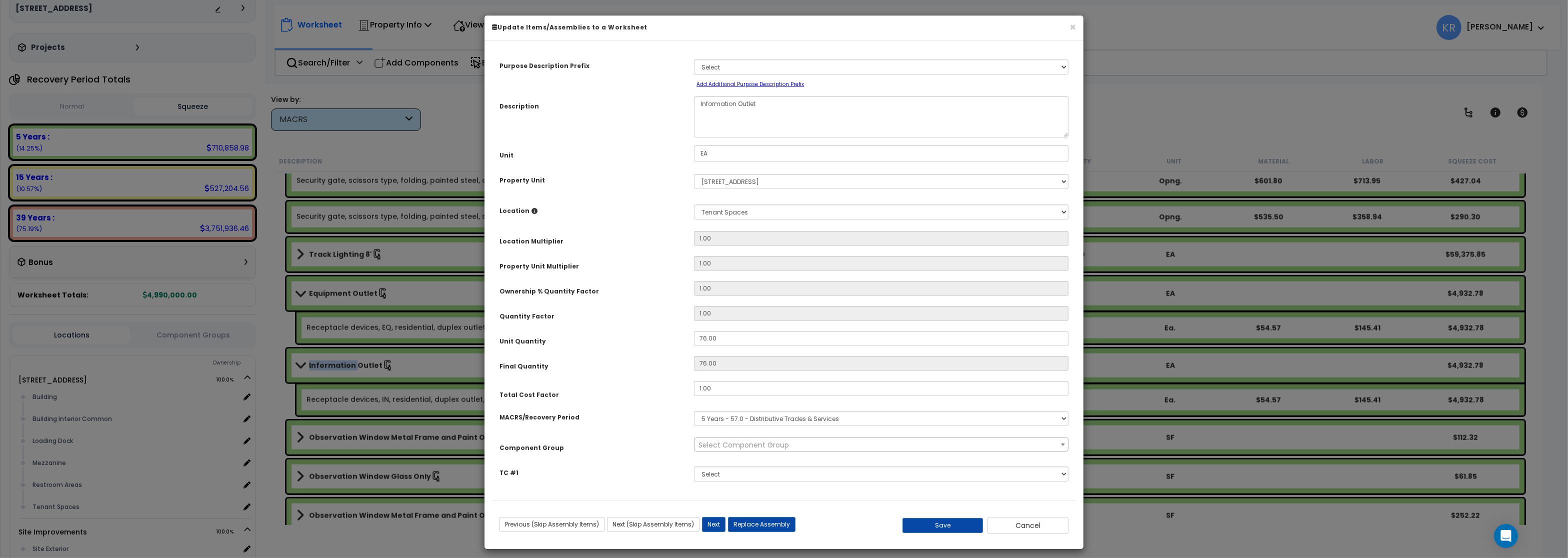
select select "57033"
click at [694, 411] on select "Select MACRS/Recovery Period 5 Years - 57.0 - Distributive Trades & Services 5 …" at bounding box center [881, 418] width 374 height 15
select select "3668"
click option "5 Years - 00.12 - Information Systems" at bounding box center [0, 0] width 0 height 0
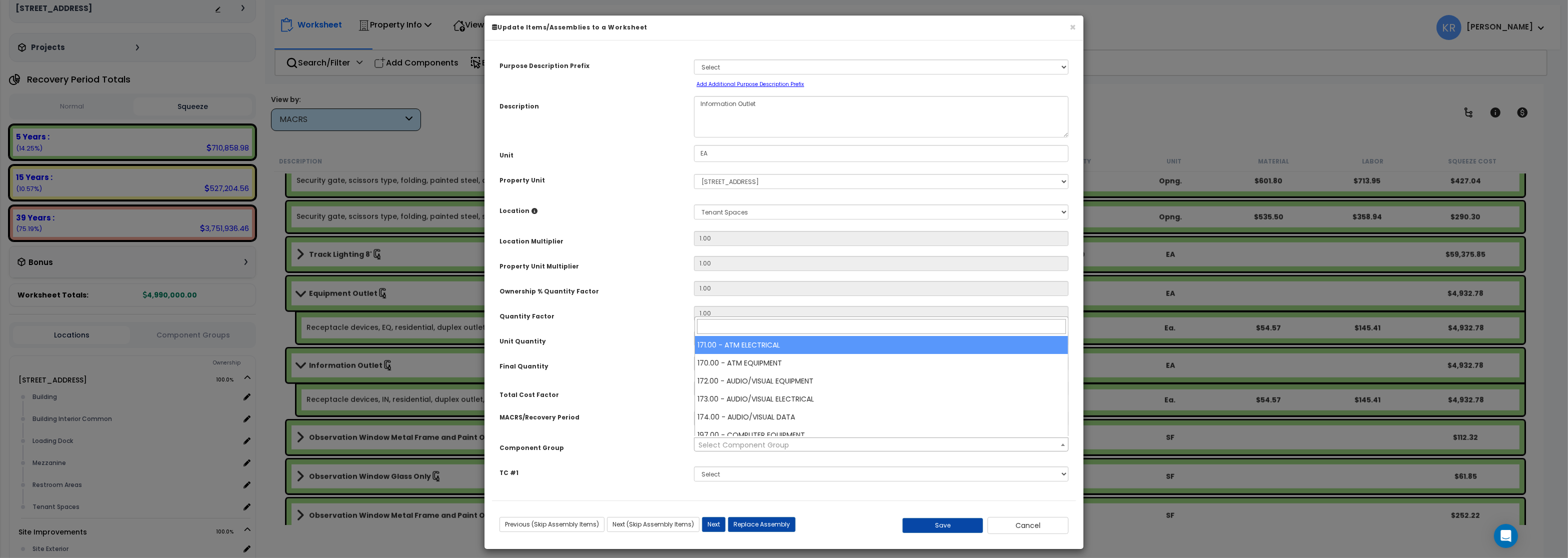
click at [727, 447] on span "Select Component Group" at bounding box center [744, 445] width 91 height 10
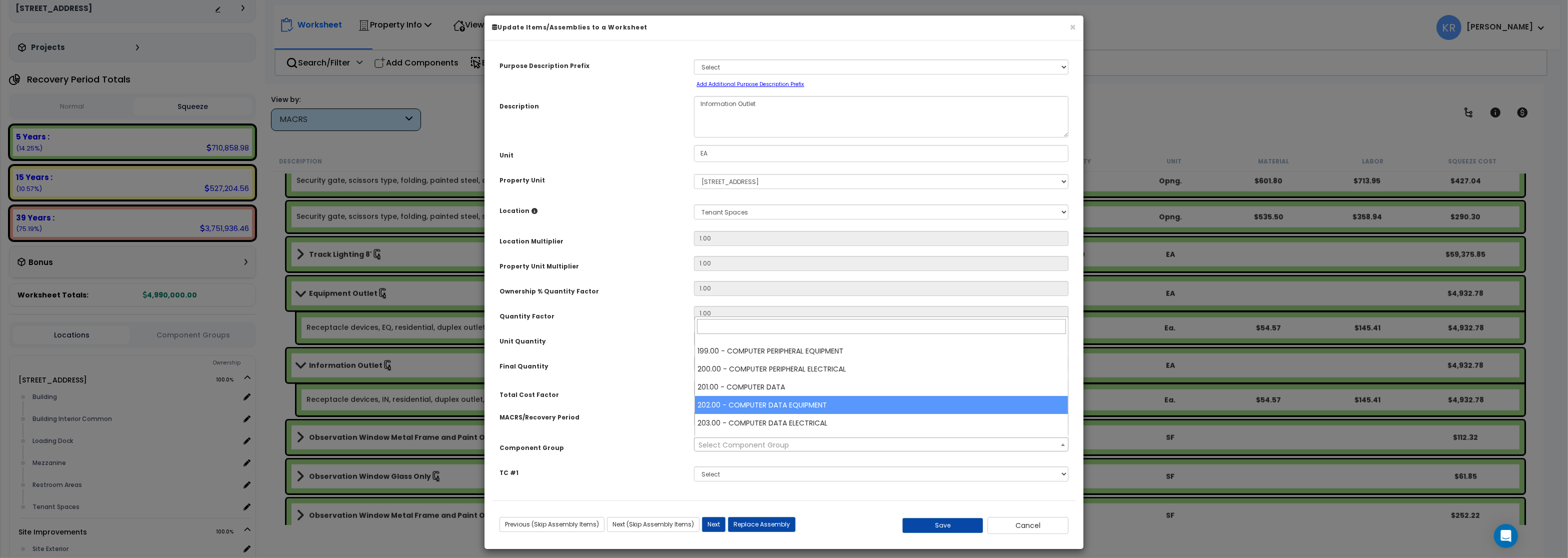
scroll to position [60, 0]
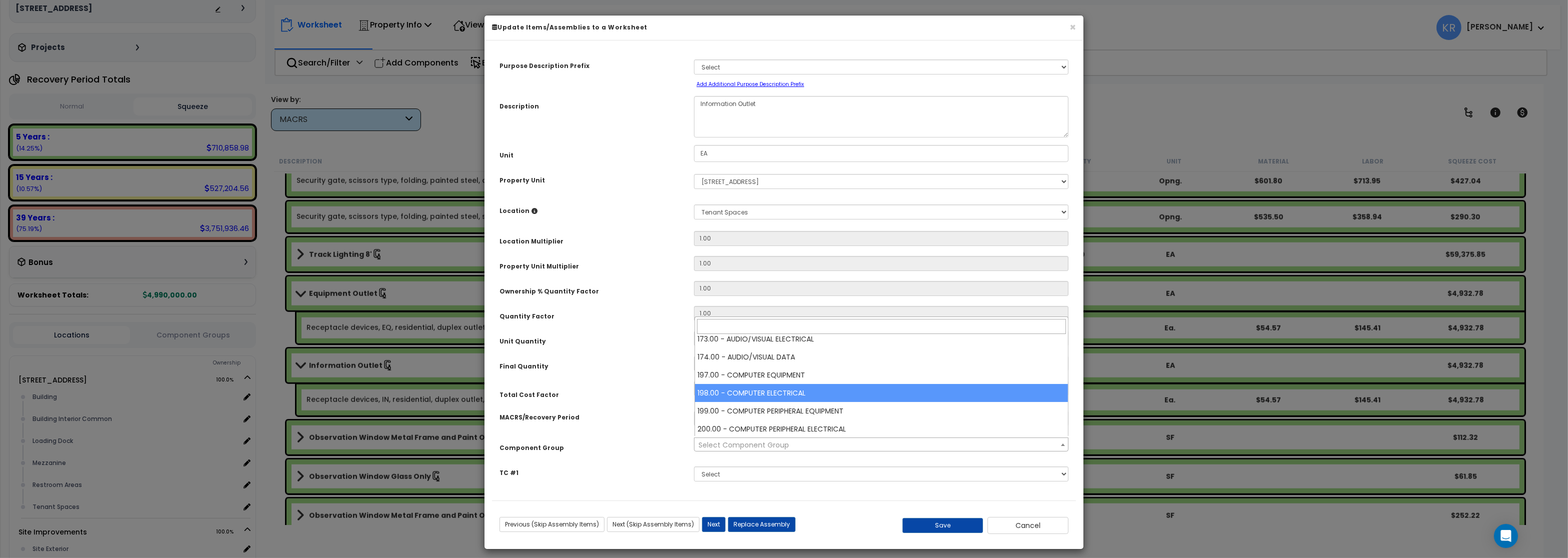
select select "57006"
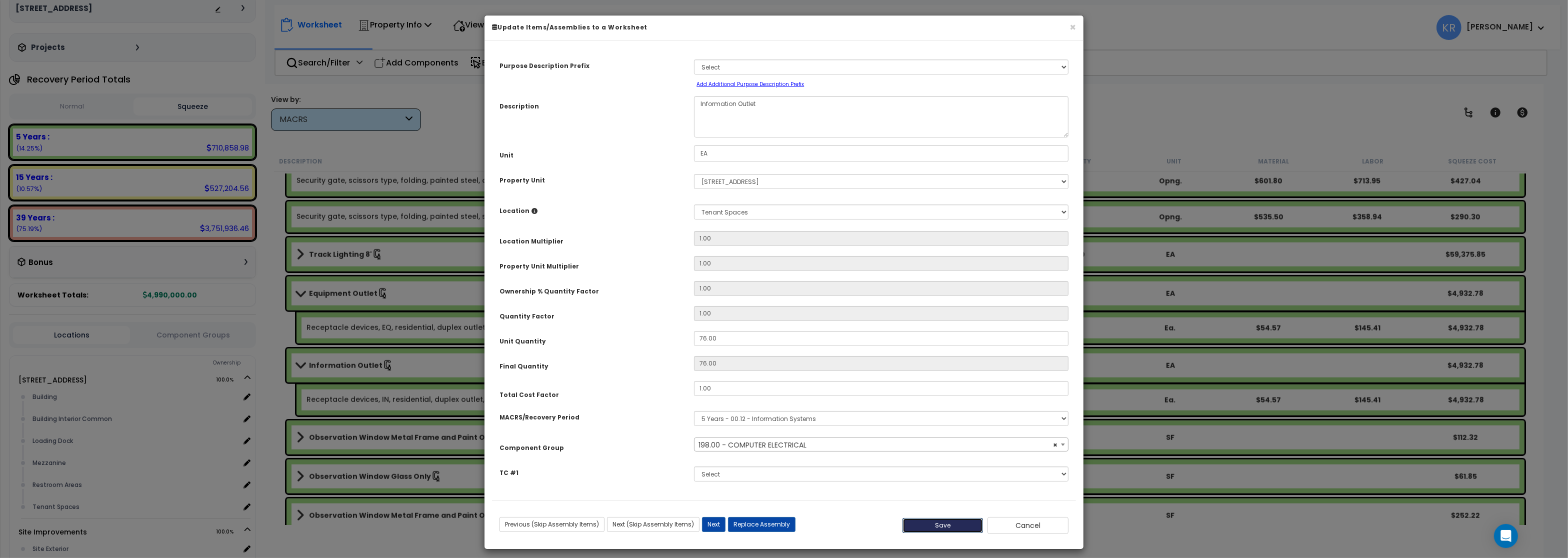
click at [940, 528] on button "Save" at bounding box center [943, 525] width 81 height 15
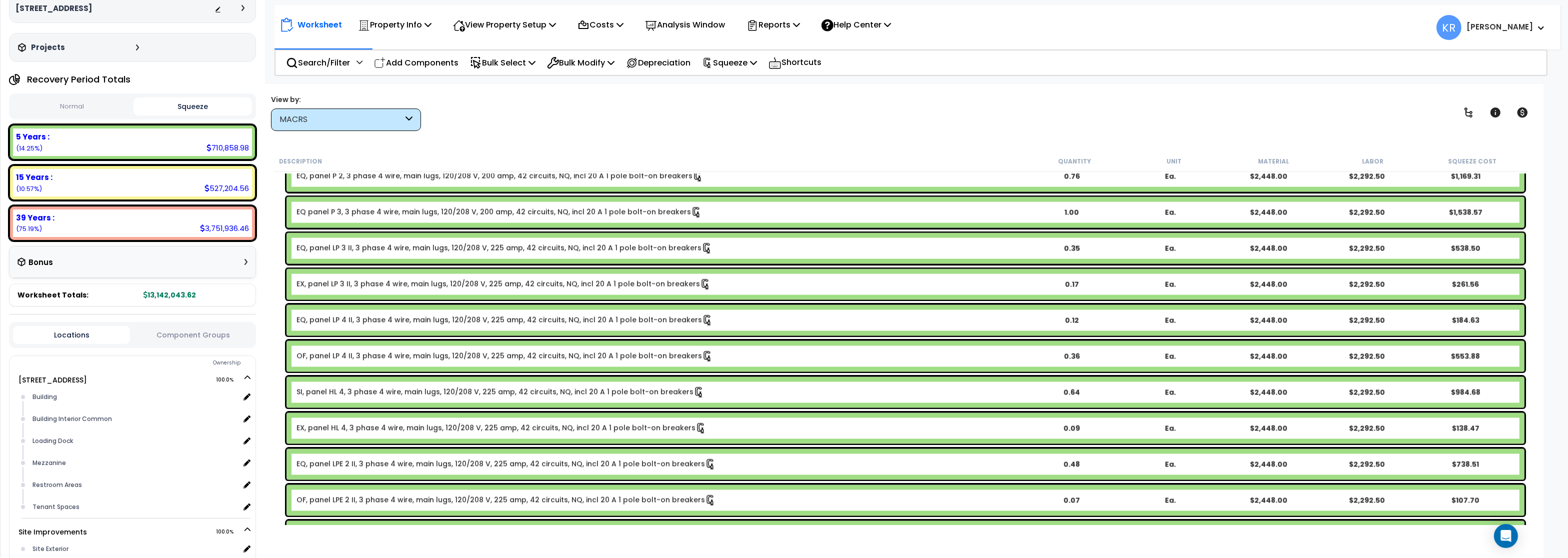
scroll to position [2988, 0]
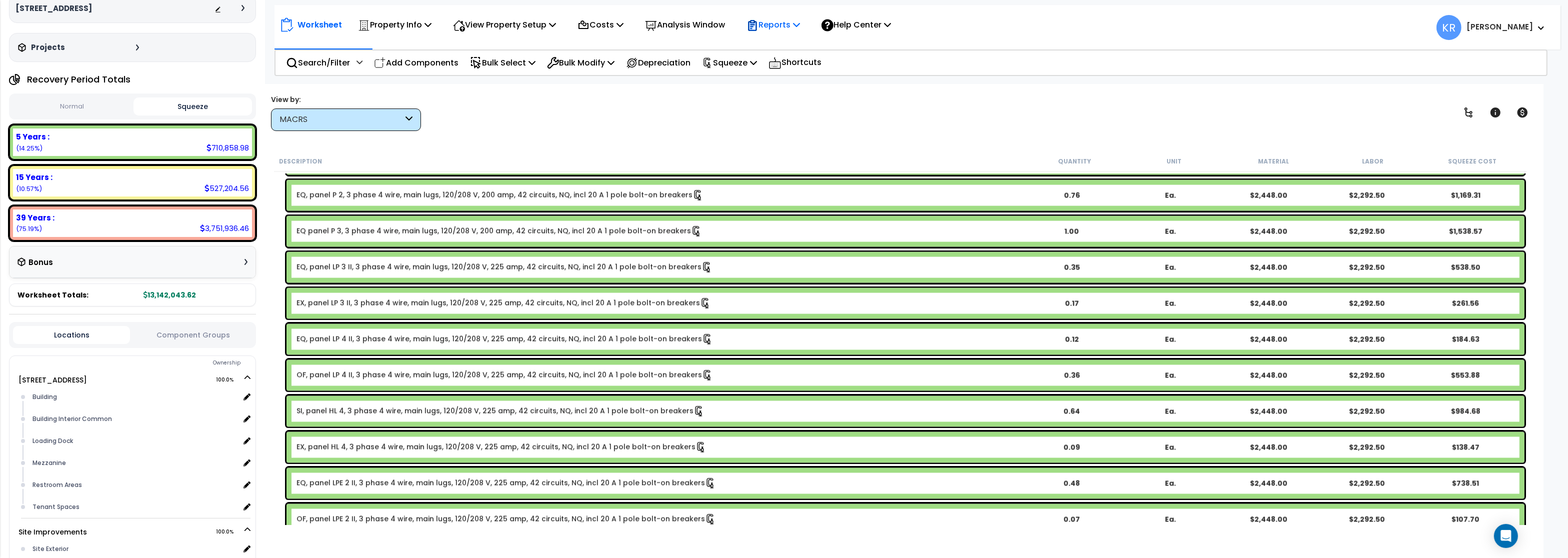
click at [758, 29] on icon at bounding box center [752, 26] width 12 height 12
click at [791, 45] on link "Get Report" at bounding box center [791, 47] width 99 height 20
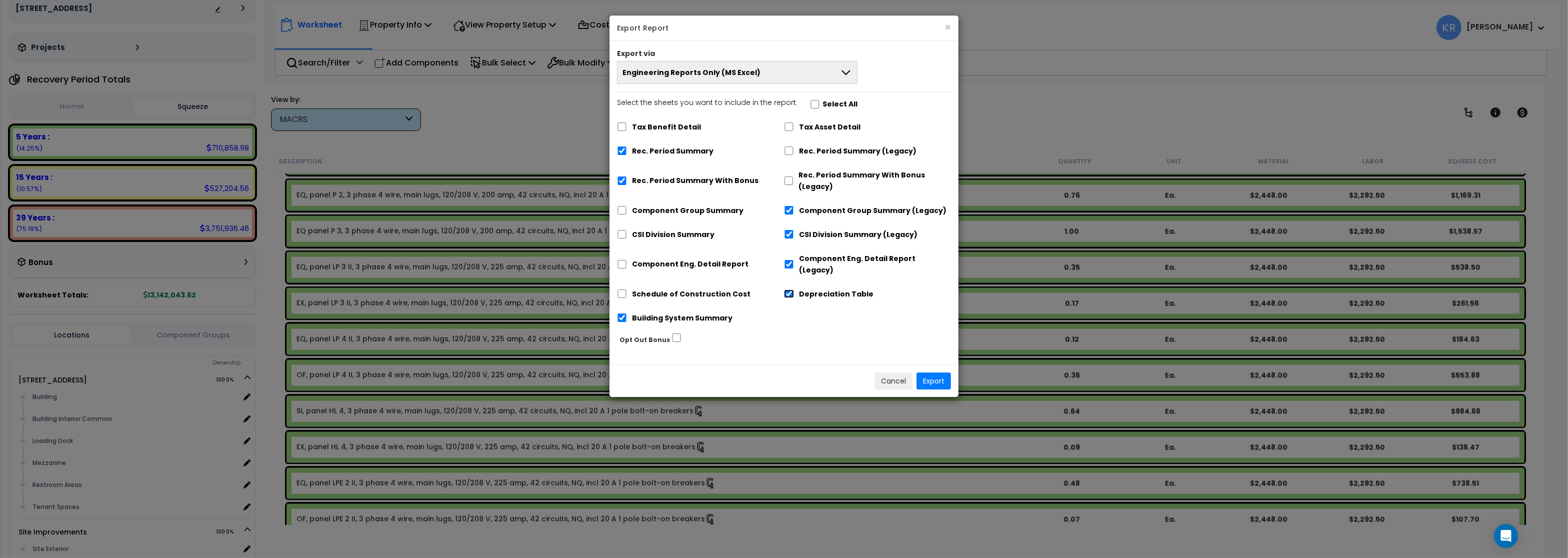
click at [788, 290] on input "Depreciation Table" at bounding box center [789, 294] width 10 height 9
checkbox input "false"
drag, startPoint x: 790, startPoint y: 259, endPoint x: 788, endPoint y: 240, distance: 19.1
click at [790, 260] on input "Component Eng. Detail Report (Legacy)" at bounding box center [789, 264] width 10 height 9
checkbox input "false"
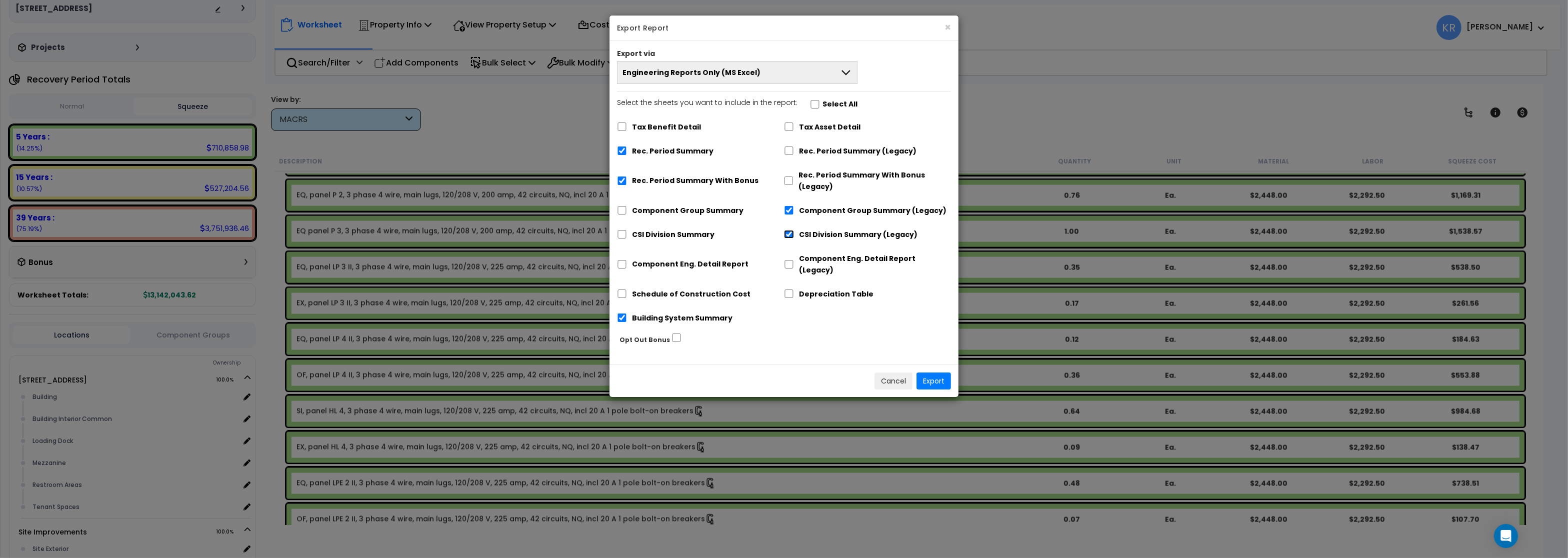
click at [787, 232] on input "CSI Division Summary (Legacy)" at bounding box center [789, 234] width 10 height 9
checkbox input "false"
click at [790, 211] on input "Component Group Summary (Legacy)" at bounding box center [789, 210] width 10 height 9
checkbox input "false"
click at [617, 180] on div "Select the sheets you want to include in the report: Select All Tax Benefit Det…" at bounding box center [783, 214] width 349 height 234
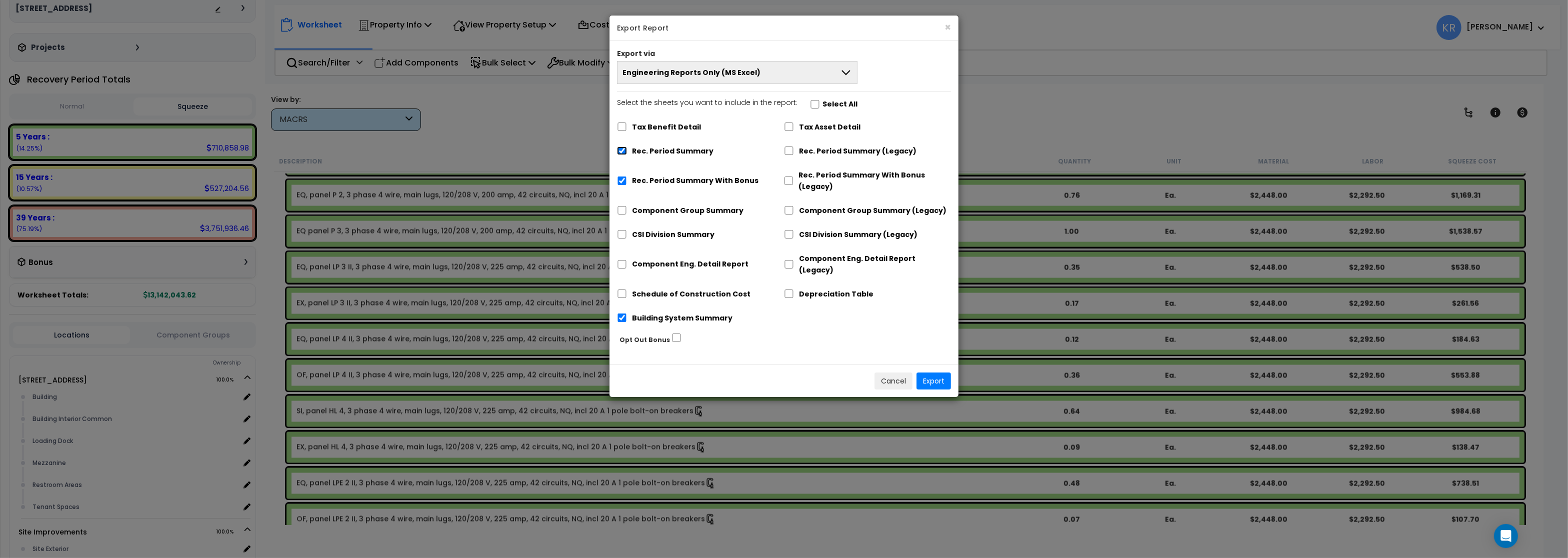
click at [624, 153] on input "Rec. Period Summary" at bounding box center [622, 151] width 10 height 9
checkbox input "false"
click at [620, 183] on input "Rec. Period Summary With Bonus" at bounding box center [622, 181] width 10 height 9
checkbox input "false"
click at [624, 313] on input "Building System Summary" at bounding box center [622, 318] width 10 height 9
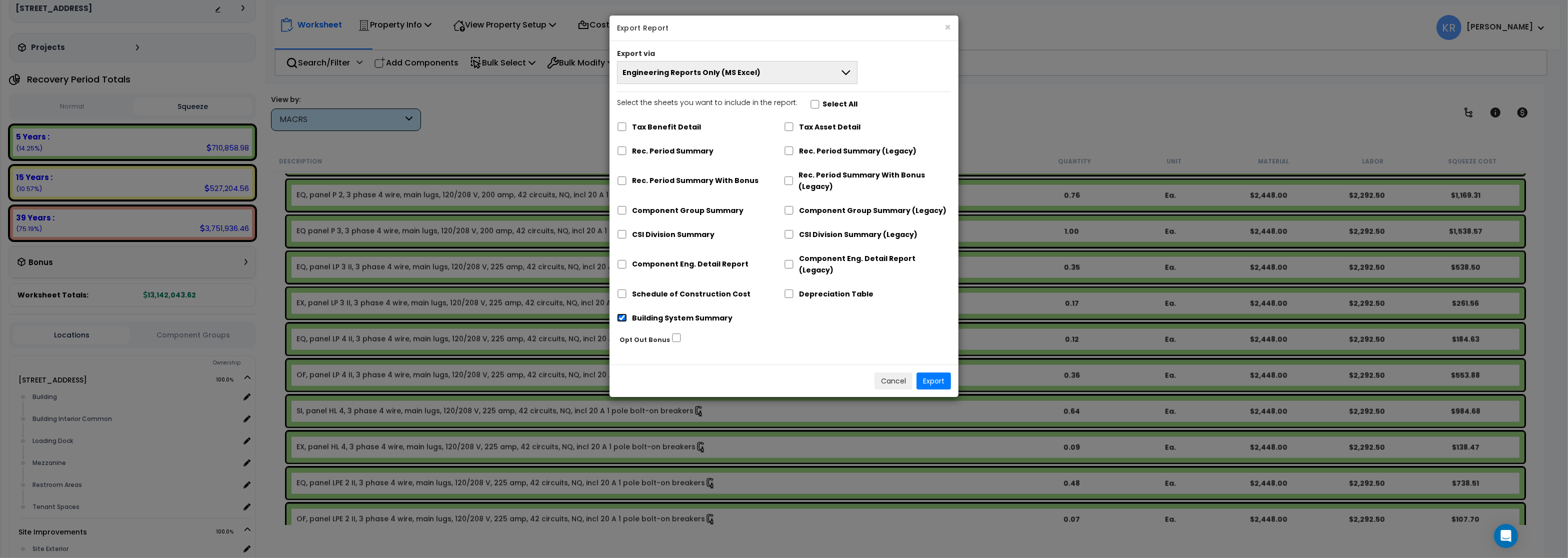
checkbox input "false"
click at [789, 211] on input "Component Group Summary (Legacy)" at bounding box center [789, 210] width 10 height 9
checkbox input "true"
click at [927, 372] on button "Export" at bounding box center [934, 381] width 35 height 17
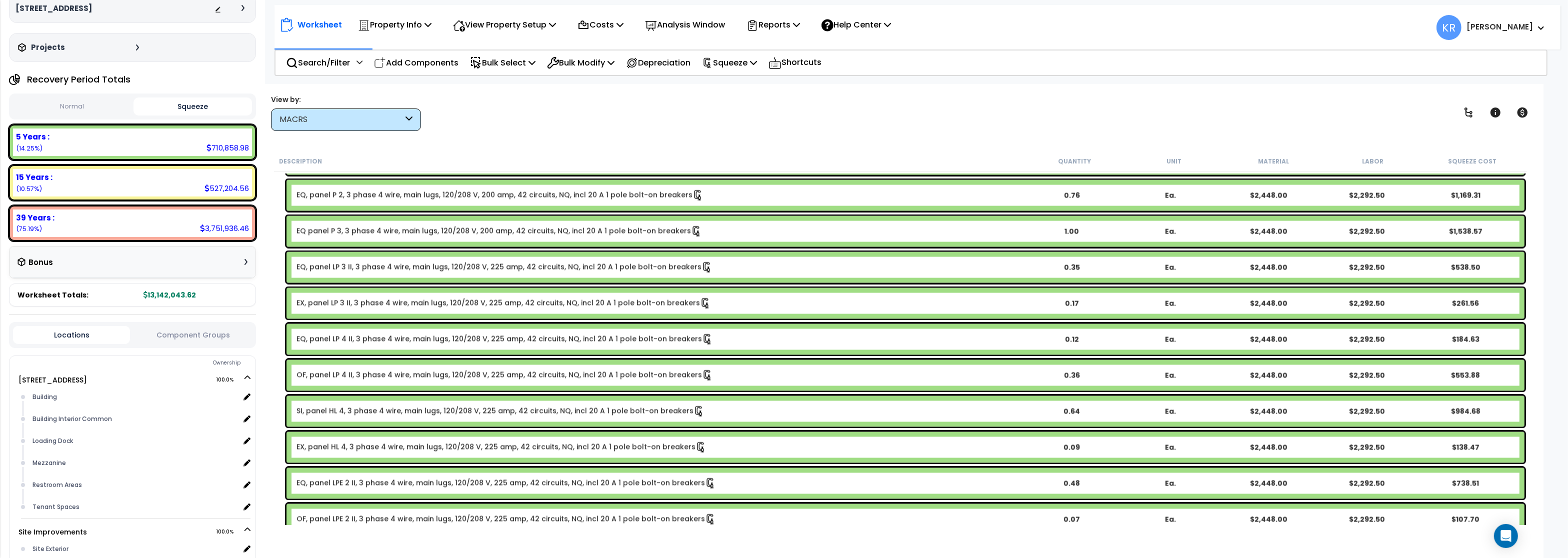
click at [1303, 2] on html "We are Building your Property. So please grab a coffee and let us do the heavy …" at bounding box center [784, 279] width 1568 height 558
click at [299, 122] on div "MACRS" at bounding box center [341, 119] width 124 height 12
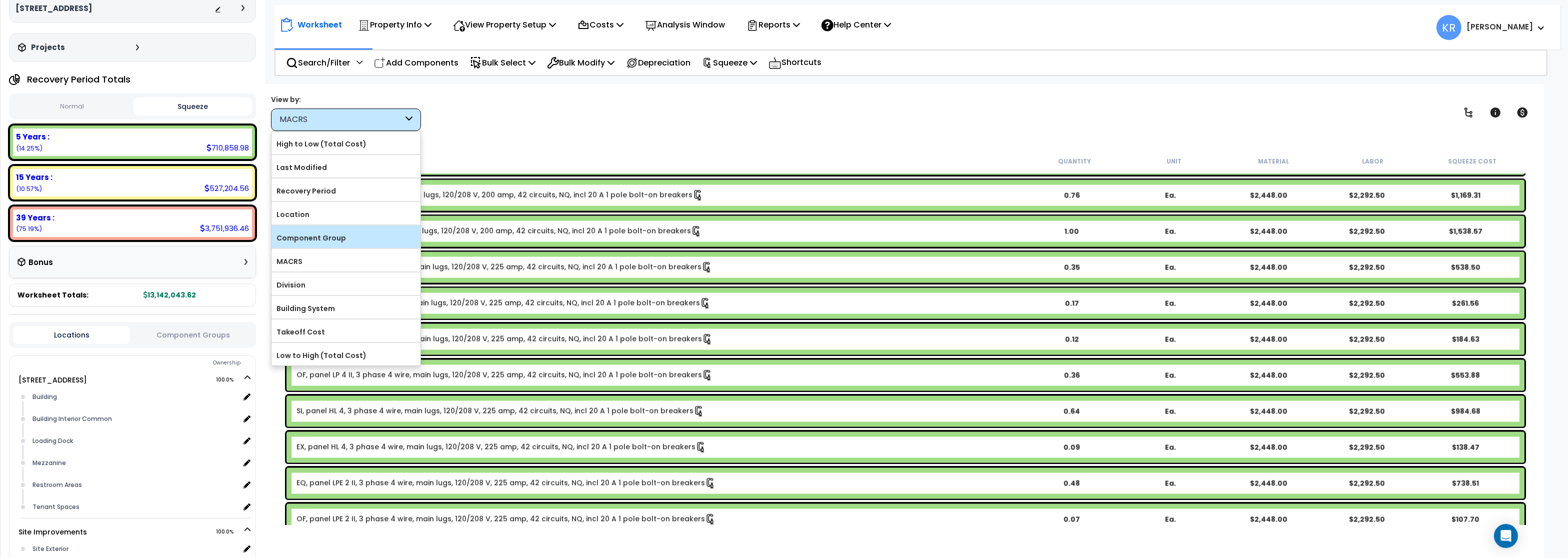
click at [309, 242] on label "Component Group" at bounding box center [346, 238] width 149 height 15
click at [0, 0] on input "Component Group" at bounding box center [0, 0] width 0 height 0
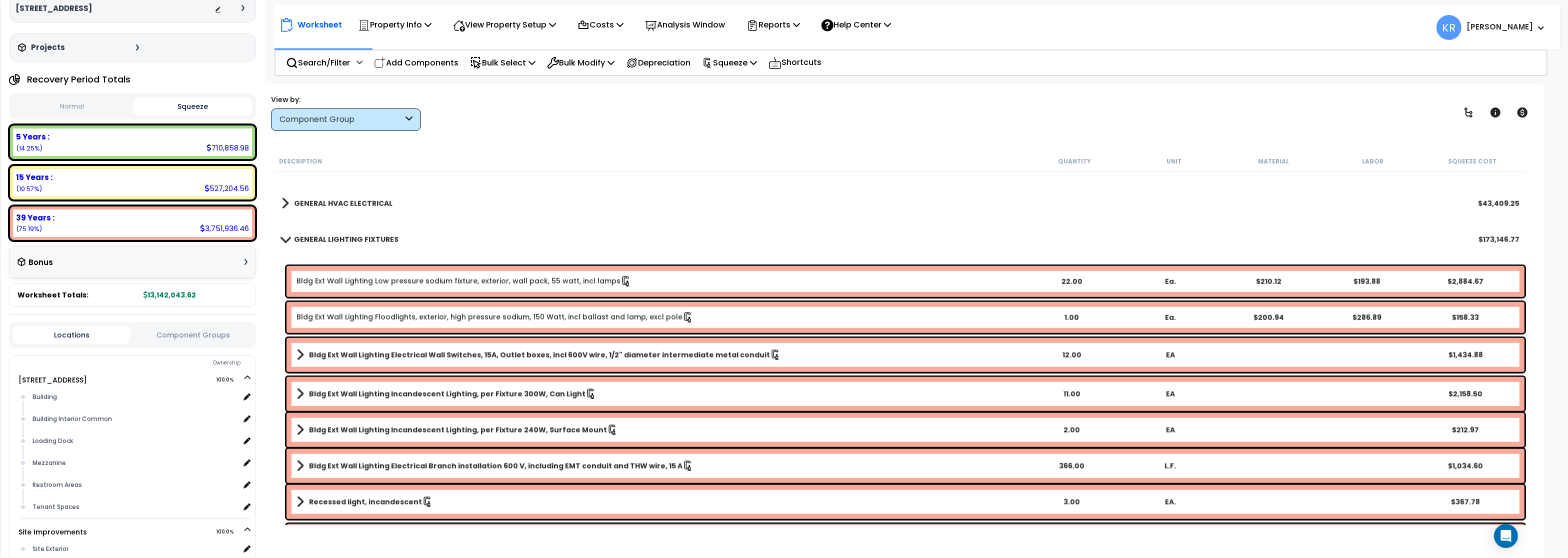
scroll to position [1728, 0]
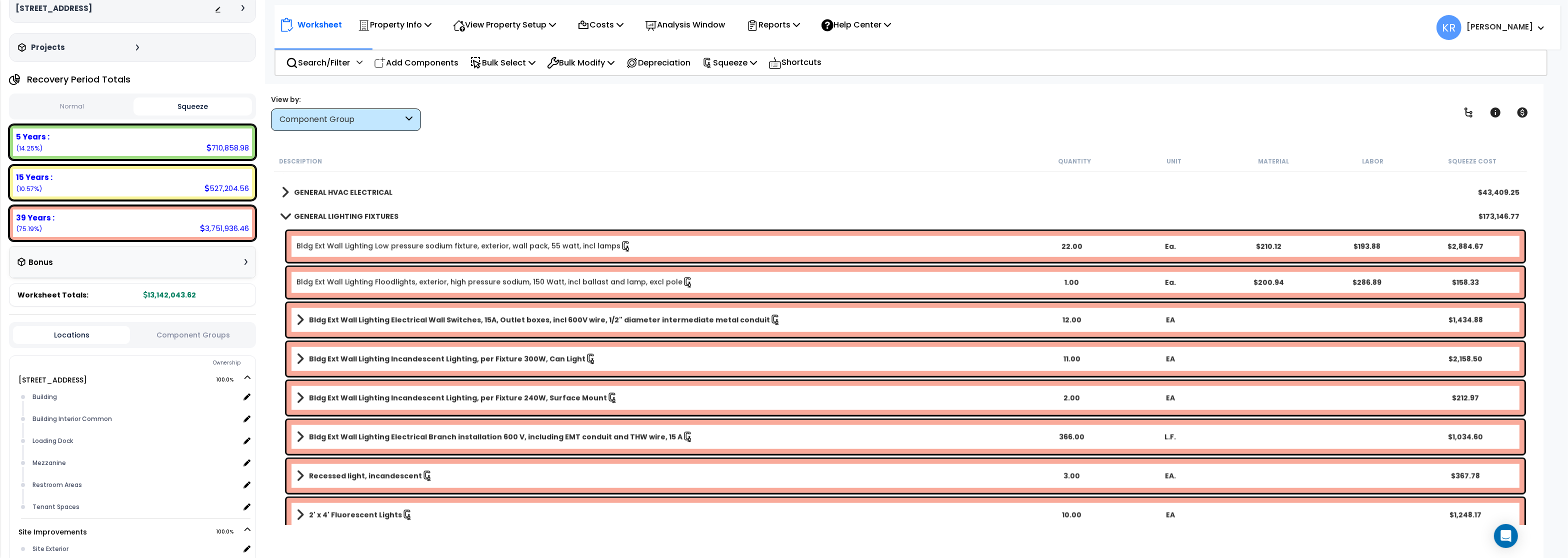
click at [325, 215] on b "GENERAL LIGHTING FIXTURES" at bounding box center [346, 216] width 105 height 10
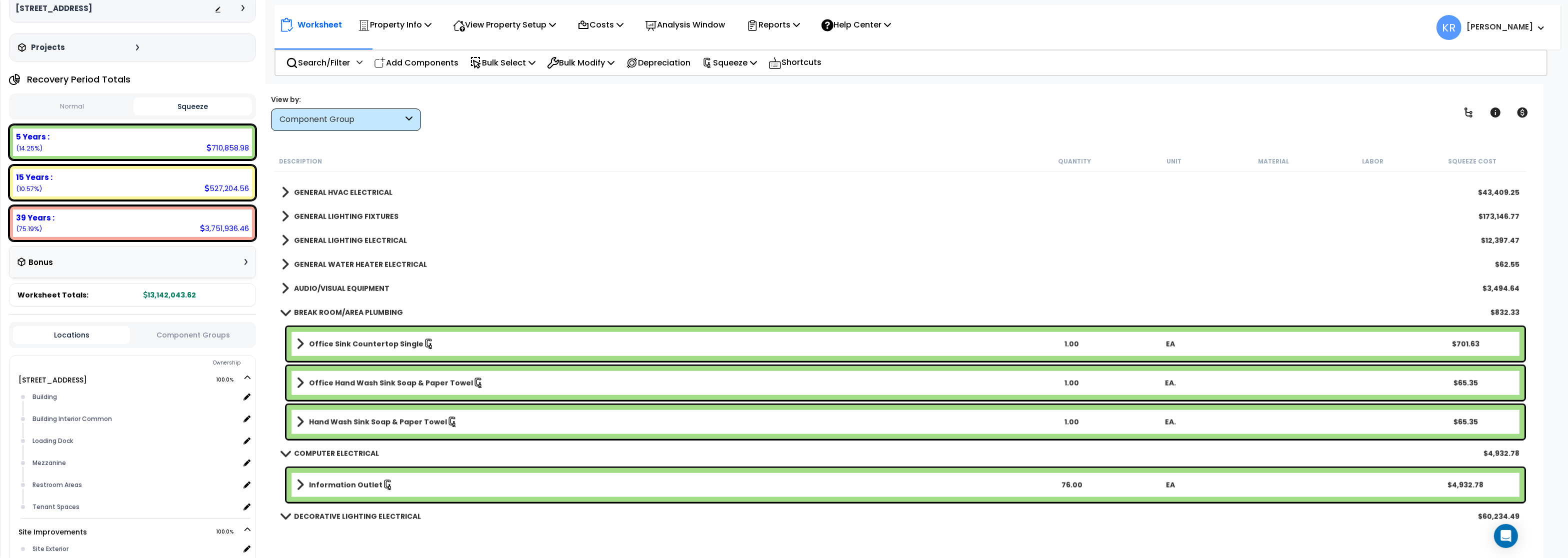
click at [312, 312] on b "BREAK ROOM/AREA PLUMBING" at bounding box center [348, 312] width 109 height 10
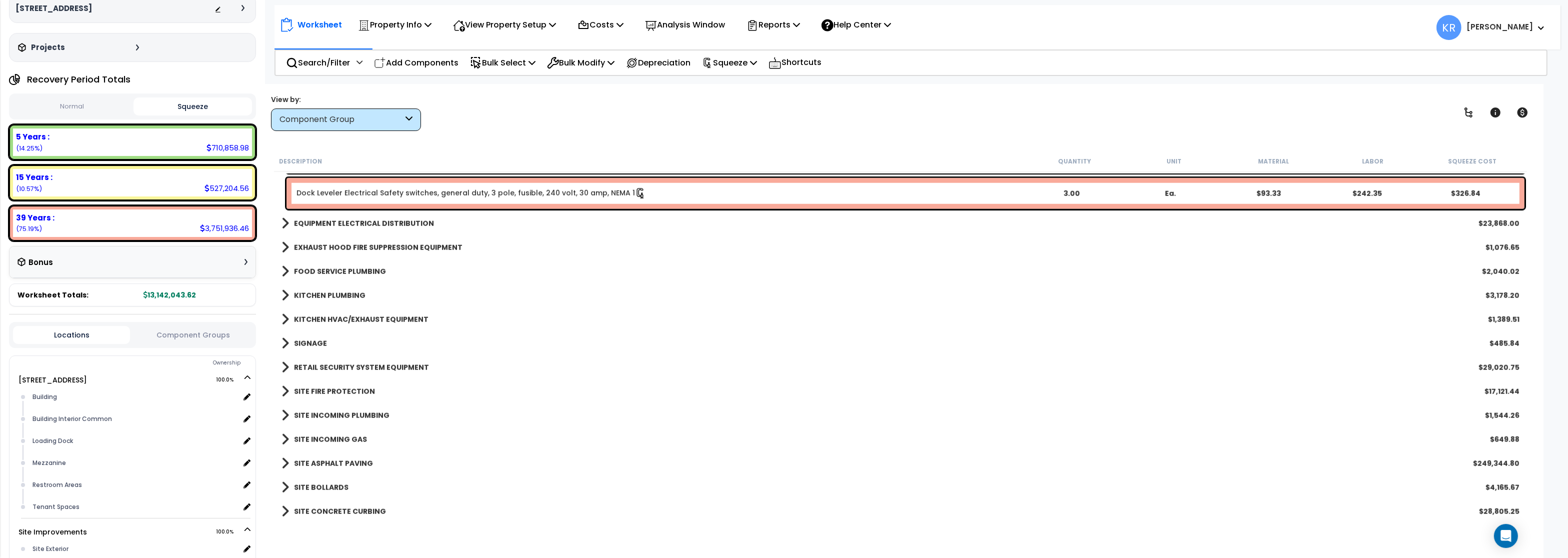
scroll to position [2268, 0]
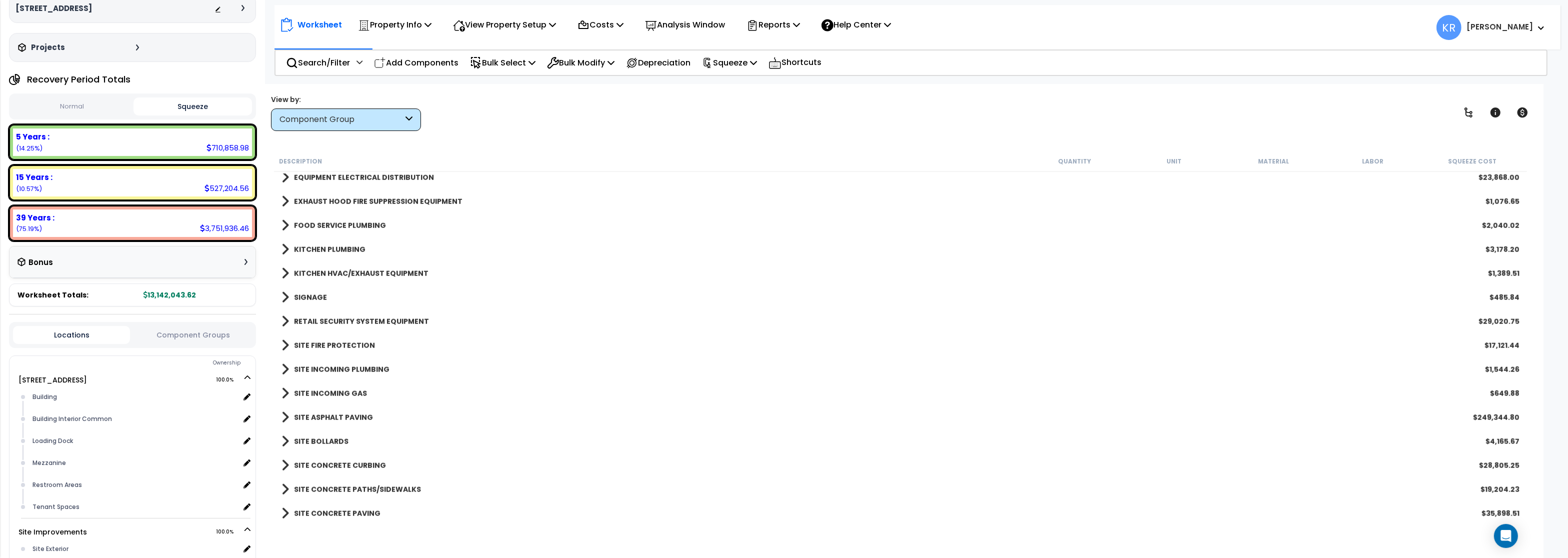
click at [347, 315] on link "RETAIL SECURITY SYSTEM EQUIPMENT" at bounding box center [355, 321] width 147 height 14
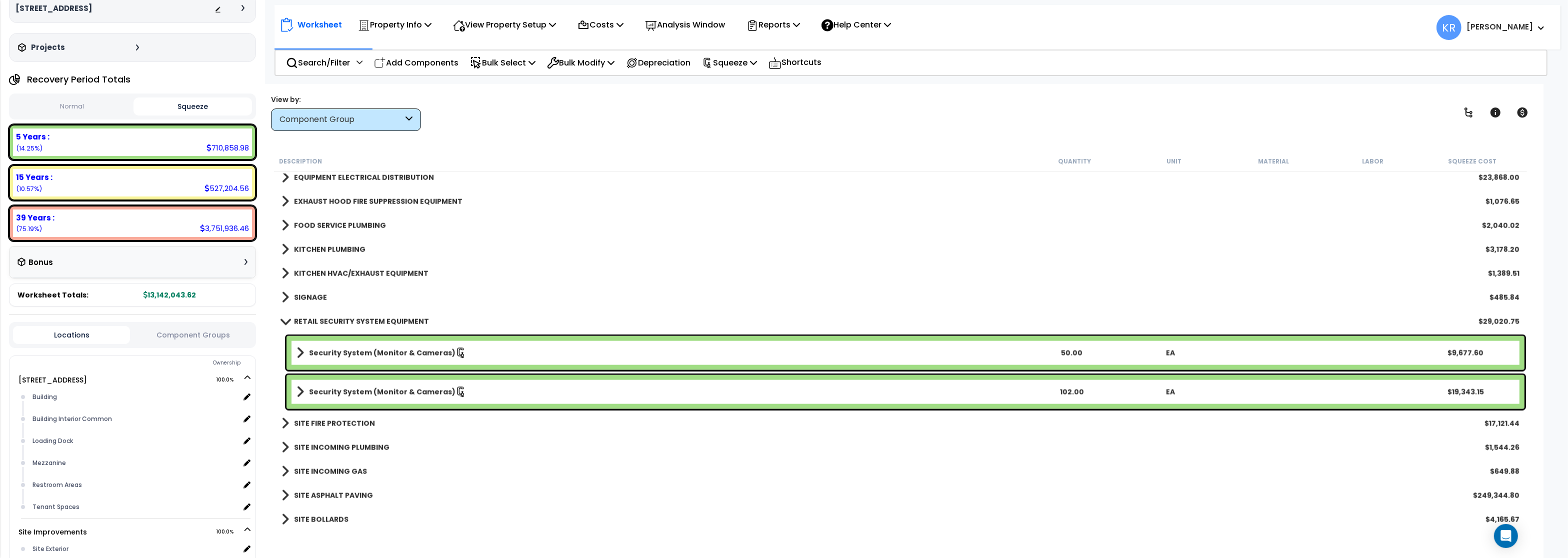
click at [320, 352] on b "Security System (Monitor & Cameras)" at bounding box center [382, 353] width 147 height 10
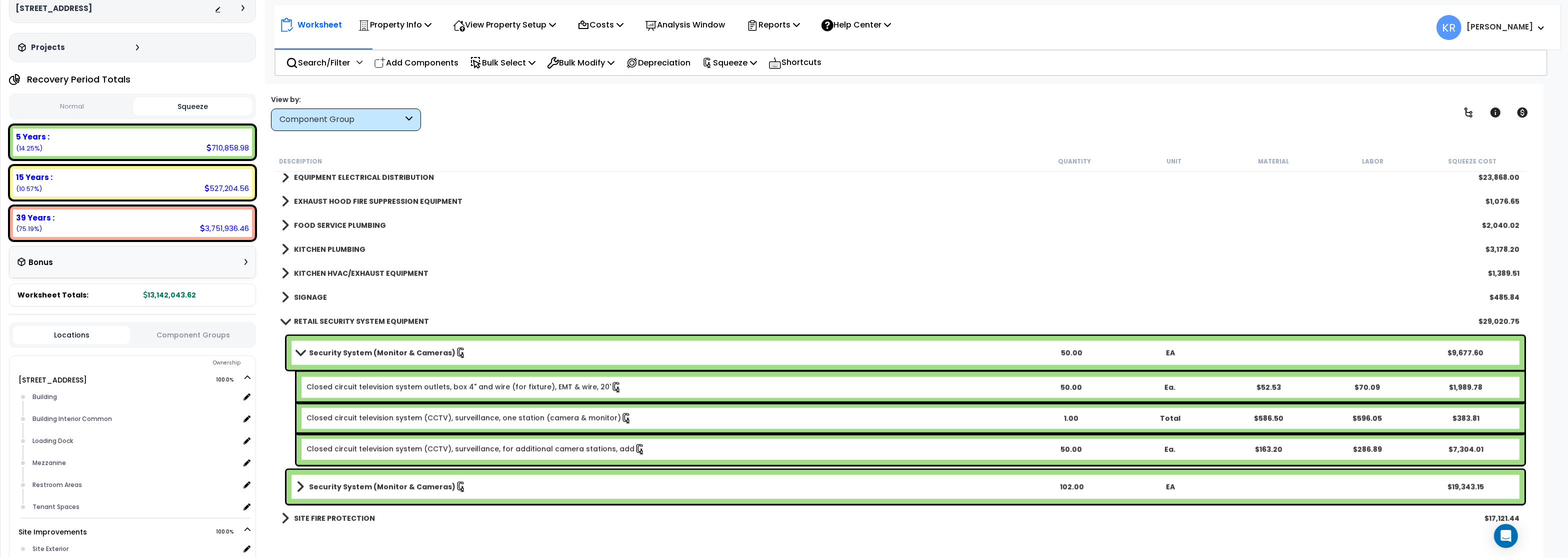
click at [320, 352] on b "Security System (Monitor & Cameras)" at bounding box center [382, 353] width 147 height 10
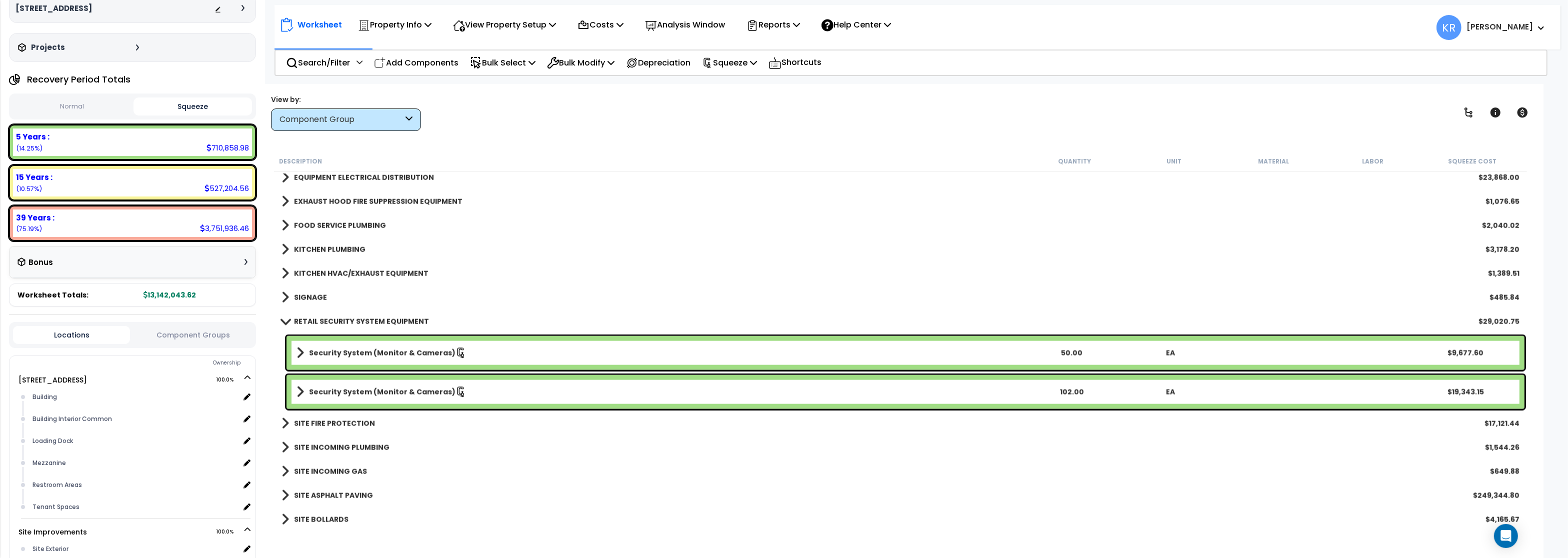
click at [313, 394] on b "Security System (Monitor & Cameras)" at bounding box center [382, 392] width 147 height 10
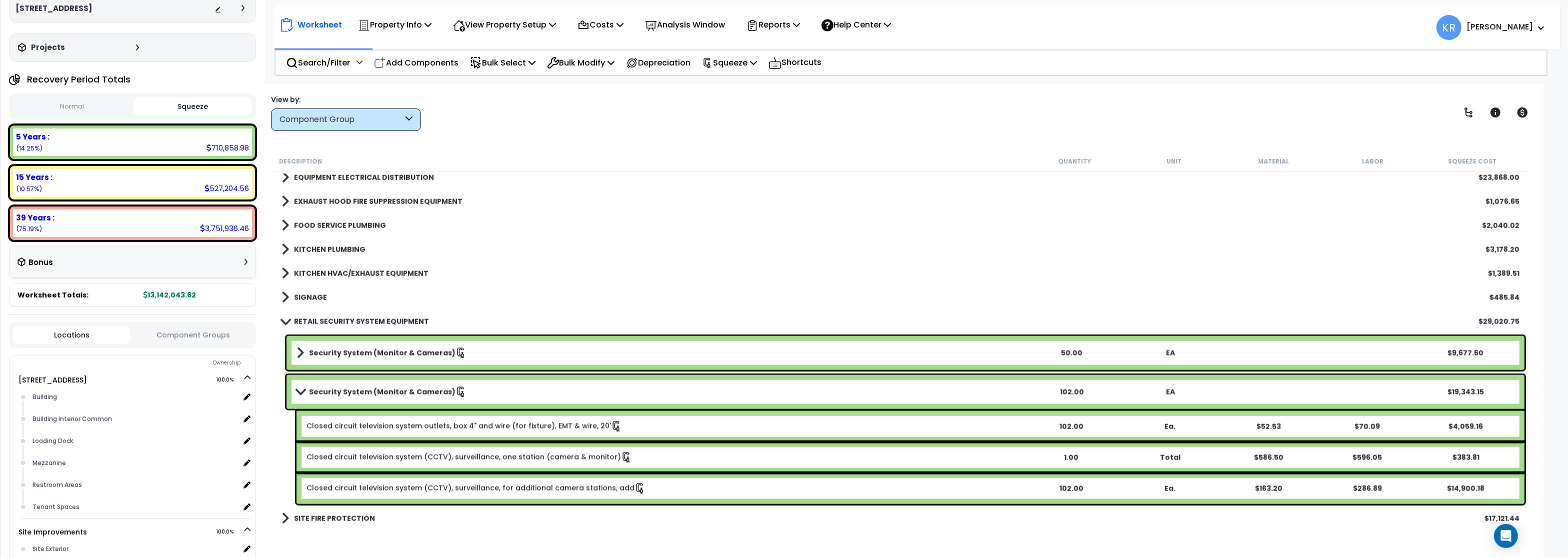
click at [313, 394] on b "Security System (Monitor & Cameras)" at bounding box center [382, 392] width 147 height 10
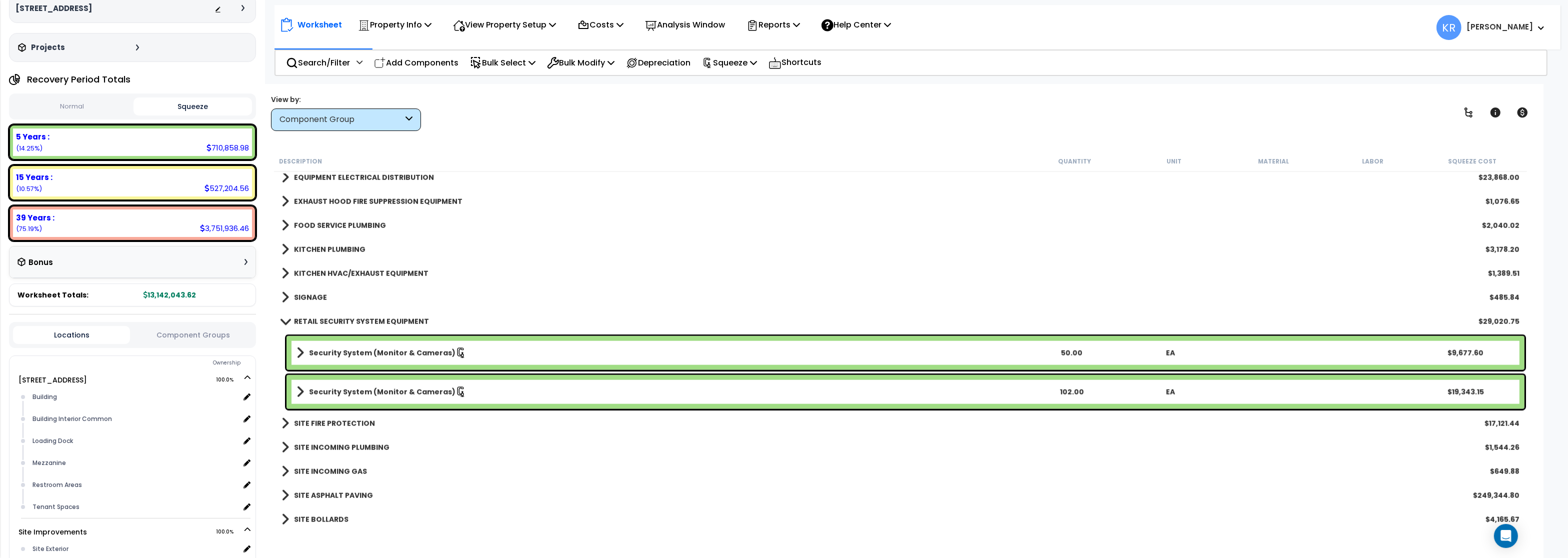
click at [313, 394] on b "Security System (Monitor & Cameras)" at bounding box center [382, 392] width 147 height 10
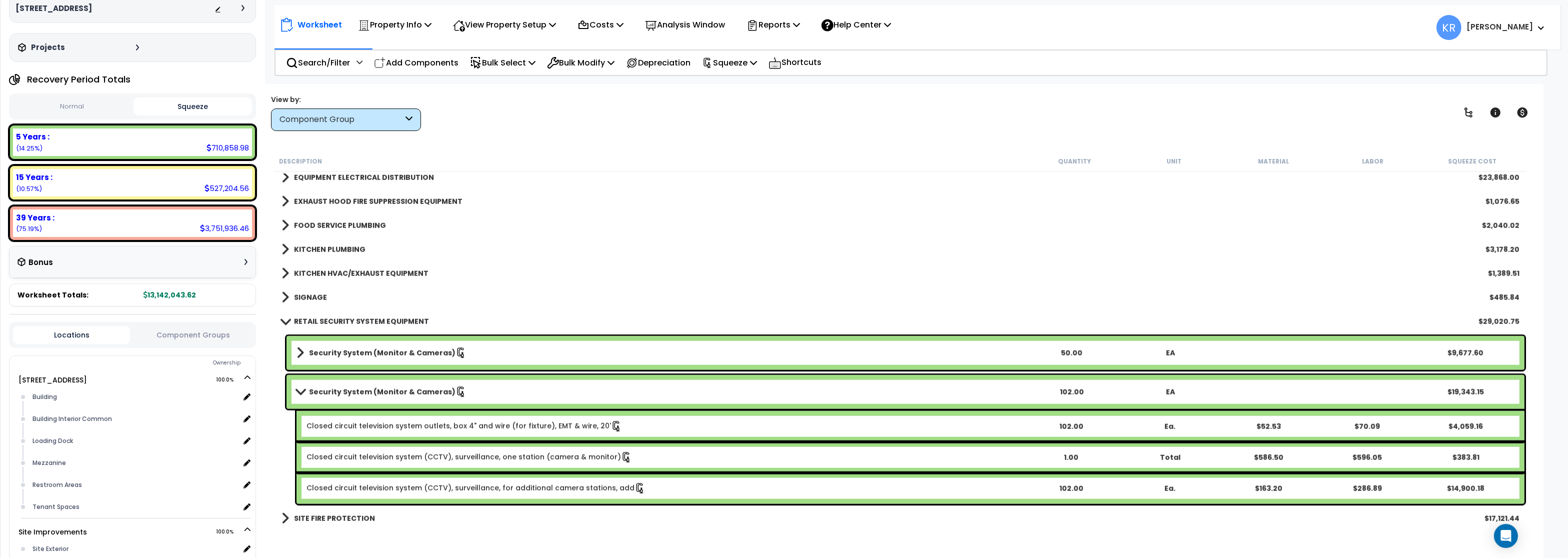
click at [313, 394] on b "Security System (Monitor & Cameras)" at bounding box center [382, 392] width 147 height 10
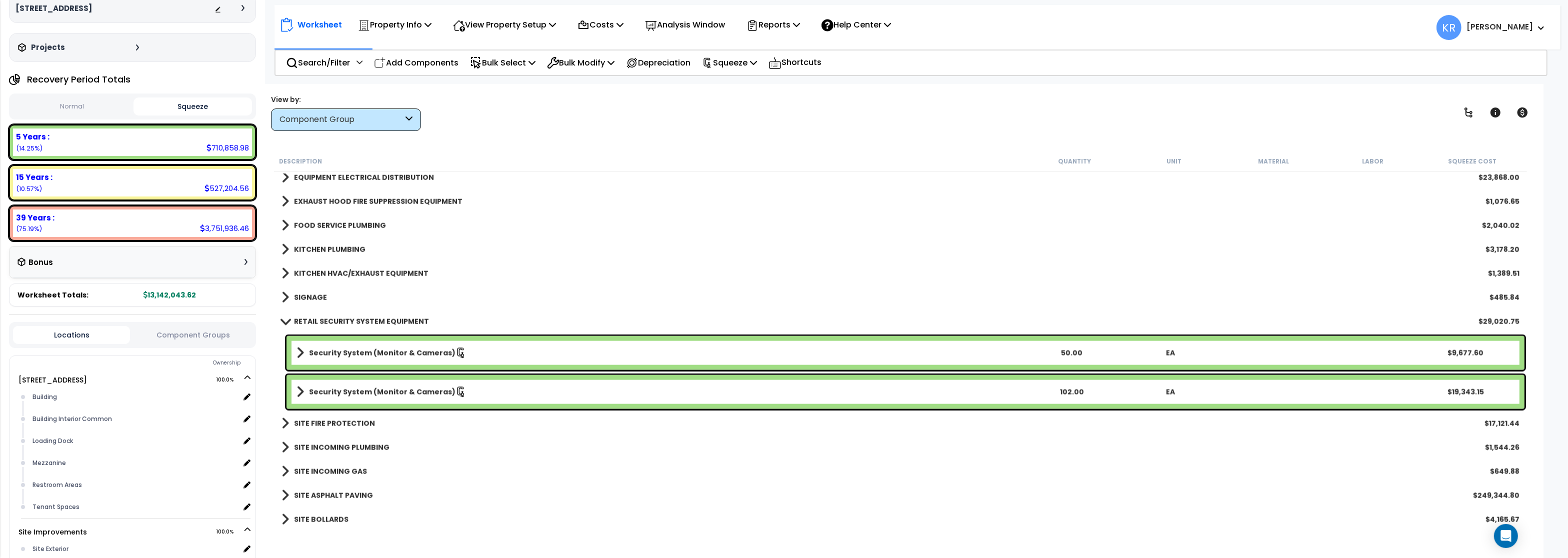
click at [326, 342] on div "Security System (Monitor & Cameras) 50.00 EA $9,677.60" at bounding box center [906, 353] width 1238 height 34
click at [324, 350] on b "Security System (Monitor & Cameras)" at bounding box center [382, 353] width 147 height 10
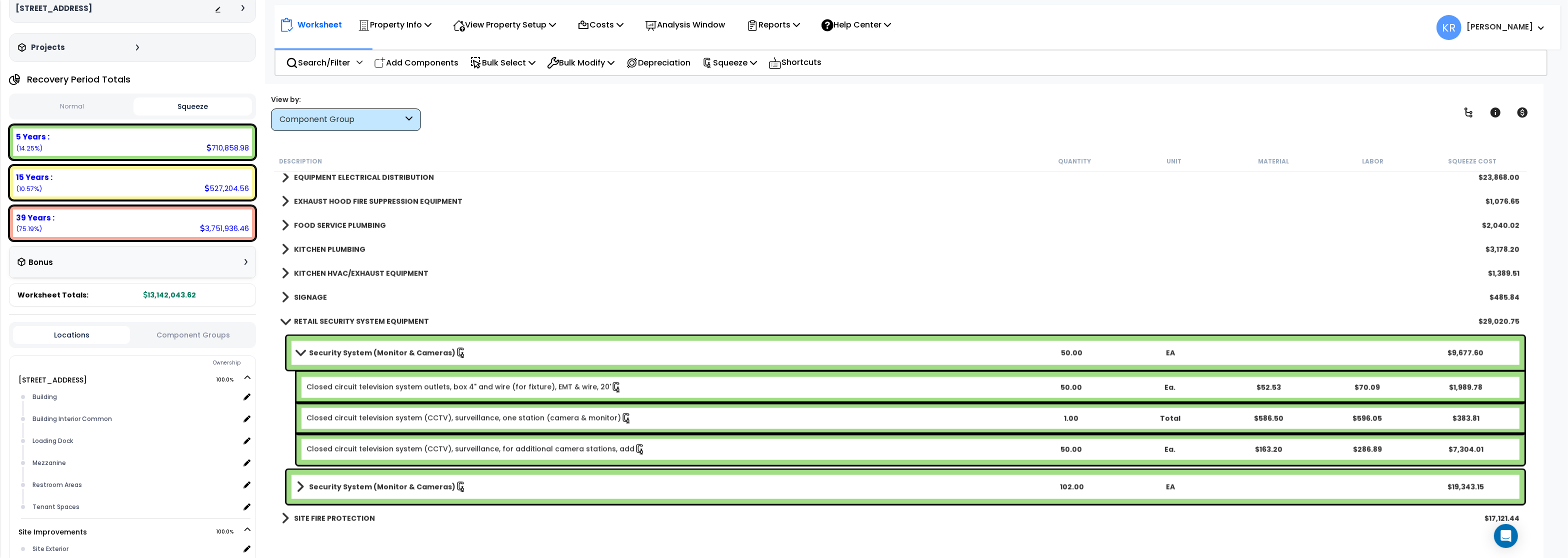
click at [324, 350] on b "Security System (Monitor & Cameras)" at bounding box center [382, 353] width 147 height 10
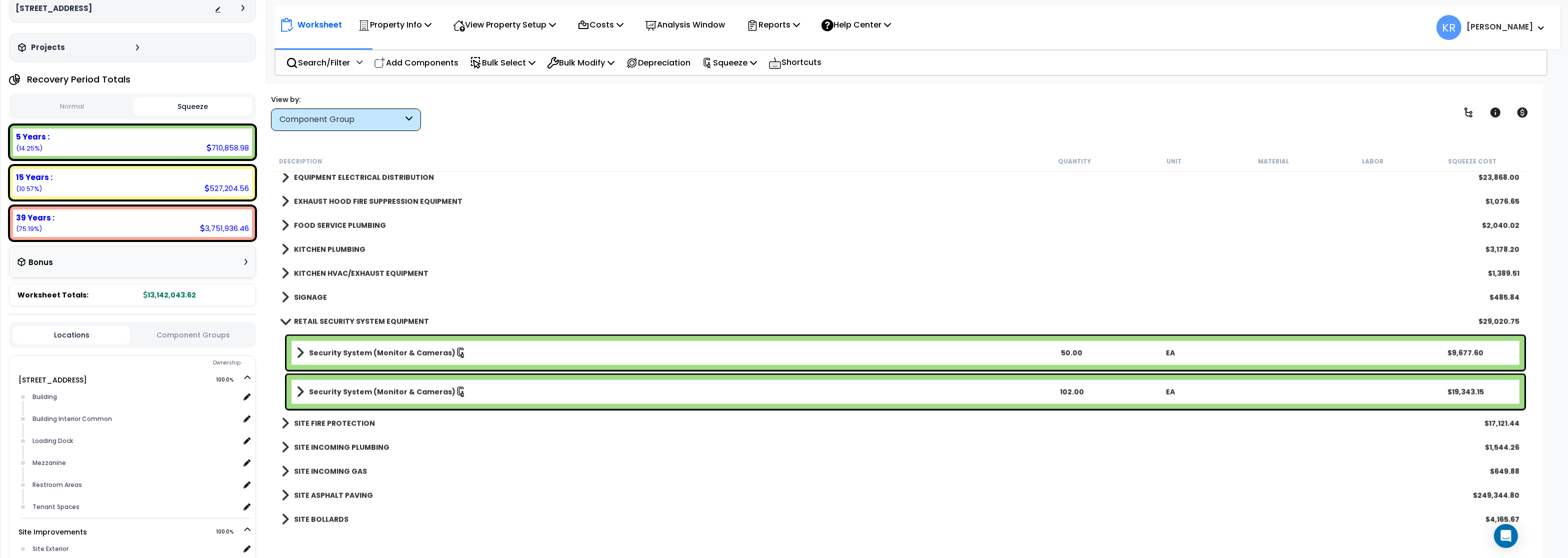
click at [377, 314] on div "RETAIL SECURITY SYSTEM EQUIPMENT $29,020.75" at bounding box center [900, 321] width 1248 height 24
click at [370, 322] on b "RETAIL SECURITY SYSTEM EQUIPMENT" at bounding box center [362, 321] width 135 height 10
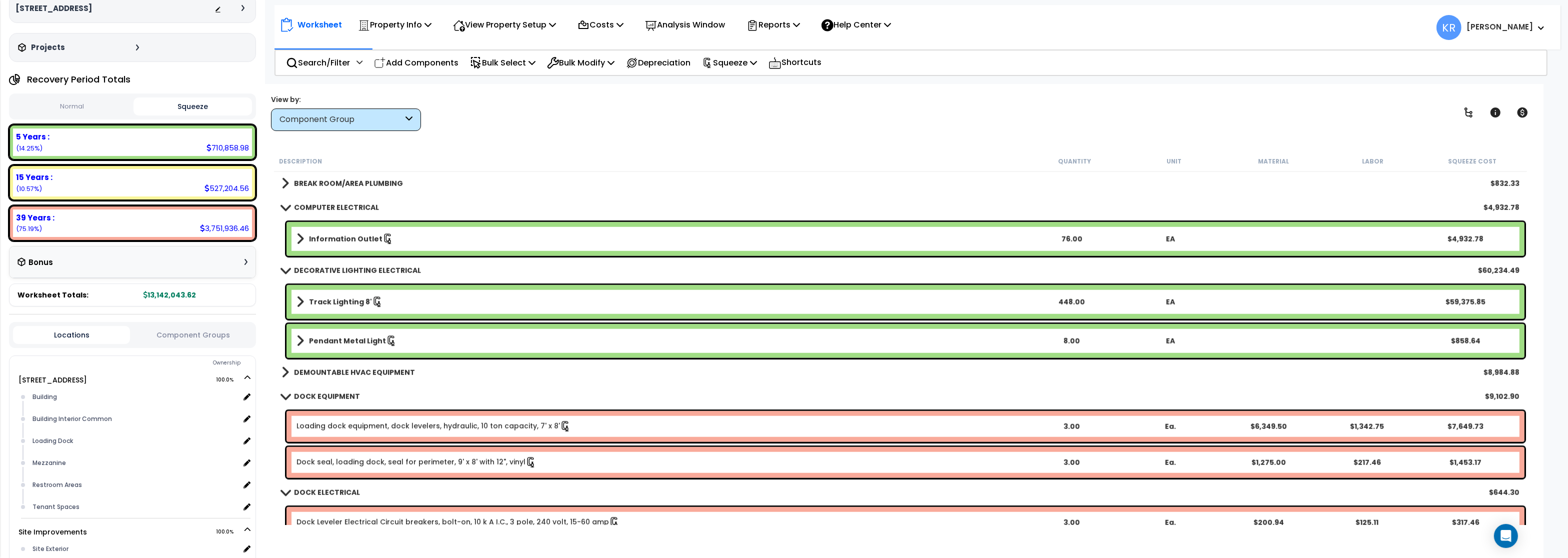
scroll to position [1848, 0]
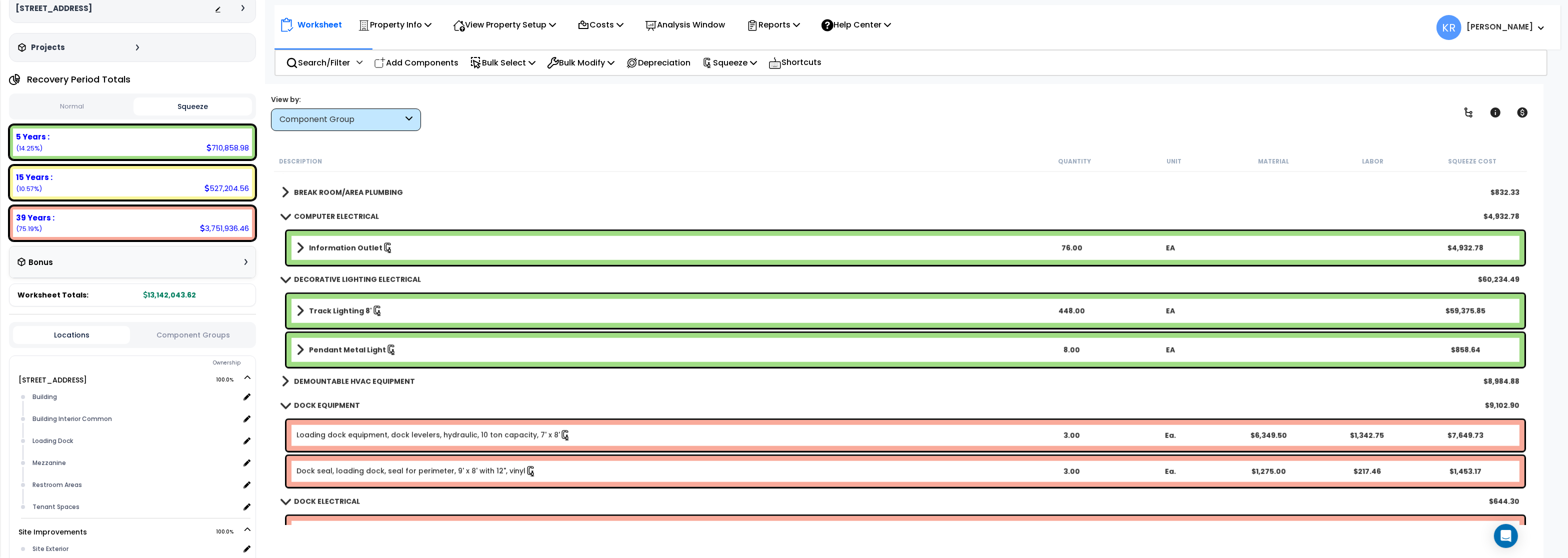
click at [369, 302] on div "Track Lighting 8' 448.00 EA $59,375.85" at bounding box center [906, 311] width 1238 height 34
click at [306, 307] on link "Track Lighting 8'" at bounding box center [659, 310] width 726 height 14
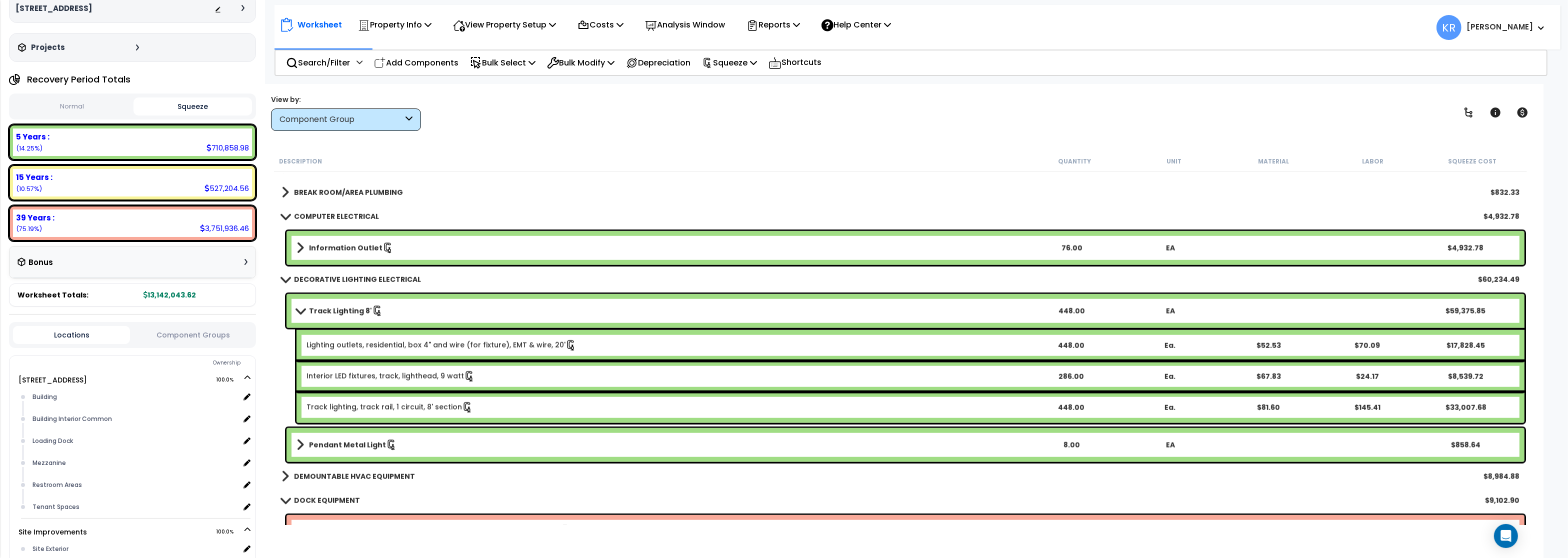
click at [304, 308] on span at bounding box center [300, 310] width 14 height 7
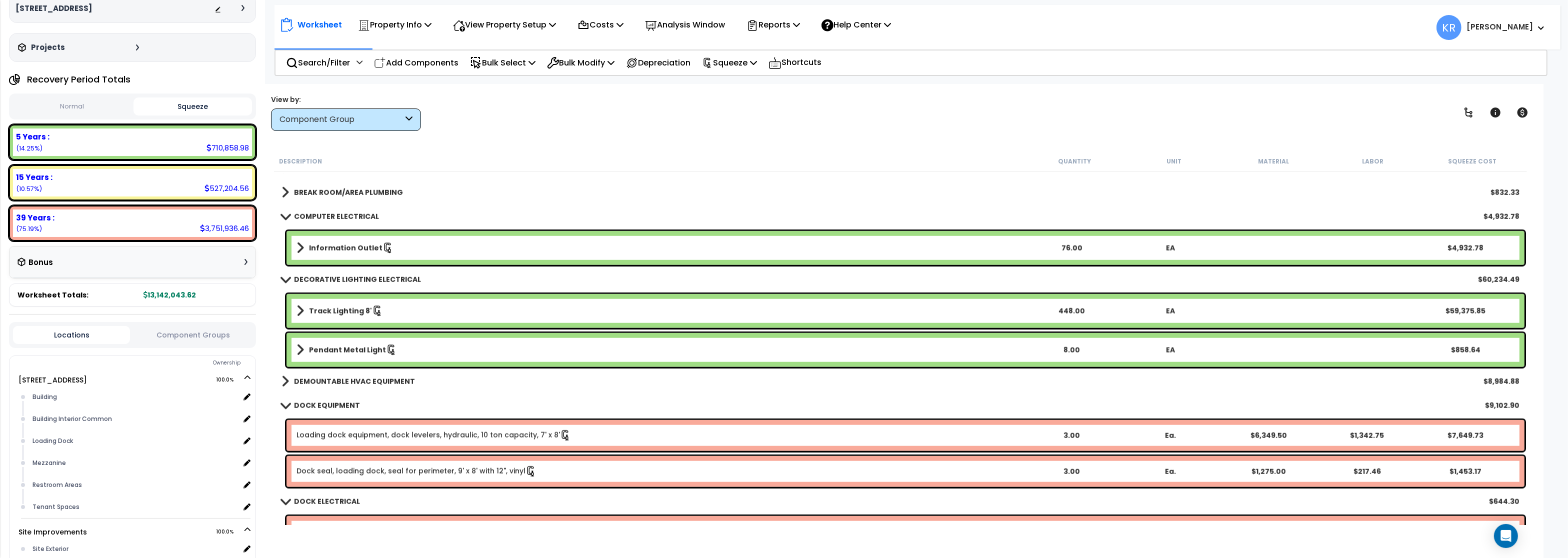
click at [287, 217] on span at bounding box center [285, 216] width 14 height 7
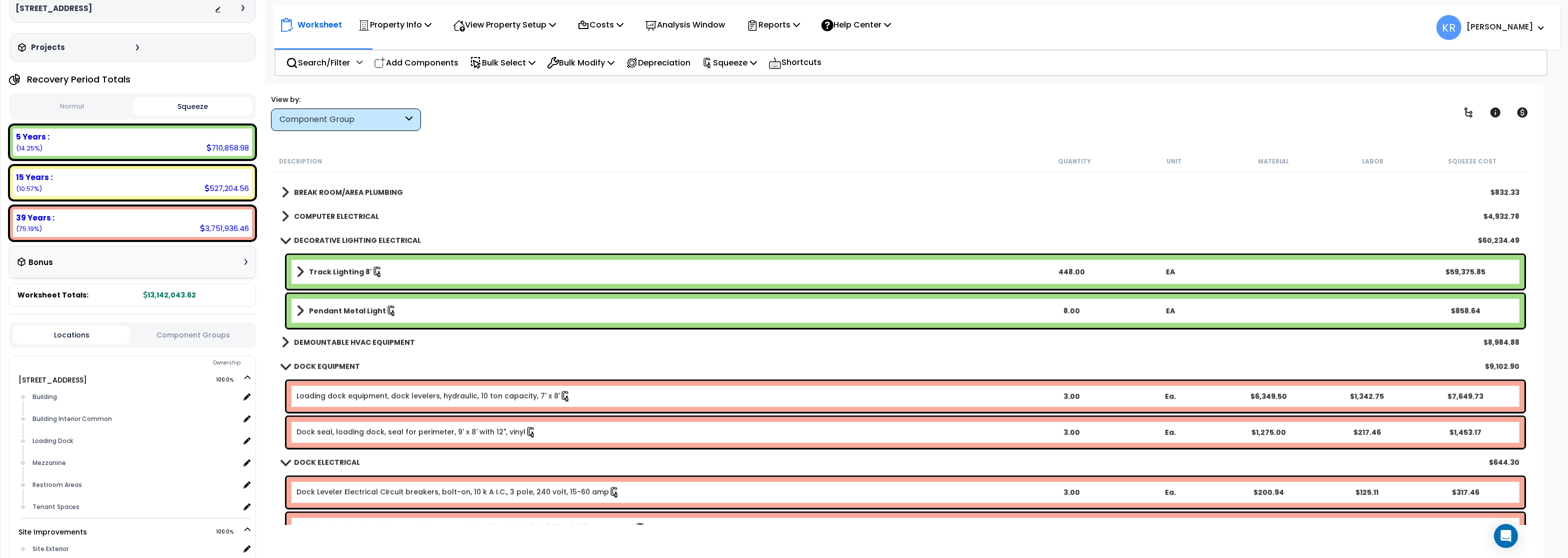
click at [279, 245] on div "DECORATIVE LIGHTING ELECTRICAL $60,234.49" at bounding box center [900, 240] width 1248 height 24
click at [283, 240] on span at bounding box center [285, 240] width 14 height 7
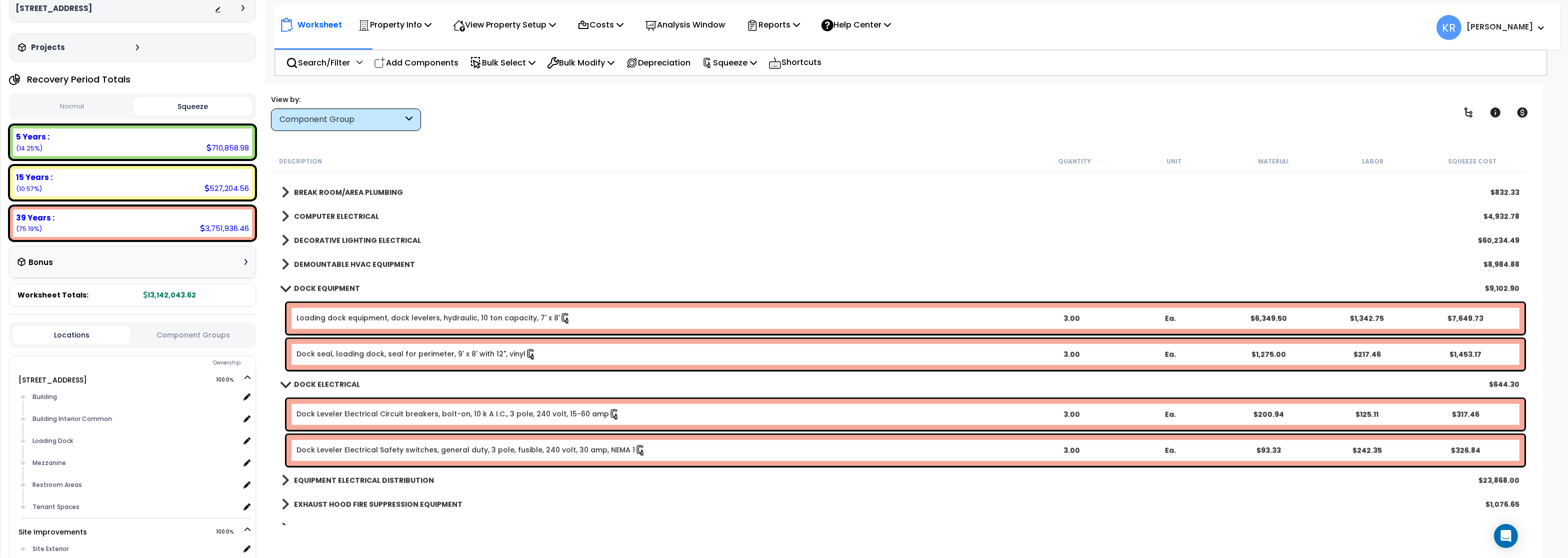
click at [287, 289] on span at bounding box center [285, 288] width 14 height 7
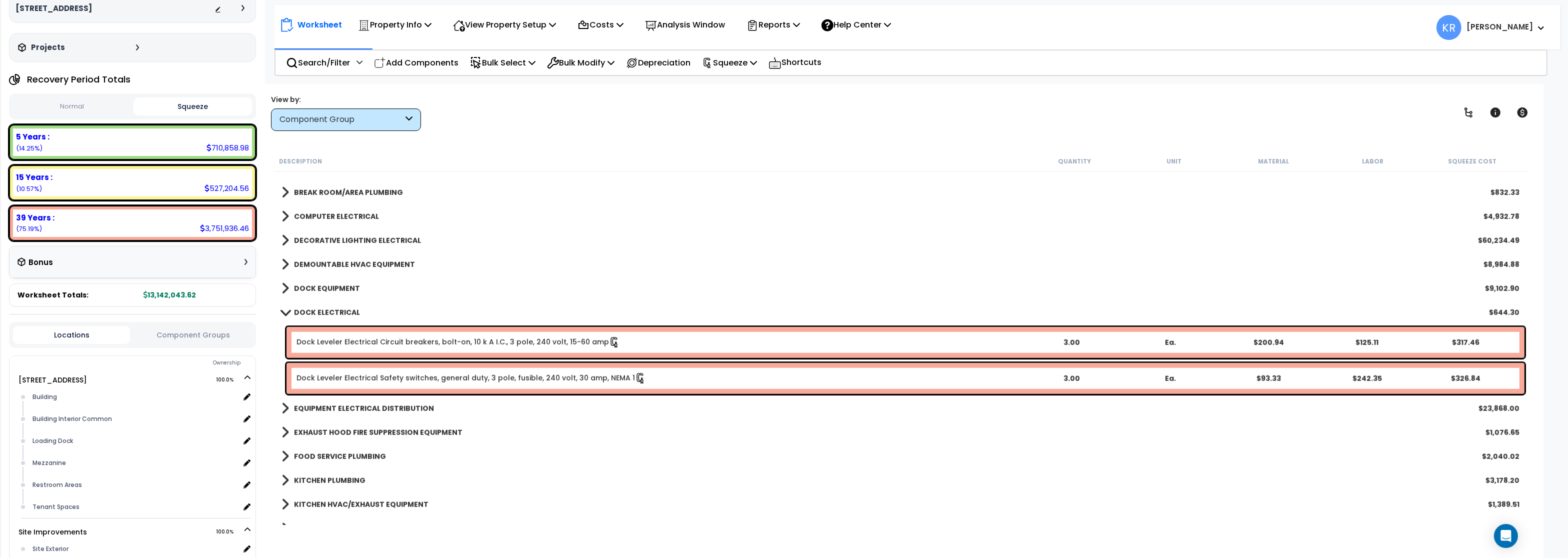
click at [288, 312] on span at bounding box center [285, 312] width 14 height 7
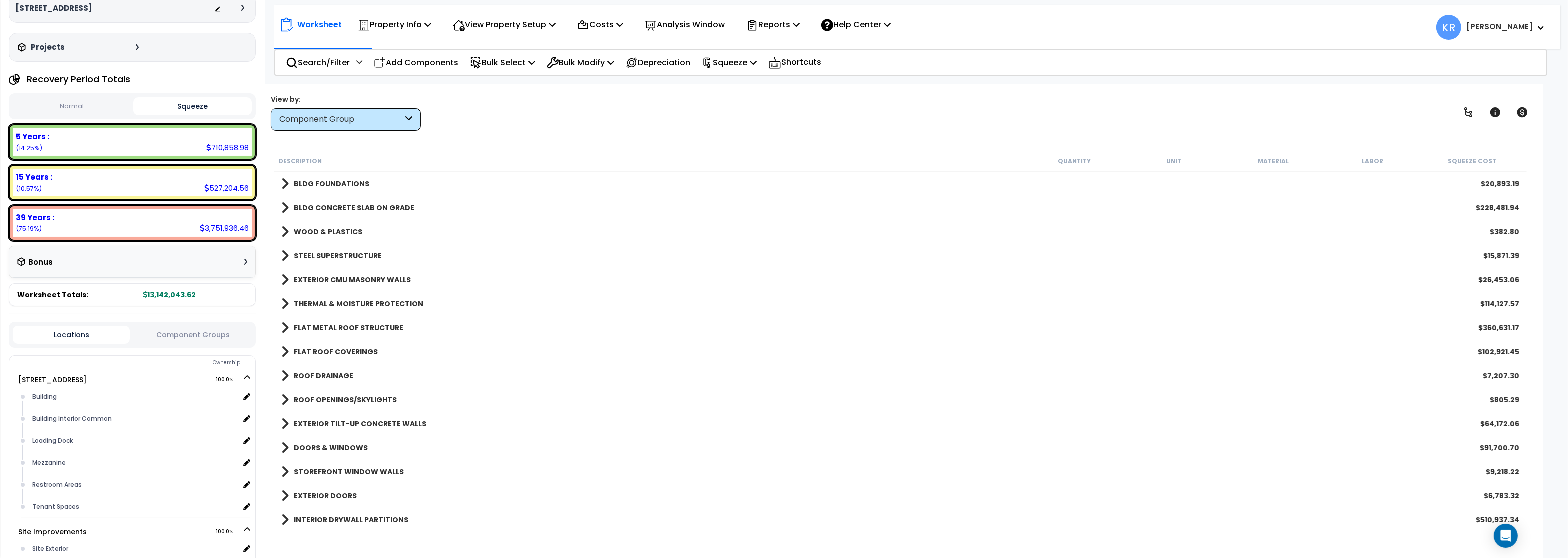
scroll to position [0, 0]
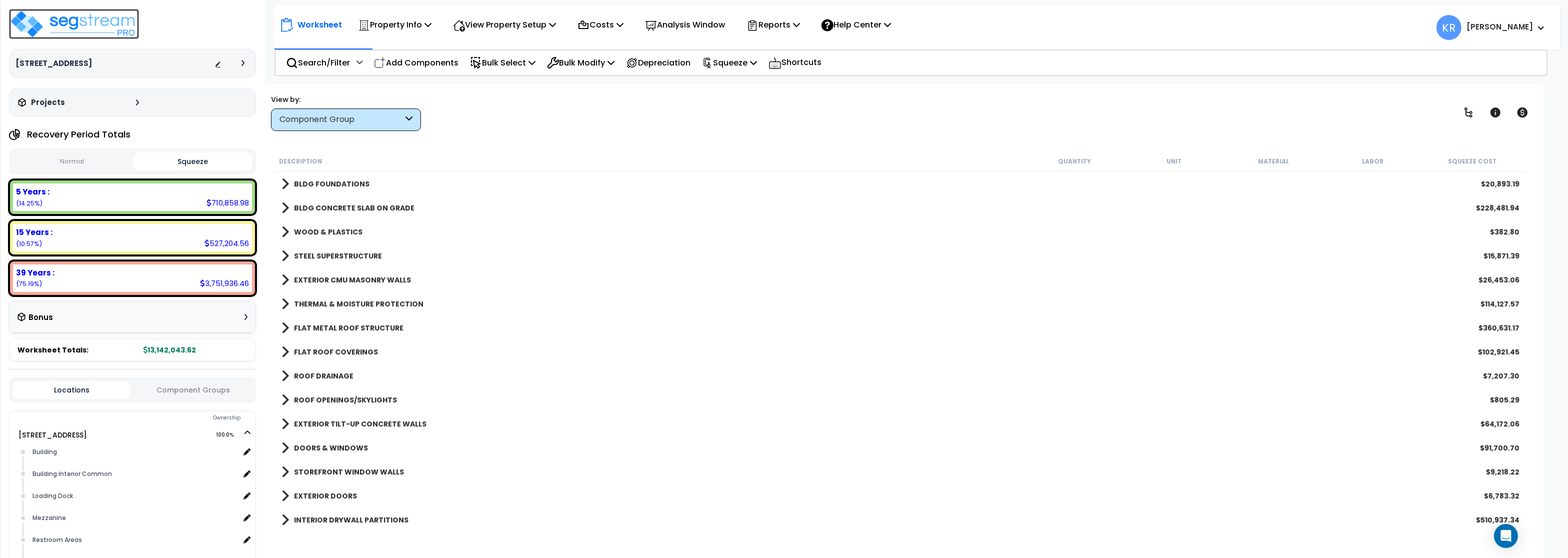
click at [89, 24] on img at bounding box center [74, 24] width 130 height 30
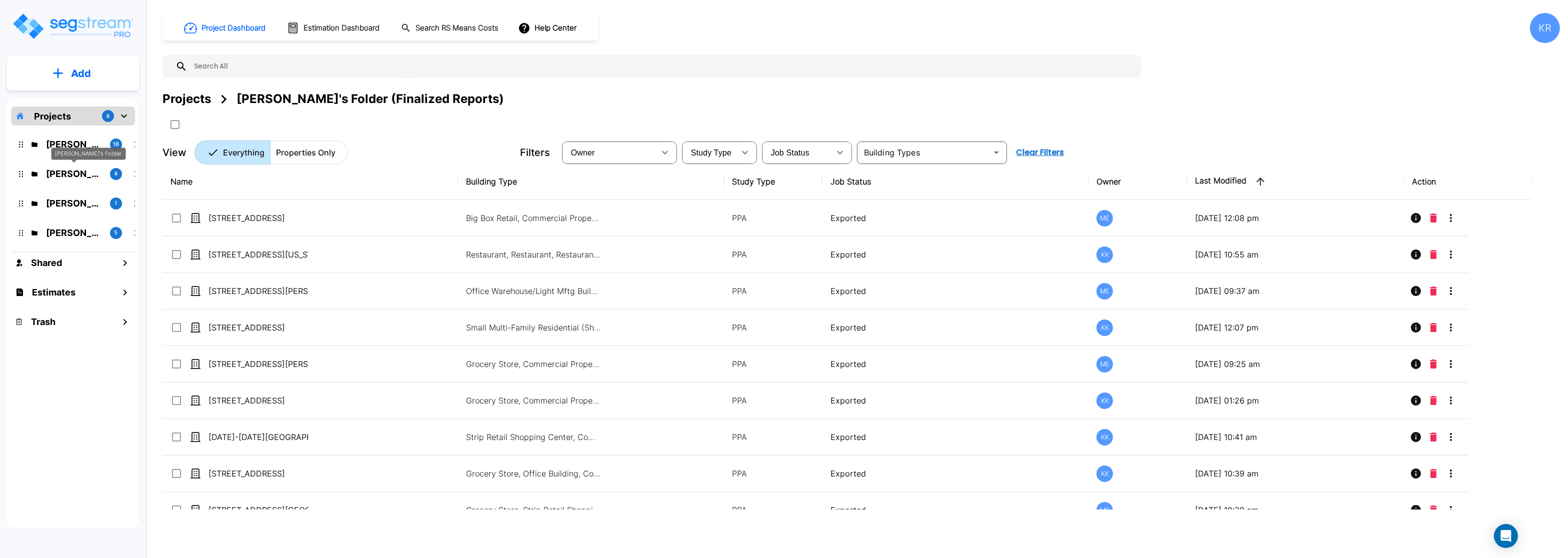
click at [73, 172] on p "[PERSON_NAME]'s Folder" at bounding box center [74, 173] width 56 height 13
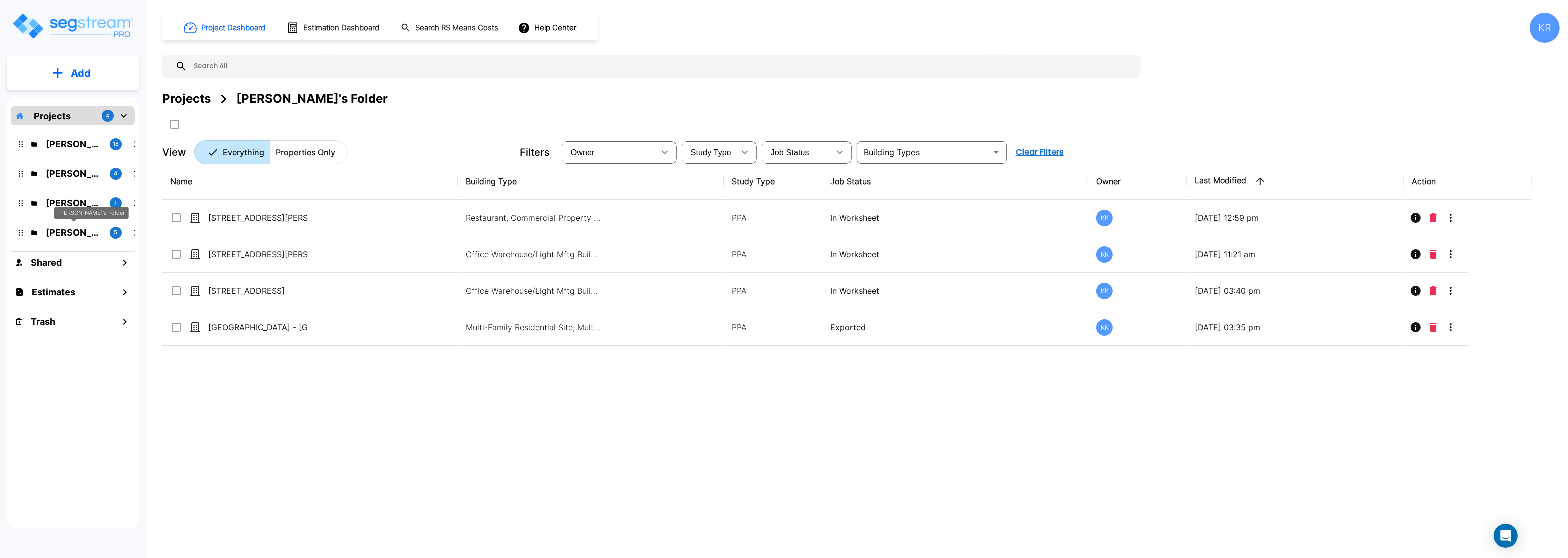
click at [49, 235] on p "[PERSON_NAME]'s Folder" at bounding box center [74, 232] width 56 height 13
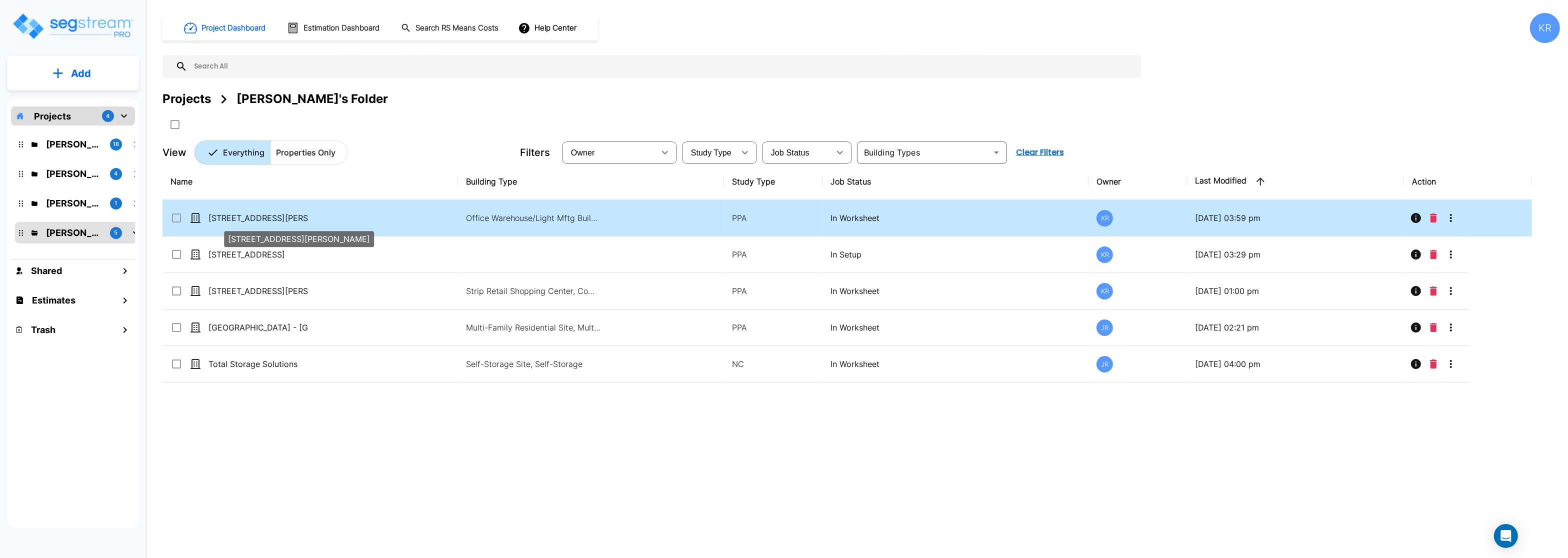
click at [222, 215] on p "[STREET_ADDRESS][PERSON_NAME]" at bounding box center [259, 218] width 100 height 12
checkbox input "true"
click at [222, 215] on p "[STREET_ADDRESS][PERSON_NAME]" at bounding box center [259, 218] width 100 height 12
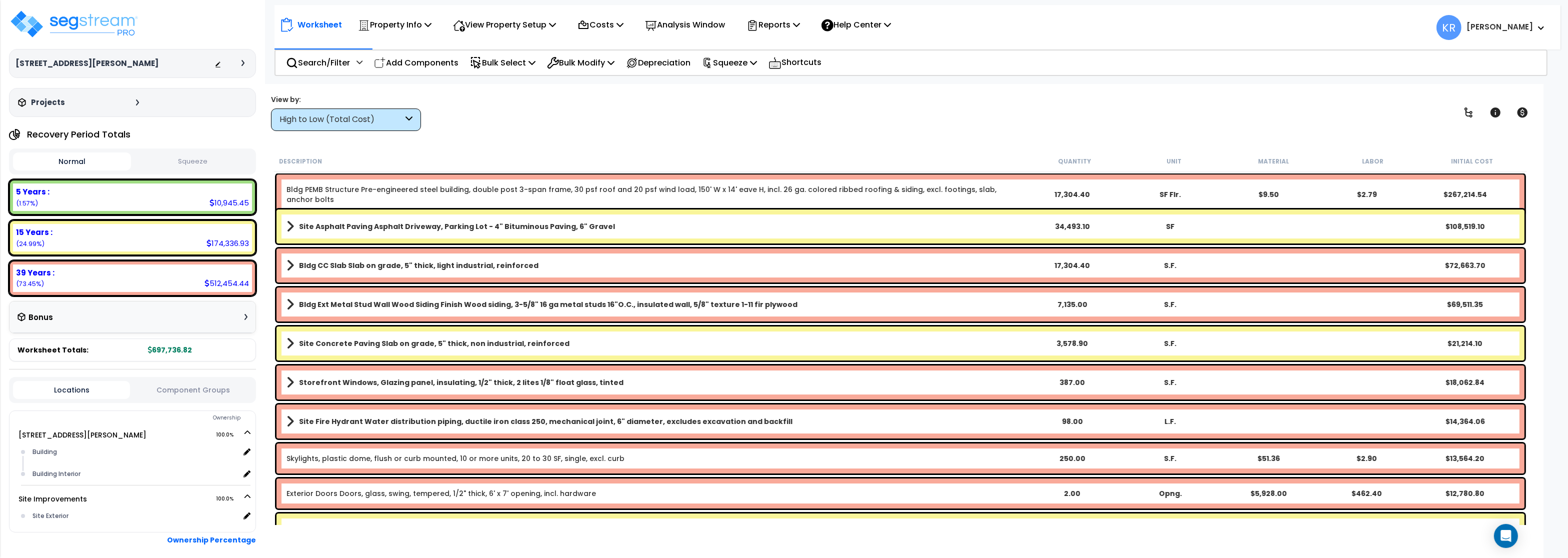
click at [342, 117] on div "High to Low (Total Cost)" at bounding box center [341, 119] width 124 height 12
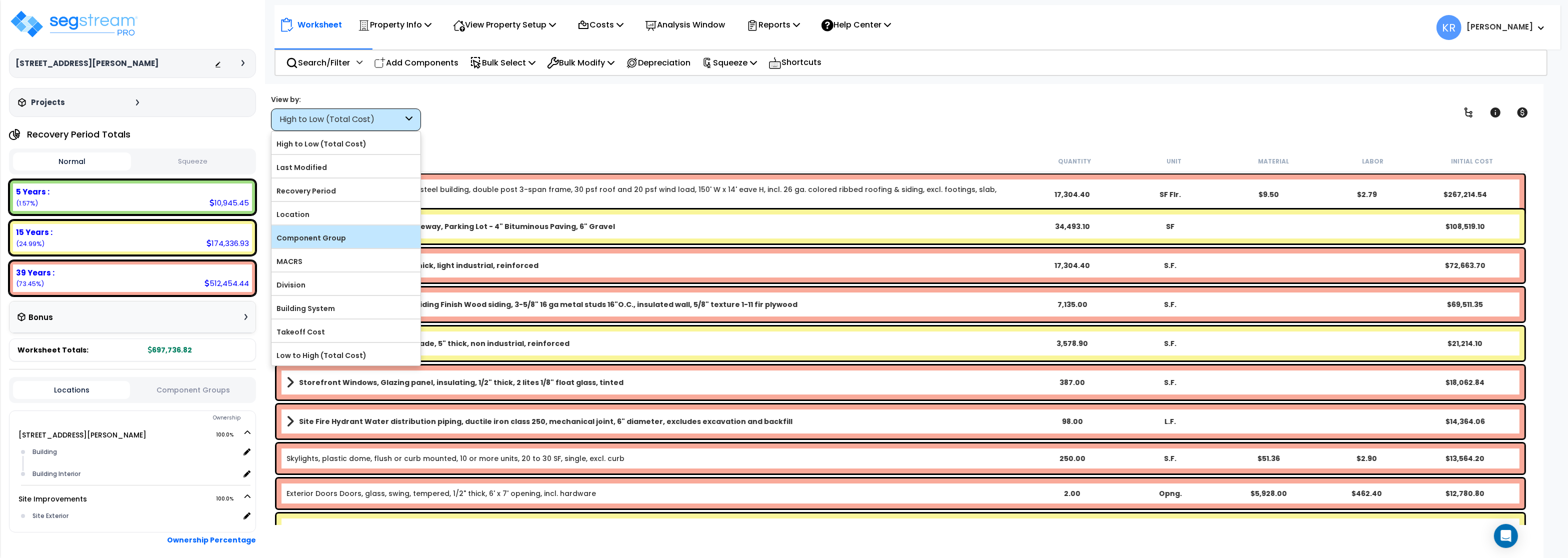
click at [340, 239] on label "Component Group" at bounding box center [346, 238] width 149 height 15
click at [0, 0] on input "Component Group" at bounding box center [0, 0] width 0 height 0
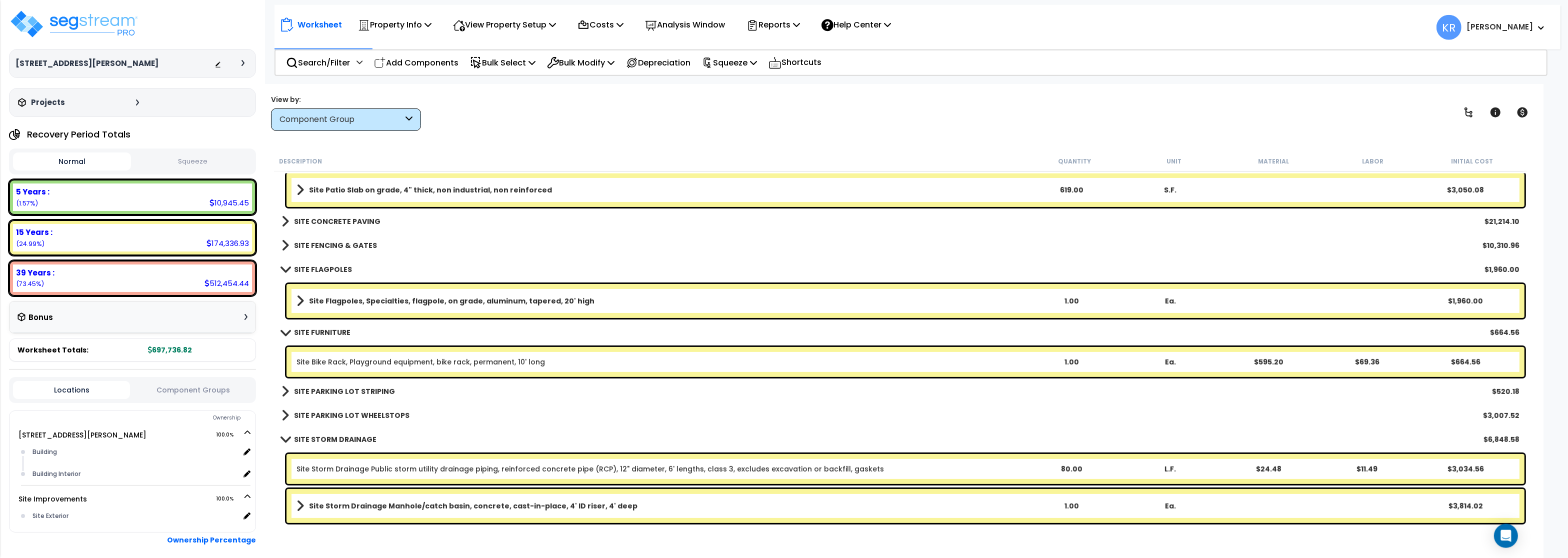
scroll to position [43, 0]
